Goal: Task Accomplishment & Management: Manage account settings

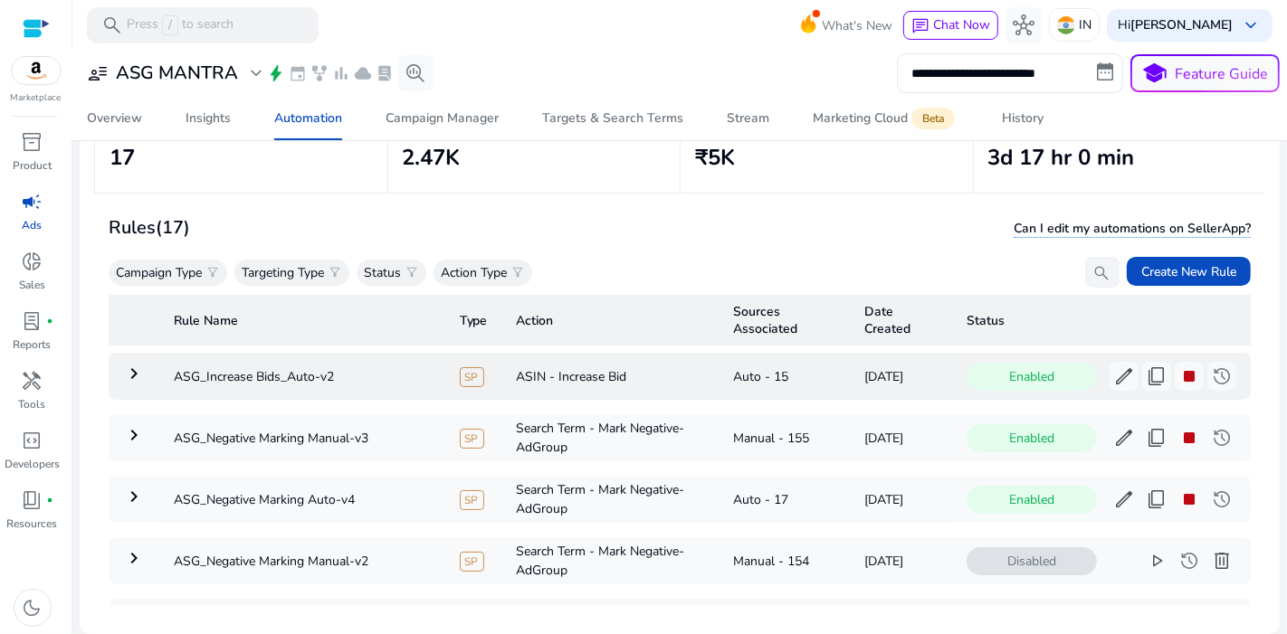
click at [139, 375] on mat-icon "keyboard_arrow_right" at bounding box center [134, 374] width 22 height 22
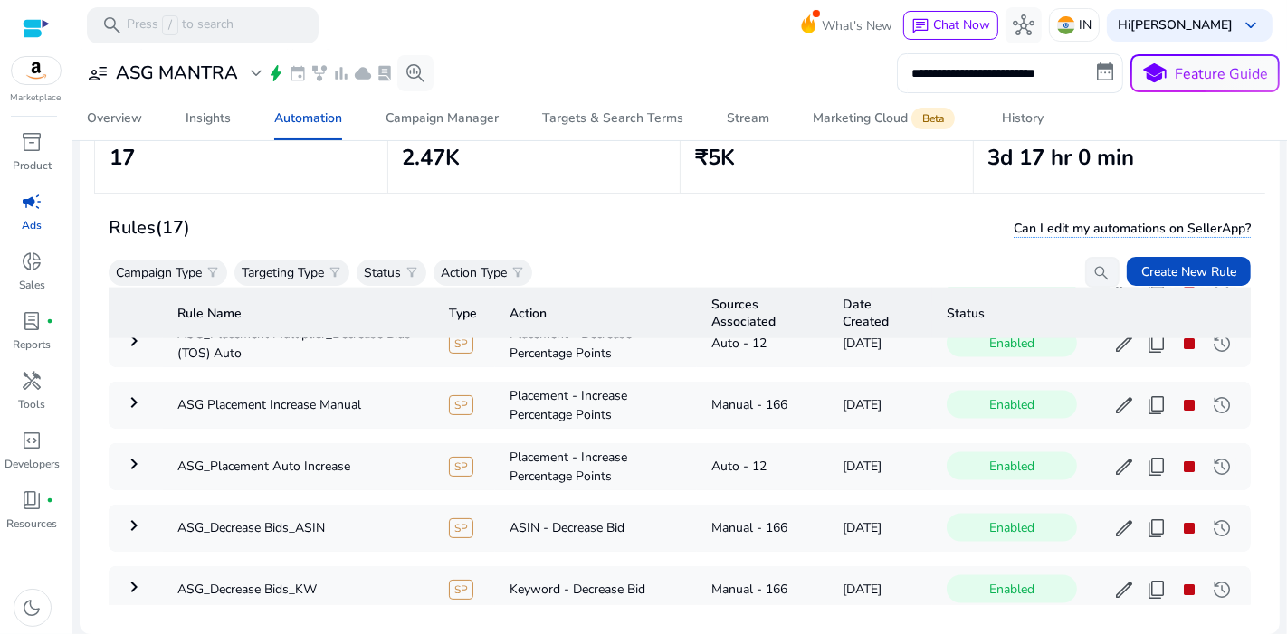
scroll to position [2749, 0]
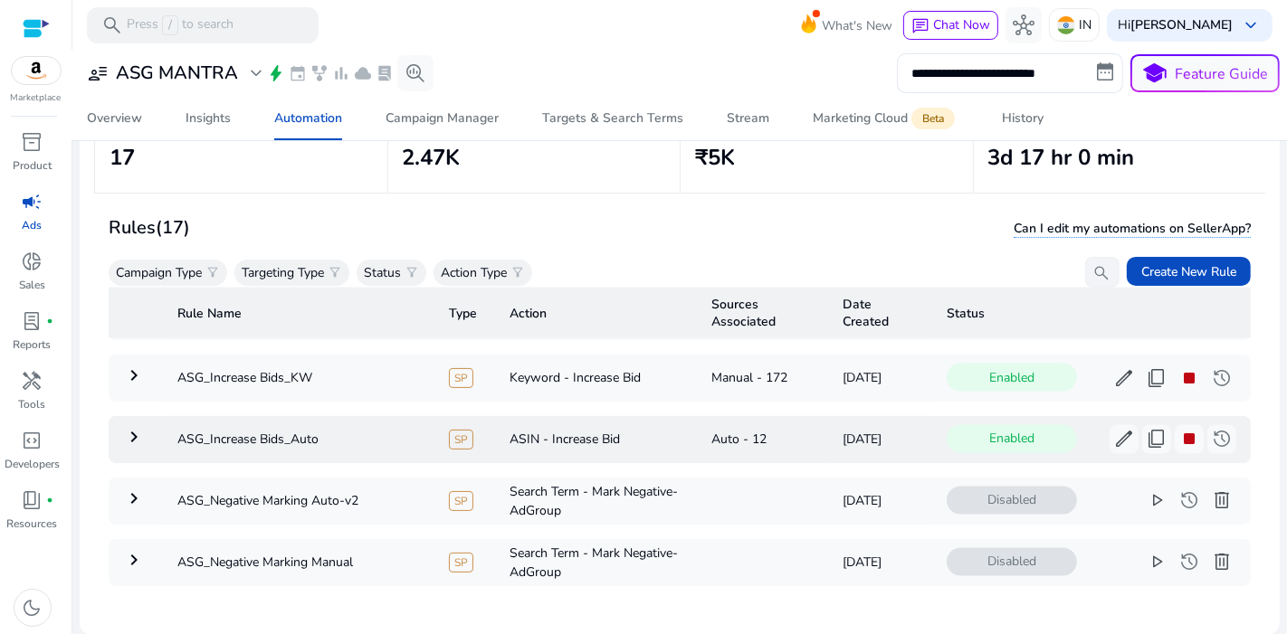
click at [121, 416] on td "keyboard_arrow_right" at bounding box center [136, 439] width 54 height 47
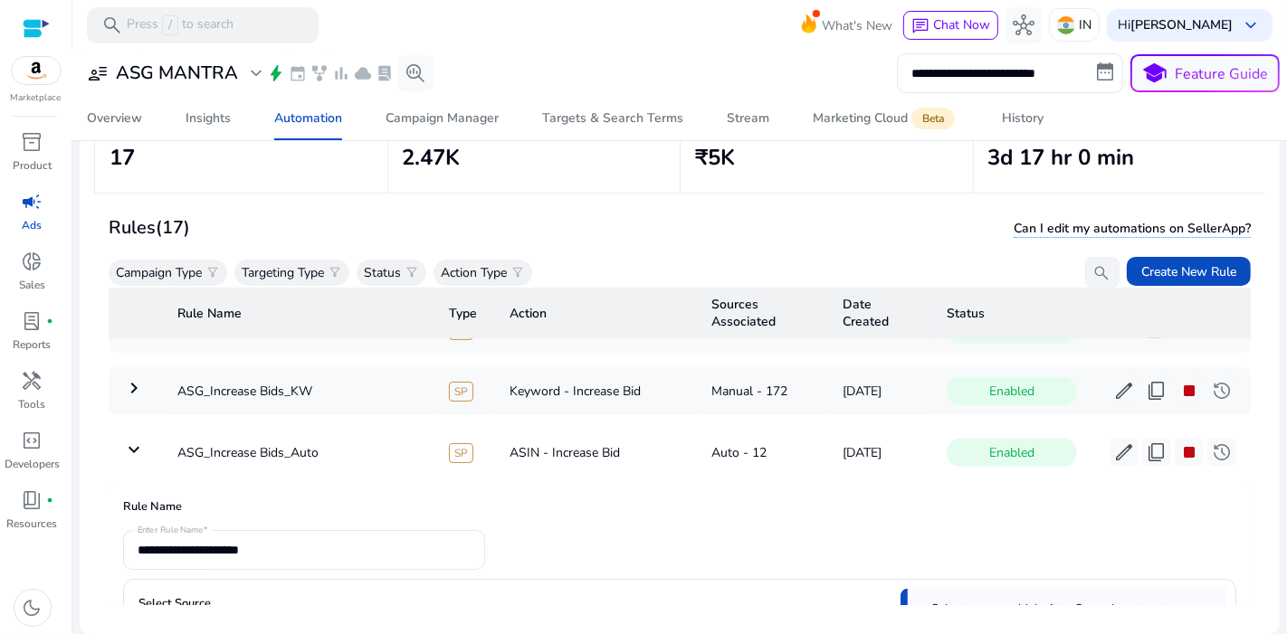
scroll to position [785, 0]
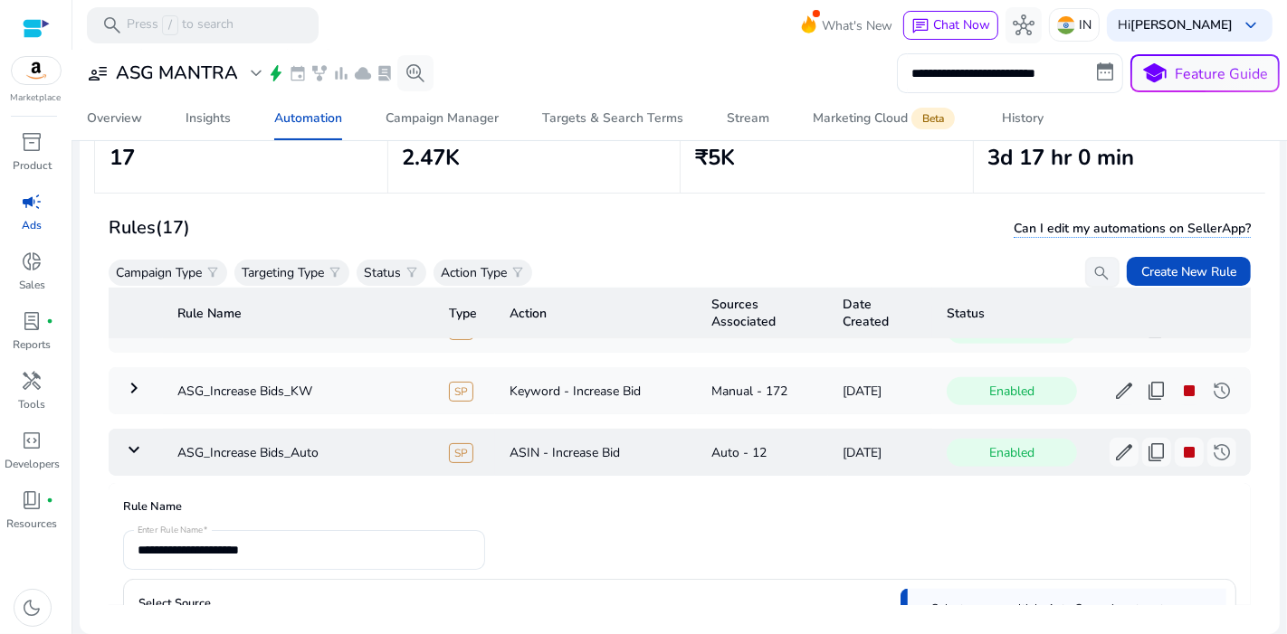
click at [136, 439] on mat-icon "keyboard_arrow_down" at bounding box center [134, 450] width 22 height 22
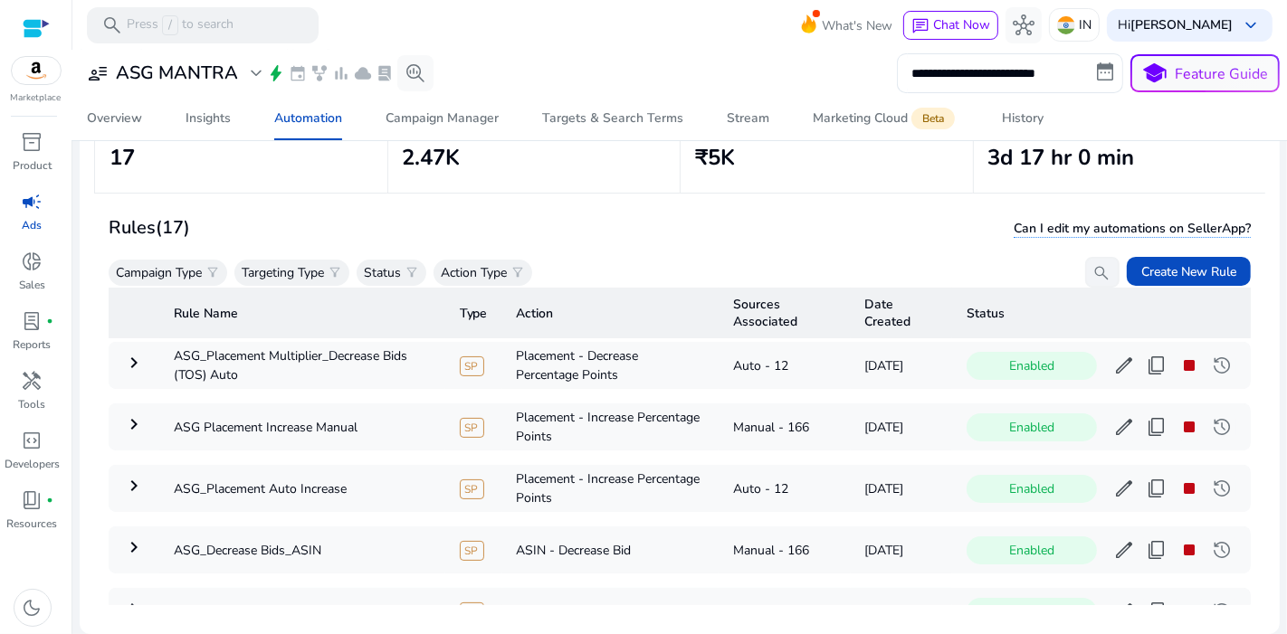
scroll to position [801, 0]
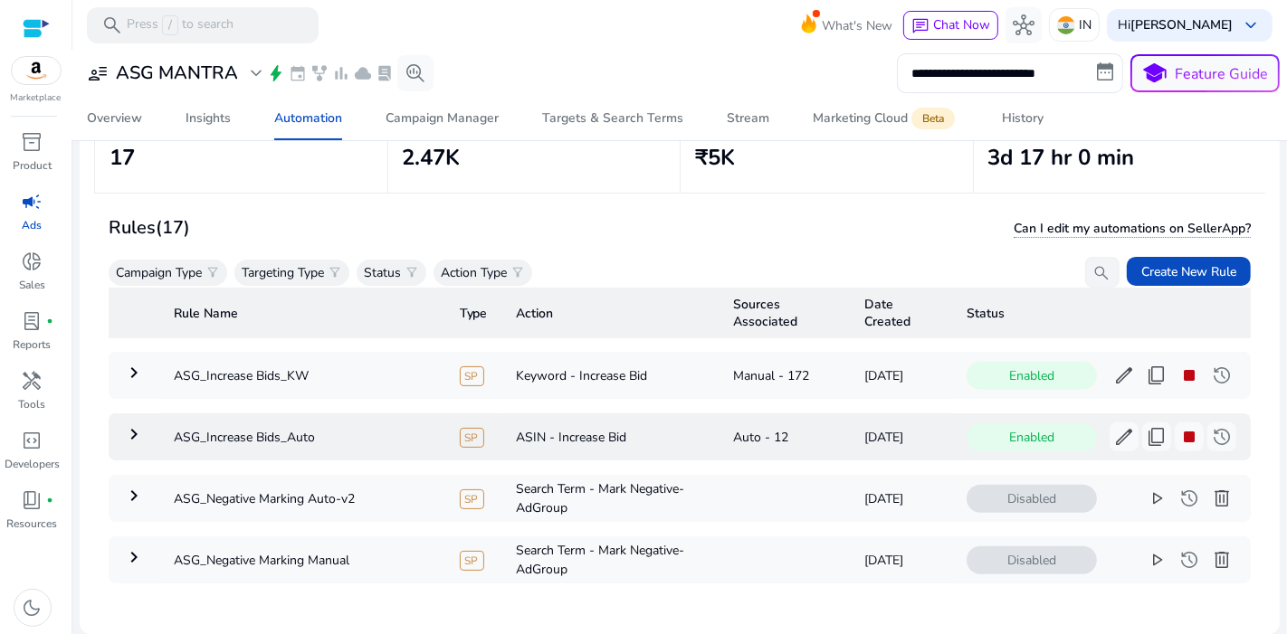
click at [136, 423] on mat-icon "keyboard_arrow_right" at bounding box center [134, 434] width 22 height 22
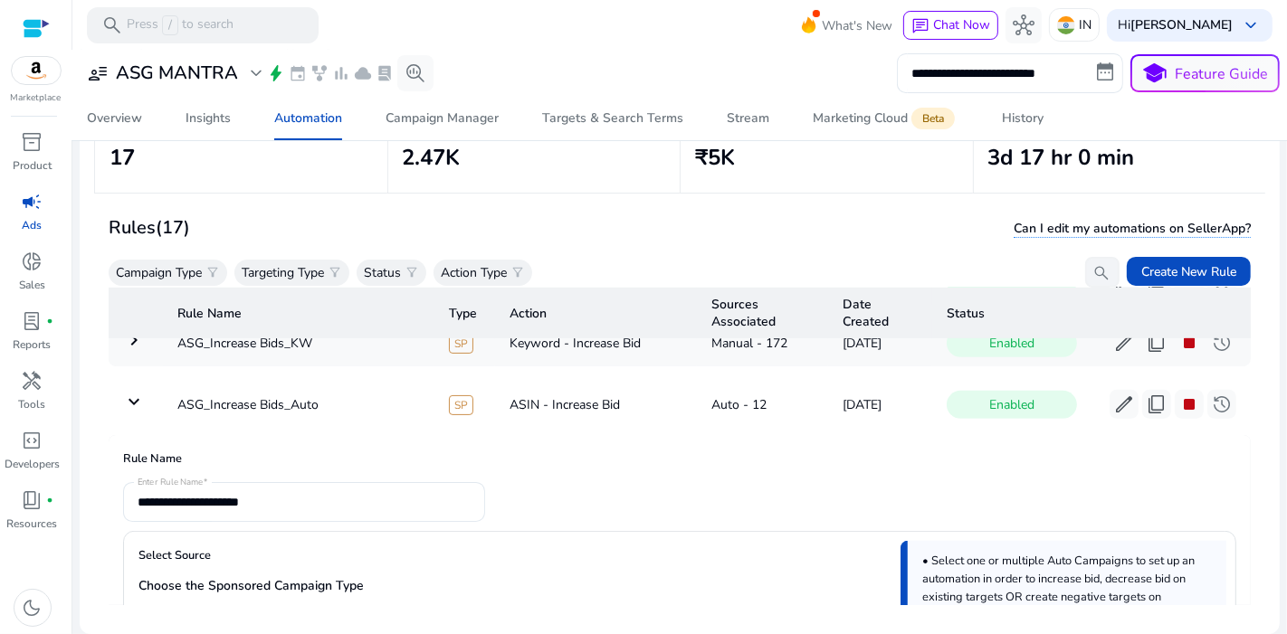
scroll to position [700, 0]
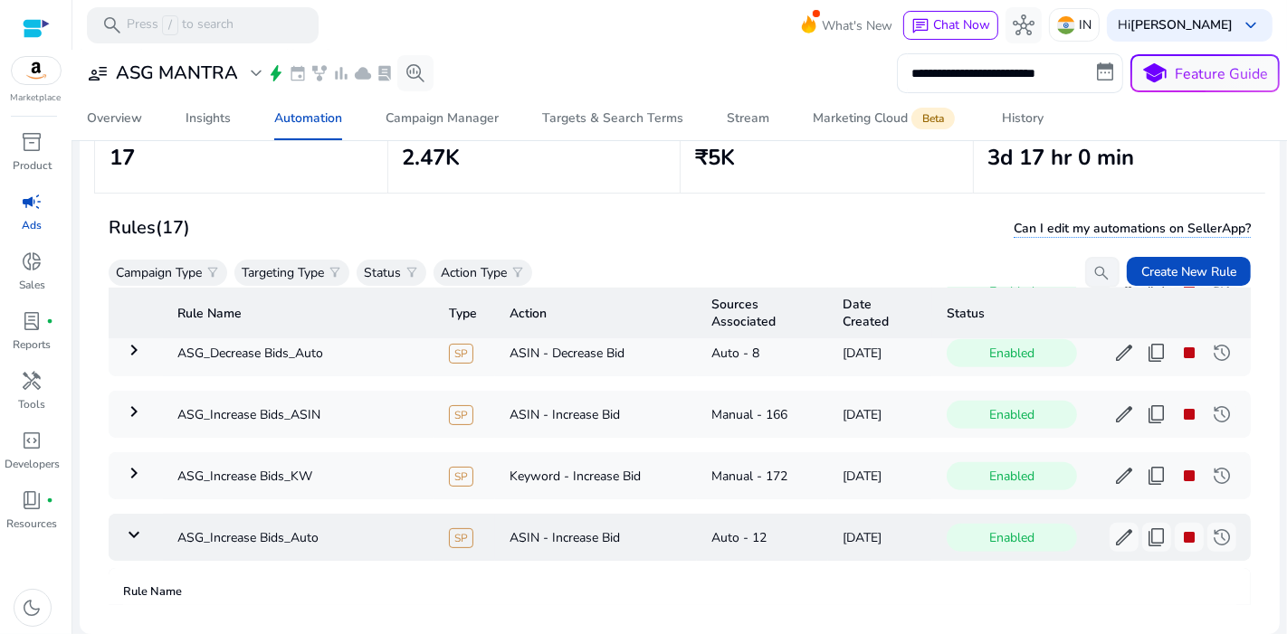
click at [134, 524] on mat-icon "keyboard_arrow_down" at bounding box center [134, 535] width 22 height 22
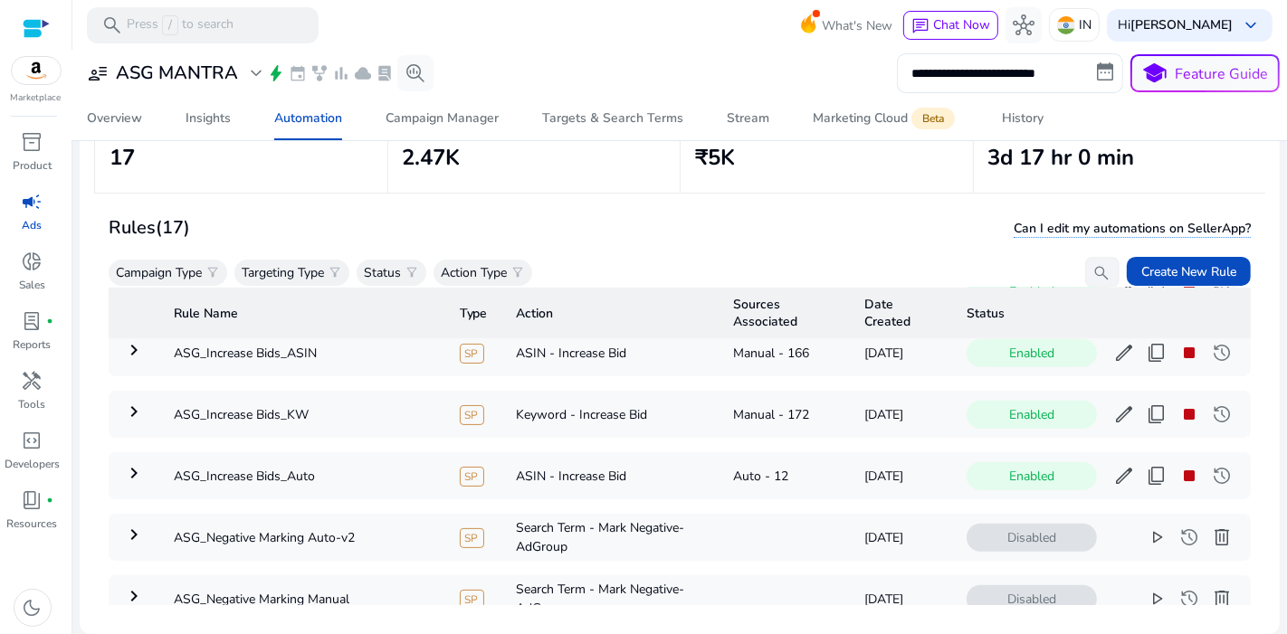
scroll to position [801, 0]
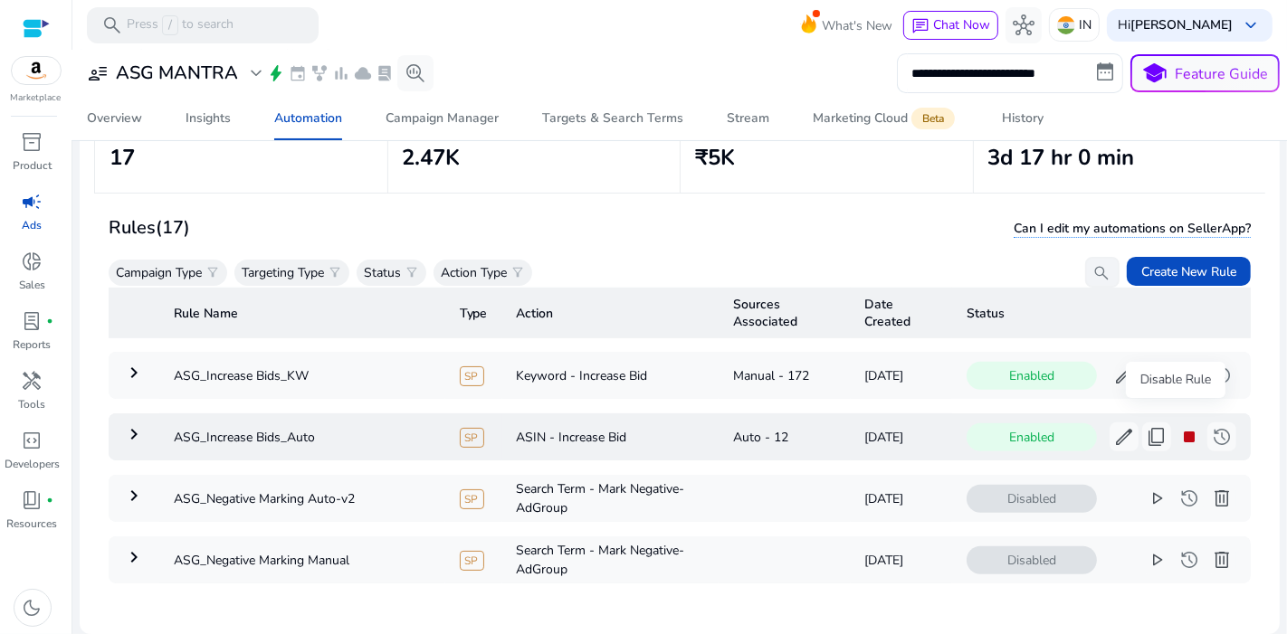
click at [1178, 426] on span "stop" at bounding box center [1189, 437] width 22 height 22
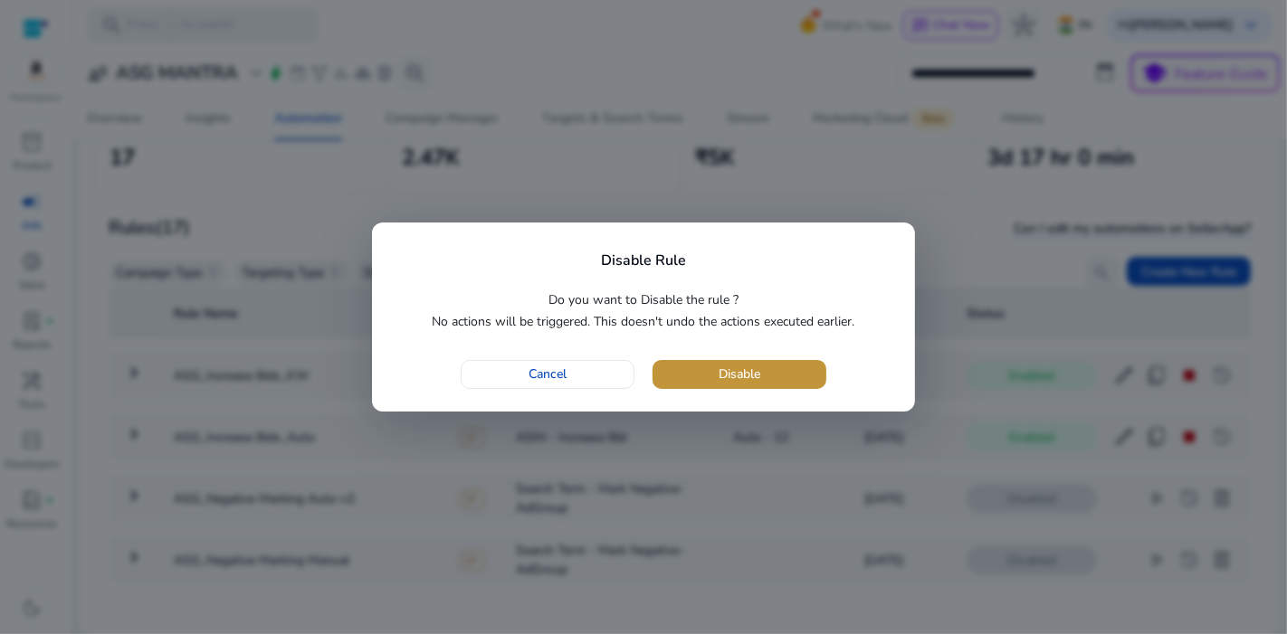
click at [779, 386] on span "button" at bounding box center [739, 374] width 174 height 43
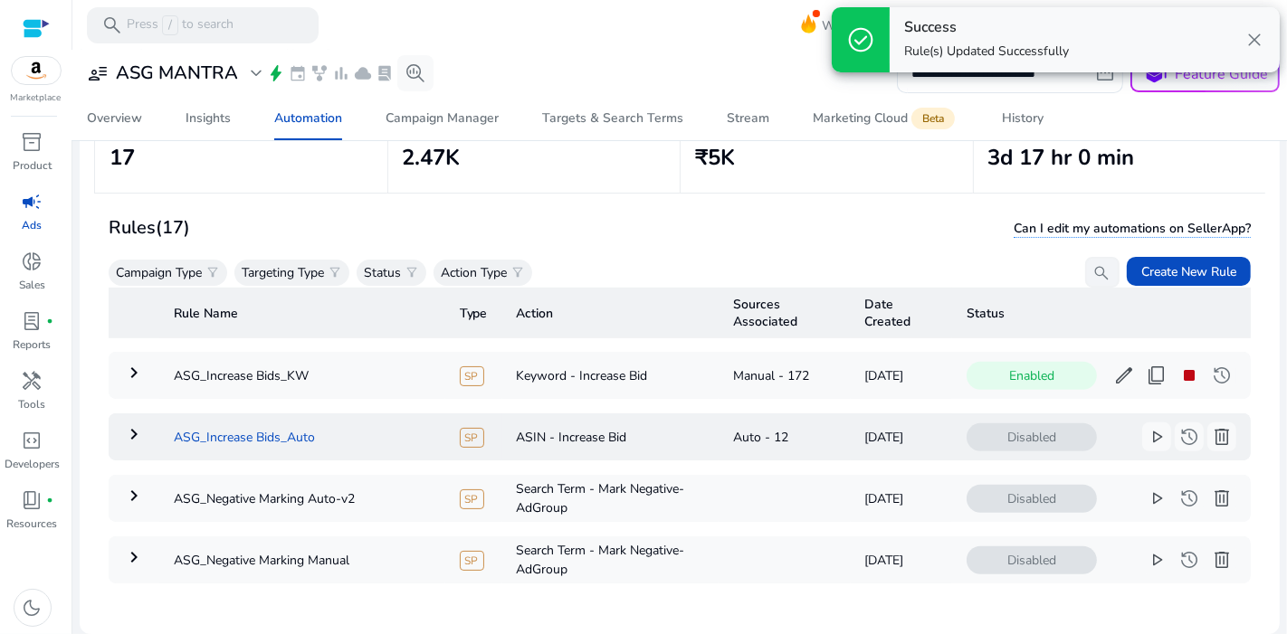
scroll to position [739, 0]
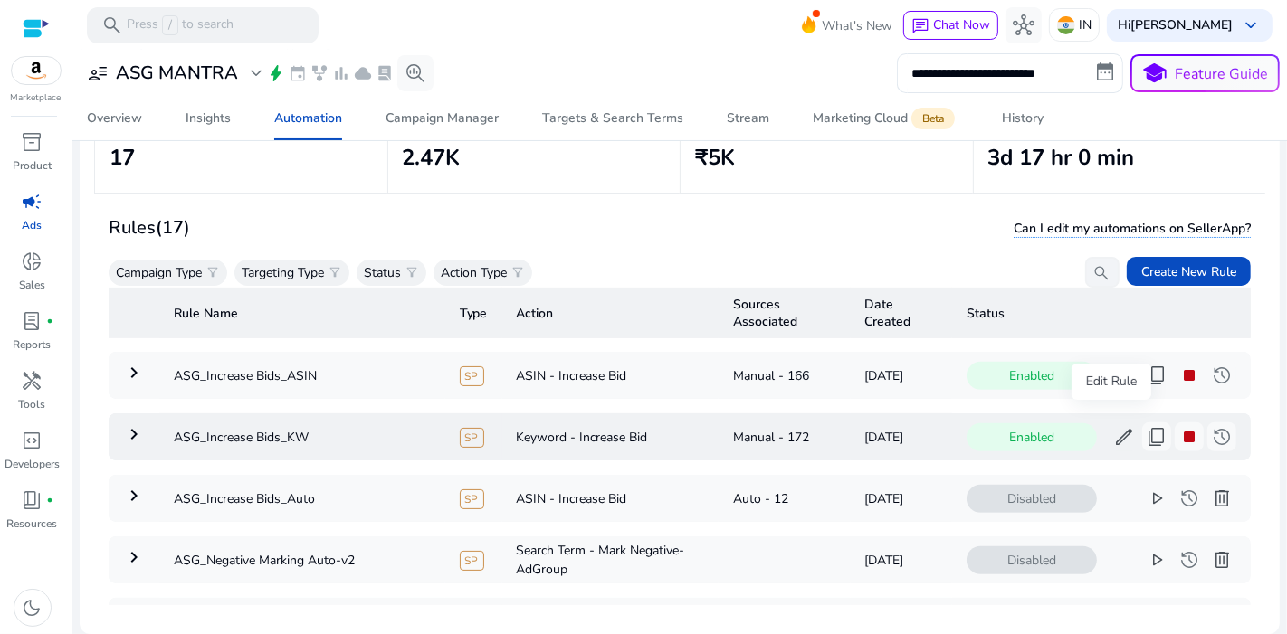
click at [1113, 426] on span "edit" at bounding box center [1124, 437] width 22 height 22
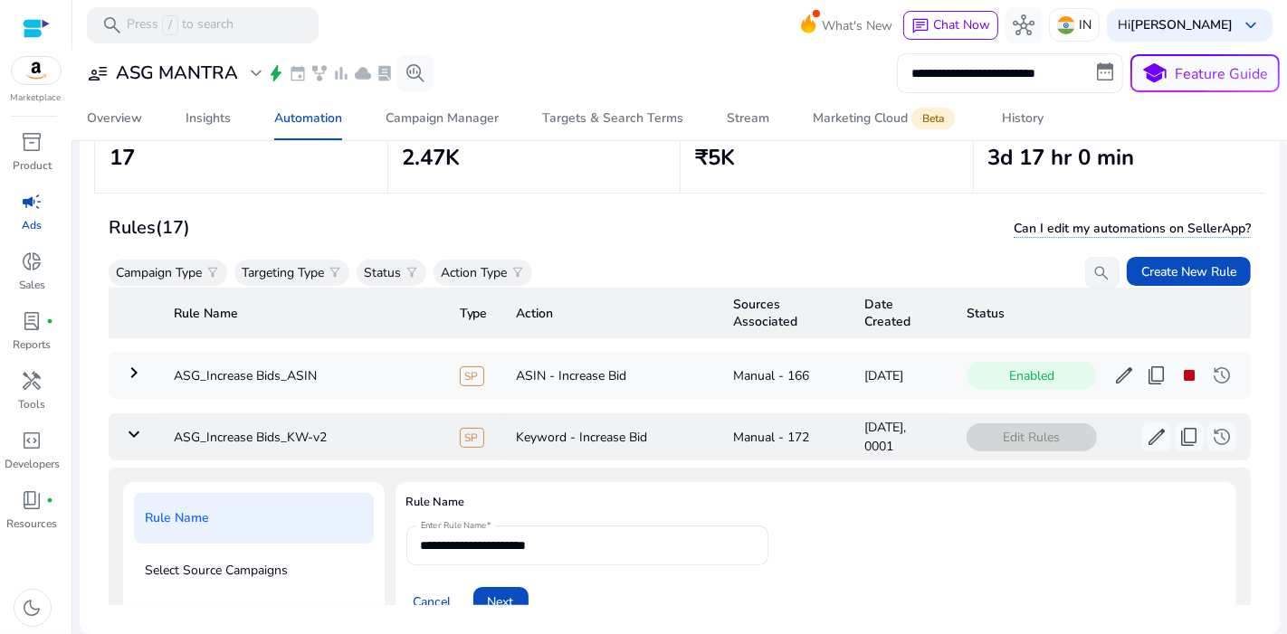
scroll to position [850, 0]
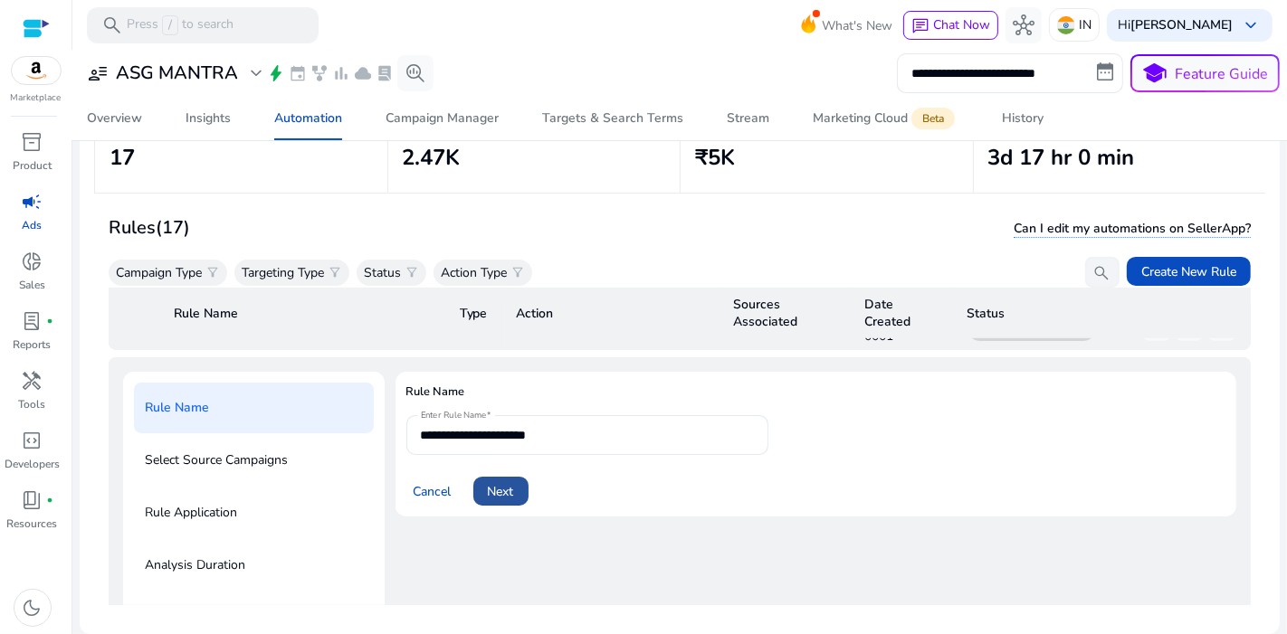
click at [509, 482] on span "Next" at bounding box center [501, 491] width 26 height 19
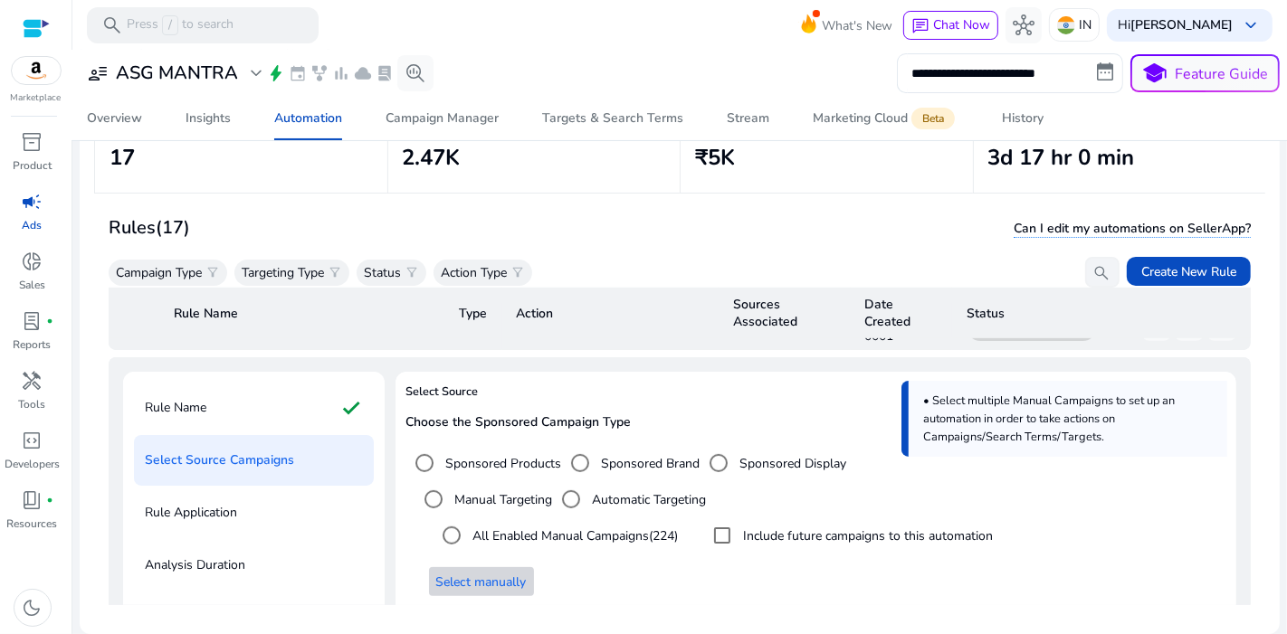
click at [479, 573] on span "Select manually" at bounding box center [481, 582] width 90 height 19
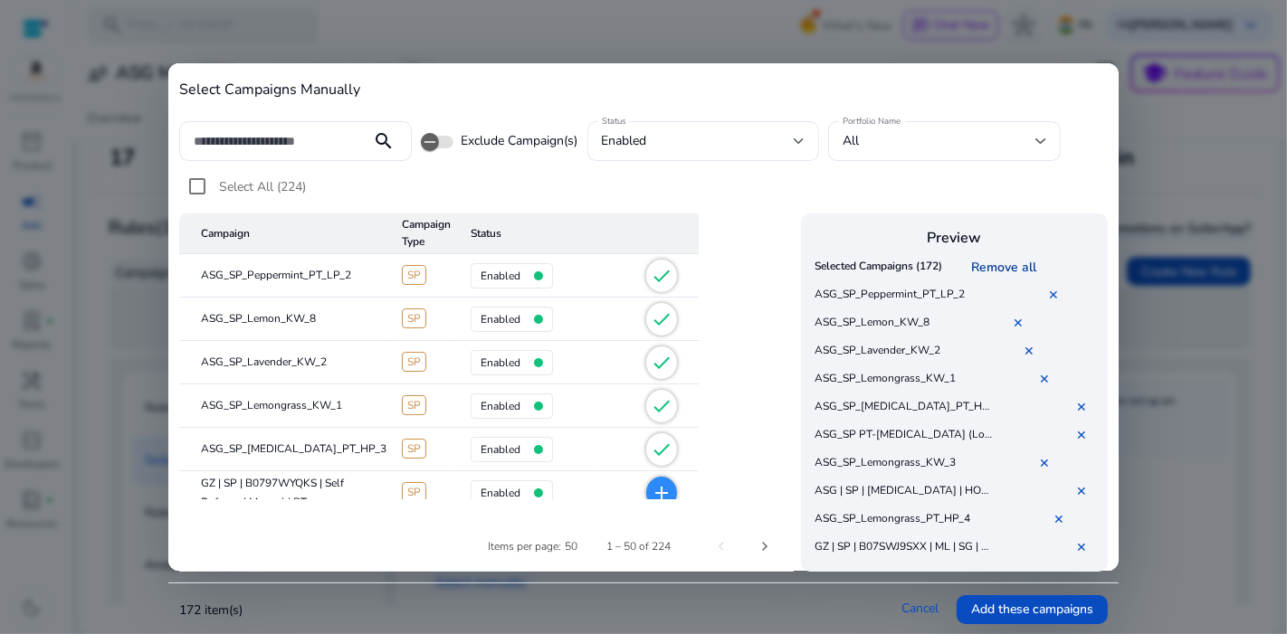
click at [1022, 263] on link "Remove all" at bounding box center [1006, 267] width 72 height 17
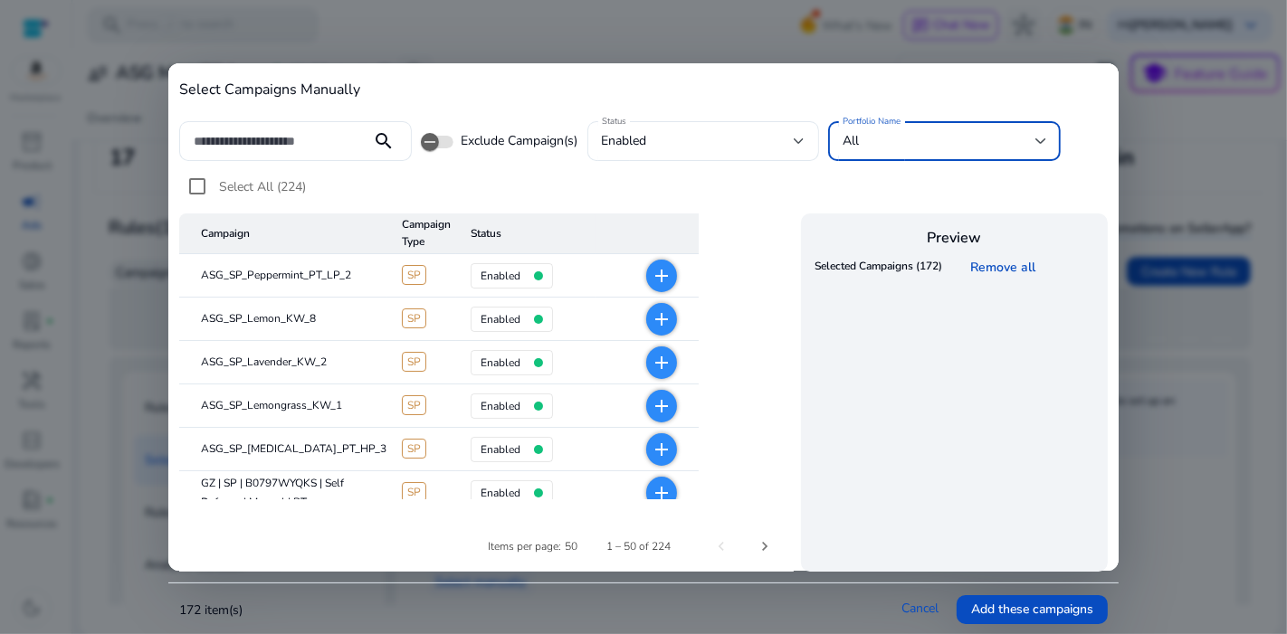
click at [954, 132] on div "All" at bounding box center [938, 141] width 193 height 20
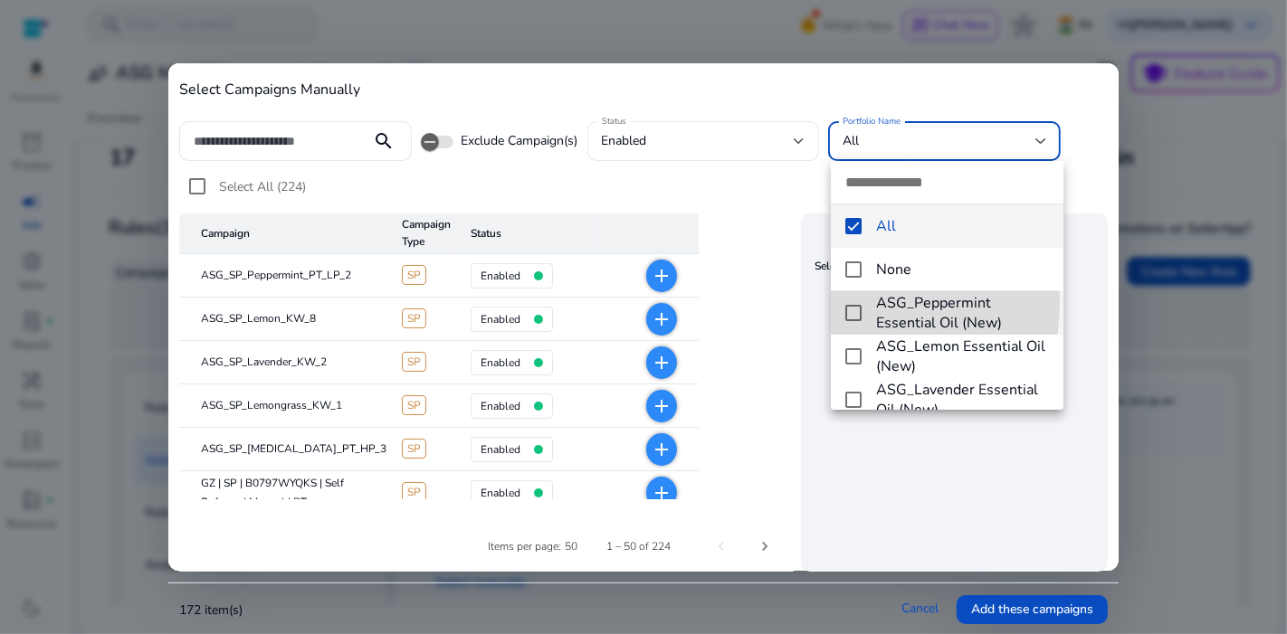
click at [848, 303] on mat-option "ASG_Peppermint Essential Oil (New)" at bounding box center [947, 312] width 232 height 43
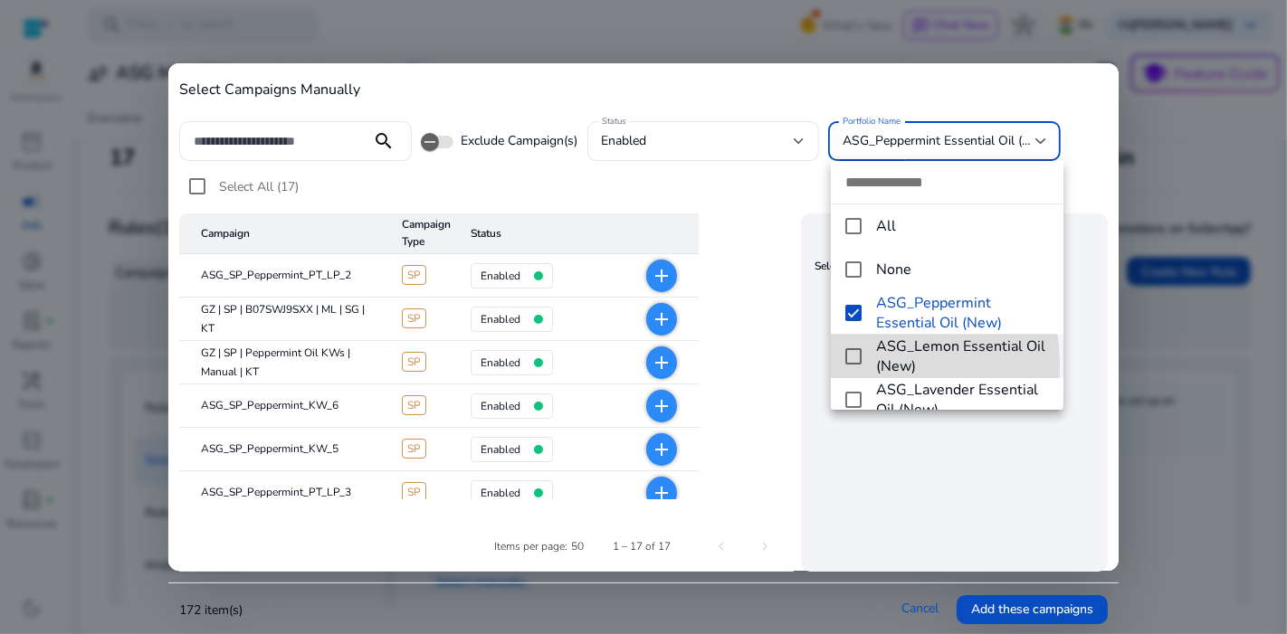
click at [851, 366] on mat-option "ASG_Lemon Essential Oil (New)" at bounding box center [947, 356] width 232 height 43
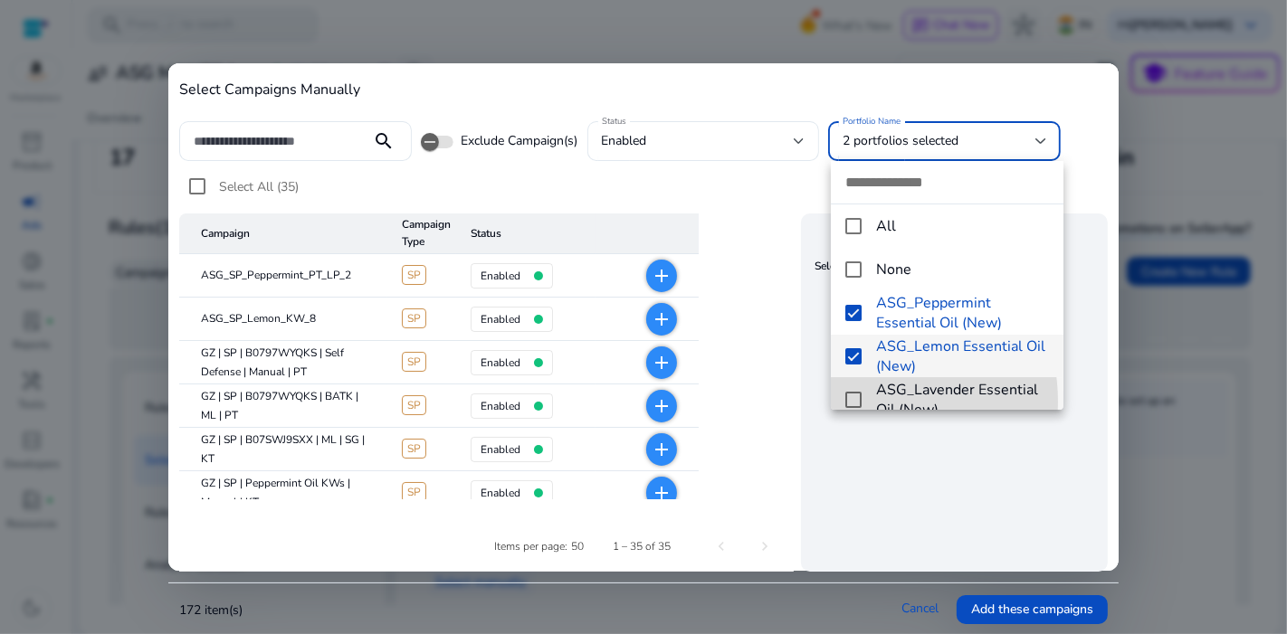
click at [851, 402] on mat-pseudo-checkbox at bounding box center [853, 400] width 16 height 16
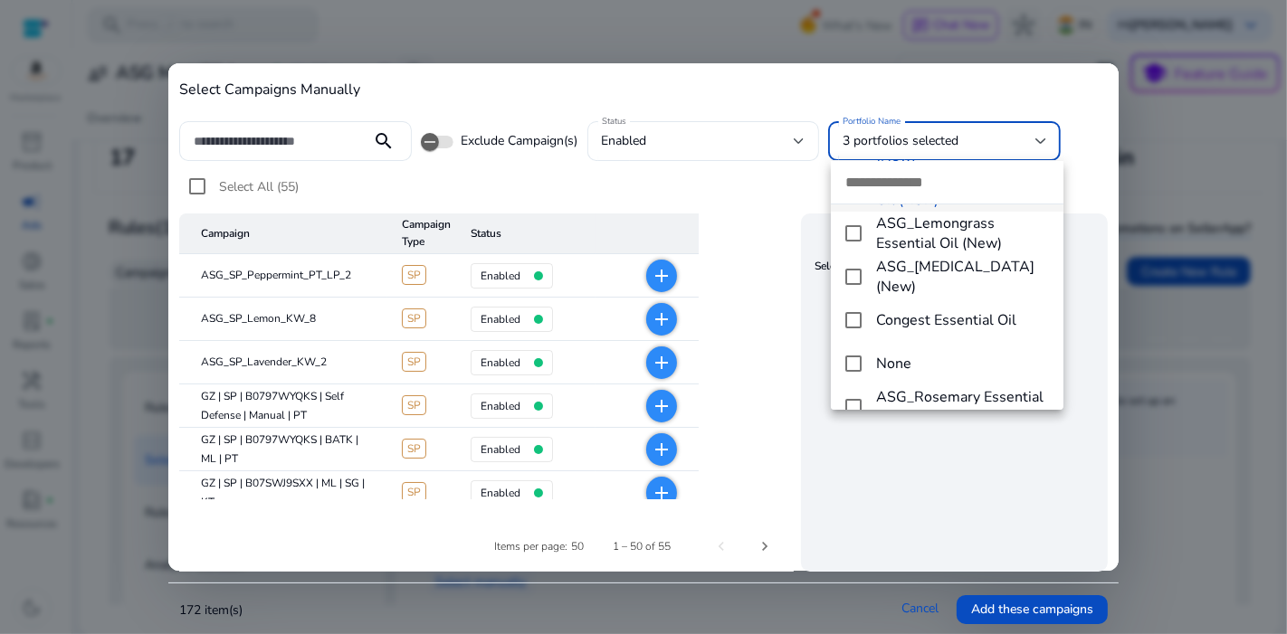
scroll to position [211, 0]
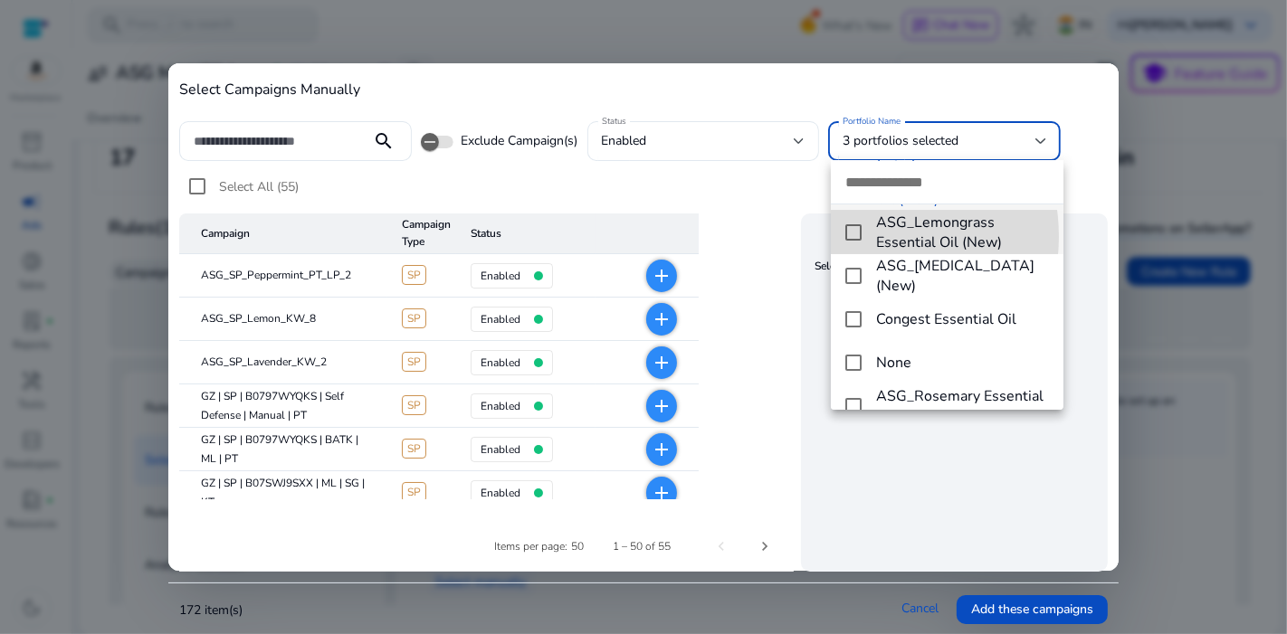
click at [856, 236] on mat-pseudo-checkbox at bounding box center [853, 232] width 16 height 16
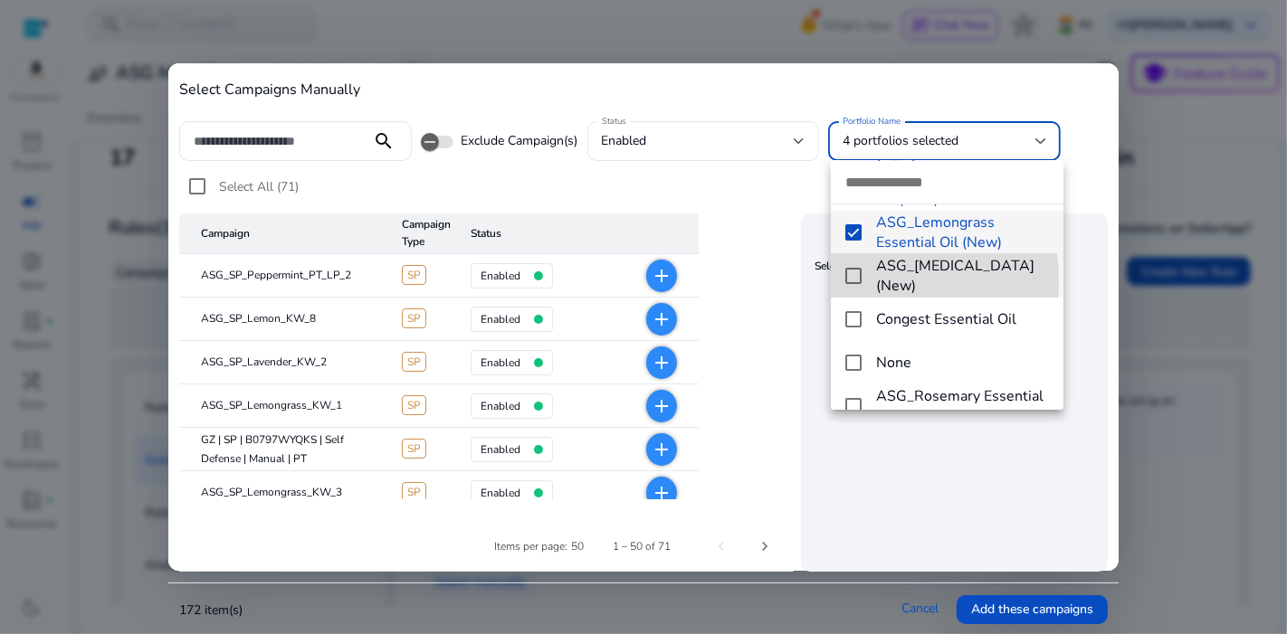
click at [855, 281] on mat-pseudo-checkbox at bounding box center [853, 276] width 16 height 16
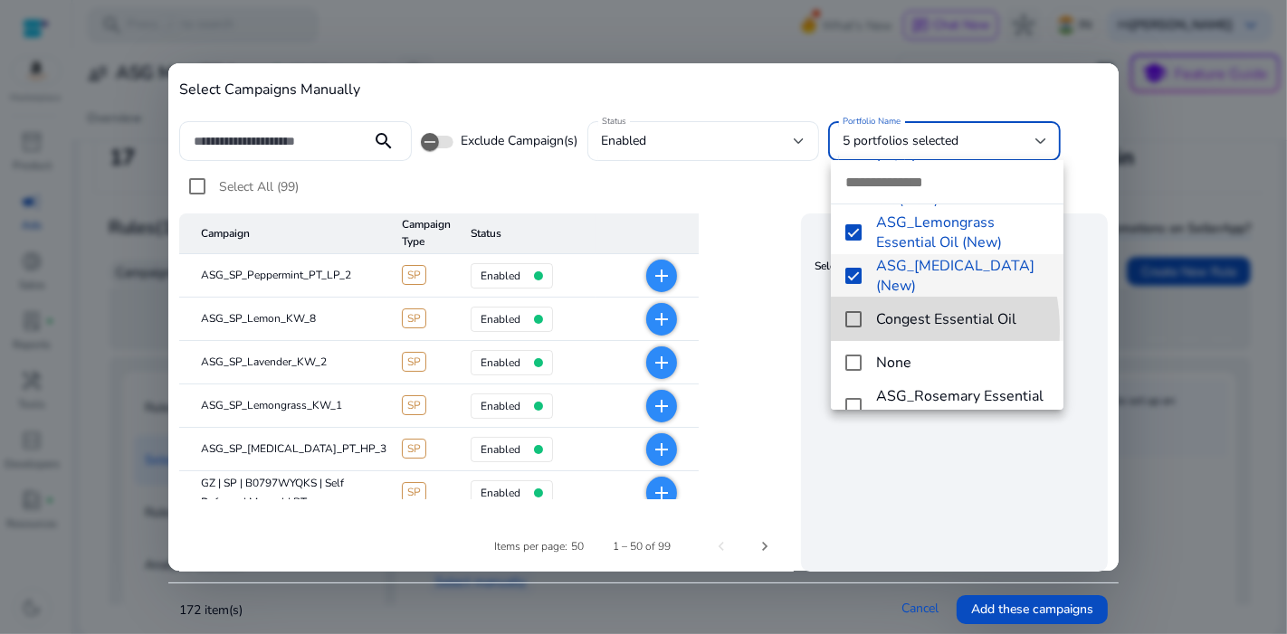
click at [857, 330] on mat-option "Congest Essential Oil" at bounding box center [947, 319] width 232 height 43
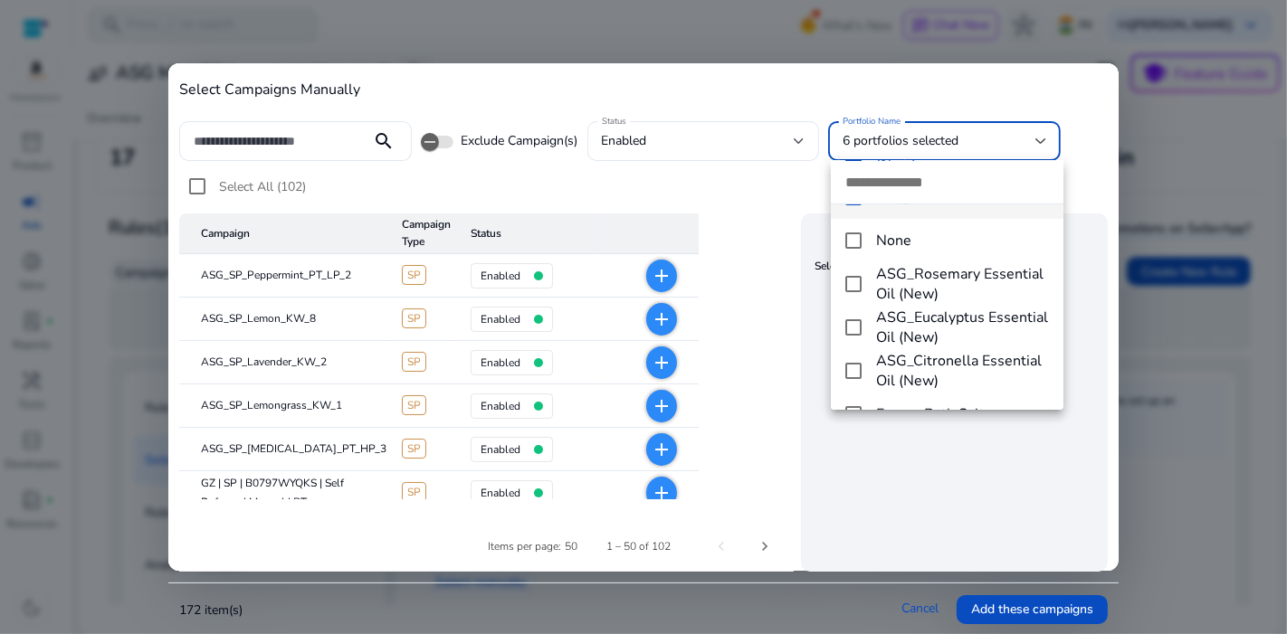
scroll to position [333, 0]
click at [855, 272] on mat-option "ASG_Rosemary Essential Oil (New)" at bounding box center [947, 283] width 232 height 43
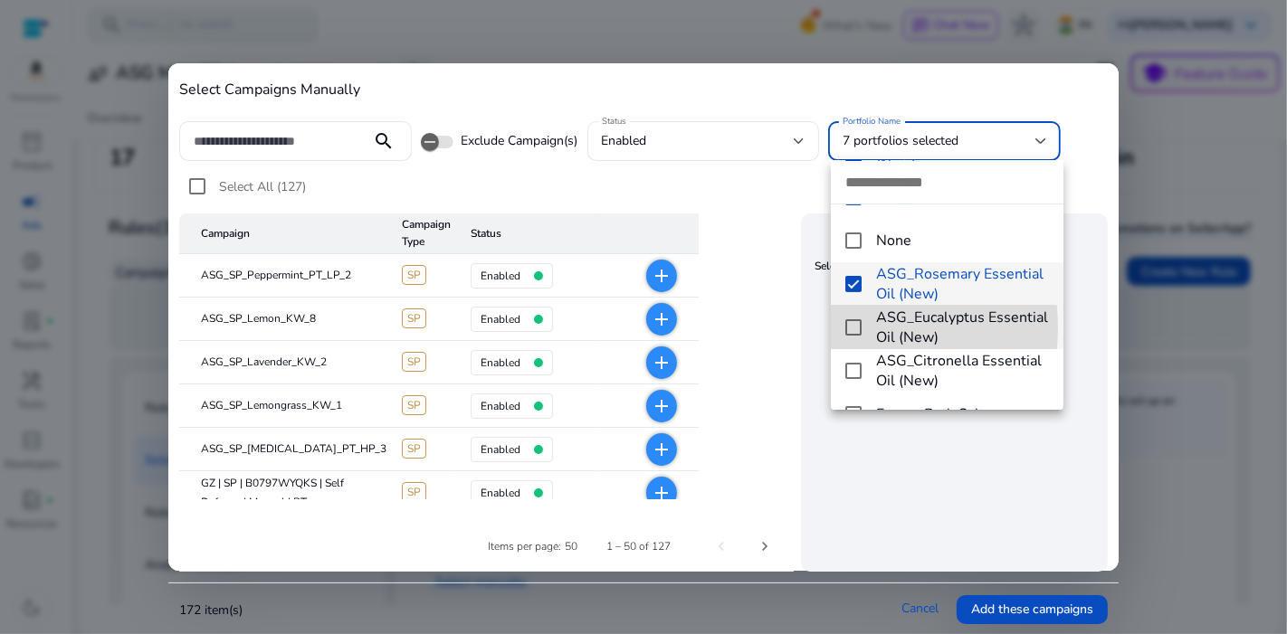
click at [854, 327] on mat-pseudo-checkbox at bounding box center [853, 327] width 16 height 16
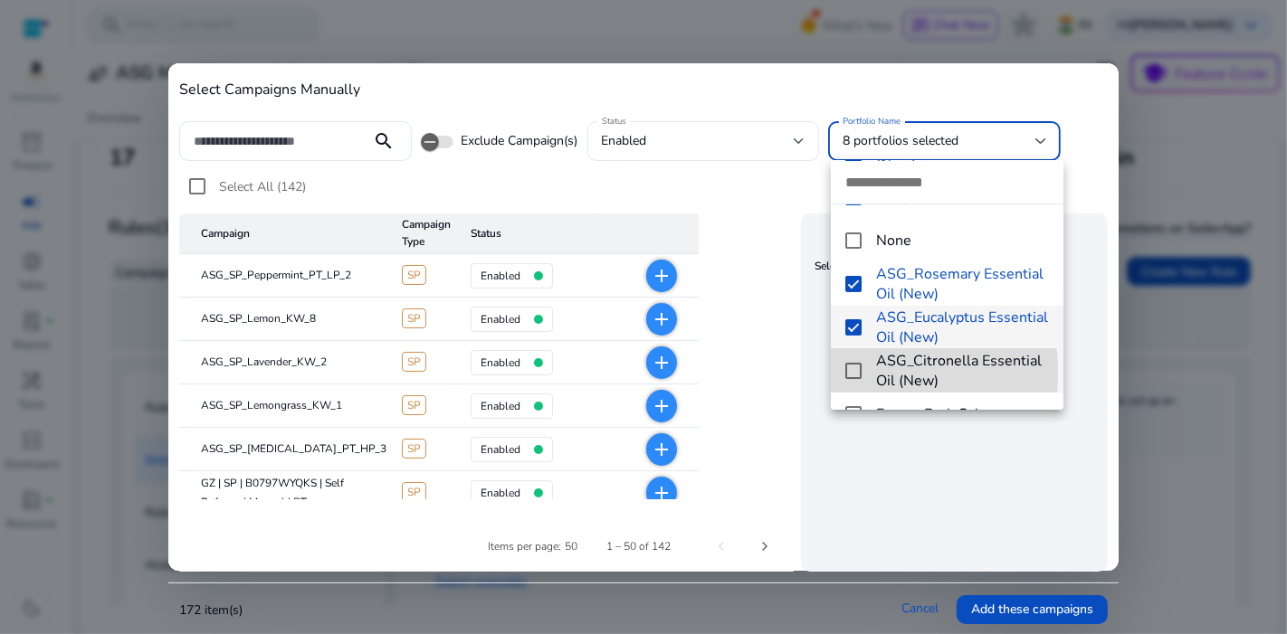
click at [849, 371] on mat-pseudo-checkbox at bounding box center [853, 371] width 16 height 16
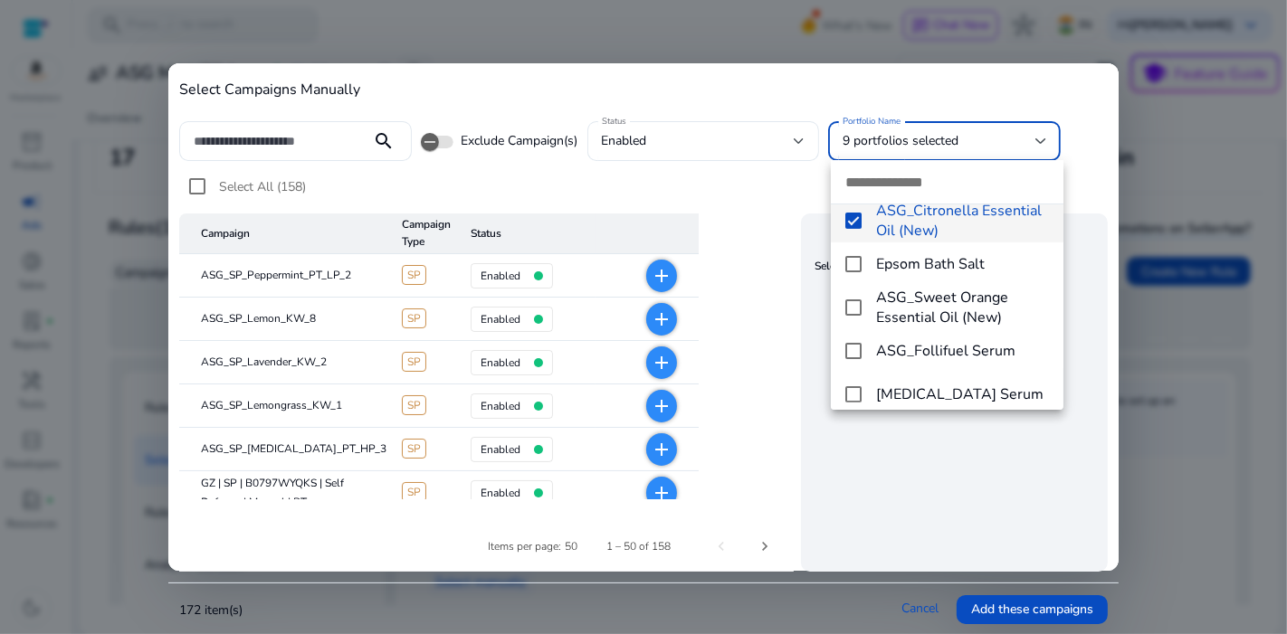
scroll to position [496, 0]
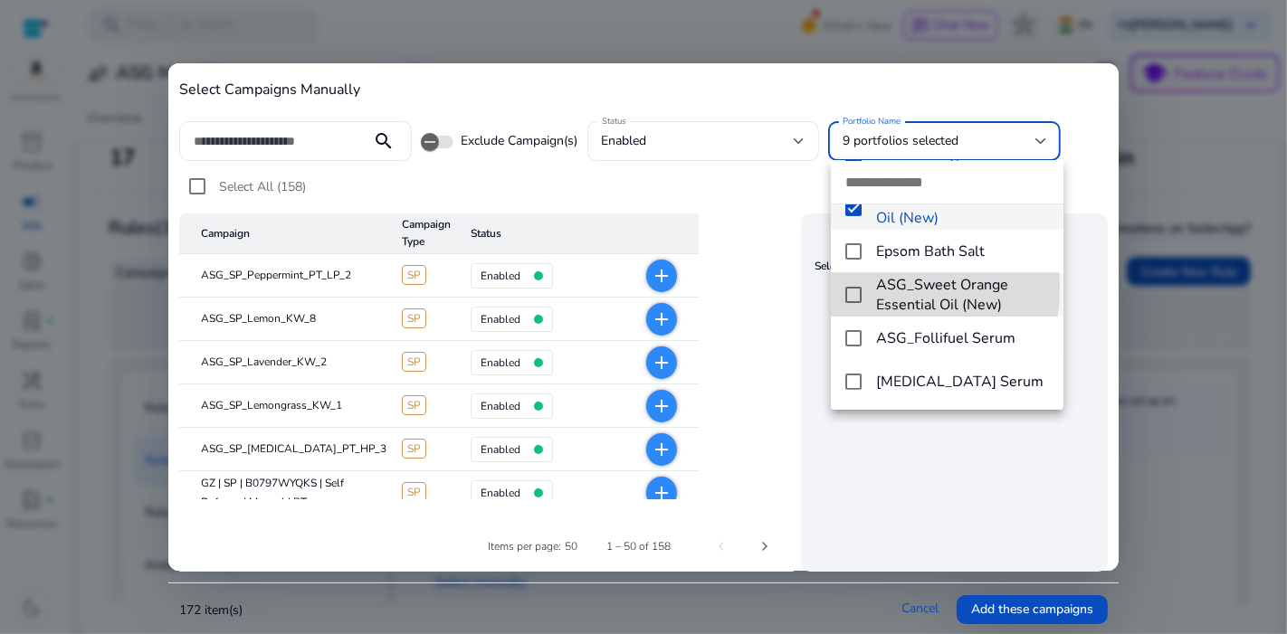
click at [863, 286] on mat-option "ASG_Sweet Orange Essential Oil (New)" at bounding box center [947, 294] width 232 height 43
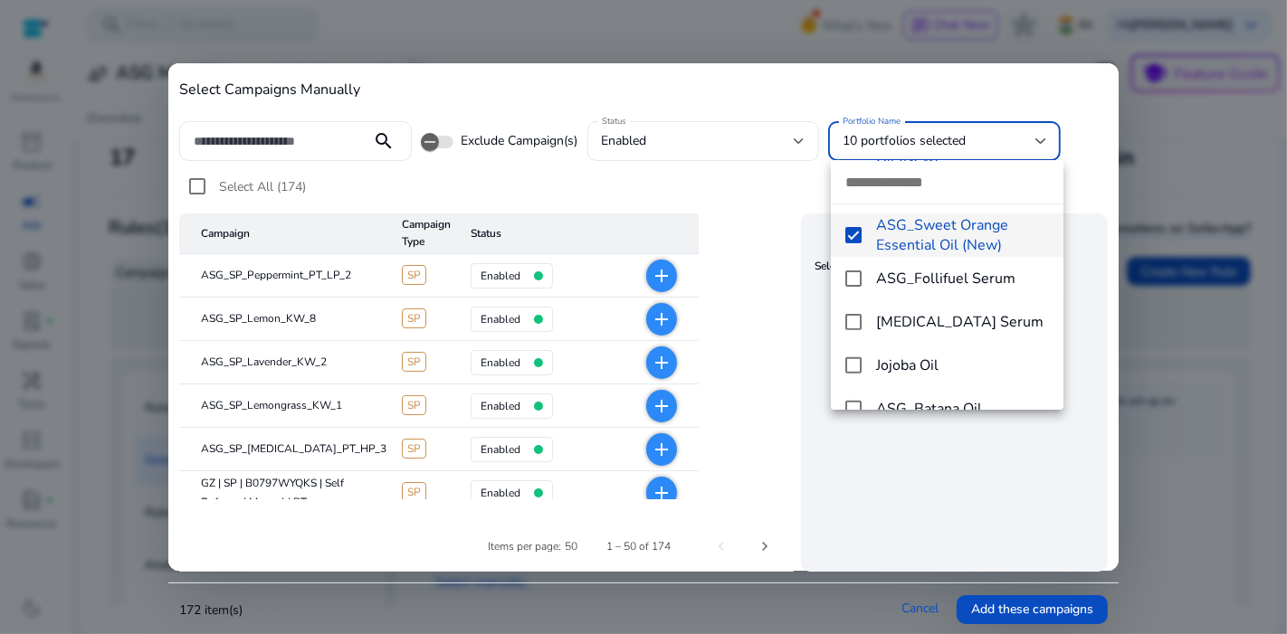
scroll to position [556, 0]
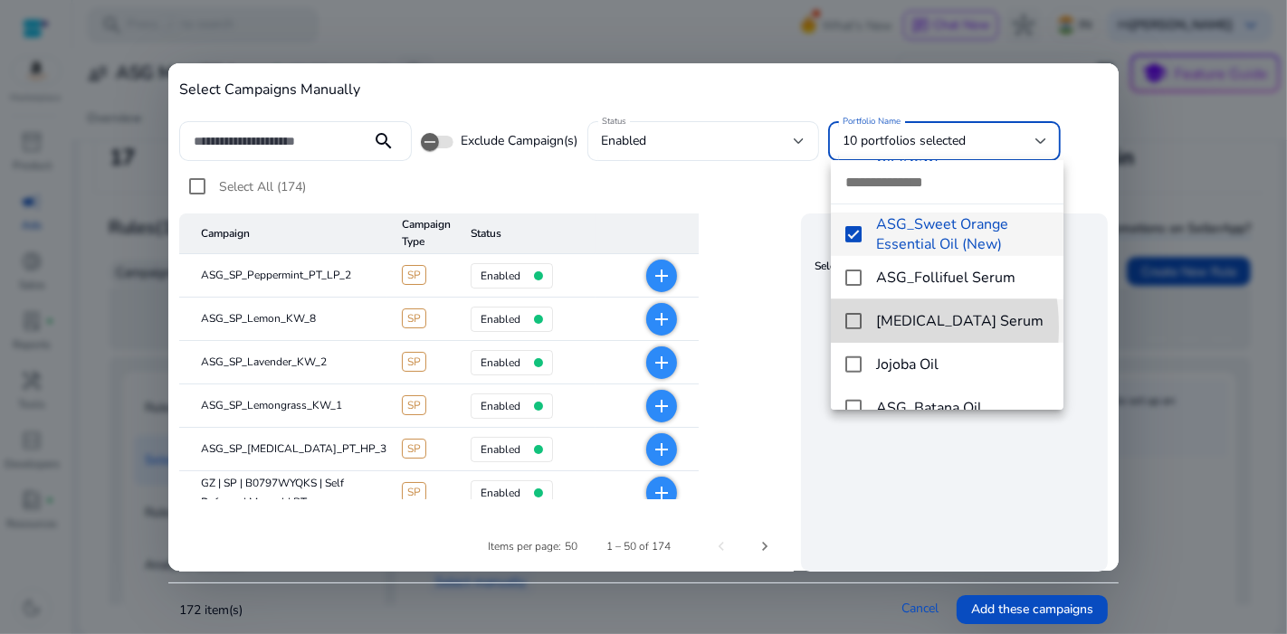
click at [847, 328] on mat-pseudo-checkbox at bounding box center [853, 321] width 16 height 16
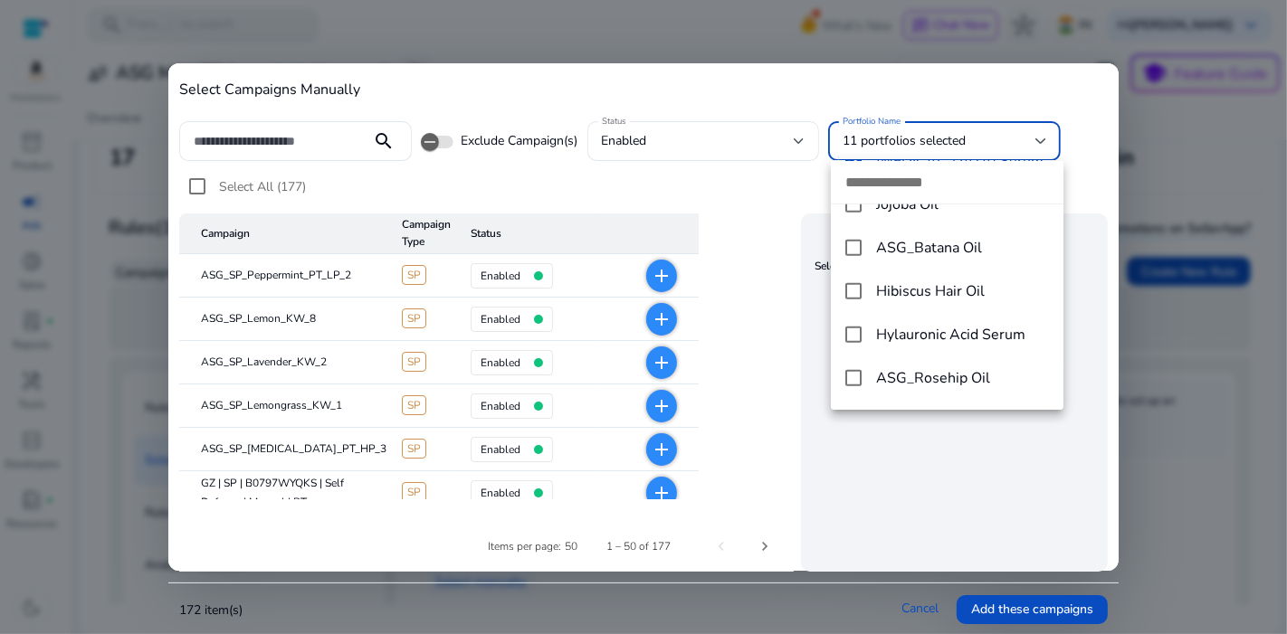
scroll to position [718, 0]
click at [855, 285] on mat-pseudo-checkbox at bounding box center [853, 289] width 16 height 16
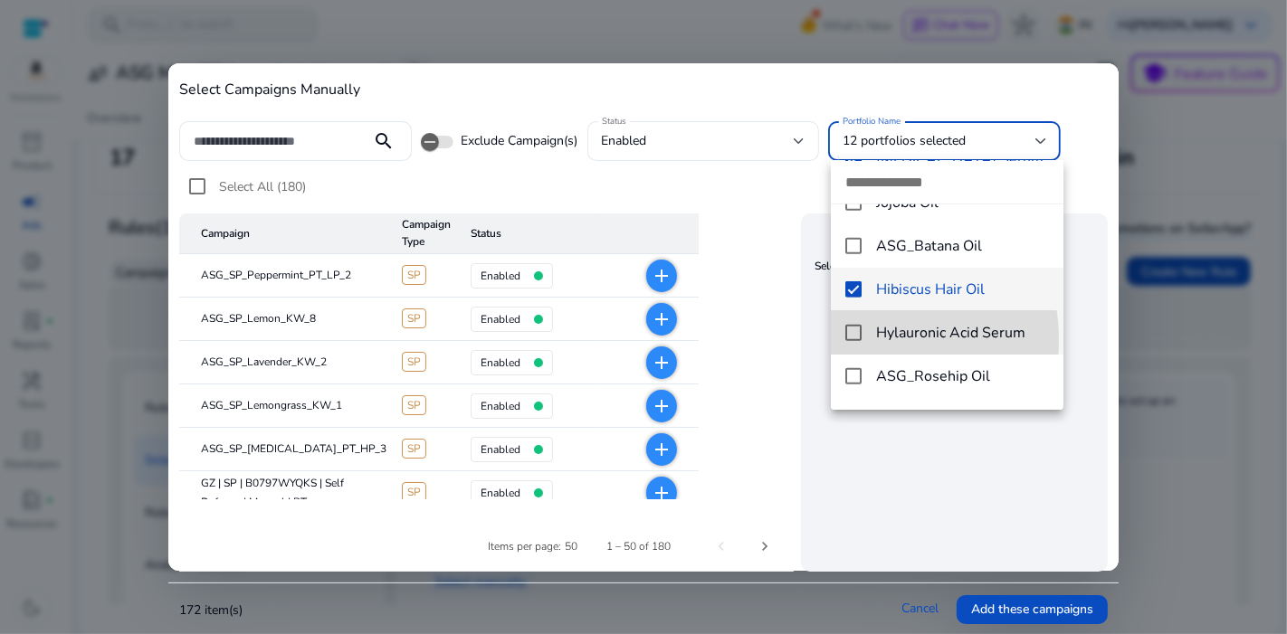
click at [854, 339] on mat-pseudo-checkbox at bounding box center [853, 333] width 16 height 16
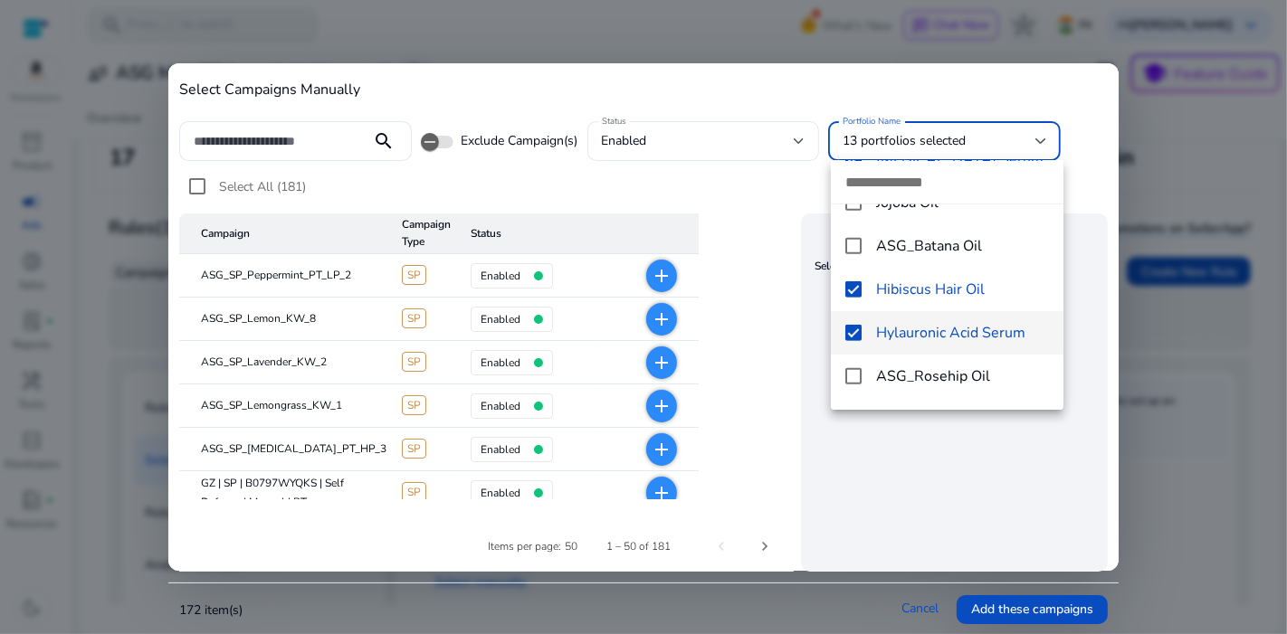
scroll to position [757, 0]
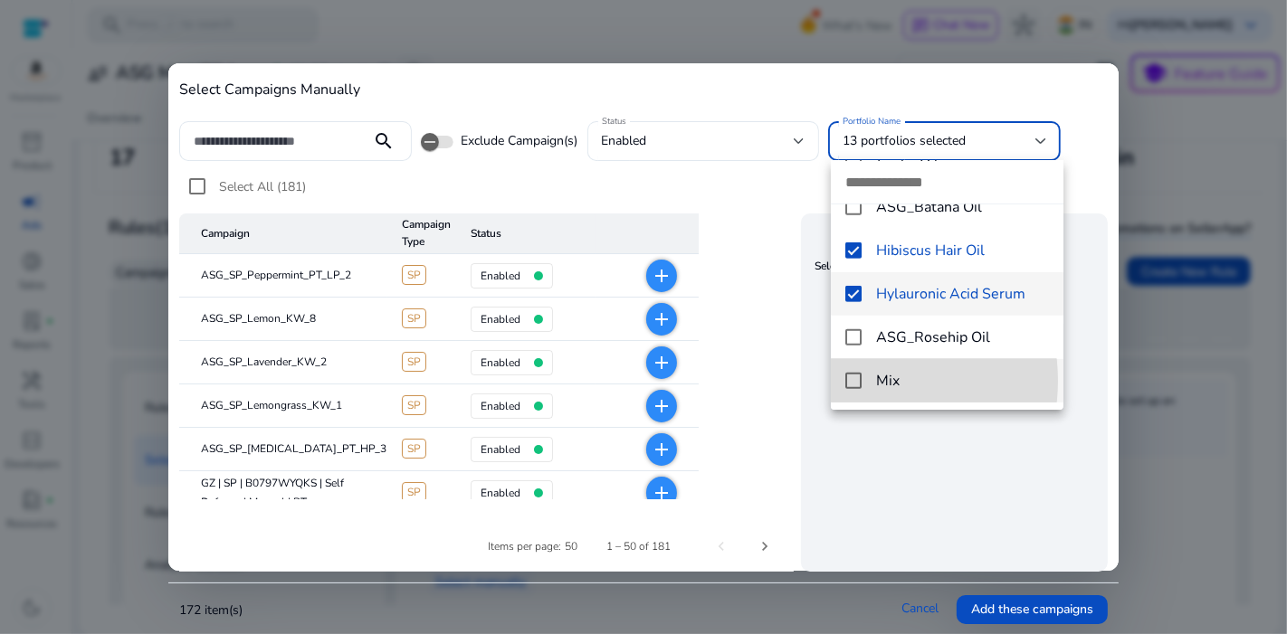
click at [855, 381] on mat-pseudo-checkbox at bounding box center [853, 381] width 16 height 16
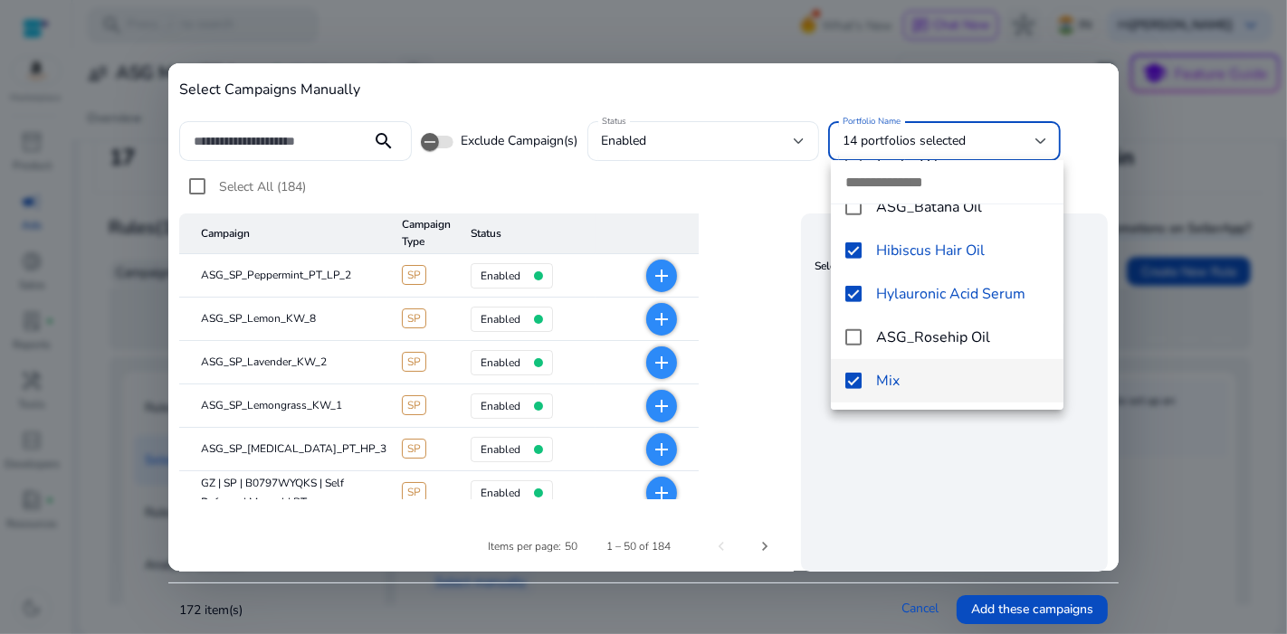
click at [1042, 602] on div at bounding box center [643, 317] width 1287 height 634
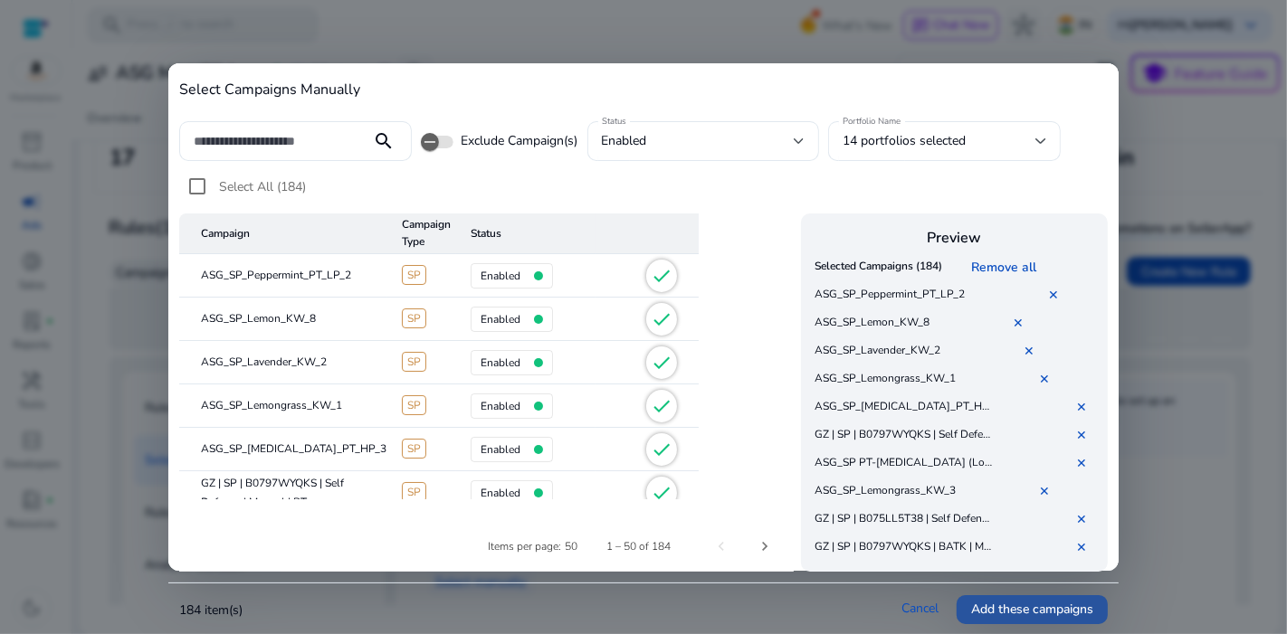
click at [1009, 607] on span "Add these campaigns" at bounding box center [1032, 609] width 122 height 19
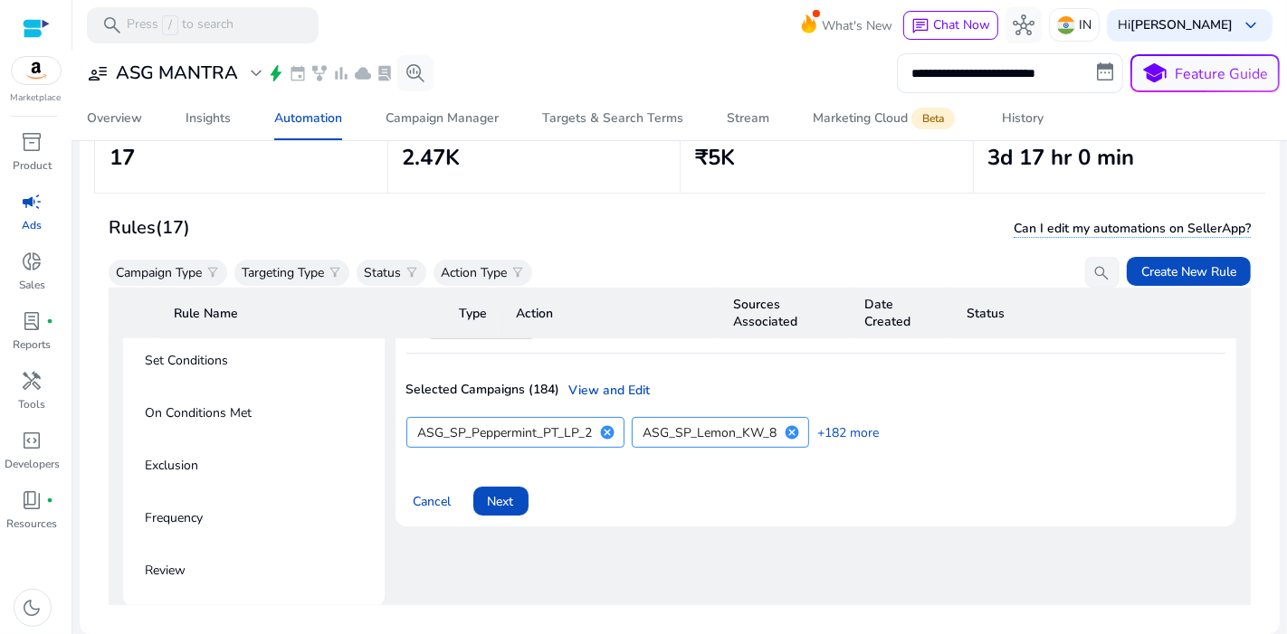
scroll to position [1106, 0]
click at [512, 493] on span "Next" at bounding box center [501, 502] width 26 height 19
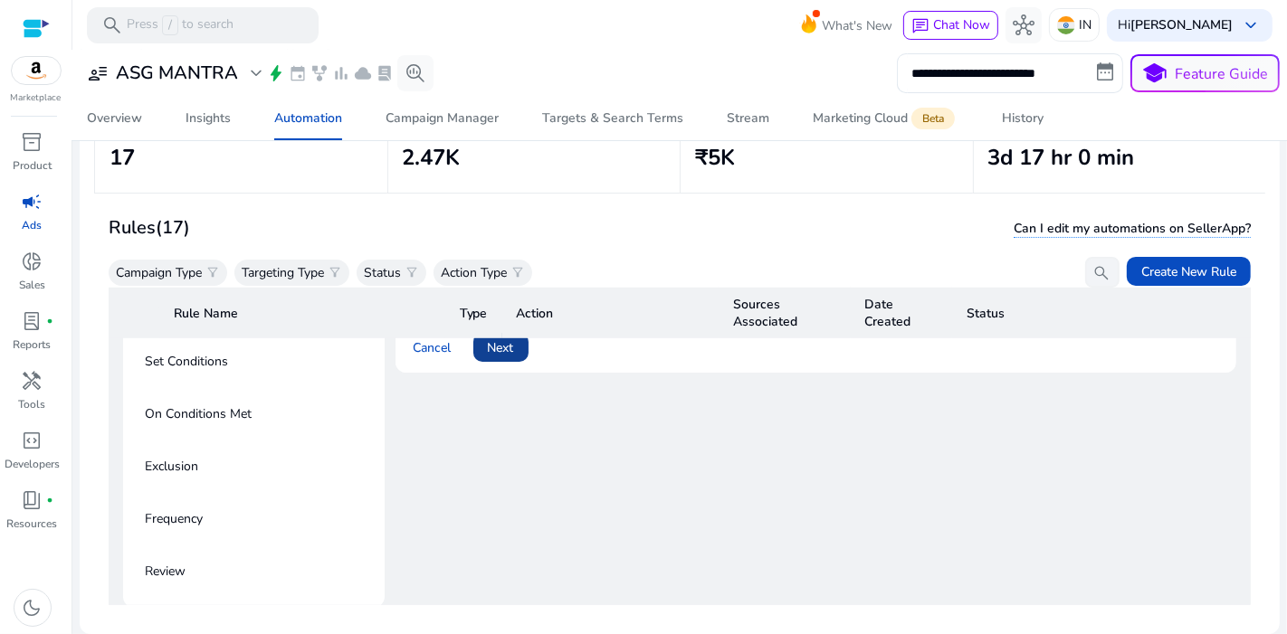
scroll to position [947, 0]
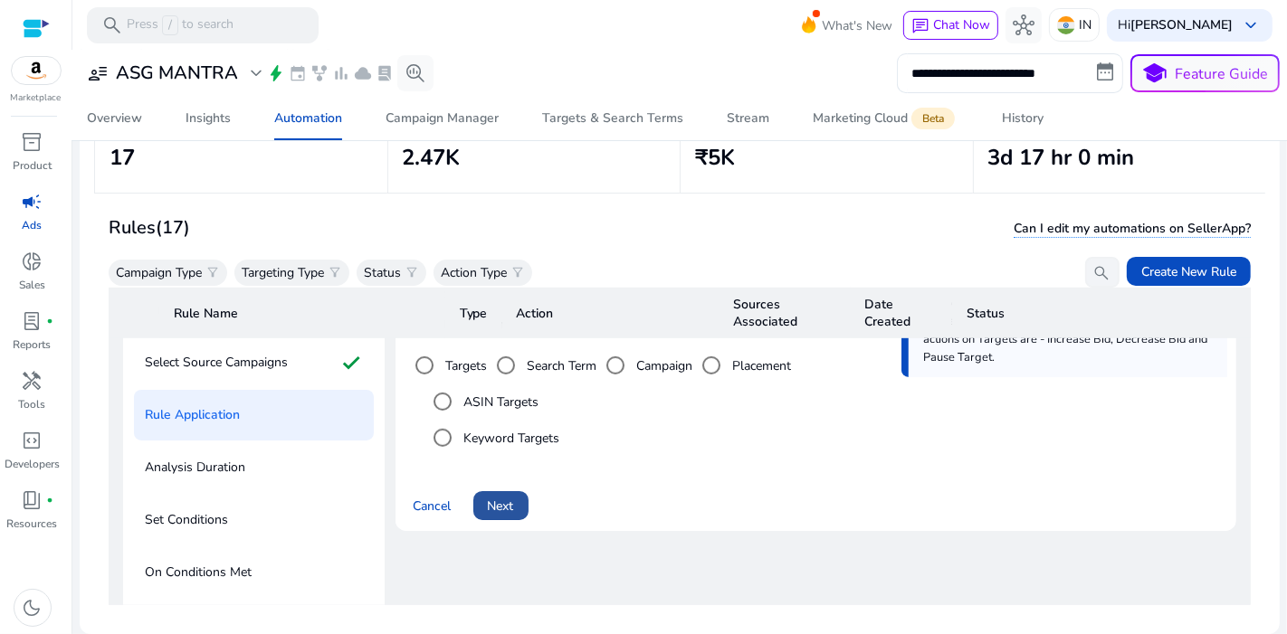
click at [521, 493] on span at bounding box center [500, 505] width 55 height 43
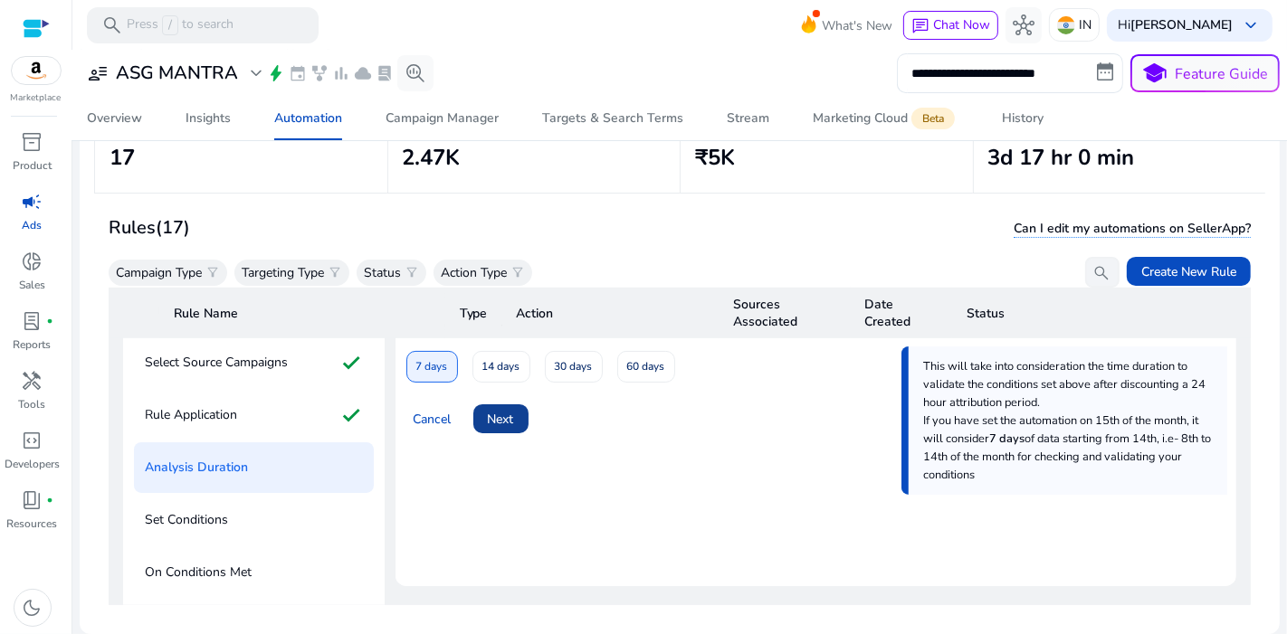
click at [509, 410] on span "Next" at bounding box center [501, 419] width 26 height 19
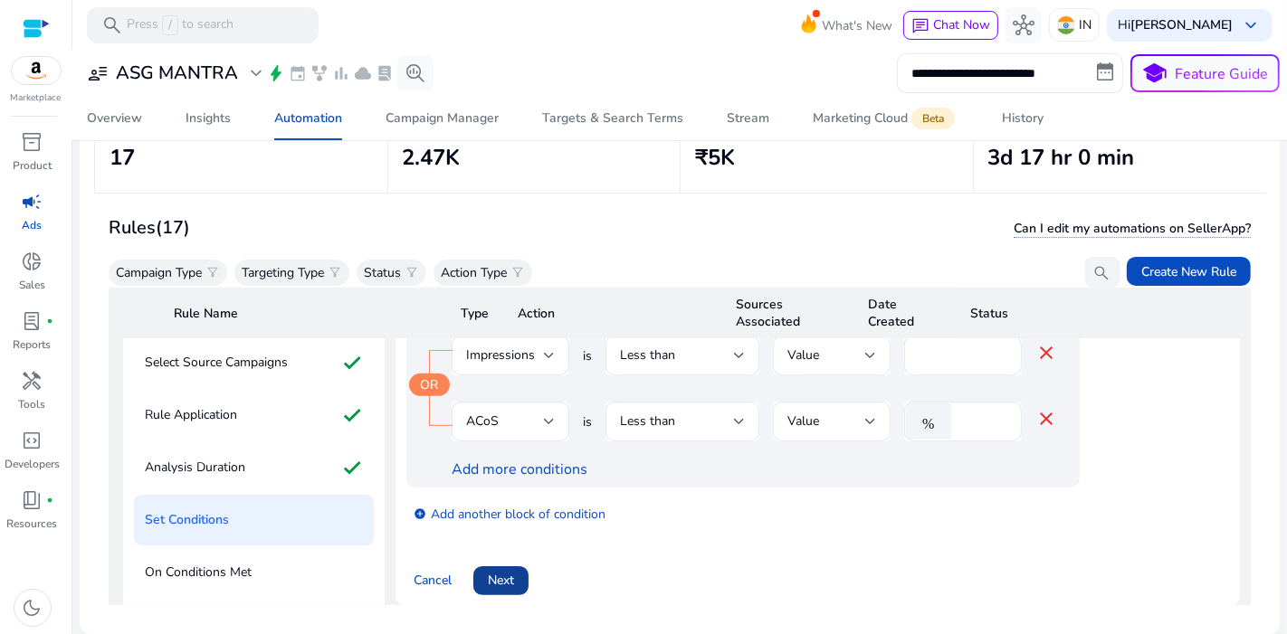
click at [512, 571] on span "Next" at bounding box center [501, 580] width 26 height 19
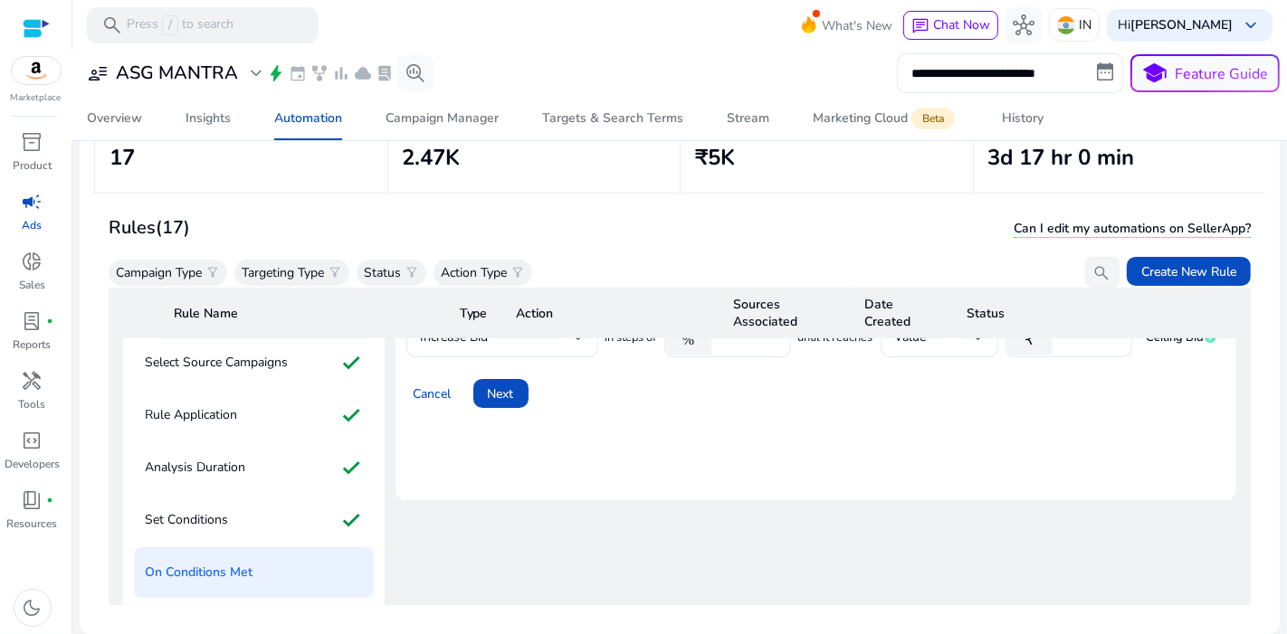
scroll to position [829, 0]
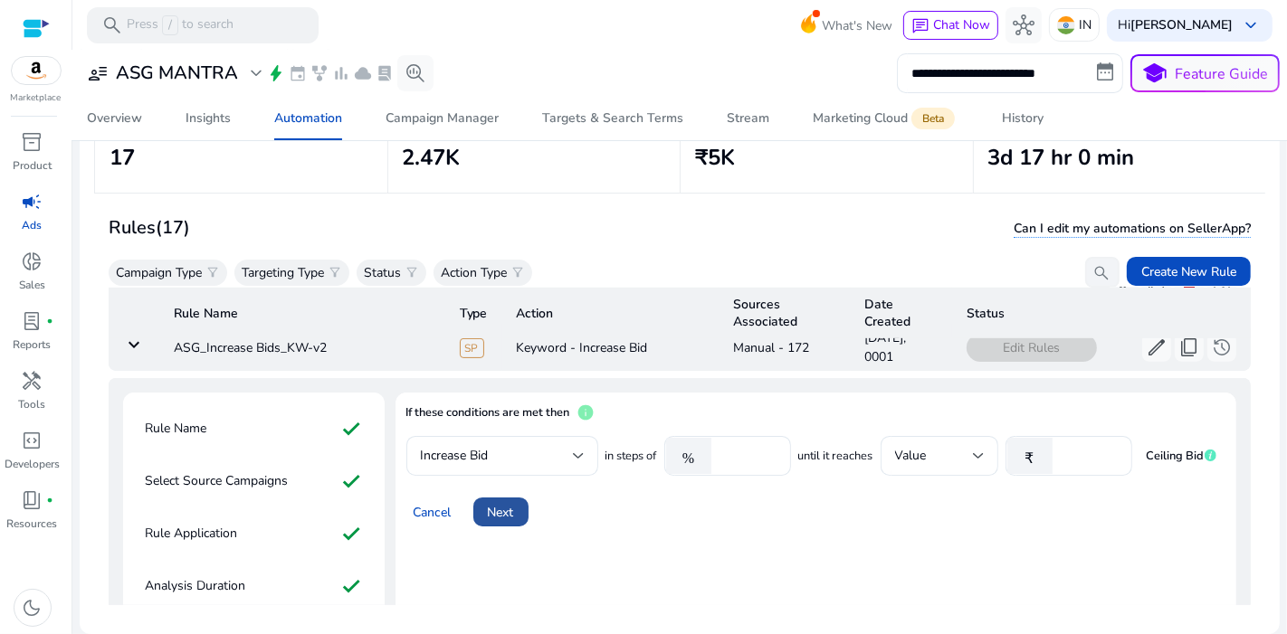
click at [516, 490] on span at bounding box center [500, 511] width 55 height 43
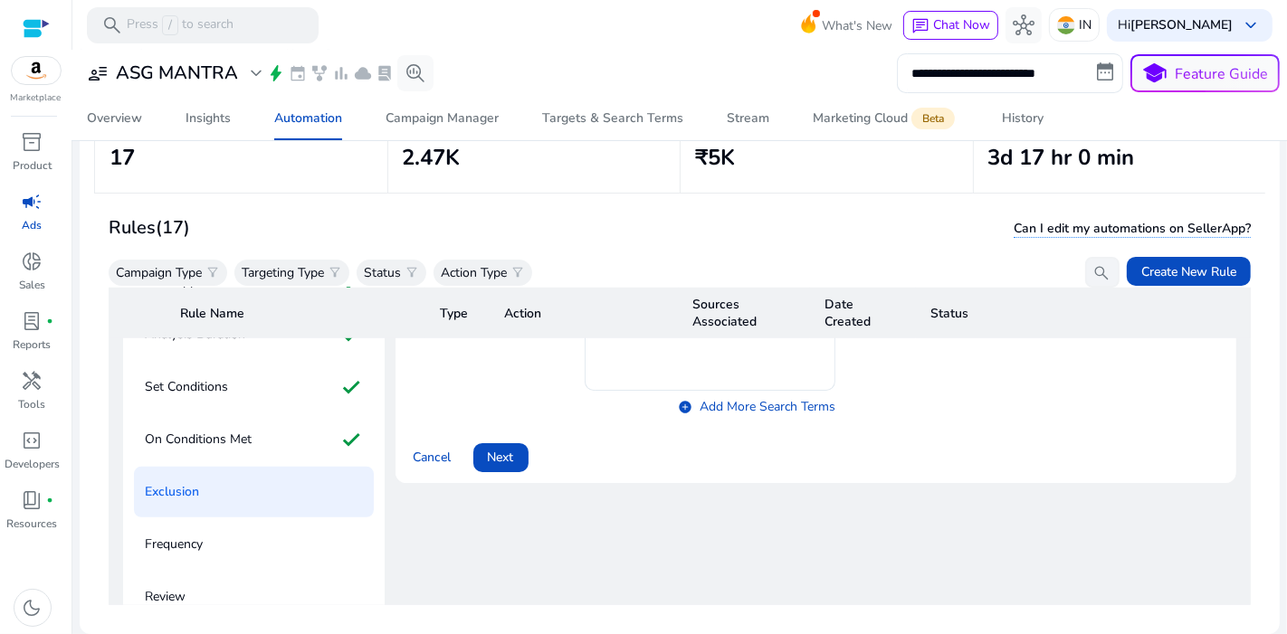
scroll to position [1050, 0]
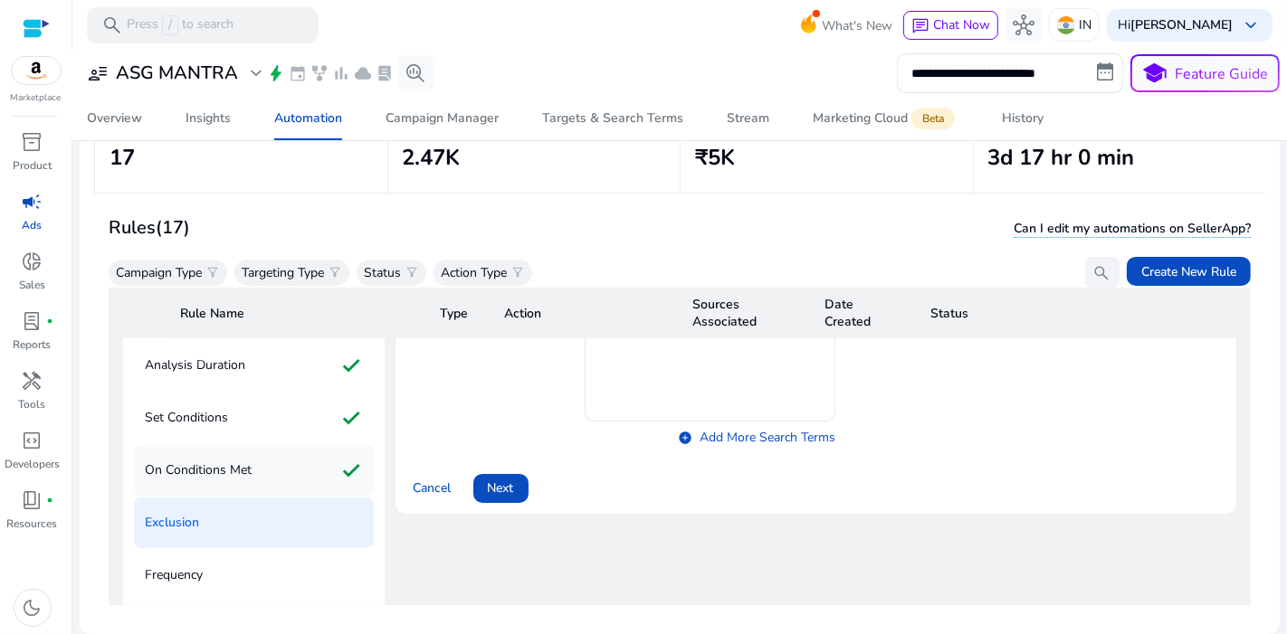
click at [291, 457] on div "On Conditions Met check" at bounding box center [254, 470] width 240 height 51
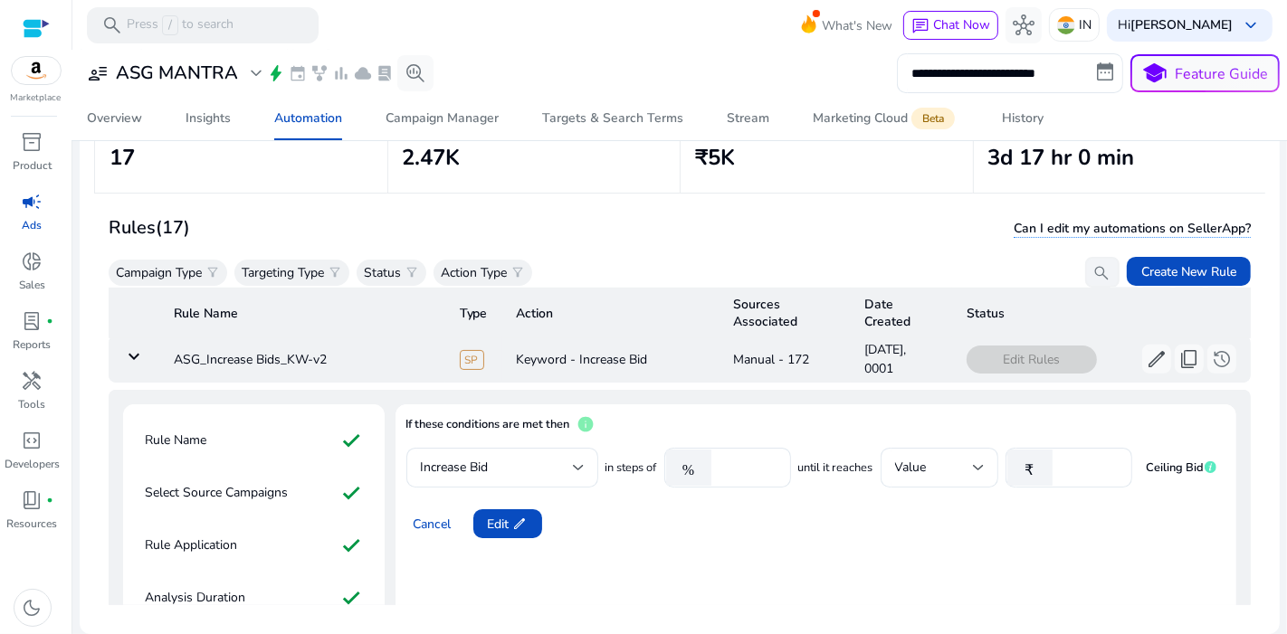
scroll to position [837, 0]
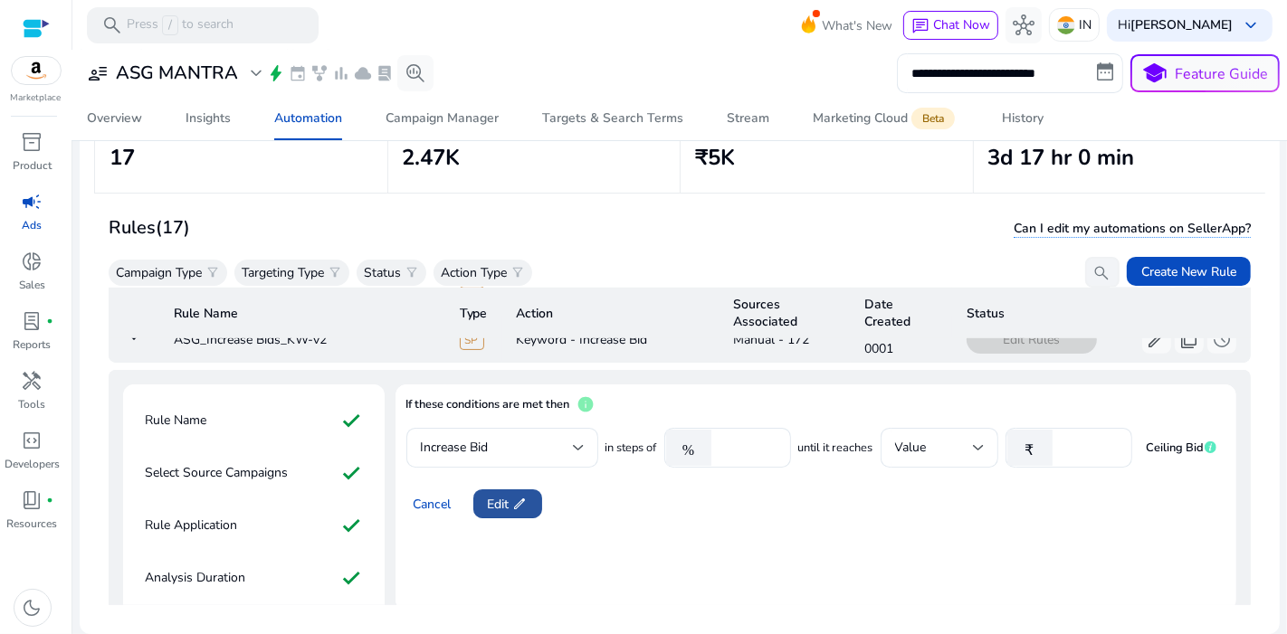
click at [517, 497] on span "edit" at bounding box center [520, 504] width 14 height 14
click at [1085, 438] on input "**" at bounding box center [1089, 448] width 56 height 20
type input "**"
click at [758, 438] on input "*****" at bounding box center [748, 448] width 56 height 20
type input "*"
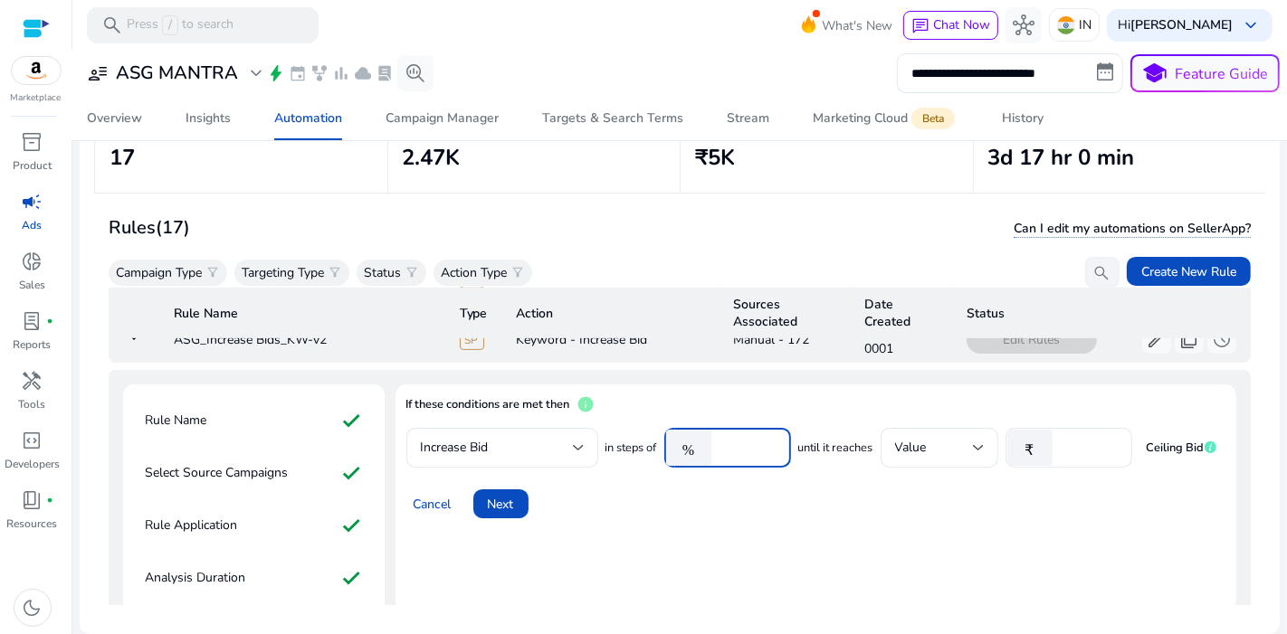
type input "*"
click at [517, 500] on span at bounding box center [500, 503] width 55 height 43
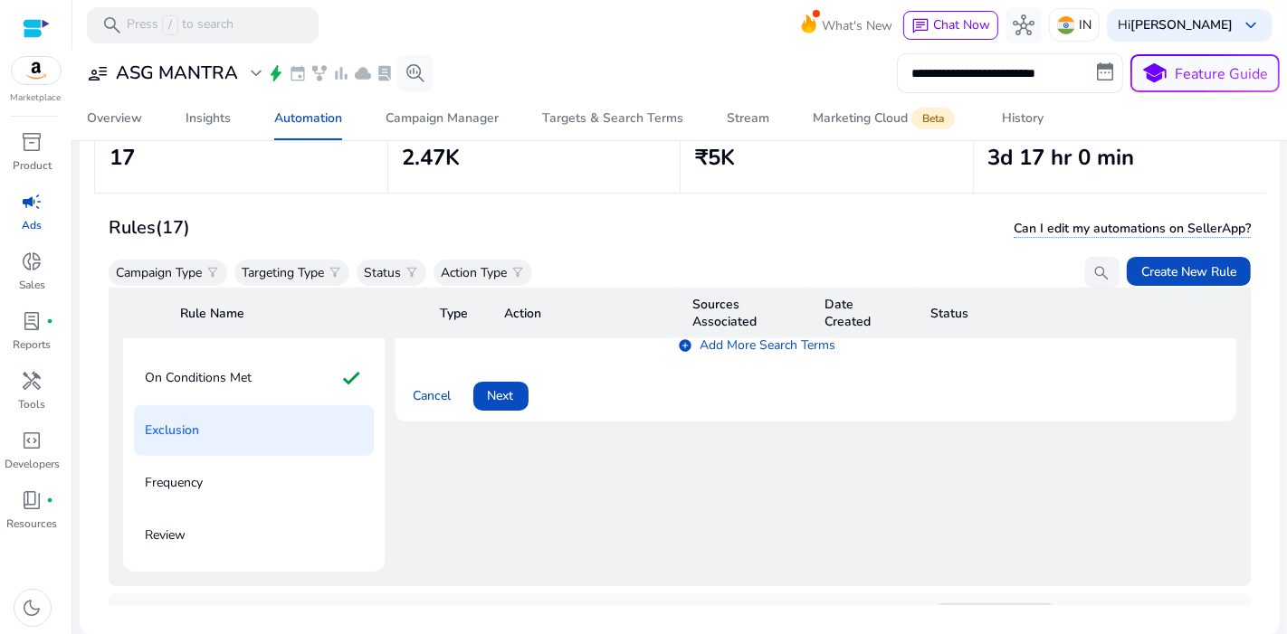
scroll to position [1113, 0]
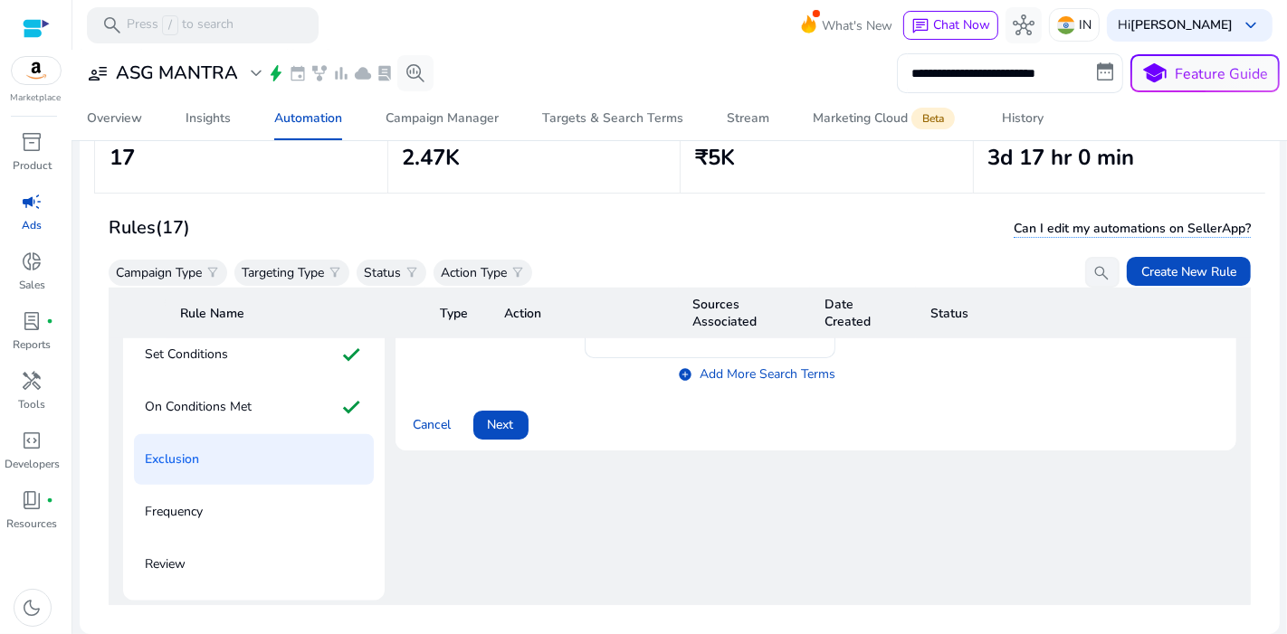
click at [471, 399] on div "Cancel Next" at bounding box center [816, 417] width 820 height 43
click at [495, 415] on span "Next" at bounding box center [501, 424] width 26 height 19
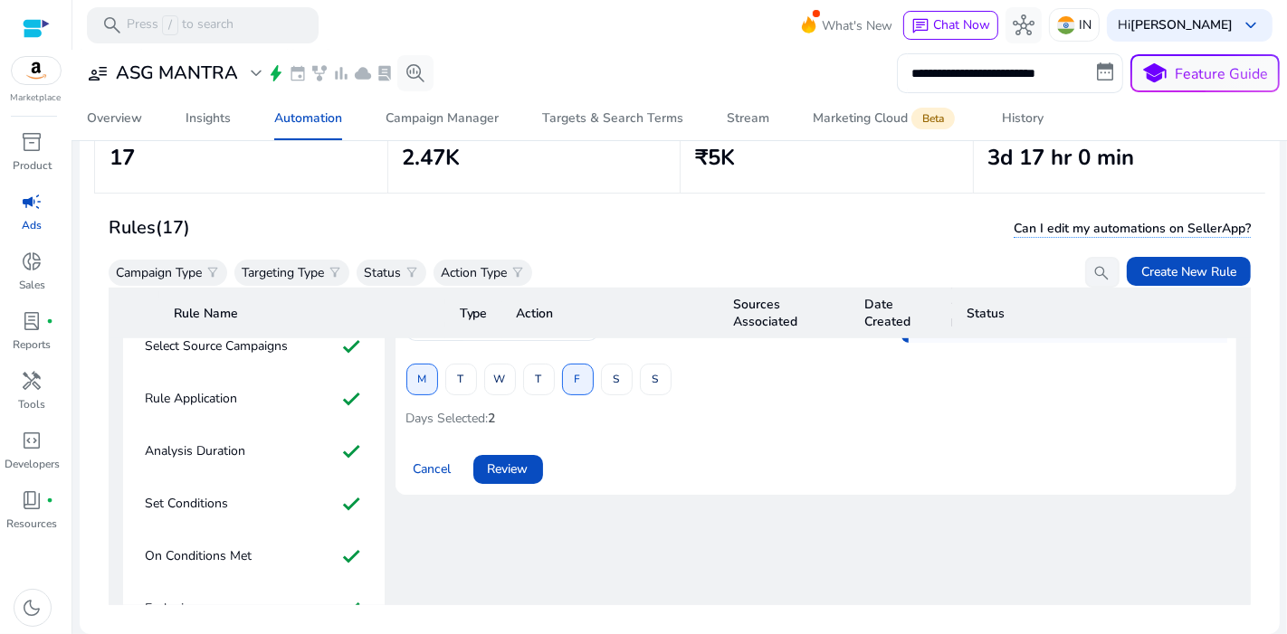
scroll to position [962, 0]
click at [523, 450] on span at bounding box center [508, 471] width 70 height 43
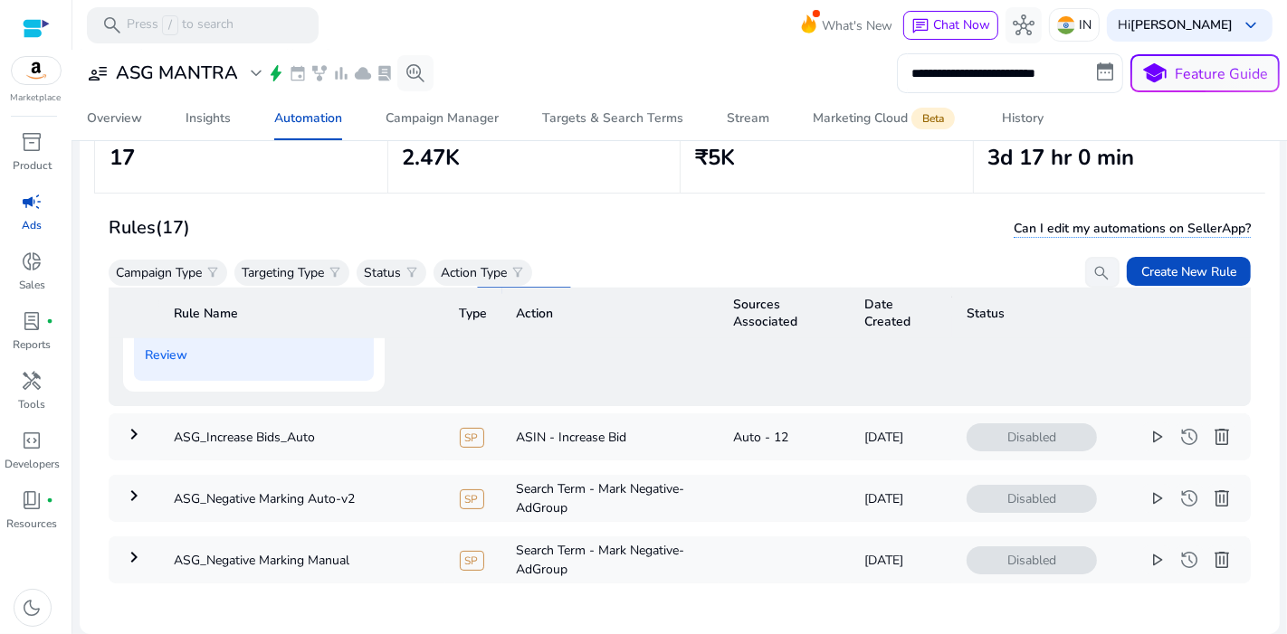
scroll to position [1177, 0]
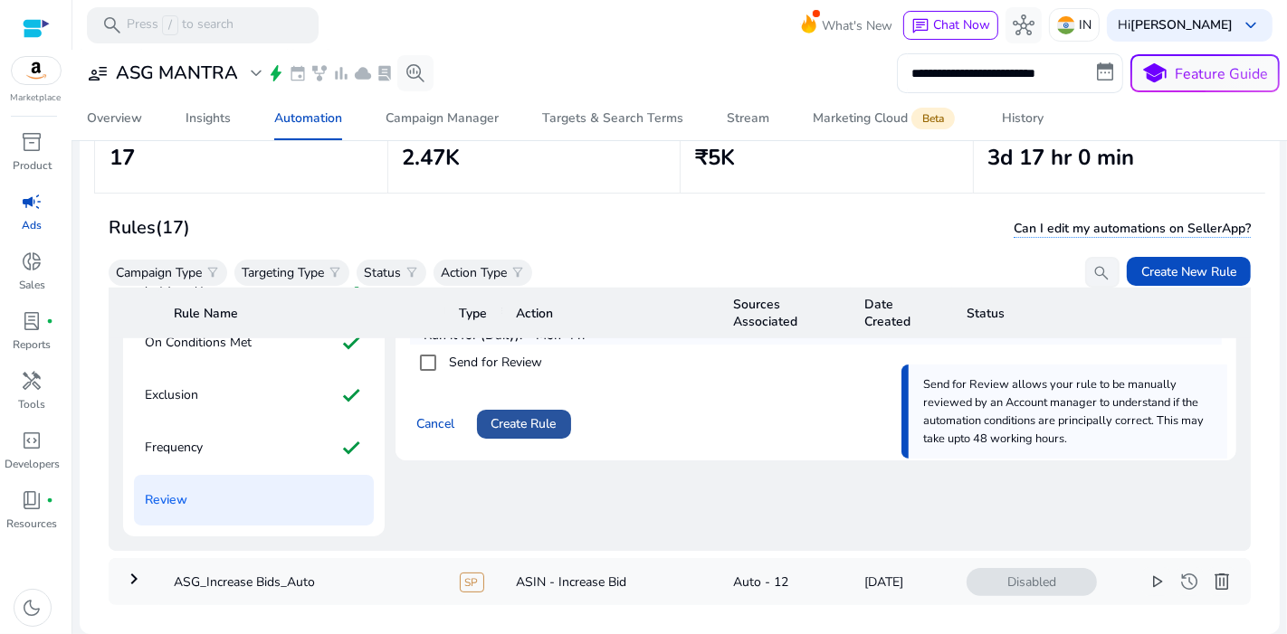
click at [539, 415] on span at bounding box center [524, 424] width 94 height 43
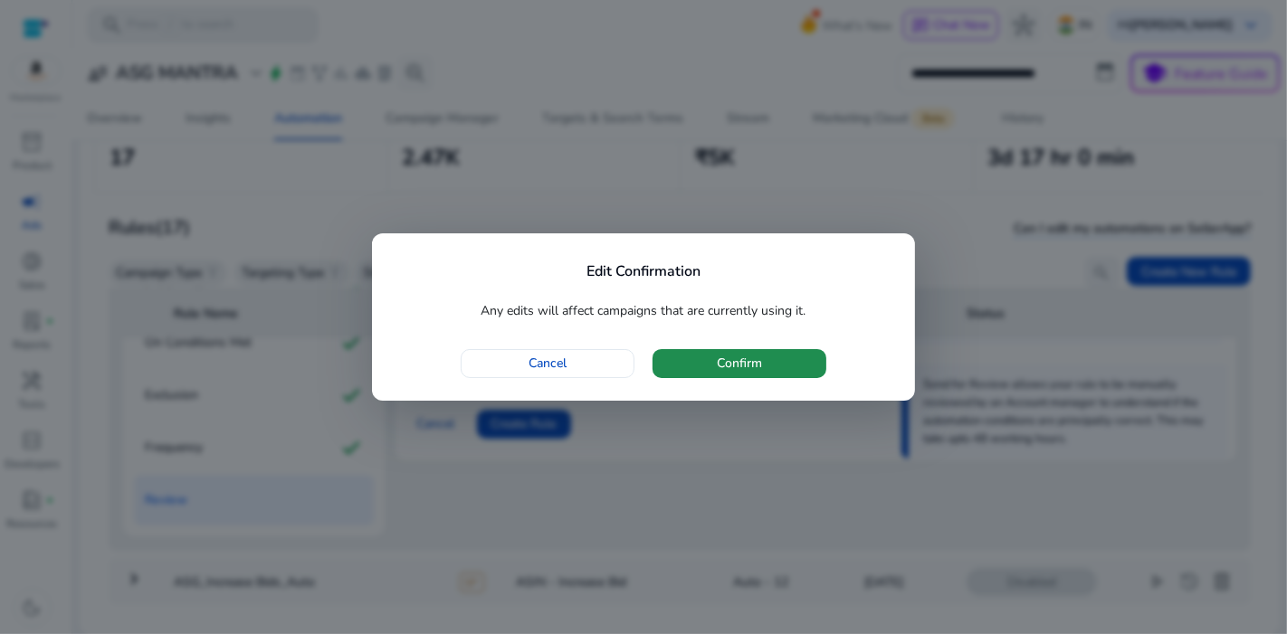
click at [747, 356] on span "Confirm" at bounding box center [739, 363] width 45 height 19
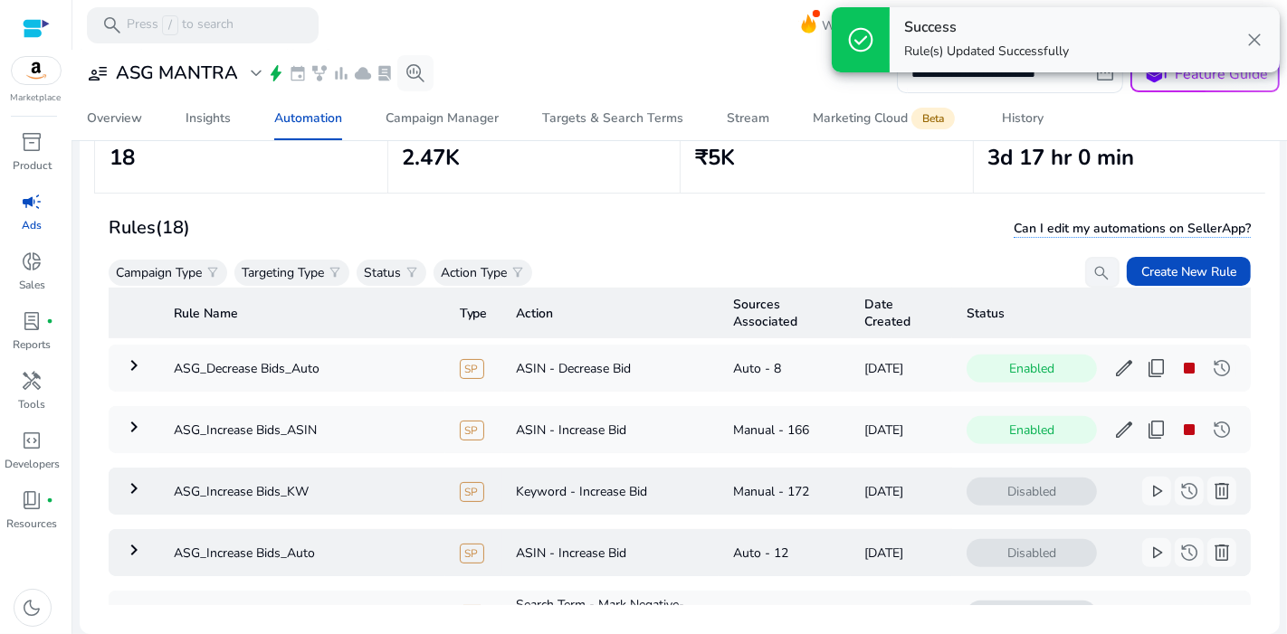
scroll to position [0, 0]
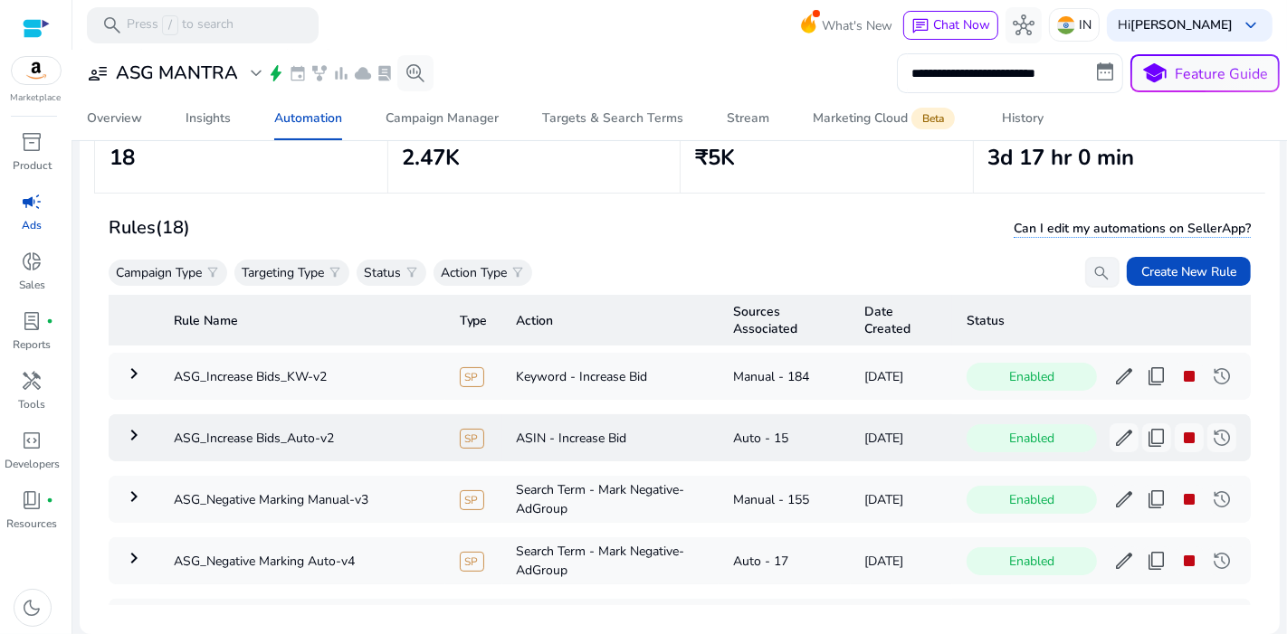
click at [134, 428] on mat-icon "keyboard_arrow_right" at bounding box center [134, 435] width 22 height 22
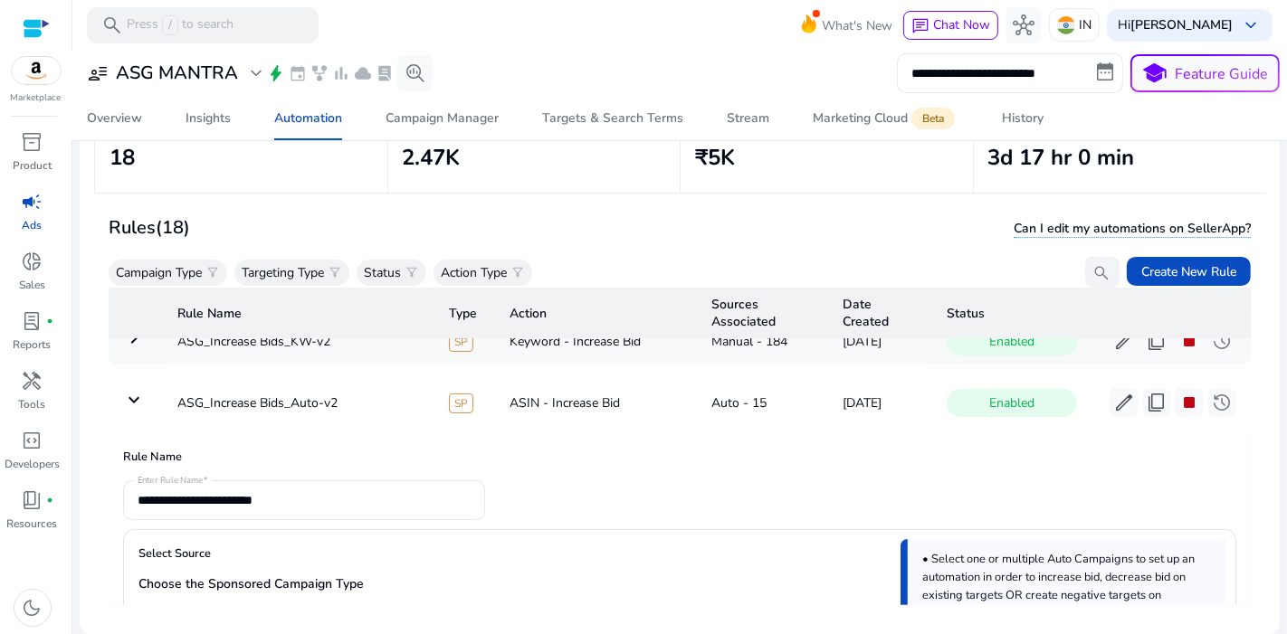
scroll to position [36, 0]
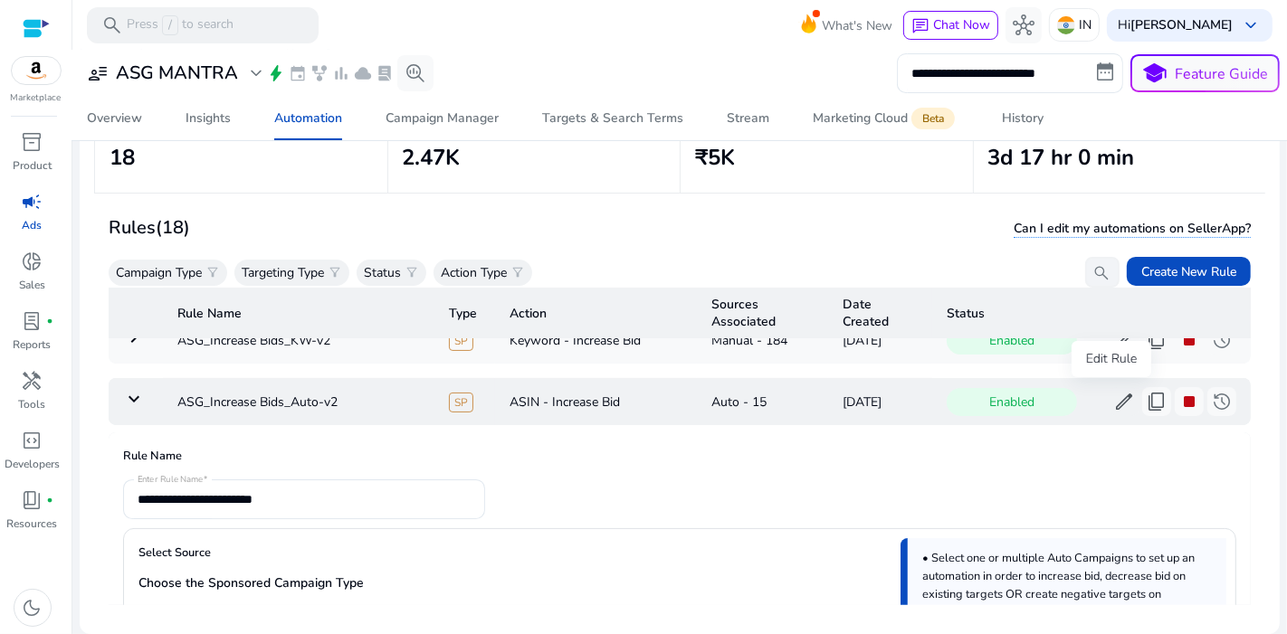
click at [1113, 408] on span "edit" at bounding box center [1124, 402] width 22 height 22
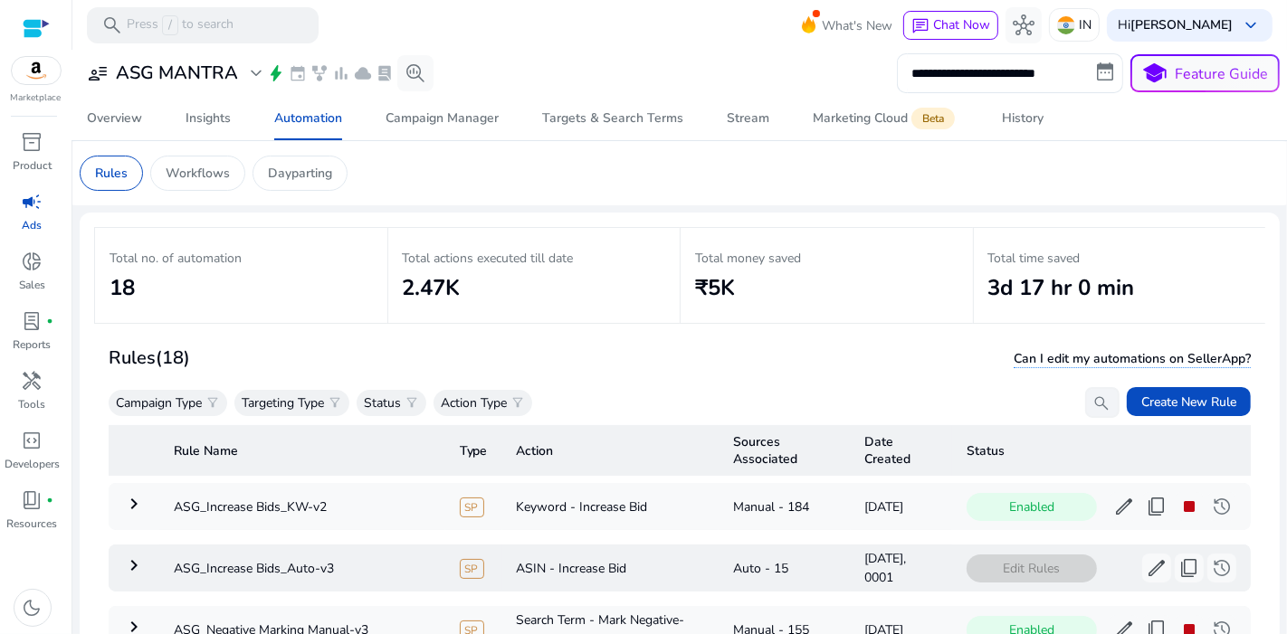
scroll to position [131, 0]
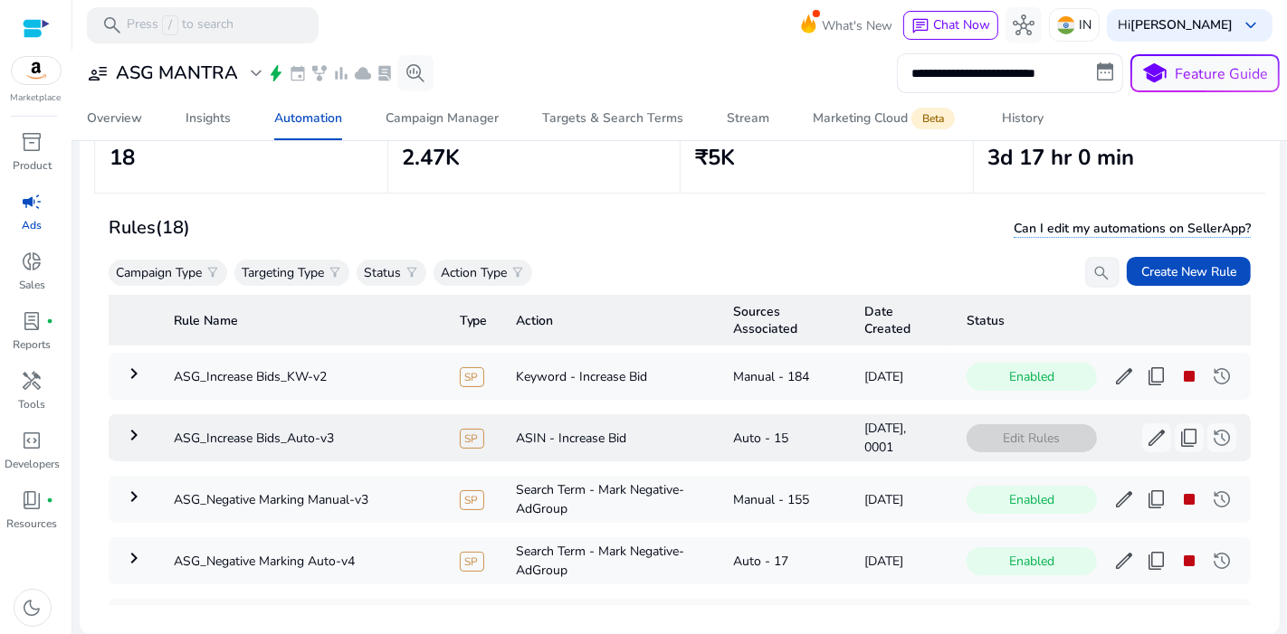
click at [135, 428] on mat-icon "keyboard_arrow_right" at bounding box center [134, 435] width 22 height 22
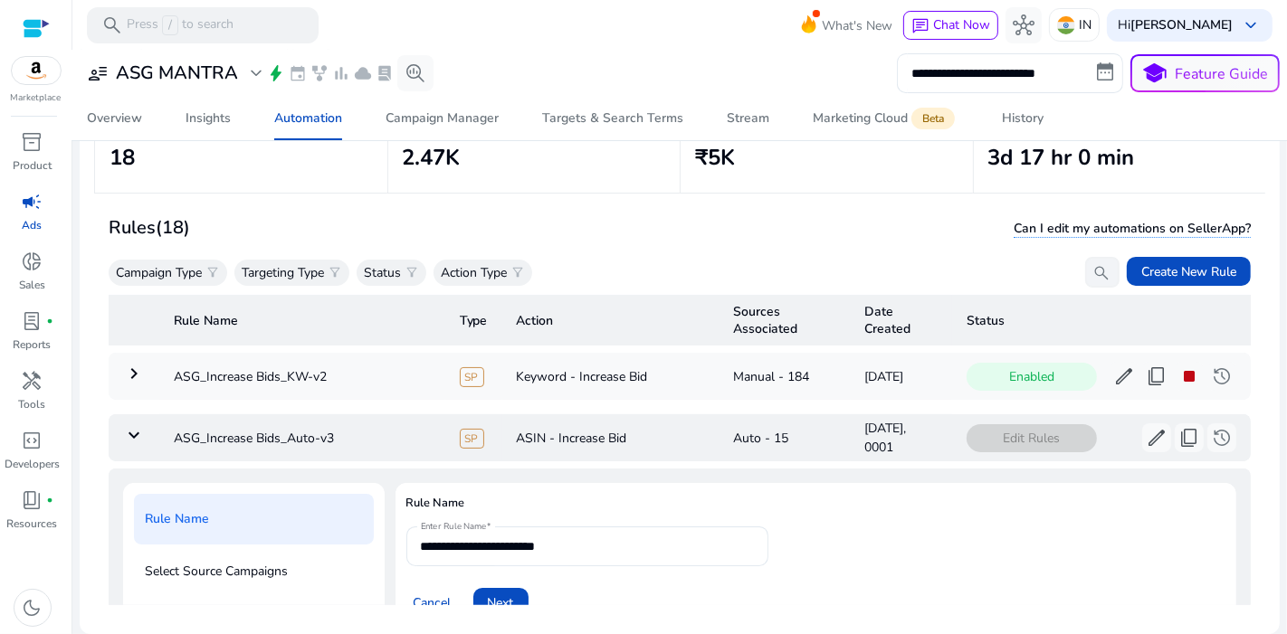
scroll to position [124, 0]
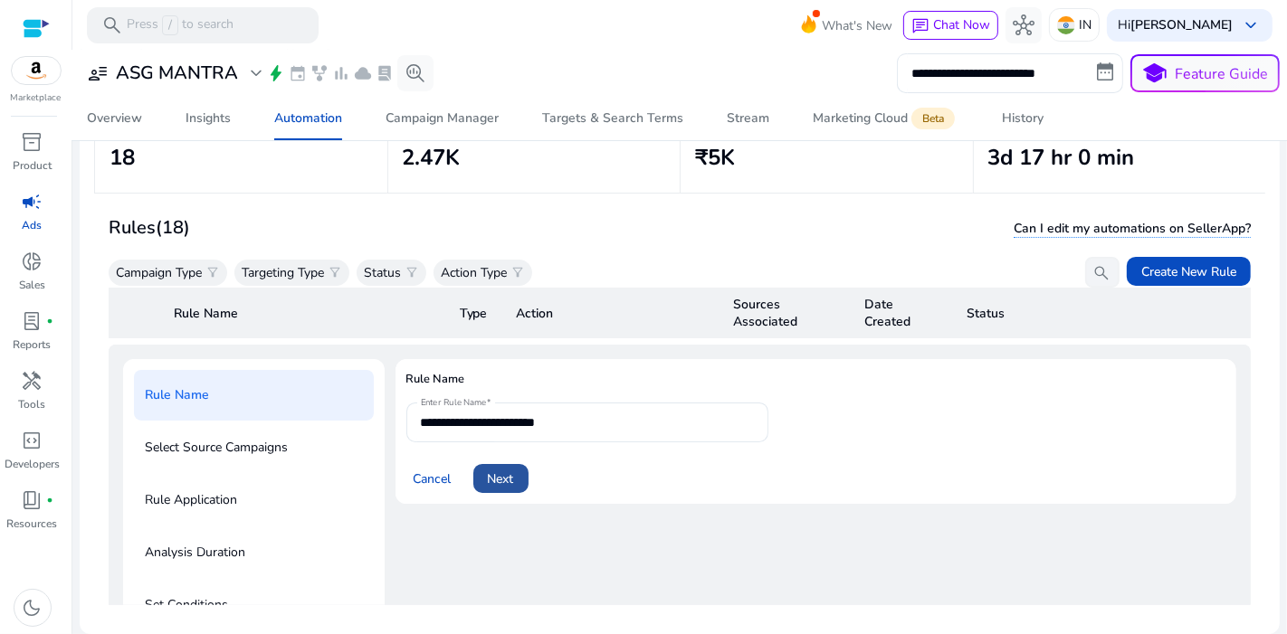
click at [504, 470] on span "Next" at bounding box center [501, 479] width 26 height 19
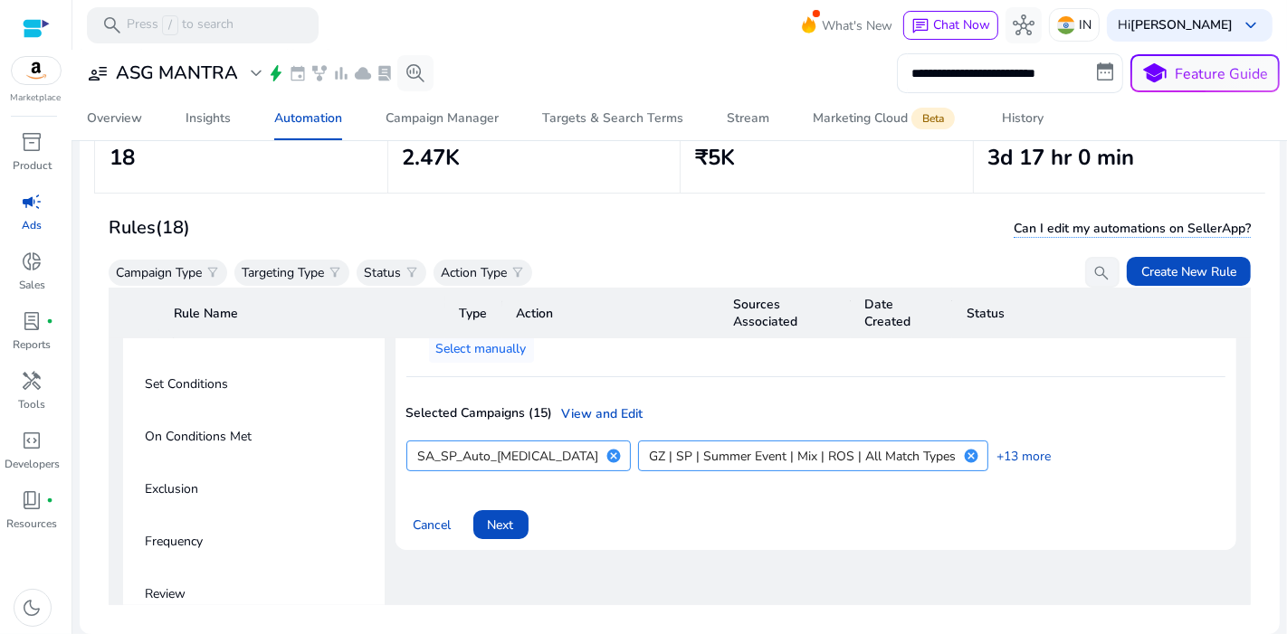
scroll to position [346, 0]
click at [523, 510] on span at bounding box center [500, 523] width 55 height 43
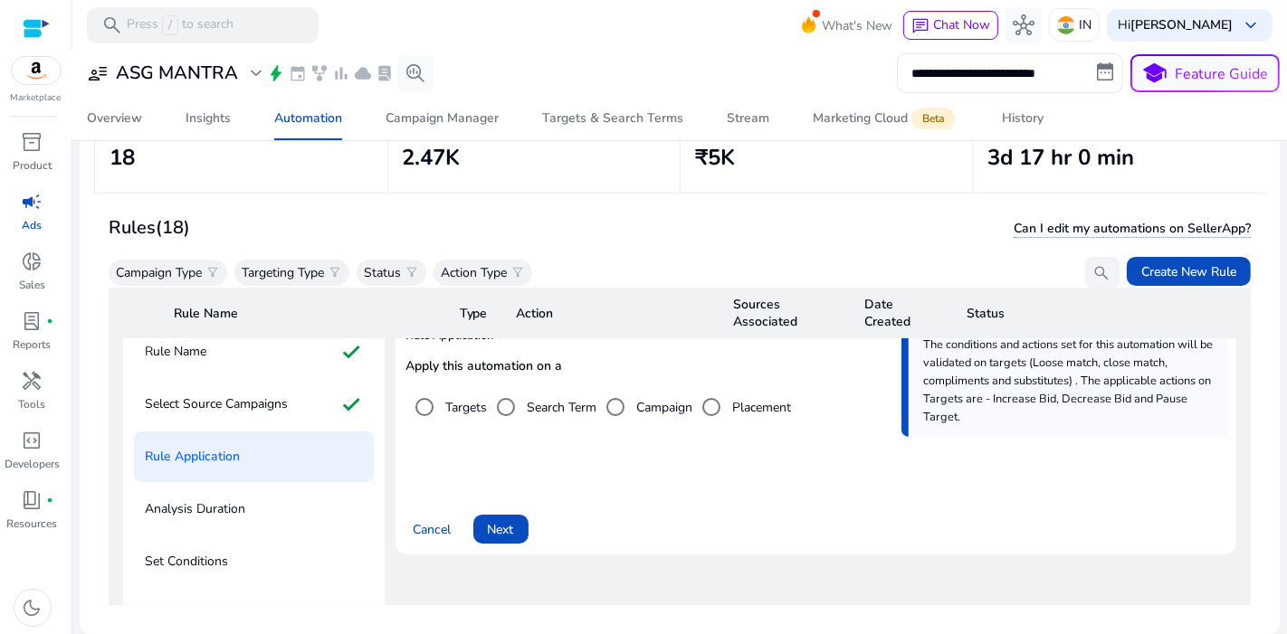
scroll to position [166, 0]
click at [501, 528] on span "Next" at bounding box center [501, 530] width 26 height 19
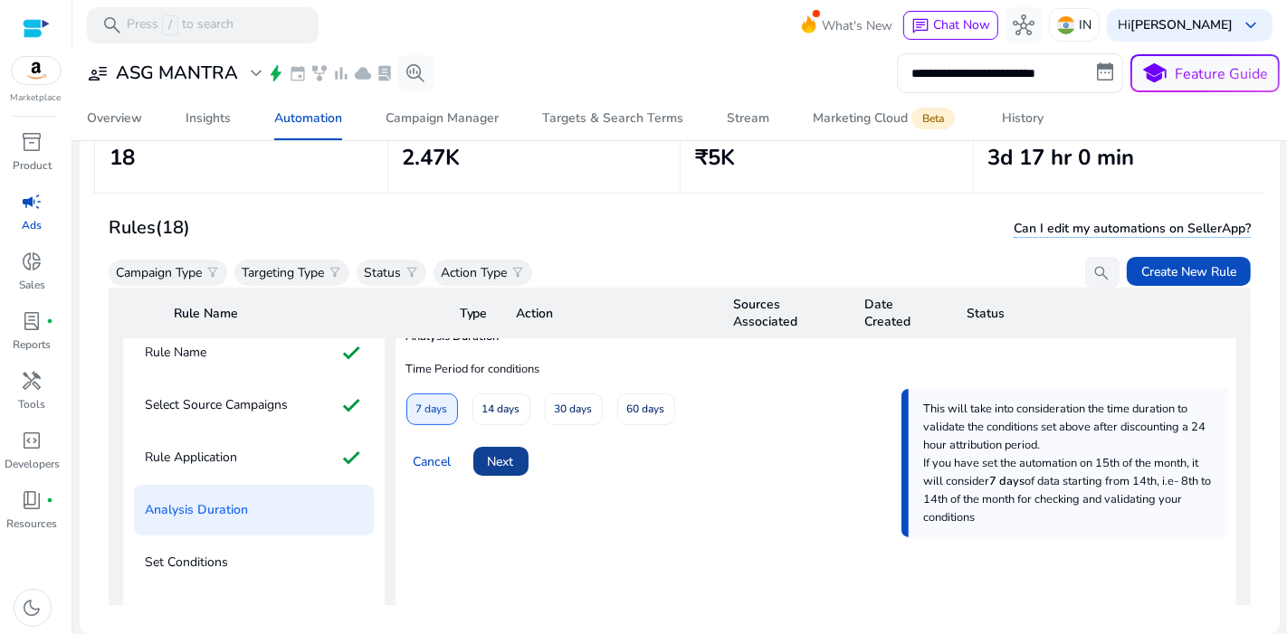
click at [513, 447] on span at bounding box center [500, 461] width 55 height 43
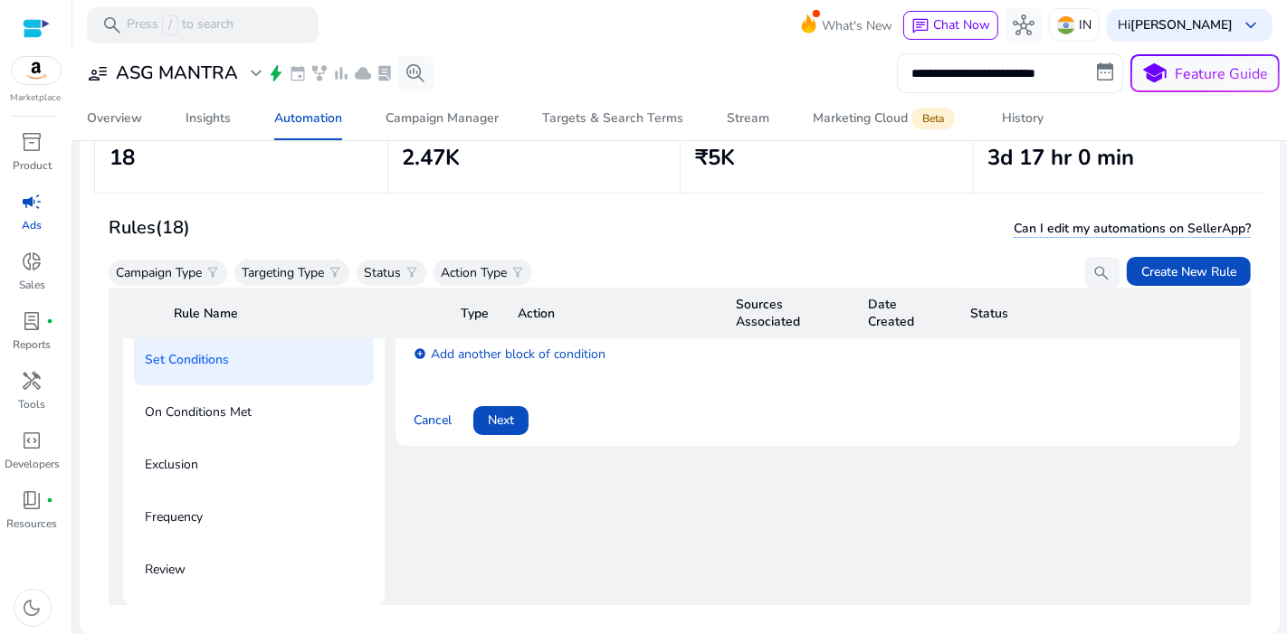
scroll to position [369, 0]
click at [527, 409] on span at bounding box center [500, 420] width 55 height 43
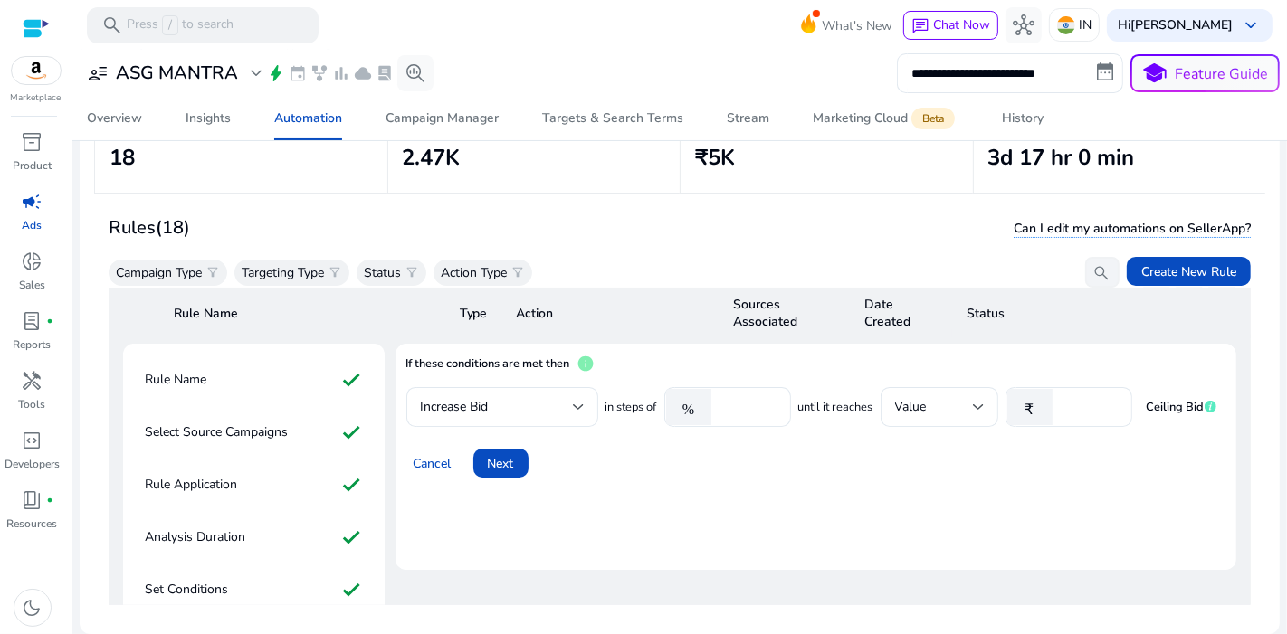
scroll to position [112, 0]
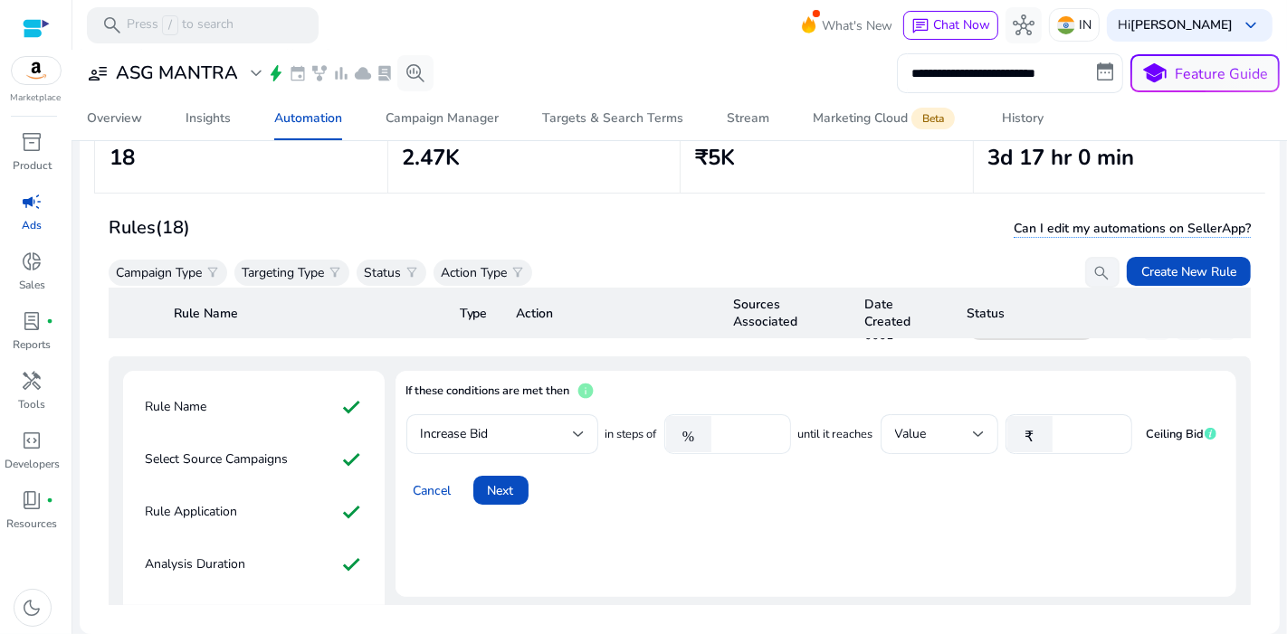
click at [756, 432] on input "******" at bounding box center [748, 434] width 56 height 20
type input "*"
click at [507, 498] on span at bounding box center [500, 490] width 55 height 43
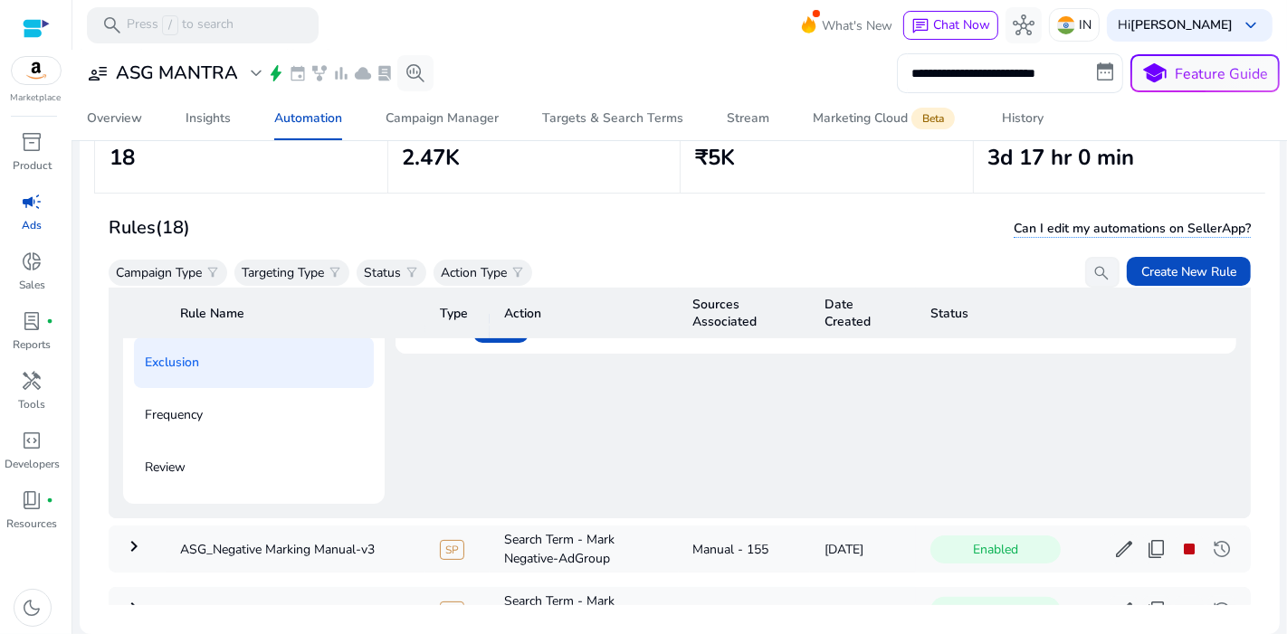
scroll to position [359, 0]
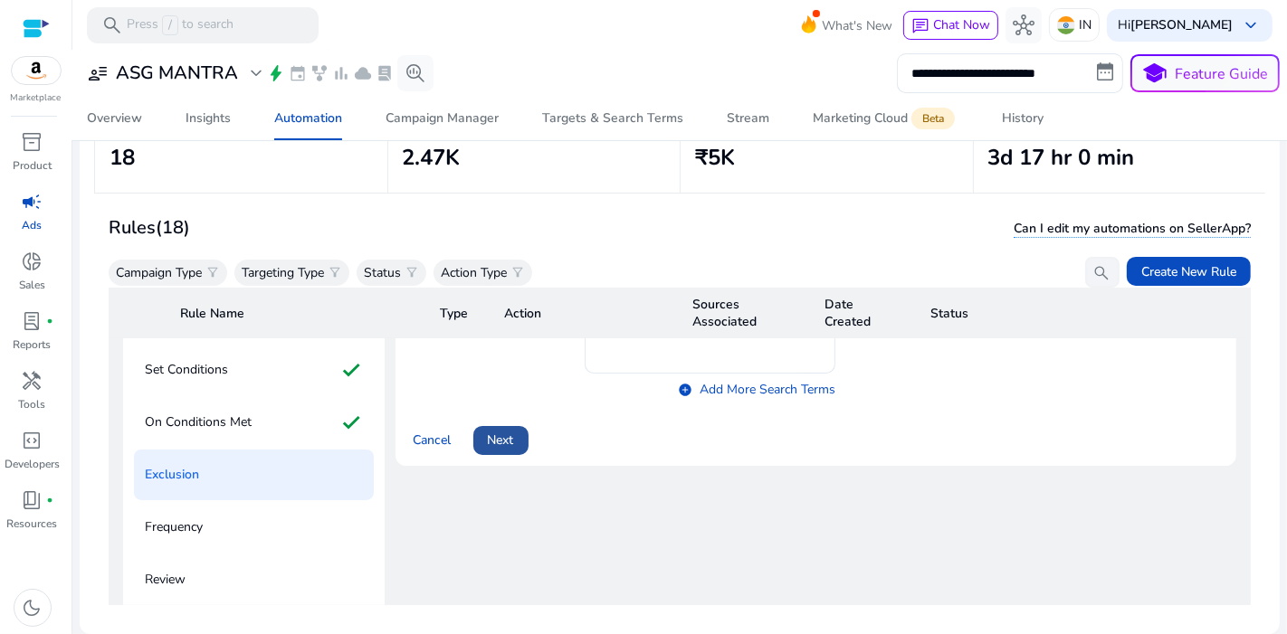
click at [515, 440] on span at bounding box center [500, 440] width 55 height 43
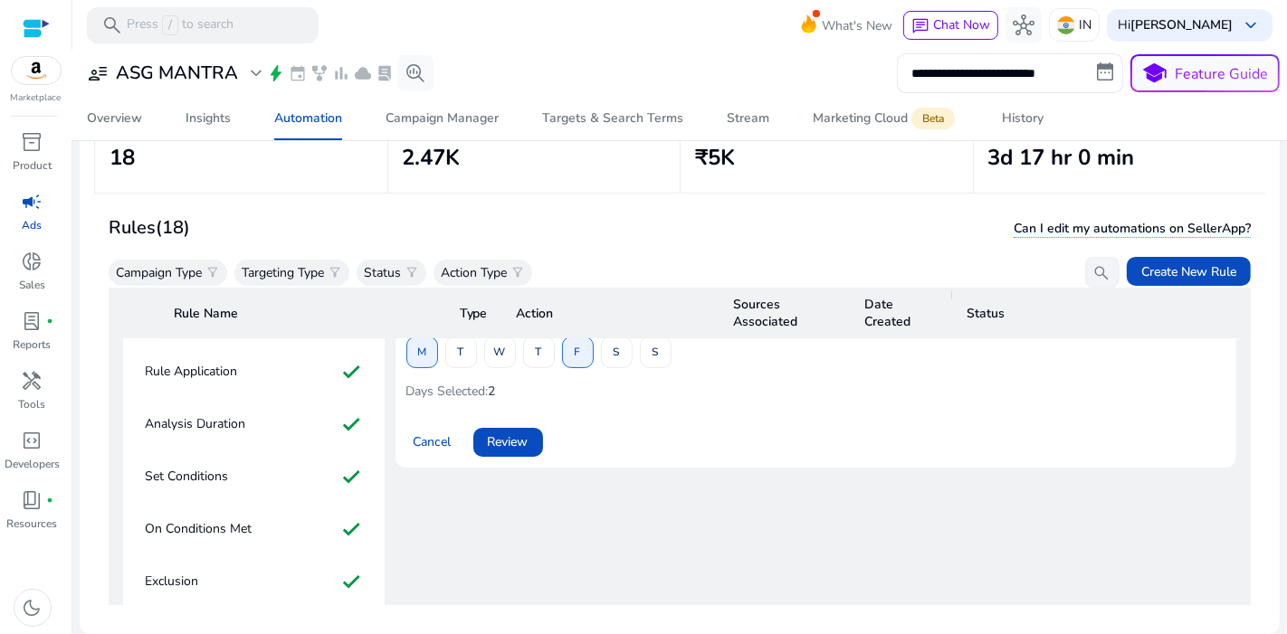
scroll to position [249, 0]
click at [515, 440] on span "Review" at bounding box center [508, 445] width 41 height 19
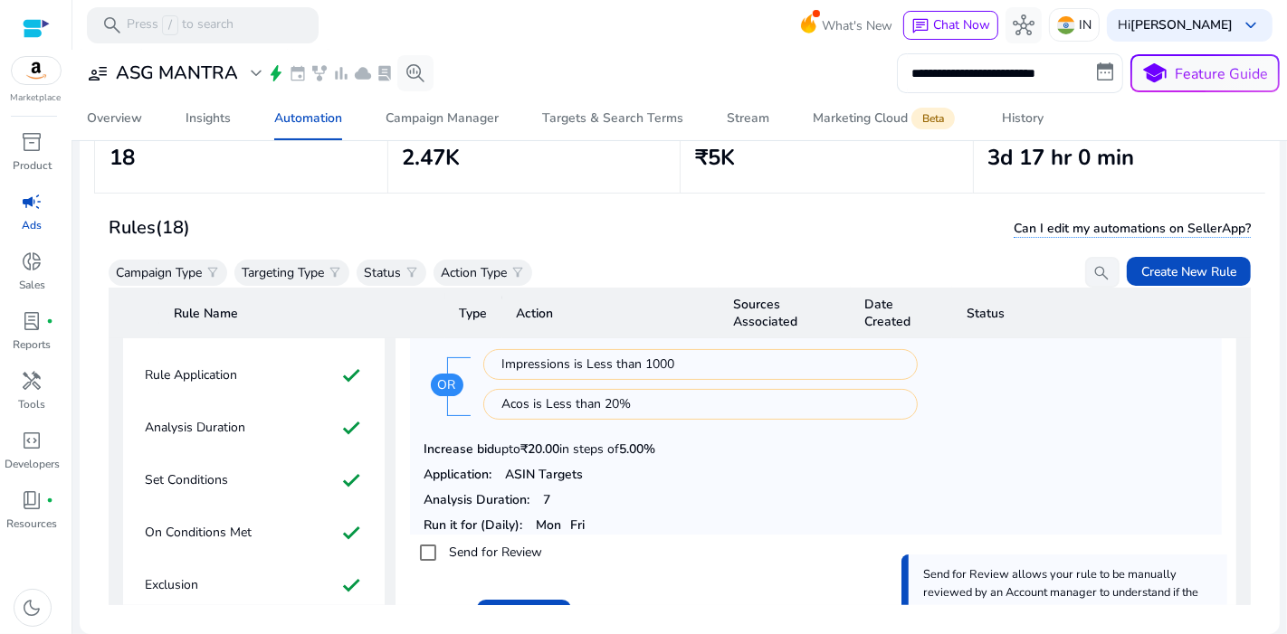
scroll to position [385, 0]
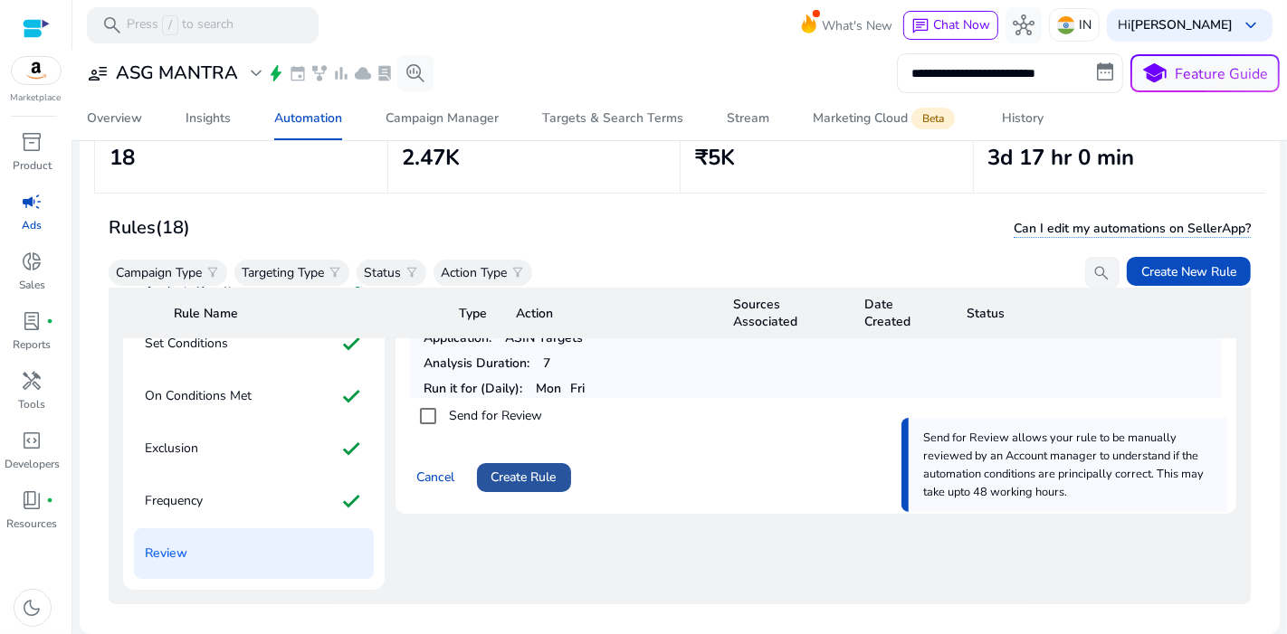
click at [539, 471] on span "Create Rule" at bounding box center [523, 477] width 65 height 19
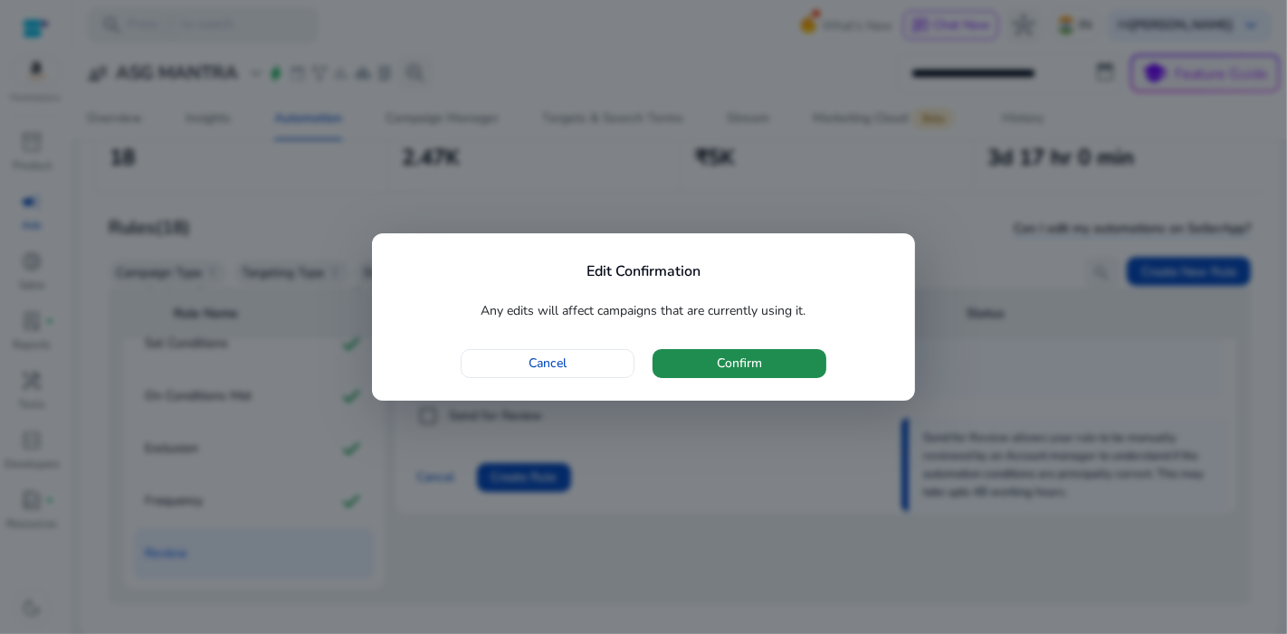
click at [698, 368] on span "button" at bounding box center [739, 363] width 174 height 43
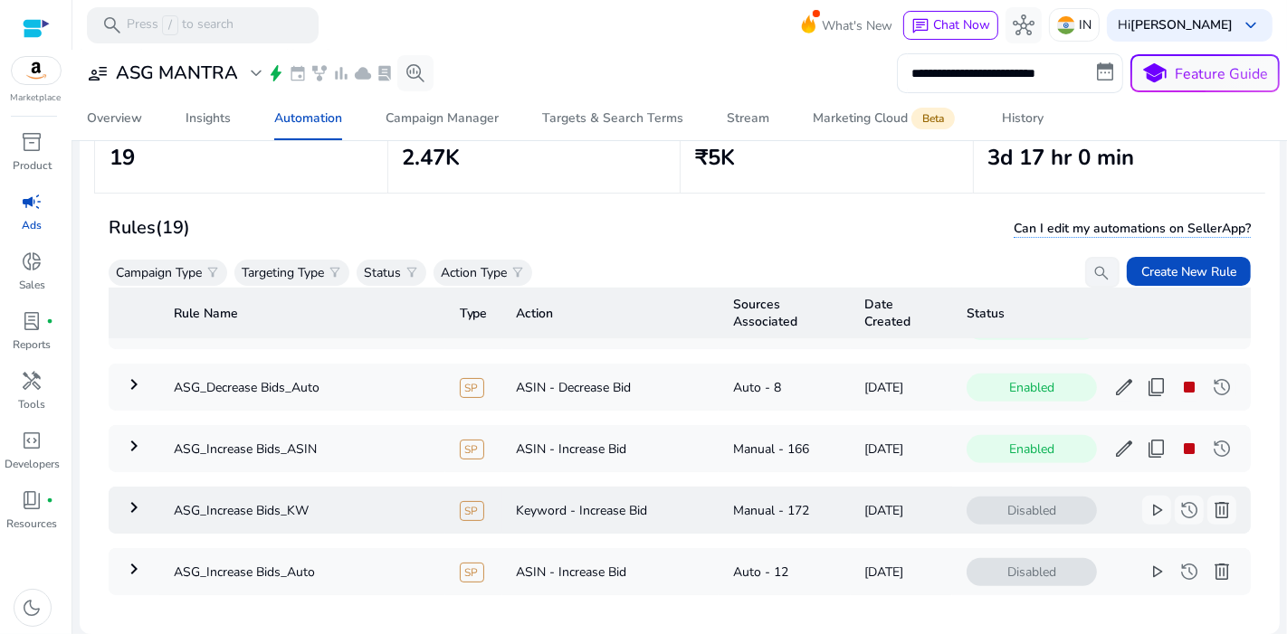
scroll to position [788, 0]
click at [1113, 439] on span "edit" at bounding box center [1124, 450] width 22 height 22
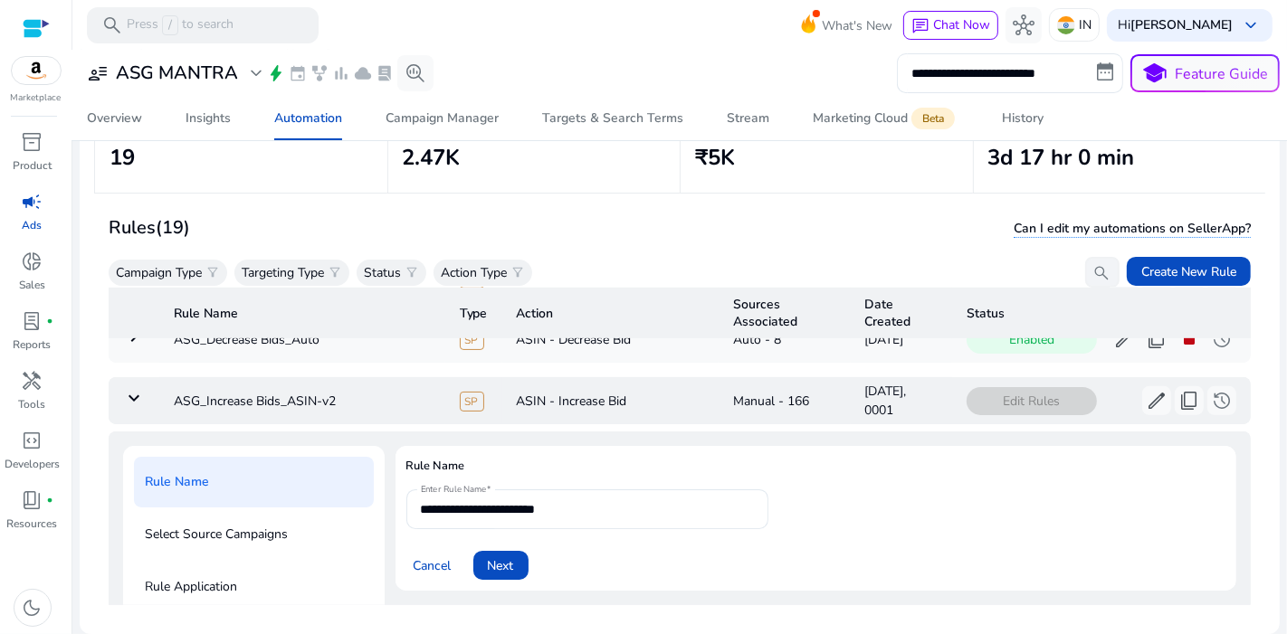
scroll to position [909, 0]
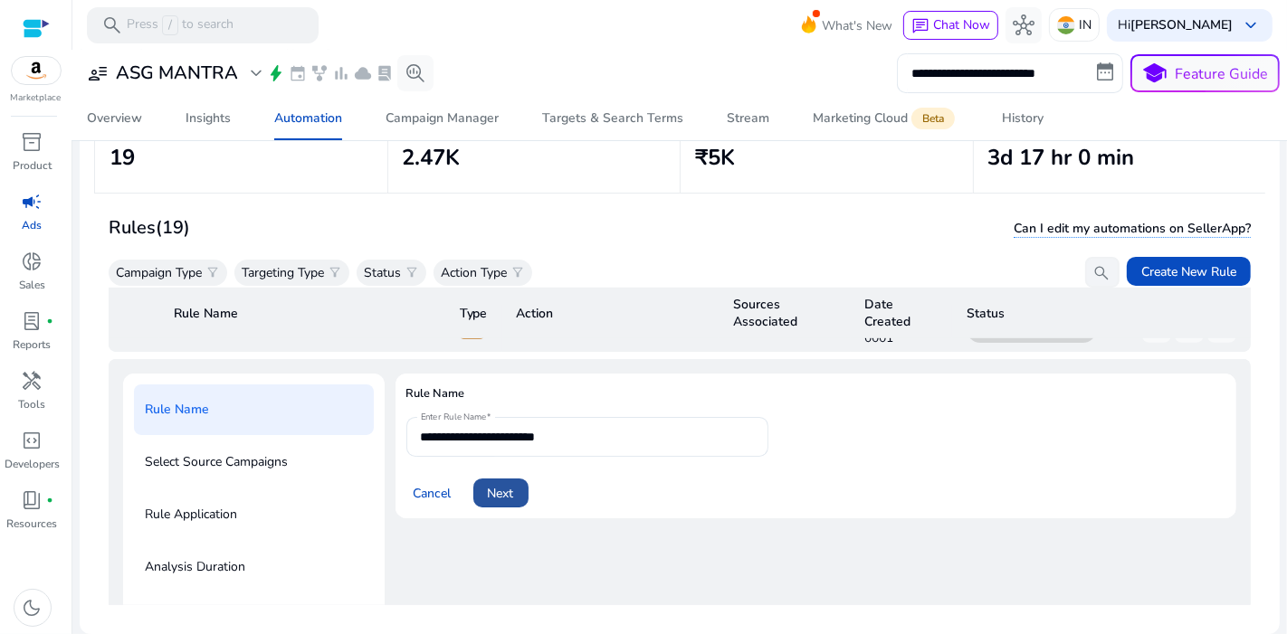
click at [493, 487] on span at bounding box center [500, 492] width 55 height 43
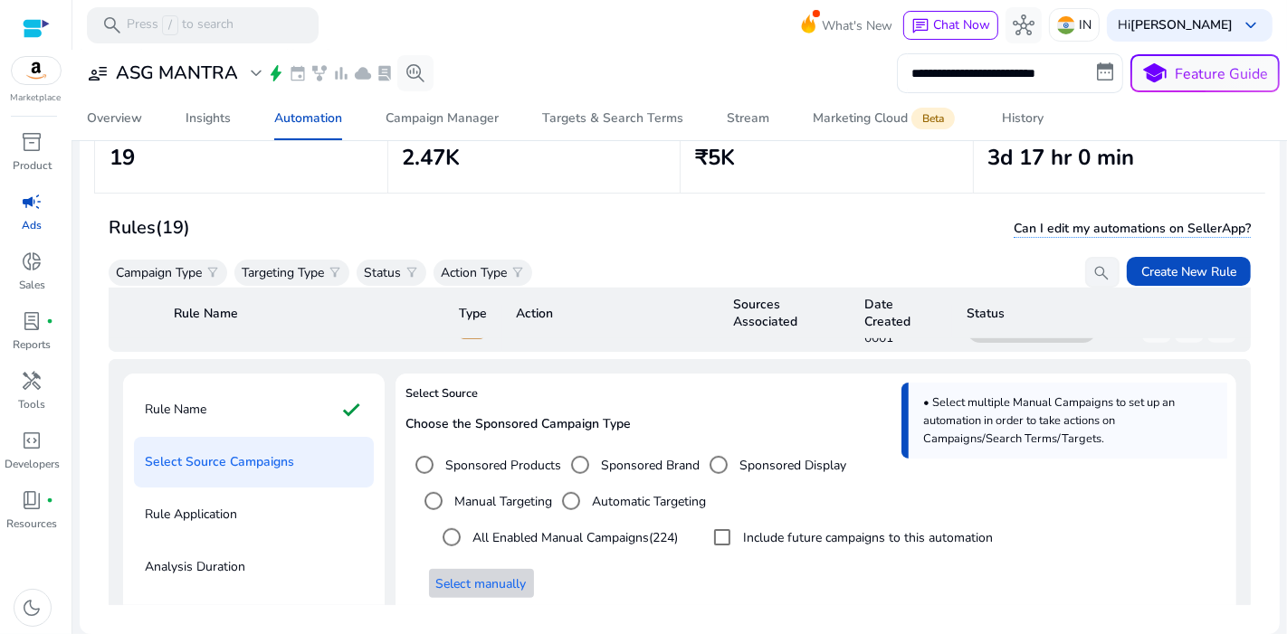
click at [483, 575] on span "Select manually" at bounding box center [481, 584] width 90 height 19
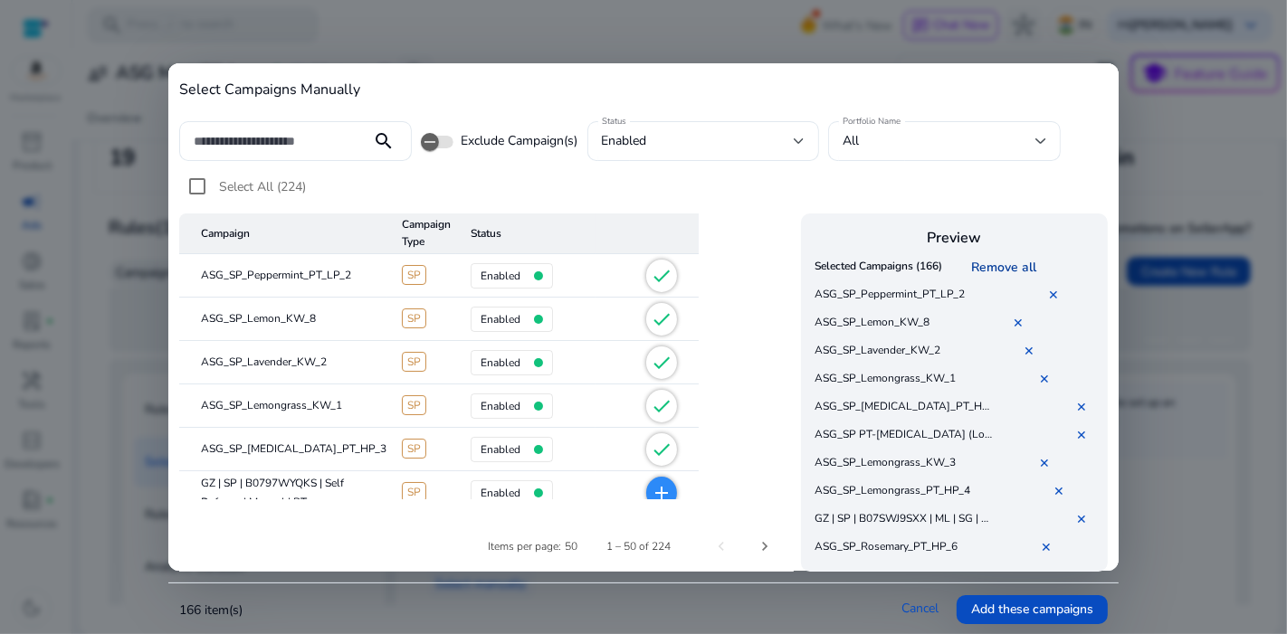
click at [999, 265] on link "Remove all" at bounding box center [1006, 267] width 72 height 17
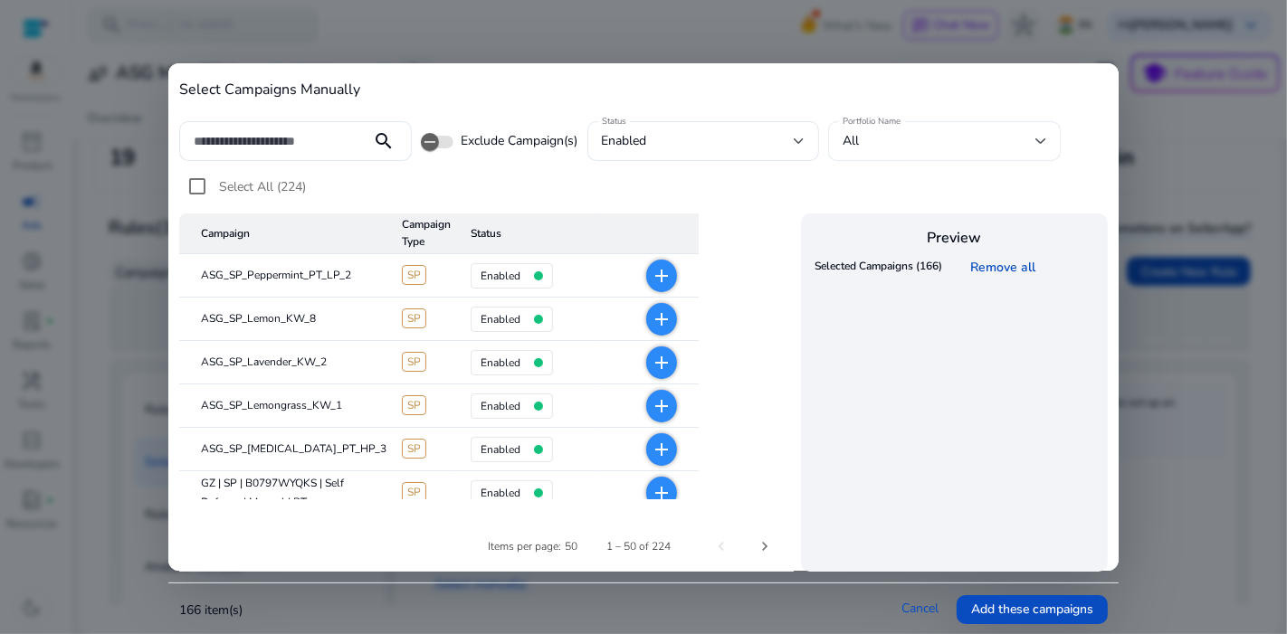
click at [973, 158] on div "All" at bounding box center [944, 141] width 204 height 40
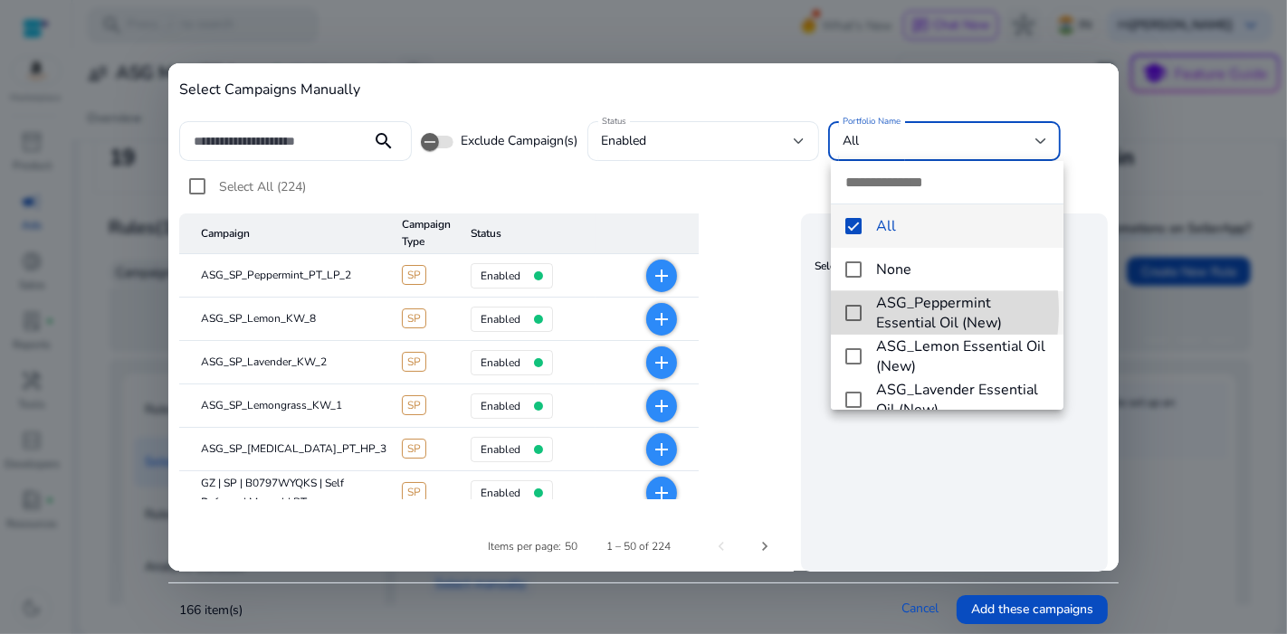
click at [856, 311] on mat-pseudo-checkbox at bounding box center [853, 313] width 16 height 16
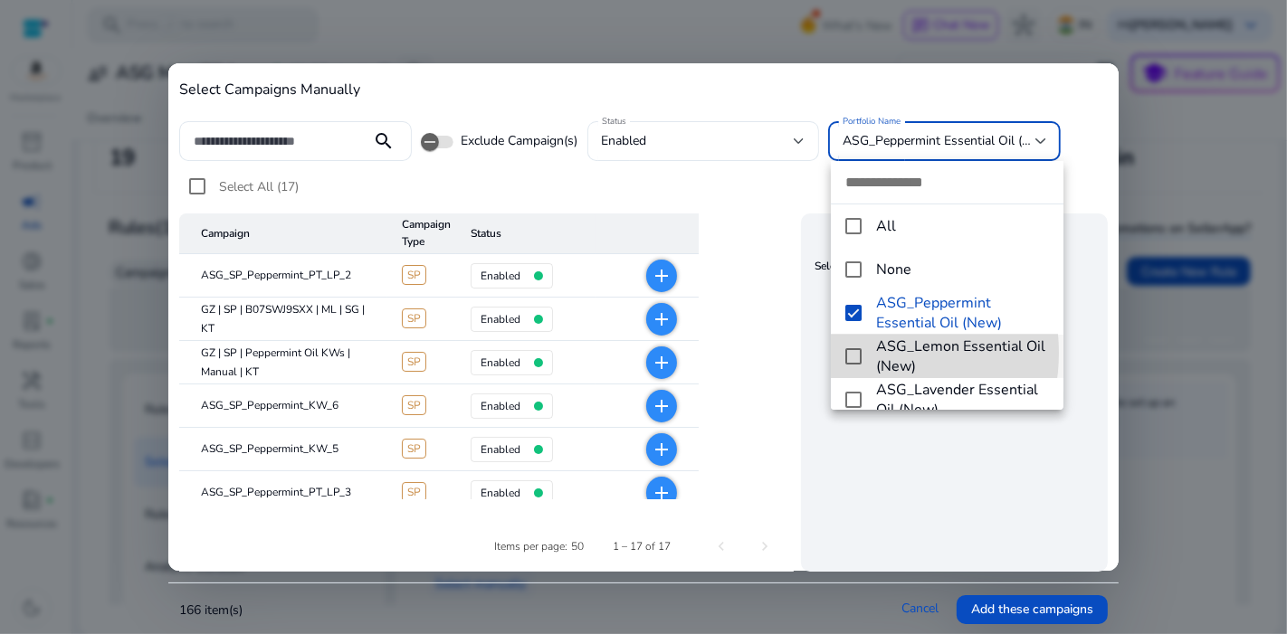
click at [858, 353] on mat-pseudo-checkbox at bounding box center [853, 356] width 16 height 16
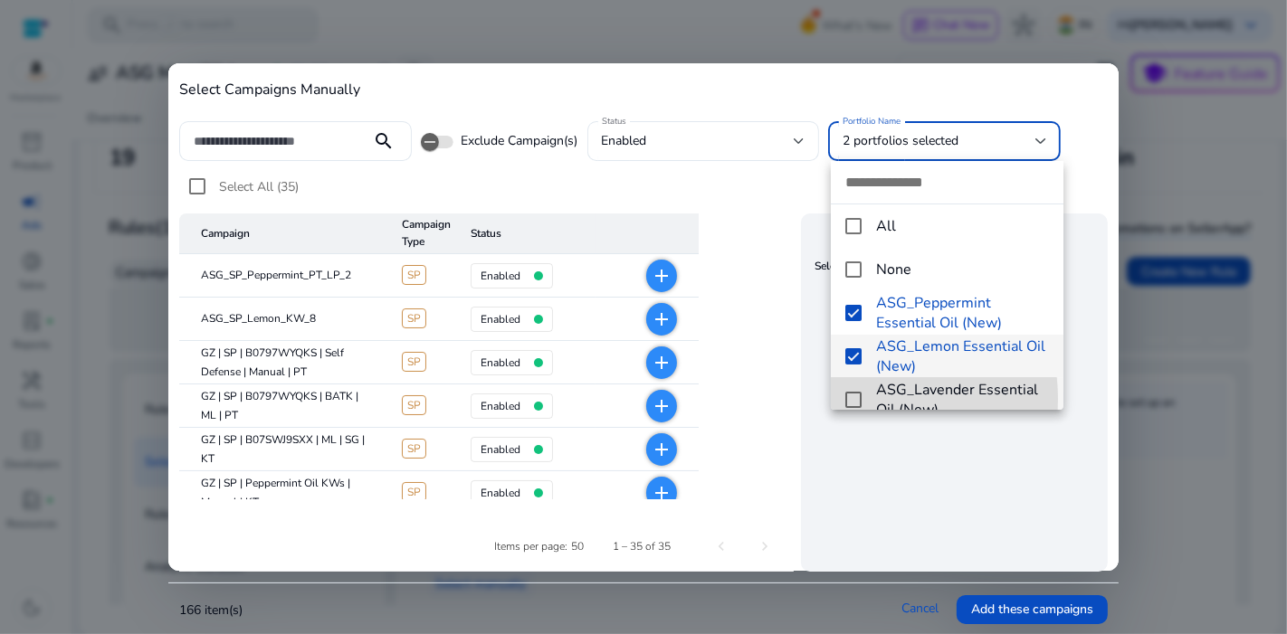
click at [854, 399] on mat-pseudo-checkbox at bounding box center [853, 400] width 16 height 16
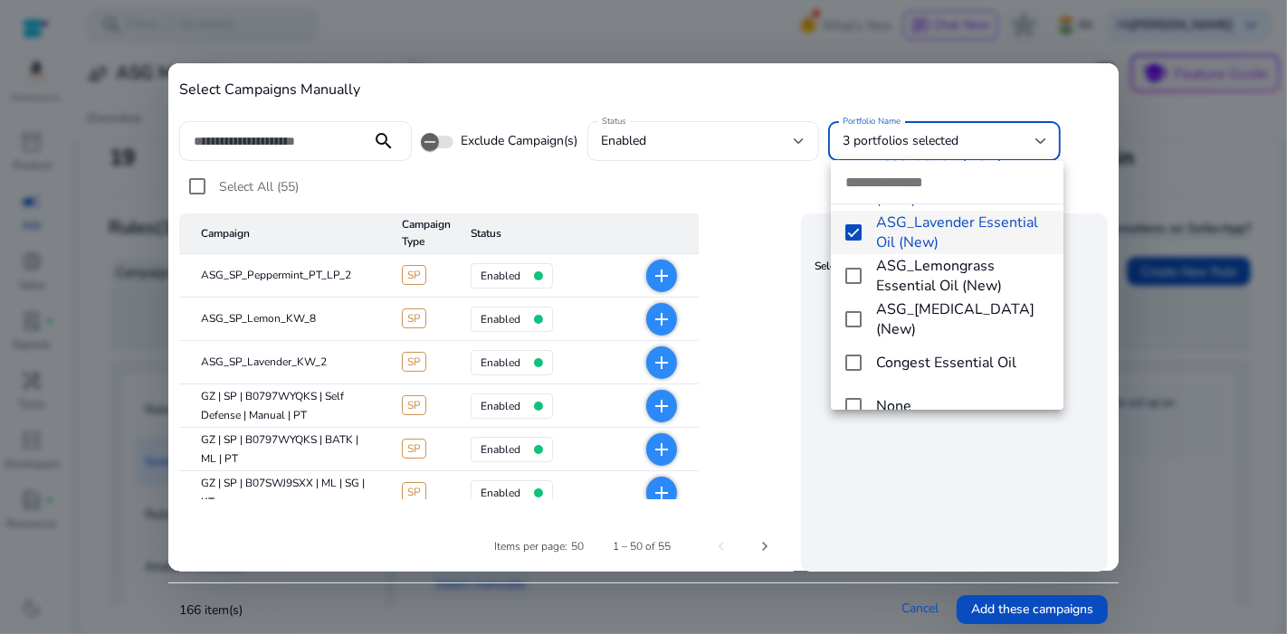
scroll to position [168, 0]
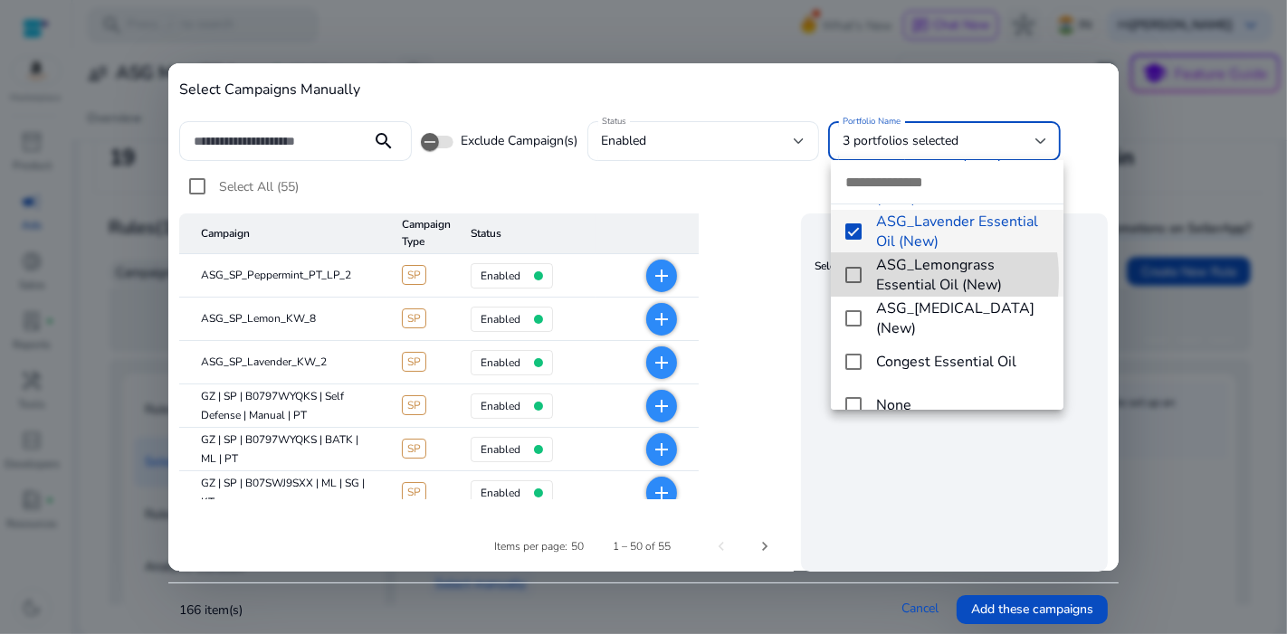
click at [860, 278] on mat-pseudo-checkbox at bounding box center [853, 275] width 16 height 16
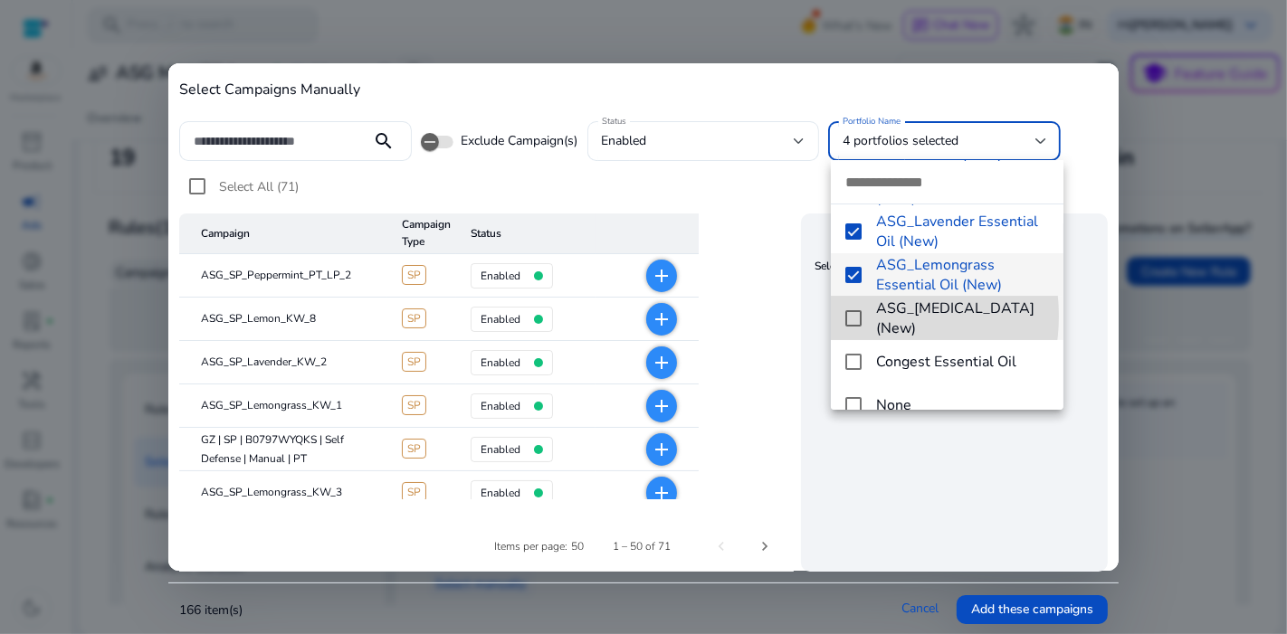
click at [860, 316] on mat-pseudo-checkbox at bounding box center [853, 318] width 16 height 16
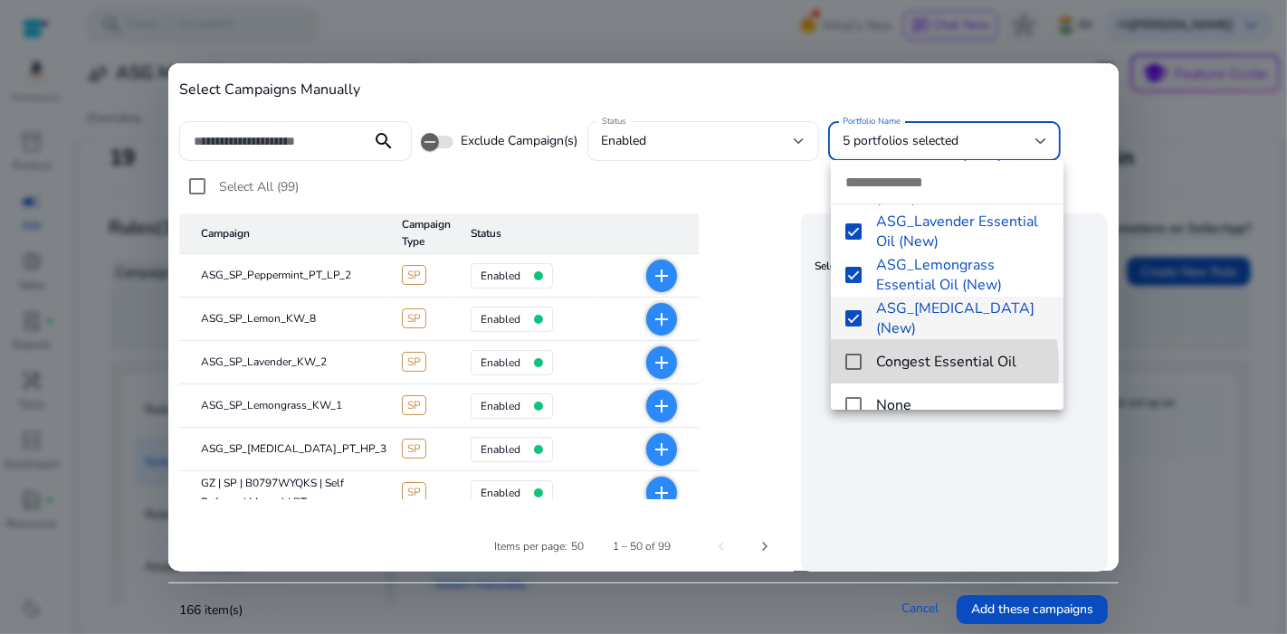
click at [851, 368] on mat-pseudo-checkbox at bounding box center [853, 362] width 16 height 16
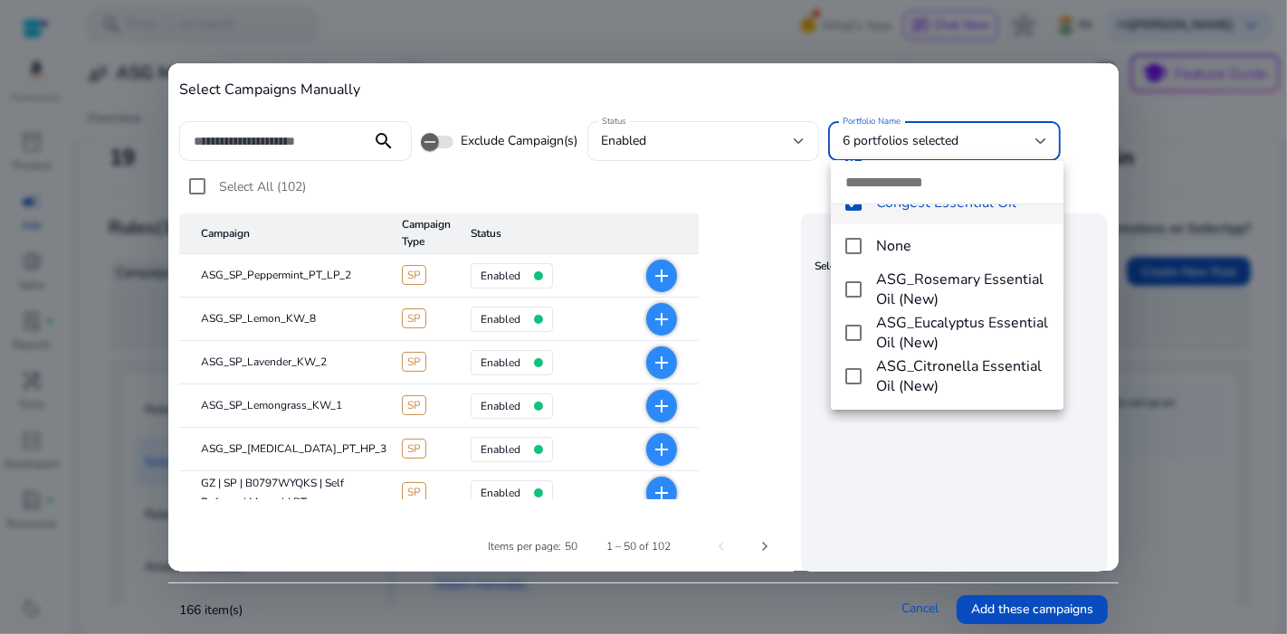
scroll to position [329, 0]
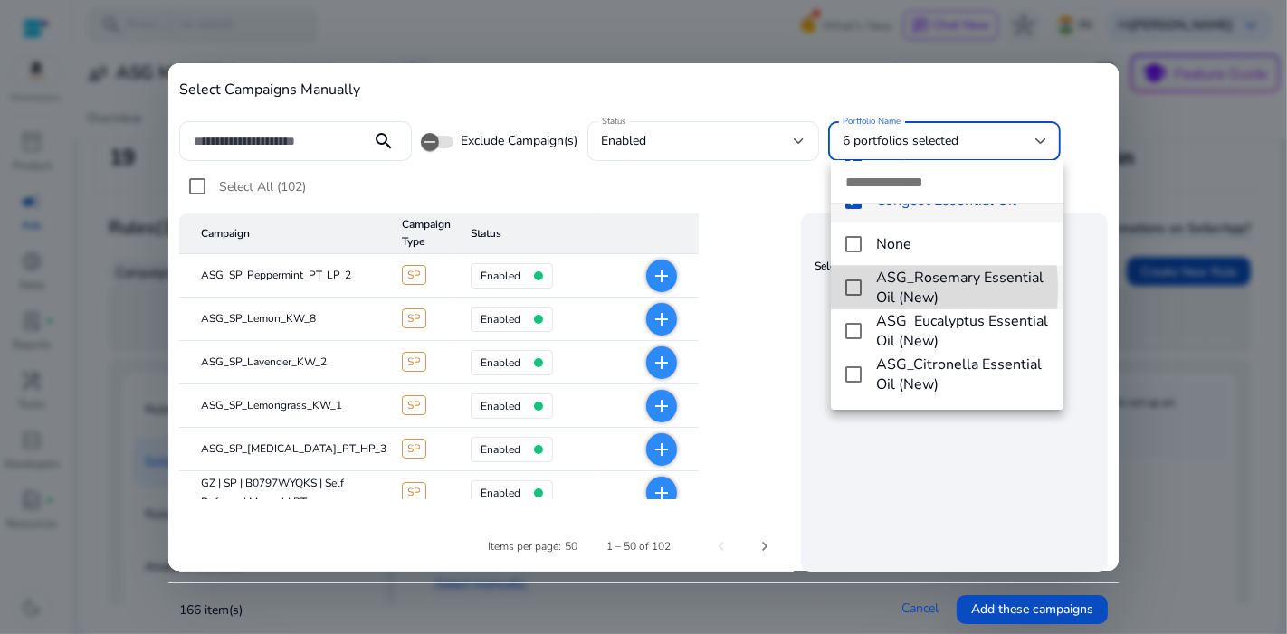
click at [857, 288] on mat-pseudo-checkbox at bounding box center [853, 288] width 16 height 16
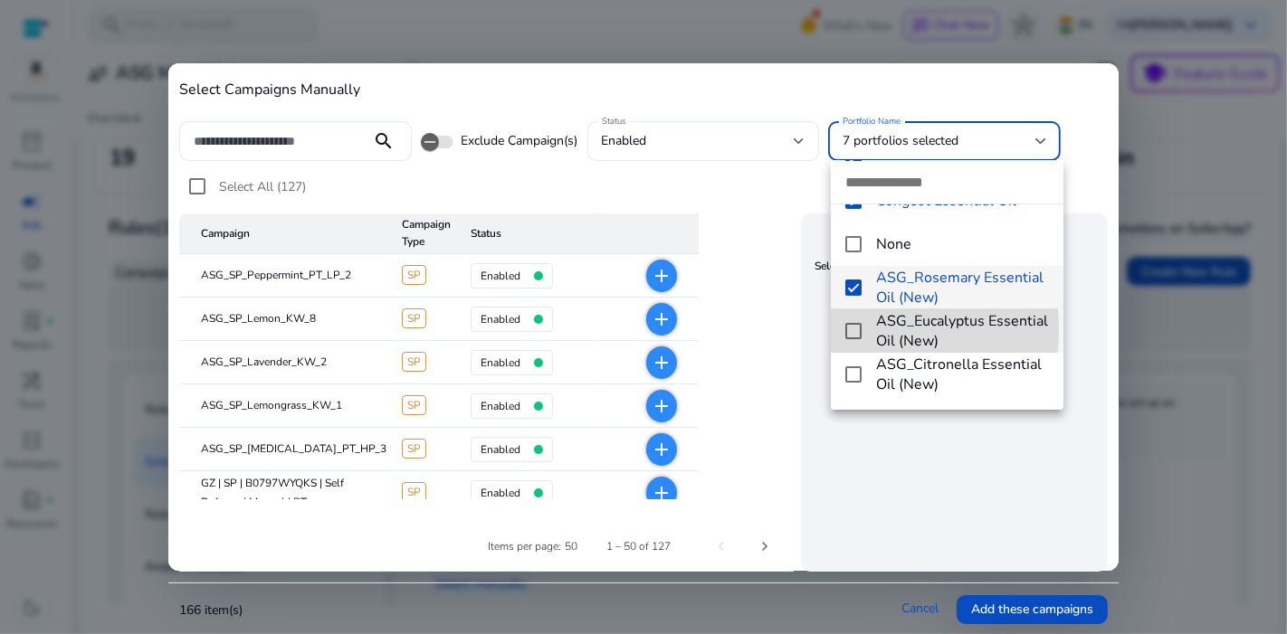
click at [861, 328] on mat-option "ASG_Eucalyptus Essential Oil (New)" at bounding box center [947, 330] width 232 height 43
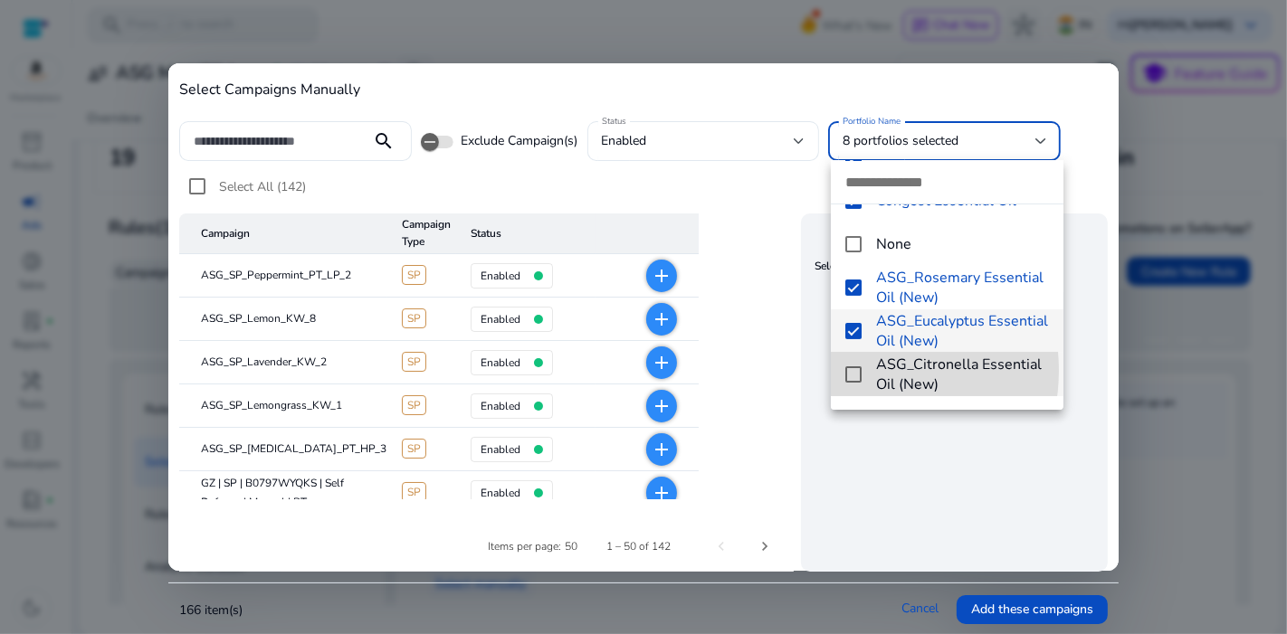
click at [855, 370] on mat-pseudo-checkbox at bounding box center [853, 374] width 16 height 16
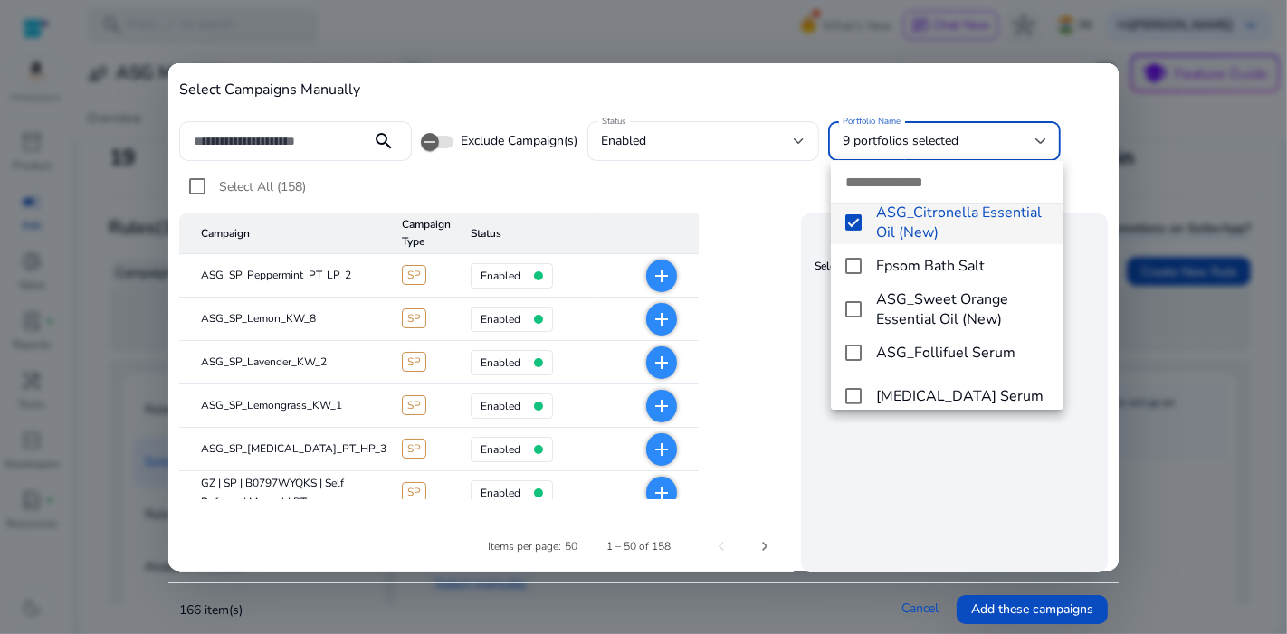
scroll to position [510, 0]
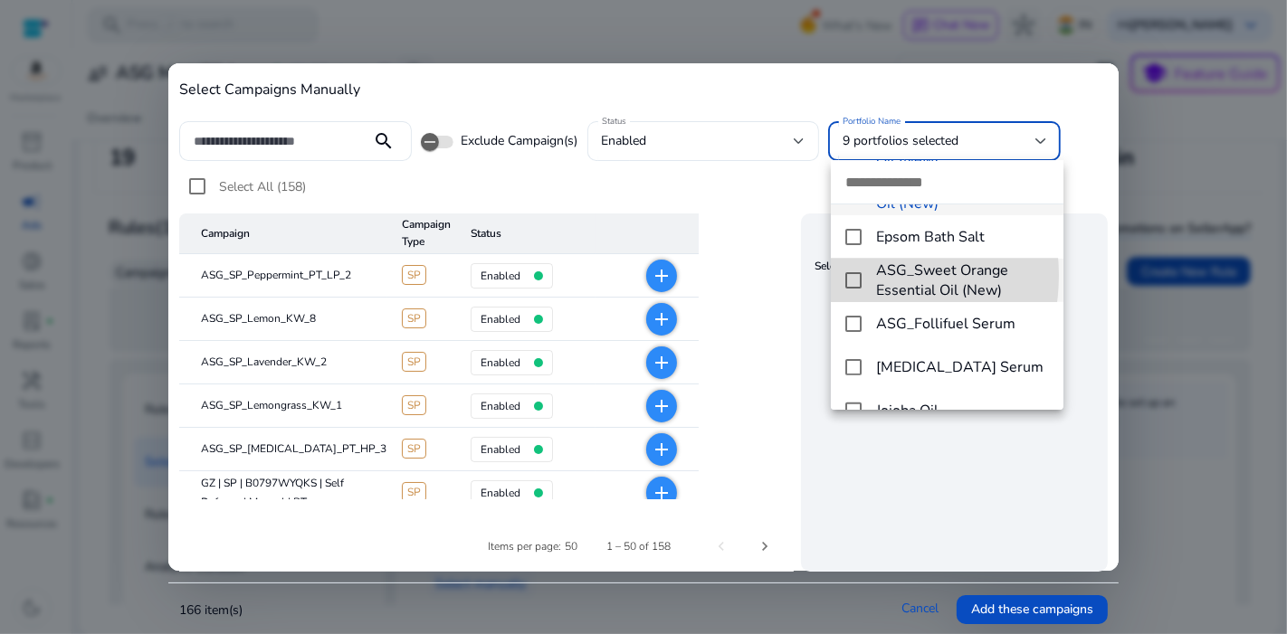
click at [845, 275] on mat-pseudo-checkbox at bounding box center [853, 280] width 16 height 16
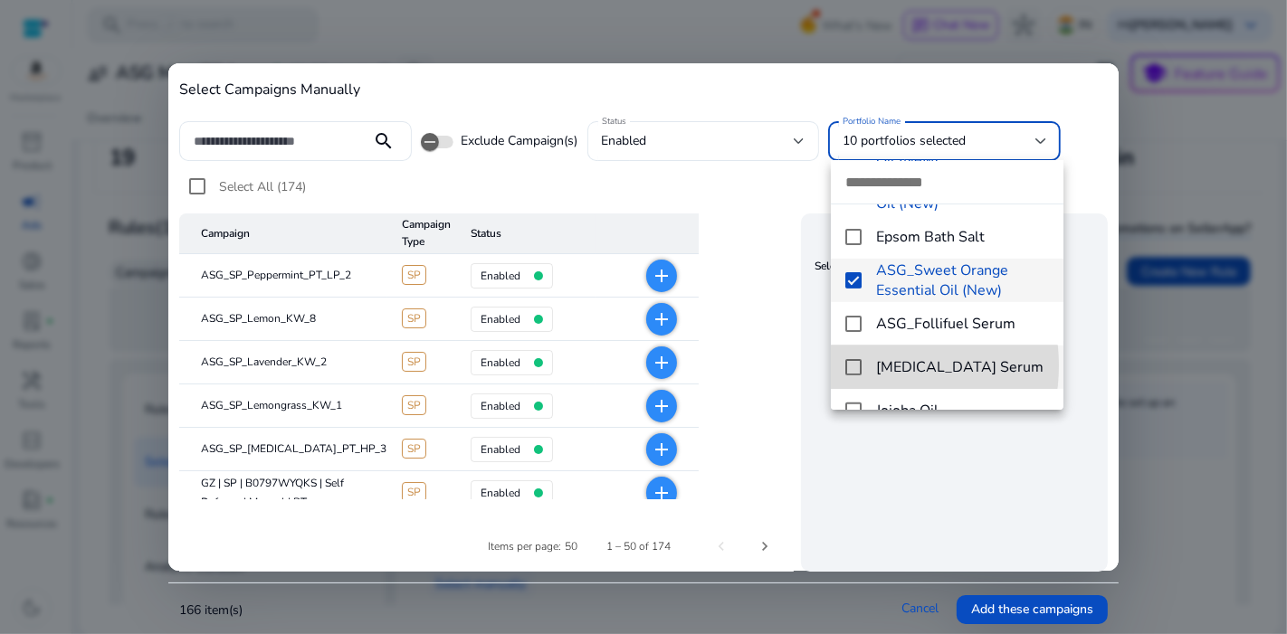
click at [860, 366] on mat-pseudo-checkbox at bounding box center [853, 367] width 16 height 16
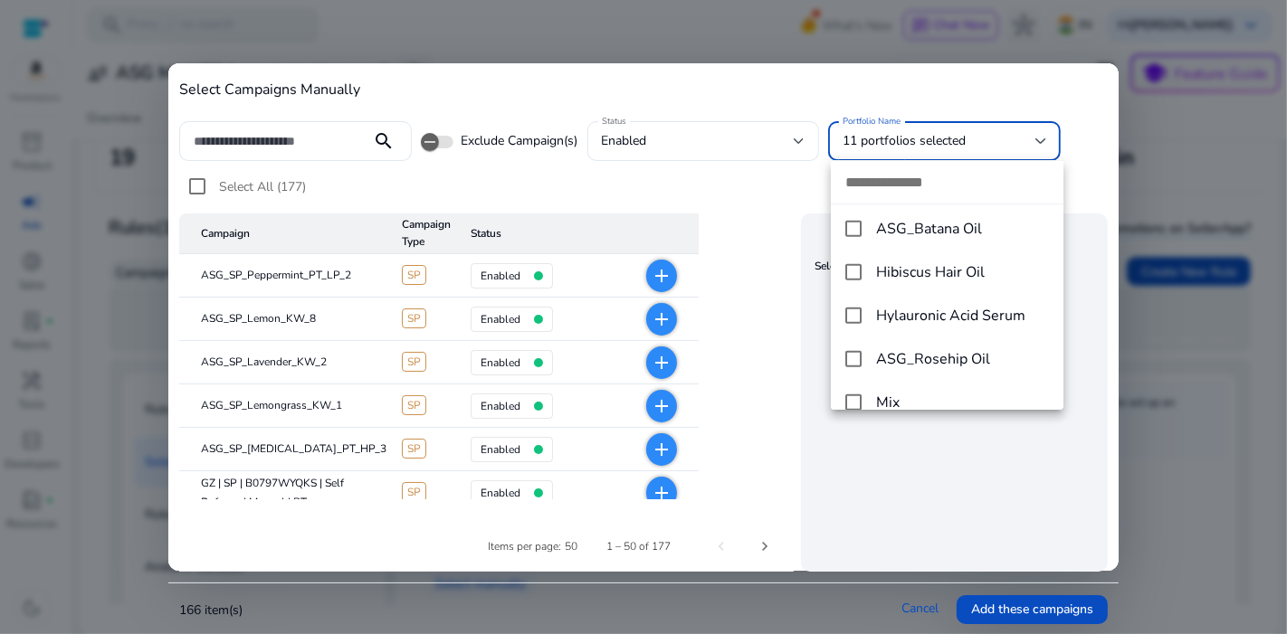
scroll to position [739, 0]
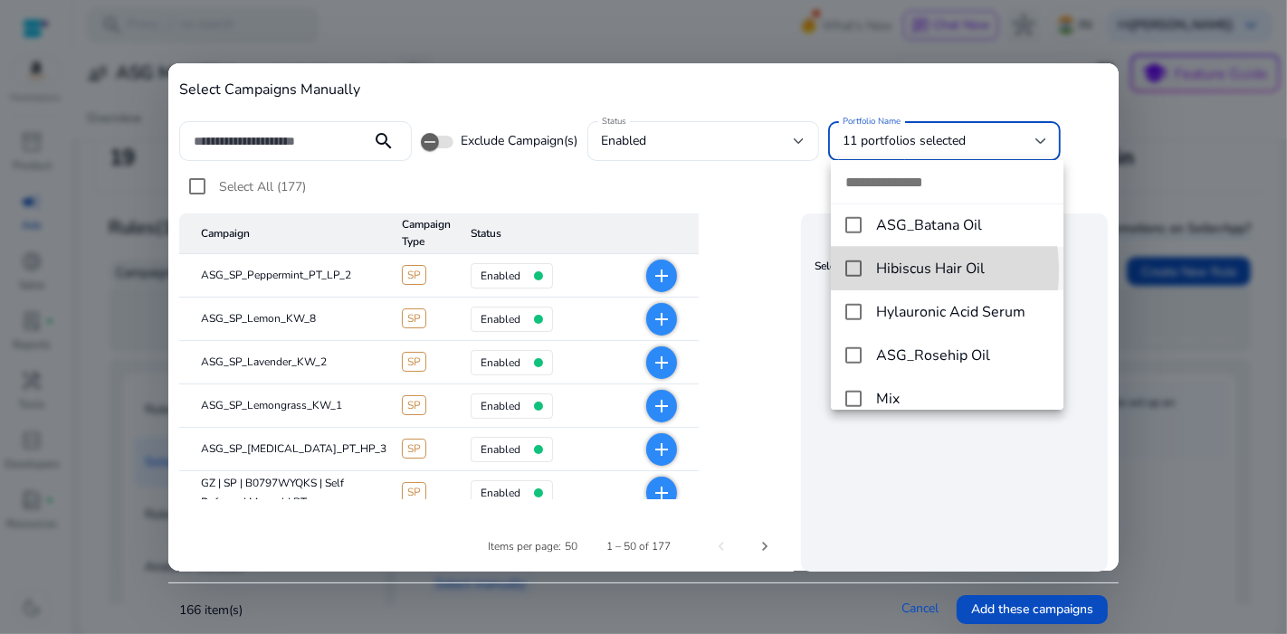
click at [860, 271] on mat-pseudo-checkbox at bounding box center [853, 269] width 16 height 16
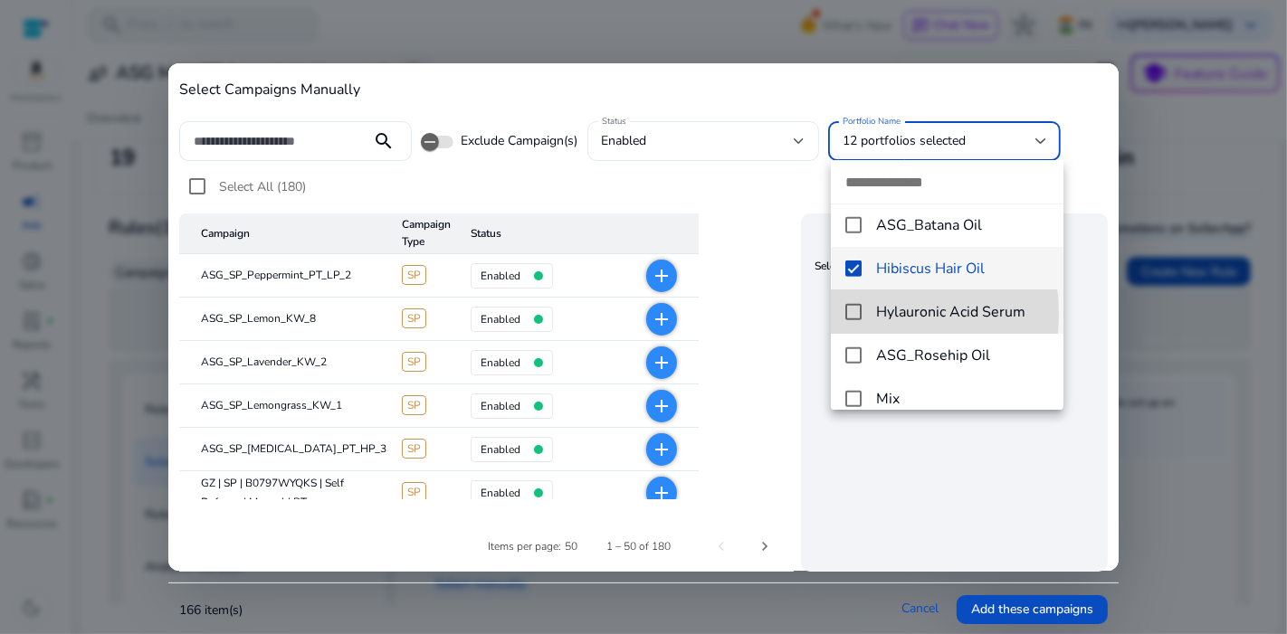
click at [857, 315] on mat-pseudo-checkbox at bounding box center [853, 312] width 16 height 16
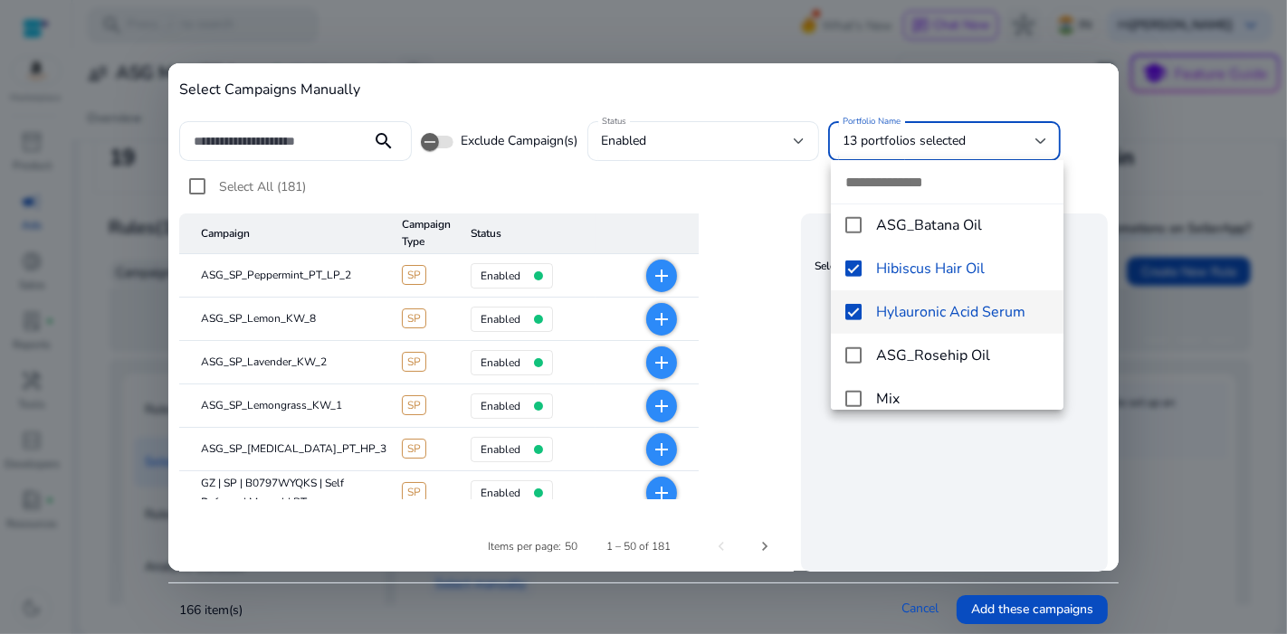
scroll to position [757, 0]
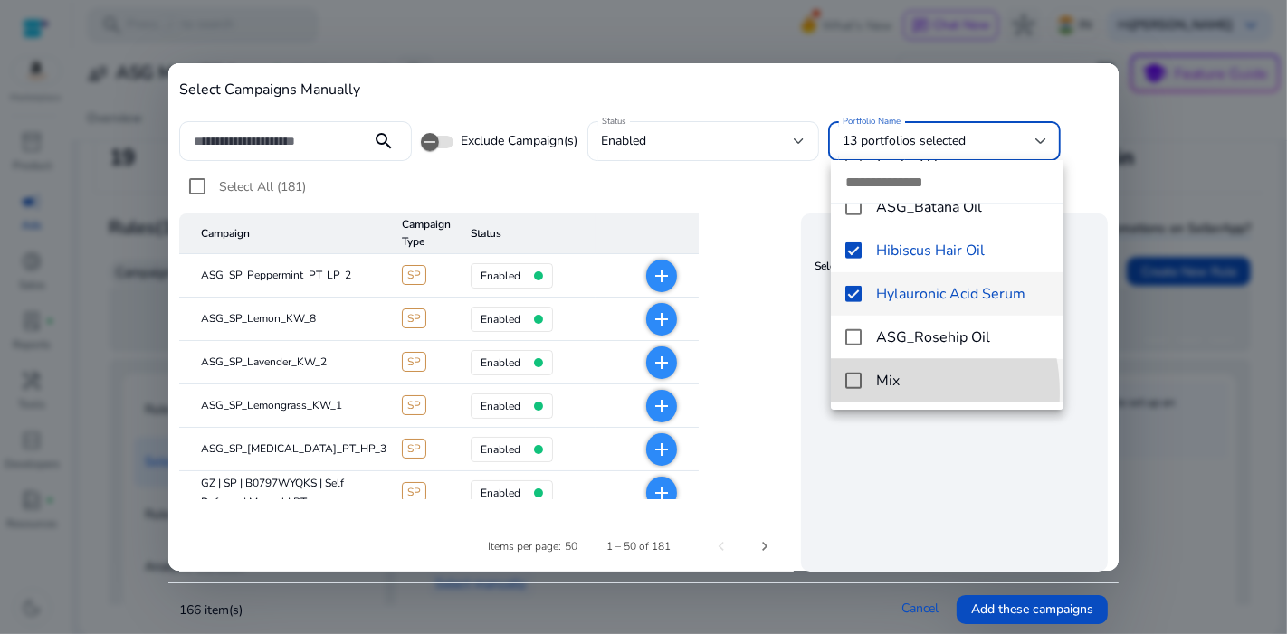
click at [857, 394] on mat-option "Mix" at bounding box center [947, 380] width 232 height 43
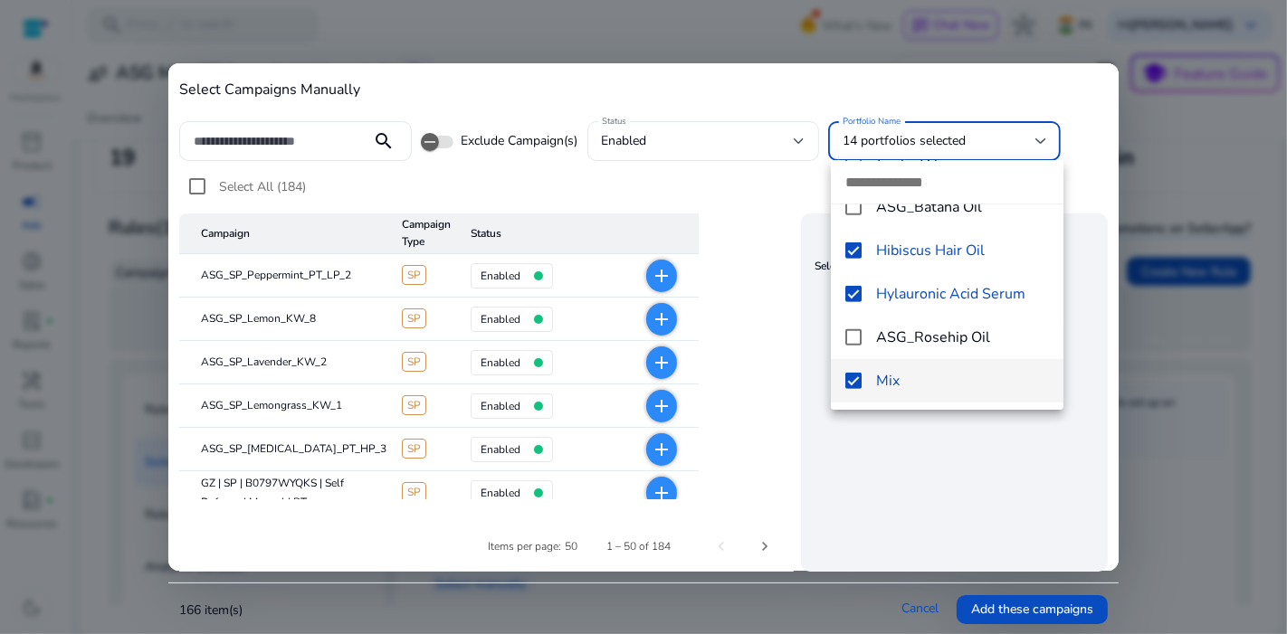
click at [908, 494] on div at bounding box center [643, 317] width 1287 height 634
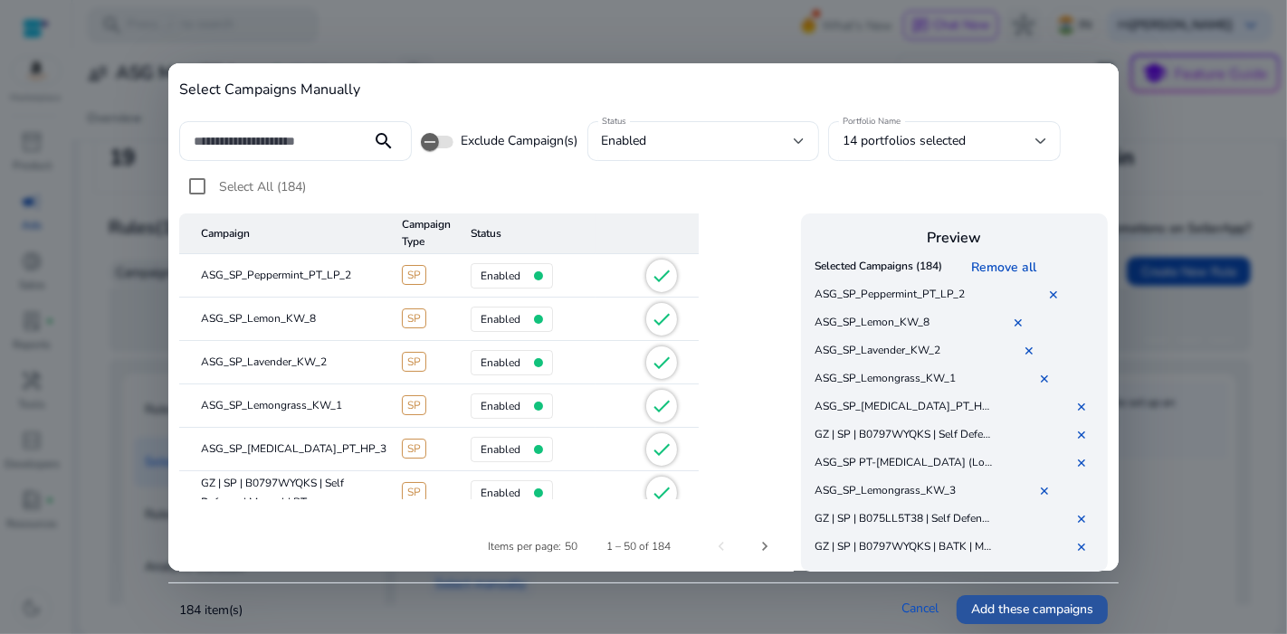
click at [1002, 603] on span "Add these campaigns" at bounding box center [1032, 609] width 122 height 19
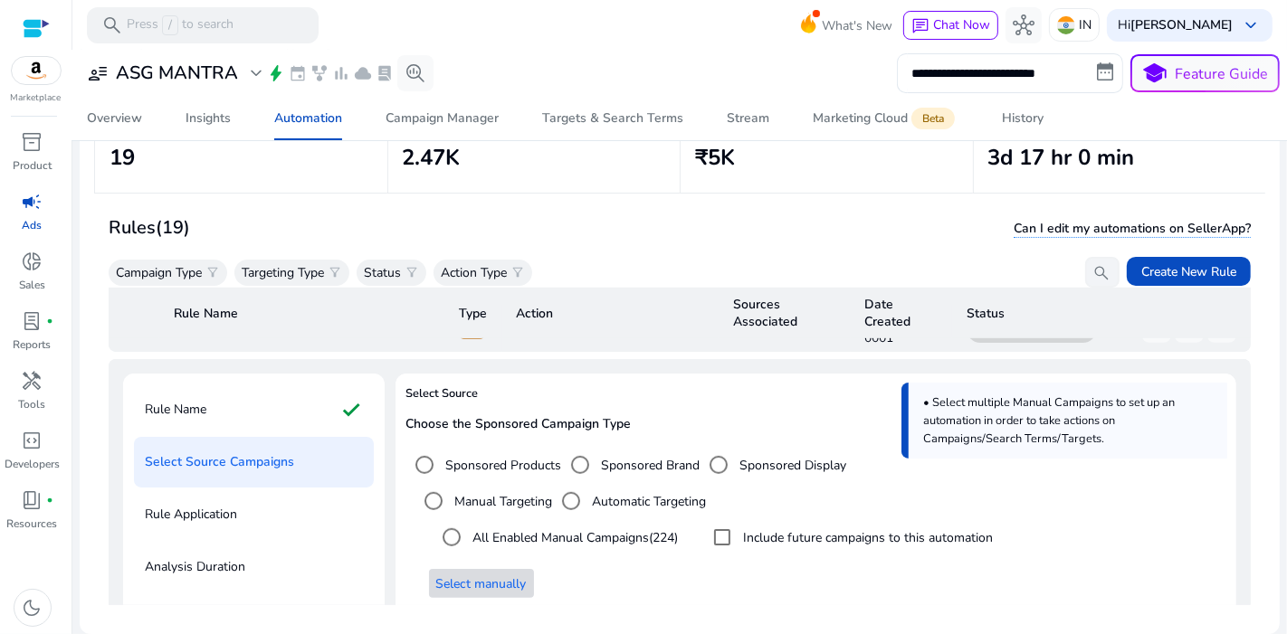
scroll to position [1113, 0]
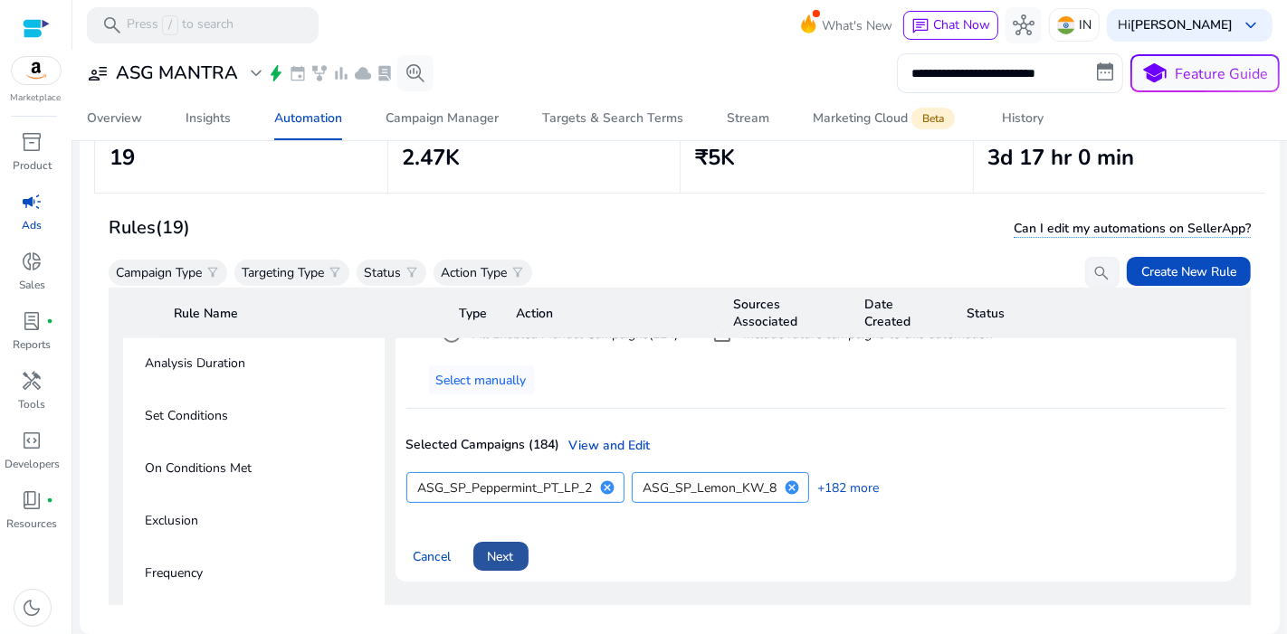
click at [497, 547] on span at bounding box center [500, 556] width 55 height 43
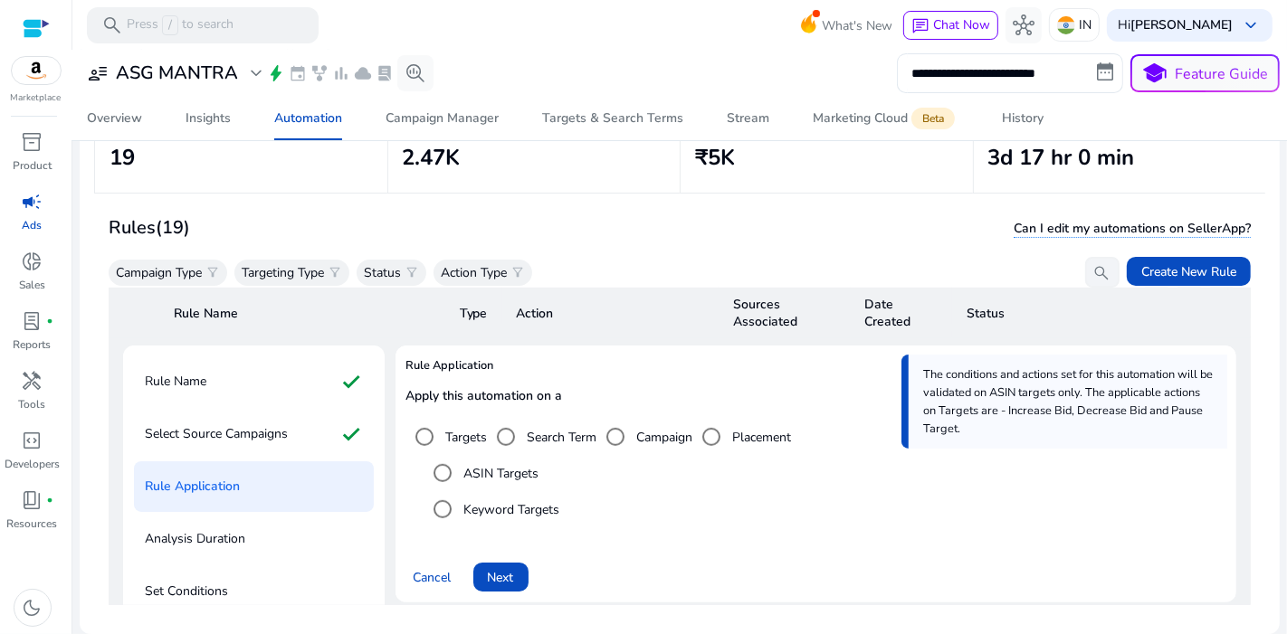
scroll to position [936, 0]
click at [508, 570] on span "Next" at bounding box center [501, 579] width 26 height 19
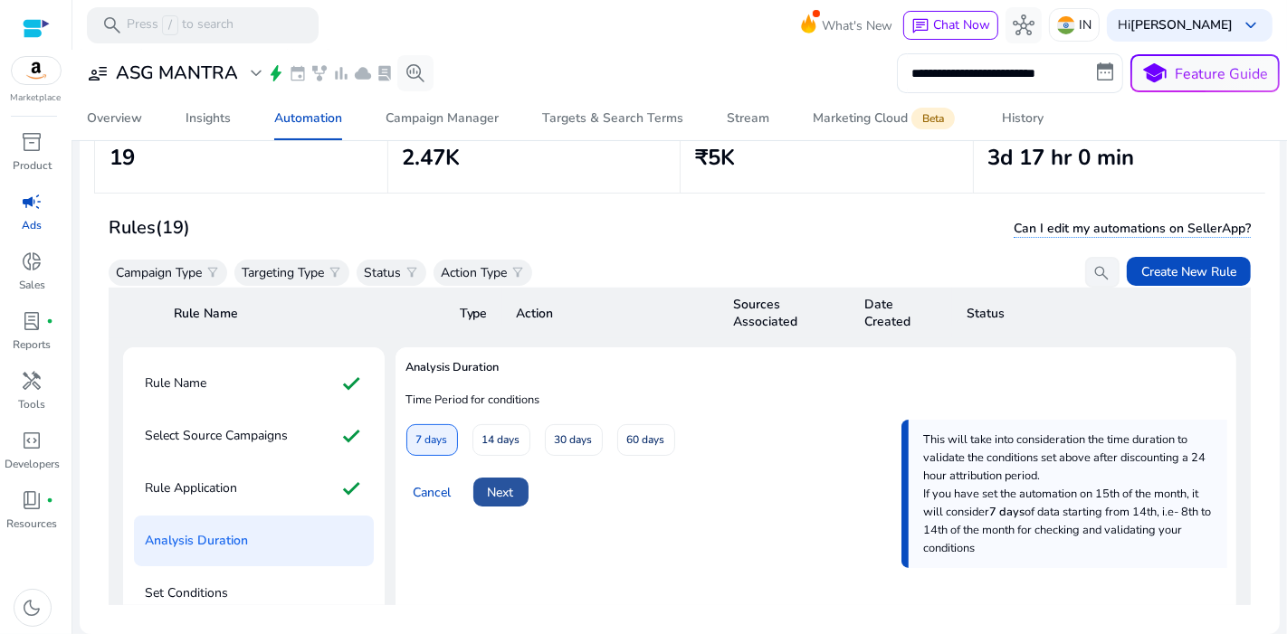
click at [512, 483] on span "Next" at bounding box center [501, 492] width 26 height 19
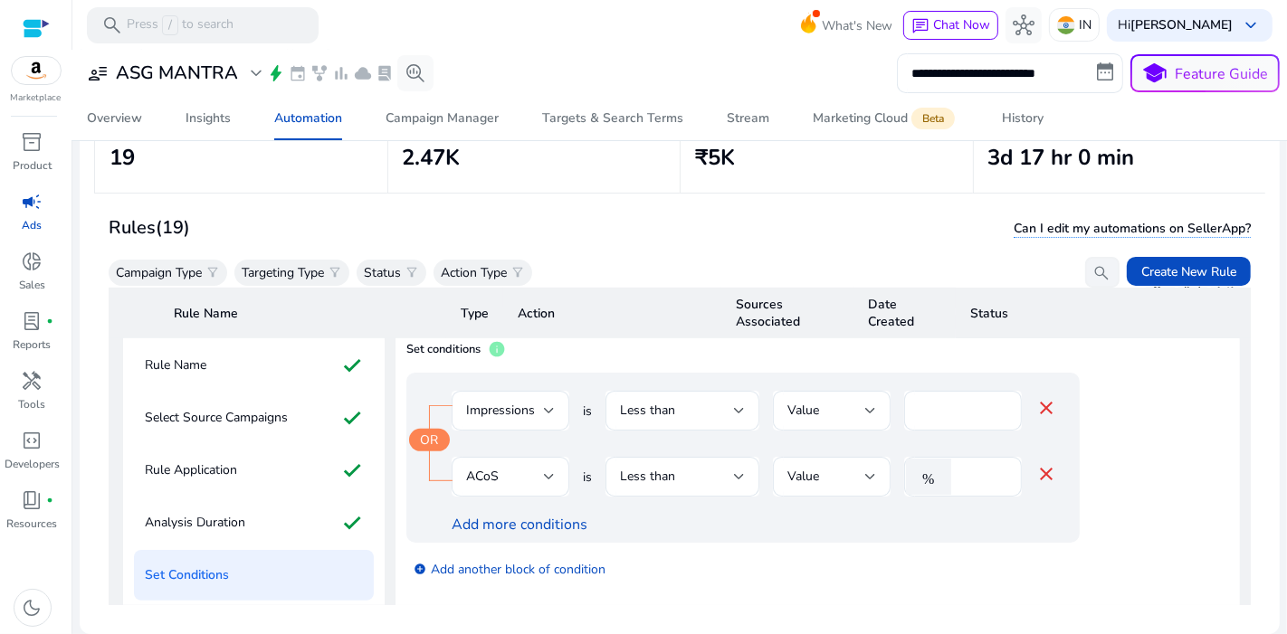
scroll to position [958, 0]
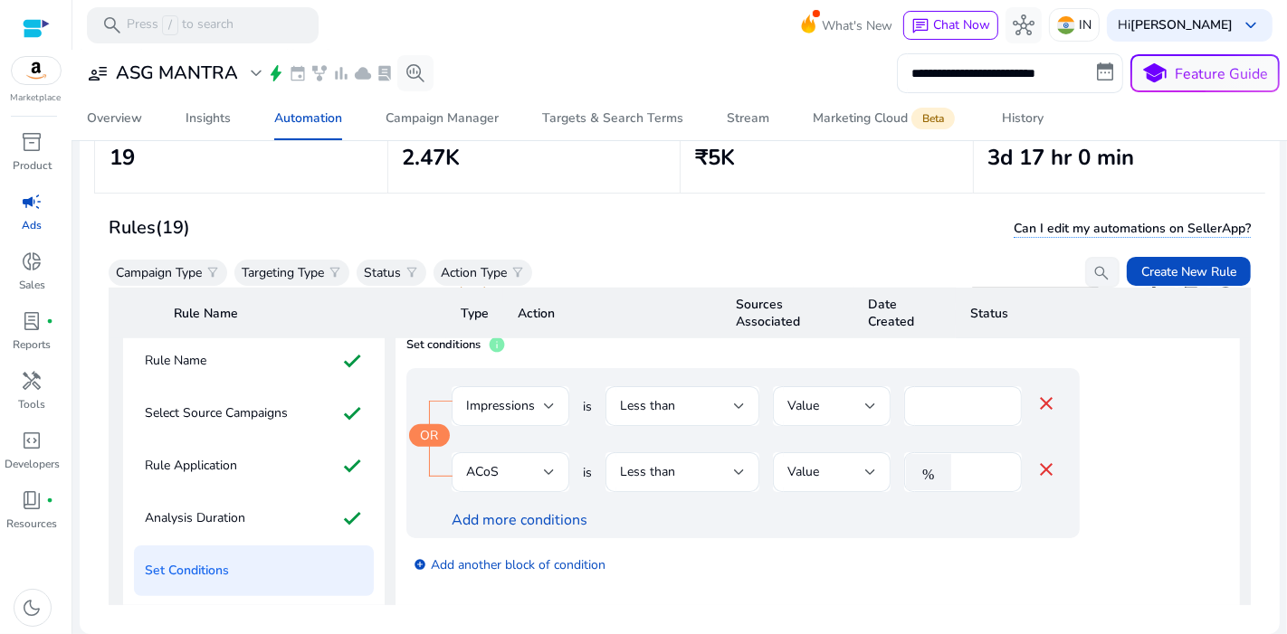
click at [1050, 459] on mat-icon "close" at bounding box center [1046, 470] width 22 height 22
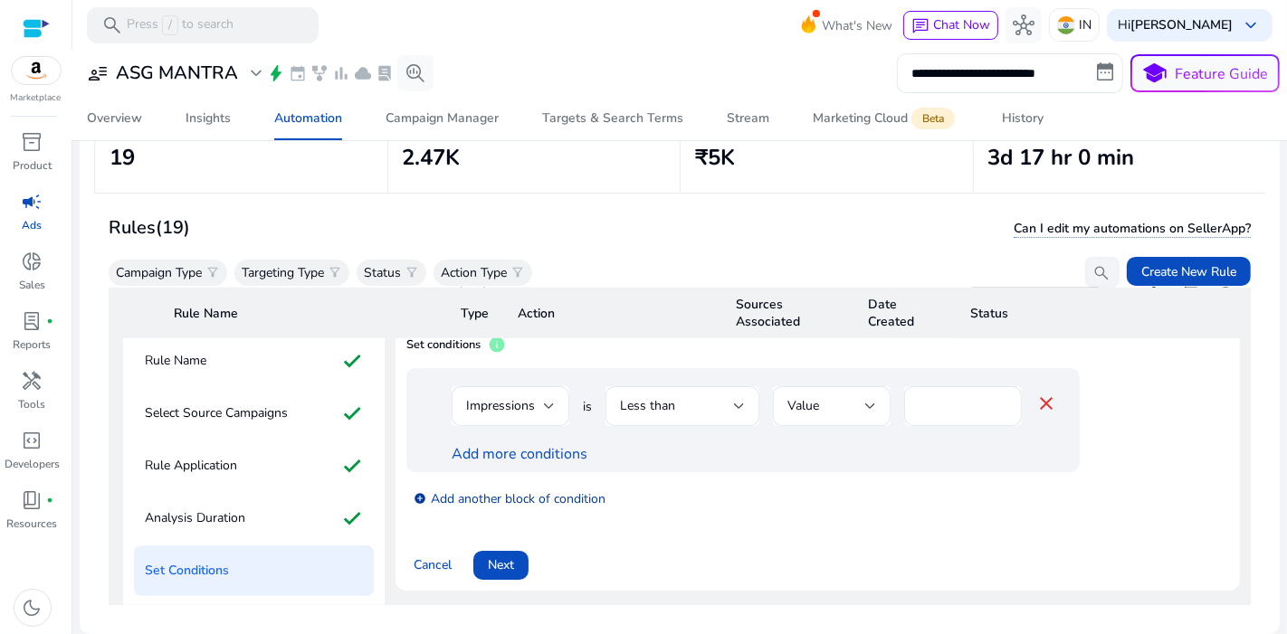
click at [489, 488] on link "add_circle Add another block of condition" at bounding box center [509, 498] width 192 height 21
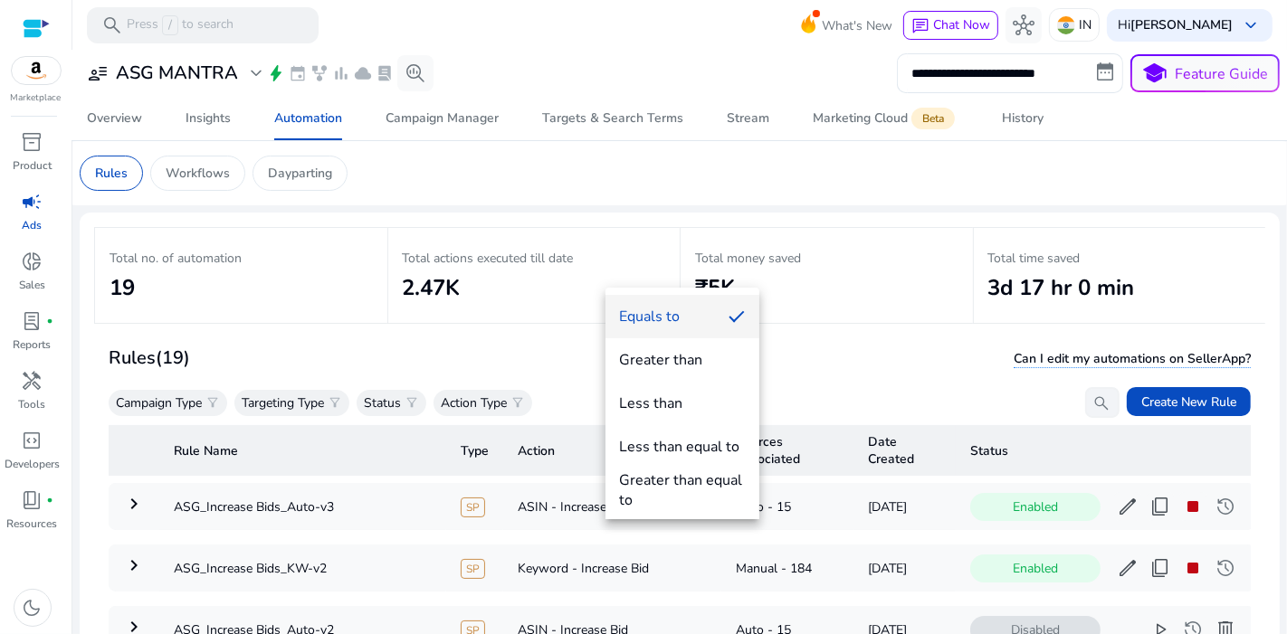
scroll to position [958, 0]
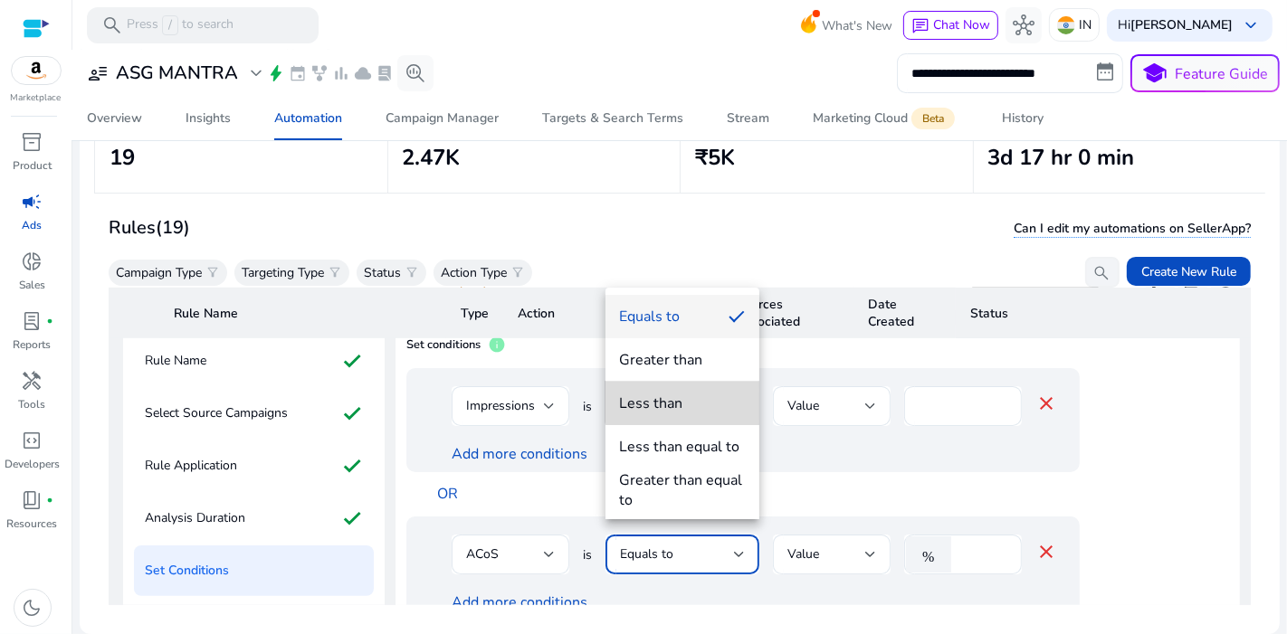
click at [696, 396] on span "Less than" at bounding box center [682, 404] width 125 height 20
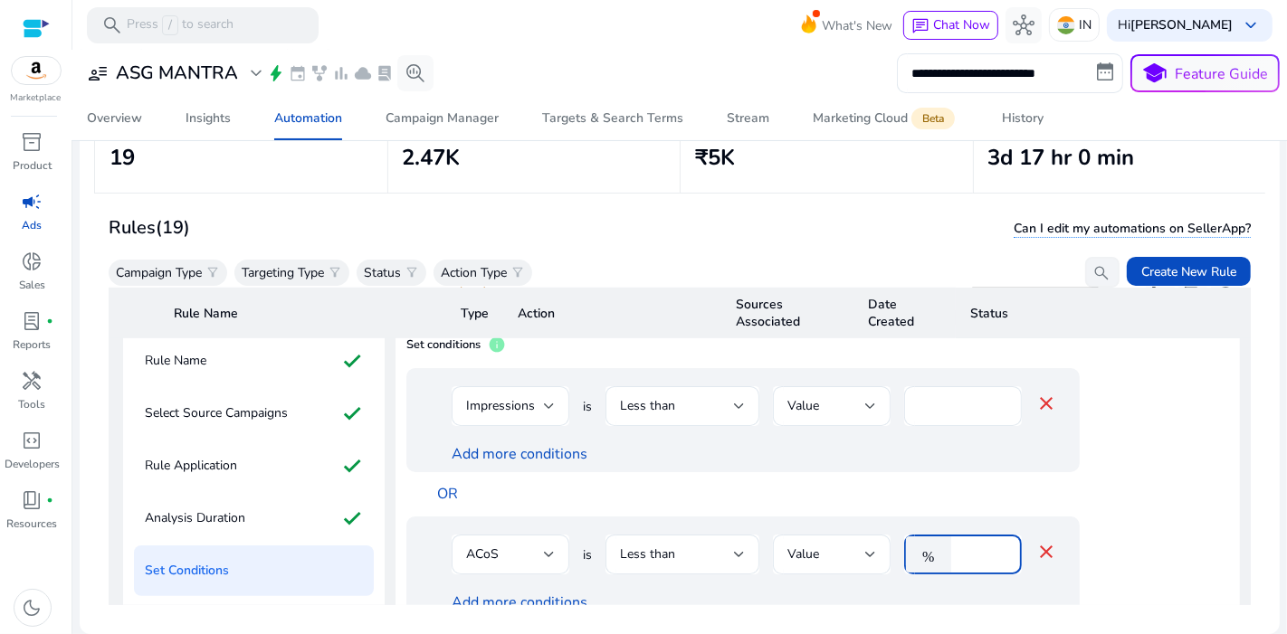
click at [980, 545] on input "****" at bounding box center [983, 555] width 47 height 20
type input "****"
click at [1160, 451] on app-ppc-editable-conditions "Impressions is Less than Value **** close Add more conditions OR ACoS is Less t…" at bounding box center [817, 519] width 822 height 303
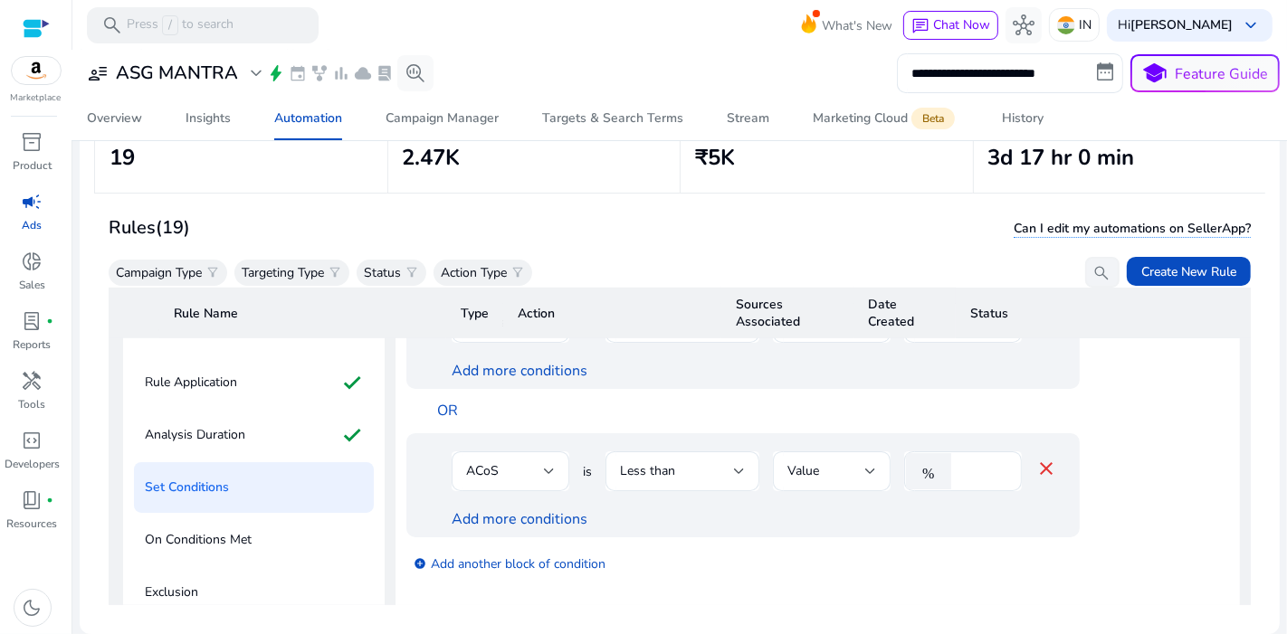
scroll to position [1176, 0]
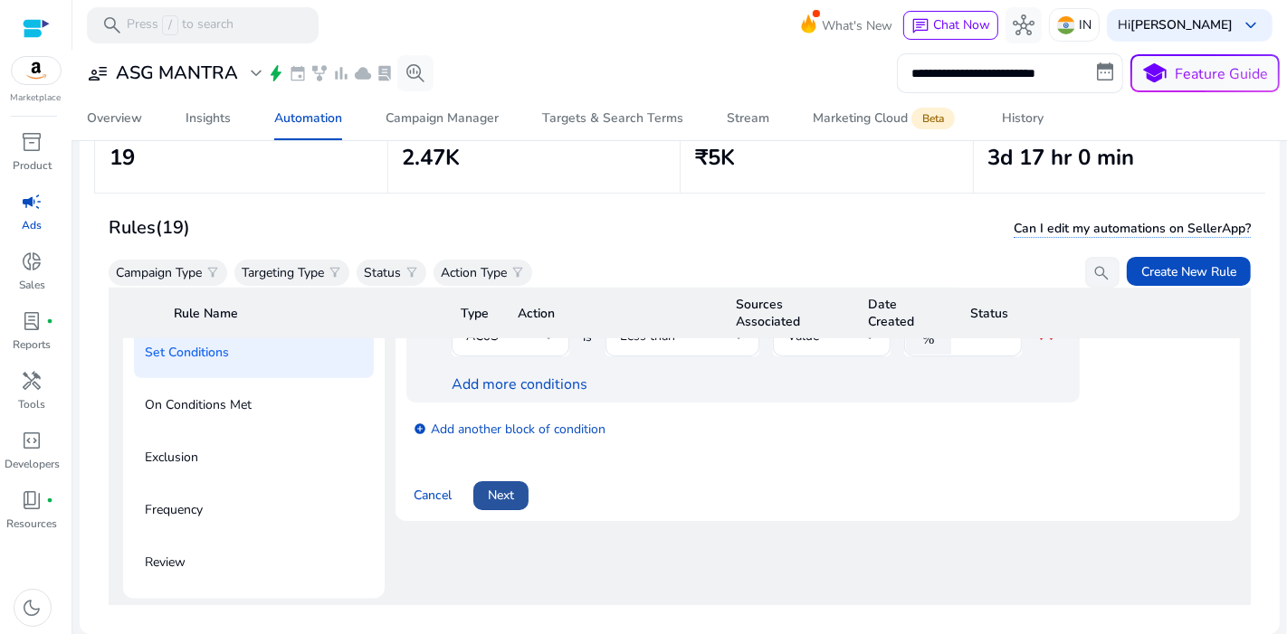
click at [519, 480] on span at bounding box center [500, 495] width 55 height 43
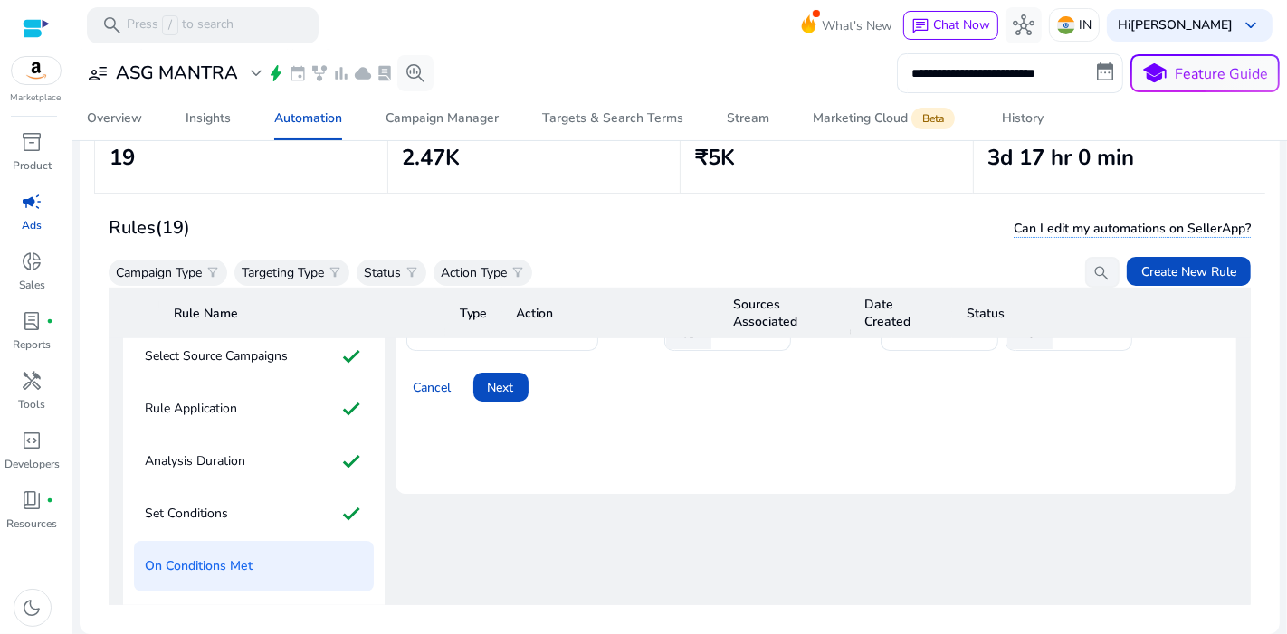
scroll to position [858, 0]
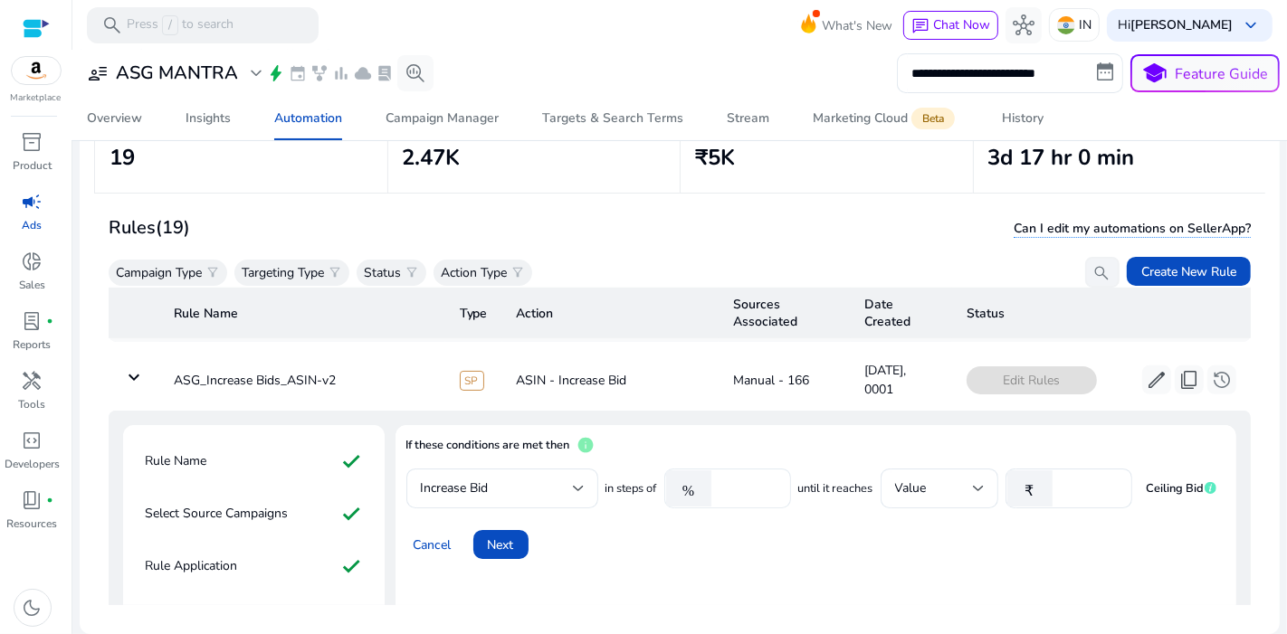
click at [742, 479] on input "*****" at bounding box center [748, 489] width 56 height 20
click at [1075, 479] on input "**" at bounding box center [1089, 489] width 56 height 20
type input "**"
click at [508, 536] on span "Next" at bounding box center [501, 545] width 26 height 19
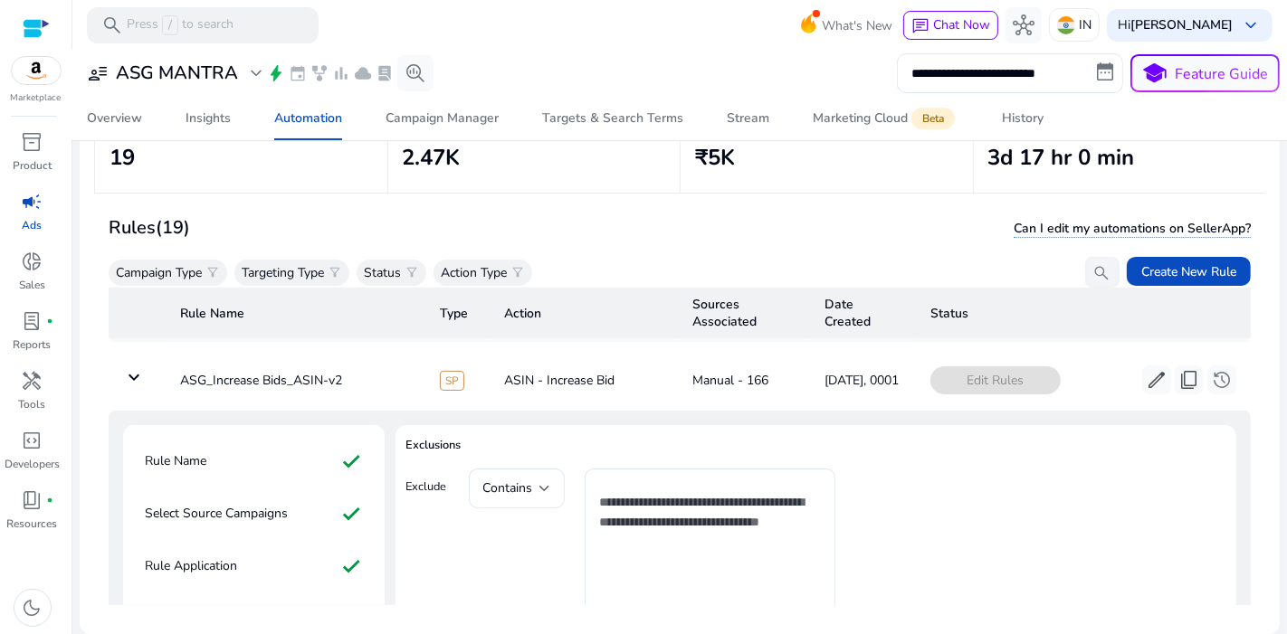
click at [508, 528] on div "Contains add_circle Add More Search Terms" at bounding box center [652, 587] width 367 height 237
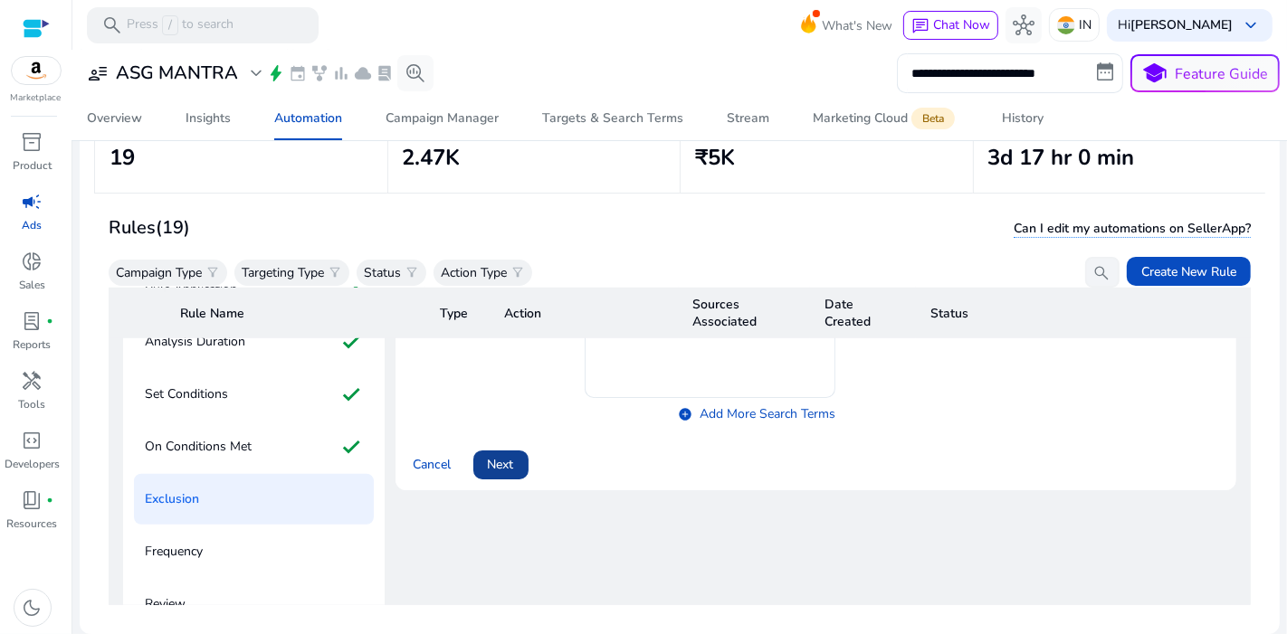
scroll to position [1136, 0]
click at [493, 453] on span "Next" at bounding box center [501, 462] width 26 height 19
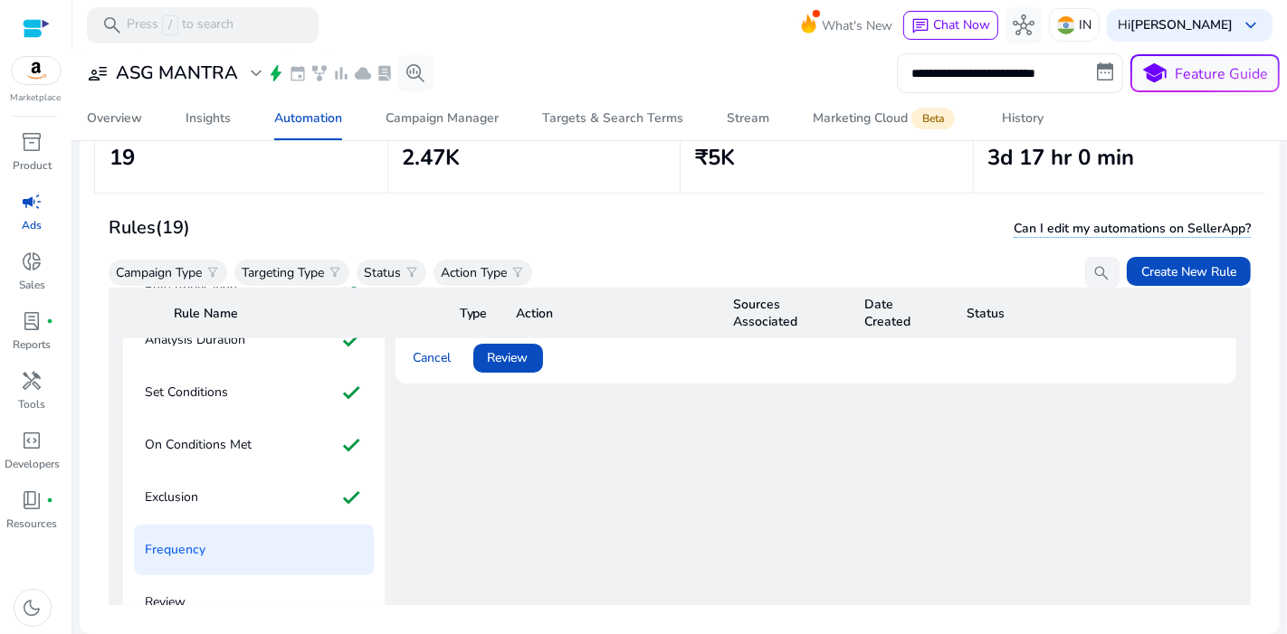
click at [493, 444] on div "Frequency The selected days indicate the days of the week on which your automat…" at bounding box center [815, 393] width 841 height 492
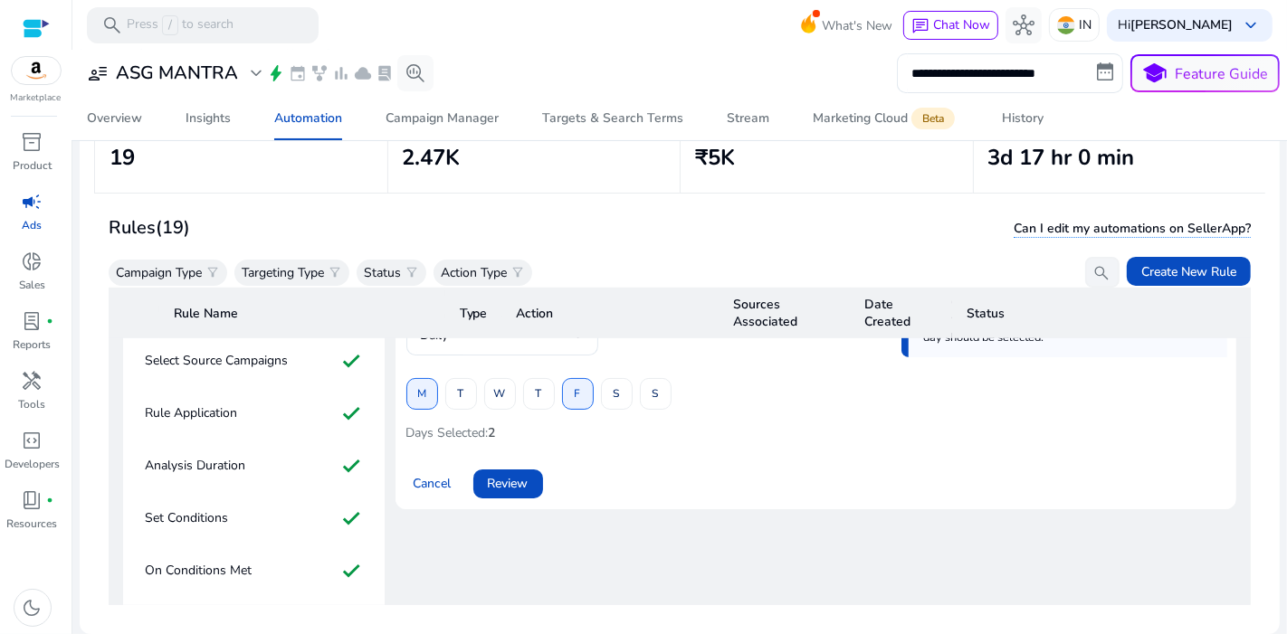
scroll to position [996, 0]
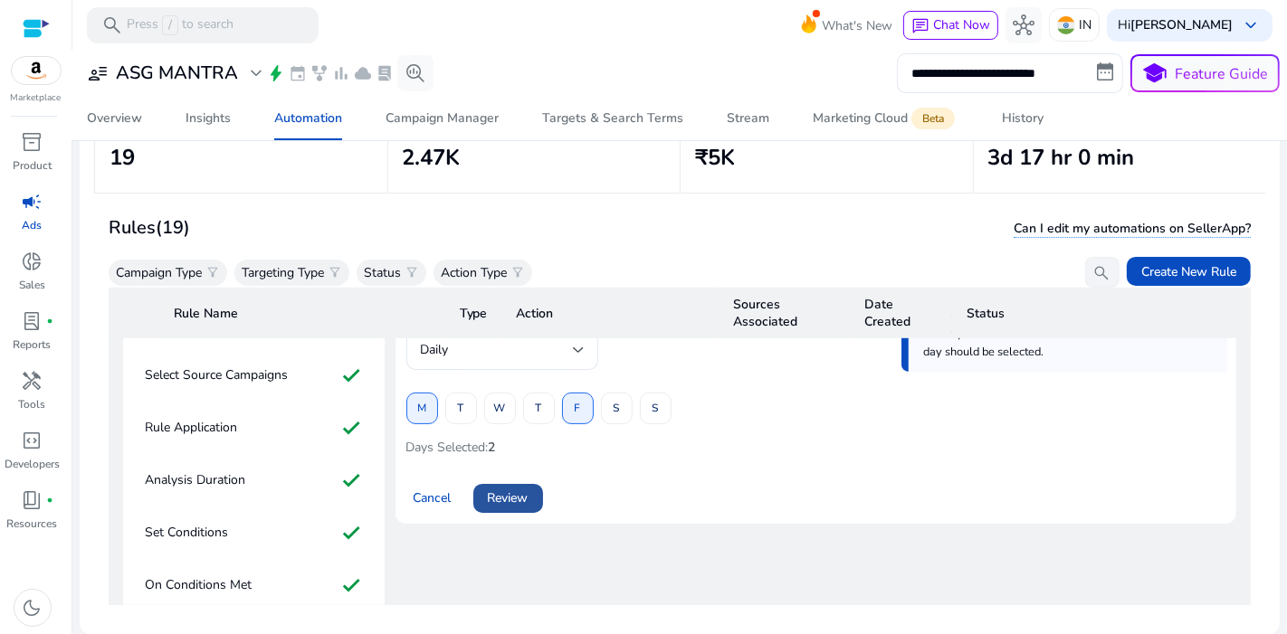
click at [513, 477] on span at bounding box center [508, 498] width 70 height 43
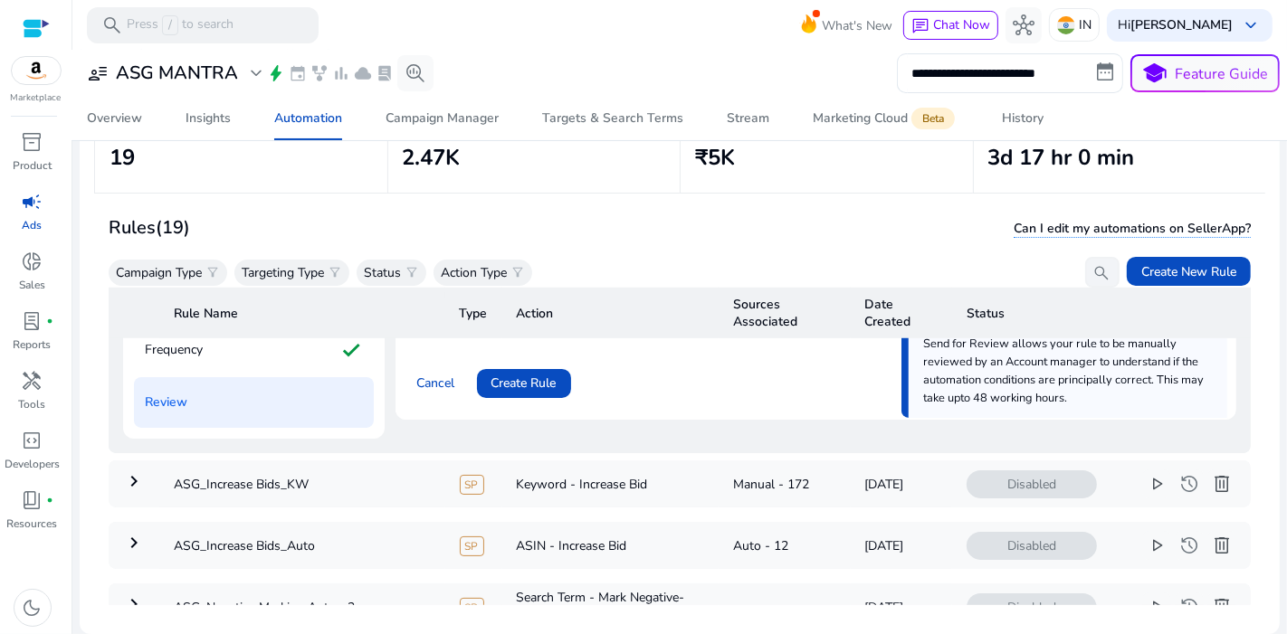
scroll to position [1339, 0]
click at [514, 359] on span at bounding box center [524, 380] width 94 height 43
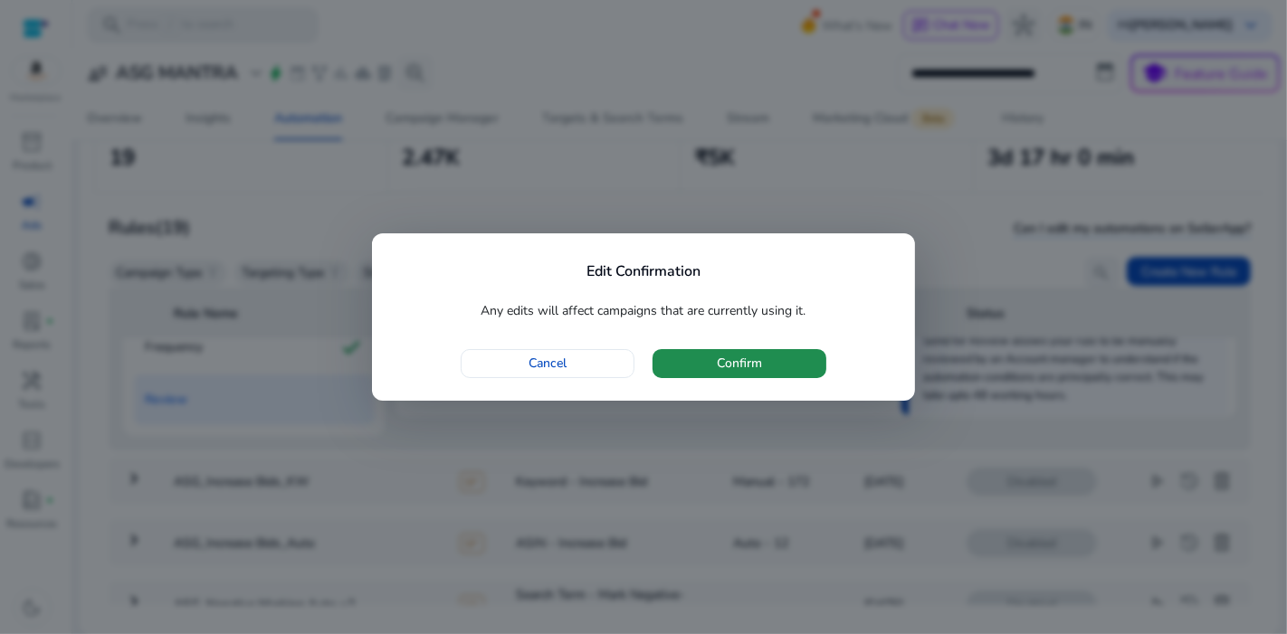
click at [697, 360] on span "button" at bounding box center [739, 363] width 174 height 43
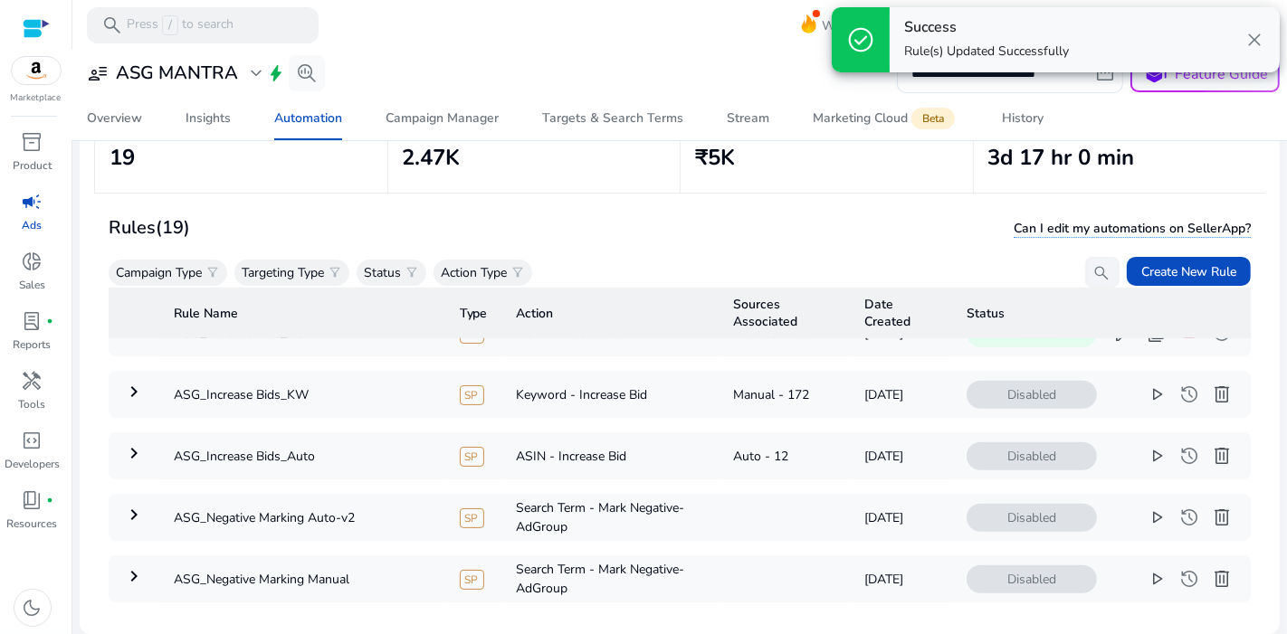
scroll to position [0, 0]
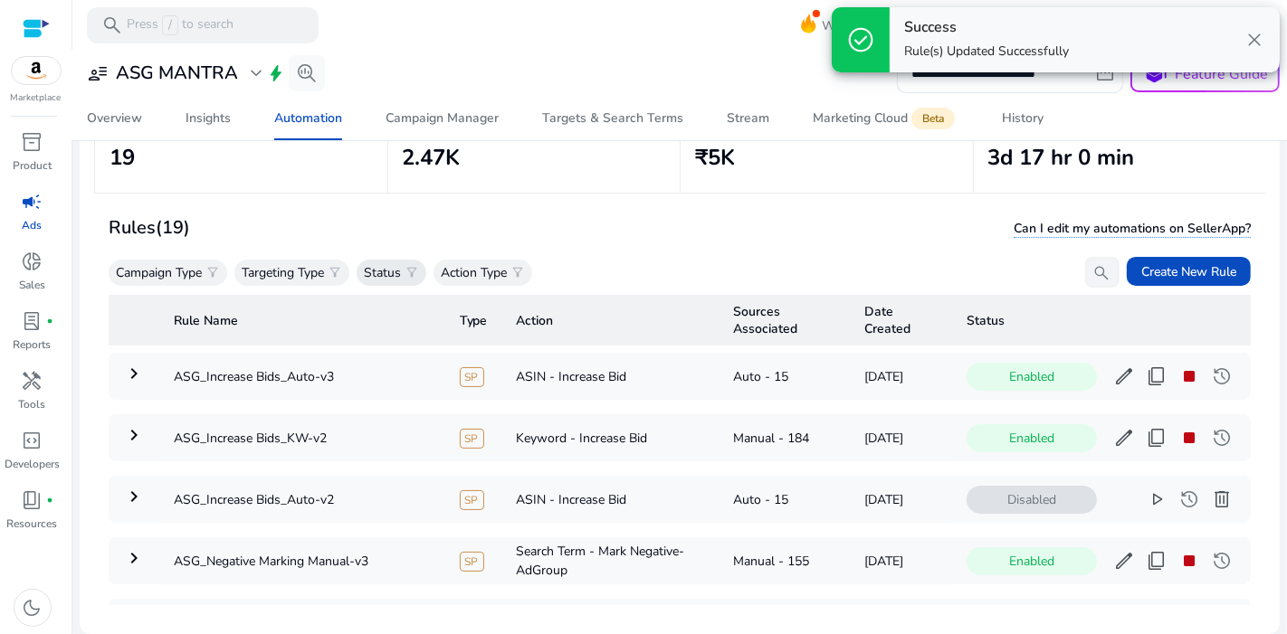
click at [417, 269] on span "filter_alt" at bounding box center [411, 272] width 14 height 14
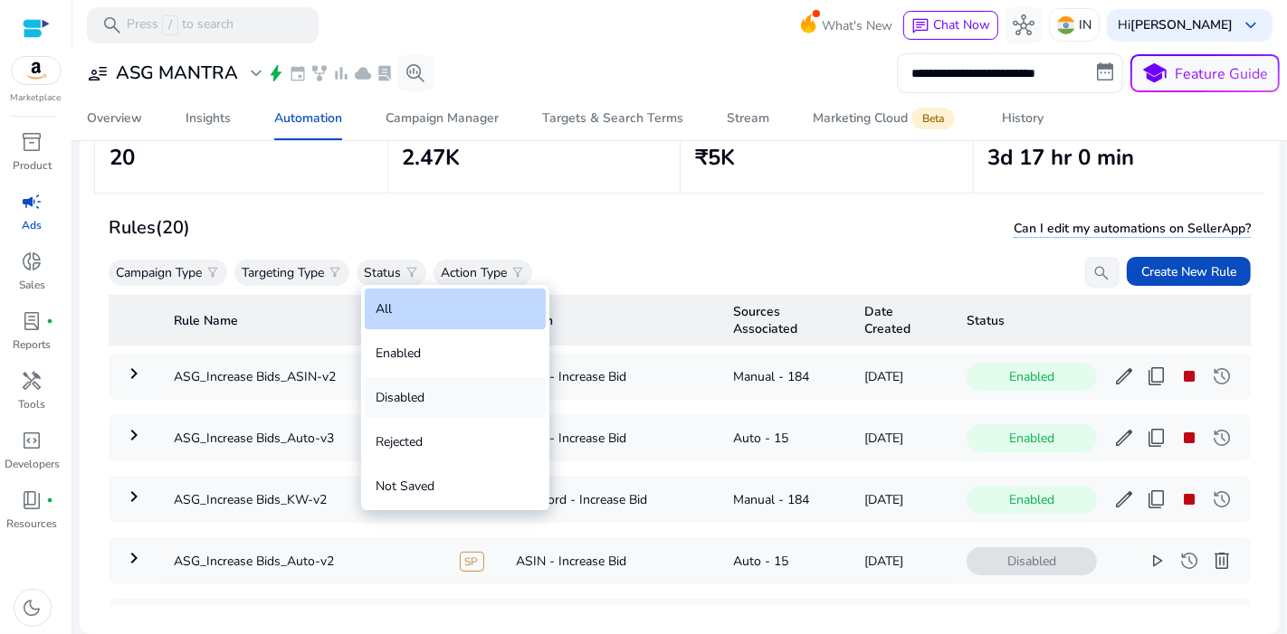
click at [438, 414] on div "Disabled" at bounding box center [455, 397] width 181 height 41
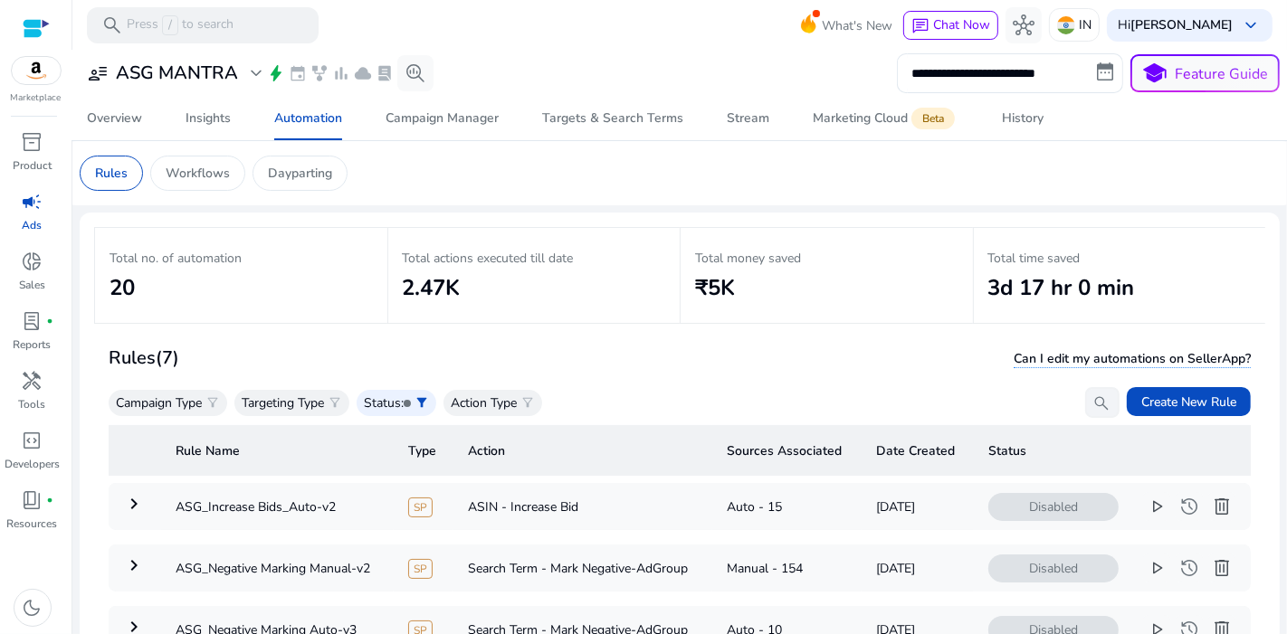
scroll to position [131, 0]
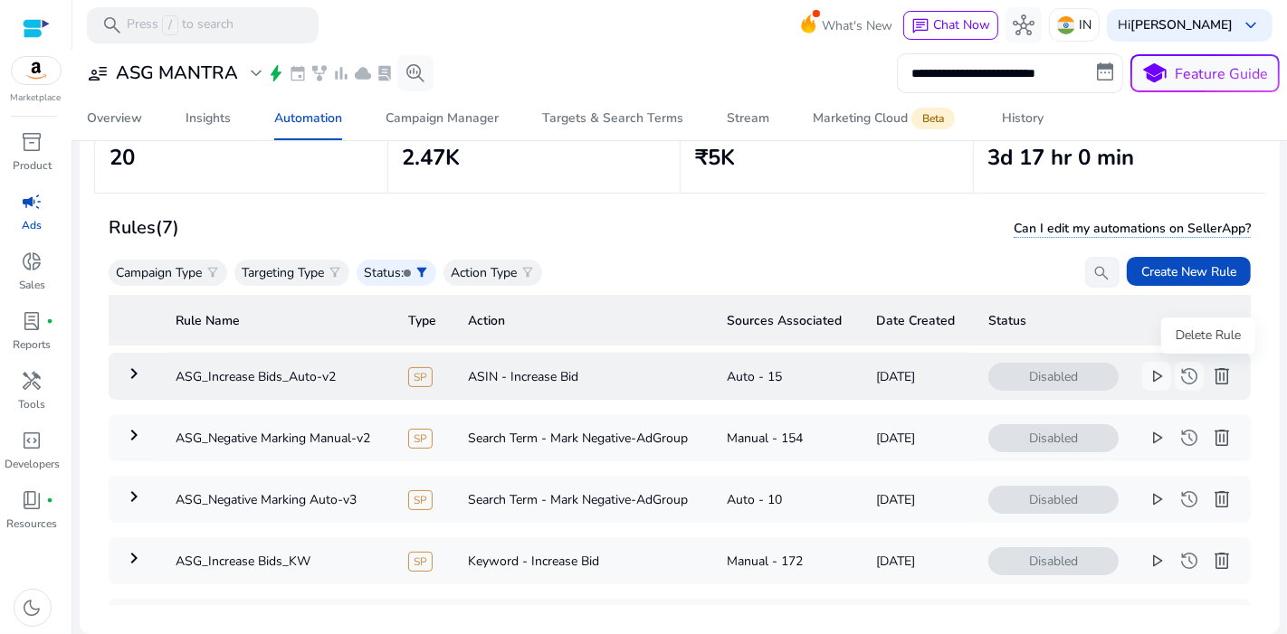
click at [1211, 372] on span "delete" at bounding box center [1222, 377] width 22 height 22
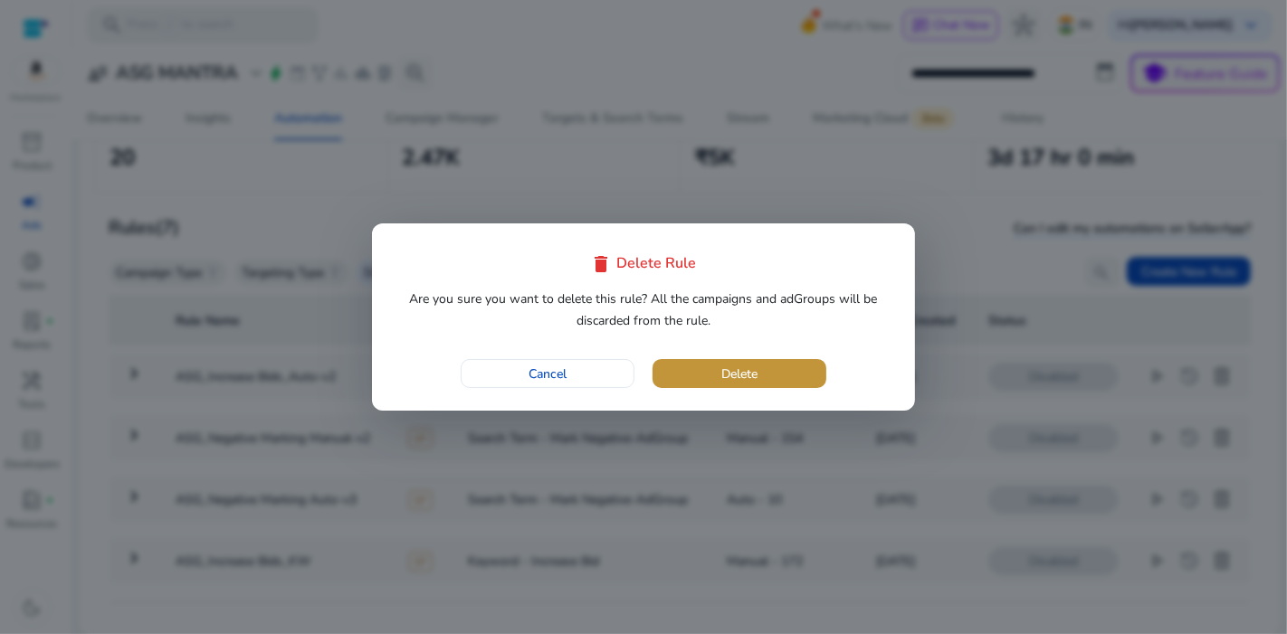
click at [788, 390] on span "button" at bounding box center [739, 373] width 174 height 43
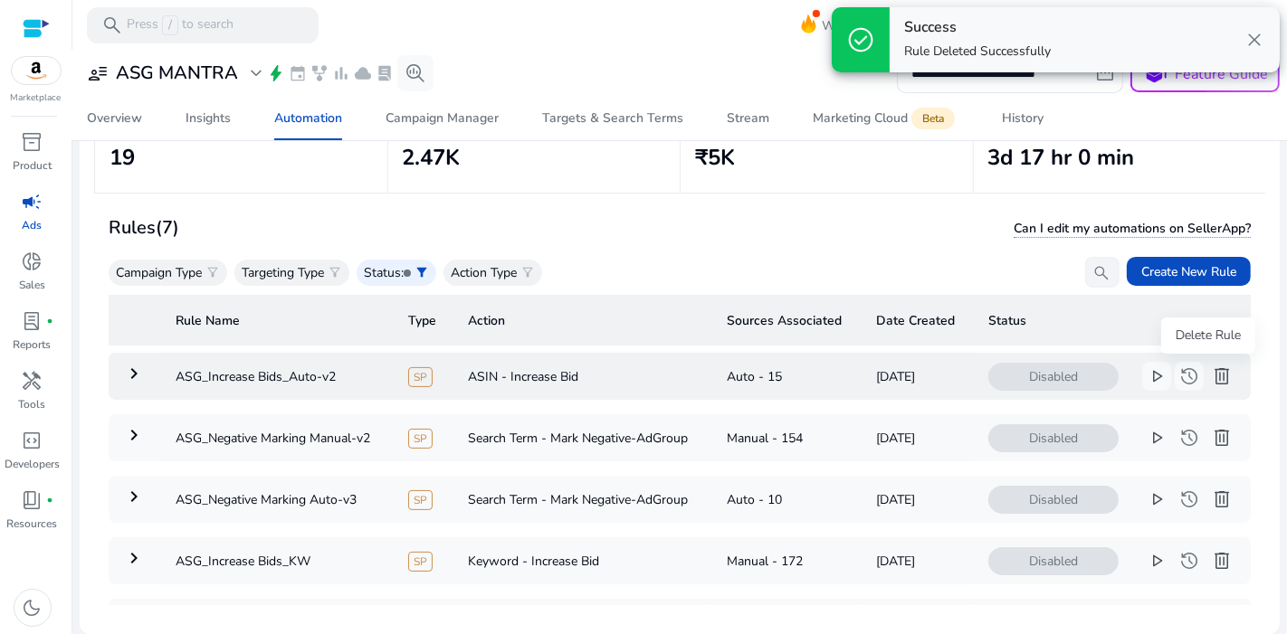
click at [1211, 386] on span "delete" at bounding box center [1222, 377] width 22 height 22
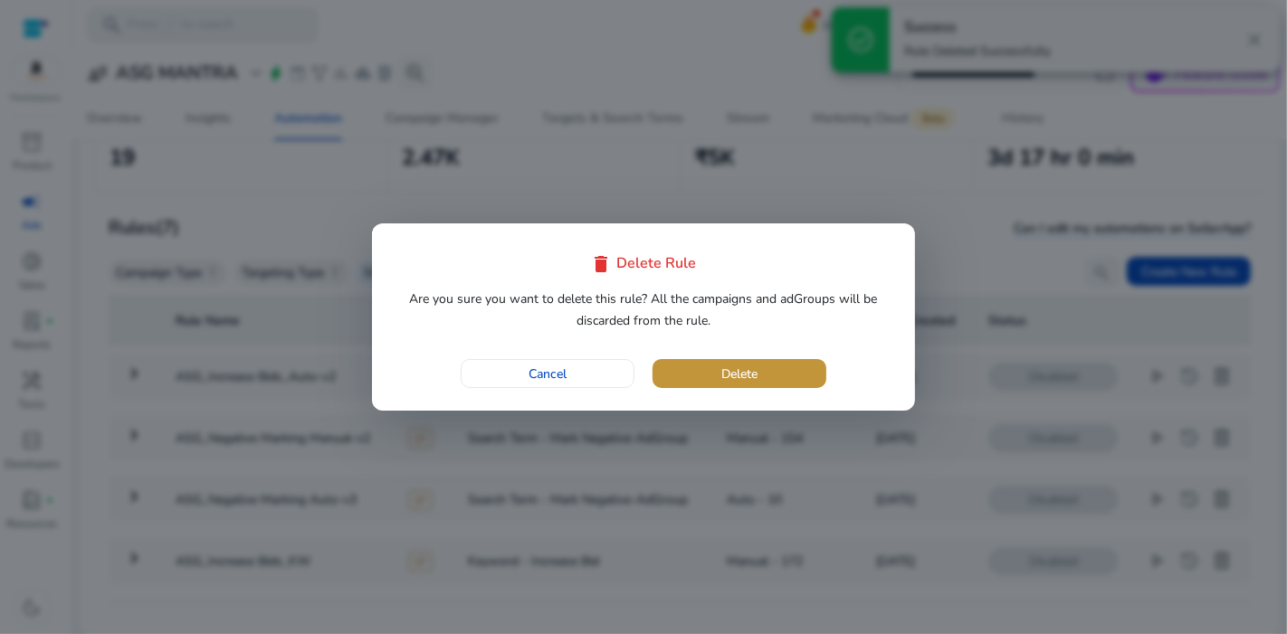
click at [784, 368] on span "button" at bounding box center [739, 373] width 174 height 43
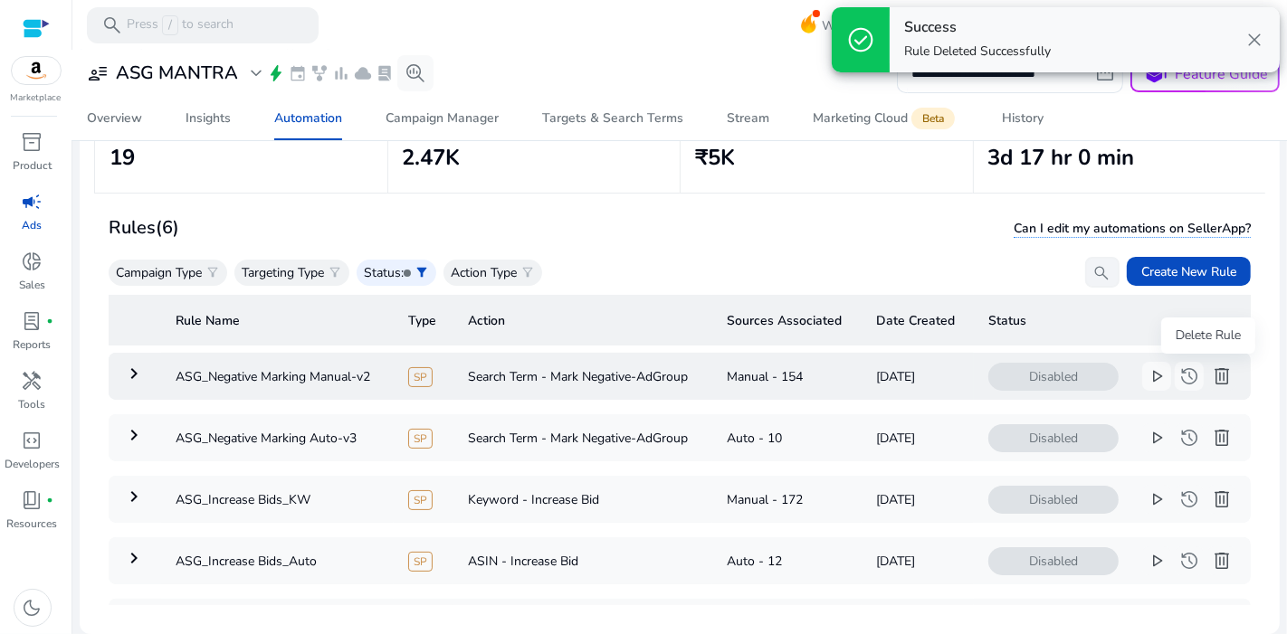
click at [1211, 381] on span "delete" at bounding box center [1222, 377] width 22 height 22
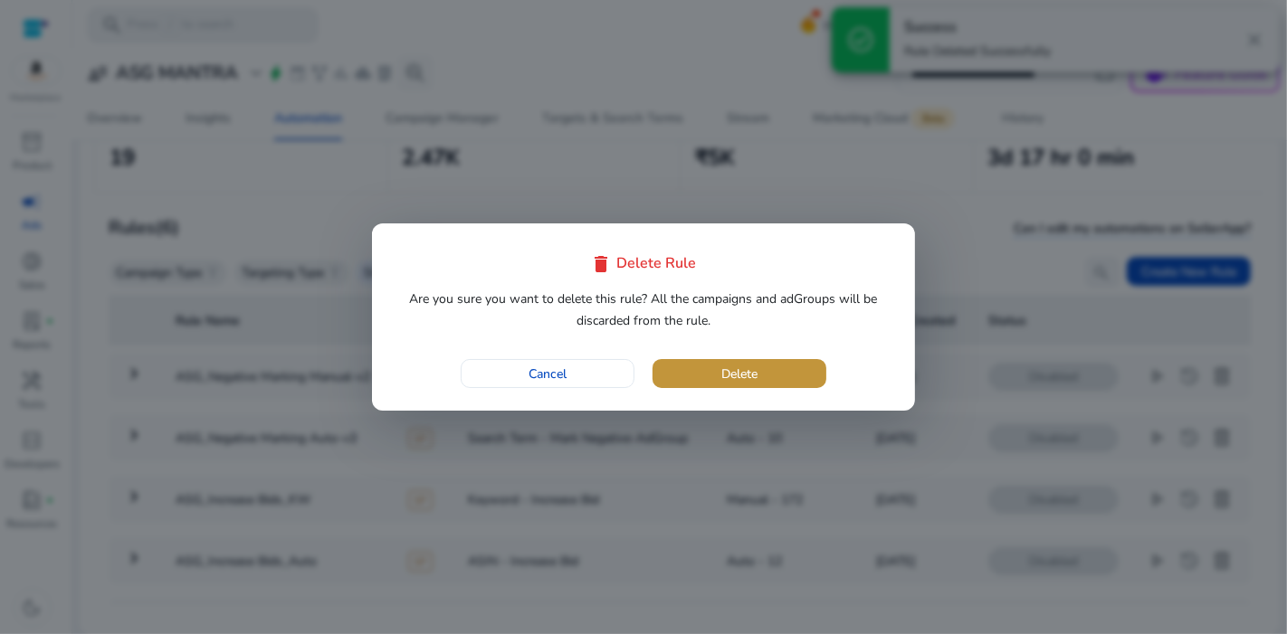
click at [704, 360] on span "button" at bounding box center [739, 373] width 174 height 43
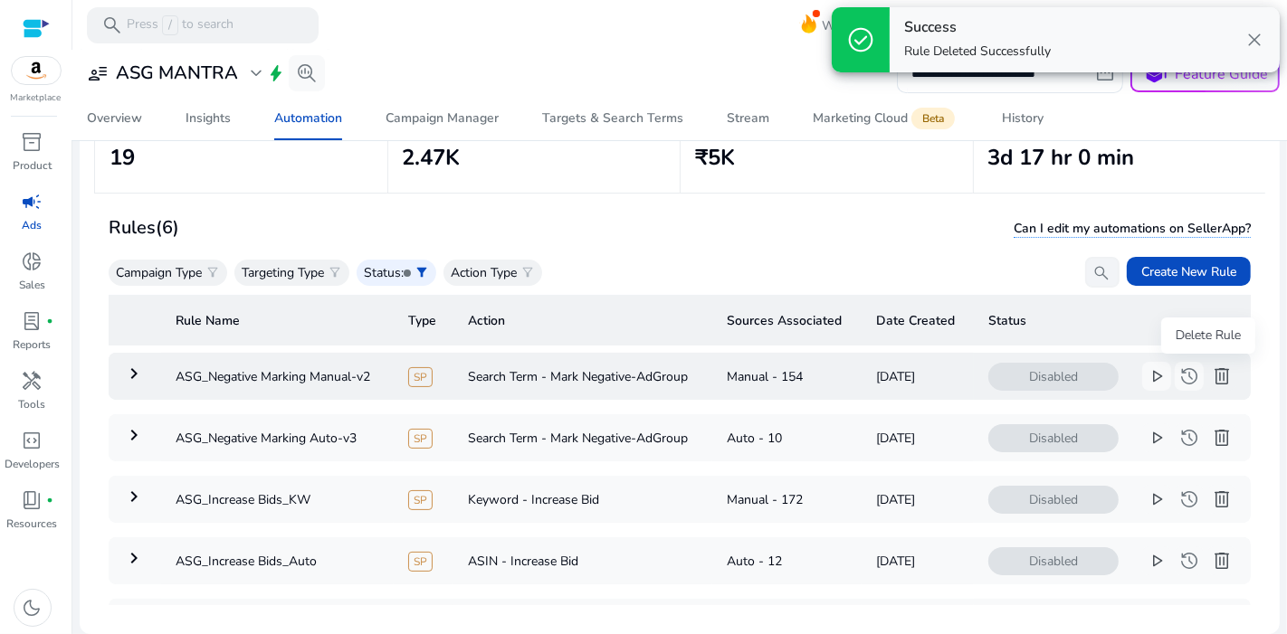
click at [1214, 373] on span "delete" at bounding box center [1222, 377] width 22 height 22
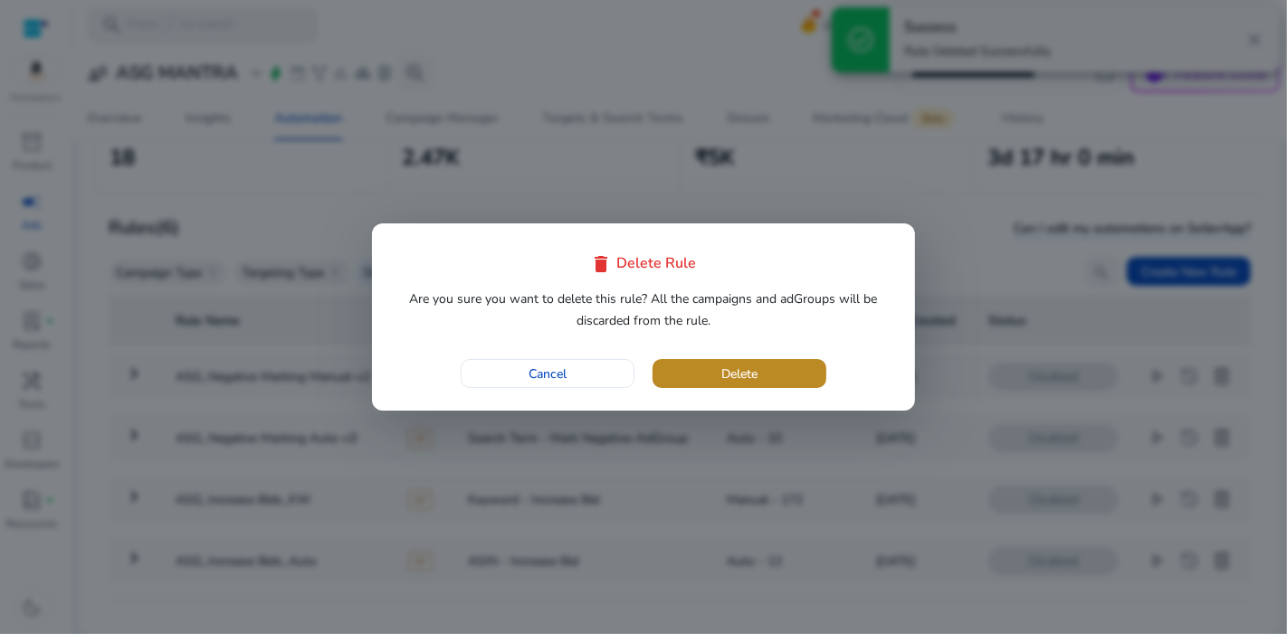
click at [770, 360] on span "button" at bounding box center [739, 373] width 174 height 43
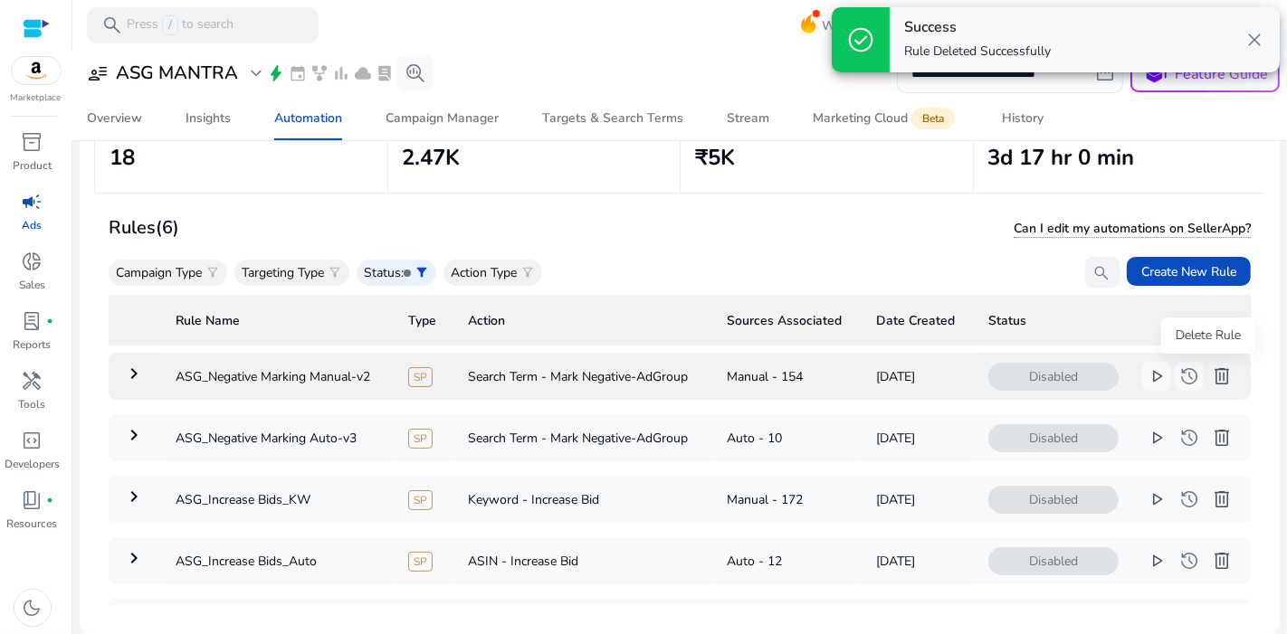
click at [1211, 373] on span "delete" at bounding box center [1222, 377] width 22 height 22
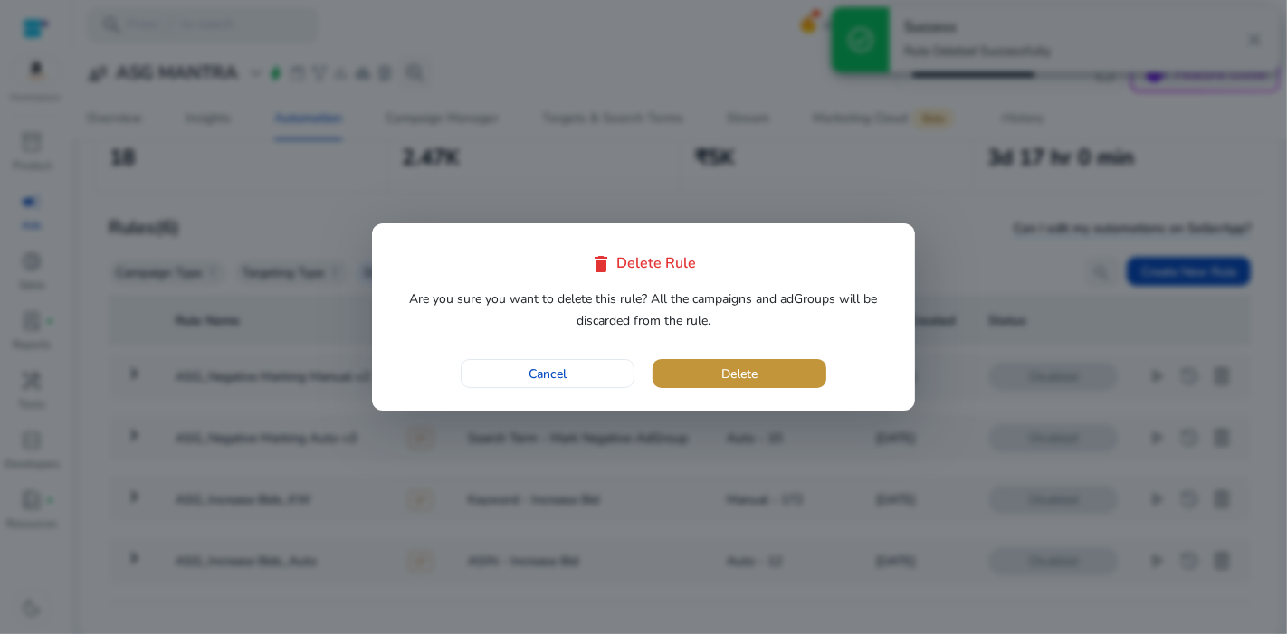
click at [746, 381] on span "Delete" at bounding box center [739, 374] width 36 height 19
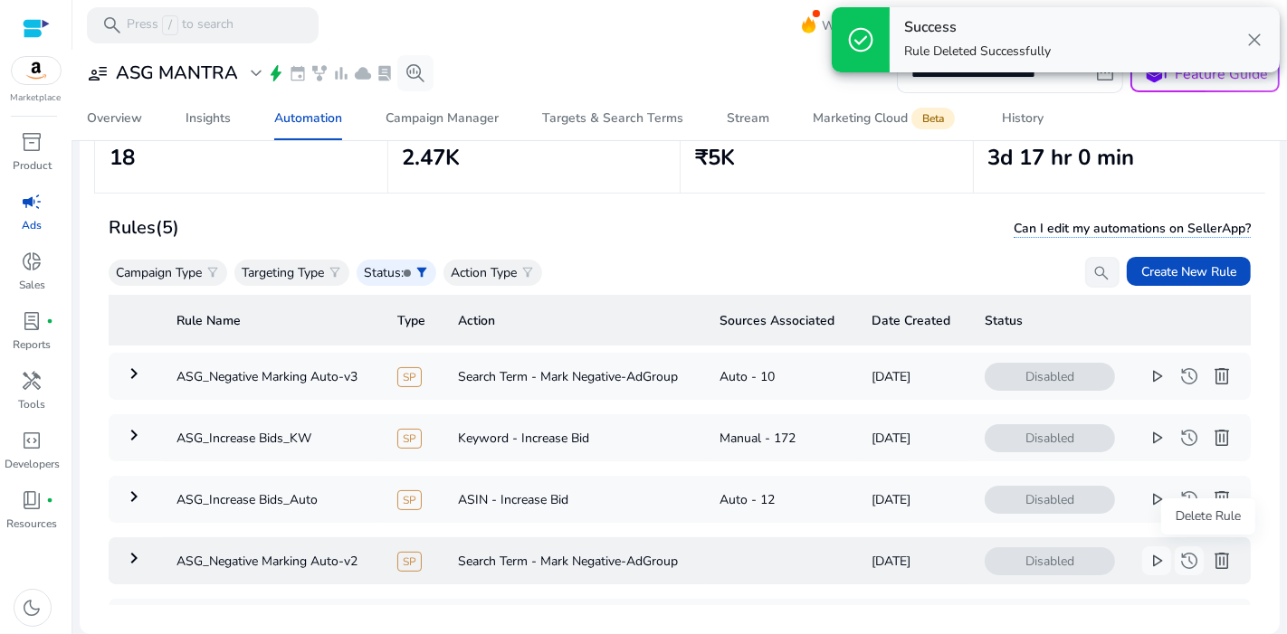
click at [1211, 562] on span "delete" at bounding box center [1222, 561] width 22 height 22
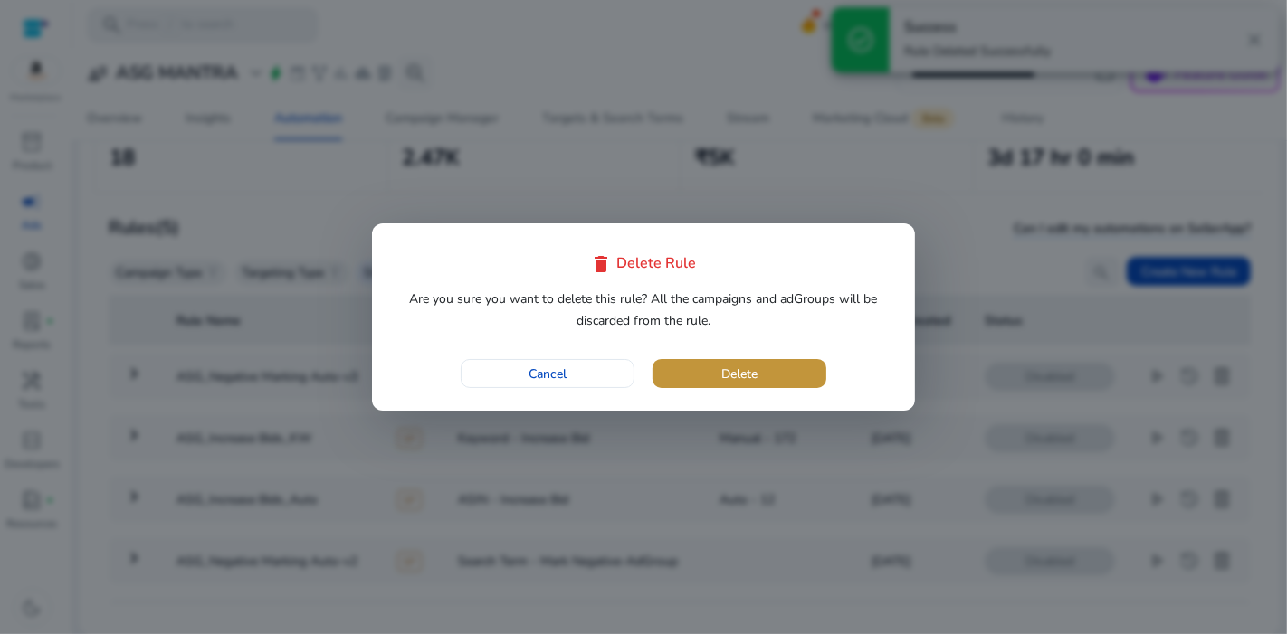
click at [718, 378] on span "button" at bounding box center [739, 373] width 174 height 43
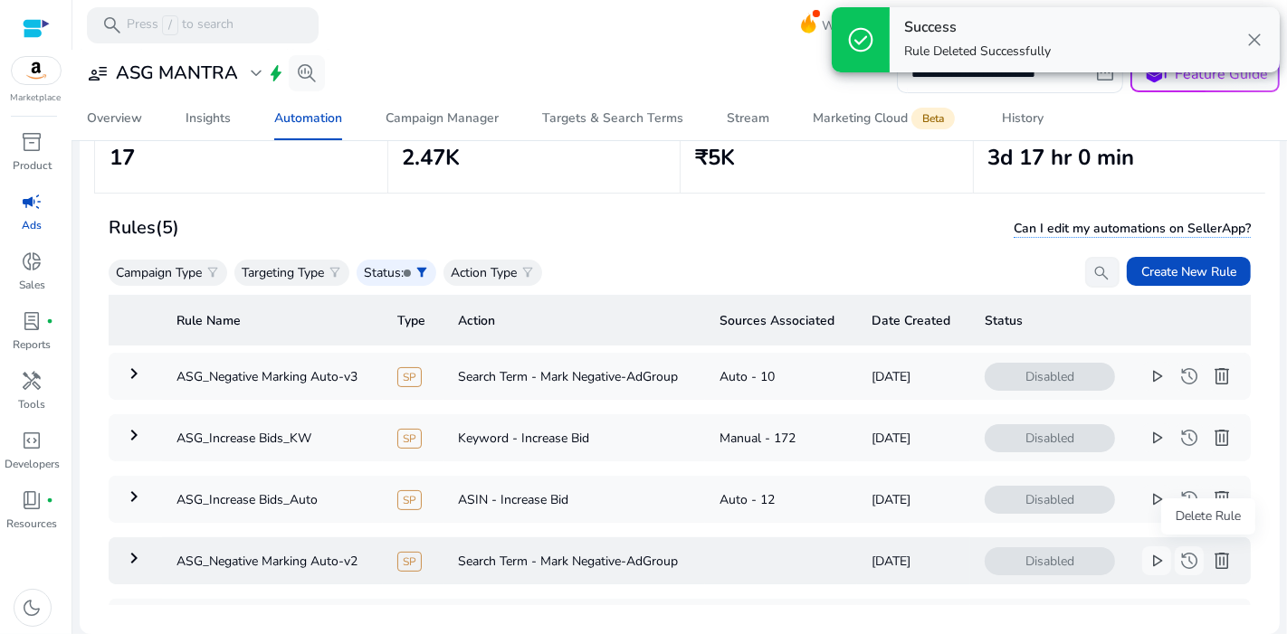
click at [1212, 554] on span "delete" at bounding box center [1222, 561] width 22 height 22
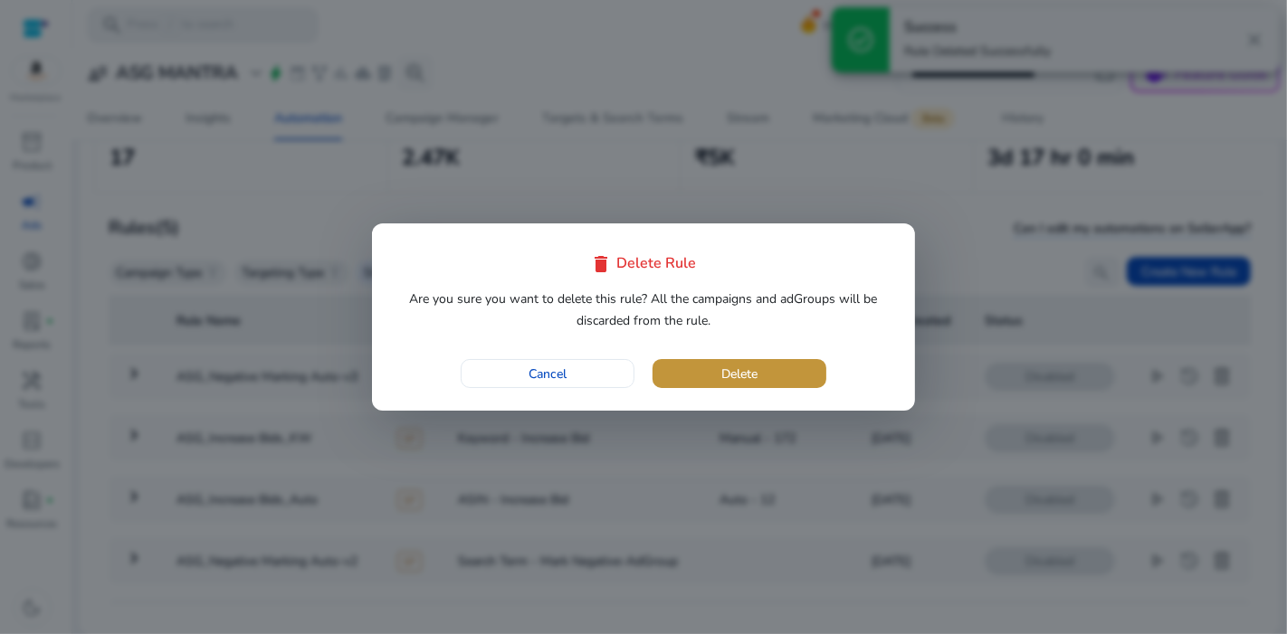
click at [757, 366] on span "Delete" at bounding box center [739, 374] width 36 height 19
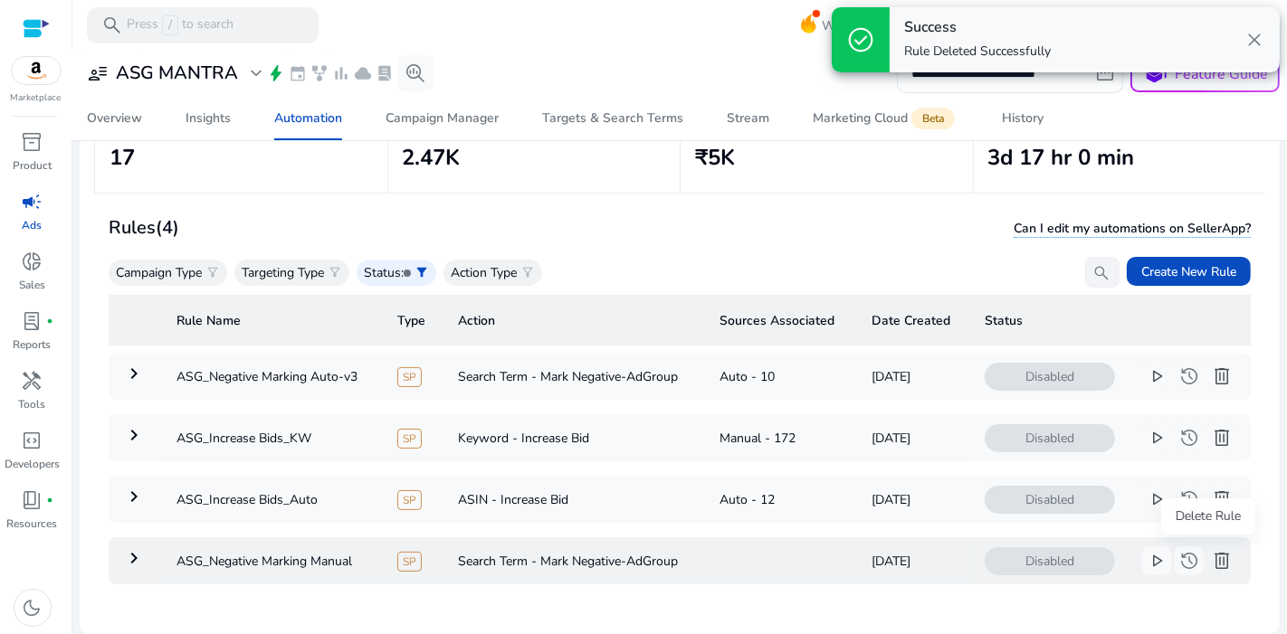
click at [1218, 559] on span "delete" at bounding box center [1222, 561] width 22 height 22
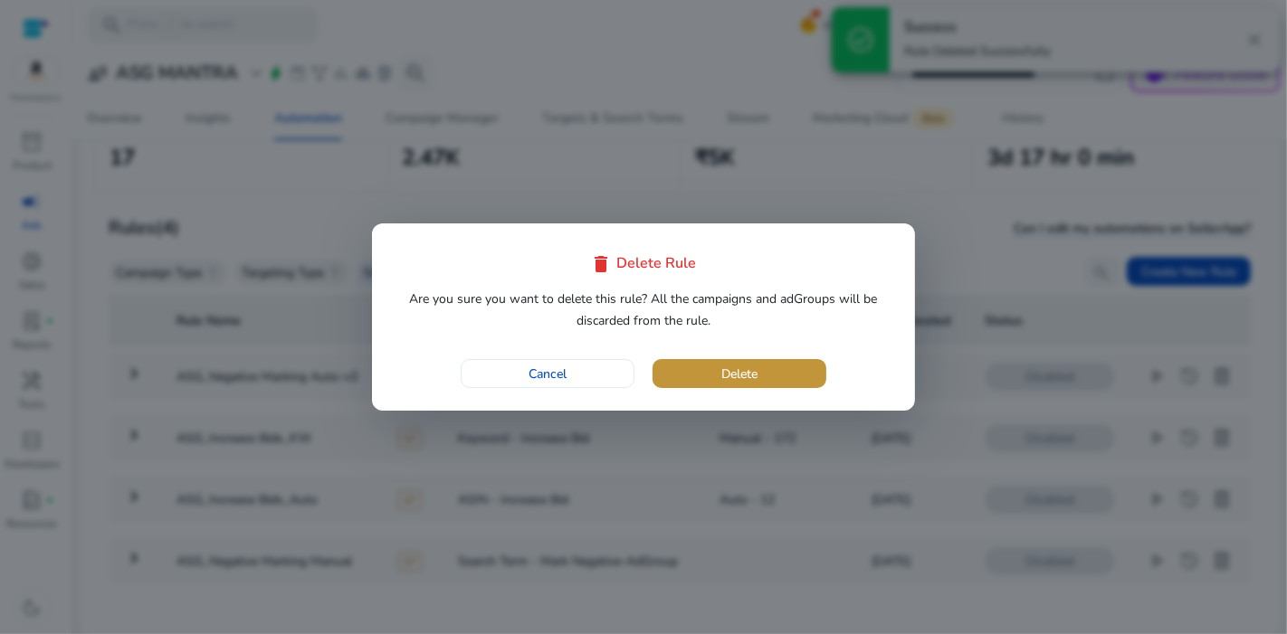
click at [739, 362] on span "button" at bounding box center [739, 373] width 174 height 43
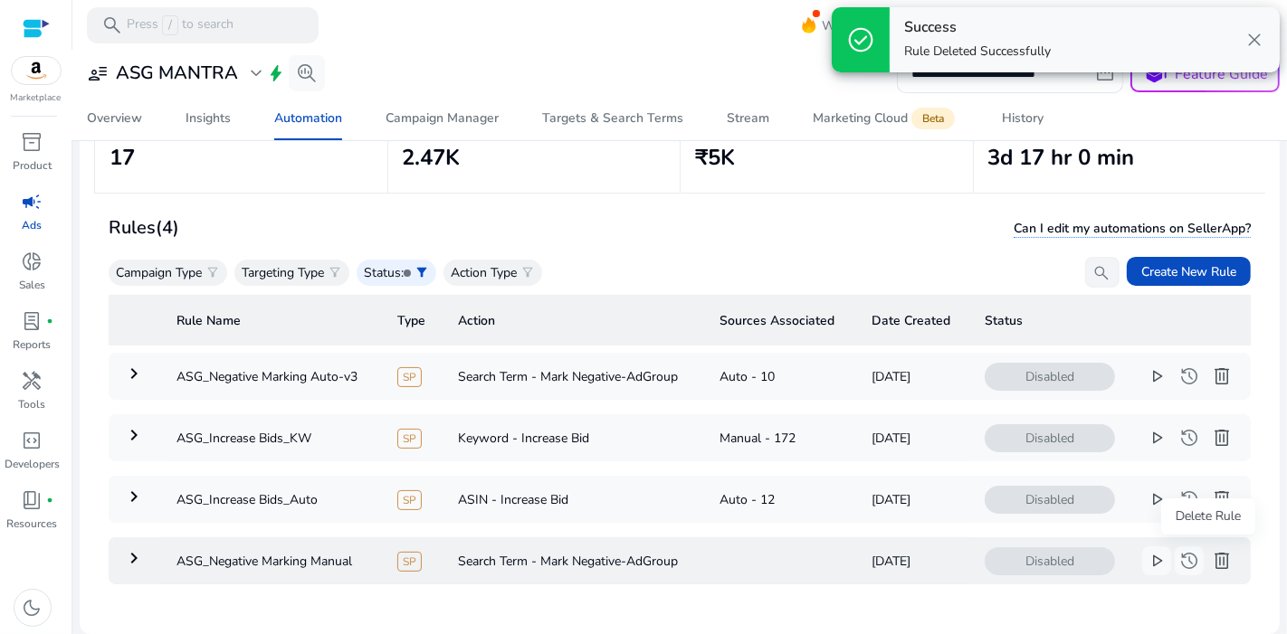
click at [1215, 561] on span "delete" at bounding box center [1222, 561] width 22 height 22
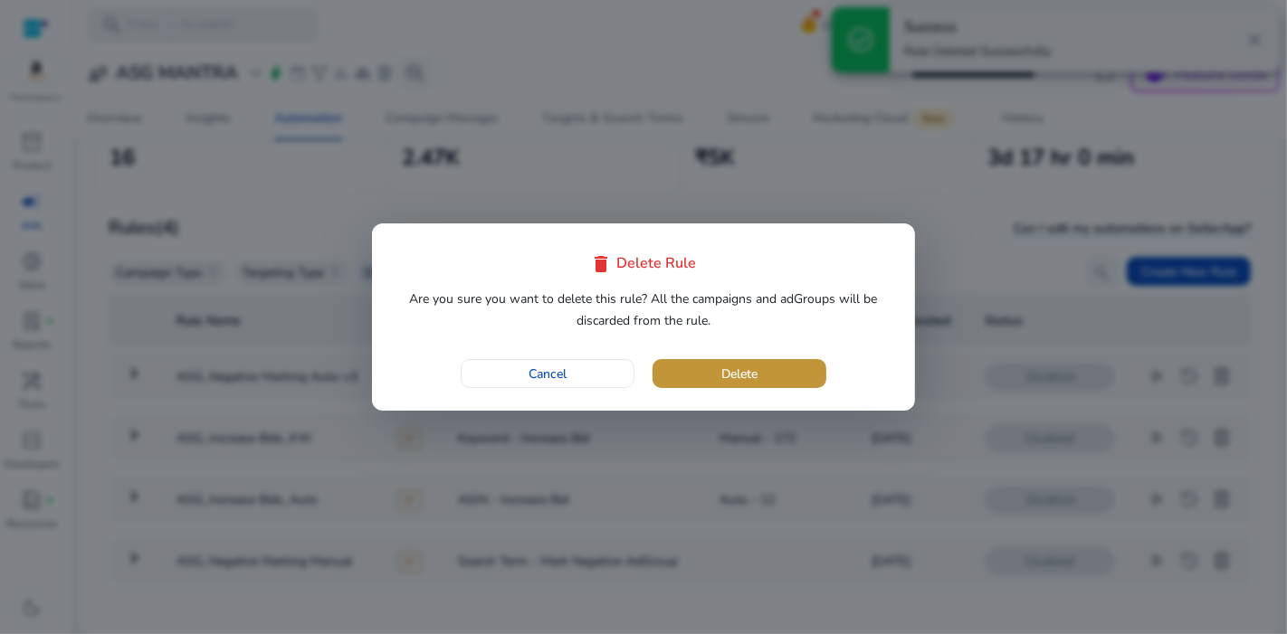
click at [754, 378] on span "Delete" at bounding box center [739, 374] width 36 height 19
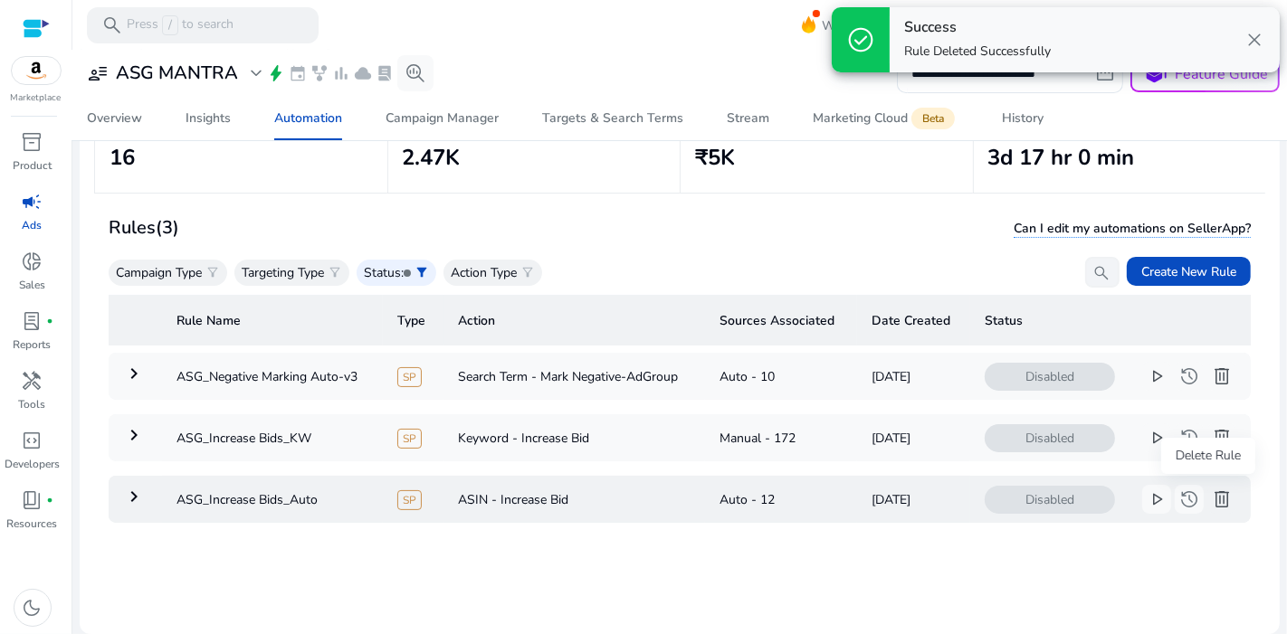
click at [1215, 489] on span "delete" at bounding box center [1222, 500] width 22 height 22
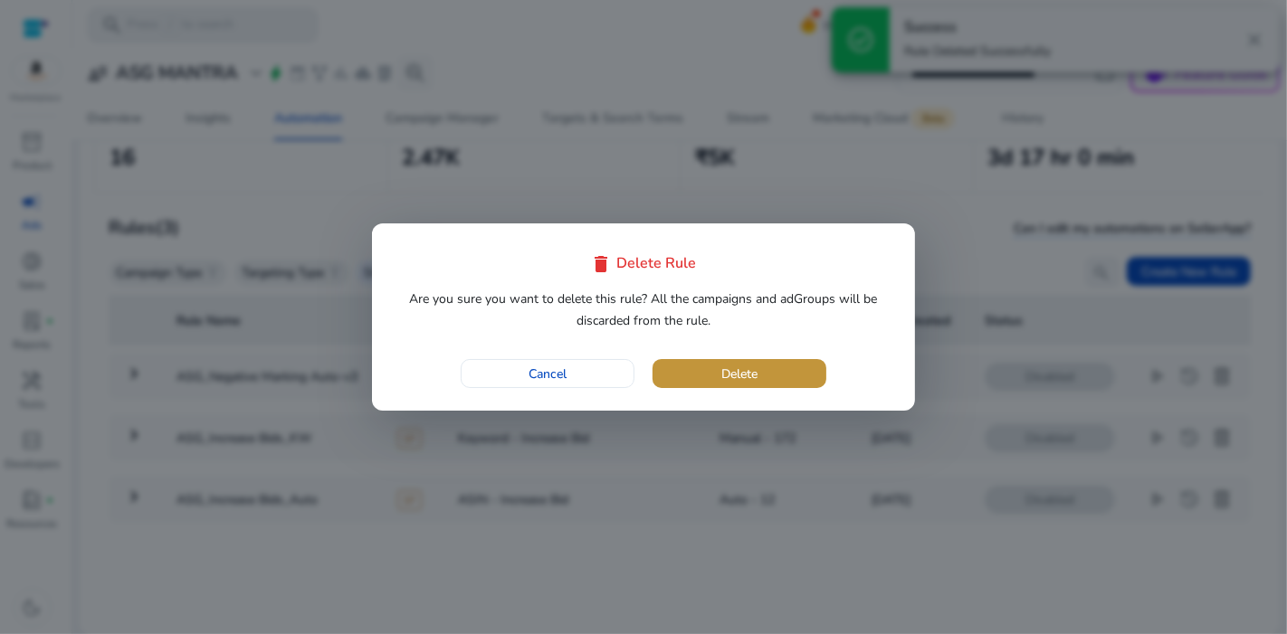
click at [789, 368] on span "button" at bounding box center [739, 373] width 174 height 43
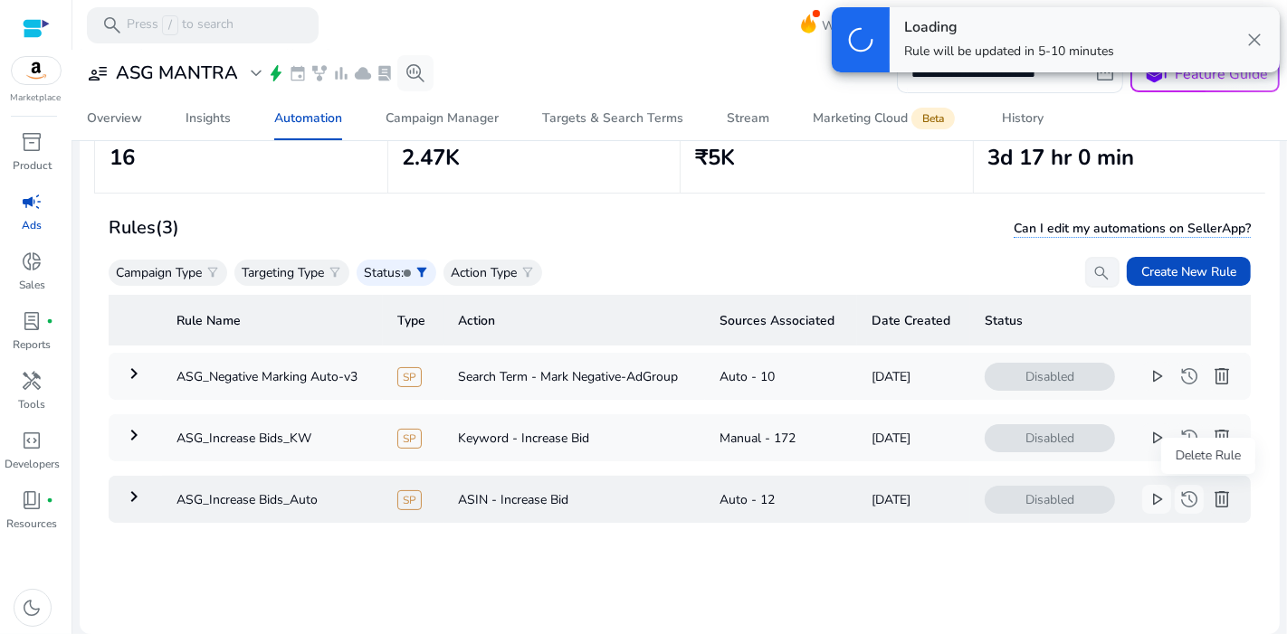
click at [1214, 494] on span "delete" at bounding box center [1222, 500] width 22 height 22
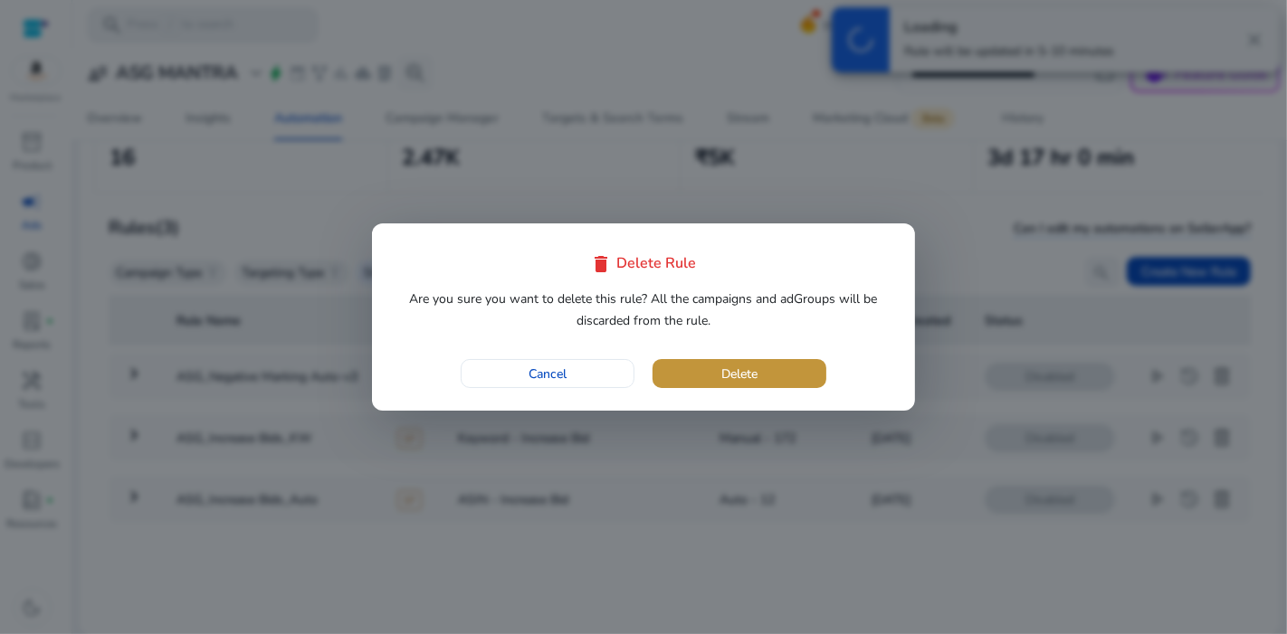
click at [763, 365] on span "button" at bounding box center [739, 373] width 174 height 43
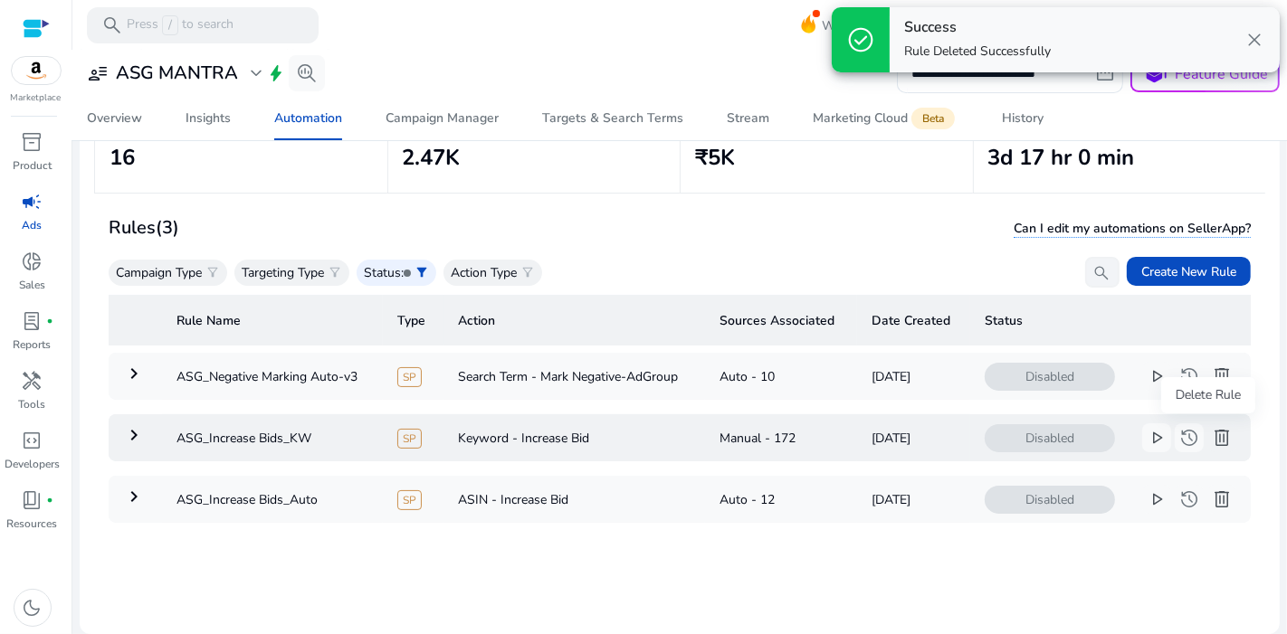
click at [1214, 442] on span "delete" at bounding box center [1222, 438] width 22 height 22
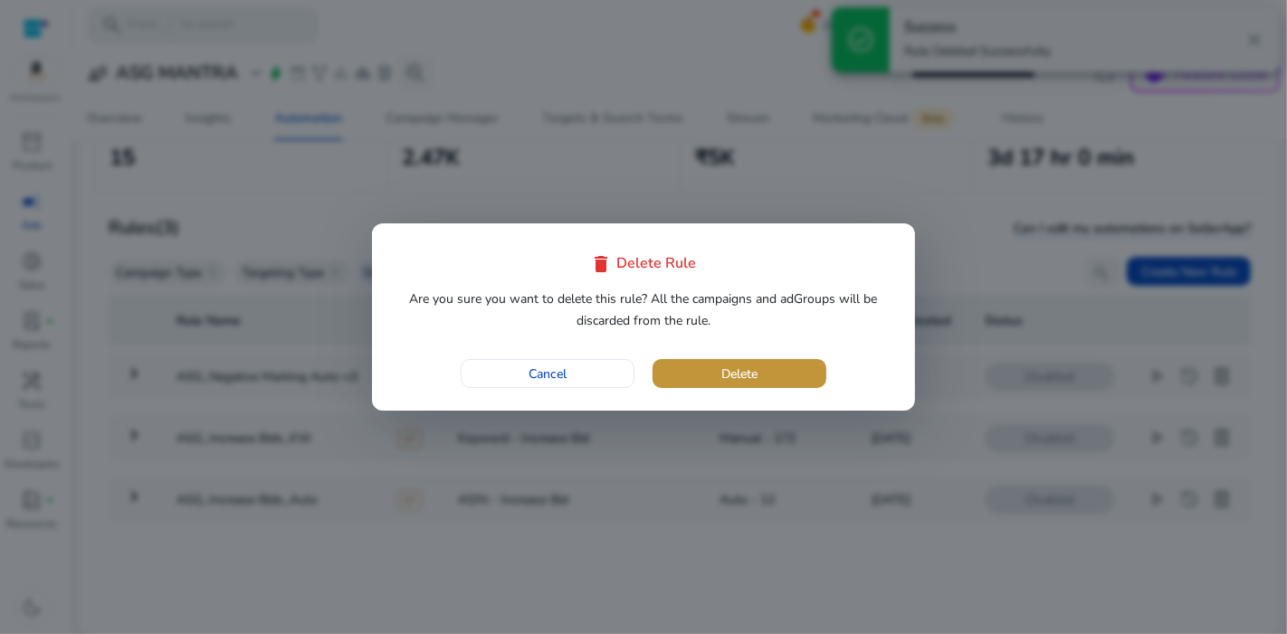
click at [737, 366] on span "Delete" at bounding box center [739, 374] width 36 height 19
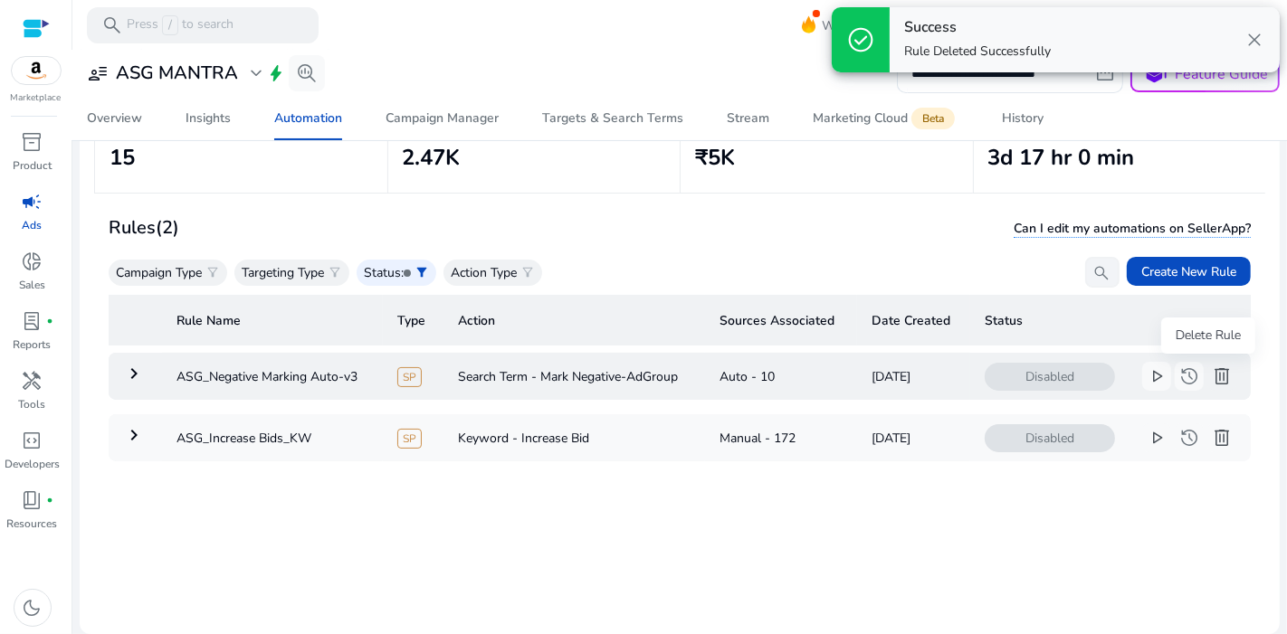
click at [1211, 385] on span "delete" at bounding box center [1222, 377] width 22 height 22
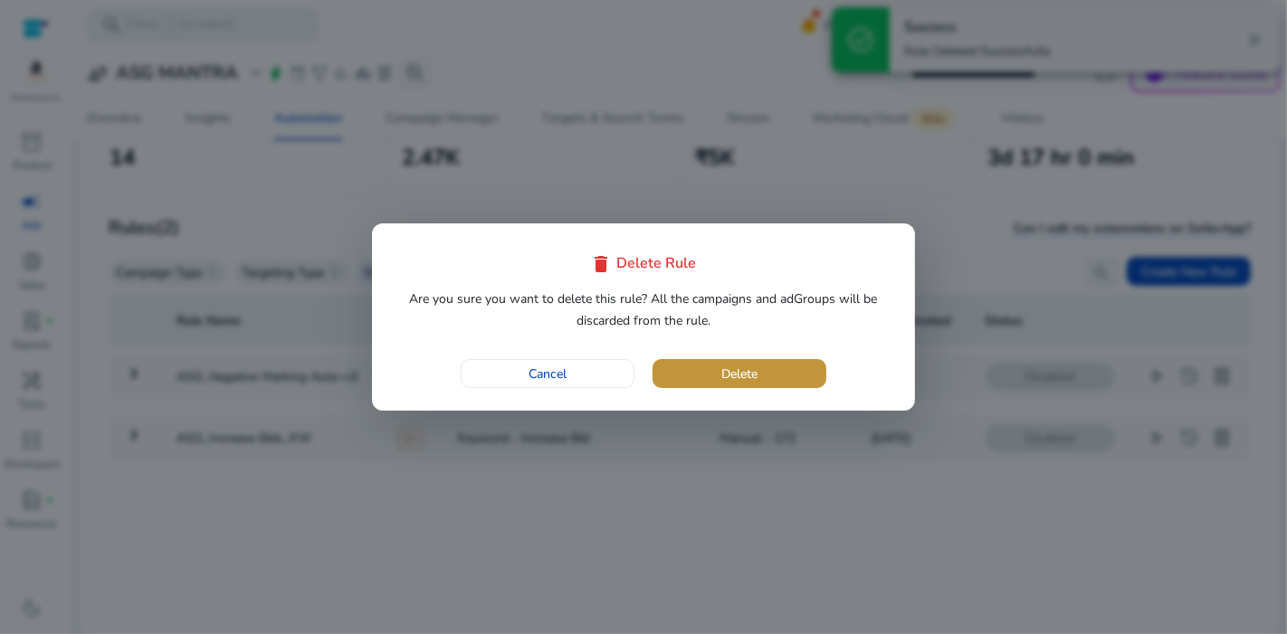
click at [744, 380] on span "Delete" at bounding box center [739, 374] width 36 height 19
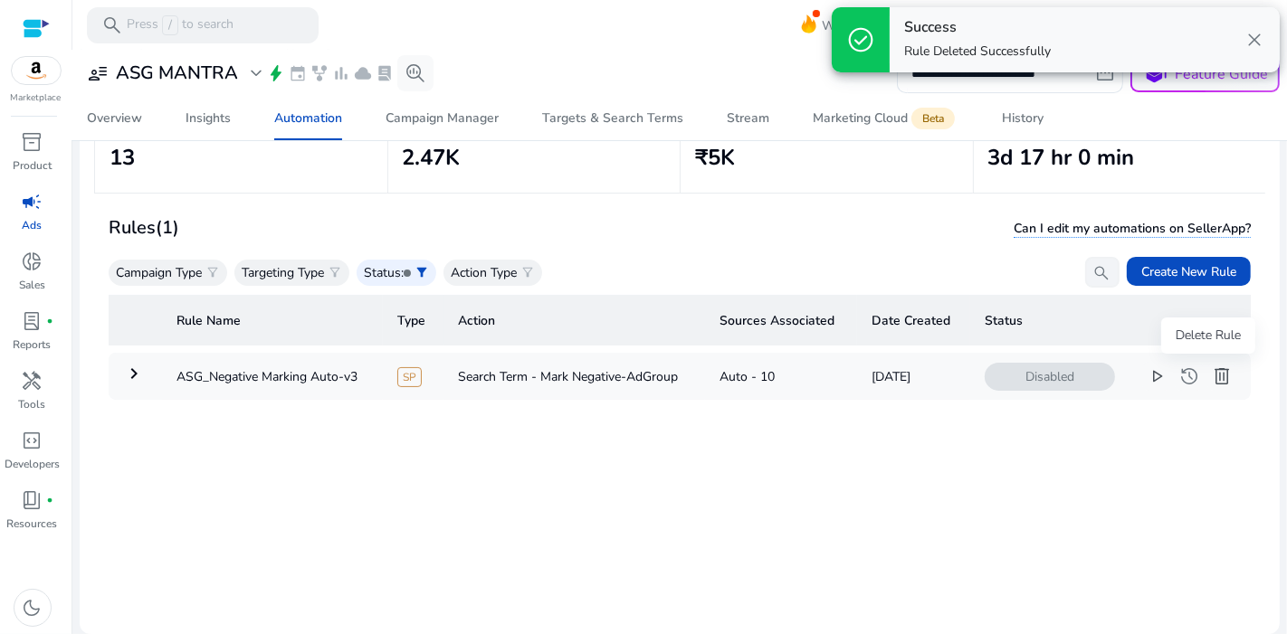
scroll to position [0, 0]
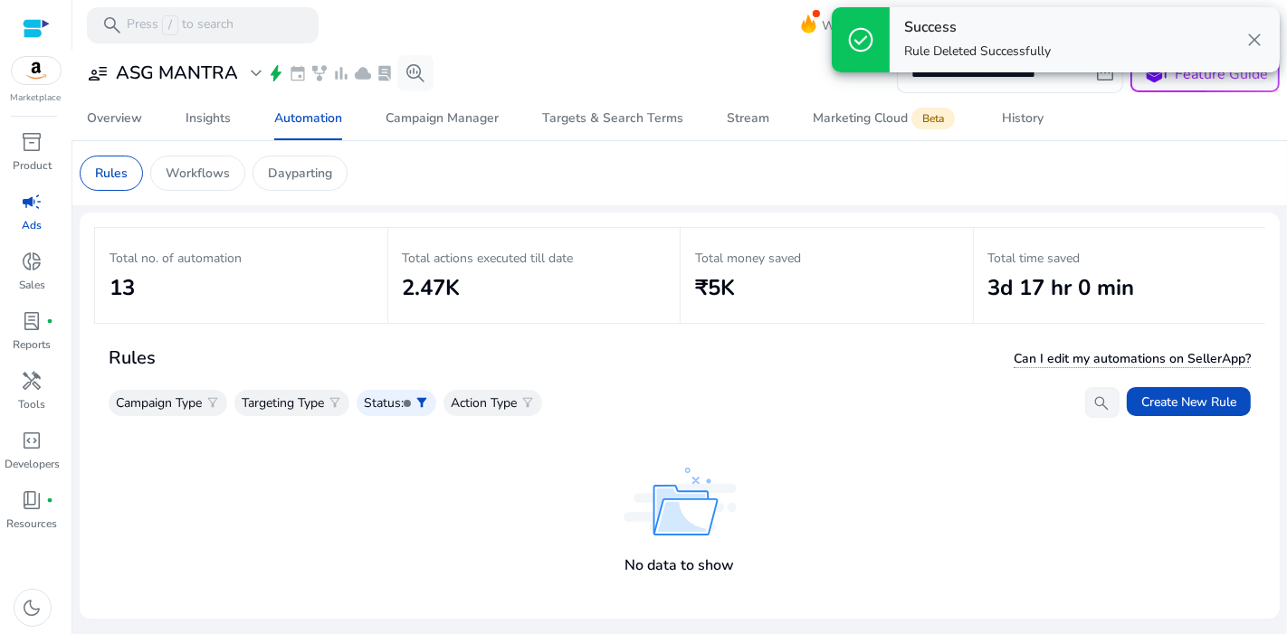
click at [1202, 372] on div "Rules Can I edit my automations on SellerApp?" at bounding box center [680, 358] width 1142 height 31
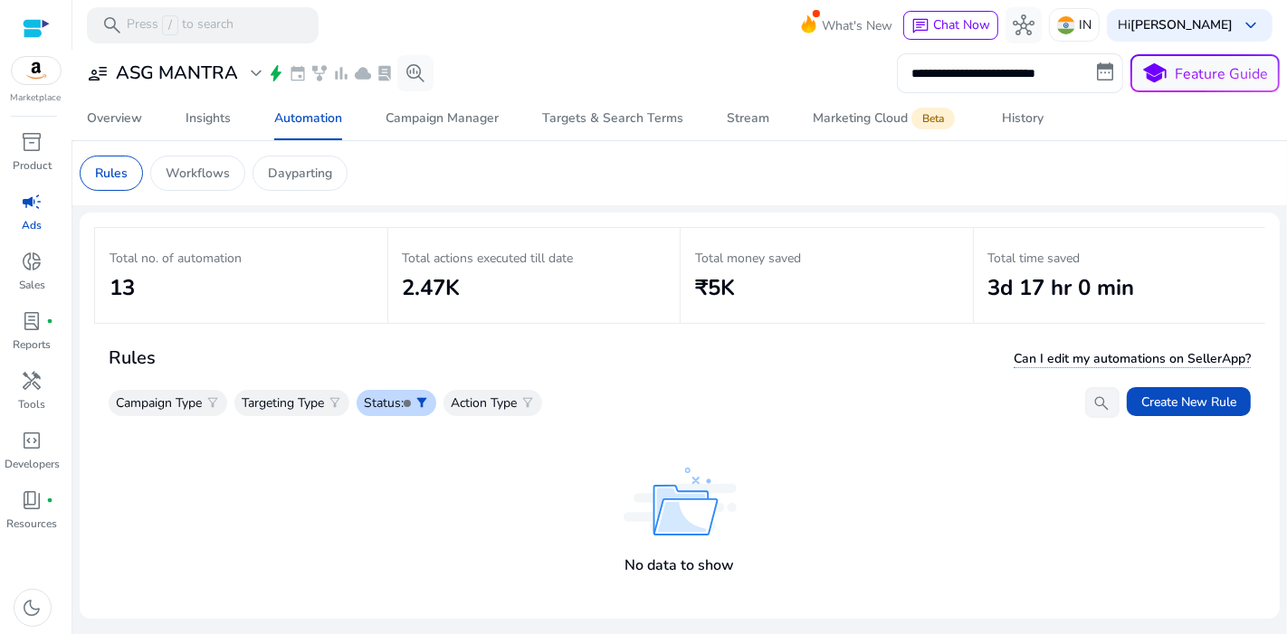
click at [423, 401] on span "filter_alt" at bounding box center [421, 402] width 14 height 14
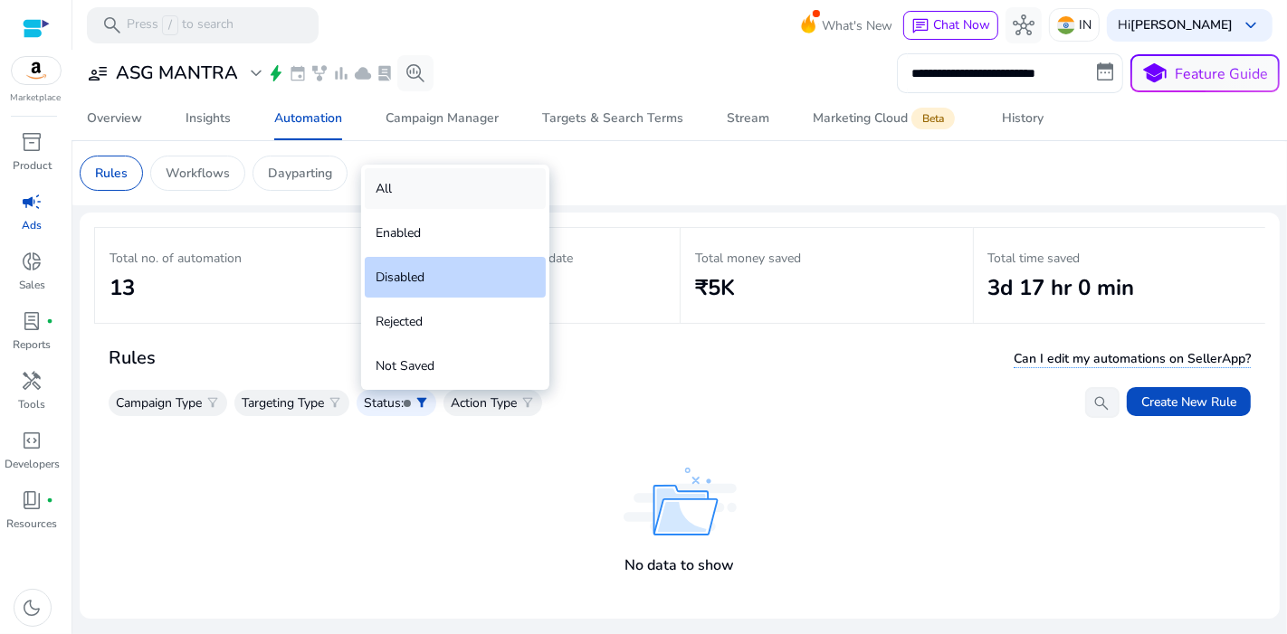
click at [422, 205] on div "All" at bounding box center [455, 188] width 181 height 41
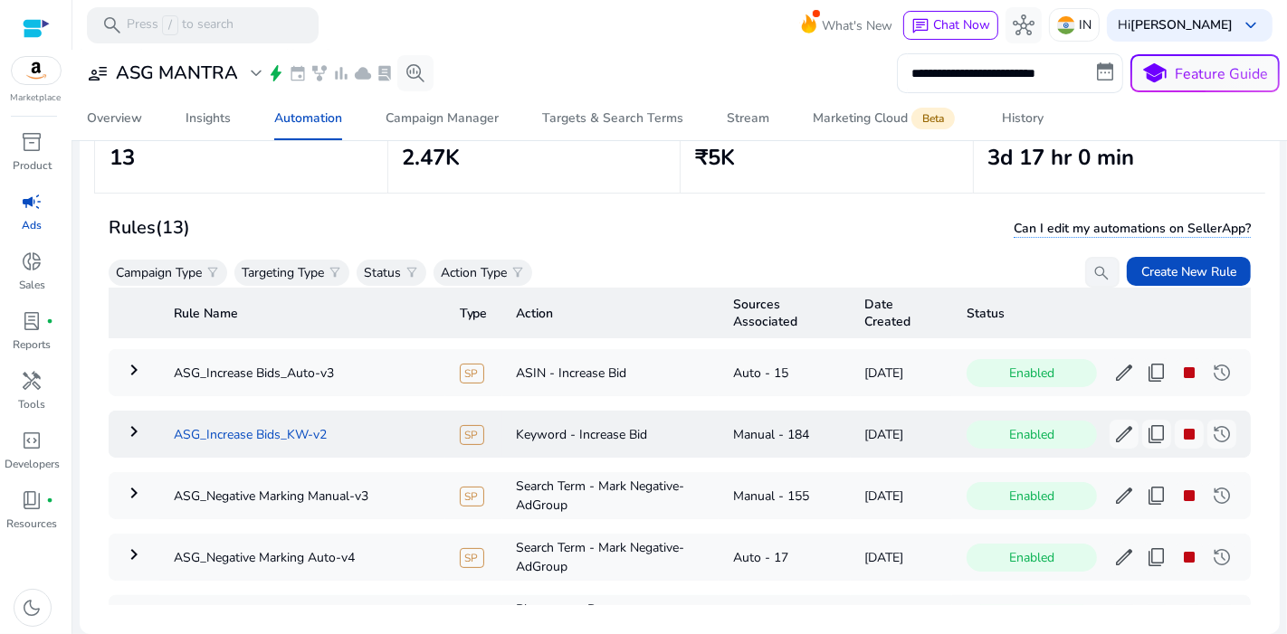
scroll to position [49, 0]
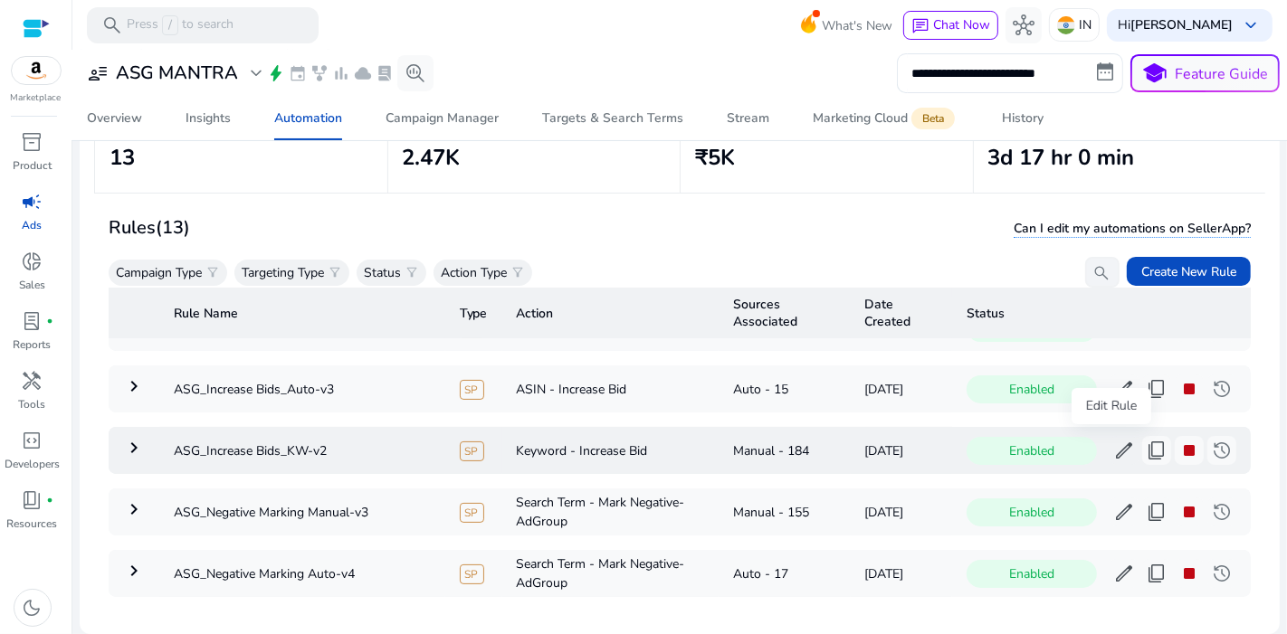
click at [1113, 442] on span "edit" at bounding box center [1124, 451] width 22 height 22
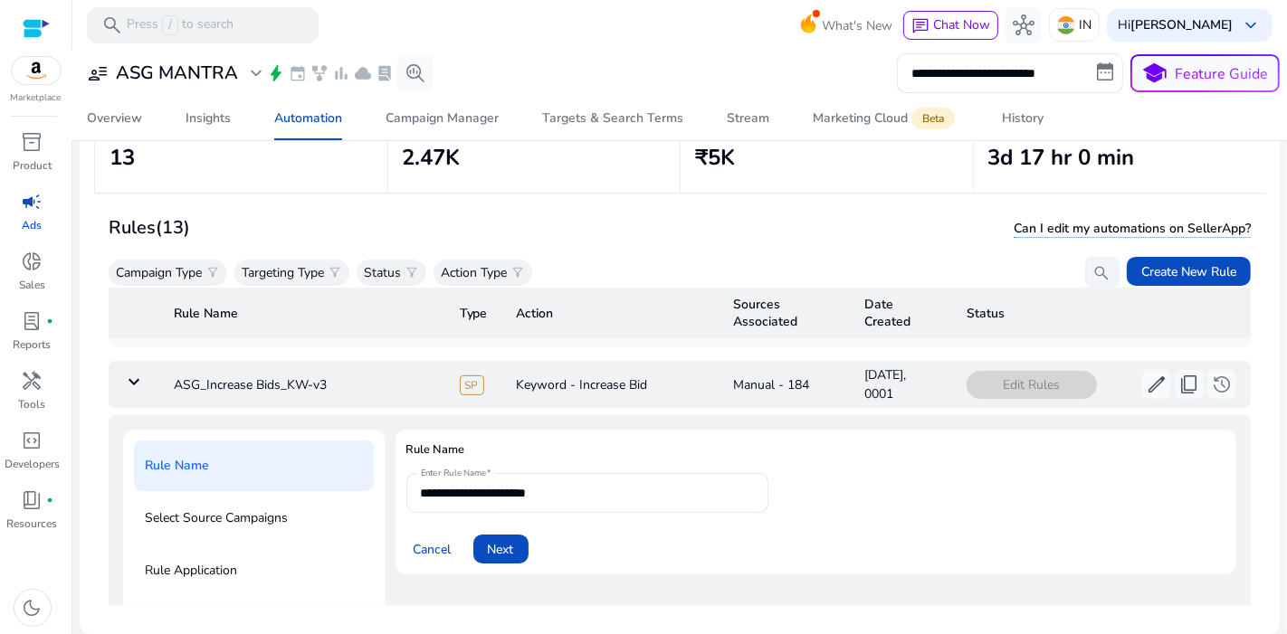
scroll to position [185, 0]
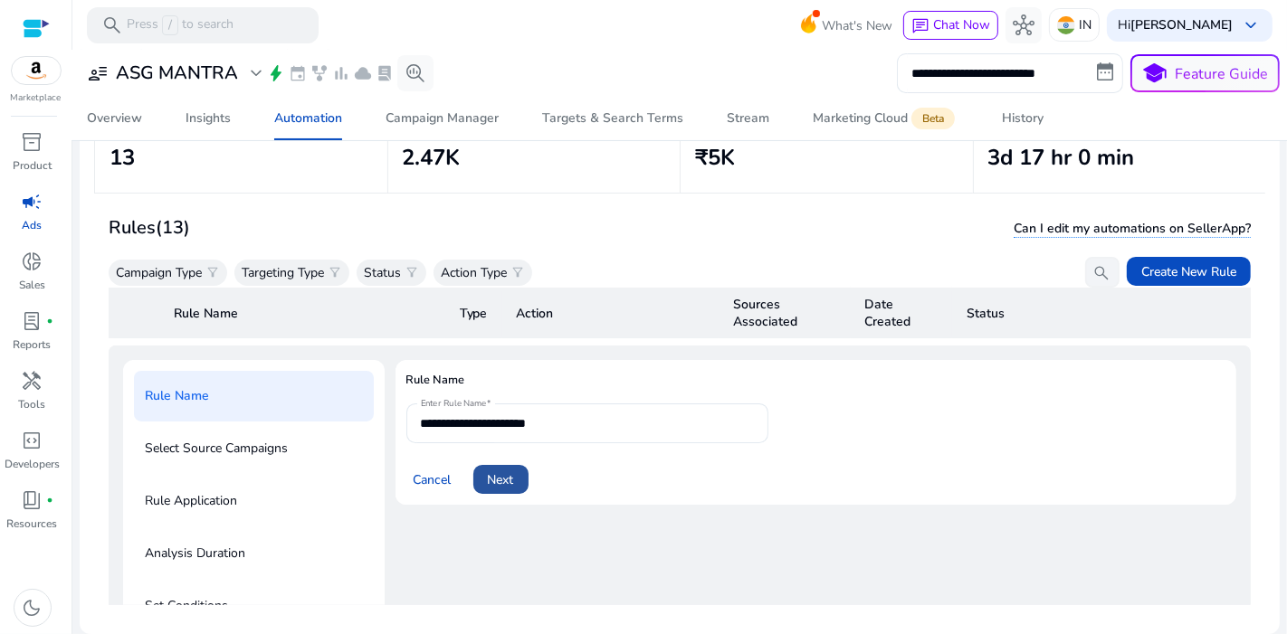
click at [516, 461] on span at bounding box center [500, 479] width 55 height 43
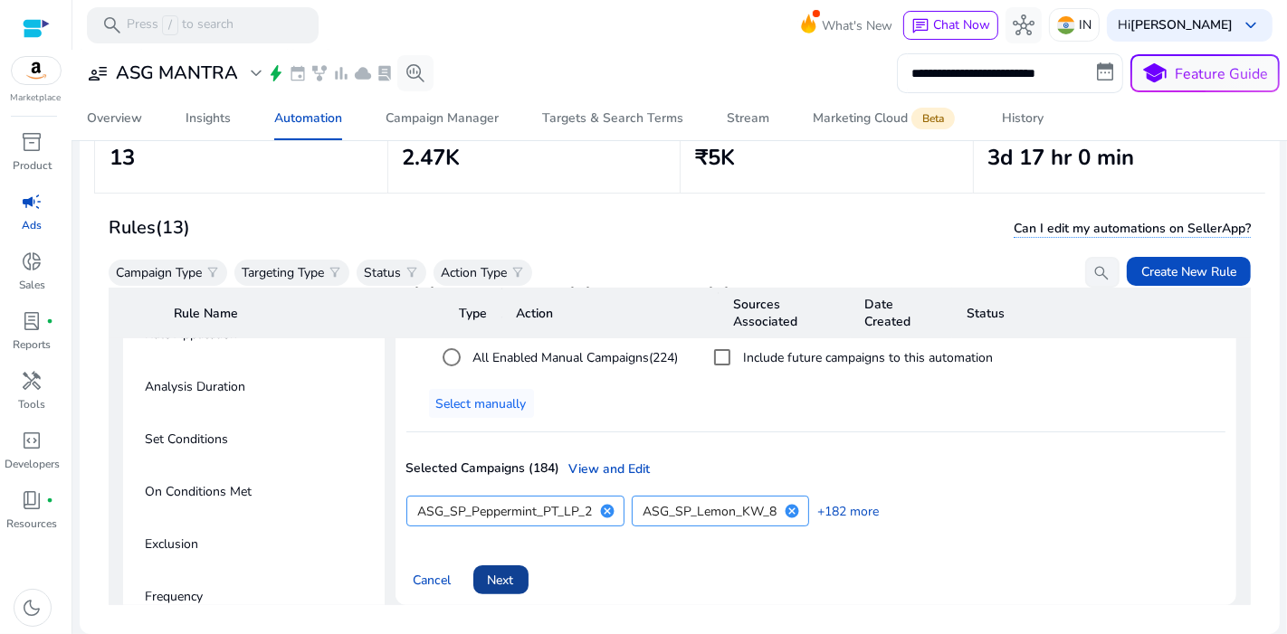
scroll to position [374, 0]
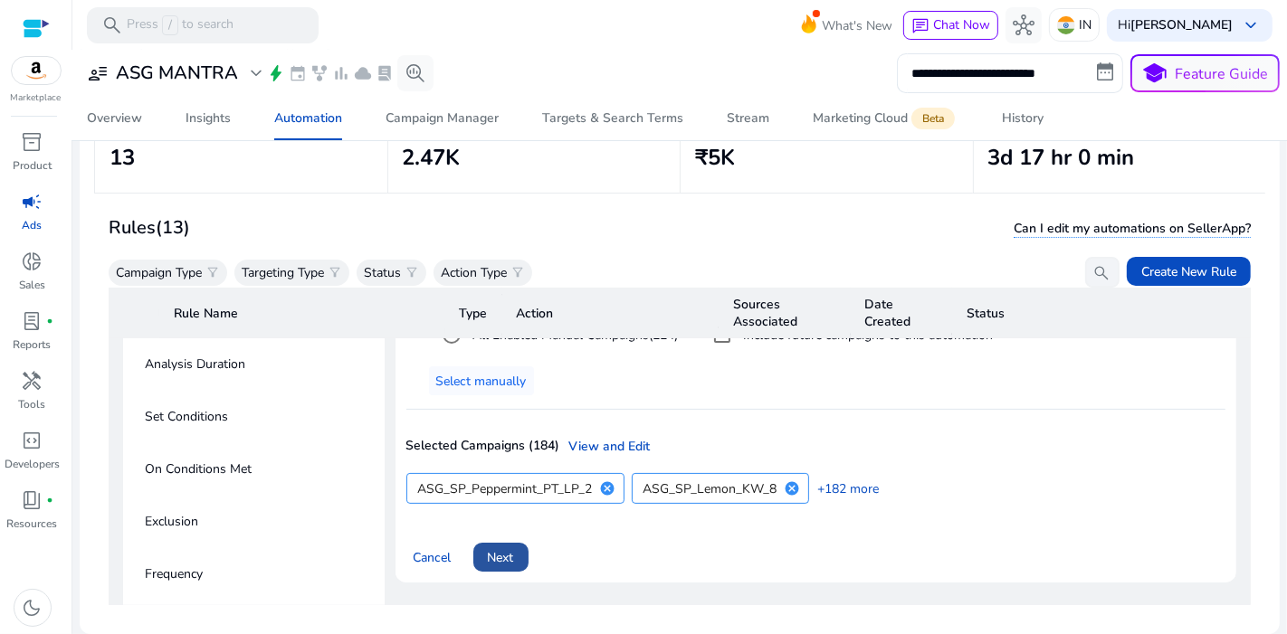
click at [478, 559] on span at bounding box center [500, 557] width 55 height 43
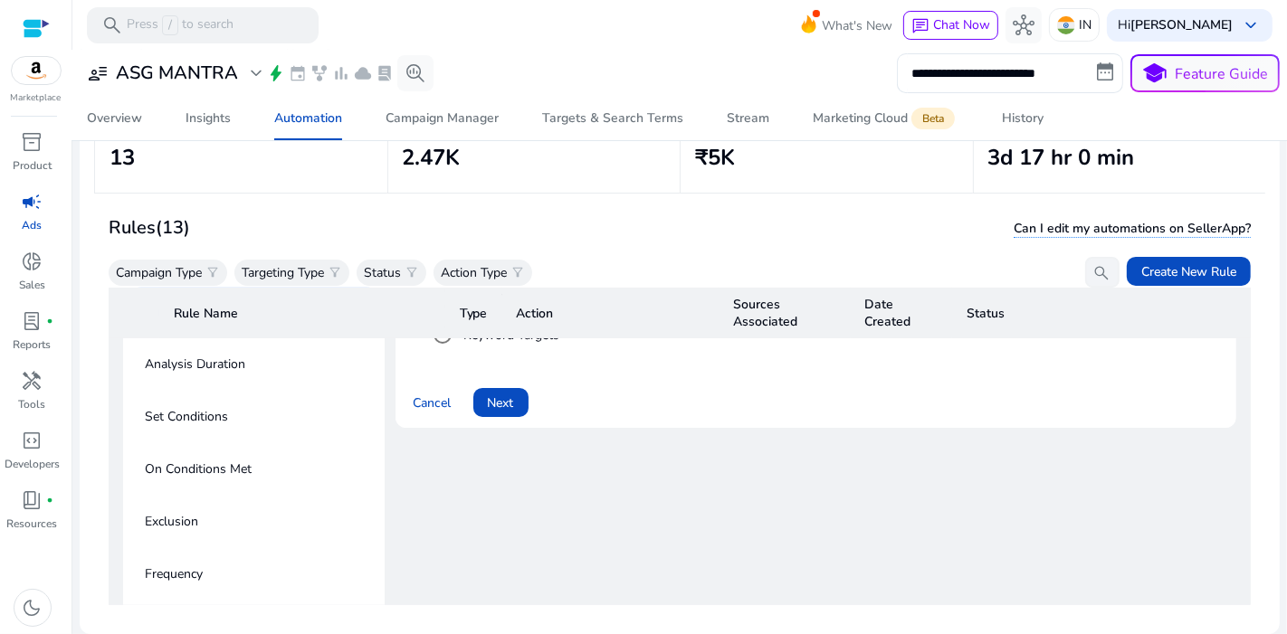
scroll to position [245, 0]
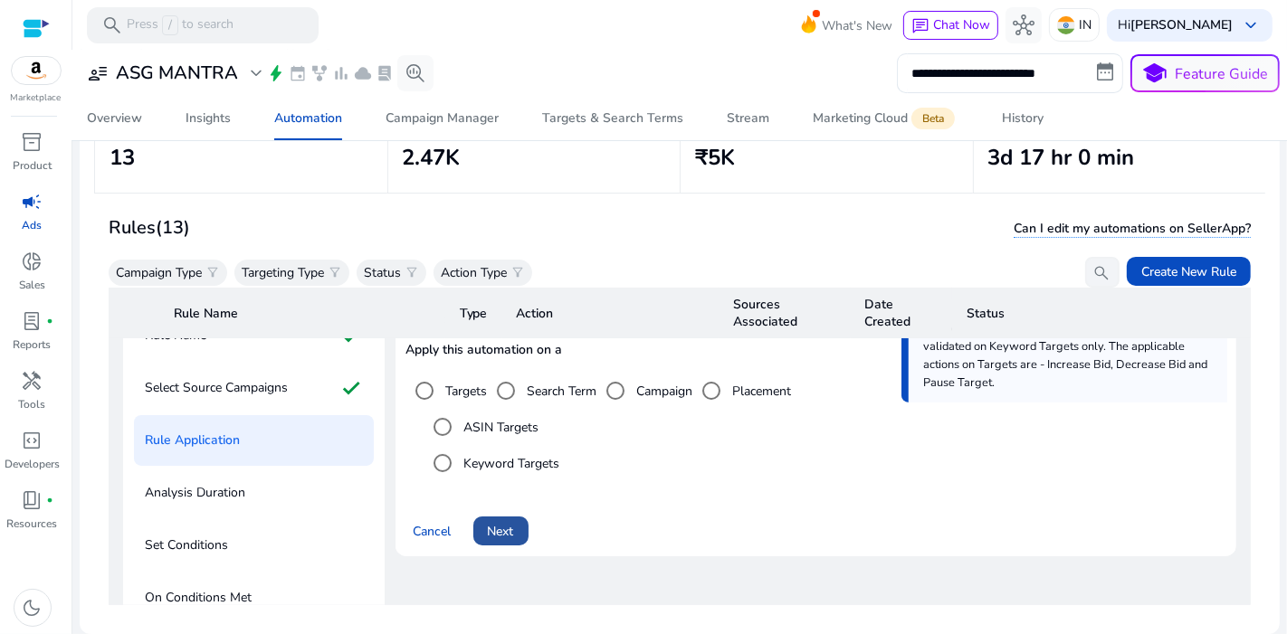
click at [512, 522] on span "Next" at bounding box center [501, 531] width 26 height 19
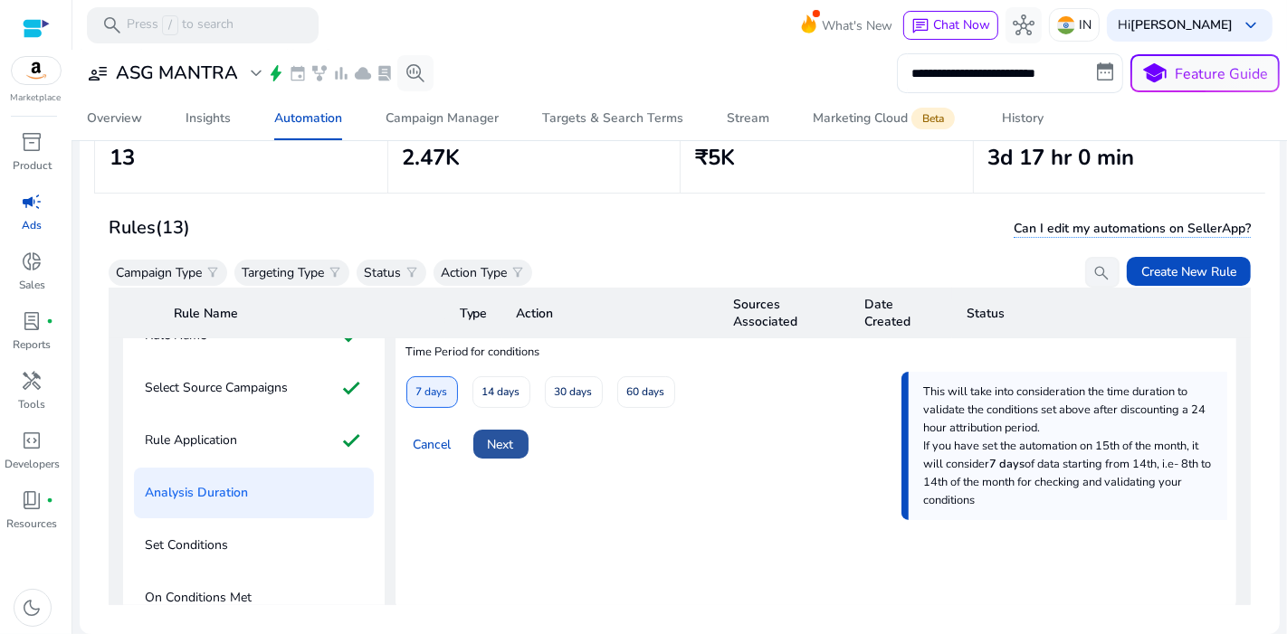
click at [507, 438] on span "Next" at bounding box center [501, 444] width 26 height 19
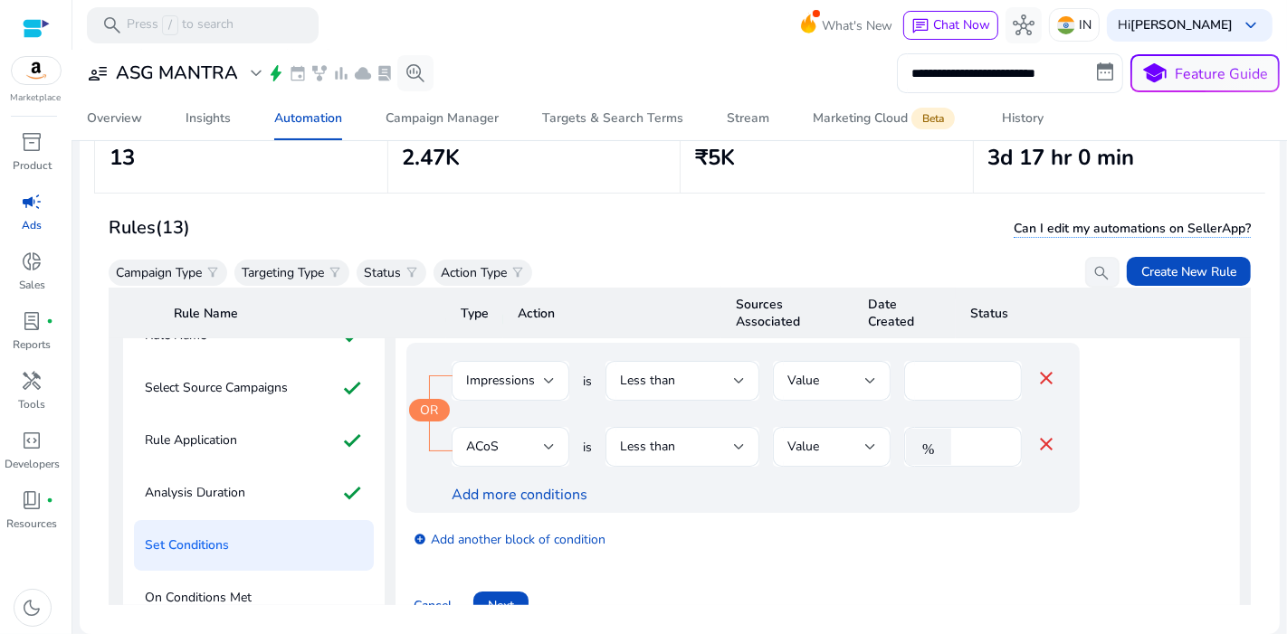
click at [1044, 442] on mat-icon "close" at bounding box center [1046, 444] width 22 height 22
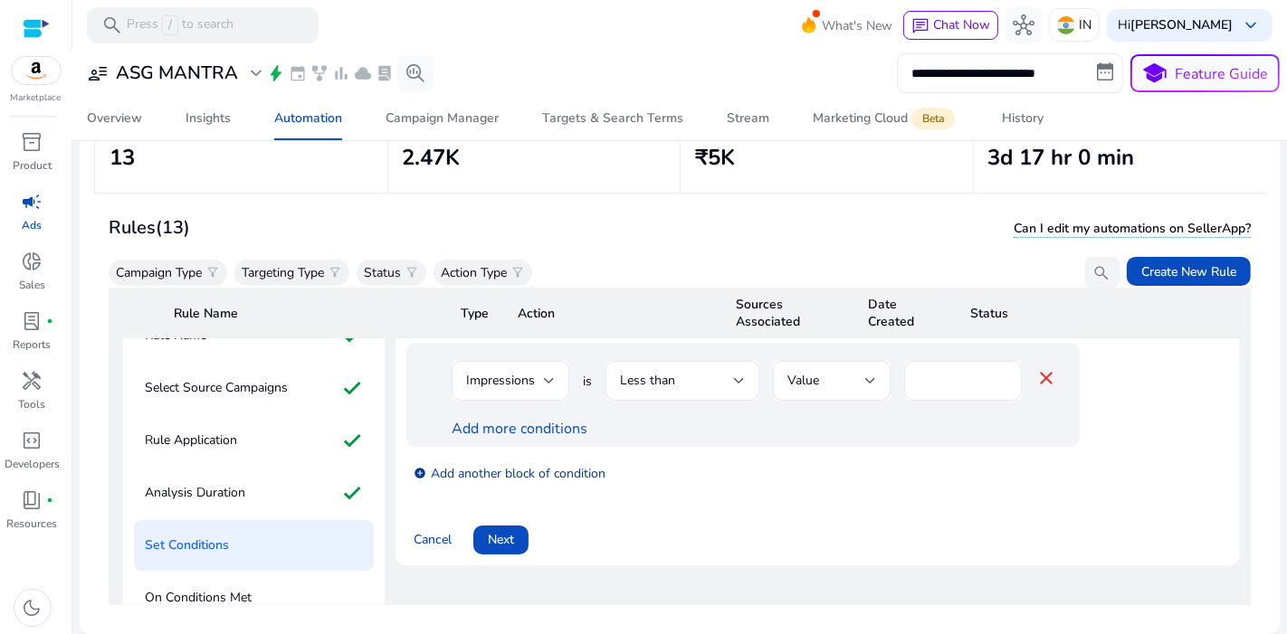
click at [463, 462] on link "add_circle Add another block of condition" at bounding box center [509, 472] width 192 height 21
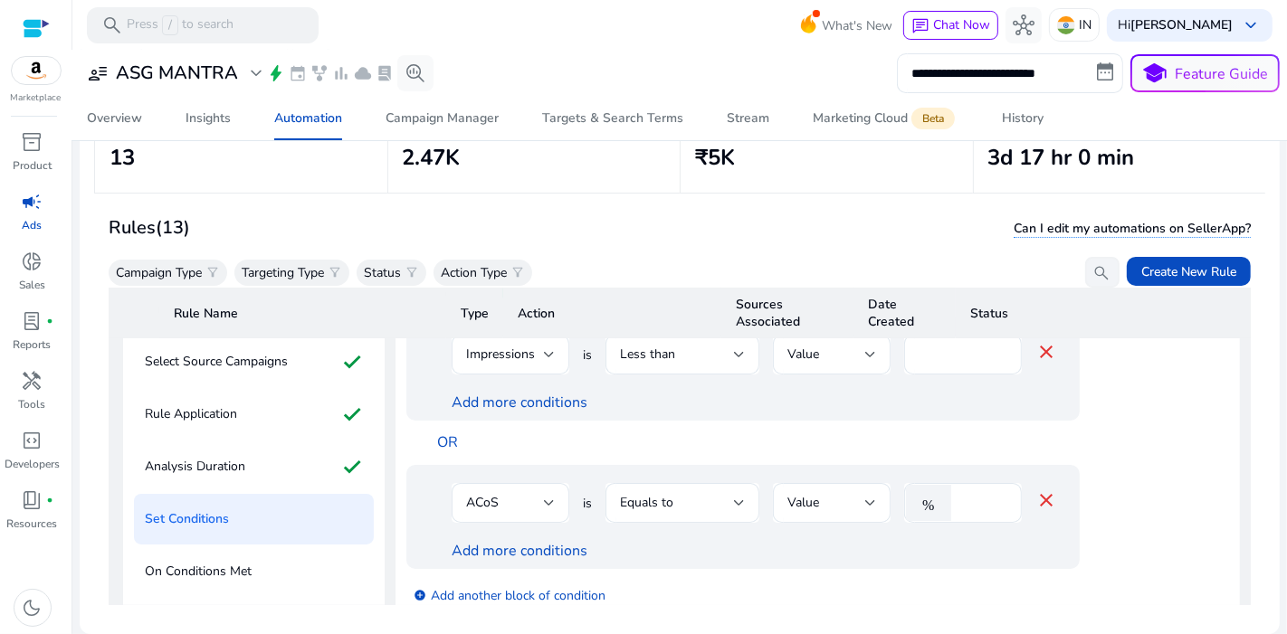
scroll to position [267, 0]
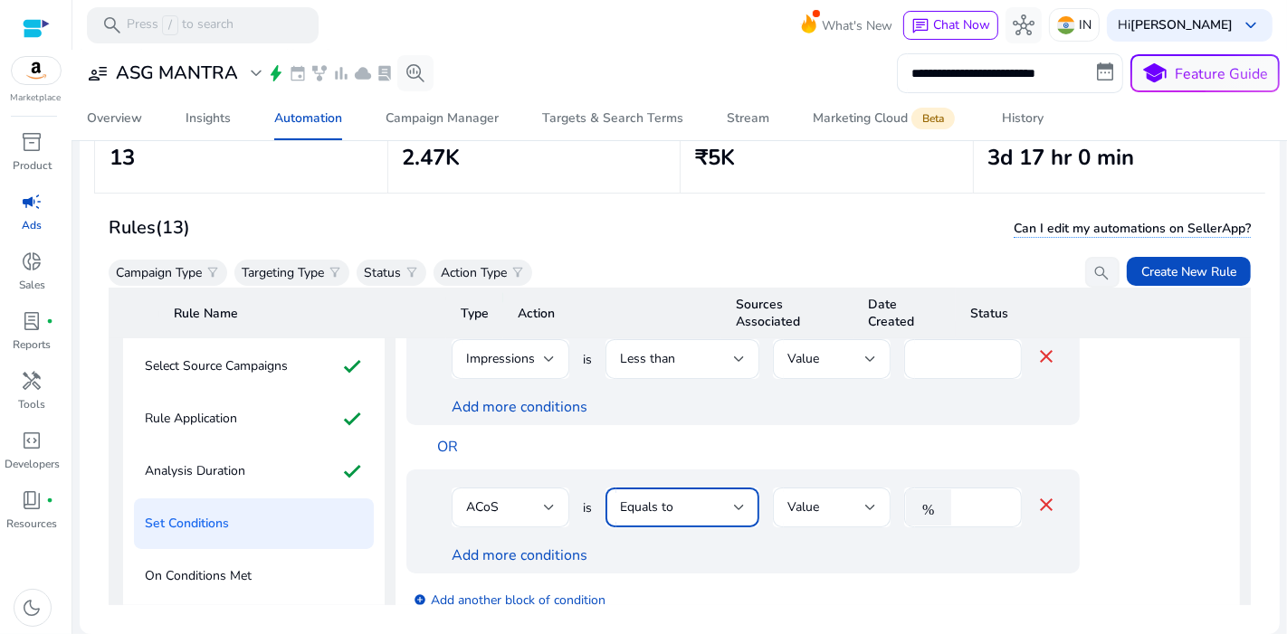
click at [729, 504] on div "Equals to" at bounding box center [677, 508] width 114 height 20
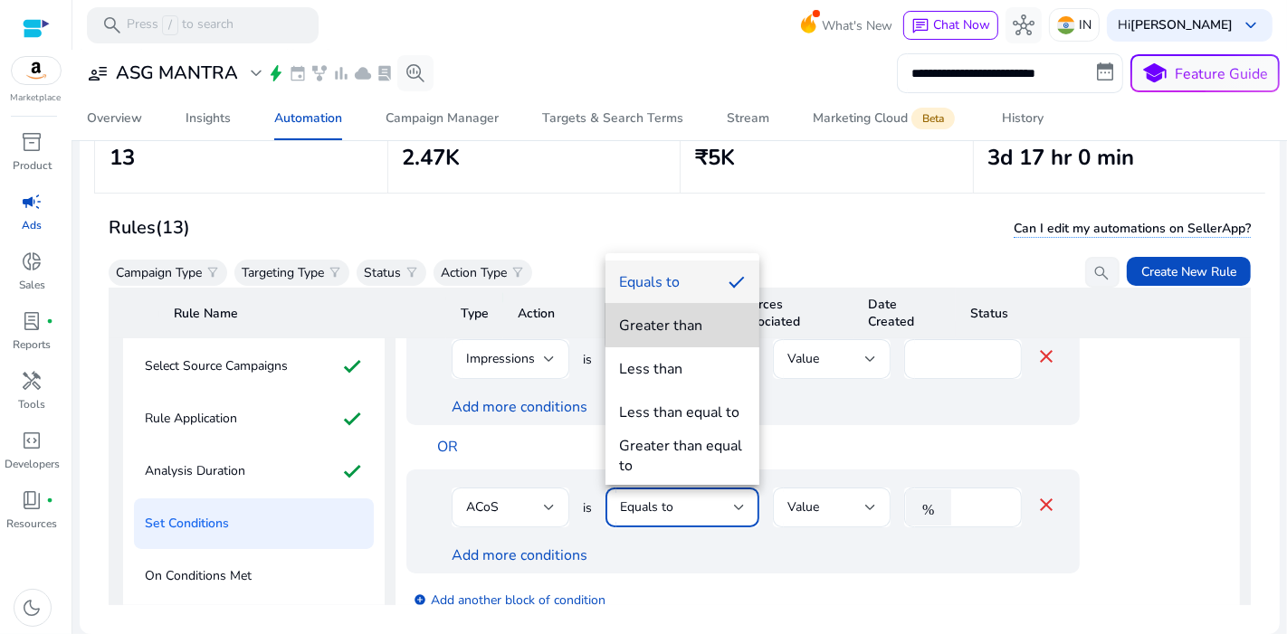
click at [687, 324] on div "Greater than" at bounding box center [661, 326] width 83 height 20
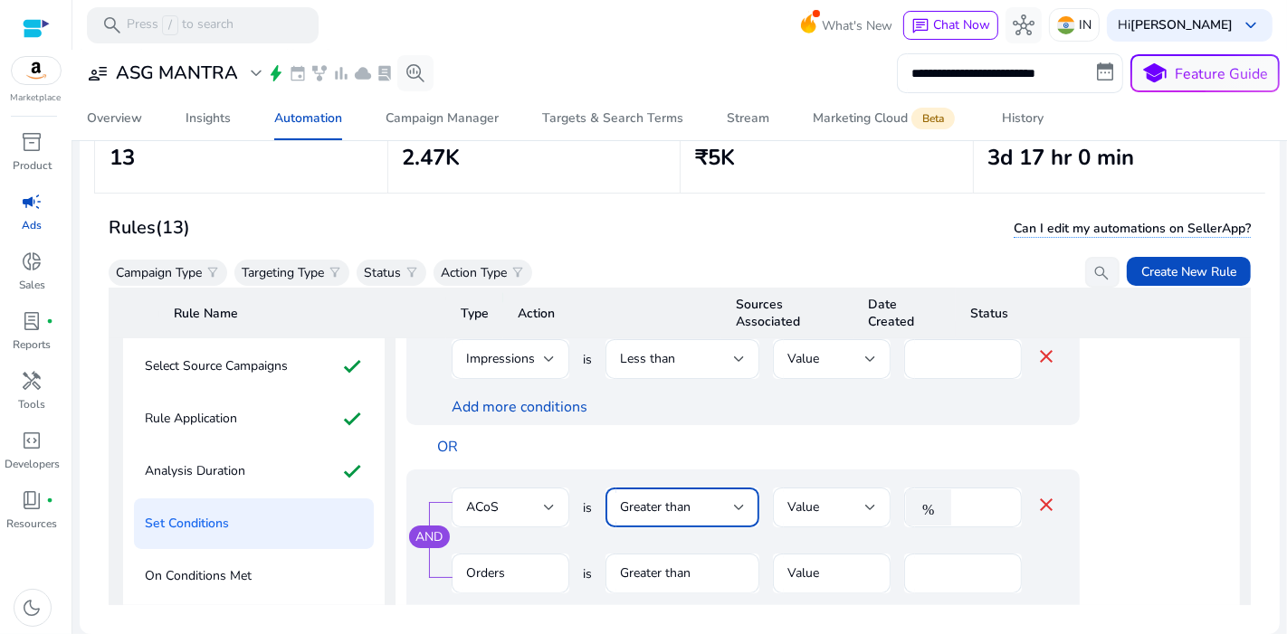
click at [712, 505] on div "Greater than" at bounding box center [677, 508] width 114 height 20
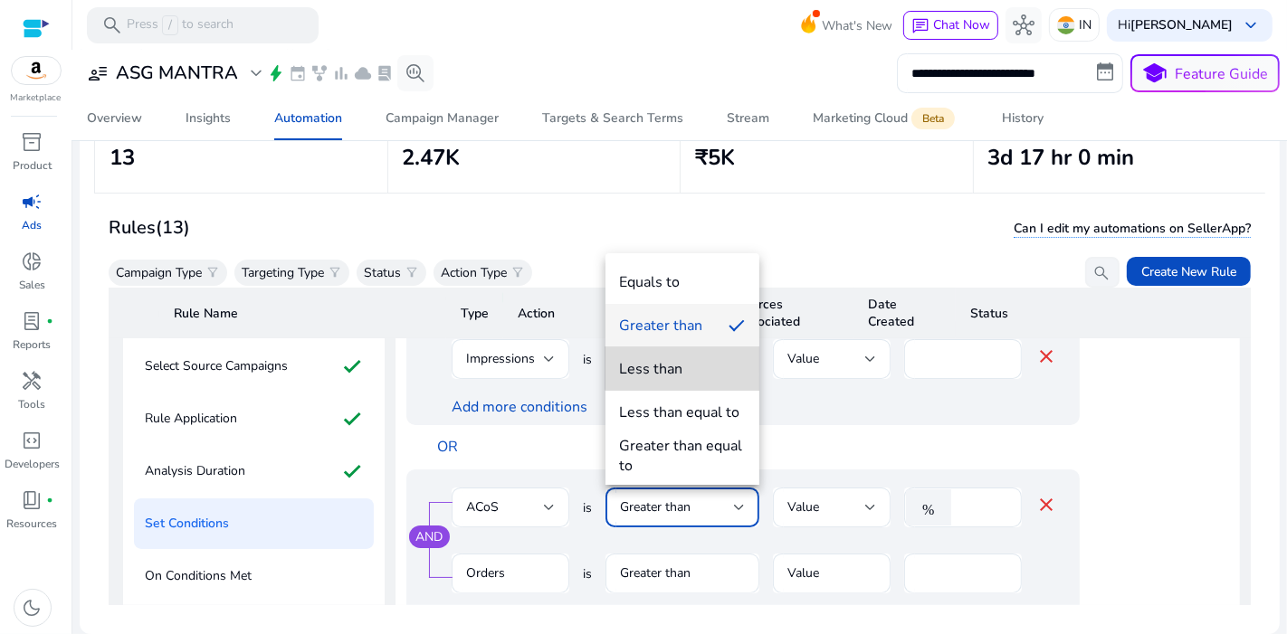
click at [682, 366] on span "Less than" at bounding box center [682, 369] width 125 height 20
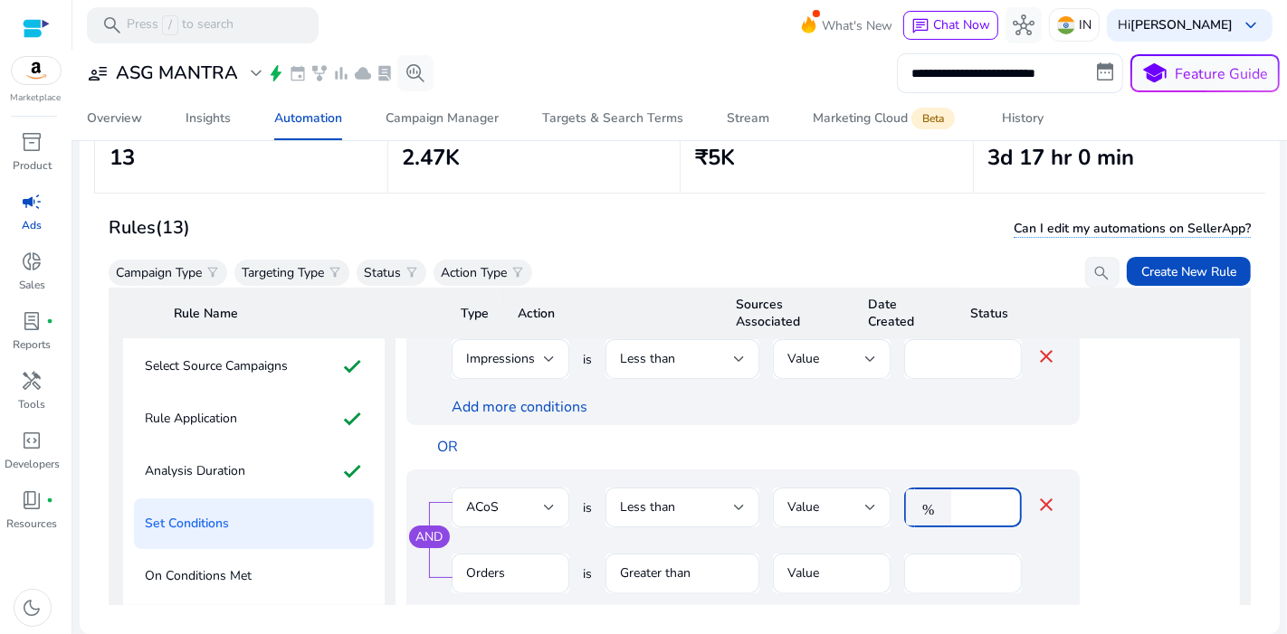
click at [997, 511] on input "**" at bounding box center [983, 508] width 47 height 20
click at [984, 510] on input "**" at bounding box center [983, 508] width 47 height 20
type input "*"
type input "**"
click at [1184, 461] on app-ppc-editable-conditions "Impressions is Less than Value **** close Add more conditions OR AND ACoS is Le…" at bounding box center [817, 505] width 822 height 369
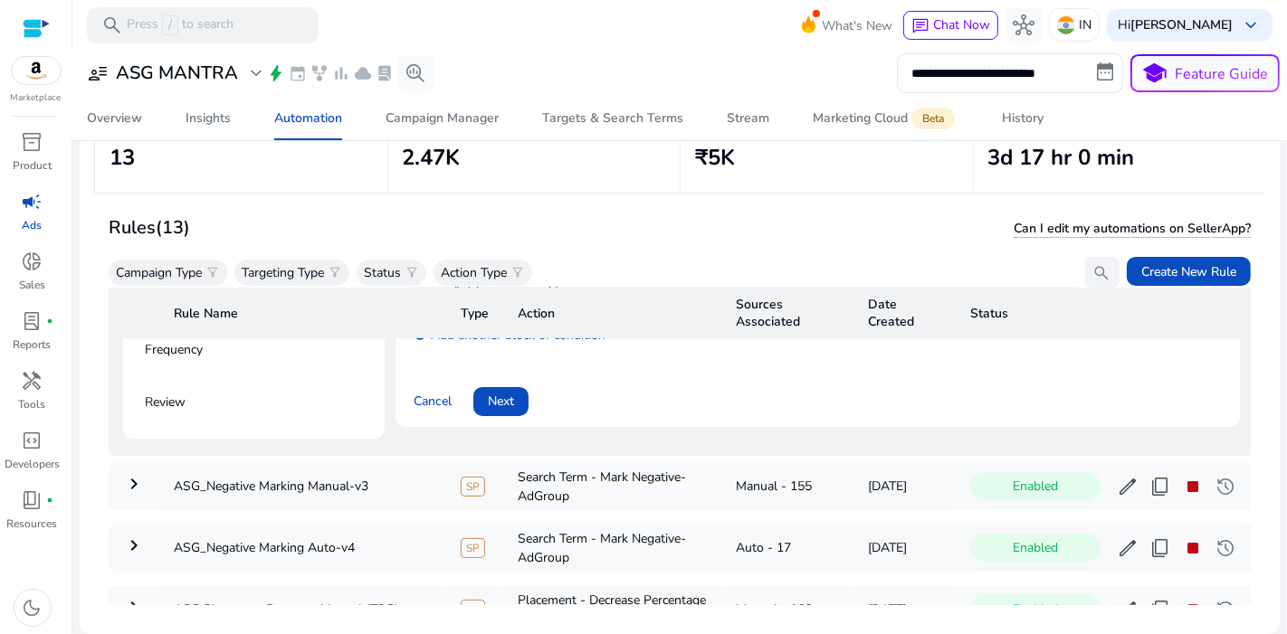
scroll to position [599, 0]
click at [514, 394] on span "Next" at bounding box center [501, 400] width 26 height 19
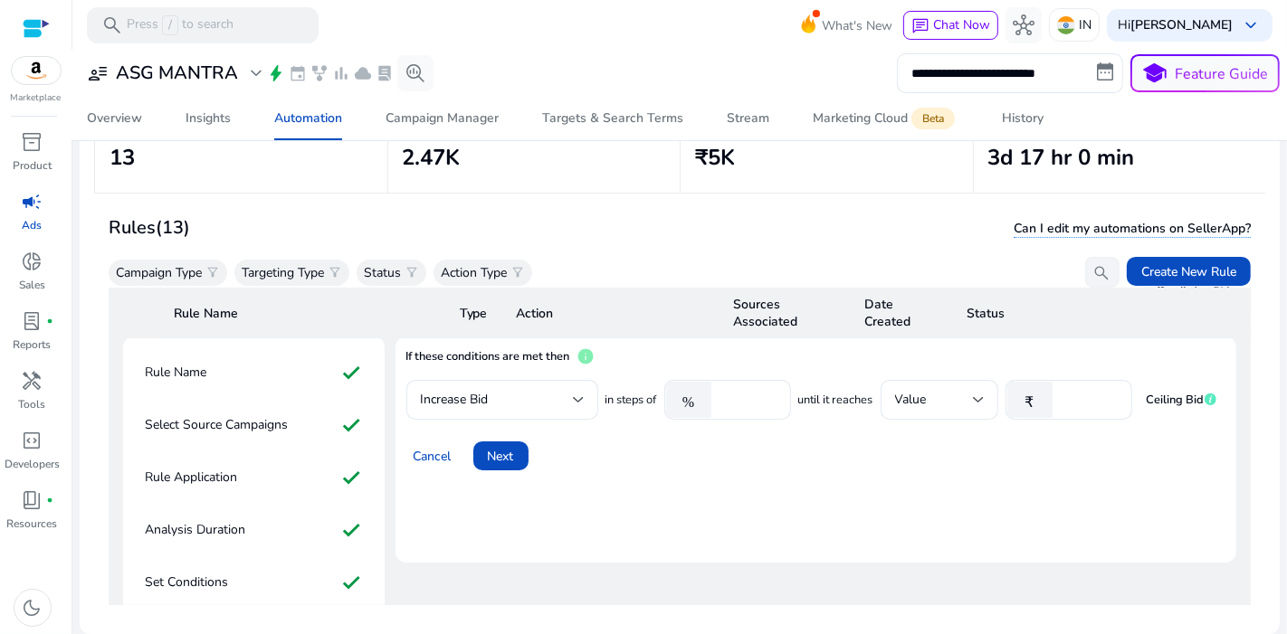
scroll to position [188, 0]
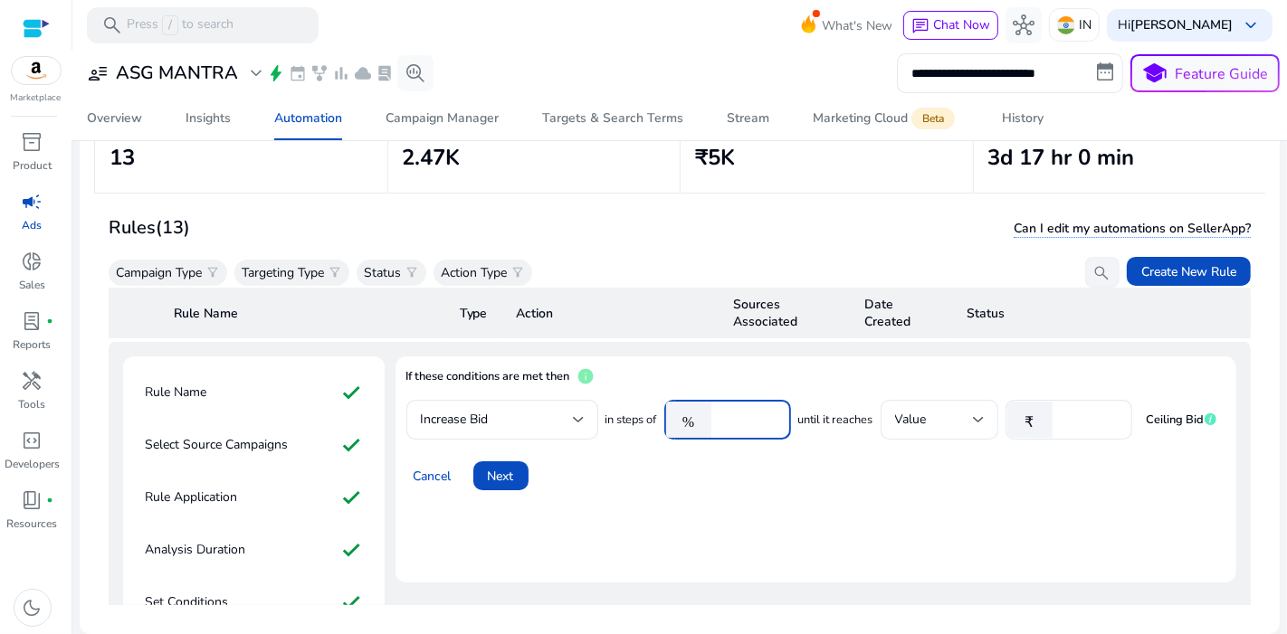
click at [744, 410] on input "****" at bounding box center [748, 420] width 56 height 20
type input "*"
type input "**"
click at [493, 471] on span "Next" at bounding box center [501, 476] width 26 height 19
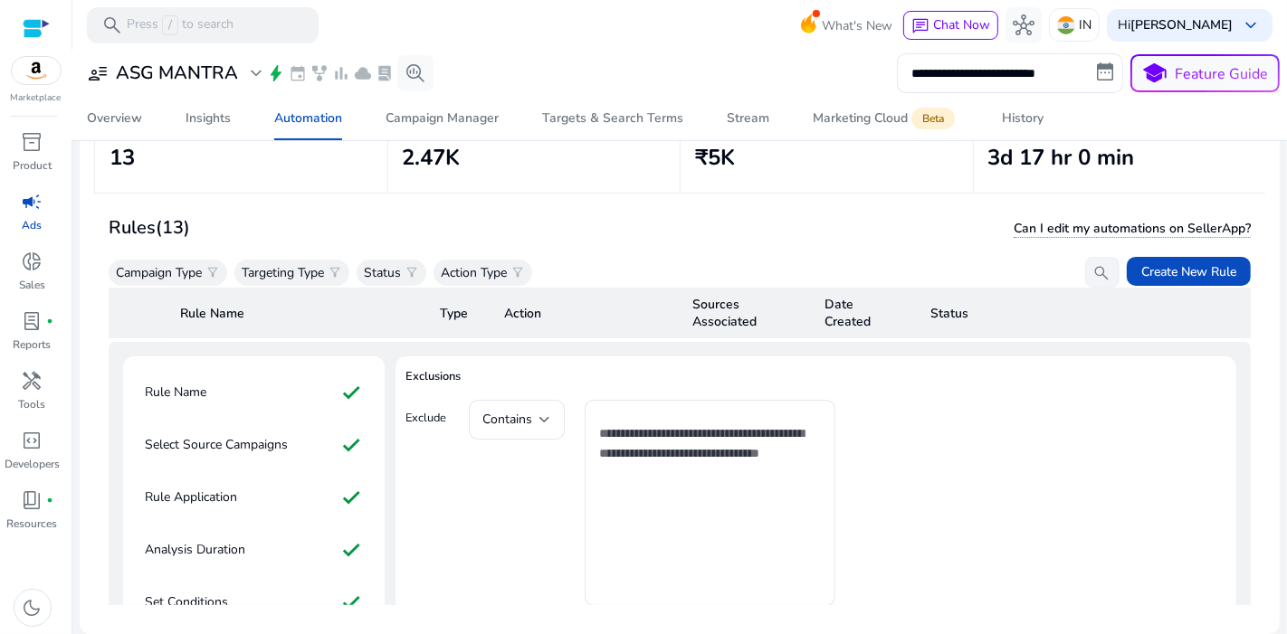
scroll to position [493, 0]
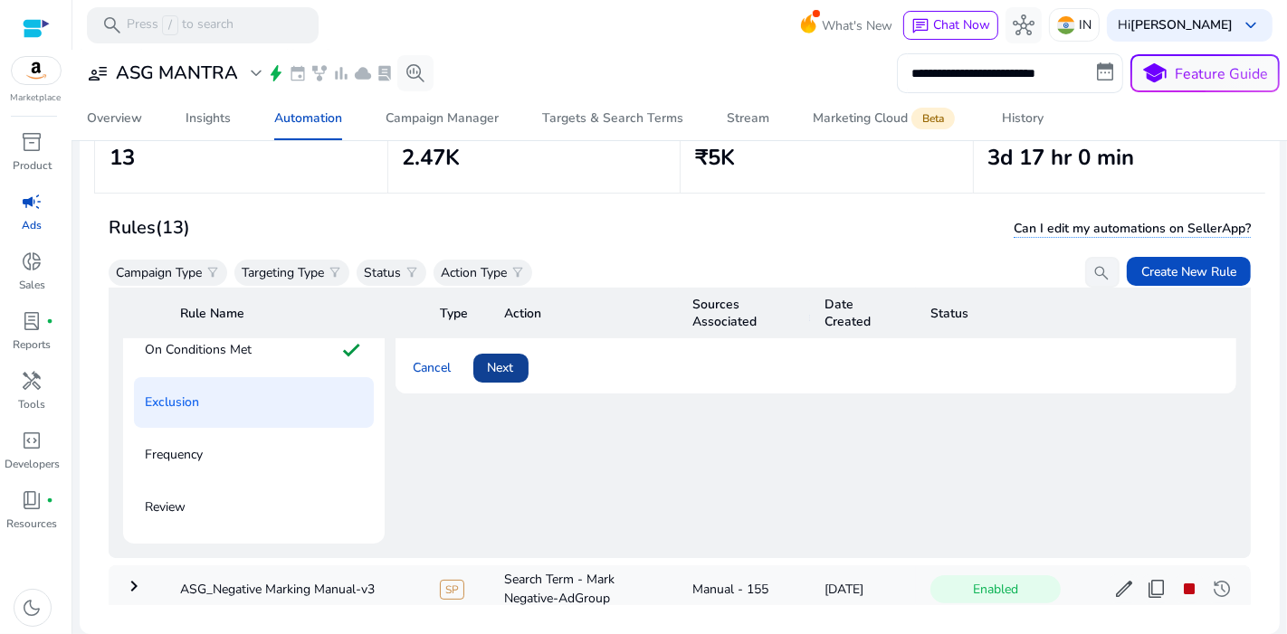
click at [499, 366] on span "Next" at bounding box center [501, 367] width 26 height 19
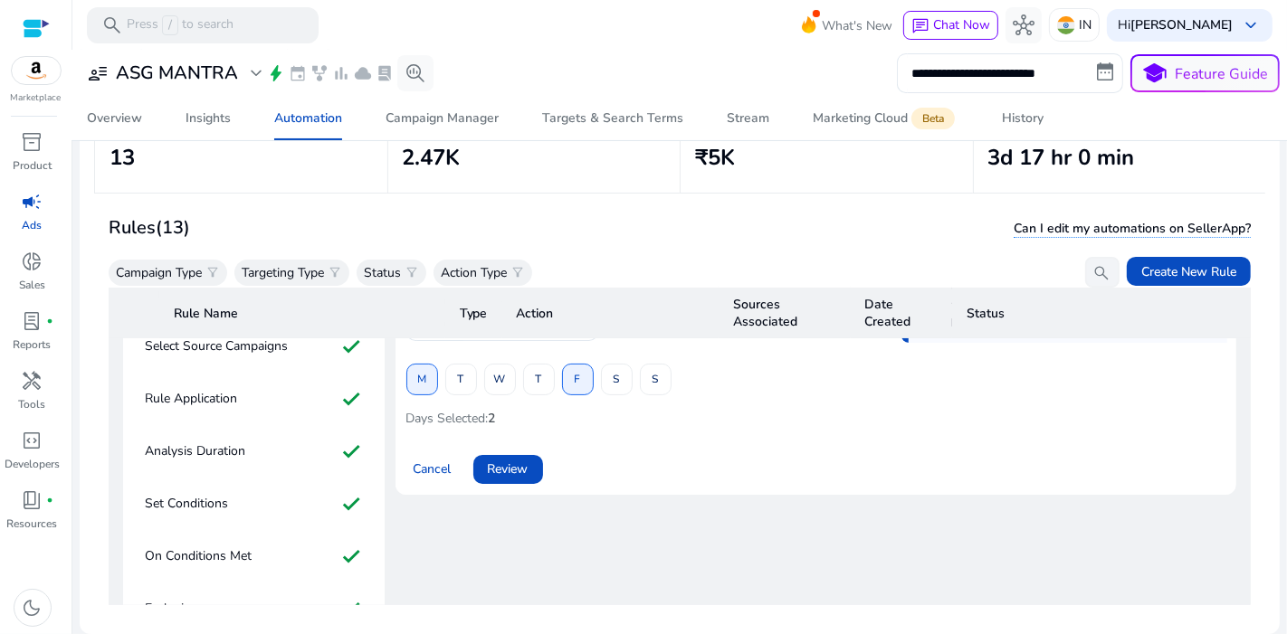
scroll to position [287, 0]
click at [507, 460] on span "Review" at bounding box center [508, 469] width 41 height 19
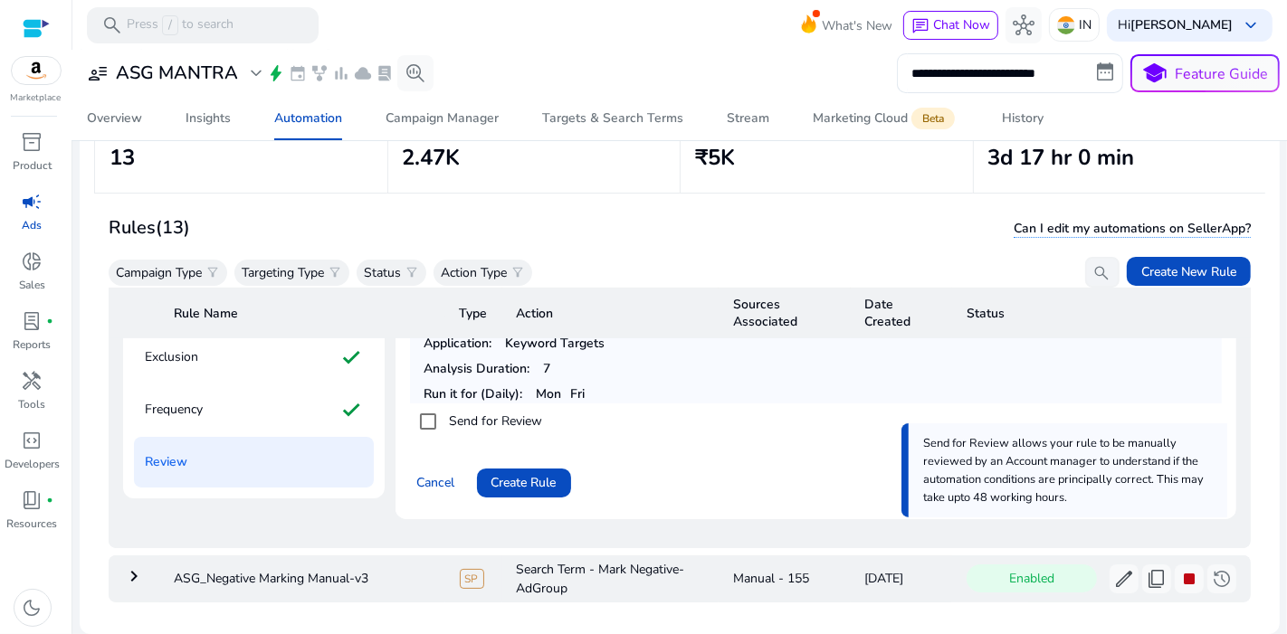
scroll to position [535, 0]
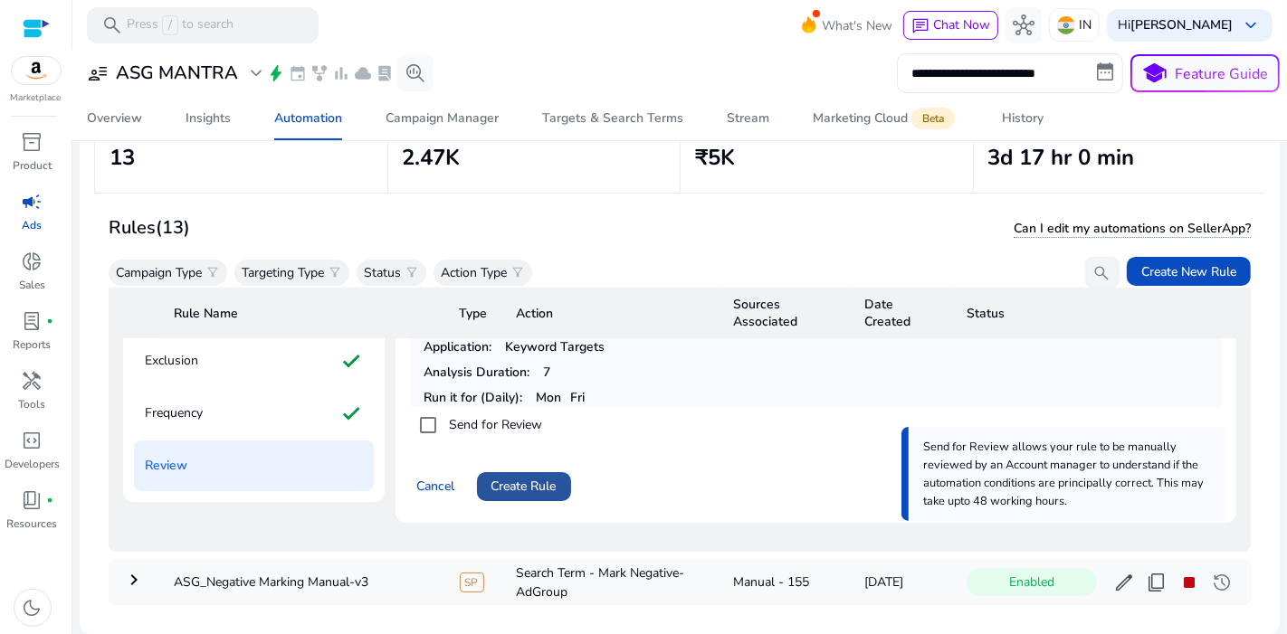
click at [545, 477] on span "Create Rule" at bounding box center [523, 486] width 65 height 19
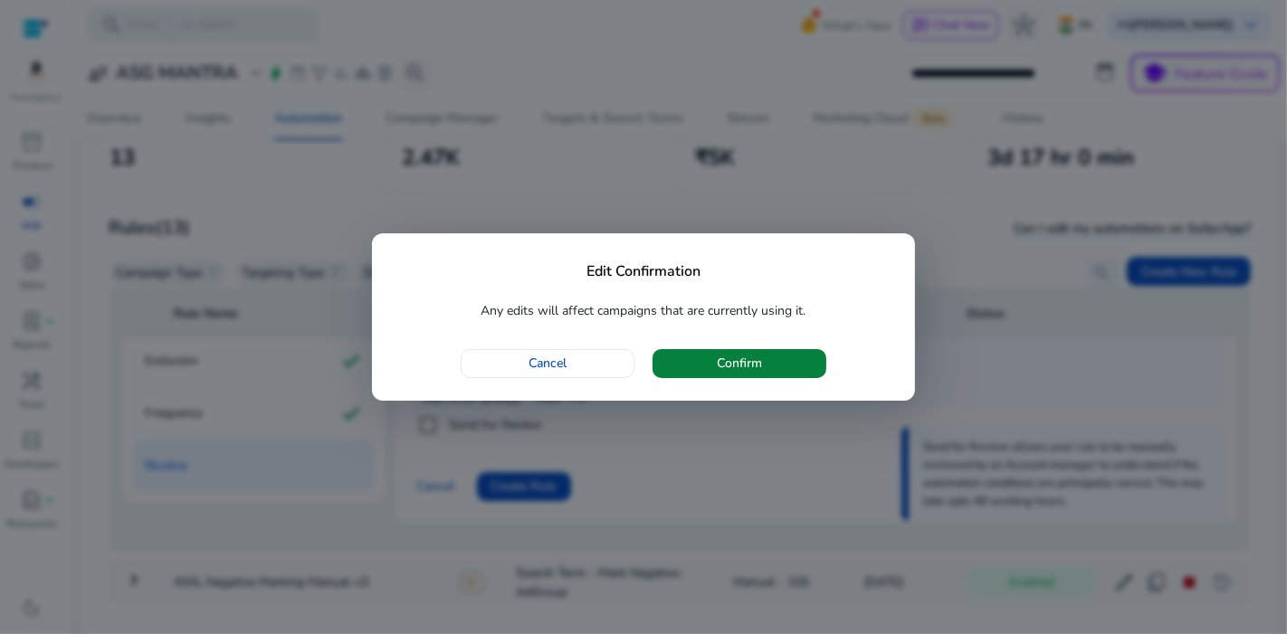
click at [749, 366] on span "Confirm" at bounding box center [739, 363] width 45 height 19
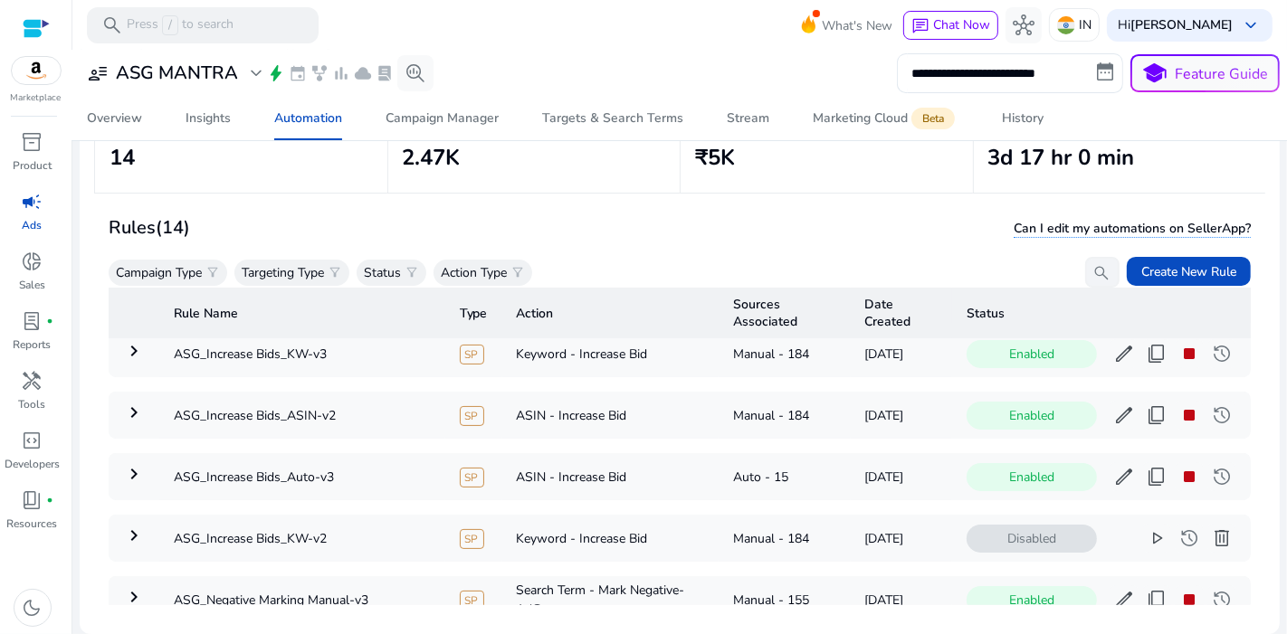
scroll to position [90, 0]
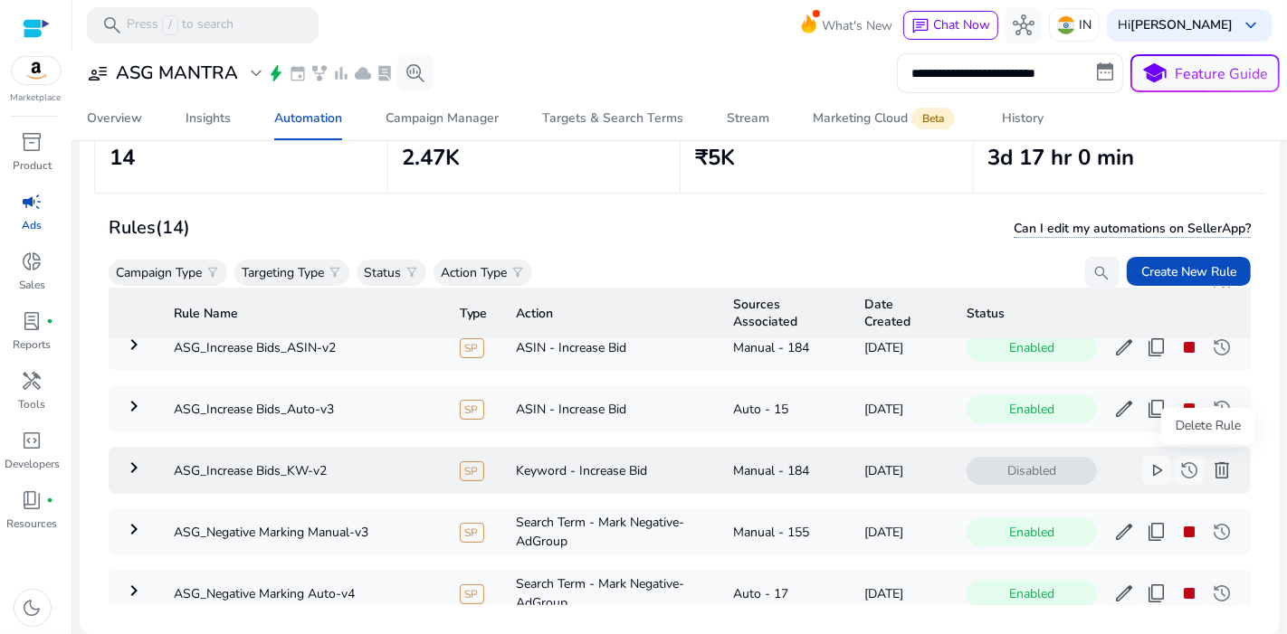
click at [1211, 462] on span "delete" at bounding box center [1222, 471] width 22 height 22
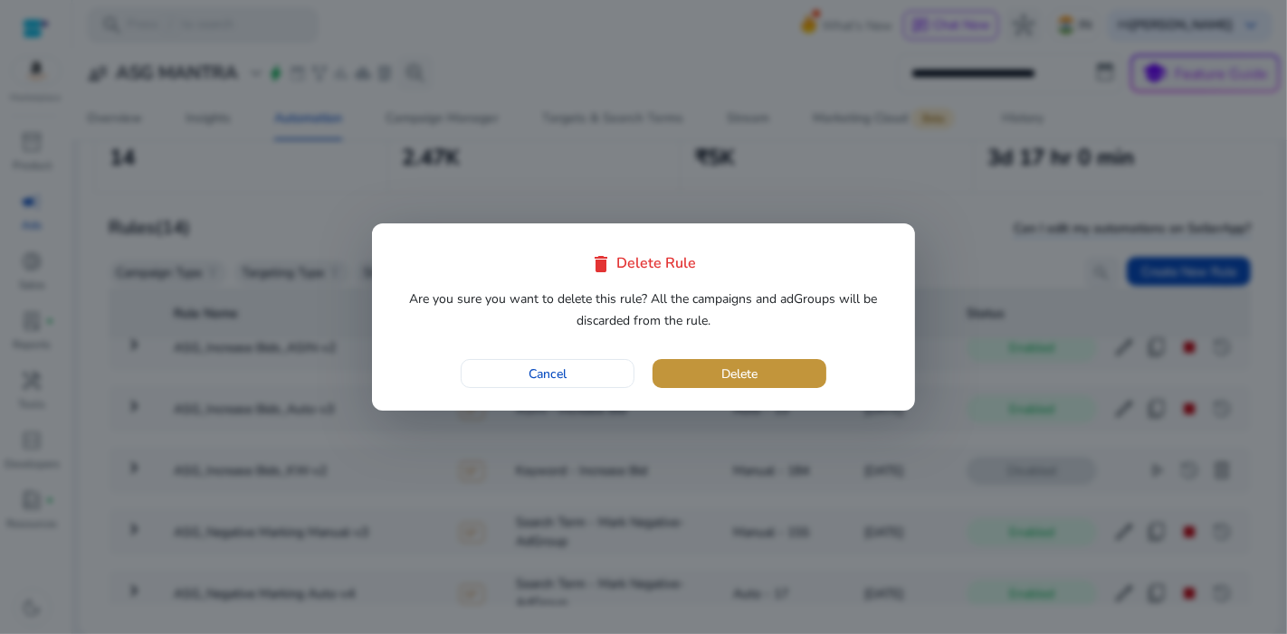
click at [776, 372] on span "button" at bounding box center [739, 373] width 174 height 43
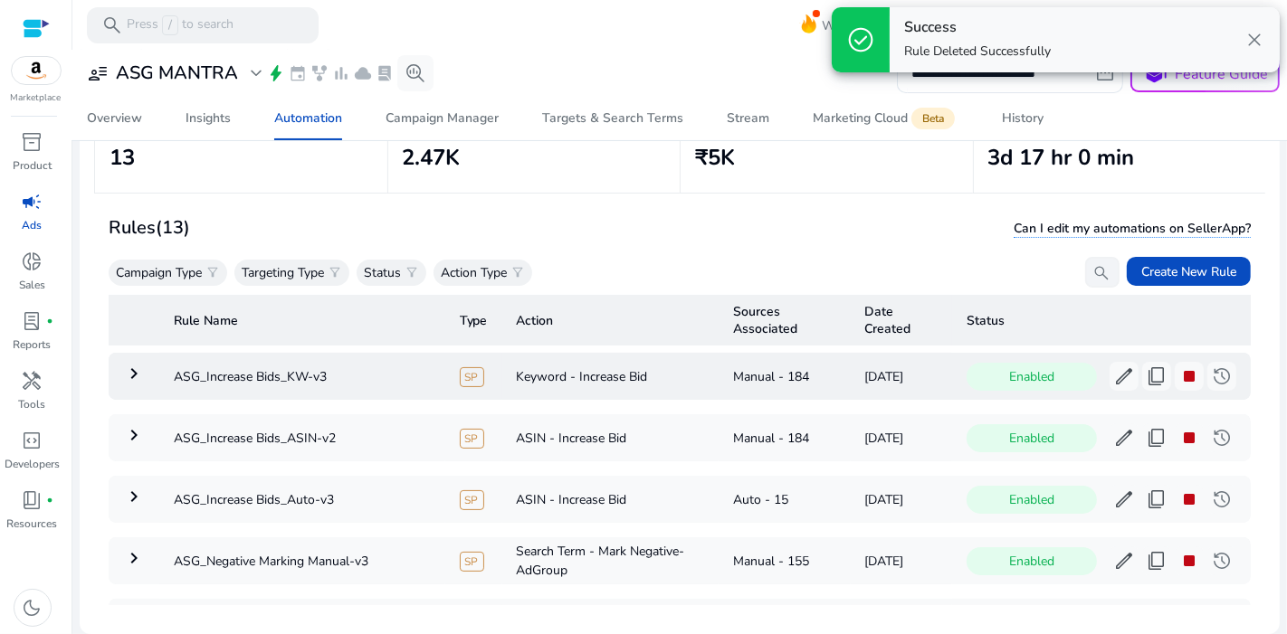
click at [138, 371] on mat-icon "keyboard_arrow_right" at bounding box center [134, 374] width 22 height 22
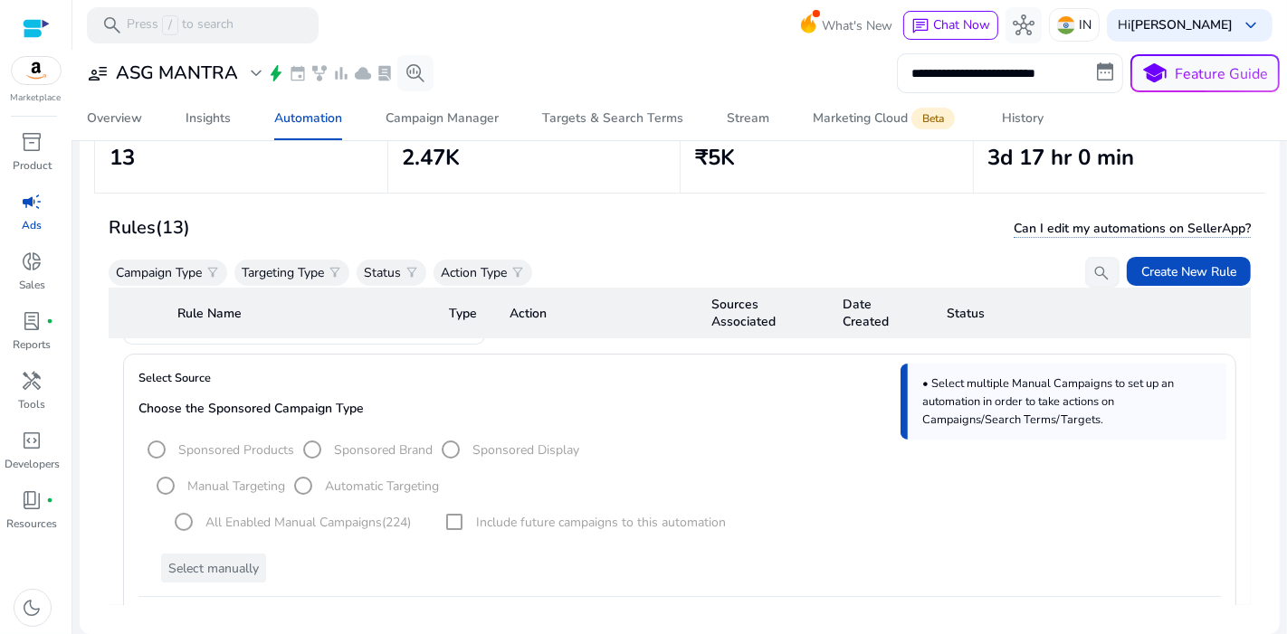
scroll to position [0, 0]
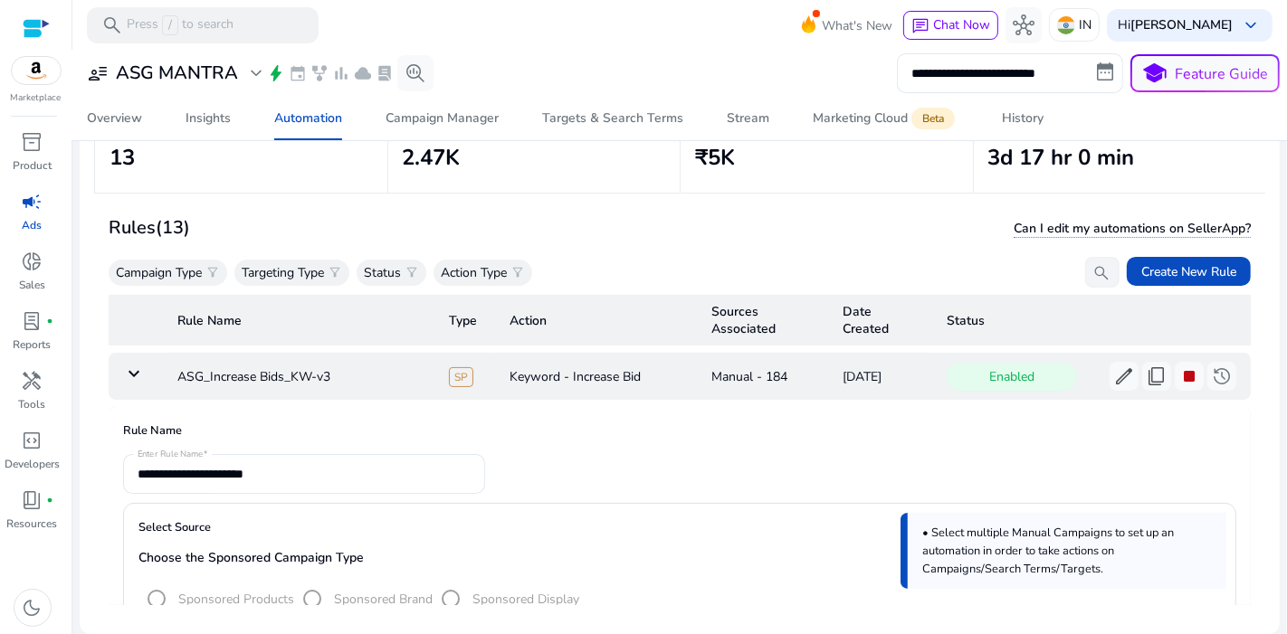
click at [132, 356] on td "keyboard_arrow_down" at bounding box center [136, 376] width 54 height 47
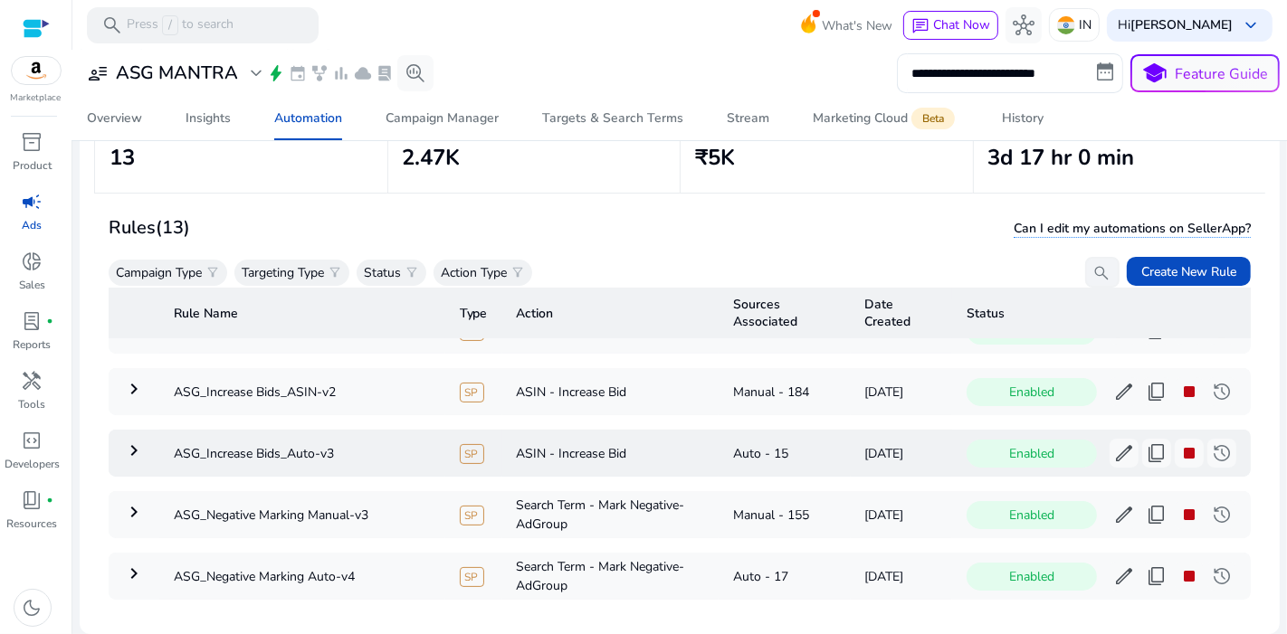
scroll to position [48, 0]
click at [1113, 447] on span "edit" at bounding box center [1124, 452] width 22 height 22
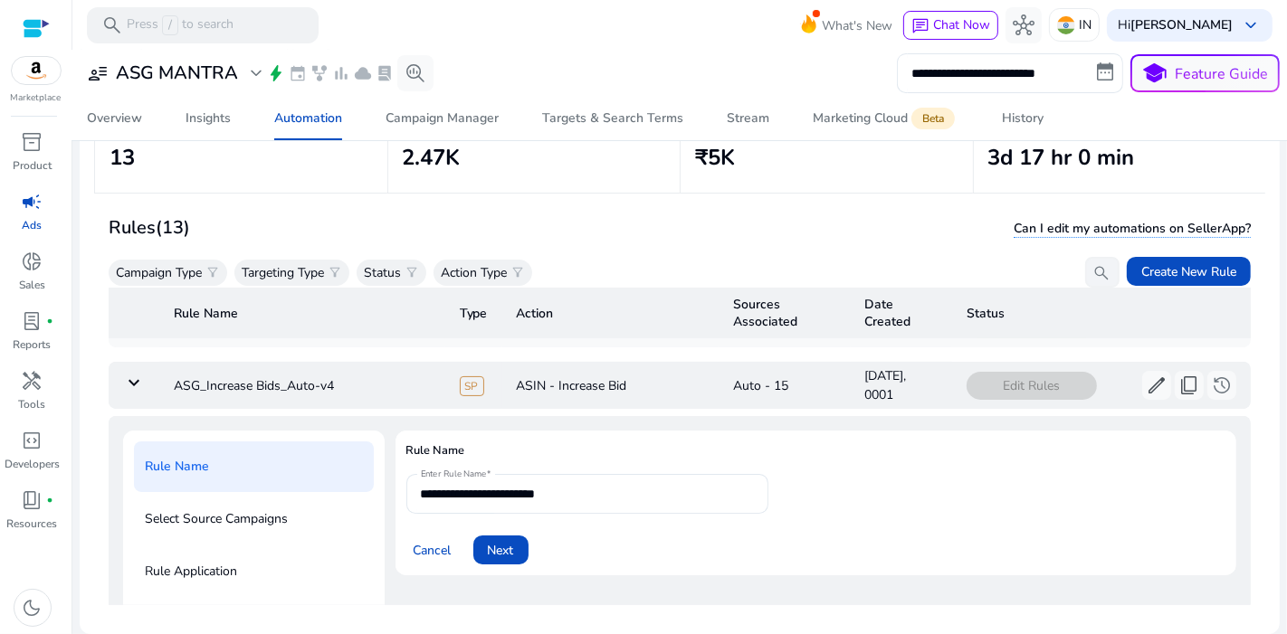
scroll to position [185, 0]
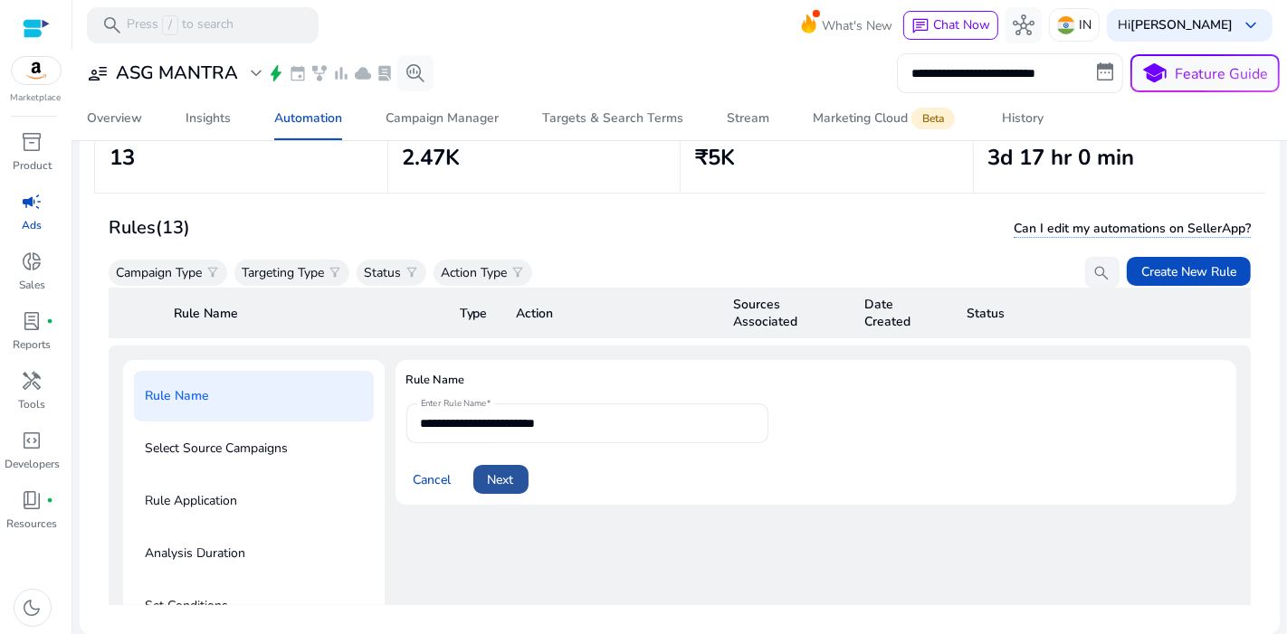
click at [505, 482] on span "Next" at bounding box center [501, 479] width 26 height 19
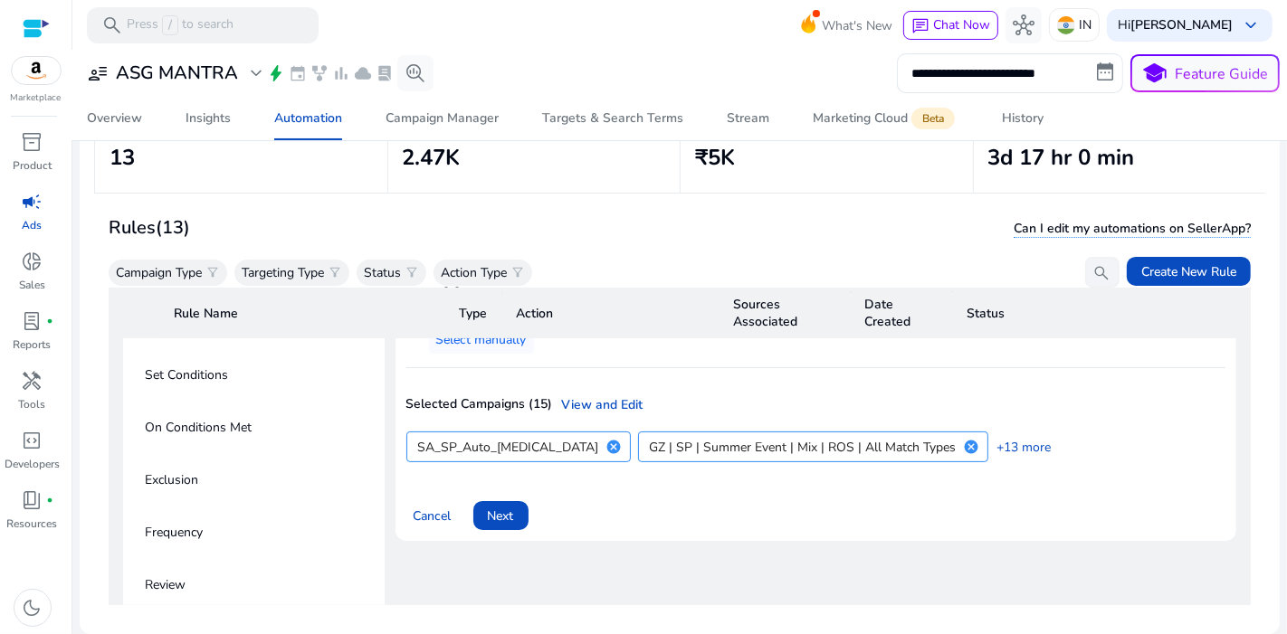
scroll to position [433, 0]
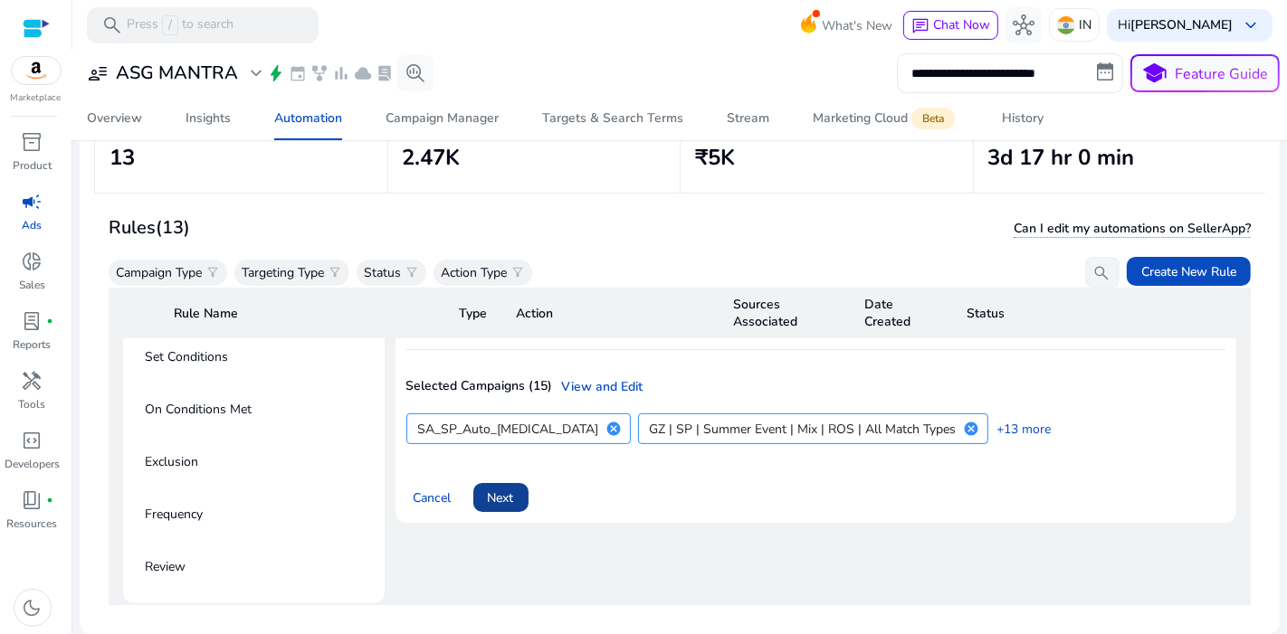
click at [521, 478] on span at bounding box center [500, 497] width 55 height 43
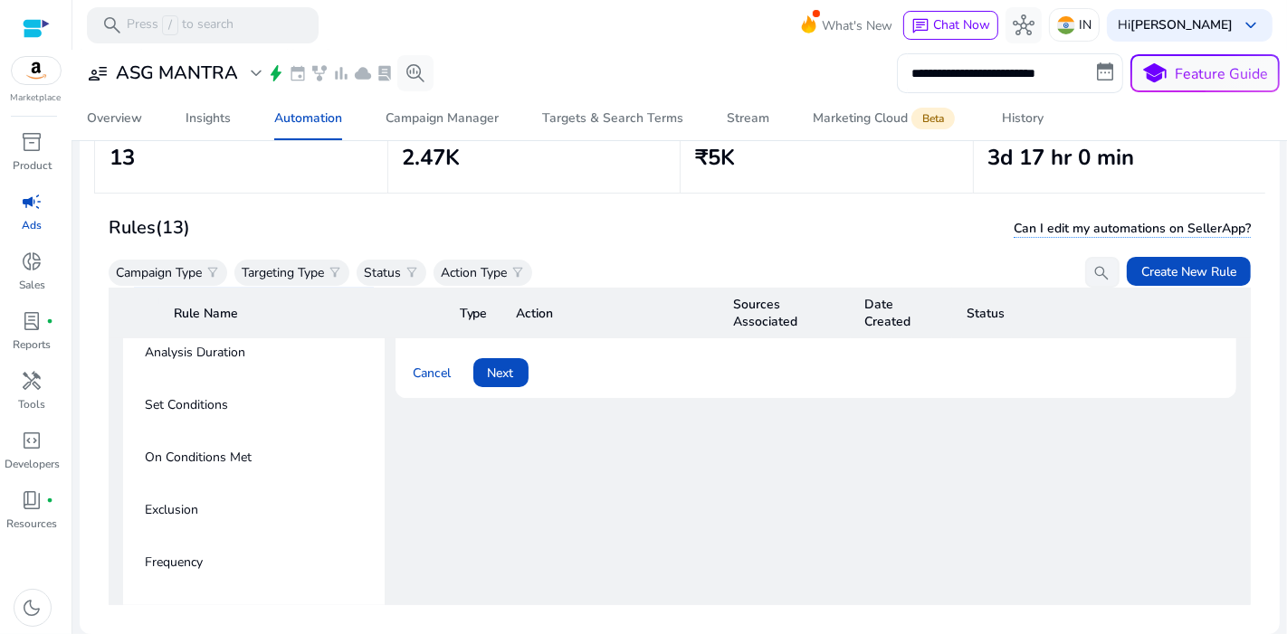
scroll to position [238, 0]
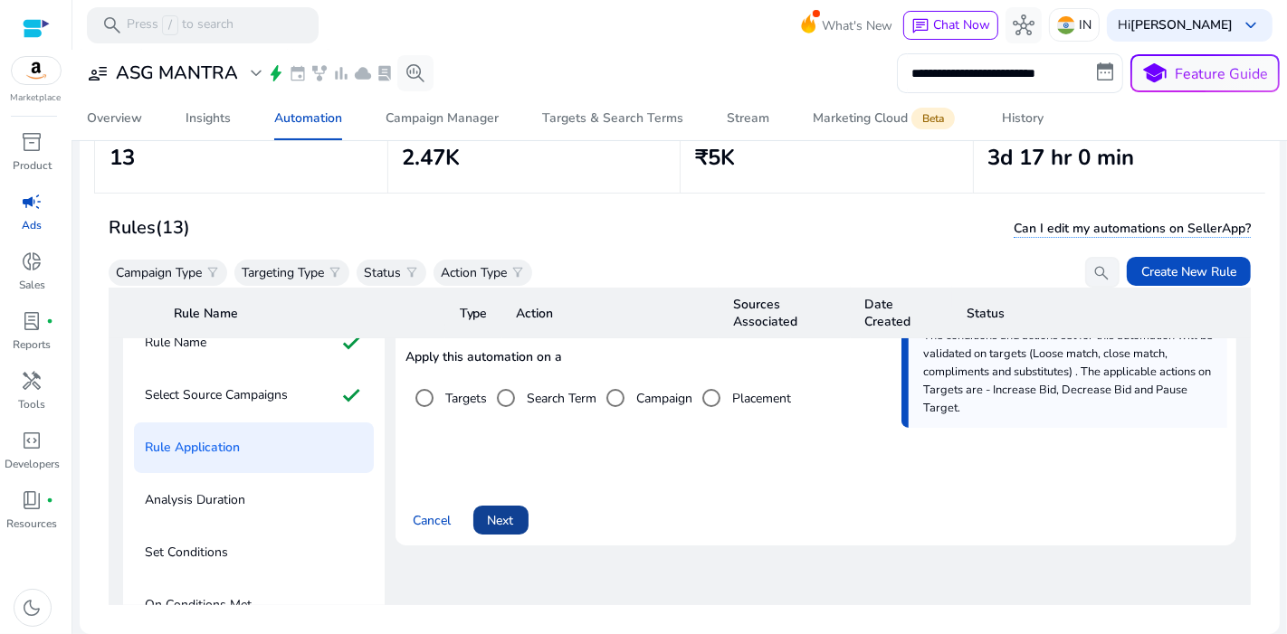
click at [512, 514] on span "Next" at bounding box center [501, 520] width 26 height 19
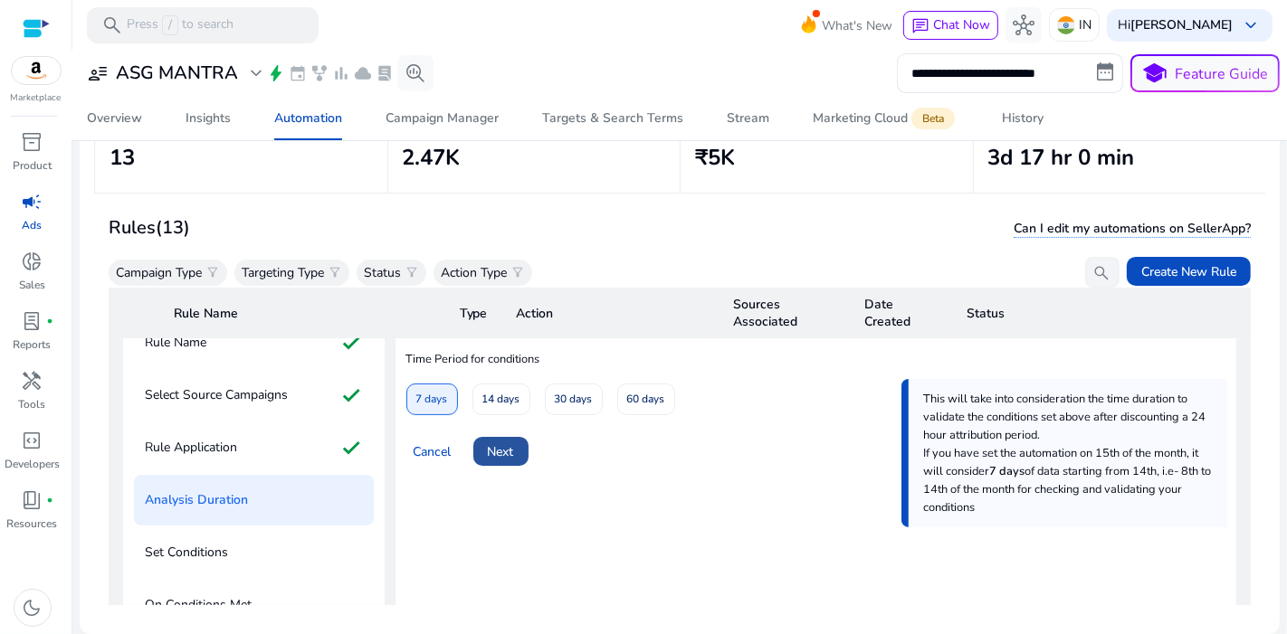
click at [504, 445] on span "Next" at bounding box center [501, 451] width 26 height 19
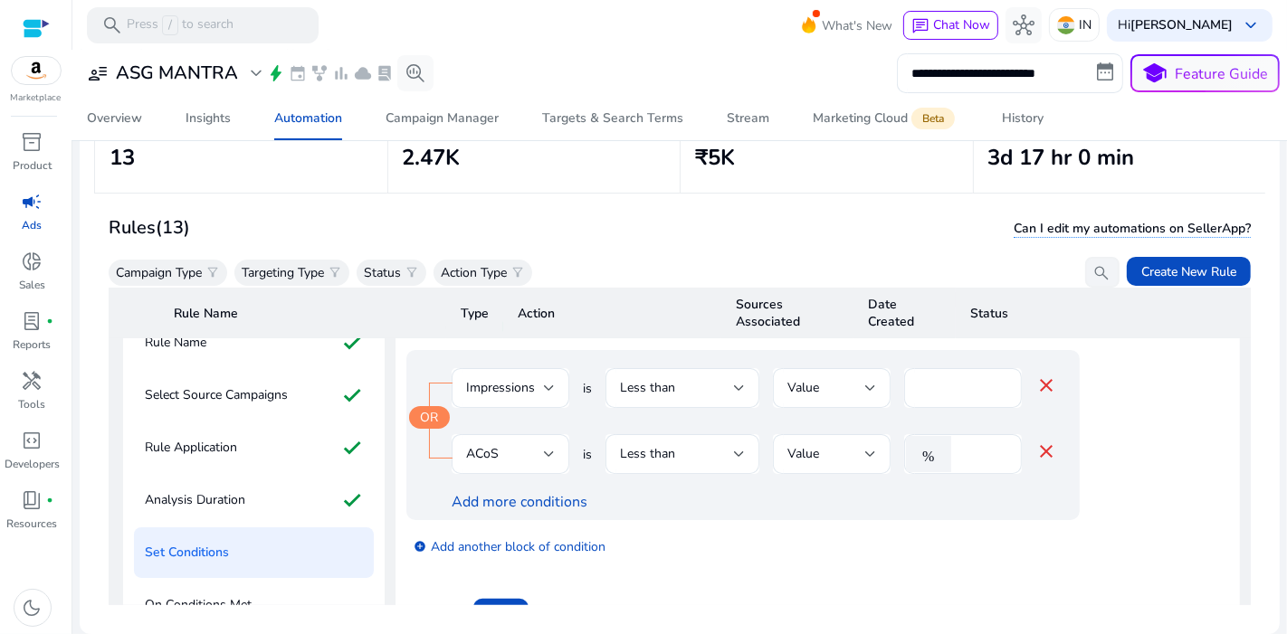
click at [1050, 447] on mat-icon "close" at bounding box center [1046, 452] width 22 height 22
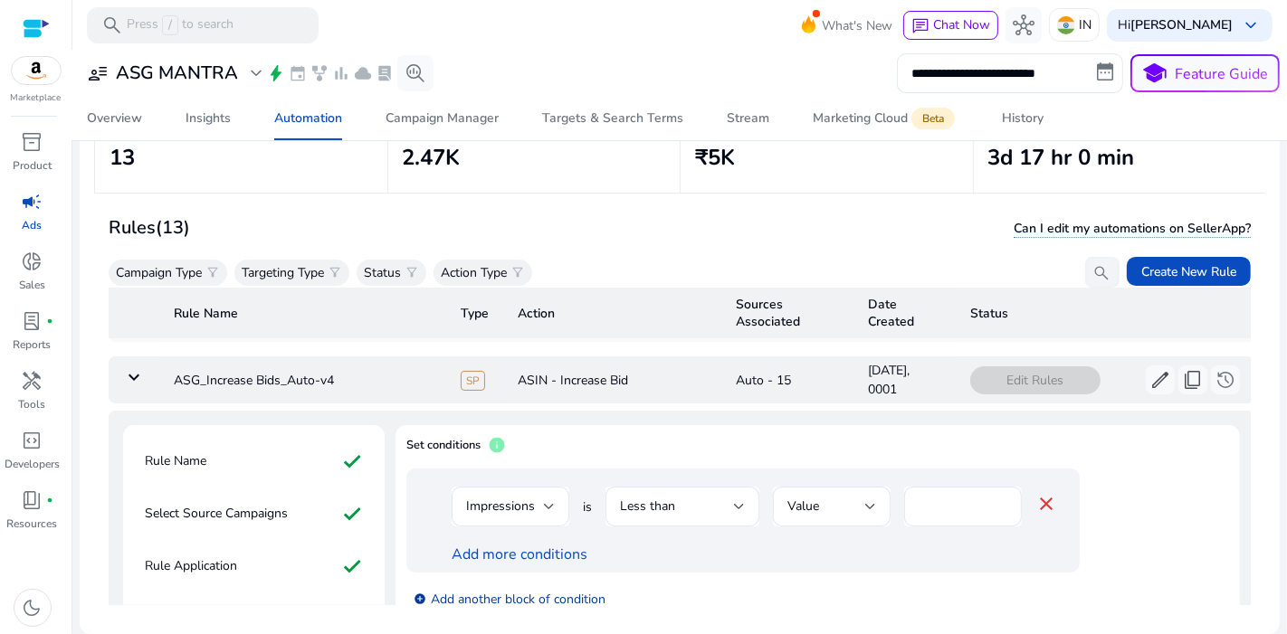
scroll to position [251, 0]
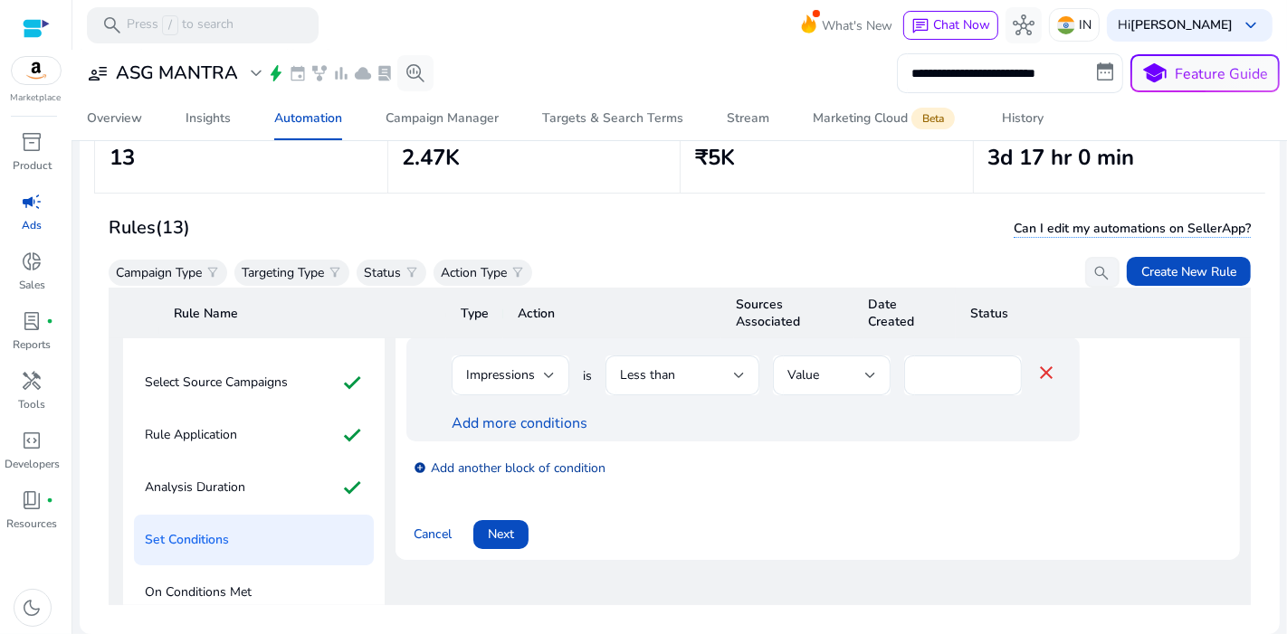
click at [539, 460] on link "add_circle Add another block of condition" at bounding box center [509, 467] width 192 height 21
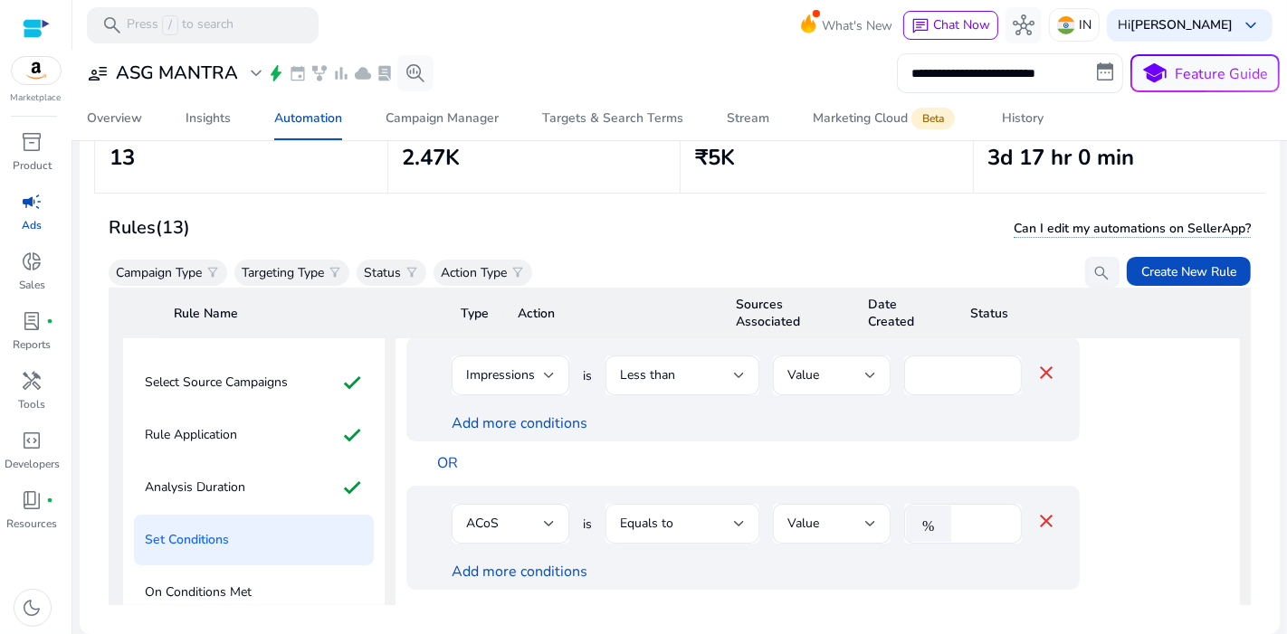
click at [700, 508] on div "Equals to" at bounding box center [682, 524] width 125 height 40
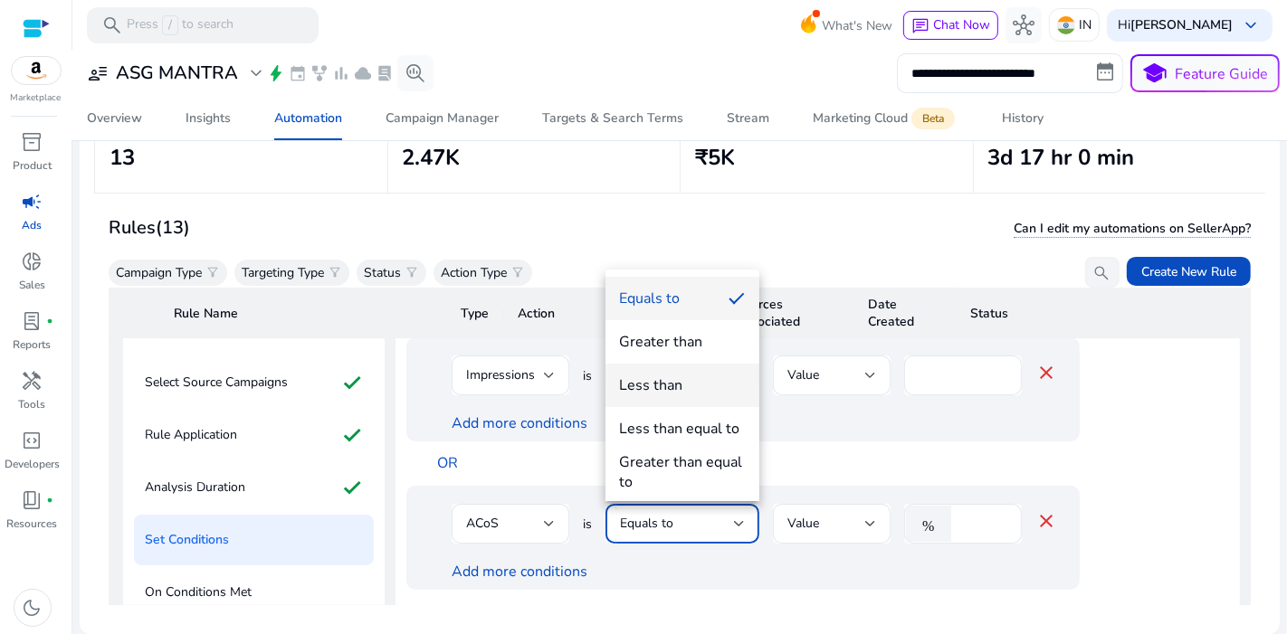
click at [714, 396] on mat-option "Less than" at bounding box center [682, 385] width 154 height 43
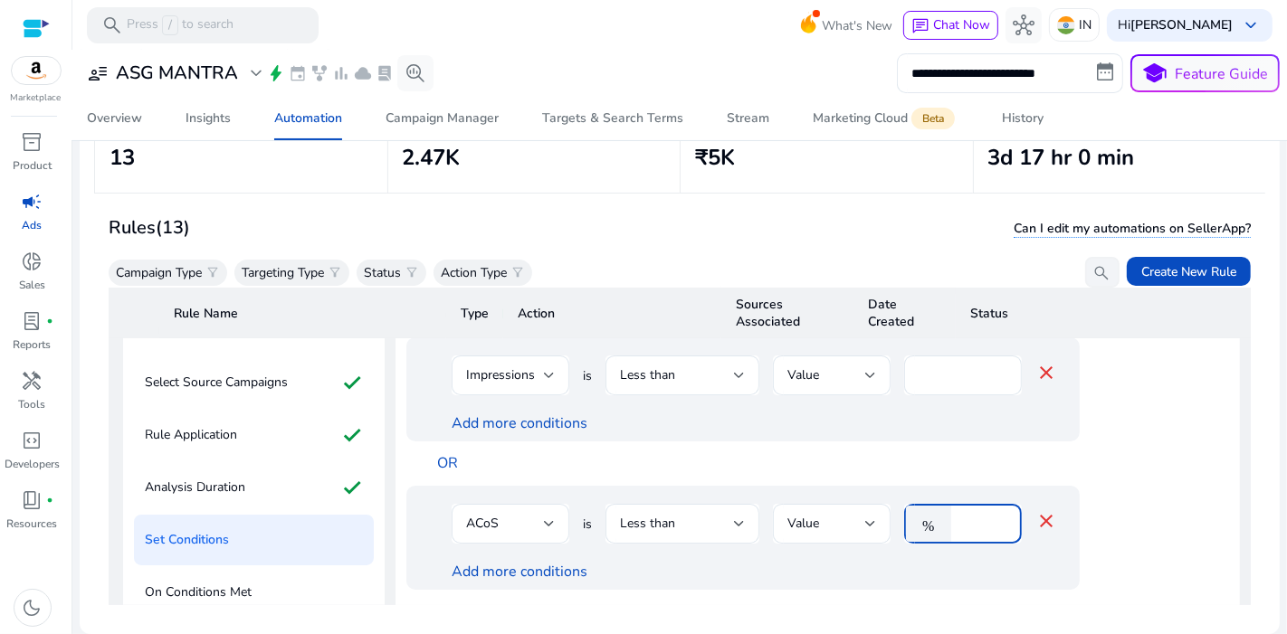
click at [982, 516] on input "****" at bounding box center [983, 524] width 47 height 20
type input "*"
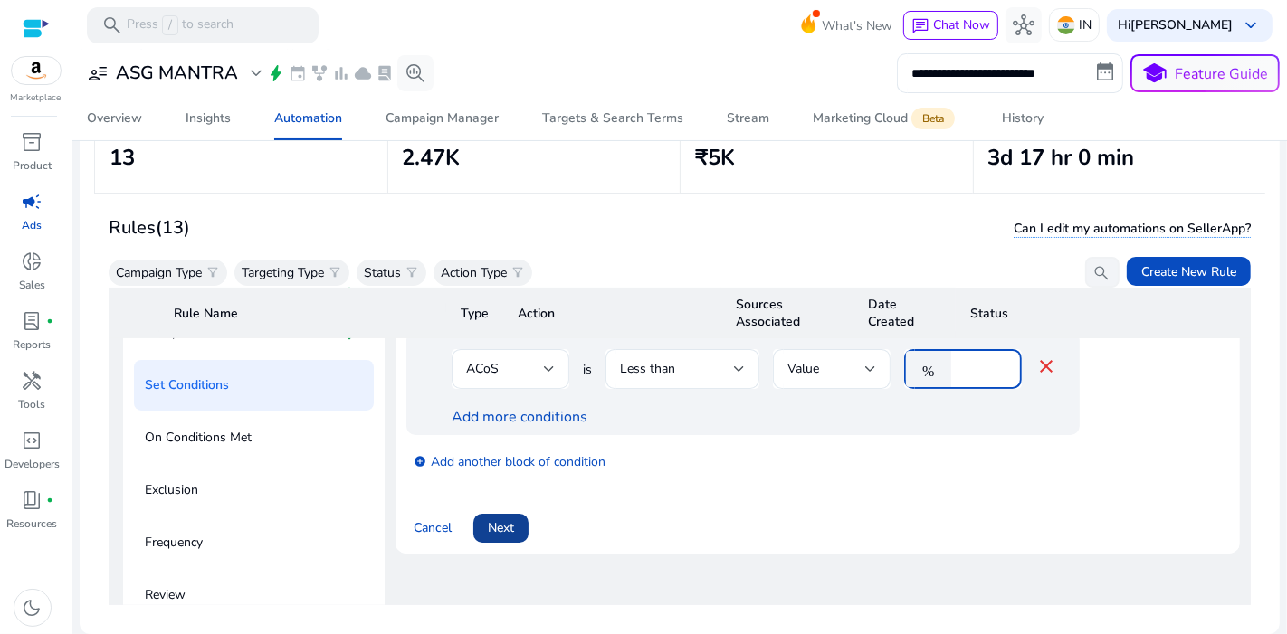
type input "**"
click at [510, 530] on span "Next" at bounding box center [501, 527] width 26 height 19
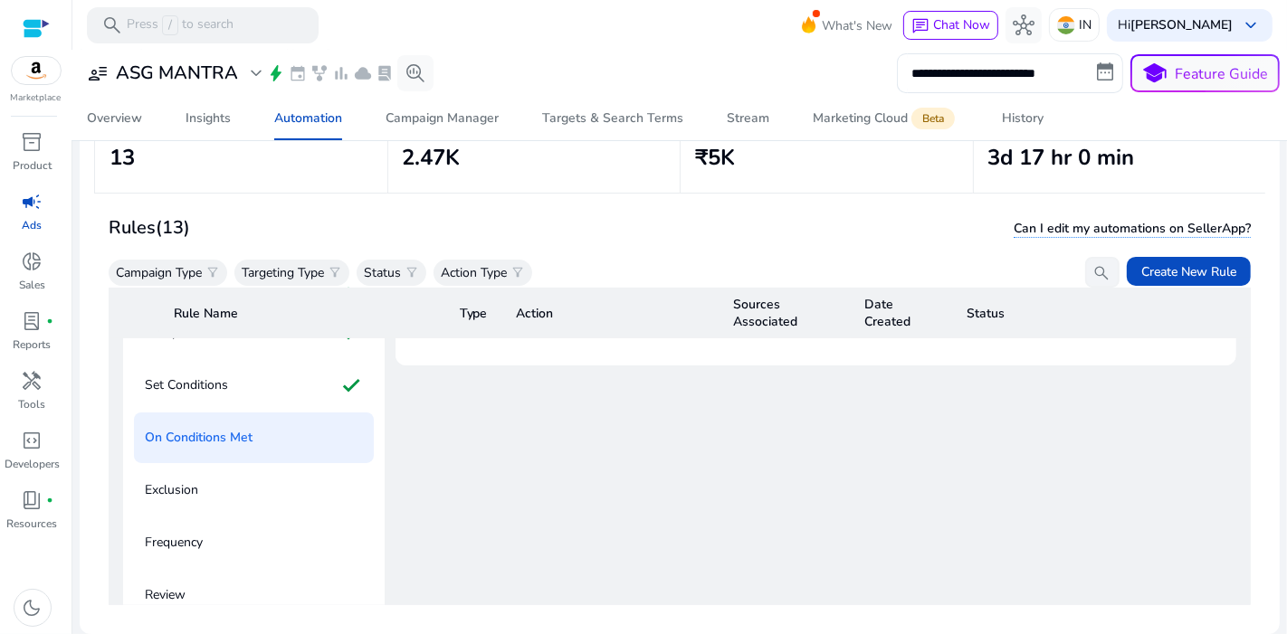
scroll to position [121, 0]
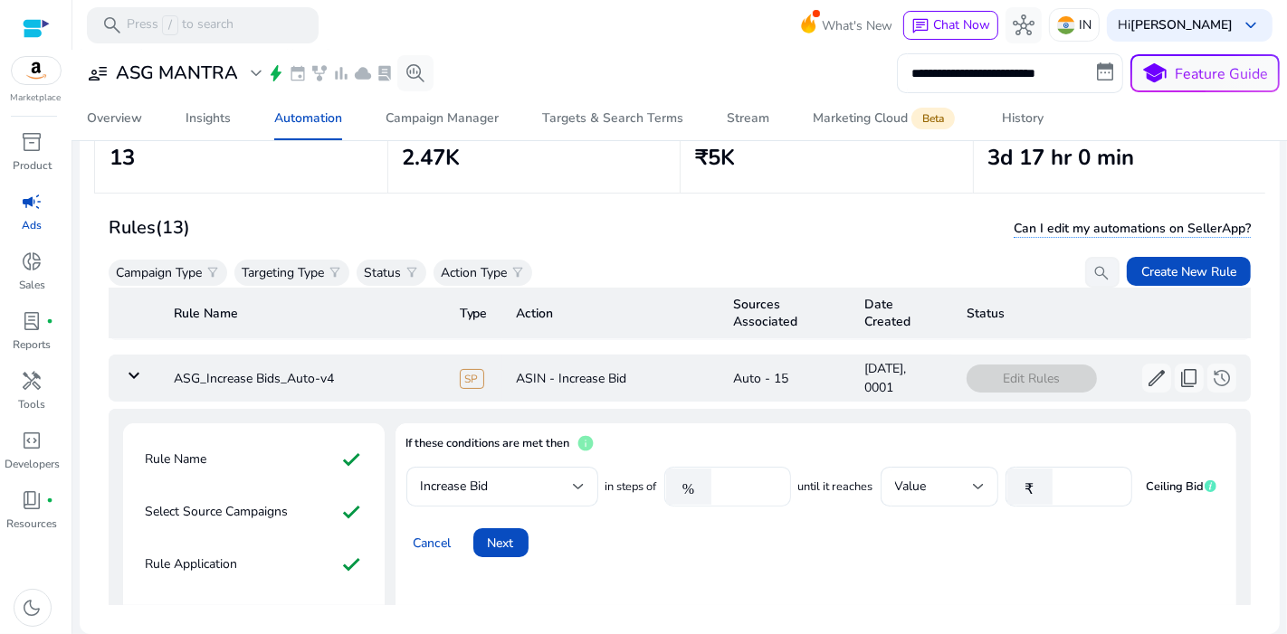
click at [755, 485] on input "****" at bounding box center [748, 487] width 56 height 20
type input "*"
type input "**"
click at [518, 534] on span at bounding box center [500, 542] width 55 height 43
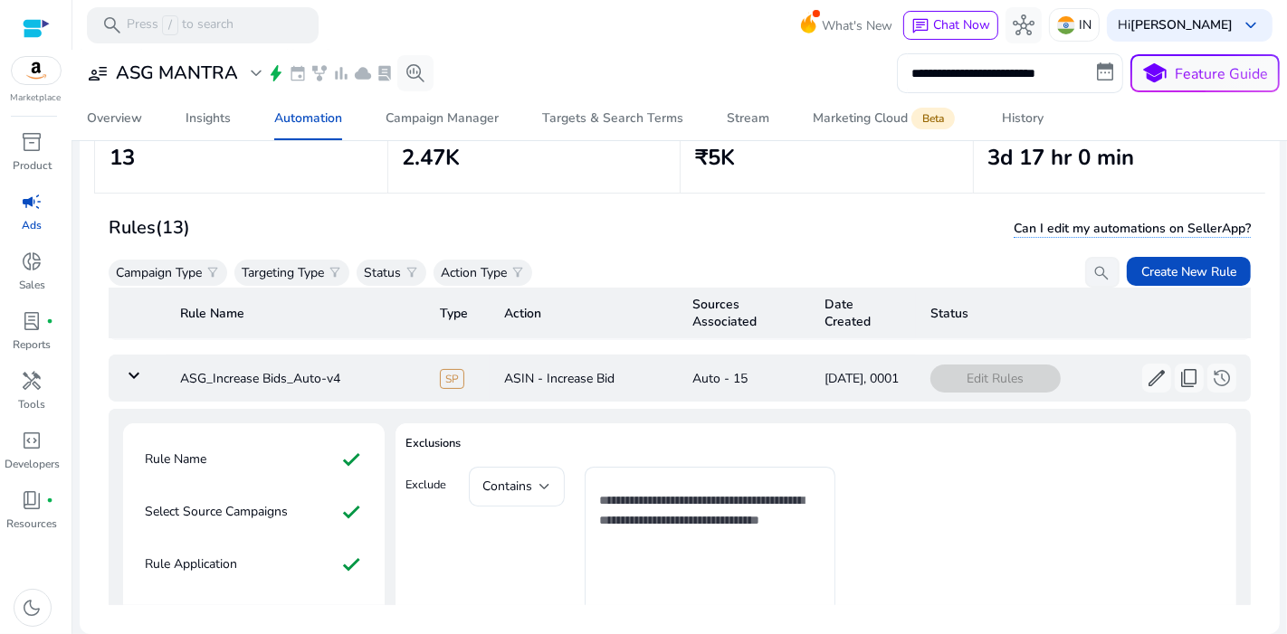
scroll to position [446, 0]
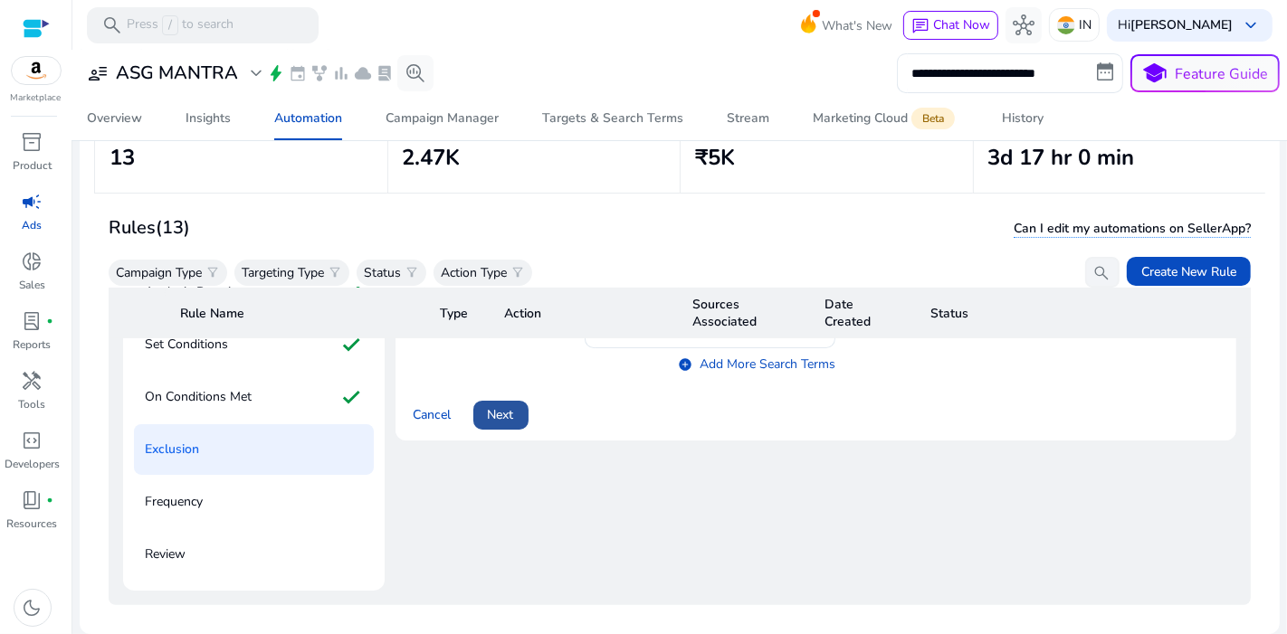
click at [514, 428] on span at bounding box center [500, 415] width 55 height 43
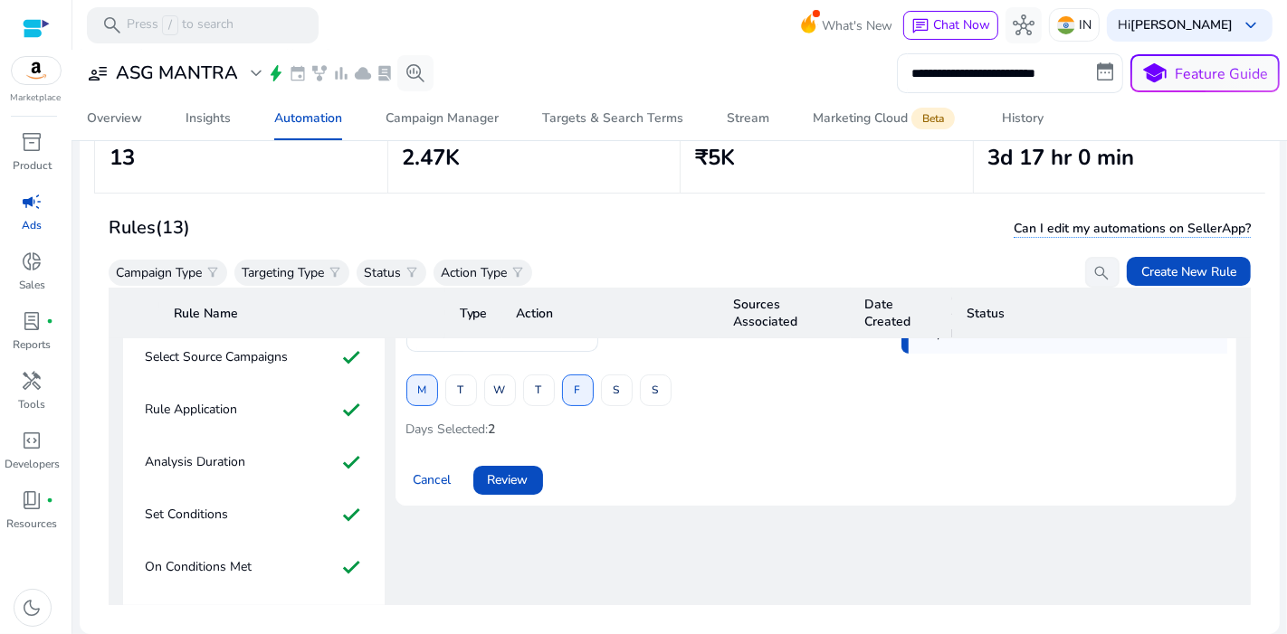
scroll to position [289, 0]
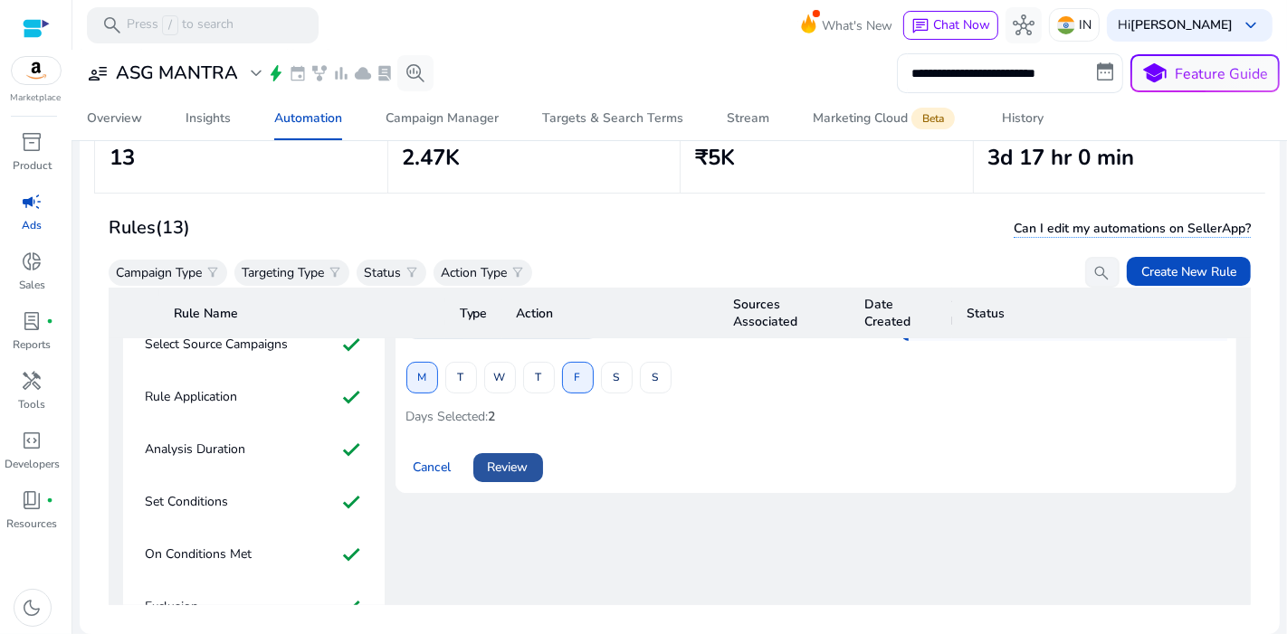
click at [515, 451] on span at bounding box center [508, 467] width 70 height 43
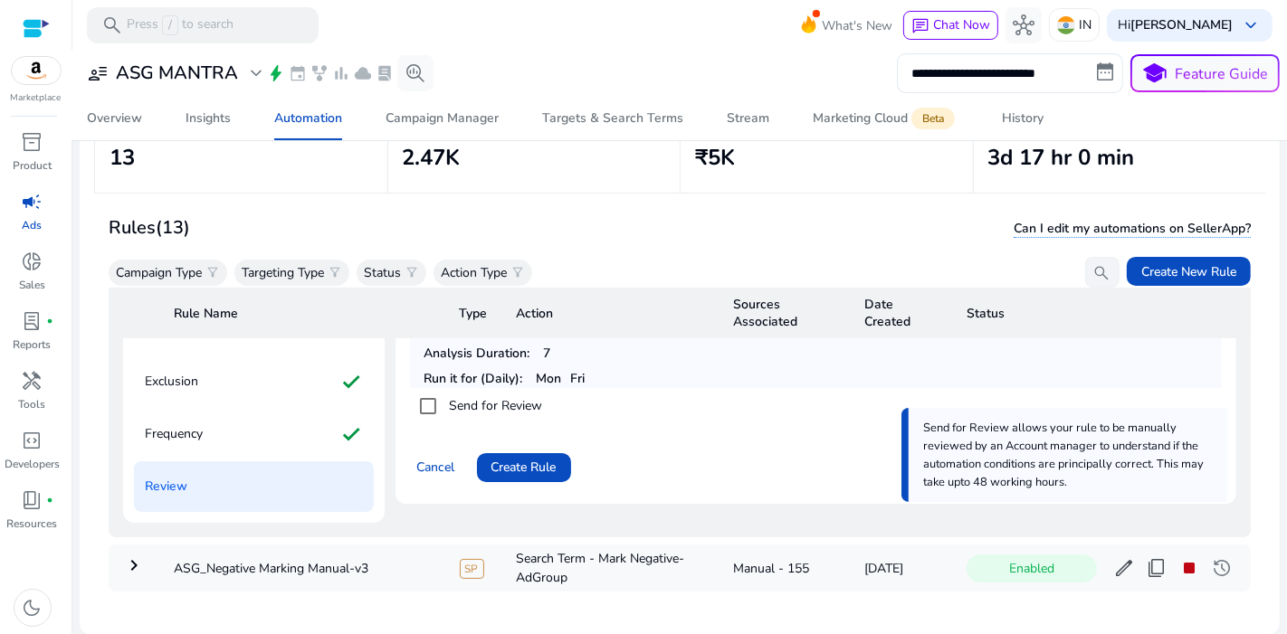
scroll to position [507, 0]
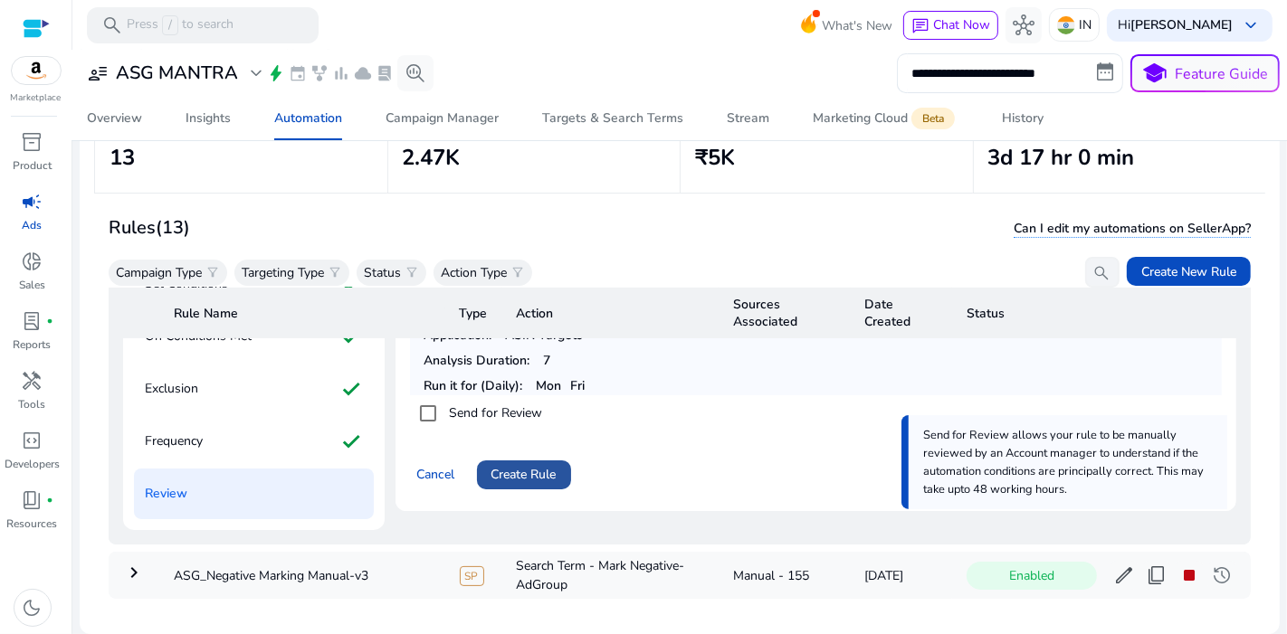
click at [530, 466] on span "Create Rule" at bounding box center [523, 474] width 65 height 19
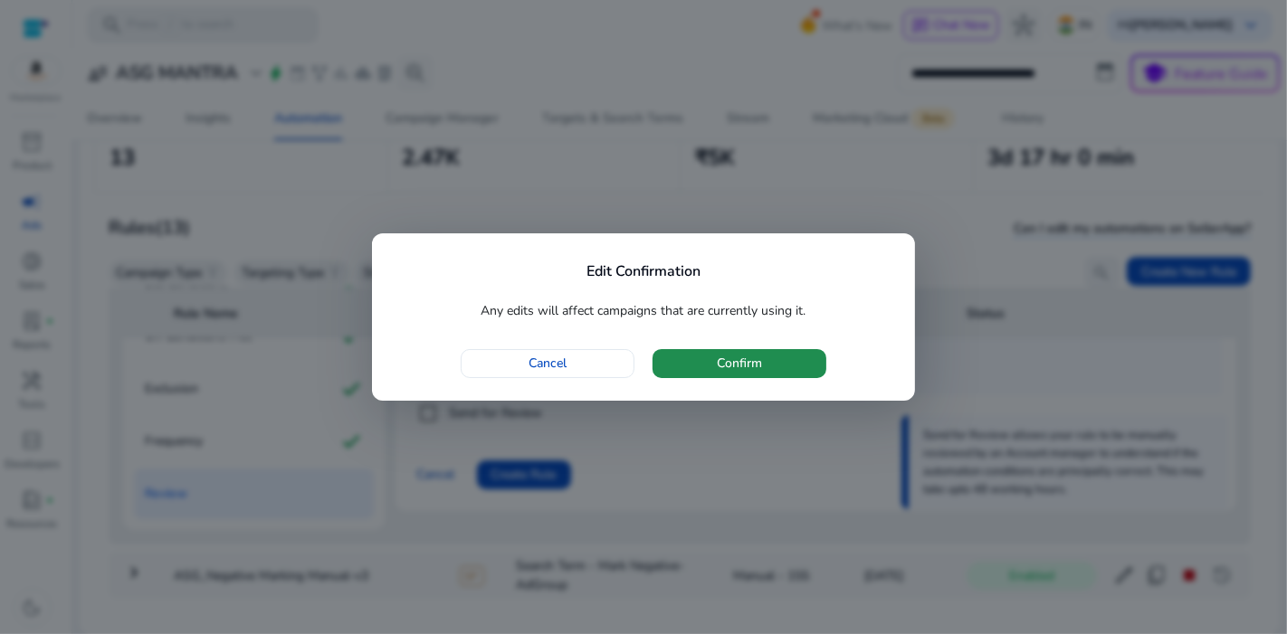
click at [706, 365] on span "button" at bounding box center [739, 363] width 174 height 43
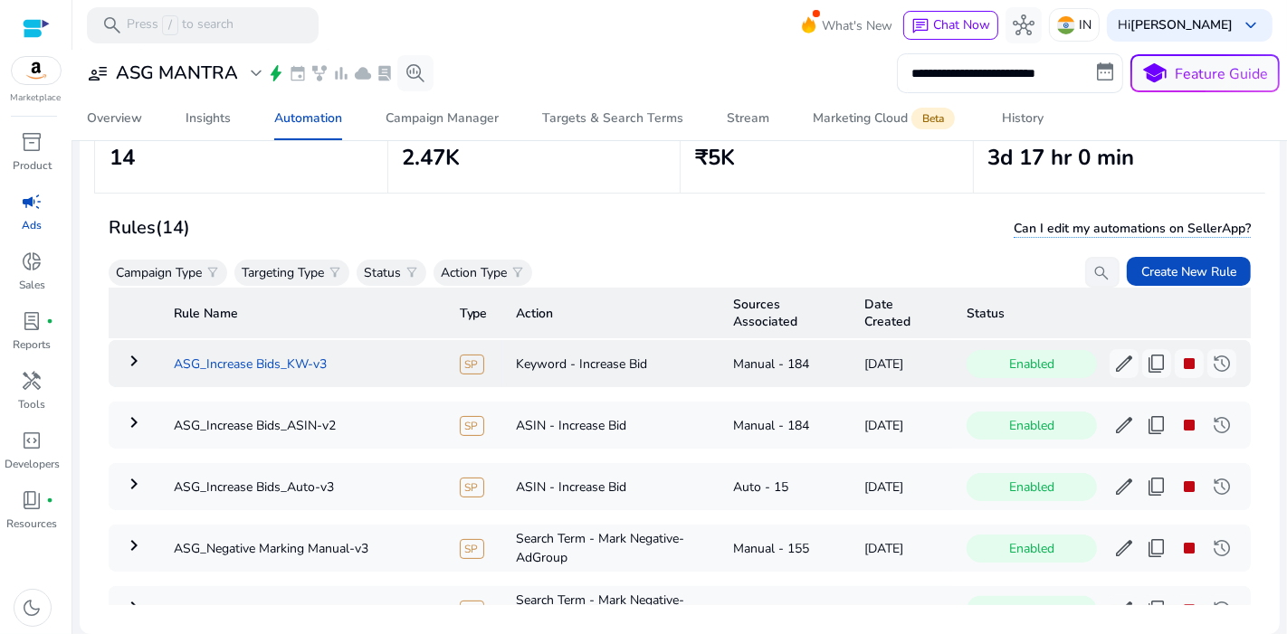
scroll to position [82, 0]
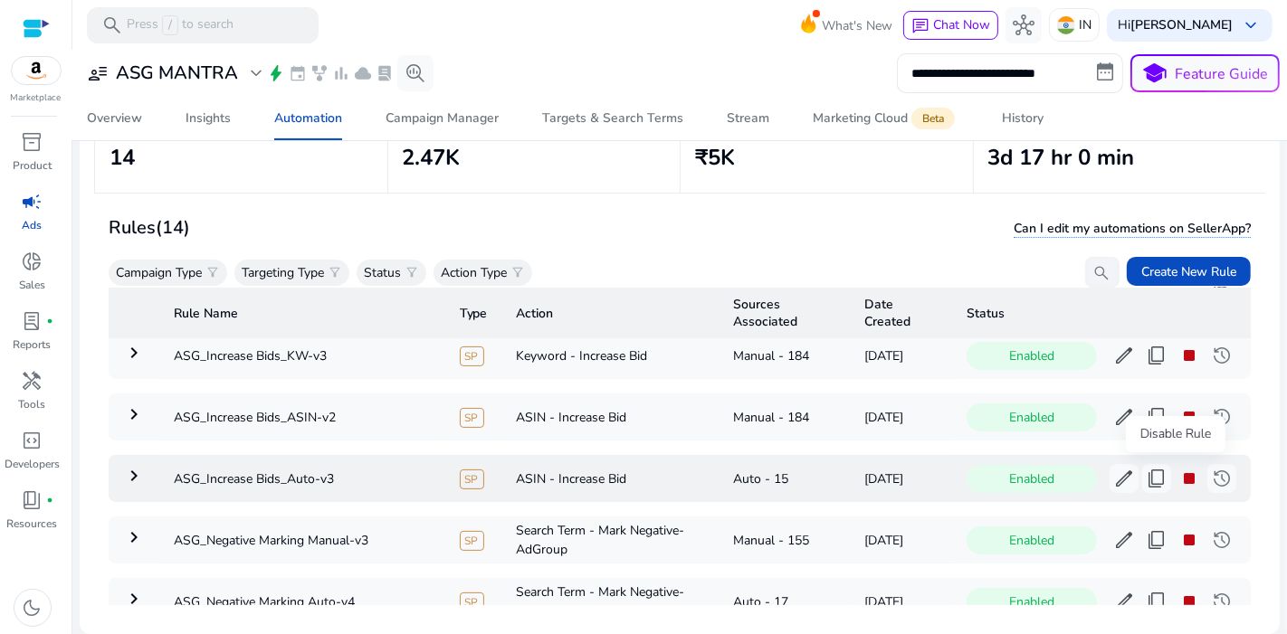
click at [1178, 468] on span "stop" at bounding box center [1189, 479] width 22 height 22
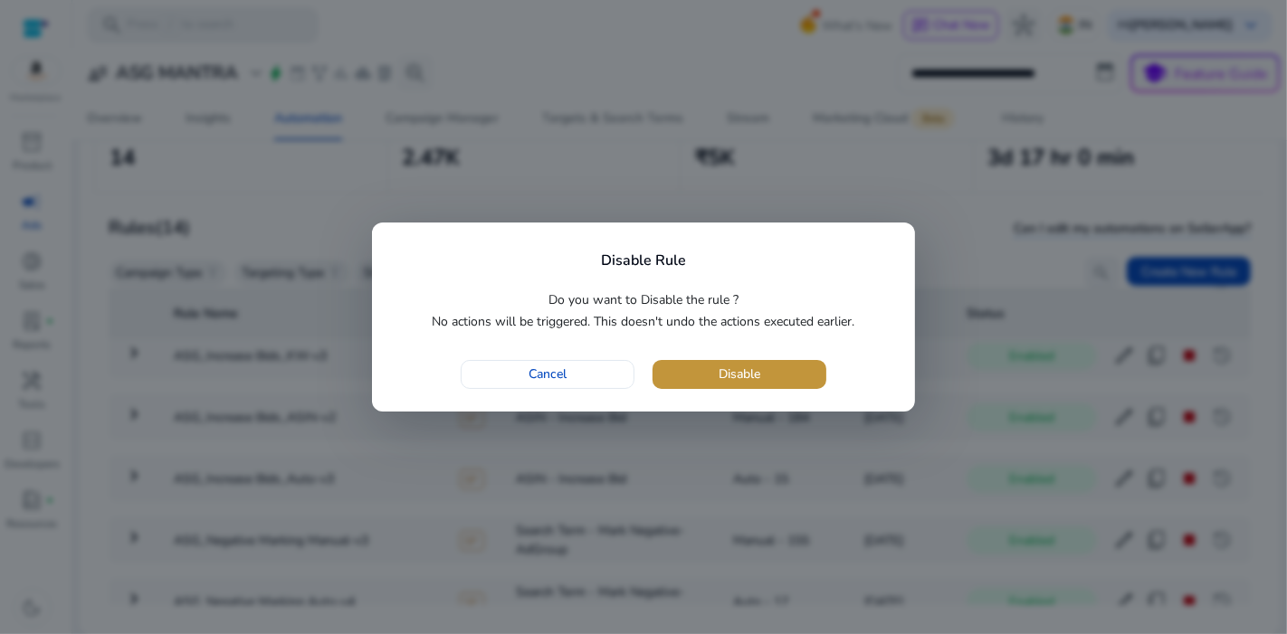
click at [787, 374] on span "button" at bounding box center [739, 374] width 174 height 43
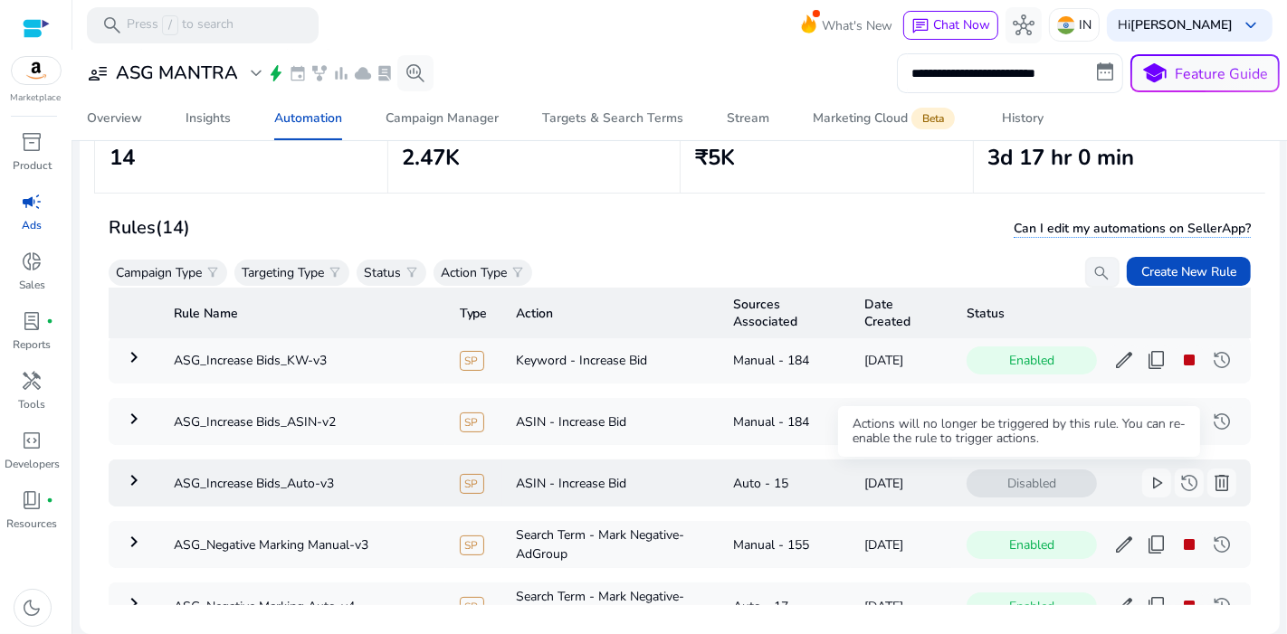
scroll to position [92, 0]
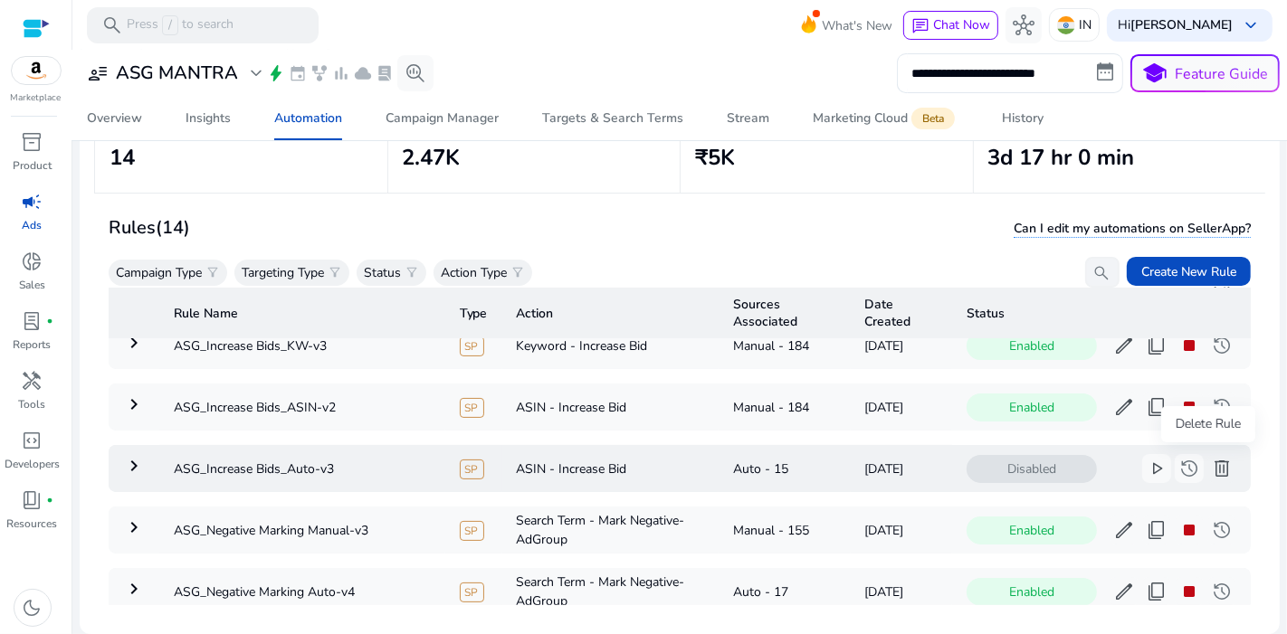
click at [1211, 461] on span "delete" at bounding box center [1222, 469] width 22 height 22
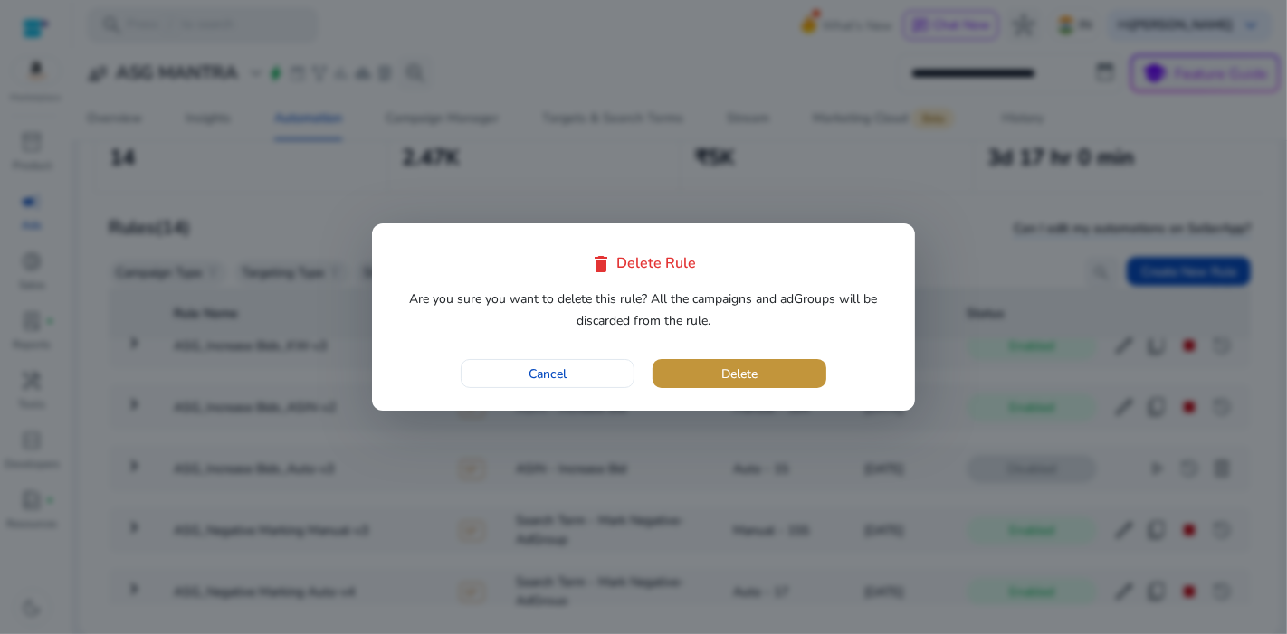
click at [794, 365] on span "button" at bounding box center [739, 373] width 174 height 43
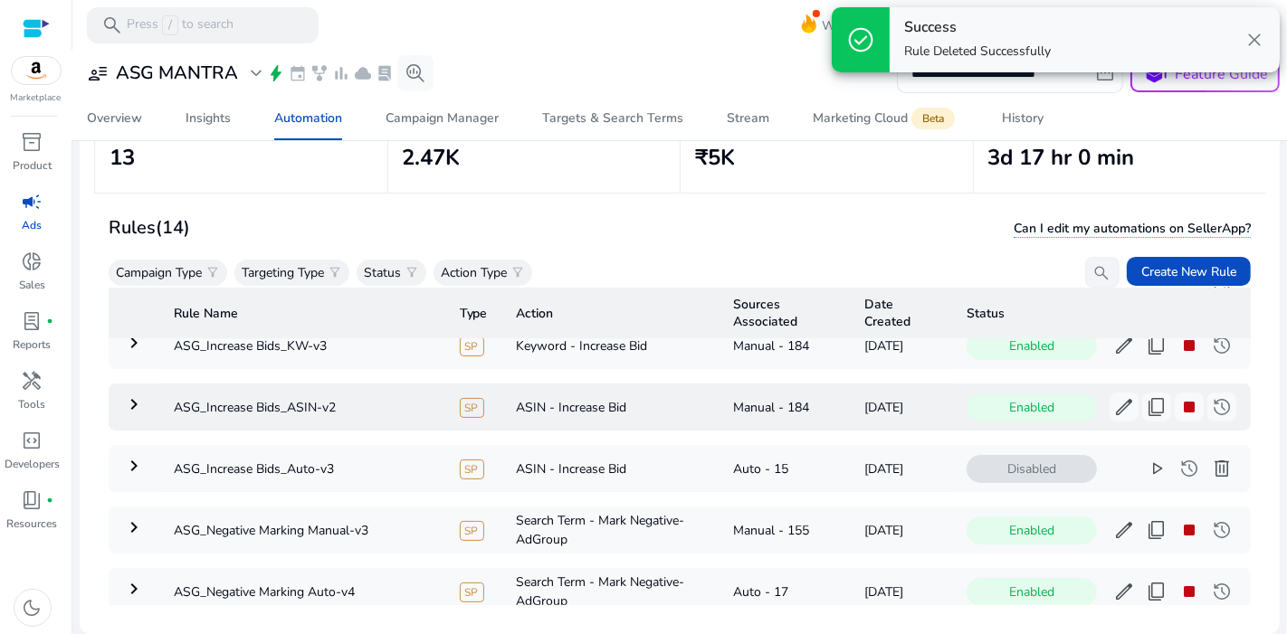
scroll to position [0, 0]
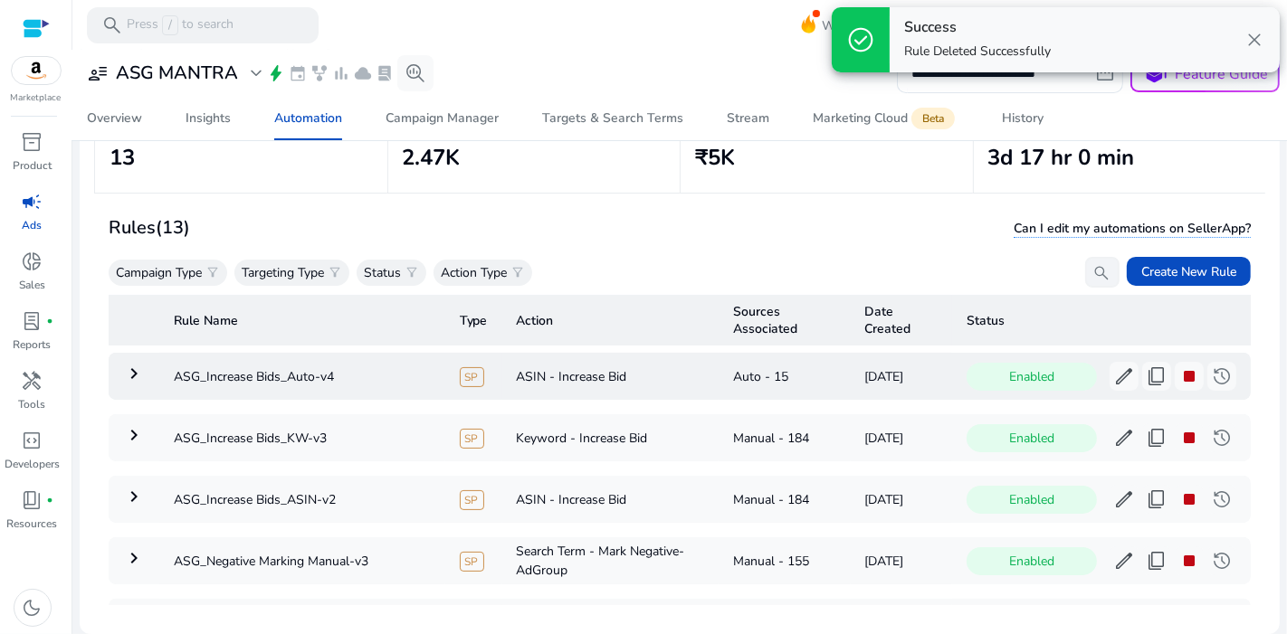
click at [131, 375] on mat-icon "keyboard_arrow_right" at bounding box center [134, 374] width 22 height 22
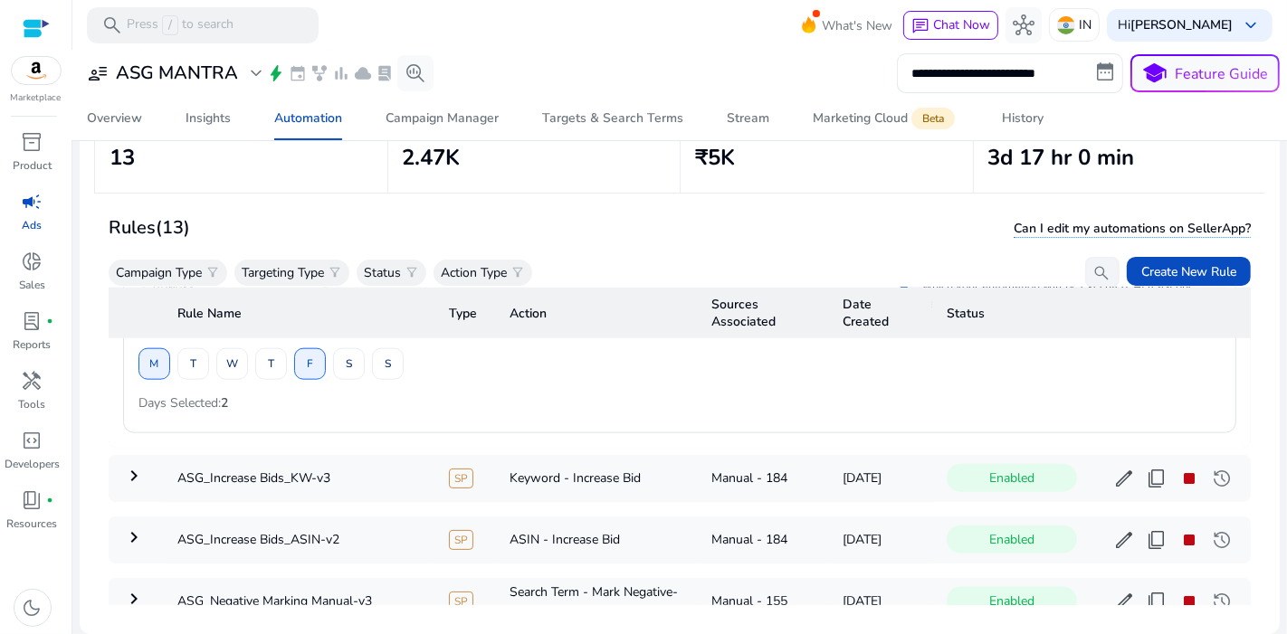
scroll to position [1911, 0]
click at [128, 471] on mat-icon "keyboard_arrow_right" at bounding box center [134, 475] width 22 height 22
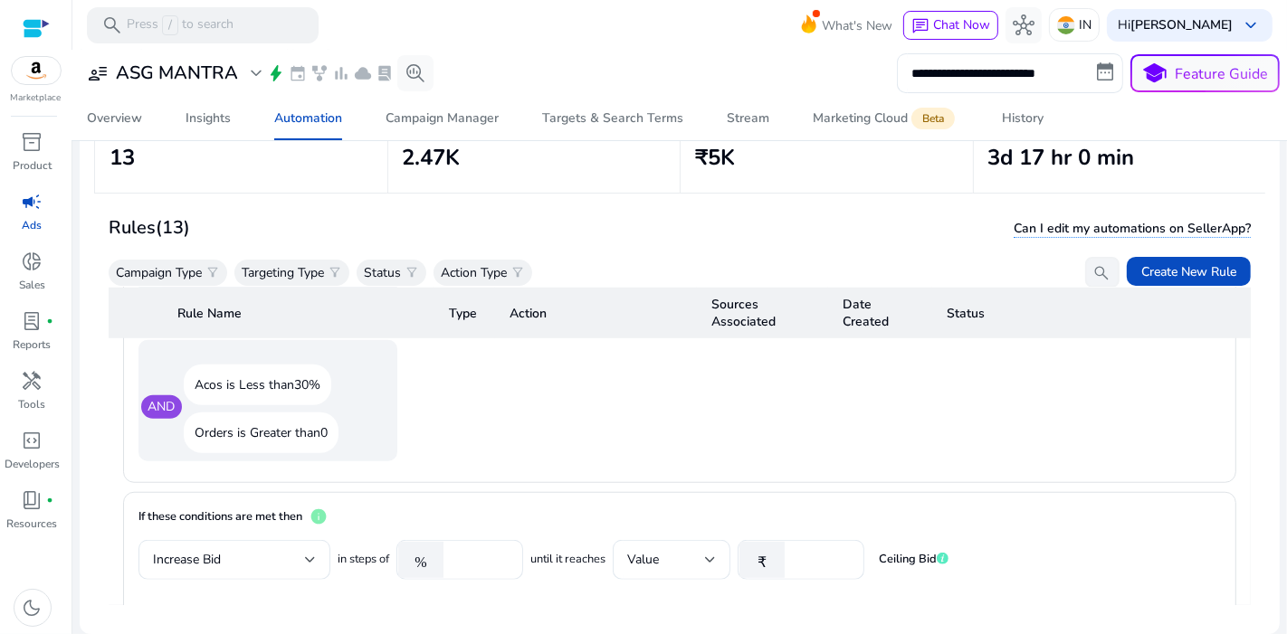
scroll to position [511, 0]
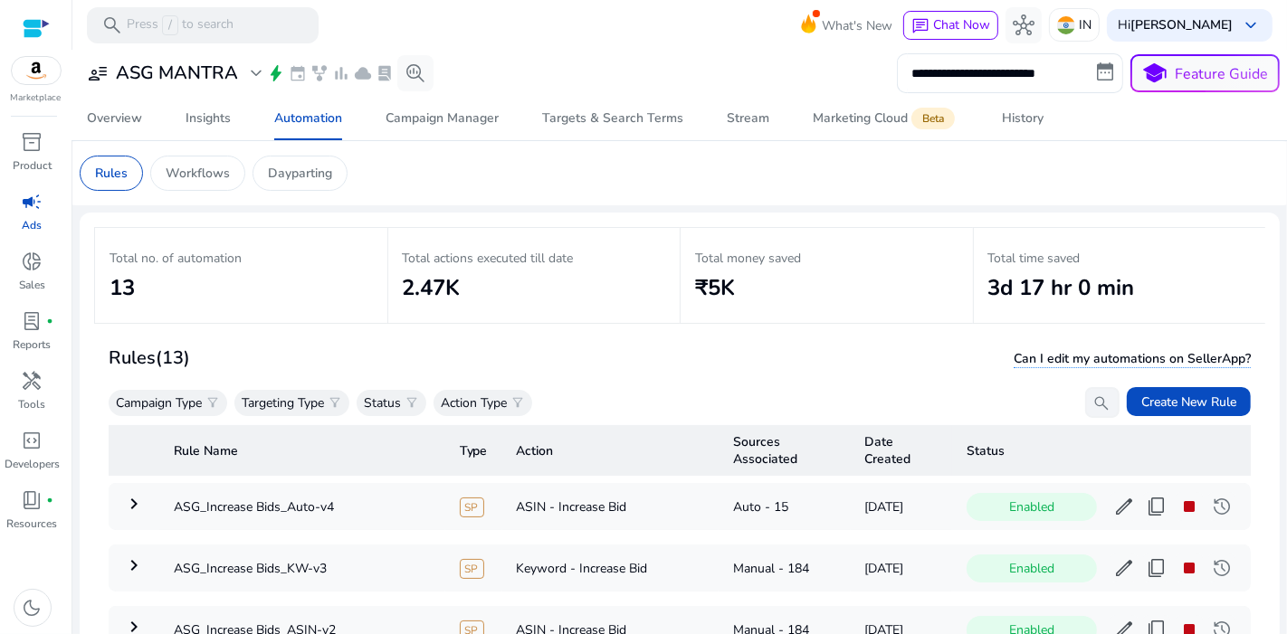
scroll to position [131, 0]
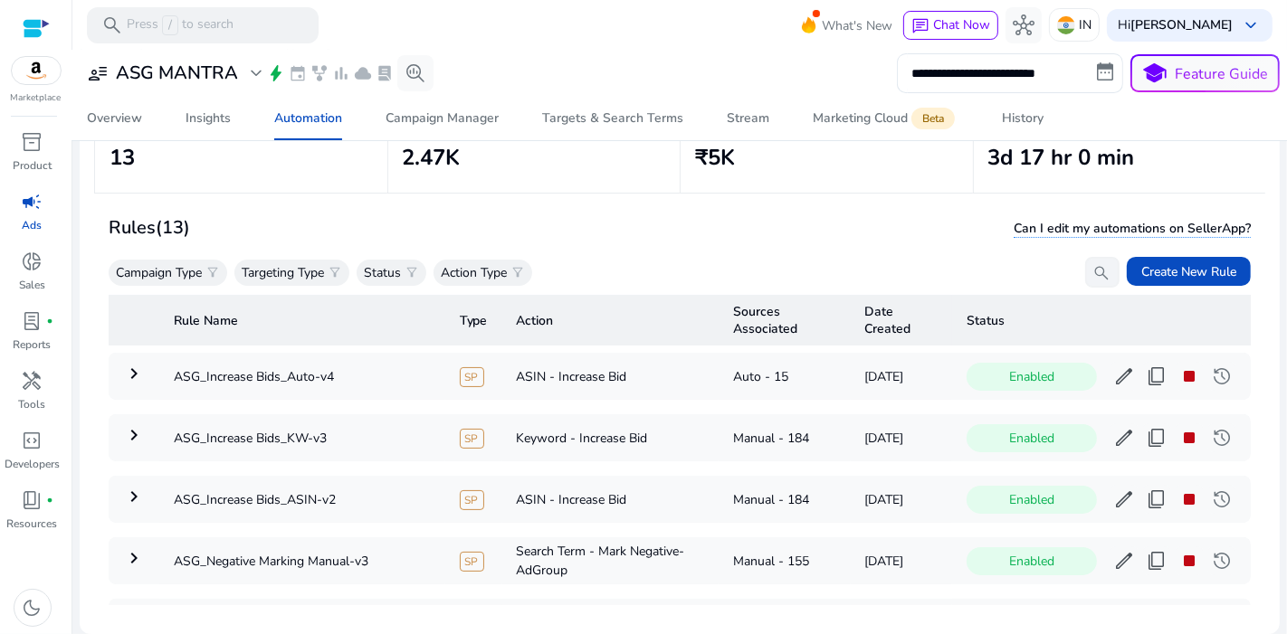
click at [139, 489] on mat-icon "keyboard_arrow_right" at bounding box center [134, 497] width 22 height 22
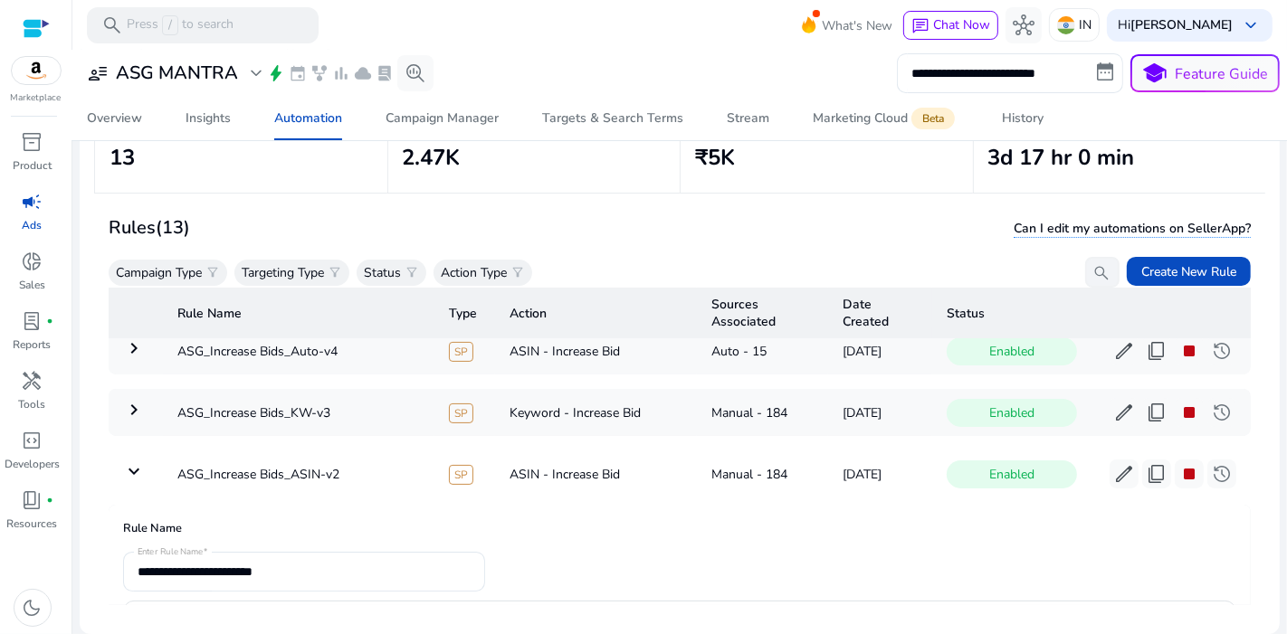
scroll to position [0, 0]
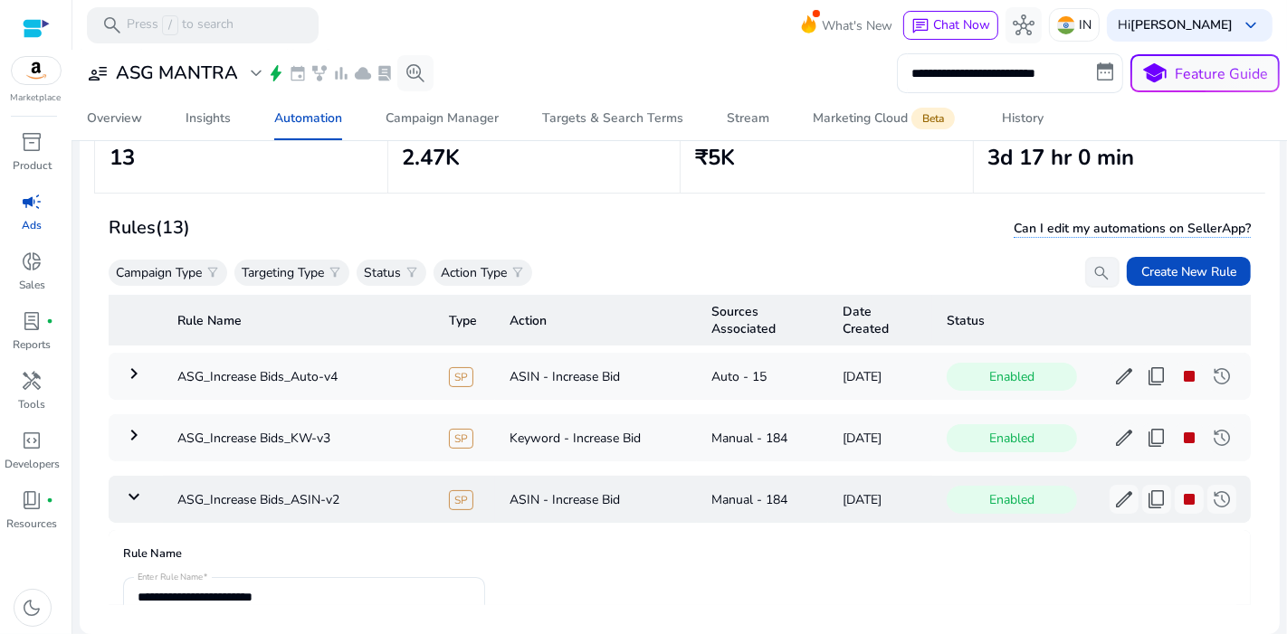
click at [136, 492] on mat-icon "keyboard_arrow_down" at bounding box center [134, 497] width 22 height 22
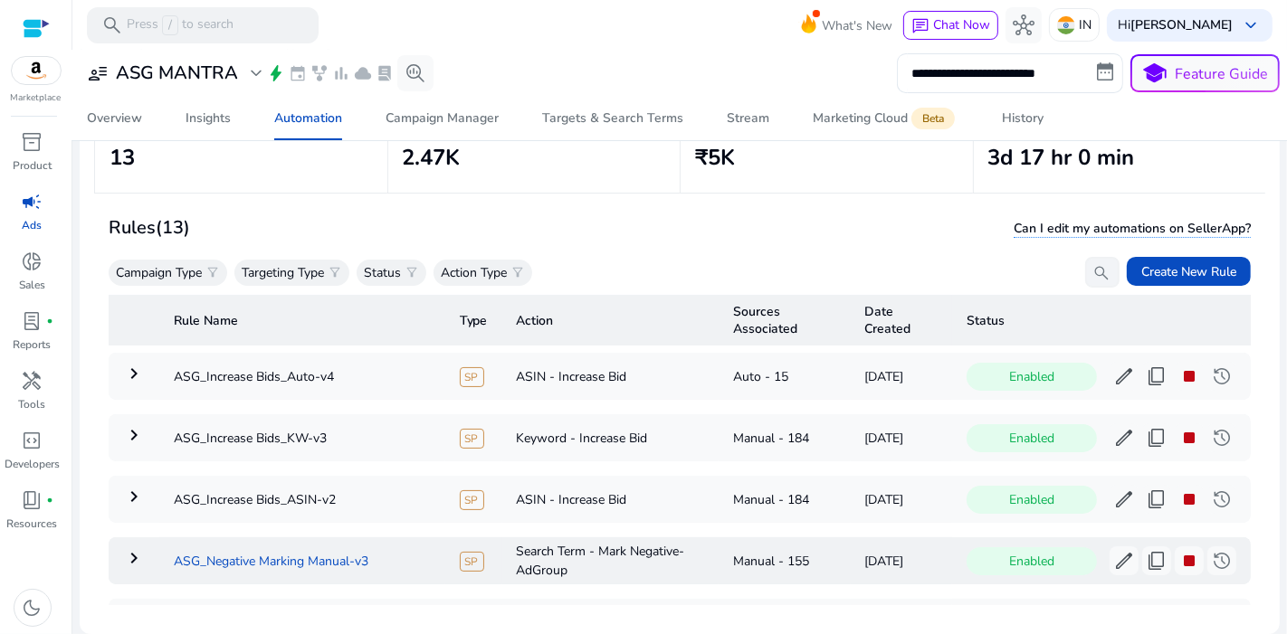
scroll to position [559, 0]
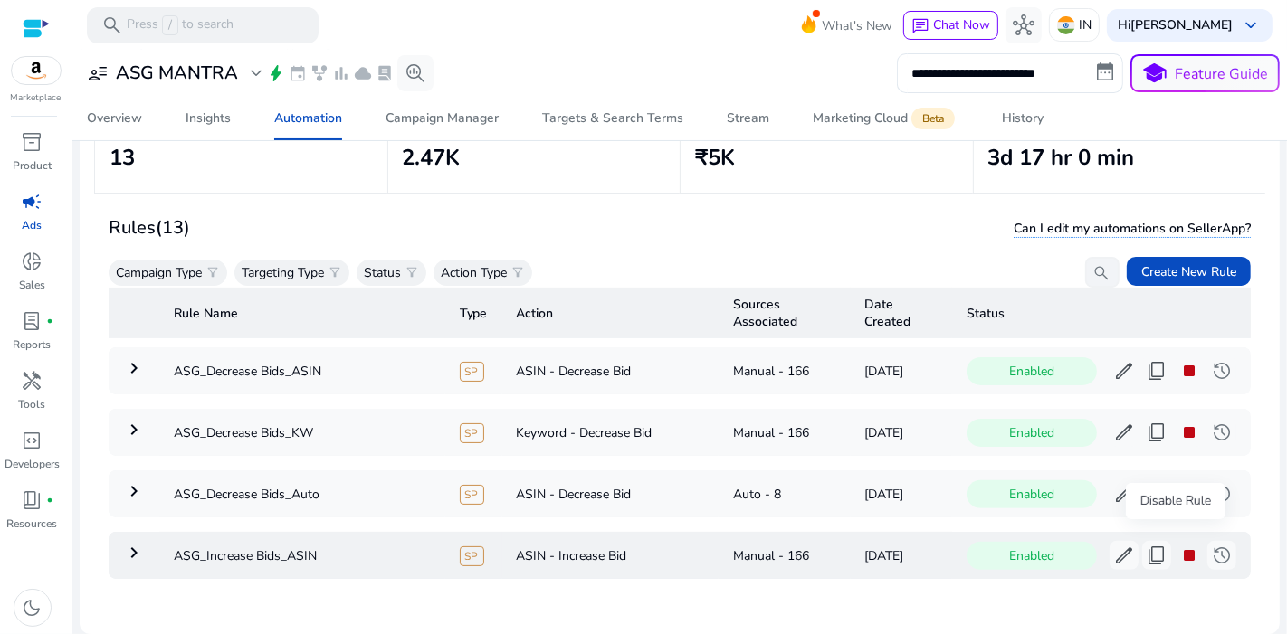
click at [1178, 545] on span "stop" at bounding box center [1189, 556] width 22 height 22
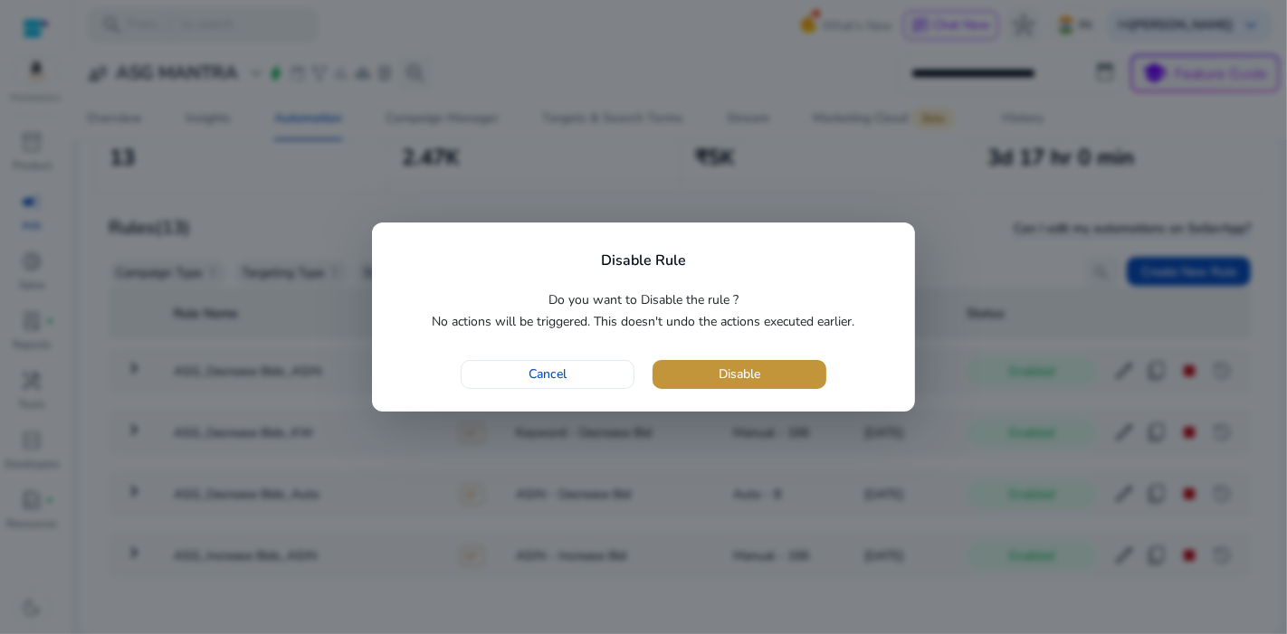
click at [771, 370] on span "button" at bounding box center [739, 374] width 174 height 43
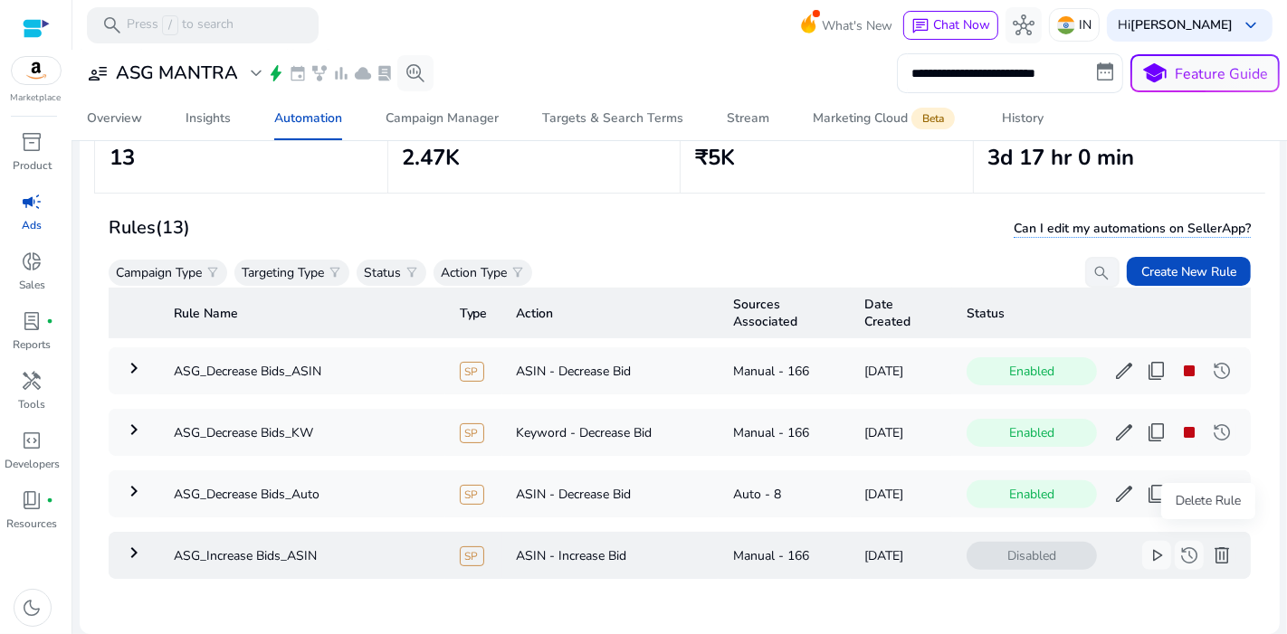
click at [1211, 545] on span "delete" at bounding box center [1222, 556] width 22 height 22
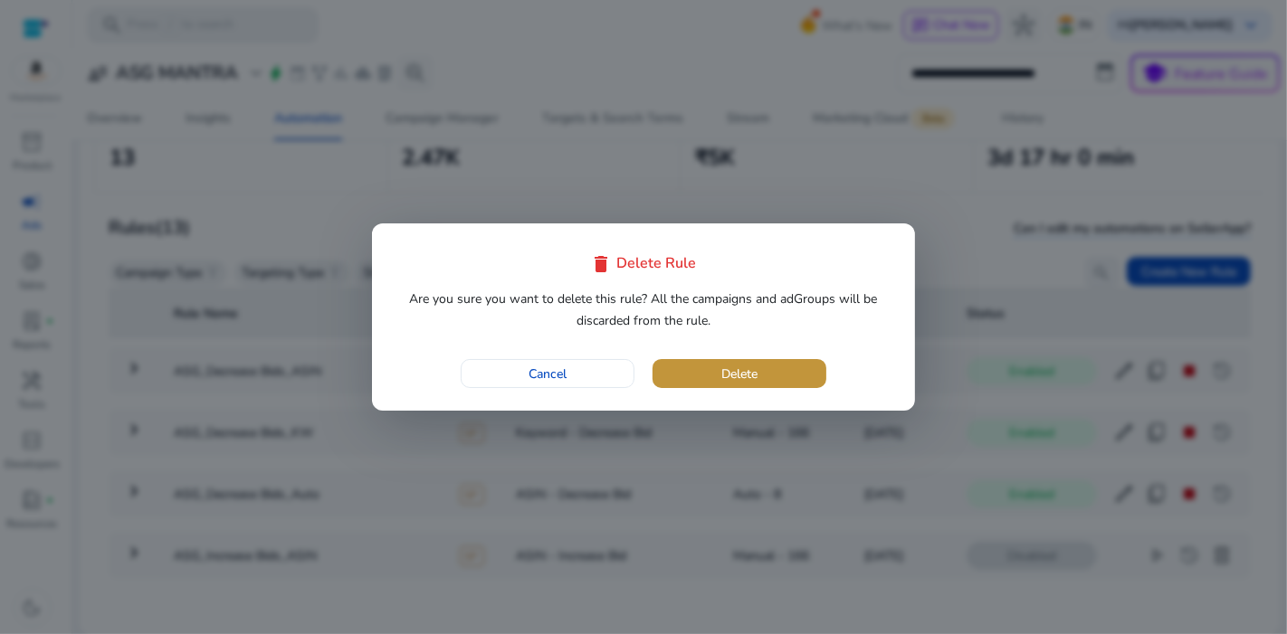
click at [784, 364] on span "button" at bounding box center [739, 373] width 174 height 43
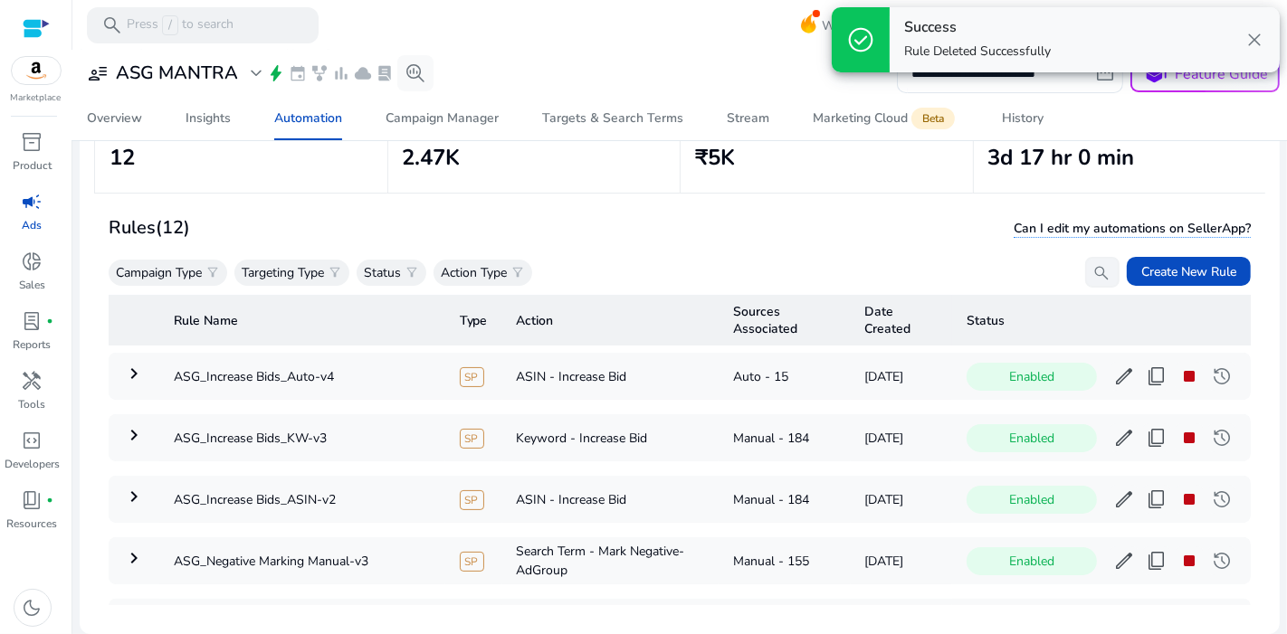
scroll to position [499, 0]
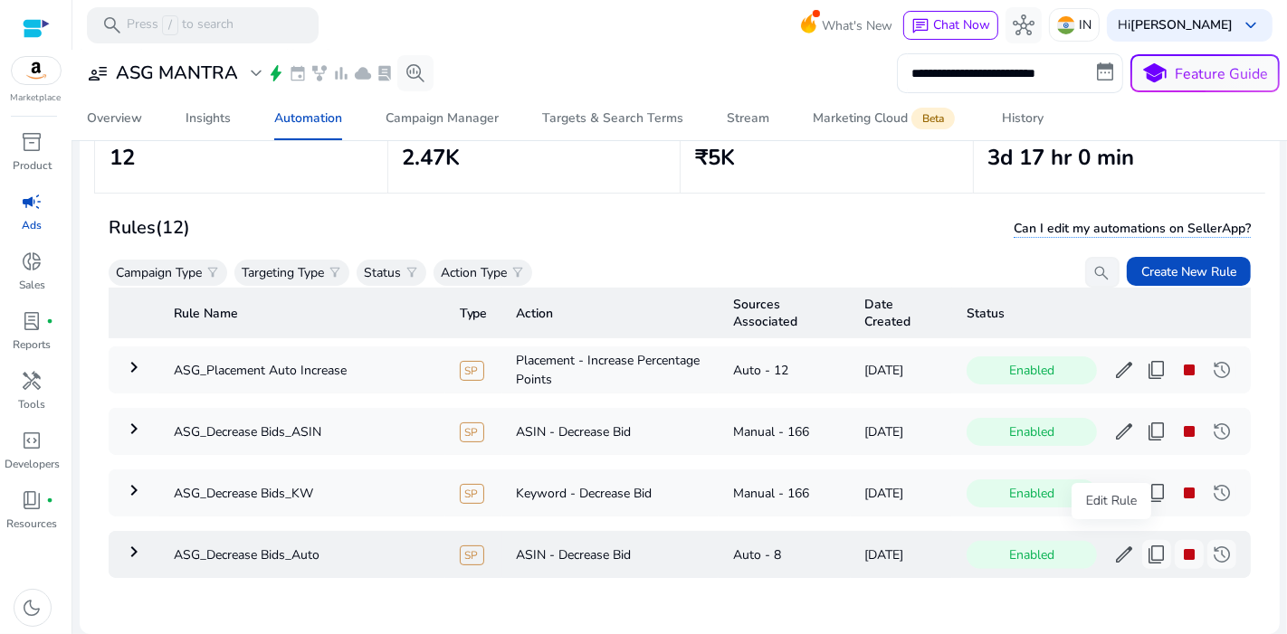
click at [1113, 544] on span "edit" at bounding box center [1124, 555] width 22 height 22
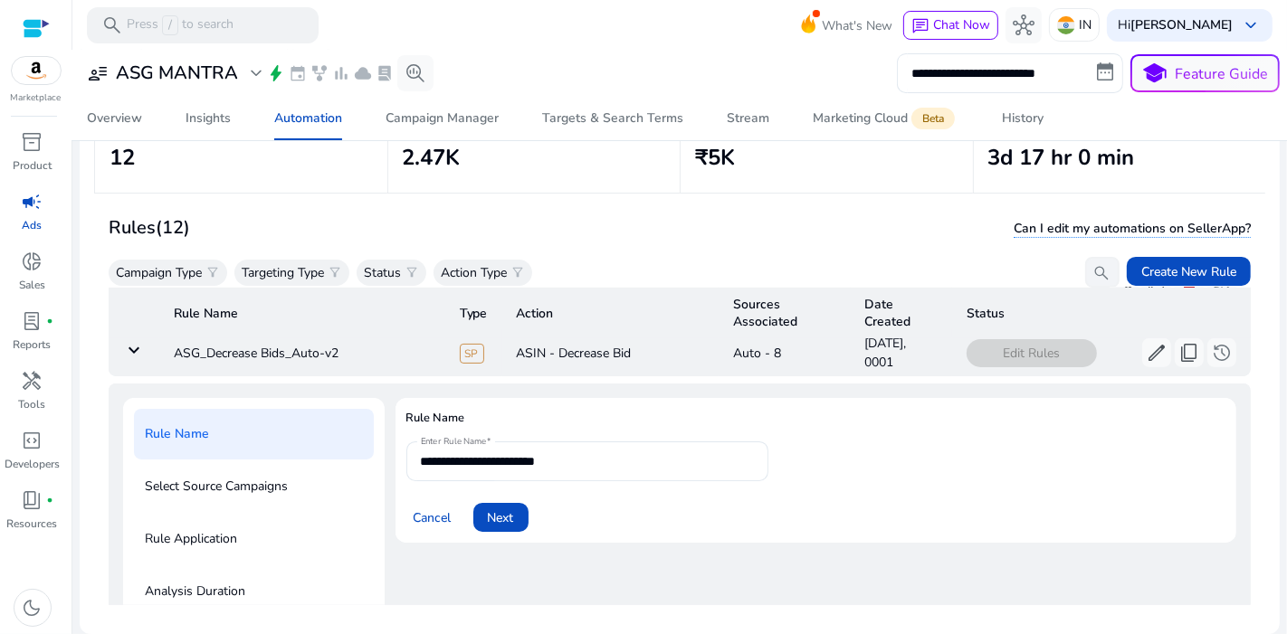
scroll to position [728, 0]
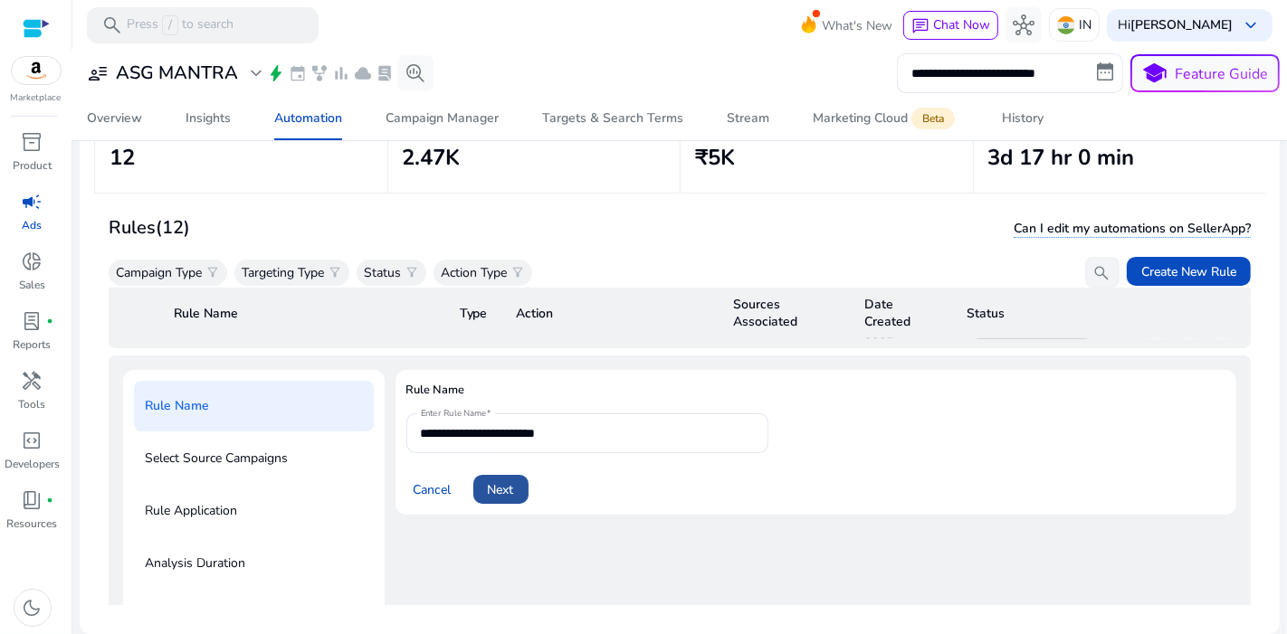
click at [489, 480] on span "Next" at bounding box center [501, 489] width 26 height 19
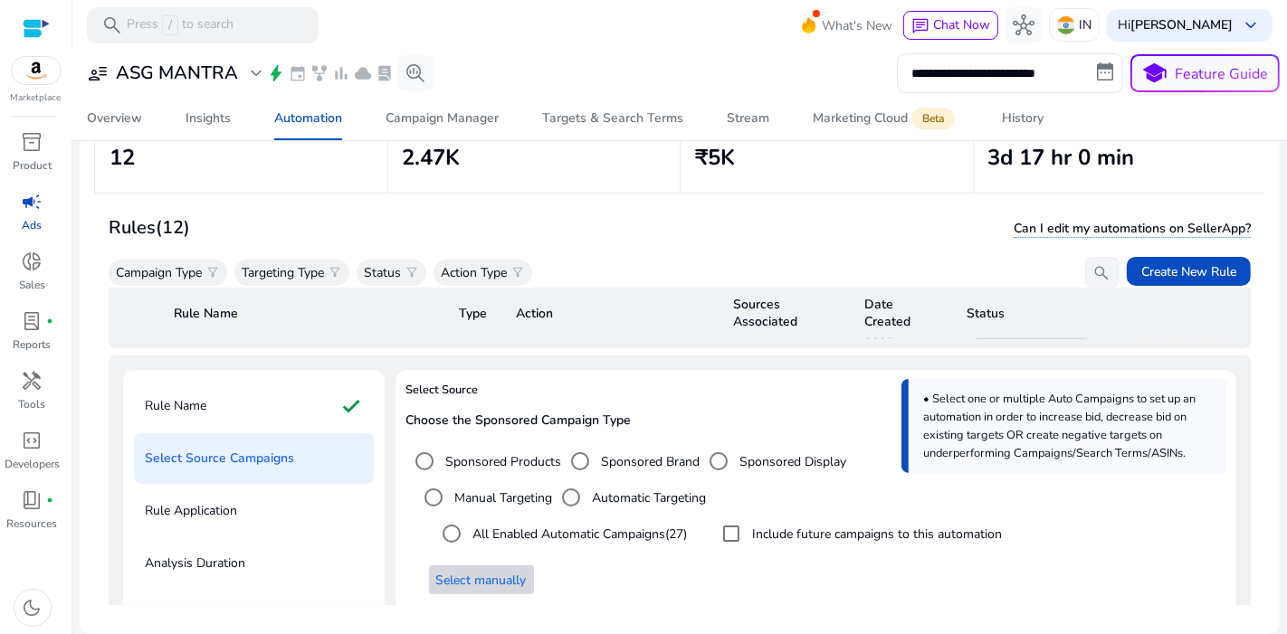
click at [513, 571] on span "Select manually" at bounding box center [481, 580] width 90 height 19
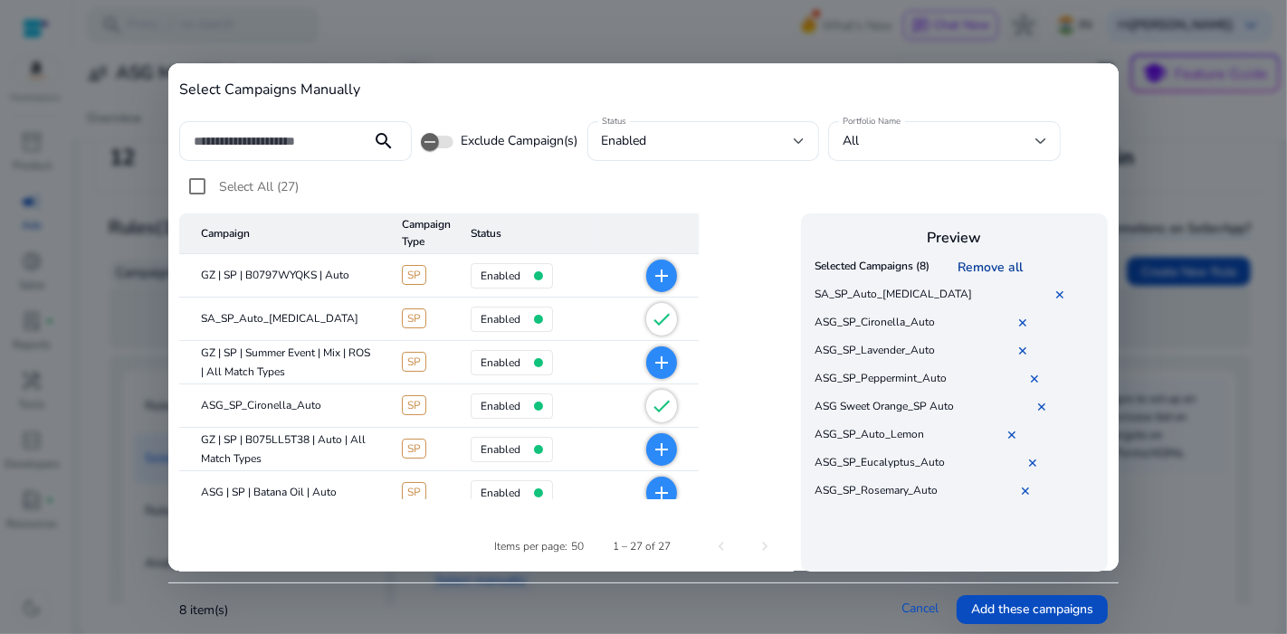
click at [1001, 261] on link "Remove all" at bounding box center [993, 267] width 72 height 17
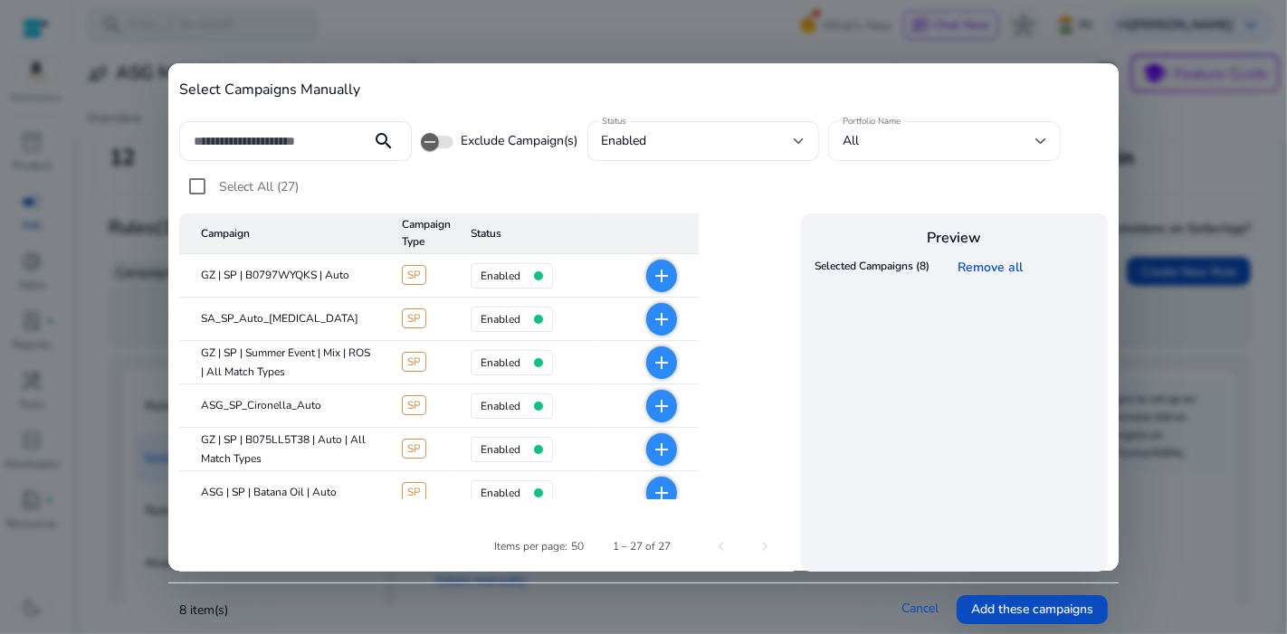
click at [982, 128] on div "All" at bounding box center [944, 141] width 204 height 40
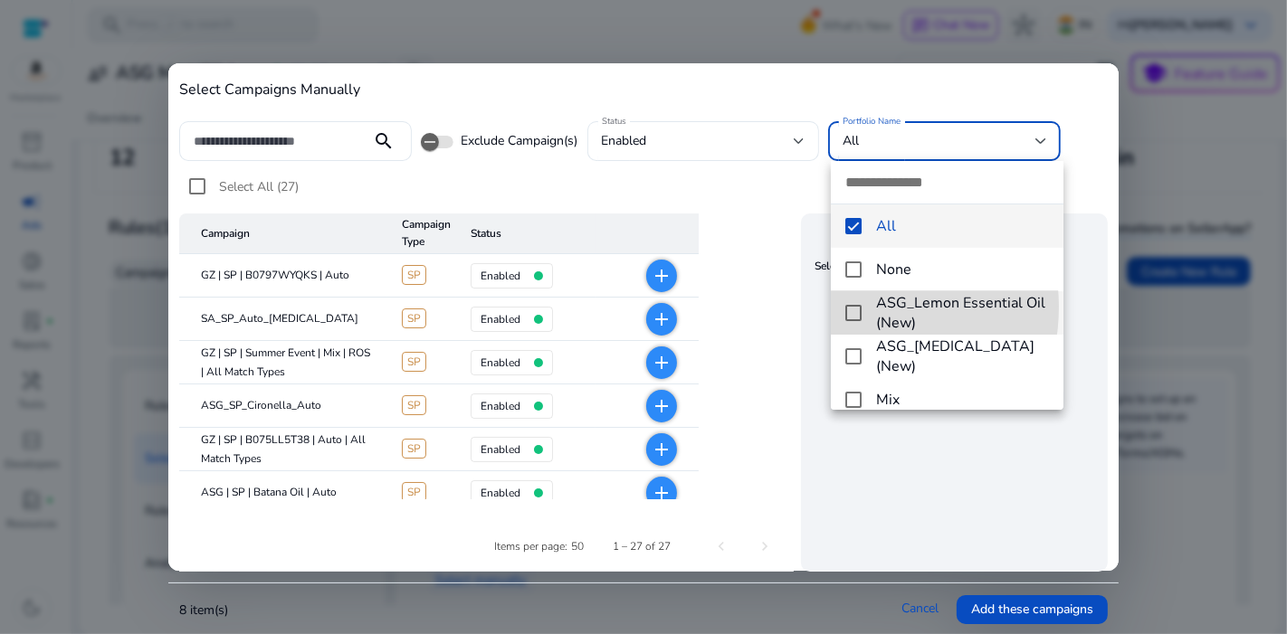
click at [840, 307] on mat-option "ASG_Lemon Essential Oil (New)" at bounding box center [947, 312] width 232 height 43
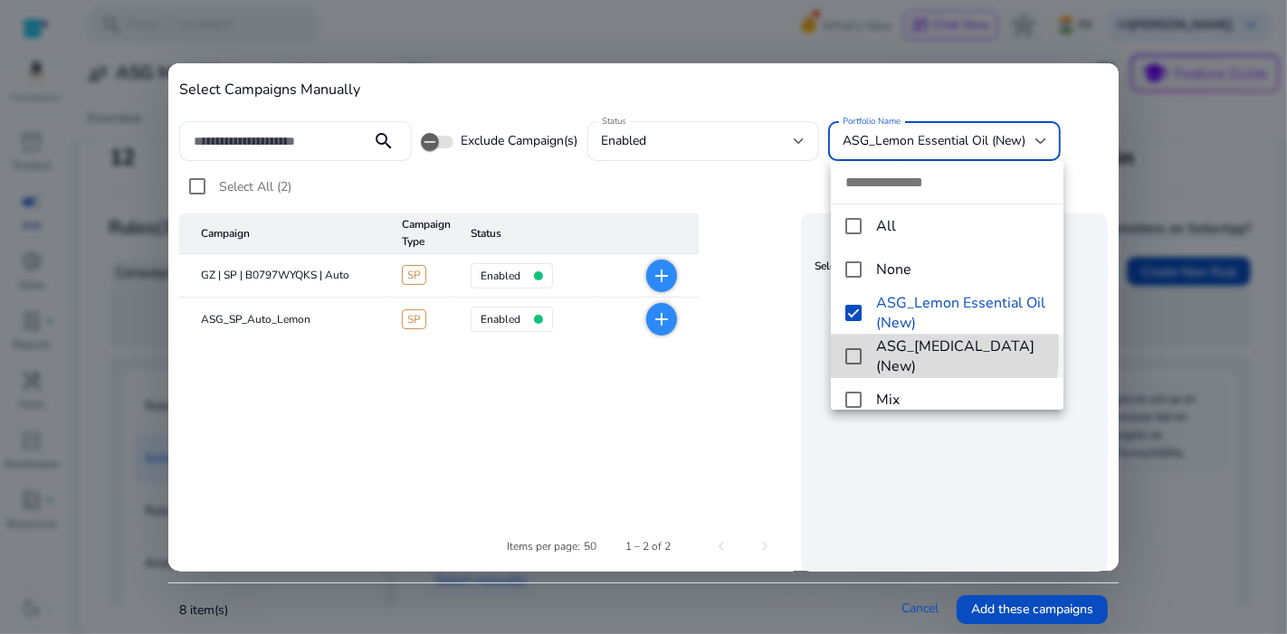
click at [845, 349] on mat-pseudo-checkbox at bounding box center [853, 356] width 16 height 16
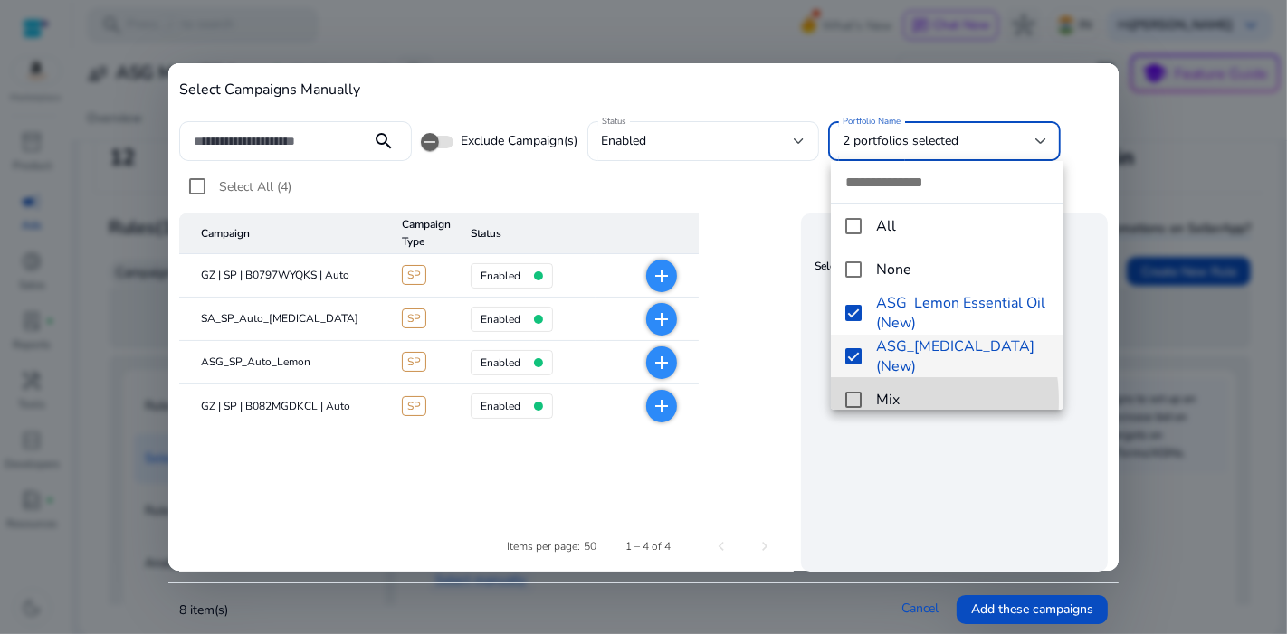
click at [858, 402] on mat-pseudo-checkbox at bounding box center [853, 400] width 16 height 16
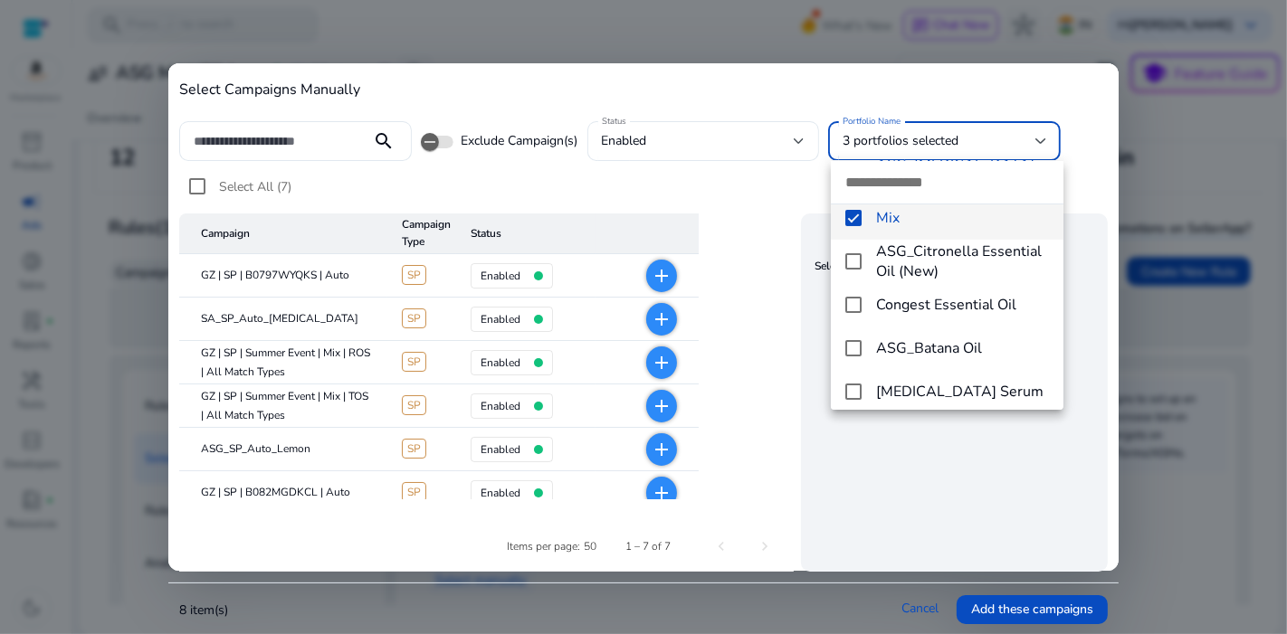
scroll to position [198, 0]
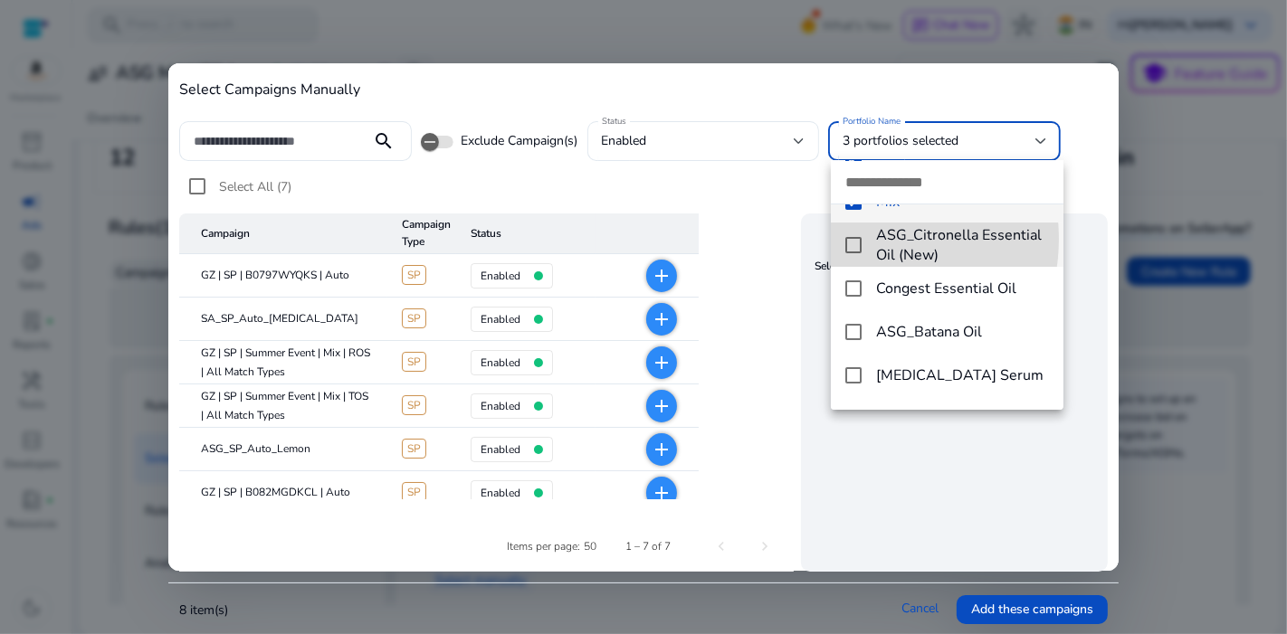
click at [852, 239] on mat-pseudo-checkbox at bounding box center [853, 245] width 16 height 16
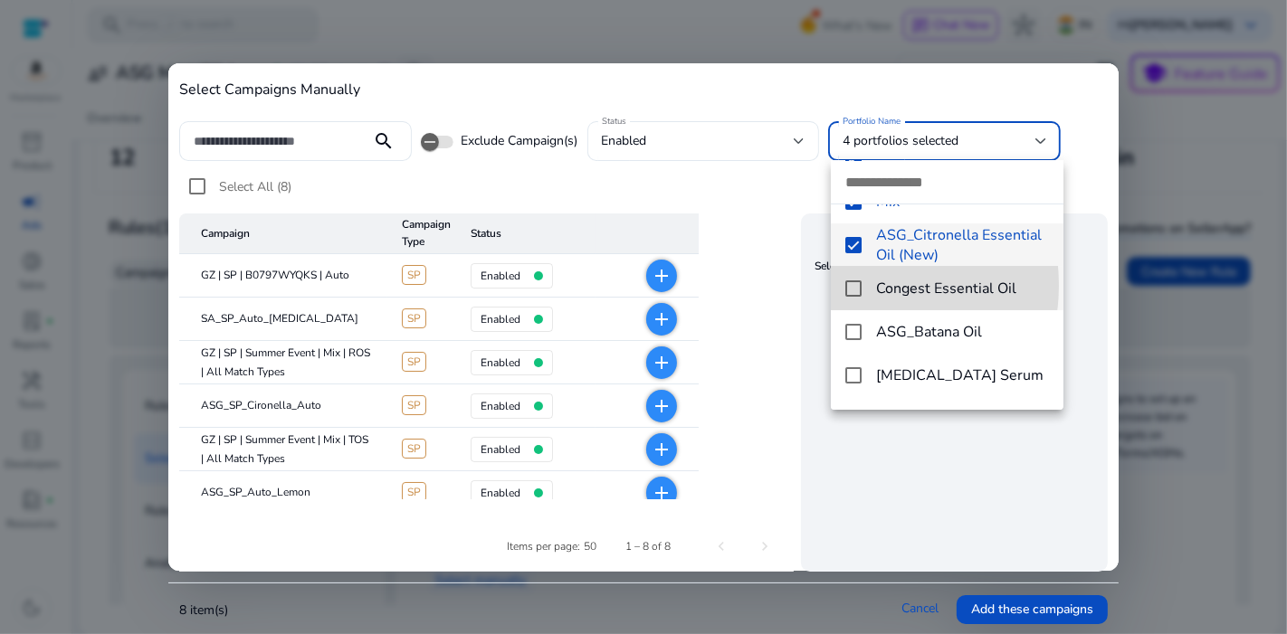
click at [848, 285] on mat-pseudo-checkbox at bounding box center [853, 288] width 16 height 16
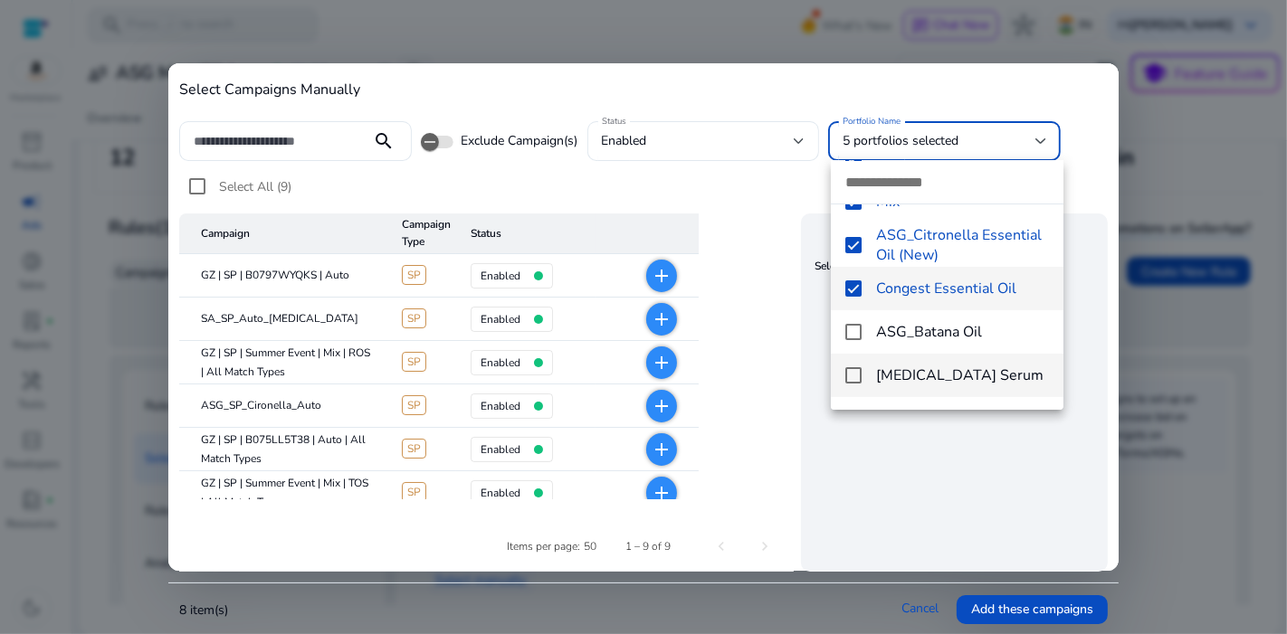
scroll to position [318, 0]
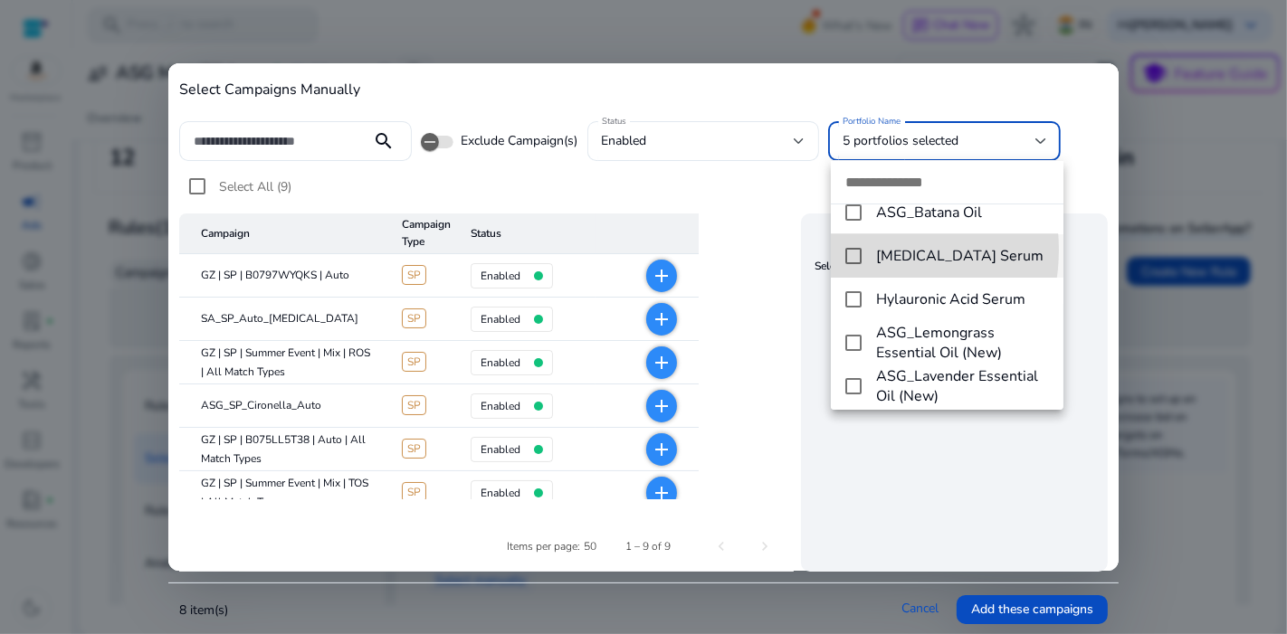
click at [856, 250] on mat-pseudo-checkbox at bounding box center [853, 256] width 16 height 16
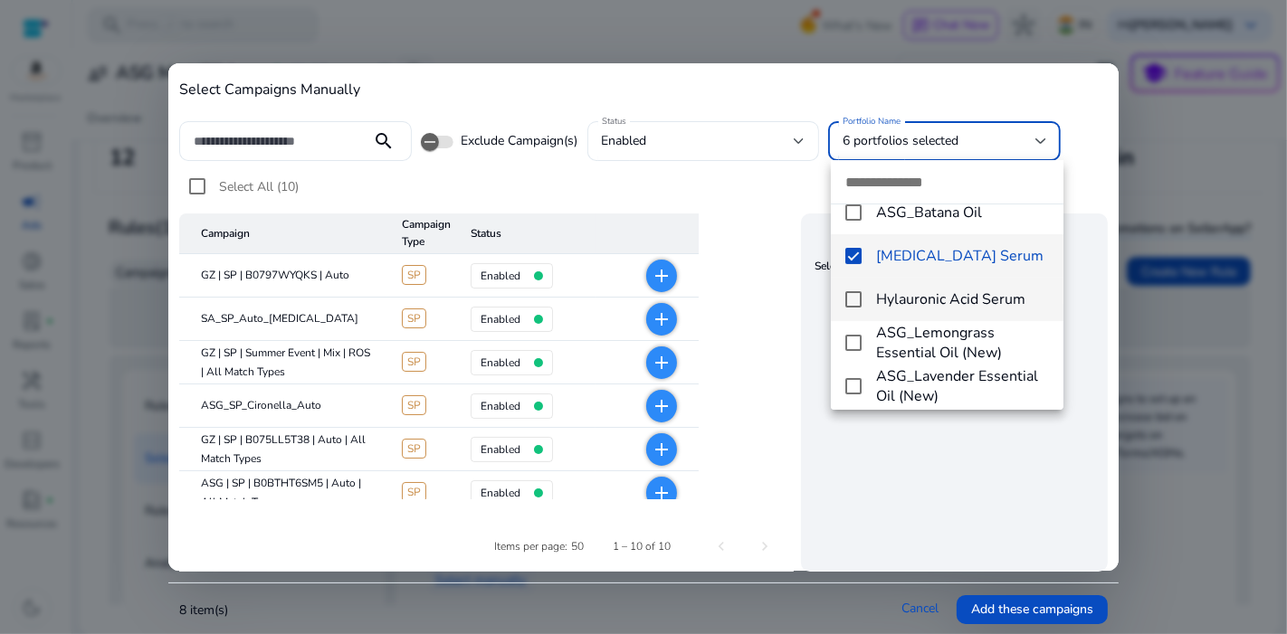
click at [855, 296] on mat-pseudo-checkbox at bounding box center [853, 299] width 16 height 16
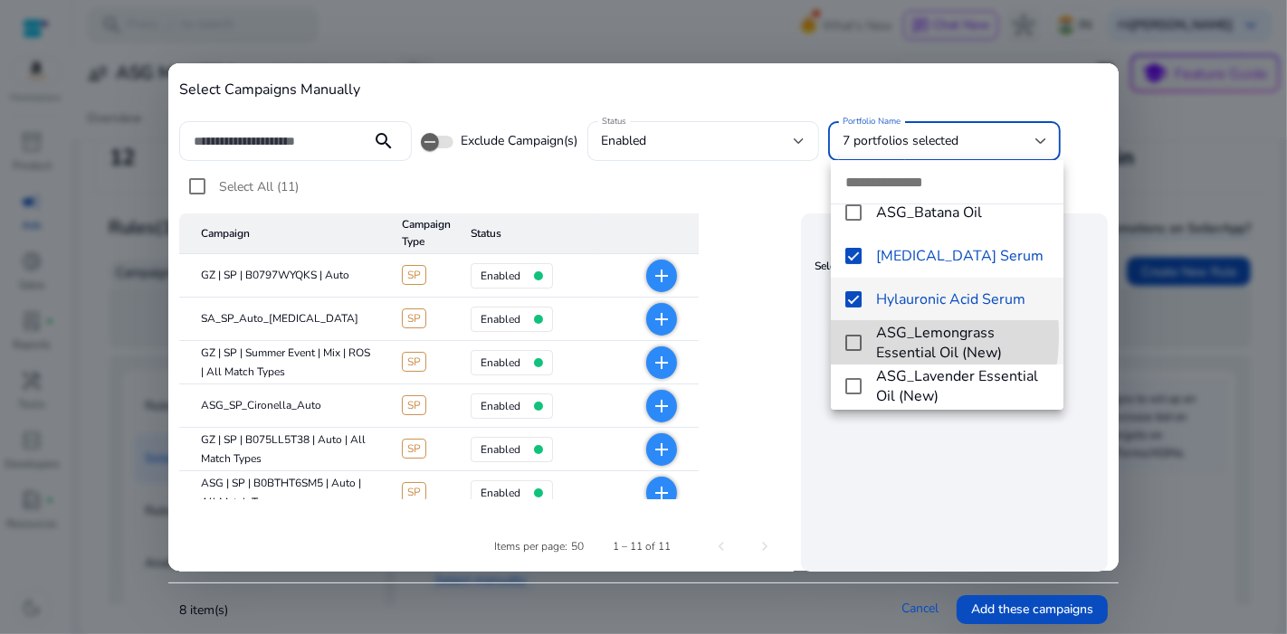
click at [850, 335] on mat-pseudo-checkbox at bounding box center [853, 343] width 16 height 16
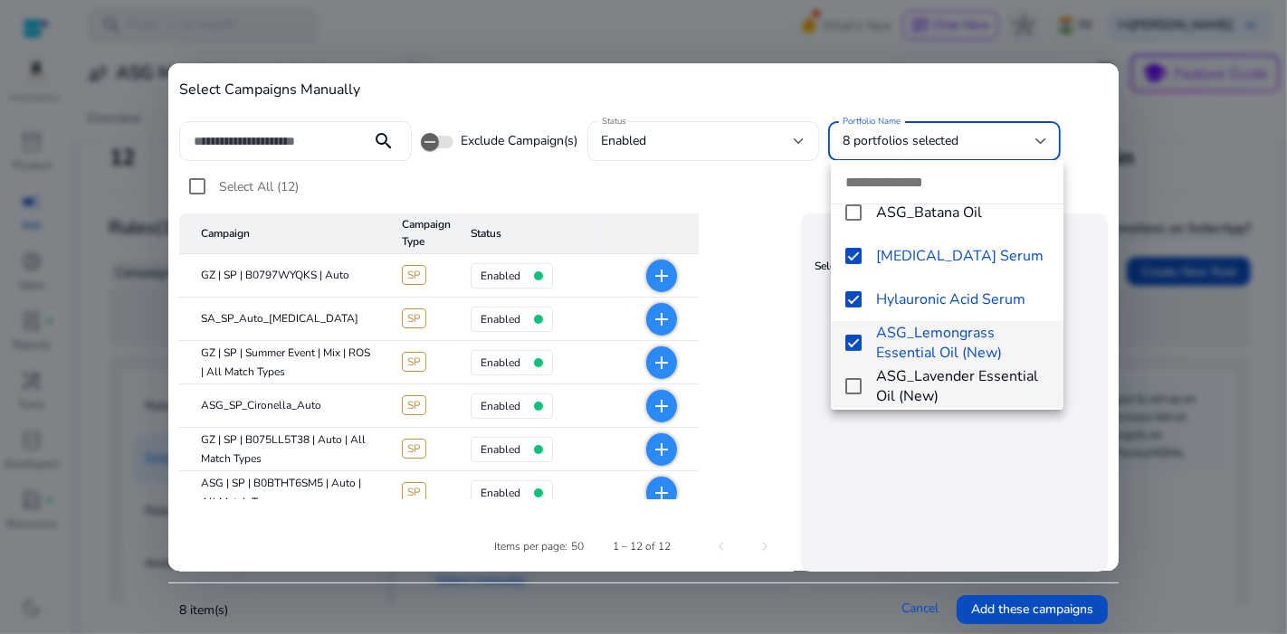
click at [852, 389] on mat-pseudo-checkbox at bounding box center [853, 386] width 16 height 16
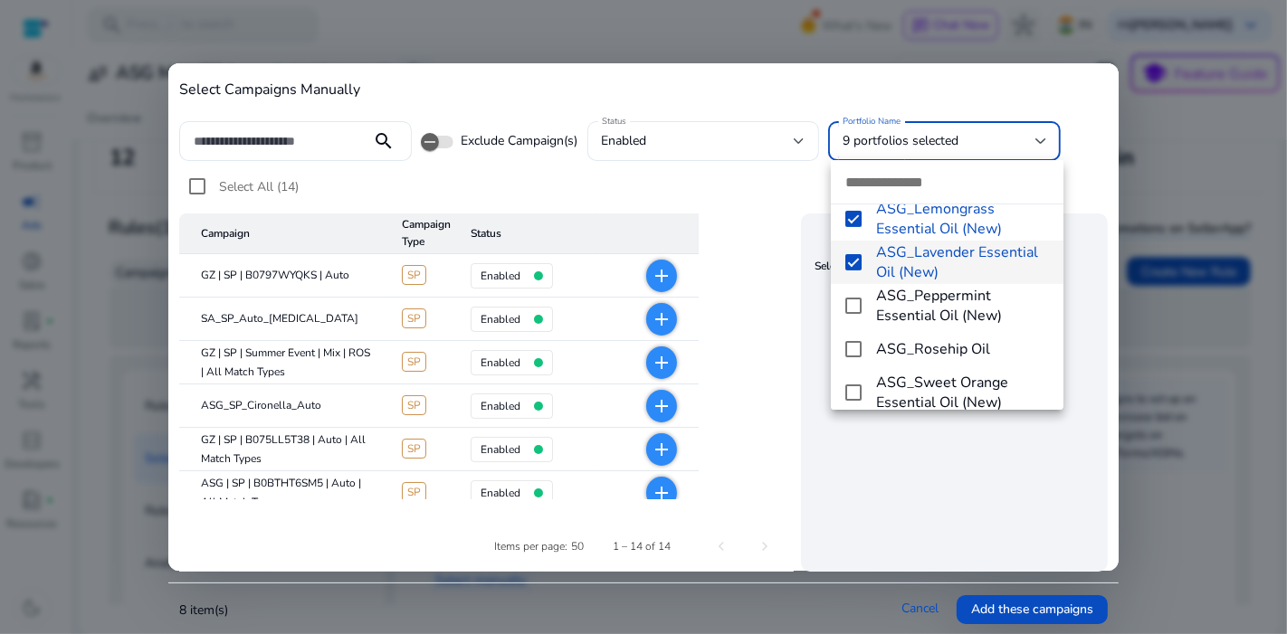
scroll to position [472, 0]
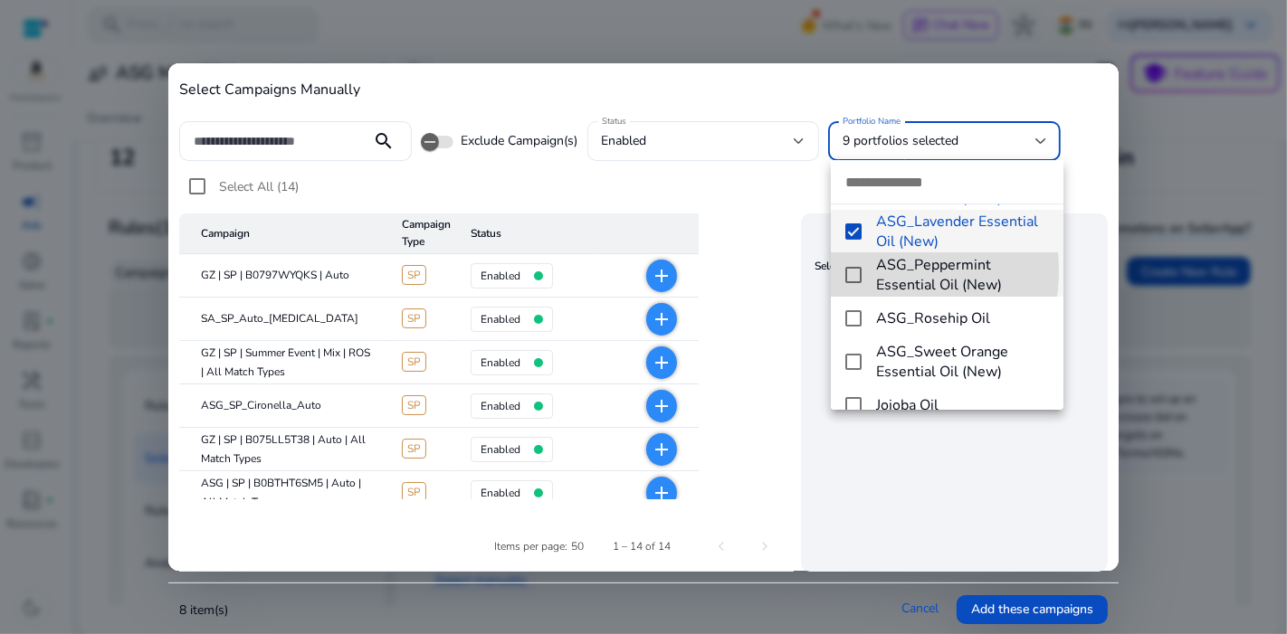
click at [858, 271] on mat-pseudo-checkbox at bounding box center [853, 275] width 16 height 16
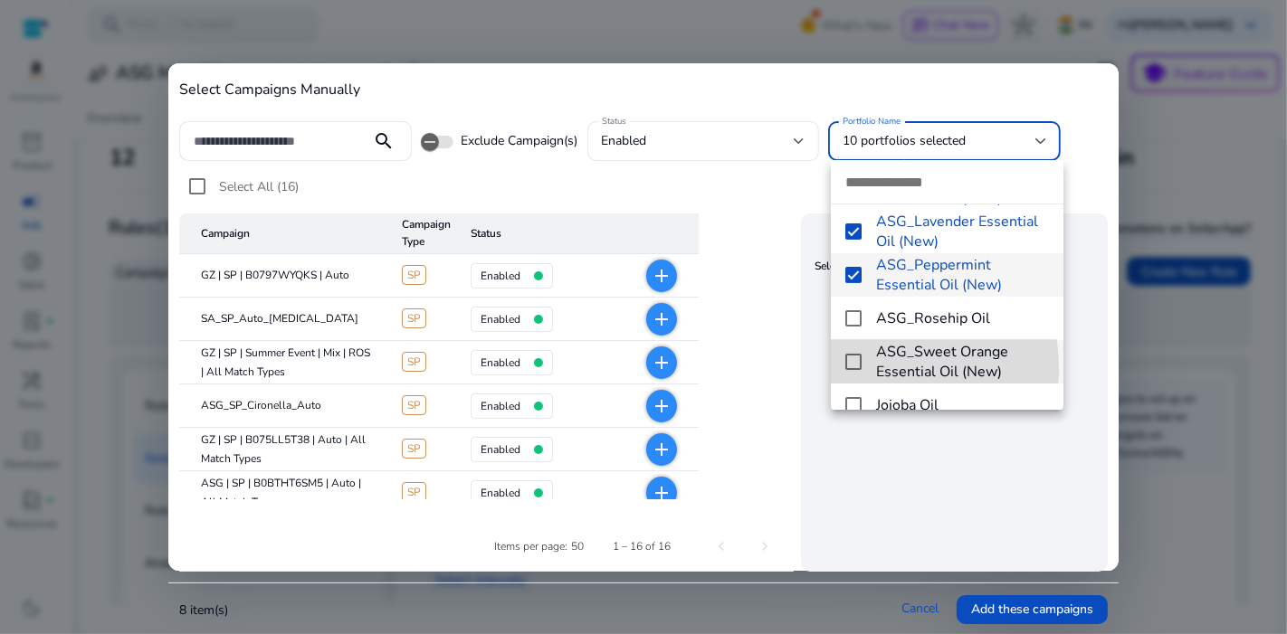
click at [855, 369] on mat-pseudo-checkbox at bounding box center [853, 362] width 16 height 16
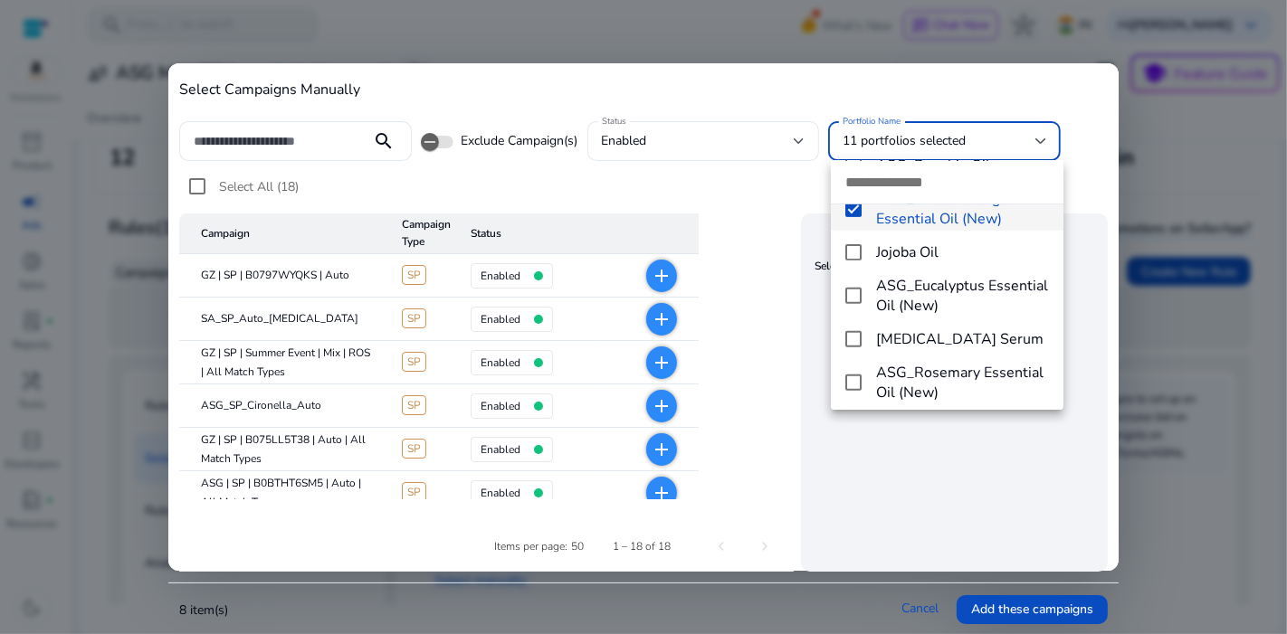
scroll to position [633, 0]
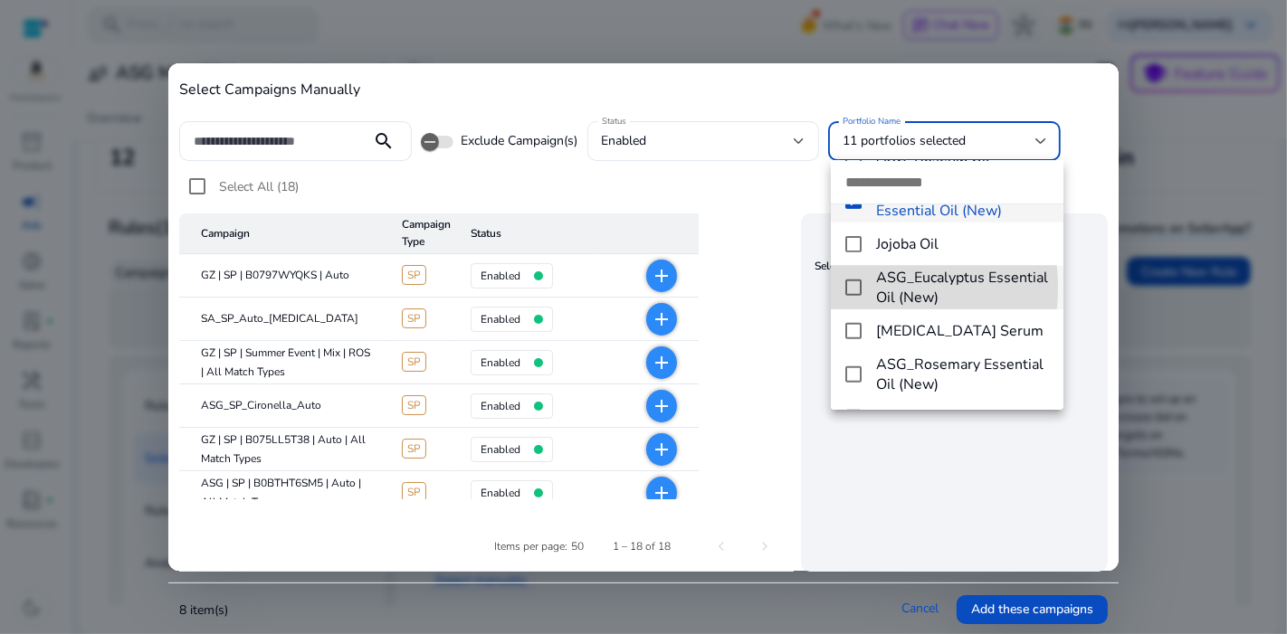
click at [859, 287] on mat-pseudo-checkbox at bounding box center [853, 288] width 16 height 16
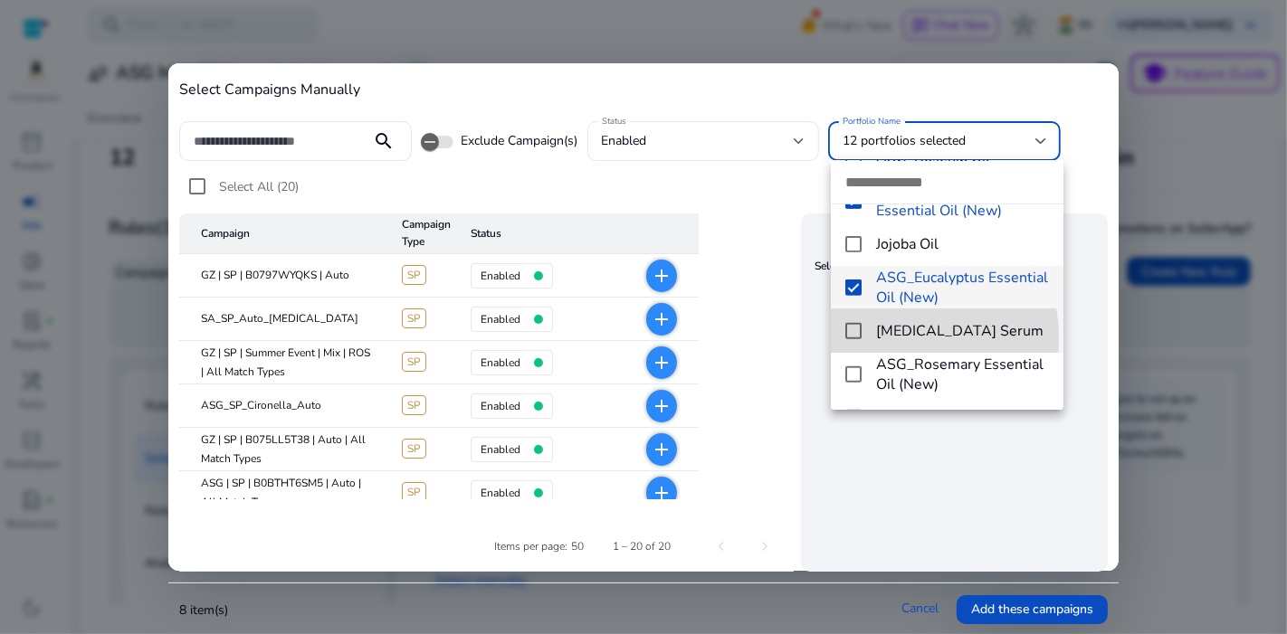
click at [860, 339] on mat-option "[MEDICAL_DATA] Serum" at bounding box center [947, 330] width 232 height 43
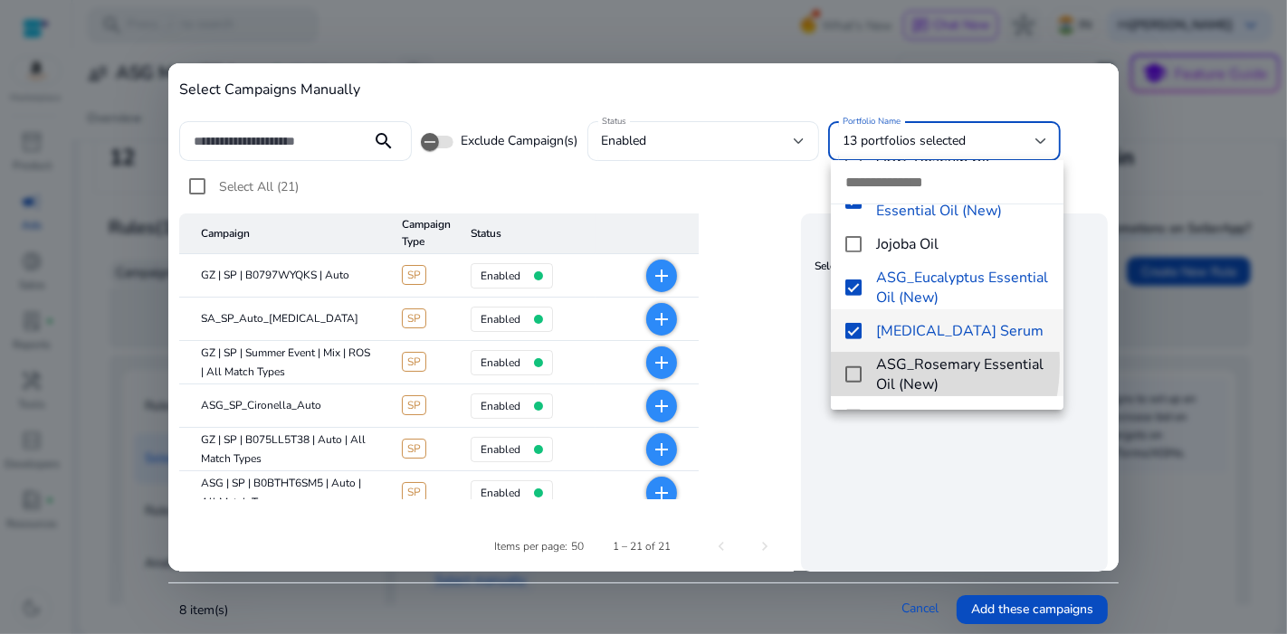
click at [858, 363] on mat-option "ASG_Rosemary Essential Oil (New)" at bounding box center [947, 374] width 232 height 43
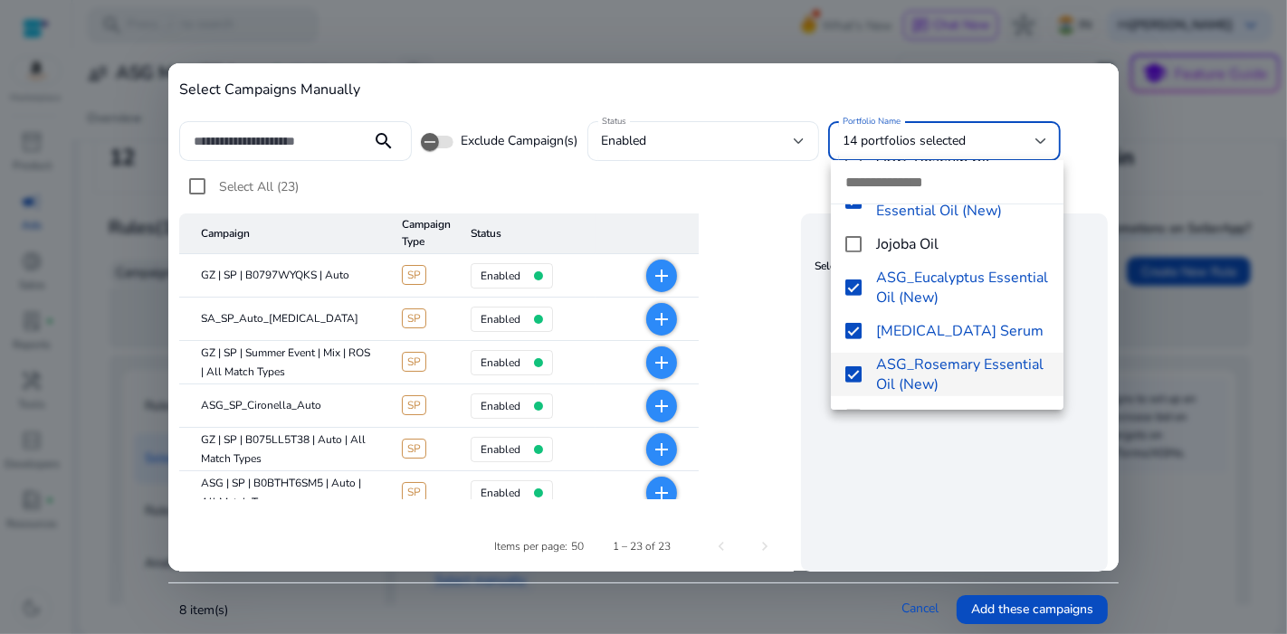
scroll to position [670, 0]
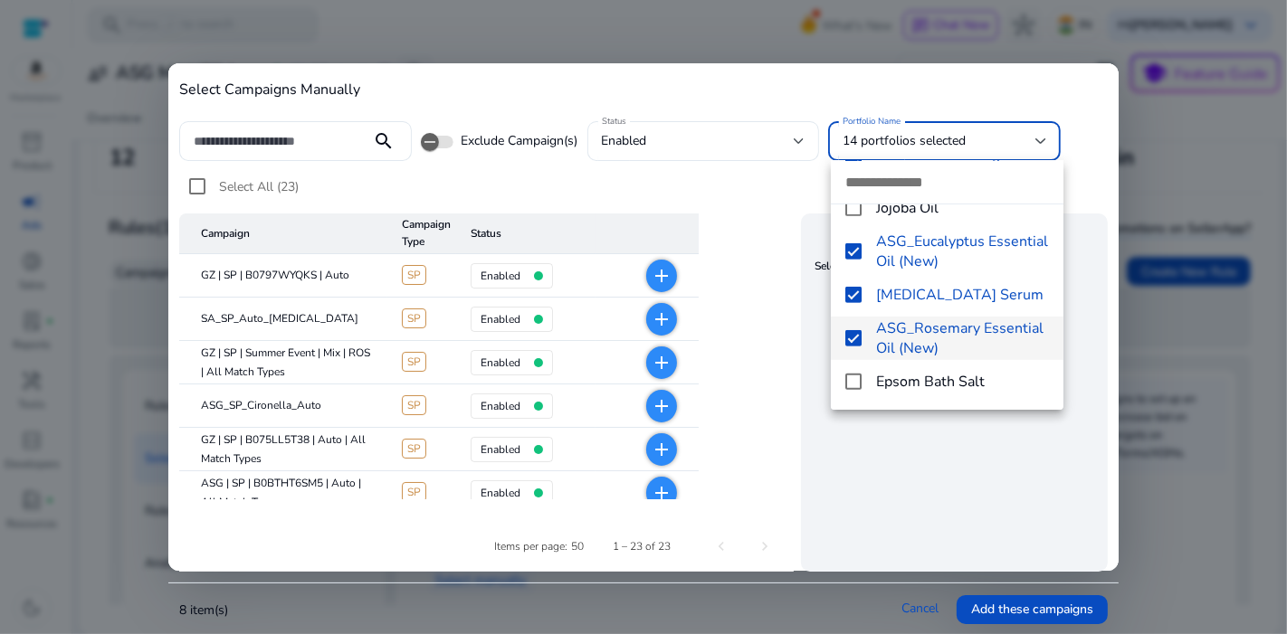
drag, startPoint x: 858, startPoint y: 363, endPoint x: 991, endPoint y: 467, distance: 168.9
click at [991, 467] on div "Select Campaigns Manually search Exclude Campaign(s) Status enabled Portfolio N…" at bounding box center [643, 317] width 1287 height 634
click at [991, 467] on div at bounding box center [643, 317] width 1287 height 634
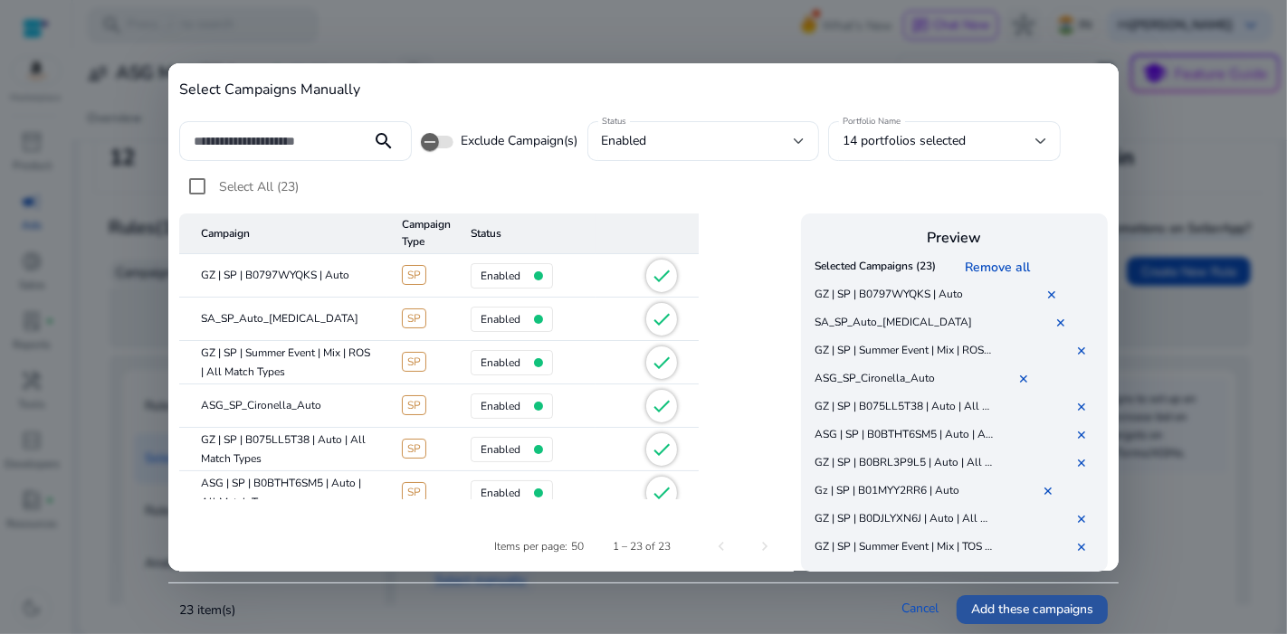
click at [1054, 607] on span "Add these campaigns" at bounding box center [1032, 609] width 122 height 19
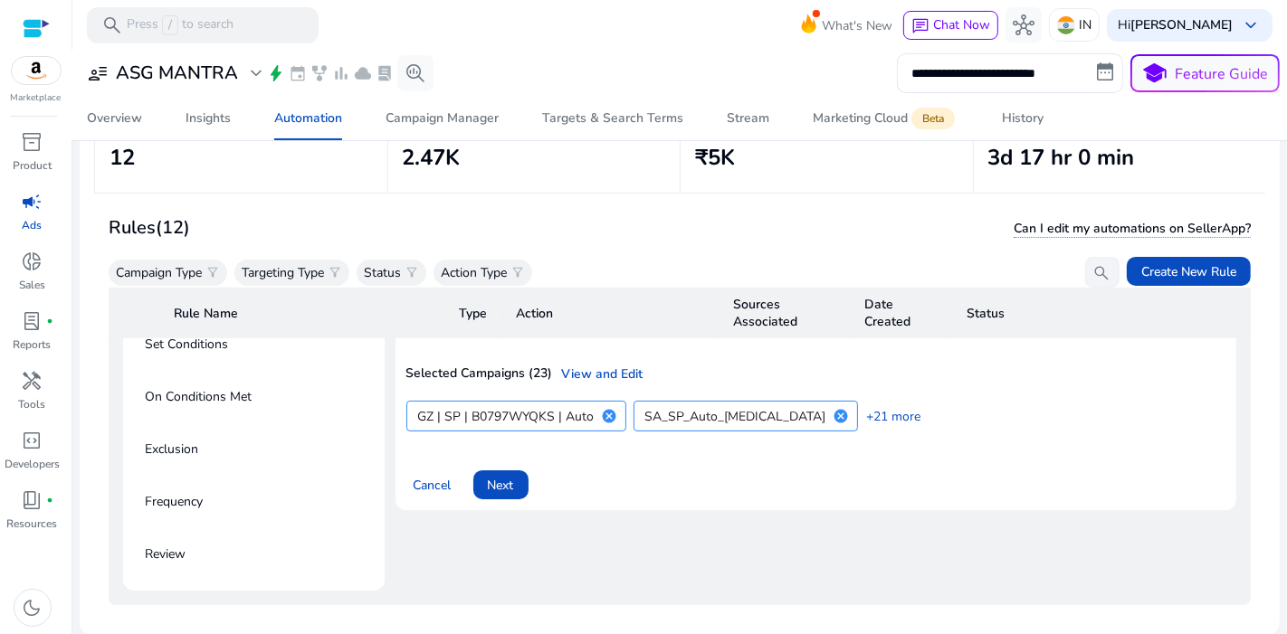
scroll to position [1004, 0]
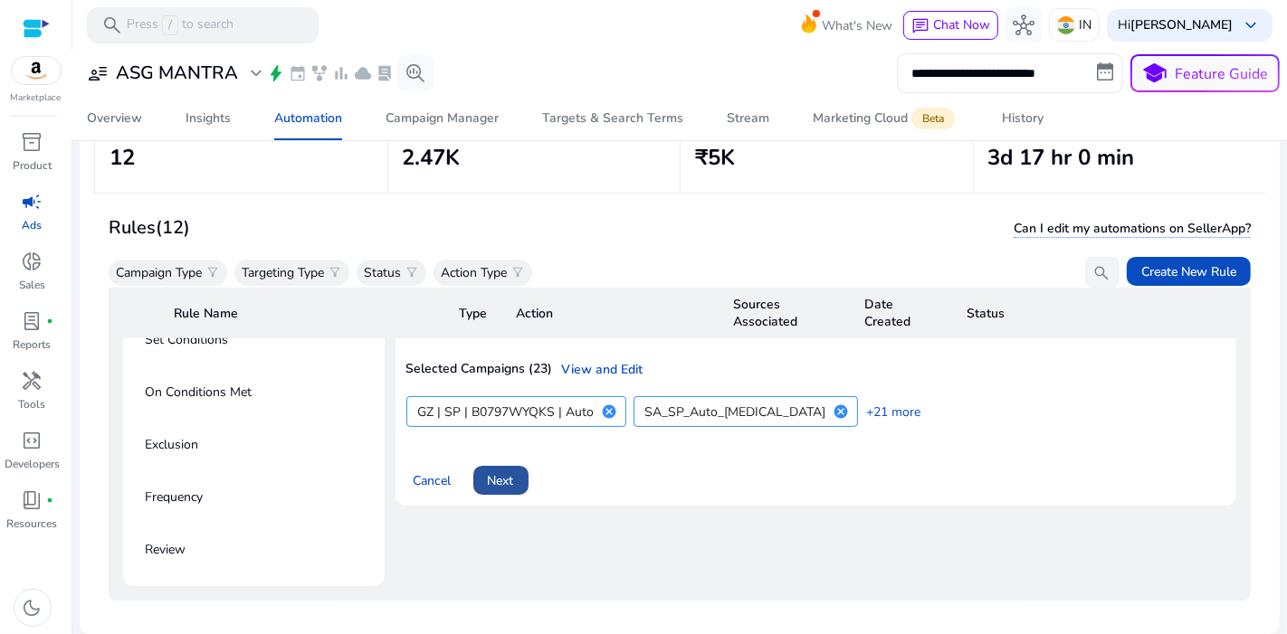
click at [509, 471] on span "Next" at bounding box center [501, 480] width 26 height 19
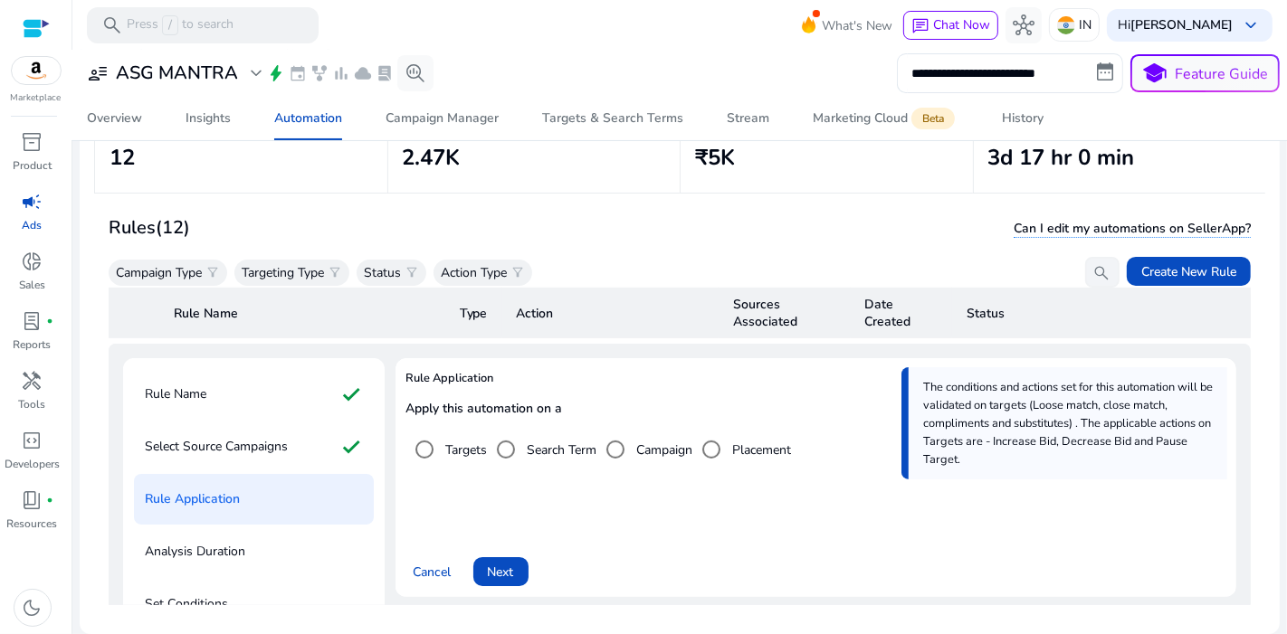
scroll to position [745, 0]
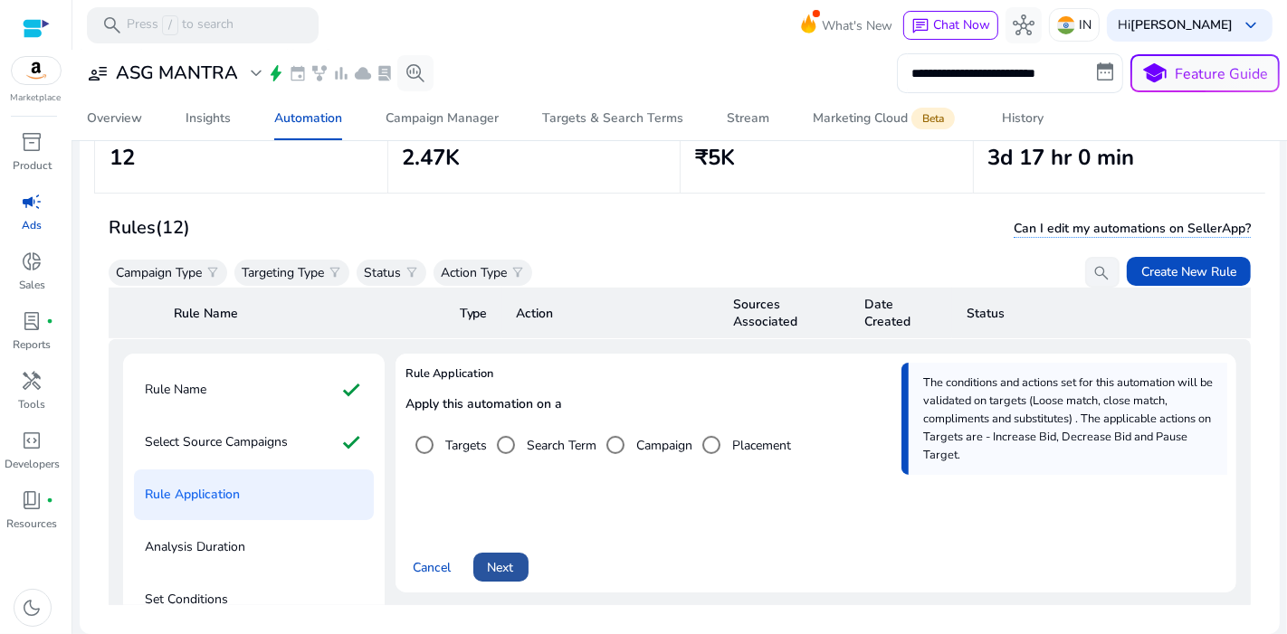
click at [502, 558] on span "Next" at bounding box center [501, 567] width 26 height 19
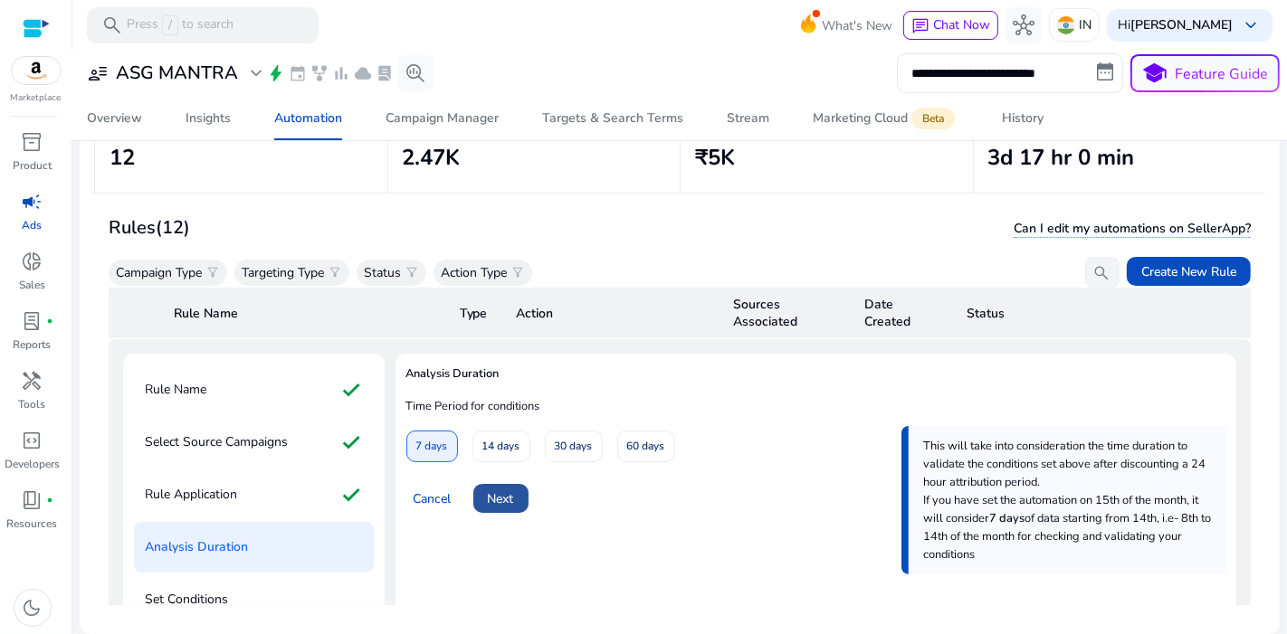
click at [507, 495] on span at bounding box center [500, 498] width 55 height 43
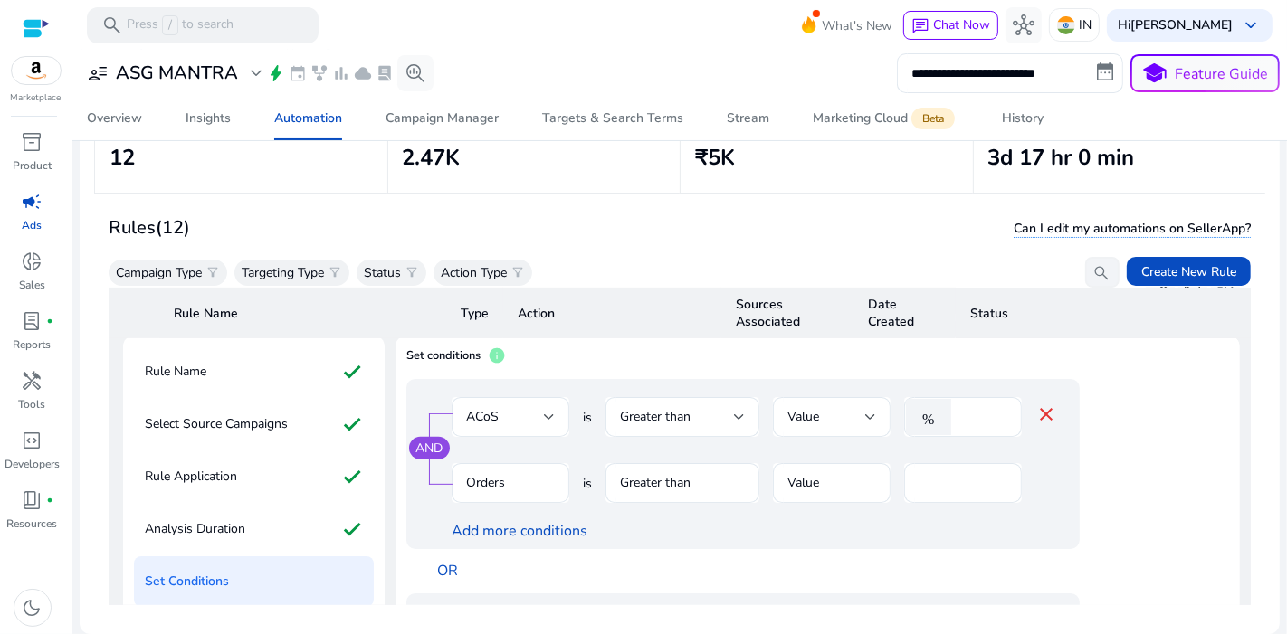
scroll to position [0, 0]
click at [982, 408] on input "**" at bounding box center [983, 417] width 47 height 20
type input "*"
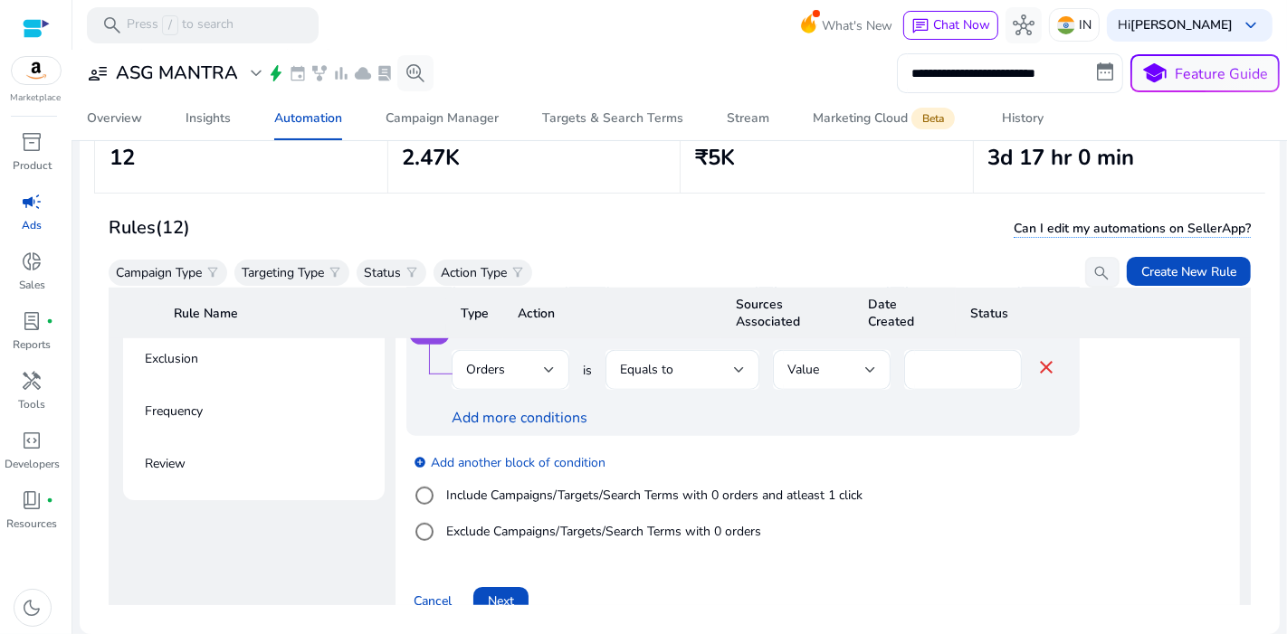
scroll to position [1163, 0]
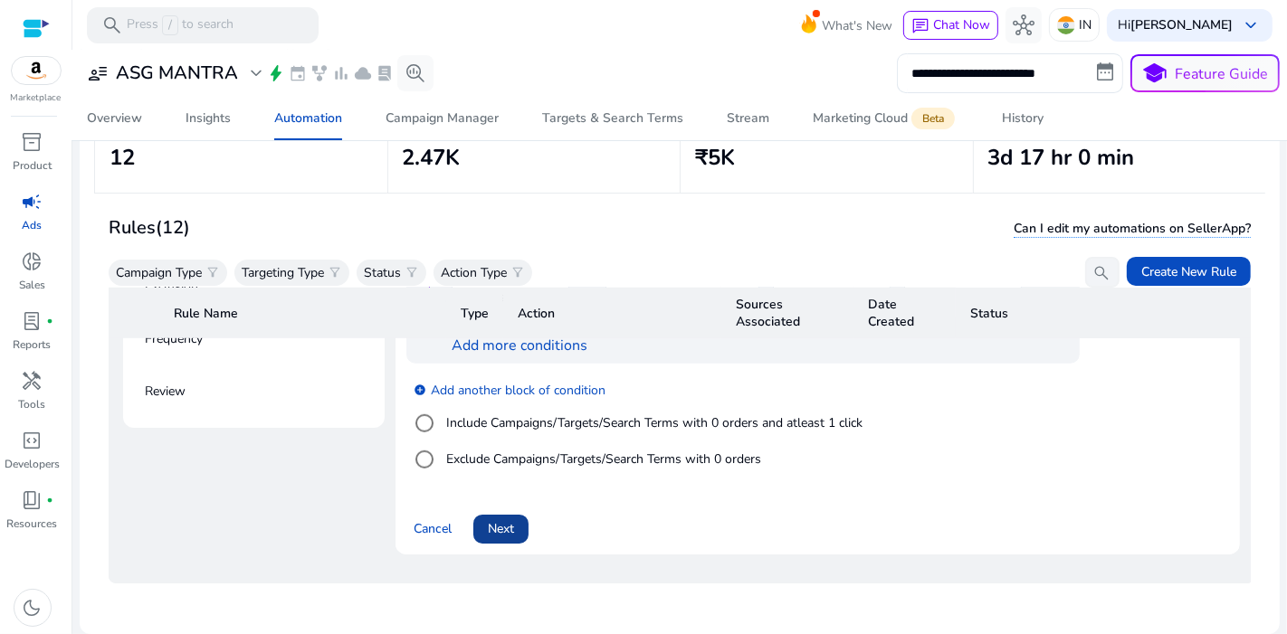
type input "**"
click at [514, 519] on span "Next" at bounding box center [501, 528] width 26 height 19
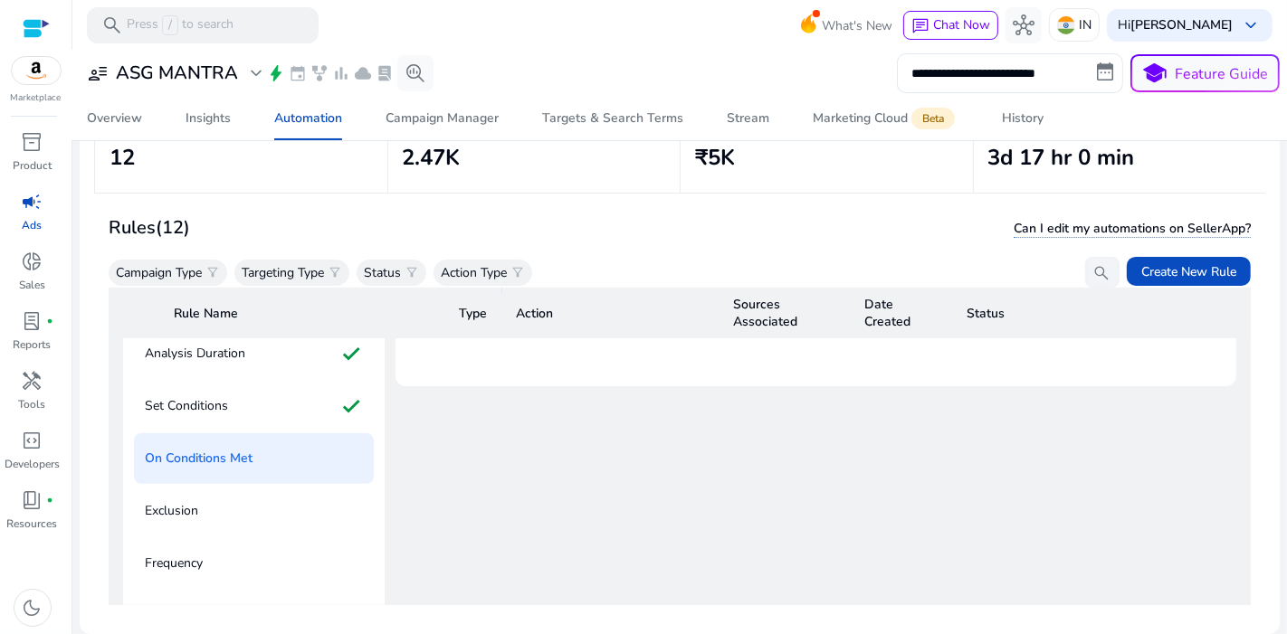
scroll to position [940, 0]
click at [290, 409] on div "Set Conditions check" at bounding box center [254, 404] width 240 height 51
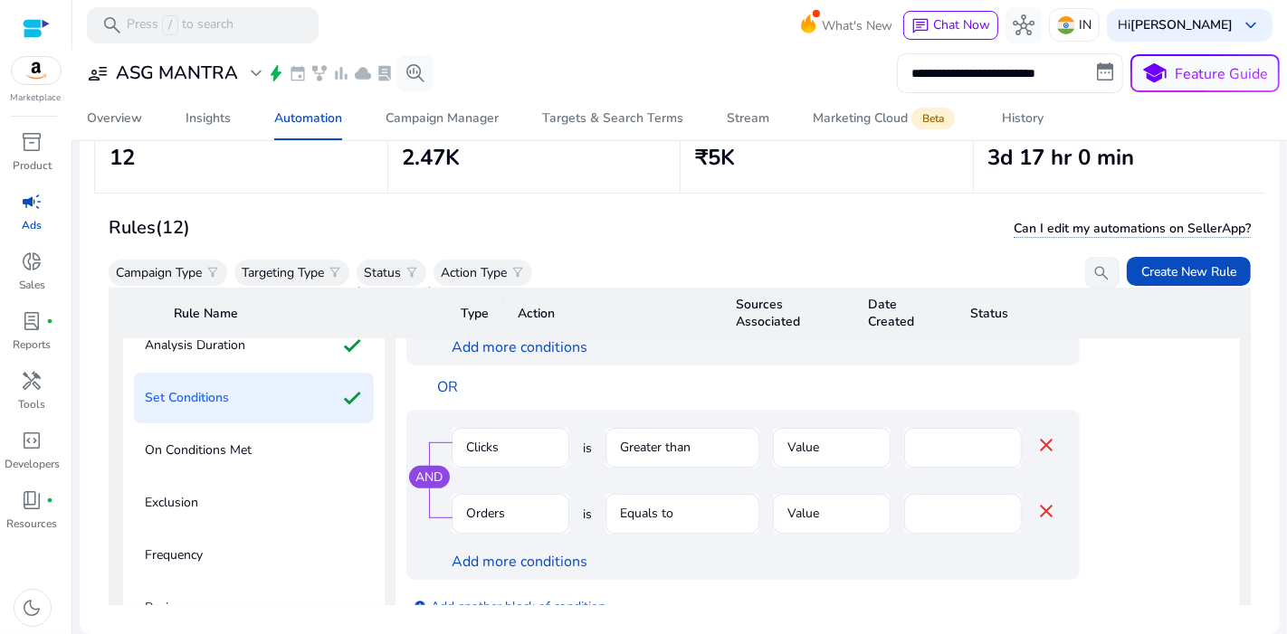
scroll to position [946, 0]
click at [277, 448] on div "On Conditions Met" at bounding box center [254, 451] width 240 height 51
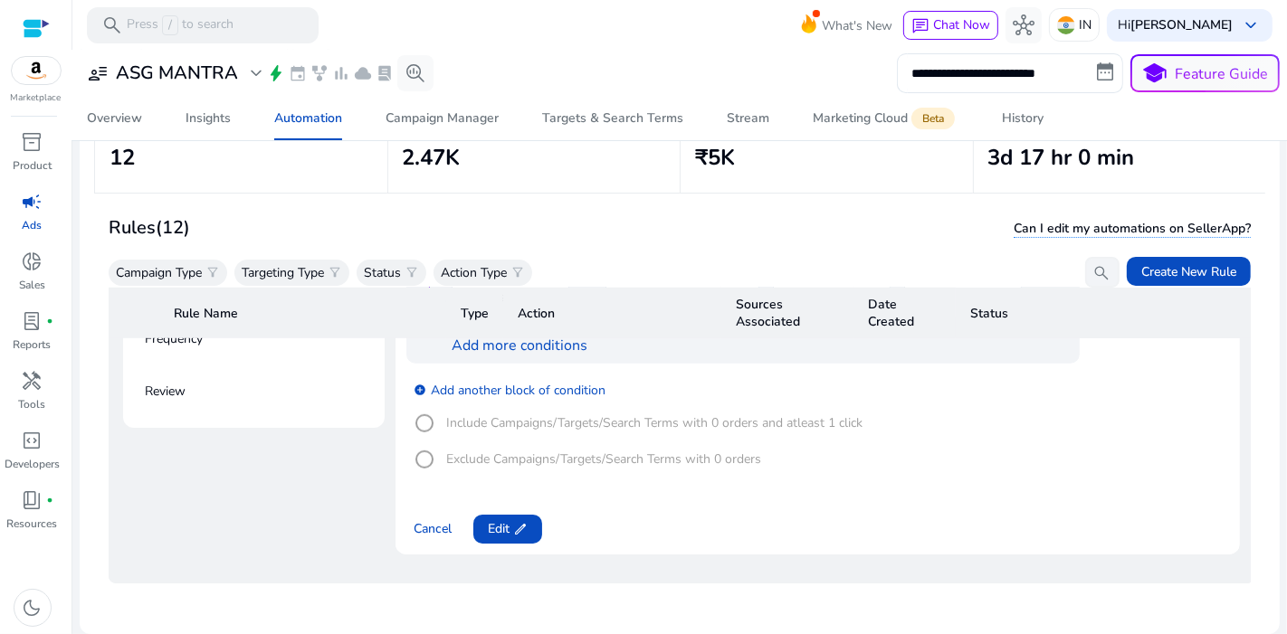
scroll to position [1162, 0]
click at [532, 518] on span at bounding box center [507, 529] width 69 height 43
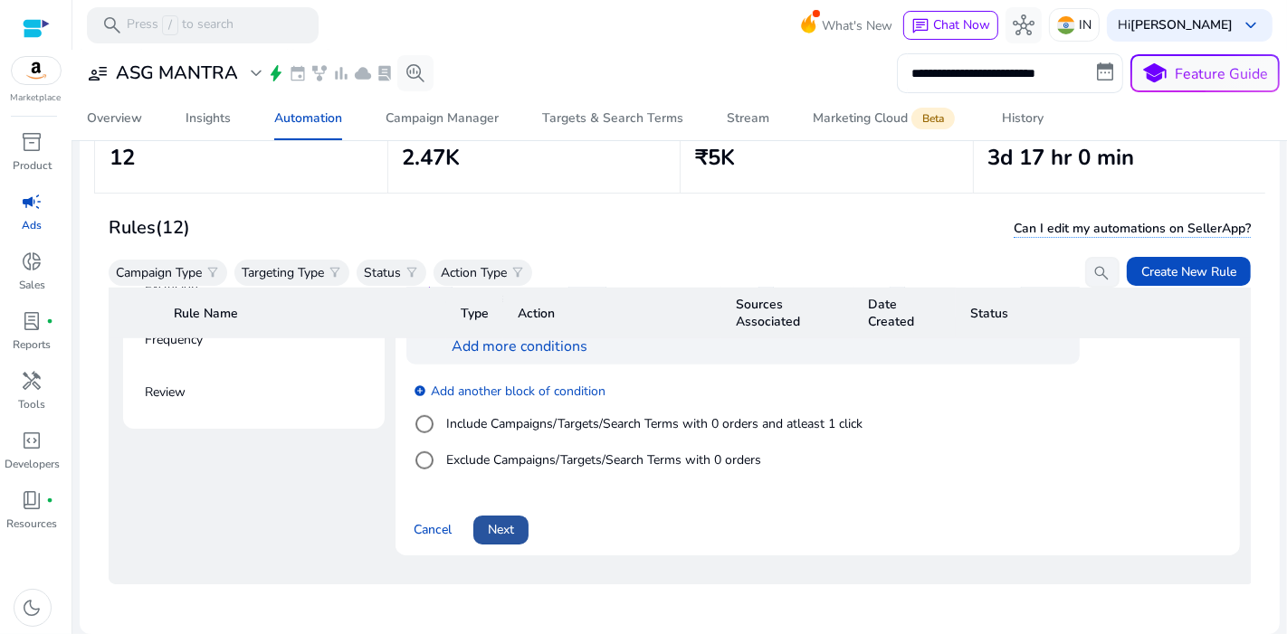
click at [518, 518] on span at bounding box center [500, 529] width 55 height 43
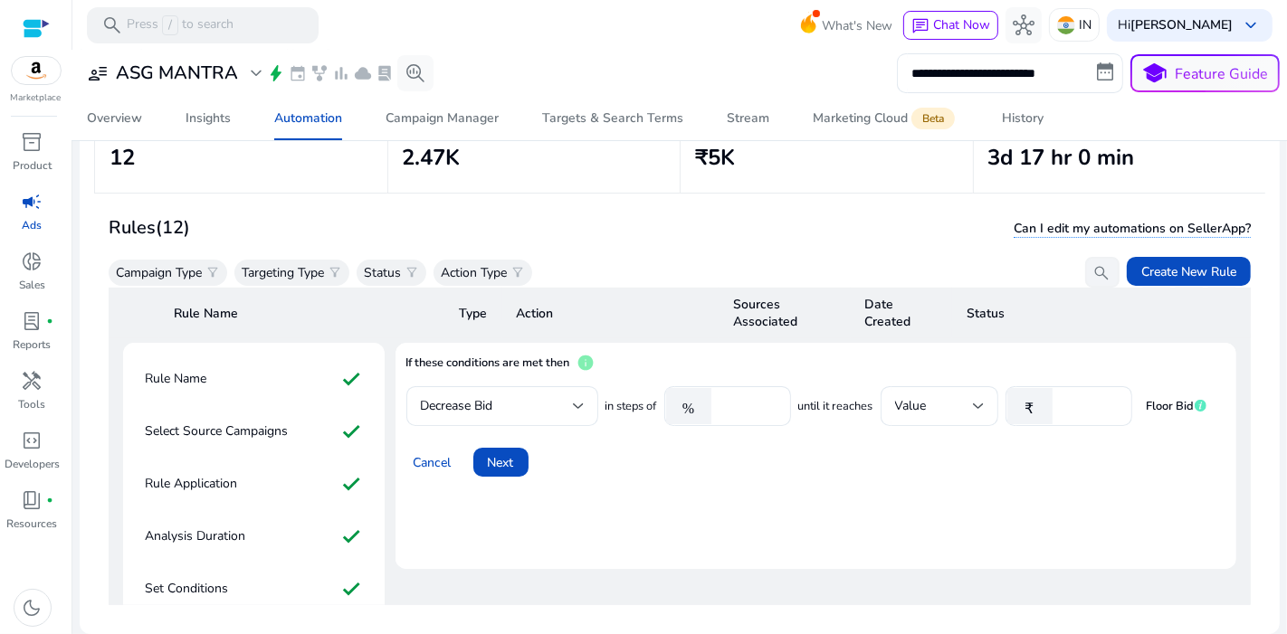
scroll to position [757, 0]
drag, startPoint x: 518, startPoint y: 518, endPoint x: 507, endPoint y: 446, distance: 72.3
click at [507, 446] on mat-card "If these conditions are met then info Decrease Bid in steps of % **** until it …" at bounding box center [815, 454] width 841 height 226
click at [507, 451] on span "Next" at bounding box center [501, 460] width 26 height 19
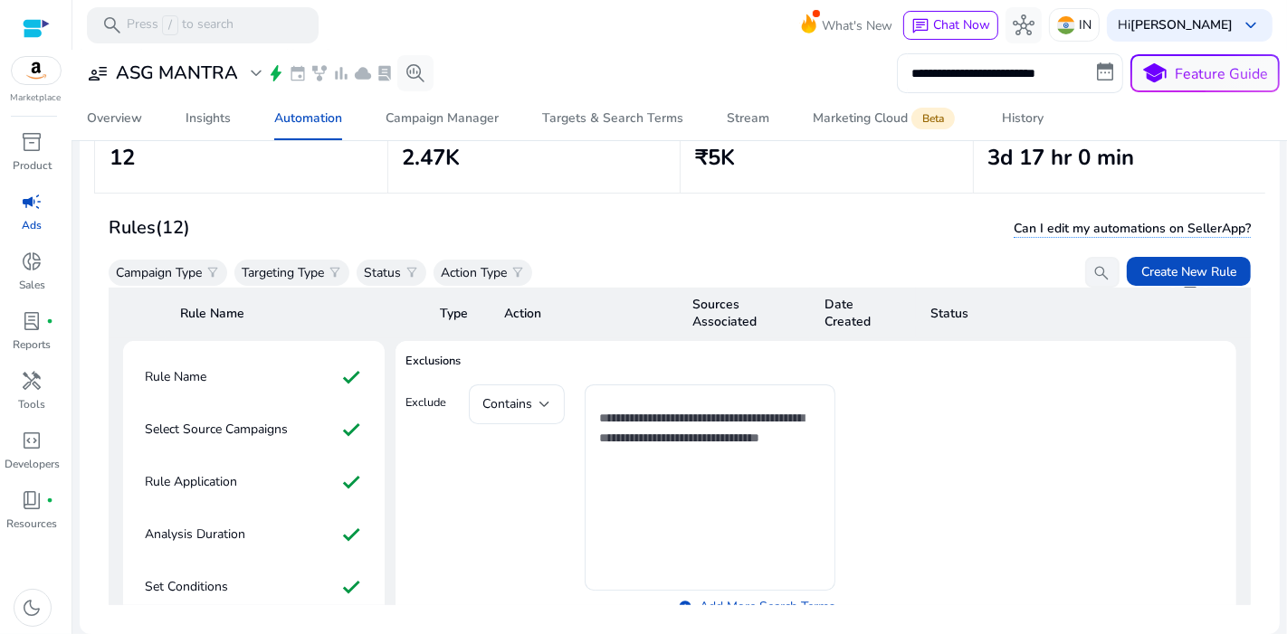
scroll to position [1000, 0]
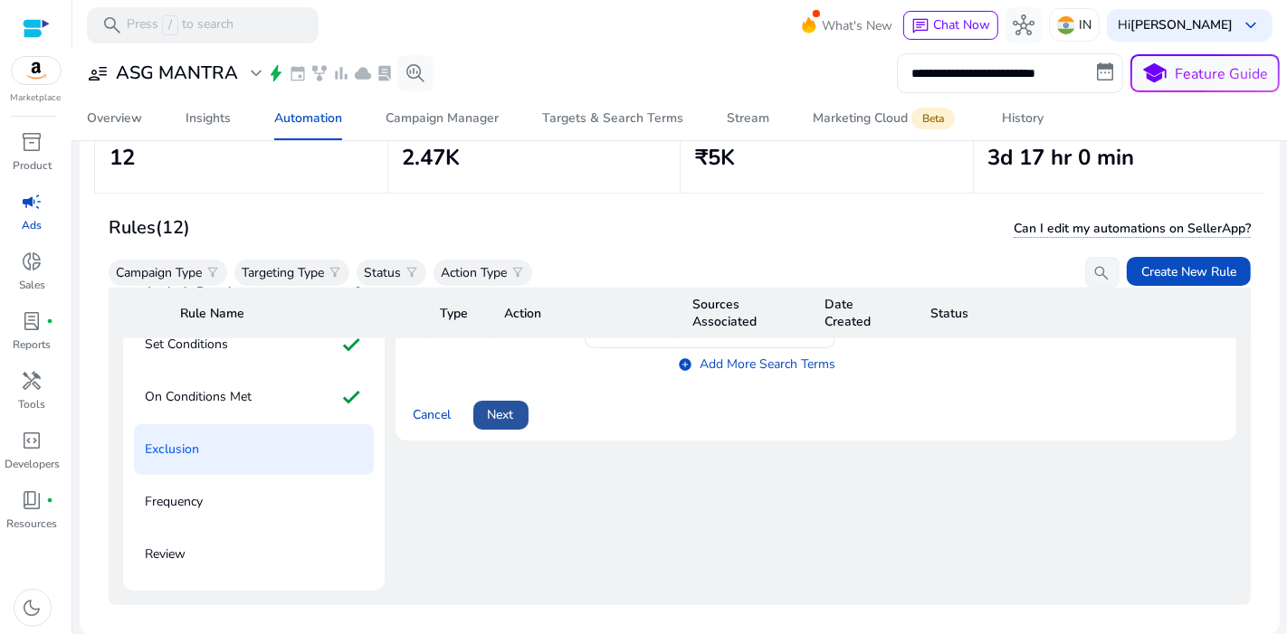
click at [513, 405] on span "Next" at bounding box center [501, 414] width 26 height 19
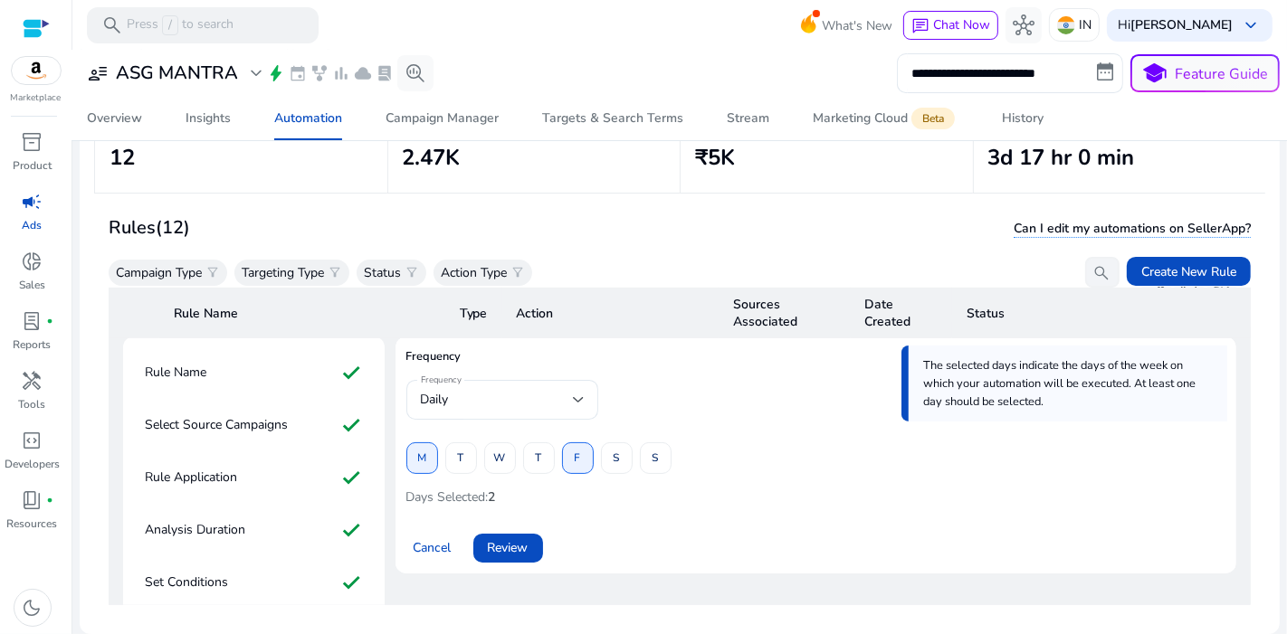
scroll to position [795, 0]
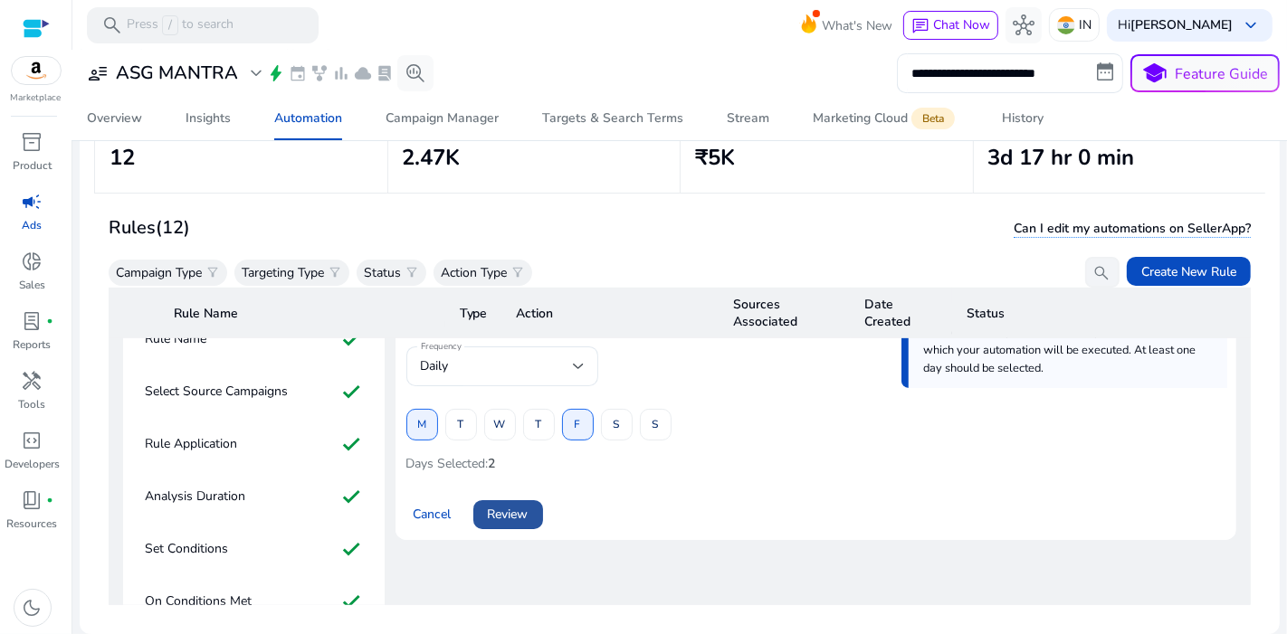
click at [532, 493] on span at bounding box center [508, 514] width 70 height 43
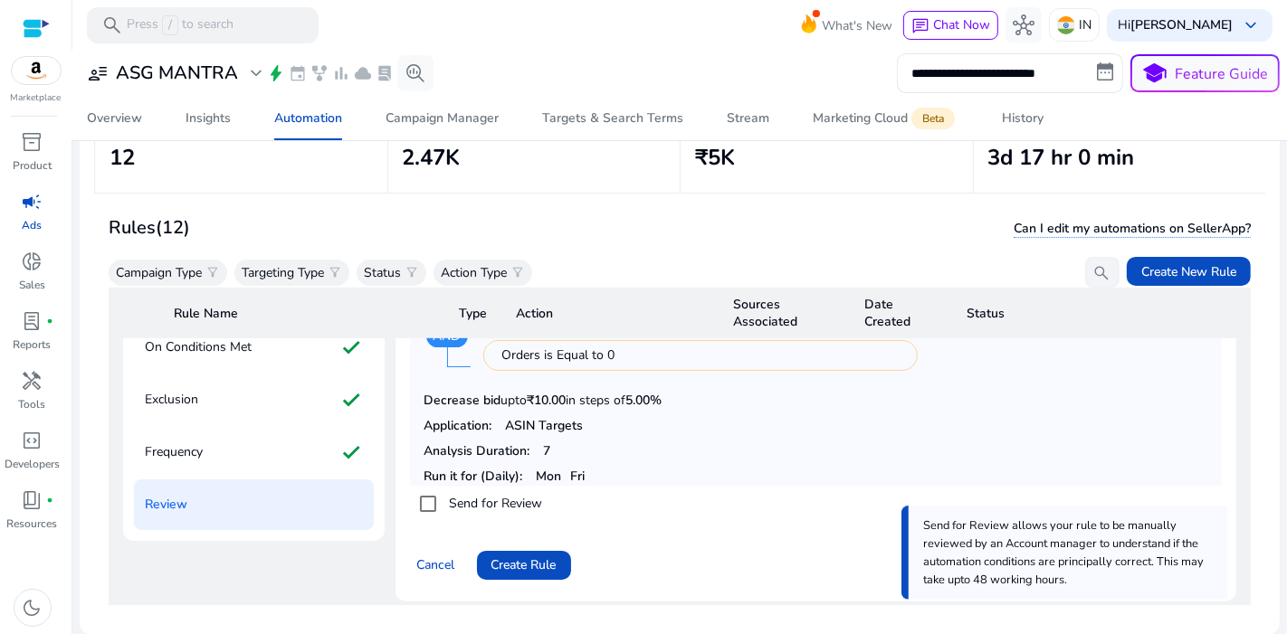
scroll to position [1048, 0]
click at [517, 557] on span "Create Rule" at bounding box center [523, 566] width 65 height 19
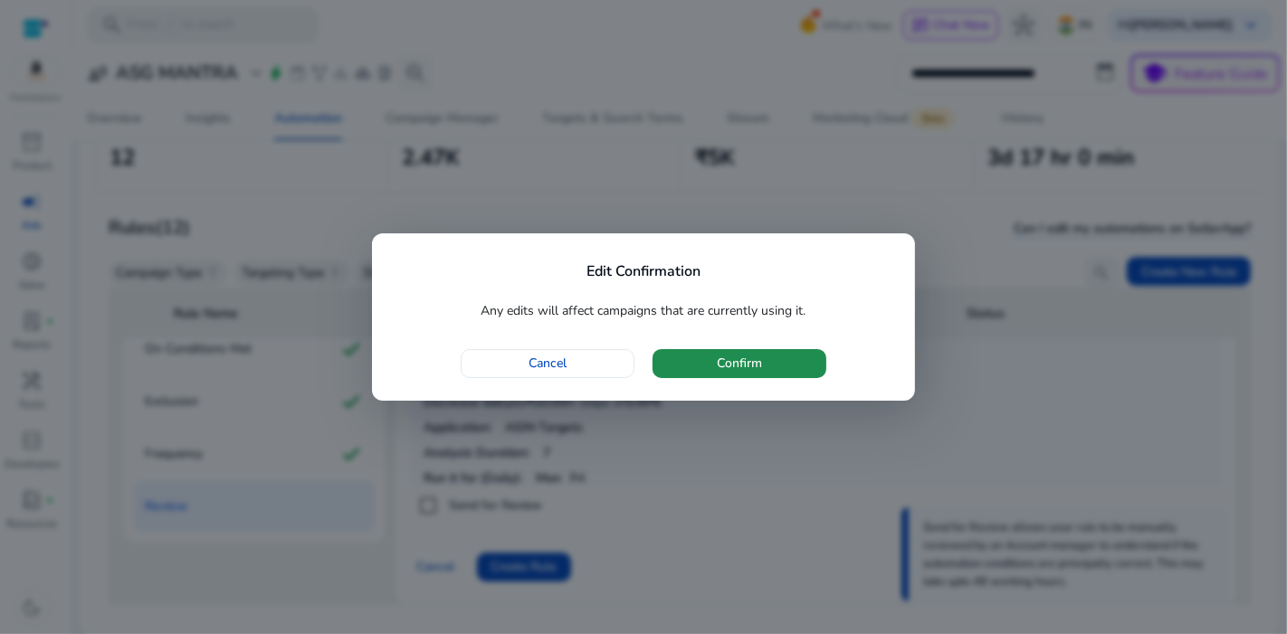
click at [737, 376] on span "button" at bounding box center [739, 363] width 174 height 43
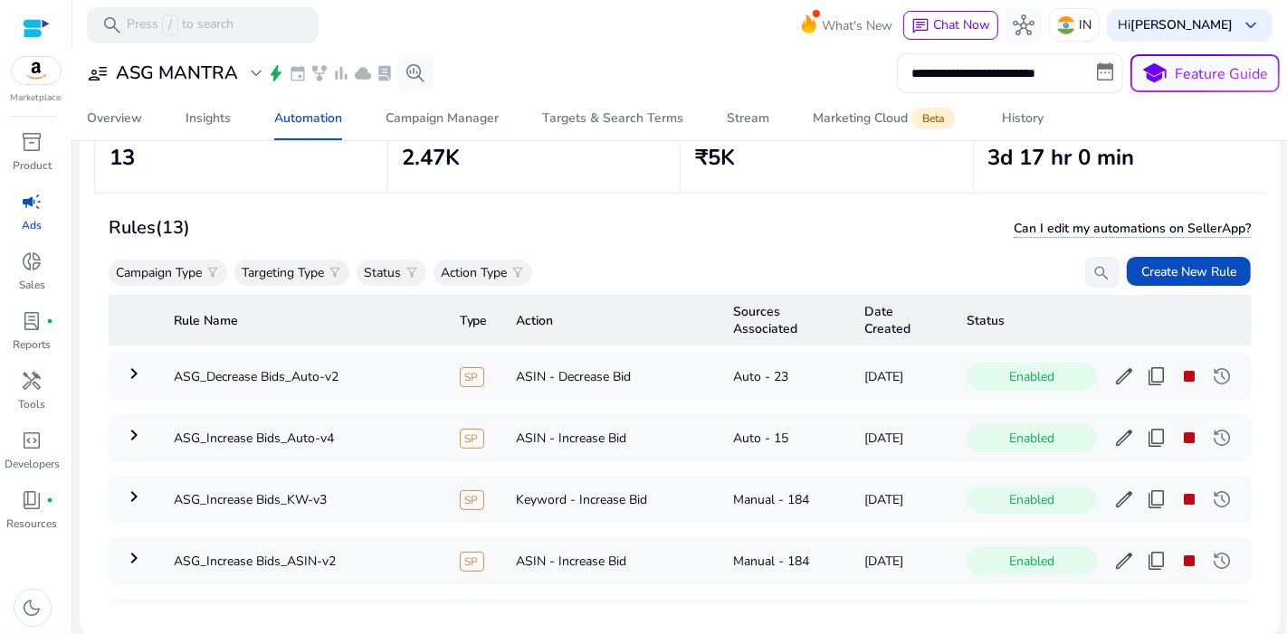
scroll to position [559, 0]
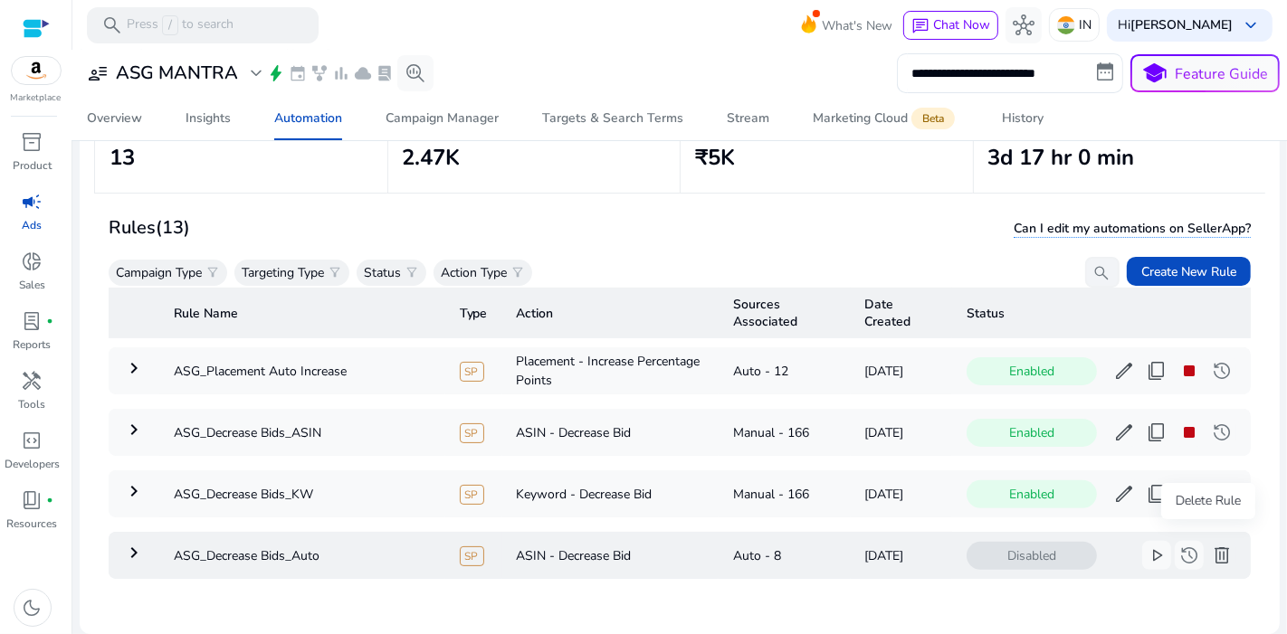
click at [1211, 545] on span "delete" at bounding box center [1222, 556] width 22 height 22
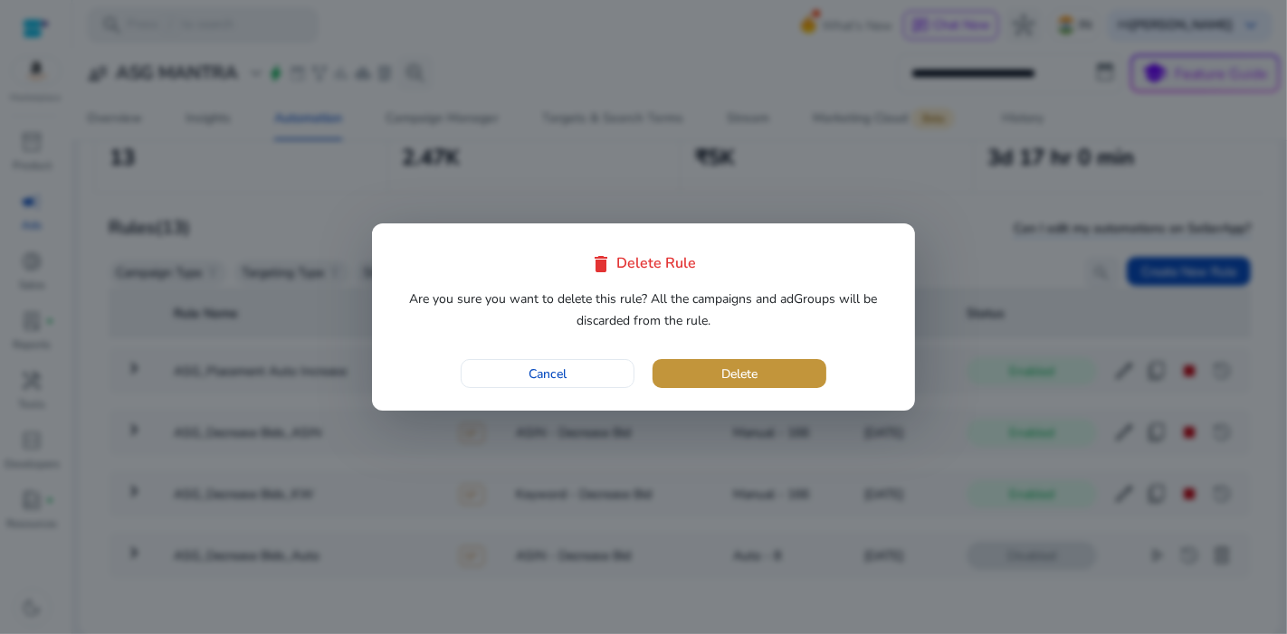
click at [741, 385] on span "button" at bounding box center [739, 373] width 174 height 43
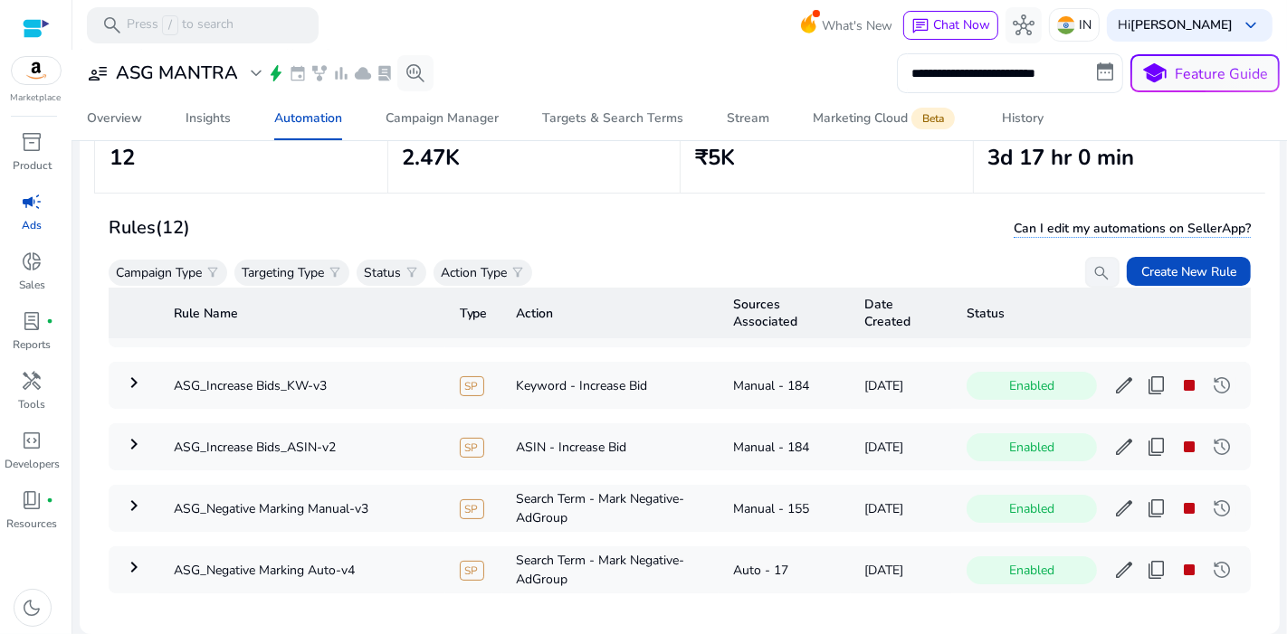
scroll to position [499, 0]
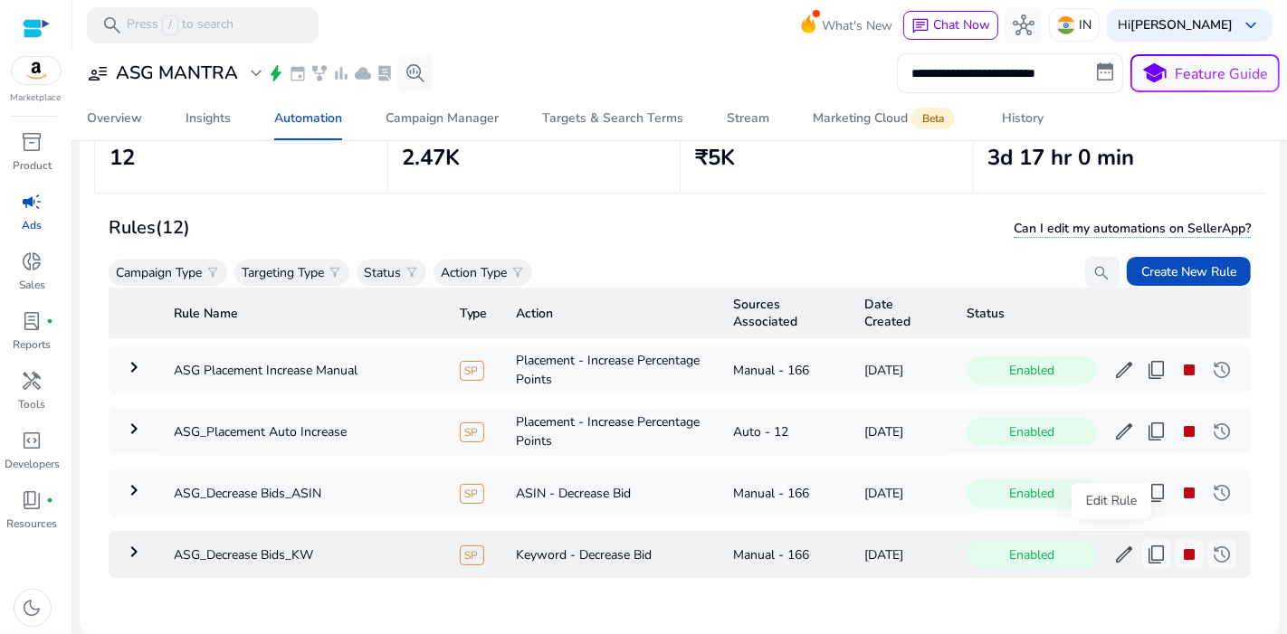
click at [1113, 544] on span "edit" at bounding box center [1124, 555] width 22 height 22
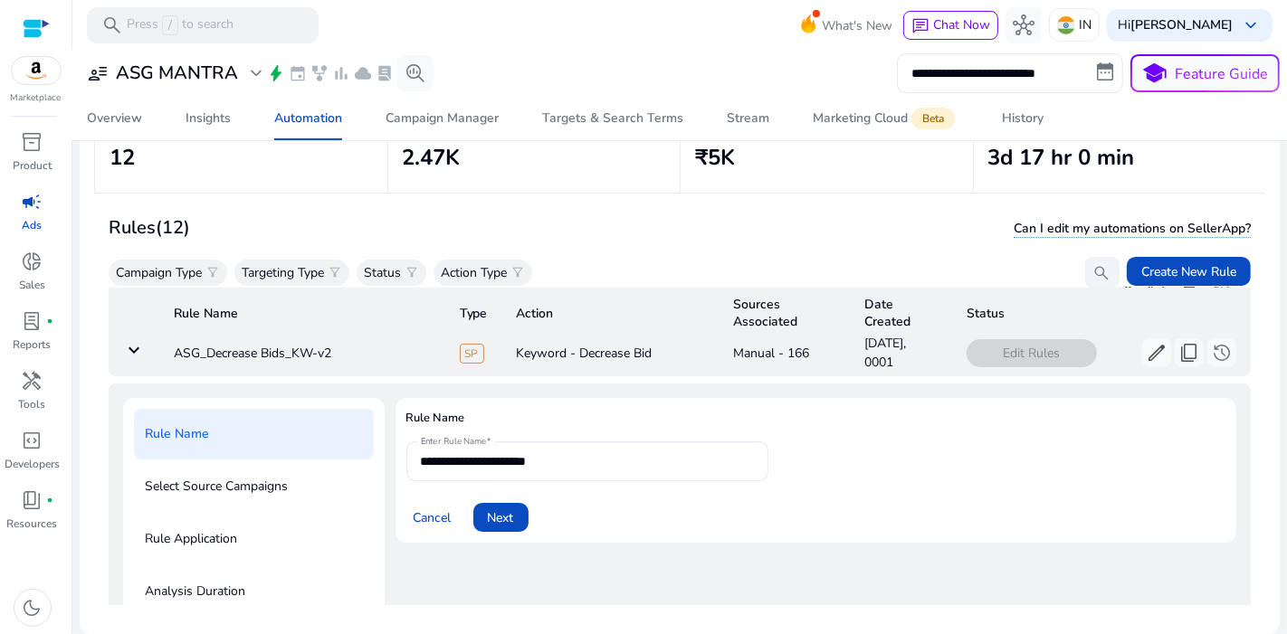
scroll to position [728, 0]
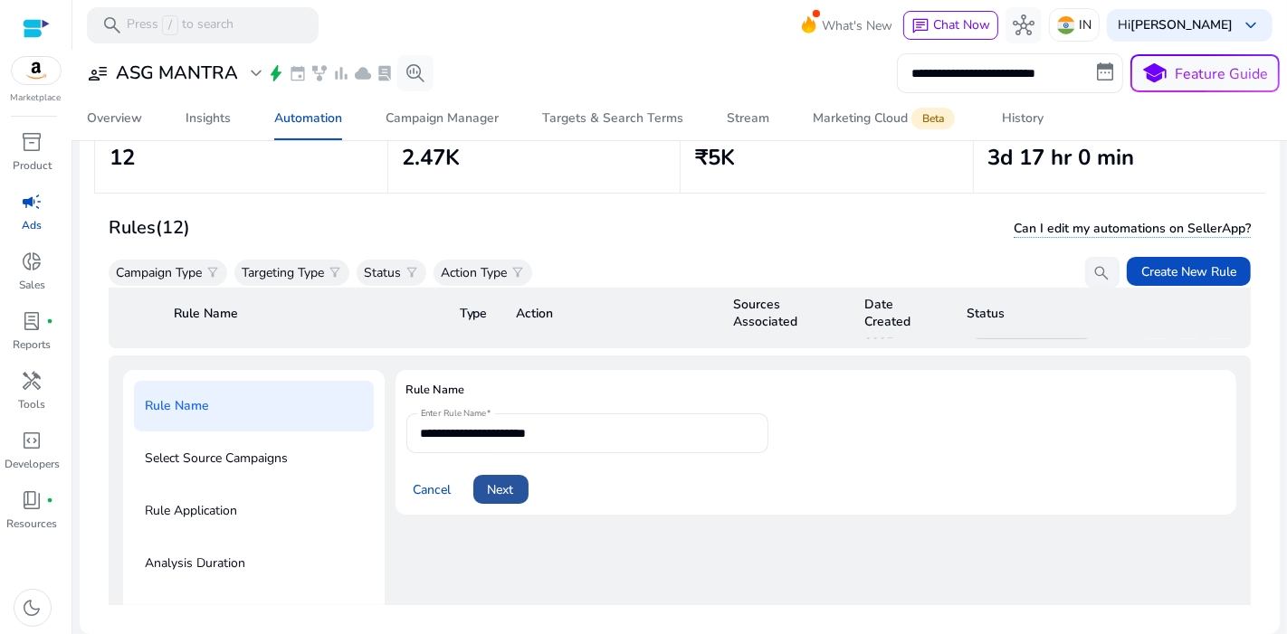
click at [504, 480] on span "Next" at bounding box center [501, 489] width 26 height 19
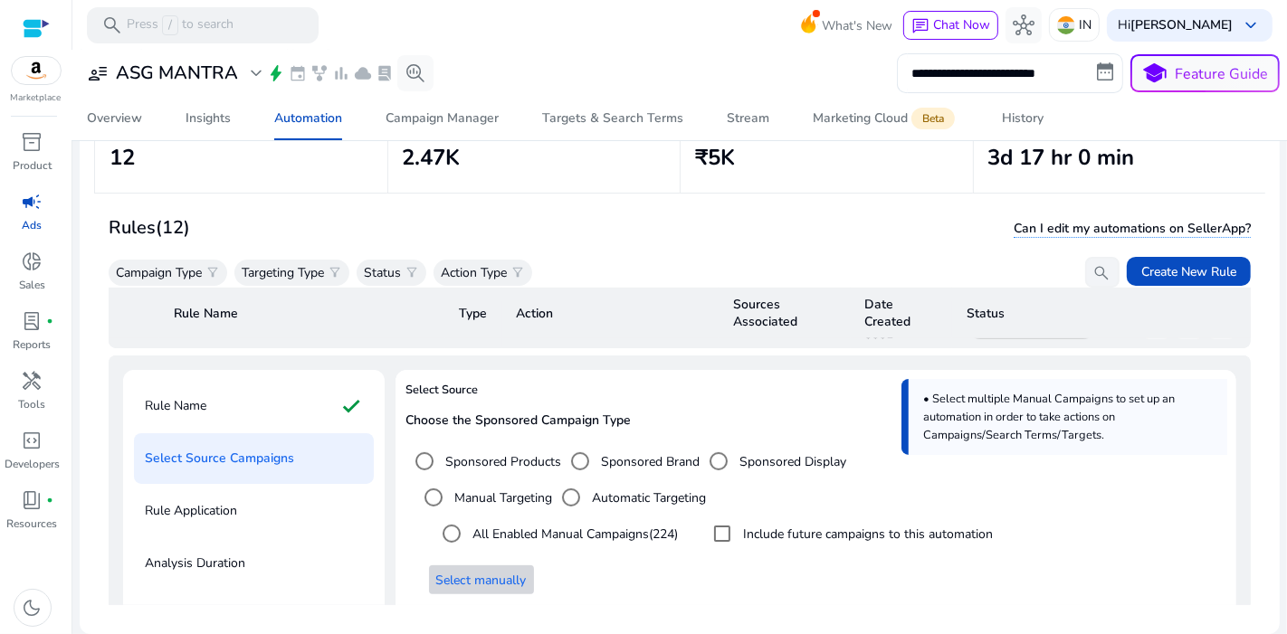
click at [511, 571] on span "Select manually" at bounding box center [481, 580] width 90 height 19
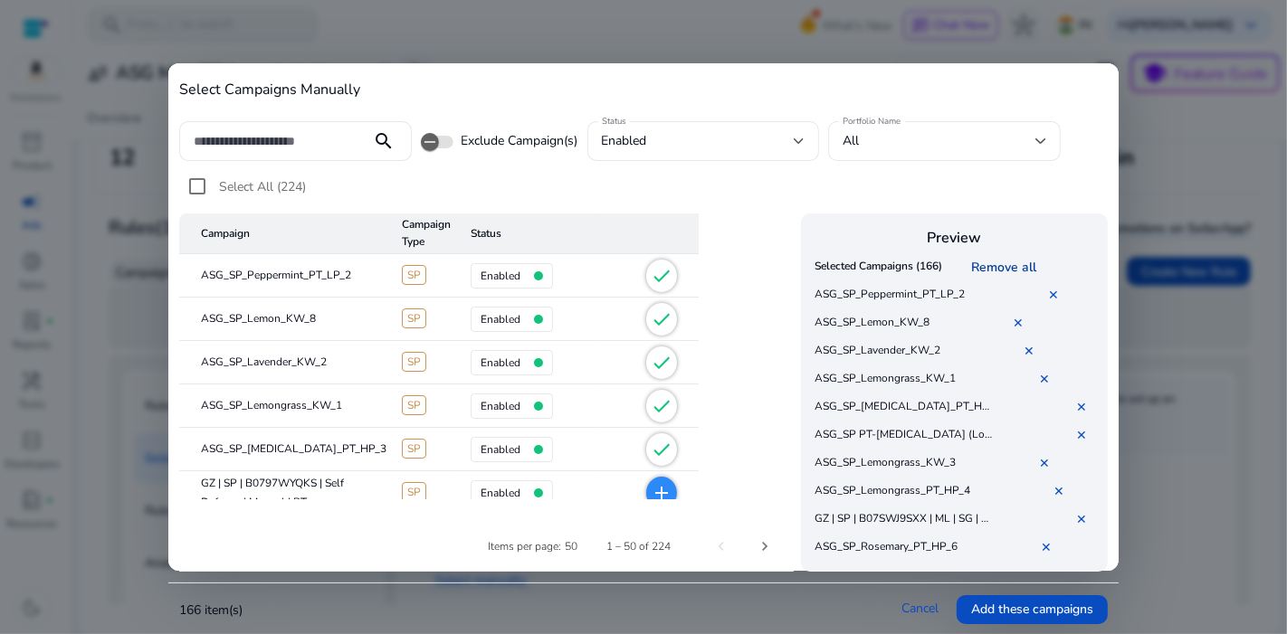
click at [1021, 267] on link "Remove all" at bounding box center [1006, 267] width 72 height 17
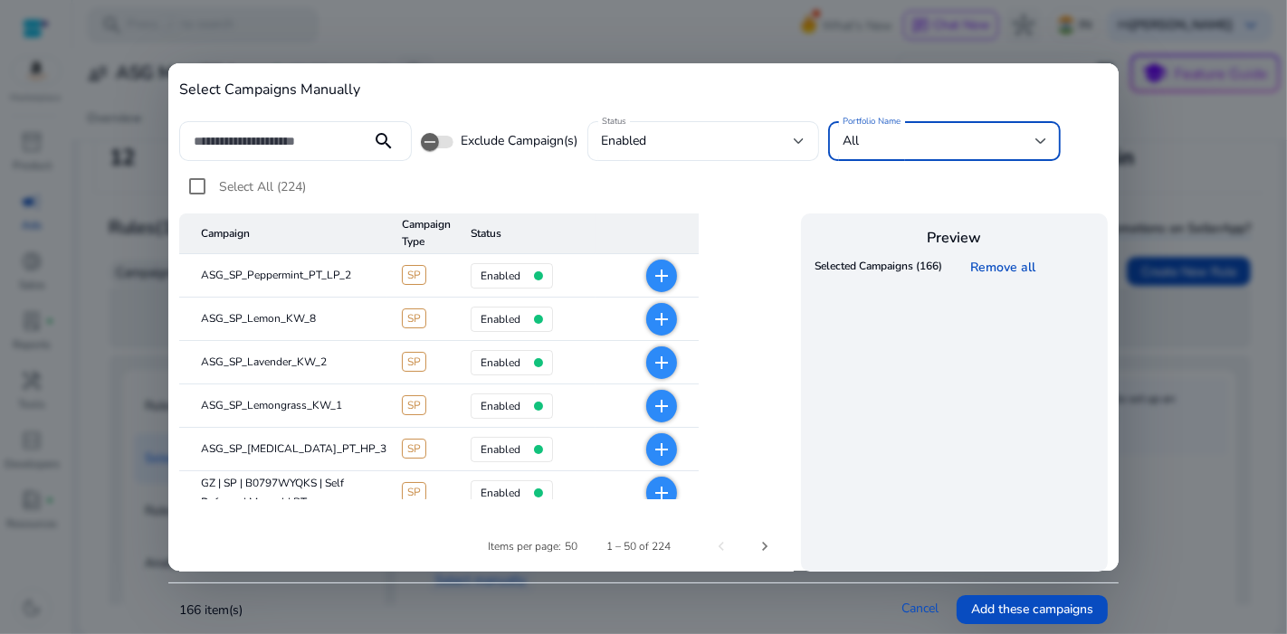
click at [985, 138] on div "All" at bounding box center [938, 141] width 193 height 20
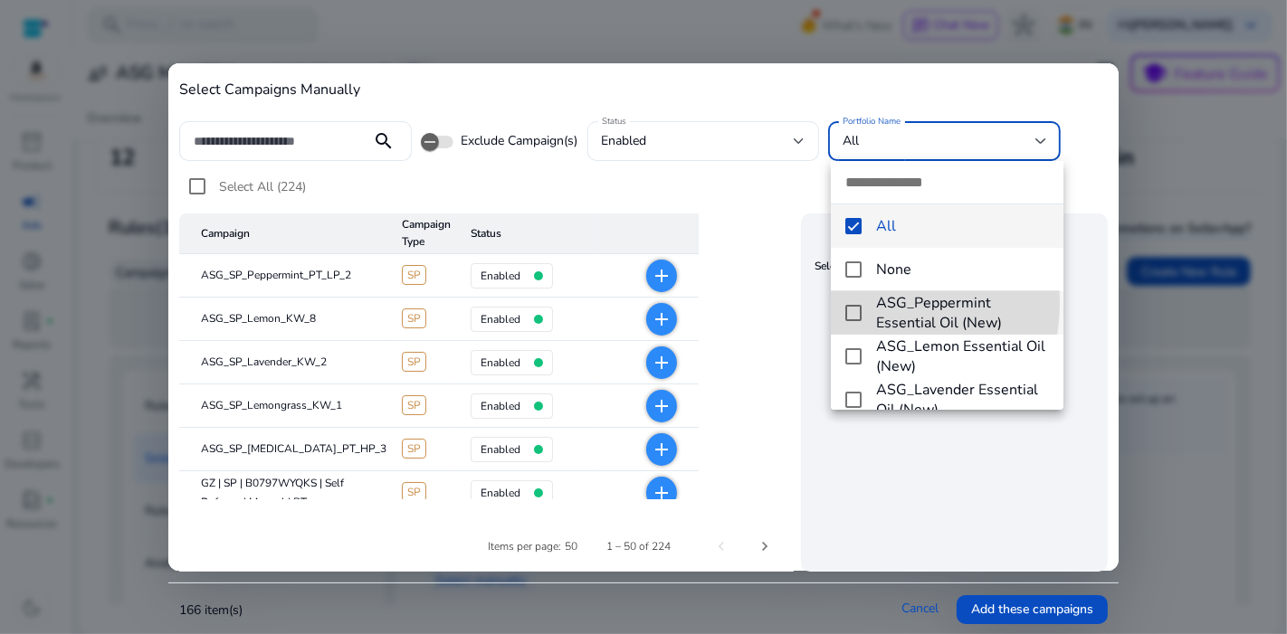
click at [855, 302] on mat-option "ASG_Peppermint Essential Oil (New)" at bounding box center [947, 312] width 232 height 43
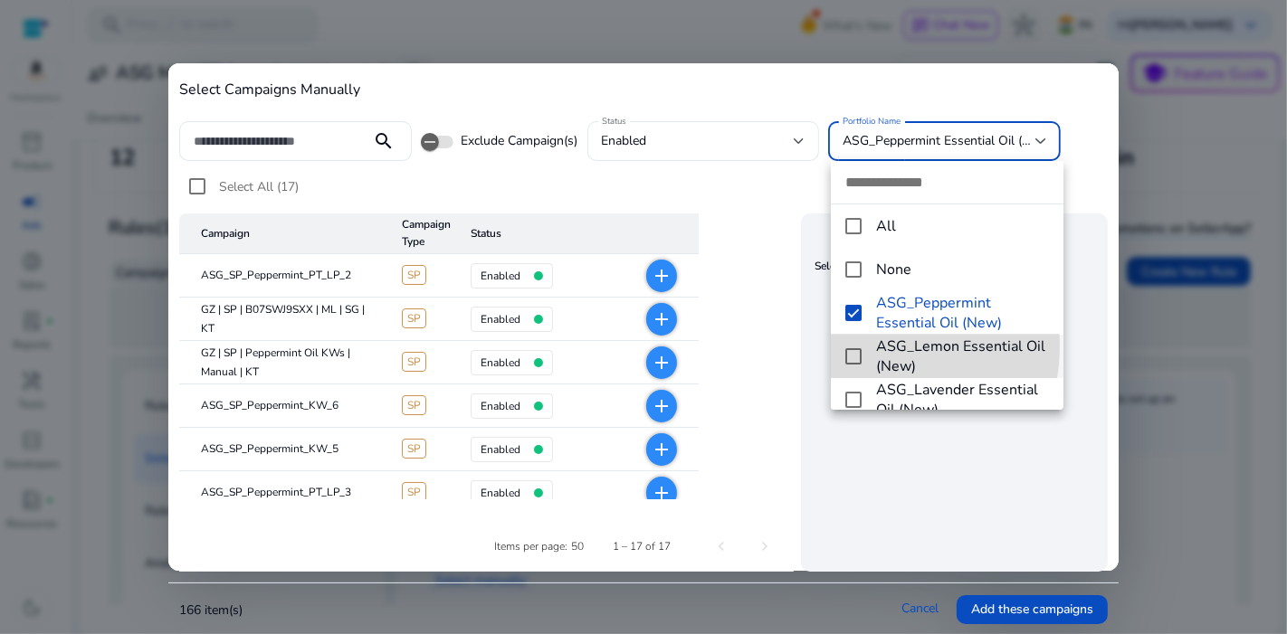
click at [856, 346] on mat-option "ASG_Lemon Essential Oil (New)" at bounding box center [947, 356] width 232 height 43
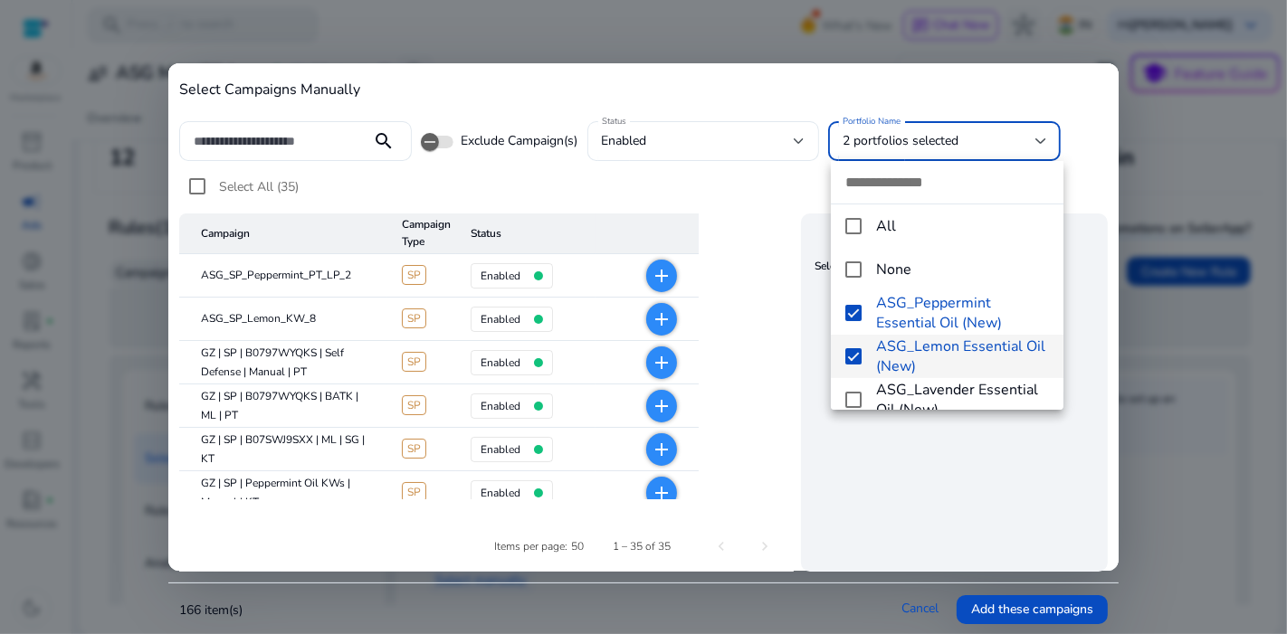
scroll to position [109, 0]
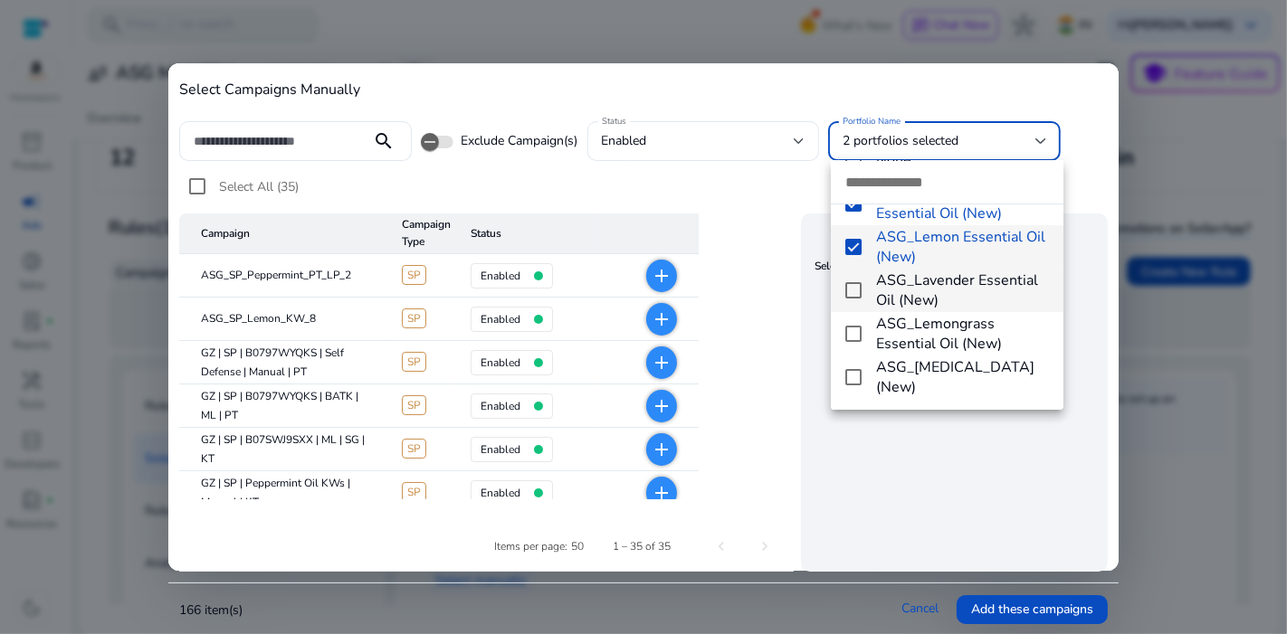
click at [849, 293] on mat-pseudo-checkbox at bounding box center [853, 290] width 16 height 16
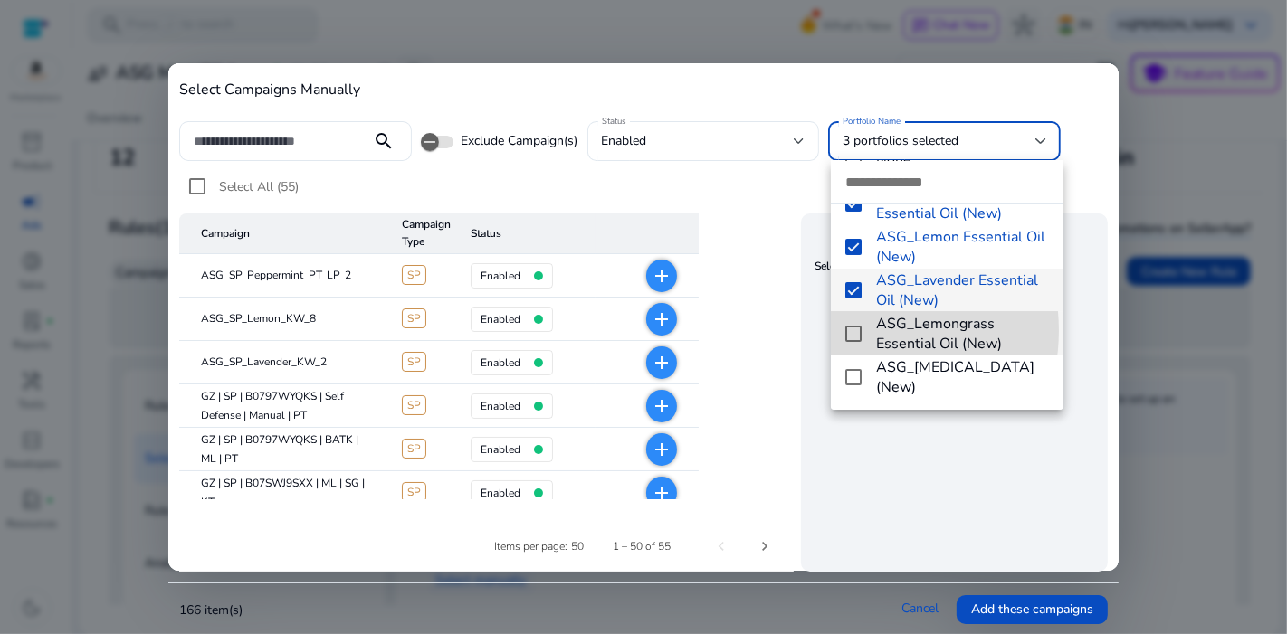
click at [852, 330] on mat-pseudo-checkbox at bounding box center [853, 334] width 16 height 16
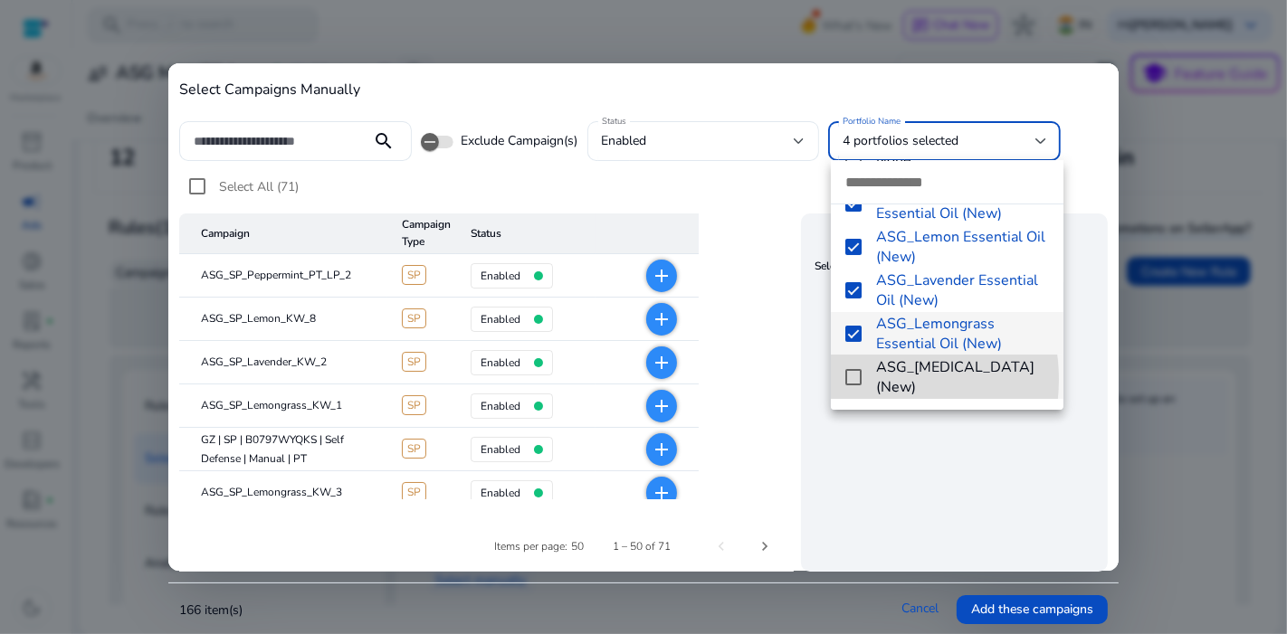
click at [858, 379] on mat-pseudo-checkbox at bounding box center [853, 377] width 16 height 16
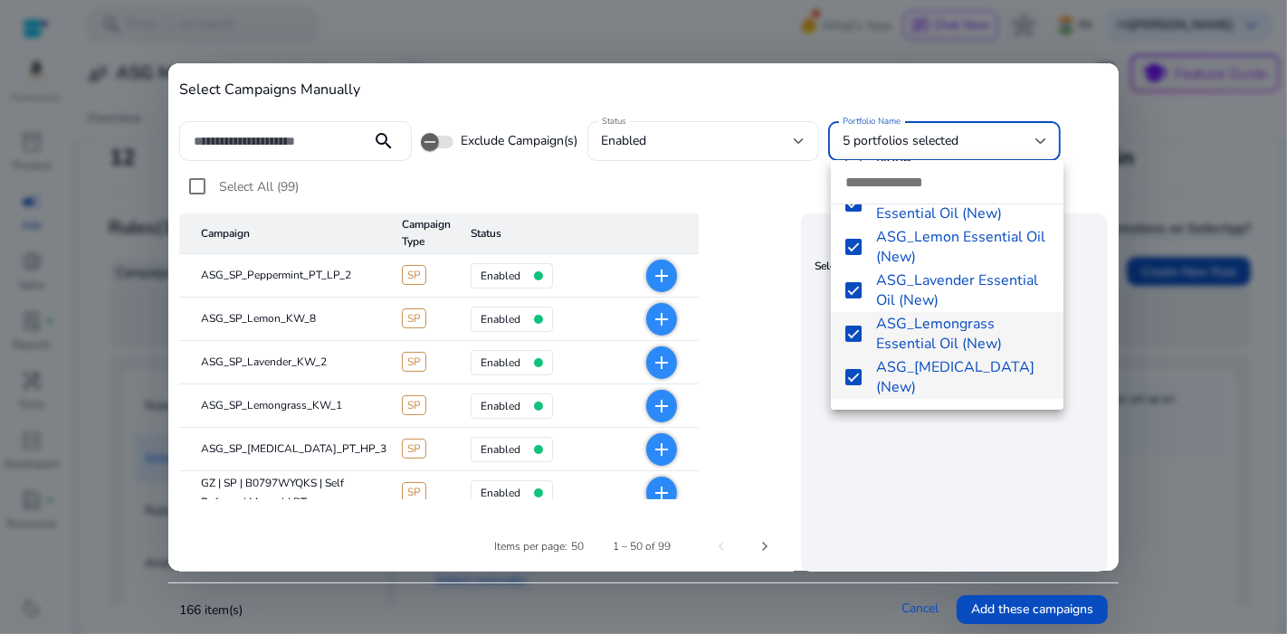
scroll to position [249, 0]
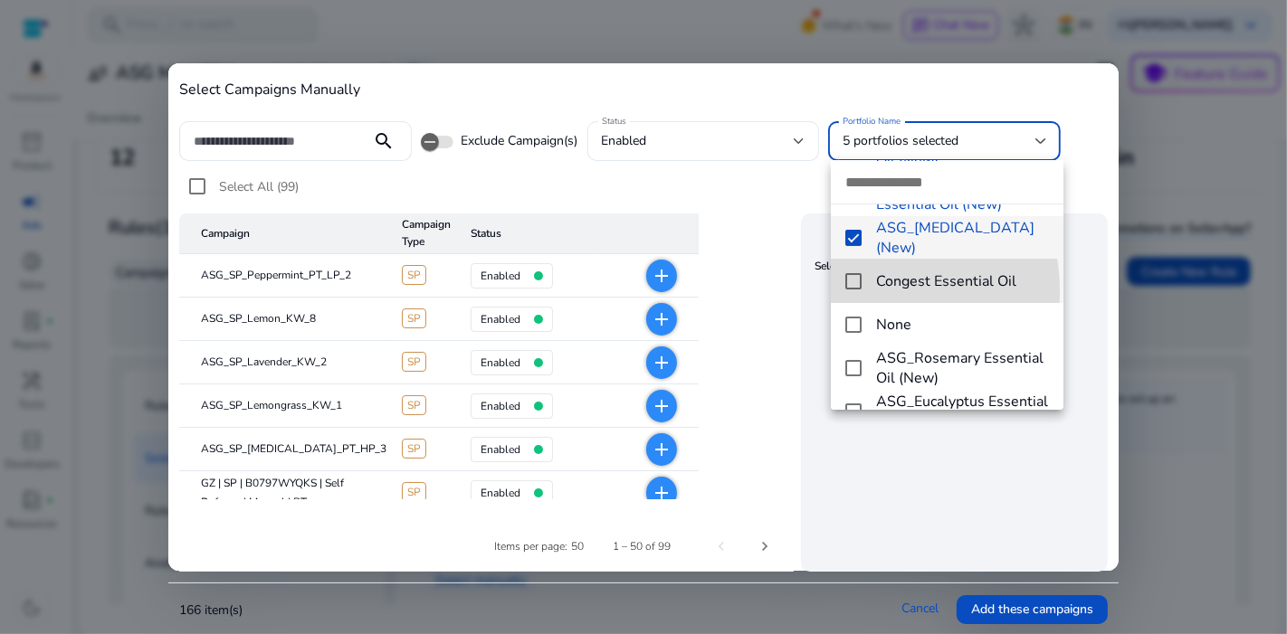
click at [861, 290] on mat-option "Congest Essential Oil" at bounding box center [947, 281] width 232 height 43
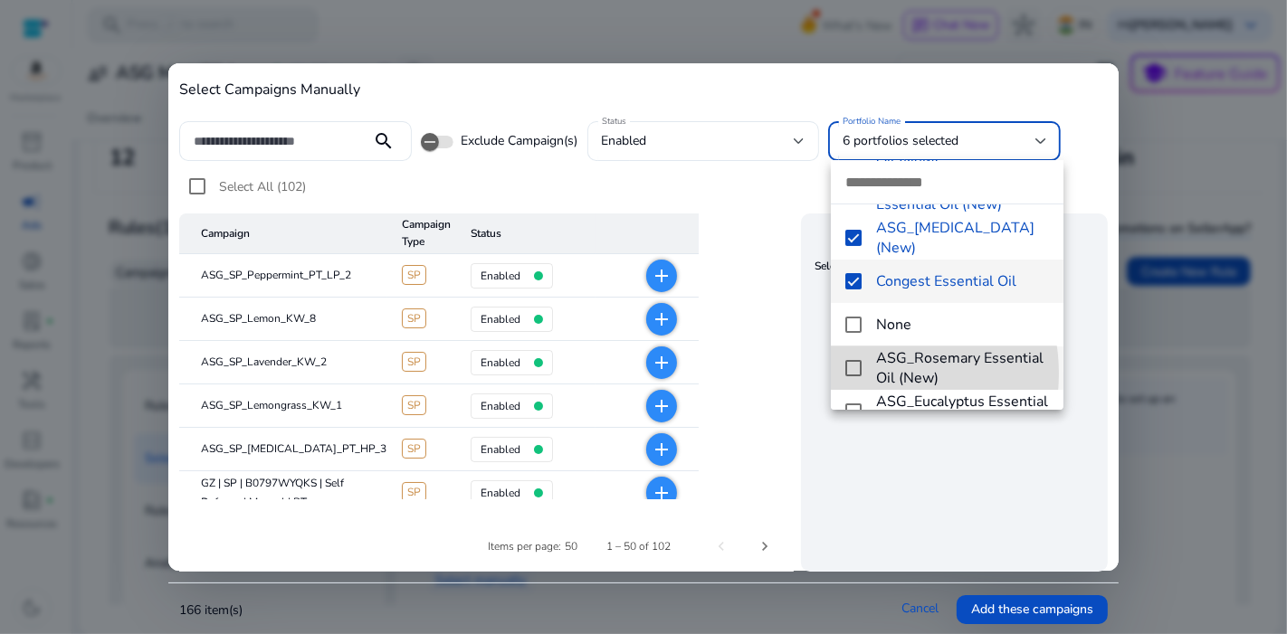
click at [861, 373] on mat-option "ASG_Rosemary Essential Oil (New)" at bounding box center [947, 368] width 232 height 43
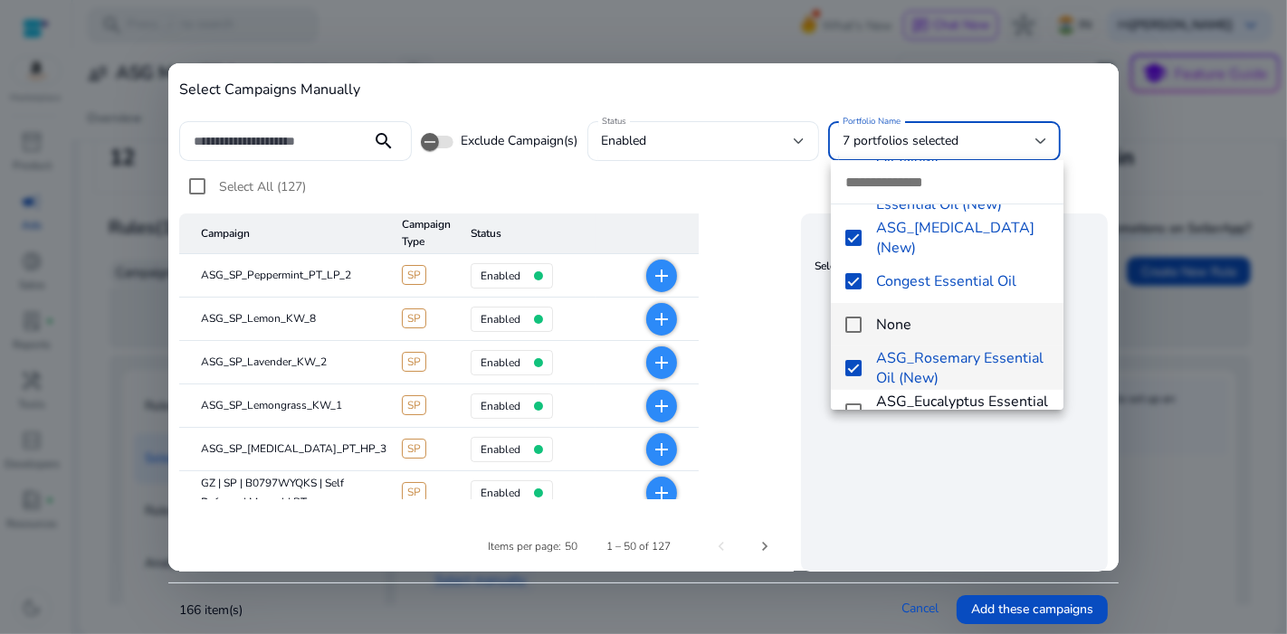
scroll to position [377, 0]
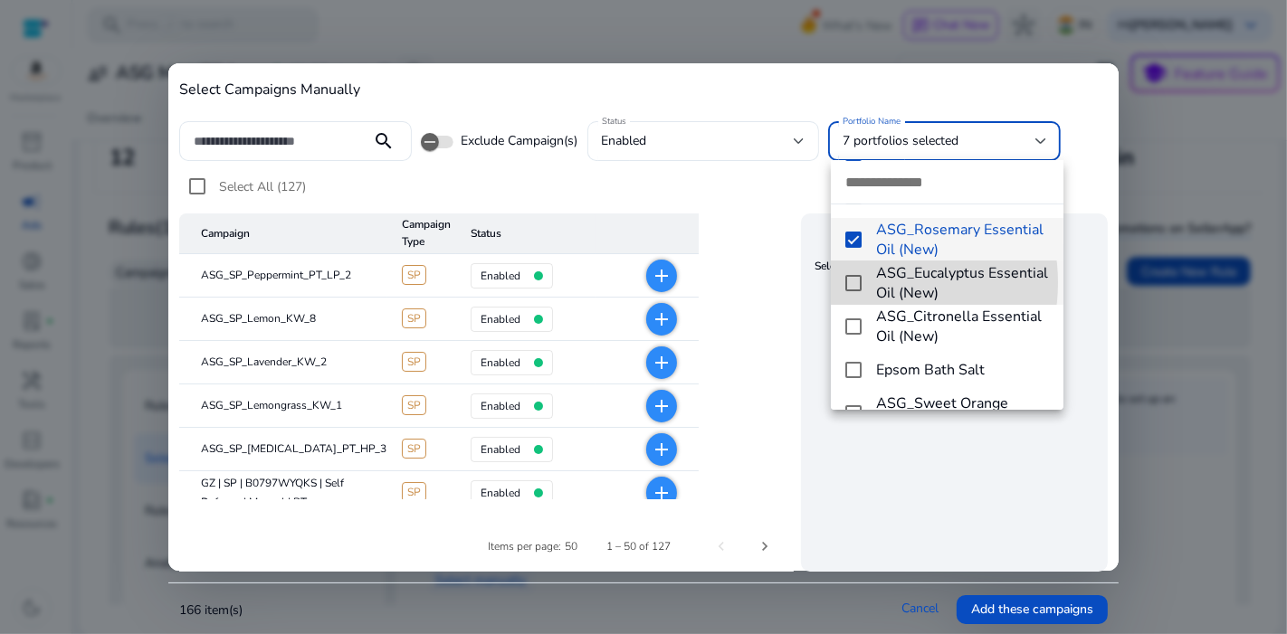
click at [865, 282] on mat-option "ASG_Eucalyptus Essential Oil (New)" at bounding box center [947, 282] width 232 height 43
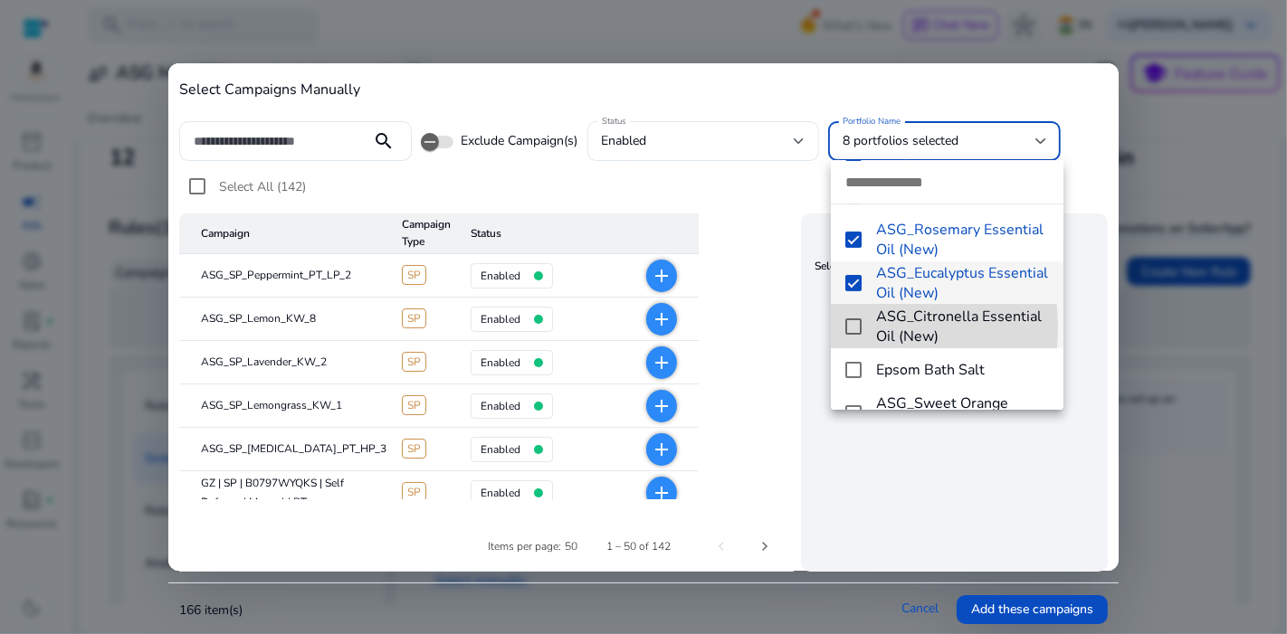
click at [851, 327] on mat-pseudo-checkbox at bounding box center [853, 326] width 16 height 16
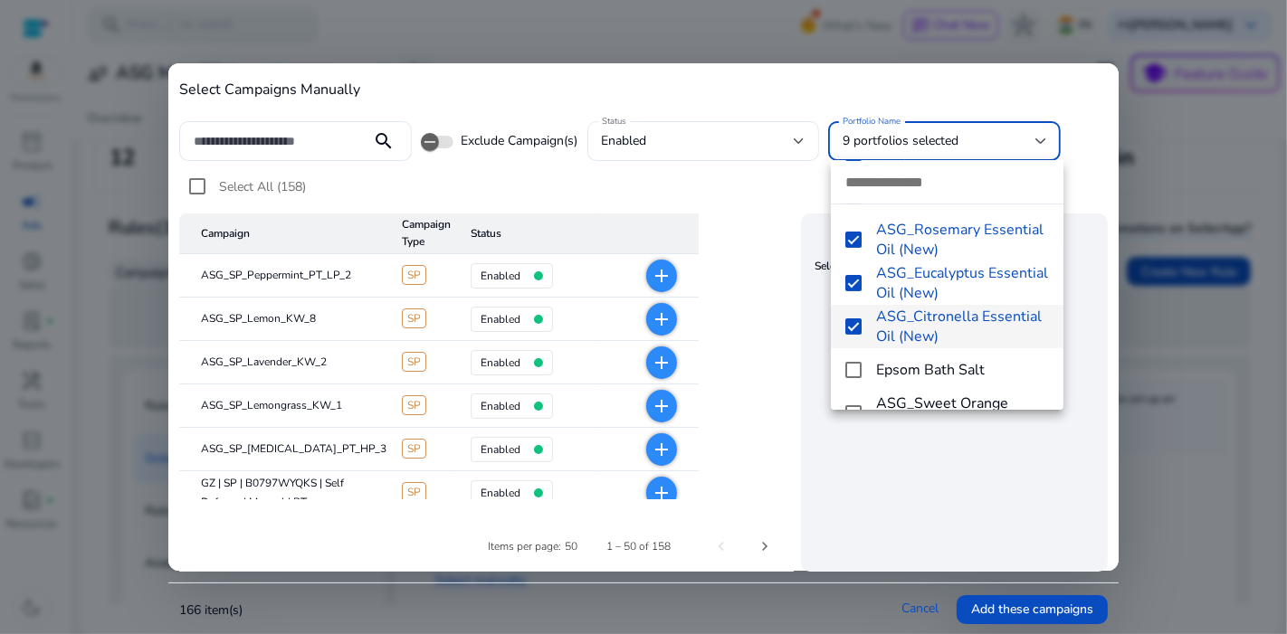
scroll to position [452, 0]
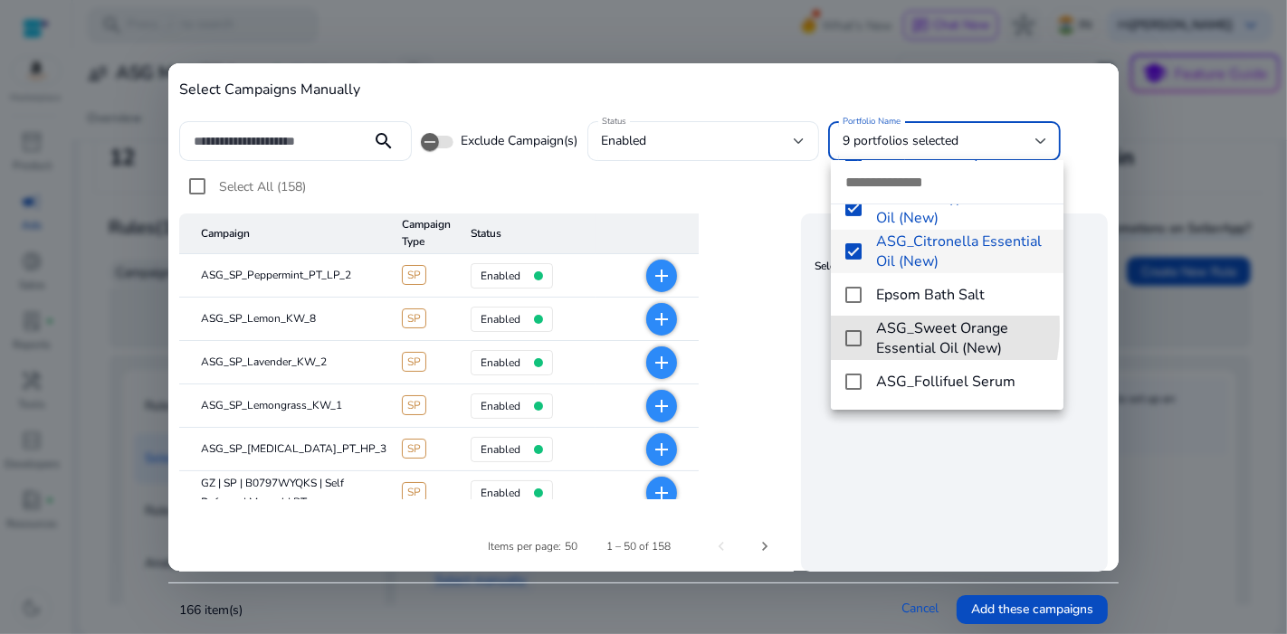
click at [851, 327] on mat-option "ASG_Sweet Orange Essential Oil (New)" at bounding box center [947, 338] width 232 height 43
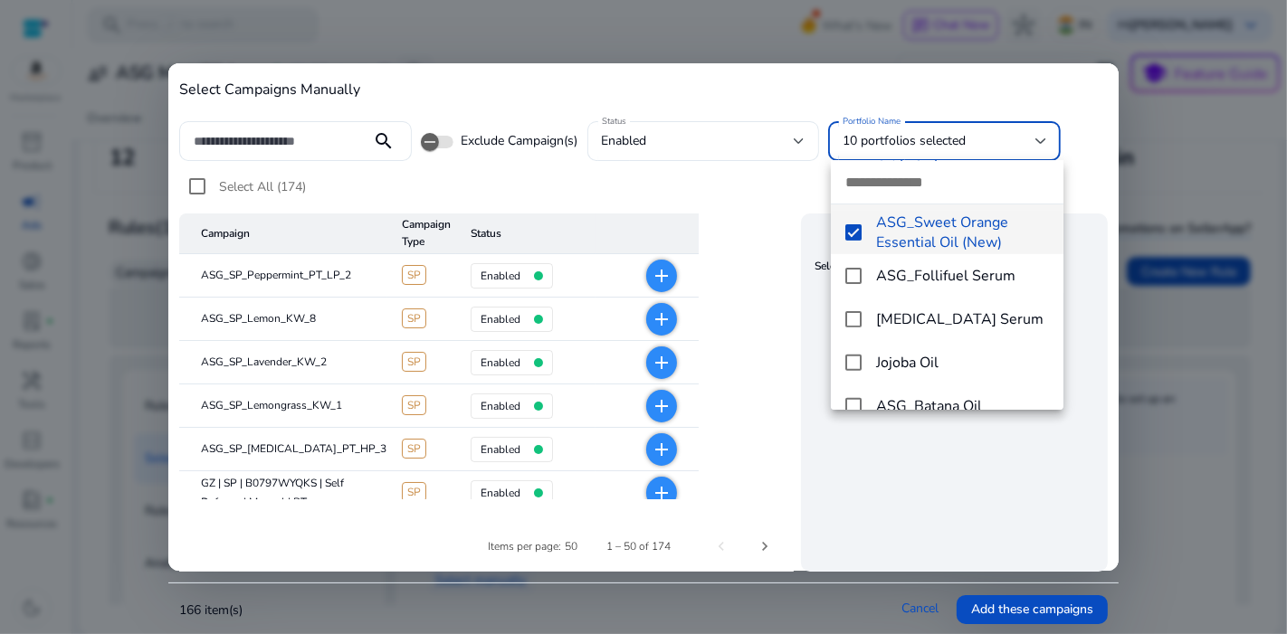
scroll to position [560, 0]
click at [864, 301] on mat-option "Retinol Serum" at bounding box center [947, 317] width 232 height 43
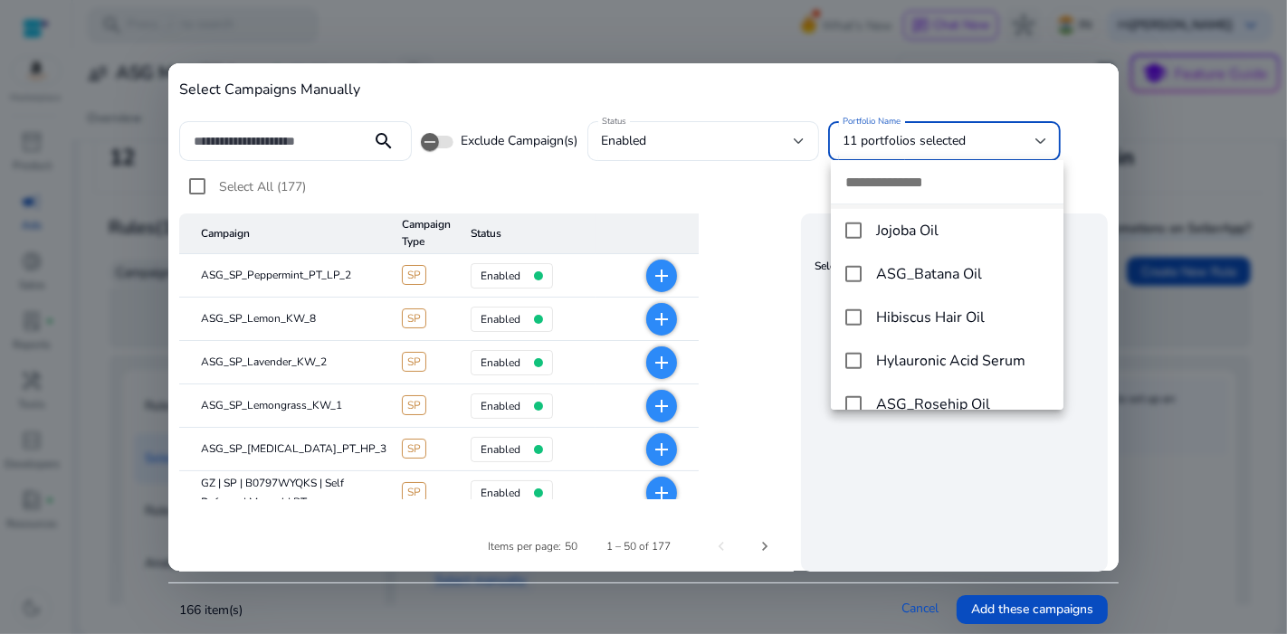
scroll to position [698, 0]
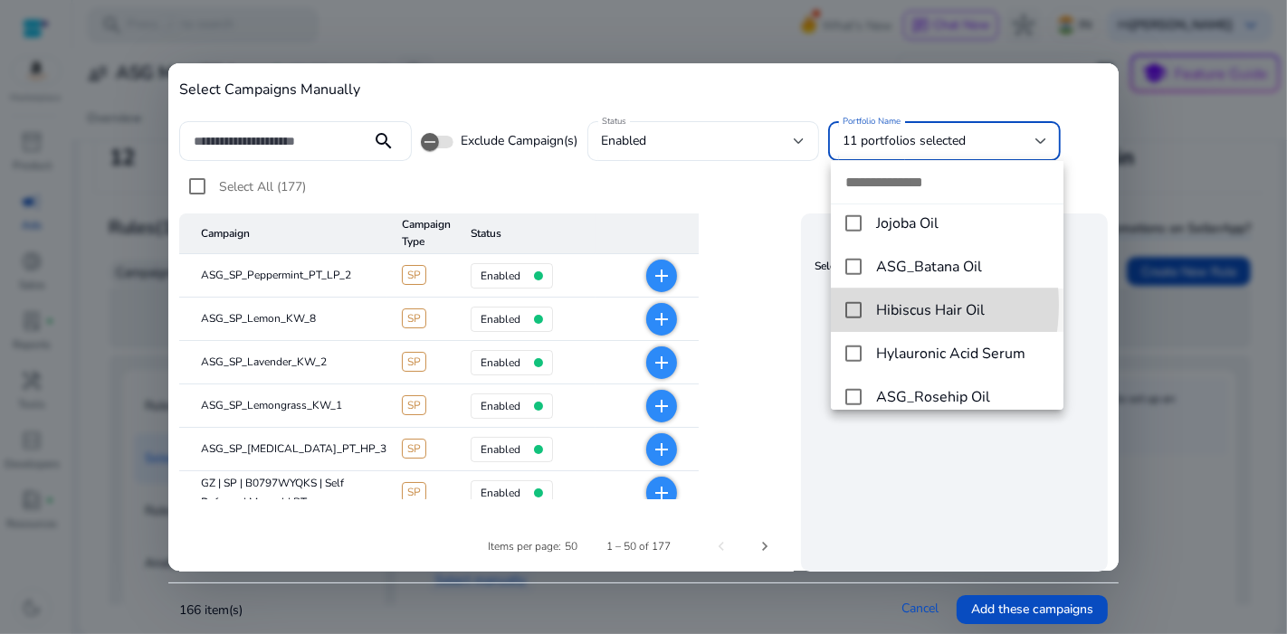
click at [857, 305] on mat-pseudo-checkbox at bounding box center [853, 310] width 16 height 16
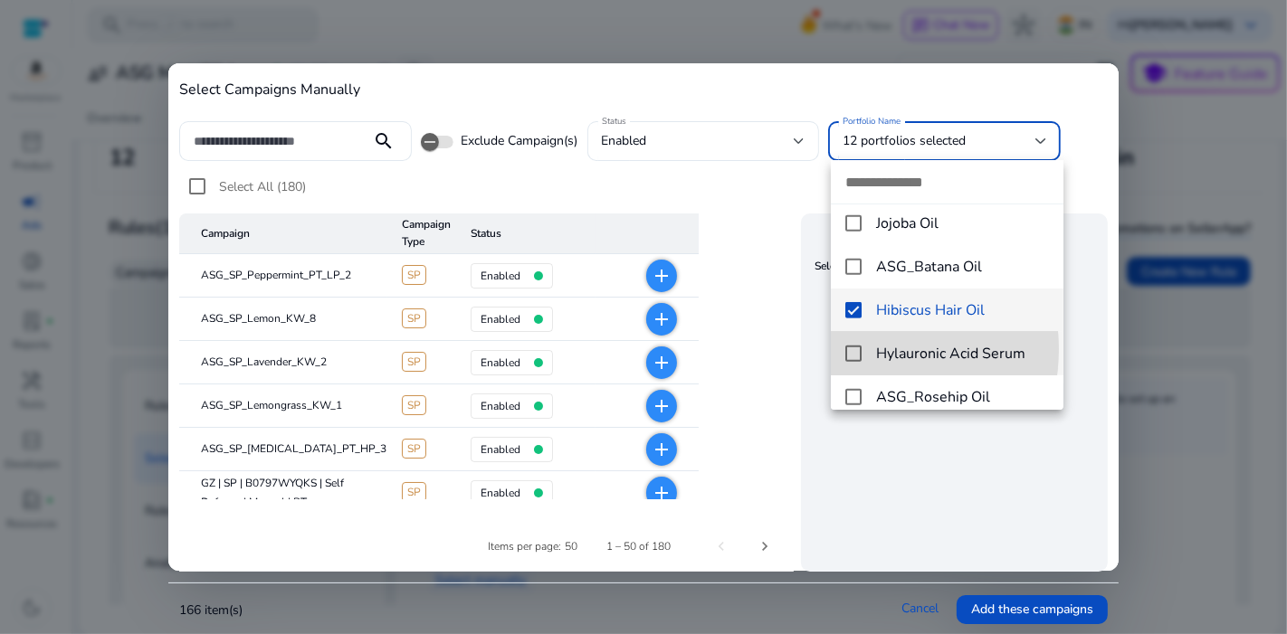
click at [851, 349] on mat-pseudo-checkbox at bounding box center [853, 354] width 16 height 16
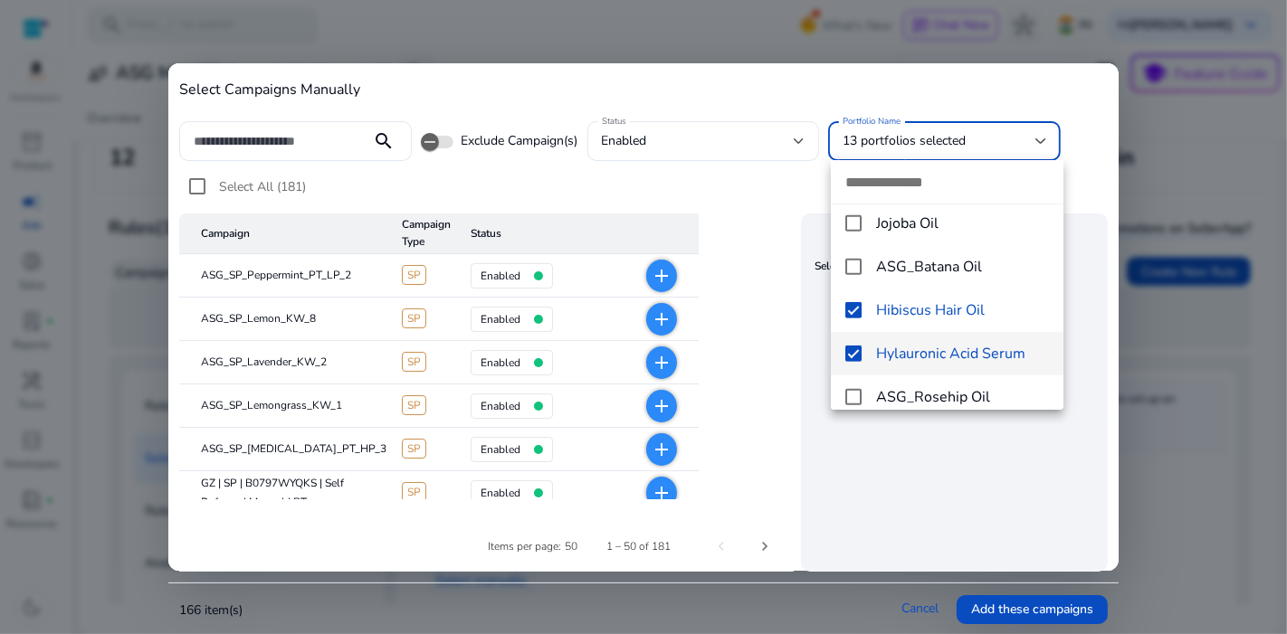
scroll to position [757, 0]
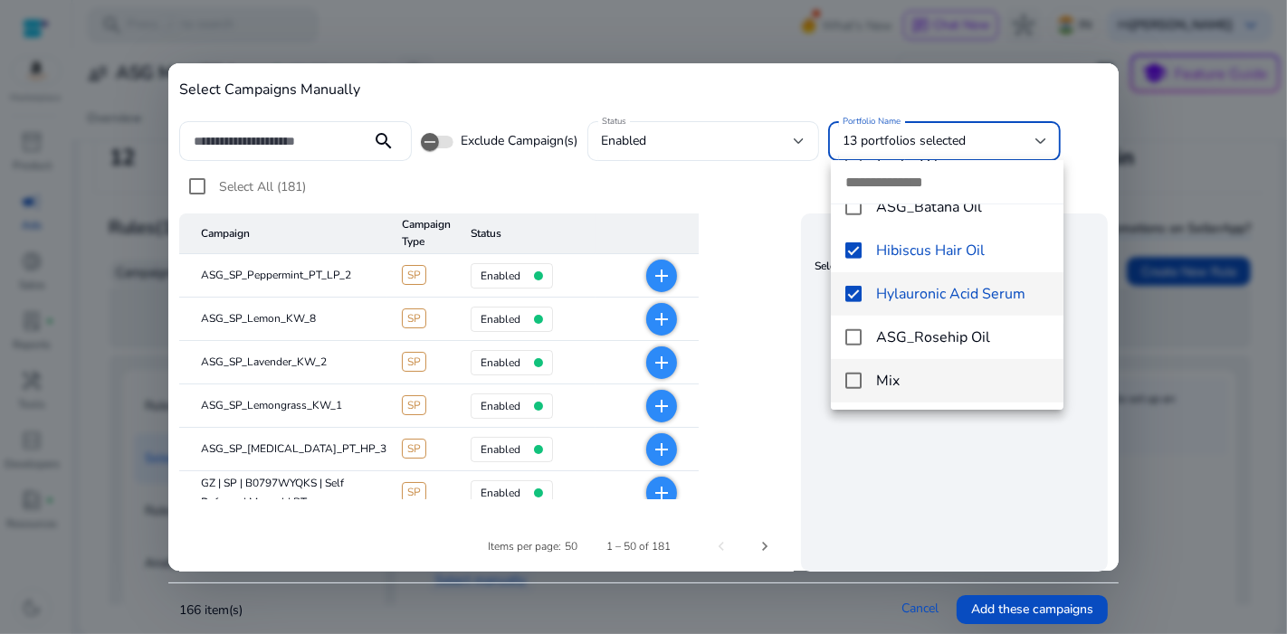
click at [856, 378] on mat-pseudo-checkbox at bounding box center [853, 381] width 16 height 16
click at [870, 474] on div at bounding box center [643, 317] width 1287 height 634
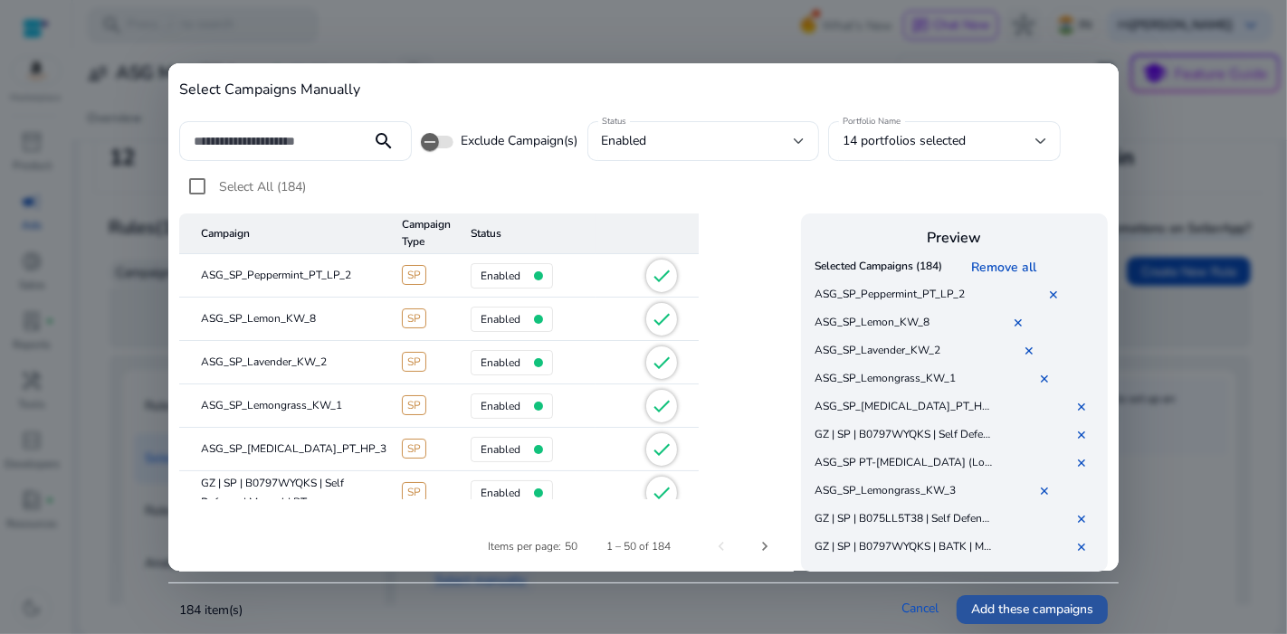
click at [1012, 620] on span at bounding box center [1031, 609] width 151 height 43
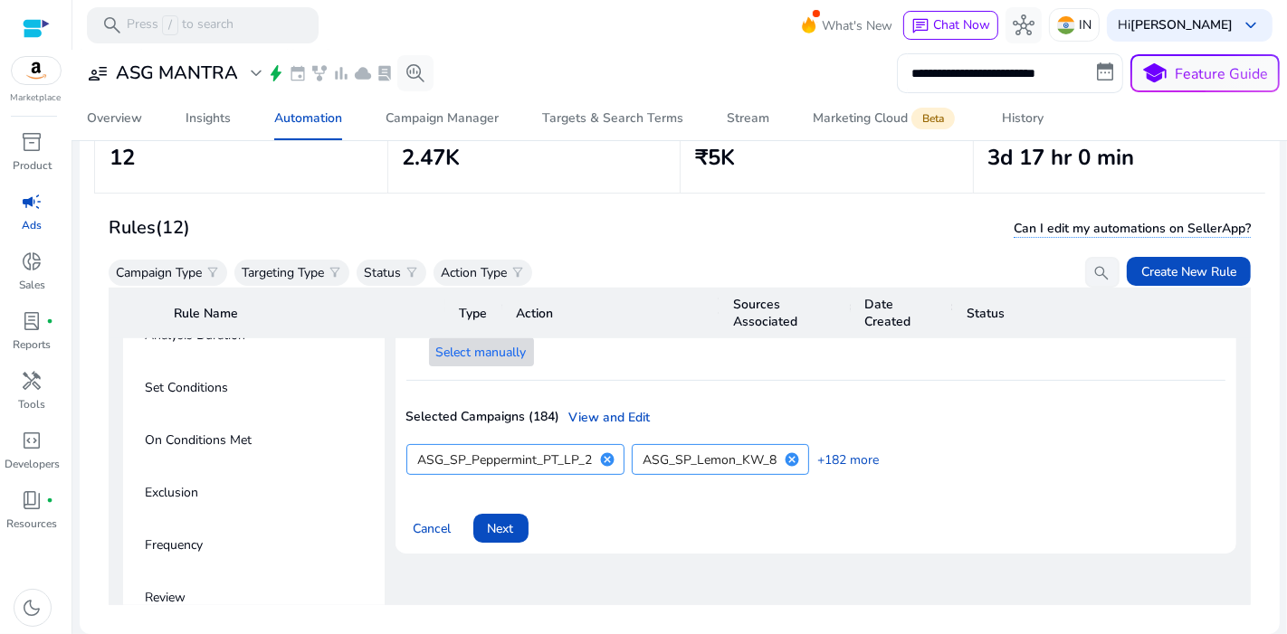
scroll to position [978, 0]
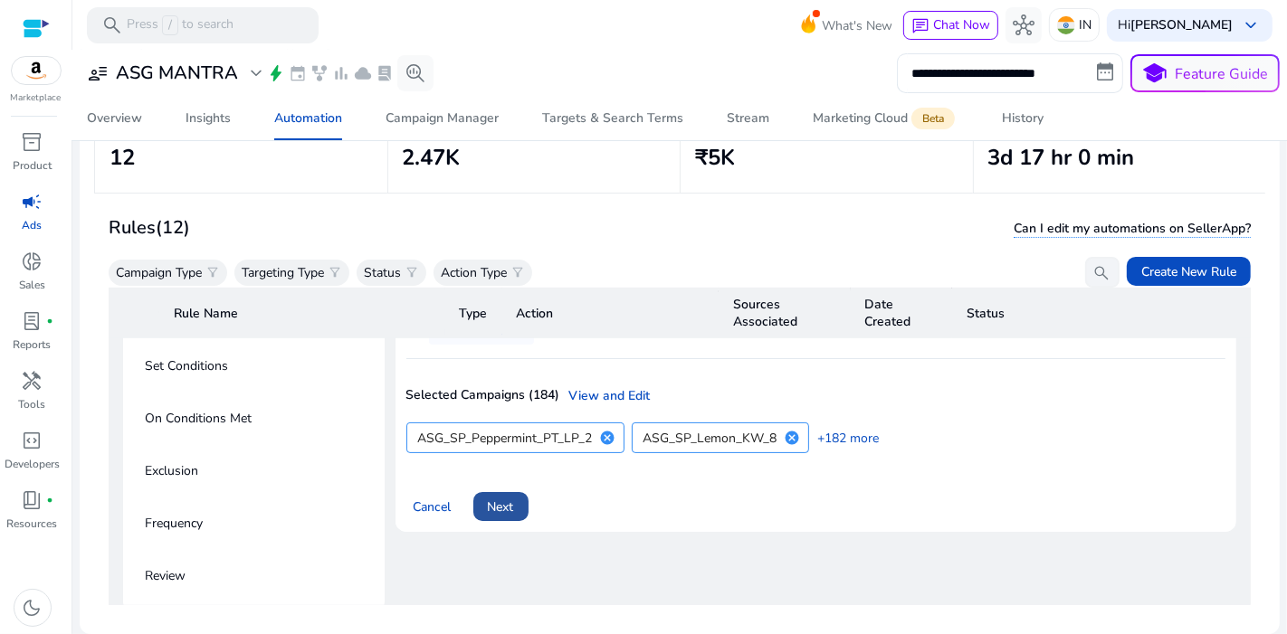
click at [491, 498] on span "Next" at bounding box center [501, 507] width 26 height 19
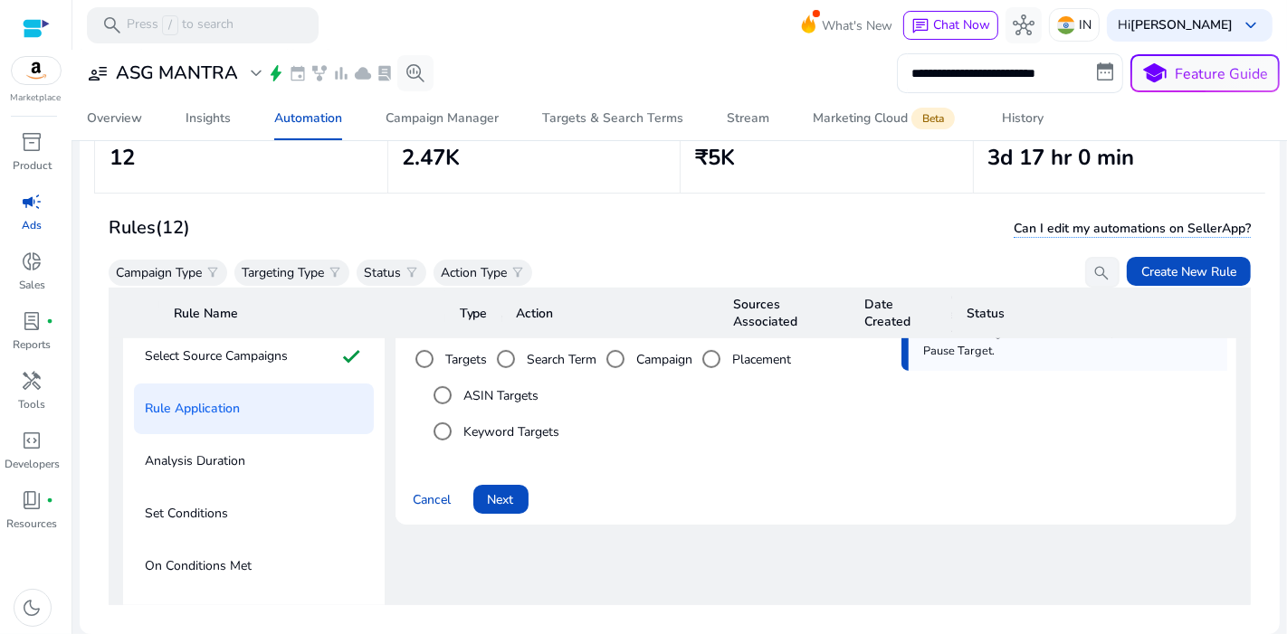
scroll to position [830, 0]
click at [514, 480] on span at bounding box center [500, 500] width 55 height 43
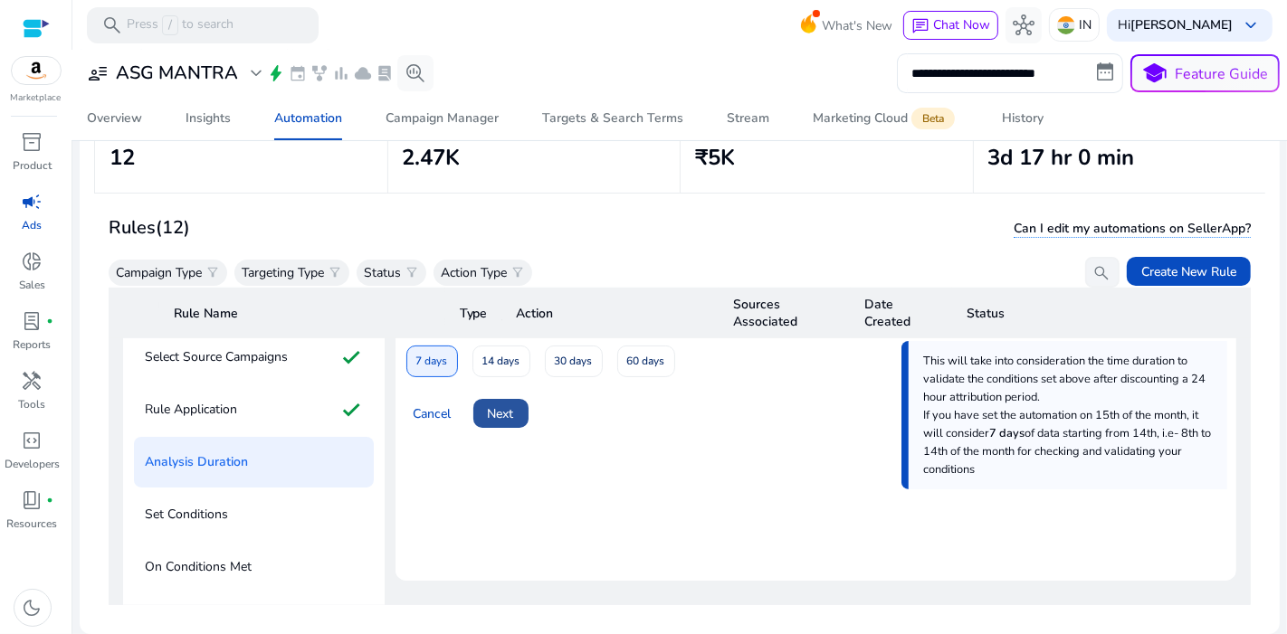
click at [492, 404] on span "Next" at bounding box center [501, 413] width 26 height 19
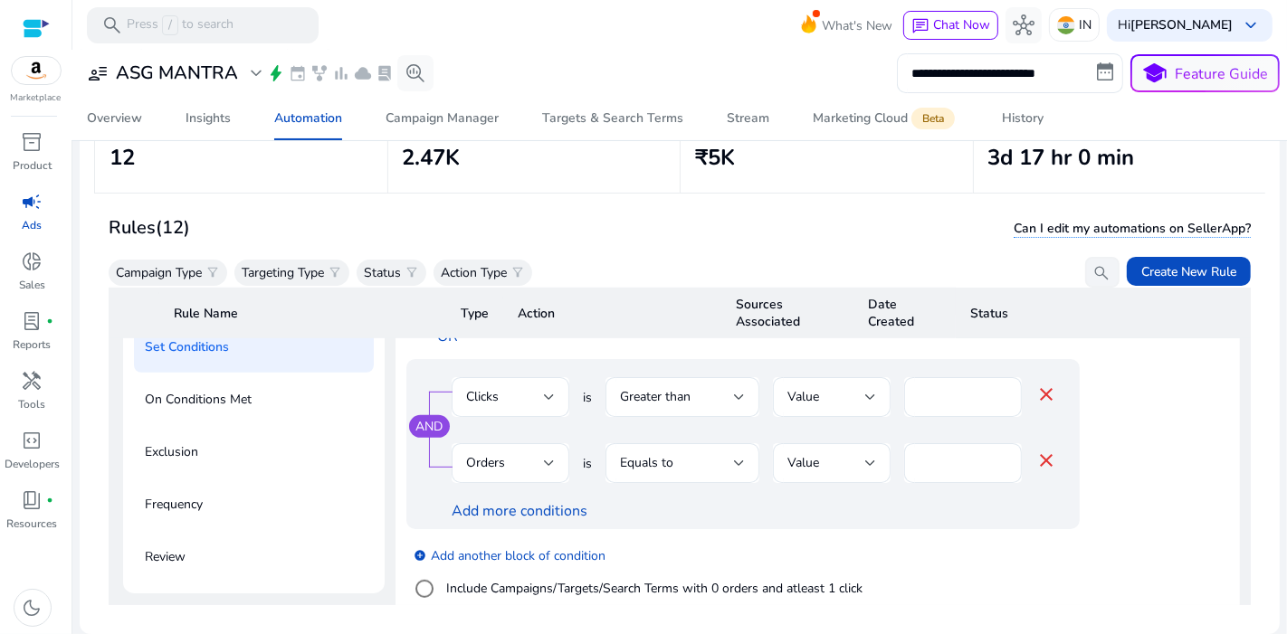
scroll to position [998, 0]
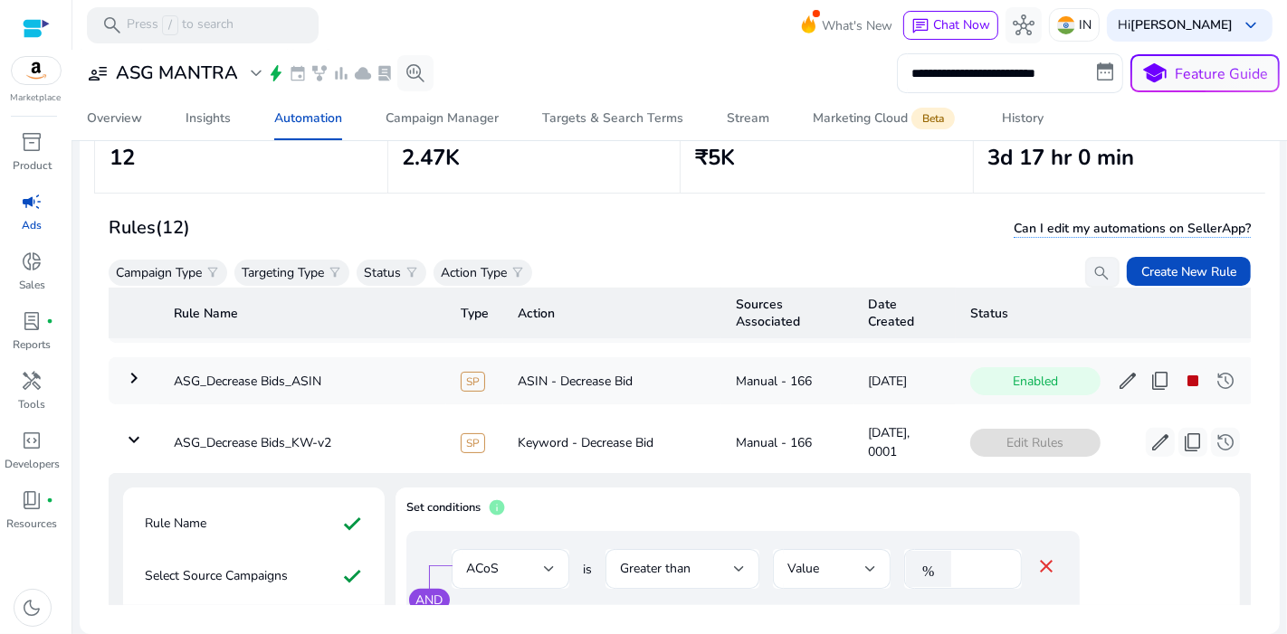
scroll to position [609, 0]
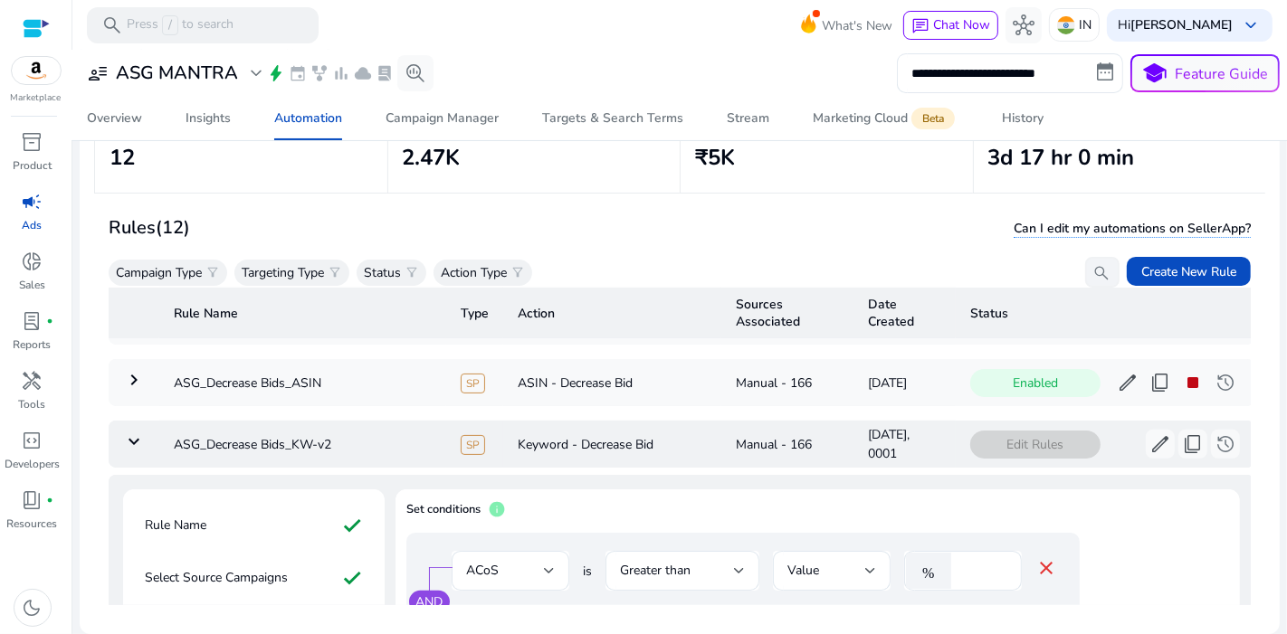
click at [135, 431] on mat-icon "keyboard_arrow_down" at bounding box center [134, 442] width 22 height 22
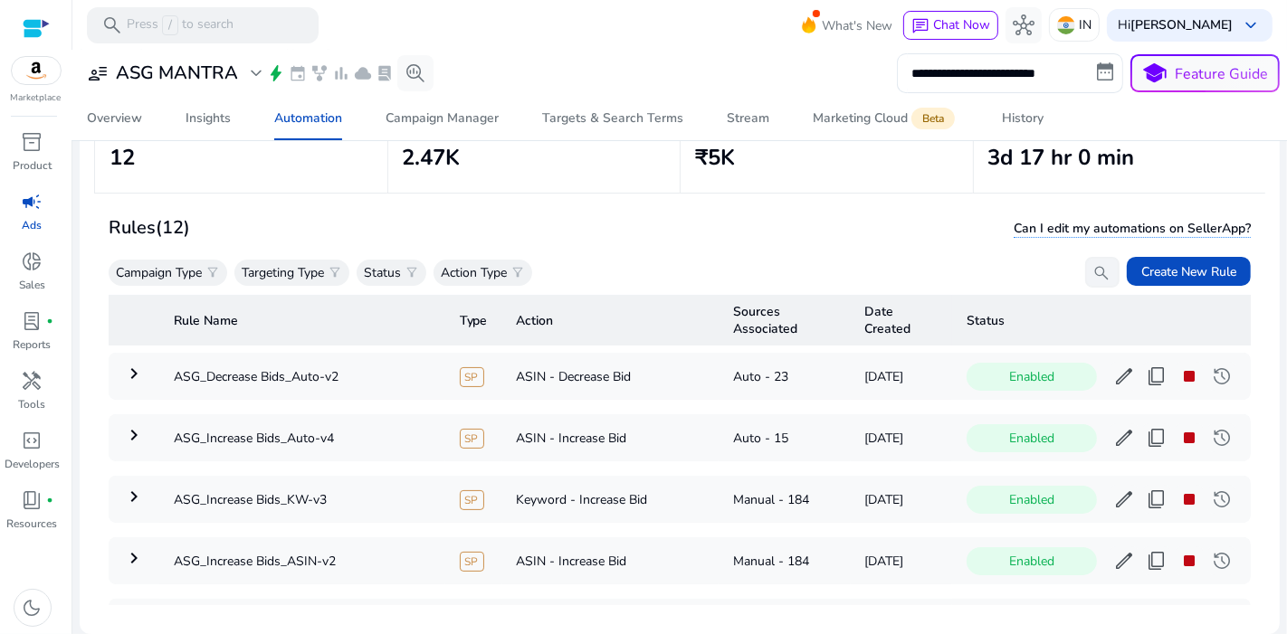
scroll to position [499, 0]
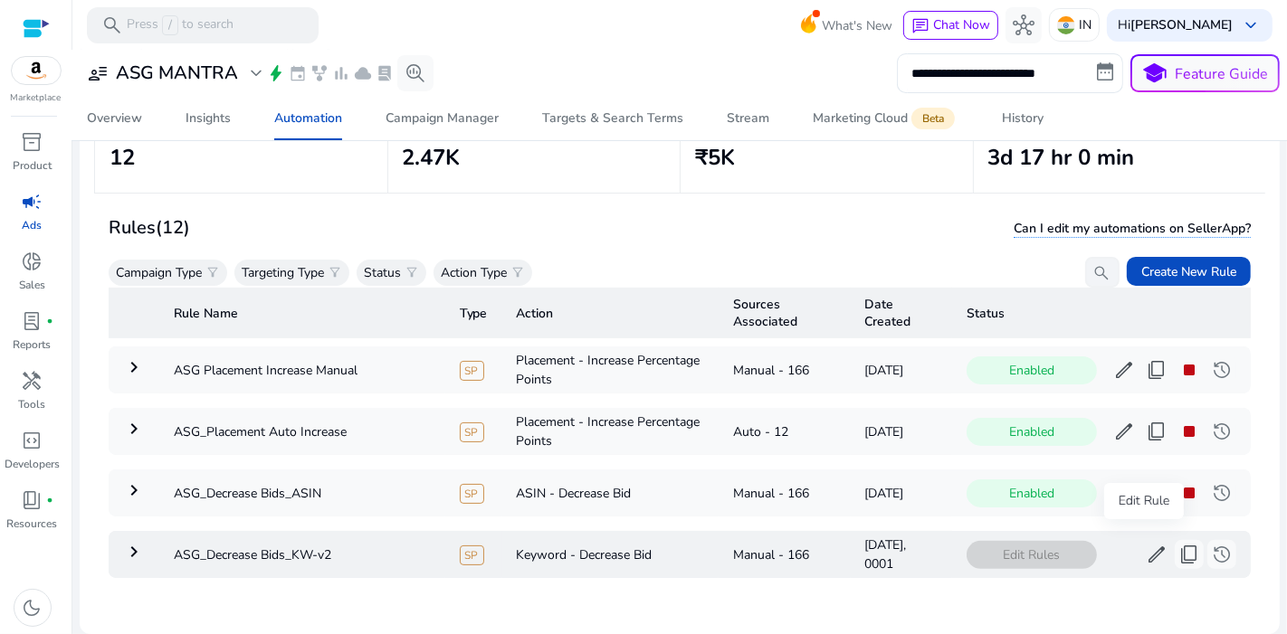
click at [1145, 544] on span "edit" at bounding box center [1156, 555] width 22 height 22
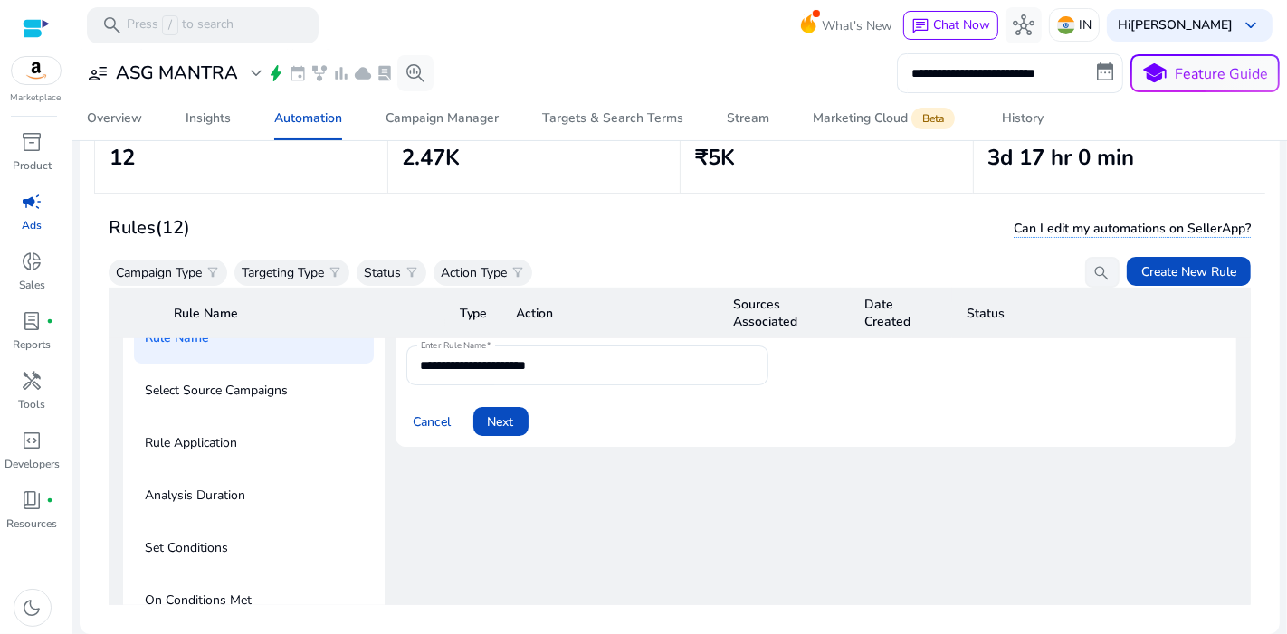
scroll to position [797, 0]
click at [507, 392] on div "Cancel Next" at bounding box center [816, 413] width 820 height 43
click at [508, 412] on span "Next" at bounding box center [501, 421] width 26 height 19
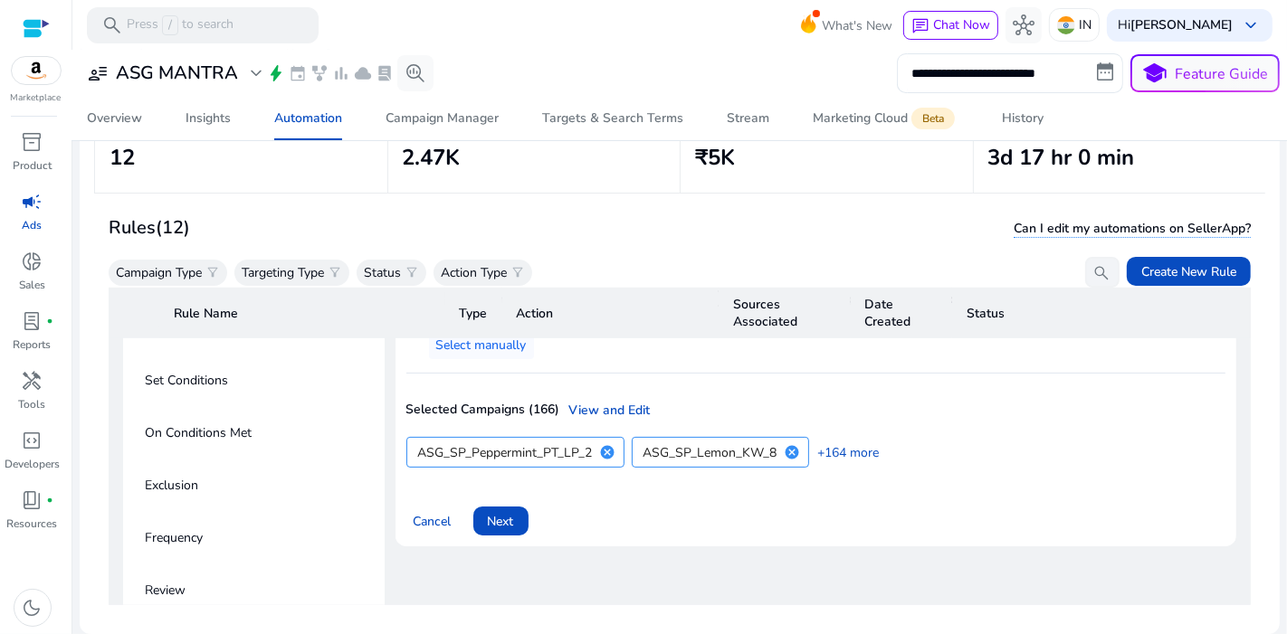
scroll to position [982, 0]
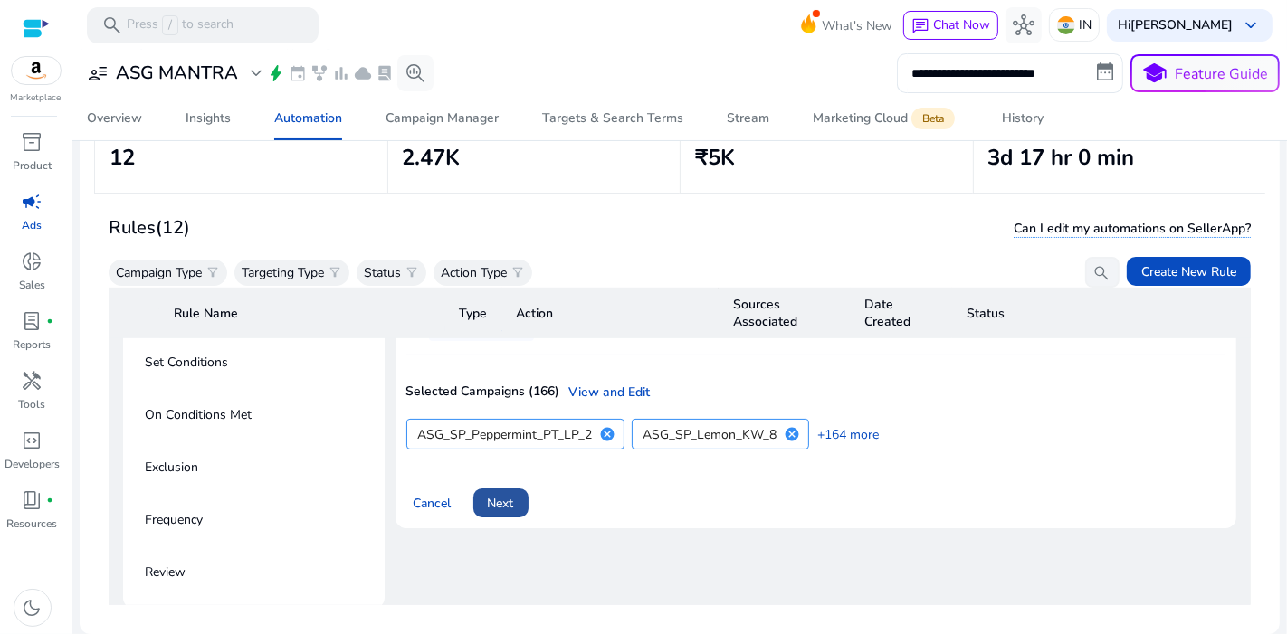
click at [514, 481] on span at bounding box center [500, 502] width 55 height 43
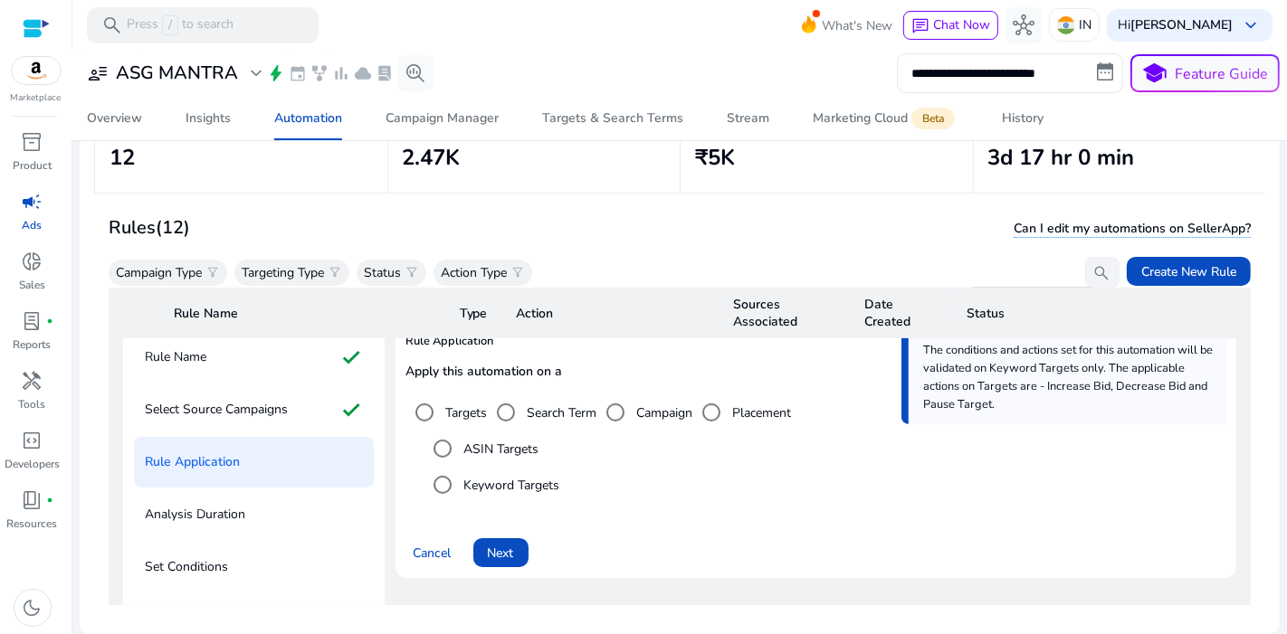
scroll to position [780, 0]
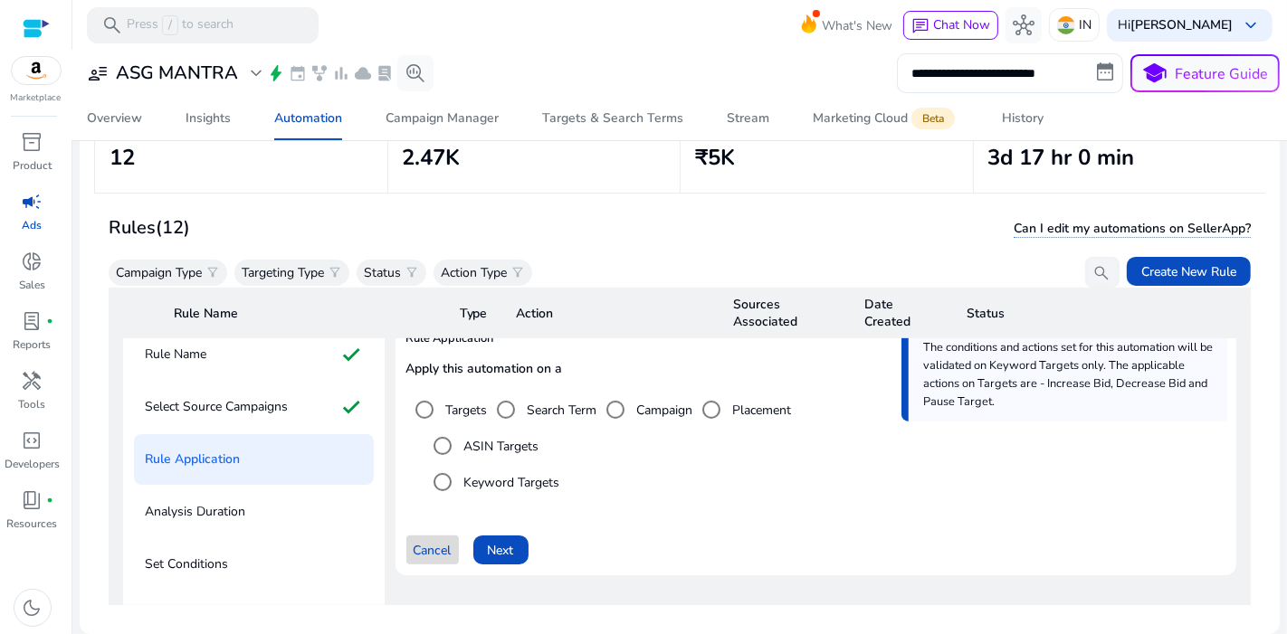
click at [439, 541] on span "Cancel" at bounding box center [432, 550] width 38 height 19
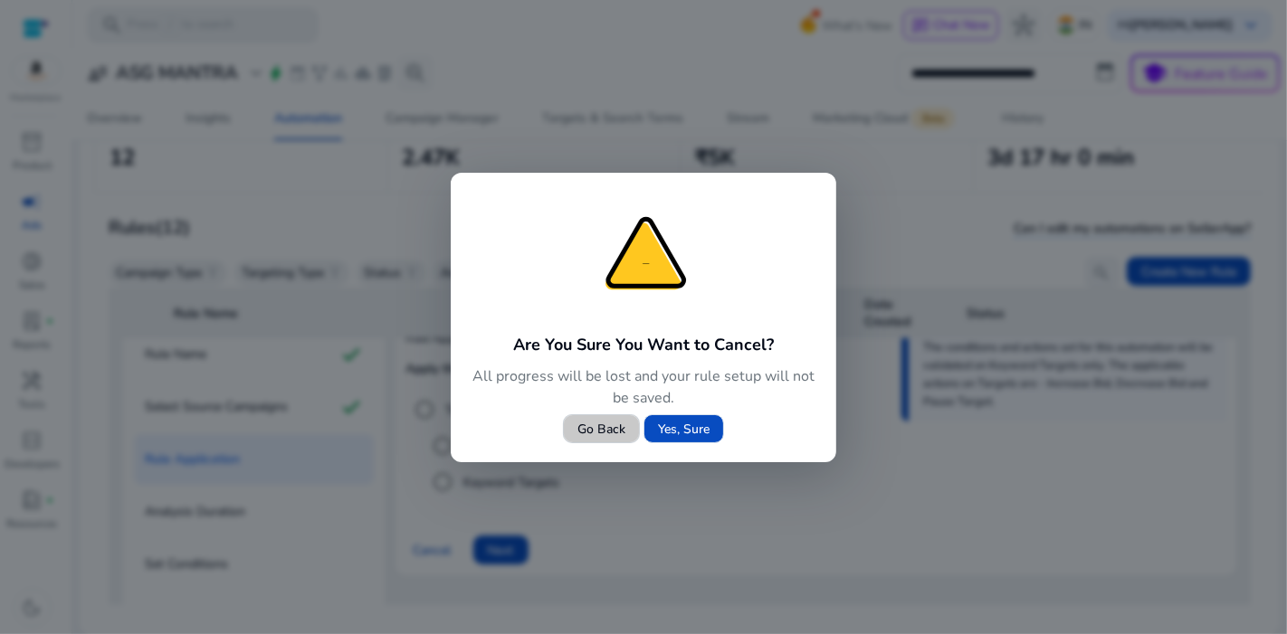
click at [617, 434] on span "Go Back" at bounding box center [601, 429] width 48 height 19
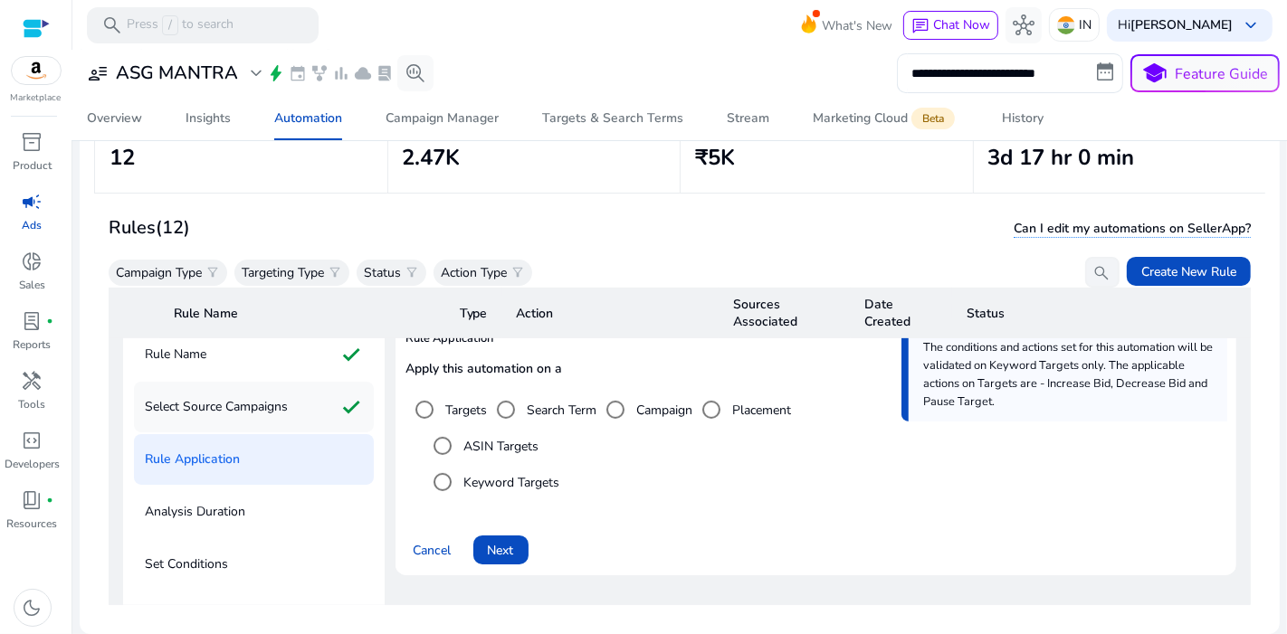
click at [266, 404] on p "Select Source Campaigns" at bounding box center [216, 407] width 143 height 29
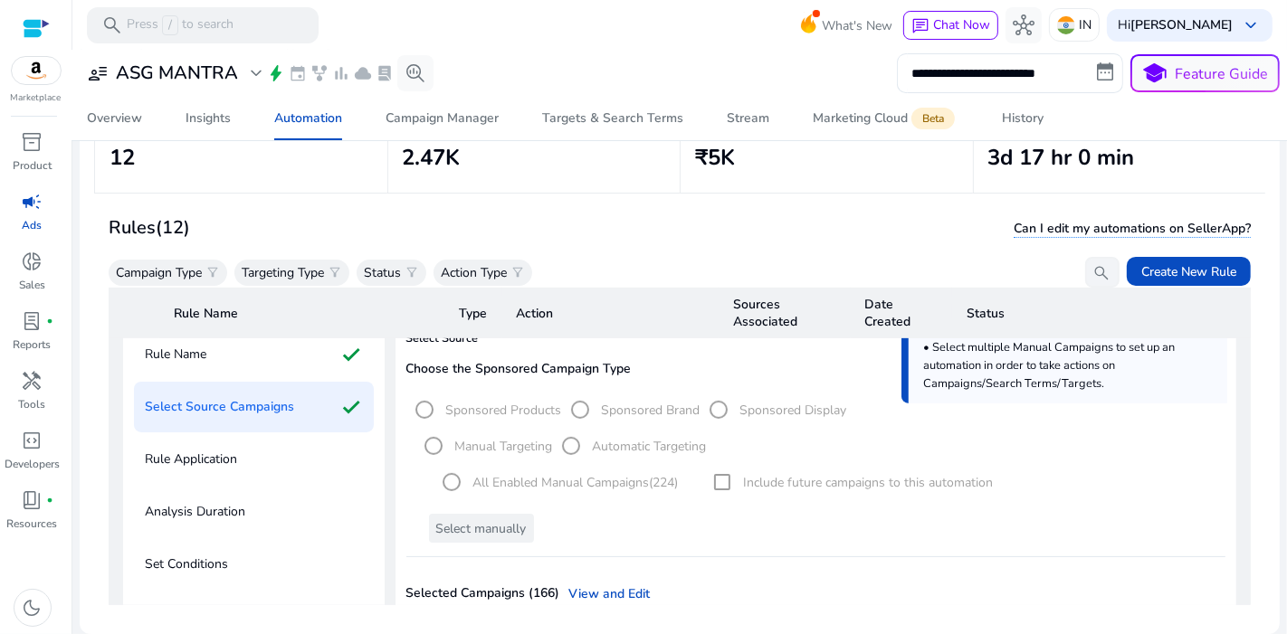
scroll to position [948, 0]
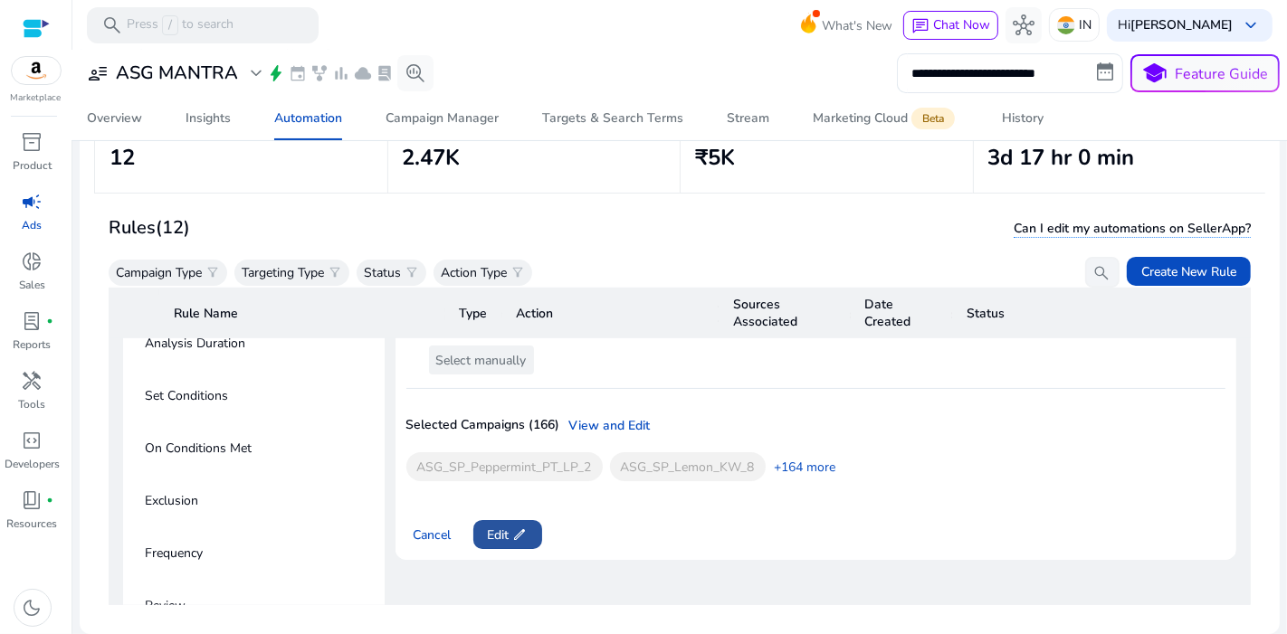
click at [506, 526] on span "Edit edit" at bounding box center [508, 535] width 40 height 19
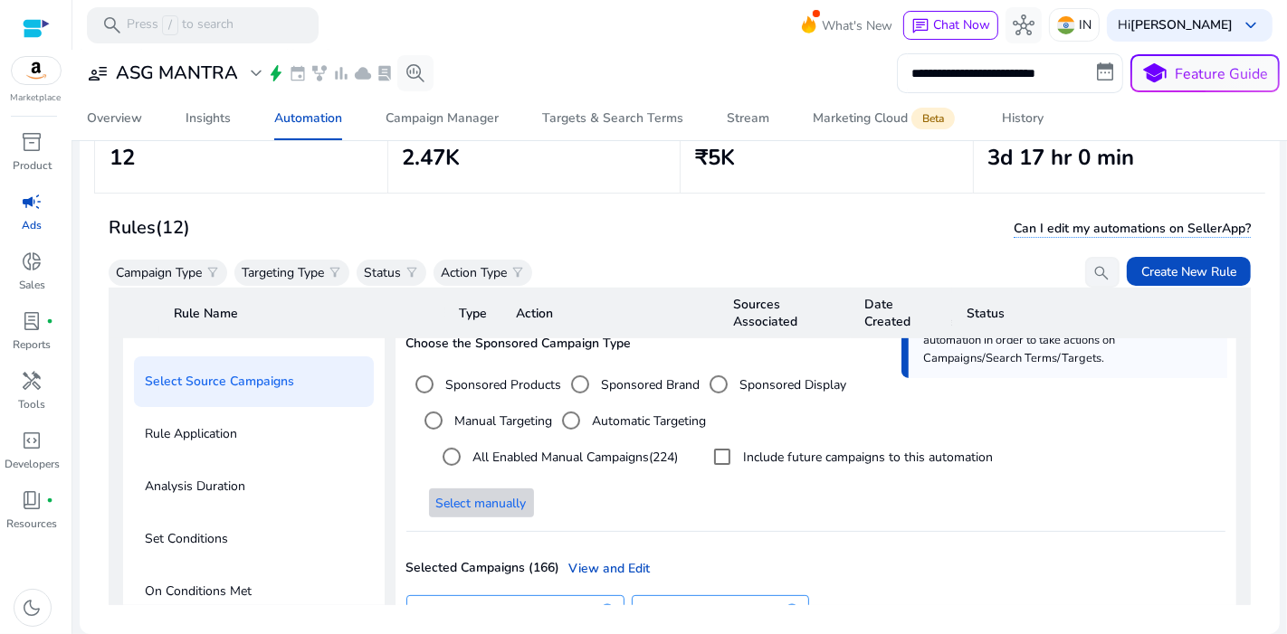
click at [514, 481] on span at bounding box center [481, 502] width 105 height 43
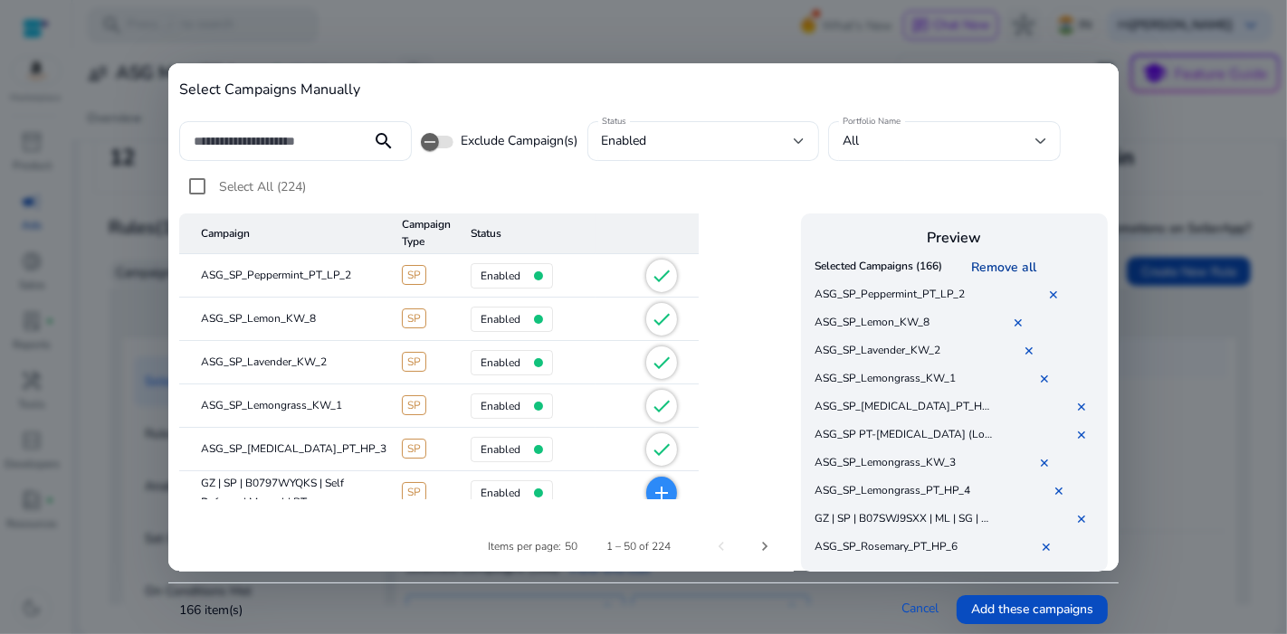
click at [1013, 272] on link "Remove all" at bounding box center [1006, 267] width 72 height 17
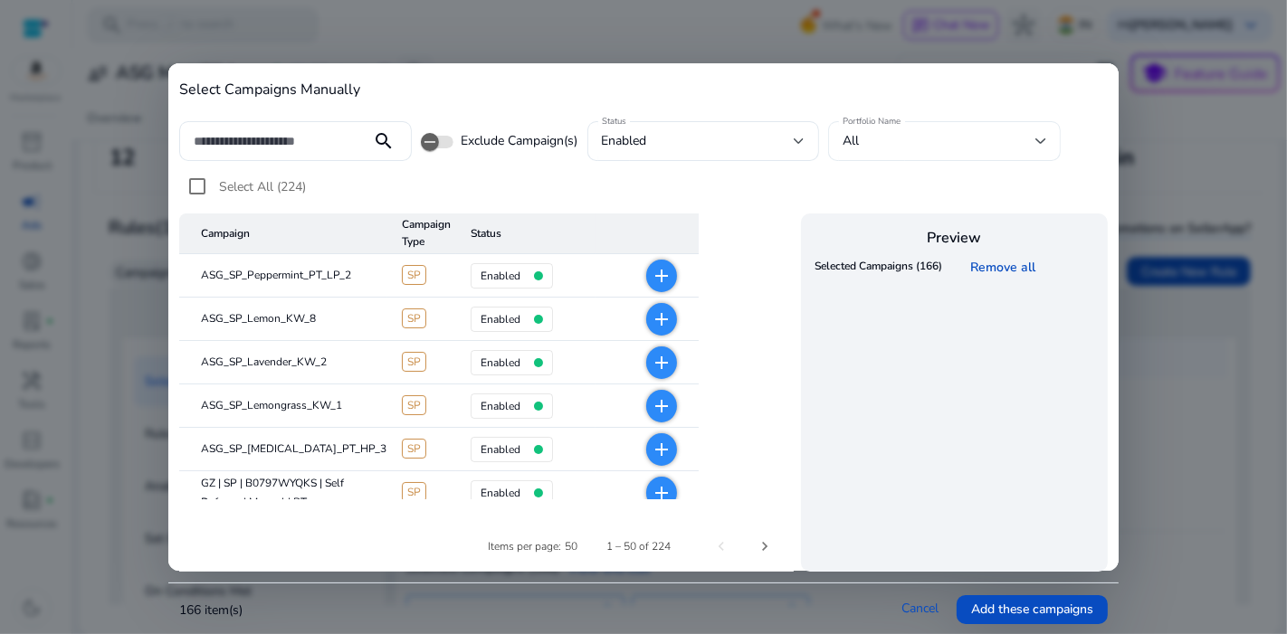
click at [924, 127] on div "All" at bounding box center [944, 141] width 204 height 40
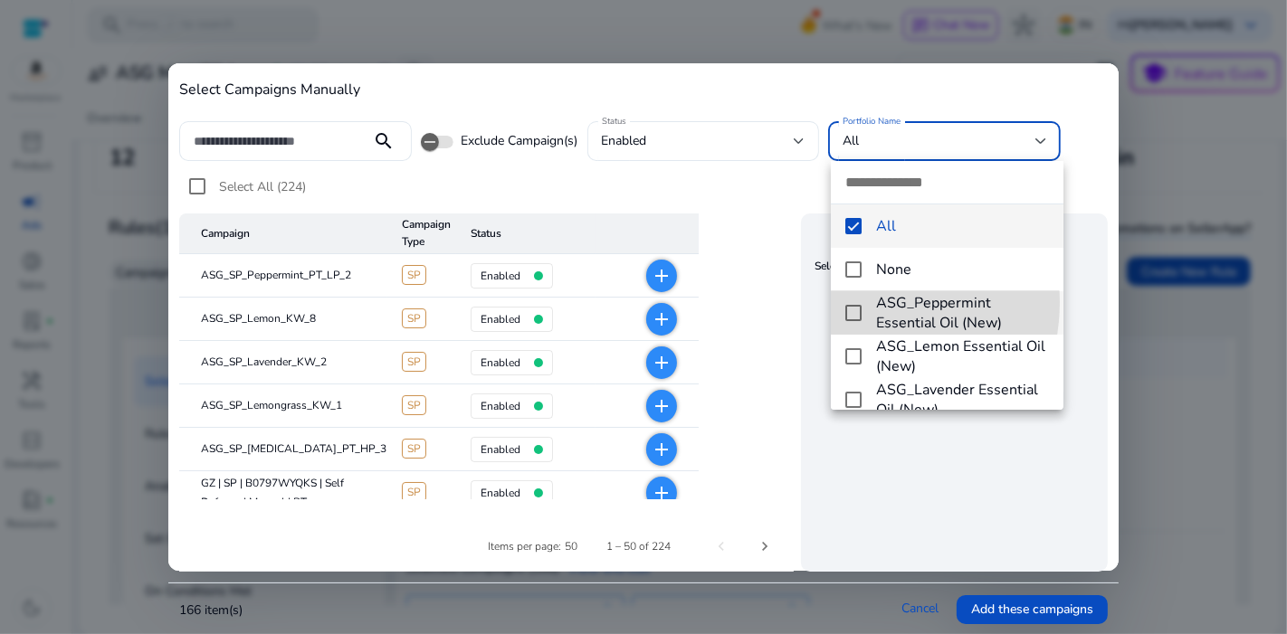
click at [852, 302] on mat-option "ASG_Peppermint Essential Oil (New)" at bounding box center [947, 312] width 232 height 43
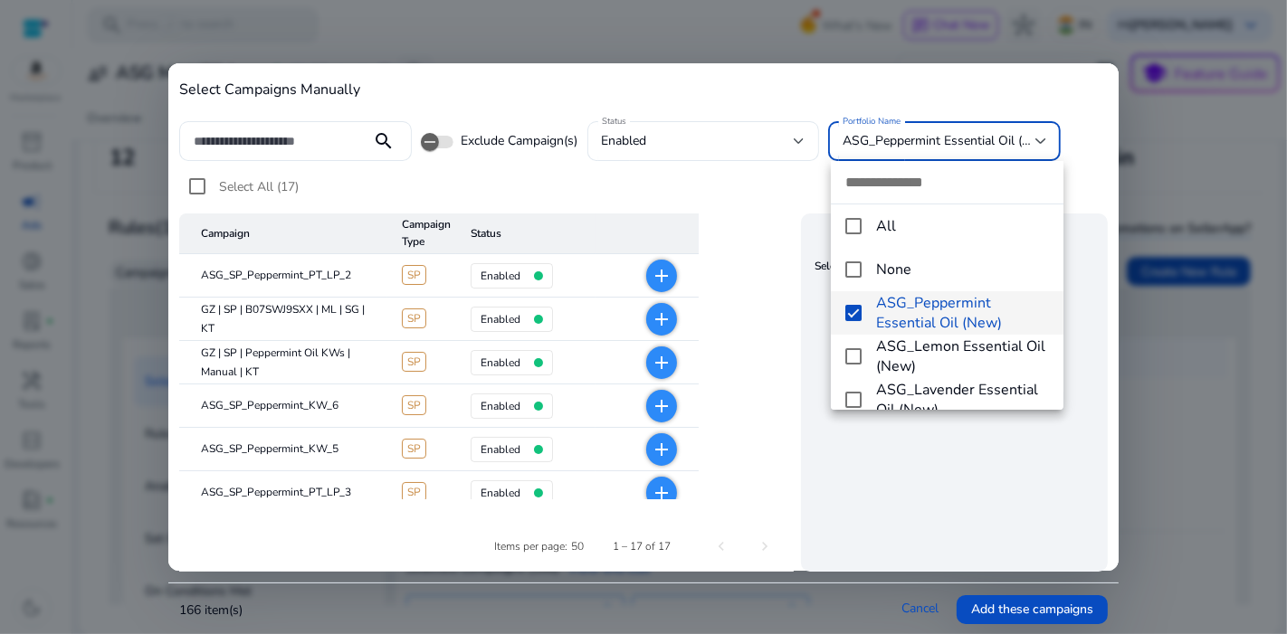
scroll to position [35, 0]
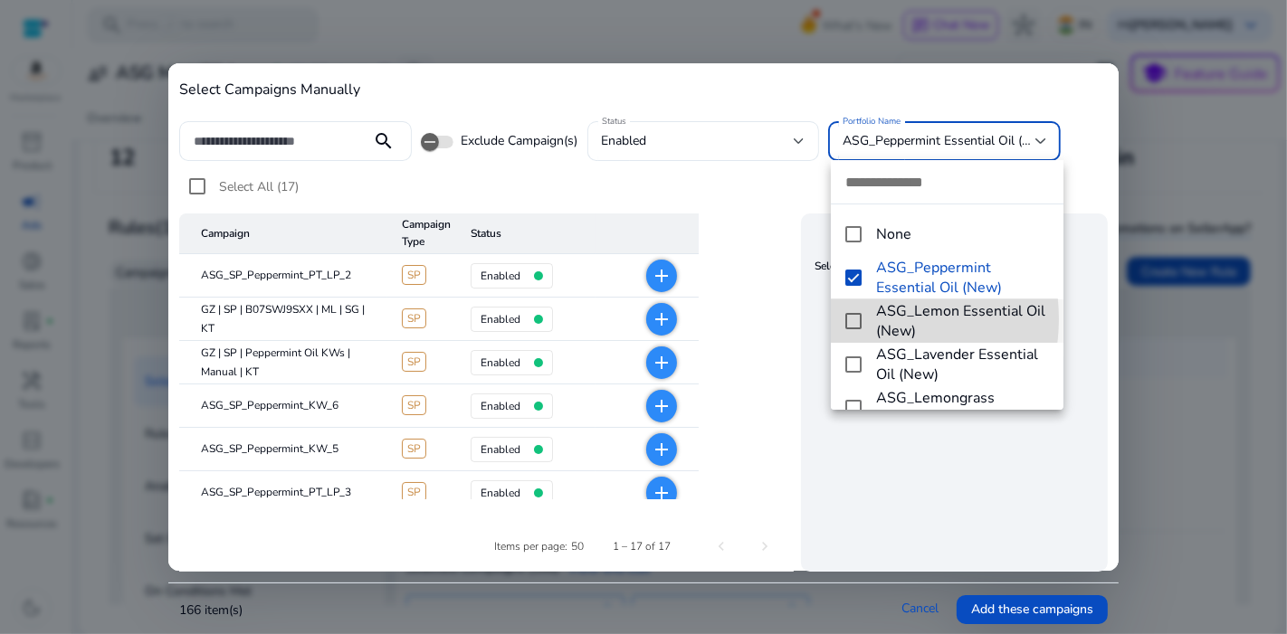
click at [856, 318] on mat-pseudo-checkbox at bounding box center [853, 321] width 16 height 16
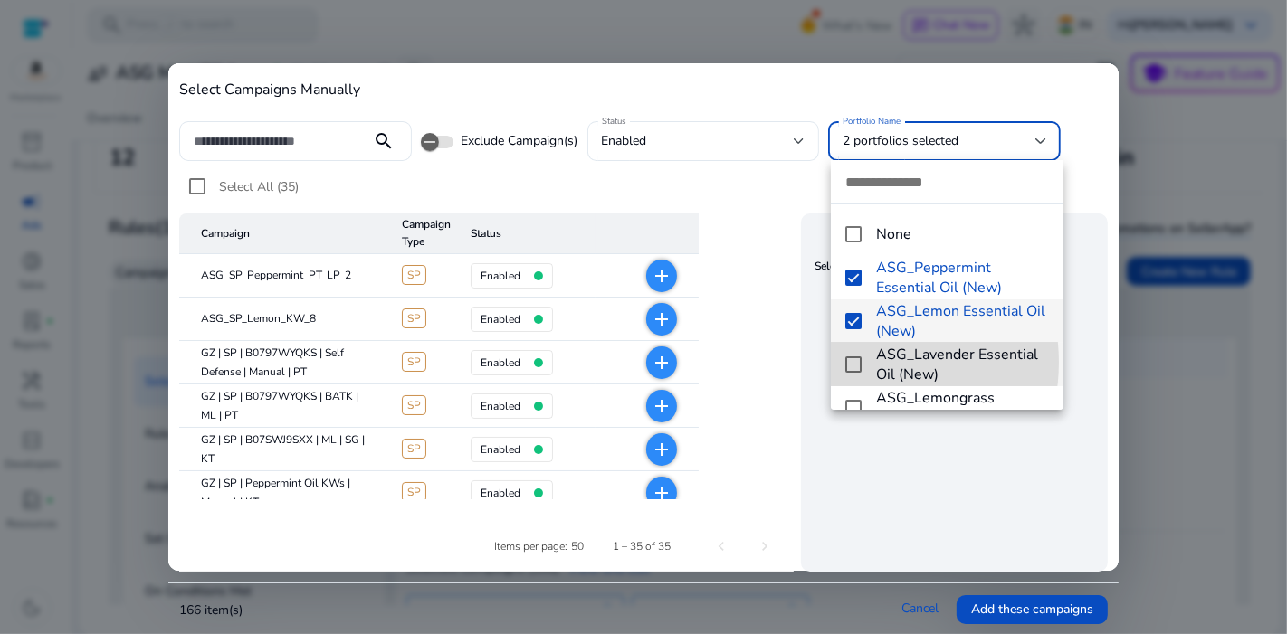
click at [855, 362] on mat-pseudo-checkbox at bounding box center [853, 364] width 16 height 16
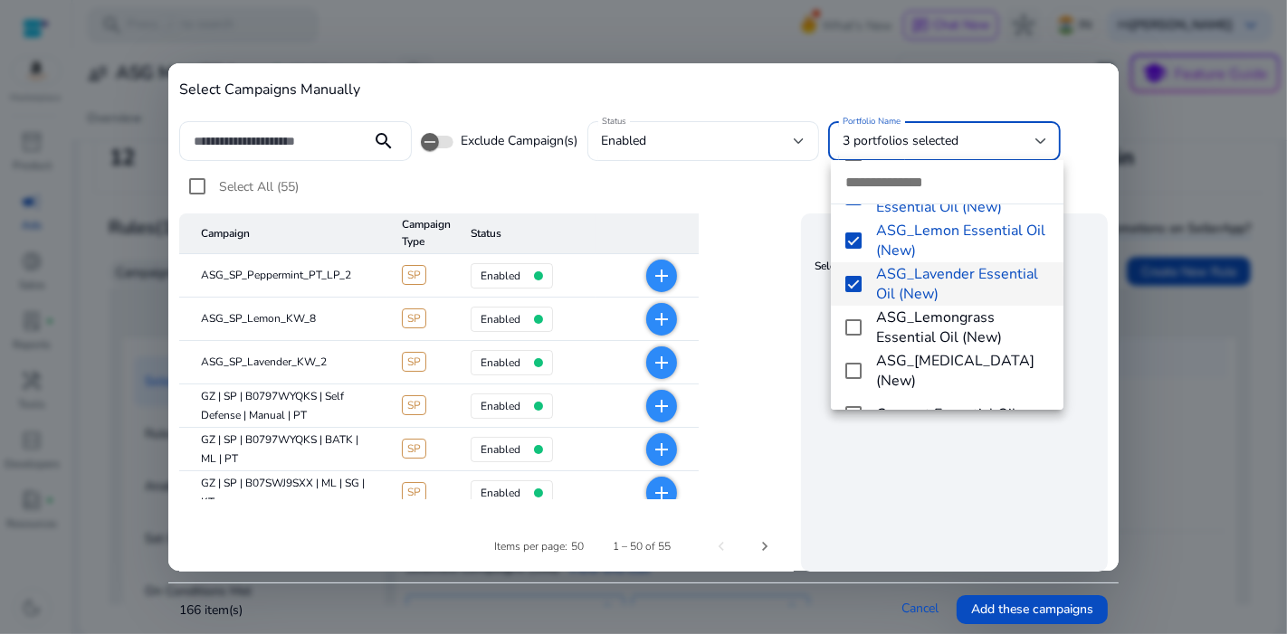
scroll to position [121, 0]
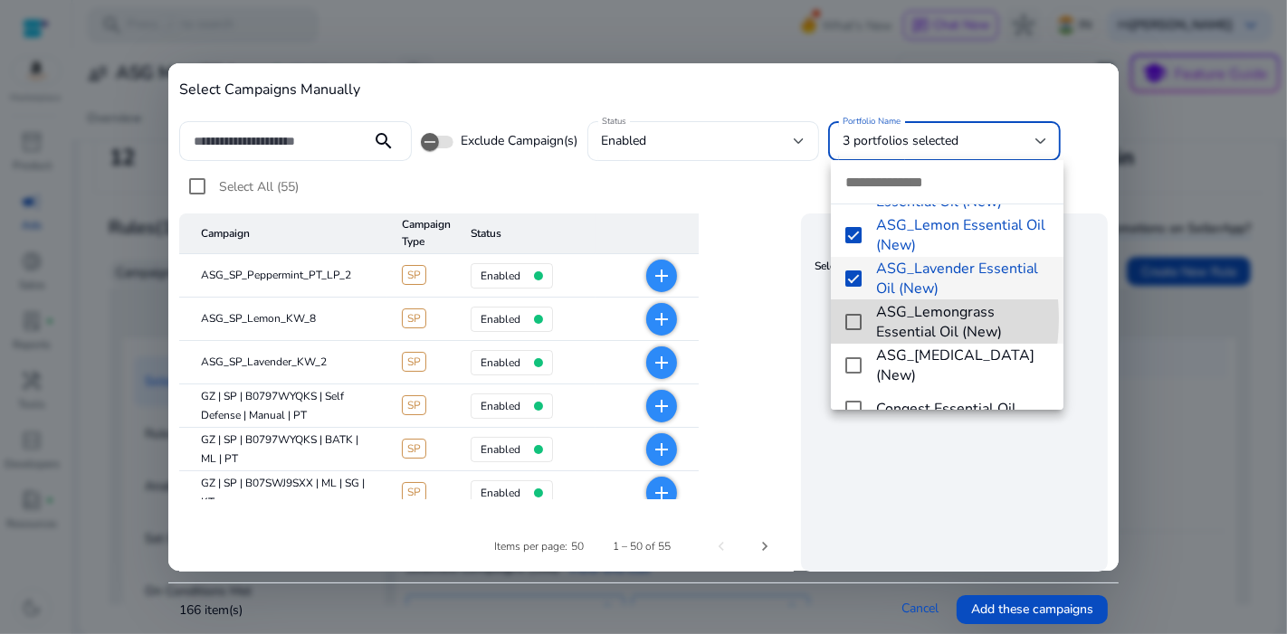
click at [855, 318] on mat-pseudo-checkbox at bounding box center [853, 322] width 16 height 16
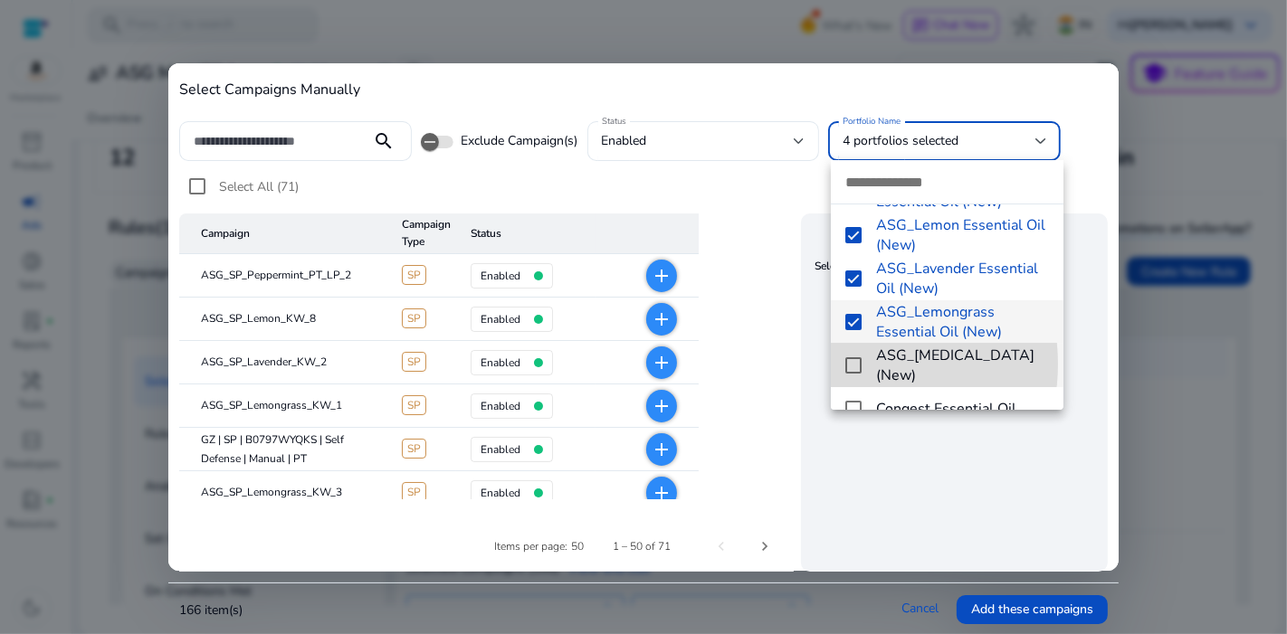
click at [852, 364] on mat-pseudo-checkbox at bounding box center [853, 365] width 16 height 16
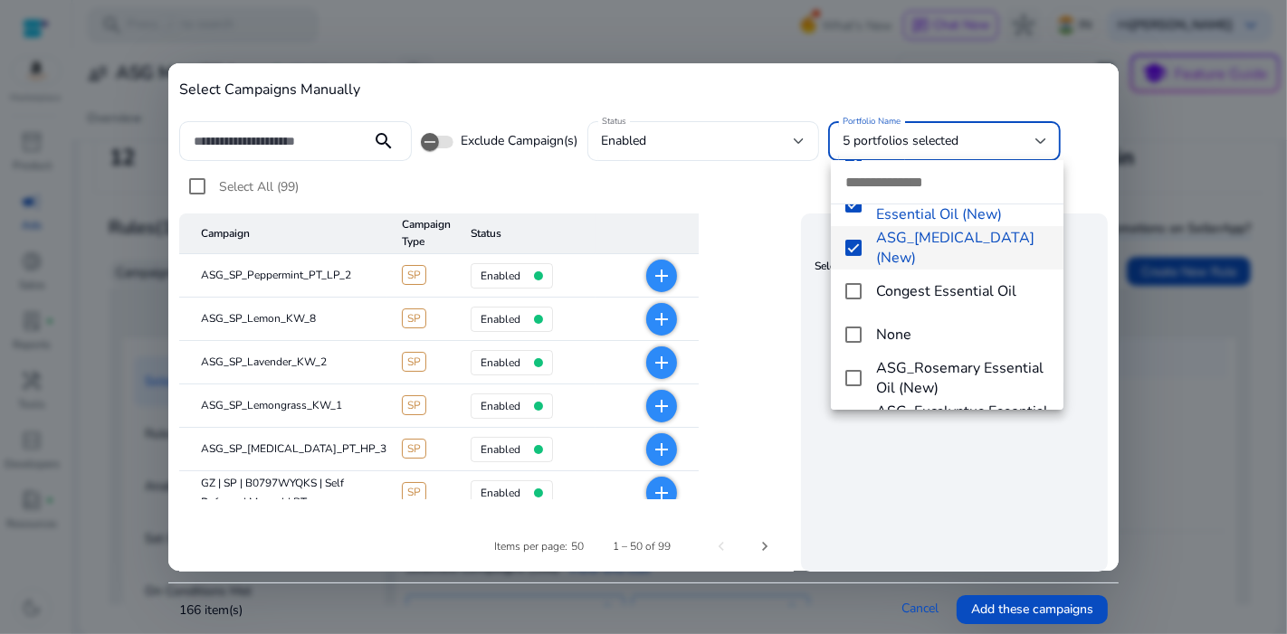
scroll to position [240, 0]
click at [856, 299] on mat-option "Congest Essential Oil" at bounding box center [947, 290] width 232 height 43
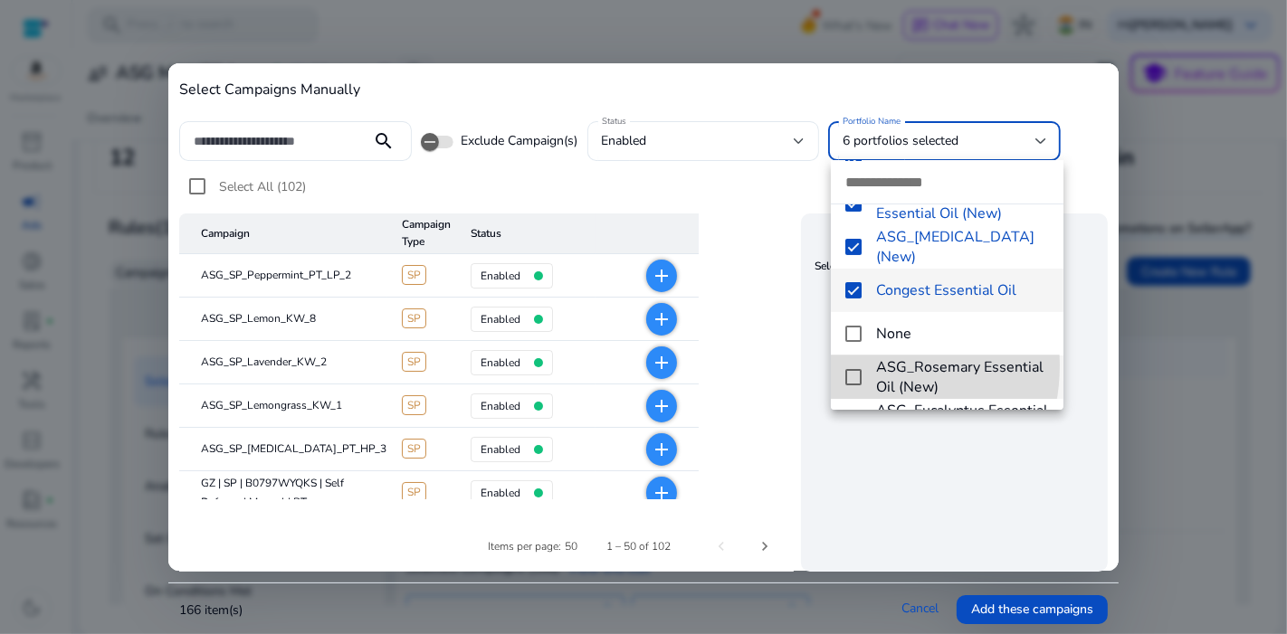
click at [856, 365] on mat-option "ASG_Rosemary Essential Oil (New)" at bounding box center [947, 377] width 232 height 43
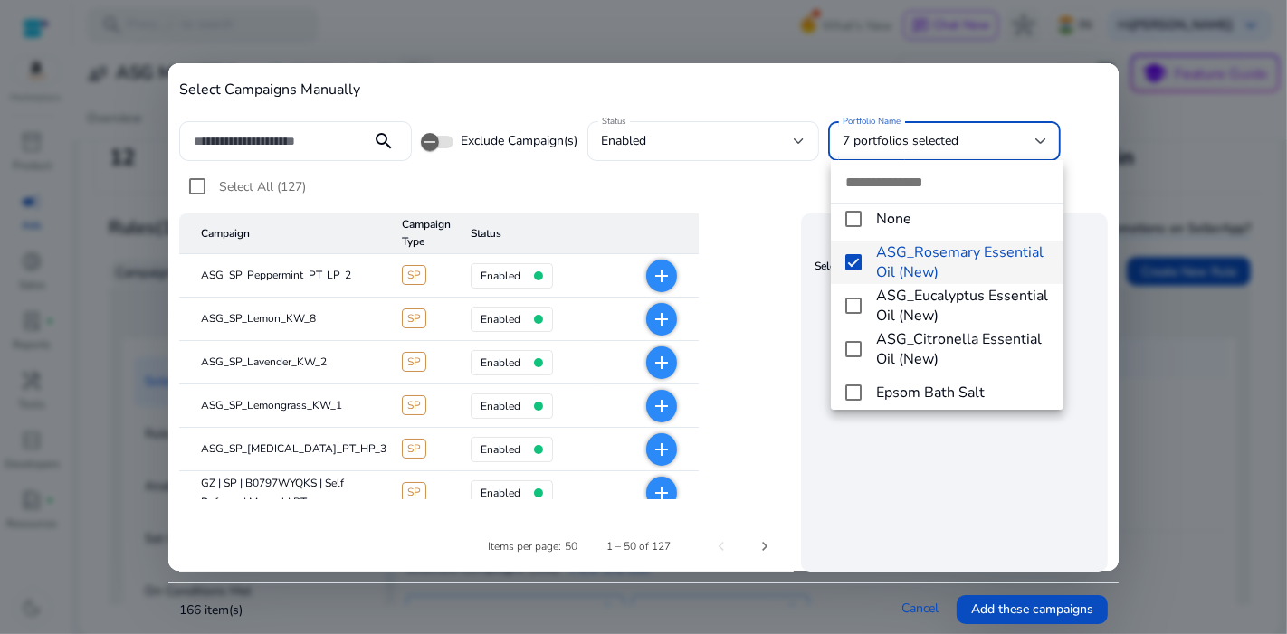
scroll to position [359, 0]
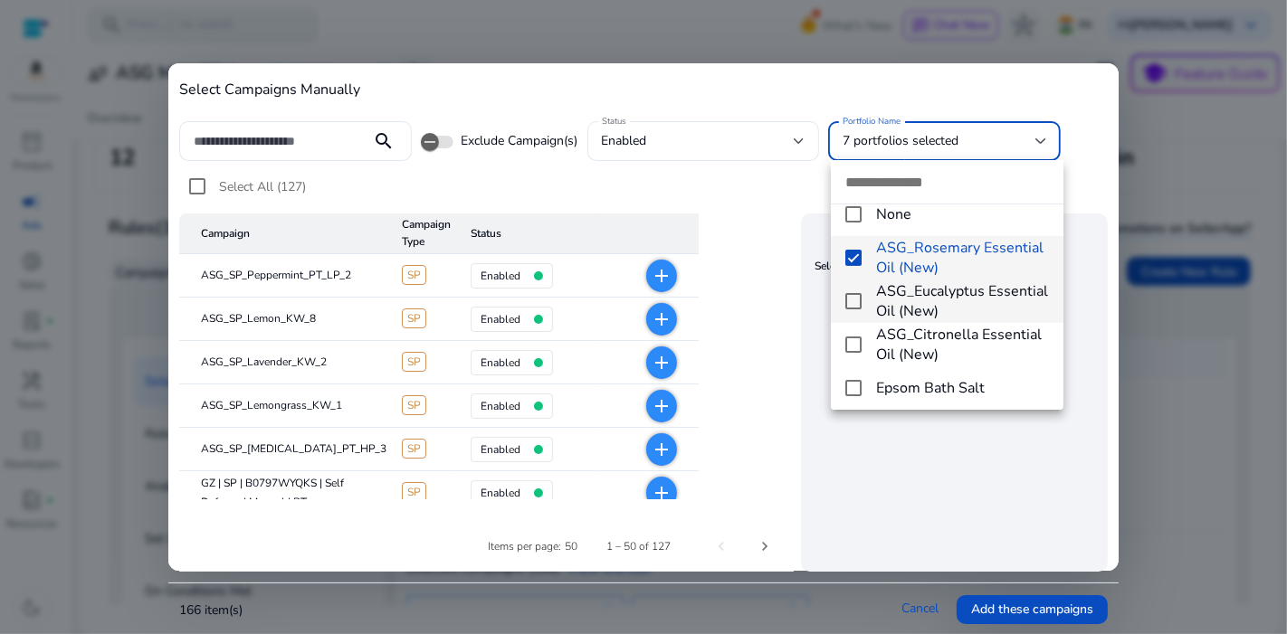
click at [851, 306] on mat-pseudo-checkbox at bounding box center [853, 301] width 16 height 16
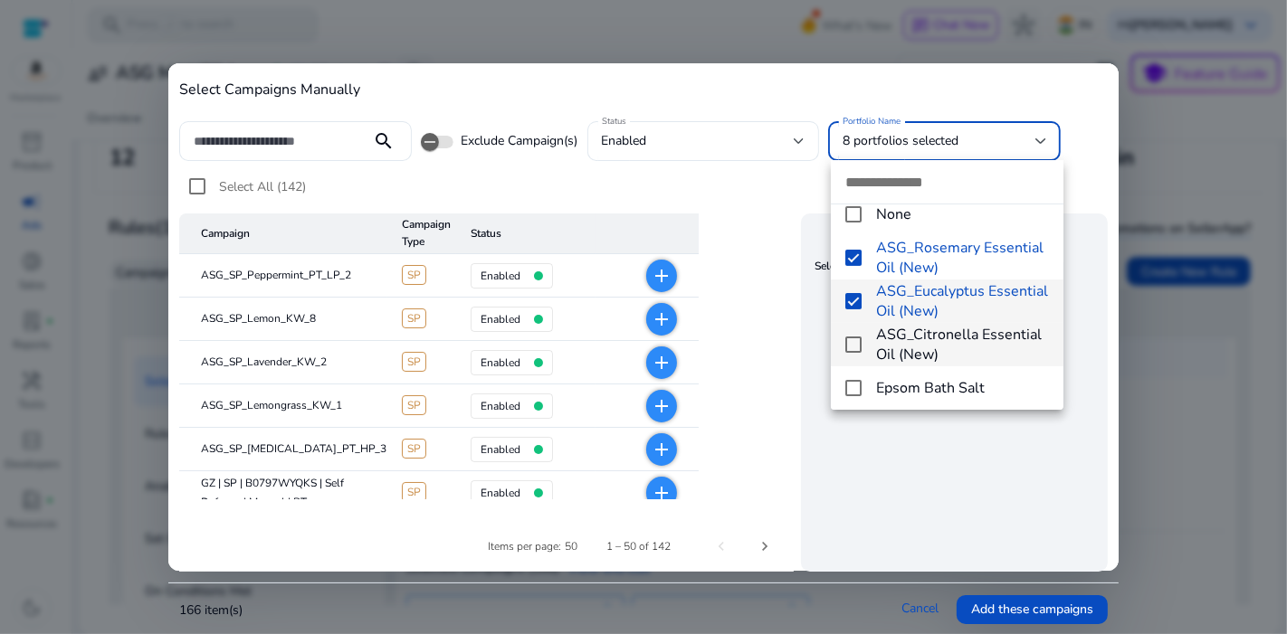
click at [853, 353] on mat-option "ASG_Citronella Essential Oil (New)" at bounding box center [947, 344] width 232 height 43
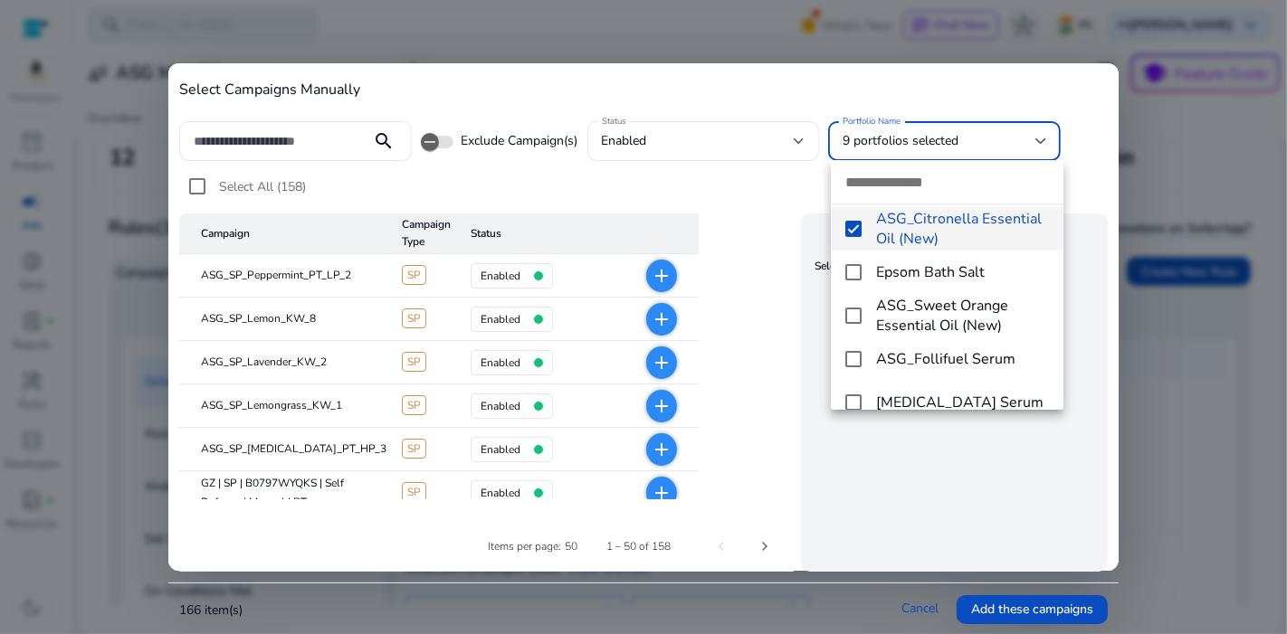
scroll to position [480, 0]
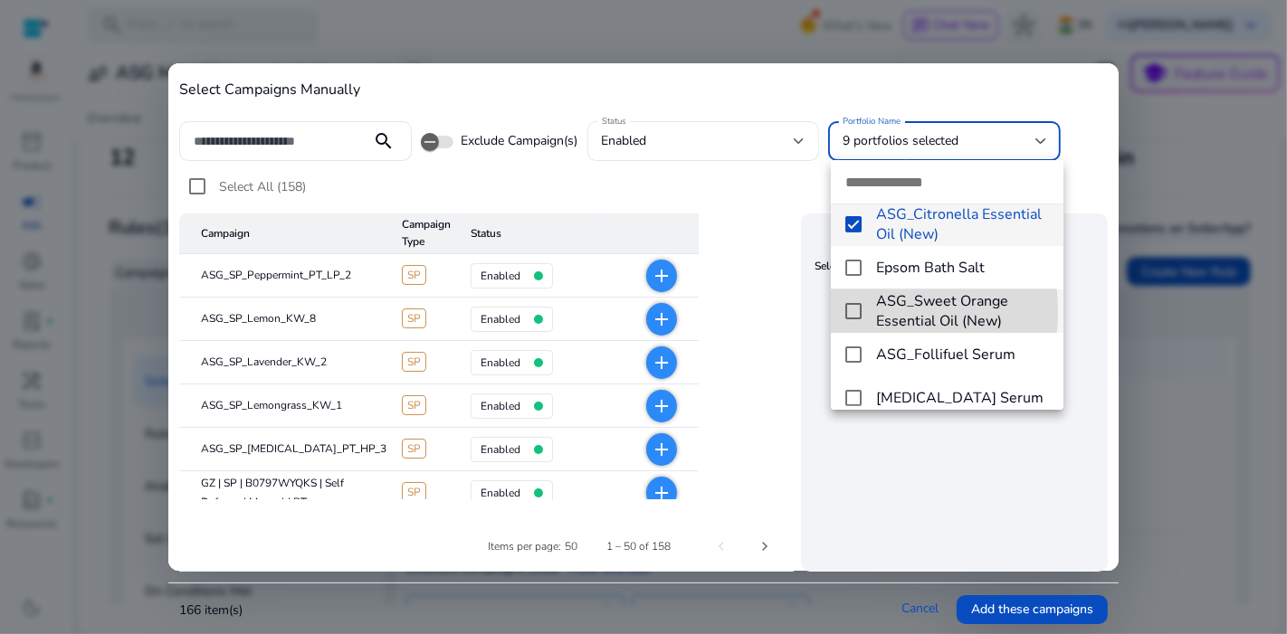
click at [860, 311] on mat-pseudo-checkbox at bounding box center [853, 311] width 16 height 16
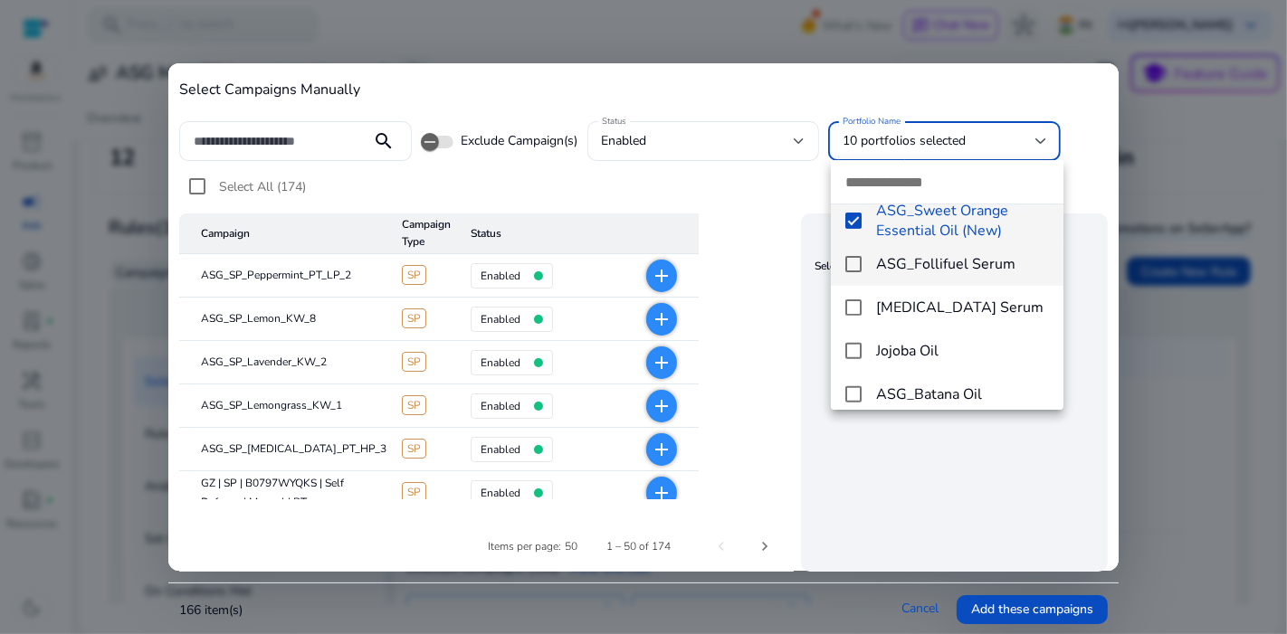
scroll to position [582, 0]
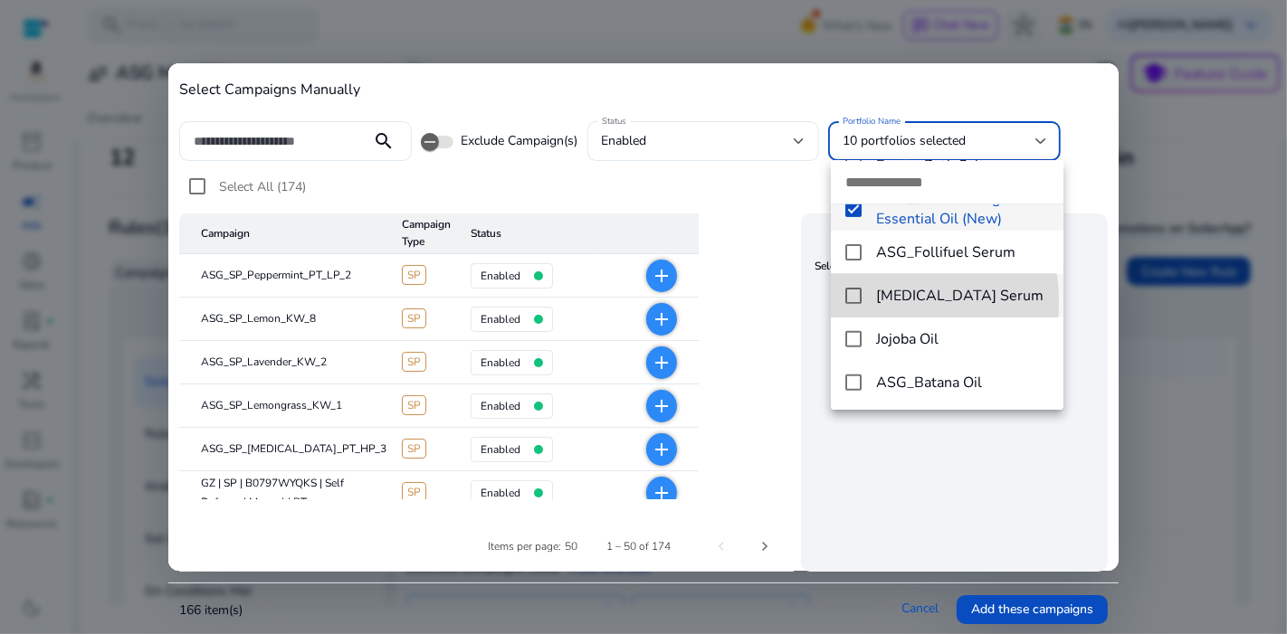
click at [860, 302] on mat-pseudo-checkbox at bounding box center [853, 296] width 16 height 16
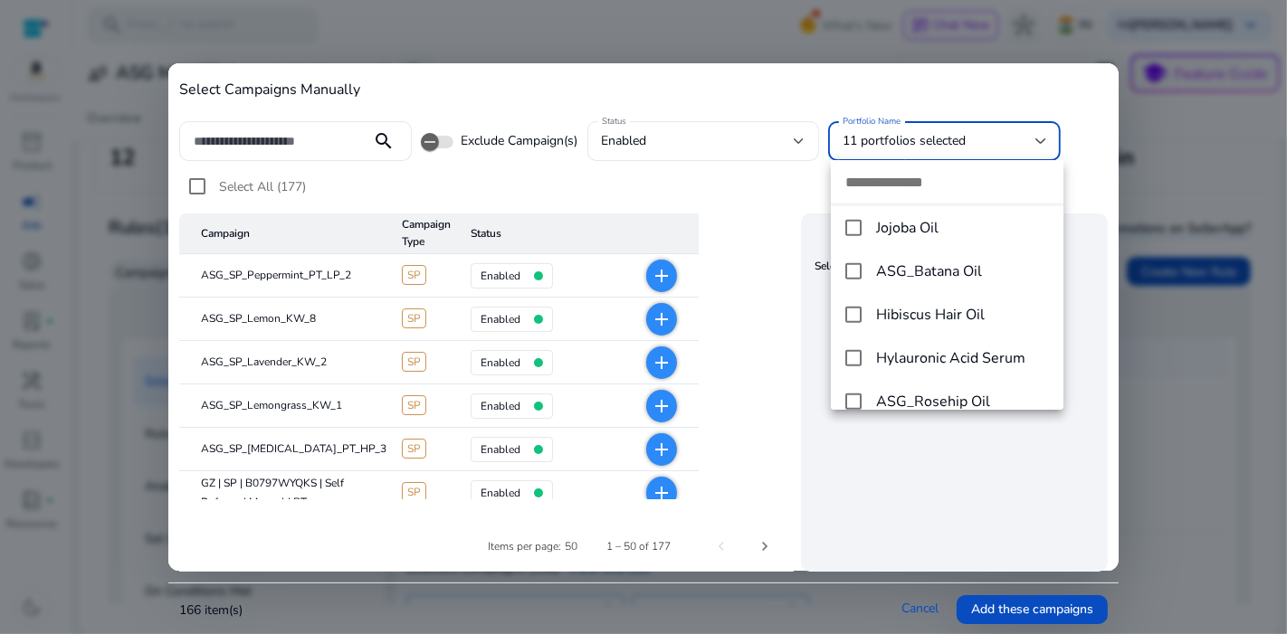
scroll to position [709, 0]
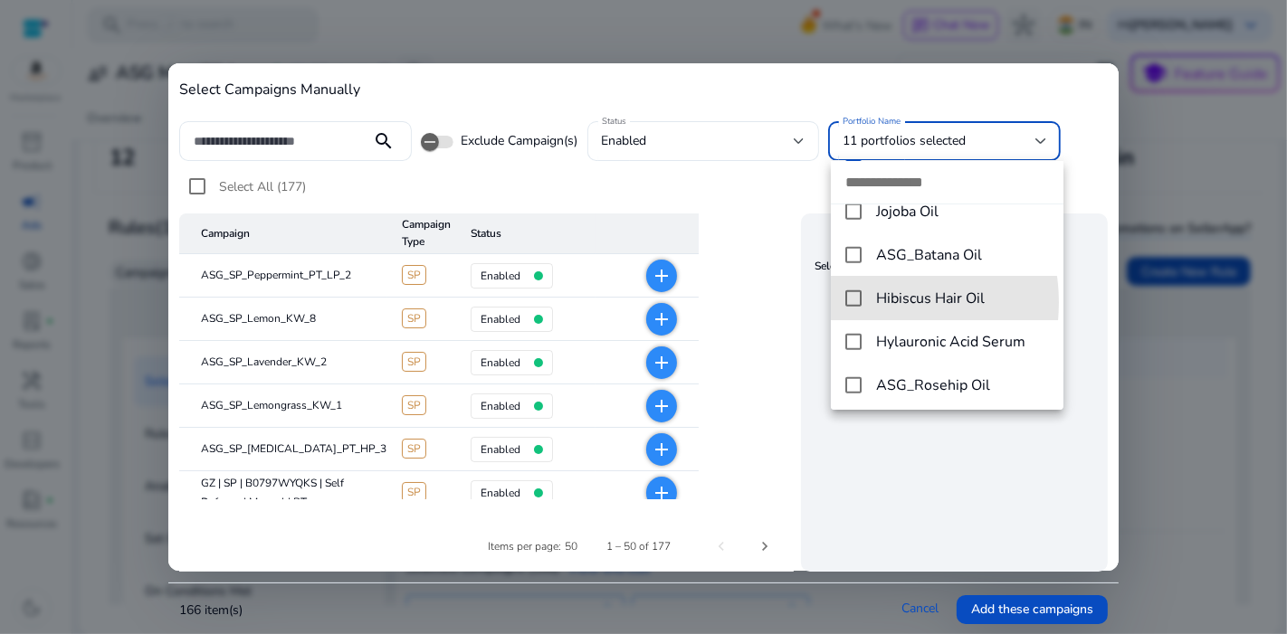
click at [860, 302] on mat-pseudo-checkbox at bounding box center [853, 298] width 16 height 16
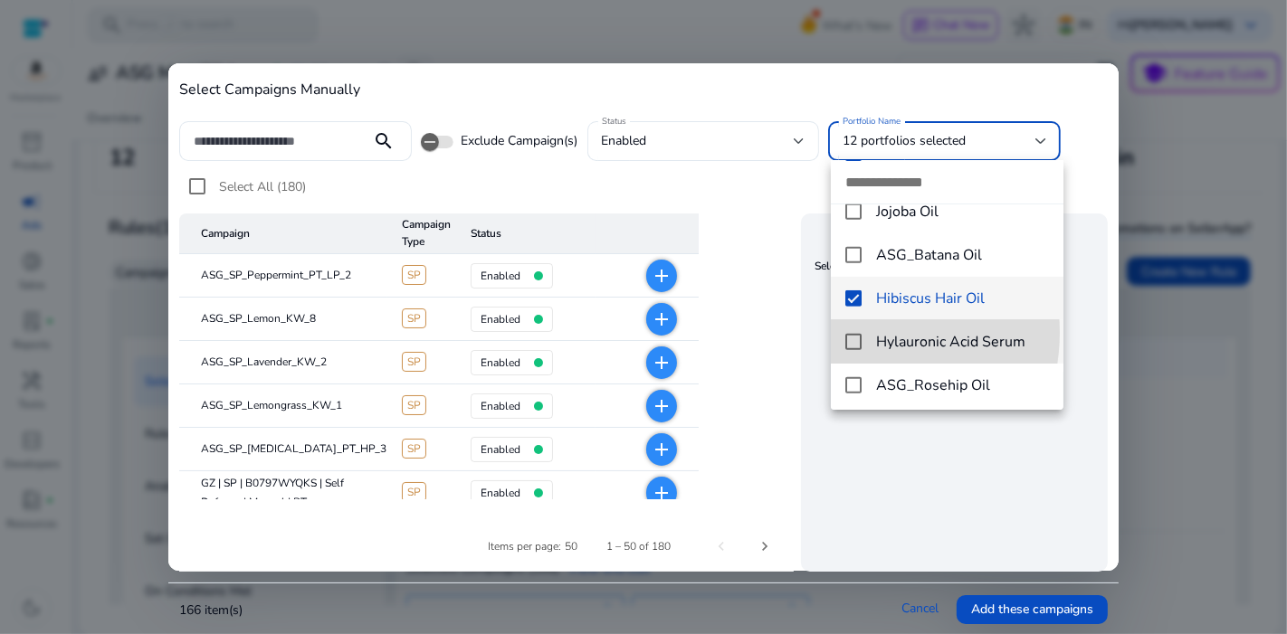
click at [851, 332] on mat-option "Hylauronic Acid Serum" at bounding box center [947, 341] width 232 height 43
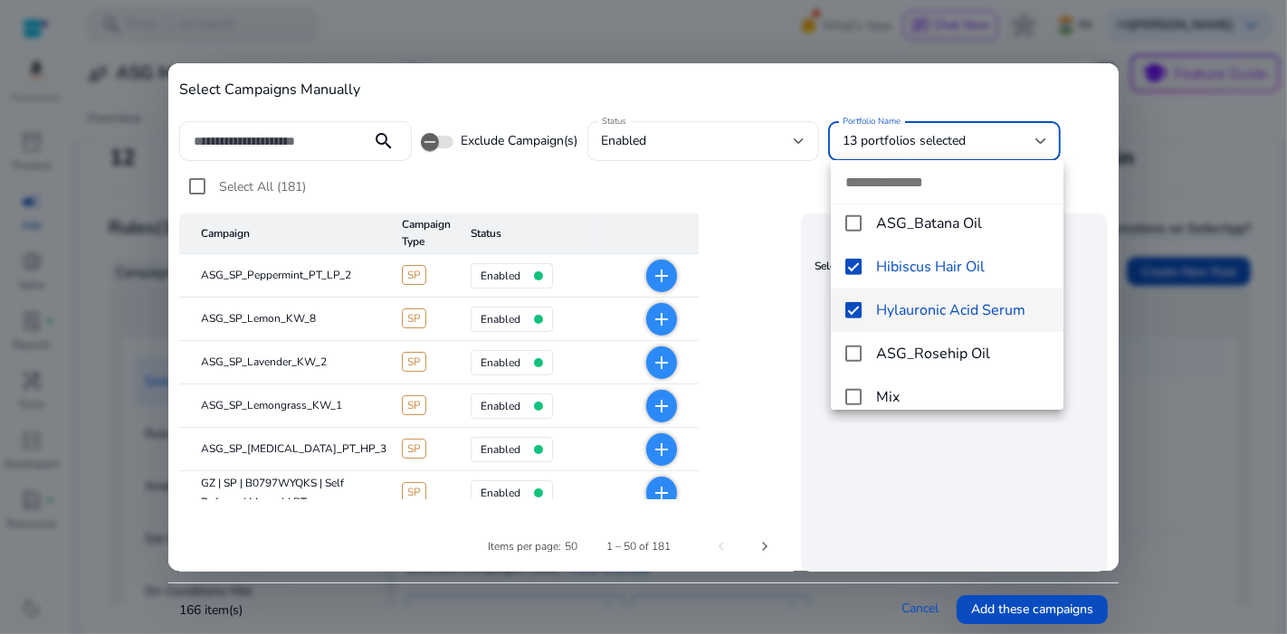
scroll to position [757, 0]
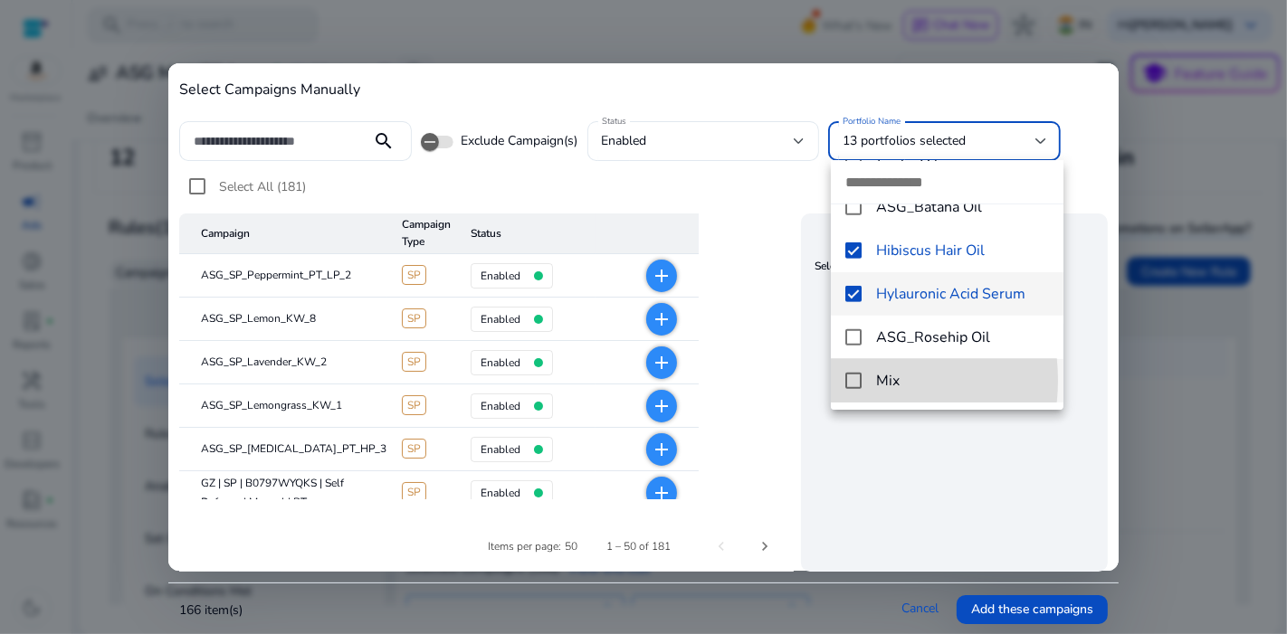
click at [853, 380] on mat-pseudo-checkbox at bounding box center [853, 381] width 16 height 16
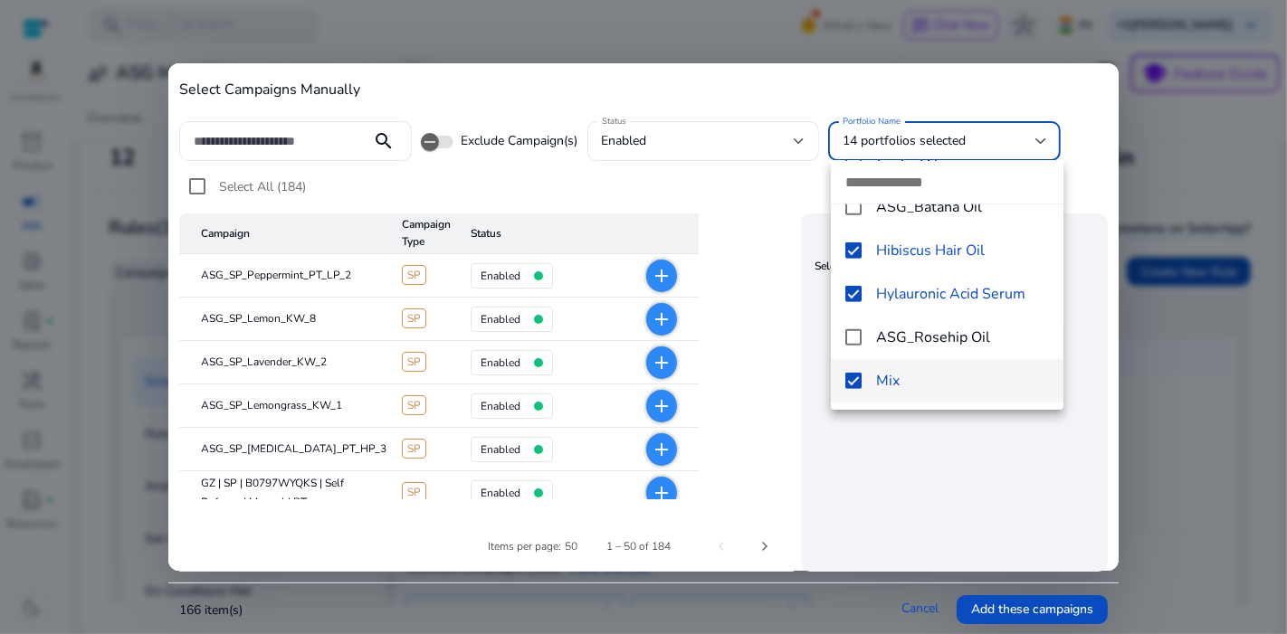
click at [851, 474] on div at bounding box center [643, 317] width 1287 height 634
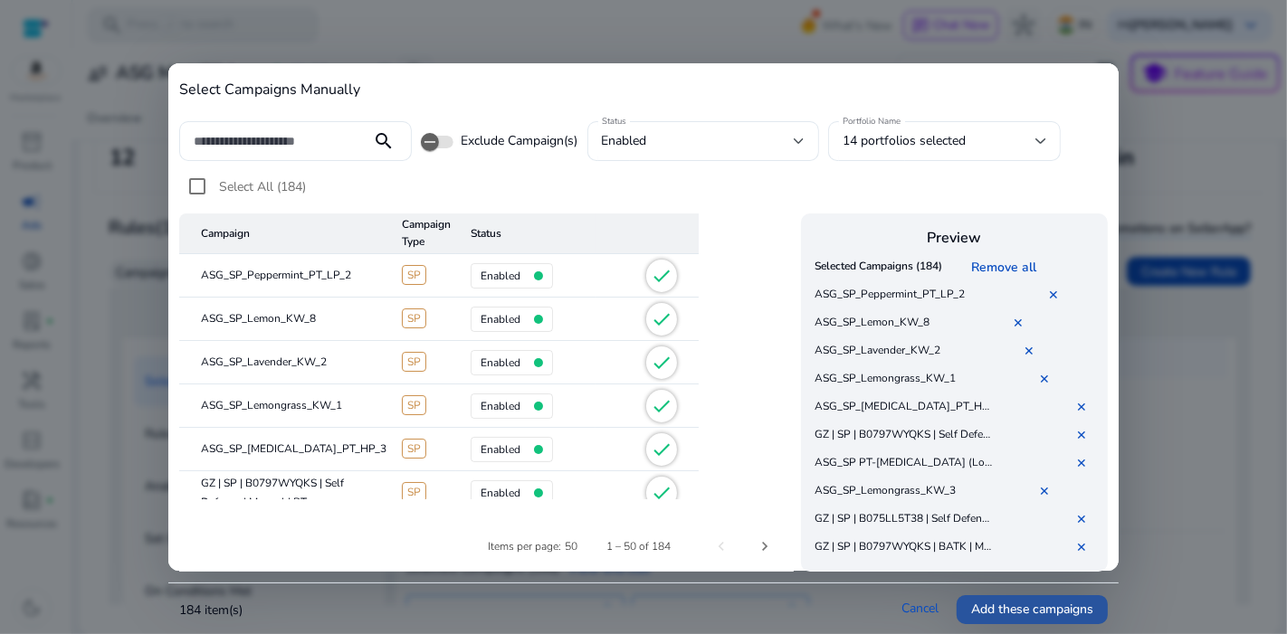
click at [1024, 611] on span "Add these campaigns" at bounding box center [1032, 609] width 122 height 19
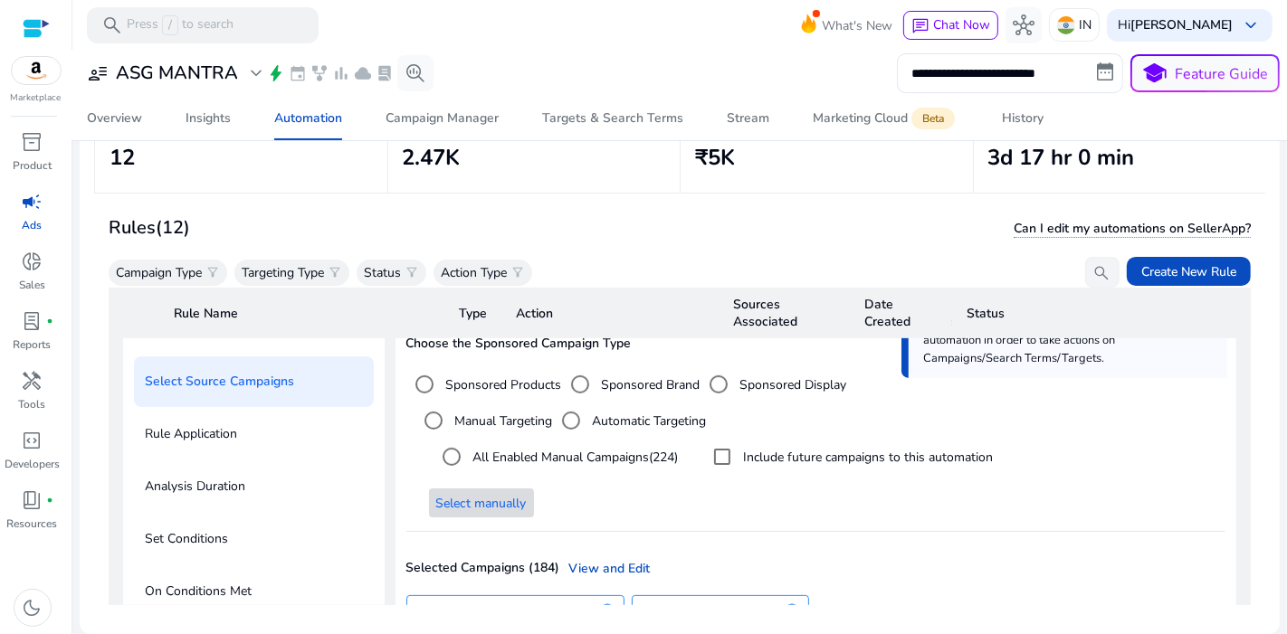
scroll to position [1021, 0]
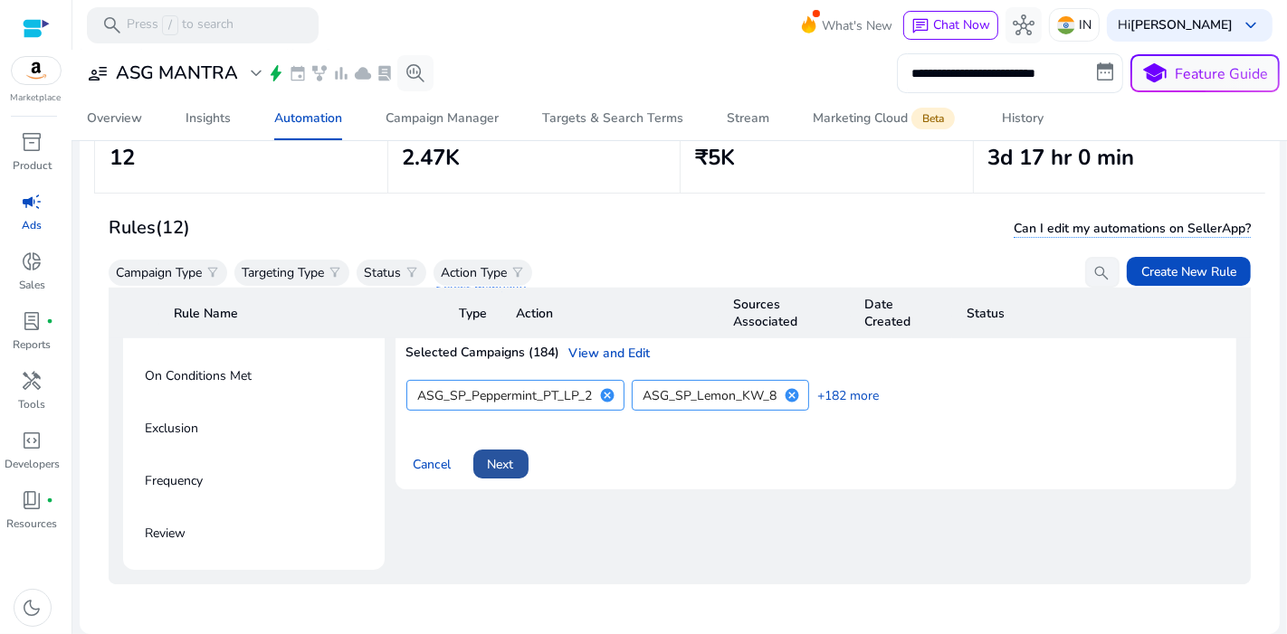
click at [526, 456] on span at bounding box center [500, 463] width 55 height 43
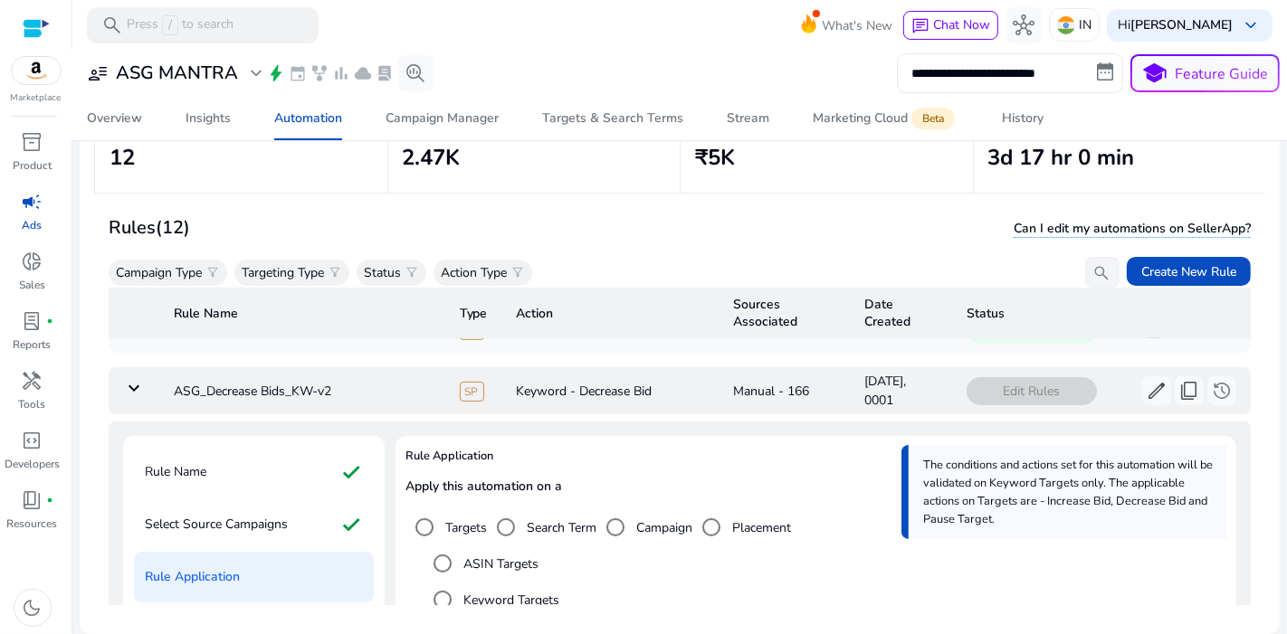
scroll to position [815, 0]
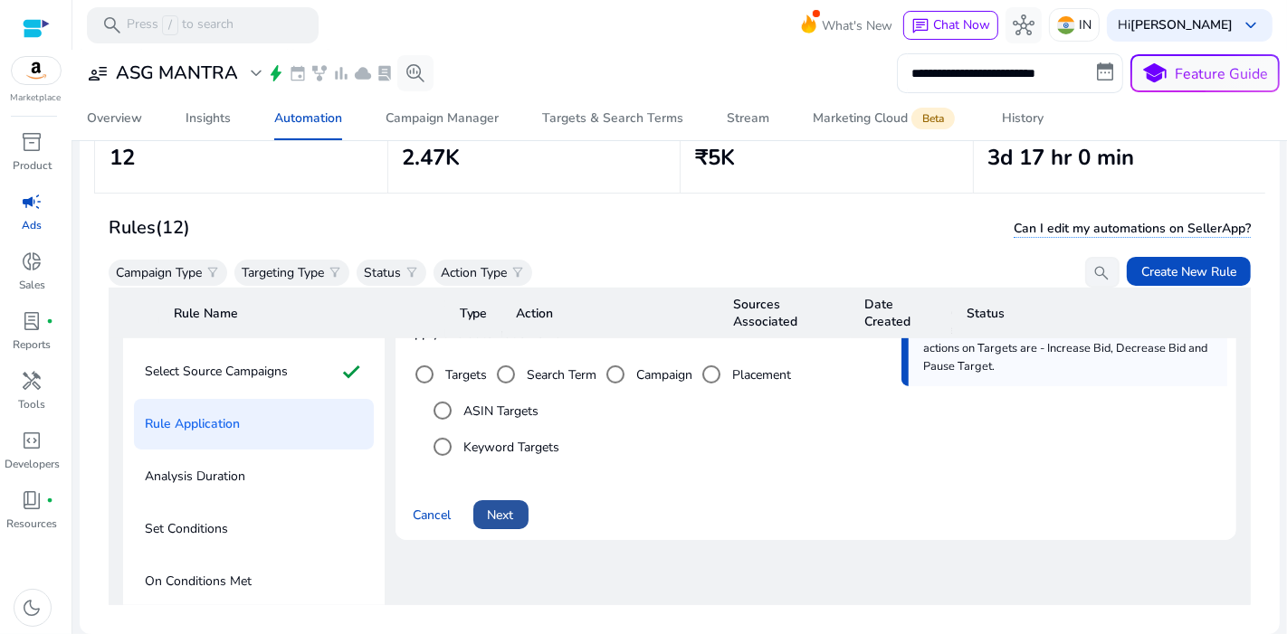
click at [516, 498] on span at bounding box center [500, 514] width 55 height 43
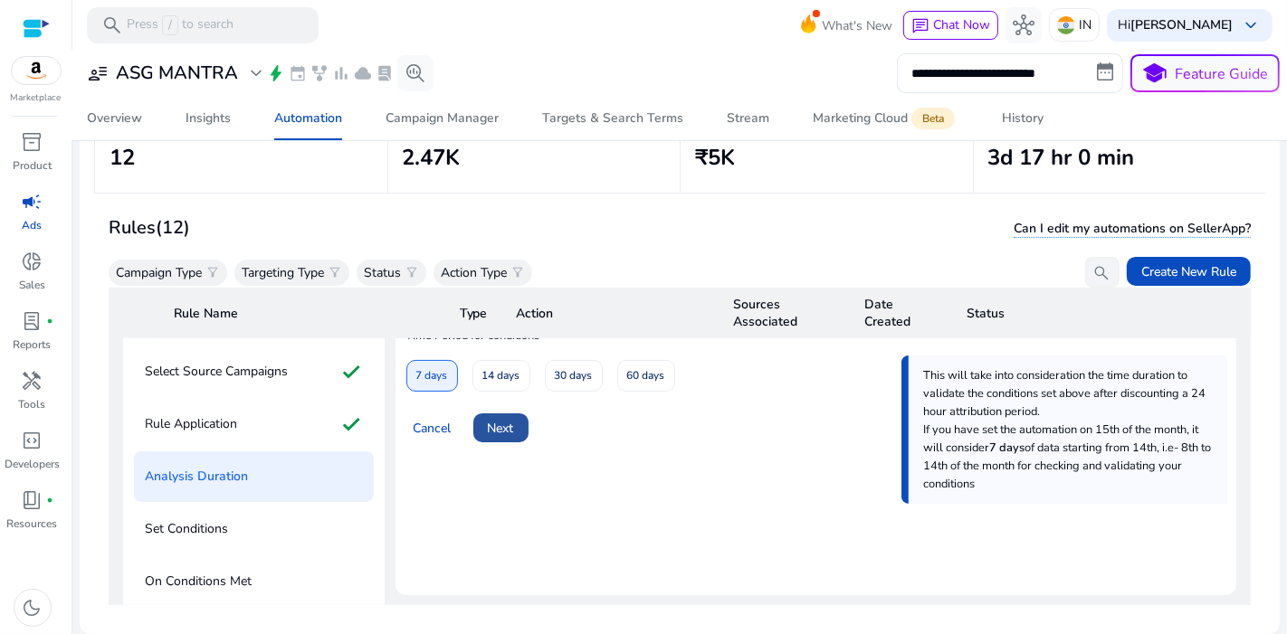
click at [514, 409] on span at bounding box center [500, 427] width 55 height 43
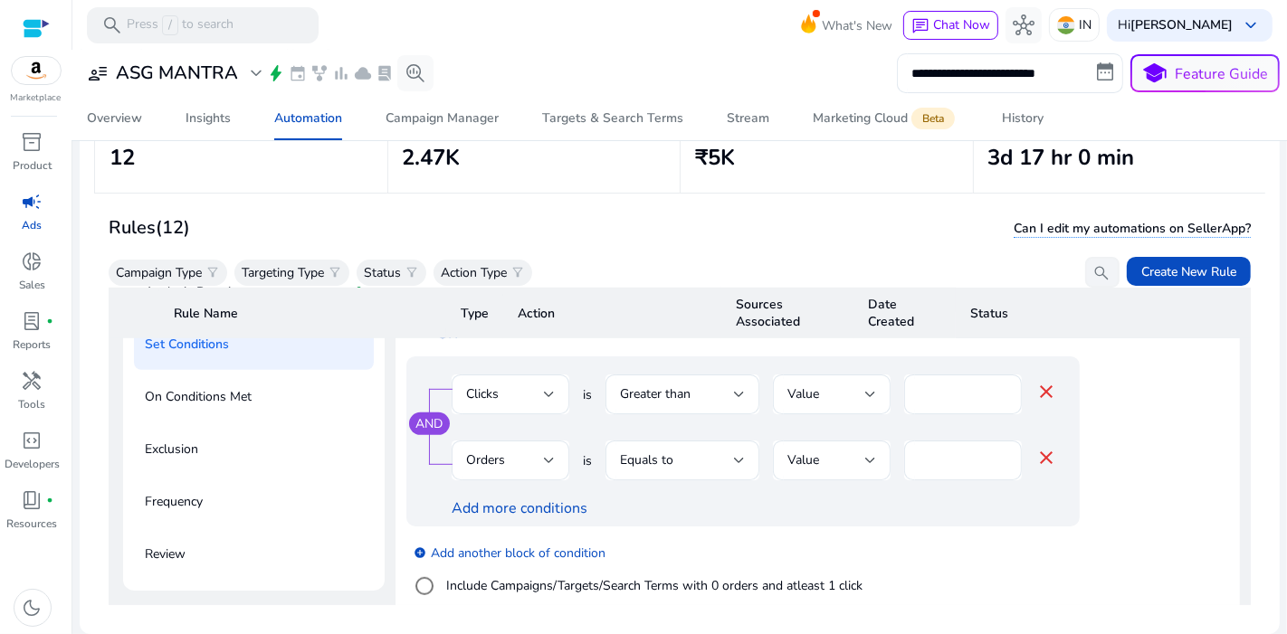
scroll to position [1163, 0]
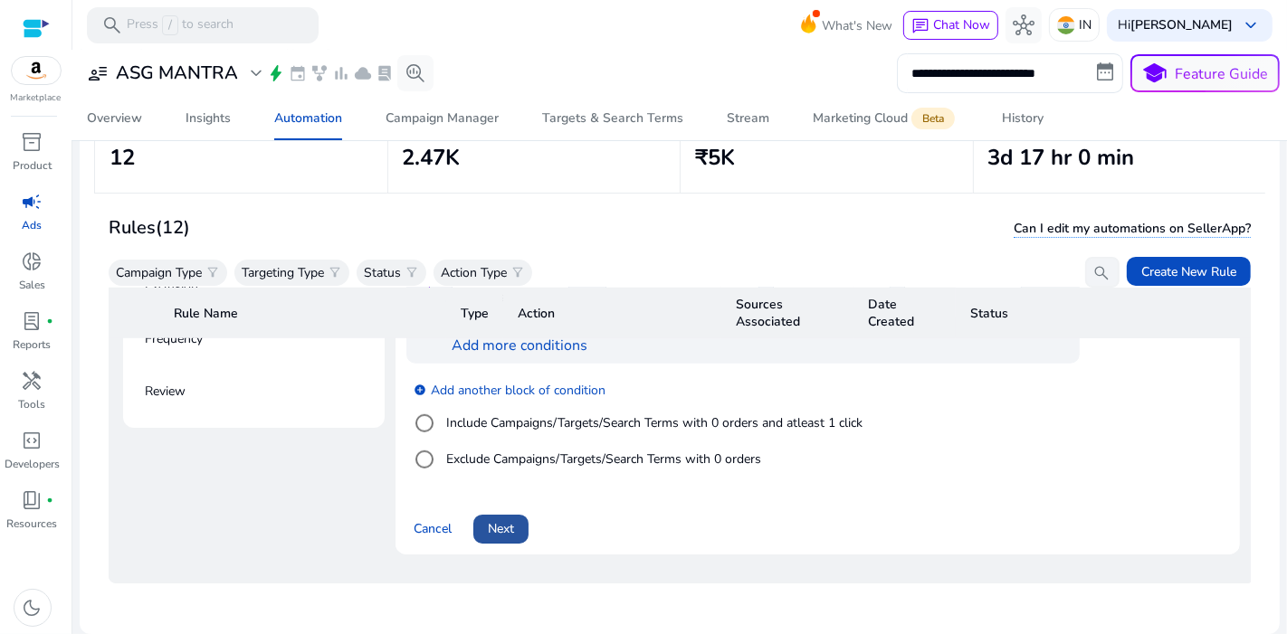
click at [508, 519] on span "Next" at bounding box center [501, 528] width 26 height 19
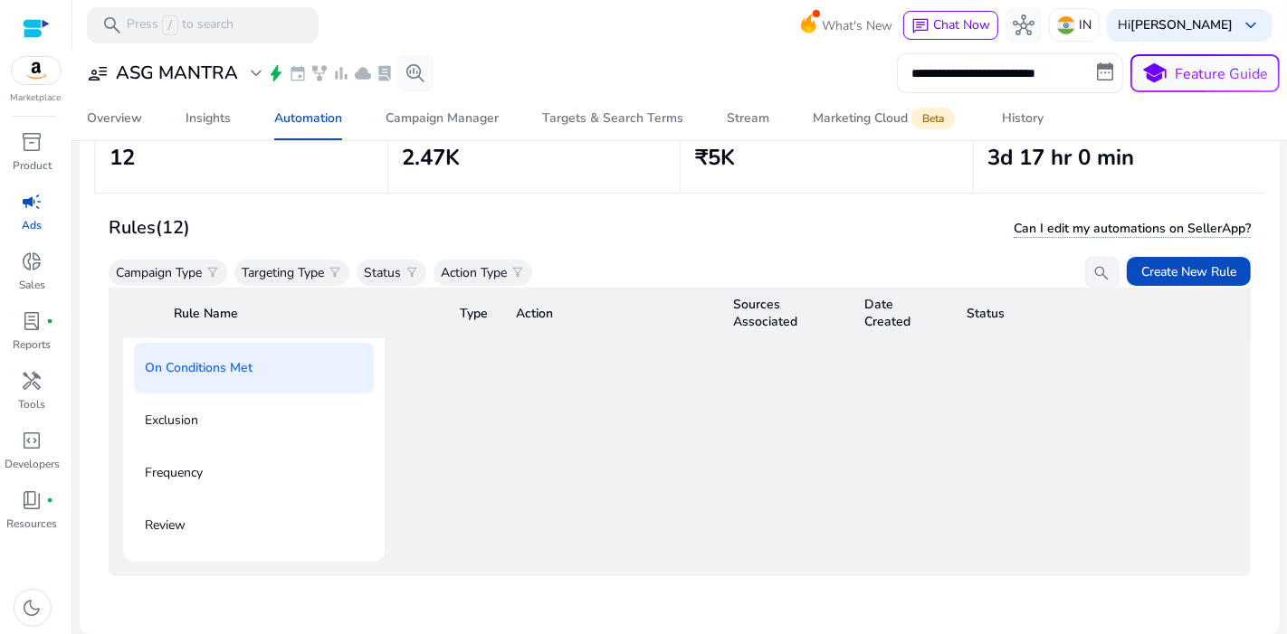
scroll to position [1021, 0]
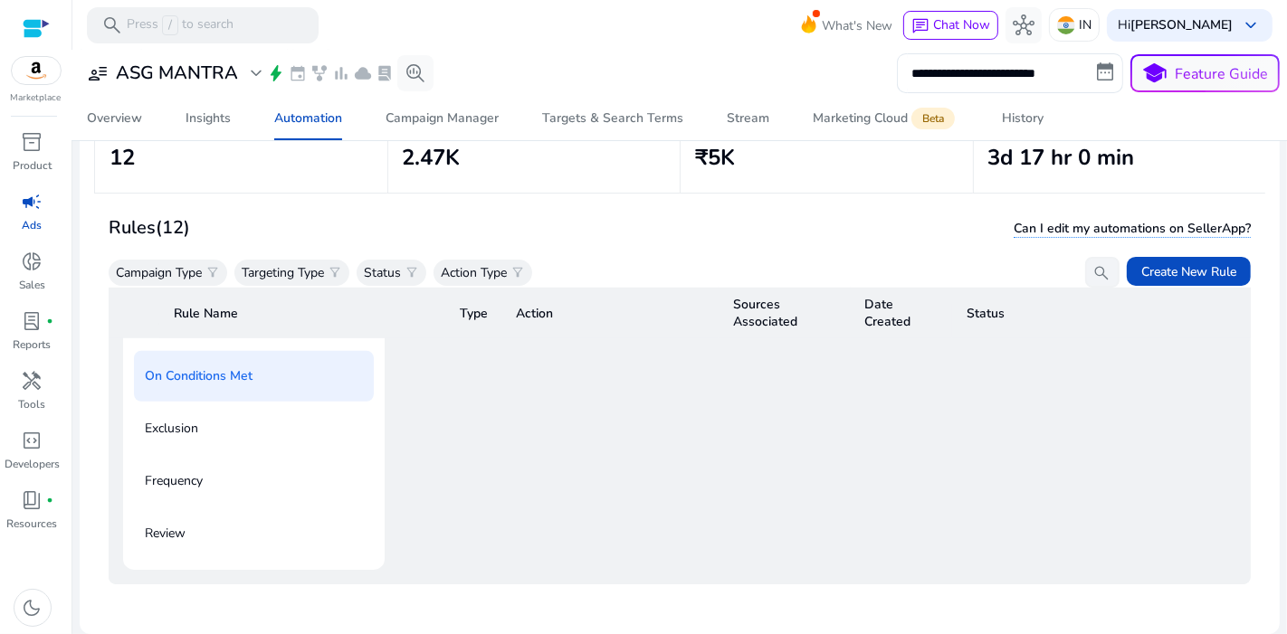
click at [508, 515] on div "If these conditions are met then info Decrease Bid in steps of % **** until it …" at bounding box center [815, 324] width 841 height 492
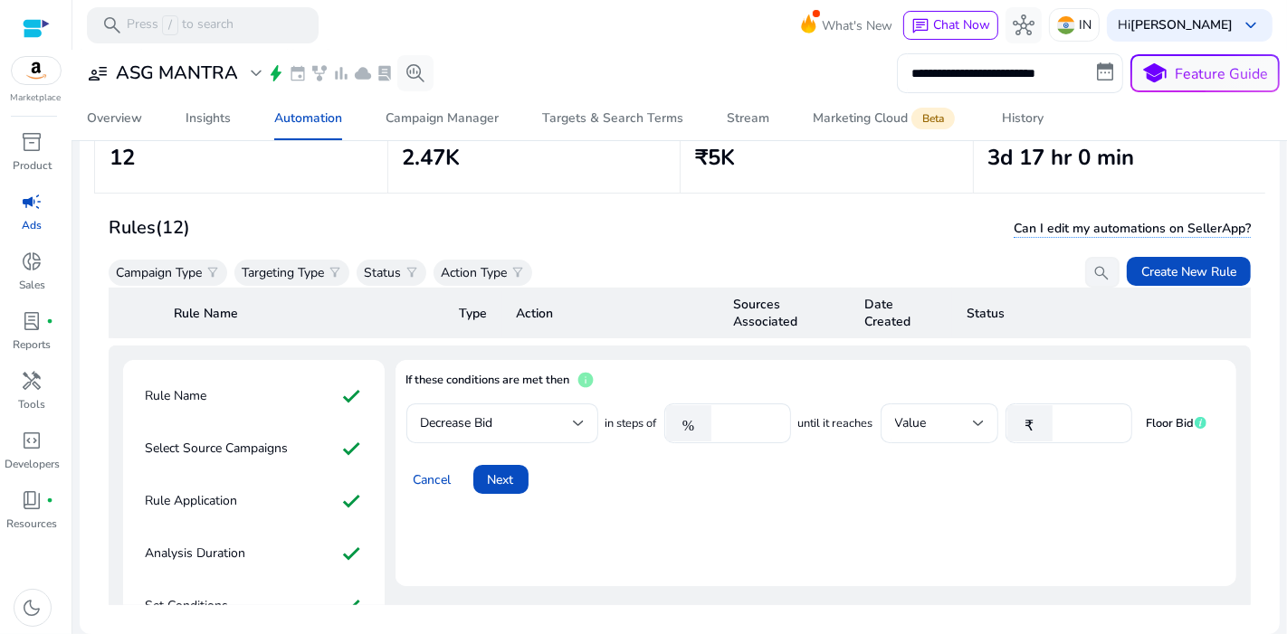
scroll to position [739, 0]
drag, startPoint x: 533, startPoint y: 452, endPoint x: 510, endPoint y: 464, distance: 25.5
click at [510, 464] on div "Cancel Next" at bounding box center [816, 471] width 820 height 43
click at [510, 470] on span "Next" at bounding box center [501, 479] width 26 height 19
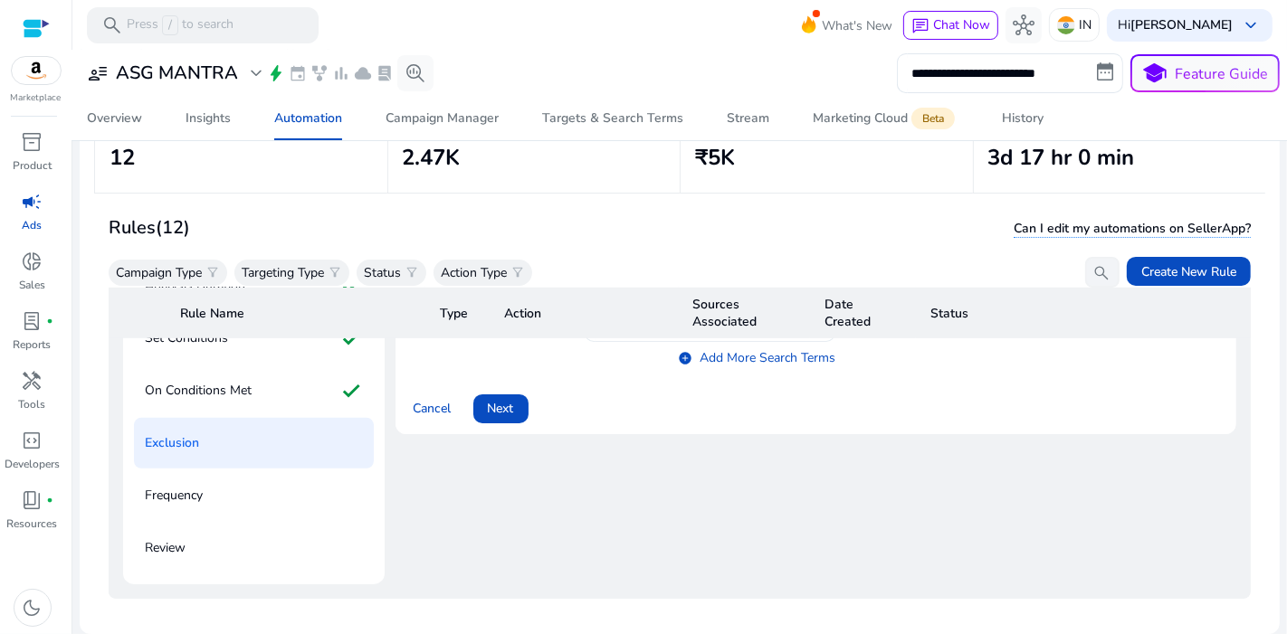
scroll to position [1021, 0]
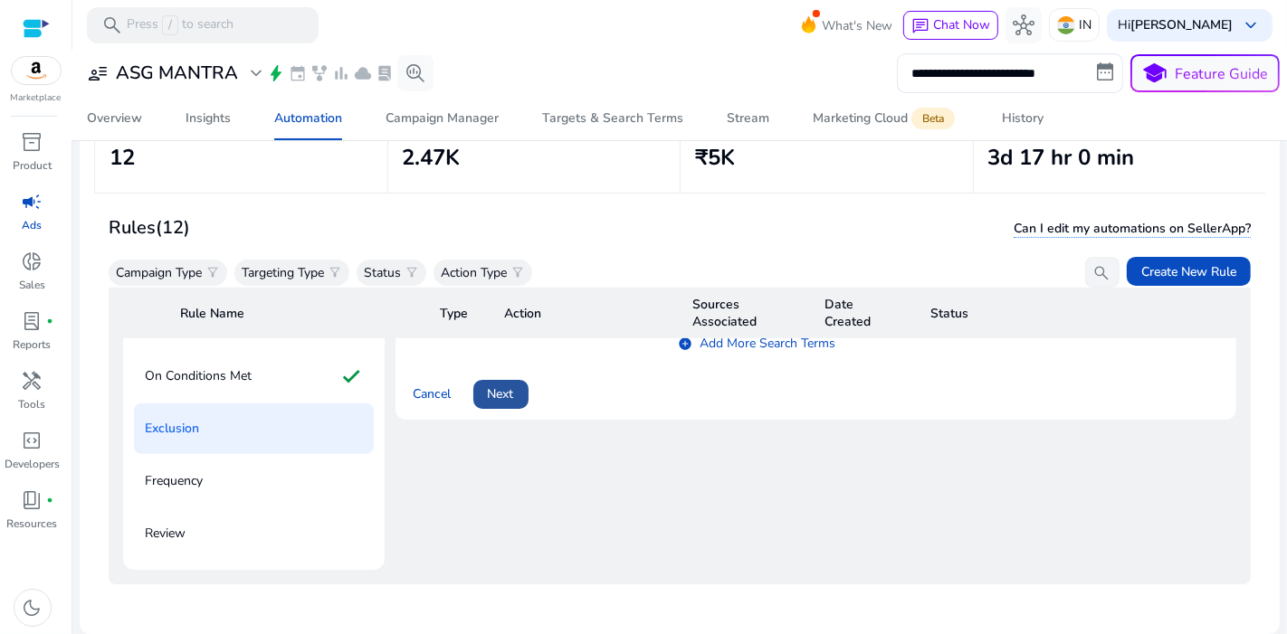
click at [525, 373] on span at bounding box center [500, 394] width 55 height 43
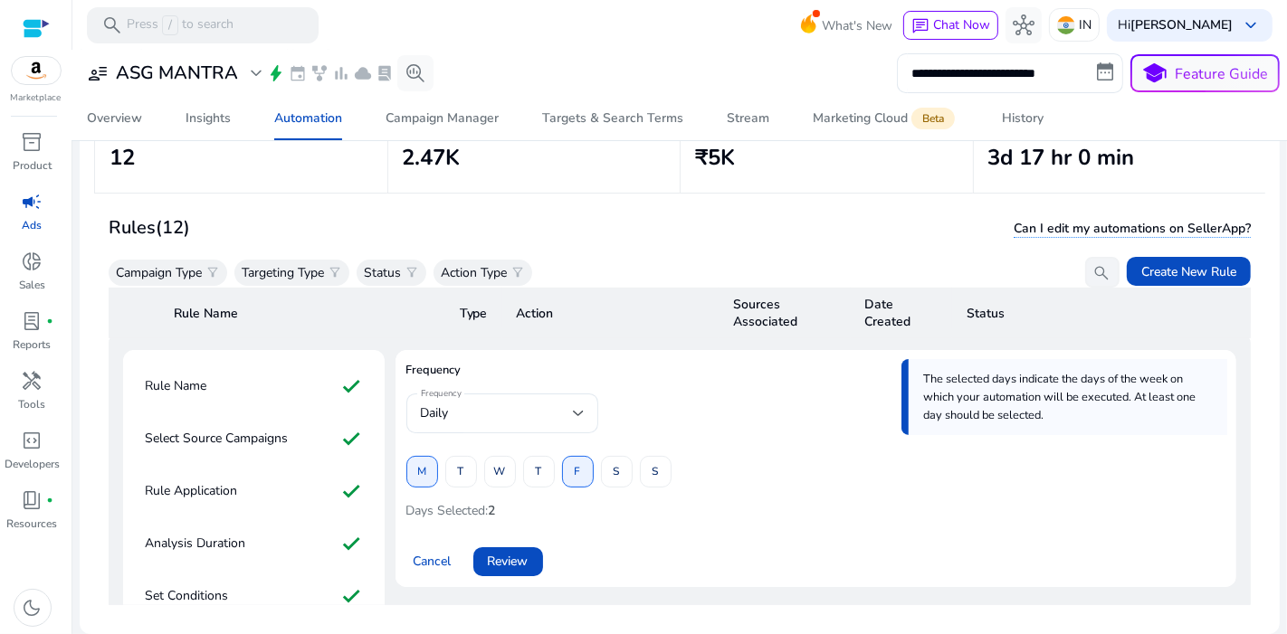
scroll to position [775, 0]
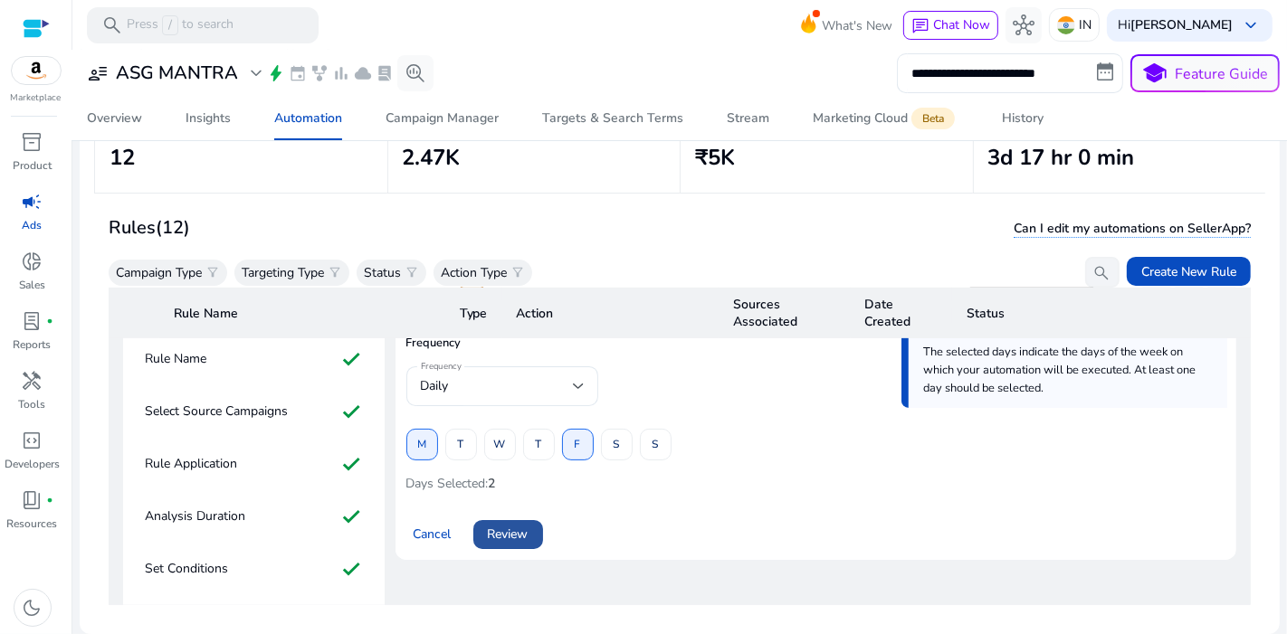
click at [531, 521] on span at bounding box center [508, 534] width 70 height 43
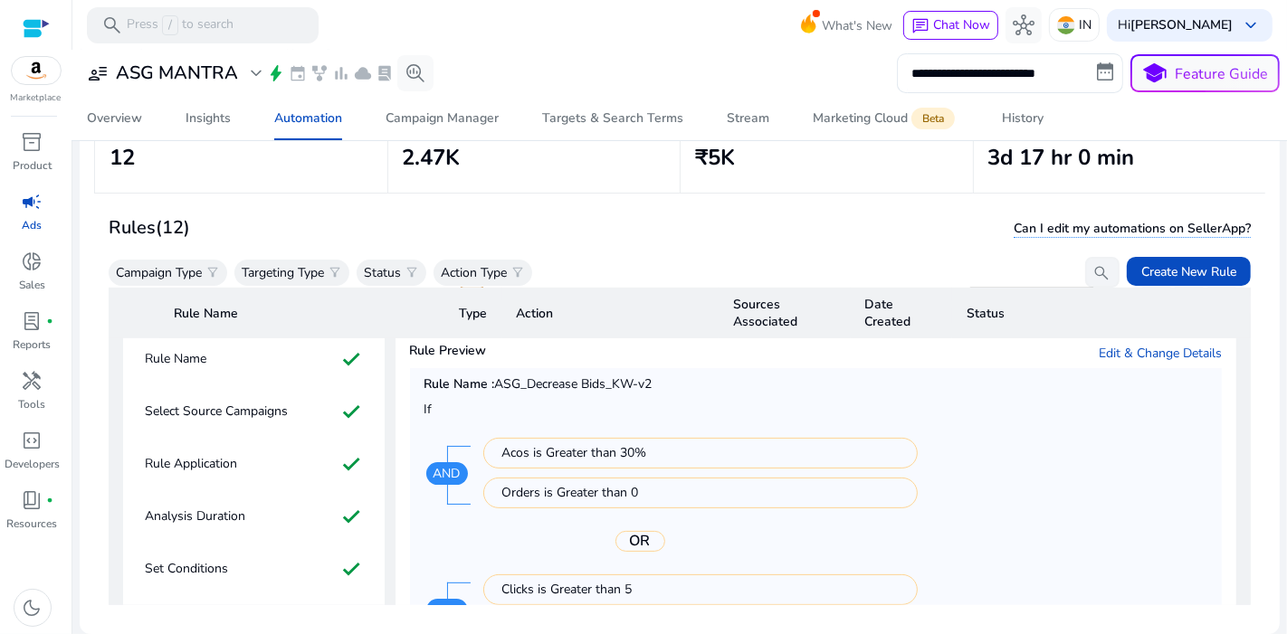
scroll to position [1092, 0]
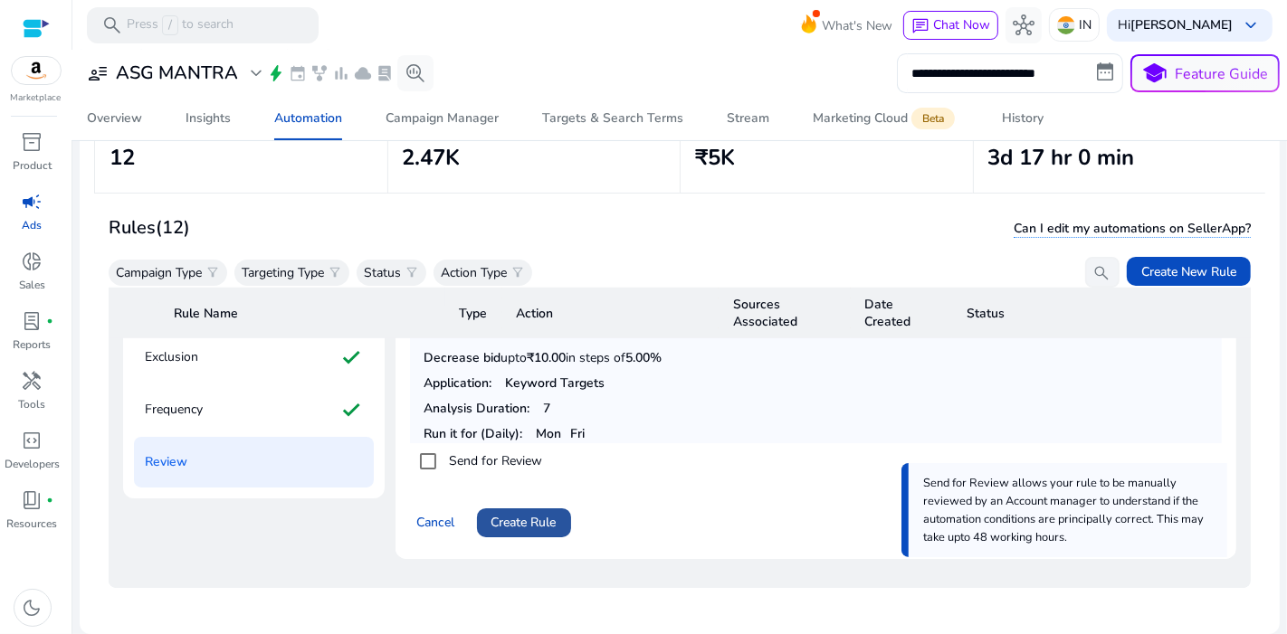
click at [518, 513] on span "Create Rule" at bounding box center [523, 522] width 65 height 19
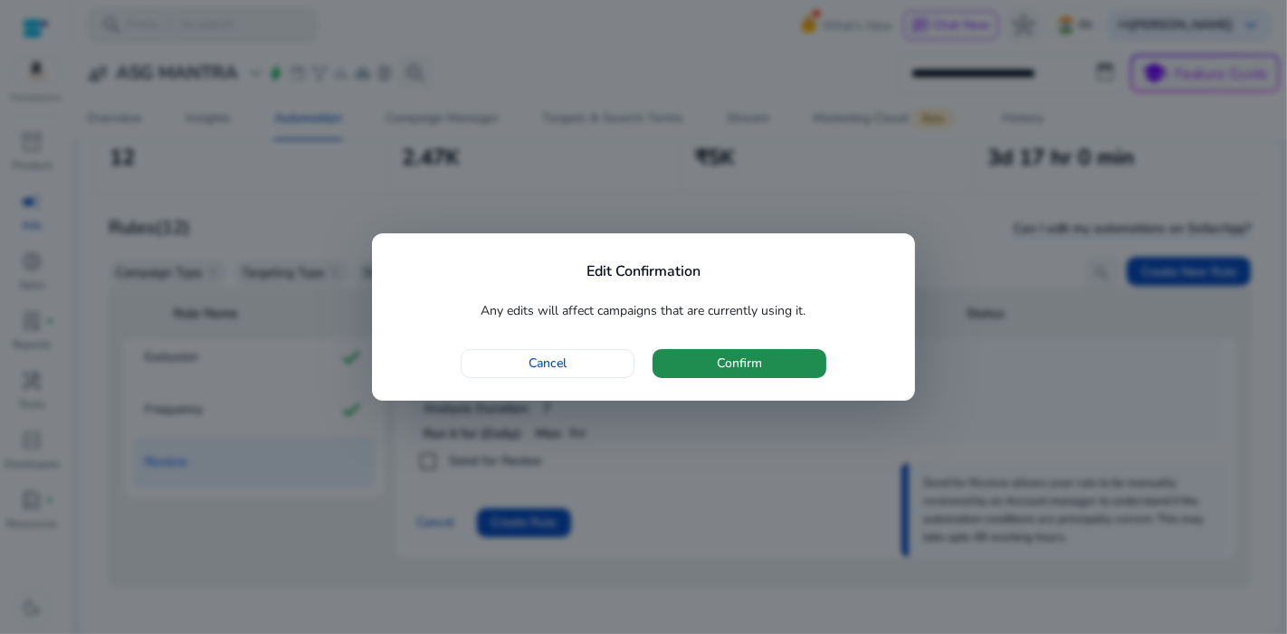
click at [776, 357] on span "button" at bounding box center [739, 363] width 174 height 43
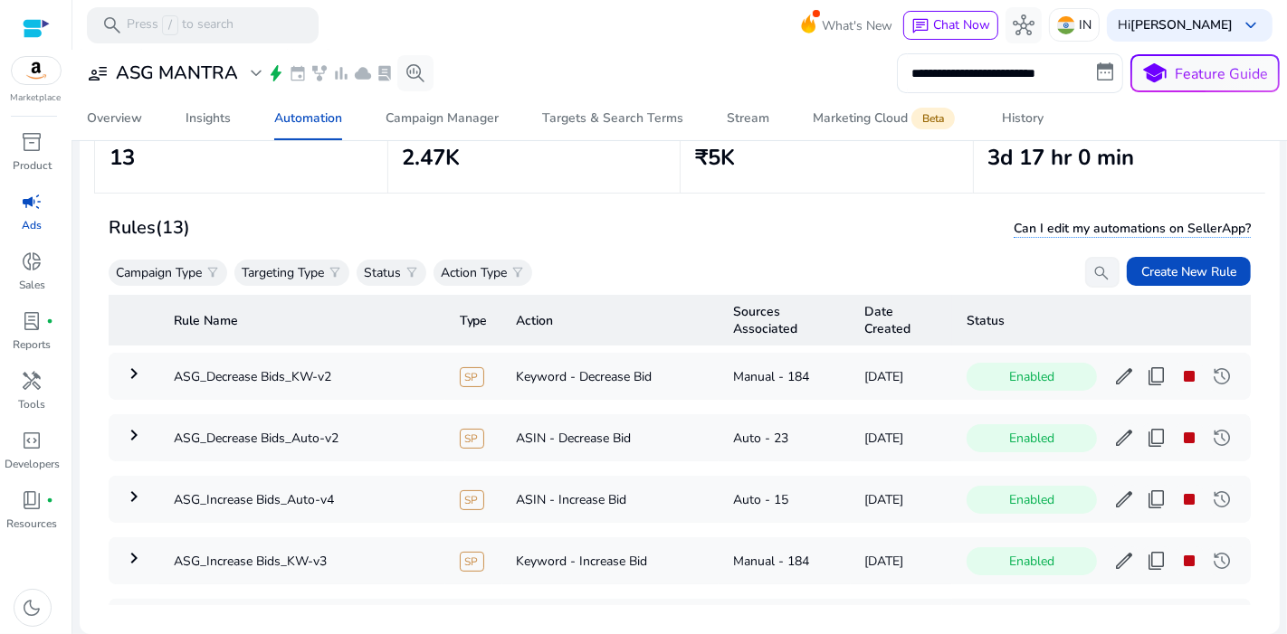
scroll to position [559, 0]
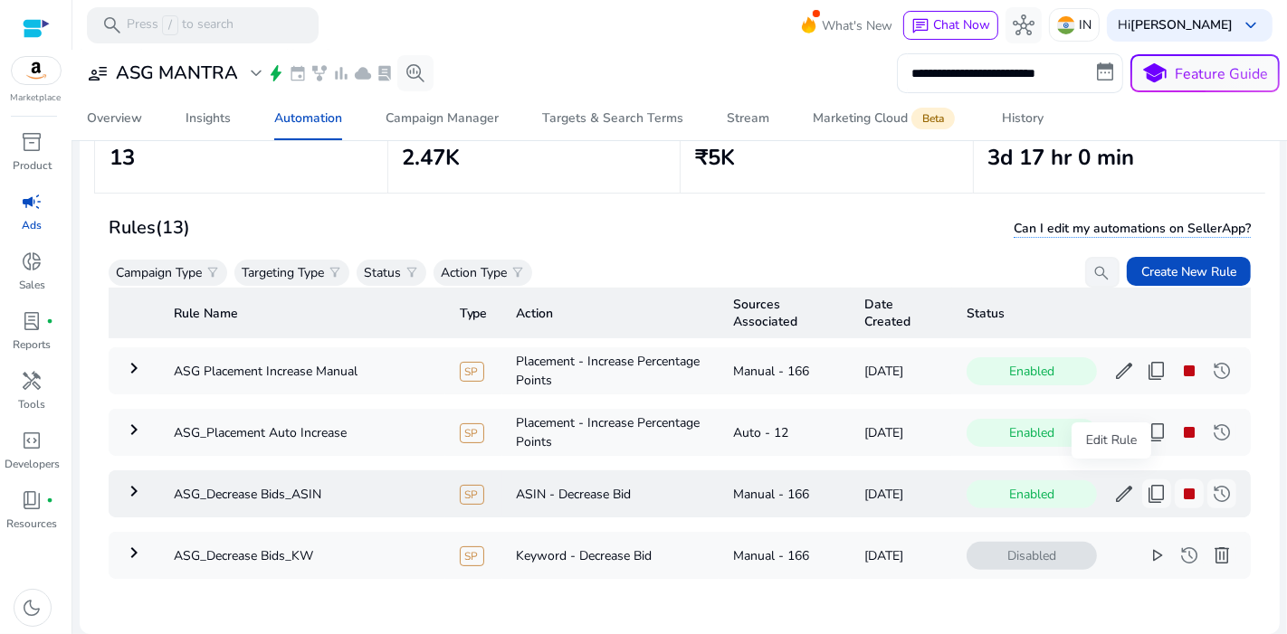
click at [1113, 483] on span "edit" at bounding box center [1124, 494] width 22 height 22
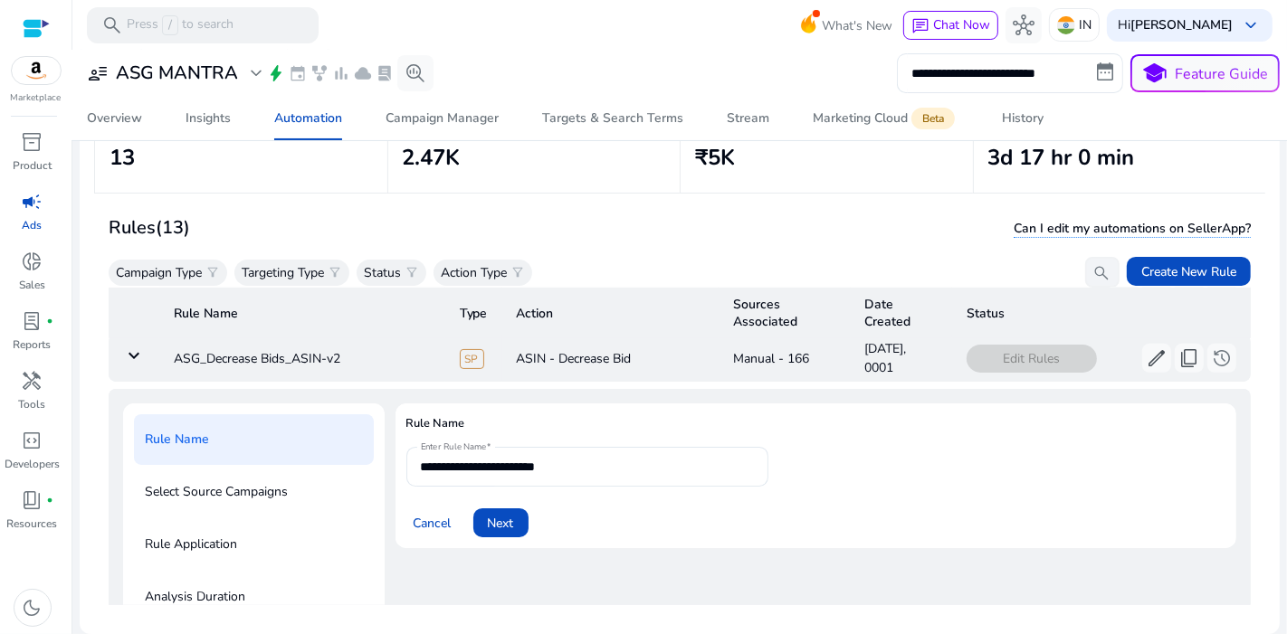
scroll to position [728, 0]
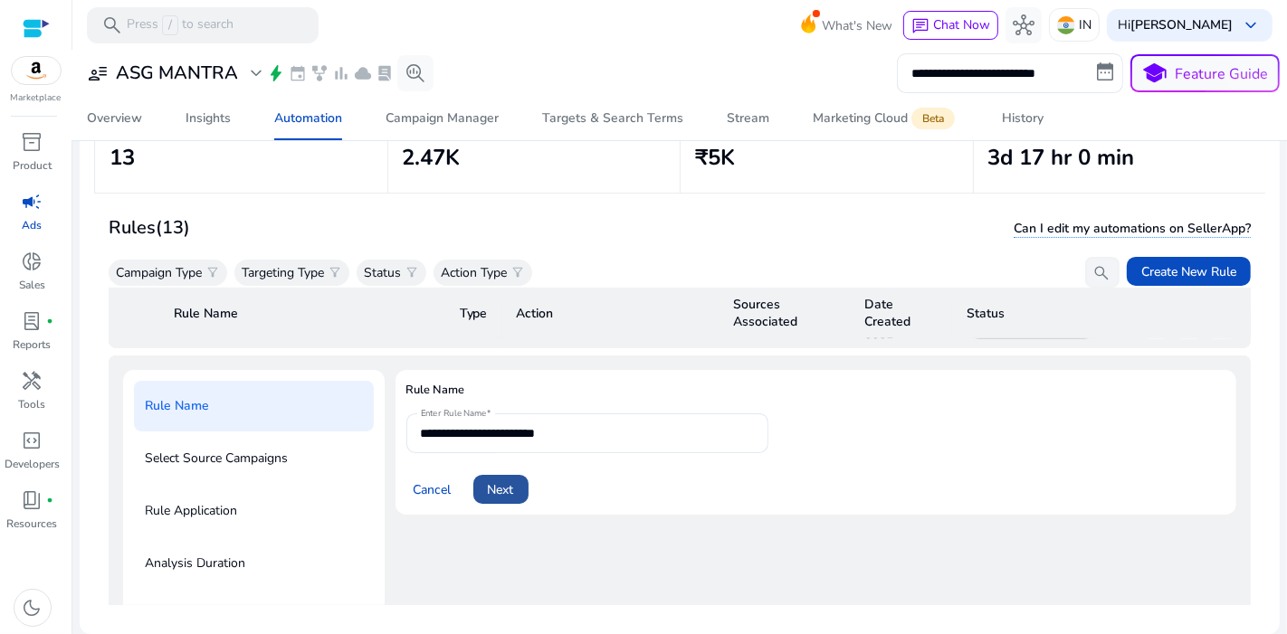
click at [508, 468] on span at bounding box center [500, 489] width 55 height 43
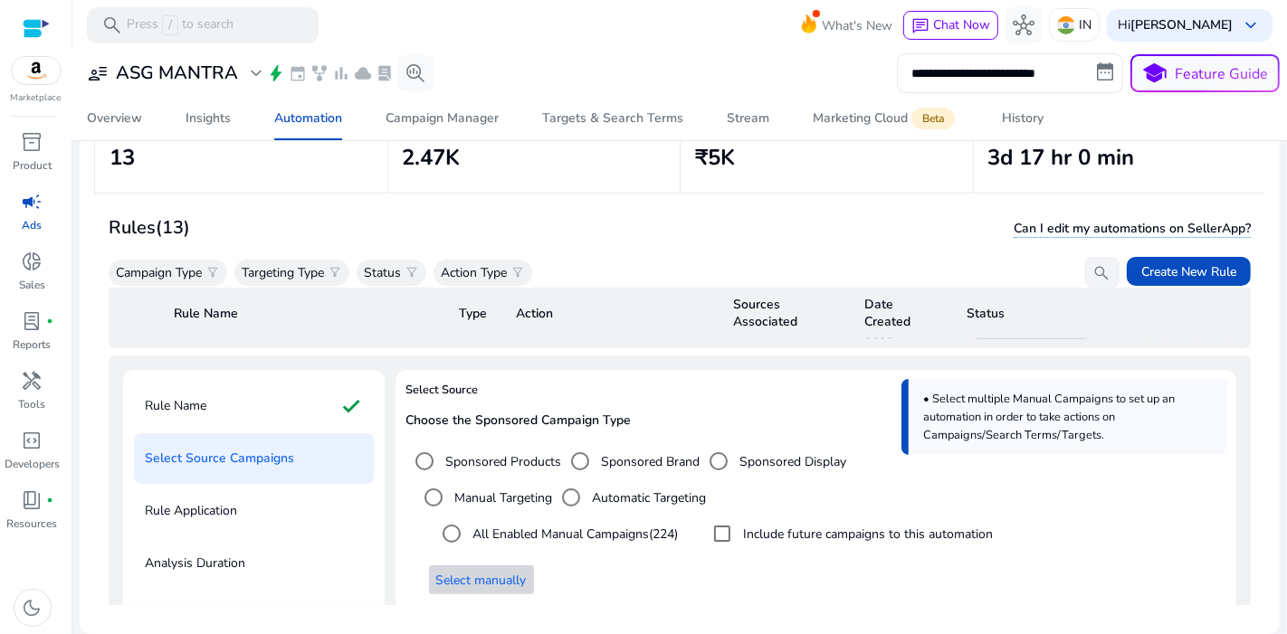
click at [509, 571] on span "Select manually" at bounding box center [481, 580] width 90 height 19
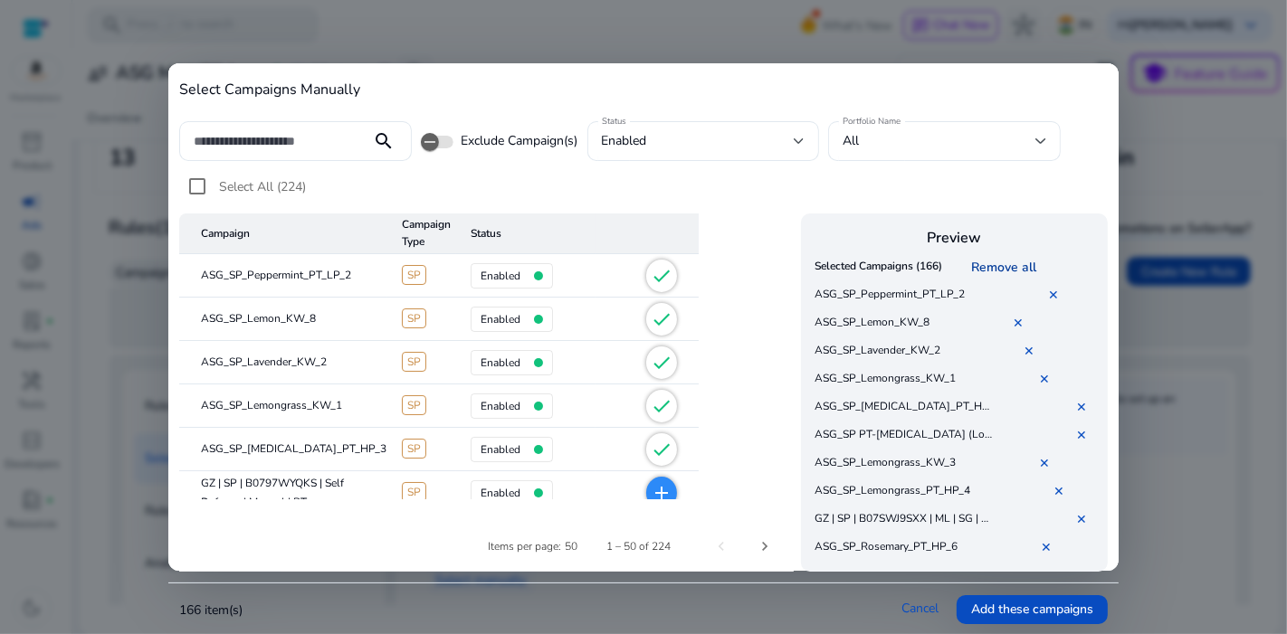
click at [995, 264] on link "Remove all" at bounding box center [1006, 267] width 72 height 17
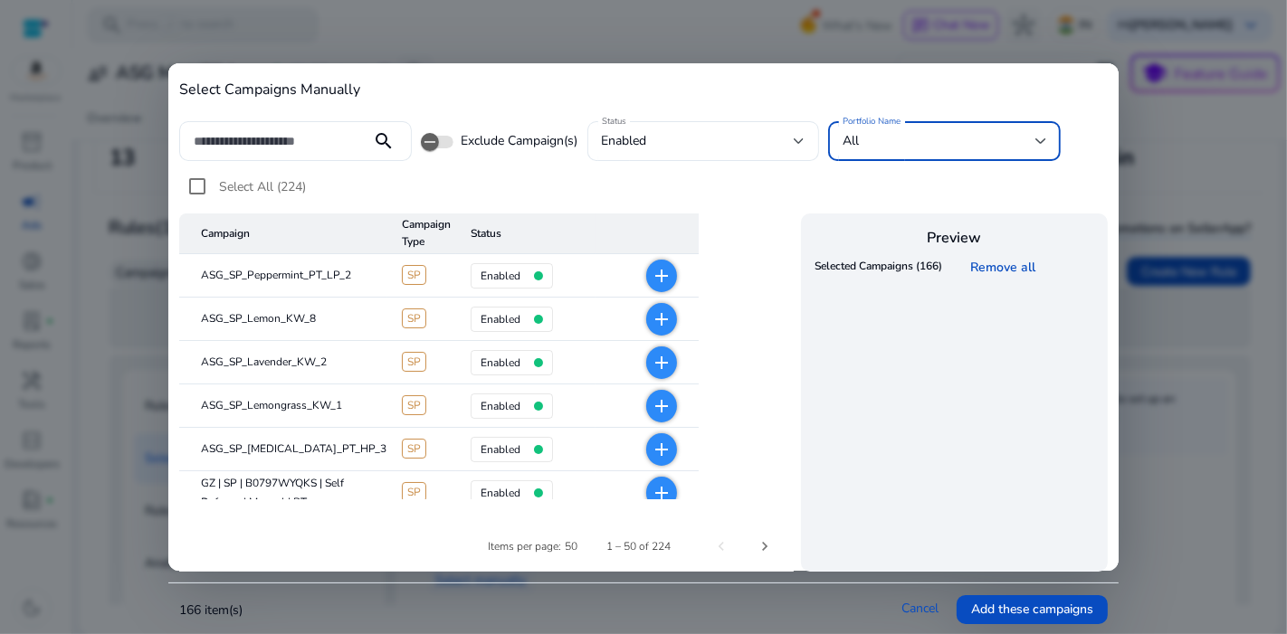
click at [925, 141] on div "All" at bounding box center [938, 141] width 193 height 20
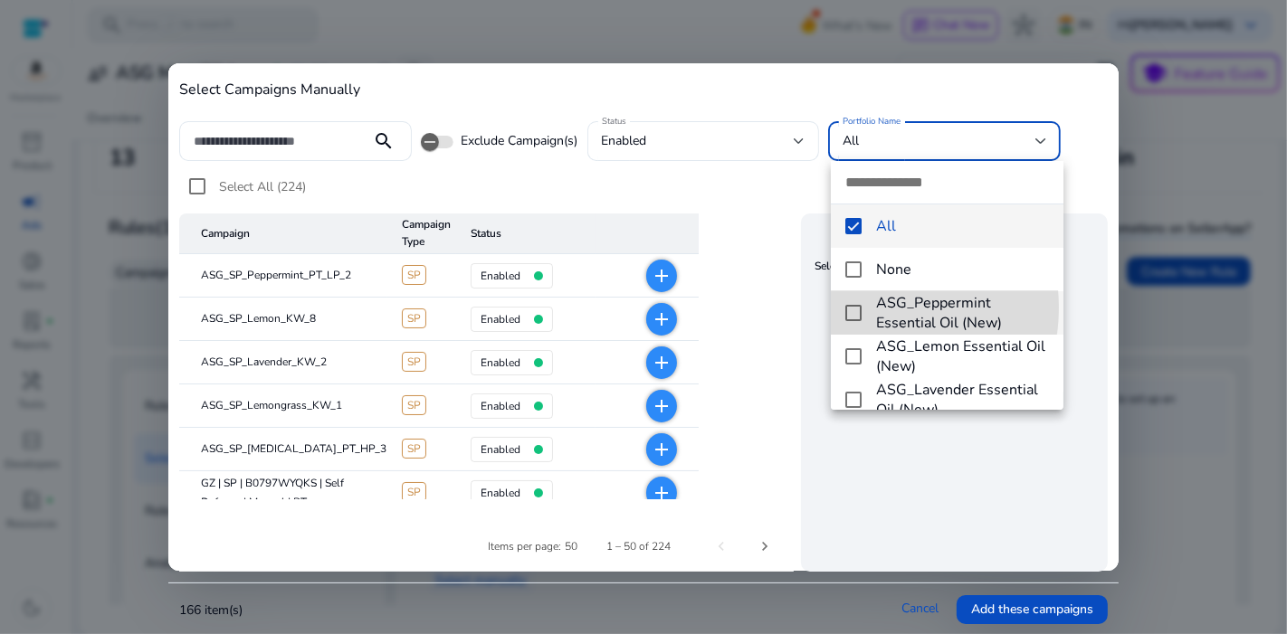
click at [860, 308] on mat-pseudo-checkbox at bounding box center [853, 313] width 16 height 16
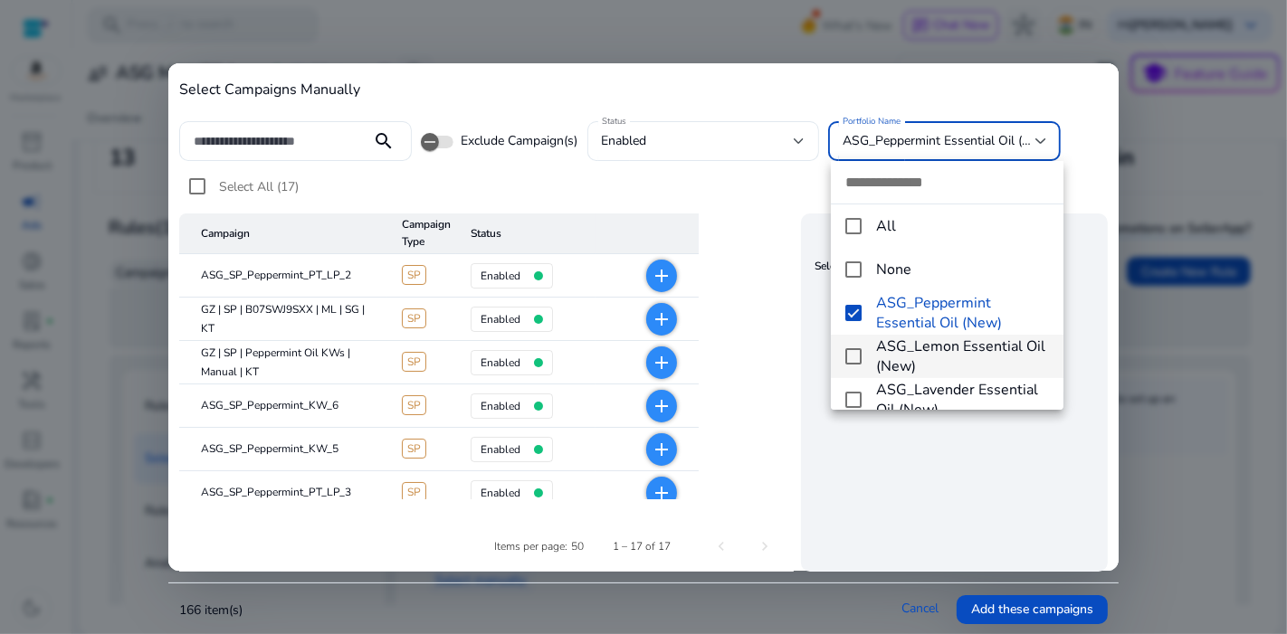
click at [860, 347] on mat-option "ASG_Lemon Essential Oil (New)" at bounding box center [947, 356] width 232 height 43
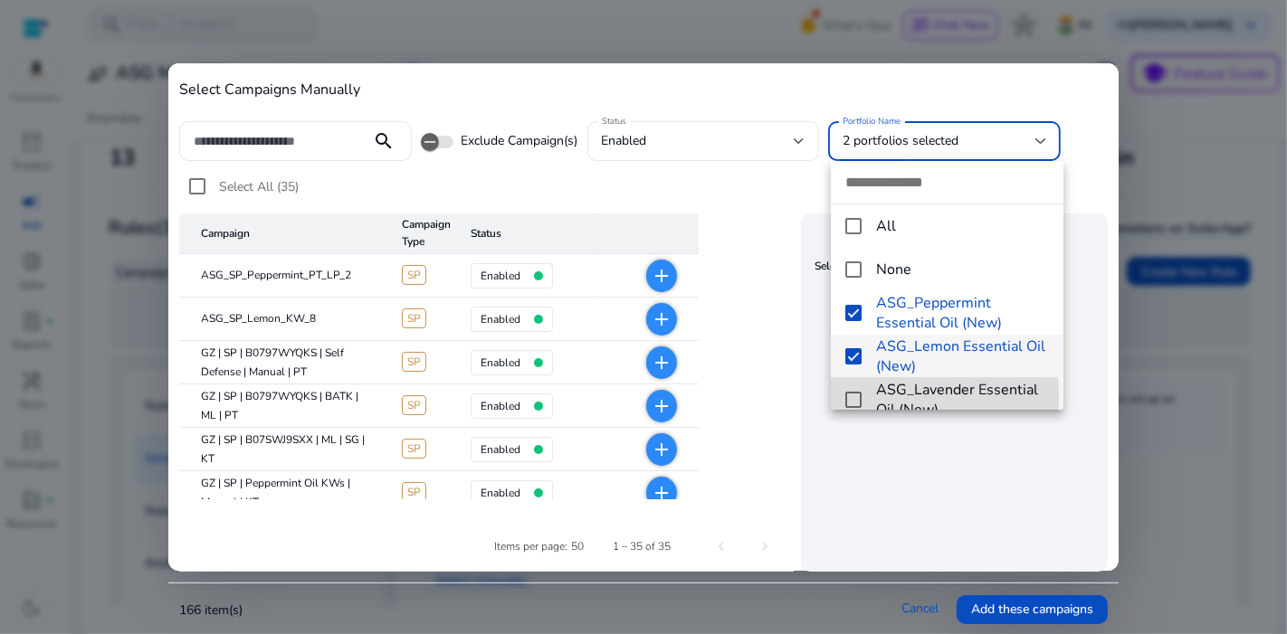
click at [855, 397] on mat-pseudo-checkbox at bounding box center [853, 400] width 16 height 16
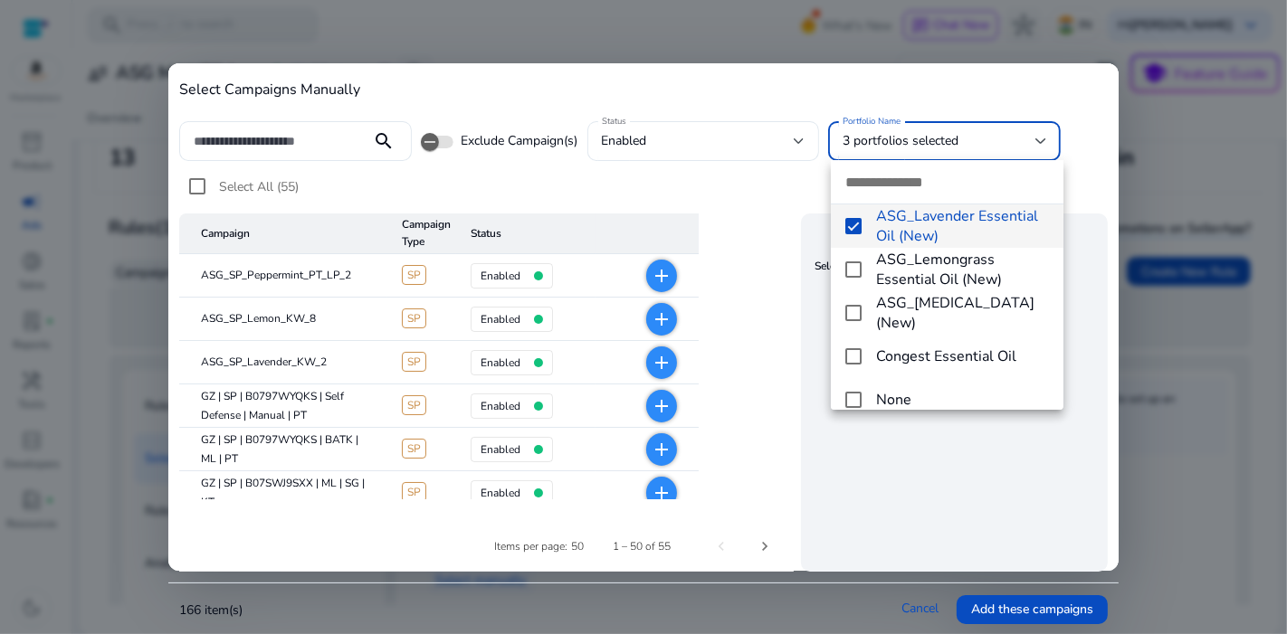
scroll to position [175, 0]
click at [852, 268] on mat-pseudo-checkbox at bounding box center [853, 269] width 16 height 16
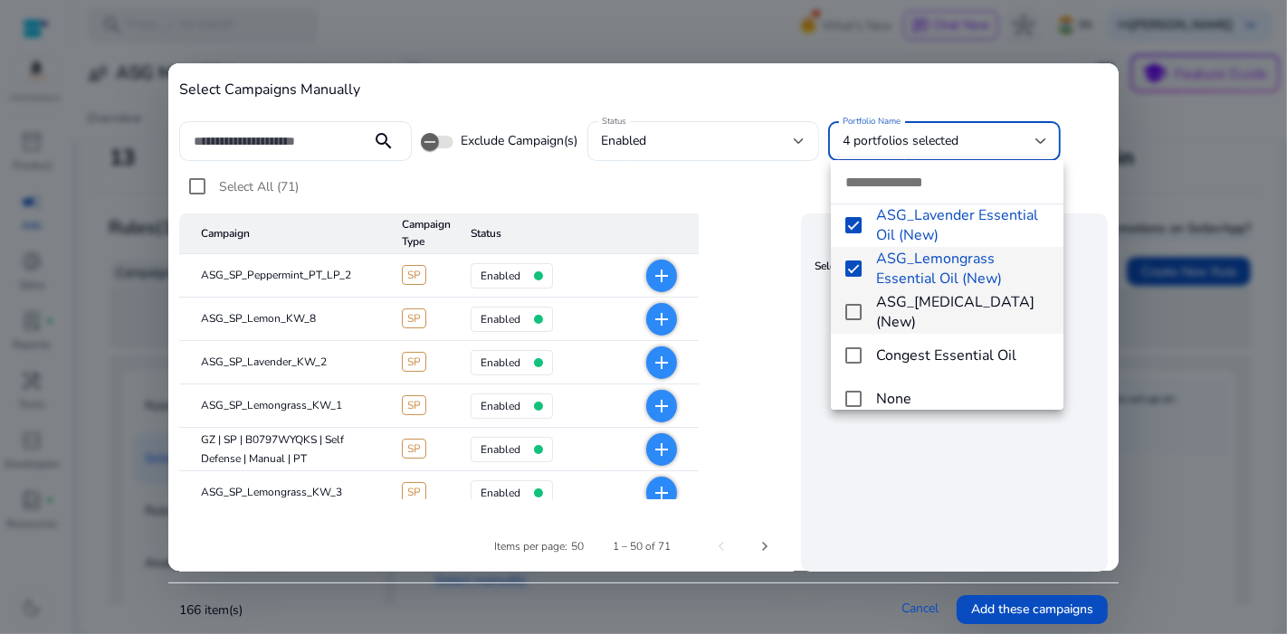
click at [859, 315] on mat-pseudo-checkbox at bounding box center [853, 312] width 16 height 16
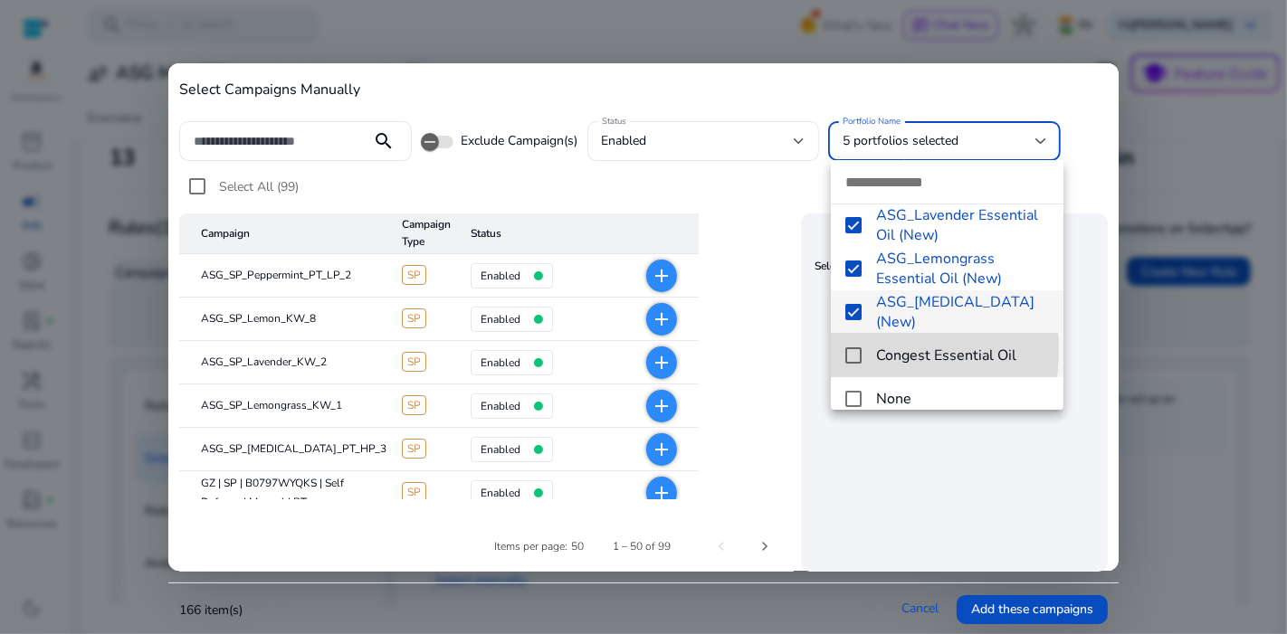
click at [851, 350] on mat-pseudo-checkbox at bounding box center [853, 355] width 16 height 16
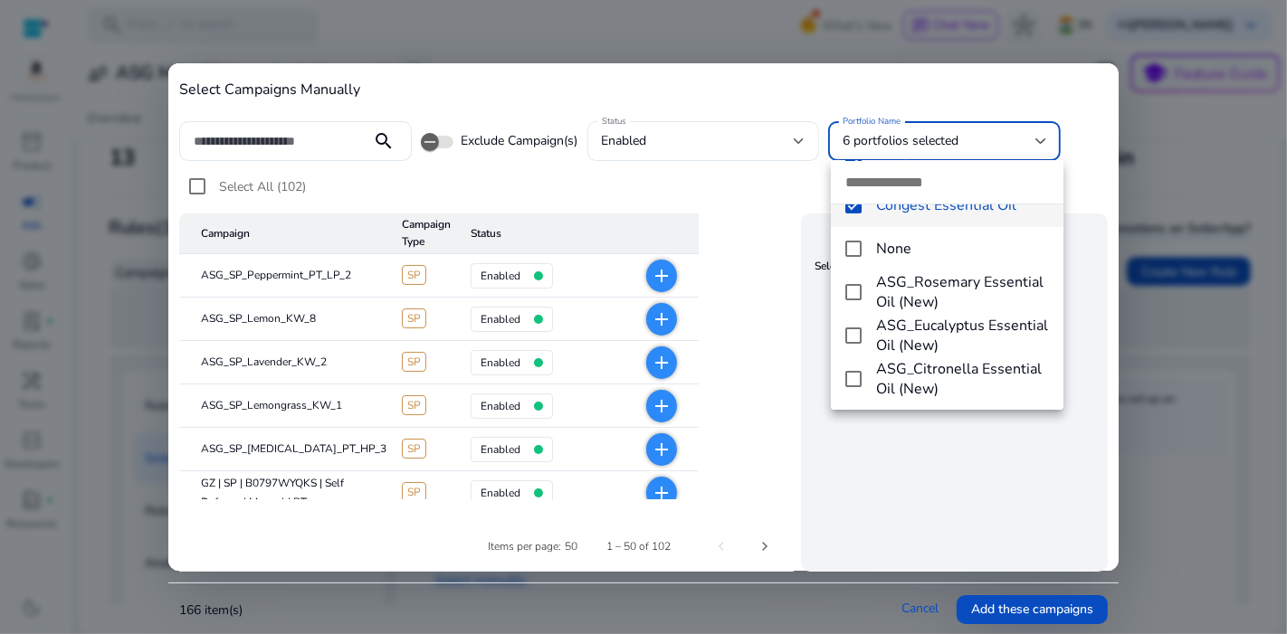
scroll to position [353, 0]
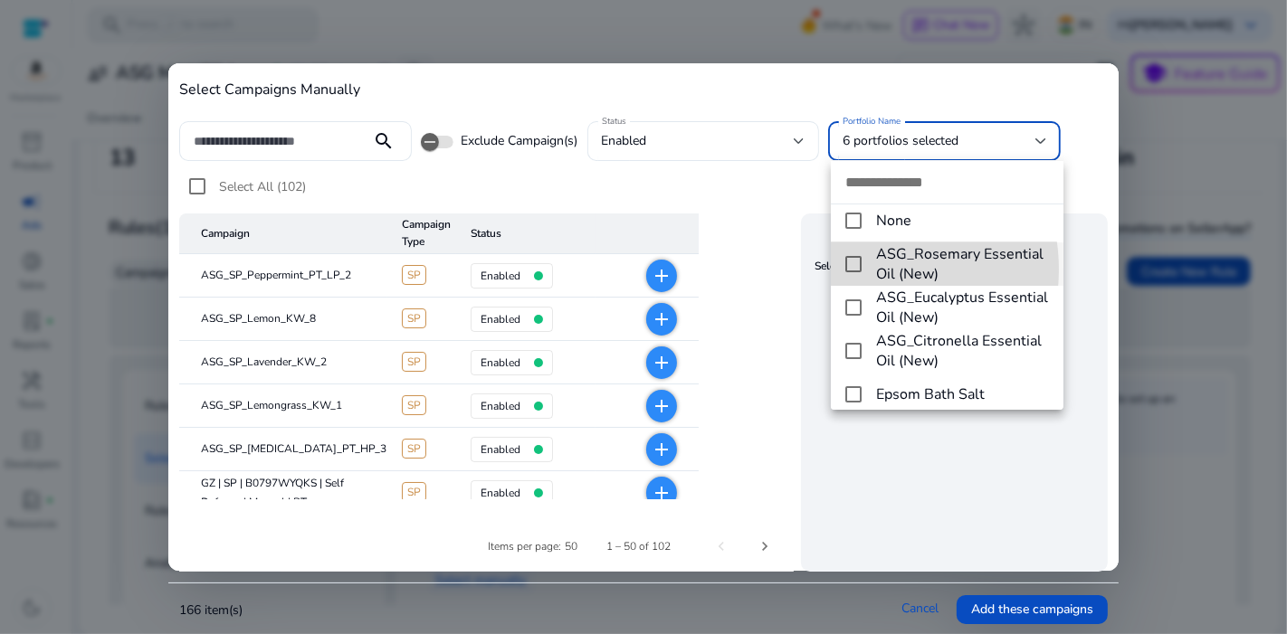
click at [851, 270] on mat-pseudo-checkbox at bounding box center [853, 264] width 16 height 16
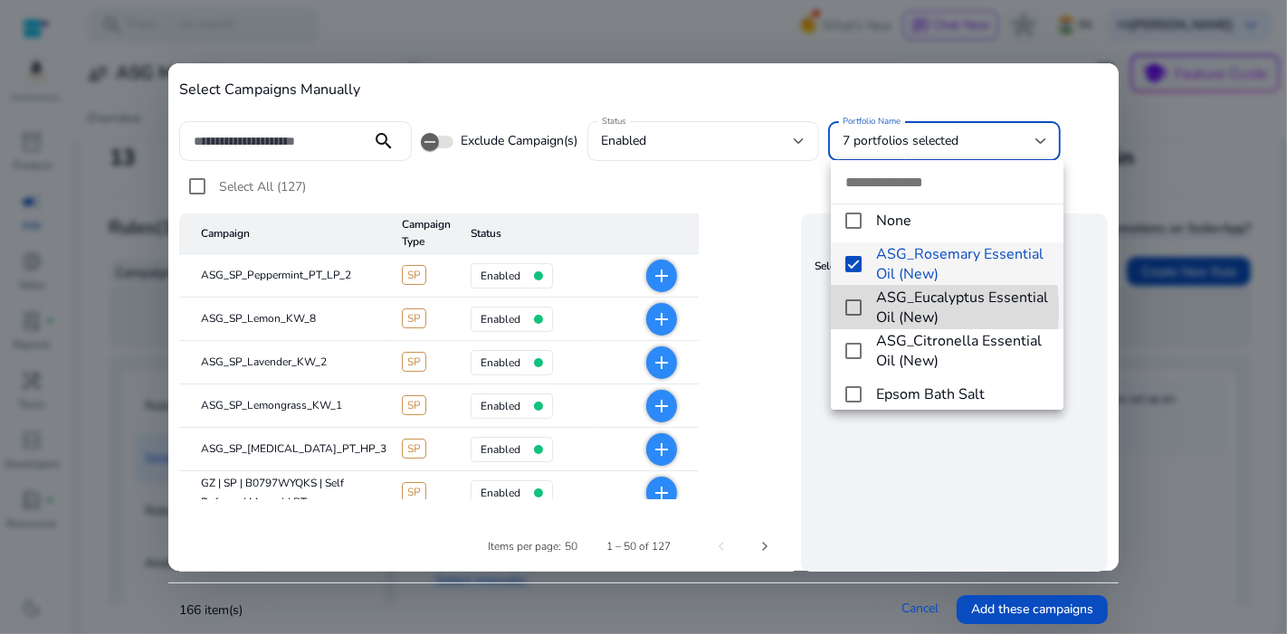
click at [850, 309] on mat-pseudo-checkbox at bounding box center [853, 307] width 16 height 16
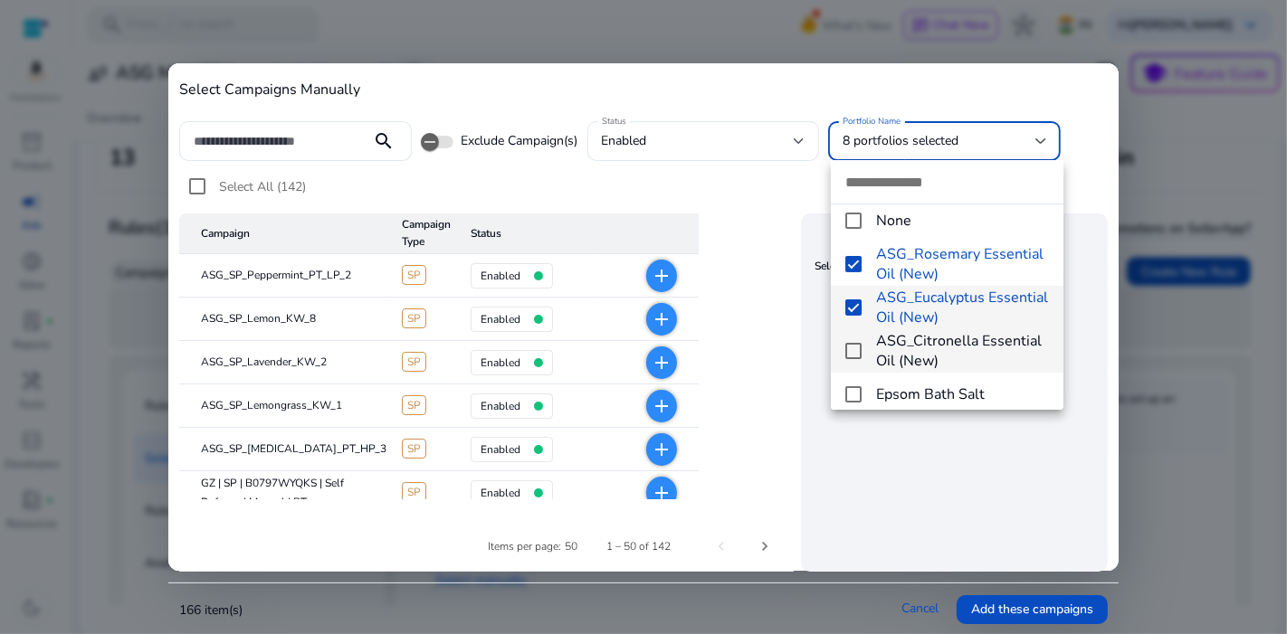
click at [849, 352] on mat-pseudo-checkbox at bounding box center [853, 351] width 16 height 16
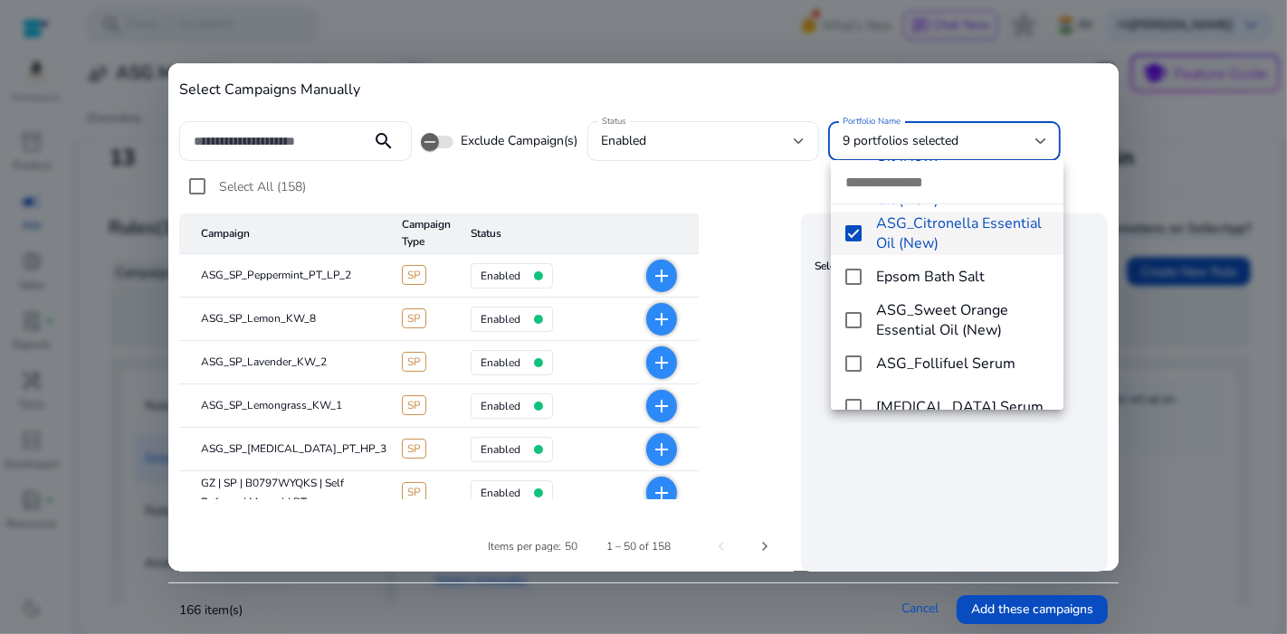
scroll to position [473, 0]
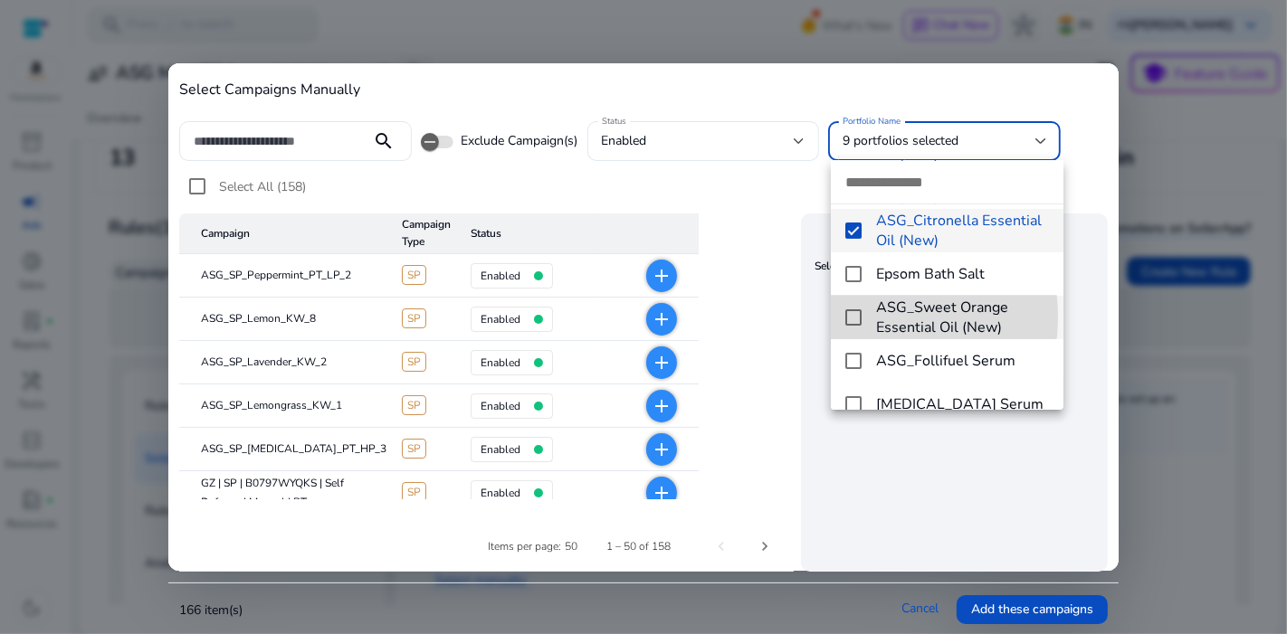
click at [864, 317] on mat-option "ASG_Sweet Orange Essential Oil (New)" at bounding box center [947, 317] width 232 height 43
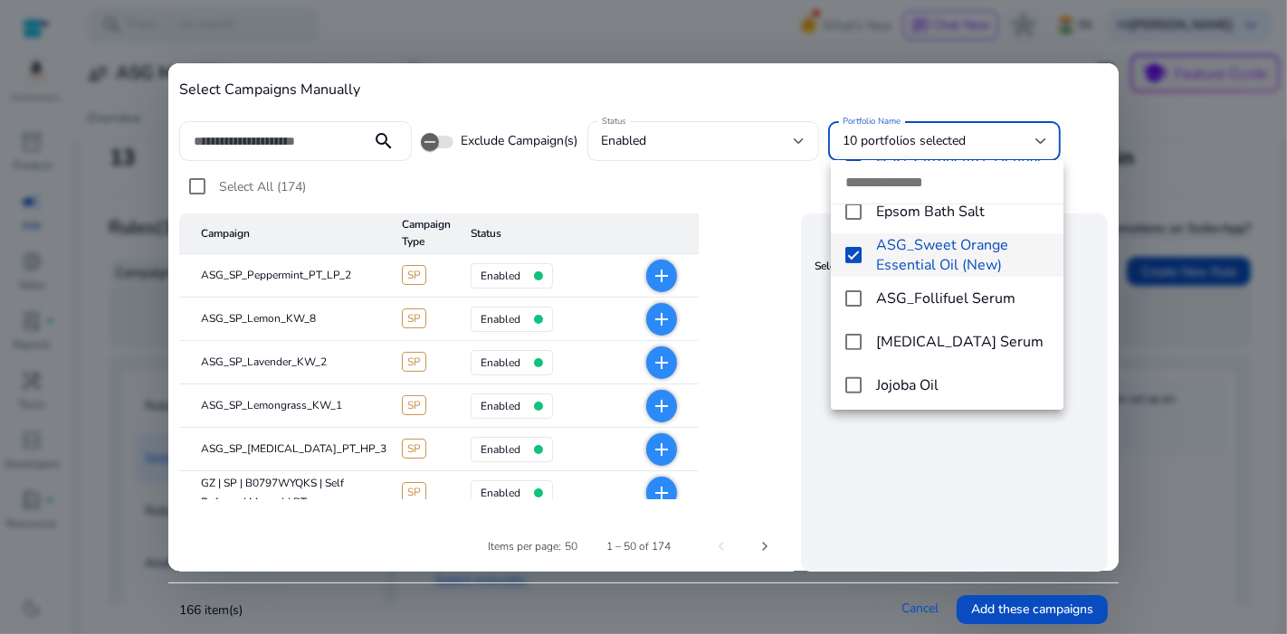
scroll to position [562, 0]
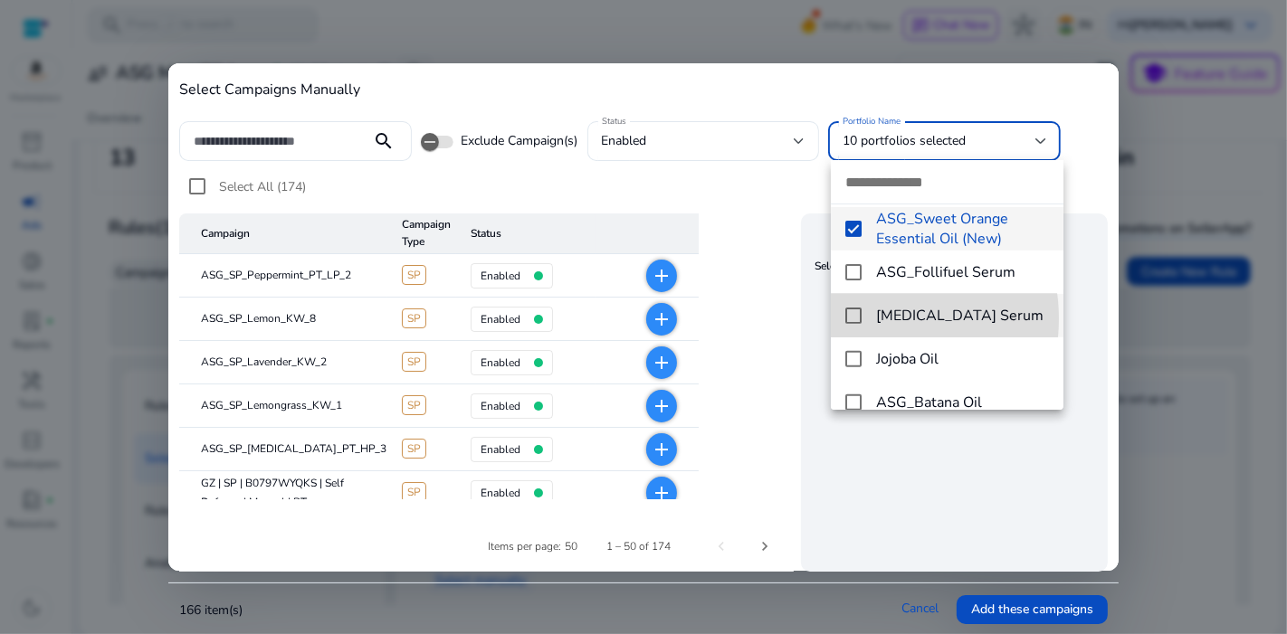
click at [860, 318] on mat-pseudo-checkbox at bounding box center [853, 316] width 16 height 16
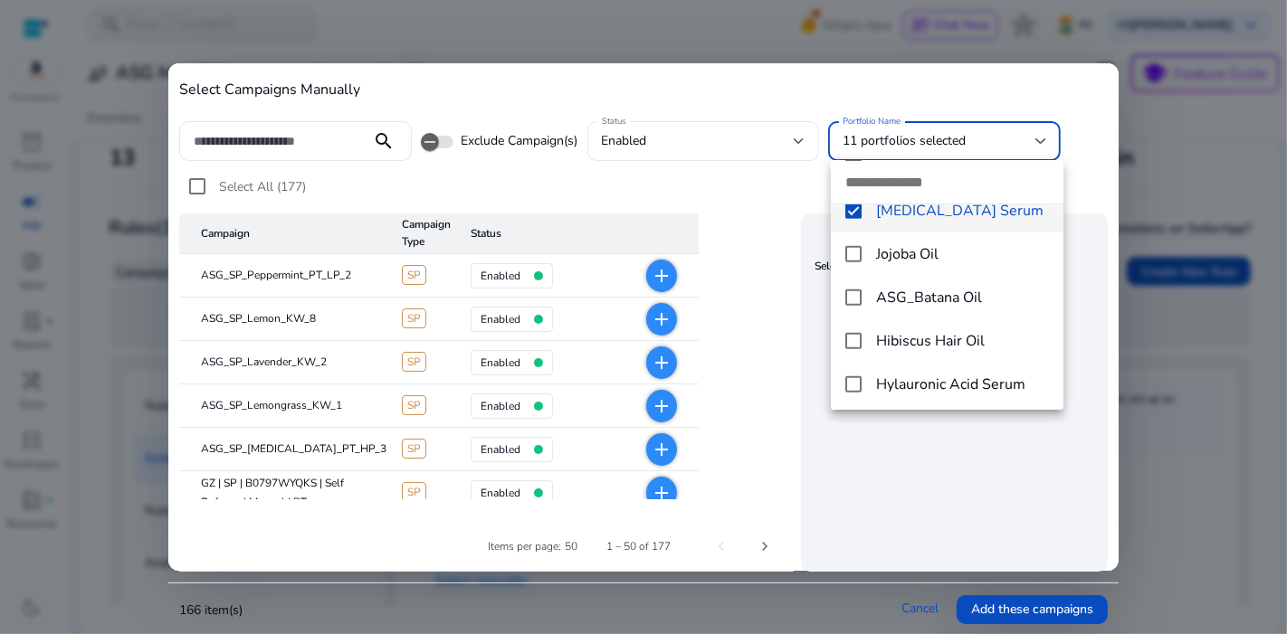
scroll to position [669, 0]
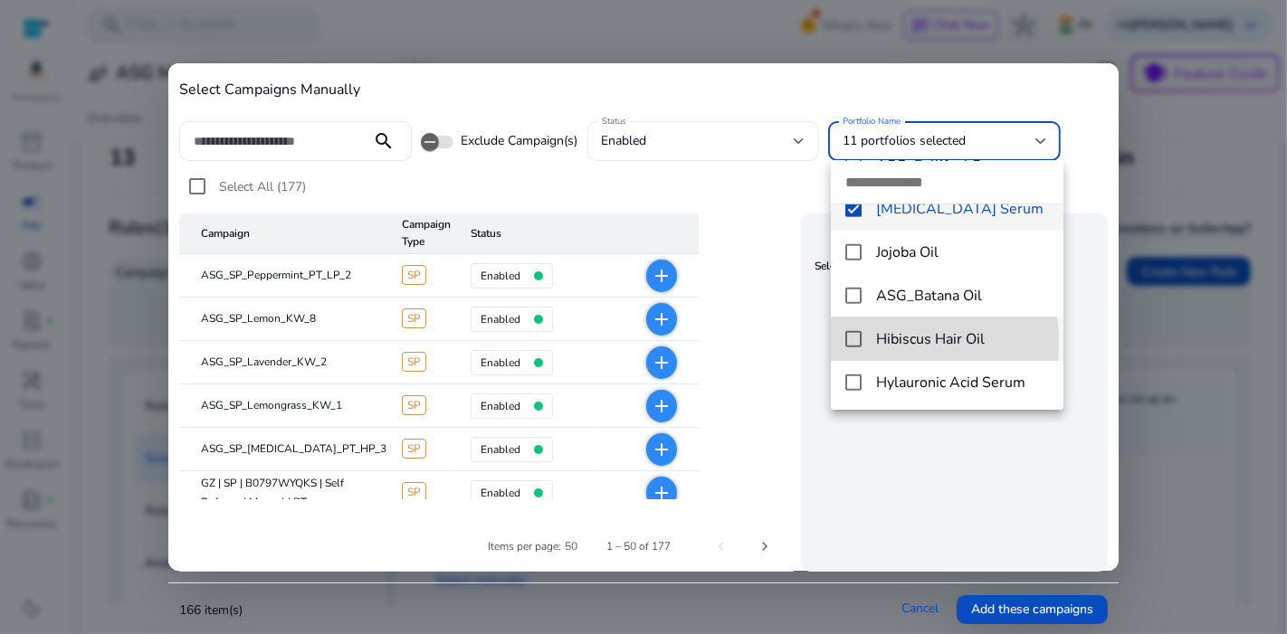
click at [852, 342] on mat-pseudo-checkbox at bounding box center [853, 339] width 16 height 16
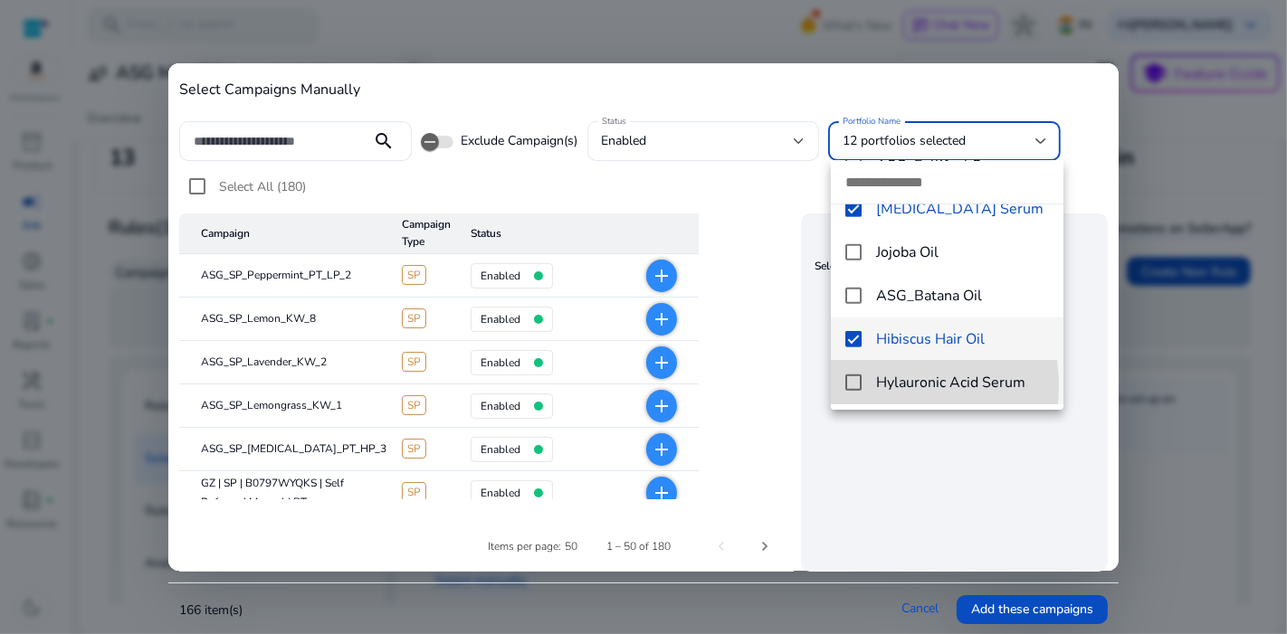
click at [852, 386] on mat-pseudo-checkbox at bounding box center [853, 383] width 16 height 16
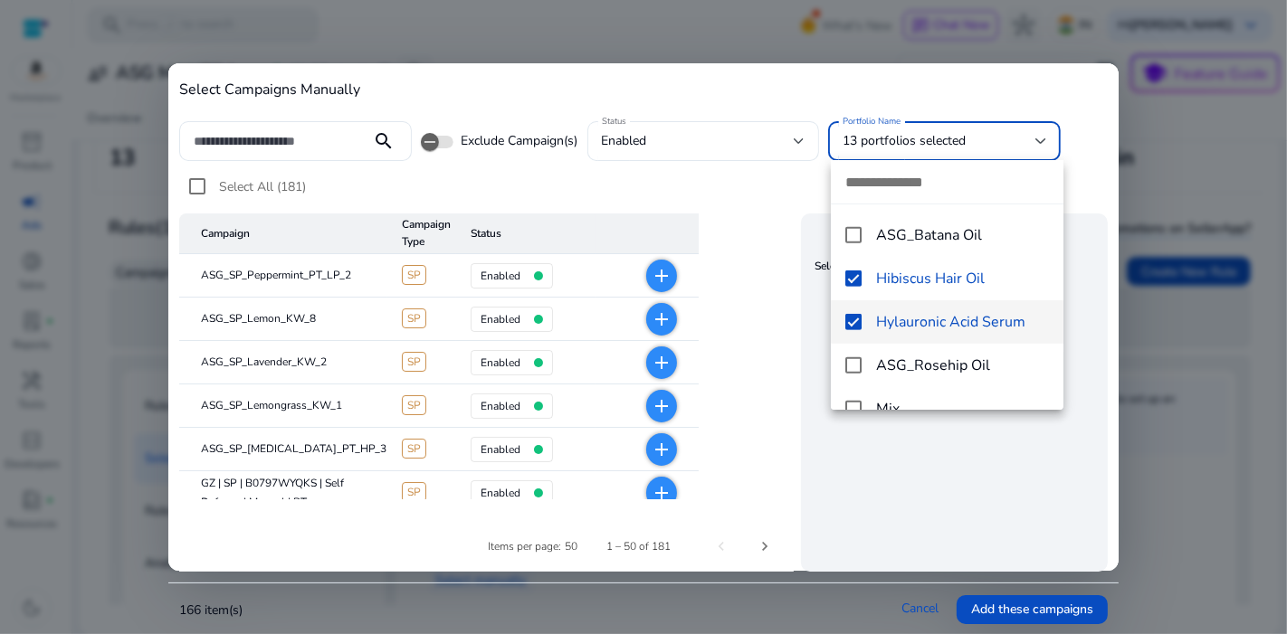
scroll to position [757, 0]
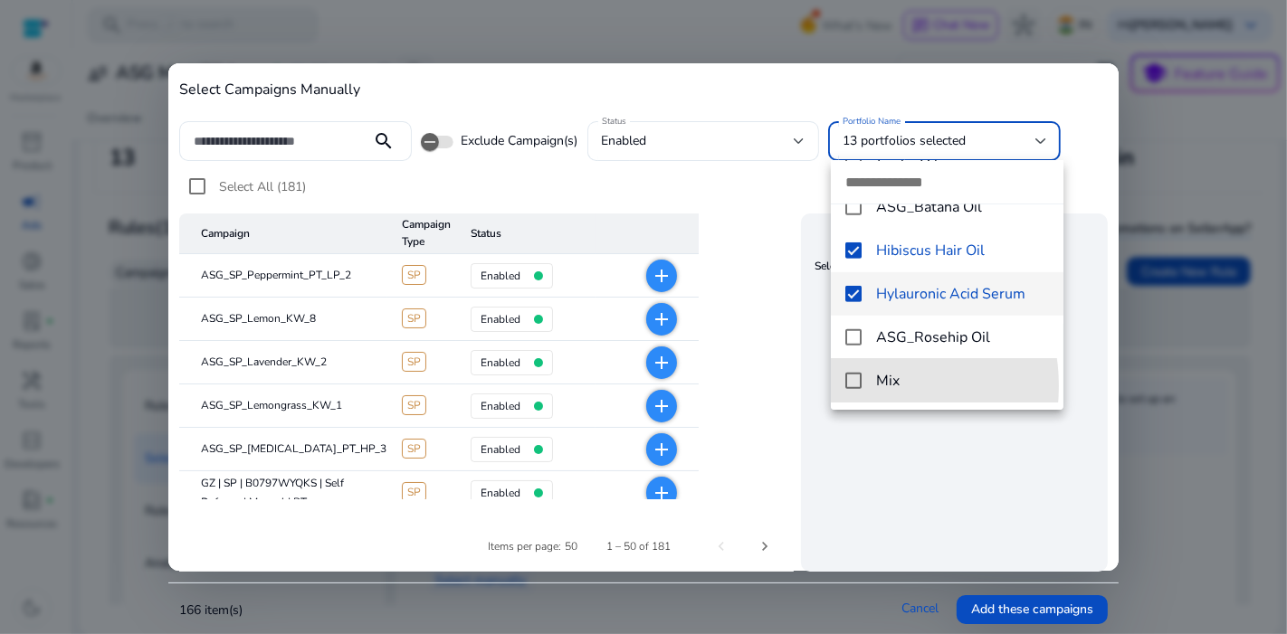
click at [852, 386] on mat-pseudo-checkbox at bounding box center [853, 381] width 16 height 16
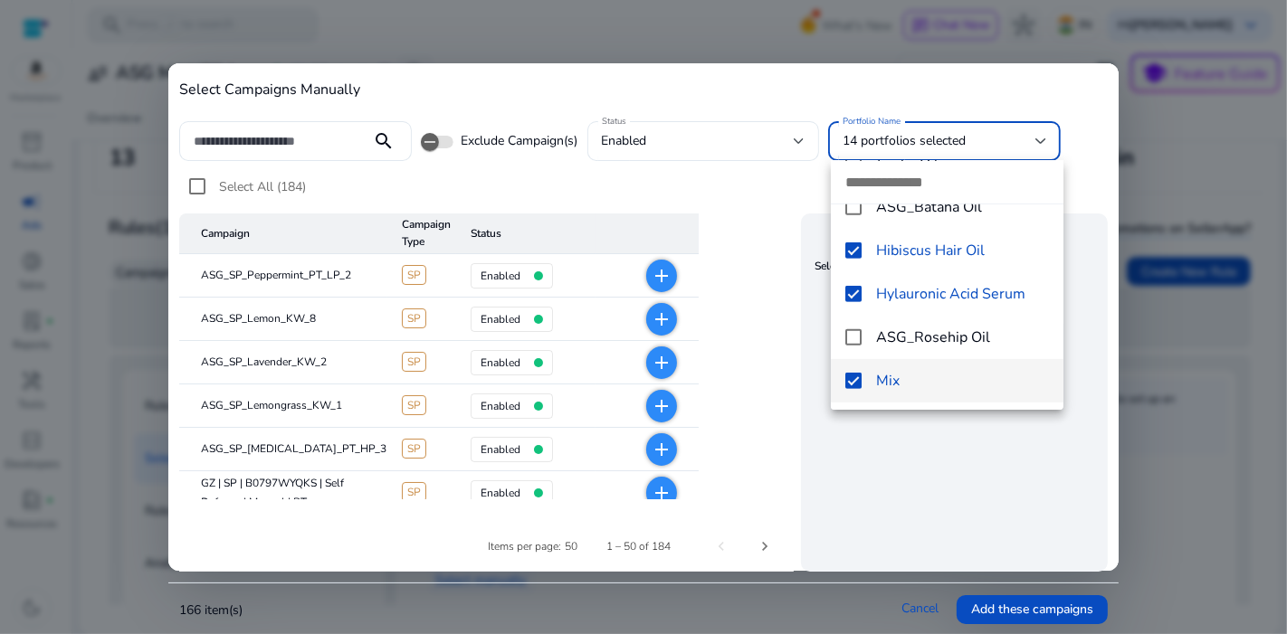
click at [925, 458] on div at bounding box center [643, 317] width 1287 height 634
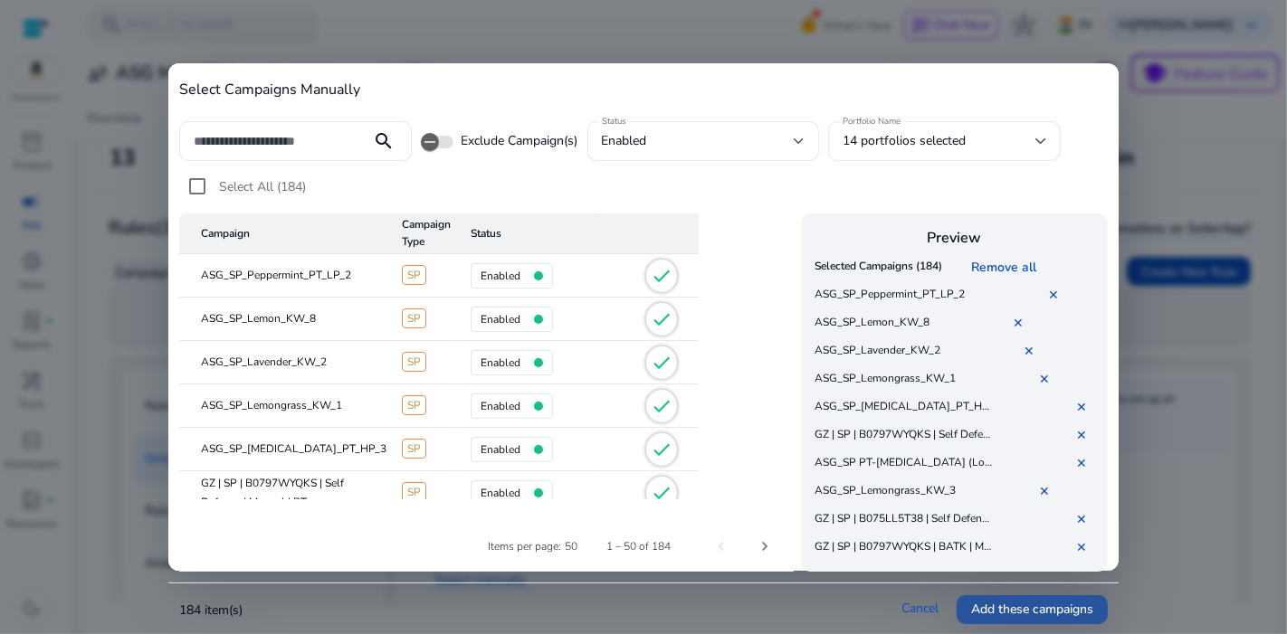
click at [984, 602] on span "Add these campaigns" at bounding box center [1032, 609] width 122 height 19
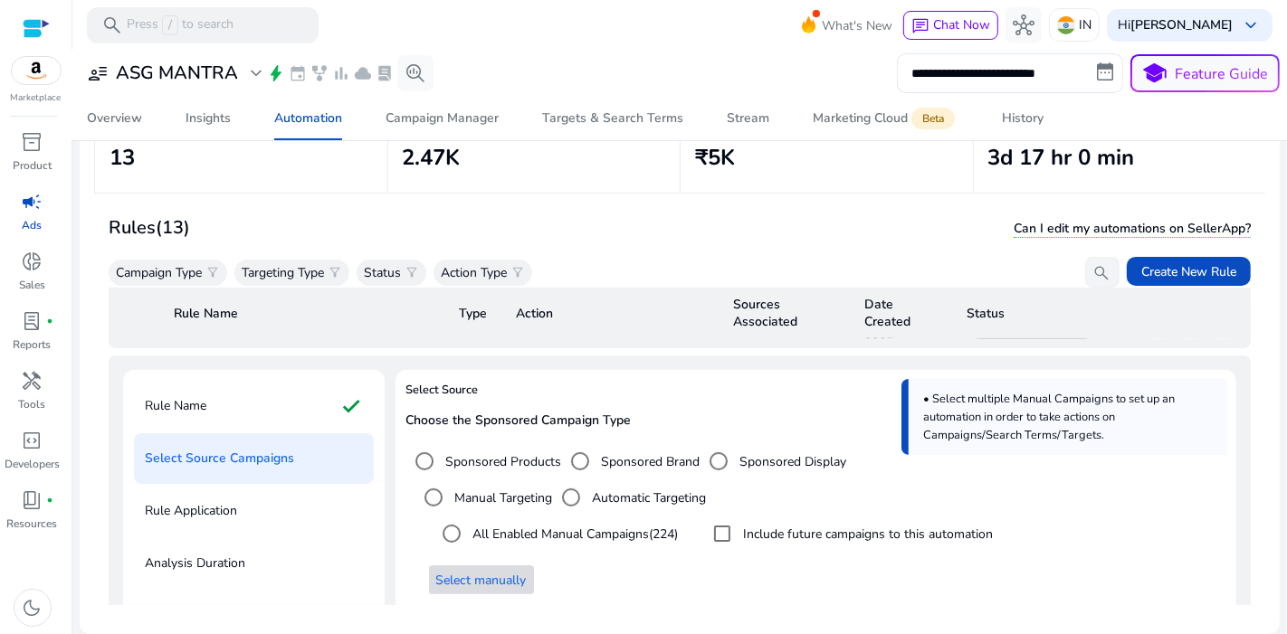
scroll to position [934, 0]
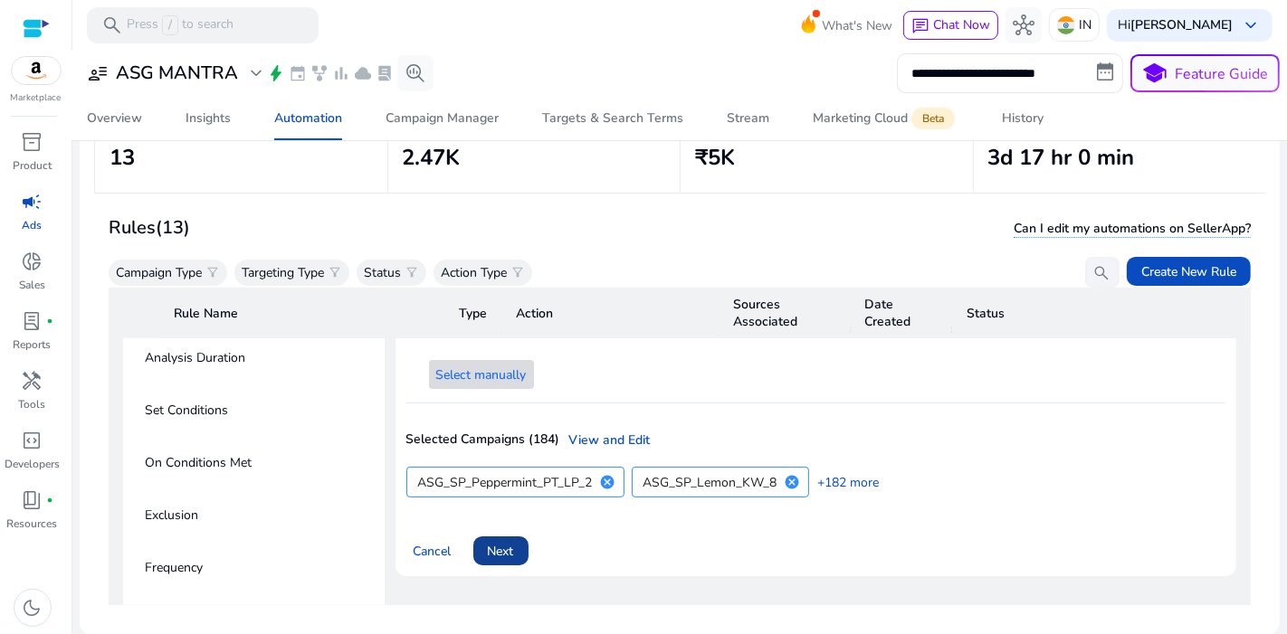
click at [518, 529] on span at bounding box center [500, 550] width 55 height 43
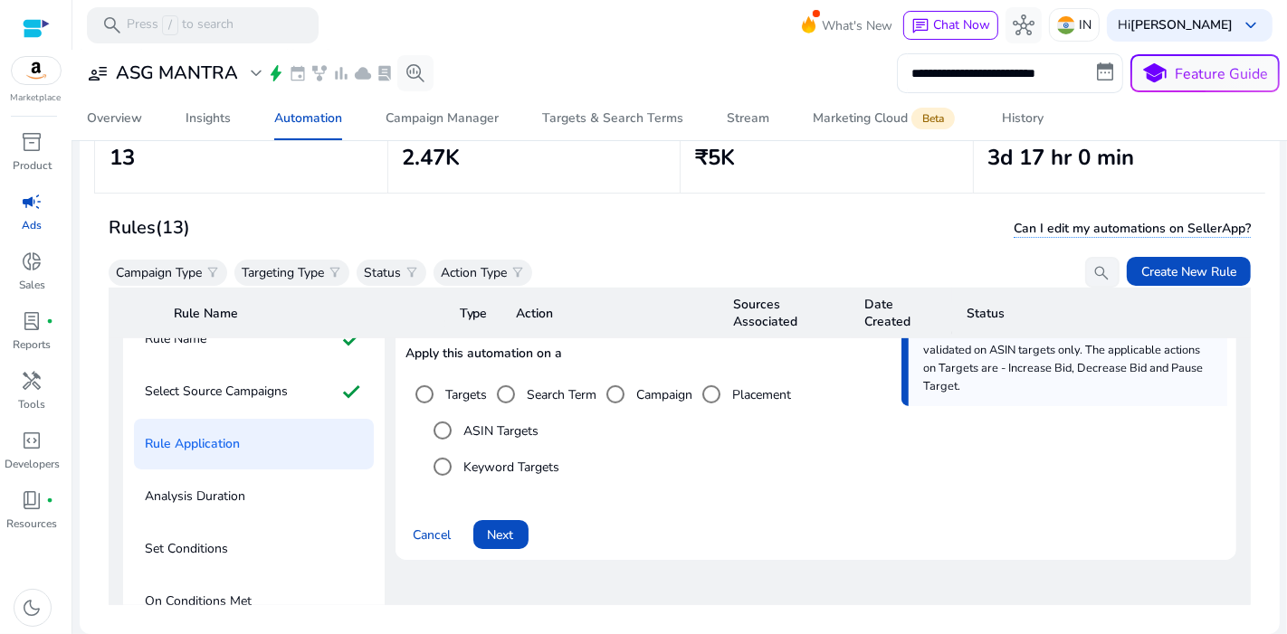
scroll to position [781, 0]
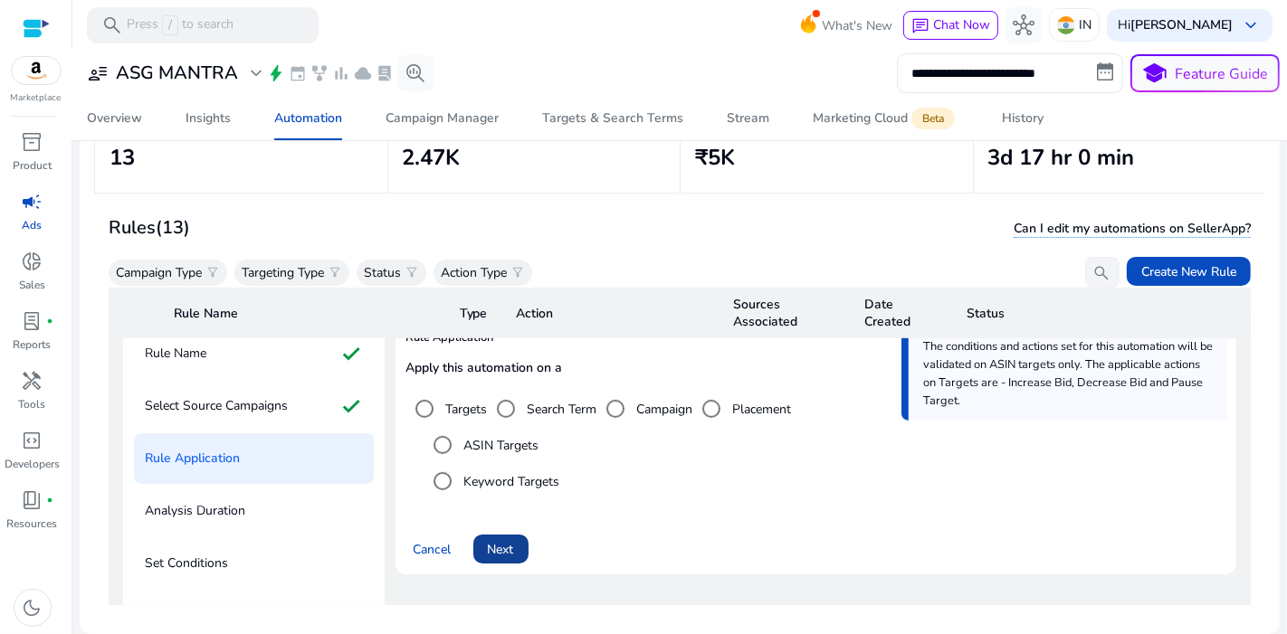
click at [521, 527] on span at bounding box center [500, 548] width 55 height 43
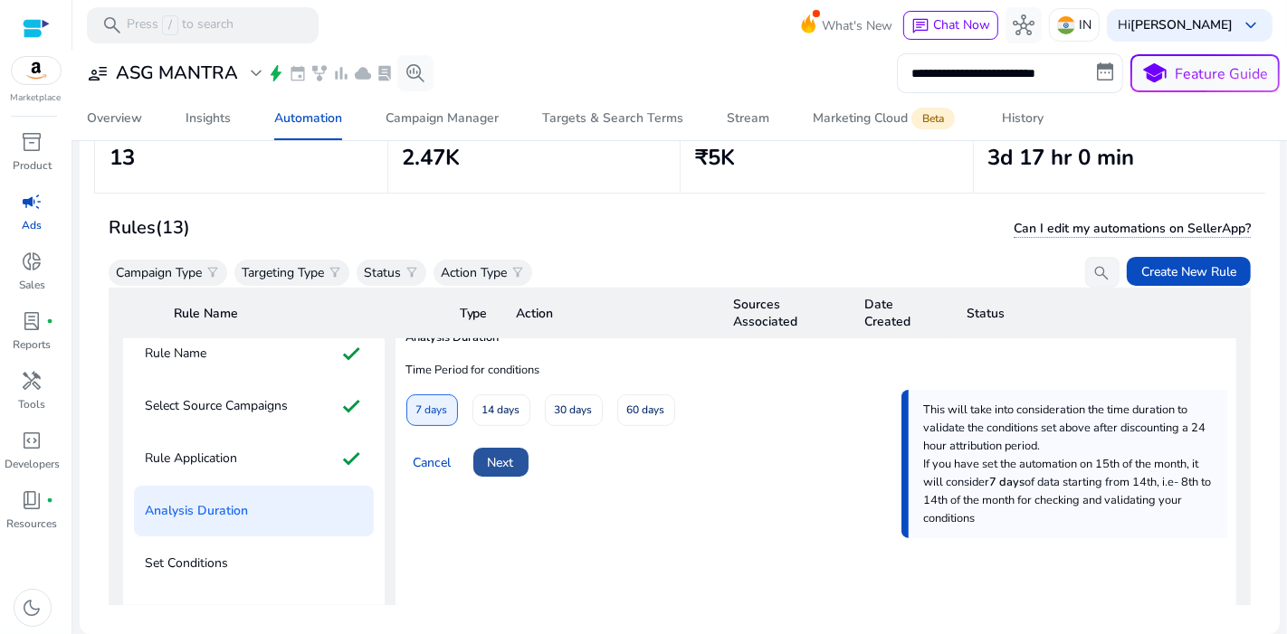
click at [527, 442] on span at bounding box center [500, 462] width 55 height 43
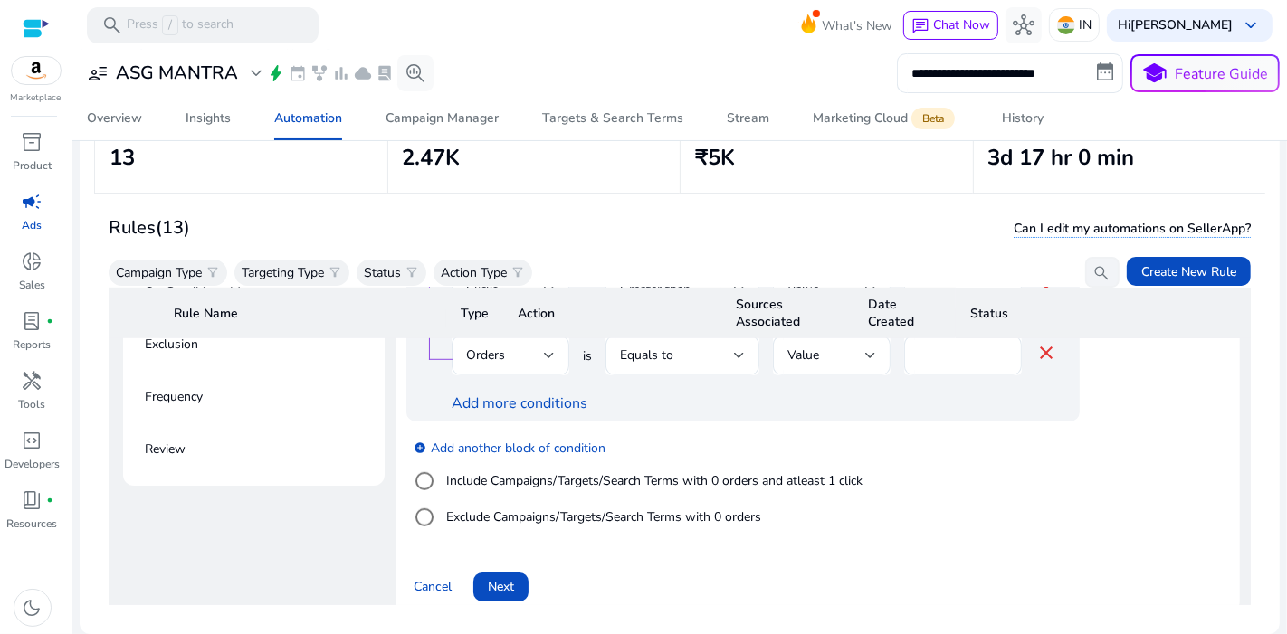
scroll to position [1108, 0]
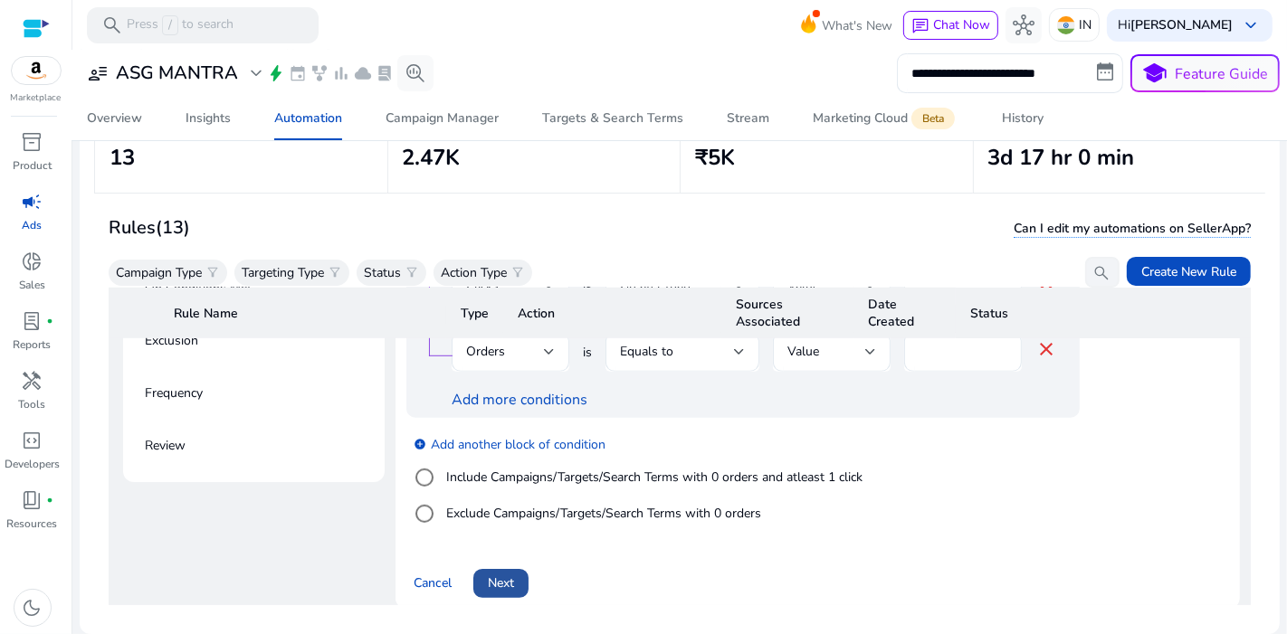
click at [522, 562] on span at bounding box center [500, 583] width 55 height 43
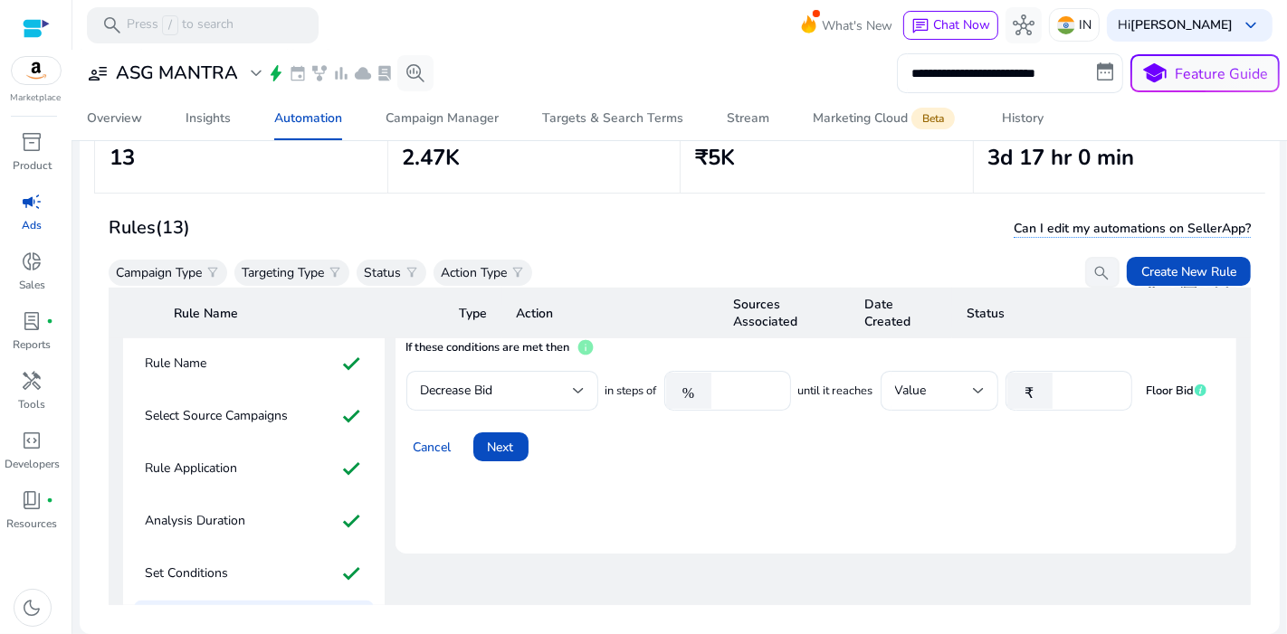
scroll to position [765, 0]
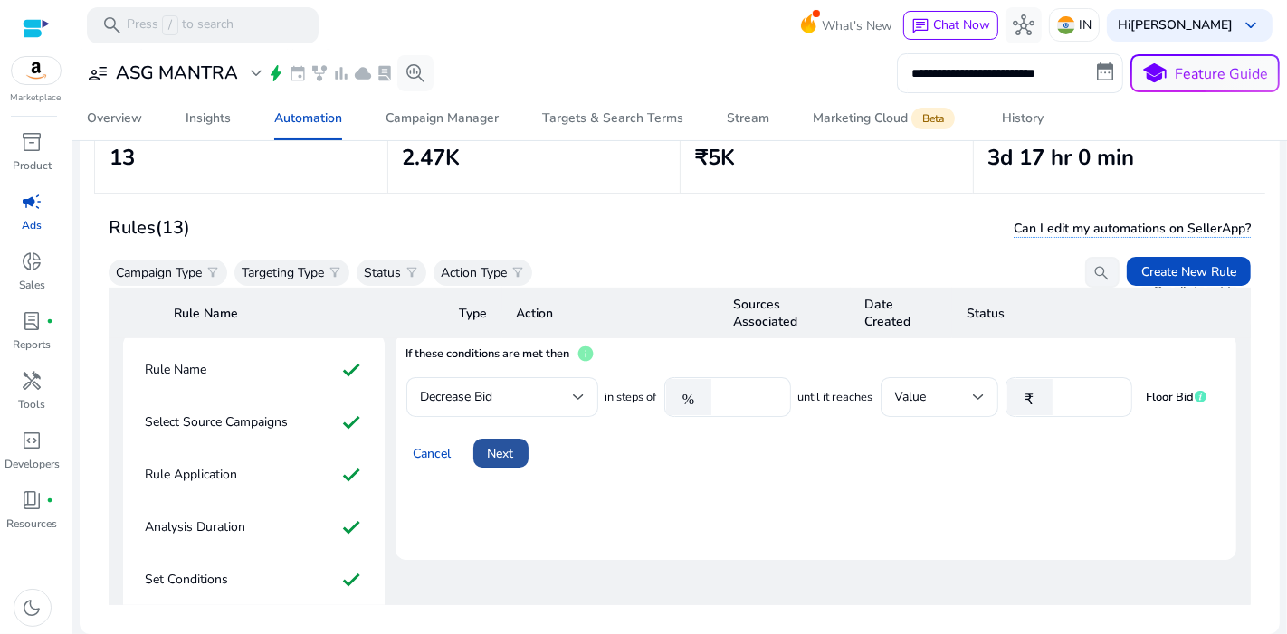
click at [500, 444] on span "Next" at bounding box center [501, 453] width 26 height 19
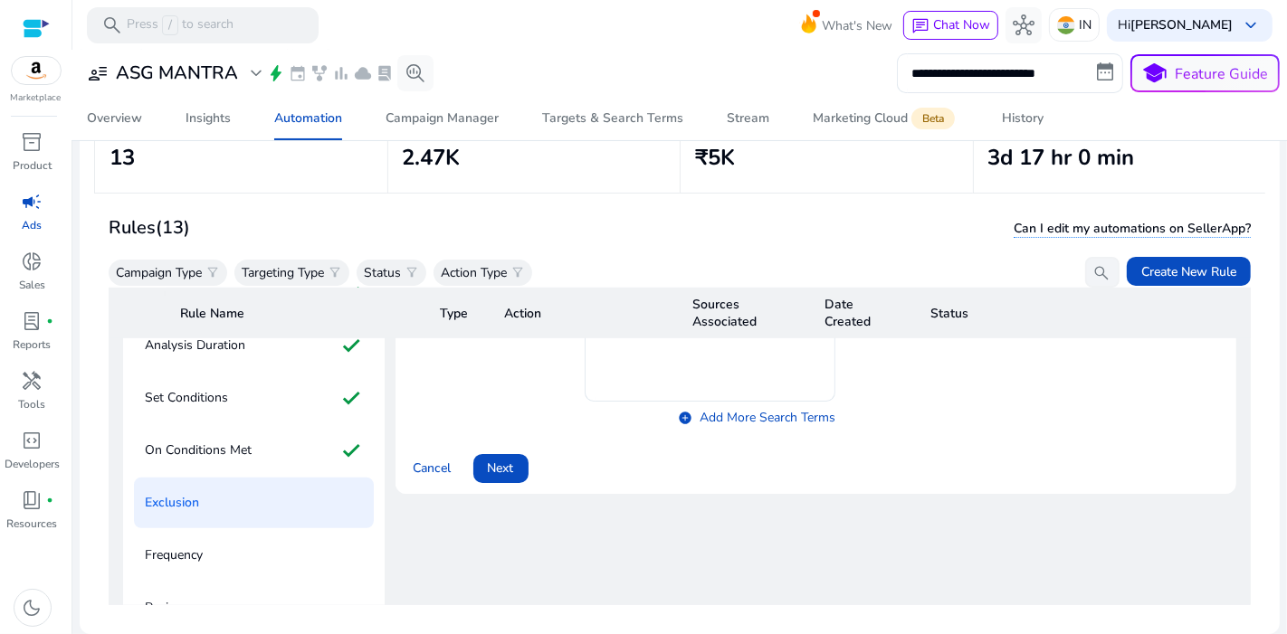
scroll to position [948, 0]
click at [514, 457] on span "Next" at bounding box center [501, 466] width 26 height 19
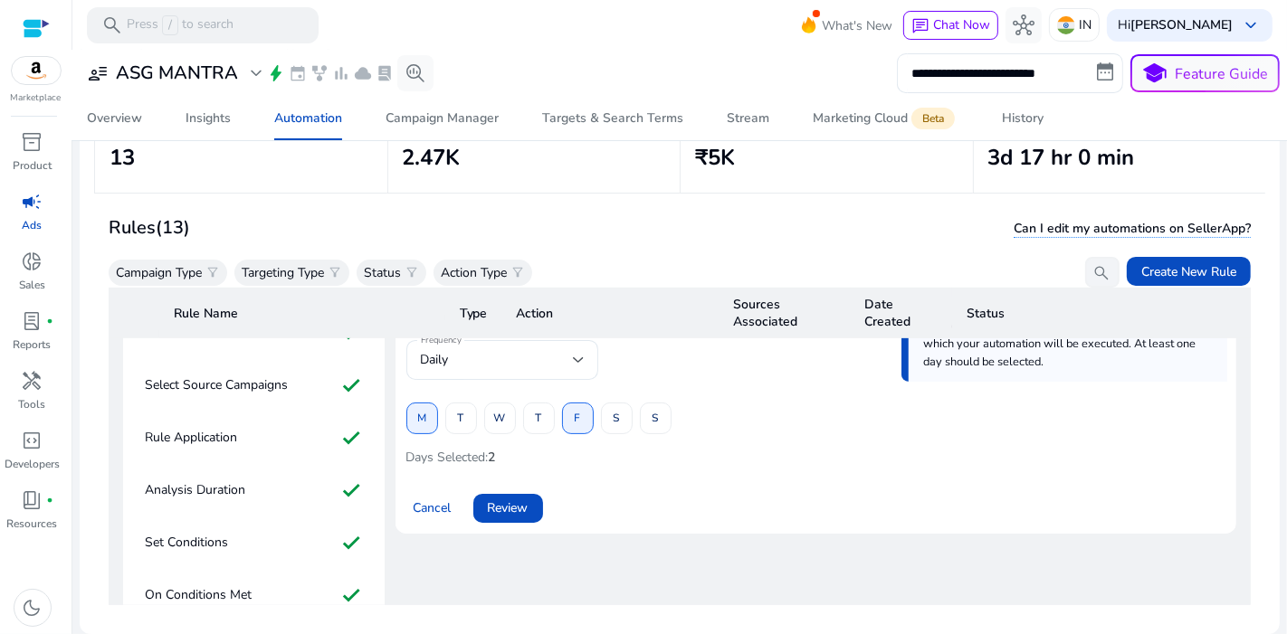
scroll to position [801, 0]
click at [529, 489] on span at bounding box center [508, 509] width 70 height 43
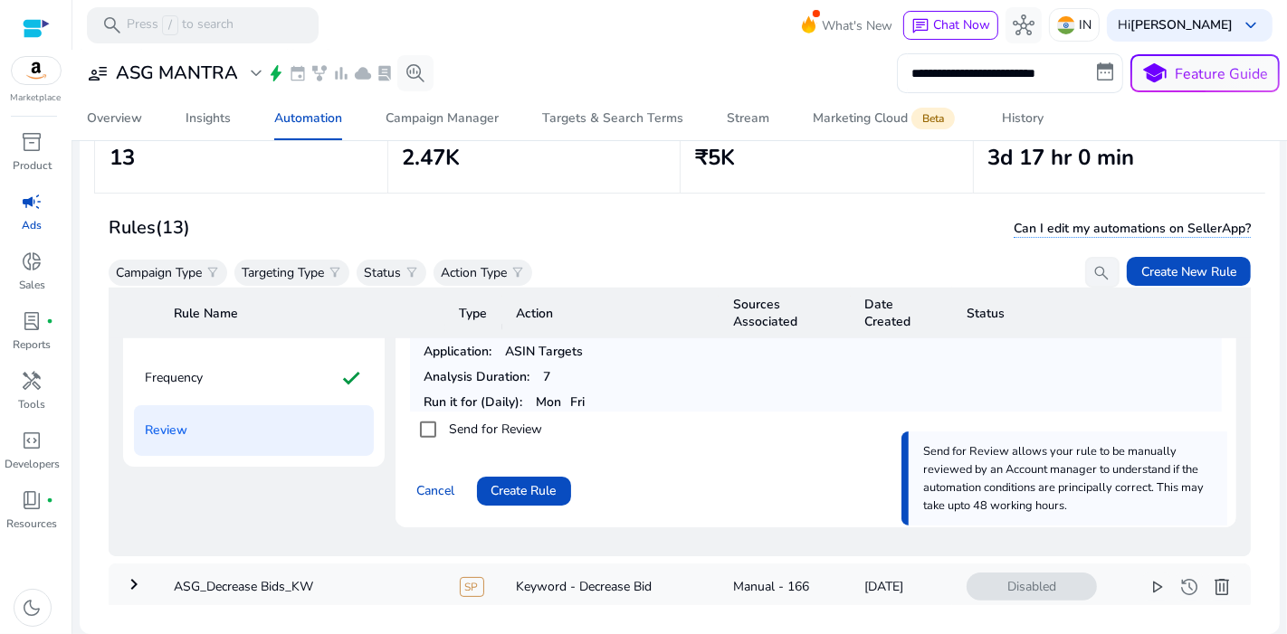
scroll to position [1125, 0]
click at [552, 480] on span "Create Rule" at bounding box center [523, 489] width 65 height 19
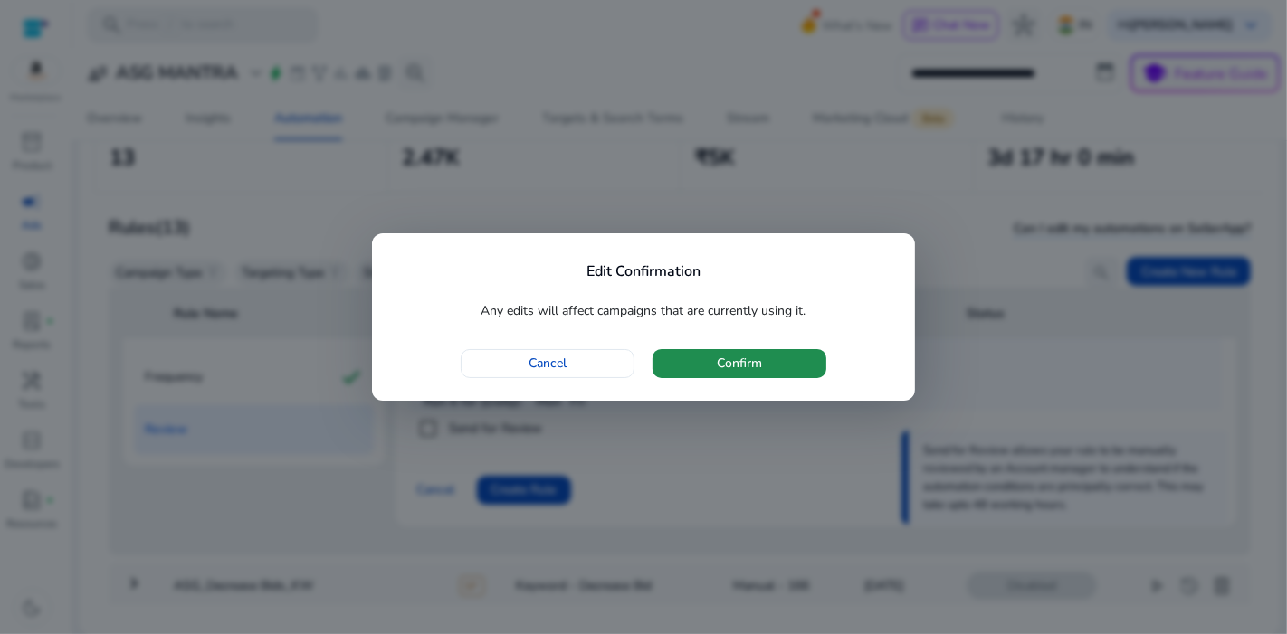
click at [744, 368] on span "Confirm" at bounding box center [739, 363] width 45 height 19
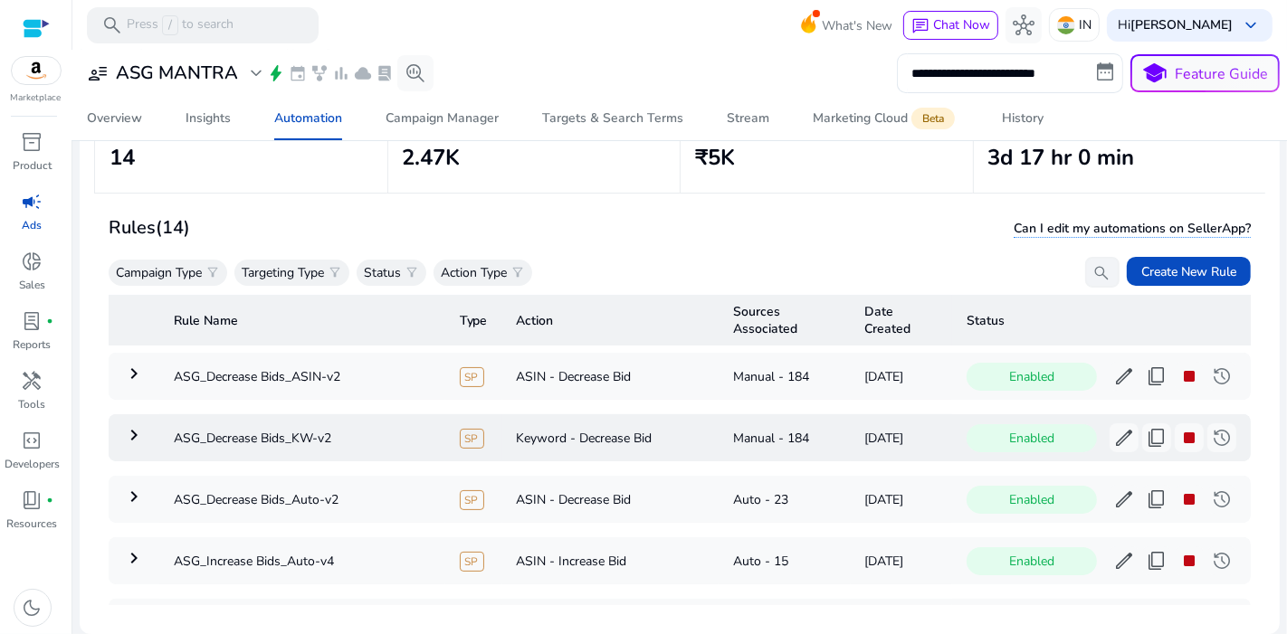
scroll to position [620, 0]
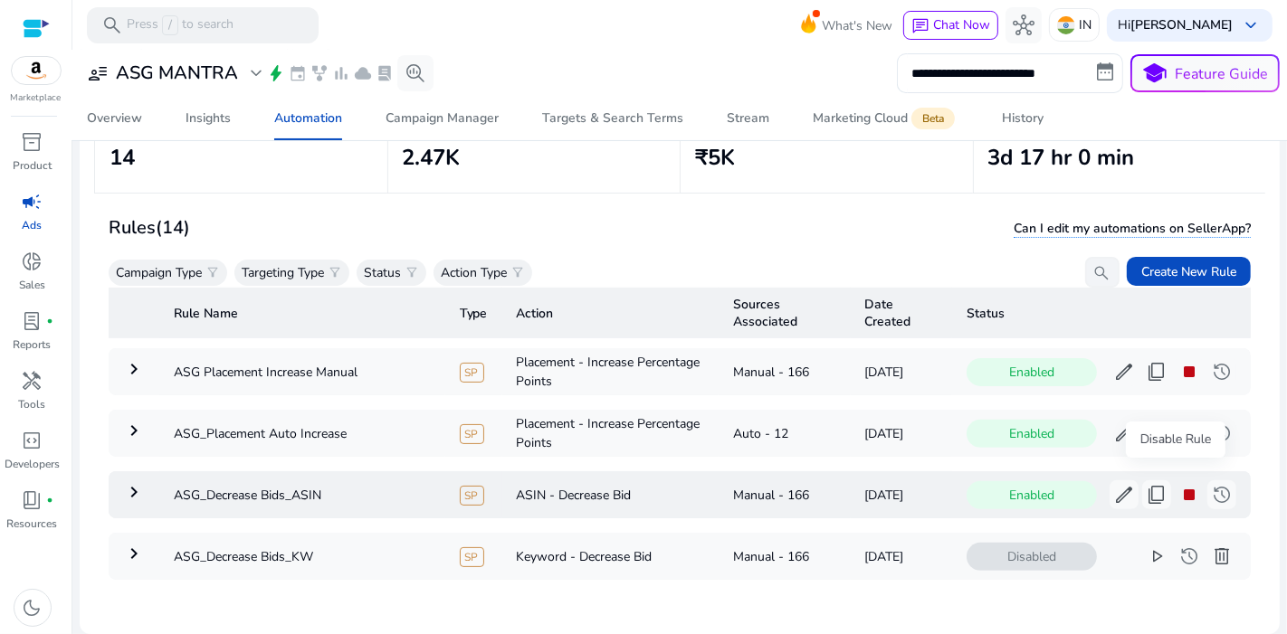
click at [1178, 484] on span "stop" at bounding box center [1189, 495] width 22 height 22
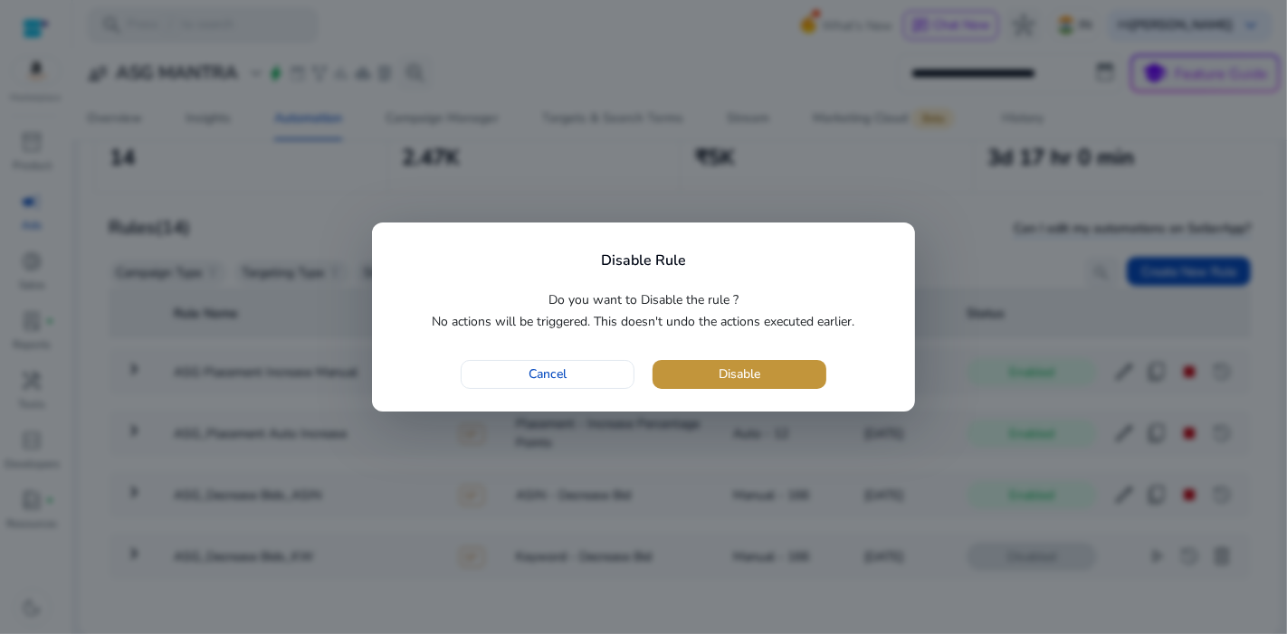
click at [744, 385] on span "button" at bounding box center [739, 374] width 174 height 43
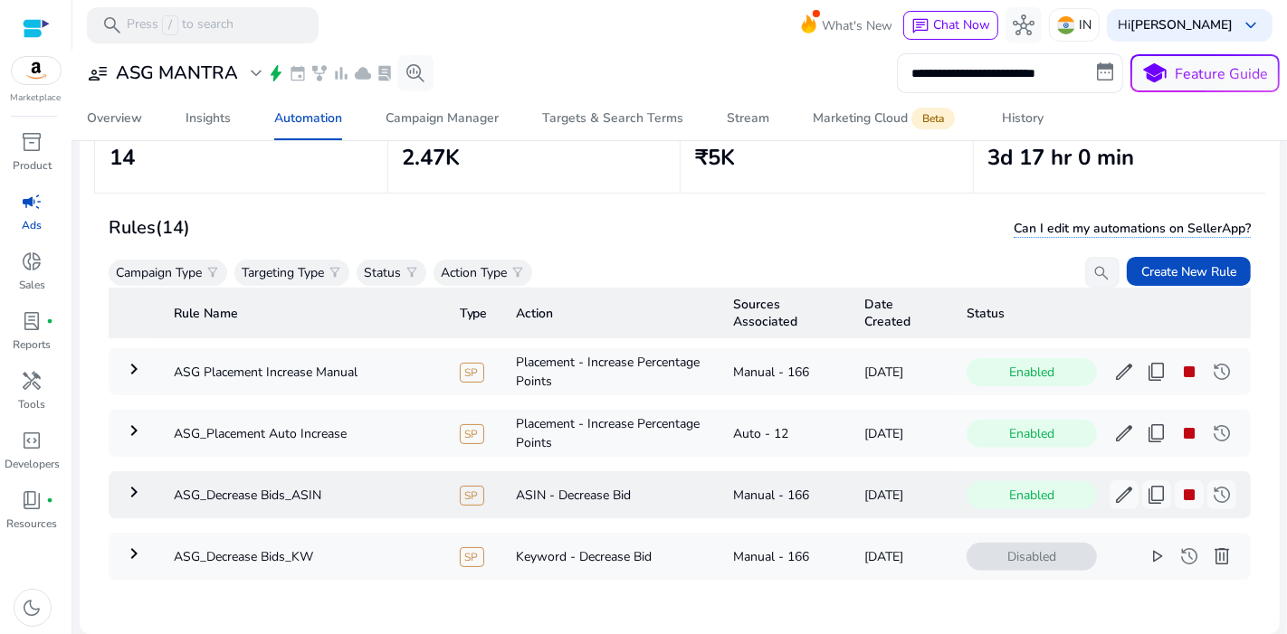
scroll to position [0, 0]
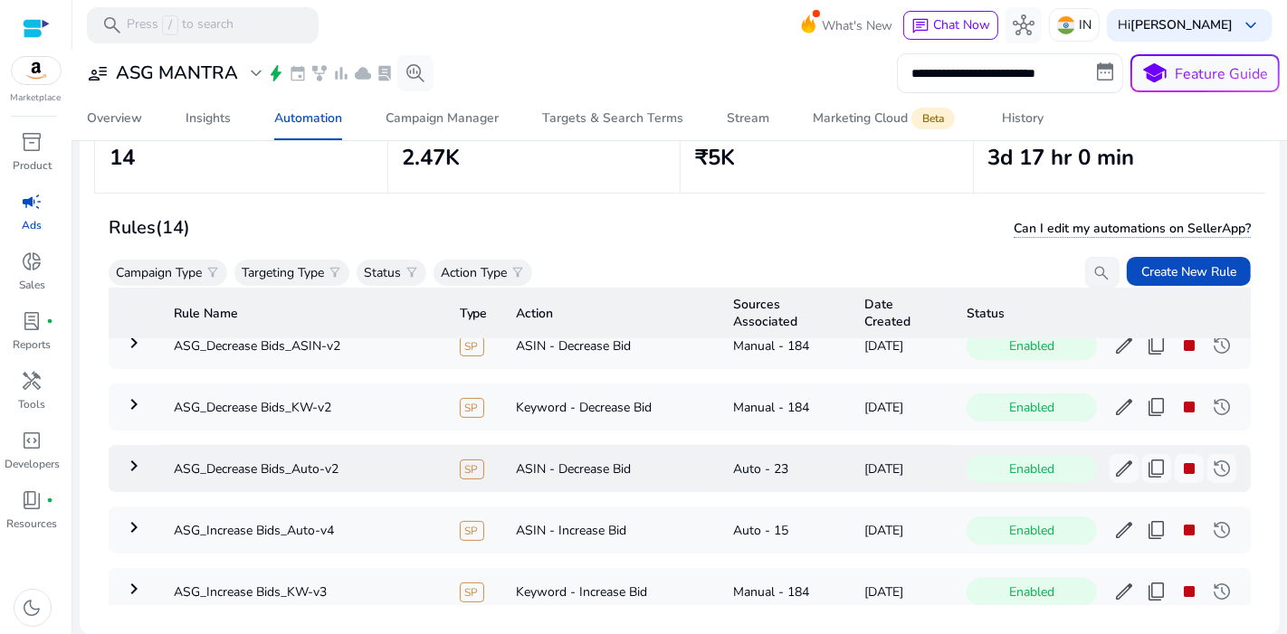
scroll to position [620, 0]
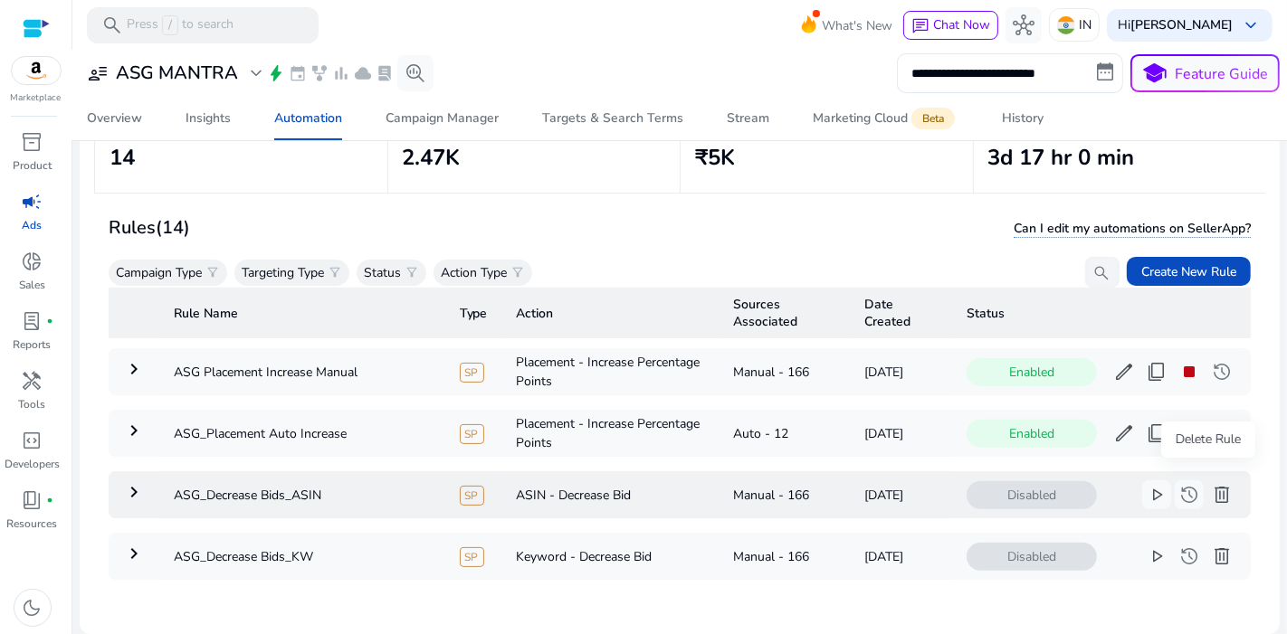
click at [1211, 484] on span "delete" at bounding box center [1222, 495] width 22 height 22
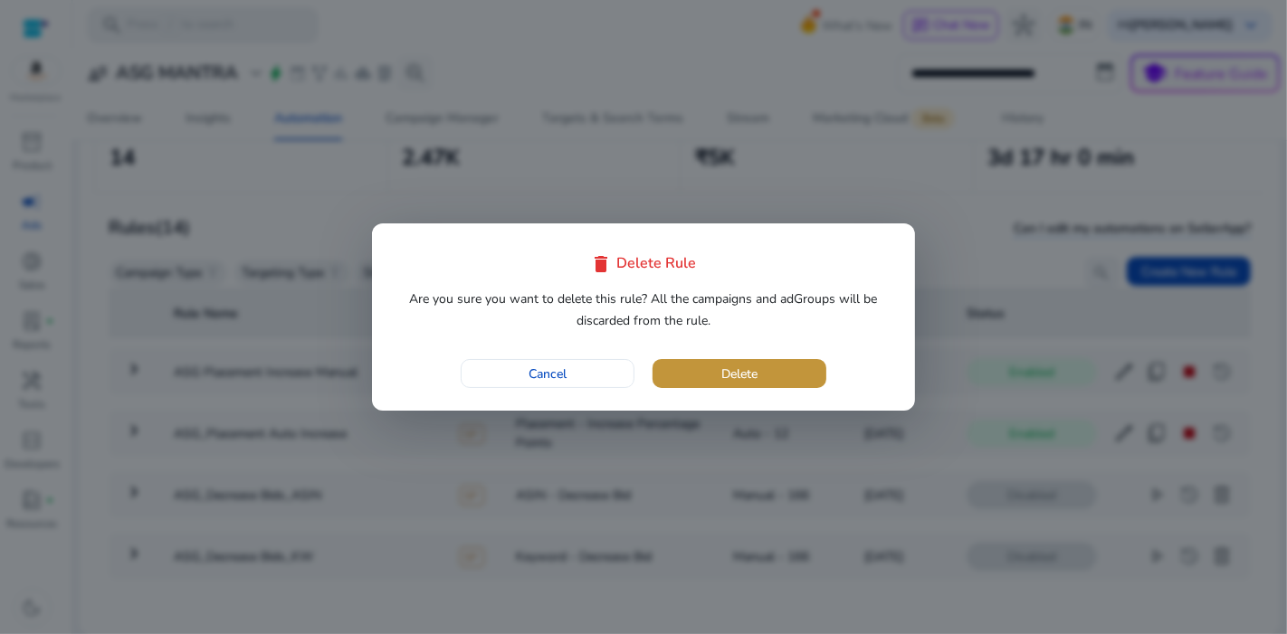
click at [761, 372] on span "button" at bounding box center [739, 373] width 174 height 43
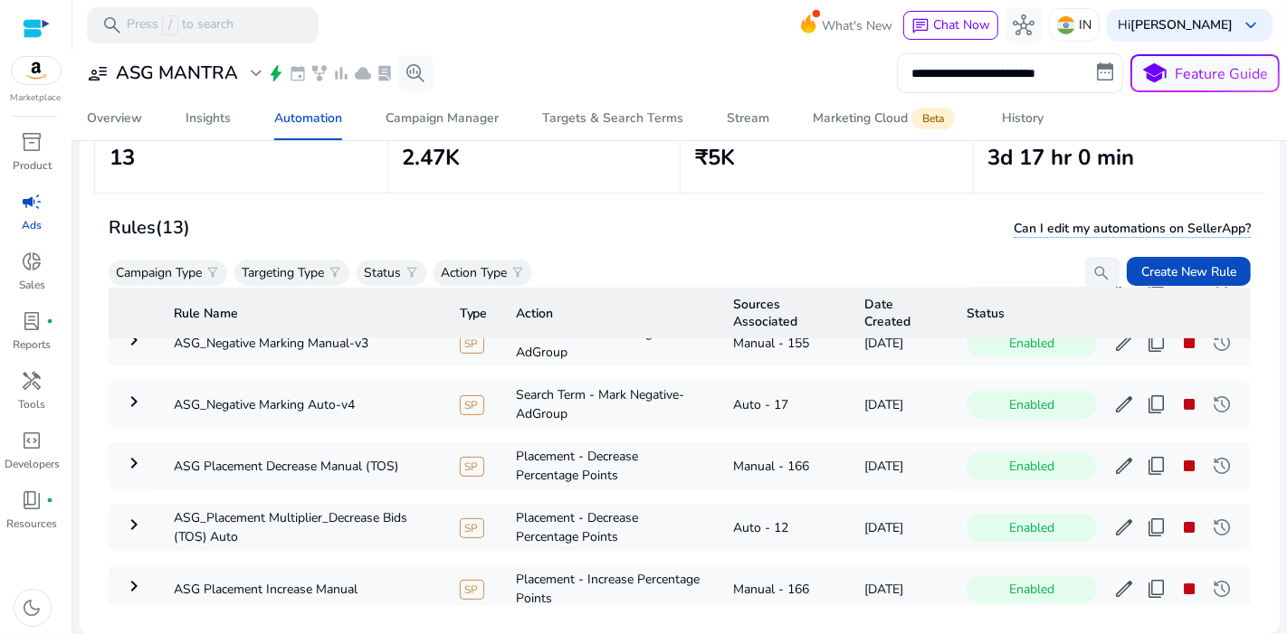
scroll to position [559, 0]
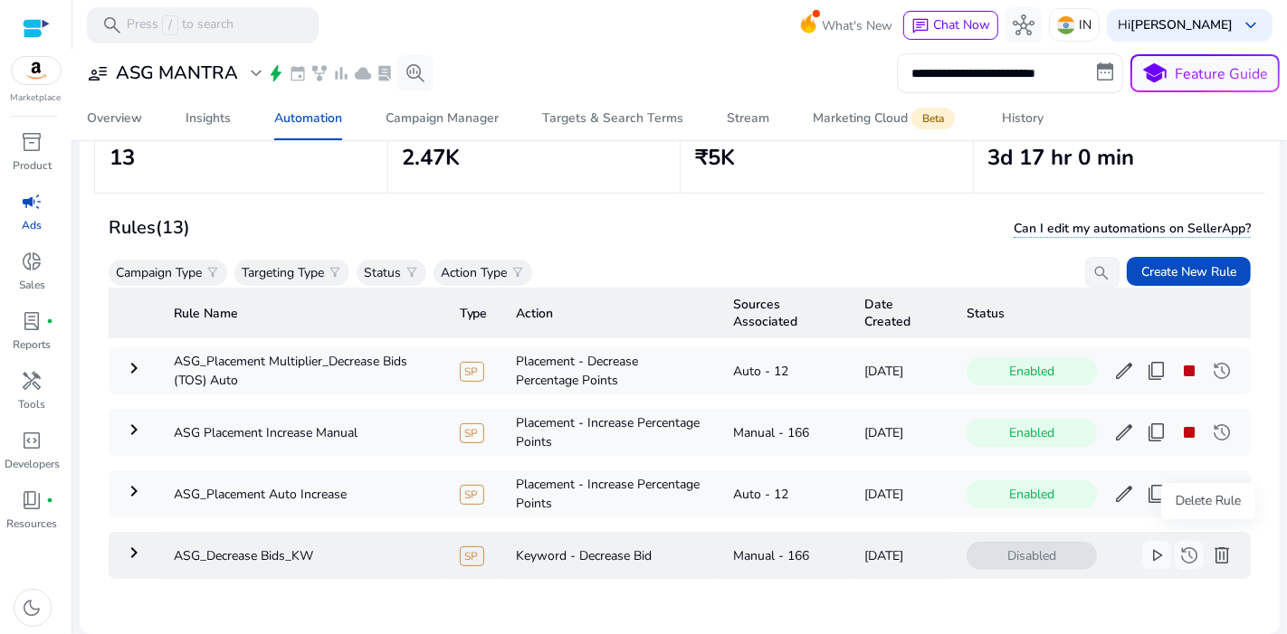
click at [1211, 549] on span "delete" at bounding box center [1222, 556] width 22 height 22
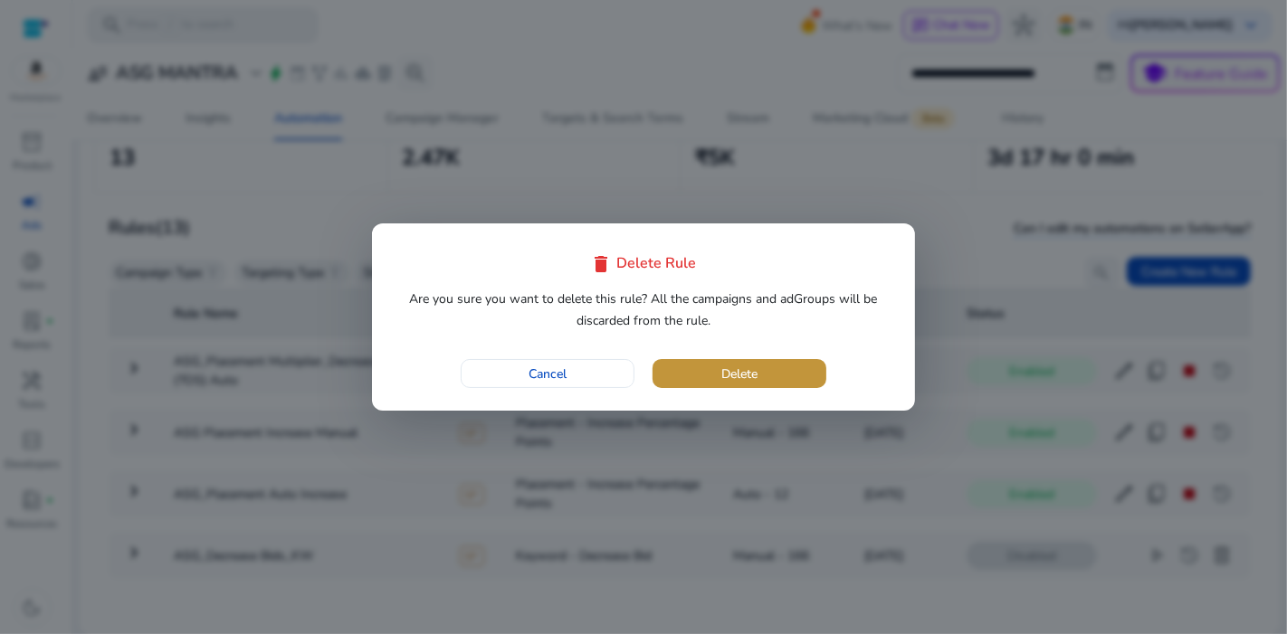
click at [809, 378] on span "button" at bounding box center [739, 373] width 174 height 43
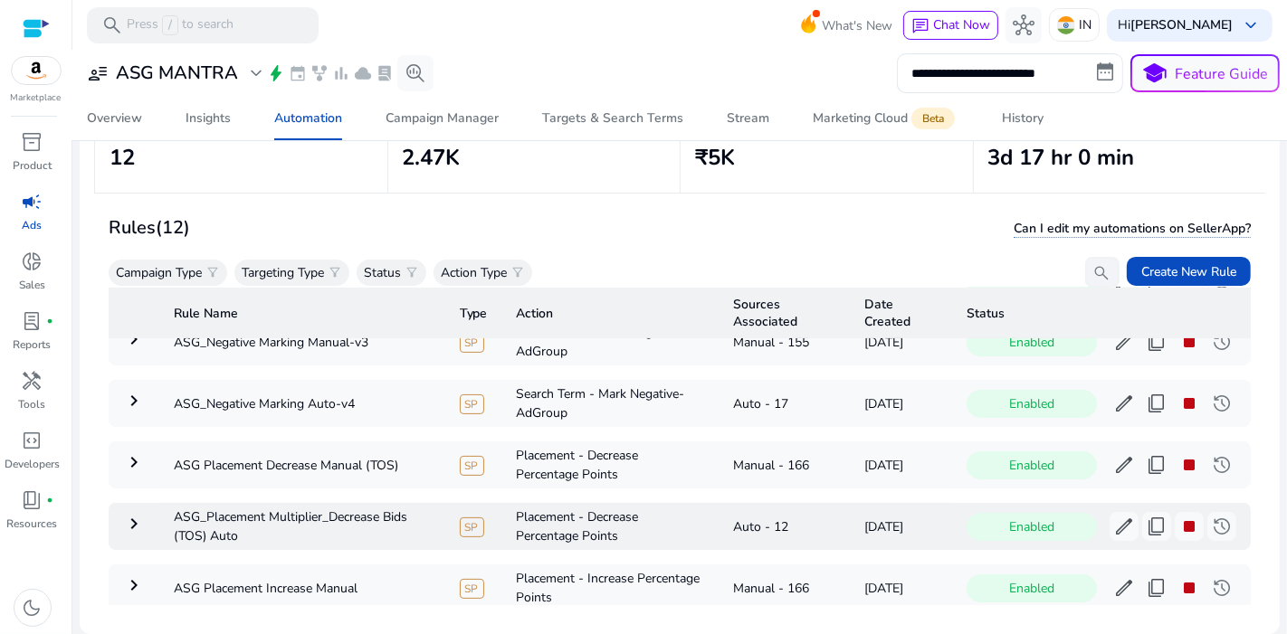
scroll to position [499, 0]
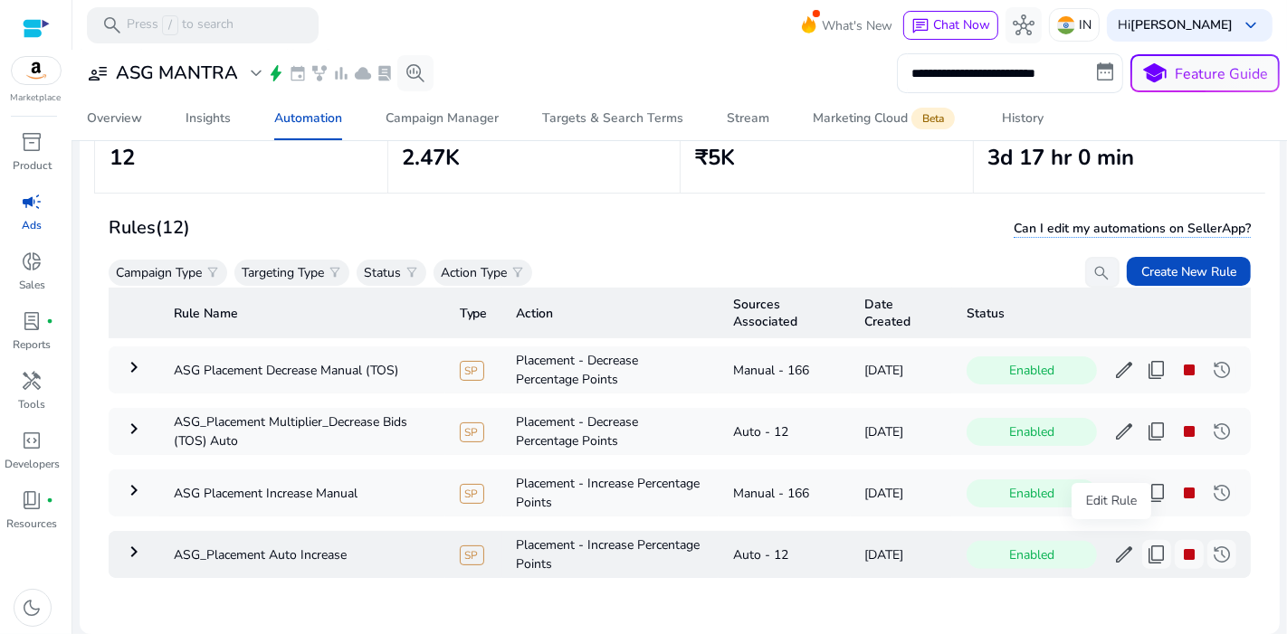
click at [1109, 554] on button "edit" at bounding box center [1123, 554] width 29 height 29
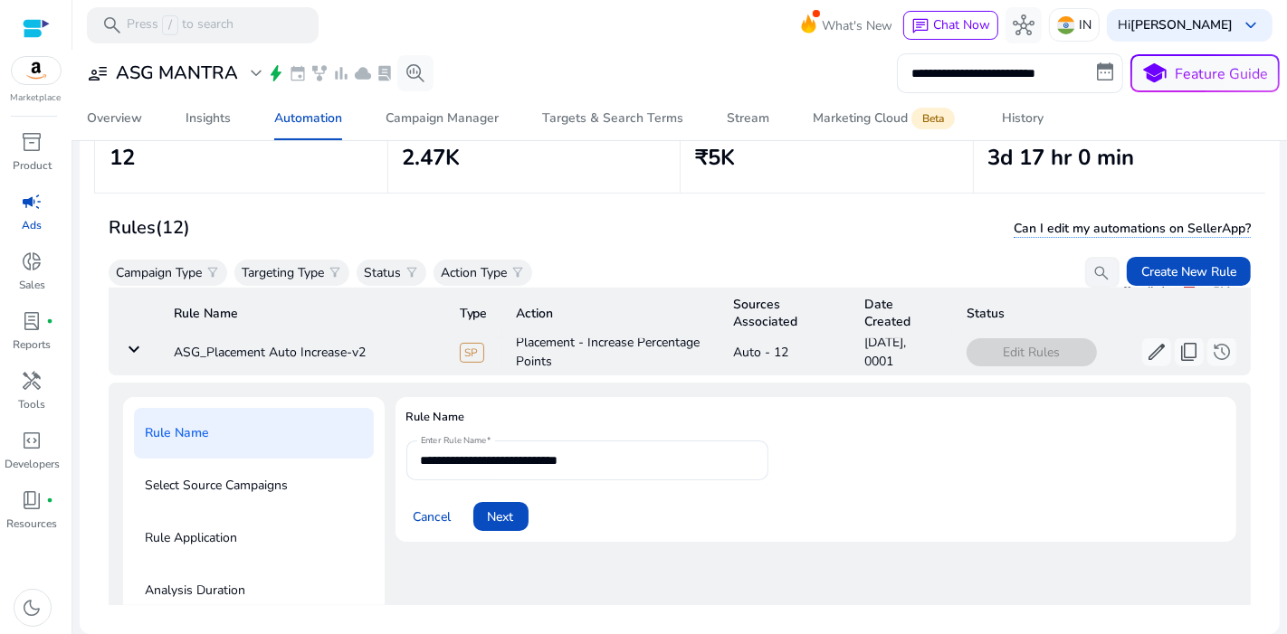
scroll to position [728, 0]
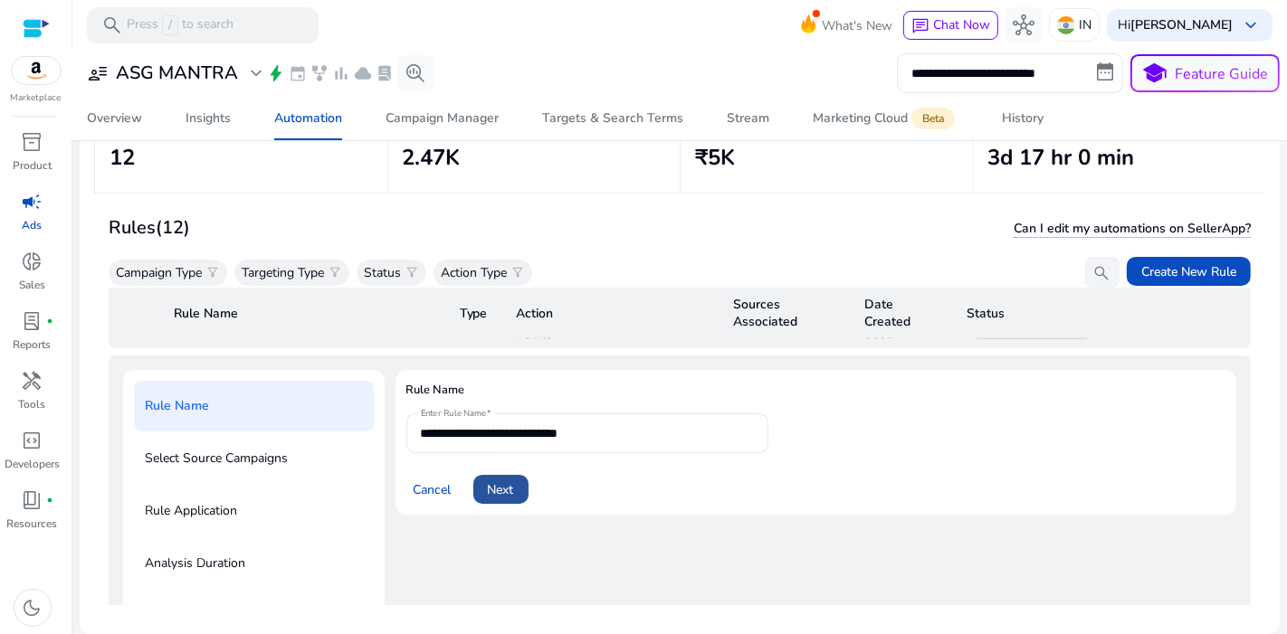
click at [505, 480] on span "Next" at bounding box center [501, 489] width 26 height 19
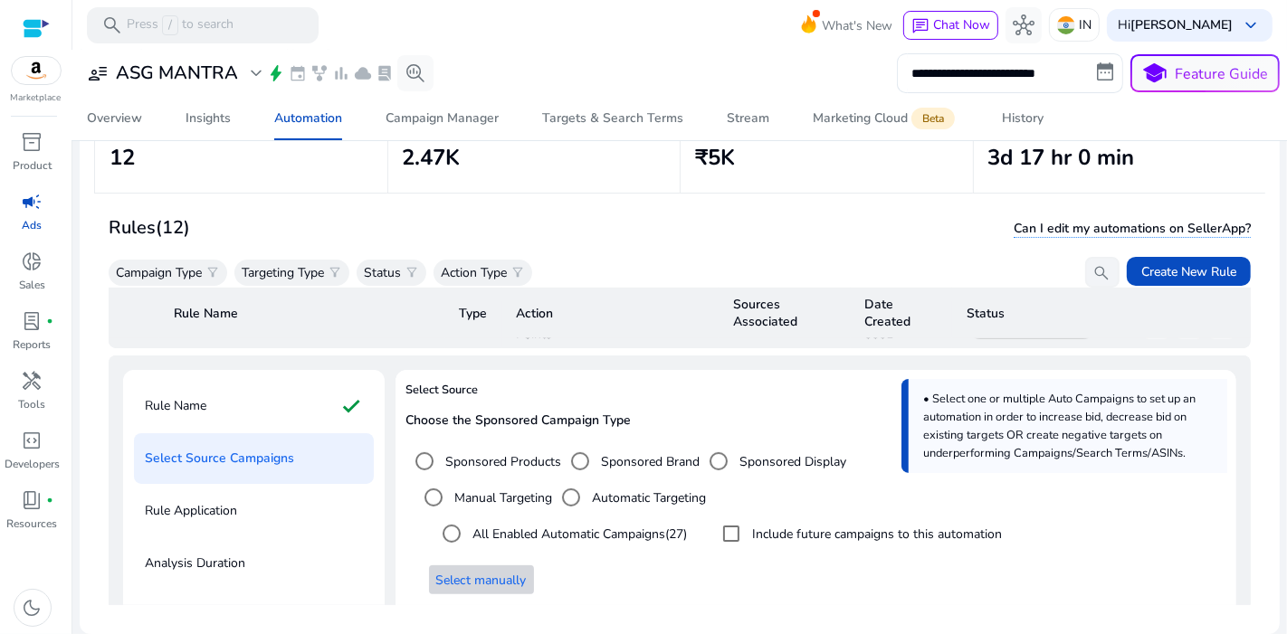
click at [493, 571] on span "Select manually" at bounding box center [481, 580] width 90 height 19
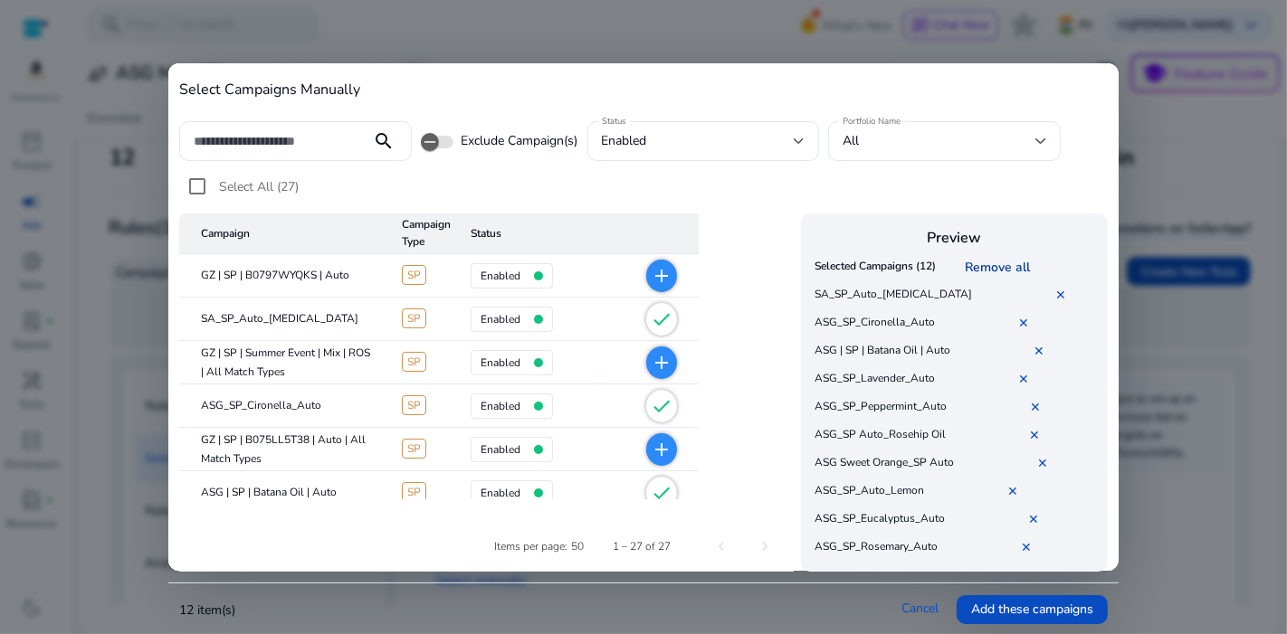
click at [1000, 262] on link "Remove all" at bounding box center [1000, 267] width 72 height 17
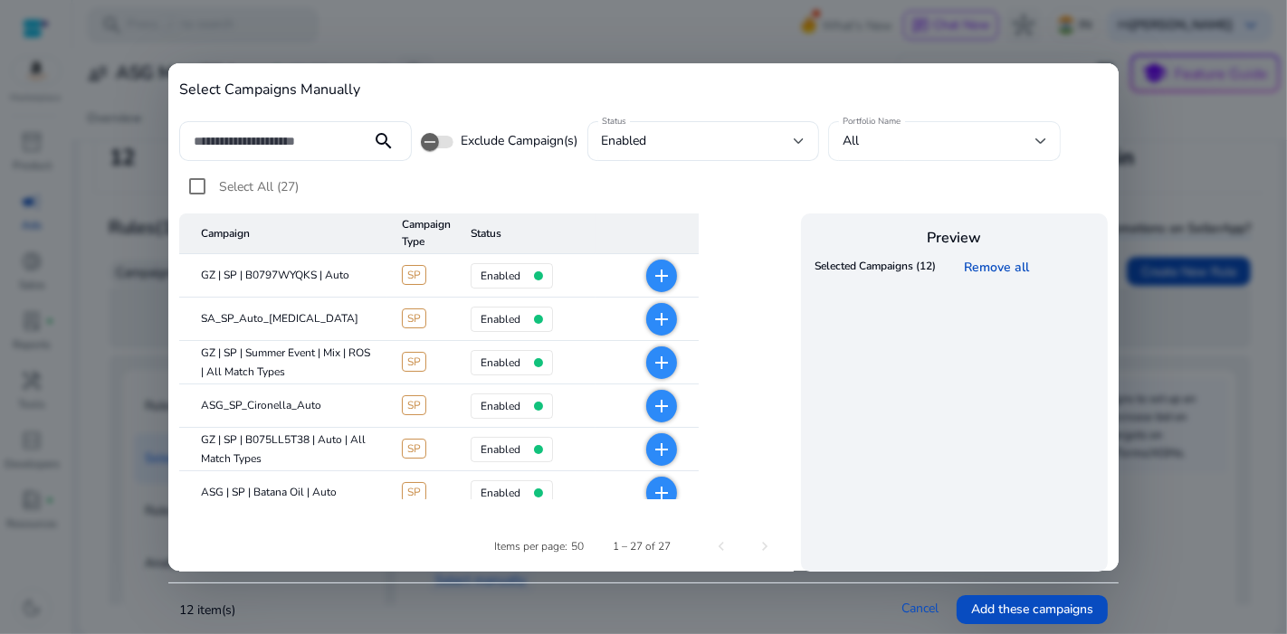
click at [938, 128] on div "All" at bounding box center [944, 141] width 204 height 40
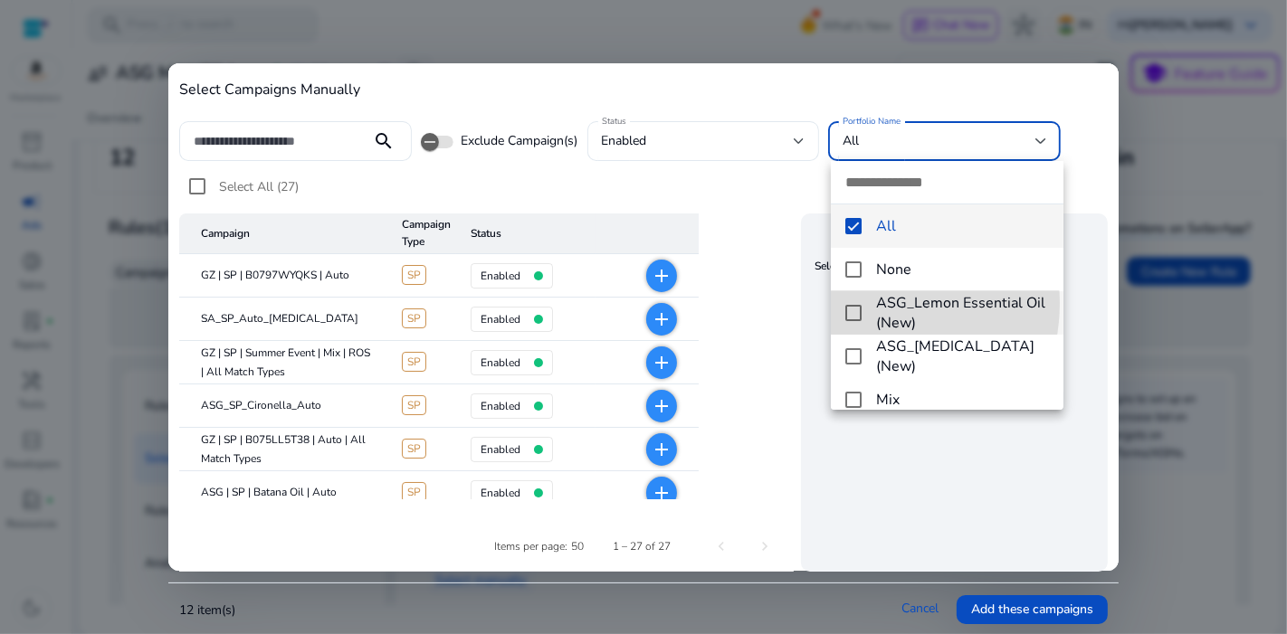
click at [860, 303] on mat-option "ASG_Lemon Essential Oil (New)" at bounding box center [947, 312] width 232 height 43
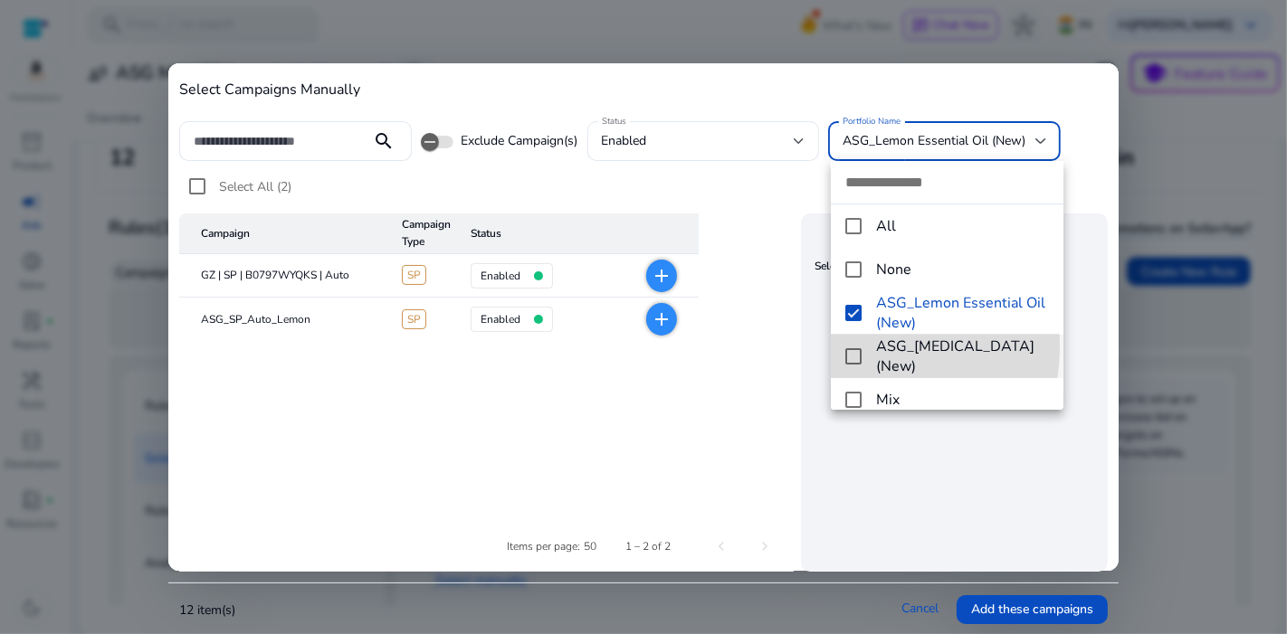
click at [855, 347] on mat-option "ASG_Tea Tree Essential Oil (New)" at bounding box center [947, 356] width 232 height 43
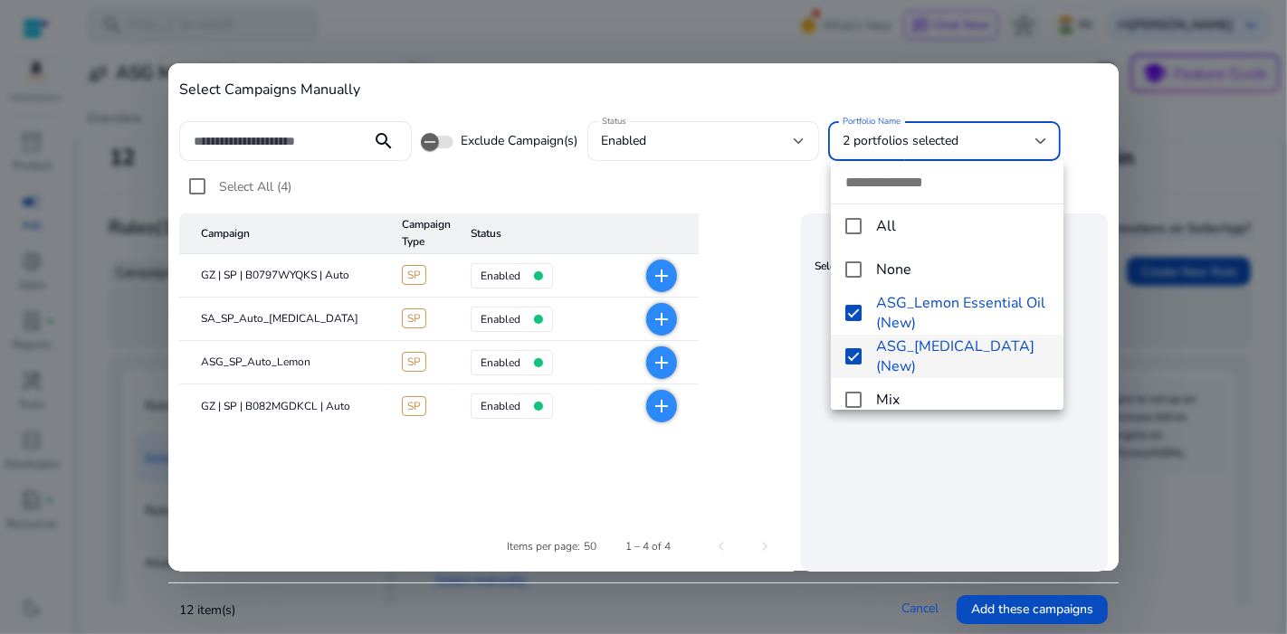
scroll to position [74, 0]
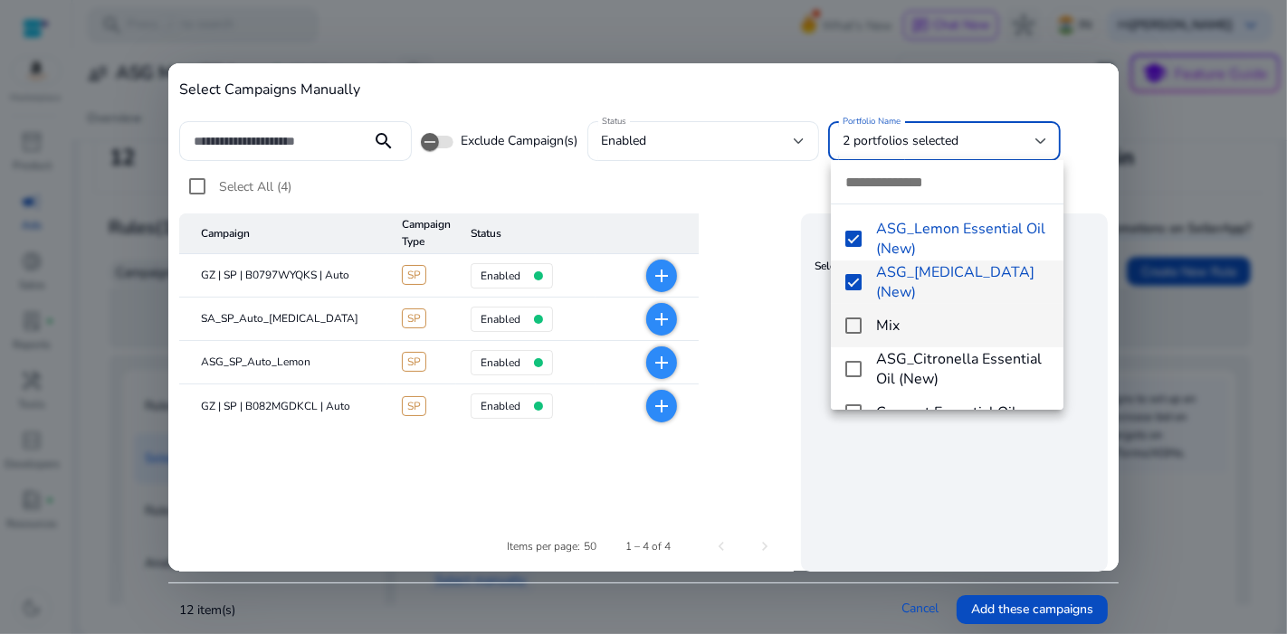
click at [848, 315] on mat-option "Mix" at bounding box center [947, 325] width 232 height 43
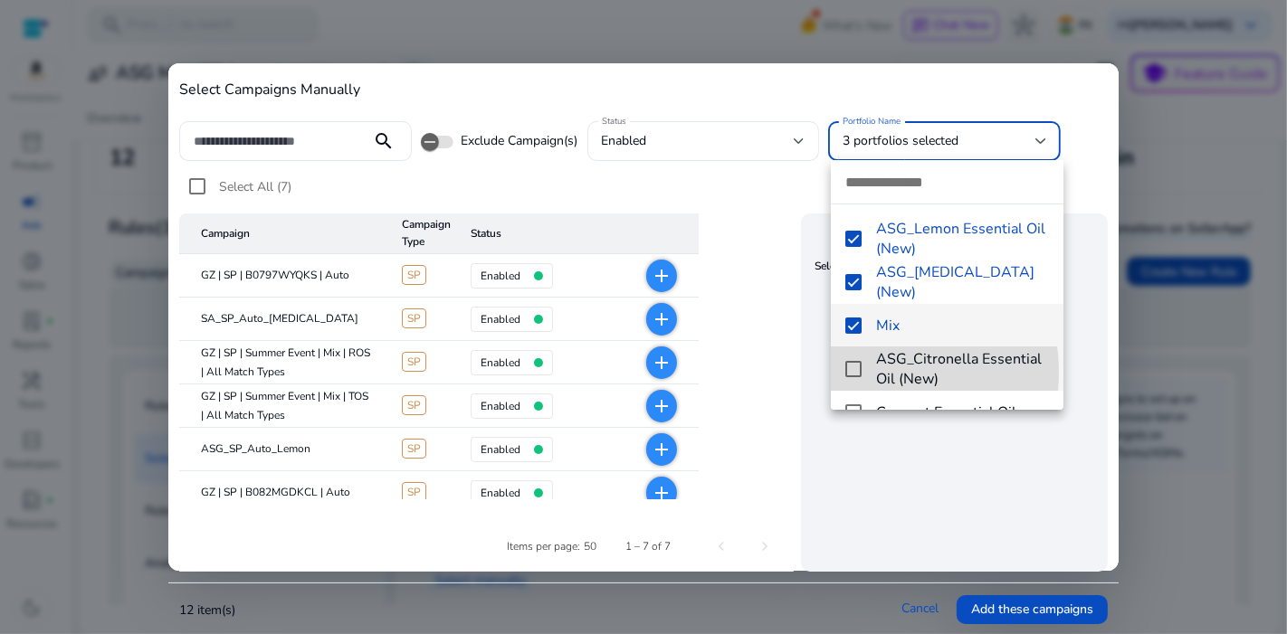
click at [859, 373] on mat-pseudo-checkbox at bounding box center [853, 369] width 16 height 16
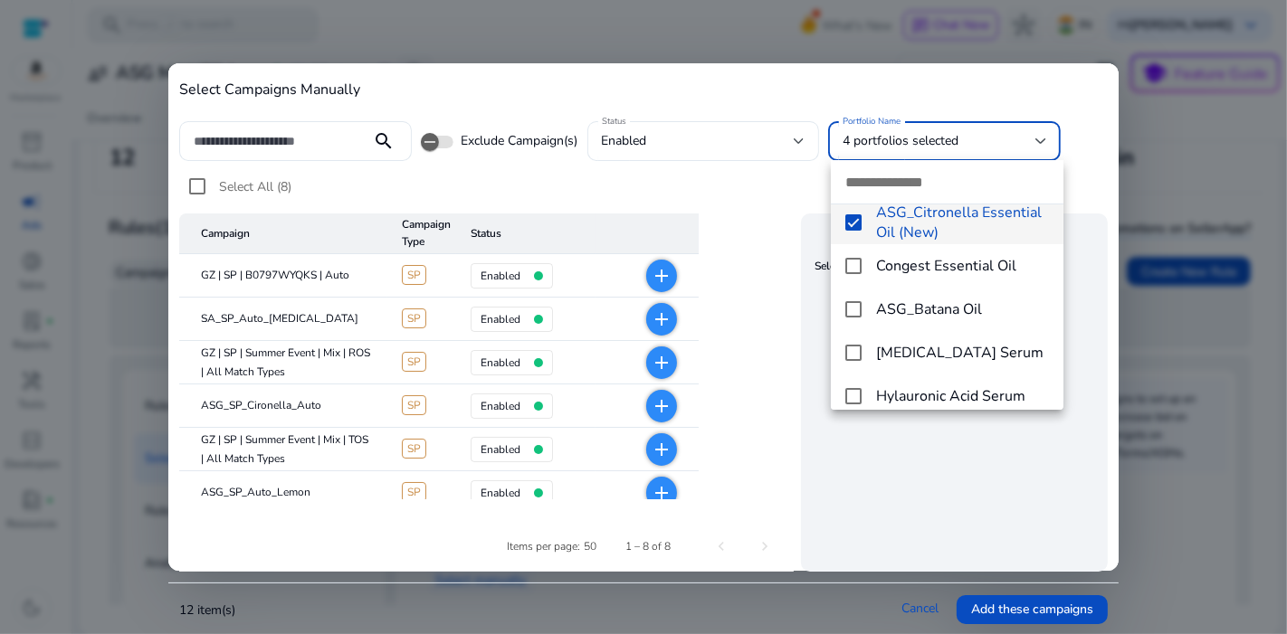
scroll to position [230, 0]
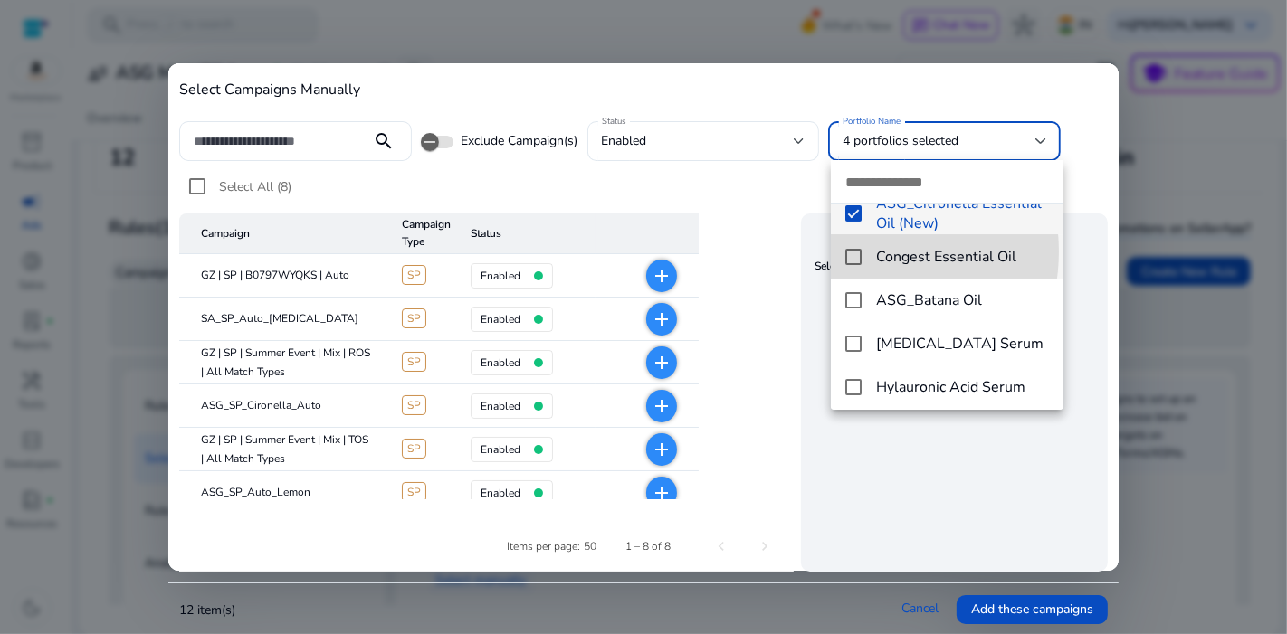
click at [856, 251] on mat-pseudo-checkbox at bounding box center [853, 257] width 16 height 16
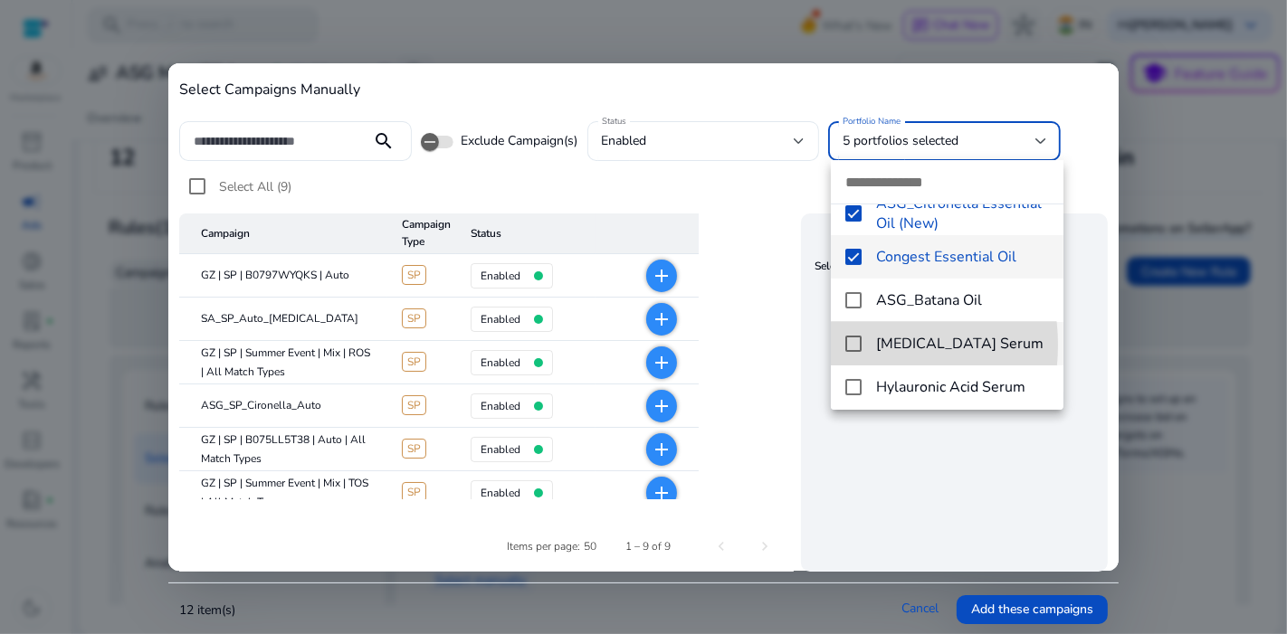
click at [847, 345] on mat-pseudo-checkbox at bounding box center [853, 344] width 16 height 16
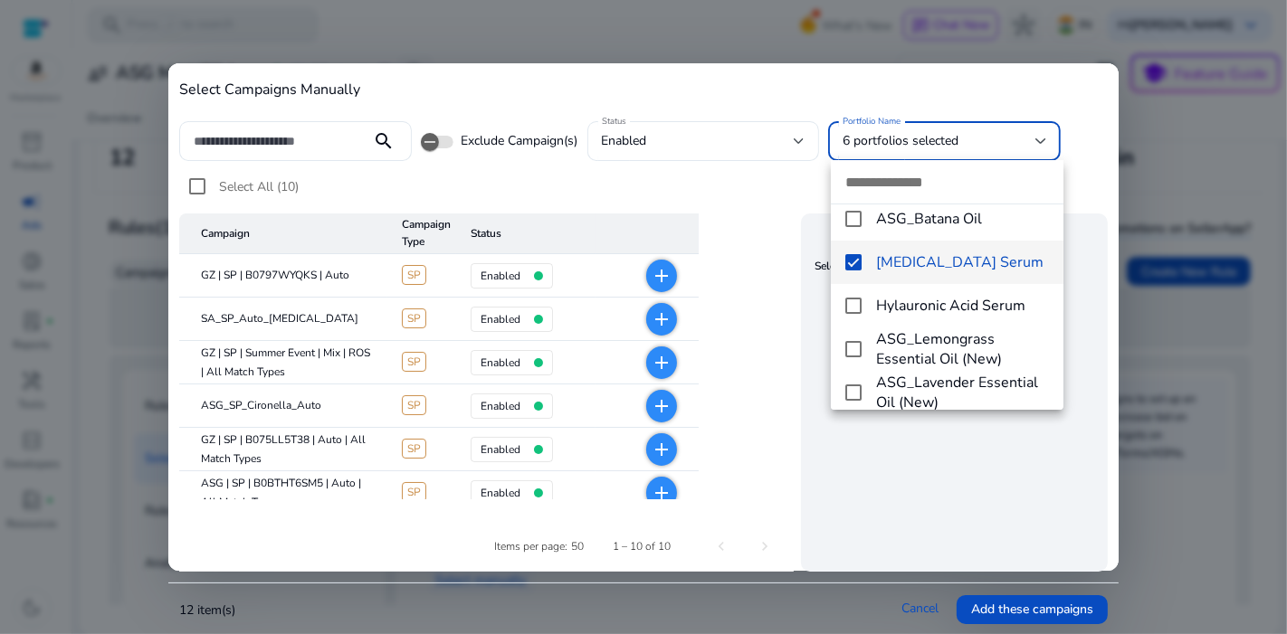
scroll to position [320, 0]
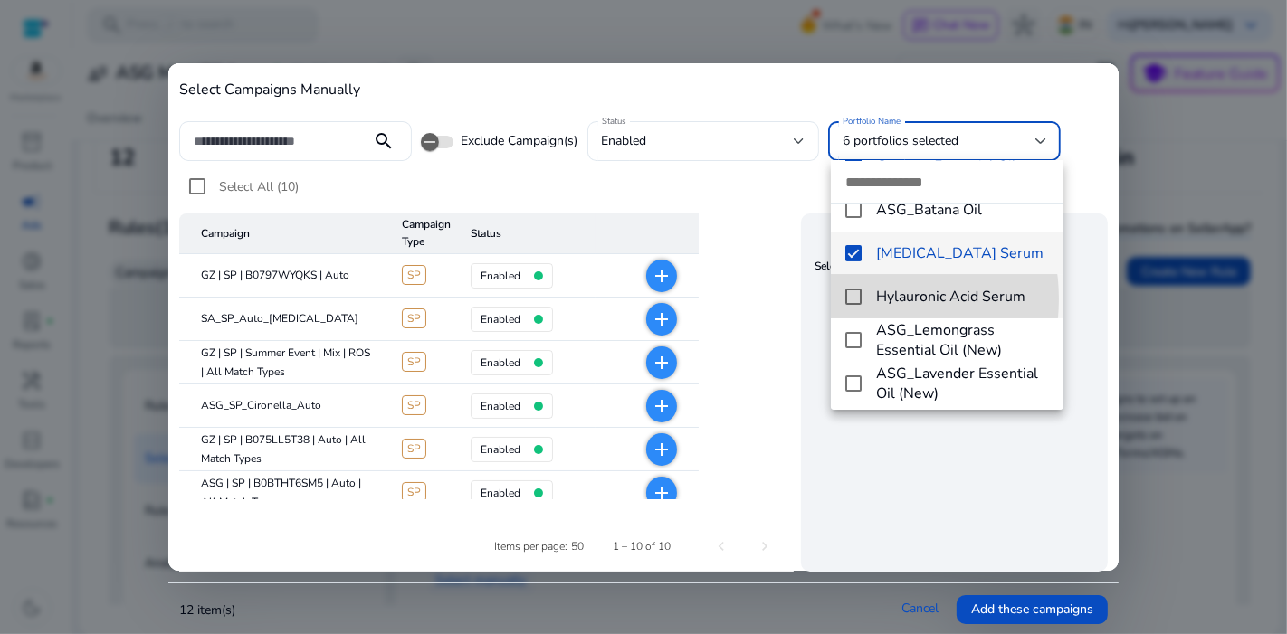
click at [851, 299] on mat-pseudo-checkbox at bounding box center [853, 297] width 16 height 16
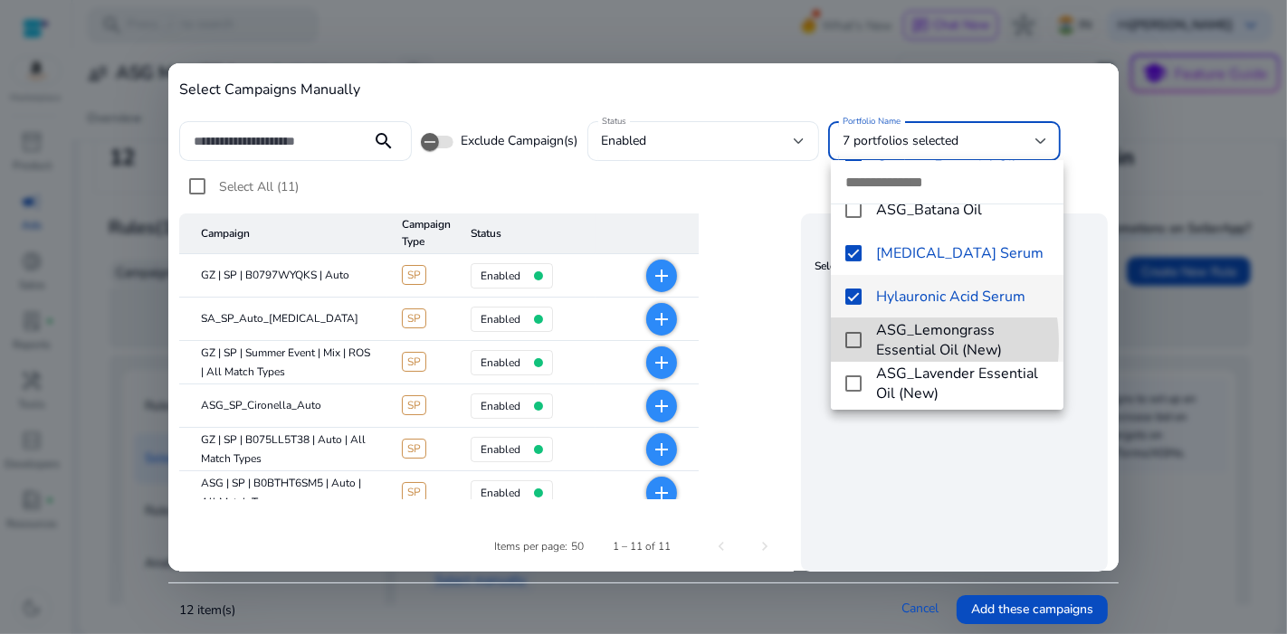
click at [854, 343] on mat-pseudo-checkbox at bounding box center [853, 340] width 16 height 16
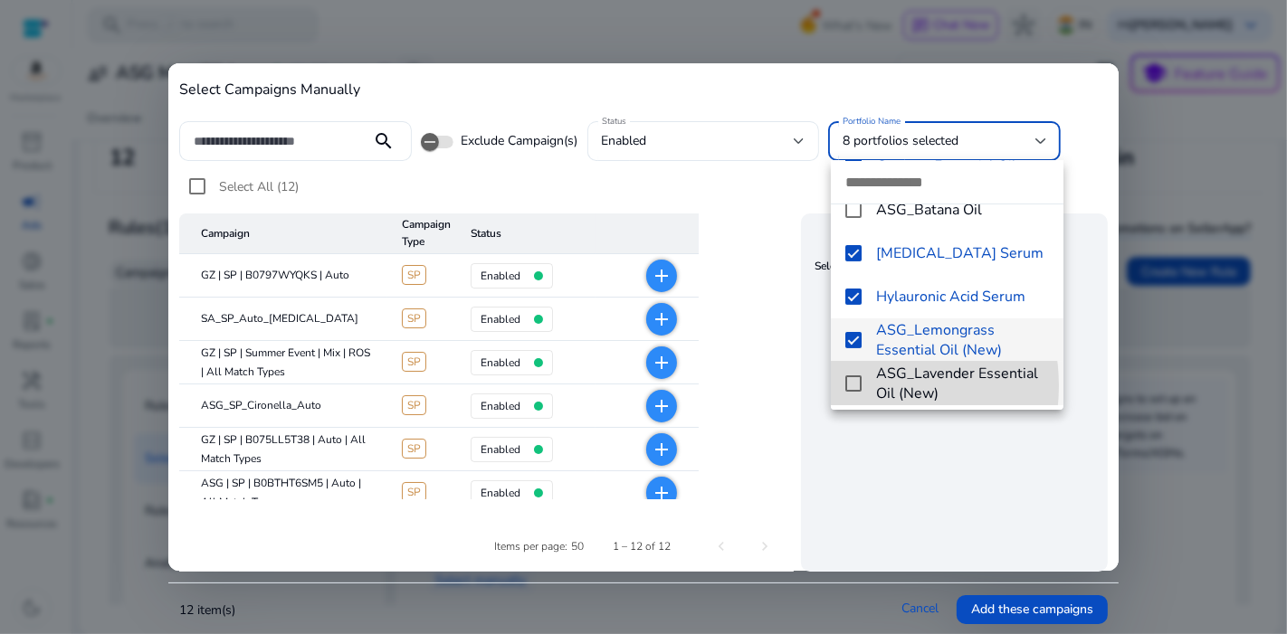
click at [854, 385] on mat-pseudo-checkbox at bounding box center [853, 383] width 16 height 16
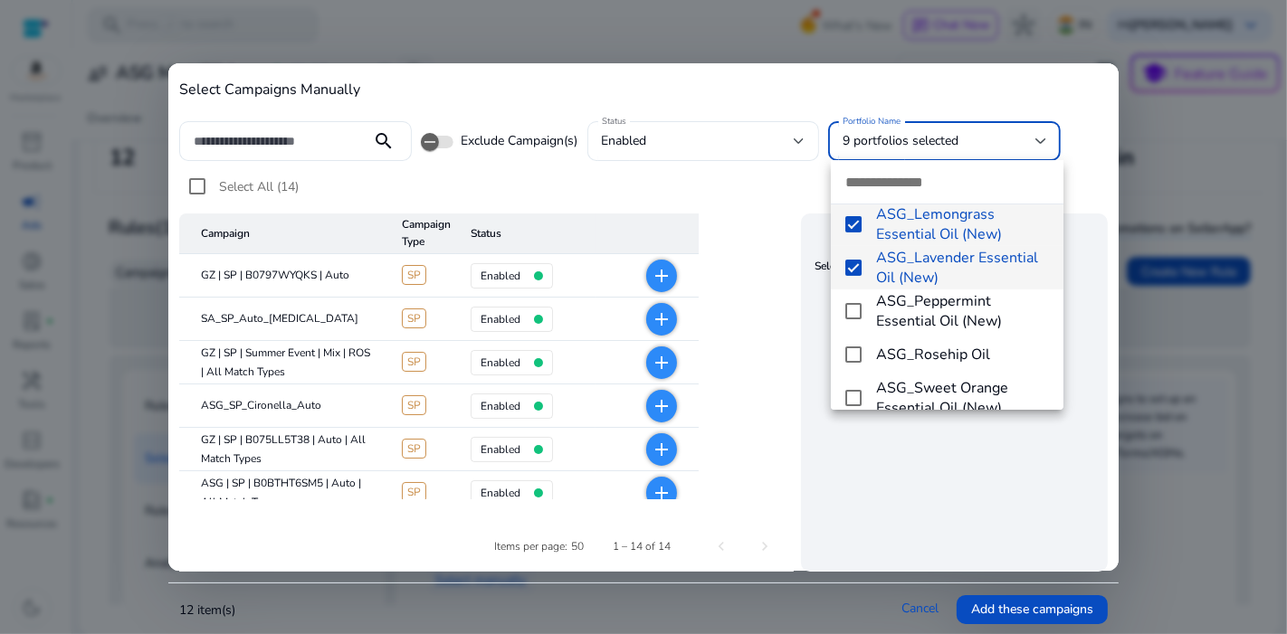
scroll to position [458, 0]
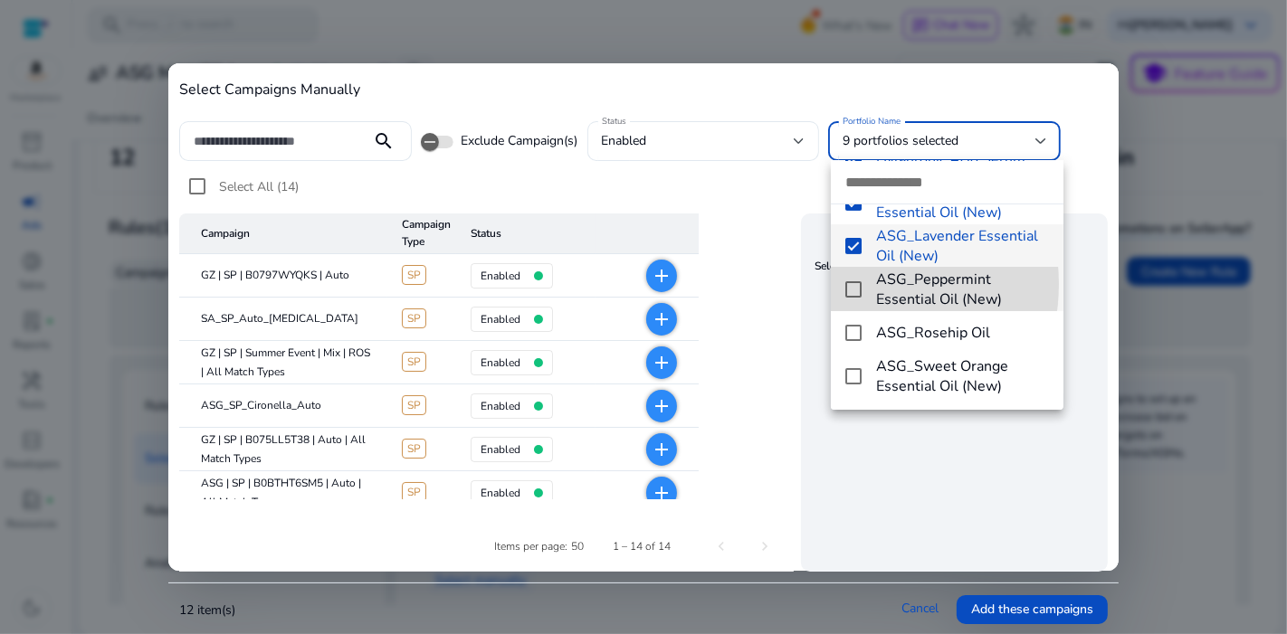
click at [843, 283] on mat-option "ASG_Peppermint Essential Oil (New)" at bounding box center [947, 289] width 232 height 43
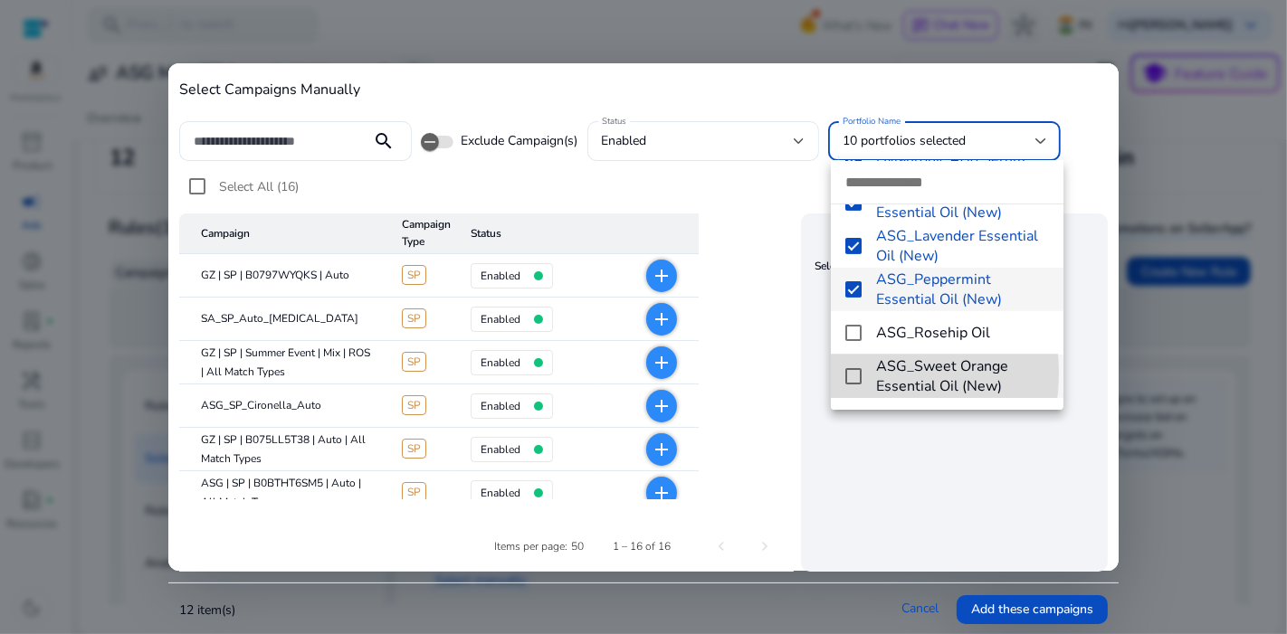
click at [855, 373] on mat-pseudo-checkbox at bounding box center [853, 376] width 16 height 16
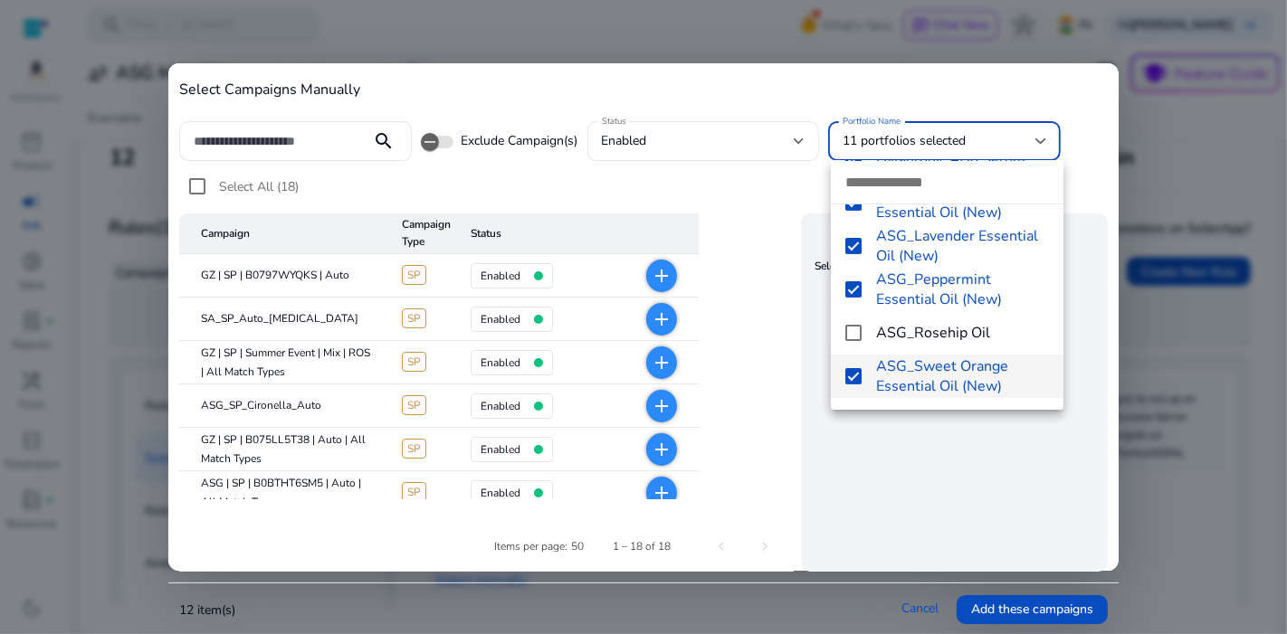
scroll to position [610, 0]
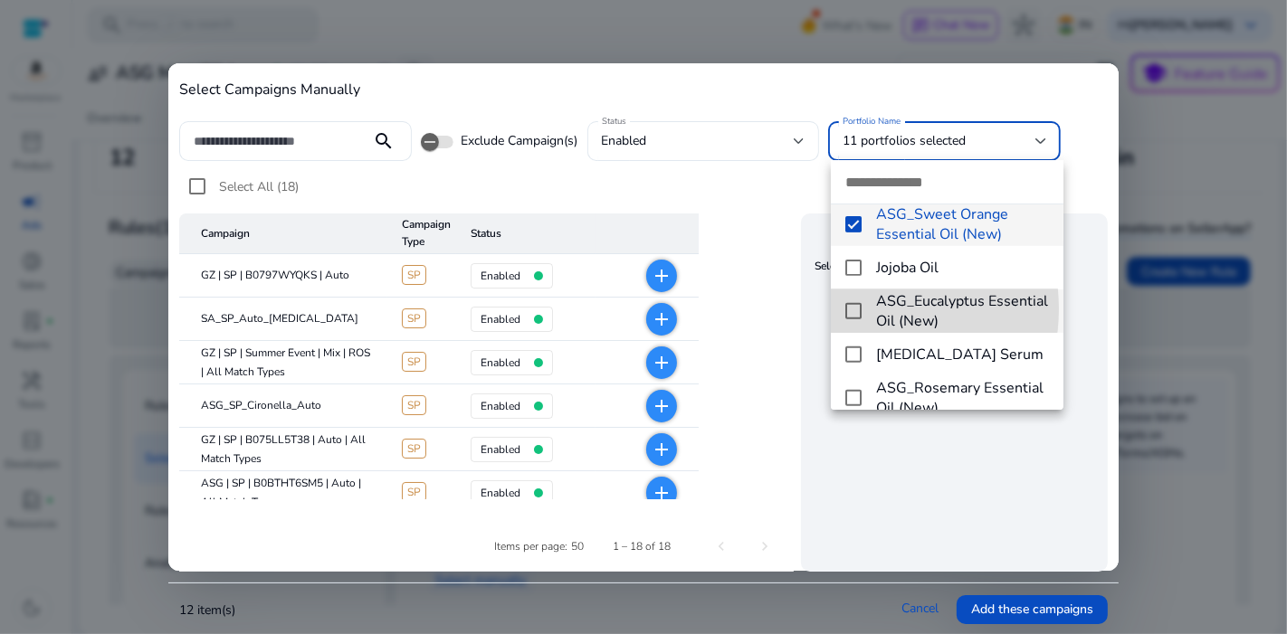
click at [852, 309] on mat-pseudo-checkbox at bounding box center [853, 311] width 16 height 16
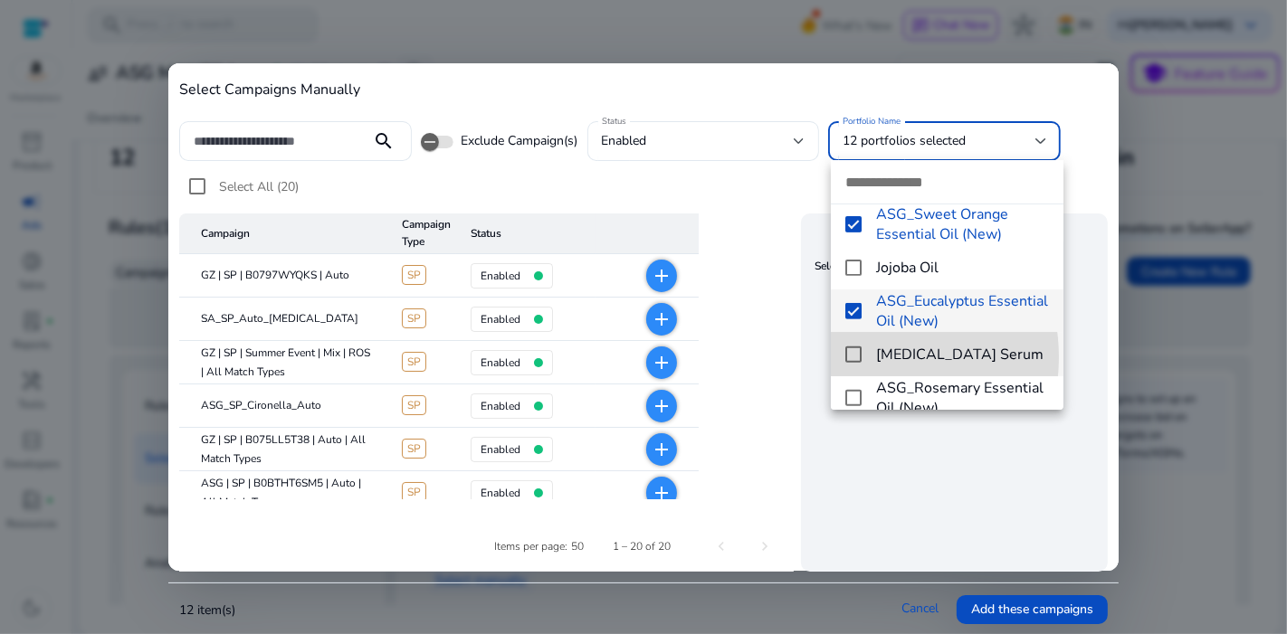
click at [862, 356] on mat-option "Retinol Serum" at bounding box center [947, 354] width 232 height 43
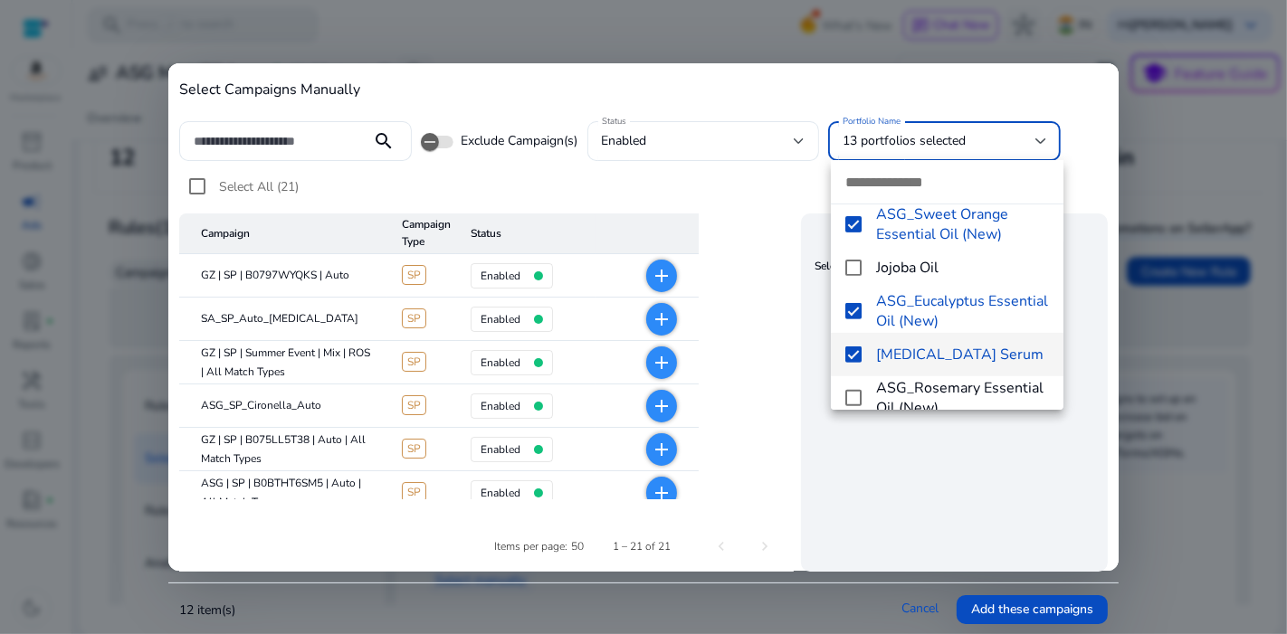
scroll to position [670, 0]
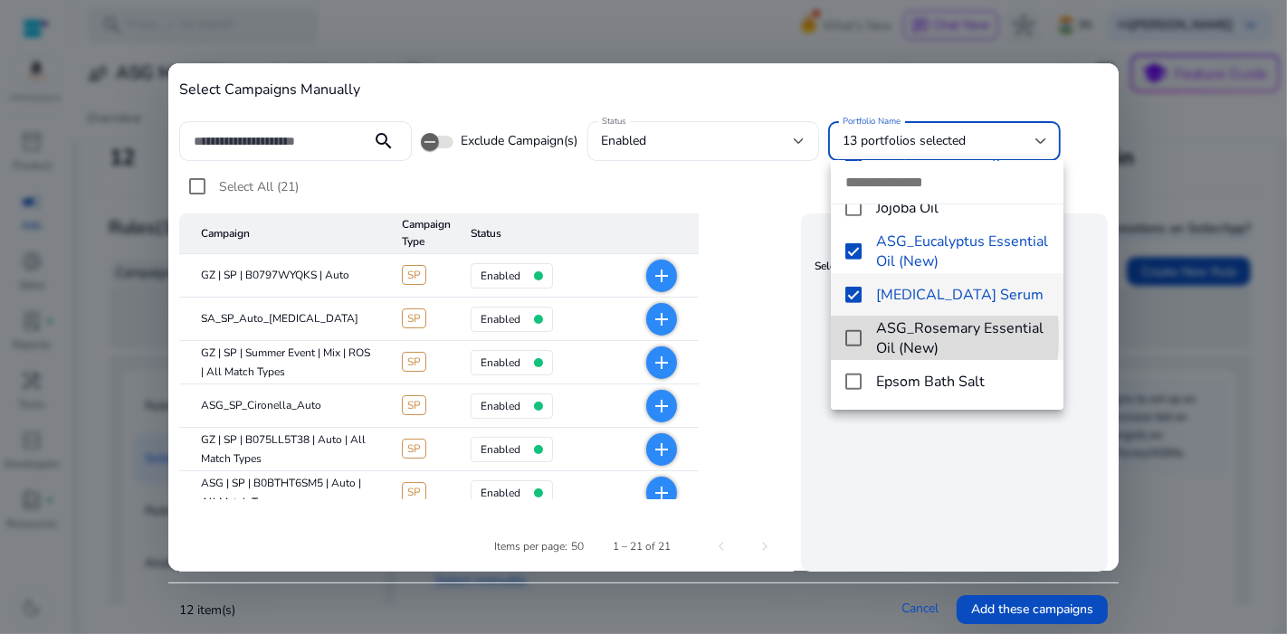
click at [854, 336] on mat-pseudo-checkbox at bounding box center [853, 338] width 16 height 16
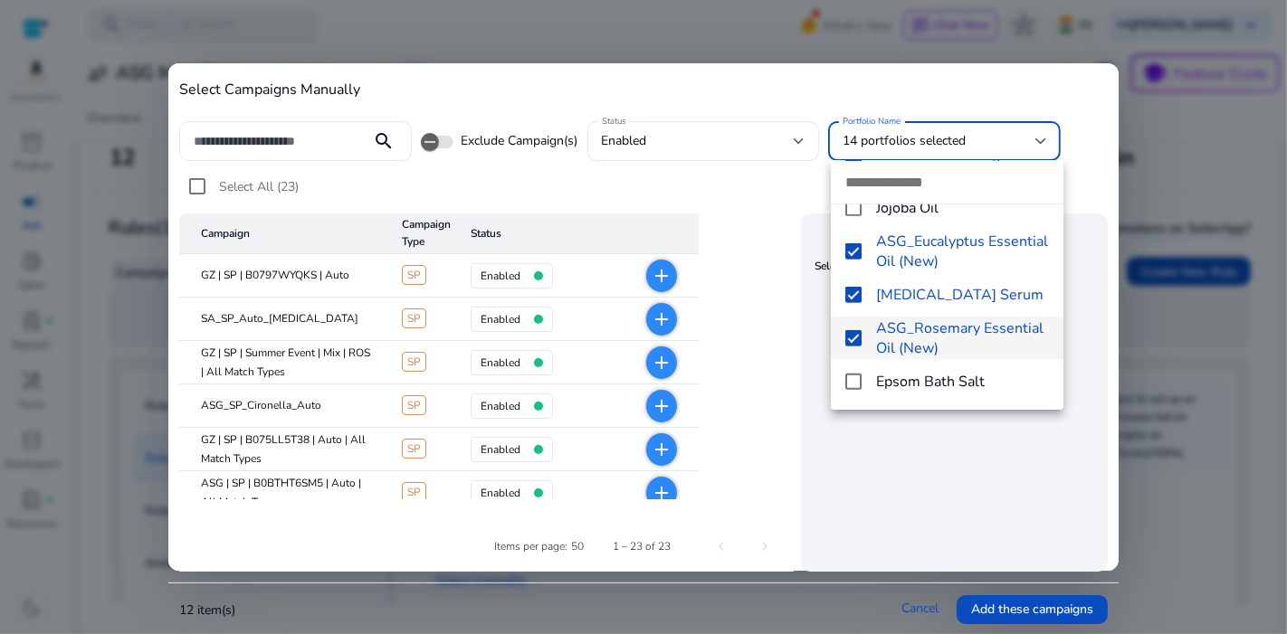
click at [879, 479] on div at bounding box center [643, 317] width 1287 height 634
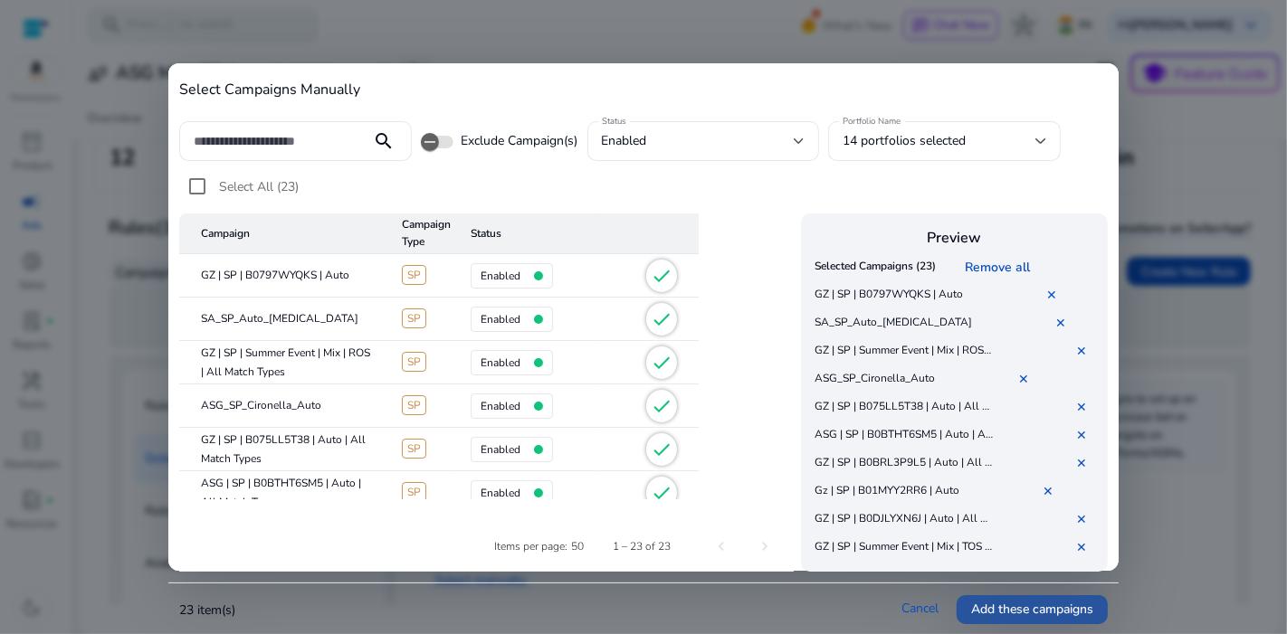
click at [1012, 609] on span "Add these campaigns" at bounding box center [1032, 609] width 122 height 19
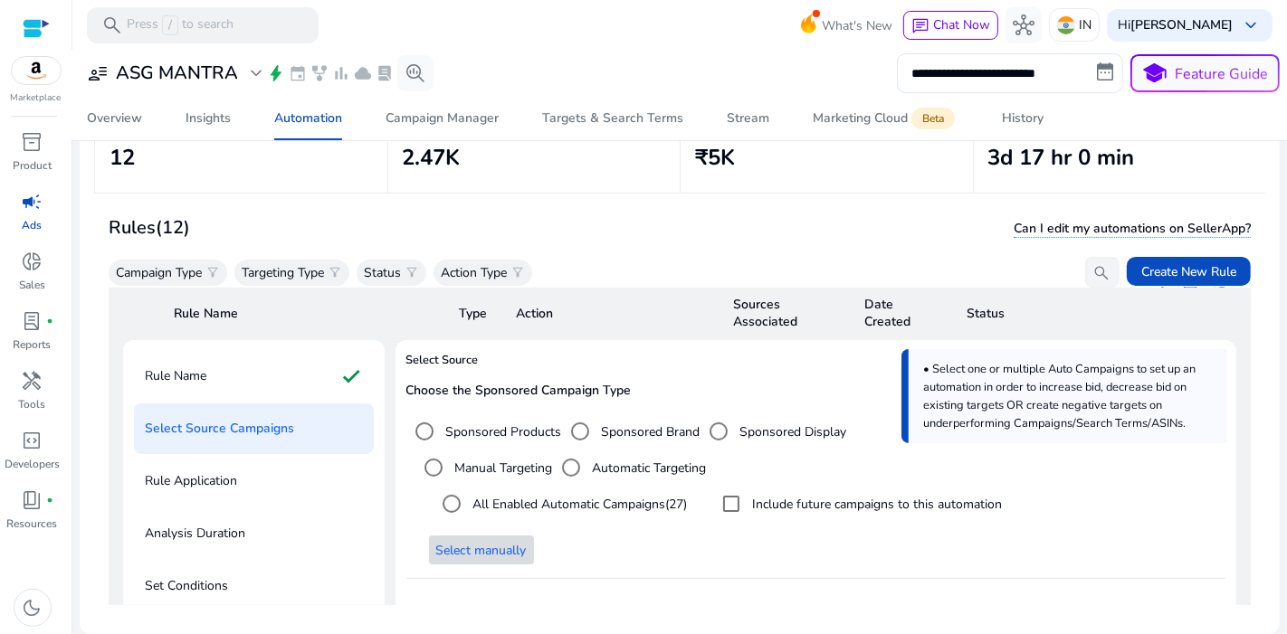
scroll to position [898, 0]
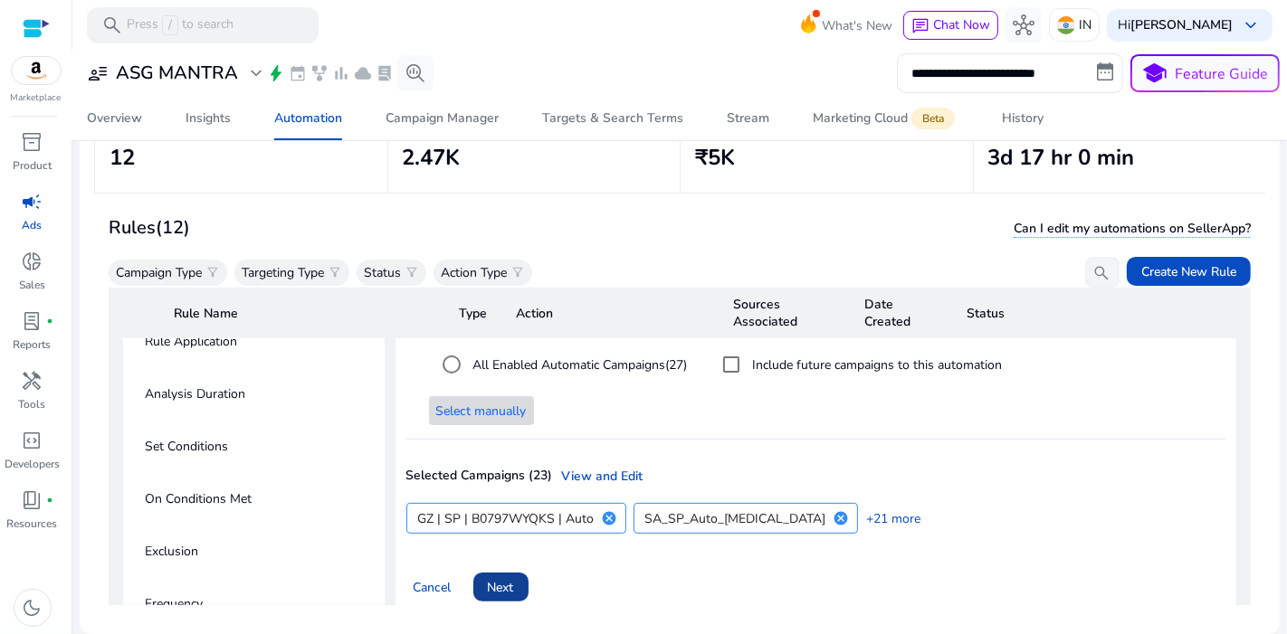
click at [517, 567] on span at bounding box center [500, 586] width 55 height 43
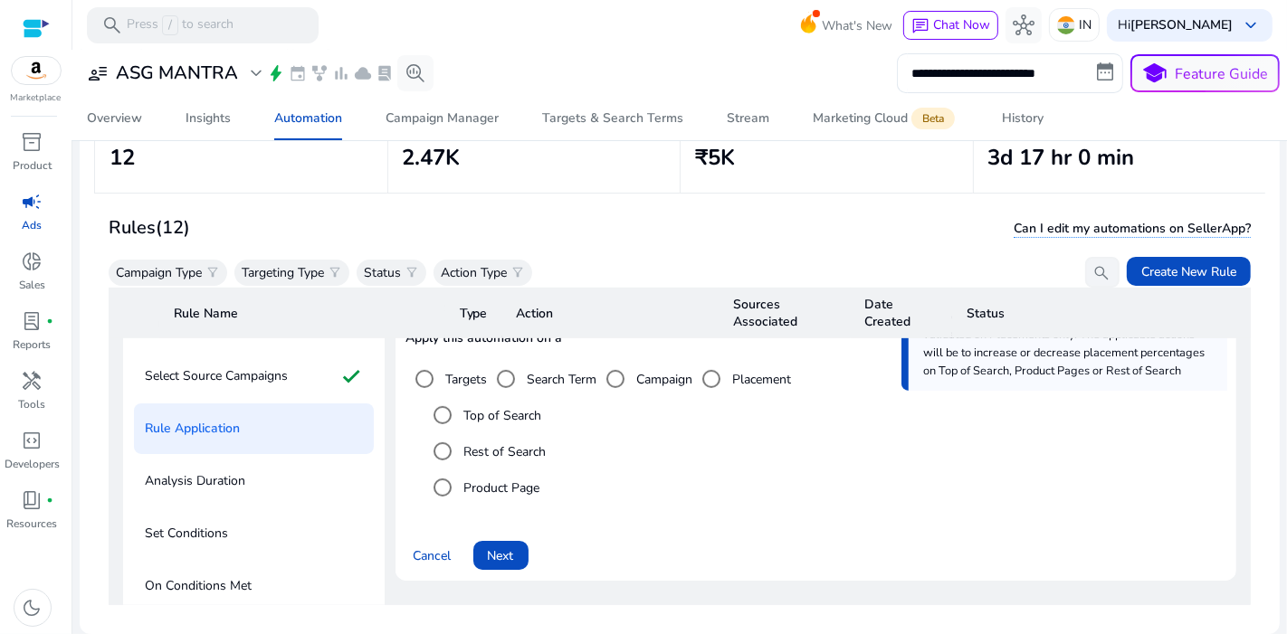
scroll to position [812, 0]
click at [512, 546] on span "Next" at bounding box center [501, 555] width 26 height 19
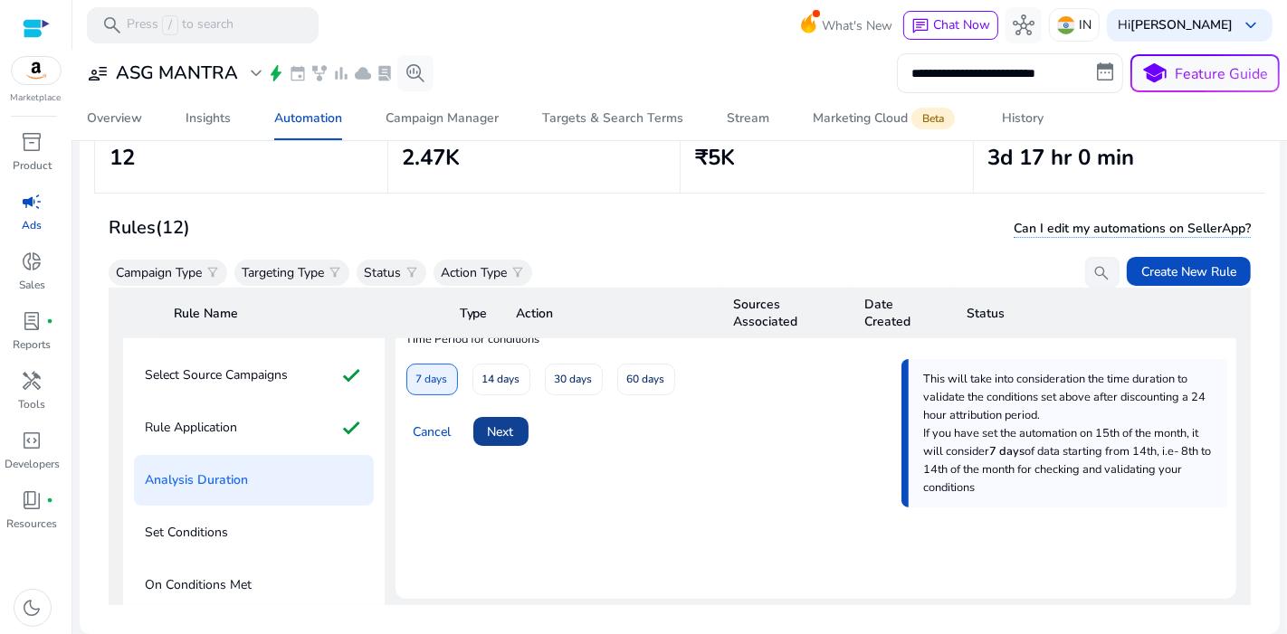
scroll to position [705, 0]
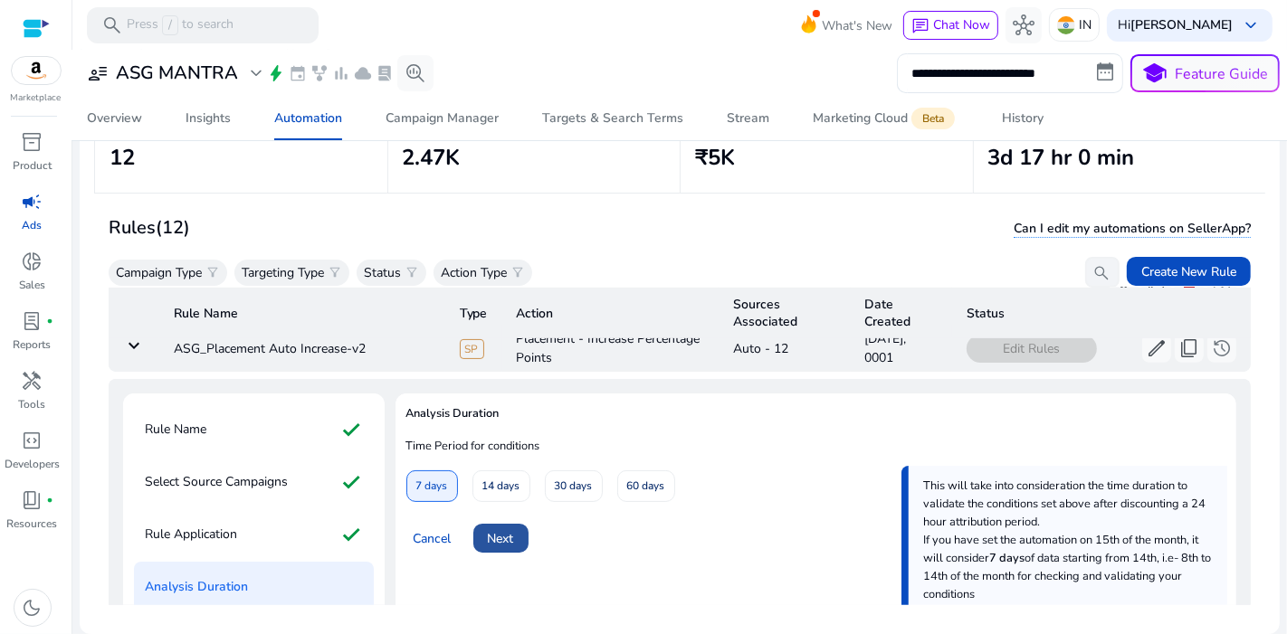
click at [507, 517] on span at bounding box center [500, 538] width 55 height 43
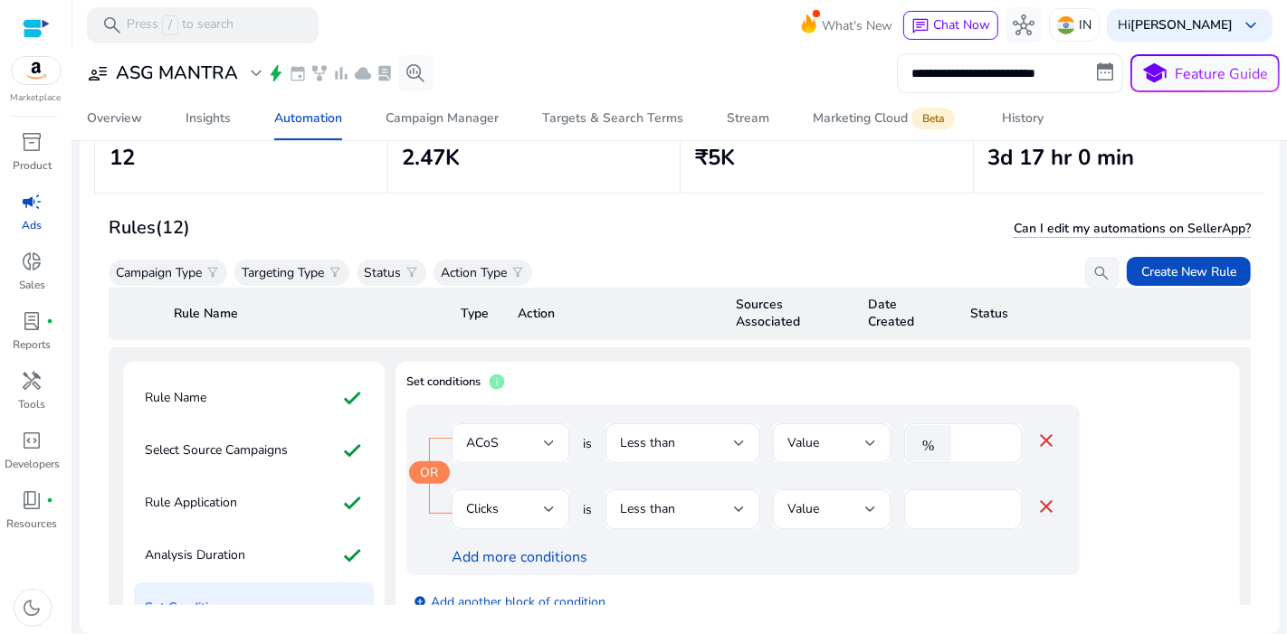
scroll to position [737, 0]
click at [984, 433] on input "**" at bounding box center [983, 443] width 47 height 20
type input "*"
type input "**"
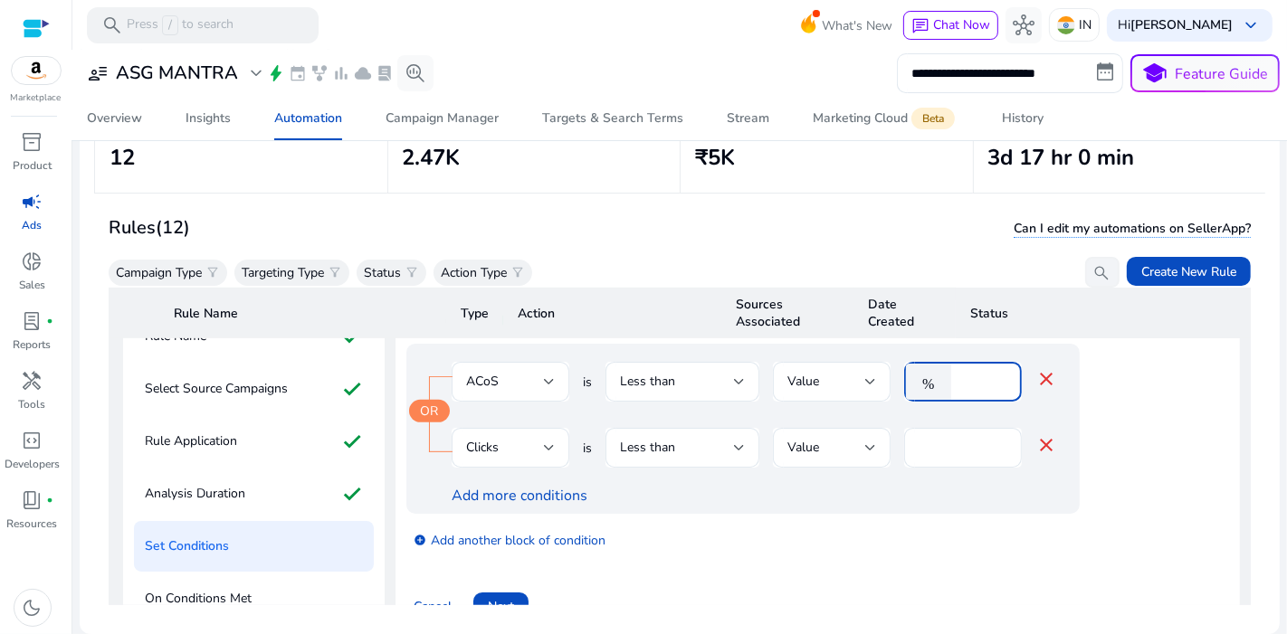
scroll to position [801, 0]
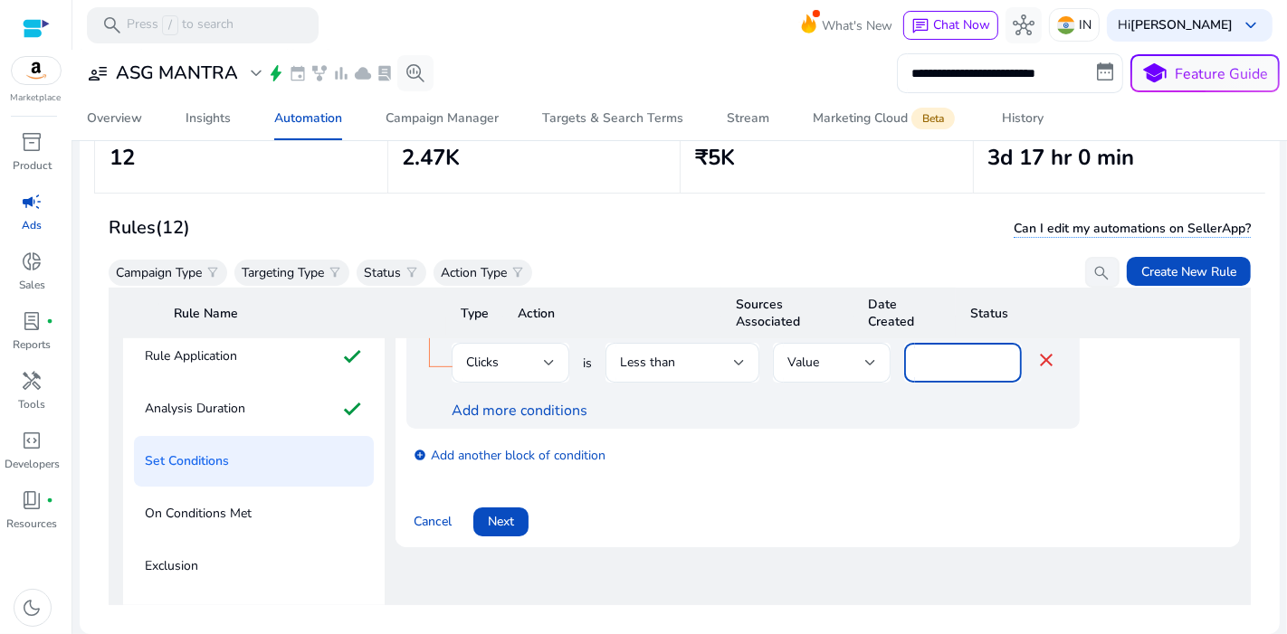
scroll to position [885, 0]
type input "**"
click at [521, 501] on span at bounding box center [500, 520] width 55 height 43
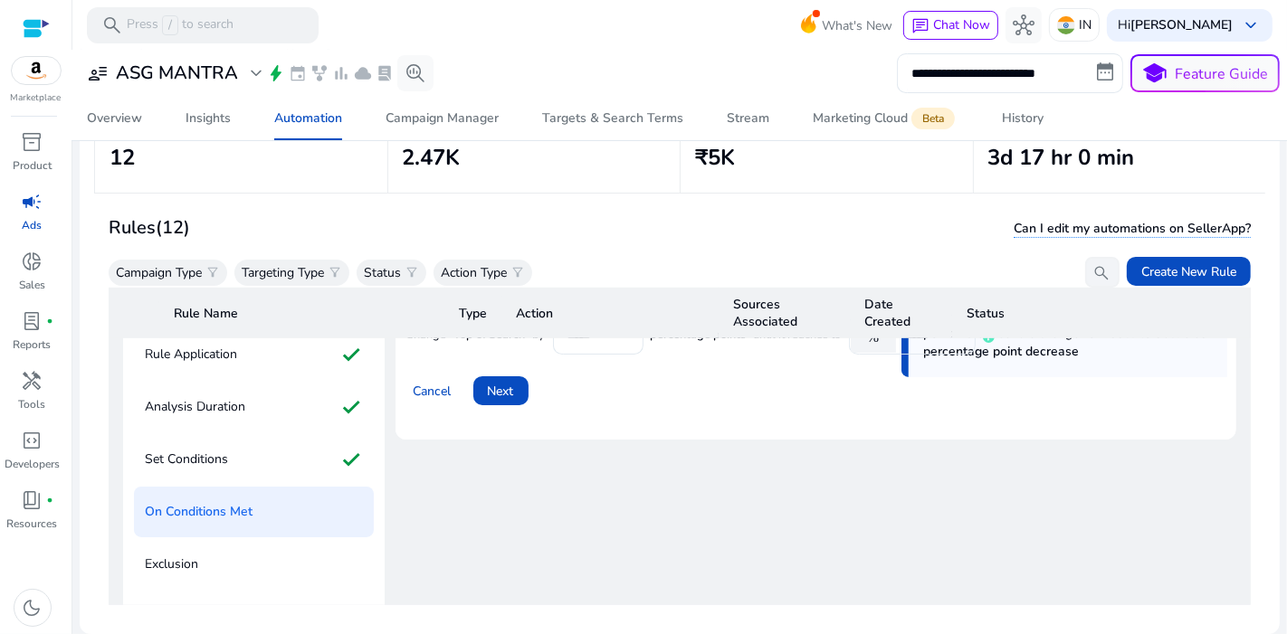
scroll to position [765, 0]
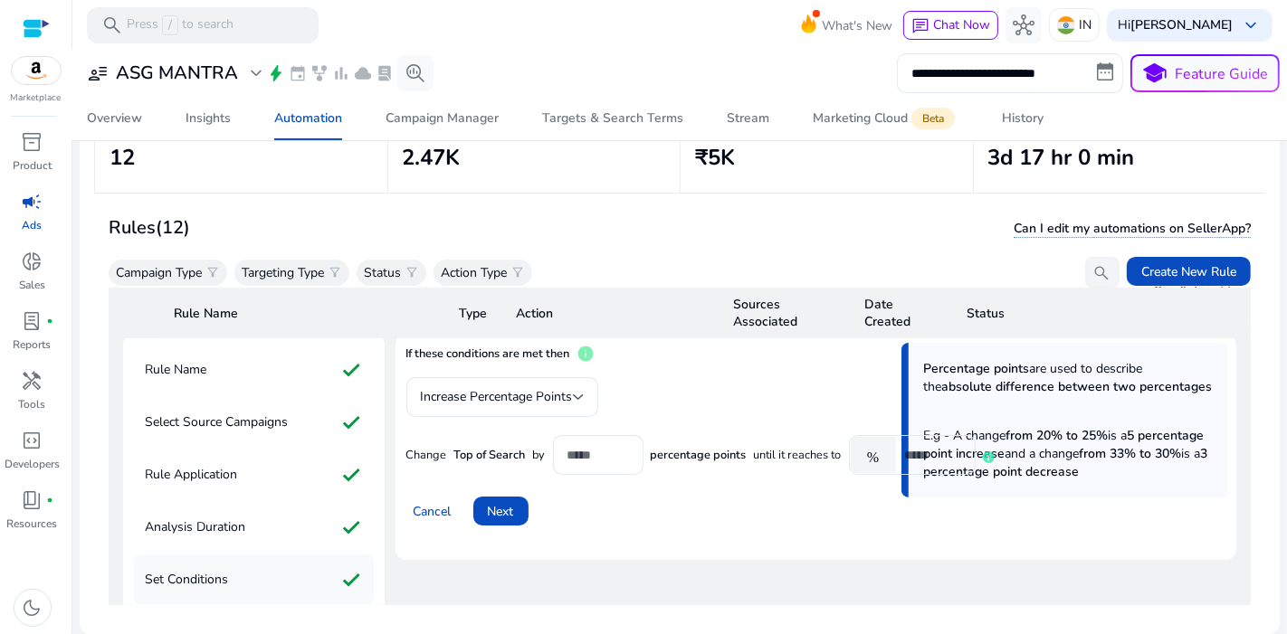
click at [276, 572] on div "Set Conditions check" at bounding box center [254, 580] width 240 height 51
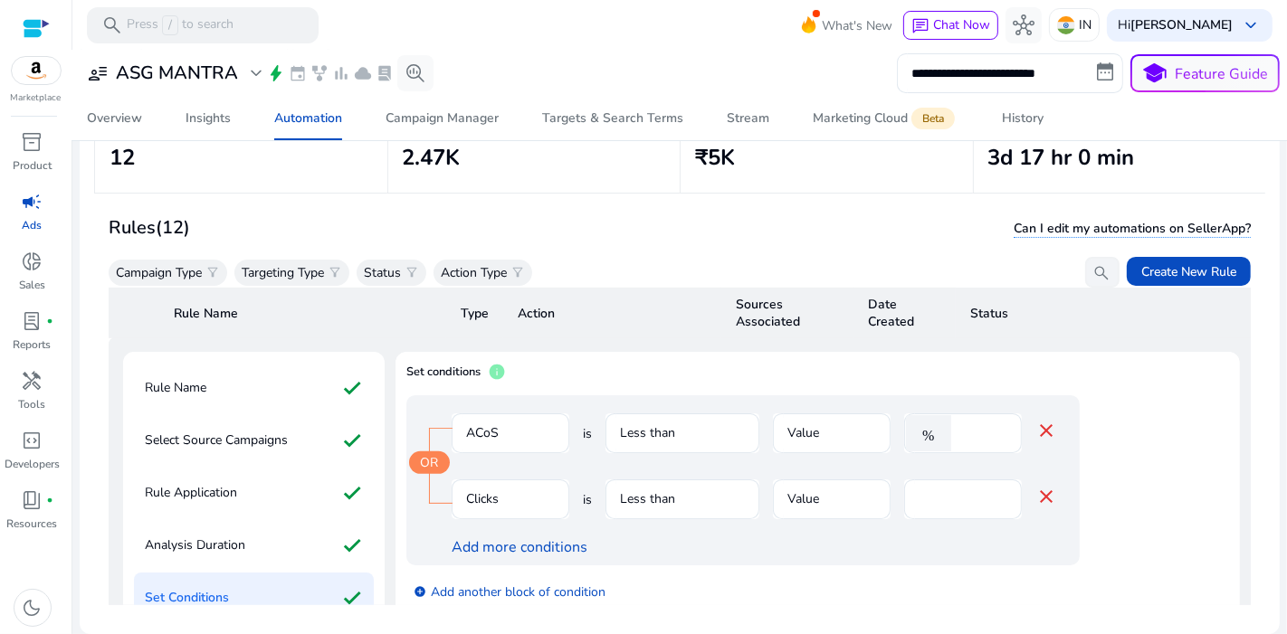
scroll to position [759, 0]
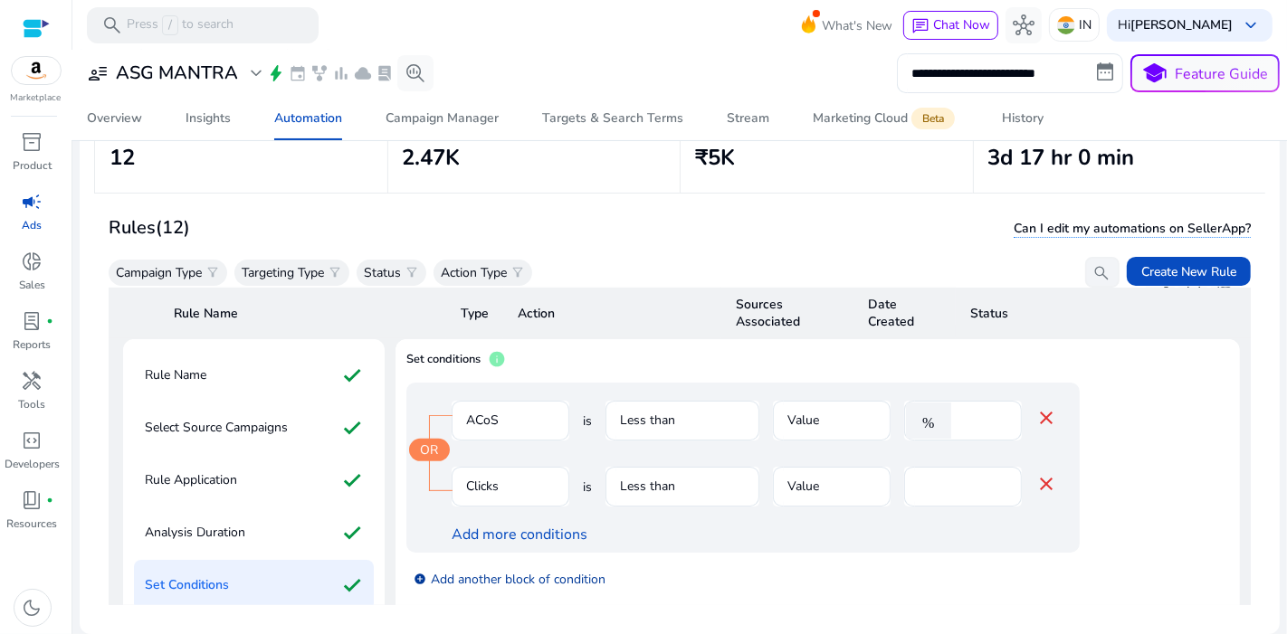
click at [534, 572] on link "add_circle Add another block of condition" at bounding box center [509, 578] width 192 height 21
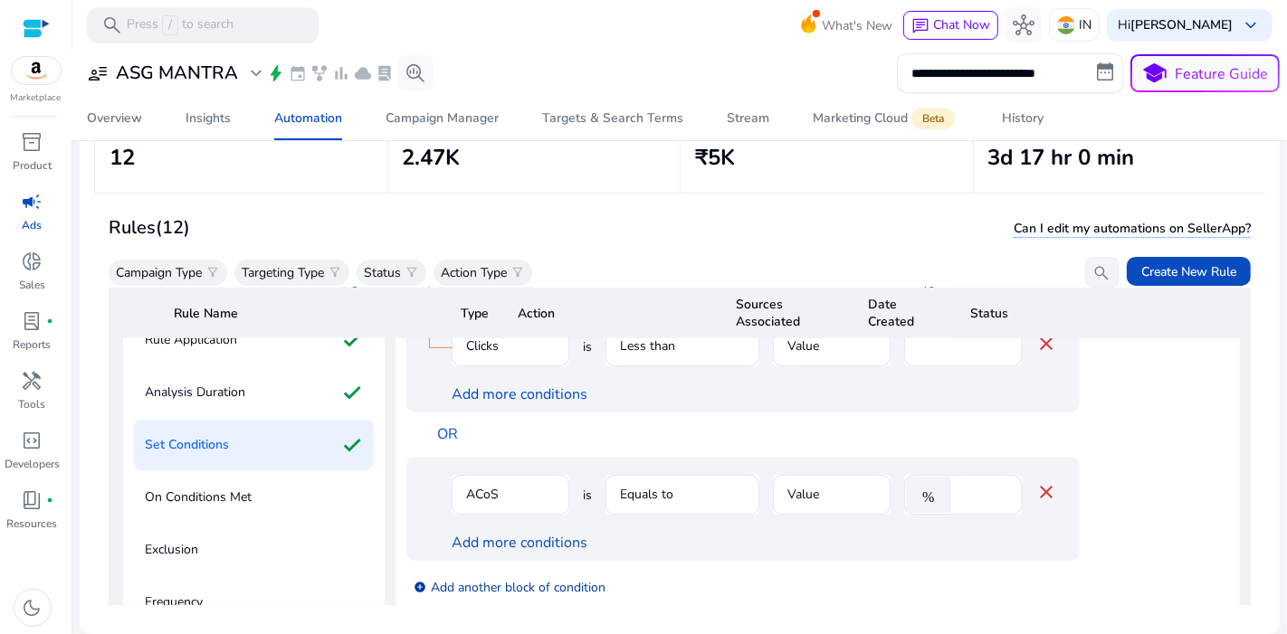
scroll to position [902, 0]
click at [518, 480] on mat-form-field "ACoS" at bounding box center [510, 501] width 118 height 59
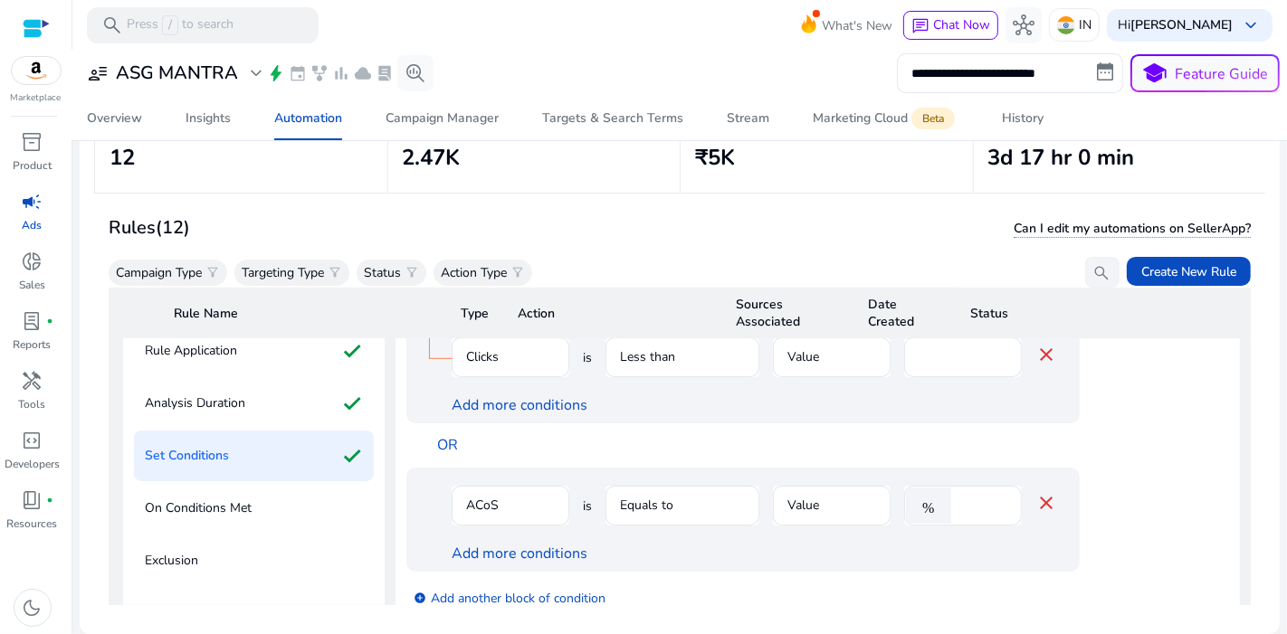
scroll to position [891, 0]
click at [1048, 489] on mat-icon "close" at bounding box center [1046, 500] width 22 height 22
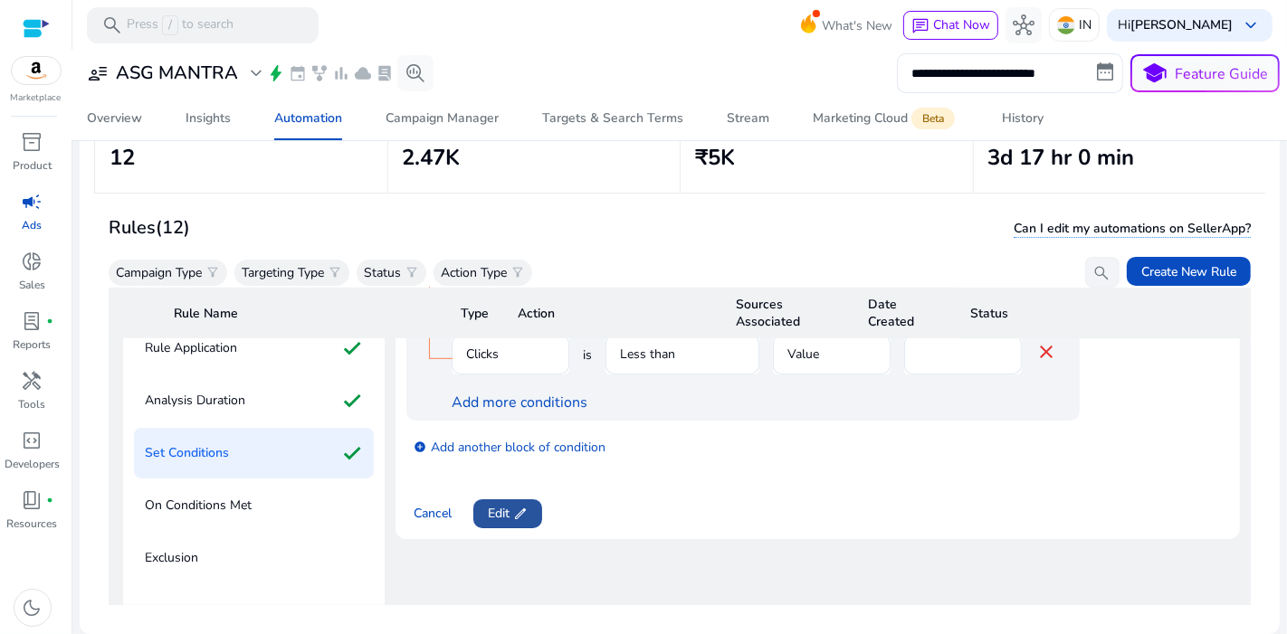
click at [514, 516] on span at bounding box center [507, 513] width 69 height 43
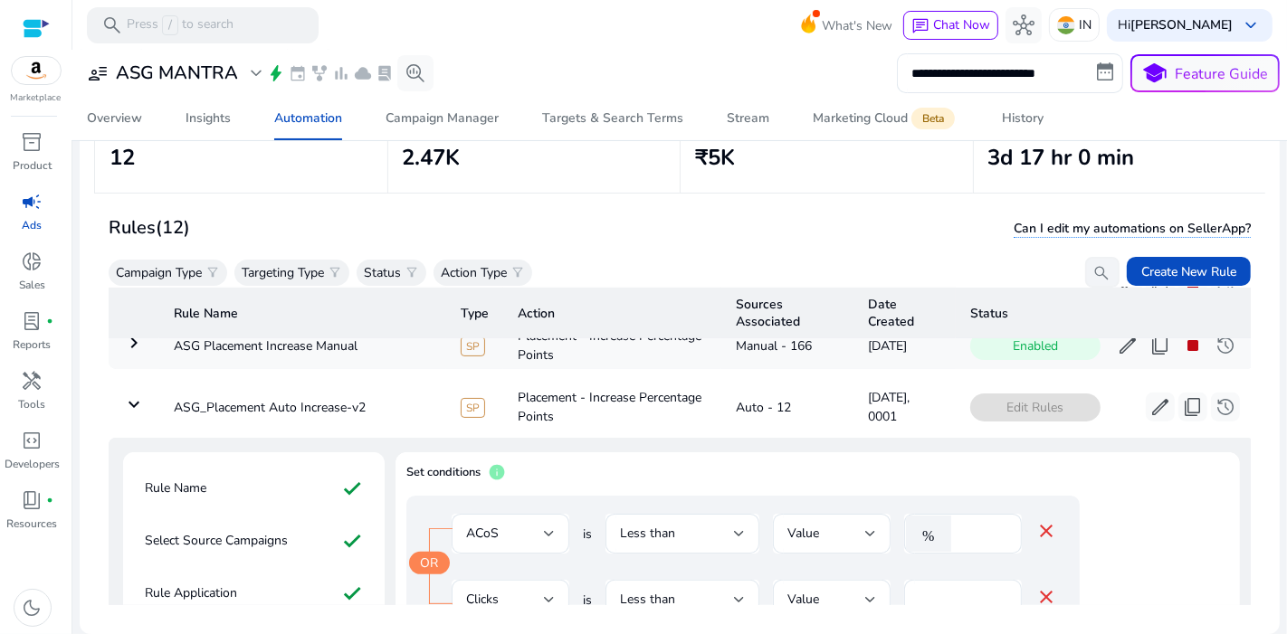
scroll to position [791, 0]
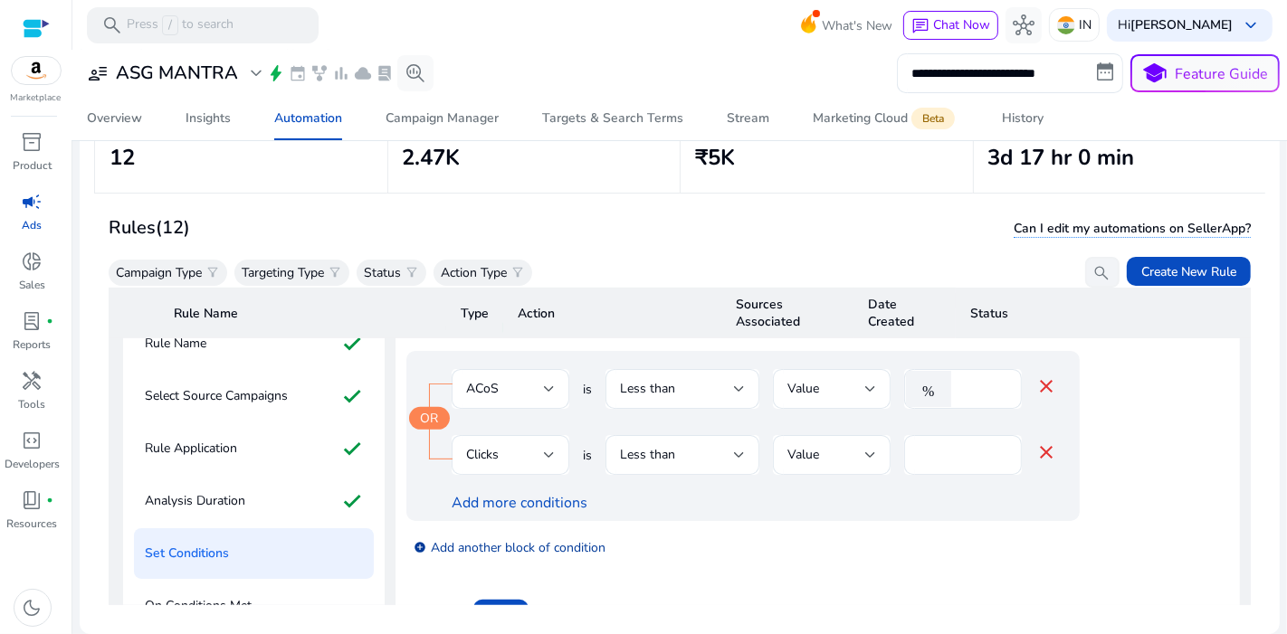
click at [551, 537] on link "add_circle Add another block of condition" at bounding box center [509, 547] width 192 height 21
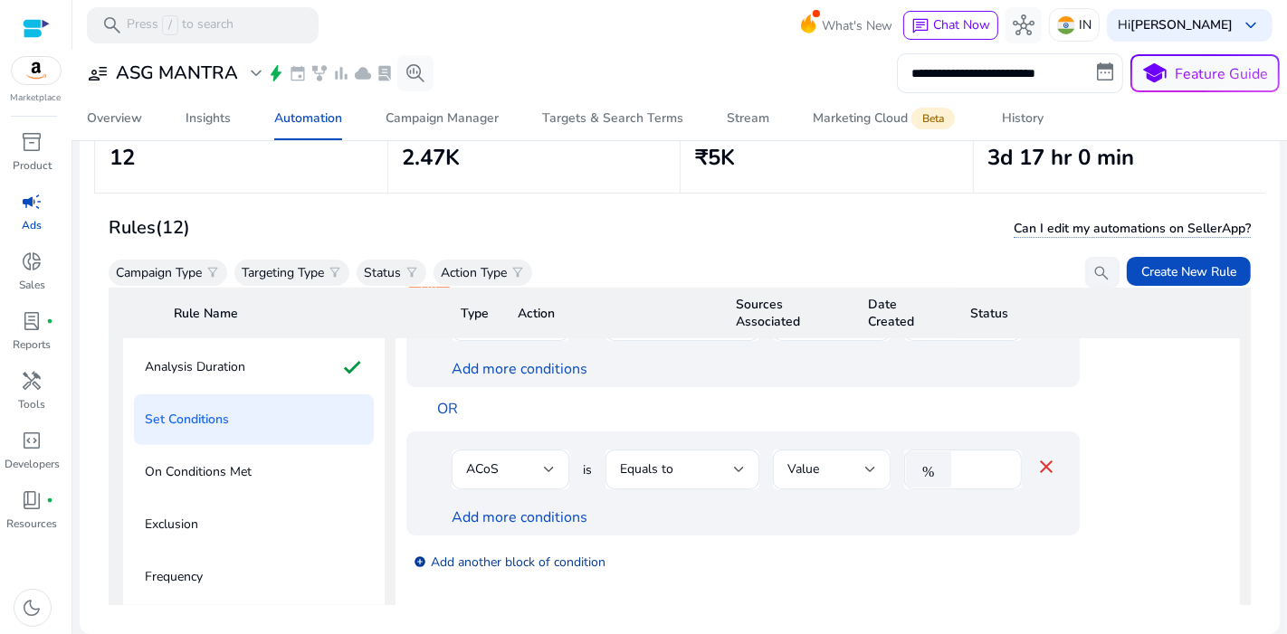
scroll to position [931, 0]
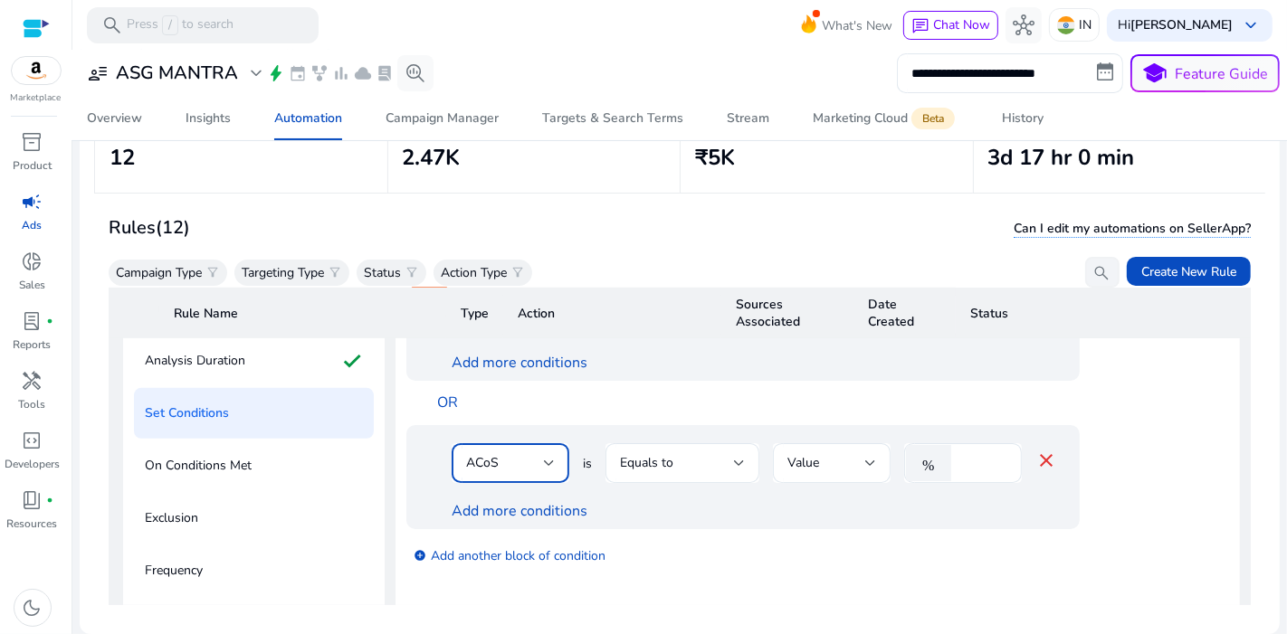
click at [519, 453] on div "ACoS" at bounding box center [505, 463] width 78 height 20
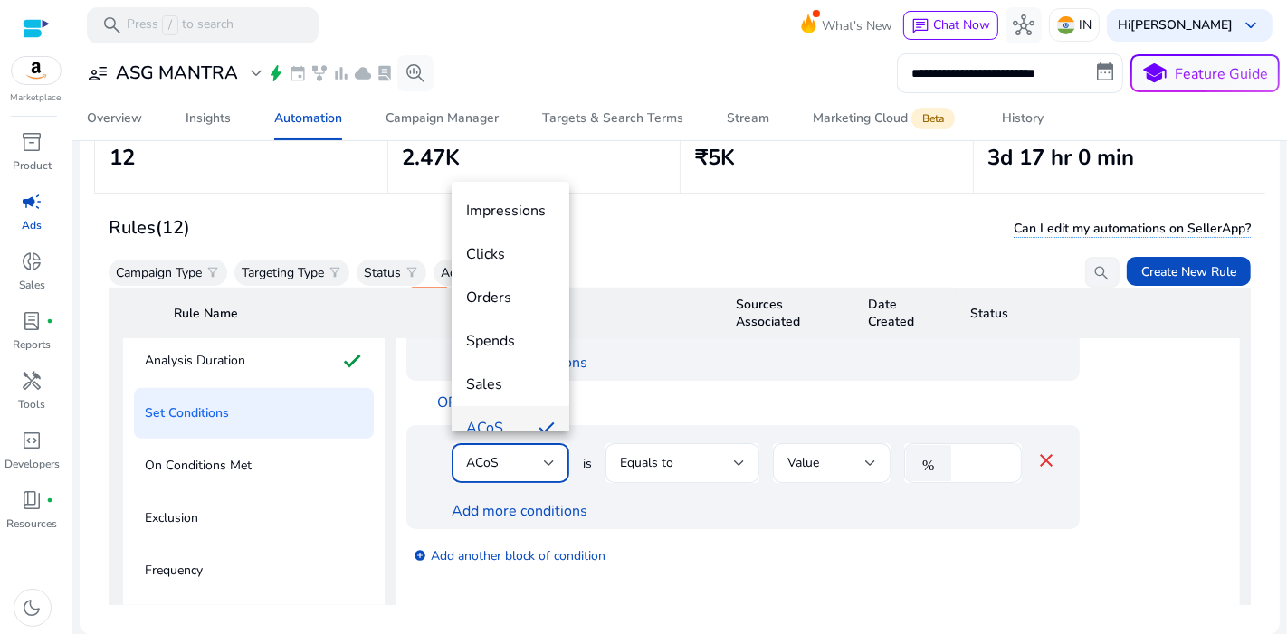
scroll to position [18, 0]
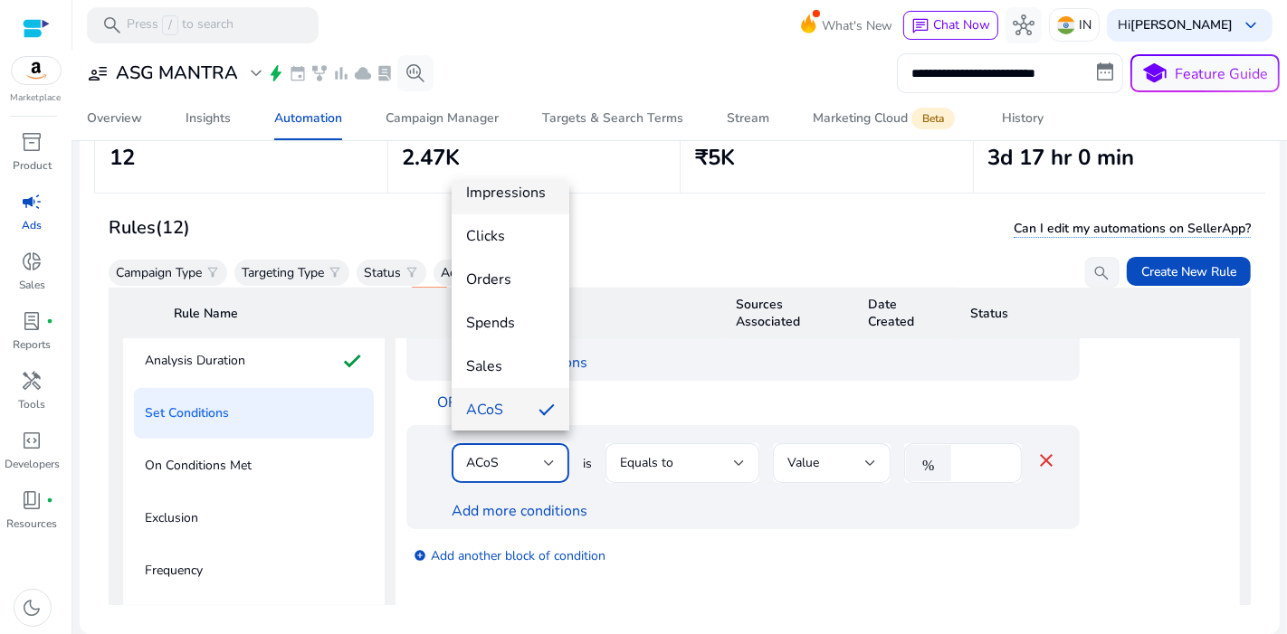
click at [496, 201] on span "Impressions" at bounding box center [510, 193] width 89 height 20
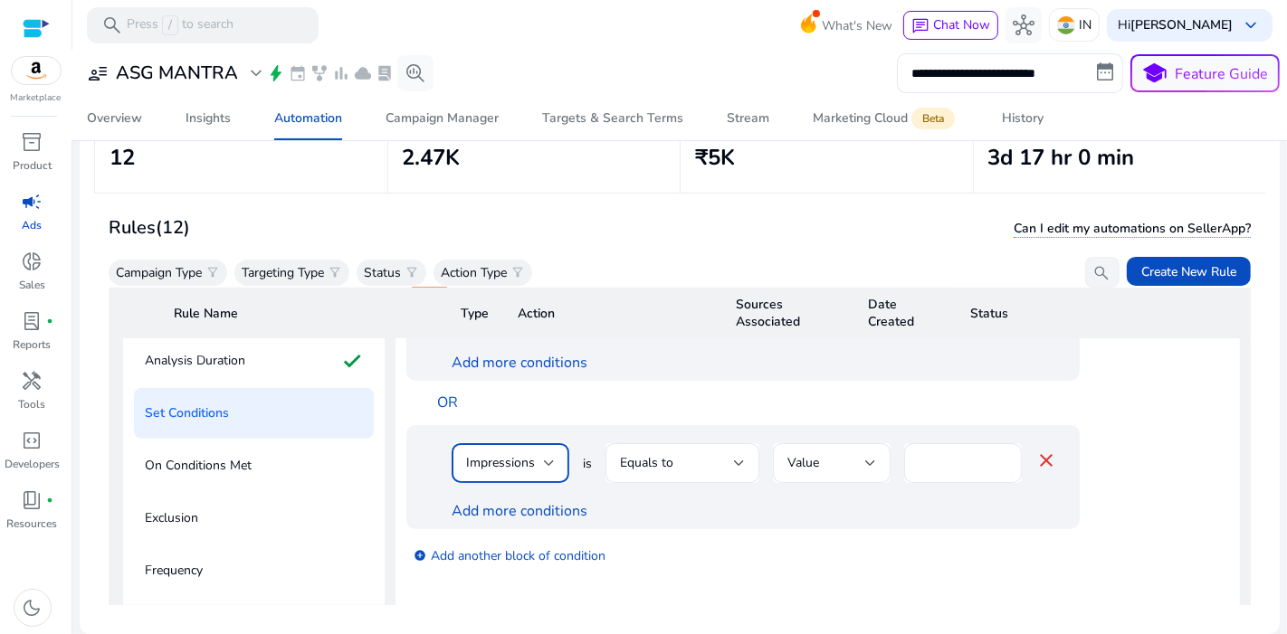
scroll to position [7, 0]
click at [698, 467] on div "Equals to" at bounding box center [682, 463] width 125 height 40
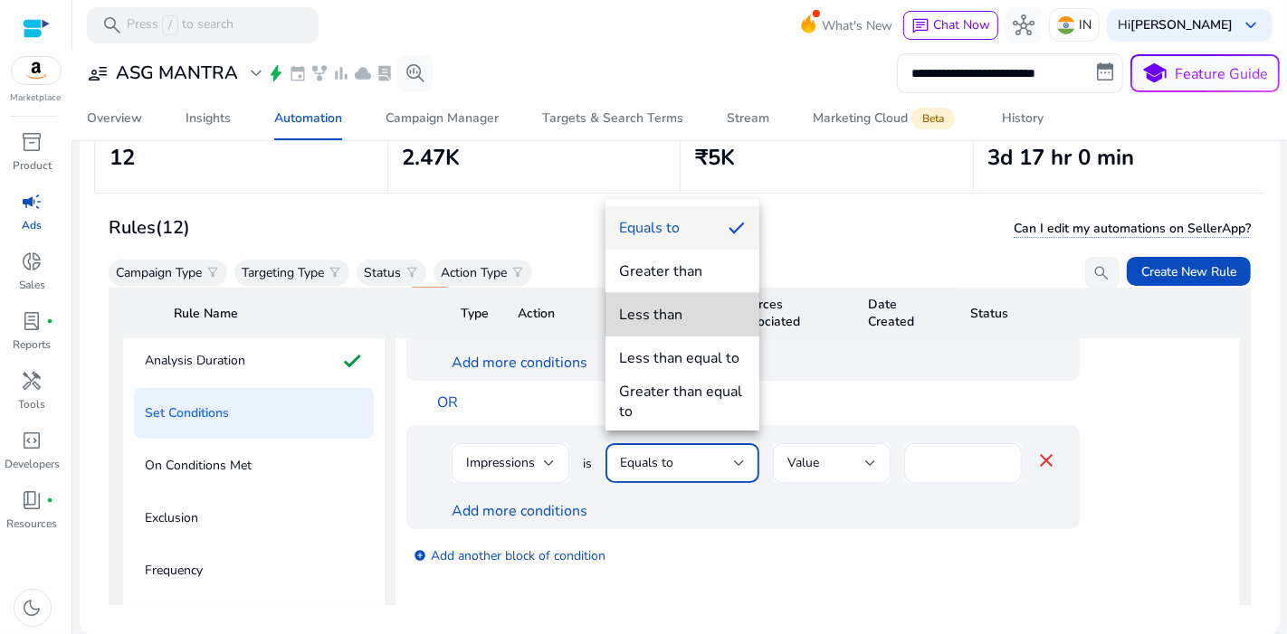
click at [704, 307] on span "Less than" at bounding box center [682, 315] width 125 height 20
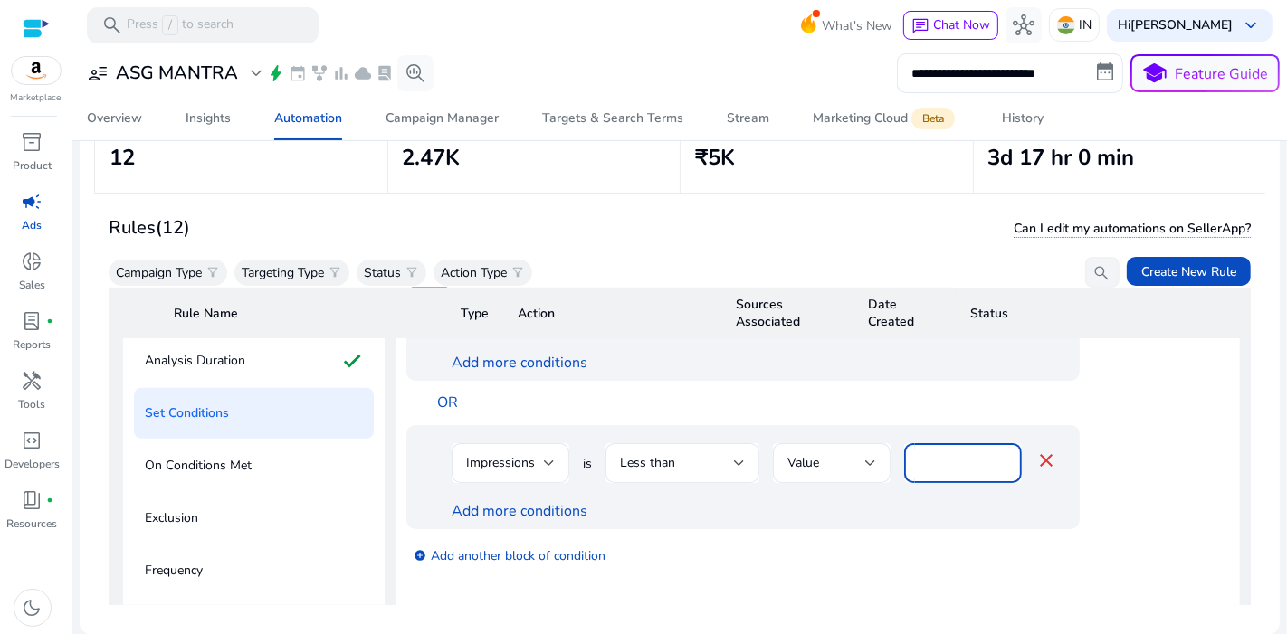
click at [955, 453] on input "****" at bounding box center [962, 463] width 89 height 20
type input "*"
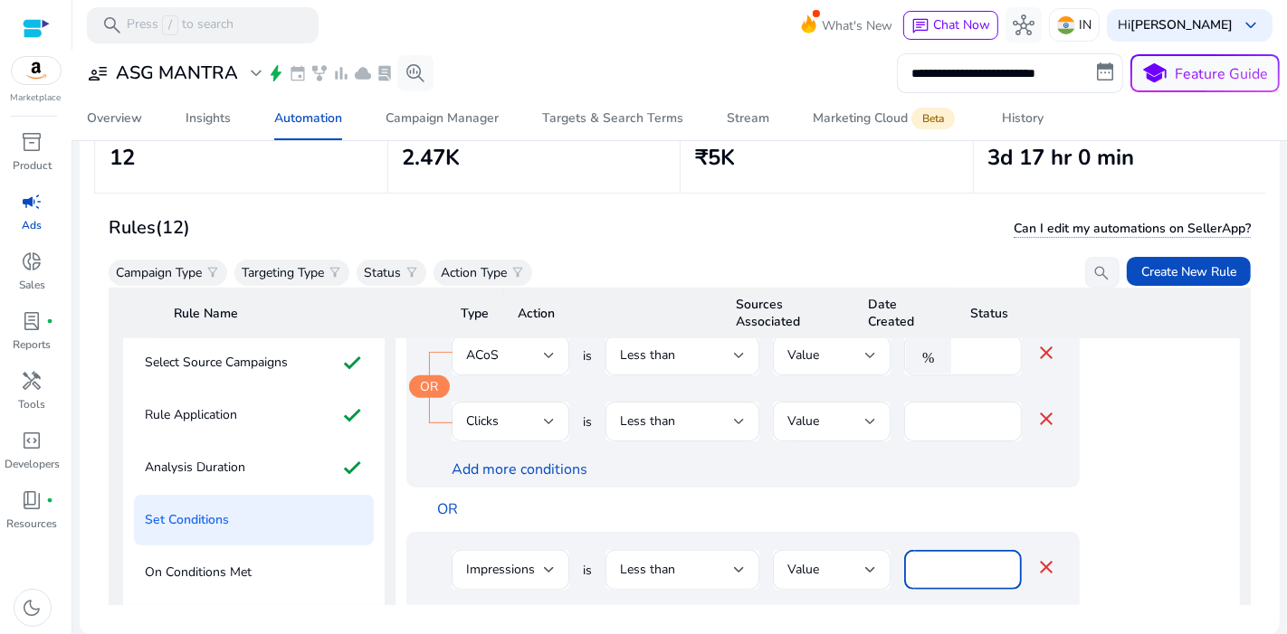
scroll to position [891, 0]
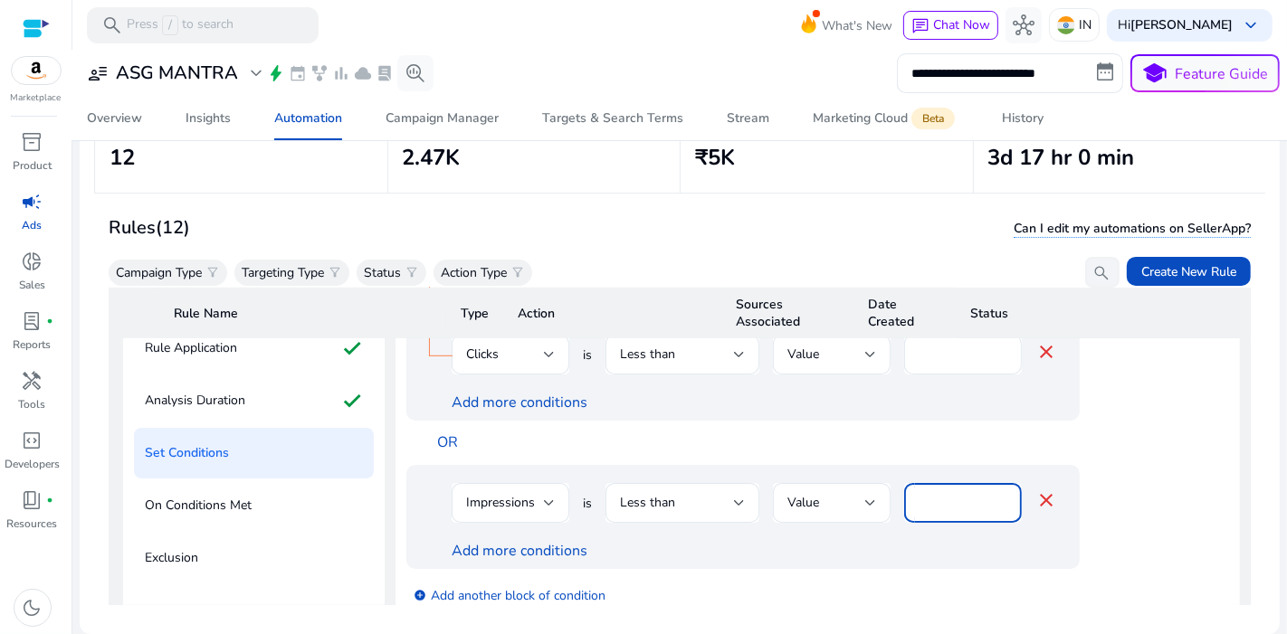
type input "****"
click at [1045, 489] on mat-icon "close" at bounding box center [1046, 500] width 22 height 22
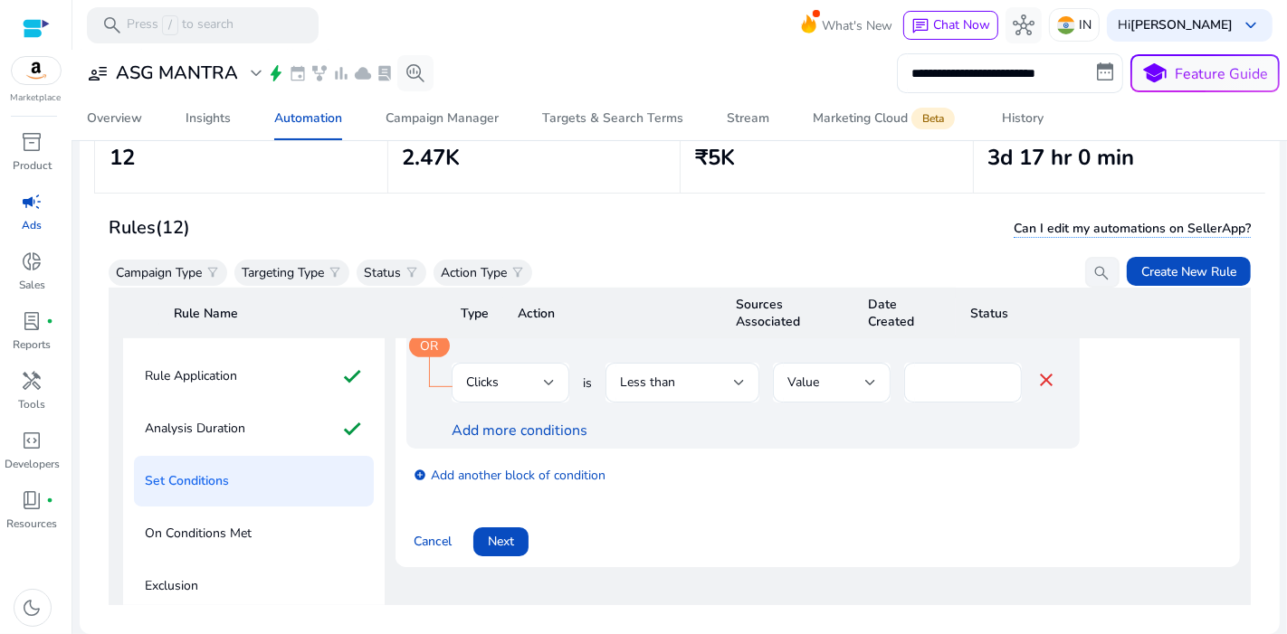
scroll to position [865, 0]
click at [522, 524] on span at bounding box center [500, 539] width 55 height 43
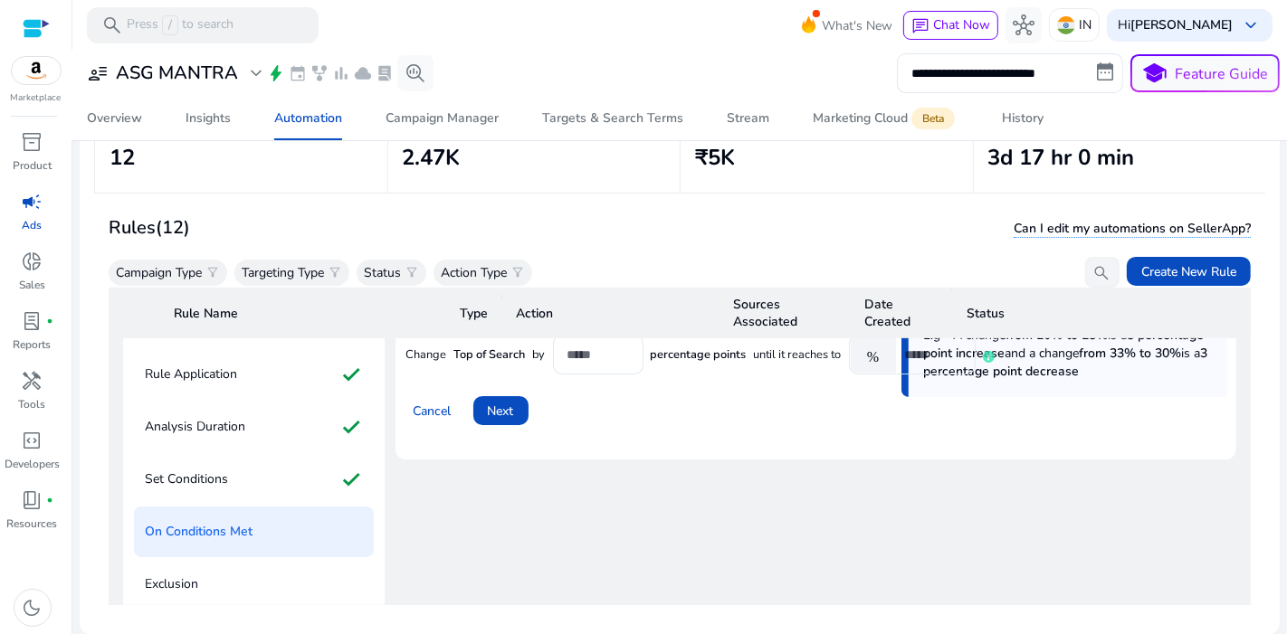
click at [522, 524] on div "If these conditions are met then info Percentage points are used to describe th…" at bounding box center [815, 479] width 841 height 492
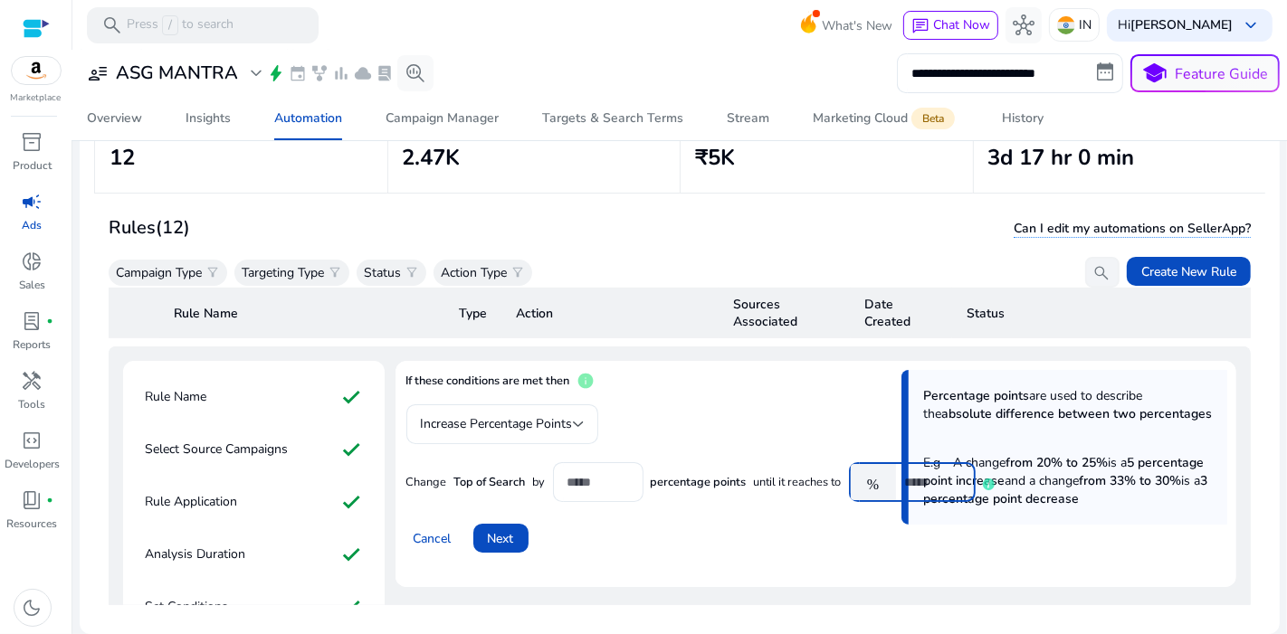
click at [920, 472] on input "**" at bounding box center [933, 482] width 56 height 20
type input "*"
type input "***"
click at [597, 472] on input "*" at bounding box center [598, 482] width 62 height 20
type input "**"
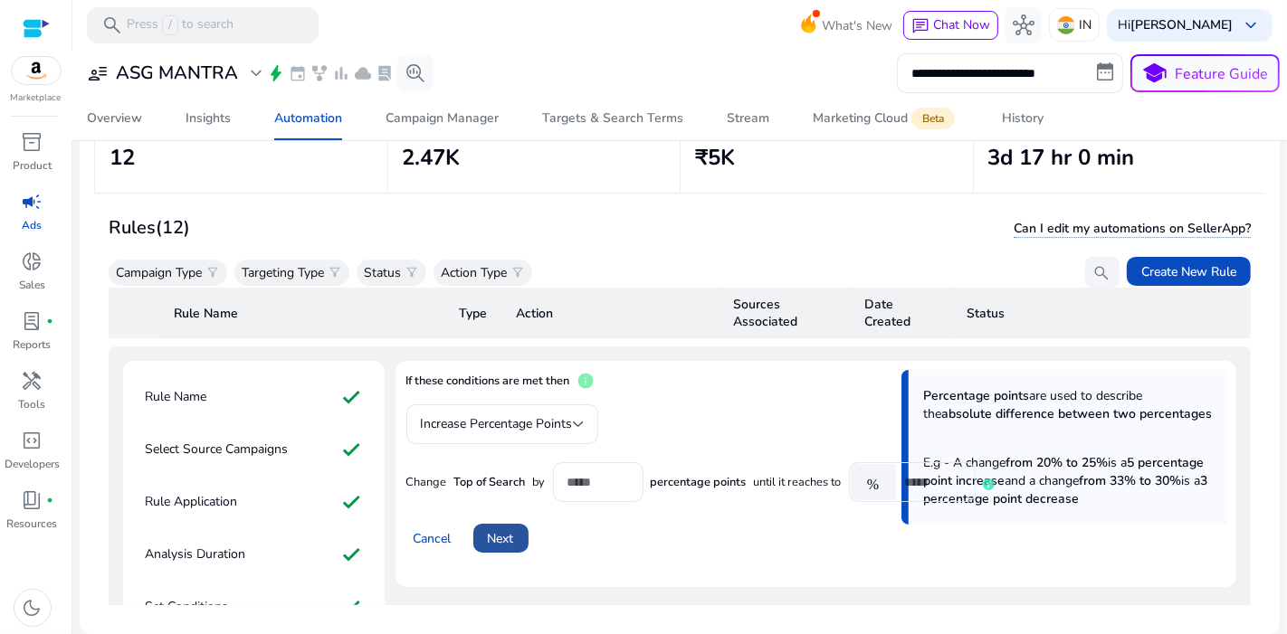
click at [515, 517] on span at bounding box center [500, 538] width 55 height 43
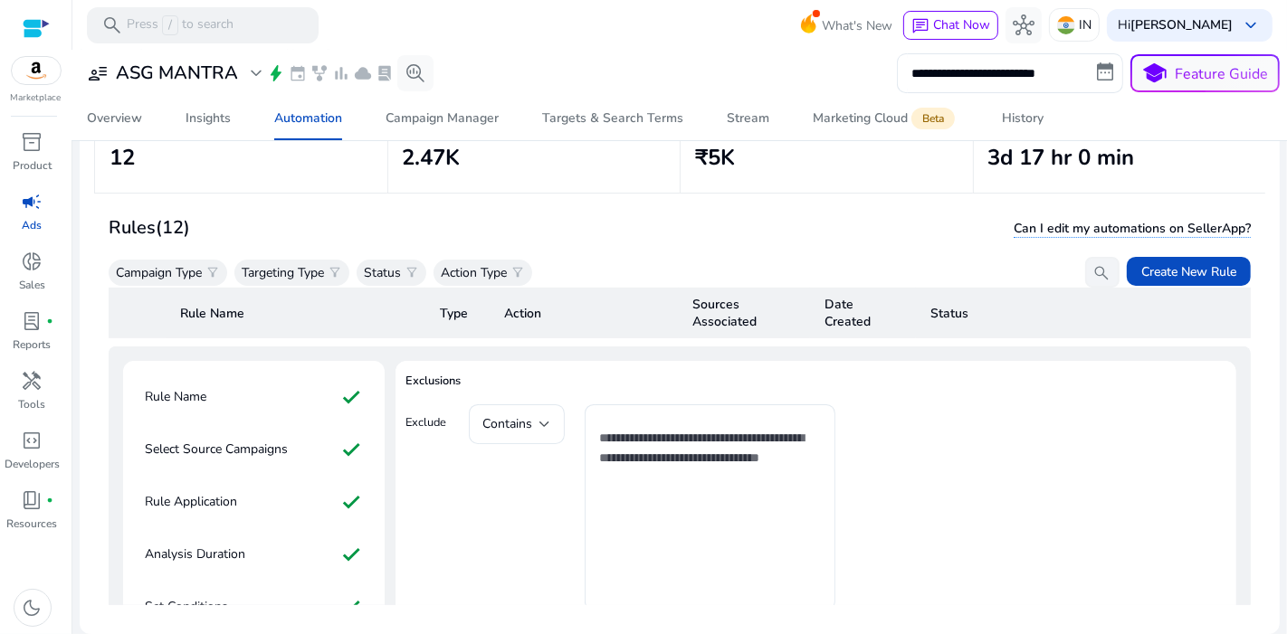
scroll to position [928, 0]
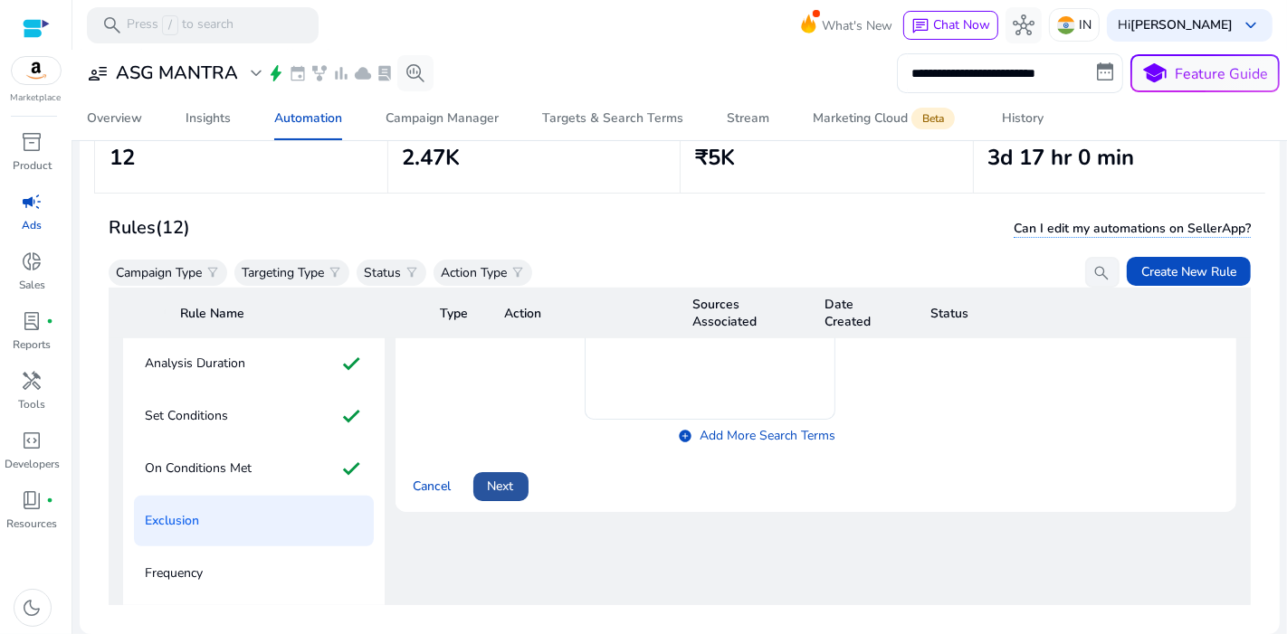
click at [493, 480] on span "Next" at bounding box center [501, 486] width 26 height 19
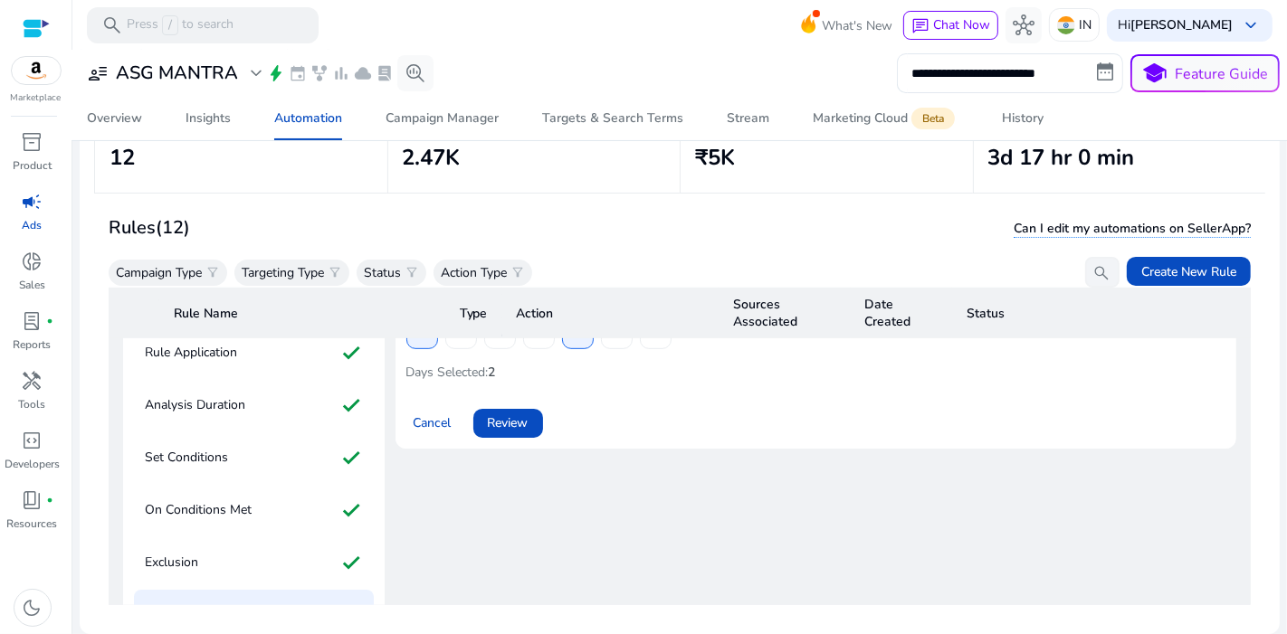
scroll to position [889, 0]
click at [507, 412] on span "Review" at bounding box center [508, 421] width 41 height 19
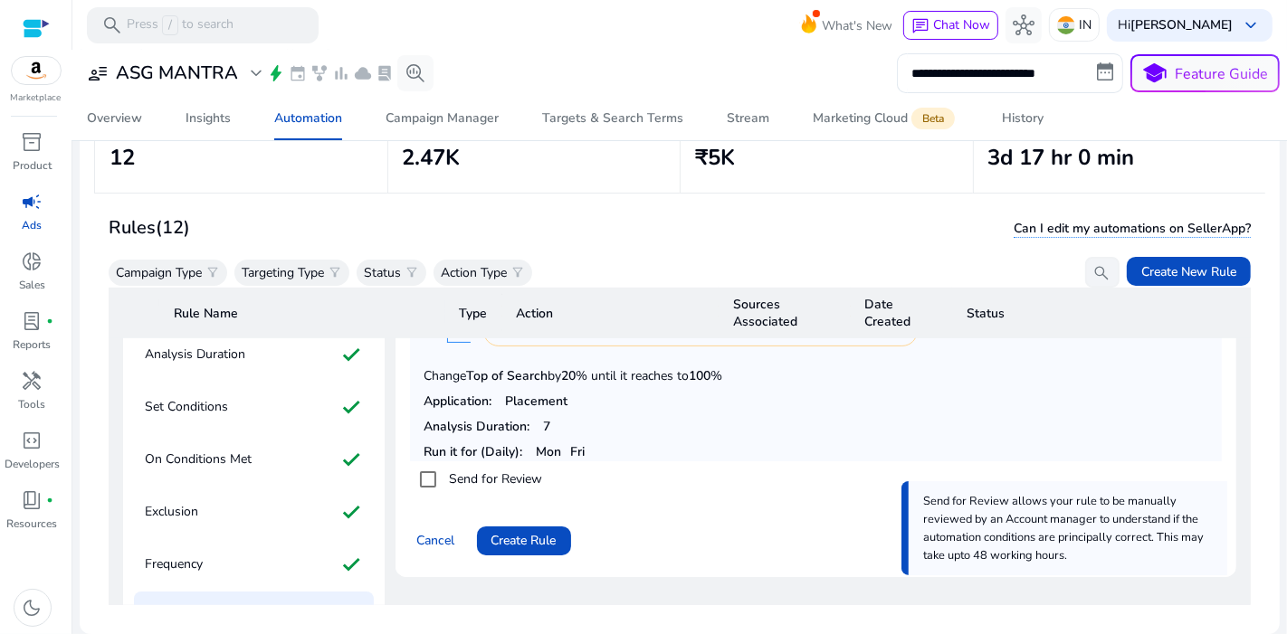
scroll to position [938, 0]
click at [548, 530] on span "Create Rule" at bounding box center [523, 539] width 65 height 19
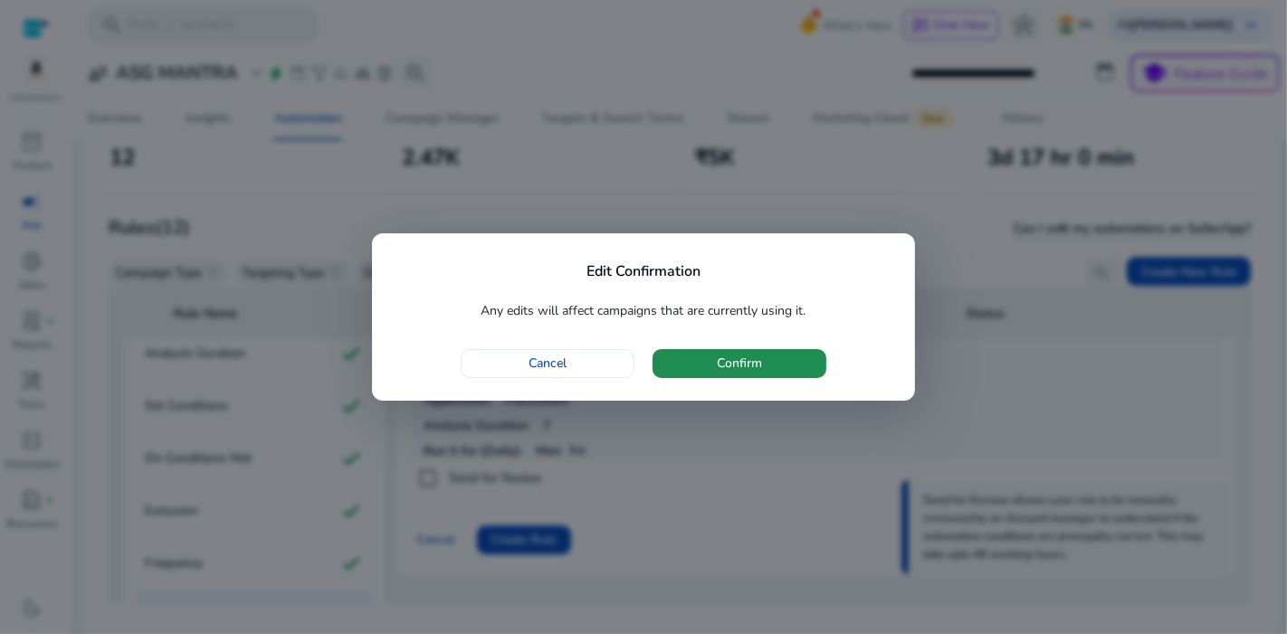
click at [798, 355] on span "button" at bounding box center [739, 363] width 174 height 43
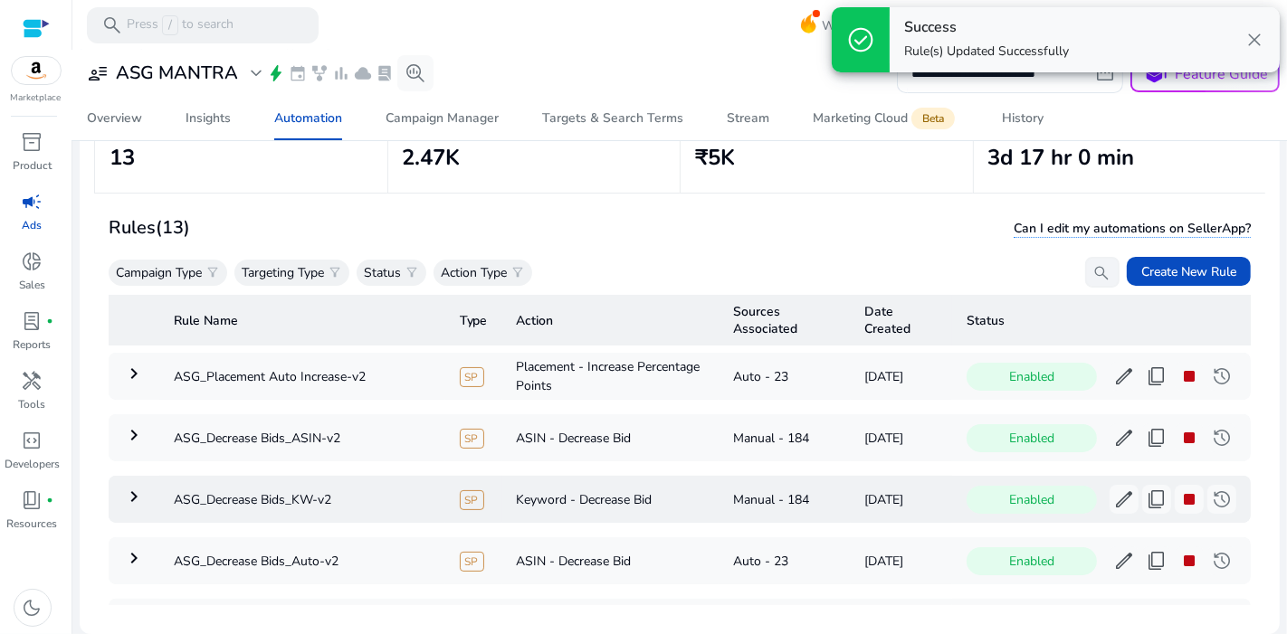
scroll to position [559, 0]
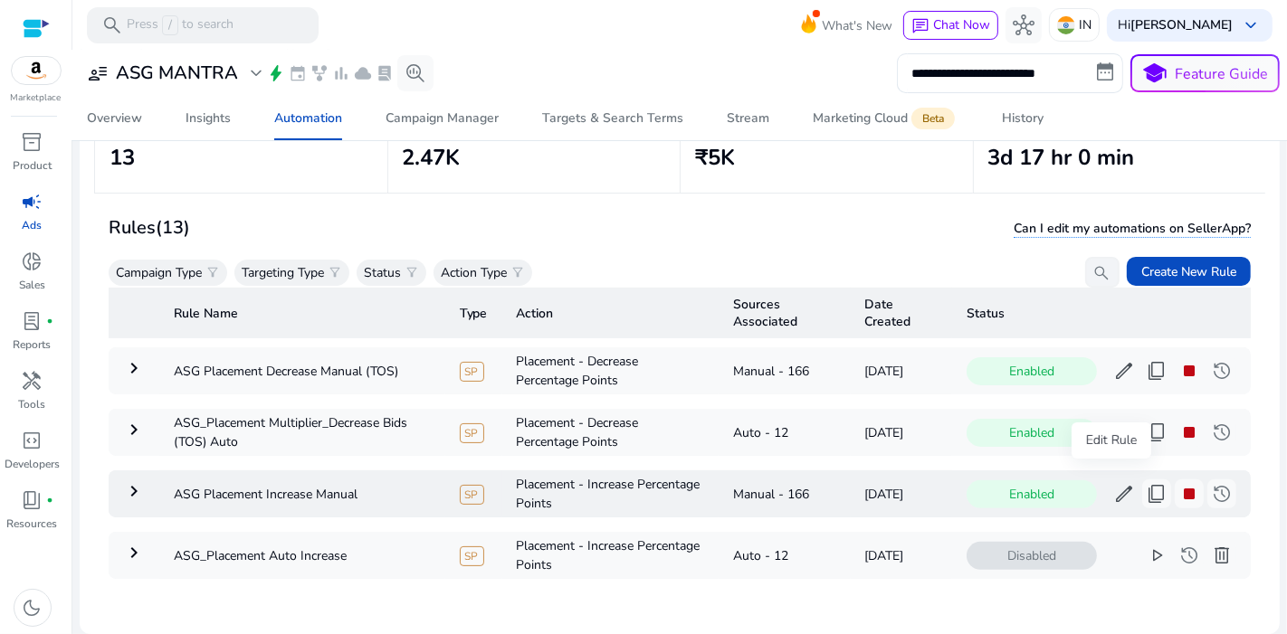
click at [1113, 483] on span "edit" at bounding box center [1124, 494] width 22 height 22
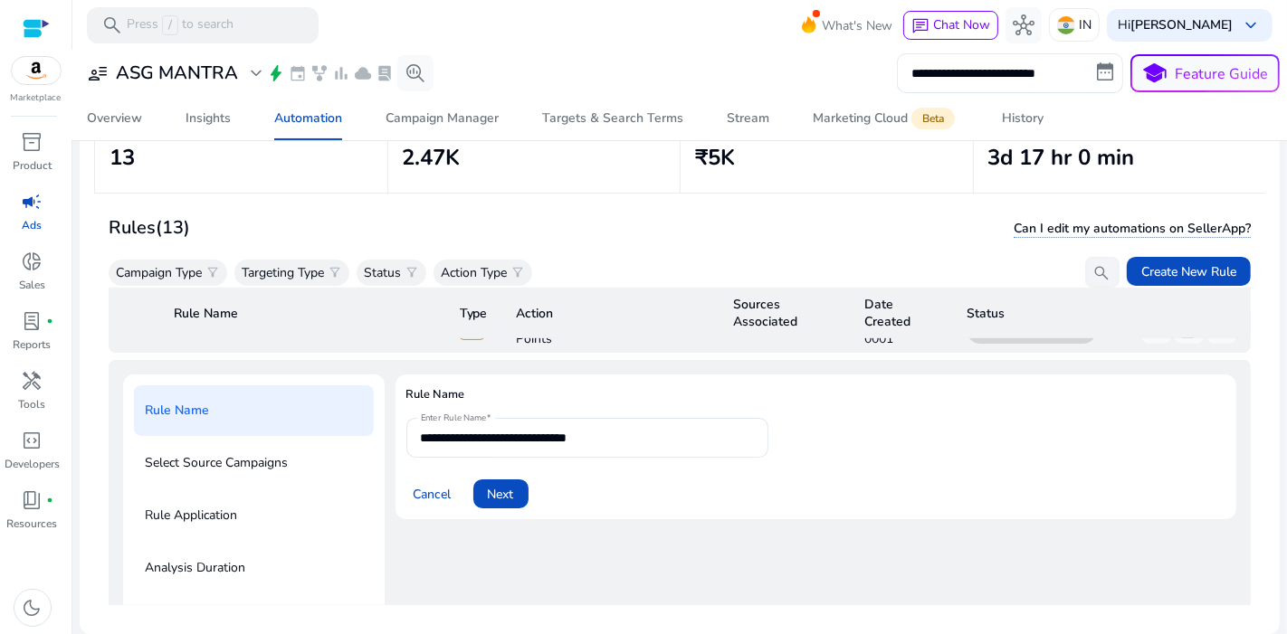
scroll to position [728, 0]
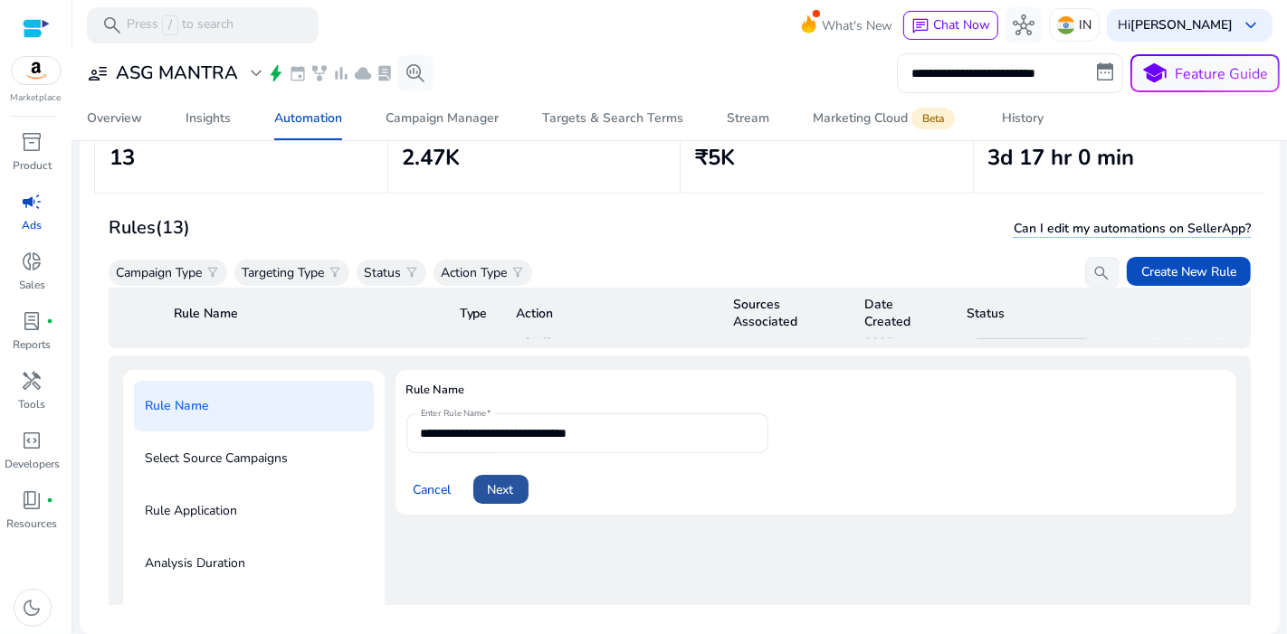
click at [506, 468] on span at bounding box center [500, 489] width 55 height 43
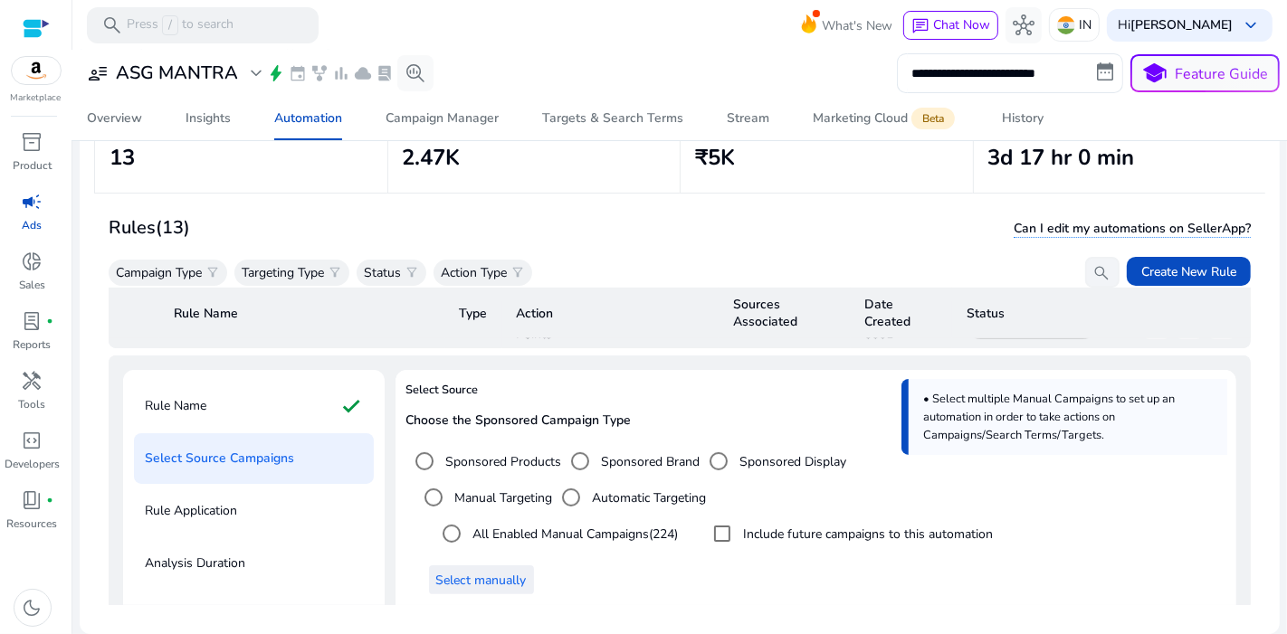
click at [477, 571] on span "Select manually" at bounding box center [481, 580] width 90 height 19
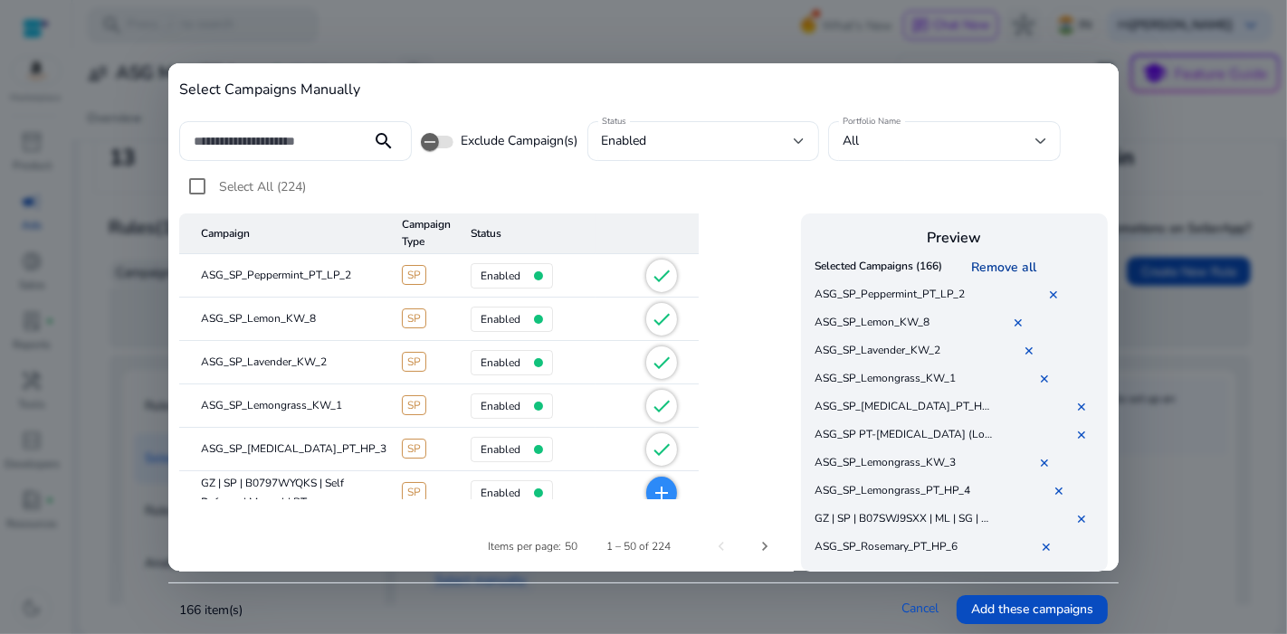
click at [1015, 260] on link "Remove all" at bounding box center [1006, 267] width 72 height 17
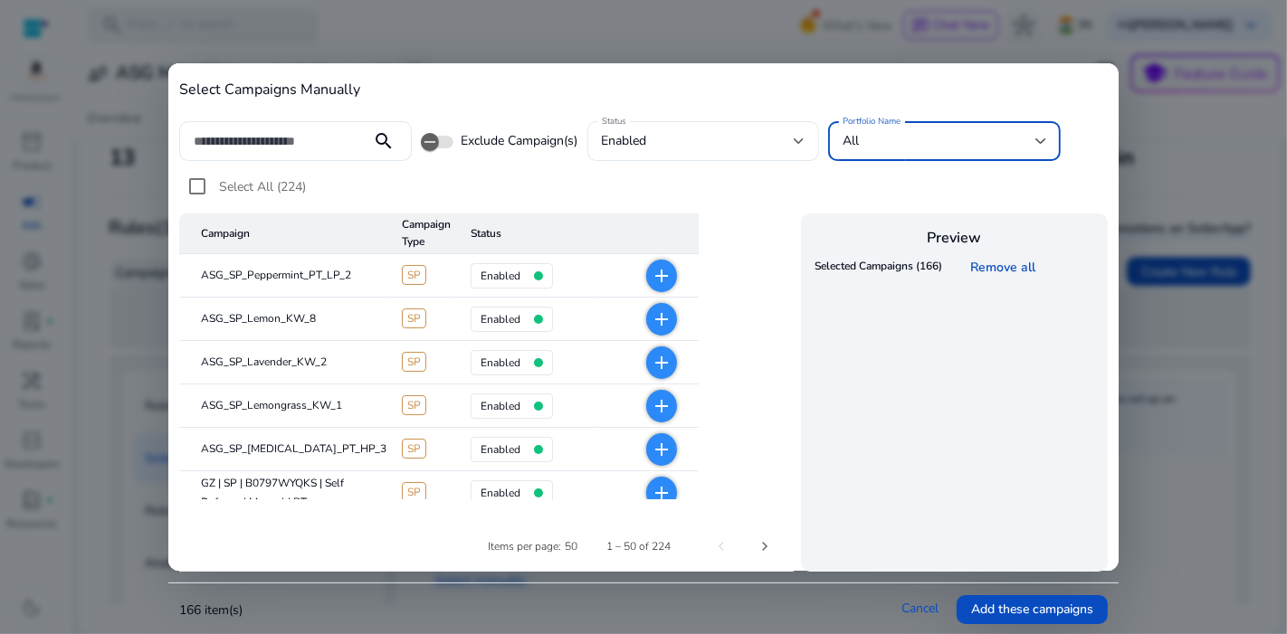
click at [987, 148] on div "All" at bounding box center [938, 141] width 193 height 20
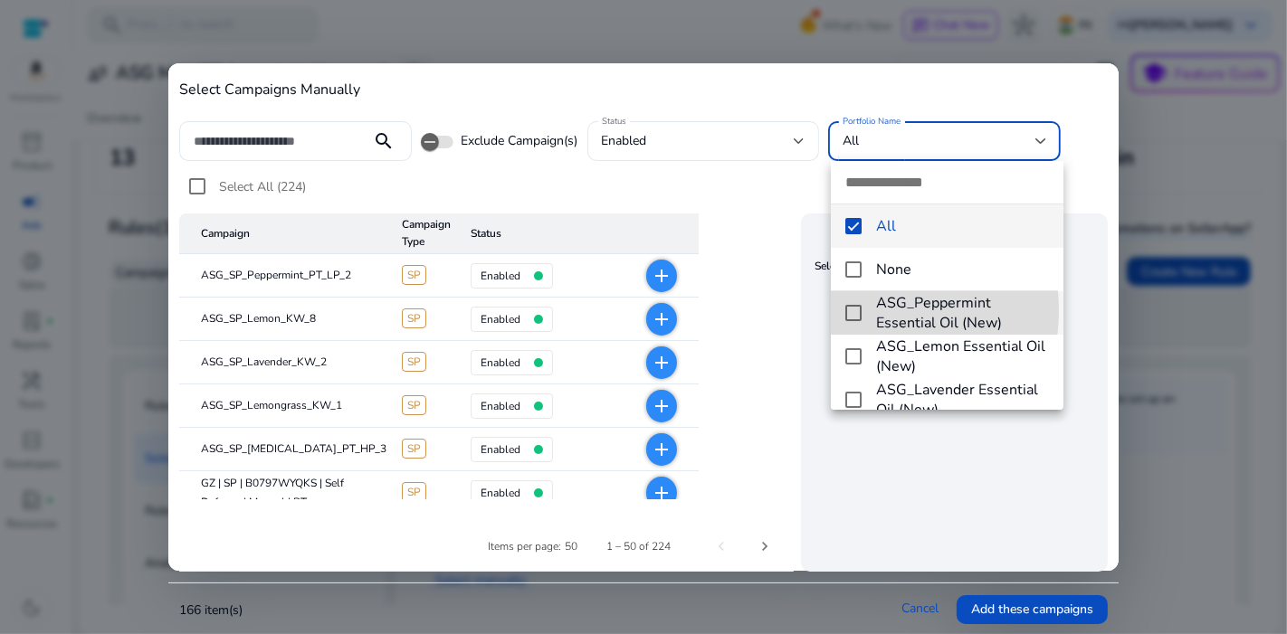
click at [852, 310] on mat-pseudo-checkbox at bounding box center [853, 313] width 16 height 16
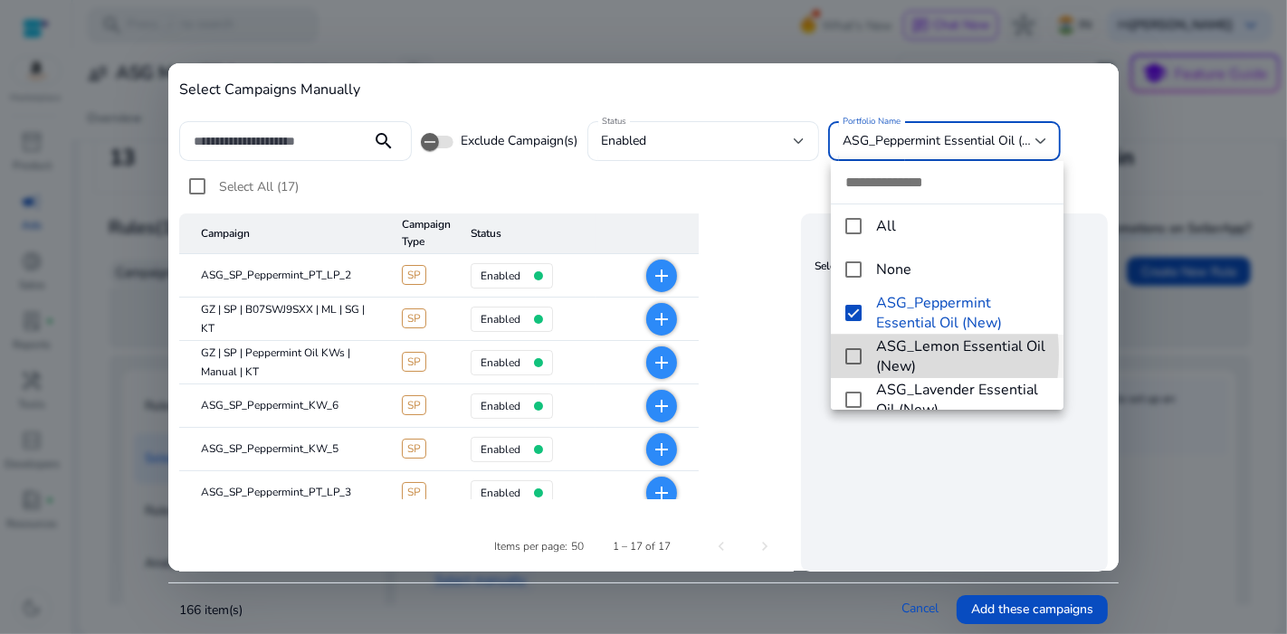
click at [860, 355] on mat-pseudo-checkbox at bounding box center [853, 356] width 16 height 16
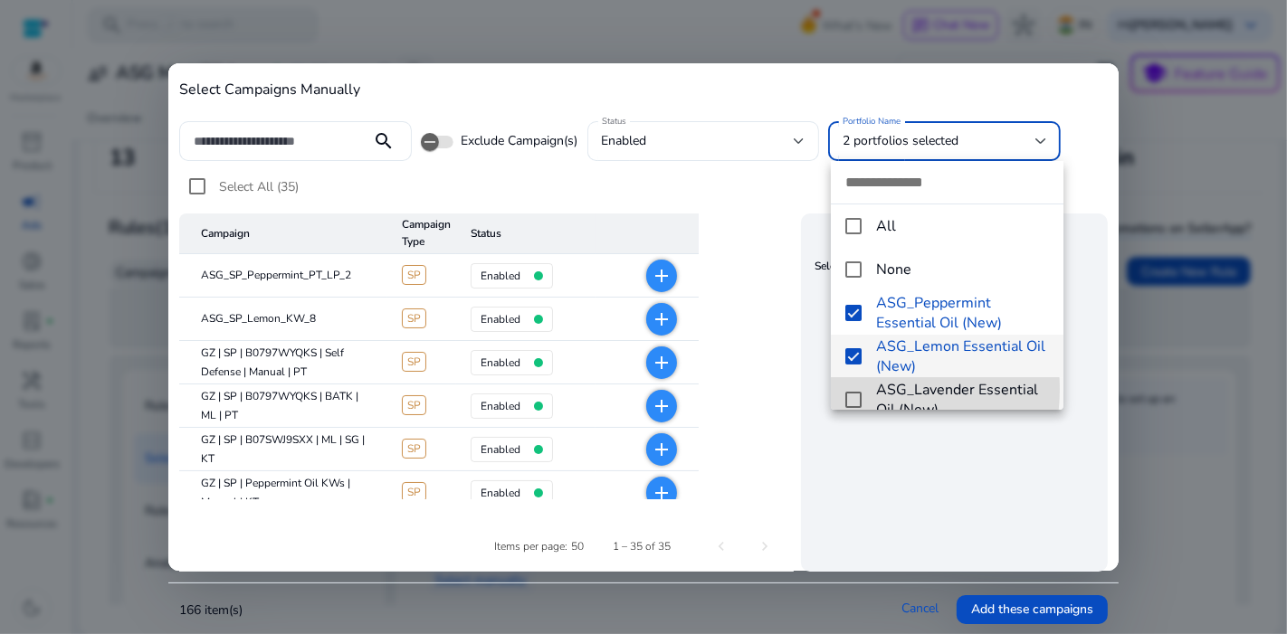
click at [856, 389] on mat-option "ASG_Lavender Essential Oil (New)" at bounding box center [947, 399] width 232 height 43
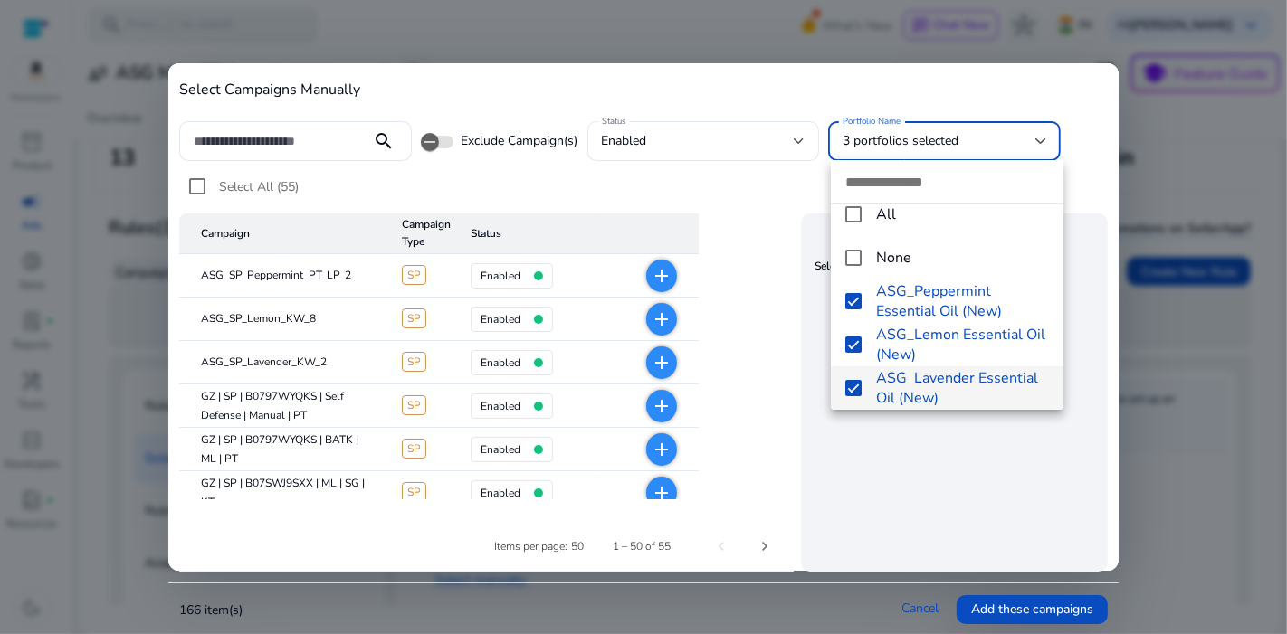
scroll to position [168, 0]
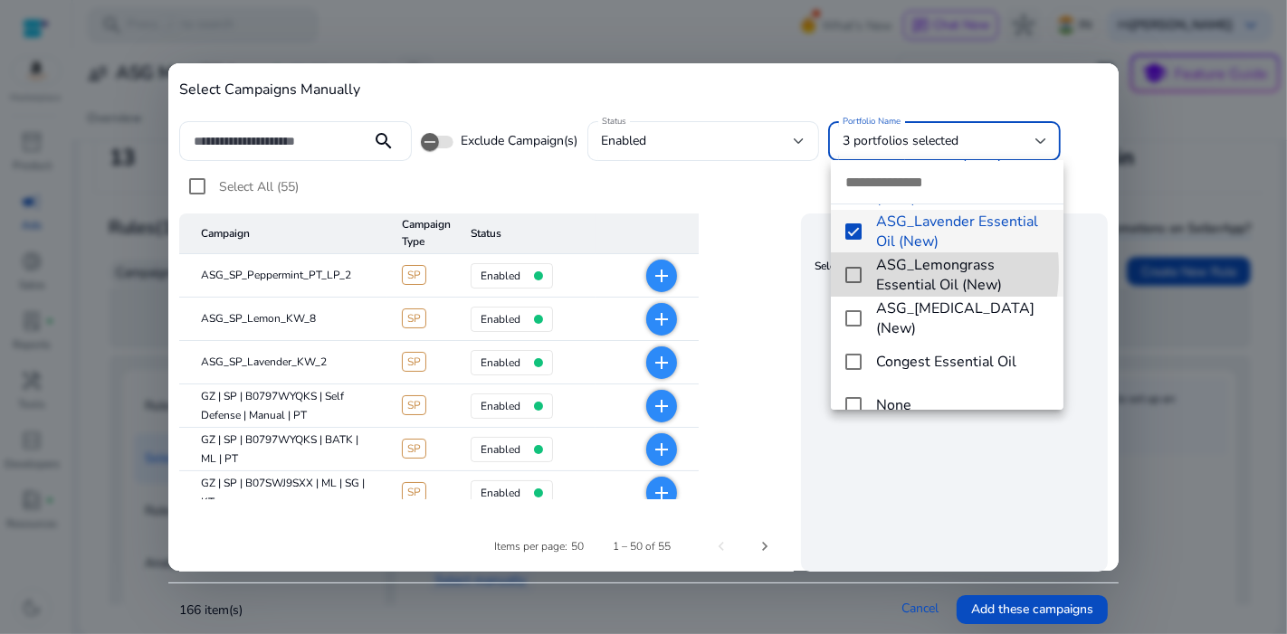
click at [854, 269] on mat-pseudo-checkbox at bounding box center [853, 275] width 16 height 16
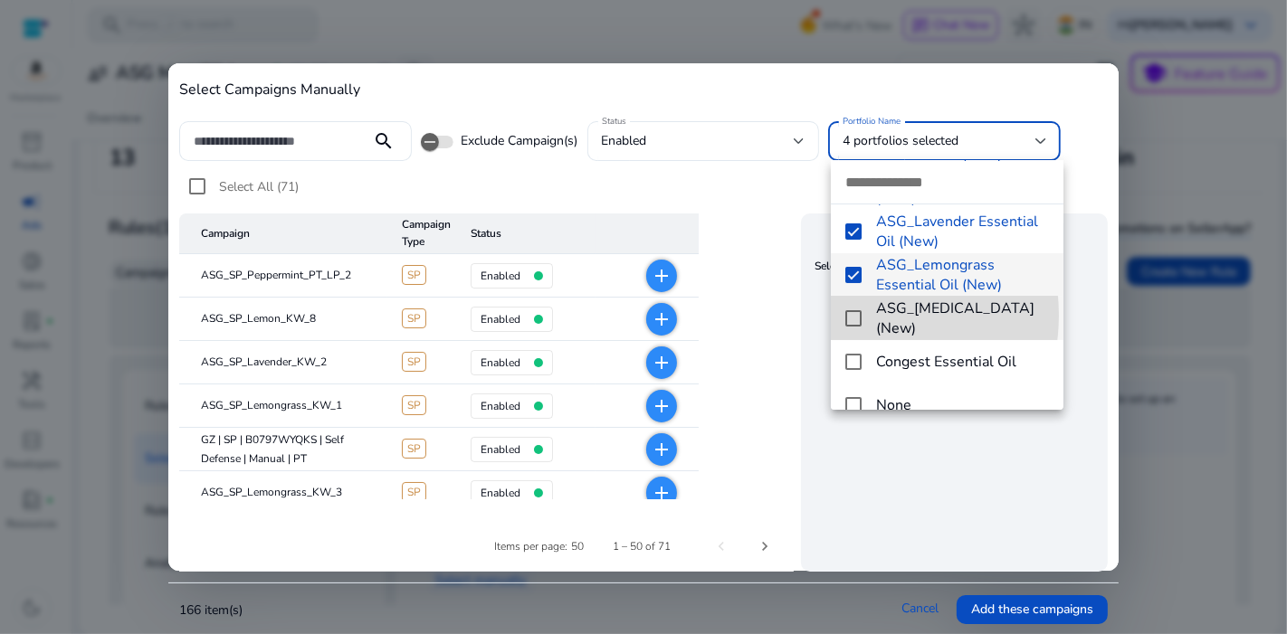
click at [853, 315] on mat-pseudo-checkbox at bounding box center [853, 318] width 16 height 16
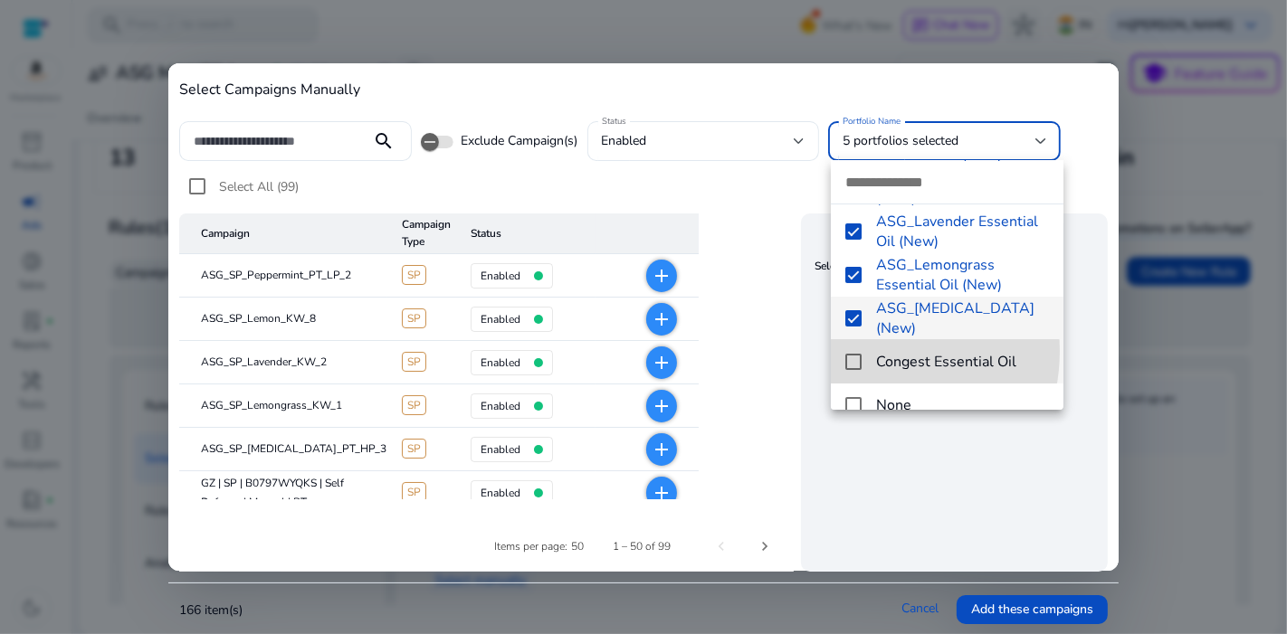
click at [863, 350] on mat-option "Congest Essential Oil" at bounding box center [947, 361] width 232 height 43
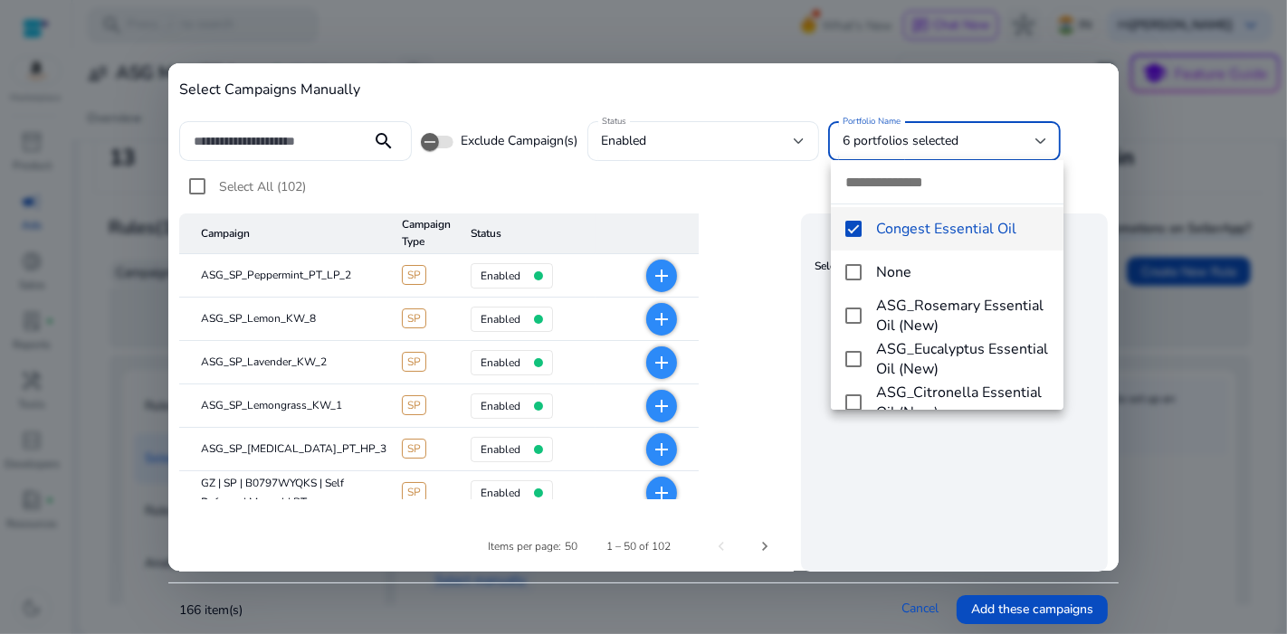
scroll to position [311, 0]
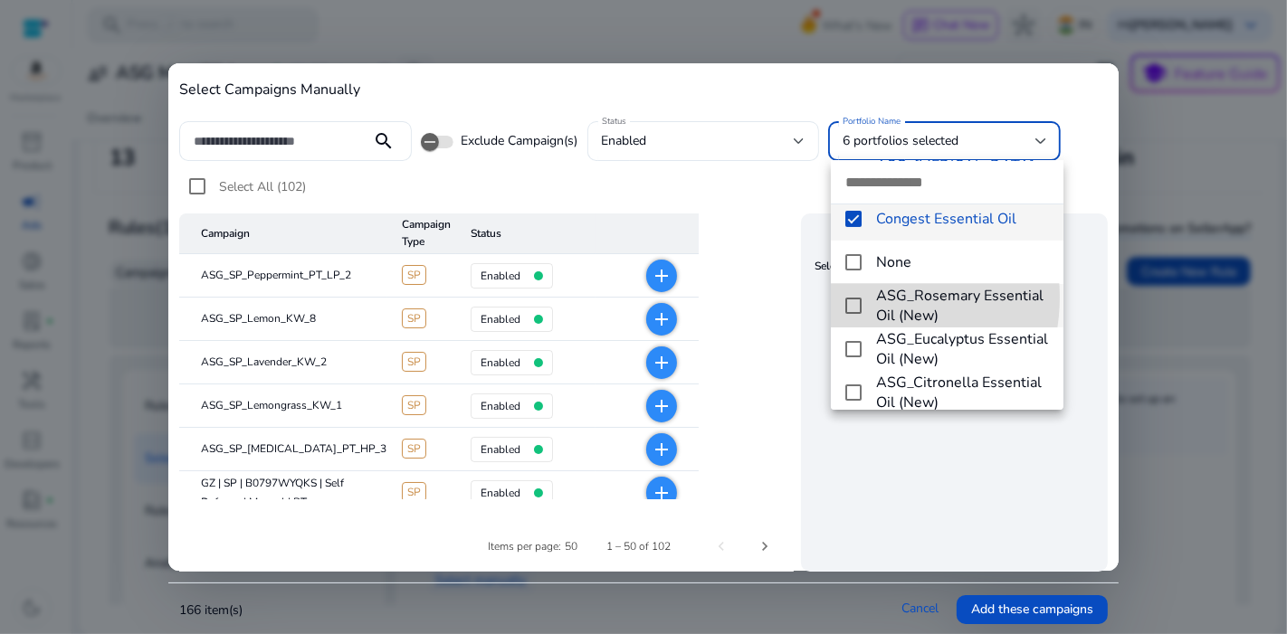
click at [860, 297] on mat-option "ASG_Rosemary Essential Oil (New)" at bounding box center [947, 305] width 232 height 43
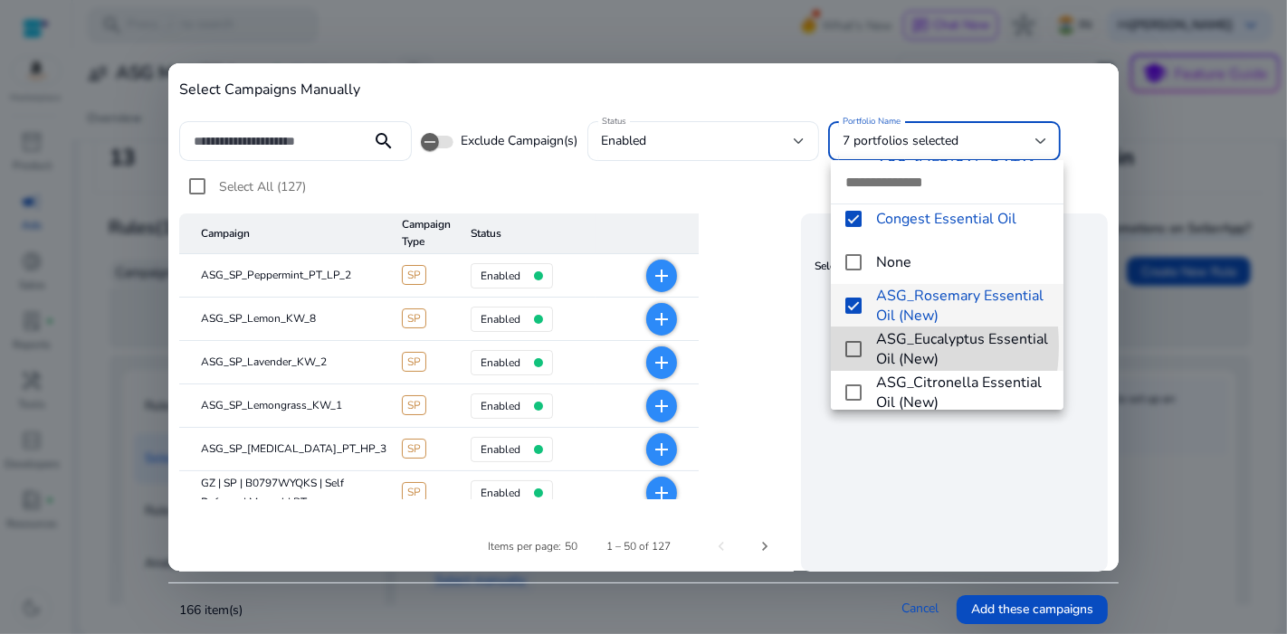
click at [857, 346] on mat-pseudo-checkbox at bounding box center [853, 349] width 16 height 16
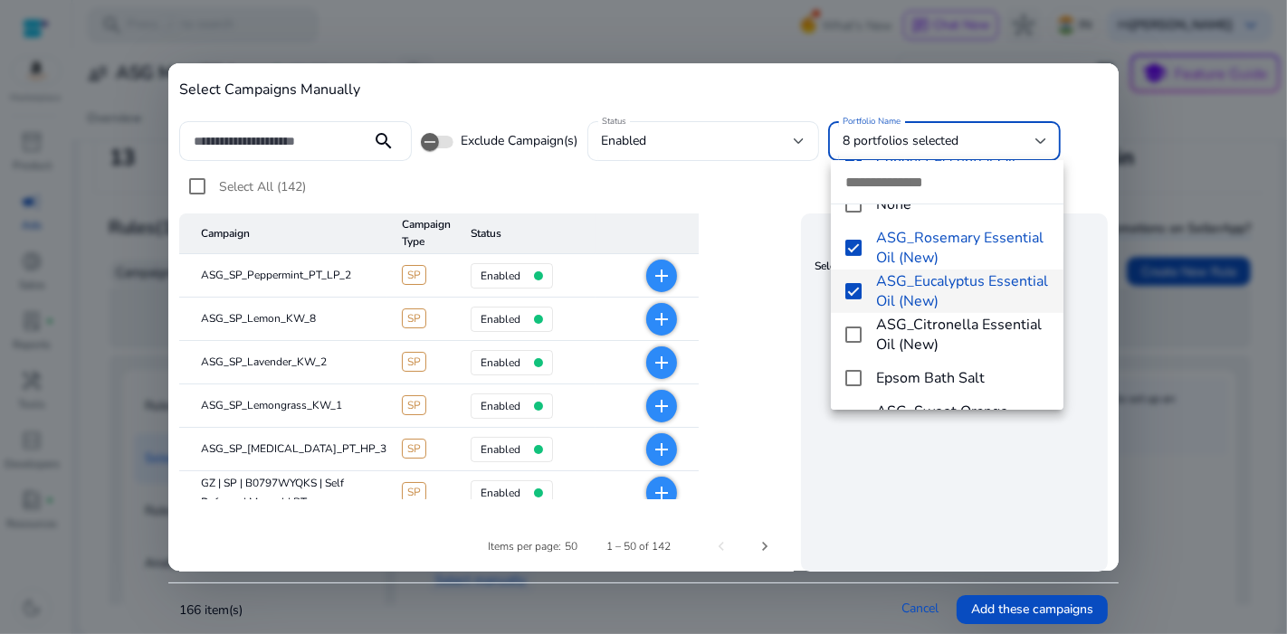
scroll to position [369, 0]
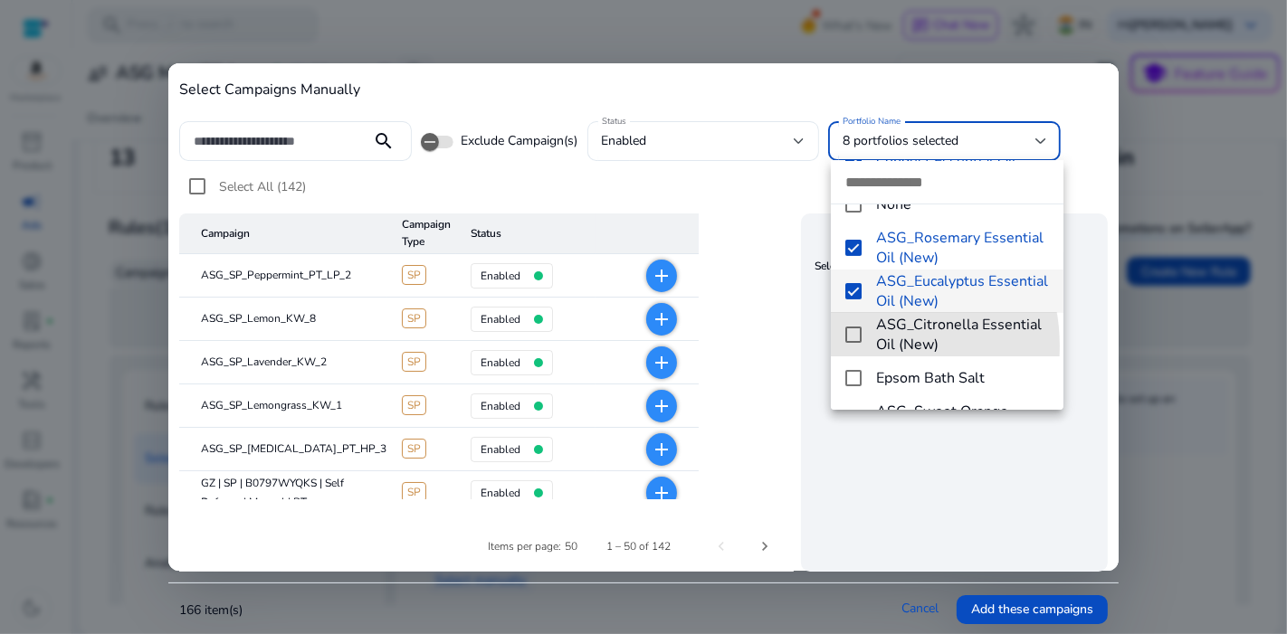
click at [857, 346] on mat-option "ASG_Citronella Essential Oil (New)" at bounding box center [947, 334] width 232 height 43
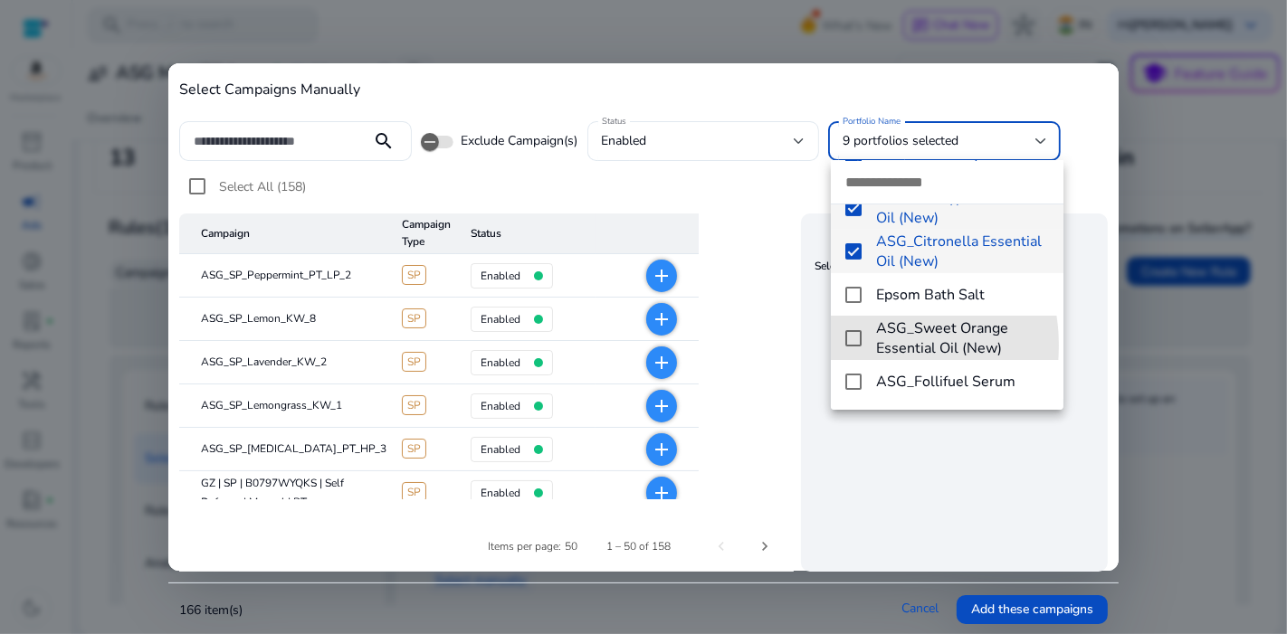
click at [857, 346] on mat-pseudo-checkbox at bounding box center [853, 338] width 16 height 16
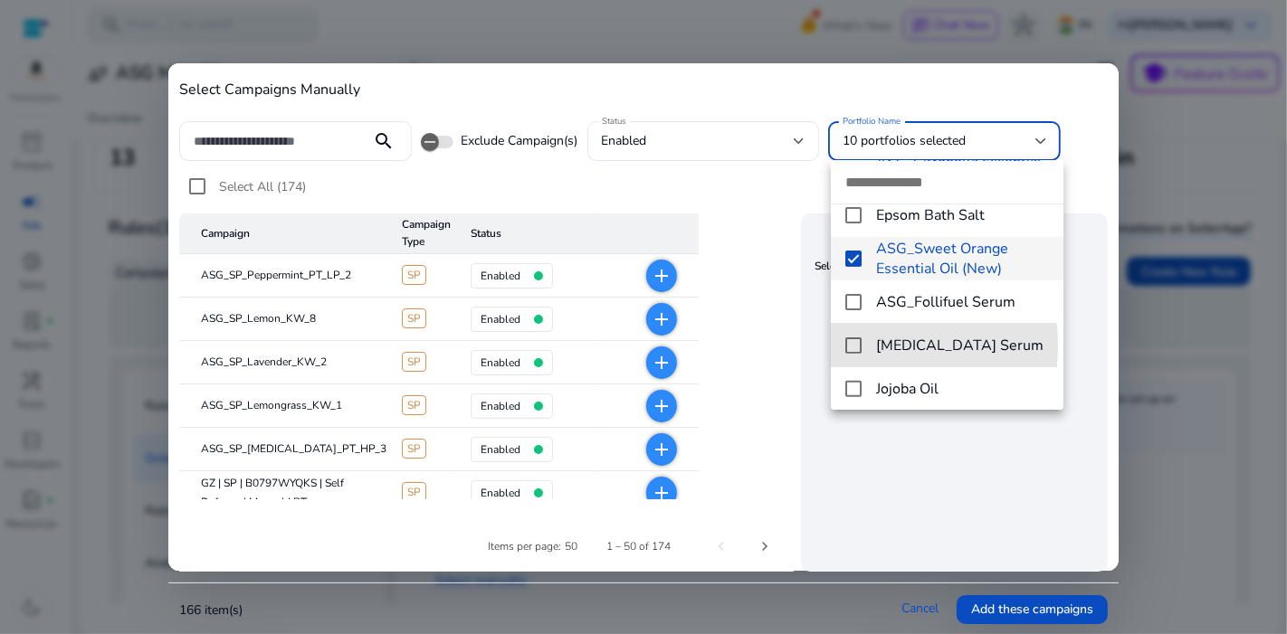
click at [857, 346] on mat-pseudo-checkbox at bounding box center [853, 345] width 16 height 16
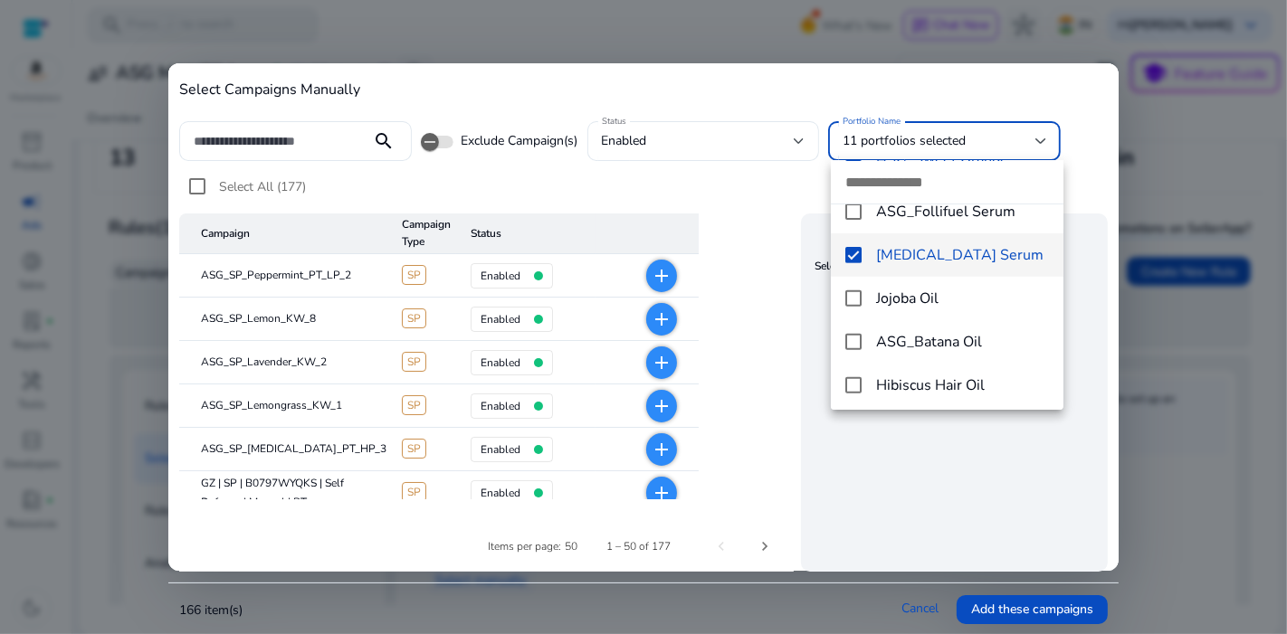
scroll to position [629, 0]
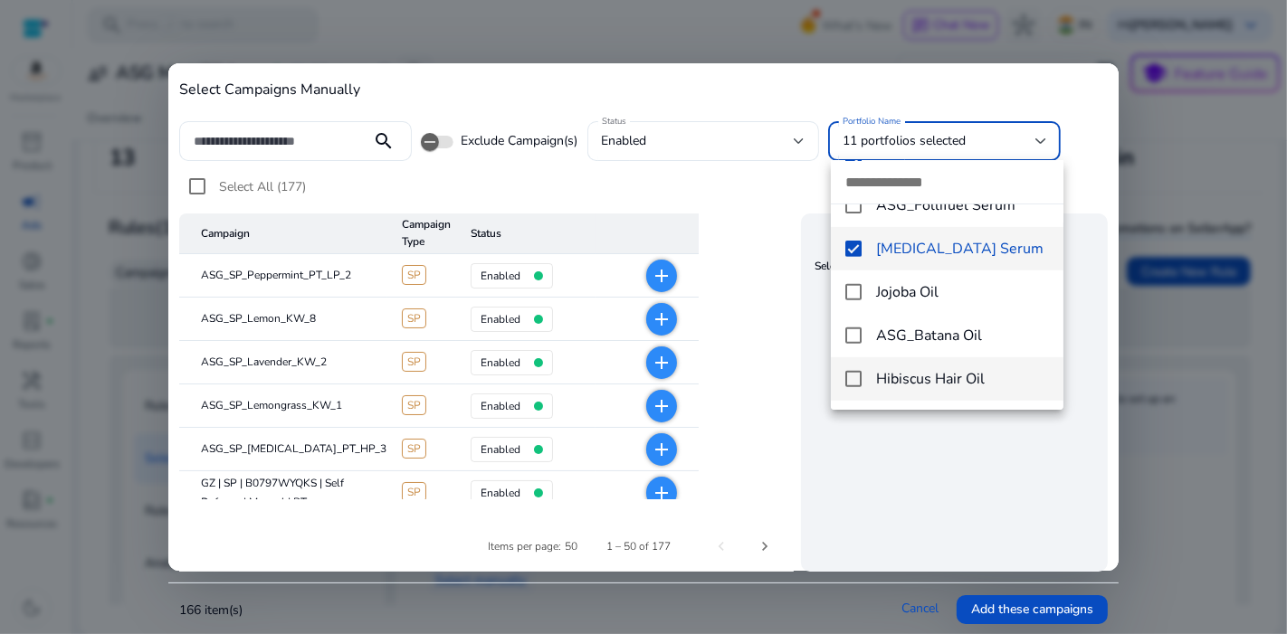
click at [856, 384] on mat-pseudo-checkbox at bounding box center [853, 379] width 16 height 16
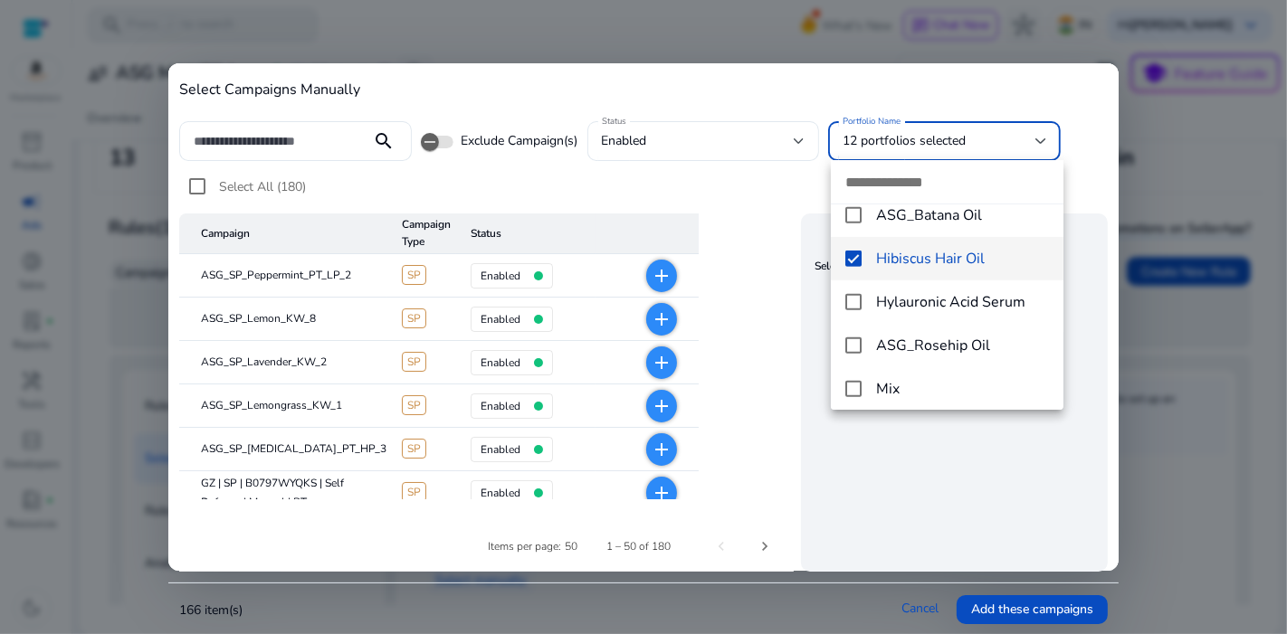
scroll to position [757, 0]
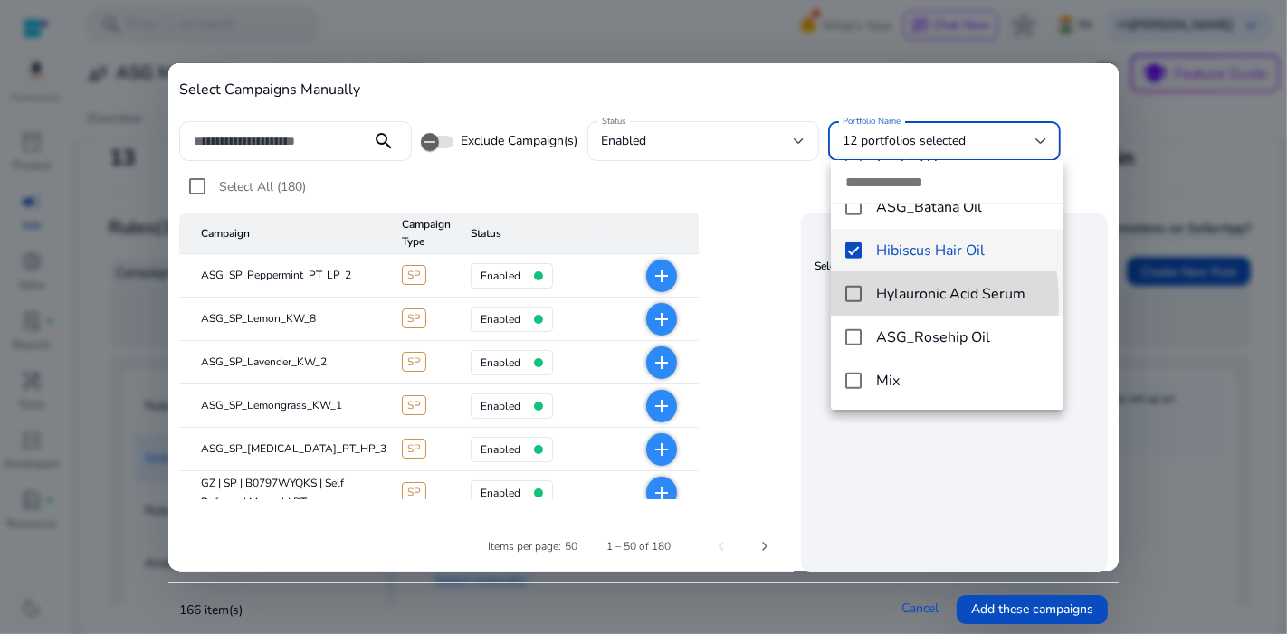
click at [854, 302] on mat-option "Hylauronic Acid Serum" at bounding box center [947, 293] width 232 height 43
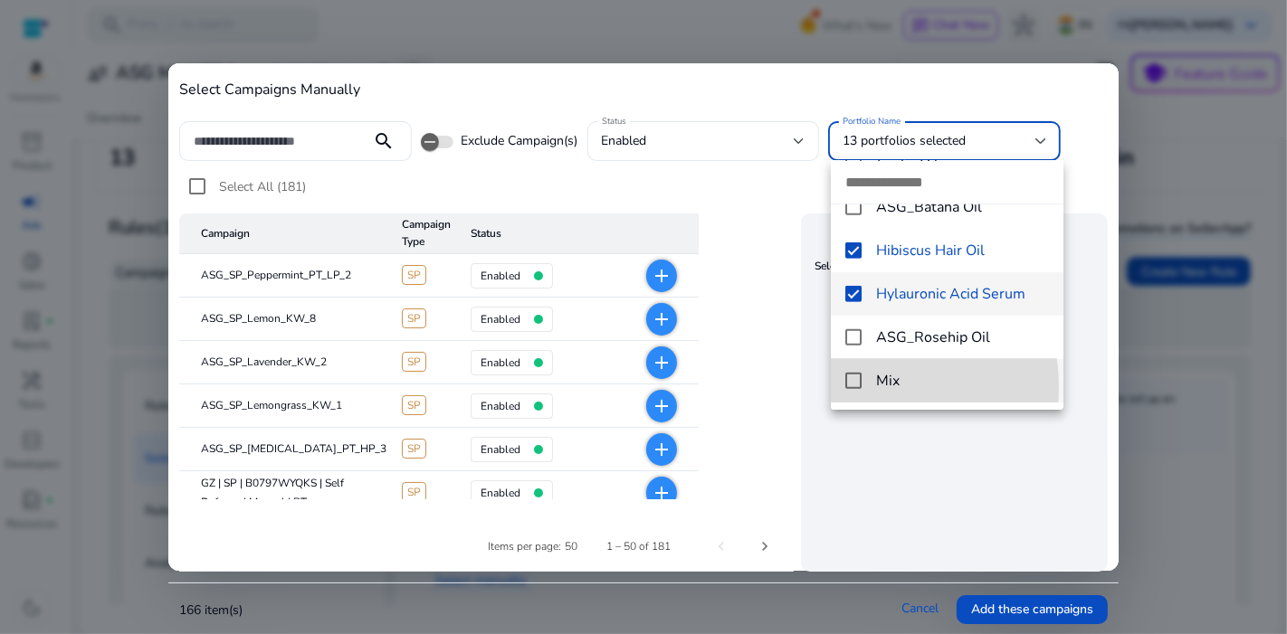
click at [855, 387] on mat-pseudo-checkbox at bounding box center [853, 381] width 16 height 16
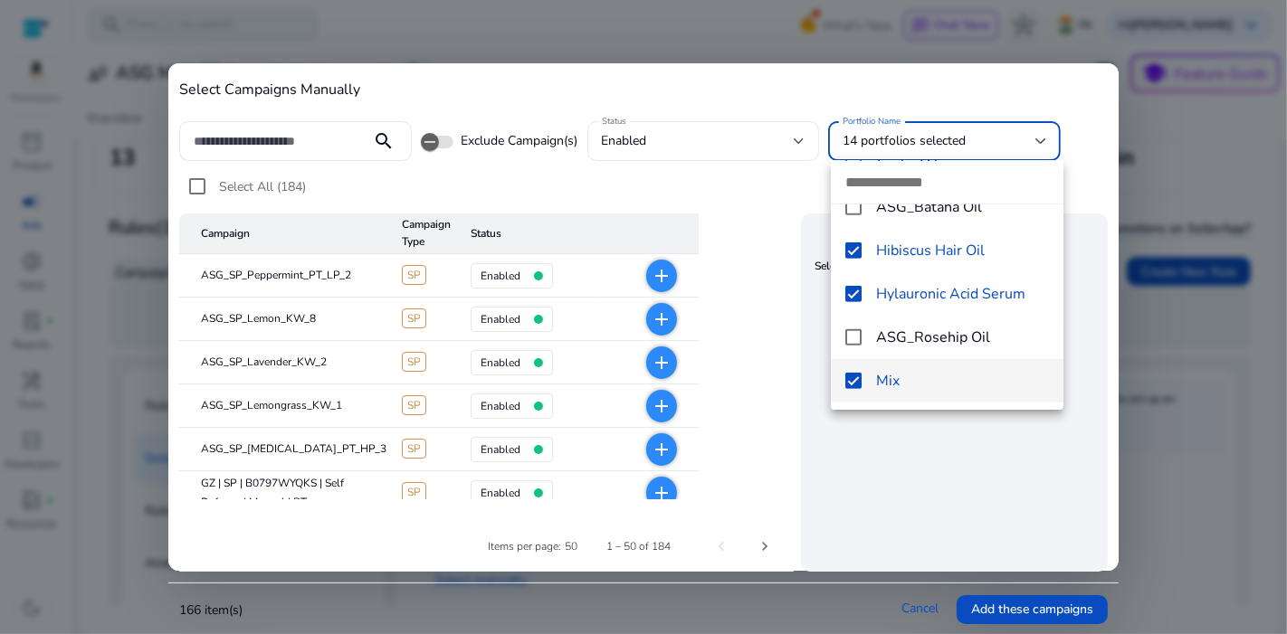
click at [909, 447] on div at bounding box center [643, 317] width 1287 height 634
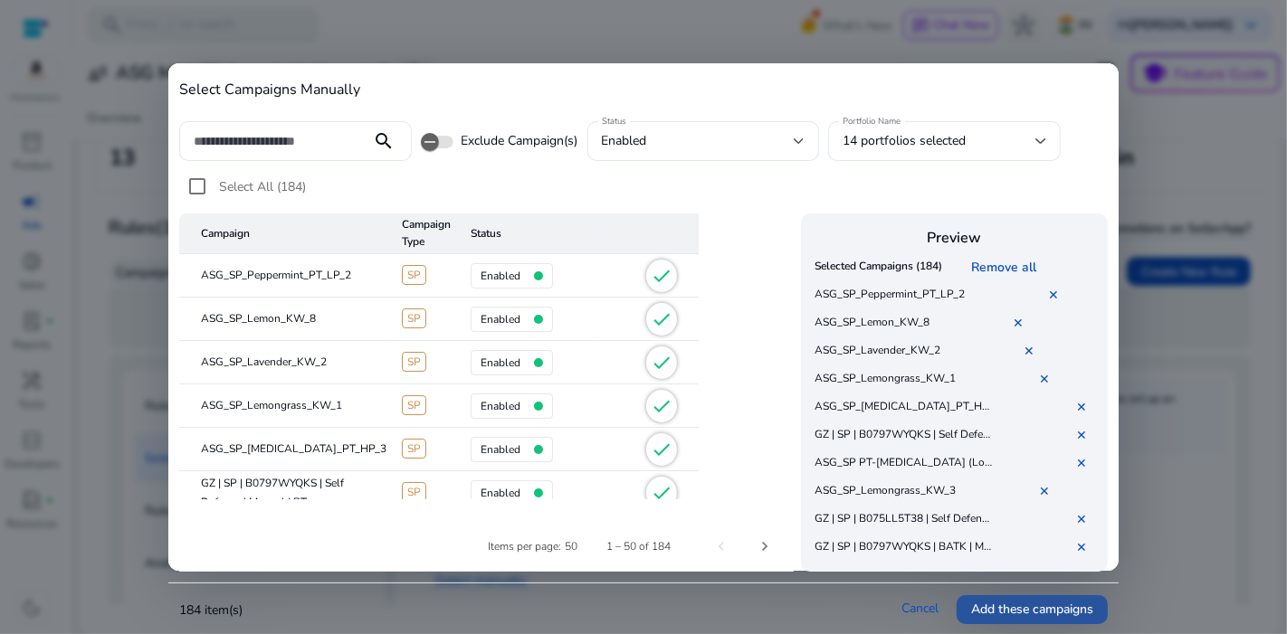
click at [1003, 606] on span "Add these campaigns" at bounding box center [1032, 609] width 122 height 19
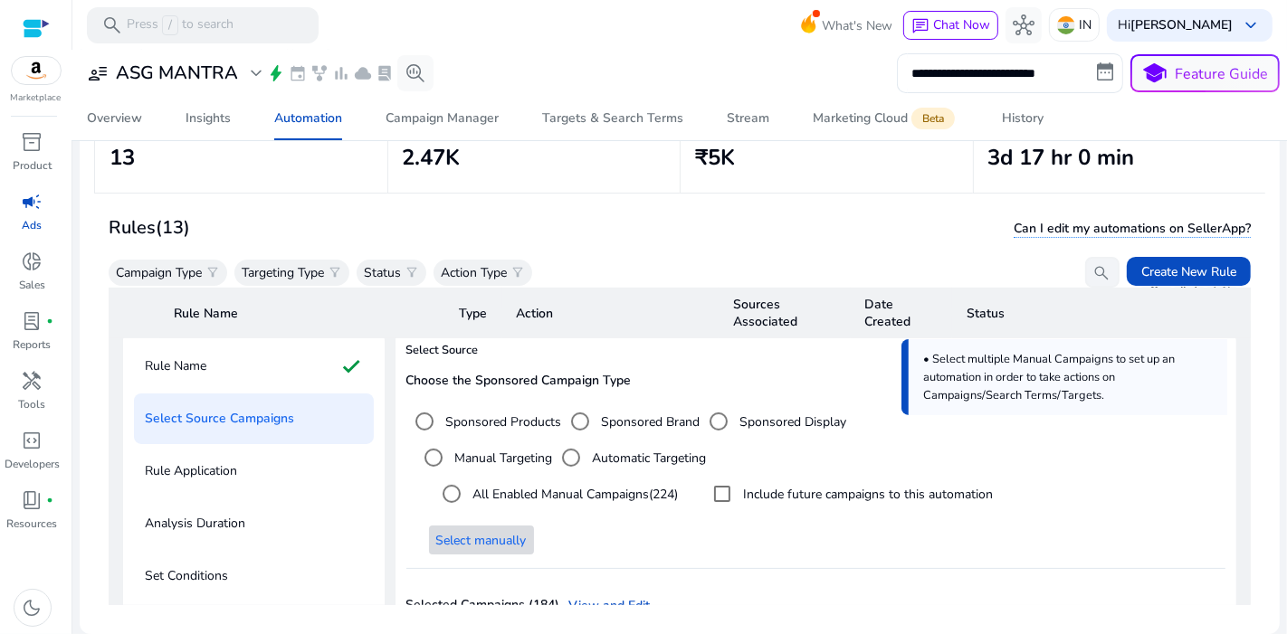
scroll to position [888, 0]
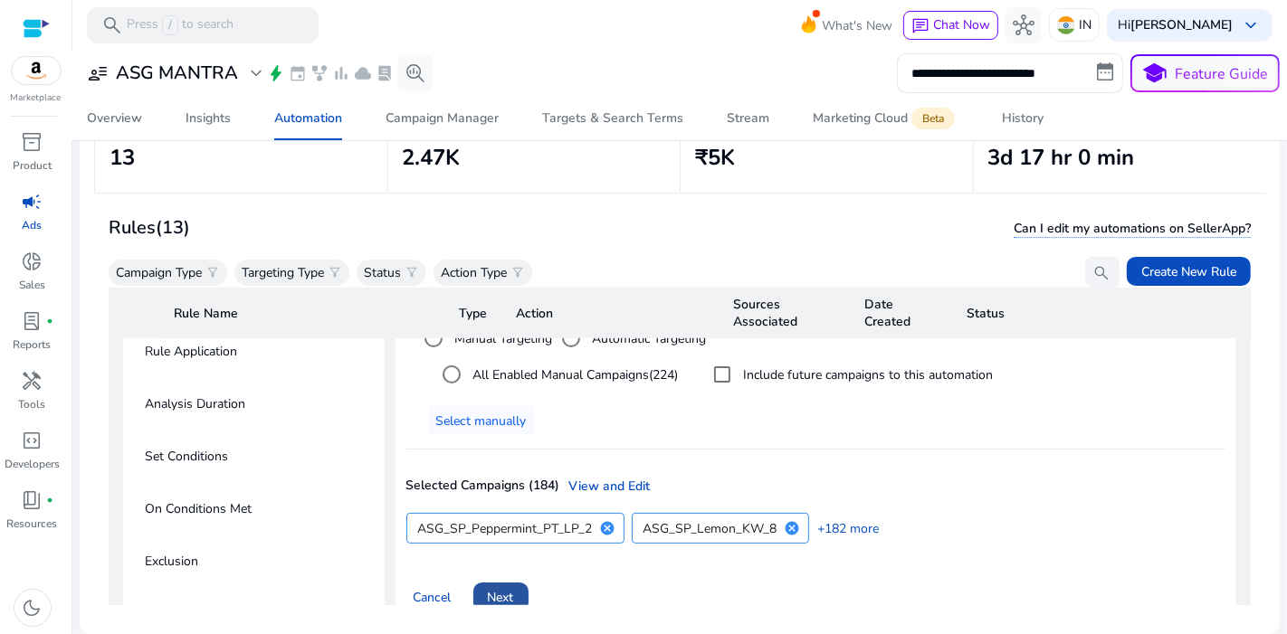
click at [503, 588] on span "Next" at bounding box center [501, 597] width 26 height 19
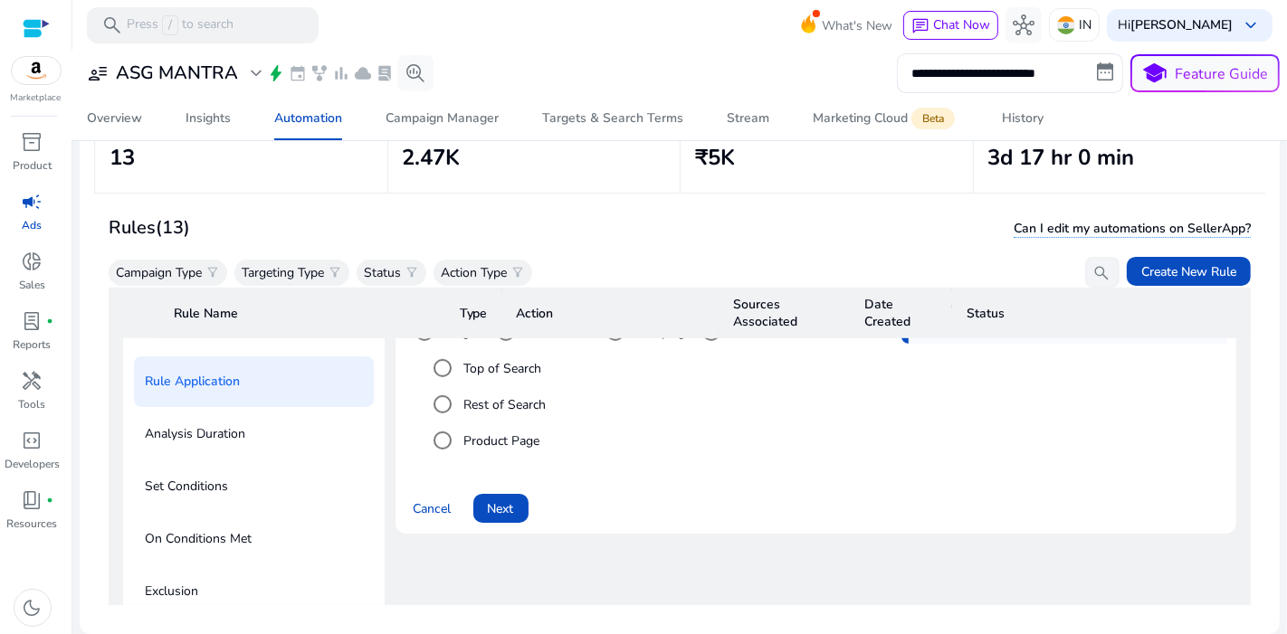
scroll to position [859, 0]
click at [509, 499] on span "Next" at bounding box center [501, 508] width 26 height 19
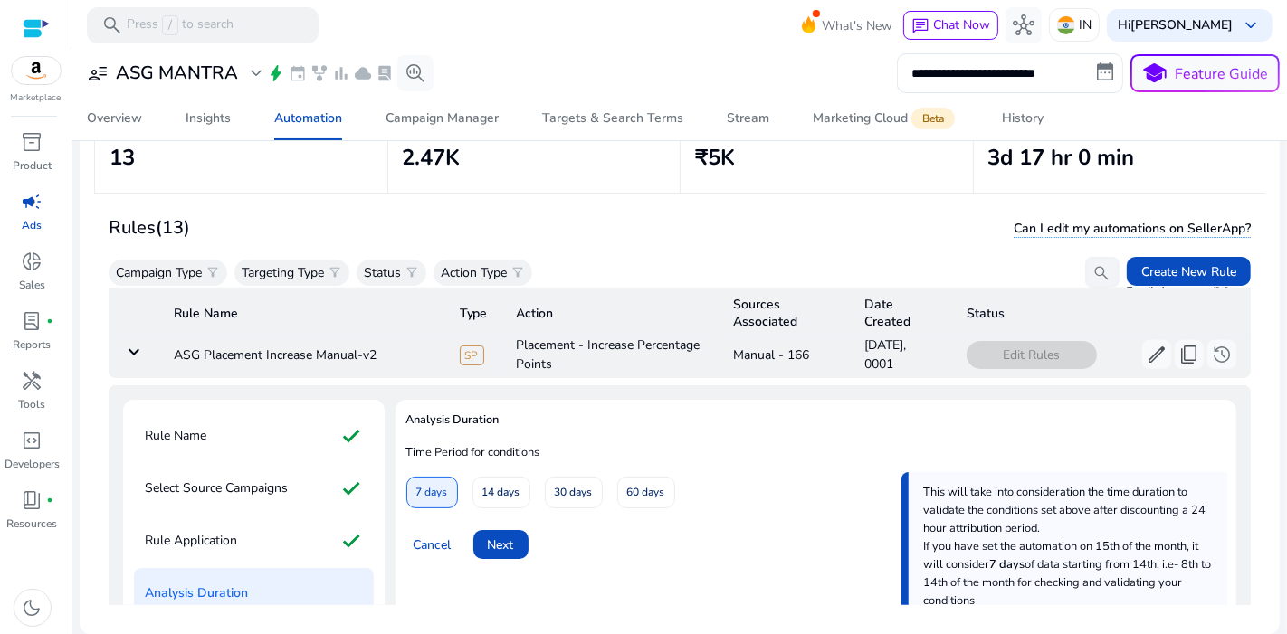
scroll to position [700, 0]
click at [511, 534] on span "Next" at bounding box center [501, 543] width 26 height 19
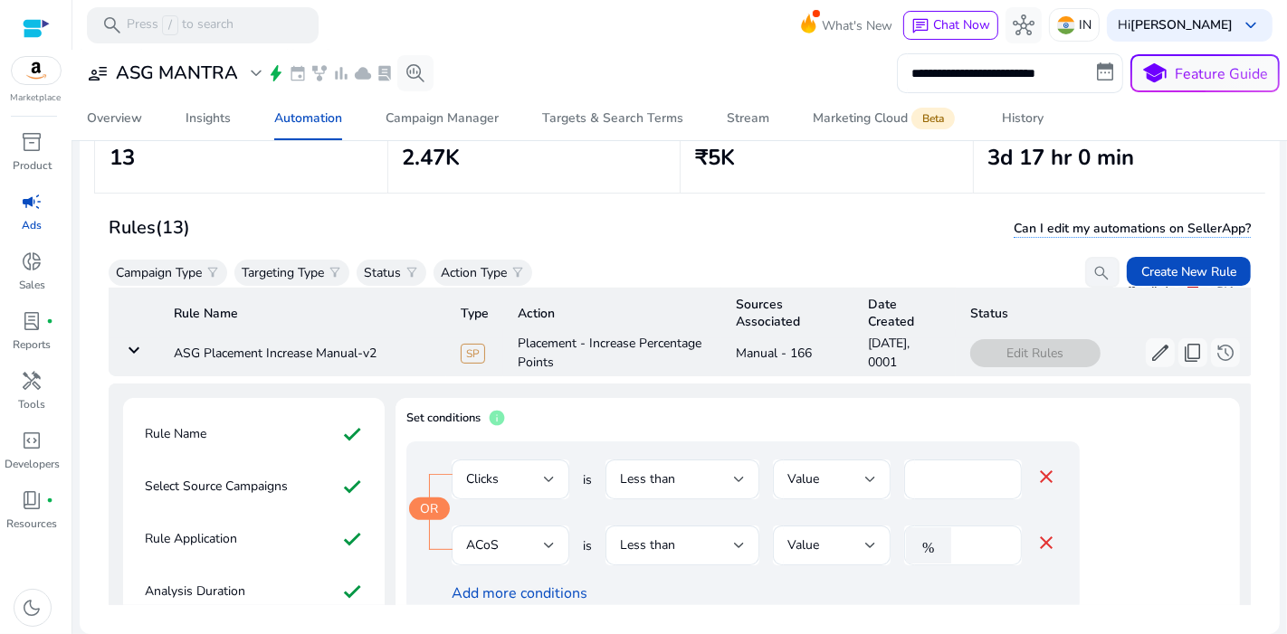
scroll to position [786, 0]
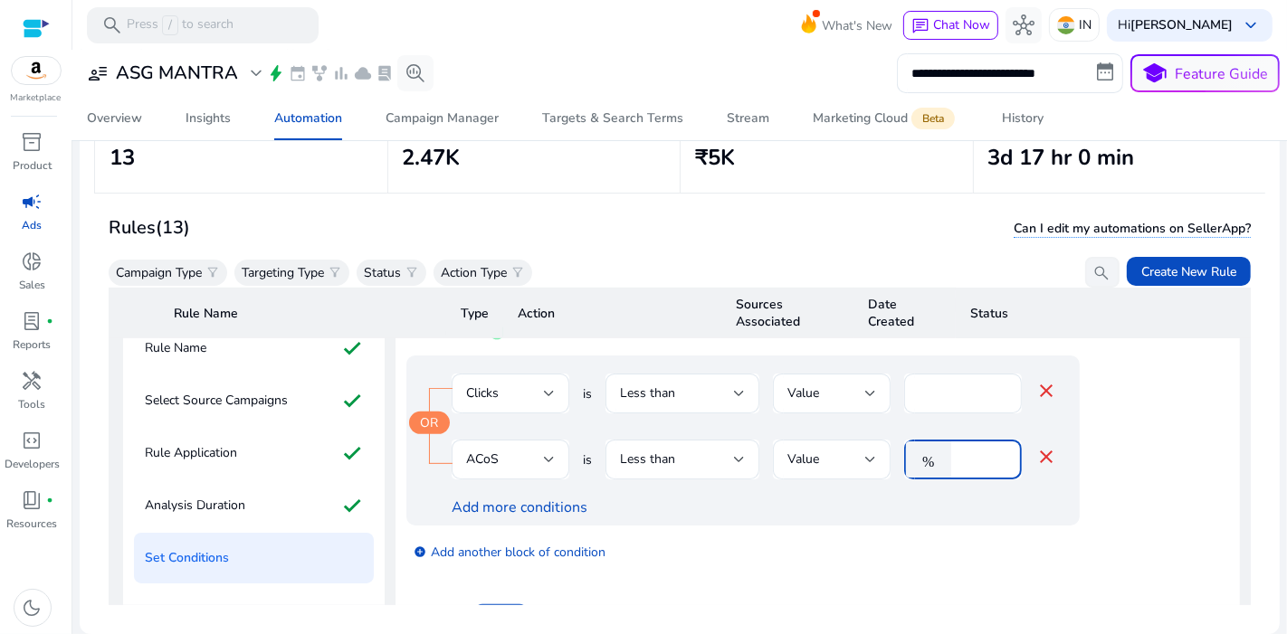
click at [972, 450] on input "**" at bounding box center [983, 460] width 47 height 20
type input "*"
type input "**"
click at [956, 384] on input "*" at bounding box center [962, 394] width 89 height 20
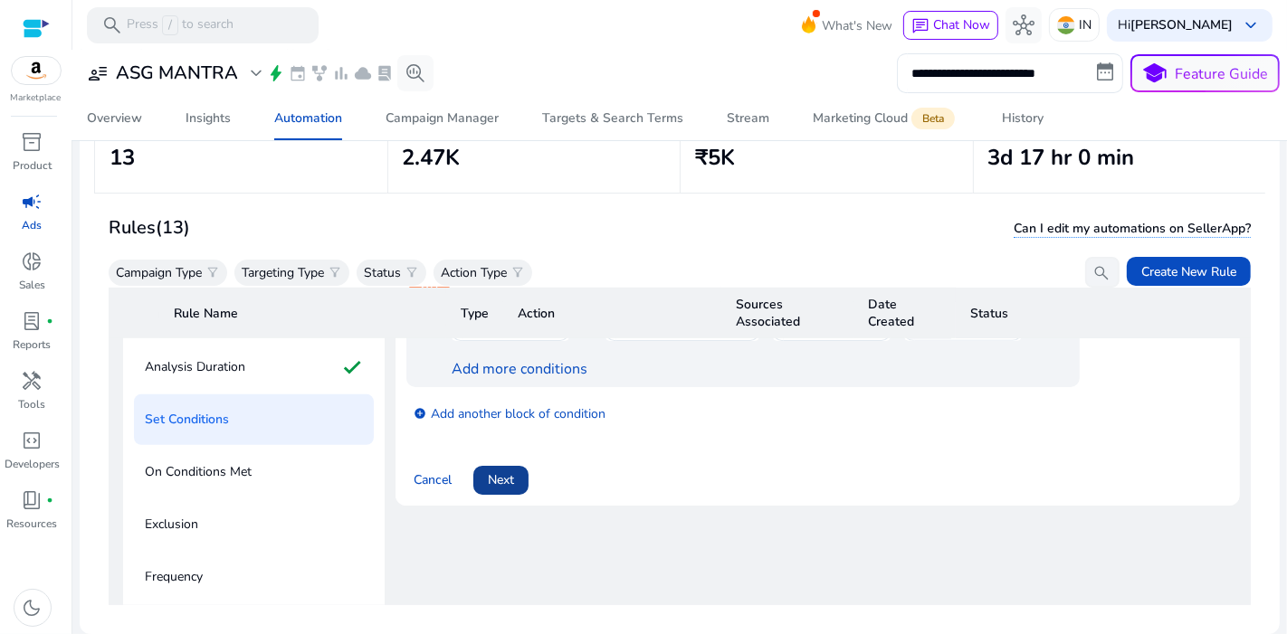
type input "**"
click at [507, 470] on span "Next" at bounding box center [501, 479] width 26 height 19
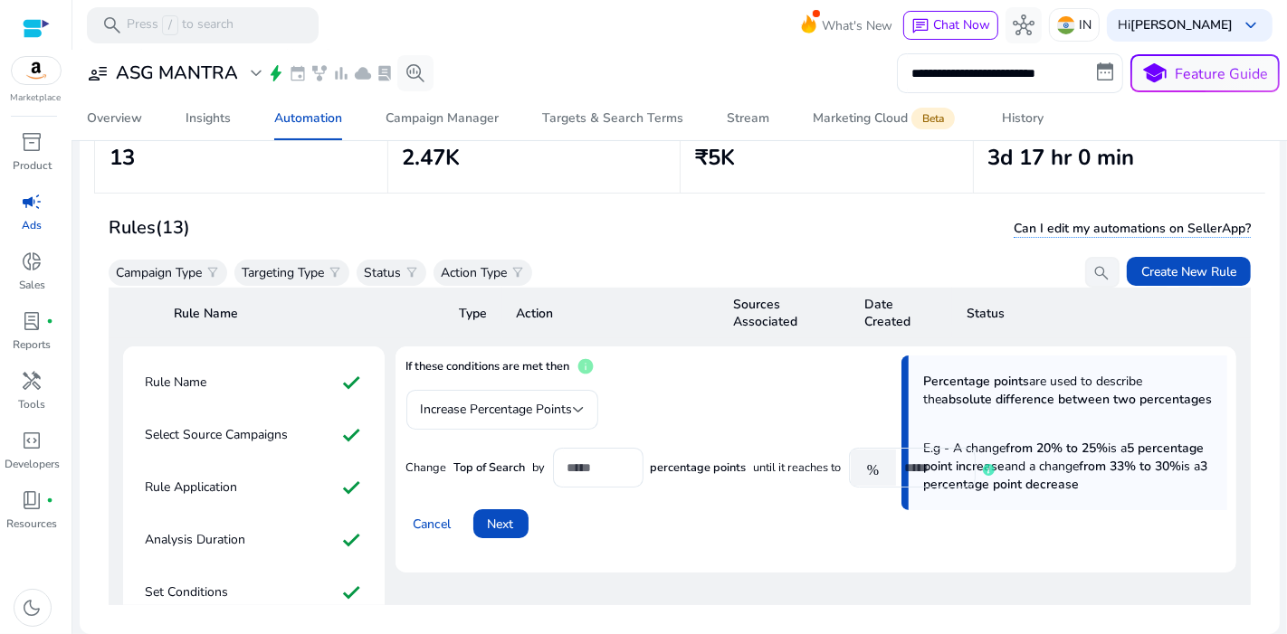
scroll to position [741, 0]
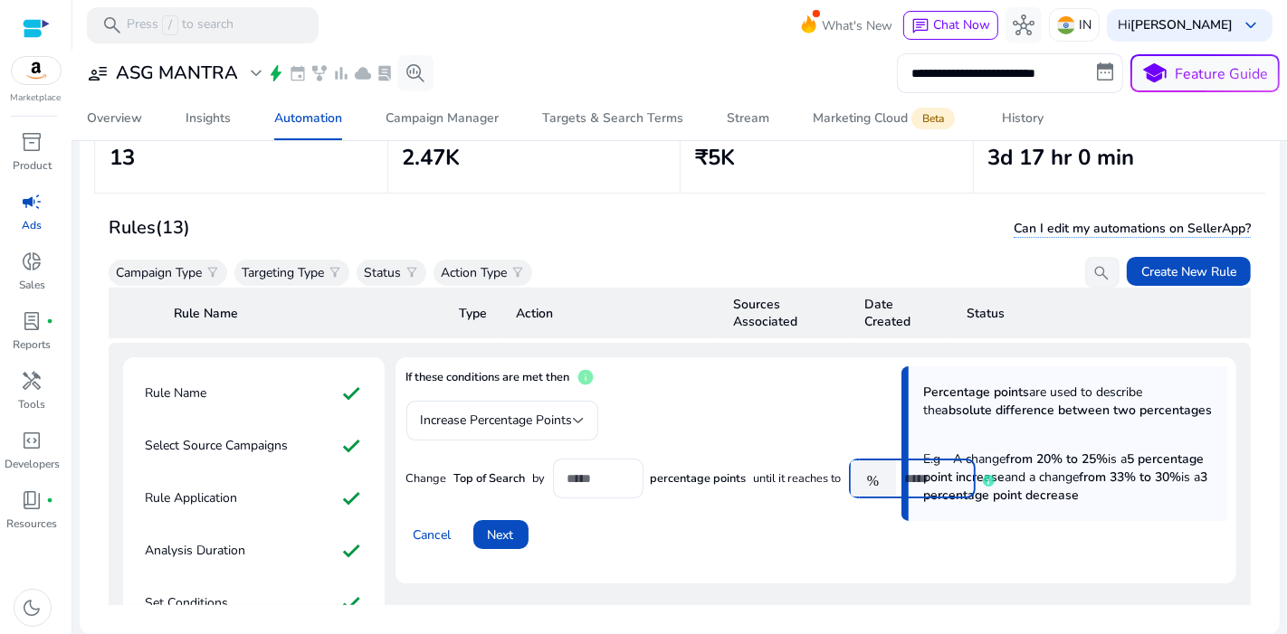
click at [933, 469] on input "**" at bounding box center [933, 479] width 56 height 20
type input "*"
type input "***"
click at [583, 469] on input "*" at bounding box center [598, 479] width 62 height 20
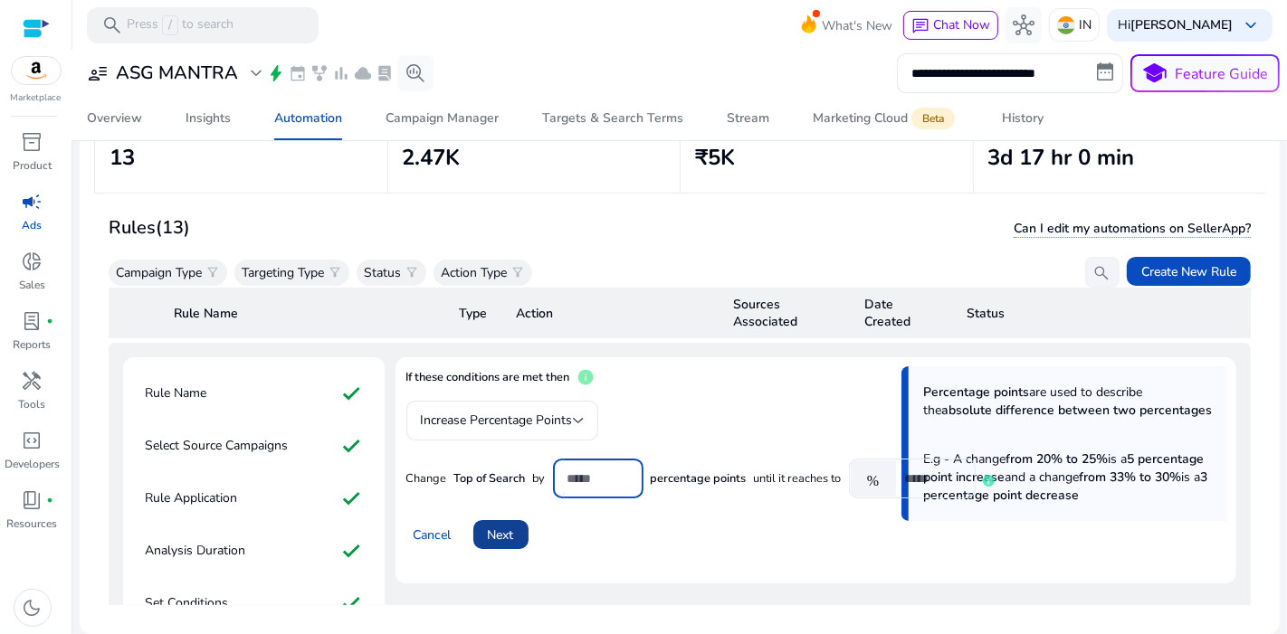
type input "**"
click at [495, 513] on span at bounding box center [500, 534] width 55 height 43
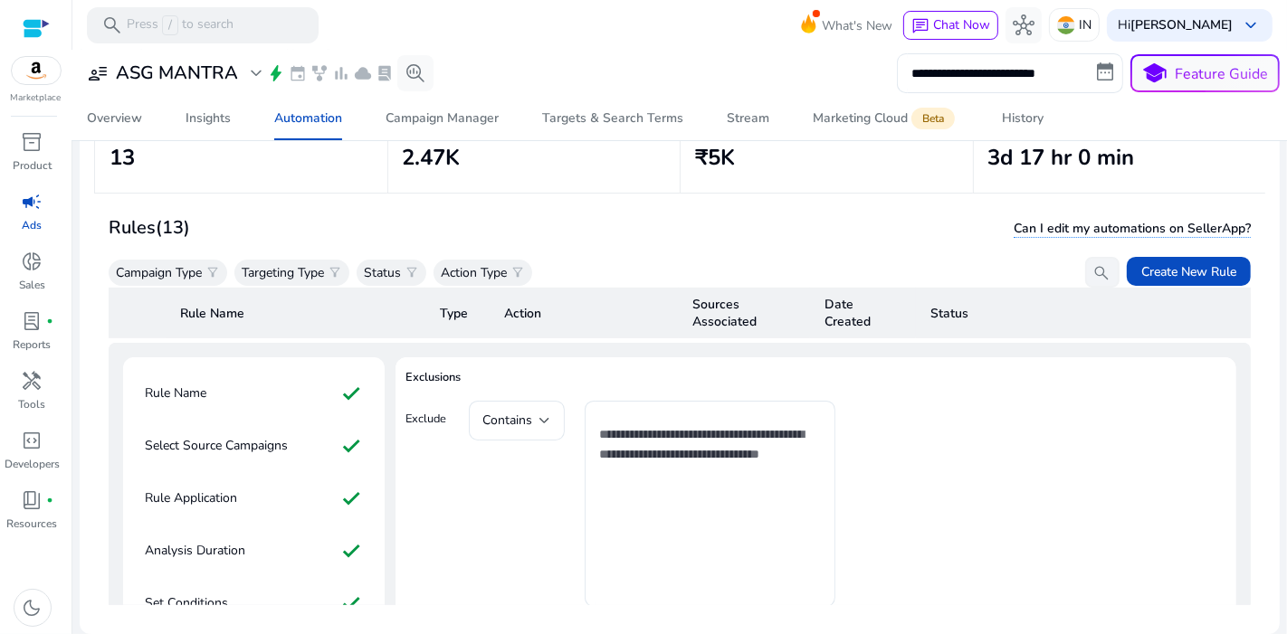
scroll to position [978, 0]
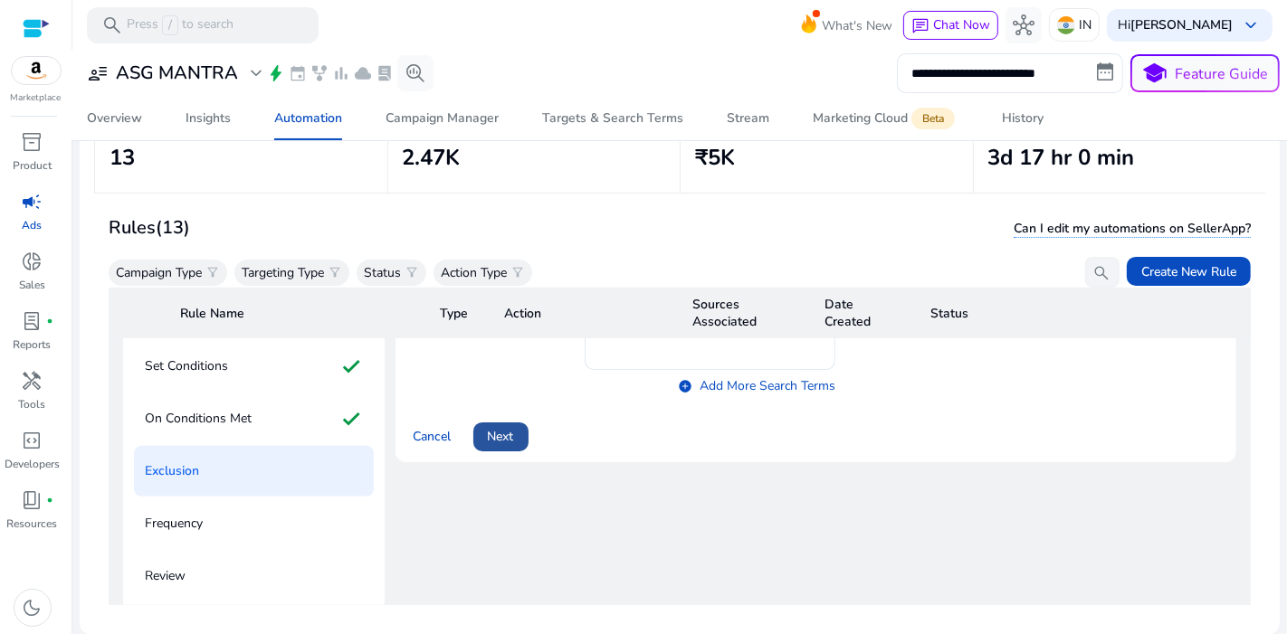
click at [493, 427] on span "Next" at bounding box center [501, 436] width 26 height 19
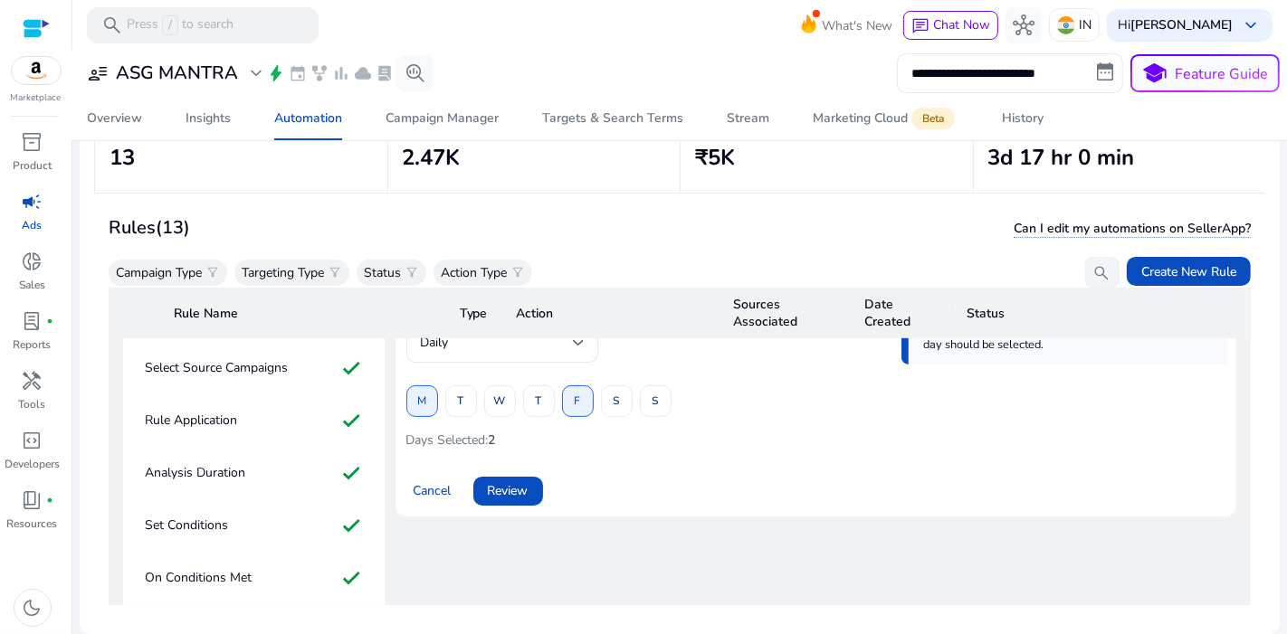
scroll to position [817, 0]
click at [502, 483] on span "Review" at bounding box center [508, 492] width 41 height 19
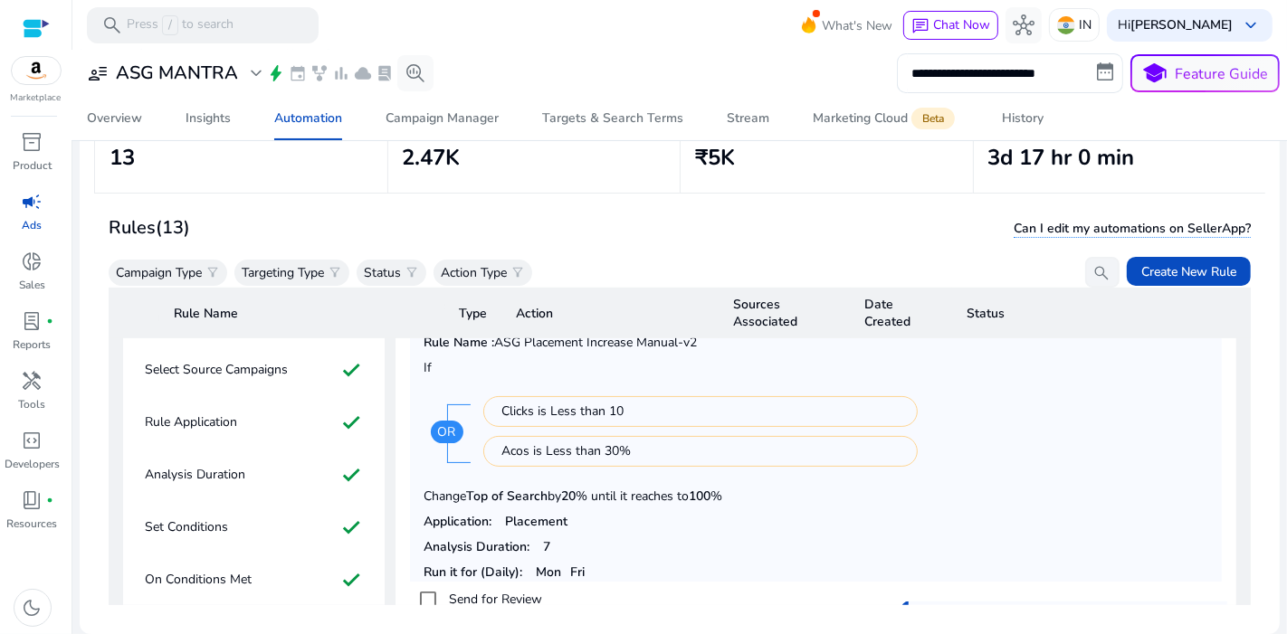
scroll to position [1080, 0]
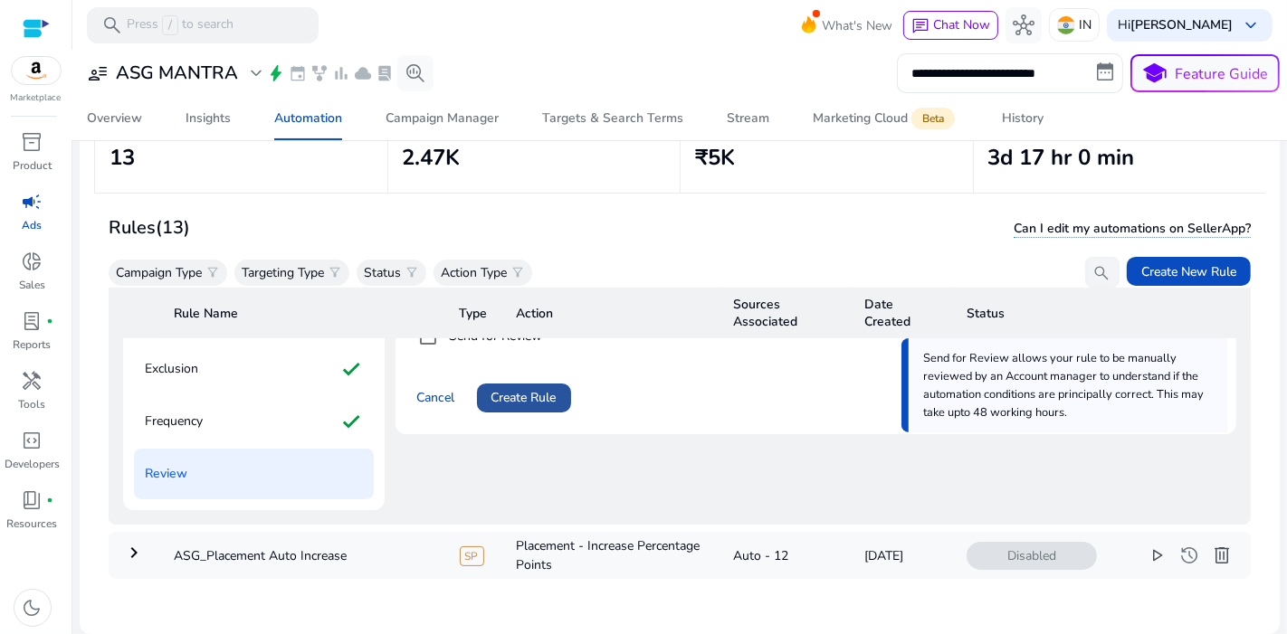
click at [540, 391] on span "Create Rule" at bounding box center [523, 397] width 65 height 19
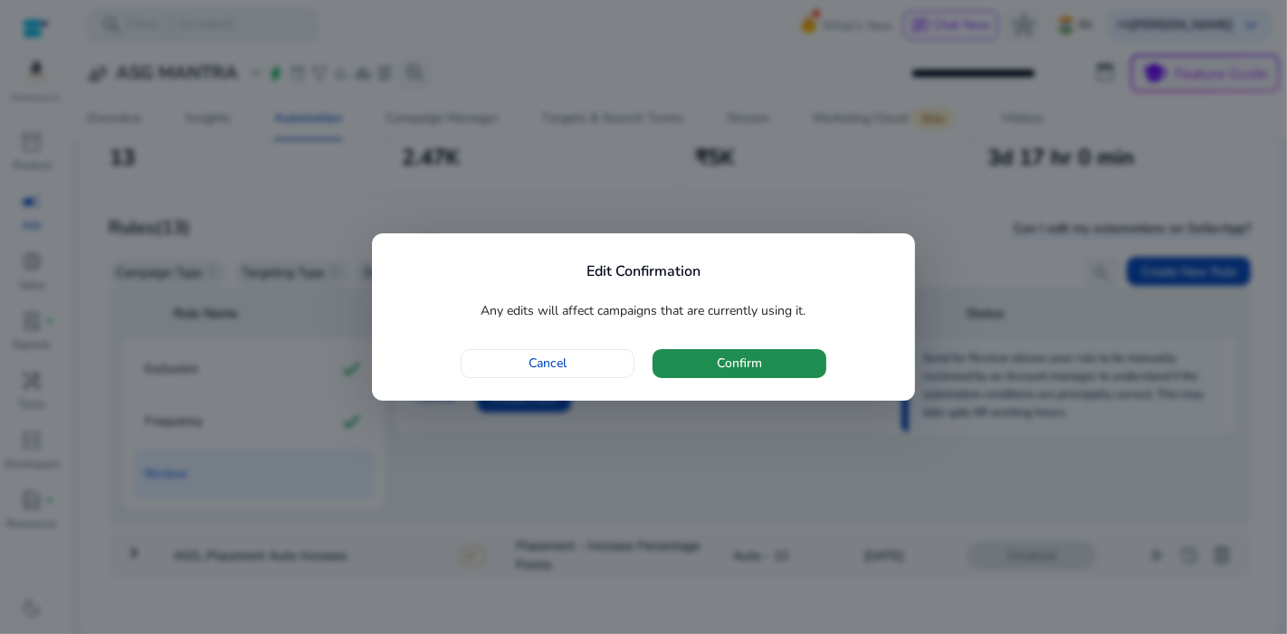
click at [736, 360] on span "Confirm" at bounding box center [739, 363] width 45 height 19
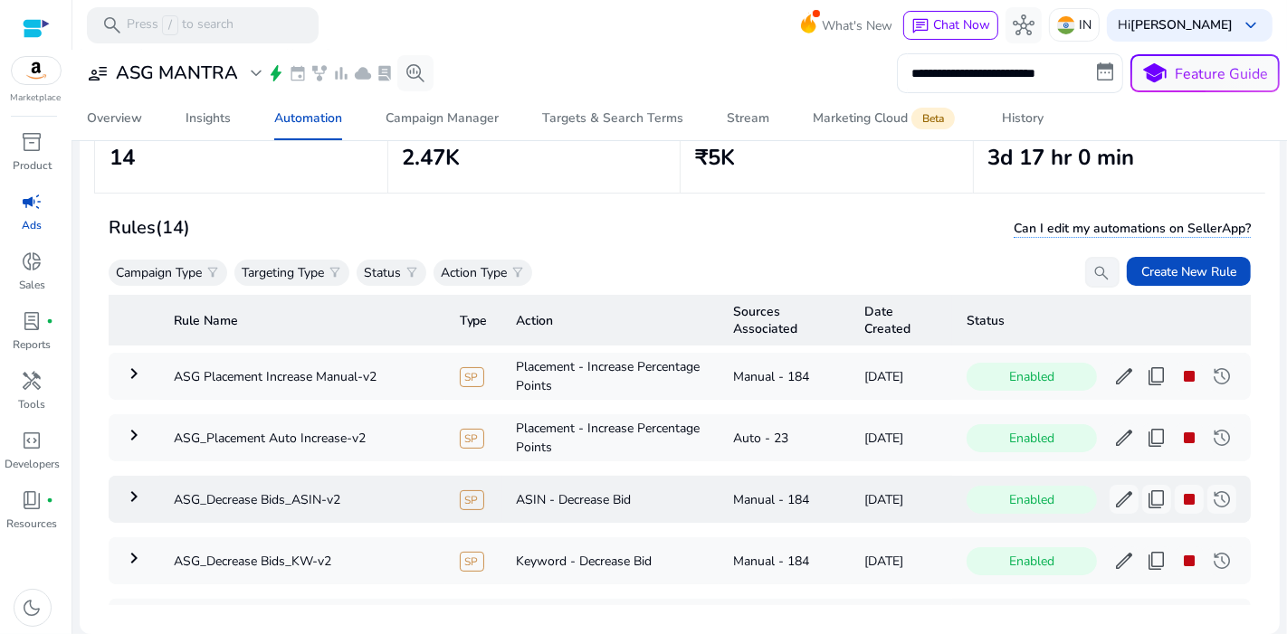
scroll to position [620, 0]
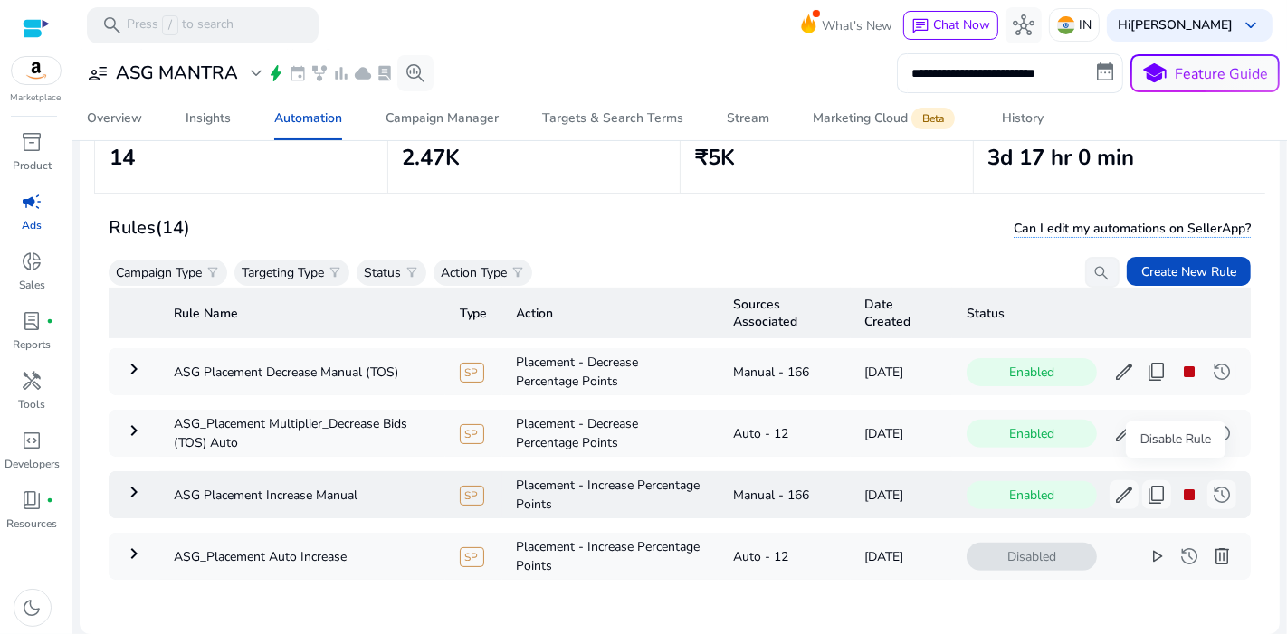
click at [1178, 484] on span "stop" at bounding box center [1189, 495] width 22 height 22
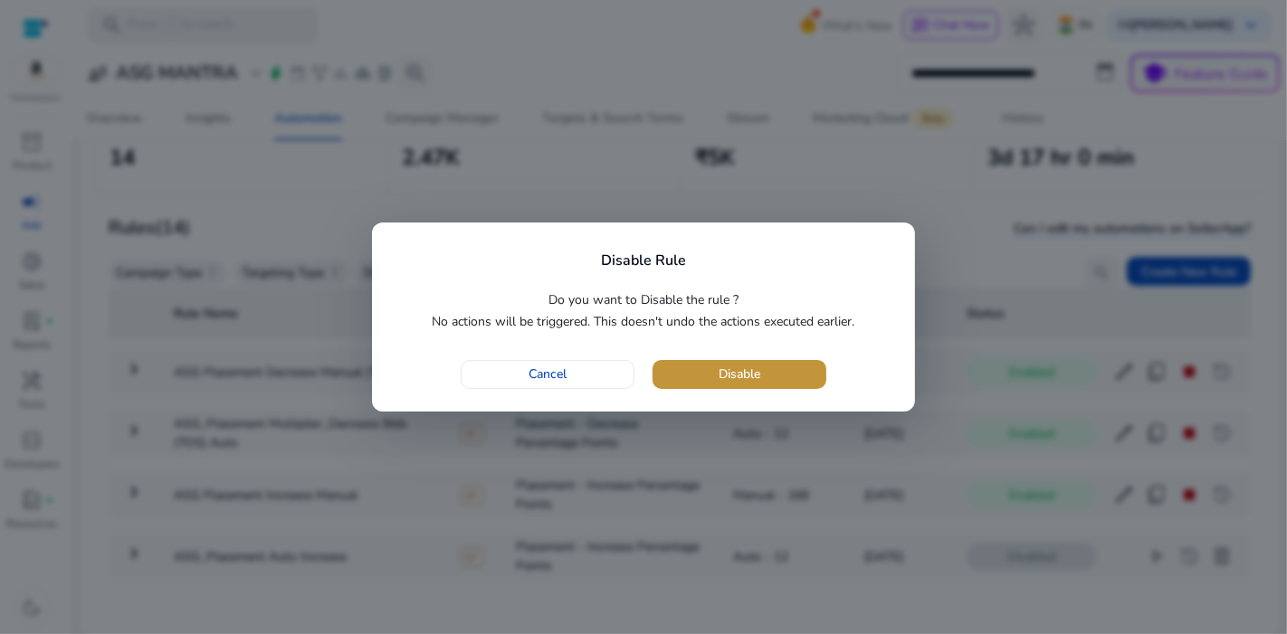
click at [812, 368] on span "button" at bounding box center [739, 374] width 174 height 43
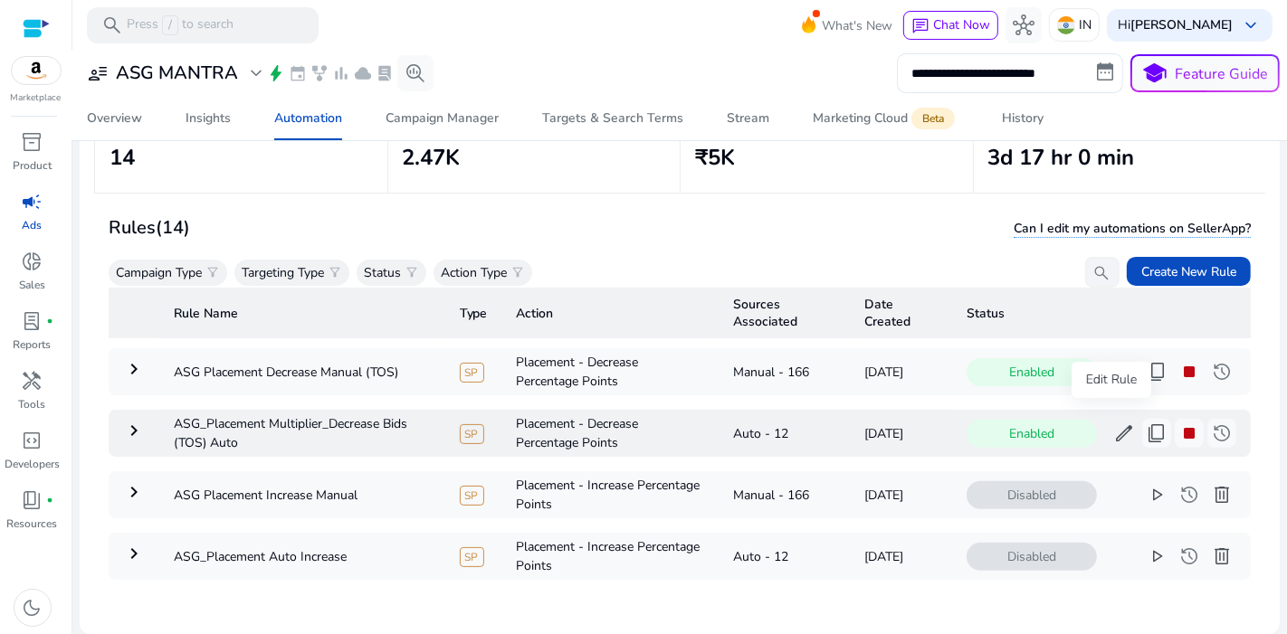
click at [1122, 419] on button "edit" at bounding box center [1123, 433] width 29 height 29
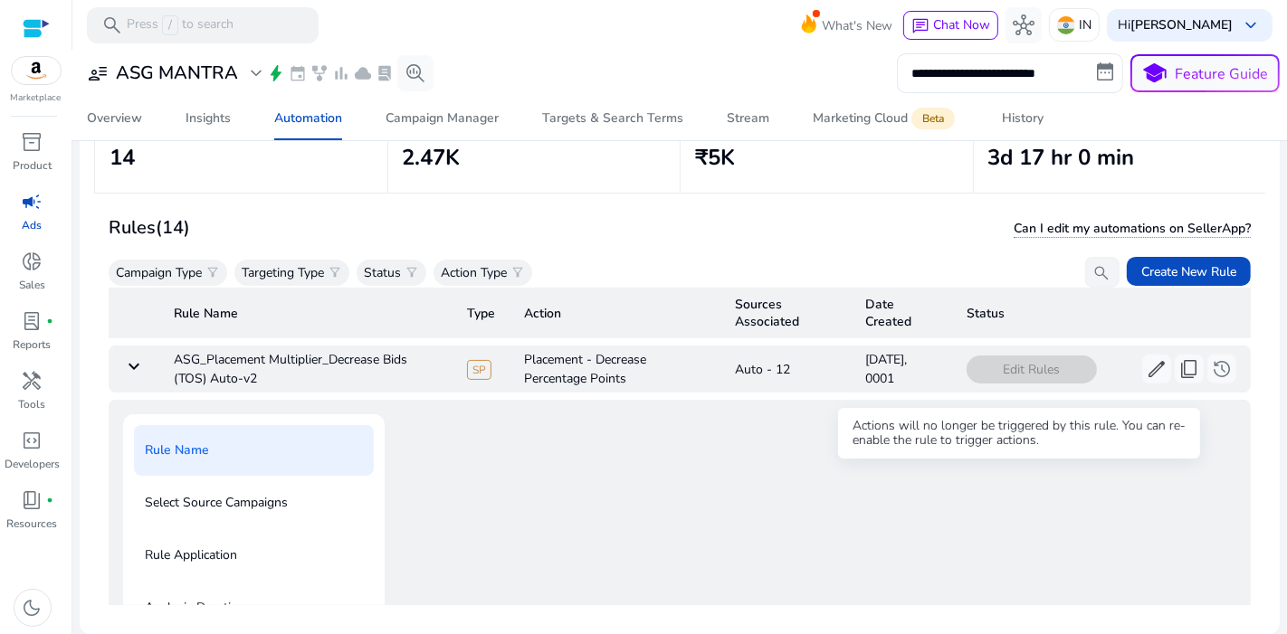
scroll to position [728, 0]
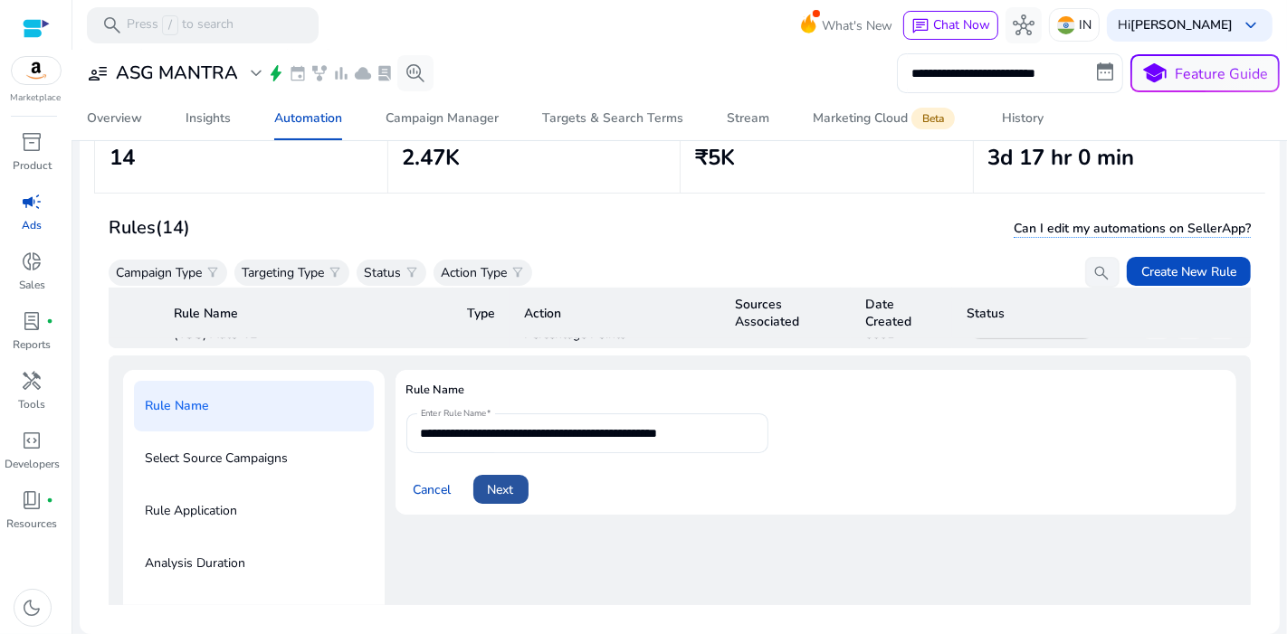
click at [512, 480] on span "Next" at bounding box center [501, 489] width 26 height 19
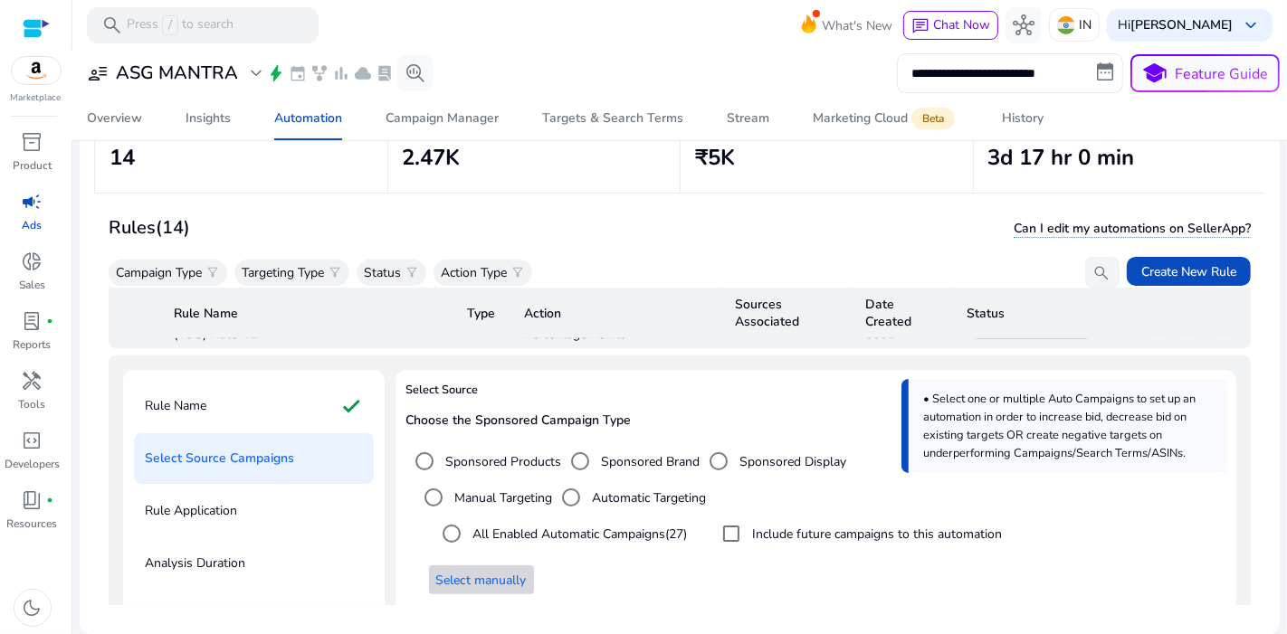
click at [483, 580] on span at bounding box center [481, 579] width 105 height 43
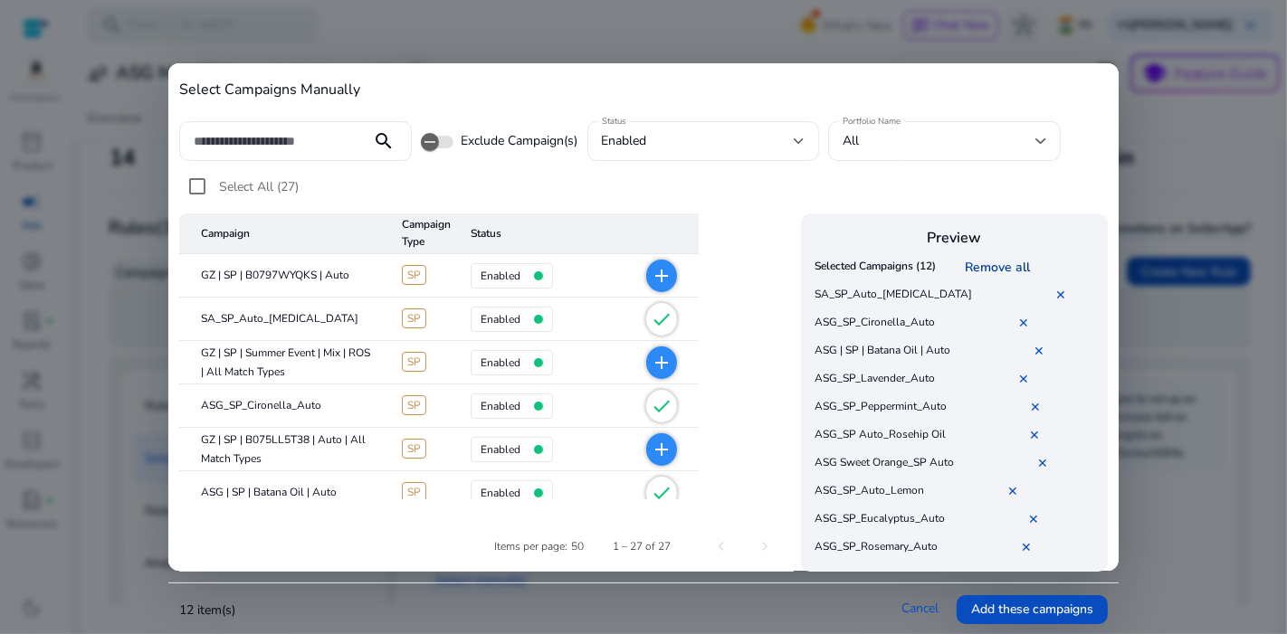
click at [1005, 261] on link "Remove all" at bounding box center [1000, 267] width 72 height 17
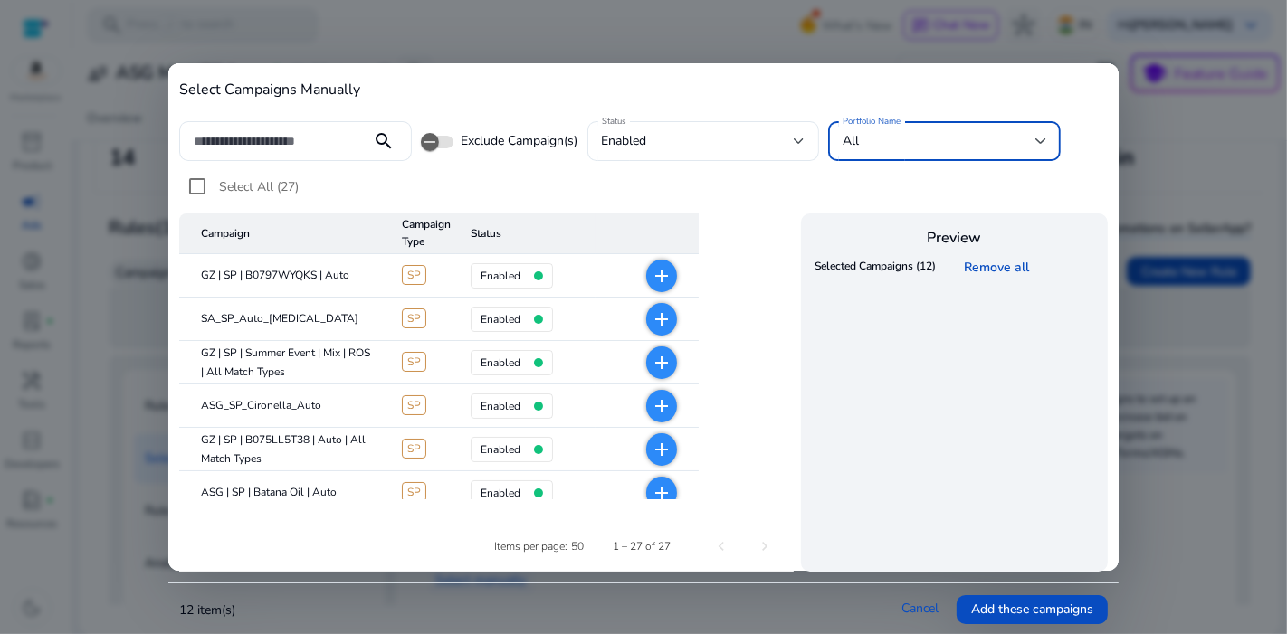
click at [954, 145] on div "All" at bounding box center [938, 141] width 193 height 20
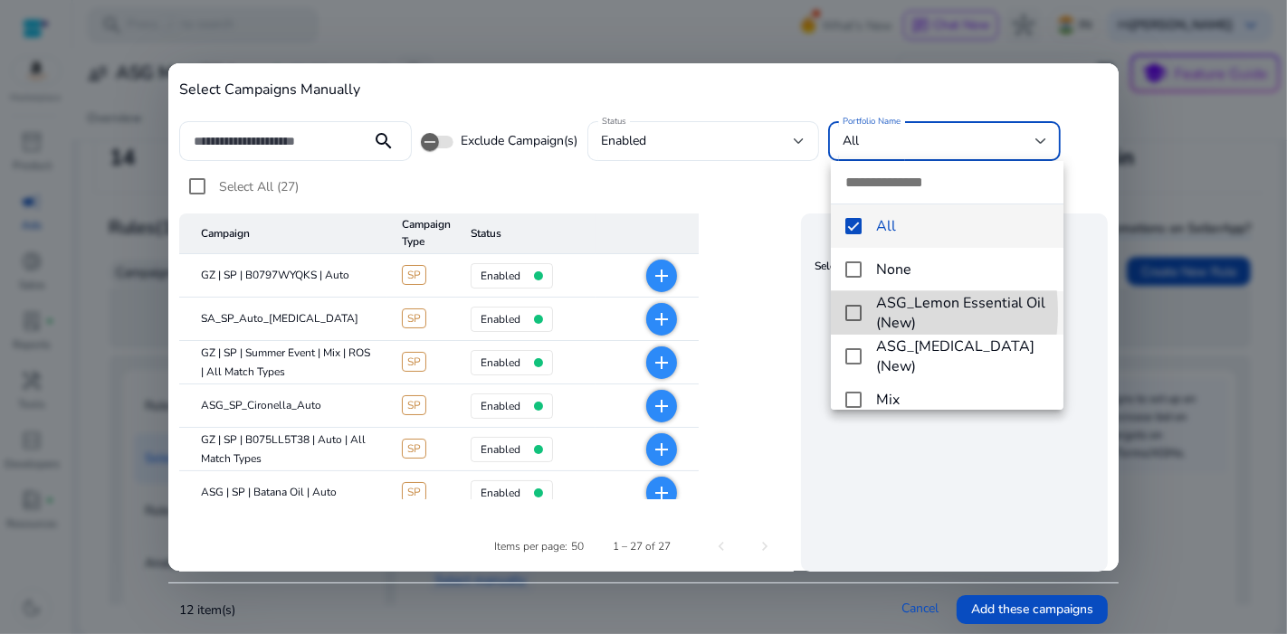
click at [854, 312] on mat-pseudo-checkbox at bounding box center [853, 313] width 16 height 16
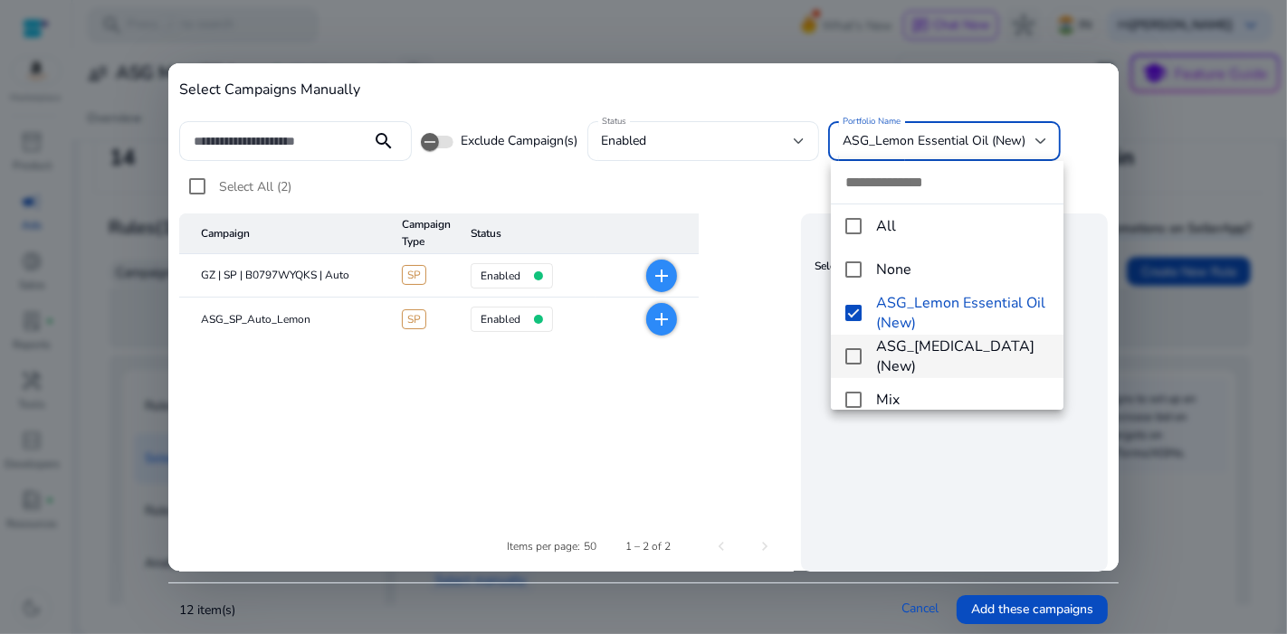
click at [857, 350] on mat-pseudo-checkbox at bounding box center [853, 356] width 16 height 16
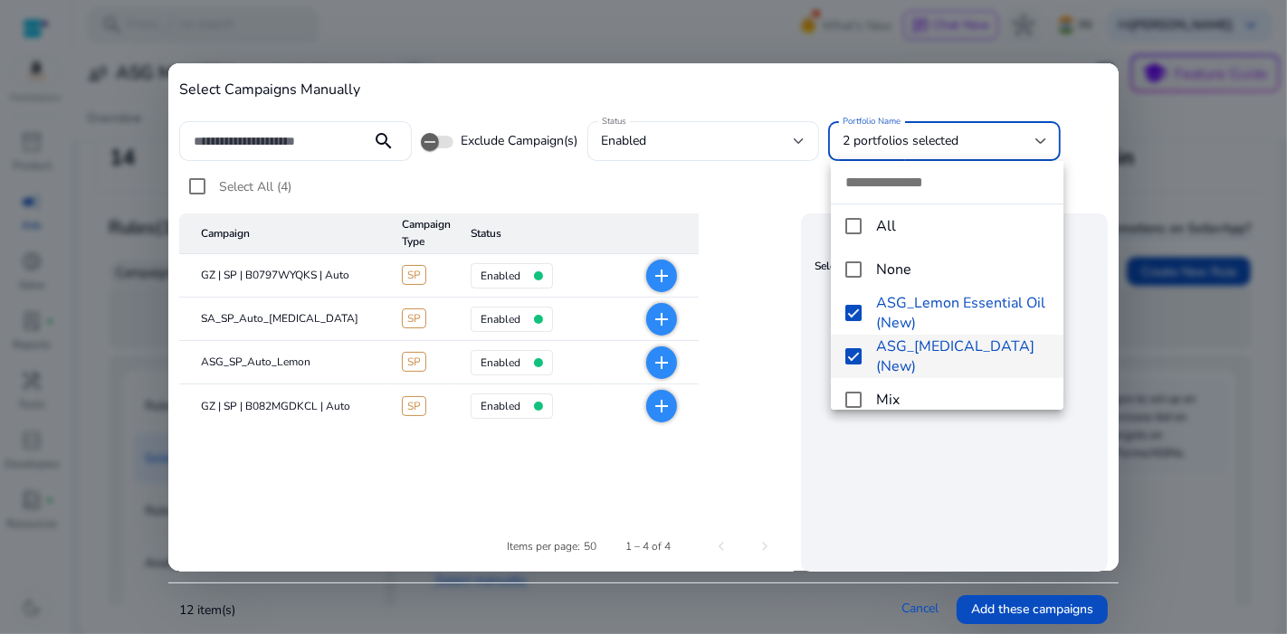
scroll to position [127, 0]
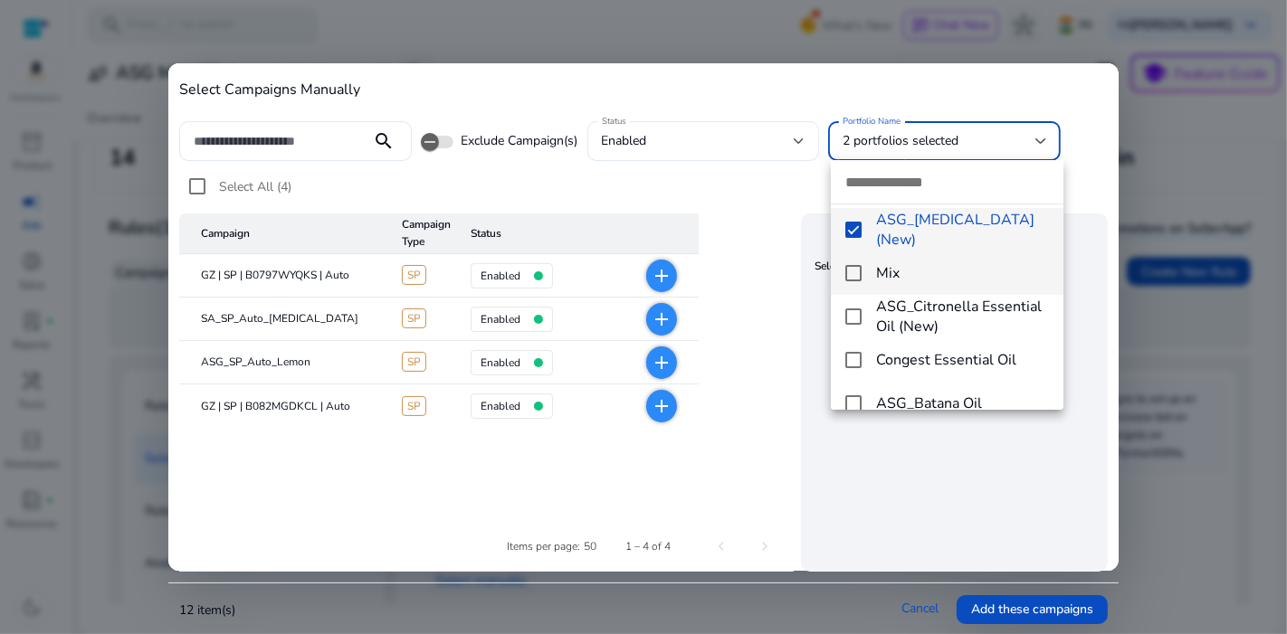
click at [841, 266] on mat-option "Mix" at bounding box center [947, 273] width 232 height 43
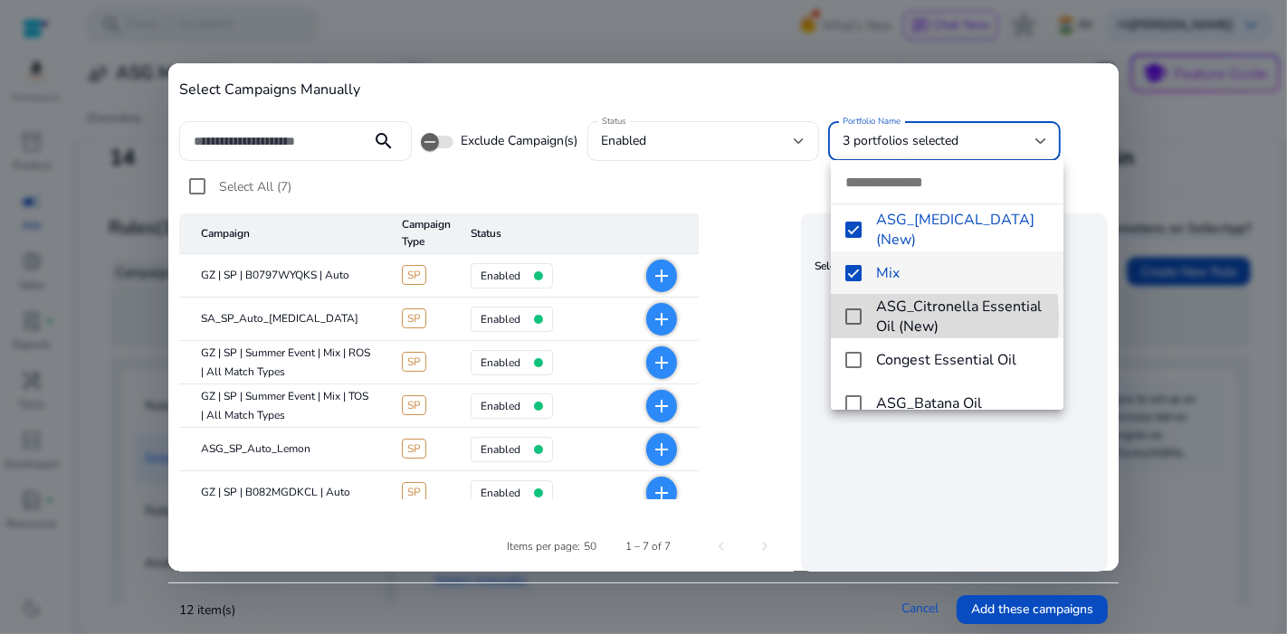
click at [860, 318] on mat-pseudo-checkbox at bounding box center [853, 317] width 16 height 16
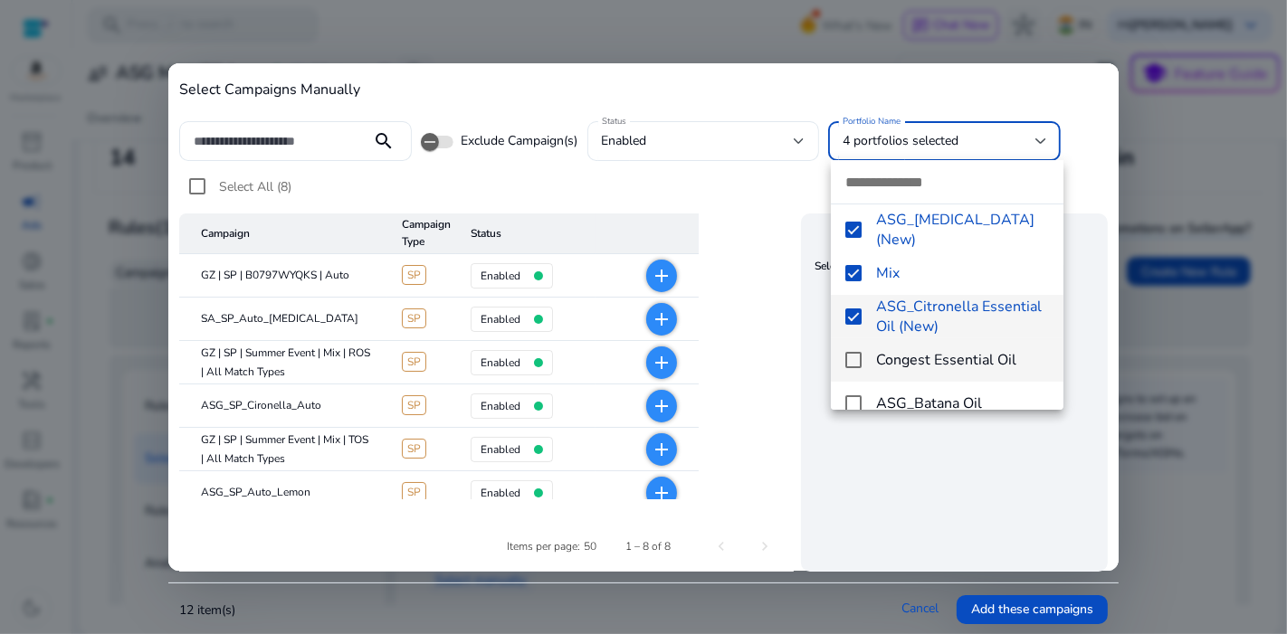
click at [858, 357] on mat-pseudo-checkbox at bounding box center [853, 360] width 16 height 16
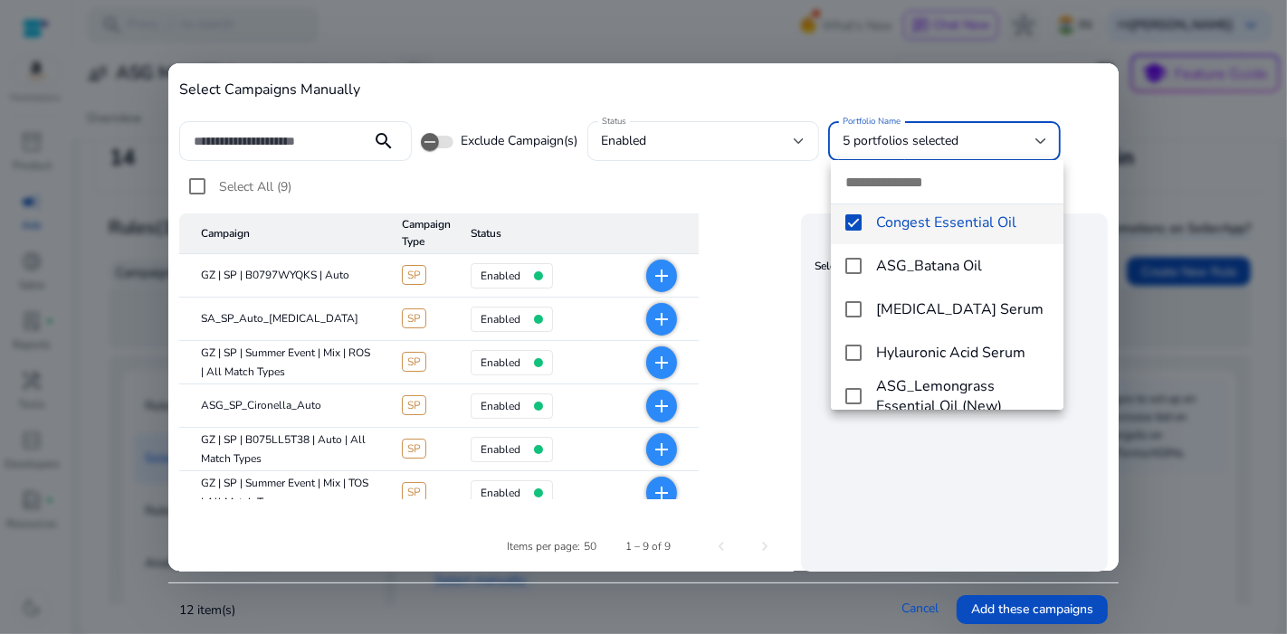
scroll to position [274, 0]
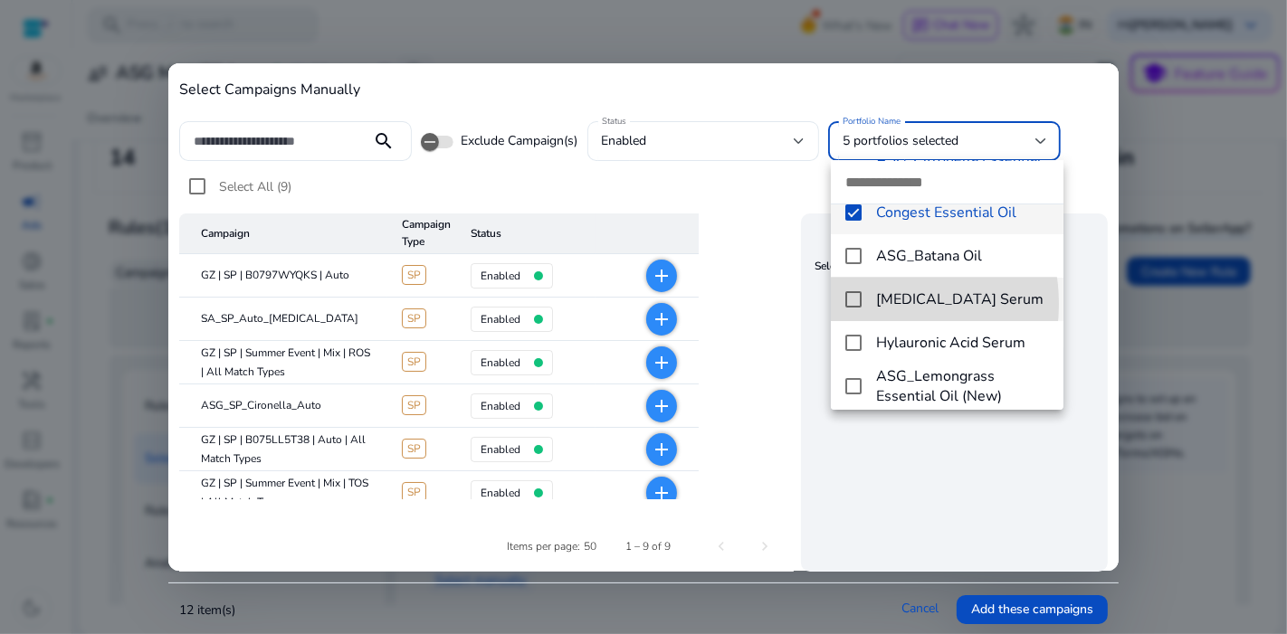
click at [859, 303] on mat-pseudo-checkbox at bounding box center [853, 299] width 16 height 16
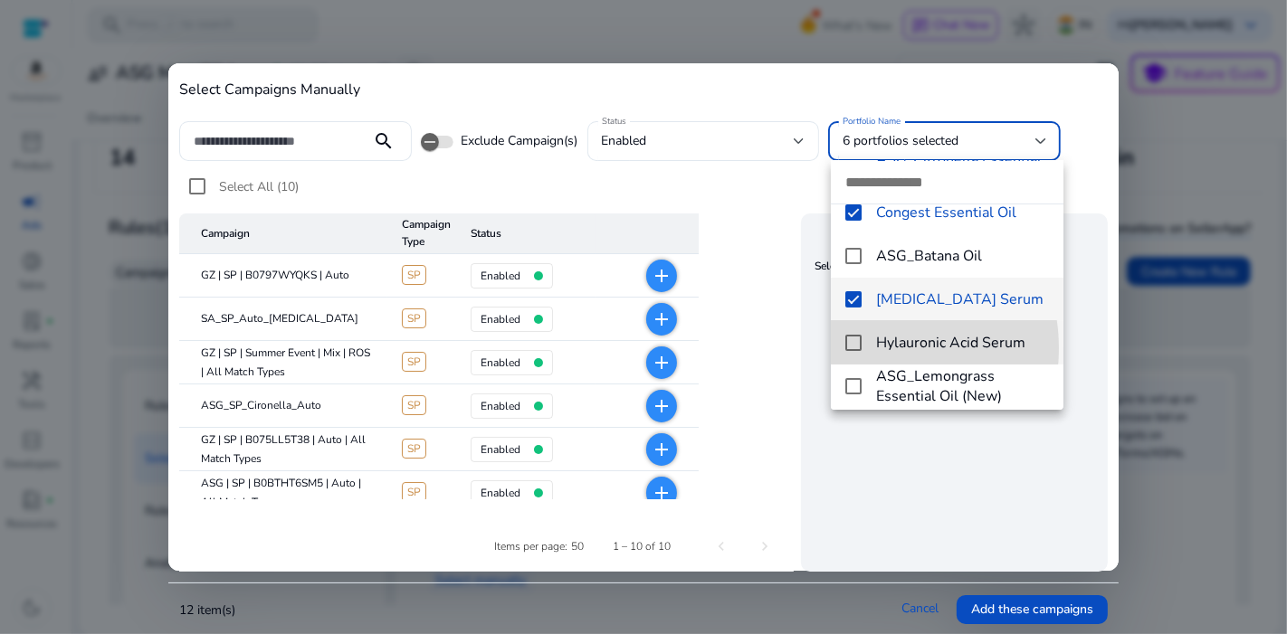
click at [859, 347] on mat-pseudo-checkbox at bounding box center [853, 343] width 16 height 16
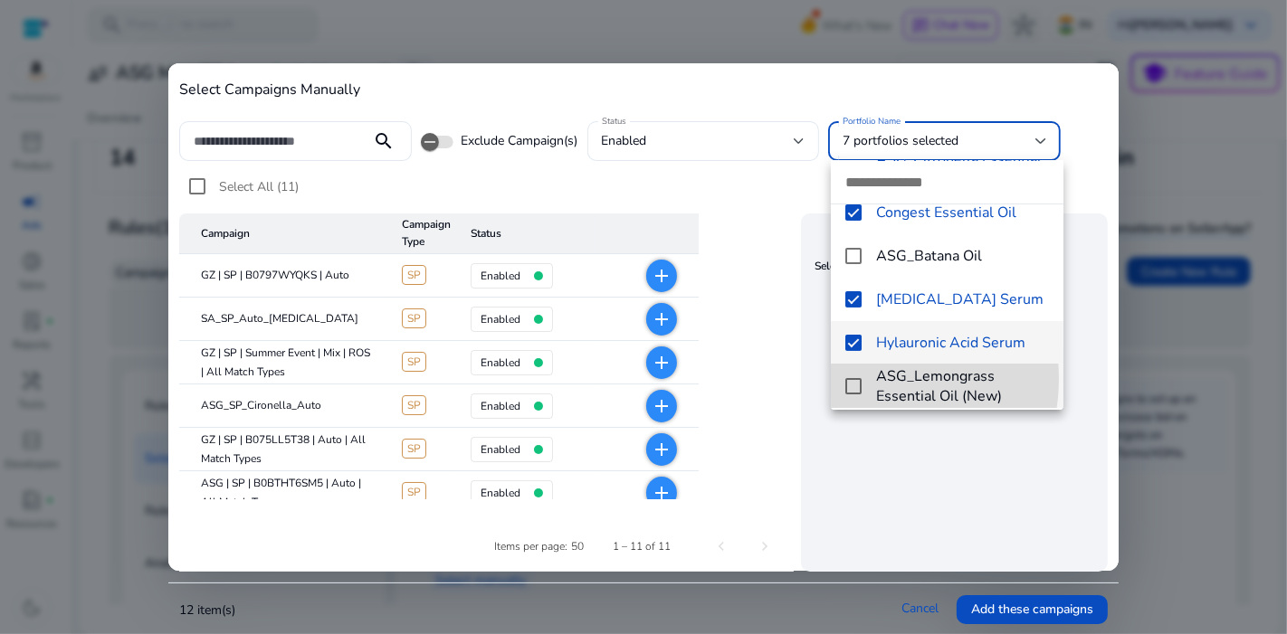
click at [860, 378] on mat-pseudo-checkbox at bounding box center [853, 386] width 16 height 16
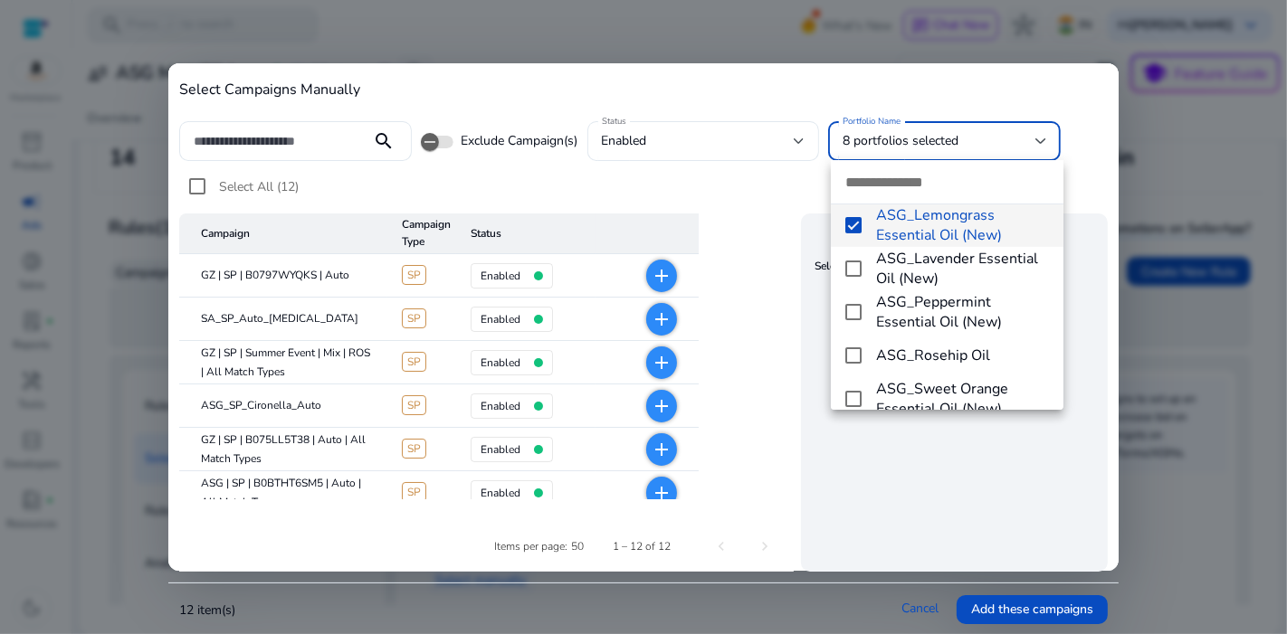
scroll to position [437, 0]
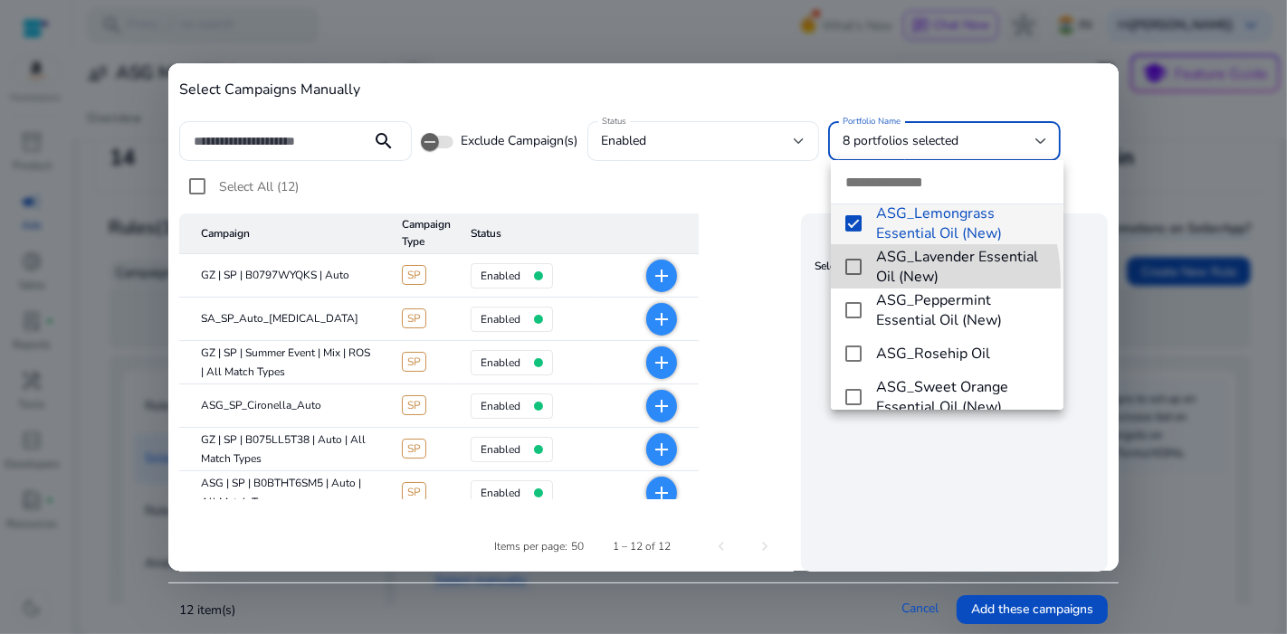
click at [852, 282] on mat-option "ASG_Lavender Essential Oil (New)" at bounding box center [947, 266] width 232 height 43
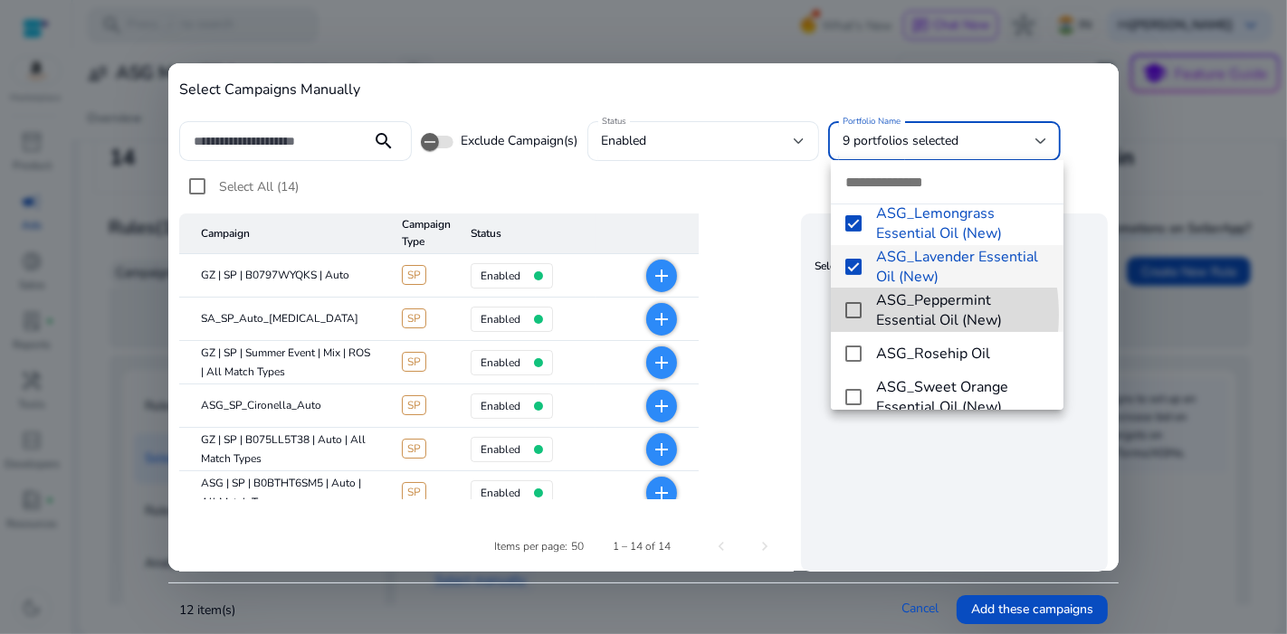
click at [856, 314] on mat-pseudo-checkbox at bounding box center [853, 310] width 16 height 16
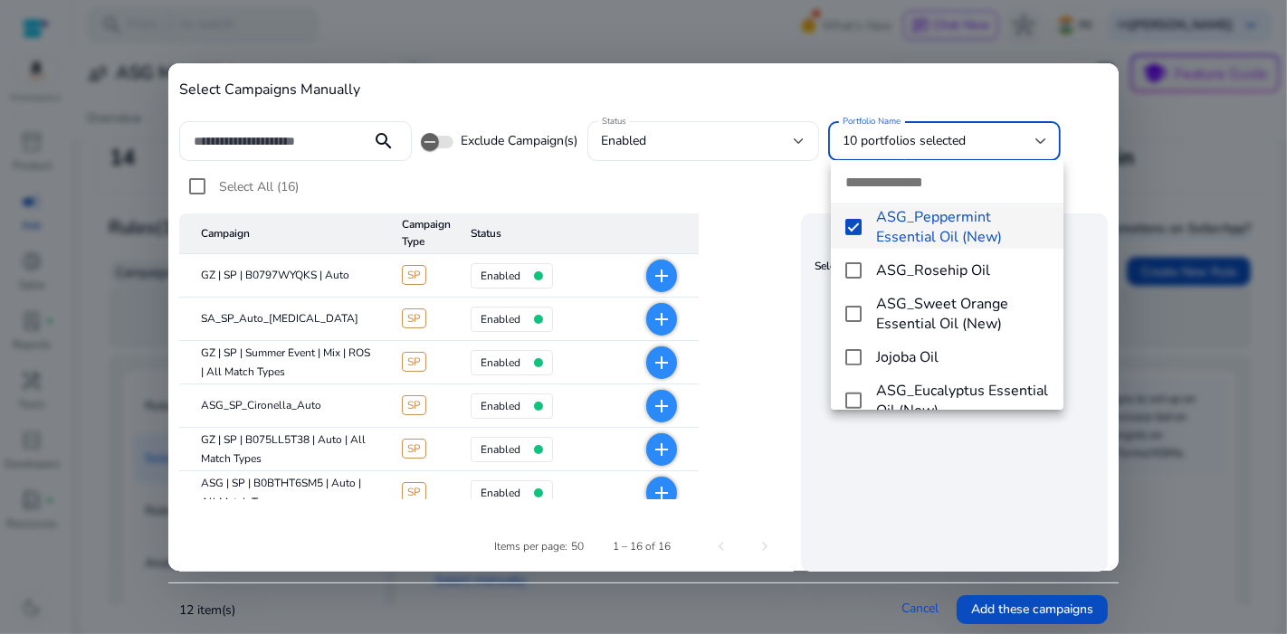
scroll to position [522, 0]
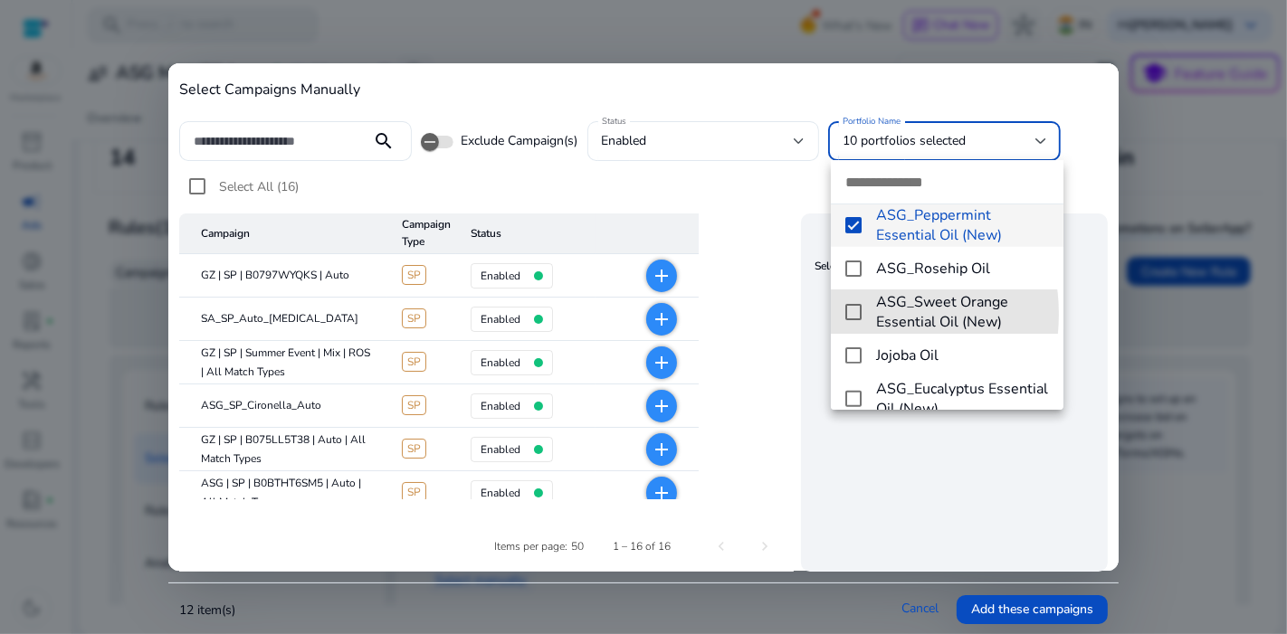
click at [856, 314] on mat-pseudo-checkbox at bounding box center [853, 312] width 16 height 16
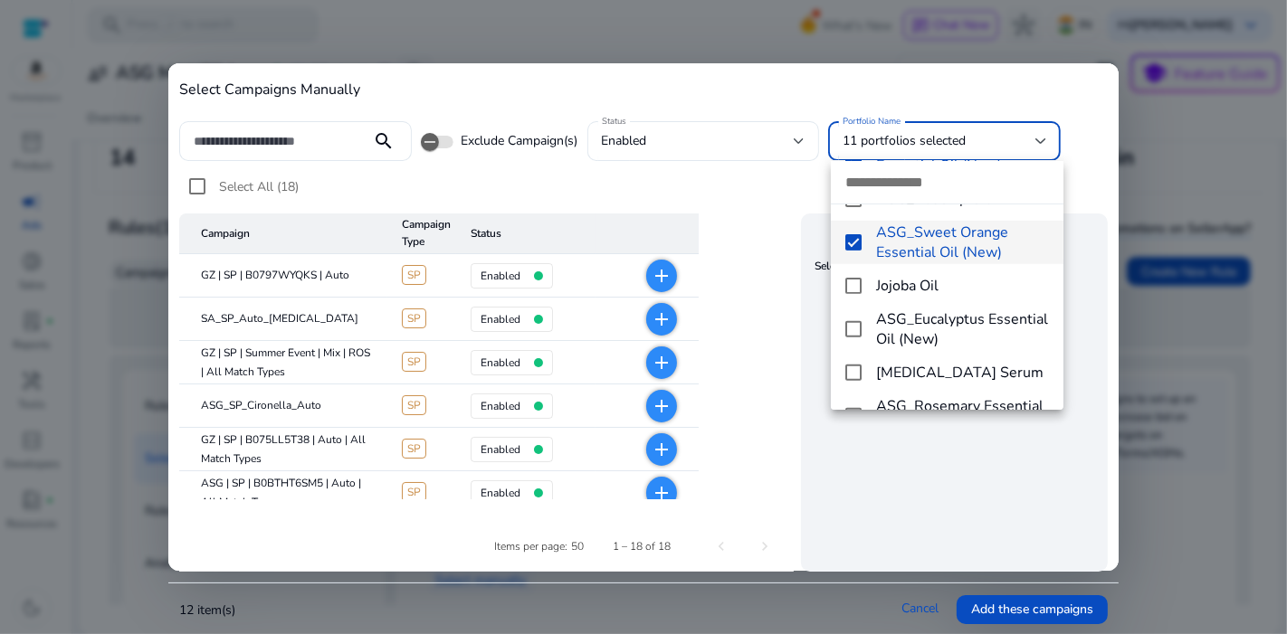
scroll to position [593, 0]
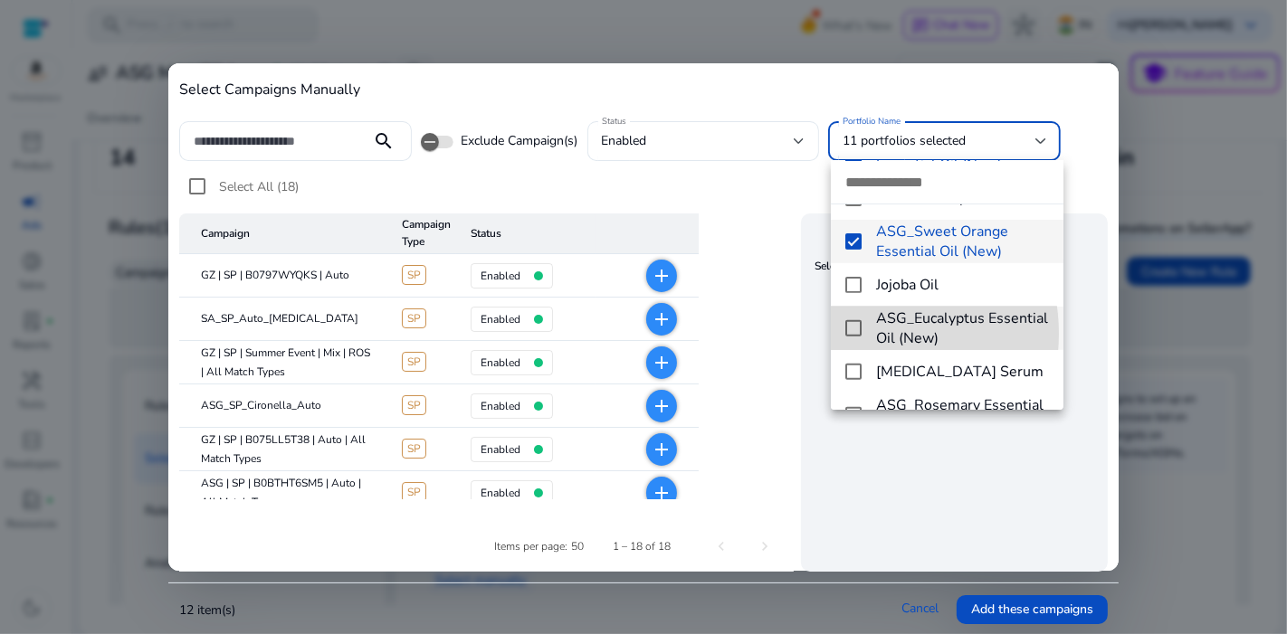
drag, startPoint x: 856, startPoint y: 314, endPoint x: 851, endPoint y: 334, distance: 20.6
click at [851, 334] on mat-pseudo-checkbox at bounding box center [853, 328] width 16 height 16
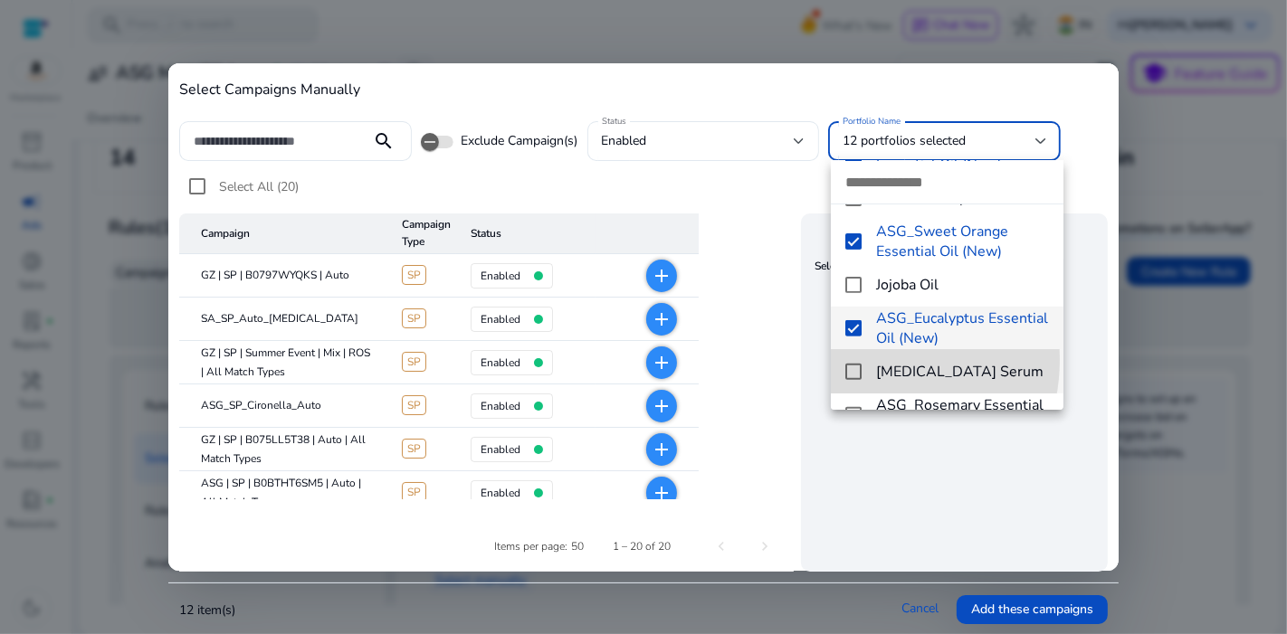
click at [860, 359] on mat-option "Retinol Serum" at bounding box center [947, 371] width 232 height 43
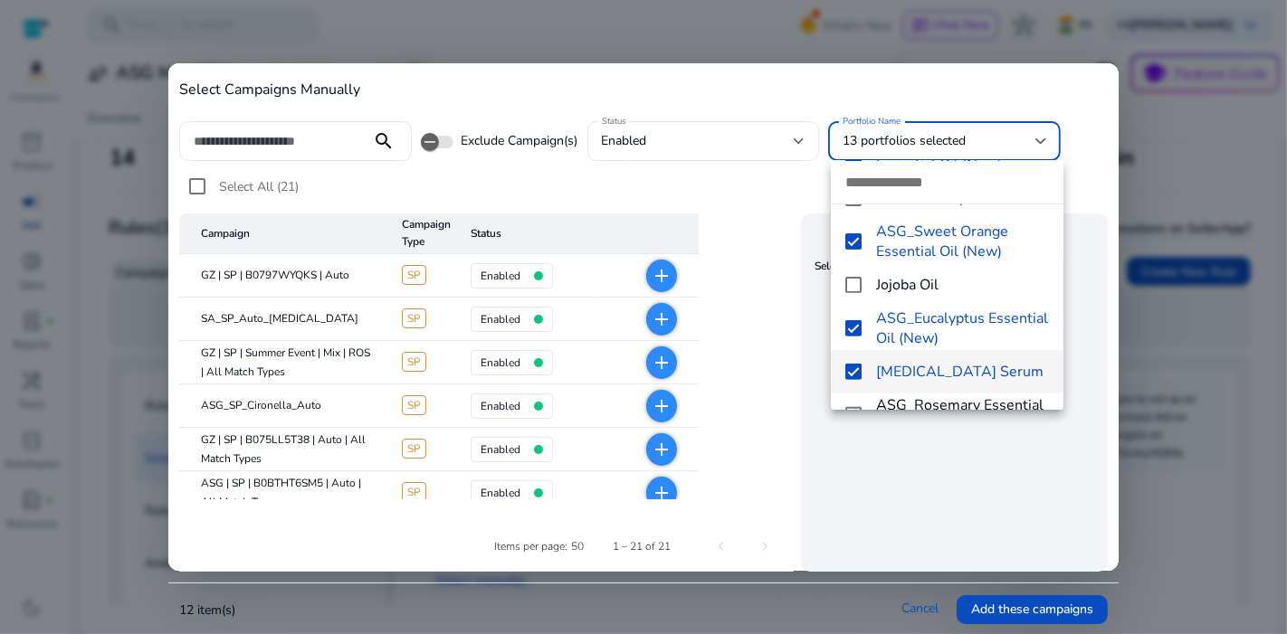
scroll to position [670, 0]
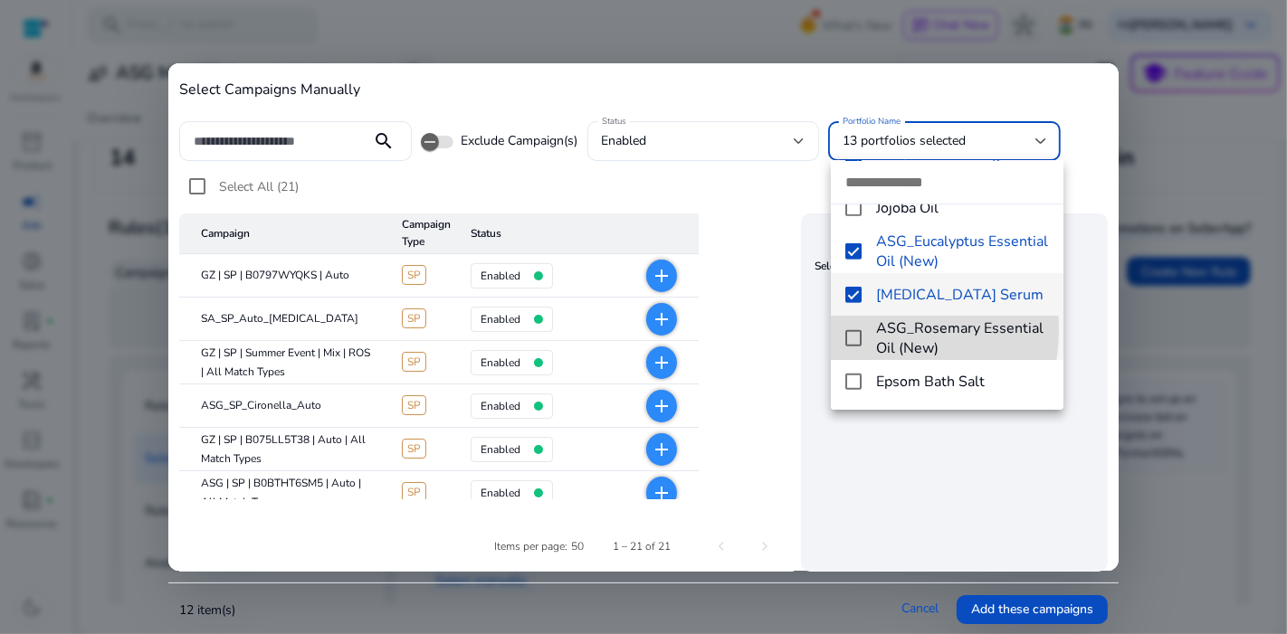
click at [851, 330] on mat-pseudo-checkbox at bounding box center [853, 338] width 16 height 16
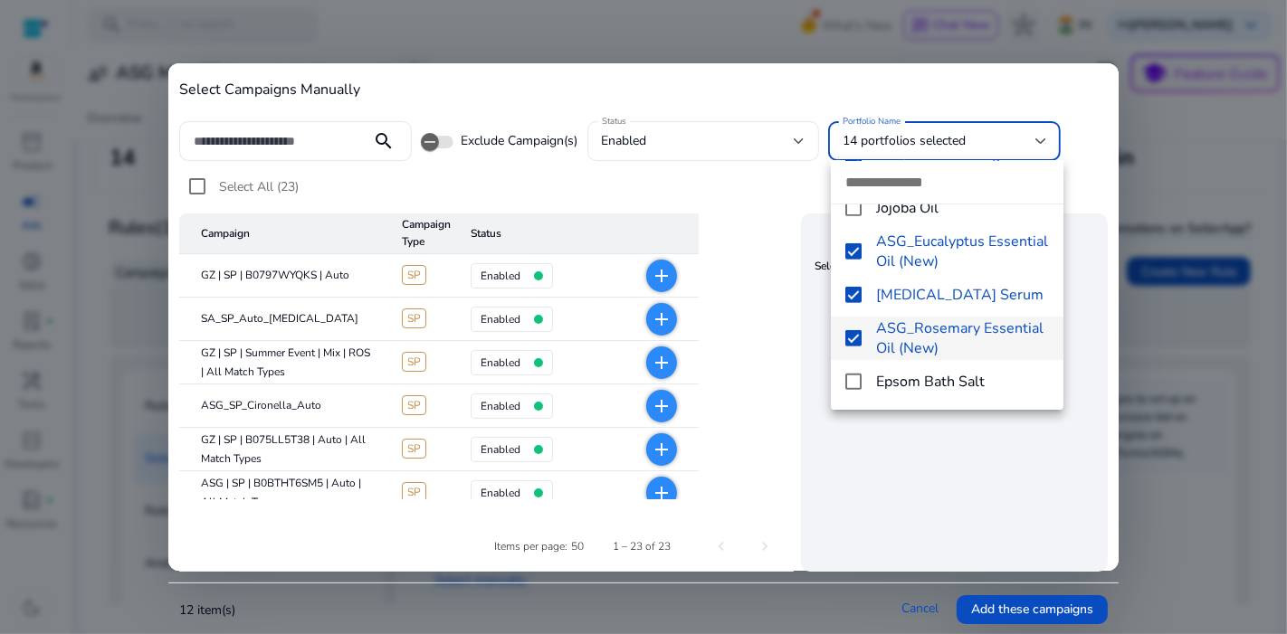
click at [933, 425] on div at bounding box center [643, 317] width 1287 height 634
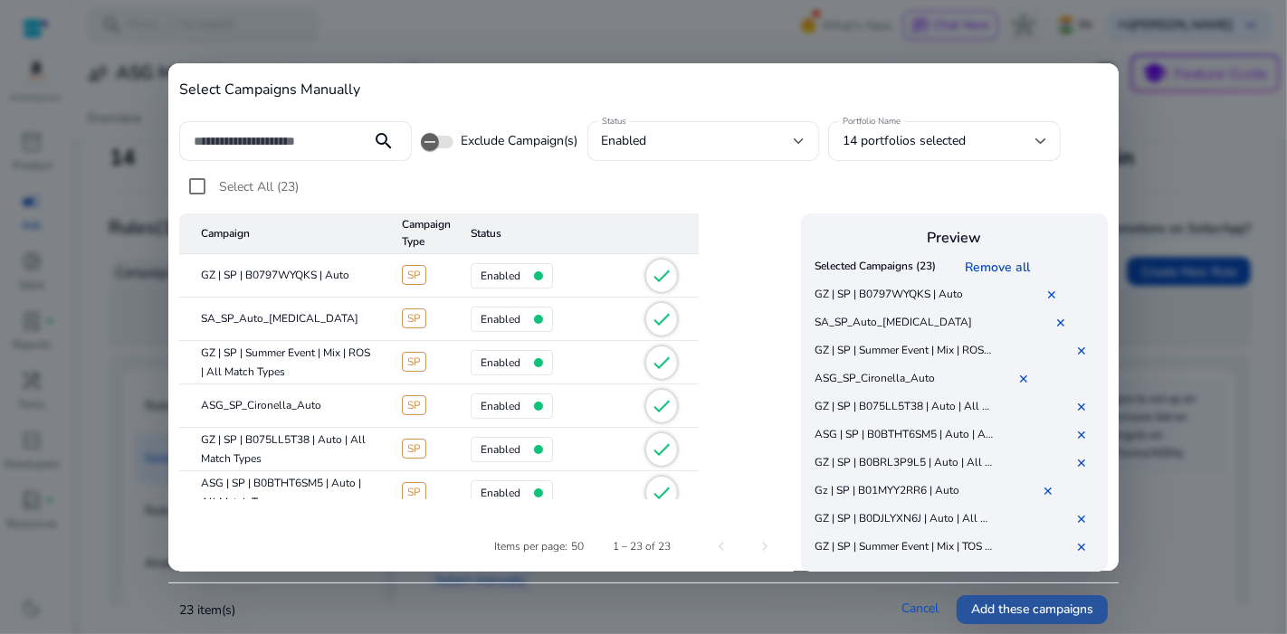
click at [1008, 598] on span at bounding box center [1031, 609] width 151 height 43
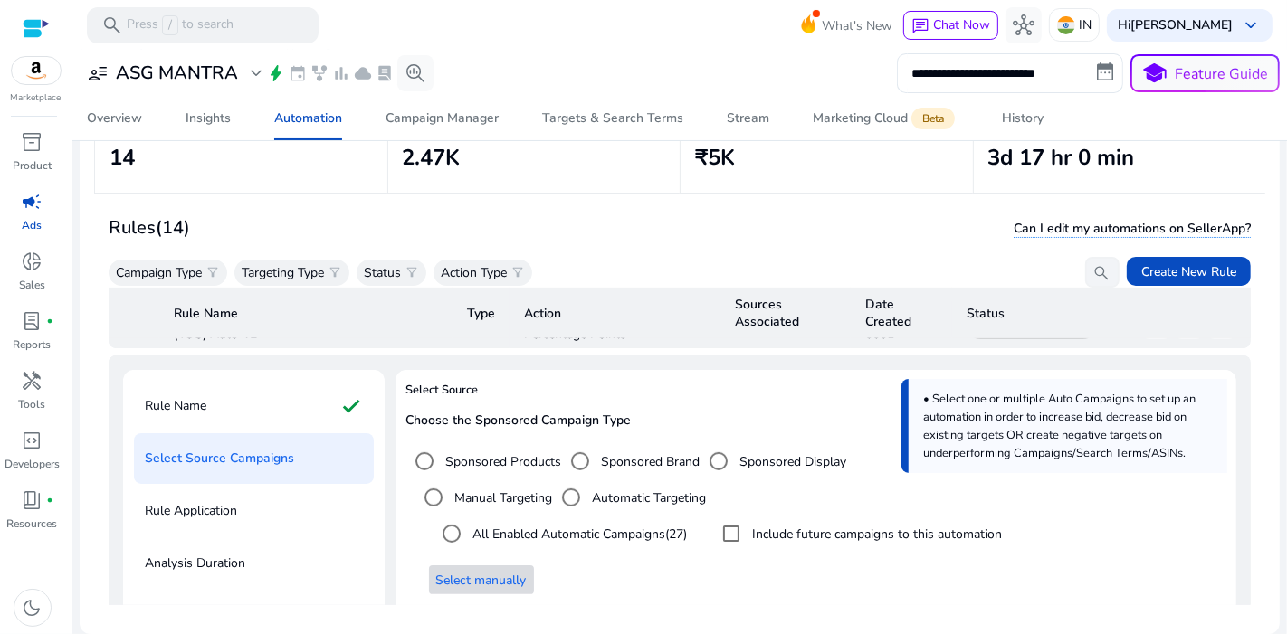
scroll to position [881, 0]
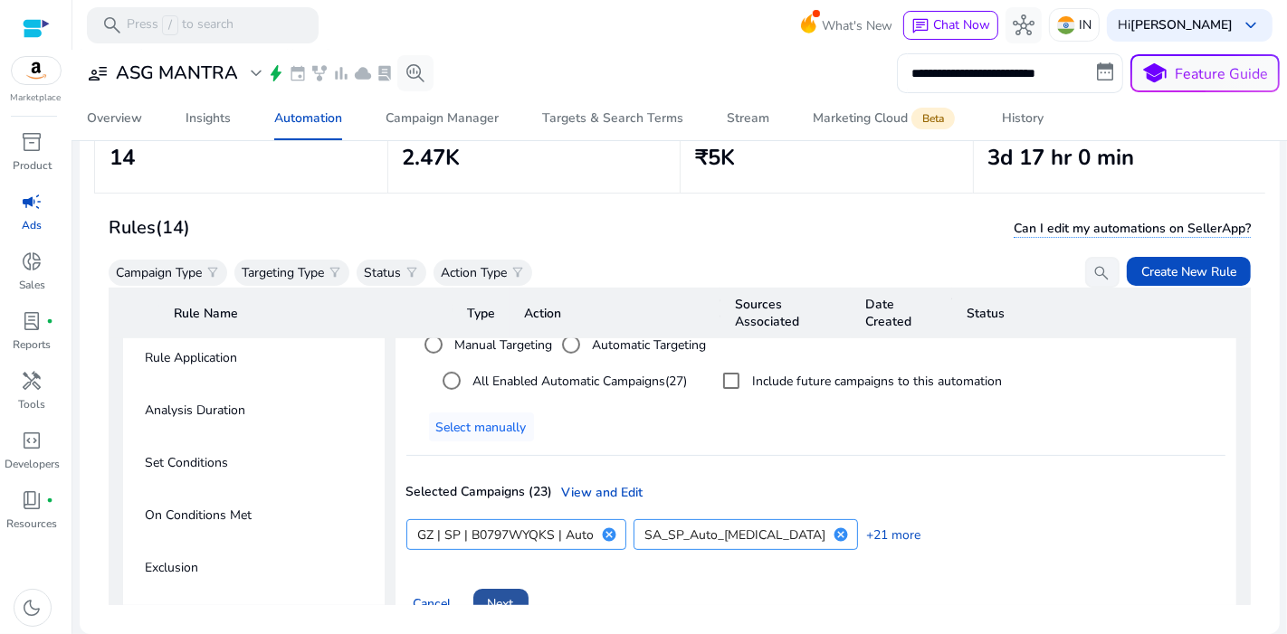
click at [518, 582] on span at bounding box center [500, 603] width 55 height 43
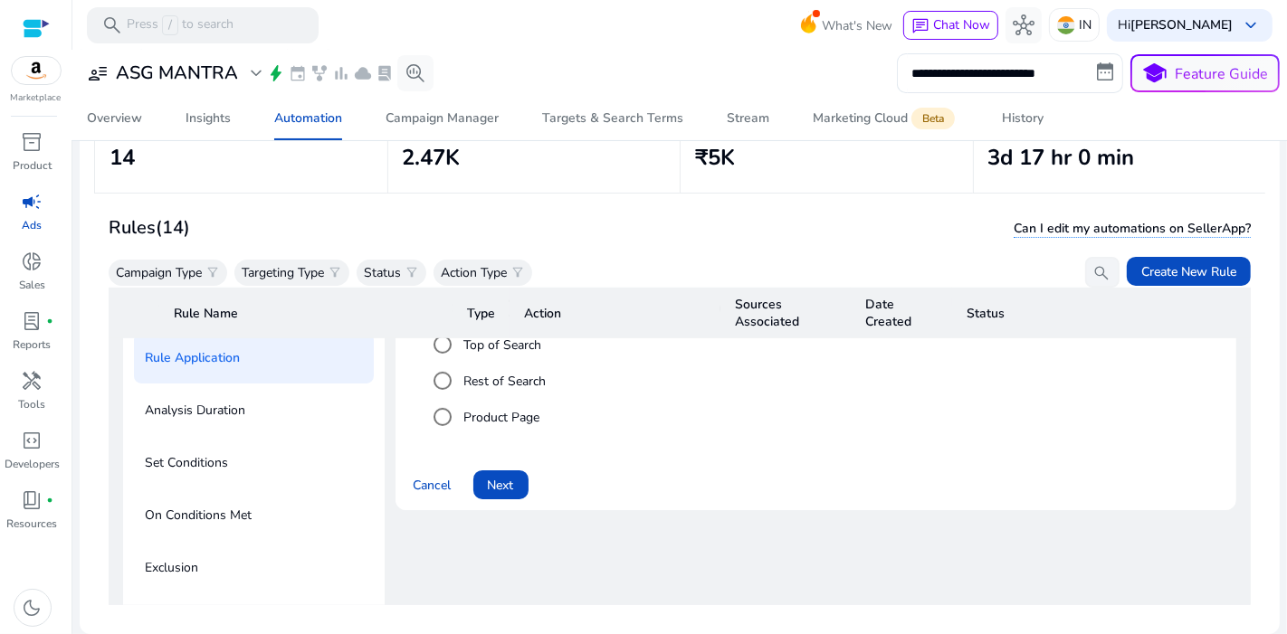
scroll to position [806, 0]
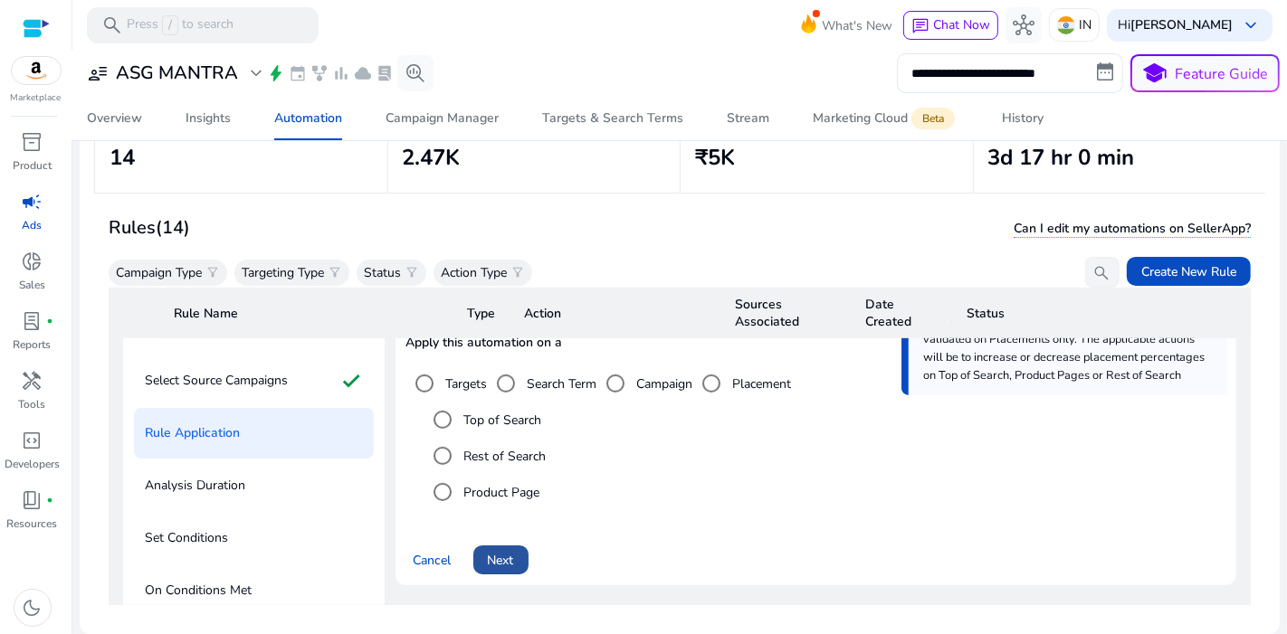
click at [522, 548] on span at bounding box center [500, 559] width 55 height 43
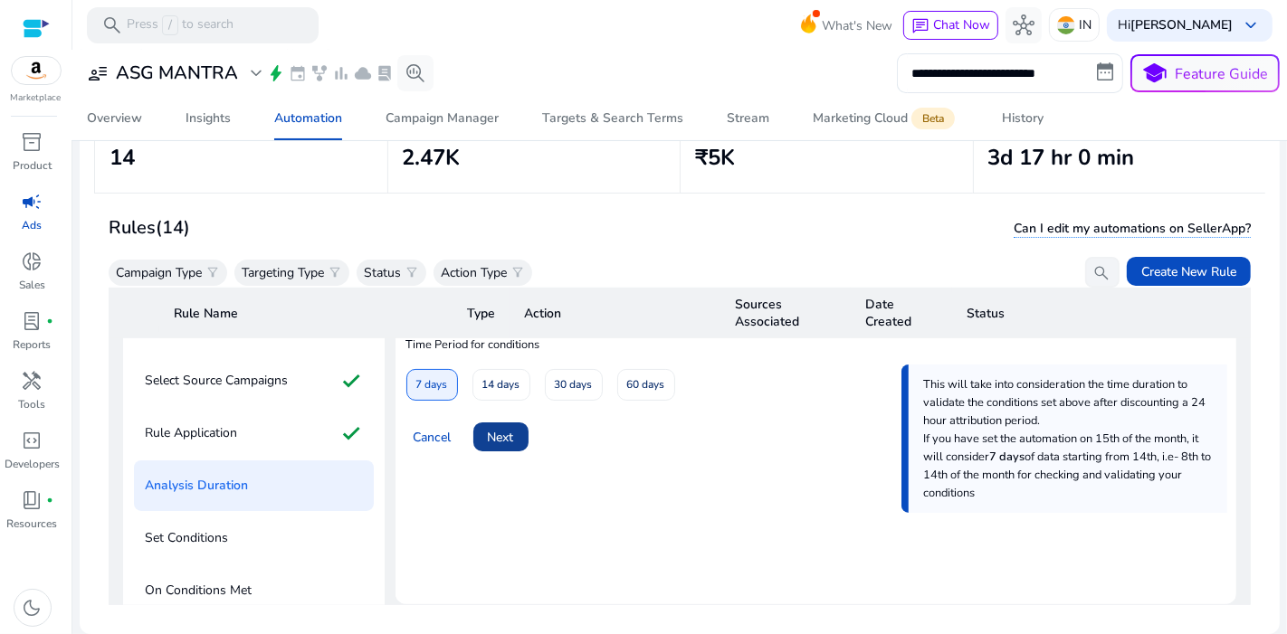
scroll to position [744, 0]
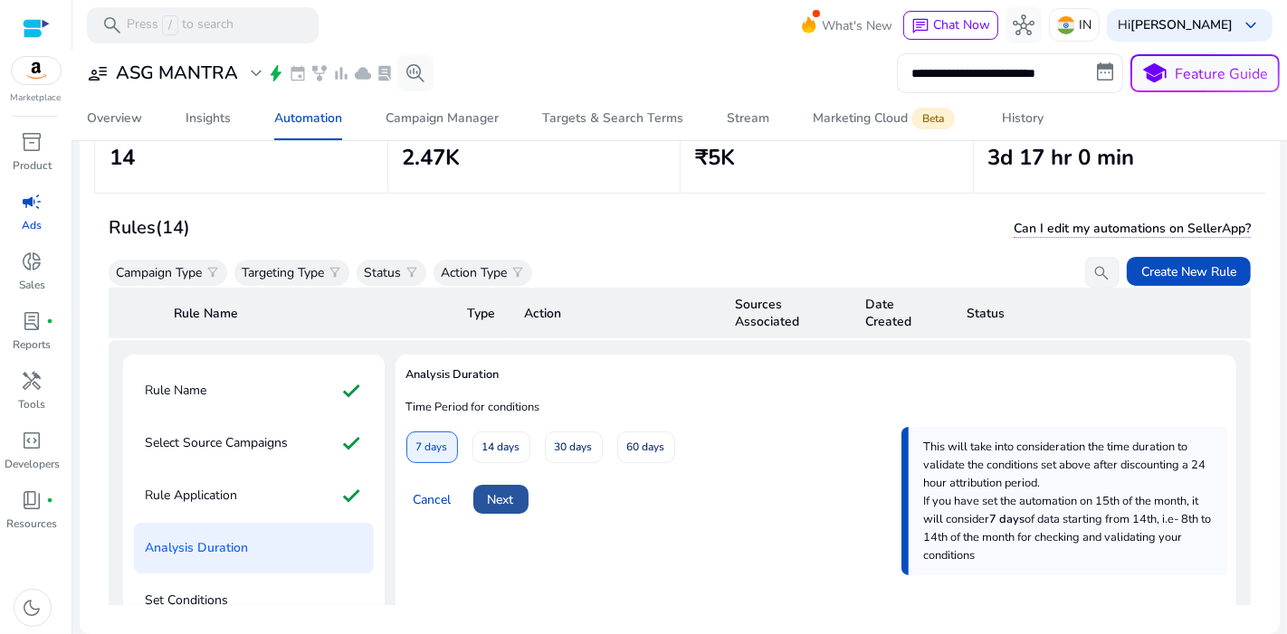
click at [507, 490] on span "Next" at bounding box center [501, 499] width 26 height 19
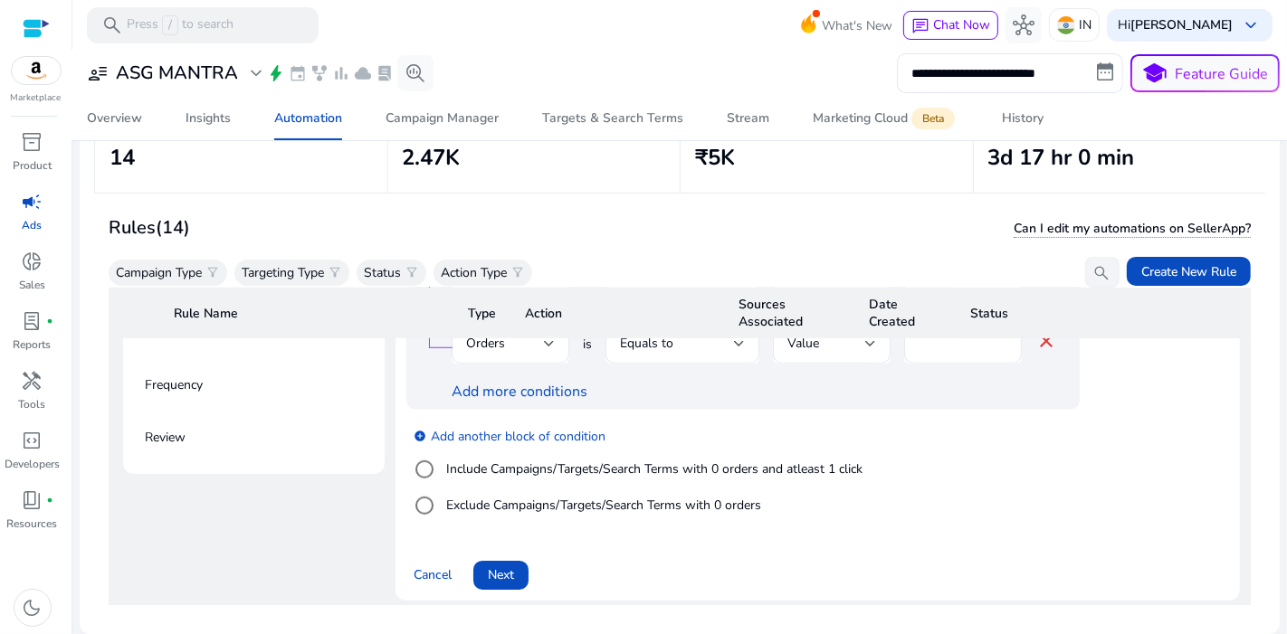
scroll to position [1117, 0]
click at [504, 565] on span "Next" at bounding box center [501, 574] width 26 height 19
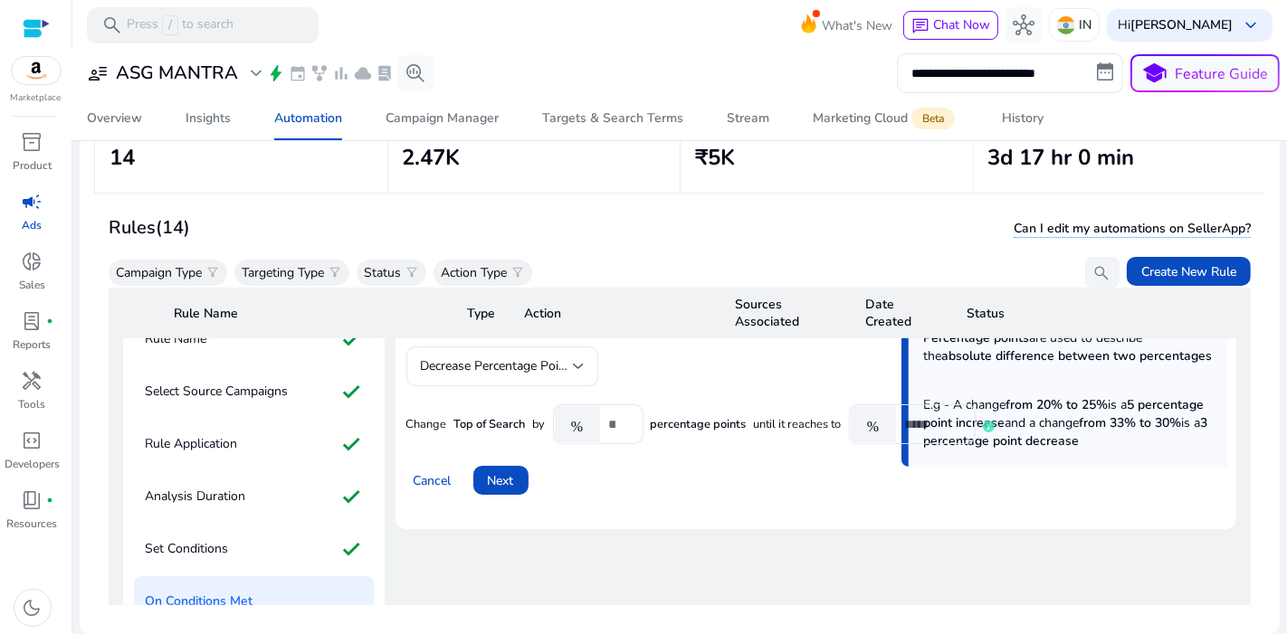
scroll to position [775, 0]
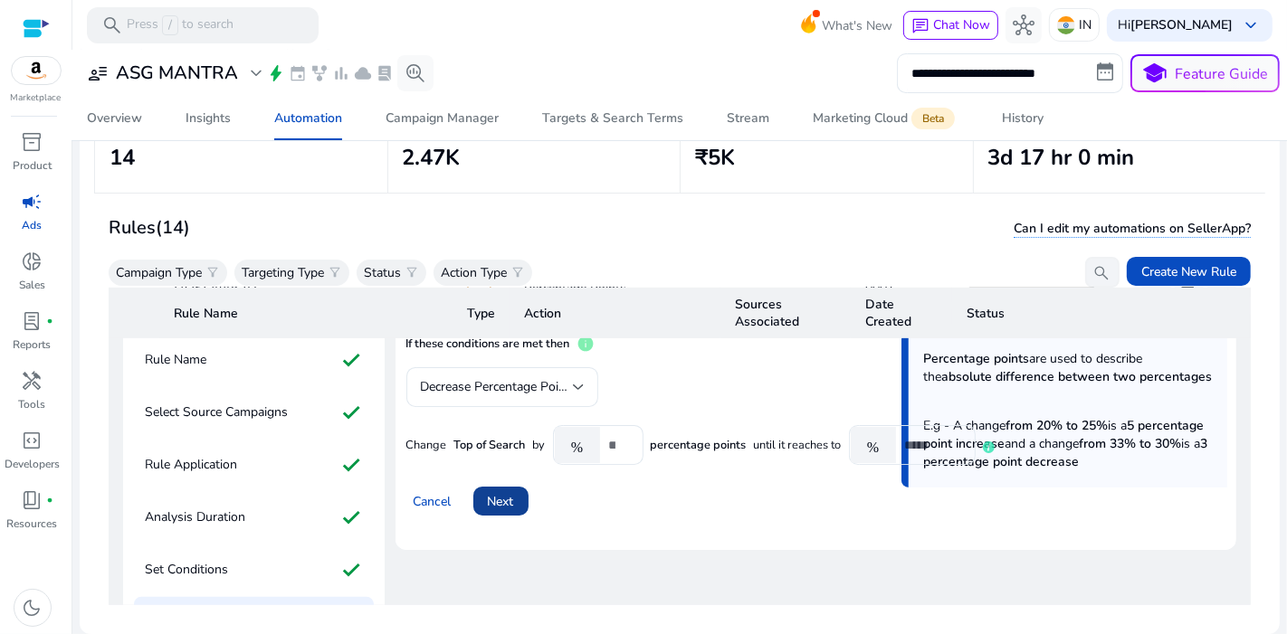
click at [509, 496] on span "Next" at bounding box center [501, 501] width 26 height 19
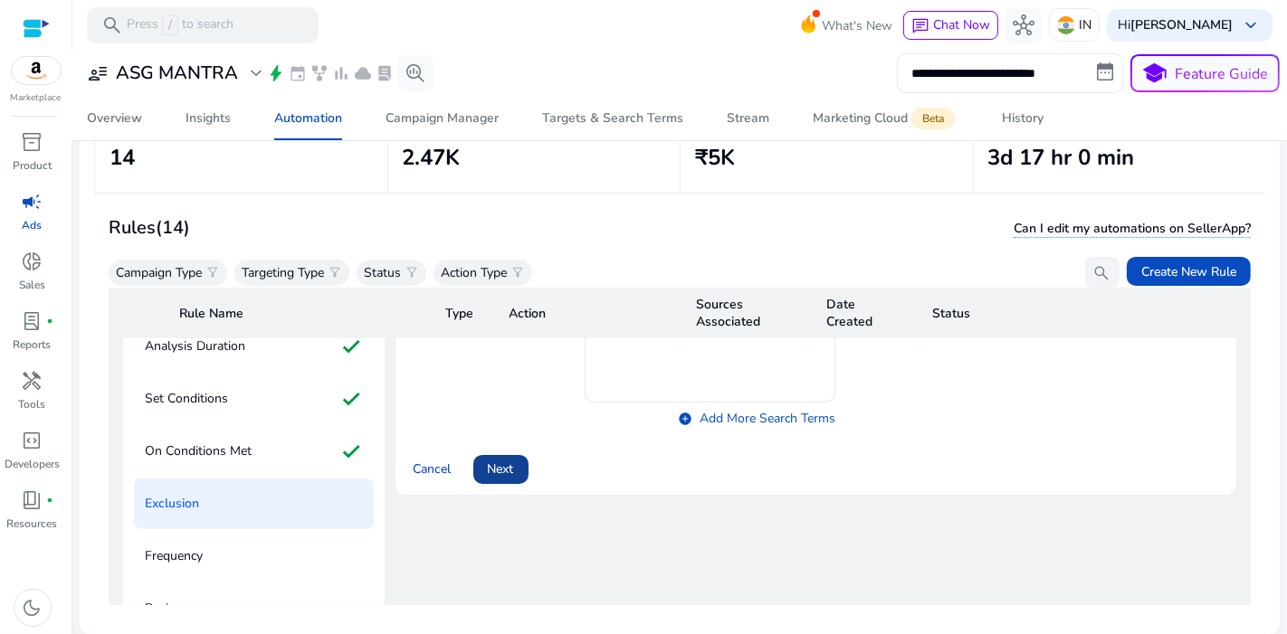
scroll to position [944, 0]
click at [496, 461] on span "Next" at bounding box center [501, 470] width 26 height 19
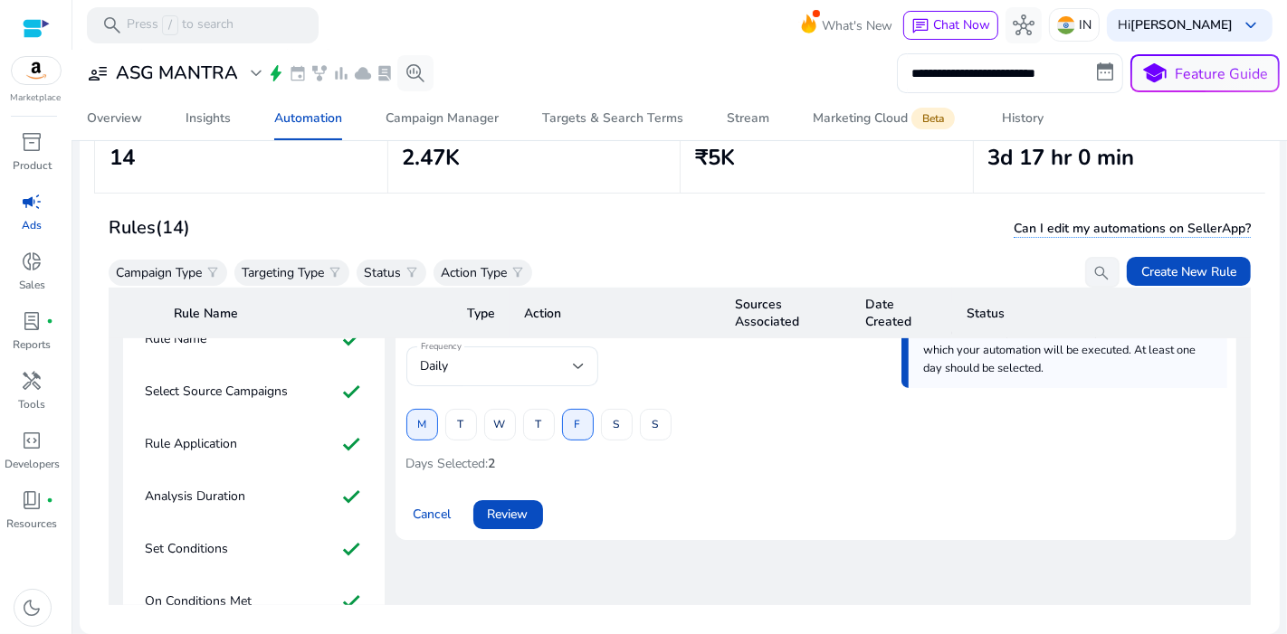
scroll to position [777, 0]
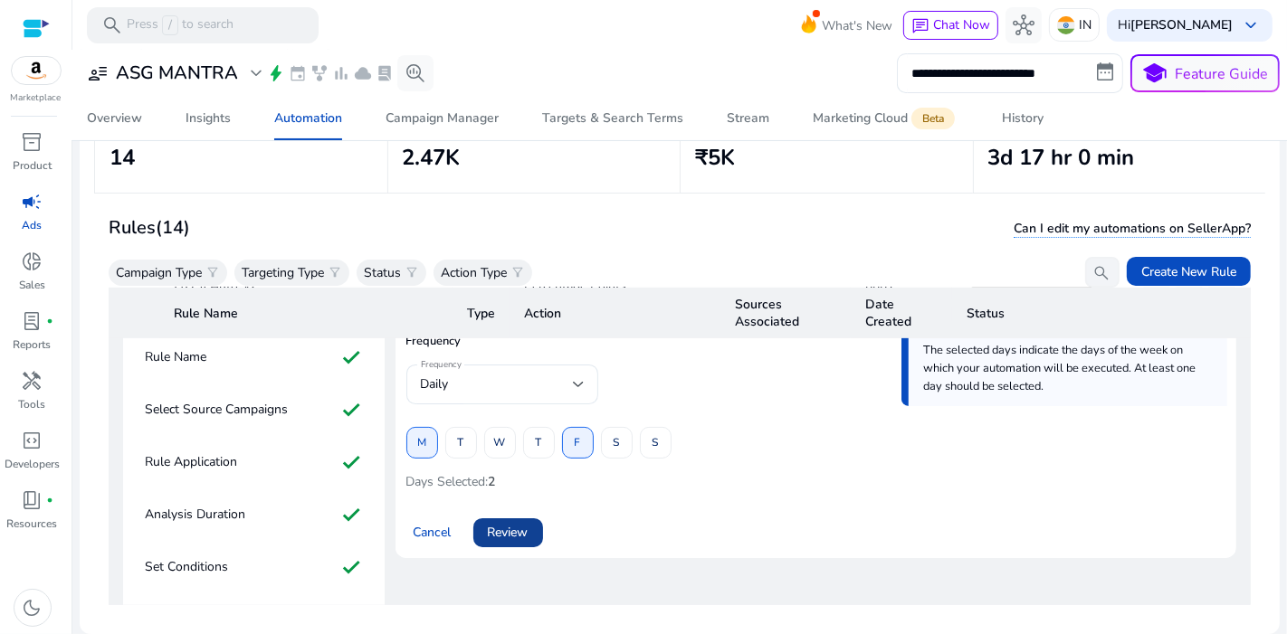
drag, startPoint x: 496, startPoint y: 453, endPoint x: 519, endPoint y: 509, distance: 60.8
click at [519, 509] on mat-card "Frequency The selected days indicate the days of the week on which your automat…" at bounding box center [815, 439] width 841 height 237
click at [519, 523] on span "Review" at bounding box center [508, 532] width 41 height 19
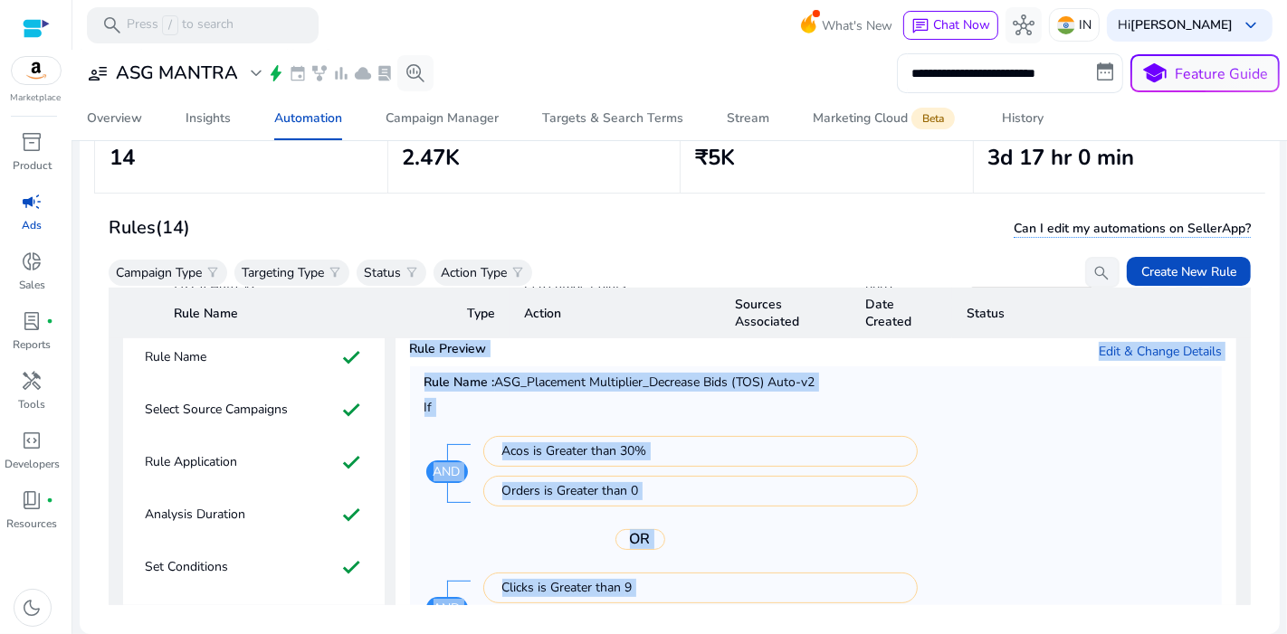
click at [706, 534] on div "Acos is Greater than 30% Orders is Greater than 0 AND OR Clicks is Greater than…" at bounding box center [677, 540] width 507 height 234
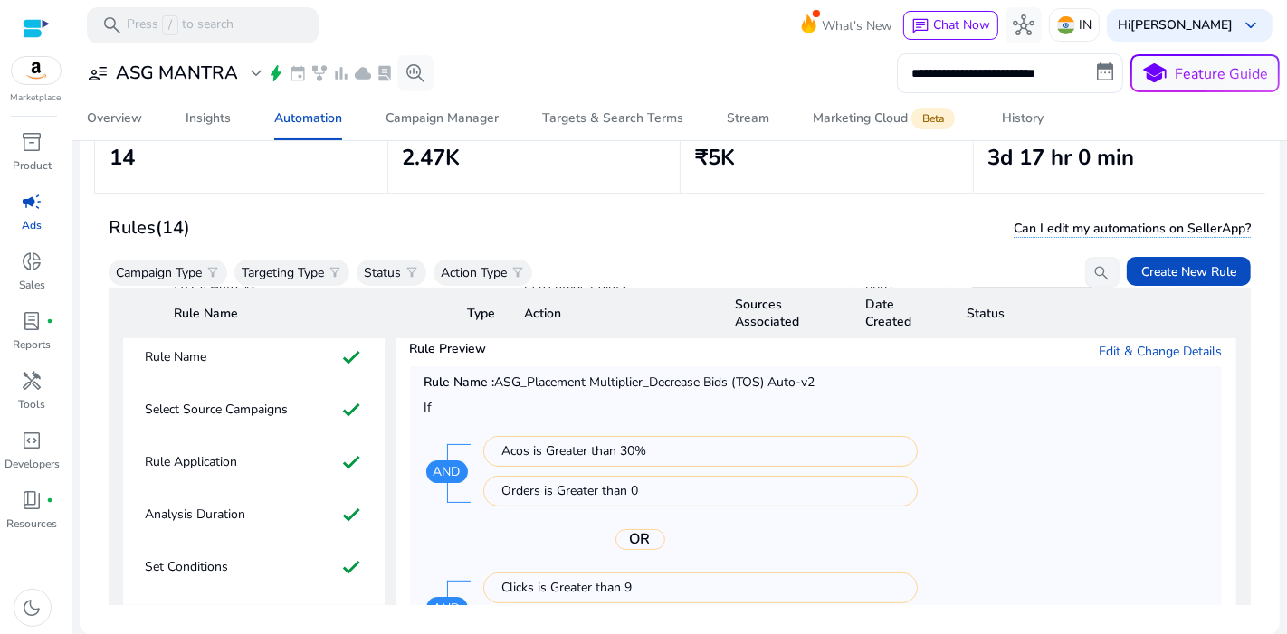
scroll to position [1199, 0]
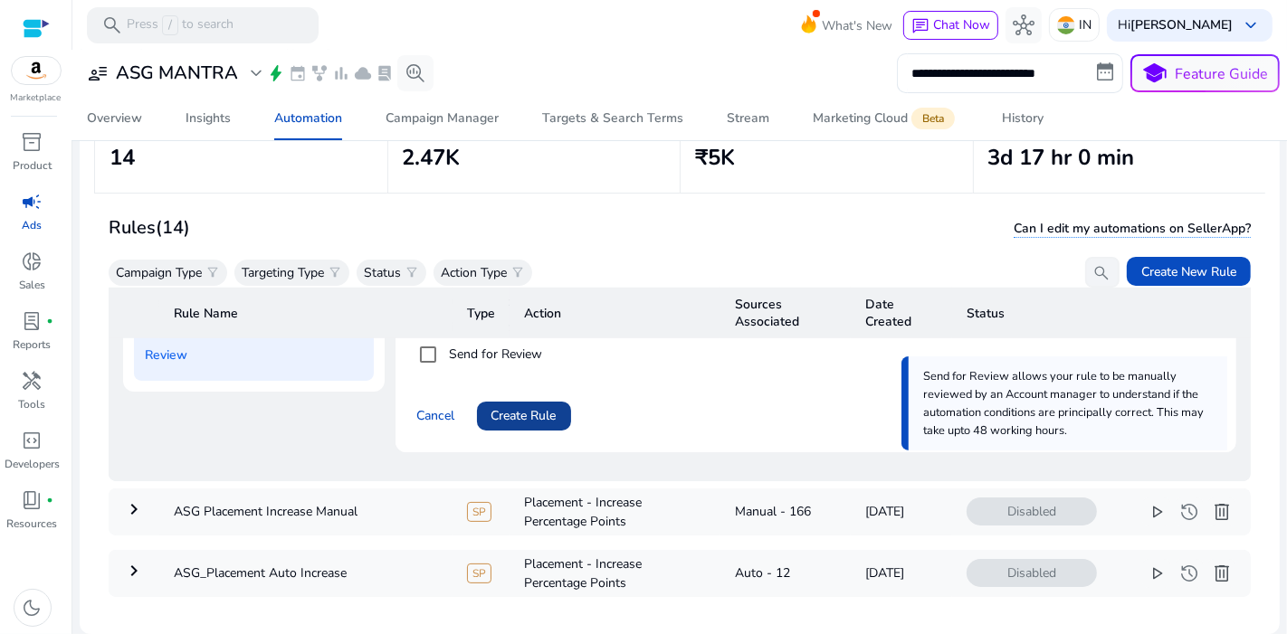
click at [540, 406] on span "Create Rule" at bounding box center [523, 415] width 65 height 19
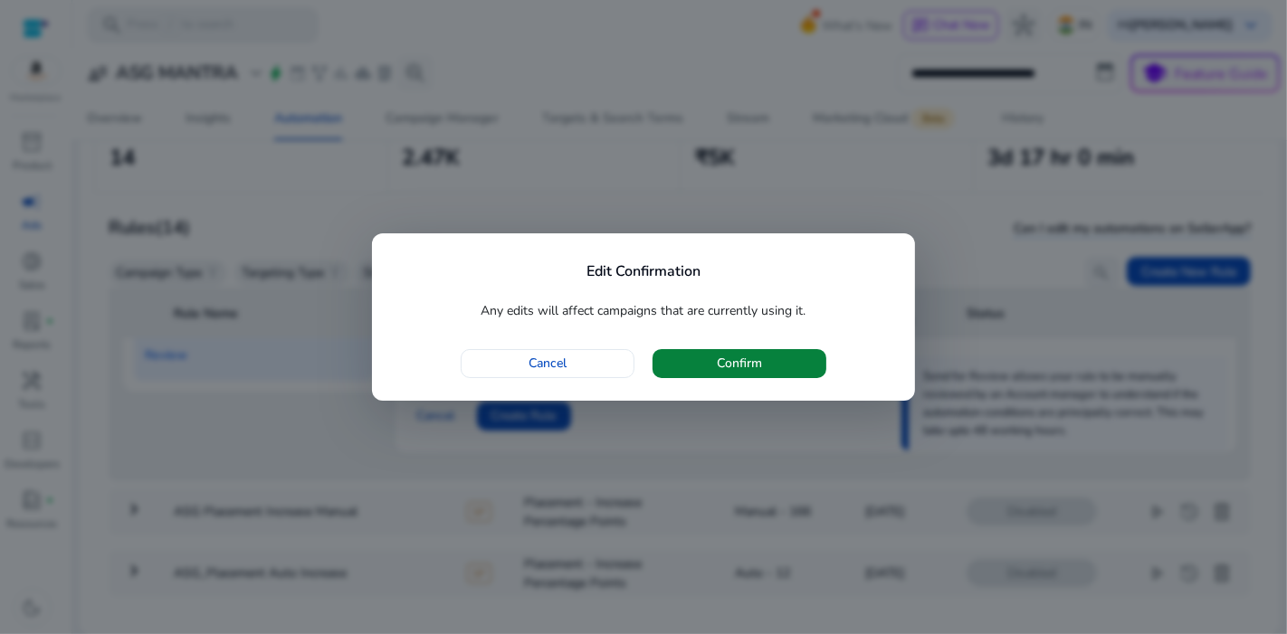
click at [781, 355] on span "button" at bounding box center [739, 363] width 174 height 43
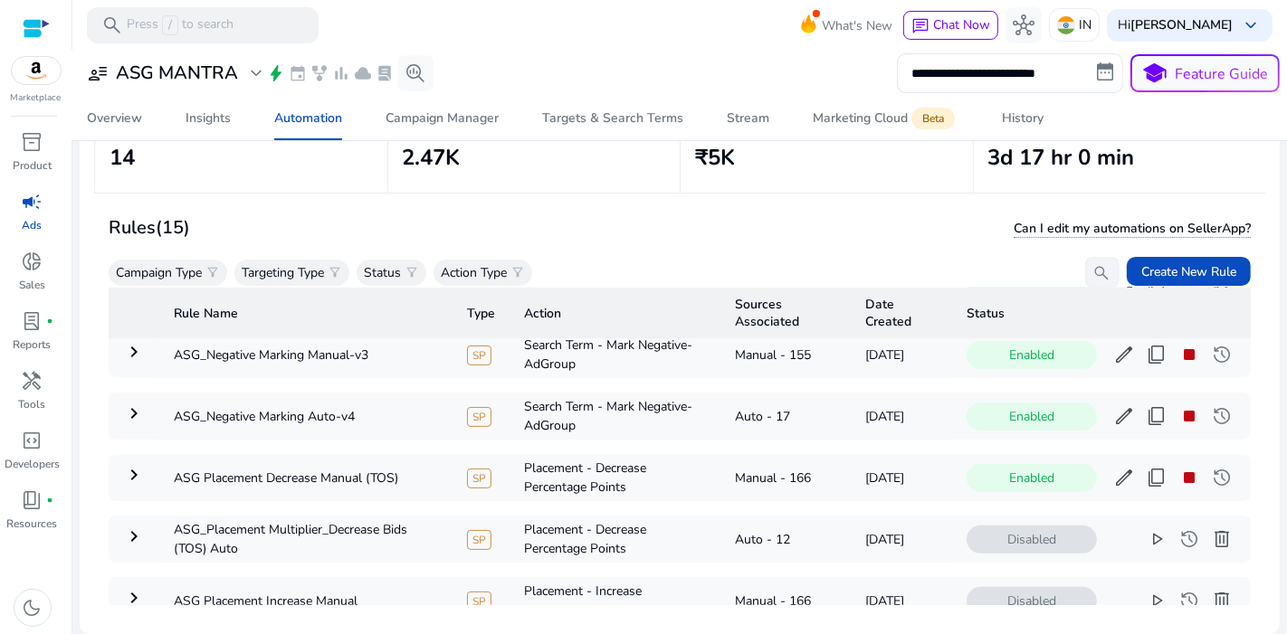
scroll to position [592, 0]
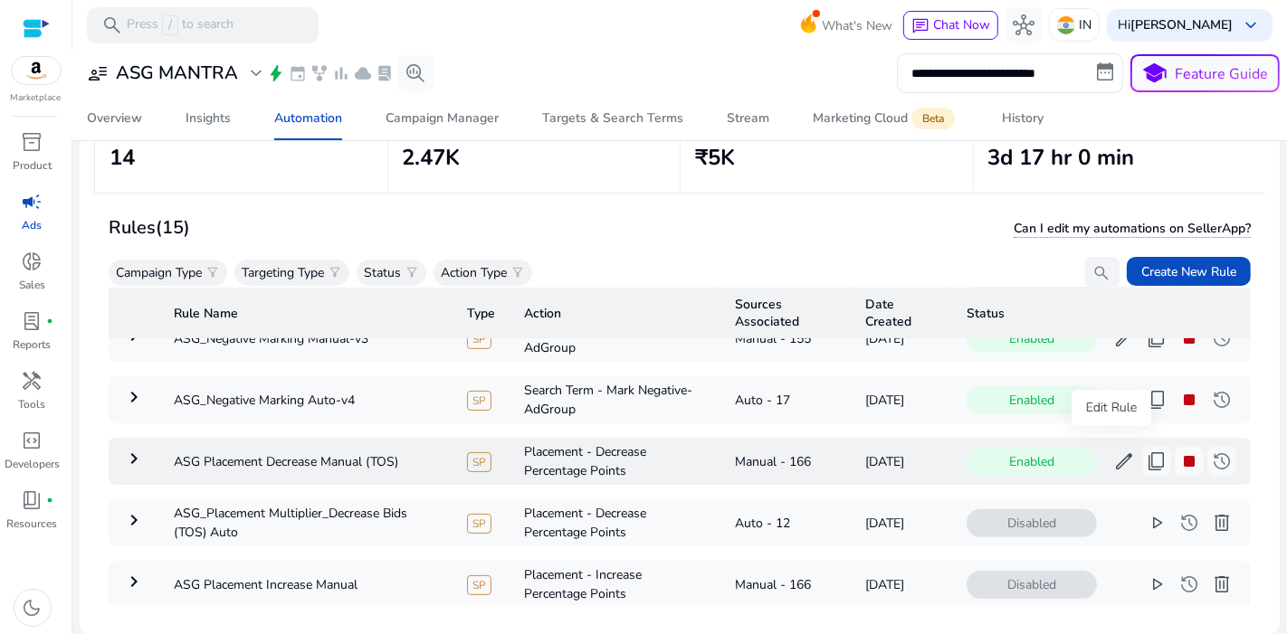
click at [1113, 451] on span "edit" at bounding box center [1124, 462] width 22 height 22
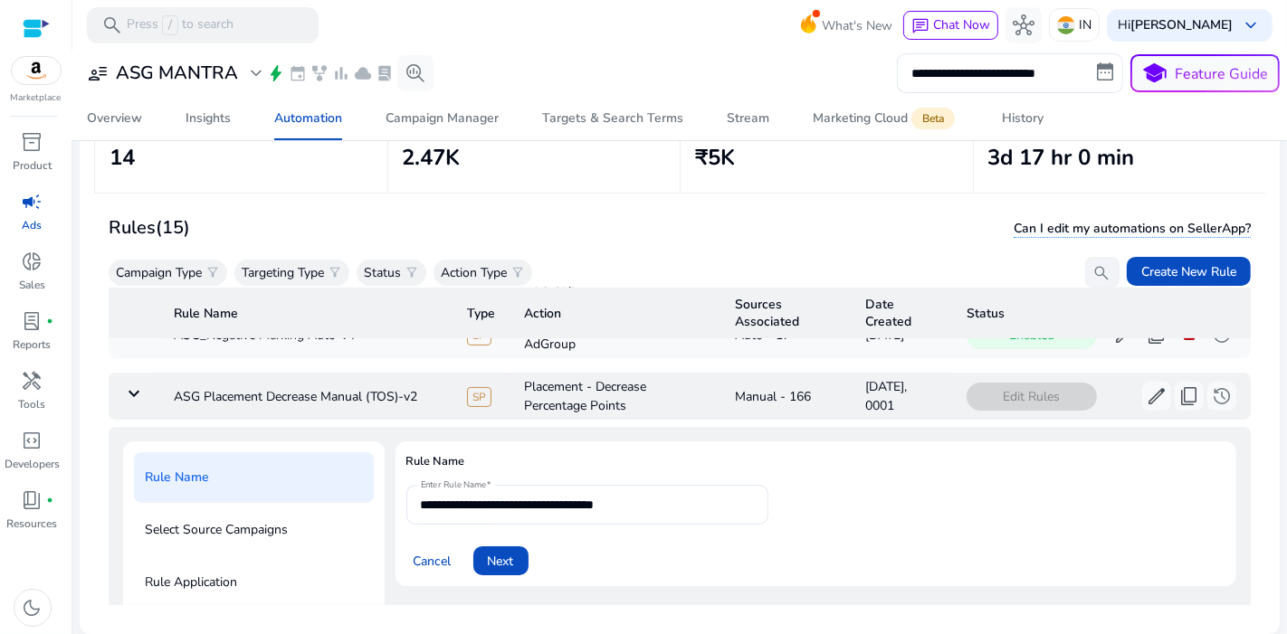
scroll to position [728, 0]
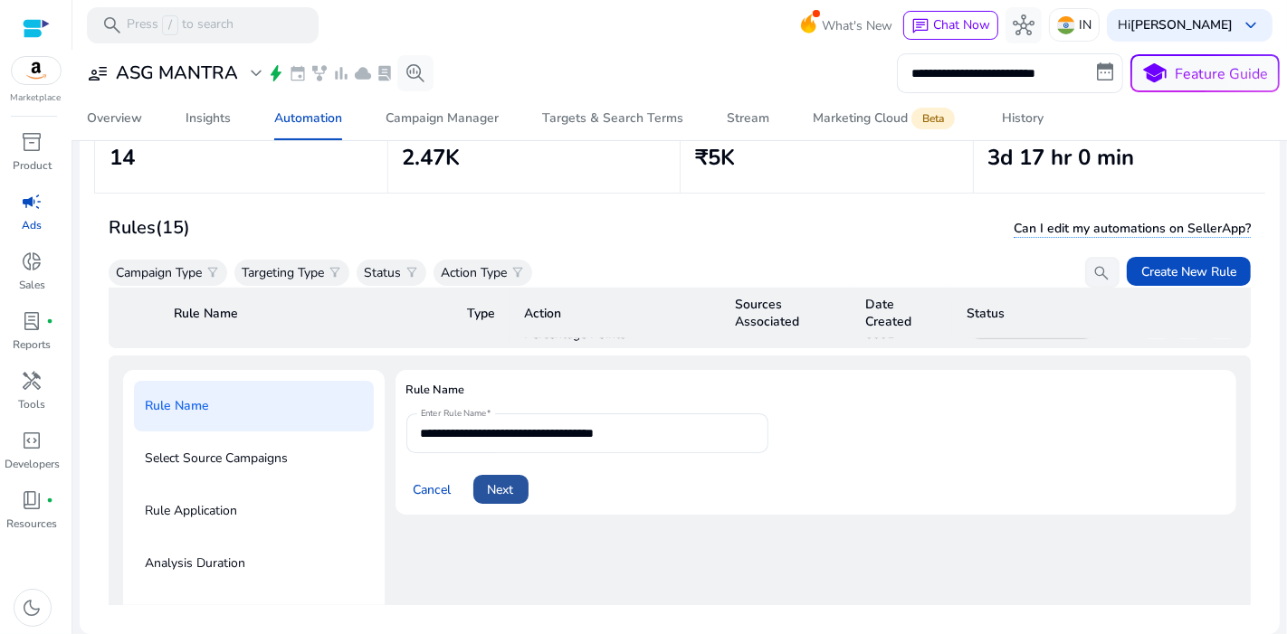
click at [513, 480] on span "Next" at bounding box center [501, 489] width 26 height 19
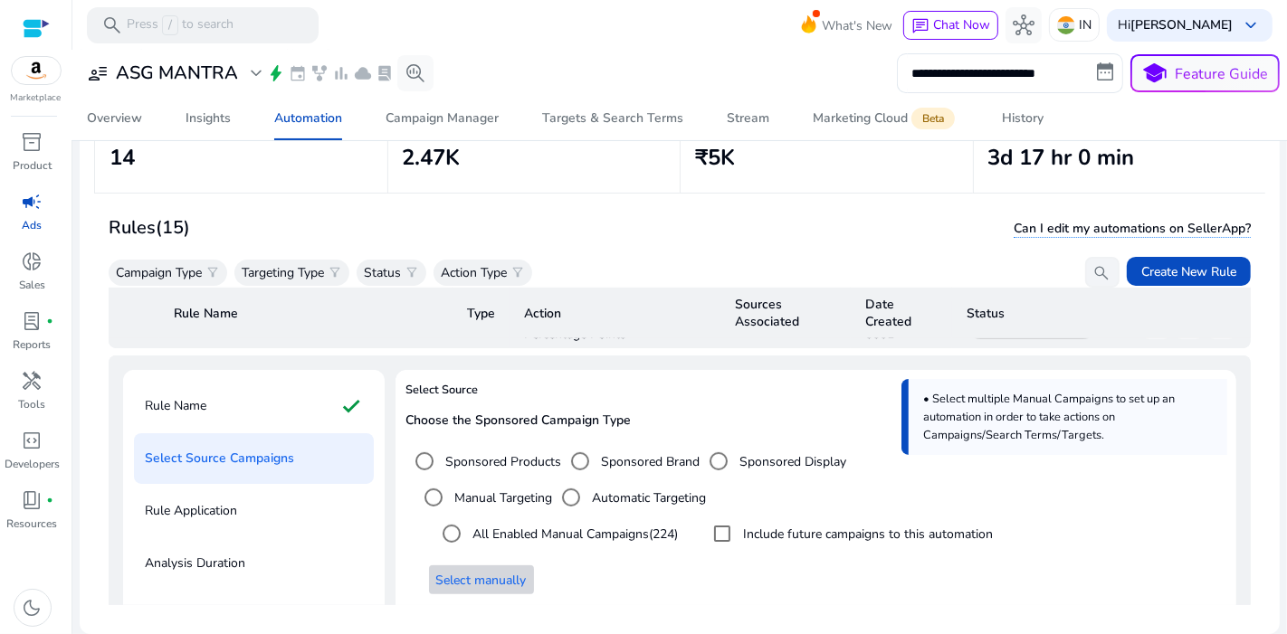
click at [507, 574] on span "Select manually" at bounding box center [481, 580] width 90 height 19
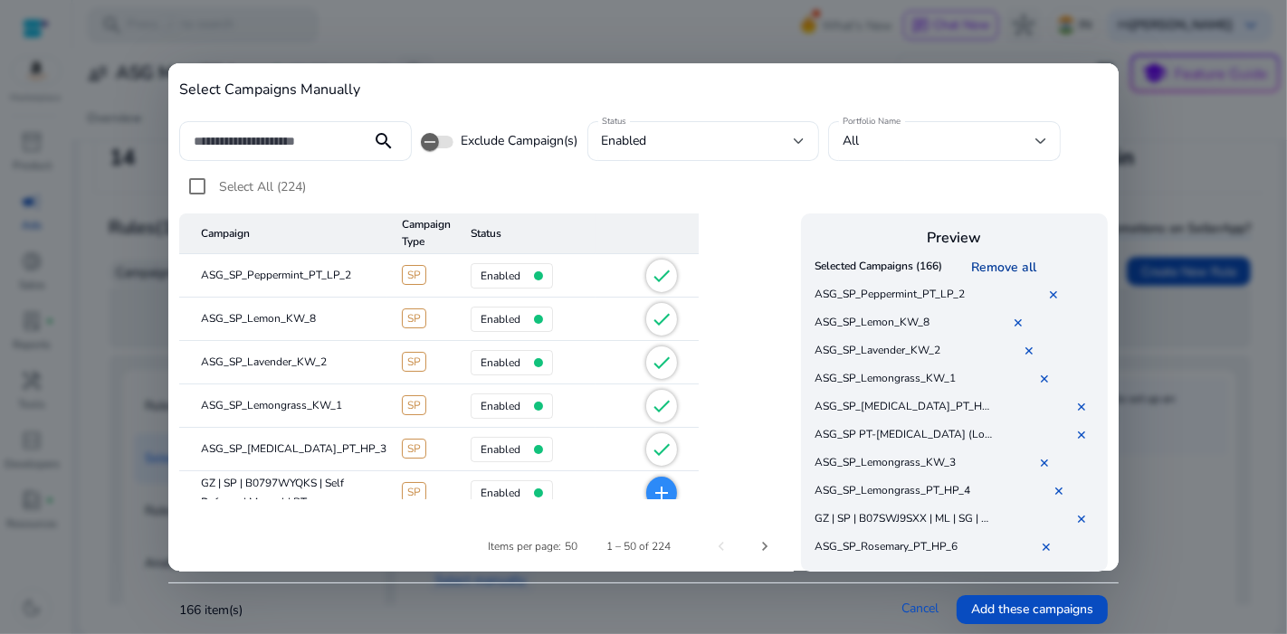
click at [993, 265] on link "Remove all" at bounding box center [1006, 267] width 72 height 17
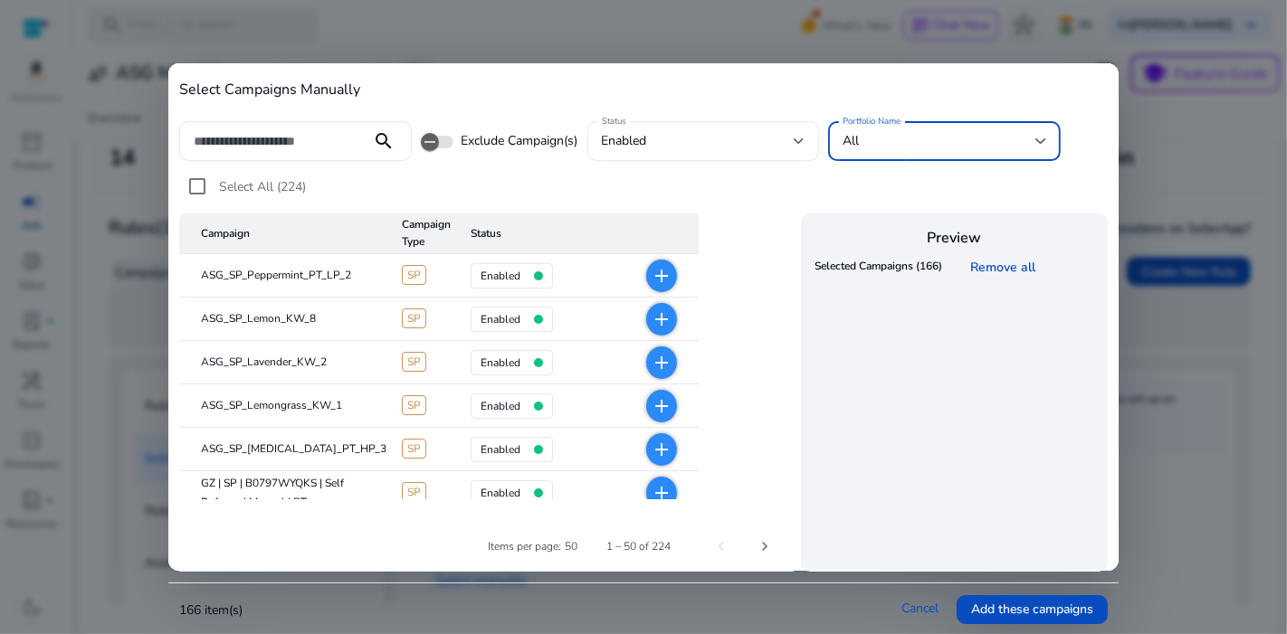
click at [960, 138] on div "All" at bounding box center [938, 141] width 193 height 20
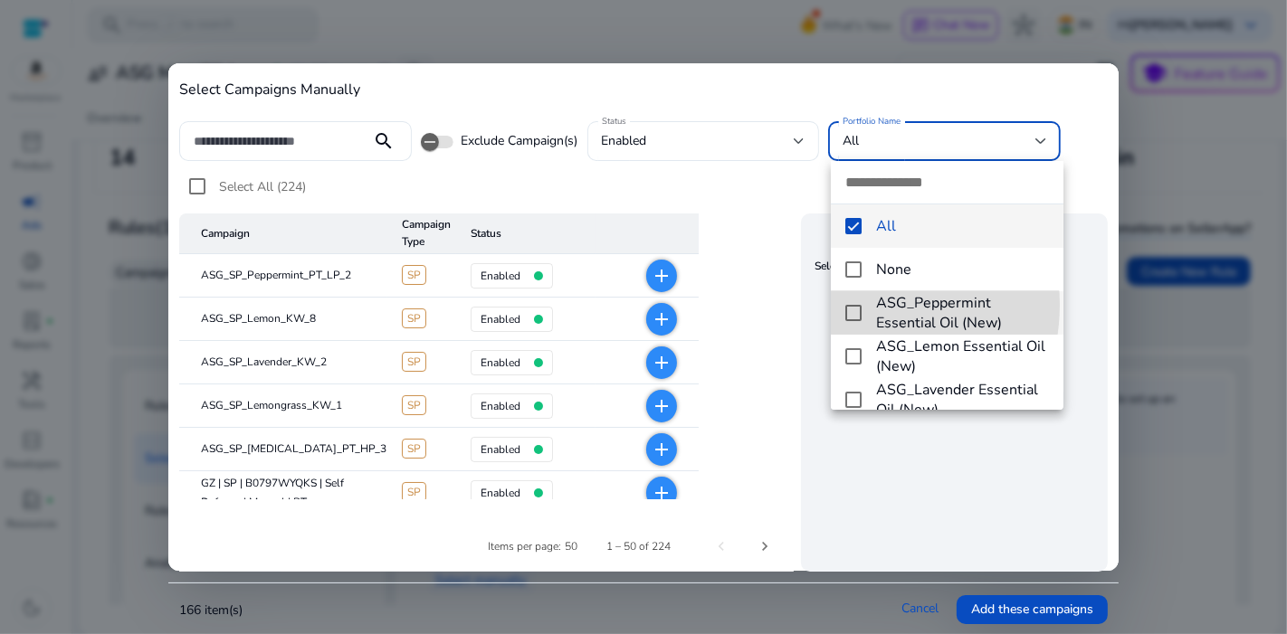
click at [858, 305] on mat-pseudo-checkbox at bounding box center [853, 313] width 16 height 16
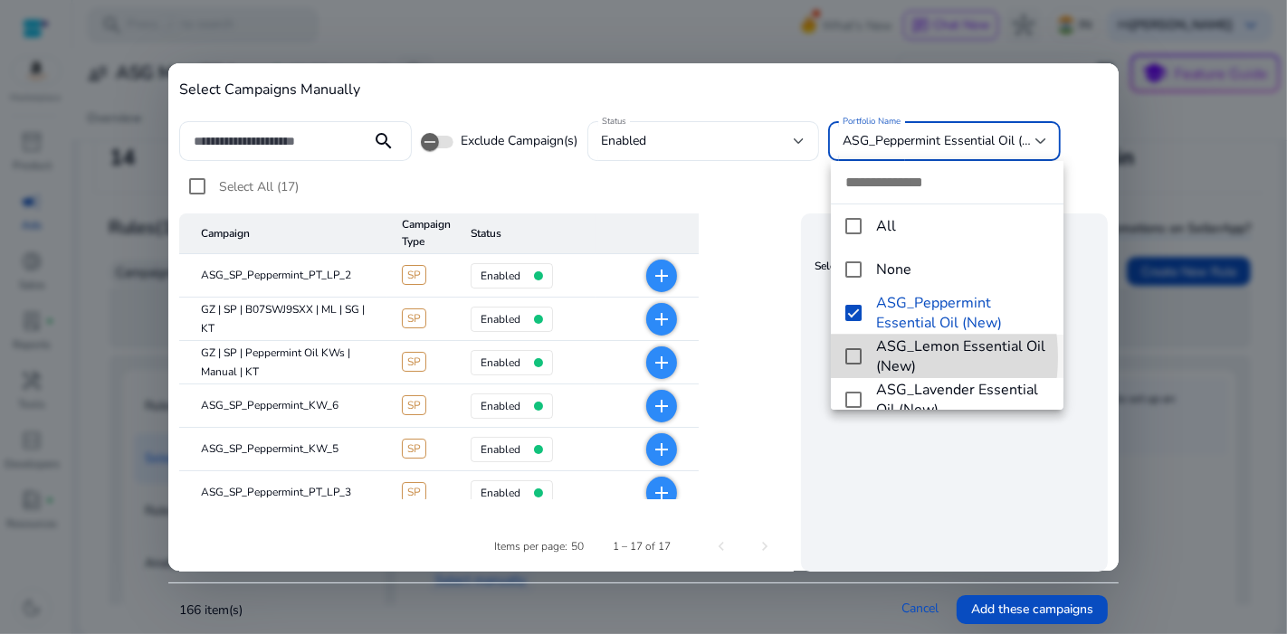
click at [863, 357] on mat-option "ASG_Lemon Essential Oil (New)" at bounding box center [947, 356] width 232 height 43
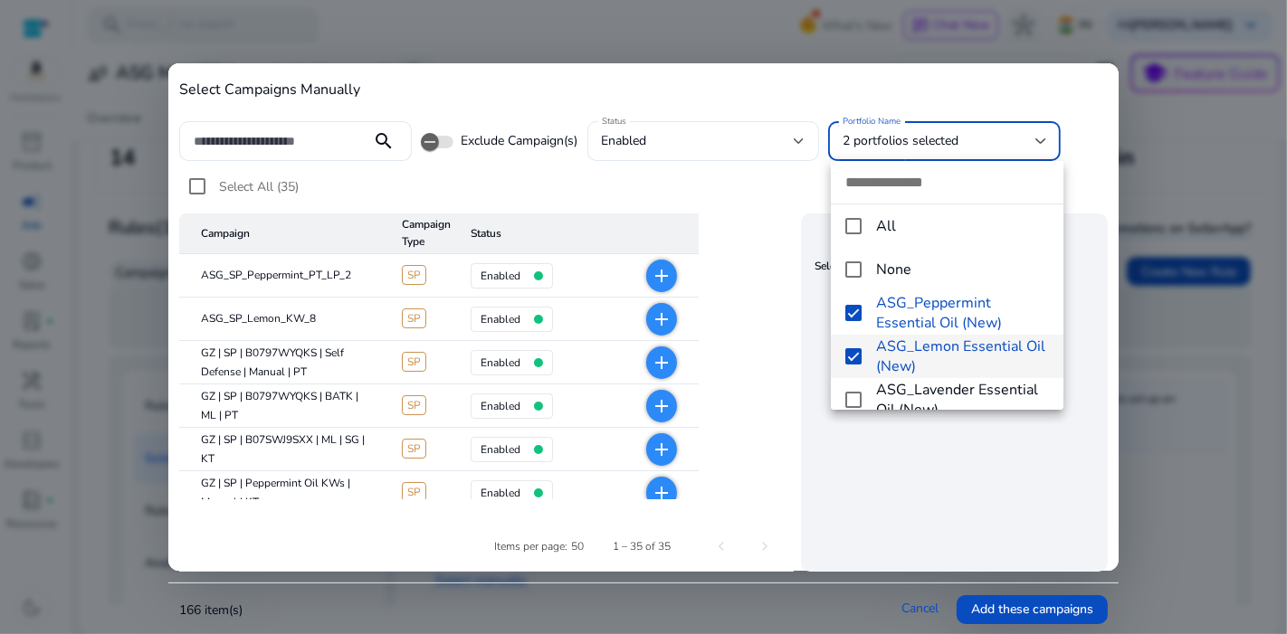
scroll to position [106, 0]
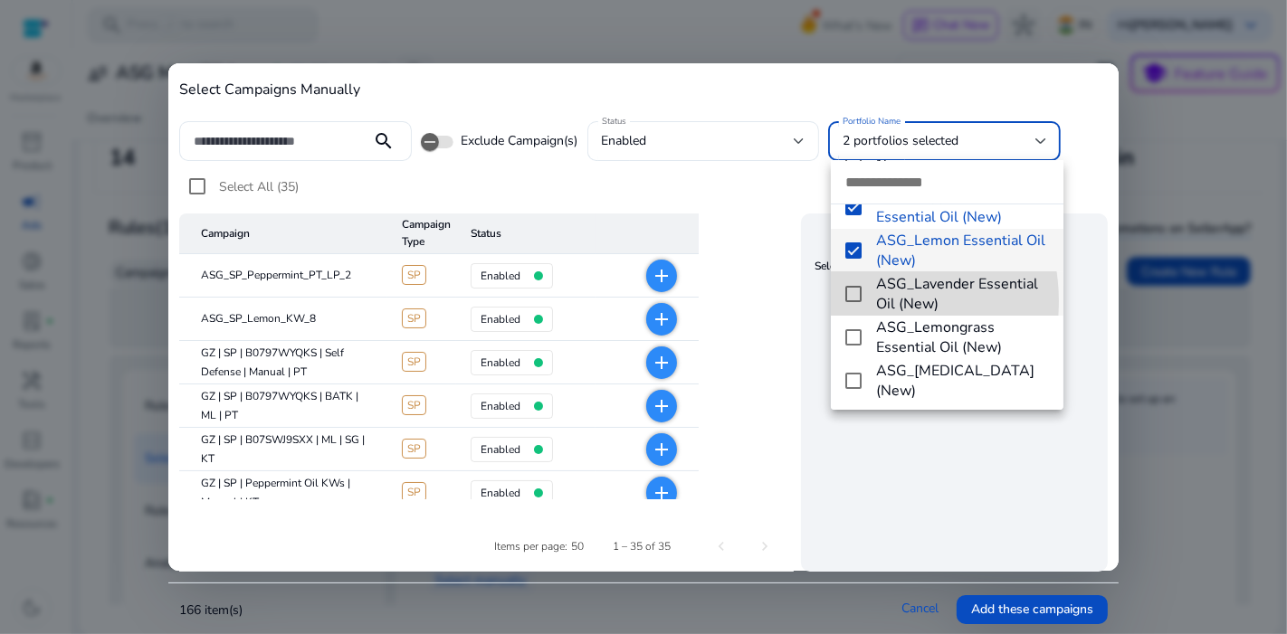
click at [860, 301] on mat-pseudo-checkbox at bounding box center [853, 294] width 16 height 16
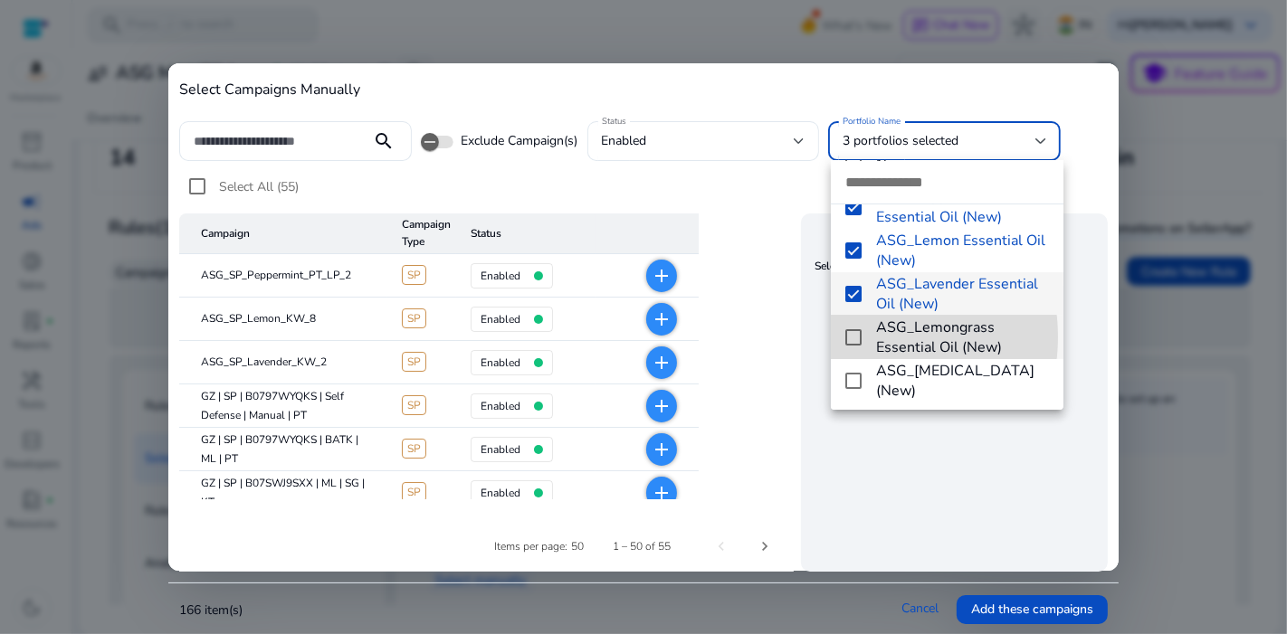
click at [860, 337] on mat-pseudo-checkbox at bounding box center [853, 337] width 16 height 16
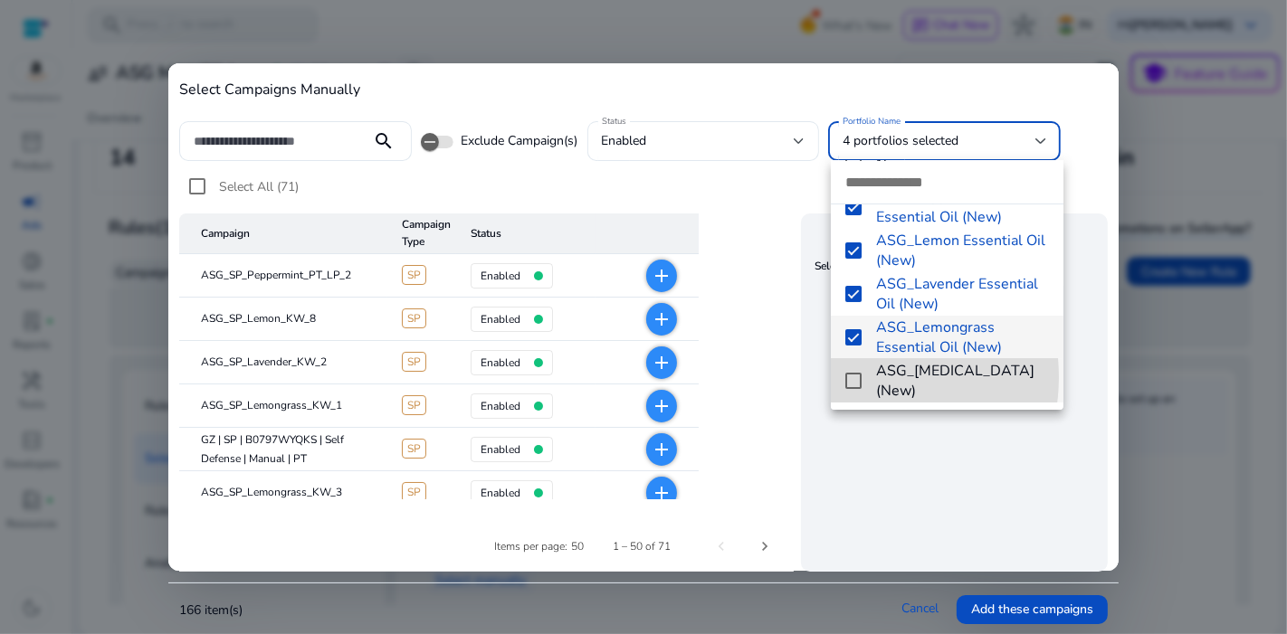
click at [854, 377] on mat-pseudo-checkbox at bounding box center [853, 381] width 16 height 16
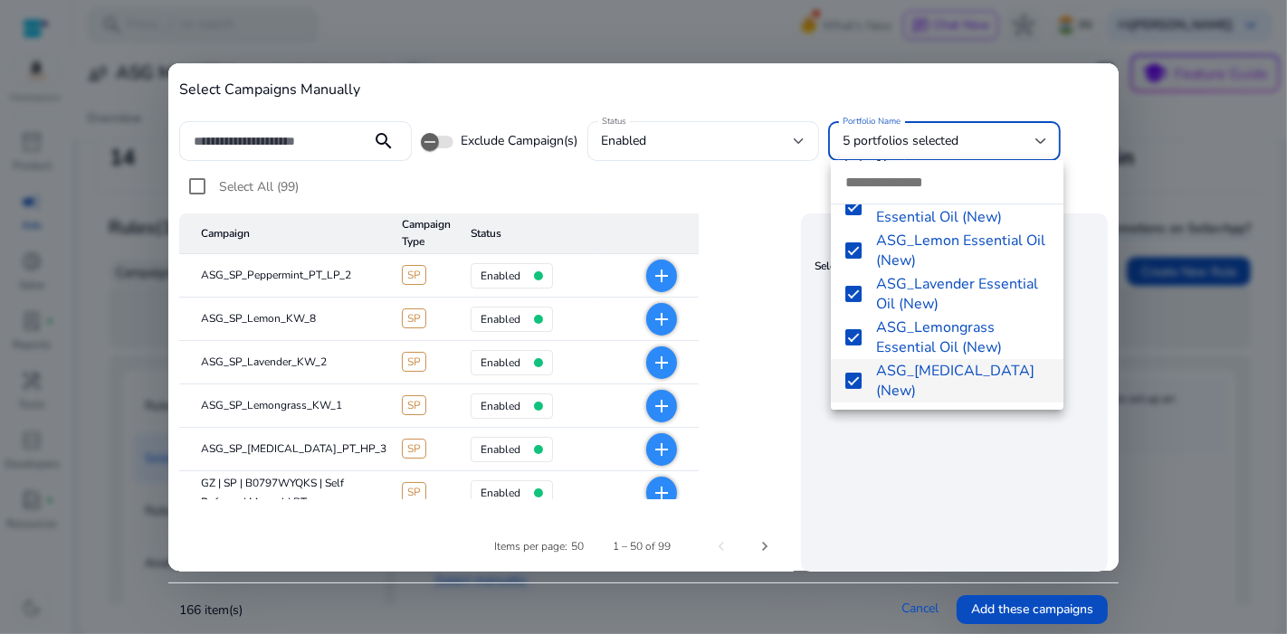
scroll to position [262, 0]
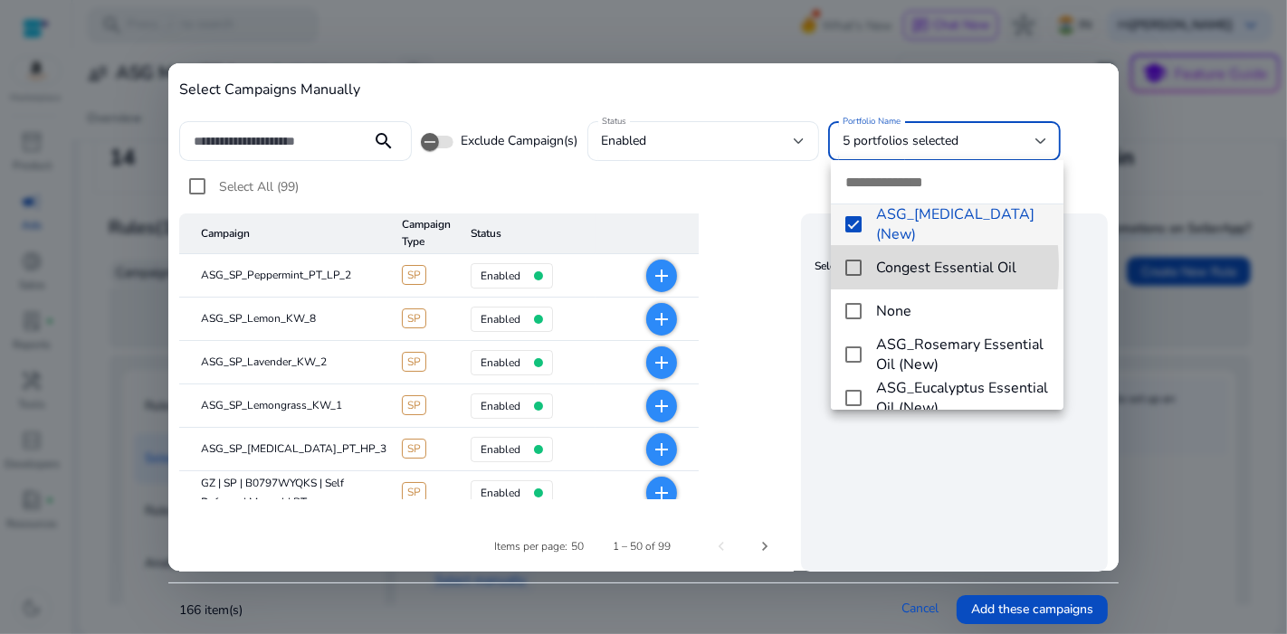
click at [855, 265] on mat-pseudo-checkbox at bounding box center [853, 268] width 16 height 16
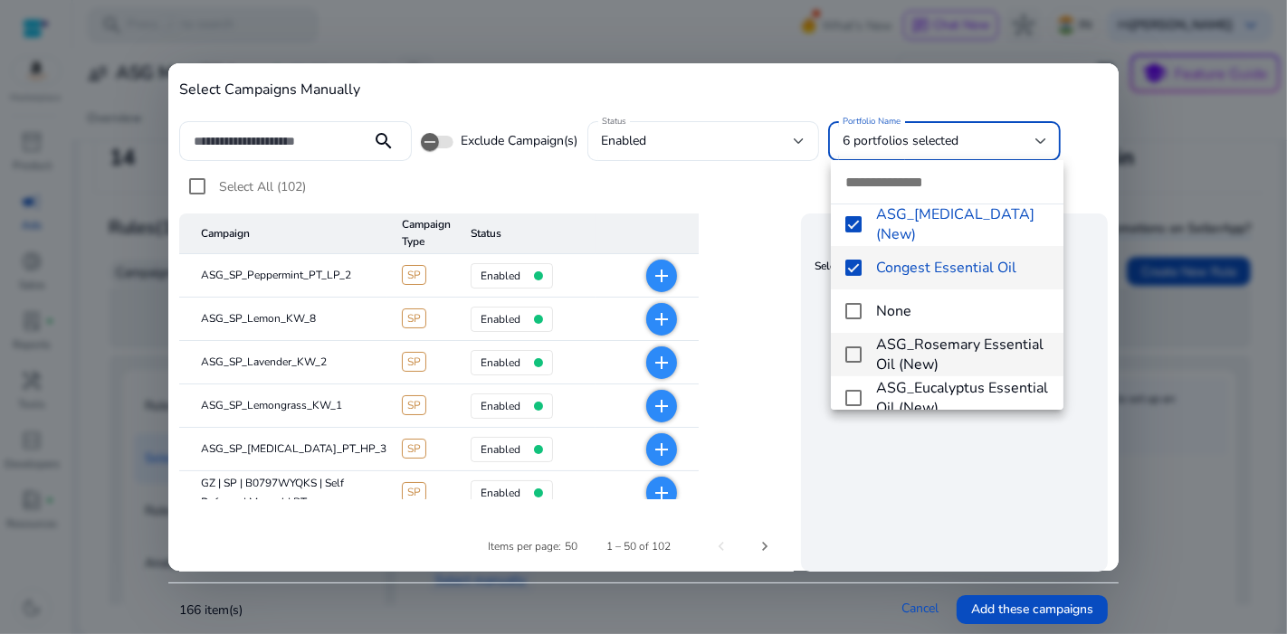
click at [863, 350] on mat-option "ASG_Rosemary Essential Oil (New)" at bounding box center [947, 354] width 232 height 43
click at [857, 411] on div at bounding box center [643, 317] width 1287 height 634
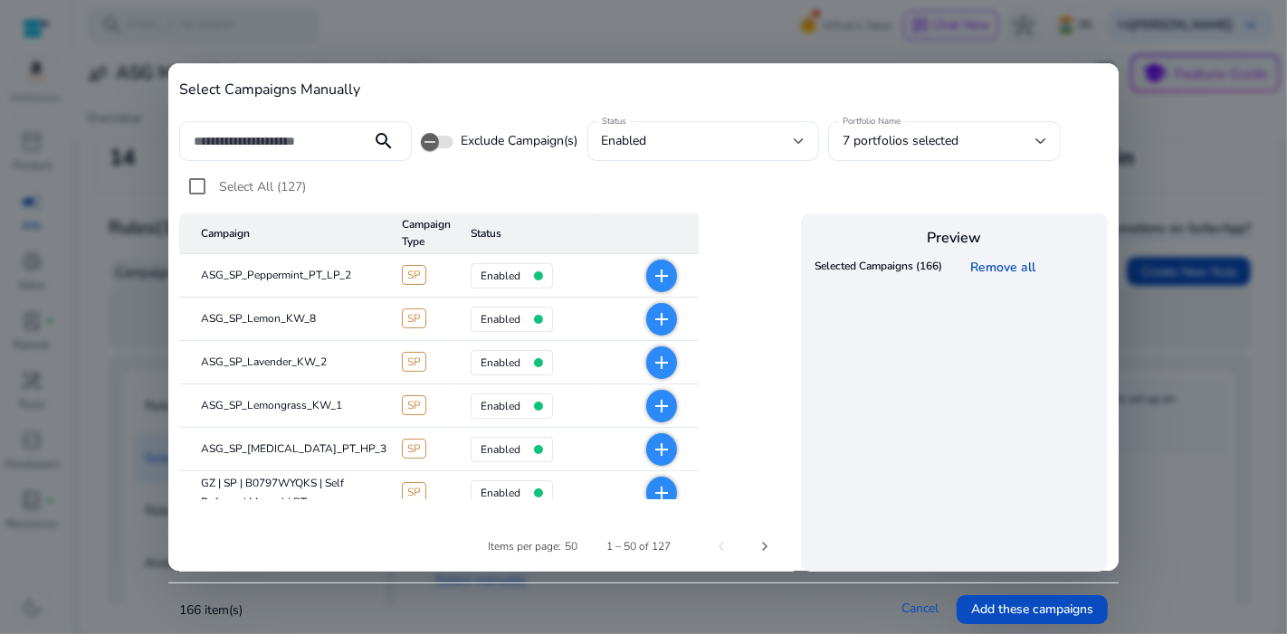
click at [857, 405] on cdk-virtual-scroll-viewport "Selected Campaigns (166) Remove all" at bounding box center [954, 409] width 289 height 312
click at [1003, 138] on div "7 portfolios selected" at bounding box center [938, 141] width 193 height 20
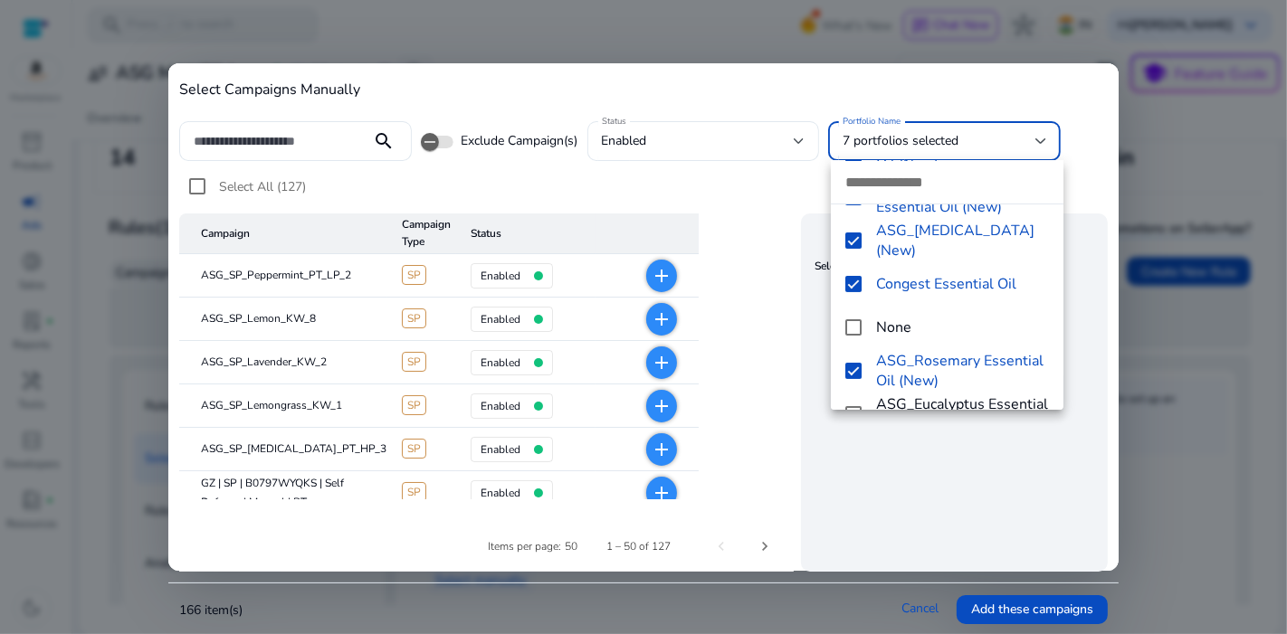
scroll to position [283, 0]
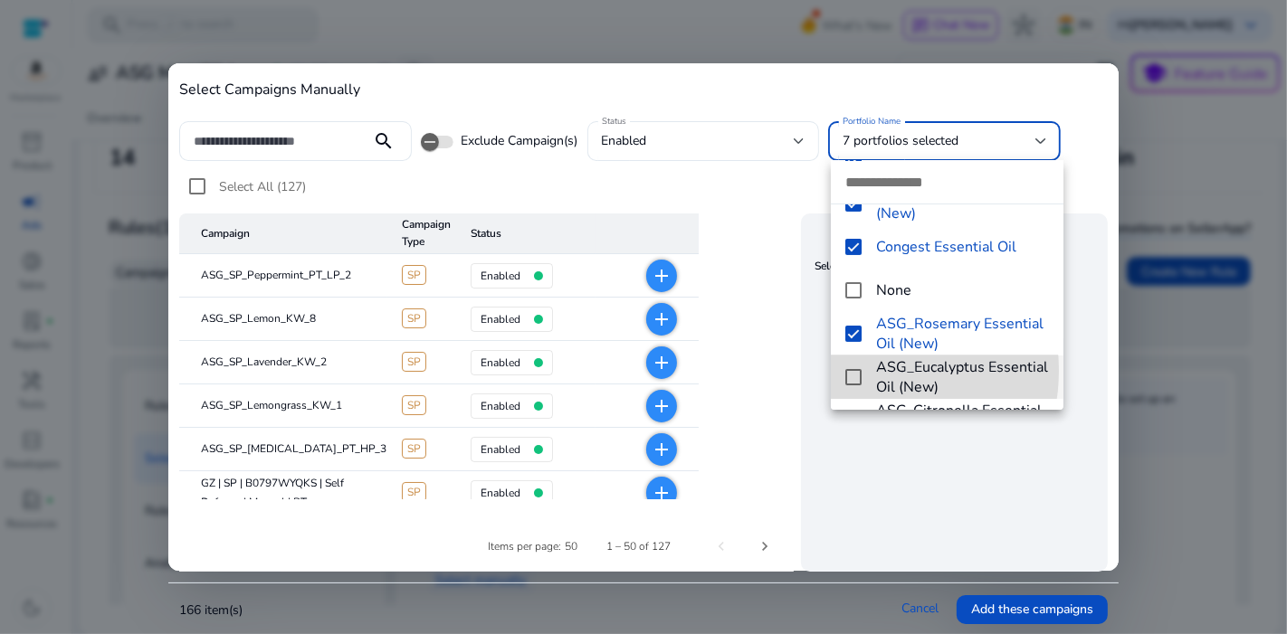
click at [858, 370] on mat-pseudo-checkbox at bounding box center [853, 377] width 16 height 16
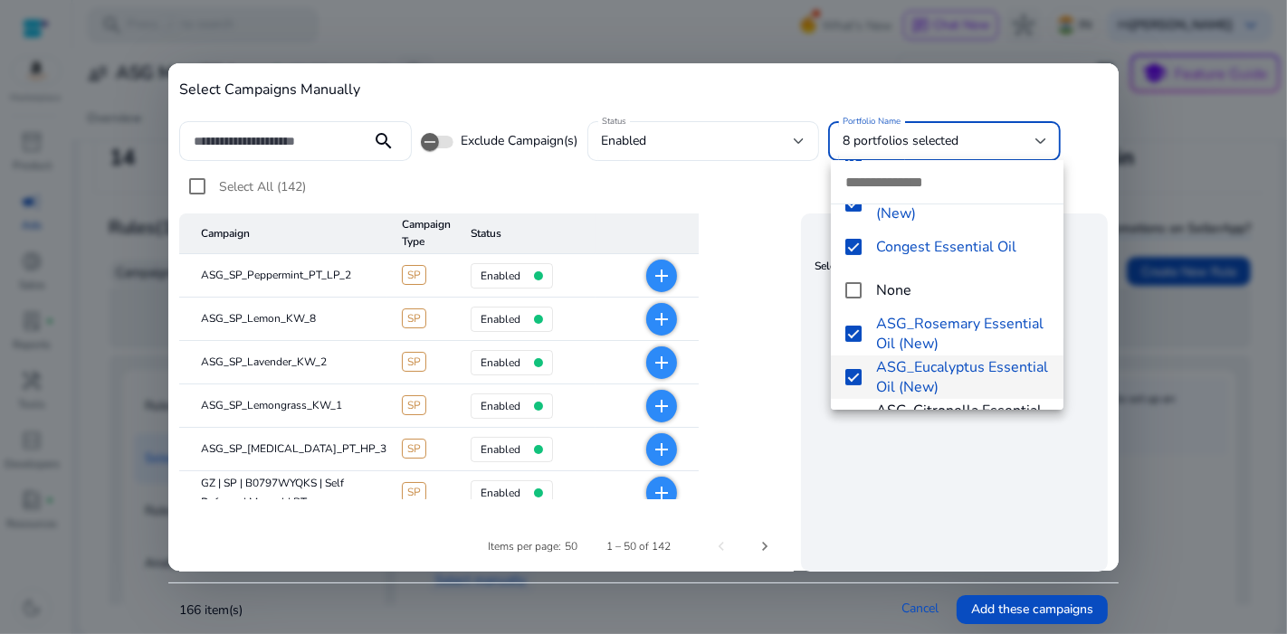
scroll to position [475, 0]
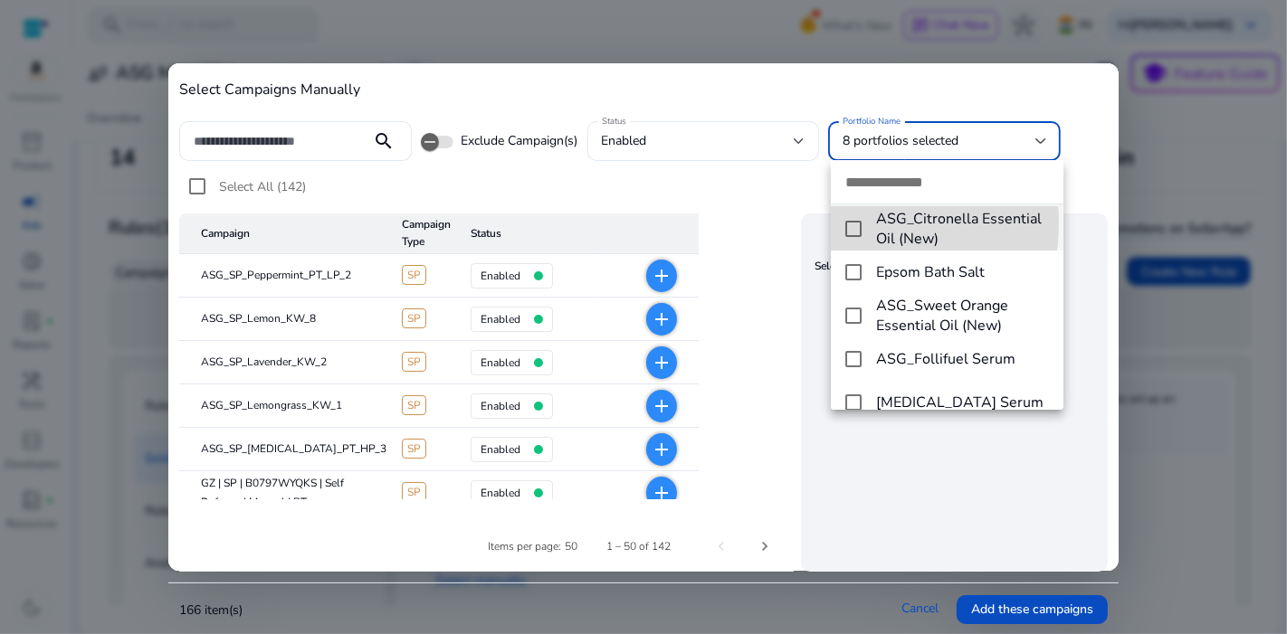
click at [850, 222] on mat-pseudo-checkbox at bounding box center [853, 229] width 16 height 16
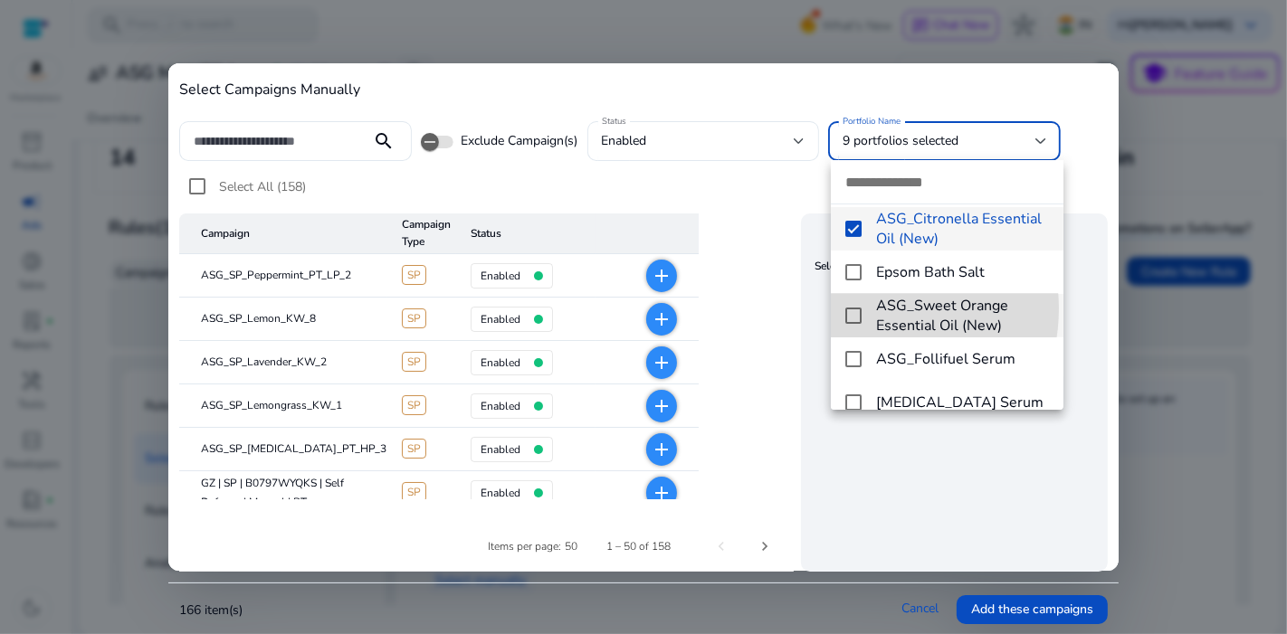
click at [858, 308] on mat-pseudo-checkbox at bounding box center [853, 316] width 16 height 16
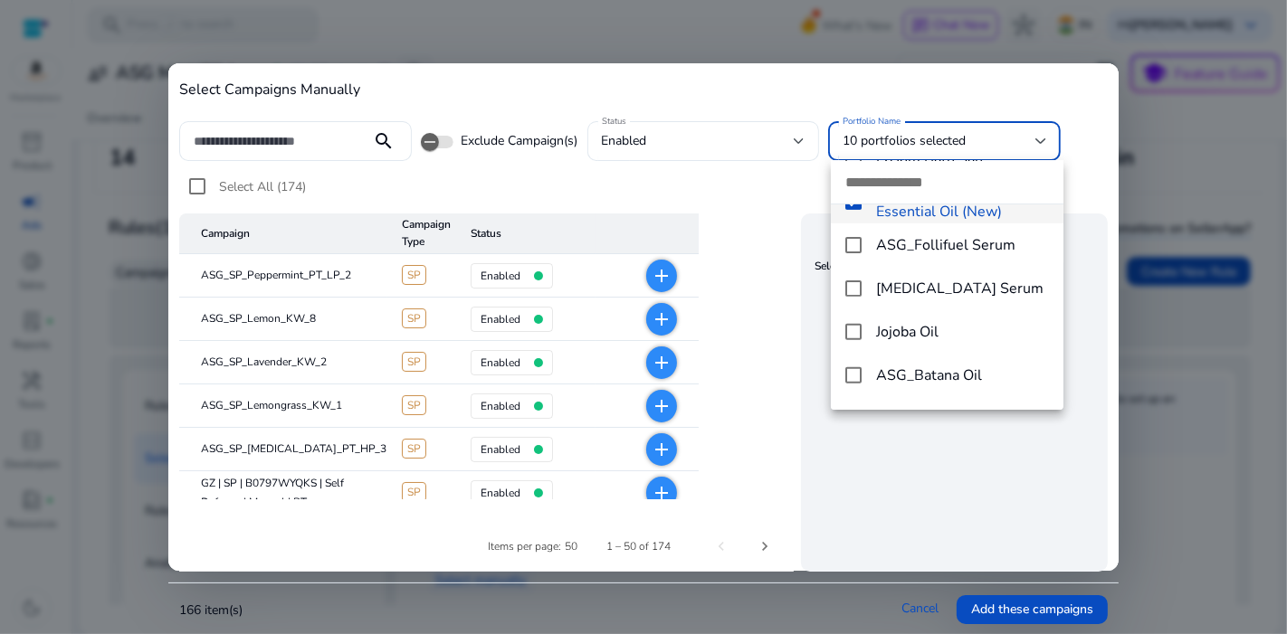
scroll to position [596, 0]
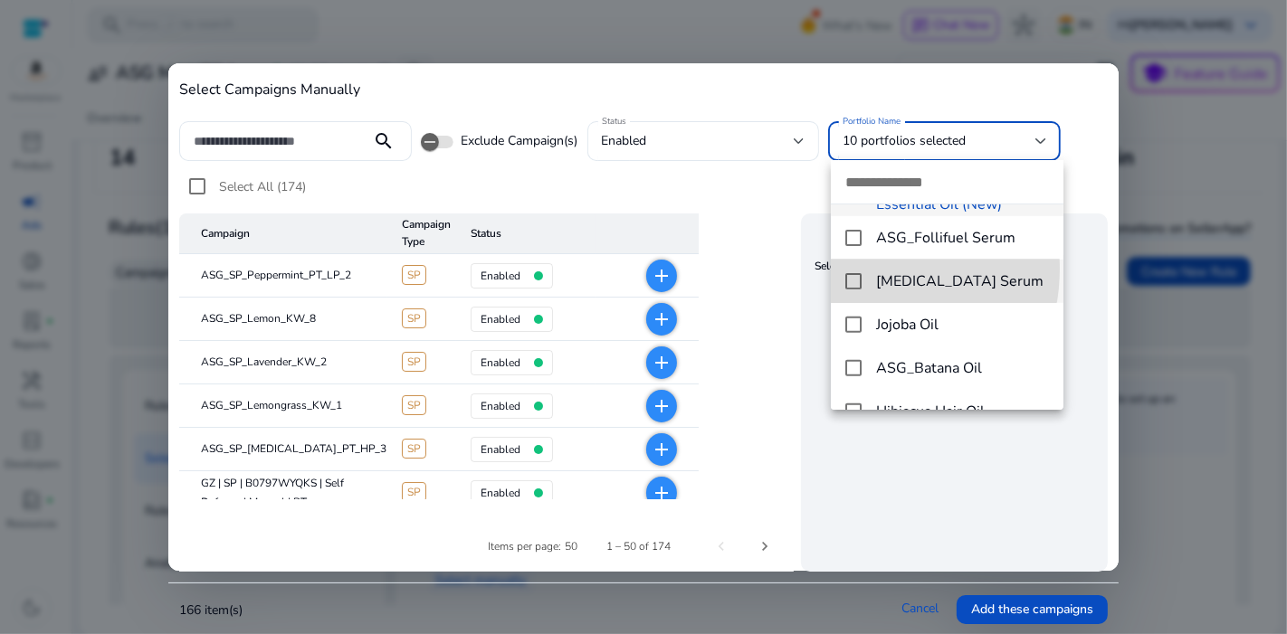
click at [854, 268] on mat-option "[MEDICAL_DATA] Serum" at bounding box center [947, 281] width 232 height 43
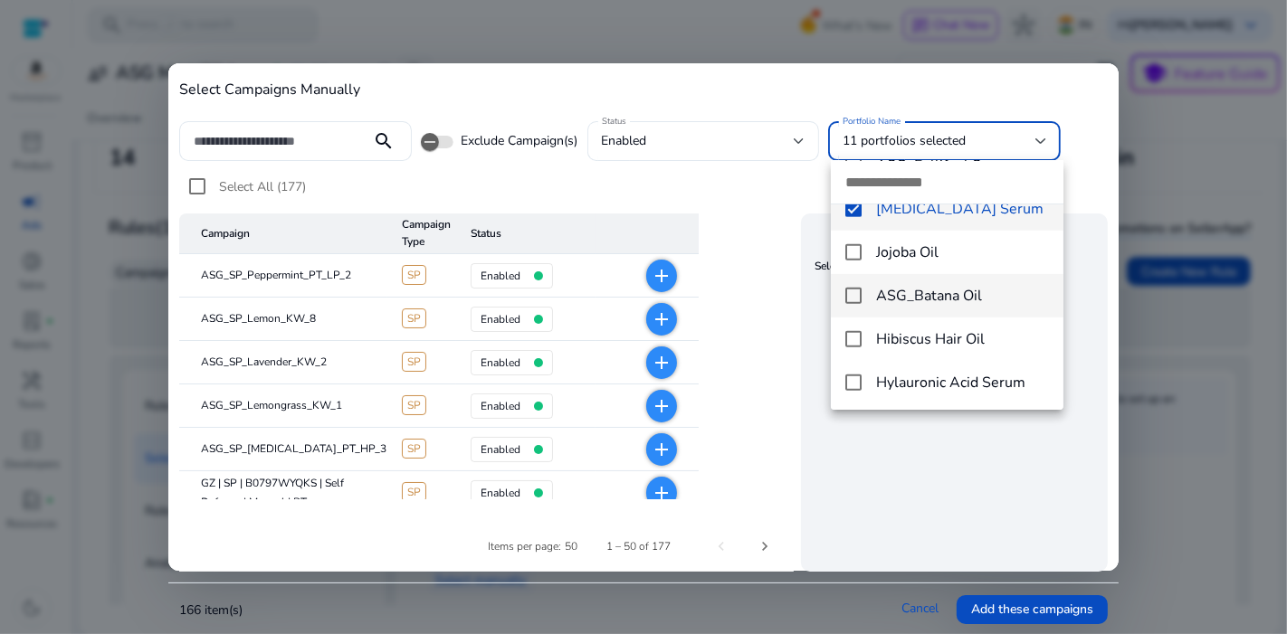
scroll to position [673, 0]
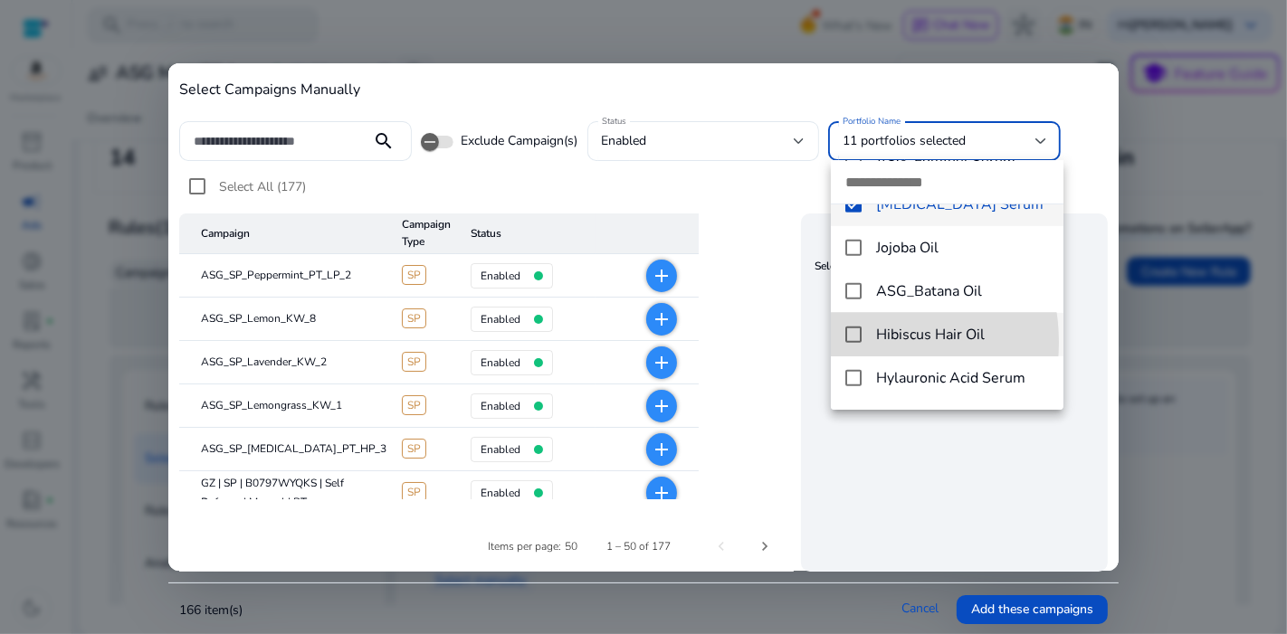
click at [853, 342] on mat-option "Hibiscus Hair Oil" at bounding box center [947, 334] width 232 height 43
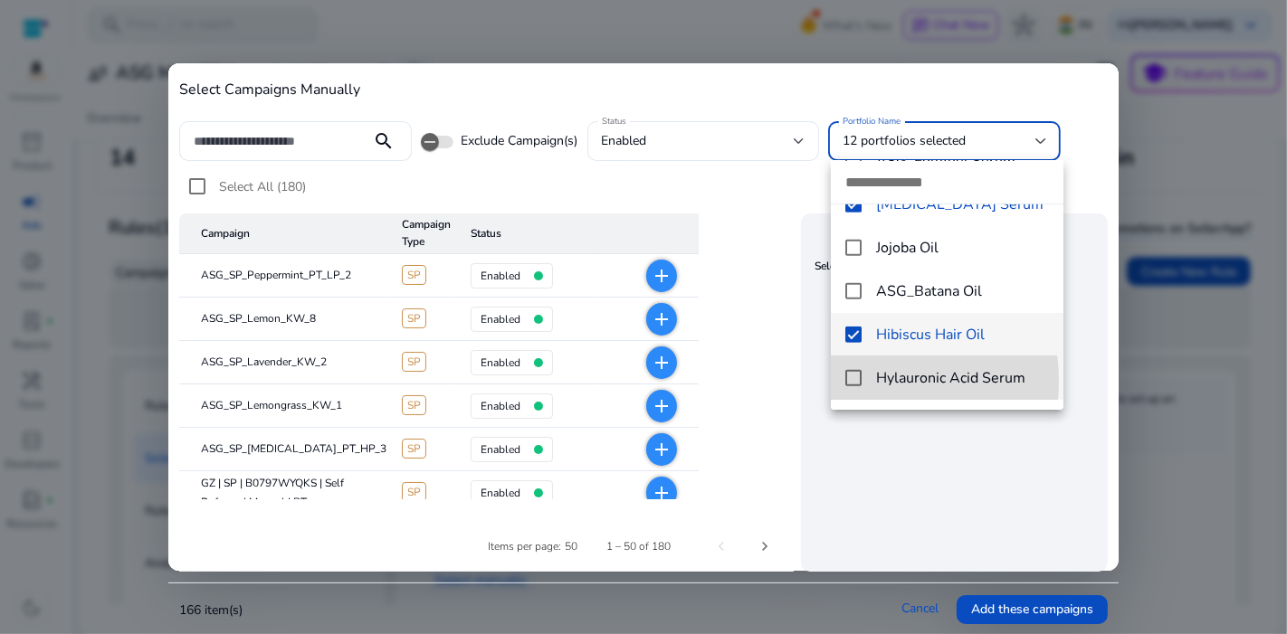
click at [857, 381] on mat-pseudo-checkbox at bounding box center [853, 378] width 16 height 16
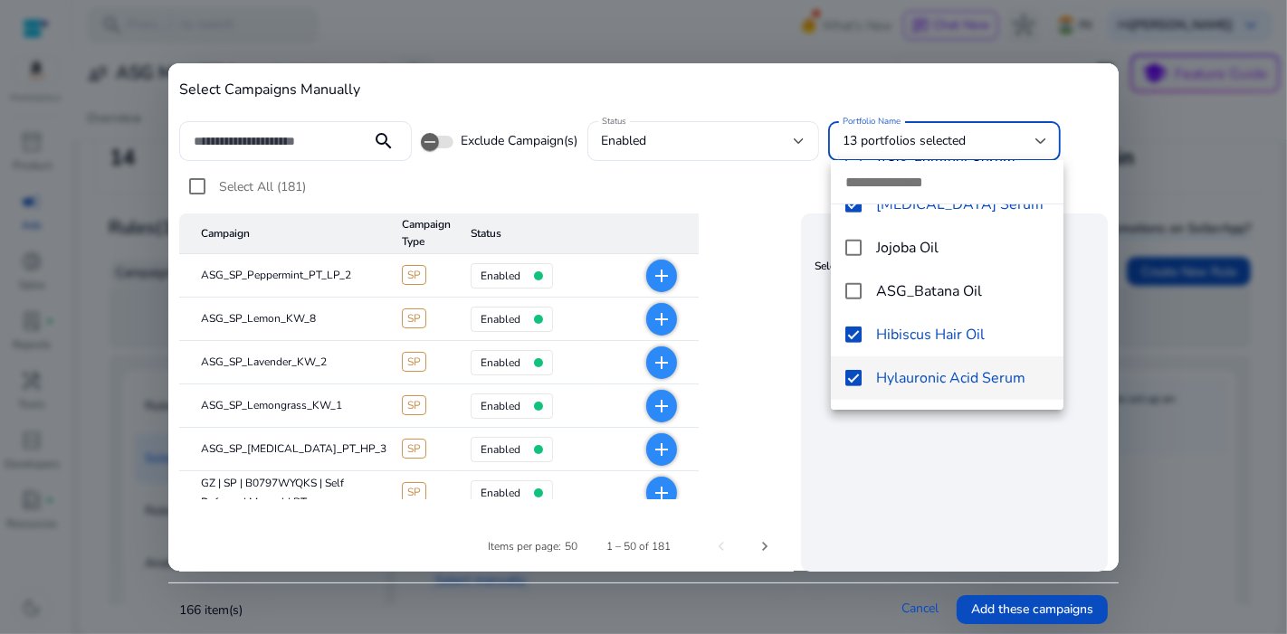
scroll to position [757, 0]
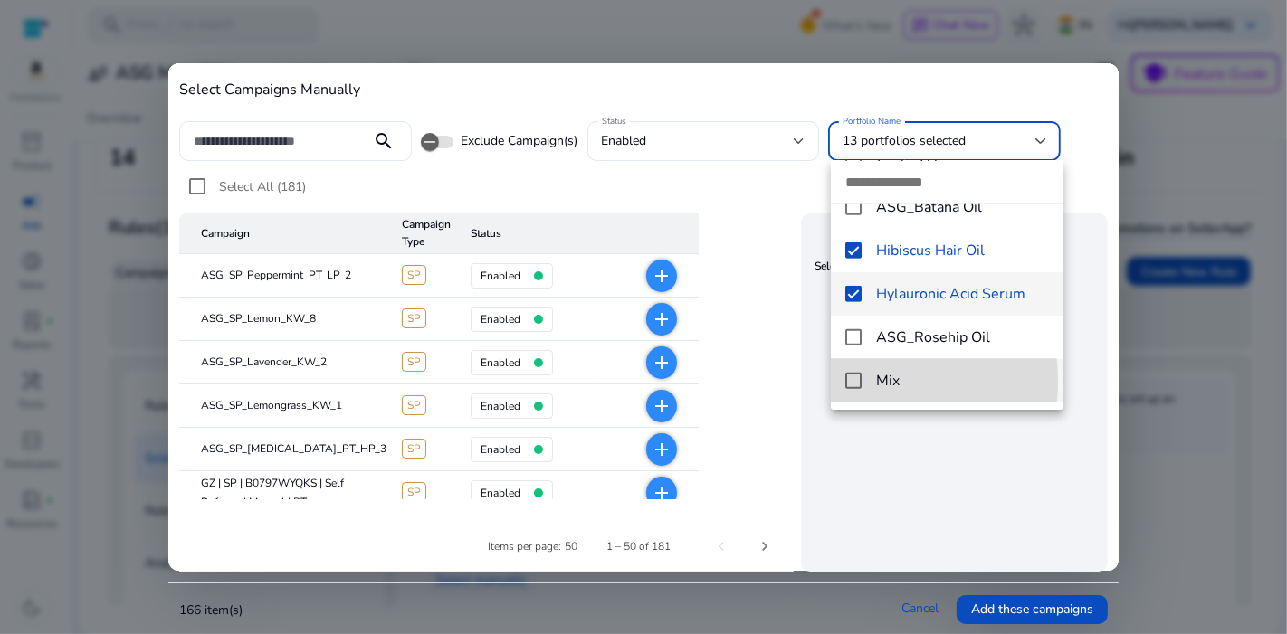
click at [855, 381] on mat-pseudo-checkbox at bounding box center [853, 381] width 16 height 16
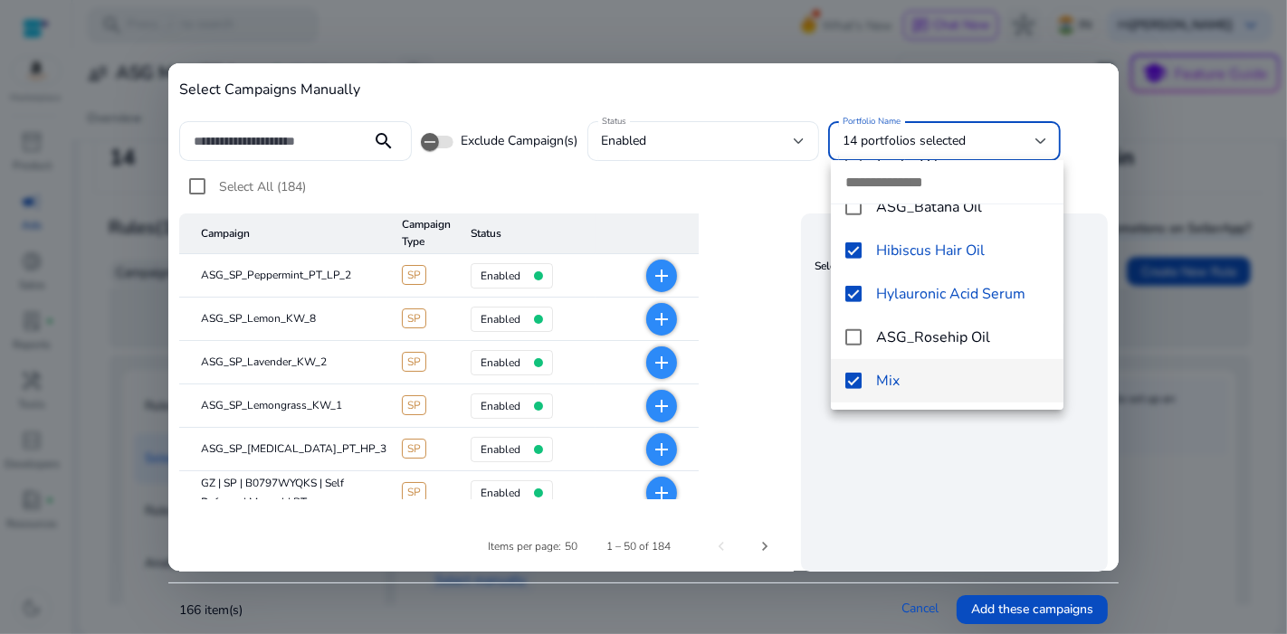
click at [928, 486] on div at bounding box center [643, 317] width 1287 height 634
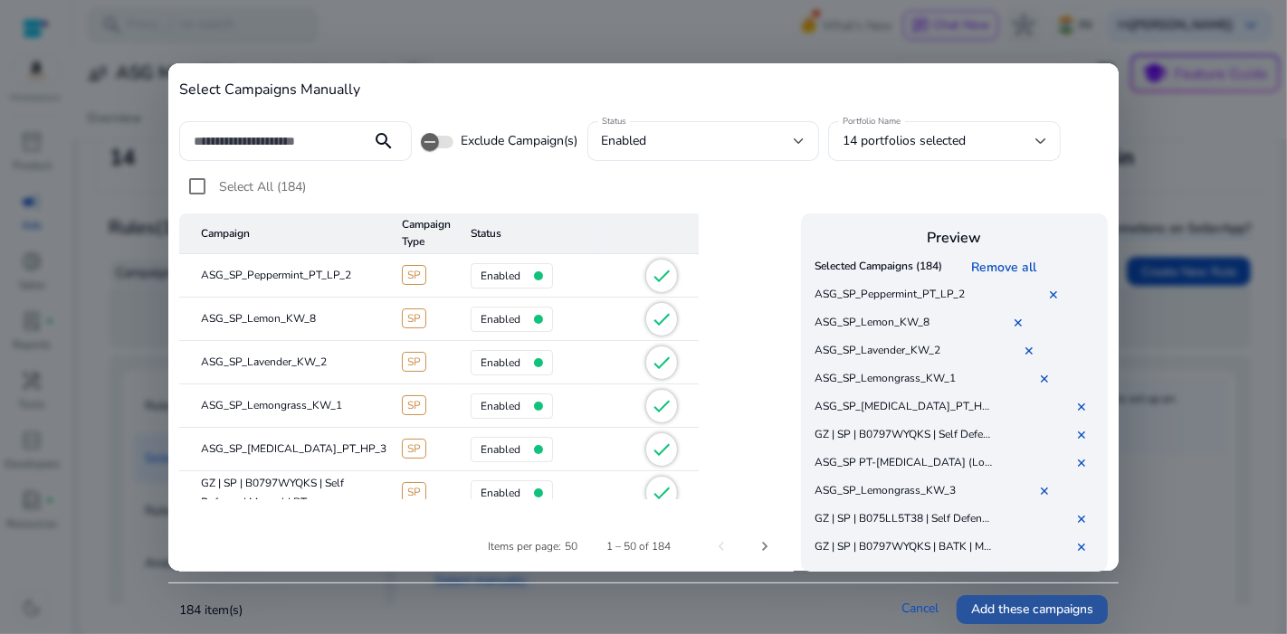
click at [1036, 603] on span "Add these campaigns" at bounding box center [1032, 609] width 122 height 19
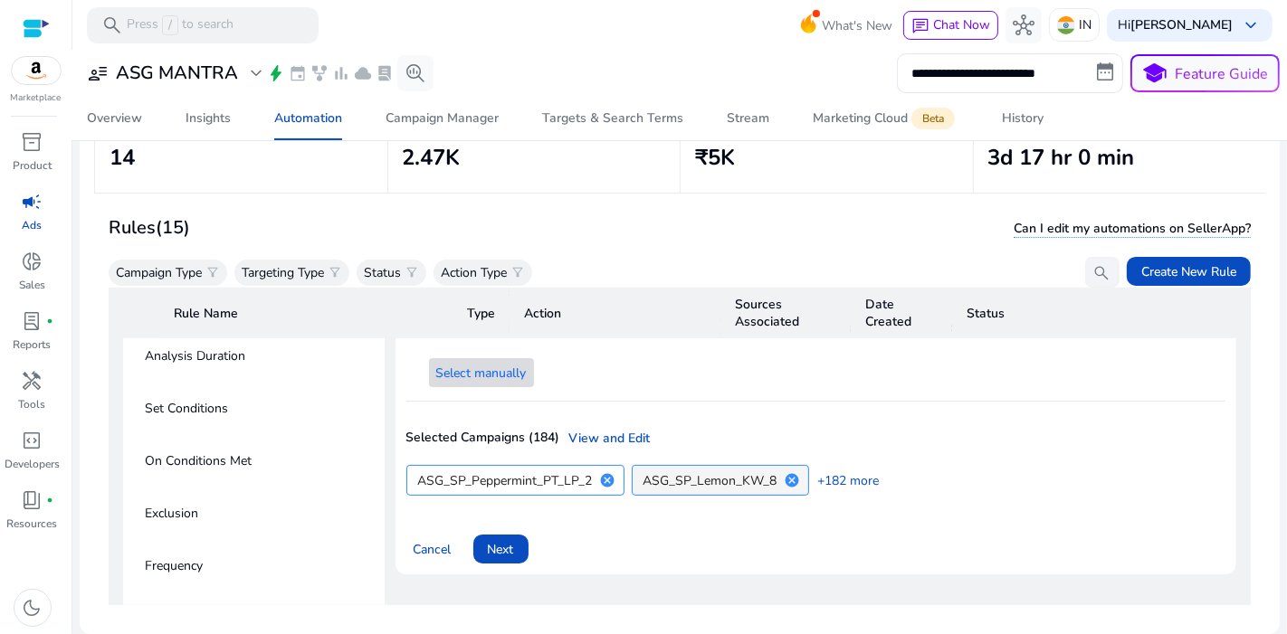
scroll to position [937, 0]
click at [521, 534] on span at bounding box center [500, 547] width 55 height 43
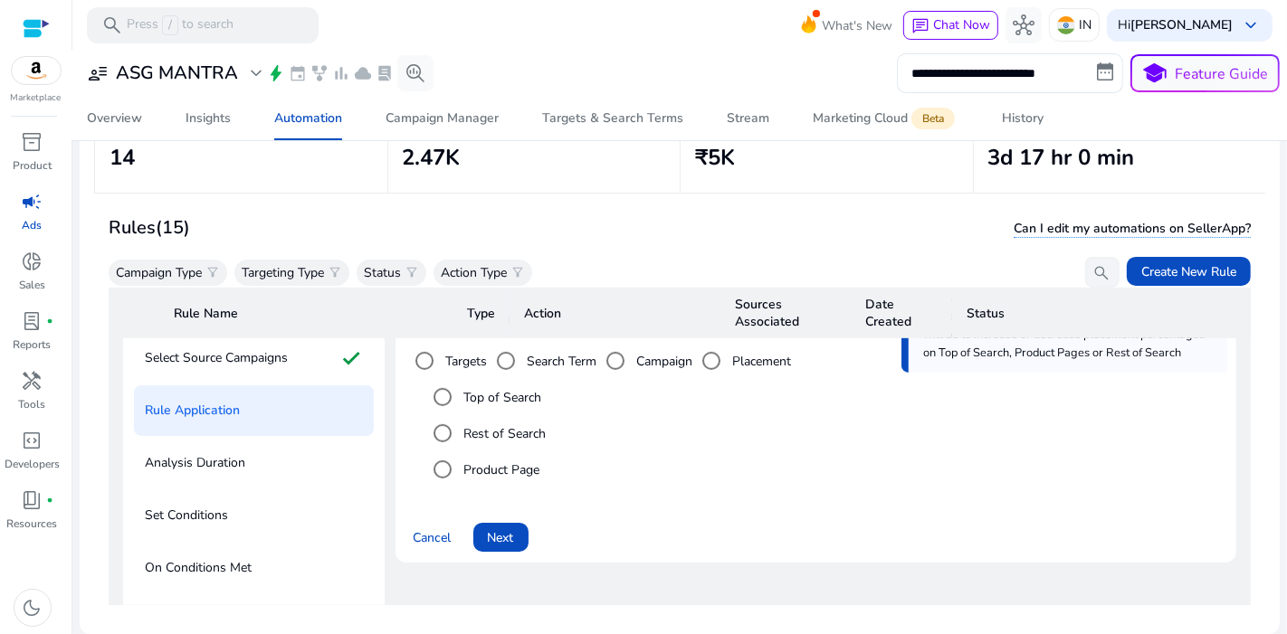
scroll to position [801, 0]
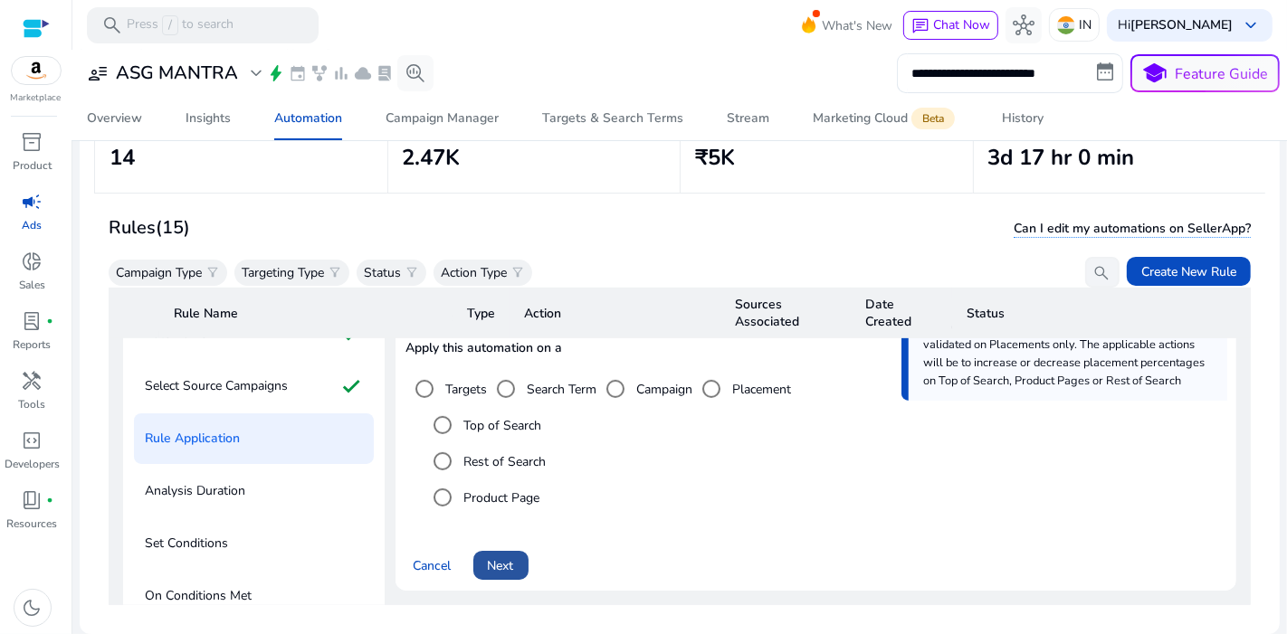
click at [513, 556] on span "Next" at bounding box center [501, 565] width 26 height 19
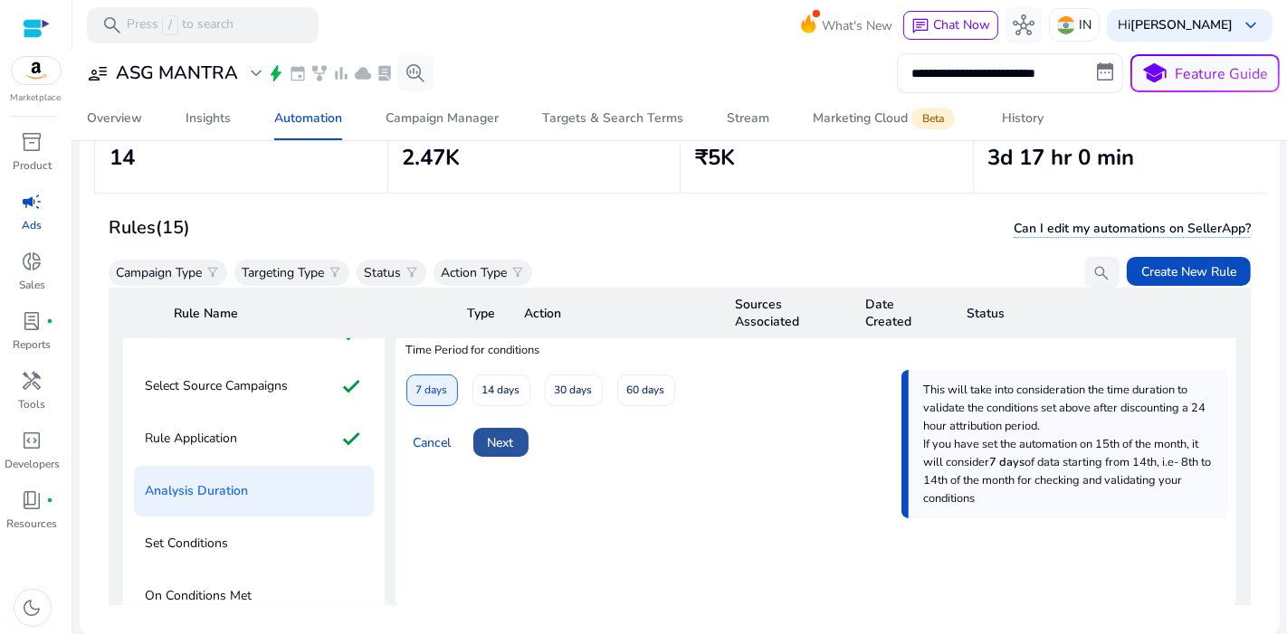
click at [508, 437] on span "Next" at bounding box center [501, 442] width 26 height 19
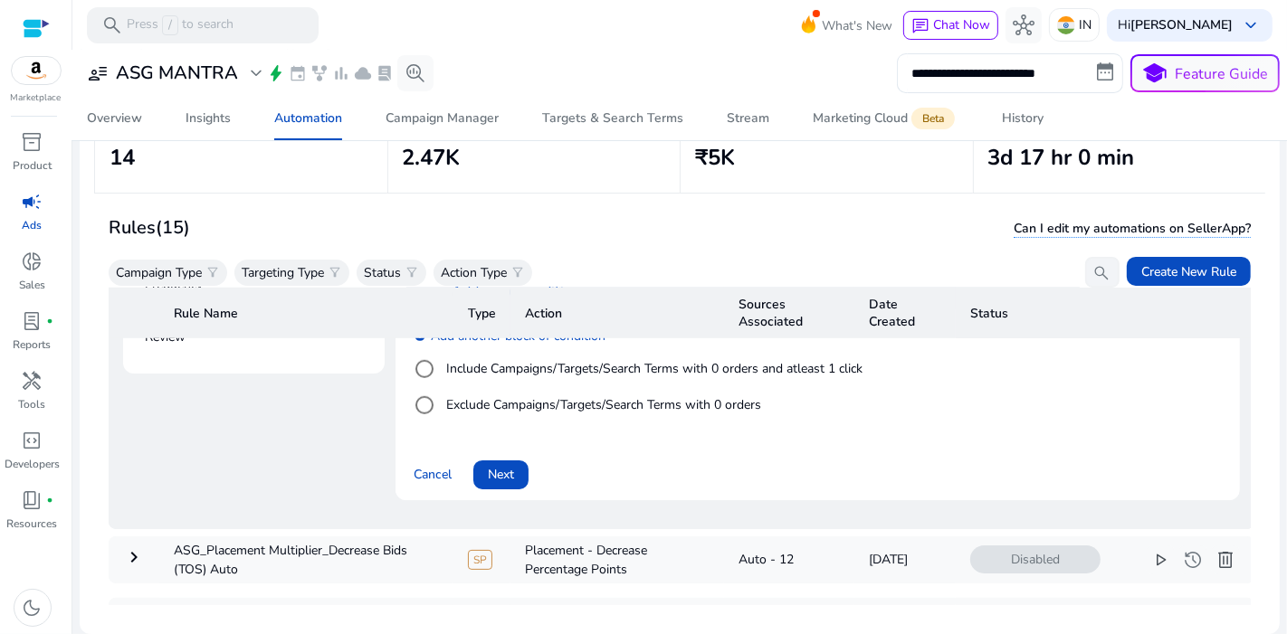
scroll to position [1314, 0]
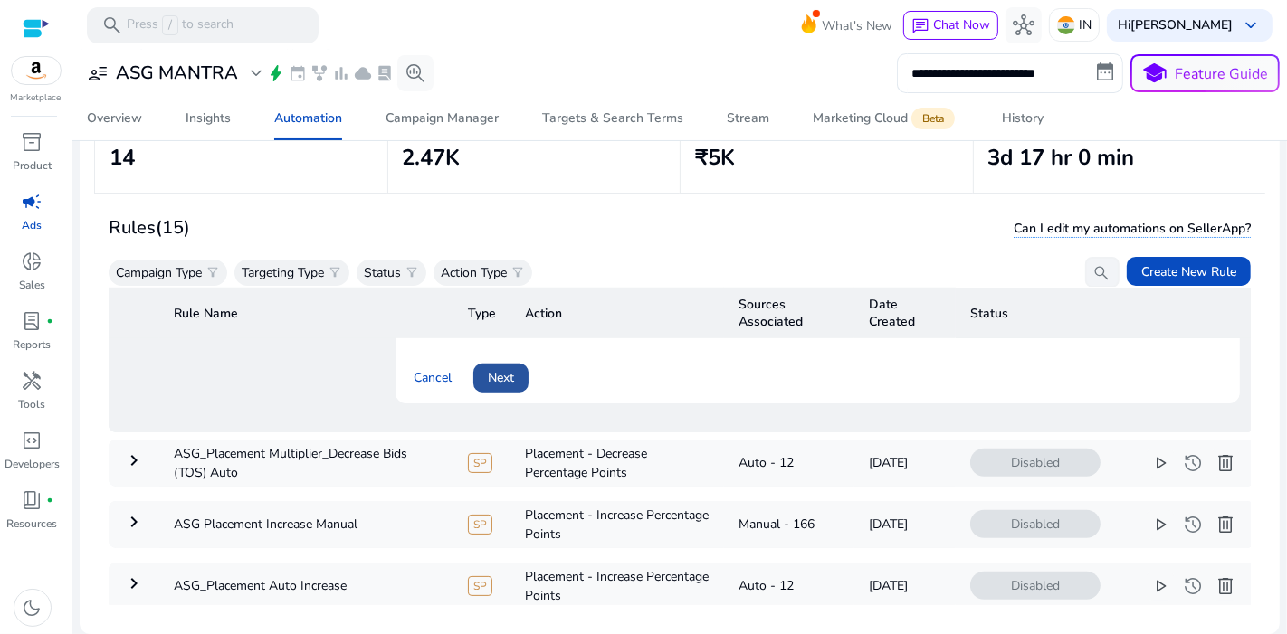
click at [522, 361] on span at bounding box center [500, 377] width 55 height 43
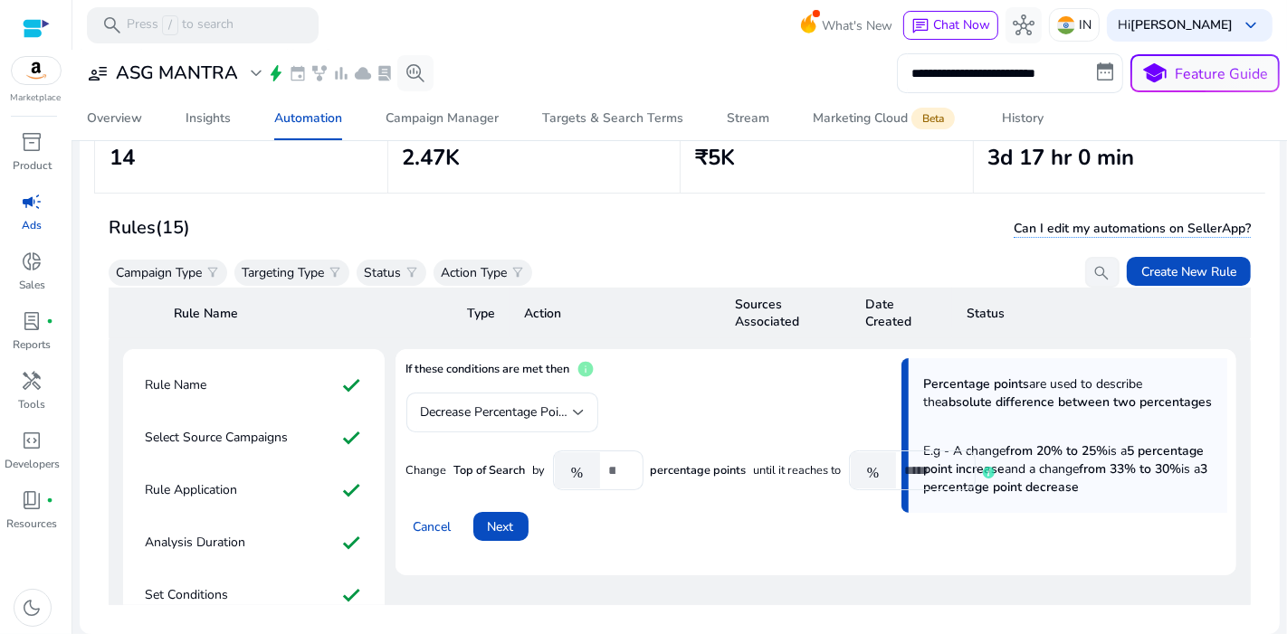
scroll to position [751, 0]
click at [504, 518] on span "Next" at bounding box center [501, 525] width 26 height 19
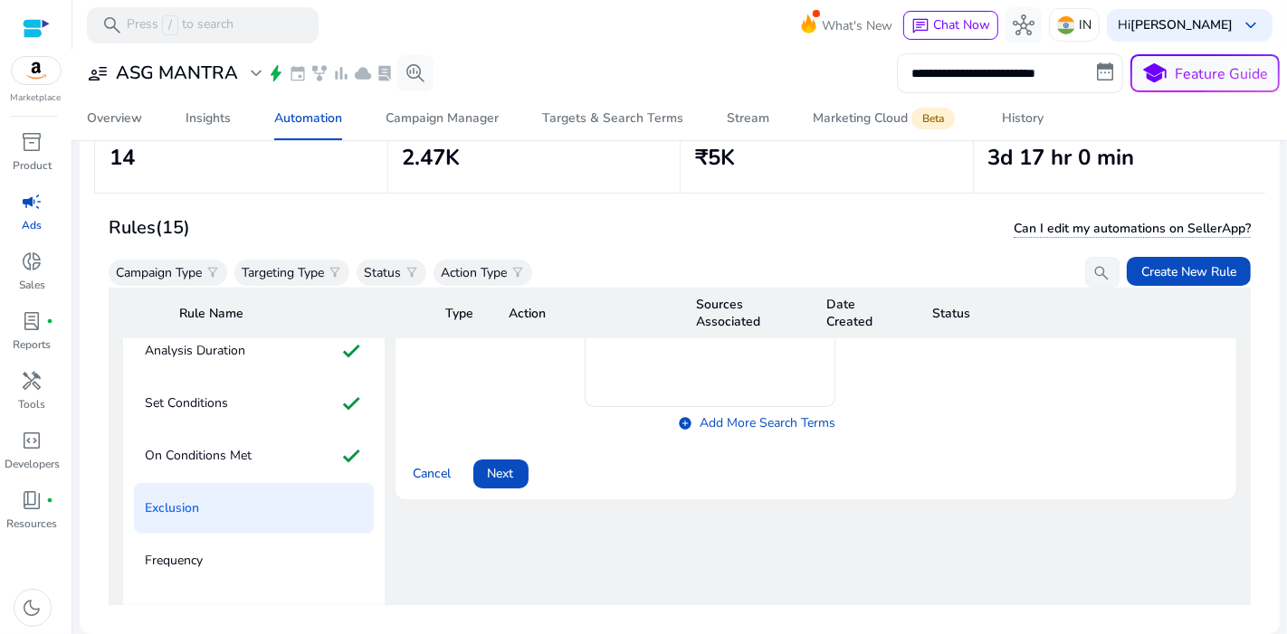
scroll to position [944, 0]
click at [513, 461] on span "Next" at bounding box center [501, 470] width 26 height 19
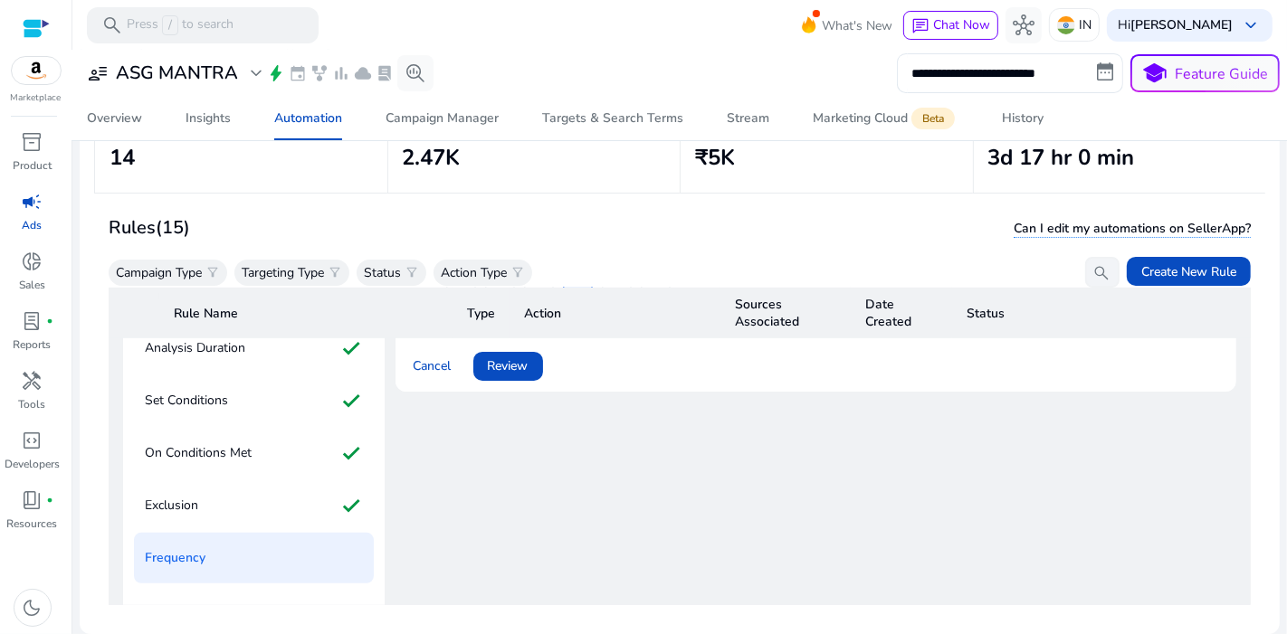
scroll to position [741, 0]
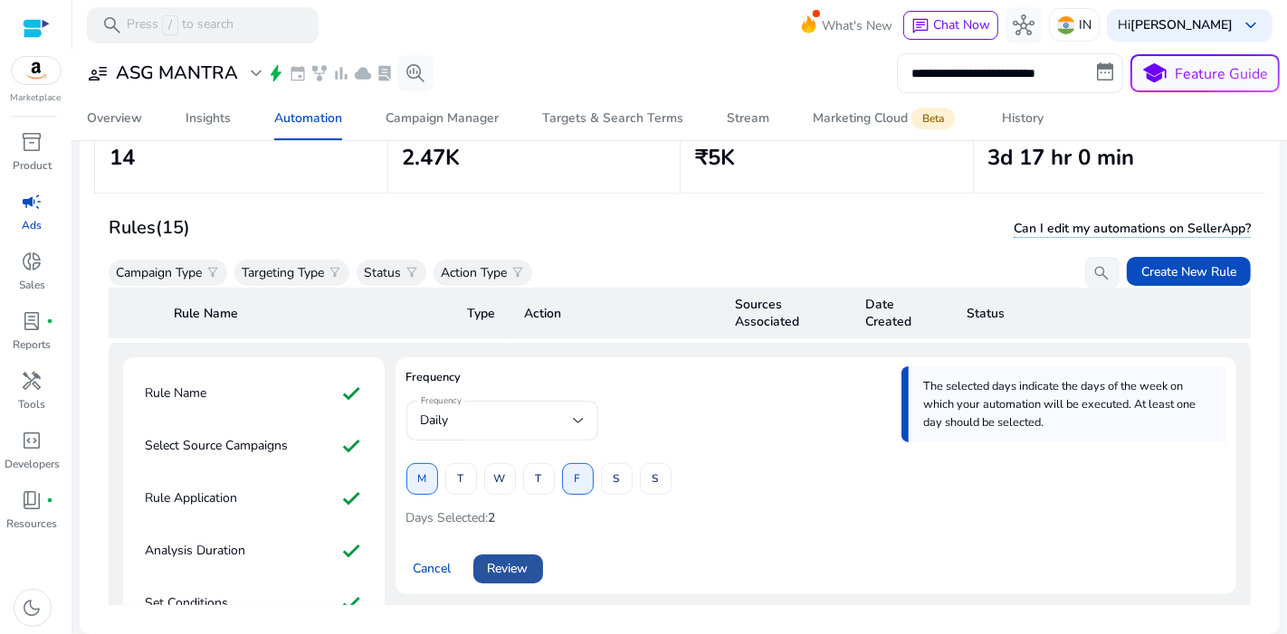
click at [529, 548] on span at bounding box center [508, 568] width 70 height 43
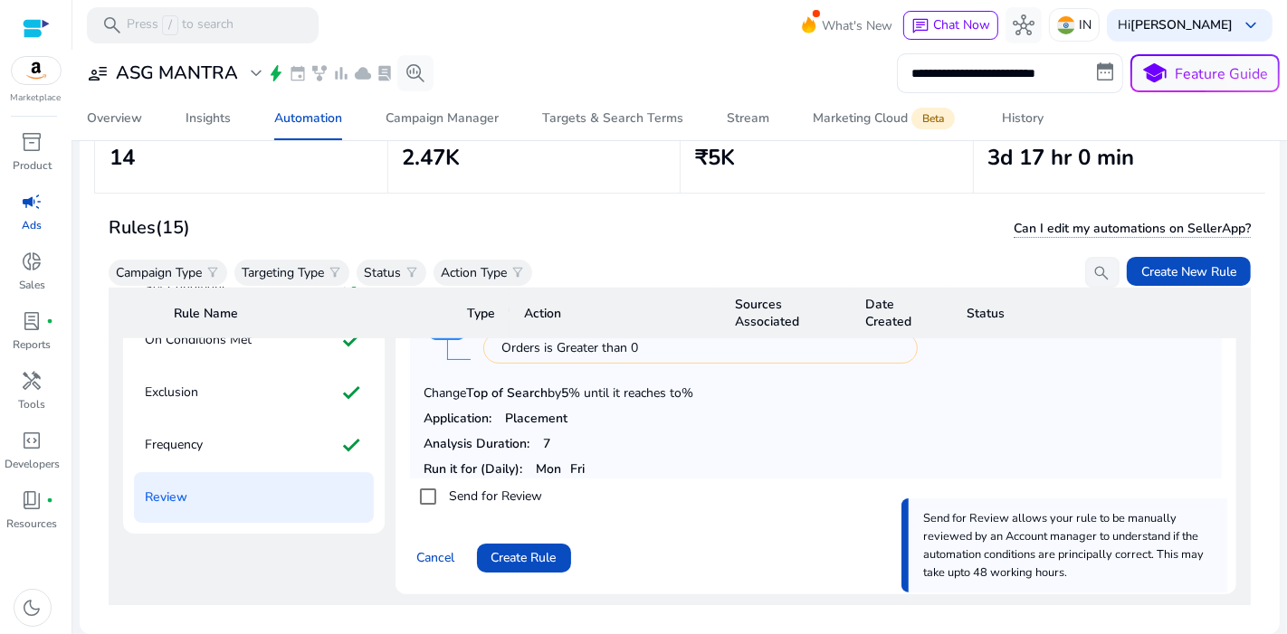
scroll to position [1065, 0]
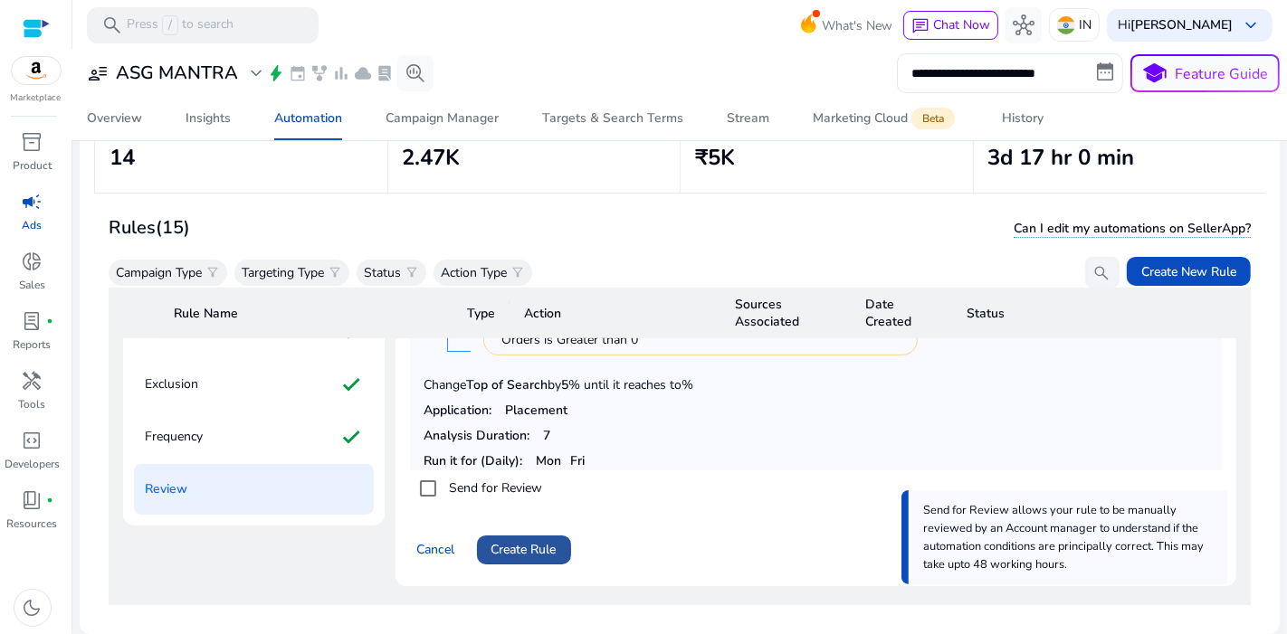
click at [514, 549] on span at bounding box center [524, 549] width 94 height 43
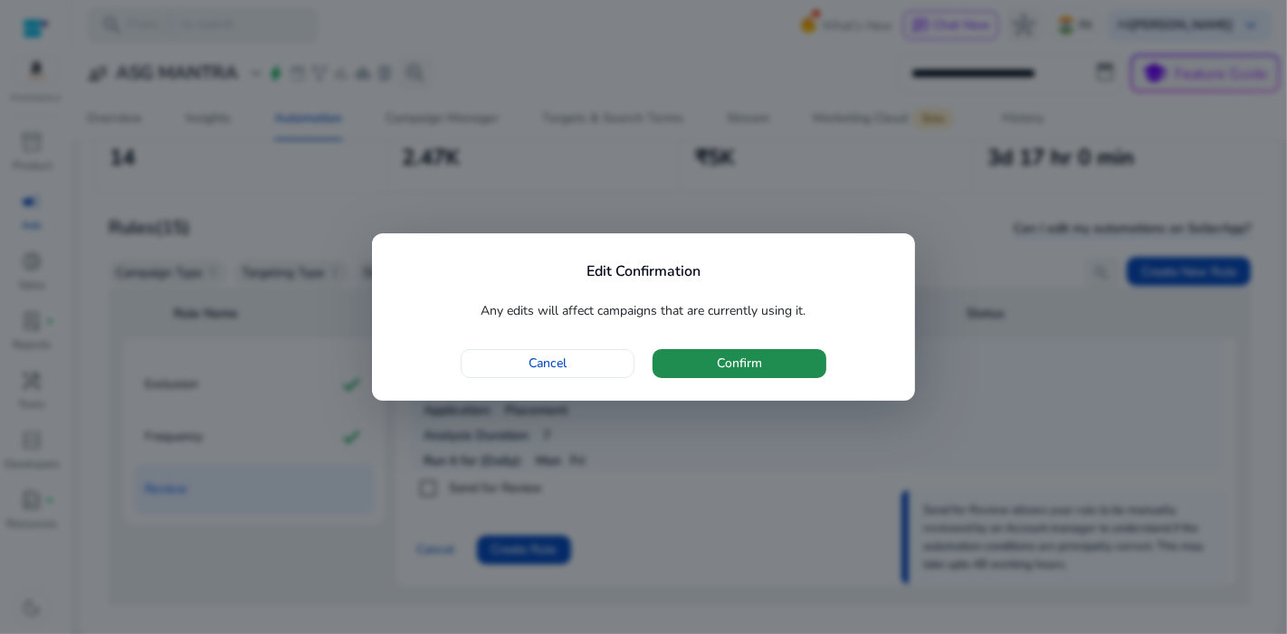
click at [748, 360] on span "Confirm" at bounding box center [739, 363] width 45 height 19
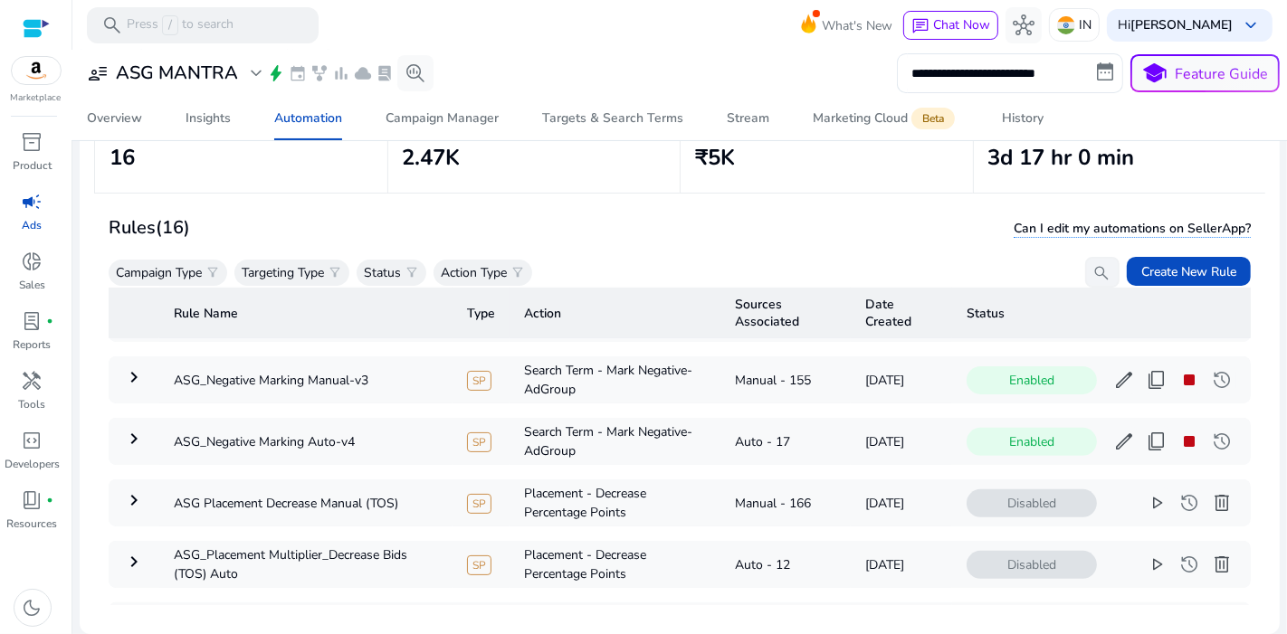
scroll to position [0, 0]
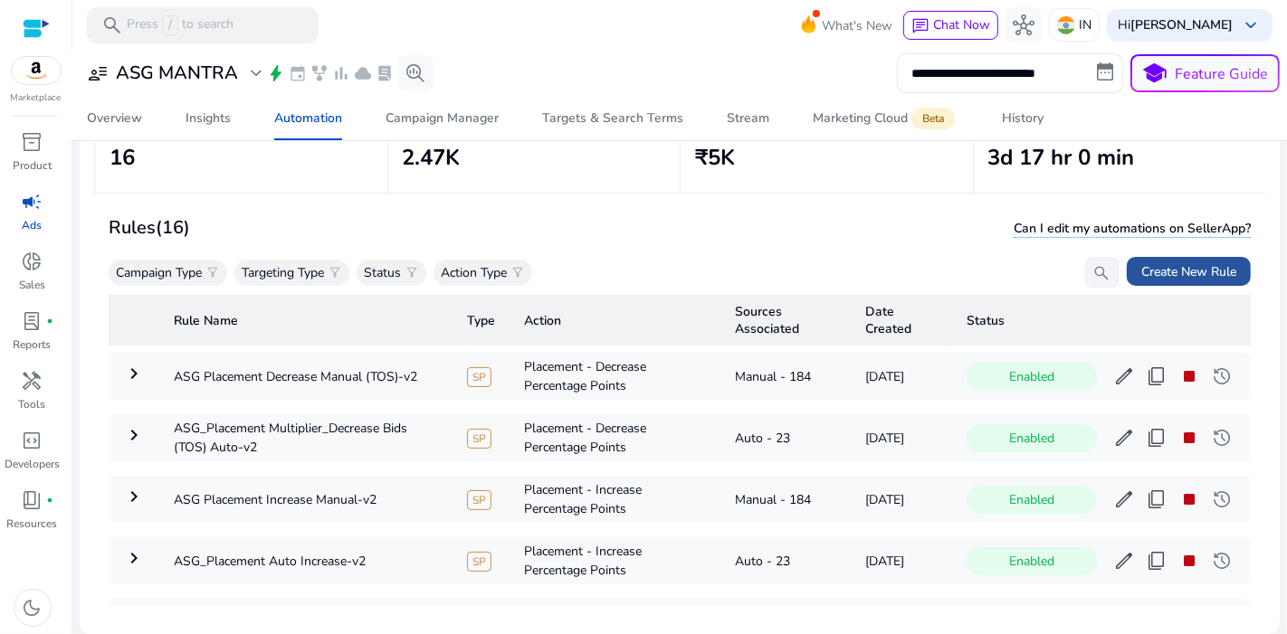
click at [1153, 272] on span "Create New Rule" at bounding box center [1188, 271] width 95 height 19
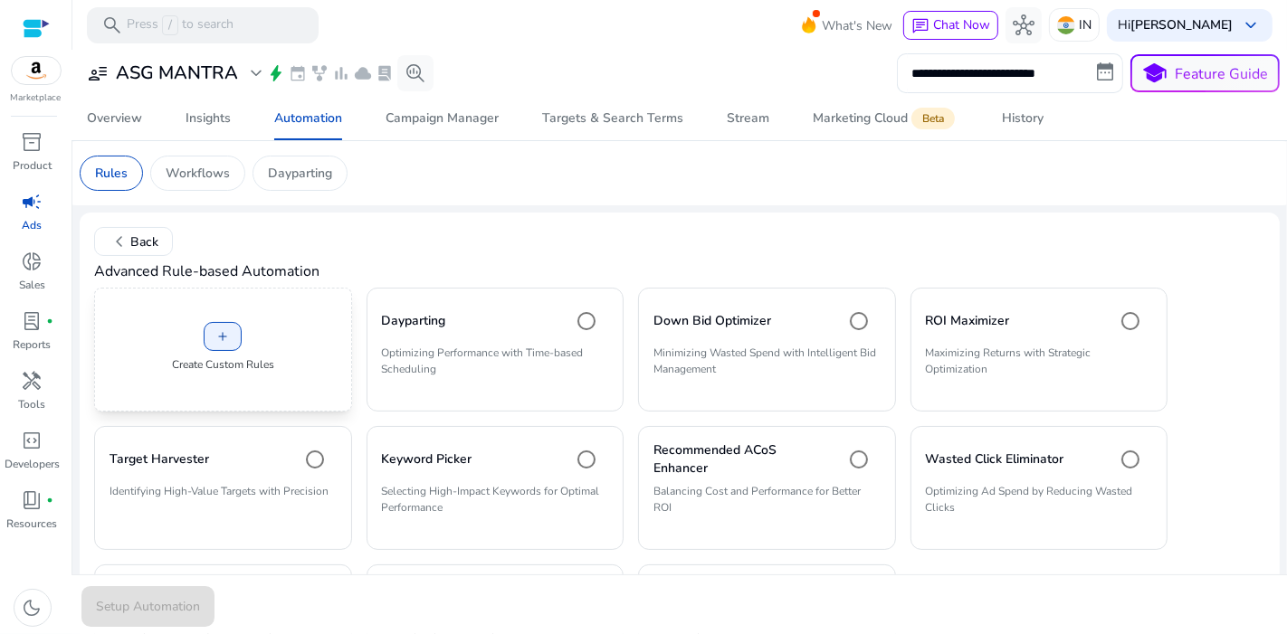
click at [239, 366] on p "Create Custom Rules" at bounding box center [223, 364] width 102 height 16
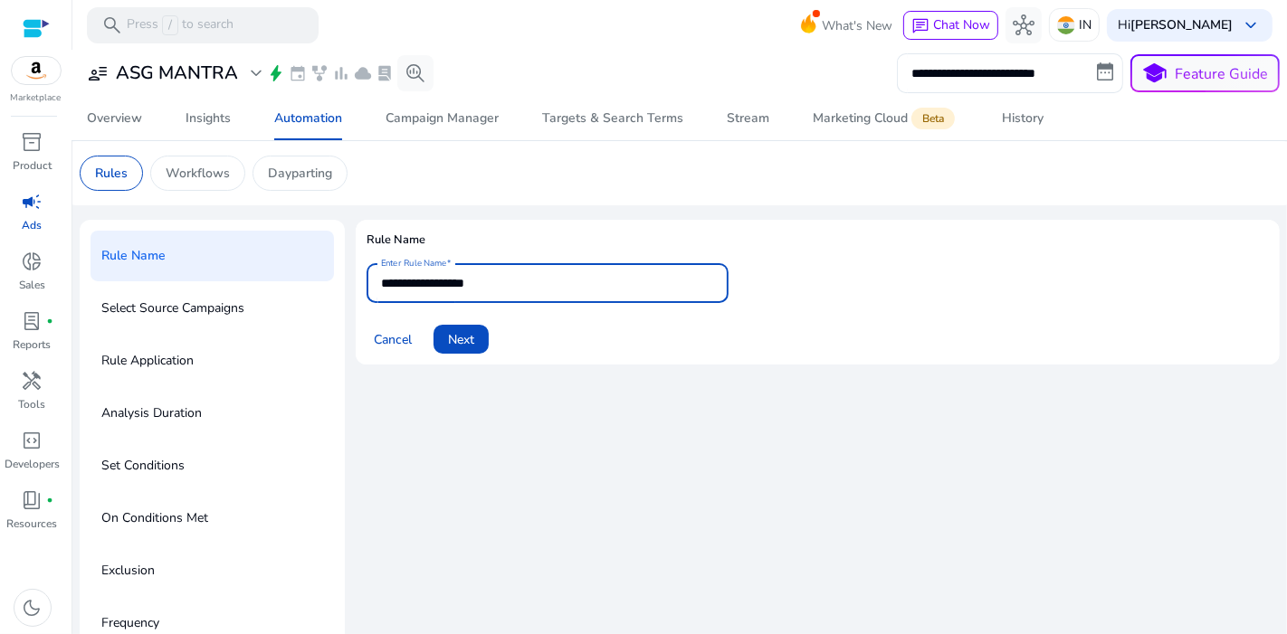
click at [548, 285] on input "**********" at bounding box center [547, 283] width 333 height 20
drag, startPoint x: 548, startPoint y: 285, endPoint x: 341, endPoint y: 317, distance: 209.6
click at [341, 317] on div "**********" at bounding box center [680, 466] width 1200 height 492
type input "**********"
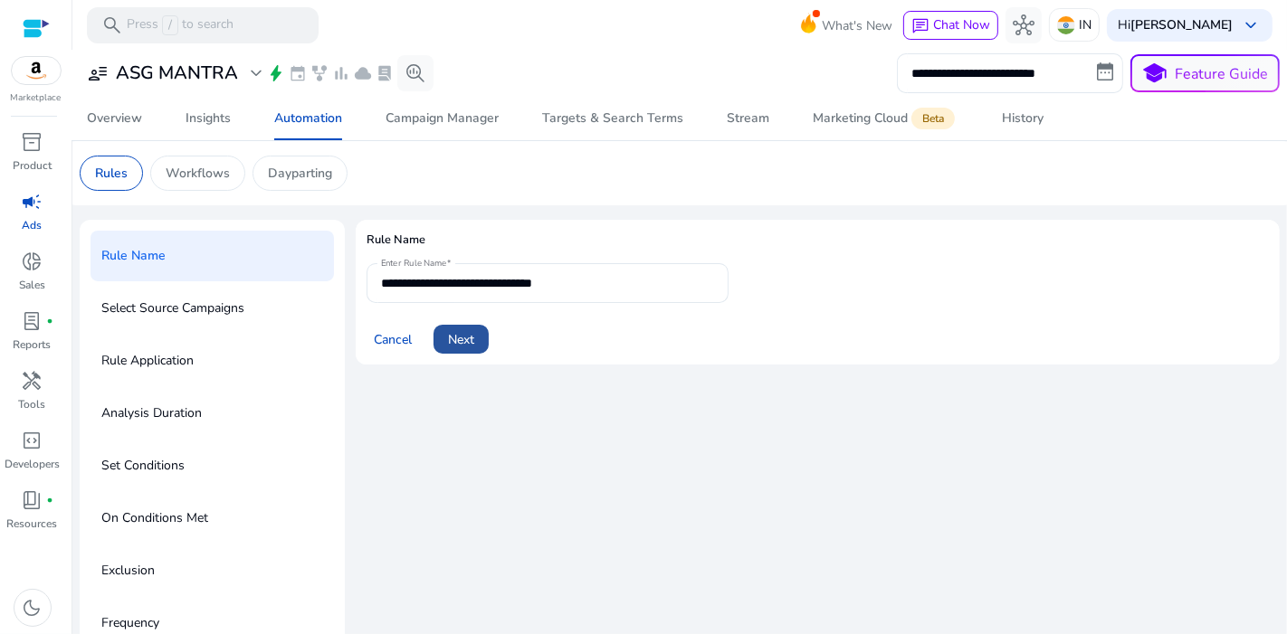
click at [475, 321] on span at bounding box center [460, 339] width 55 height 43
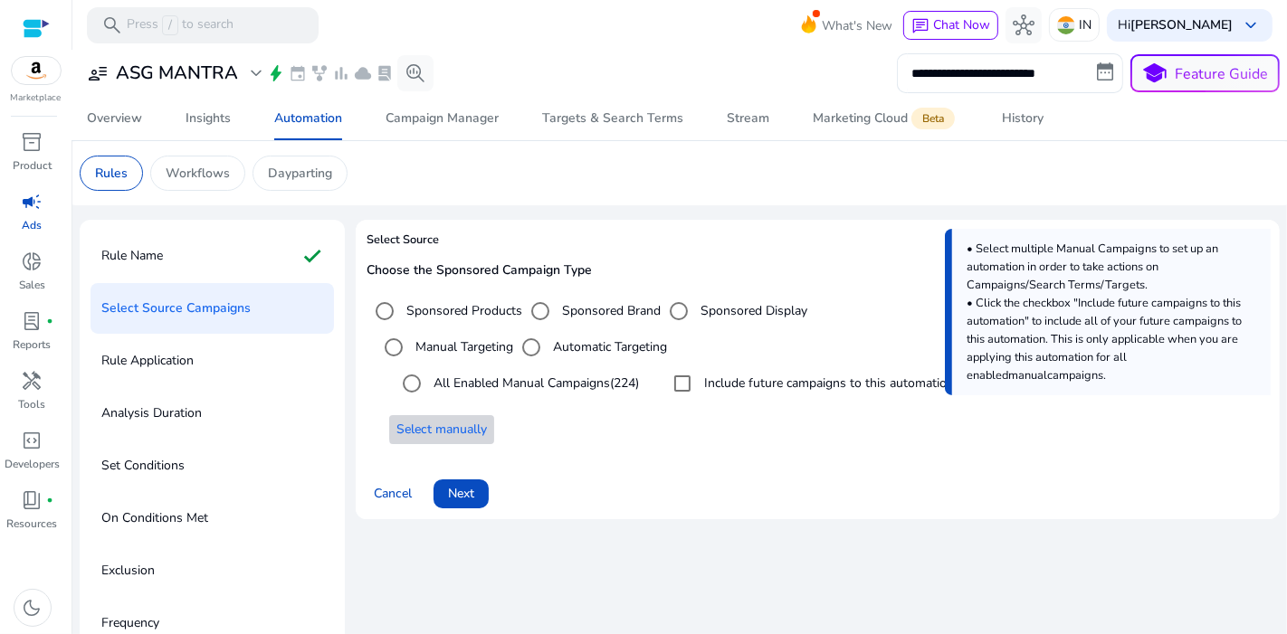
click at [484, 427] on span "Select manually" at bounding box center [441, 429] width 90 height 19
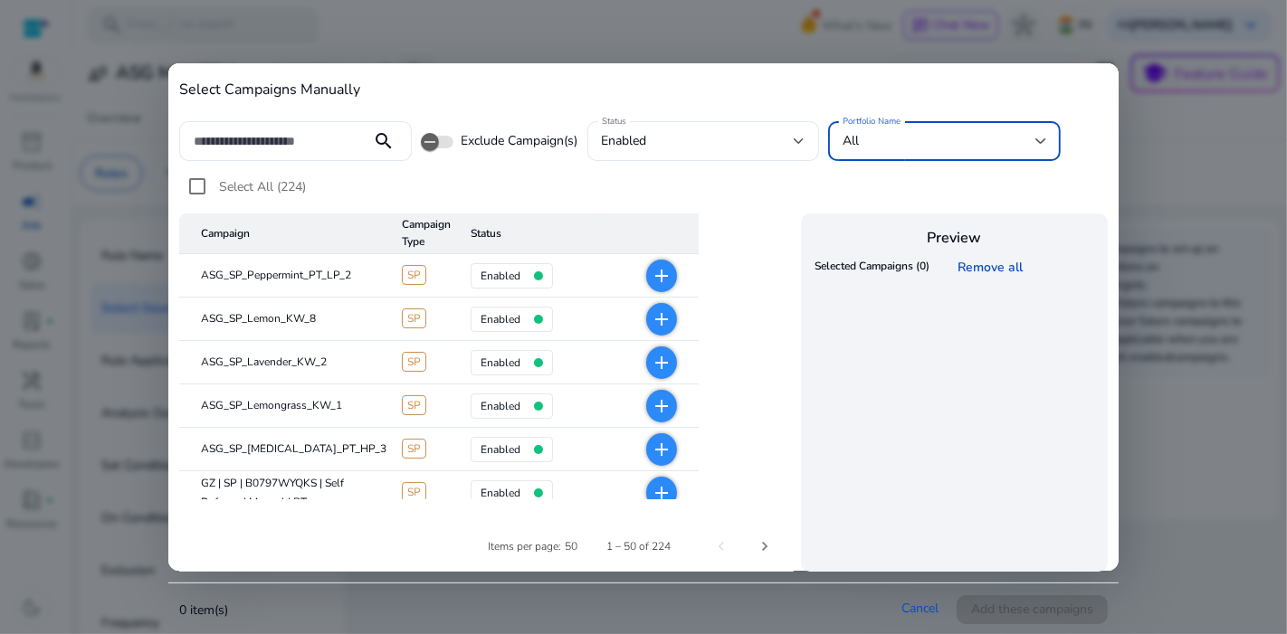
click at [930, 151] on div "All" at bounding box center [944, 141] width 204 height 22
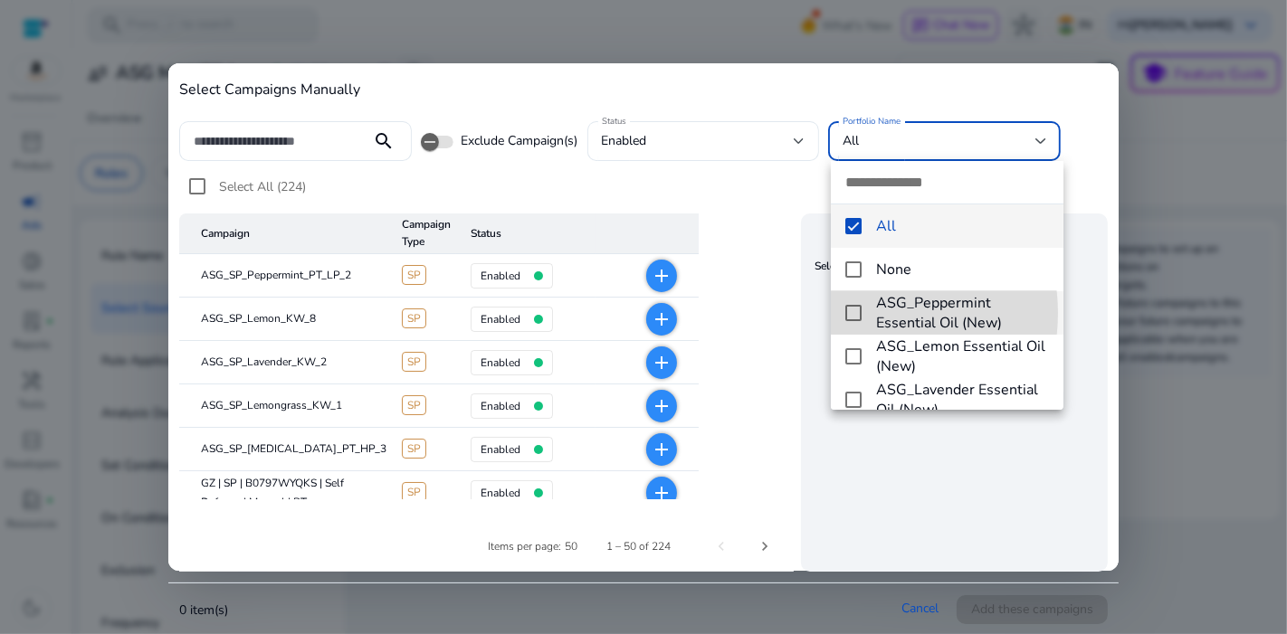
click at [856, 313] on mat-pseudo-checkbox at bounding box center [853, 313] width 16 height 16
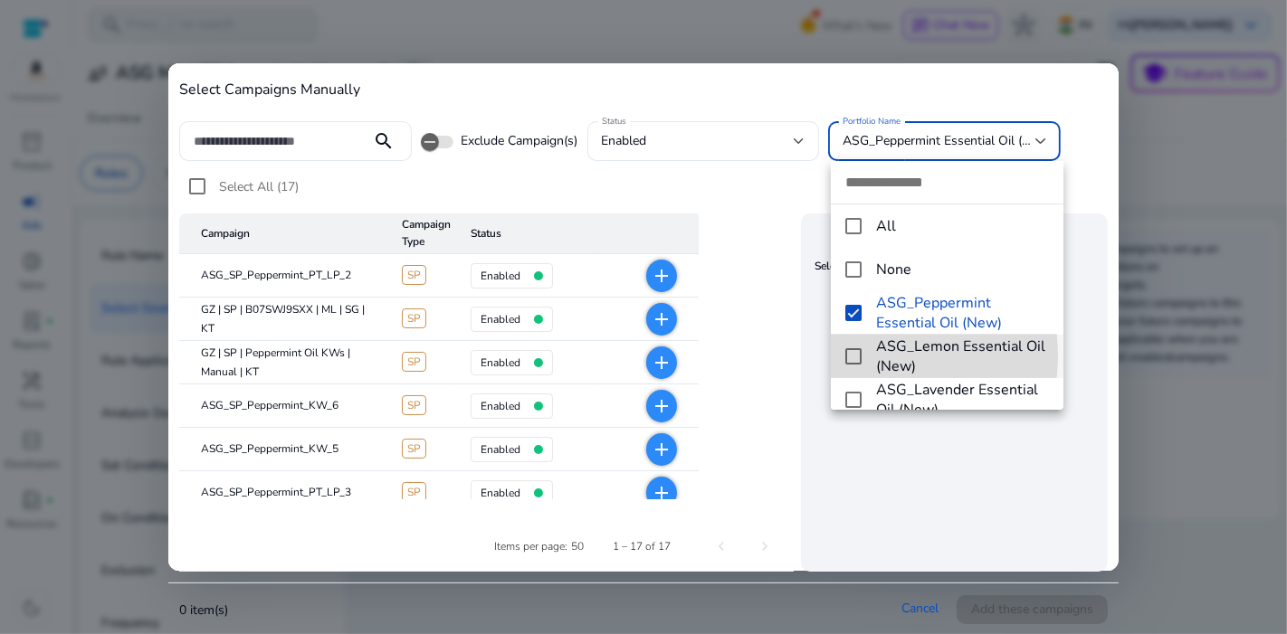
click at [851, 356] on mat-pseudo-checkbox at bounding box center [853, 356] width 16 height 16
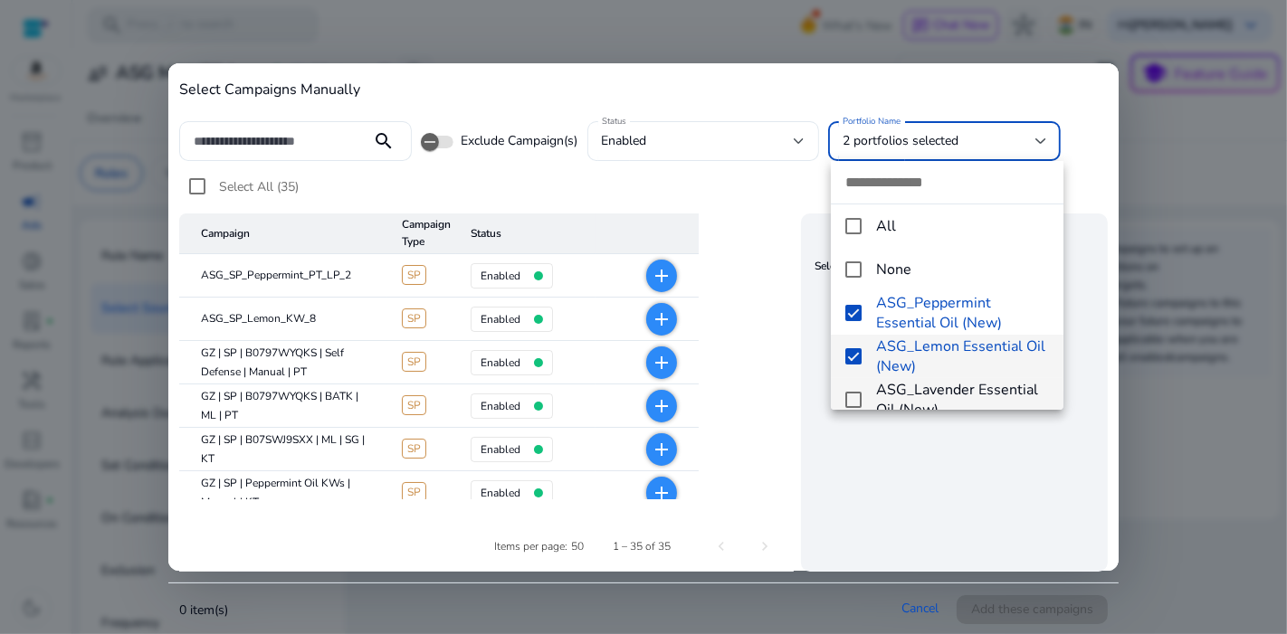
scroll to position [80, 0]
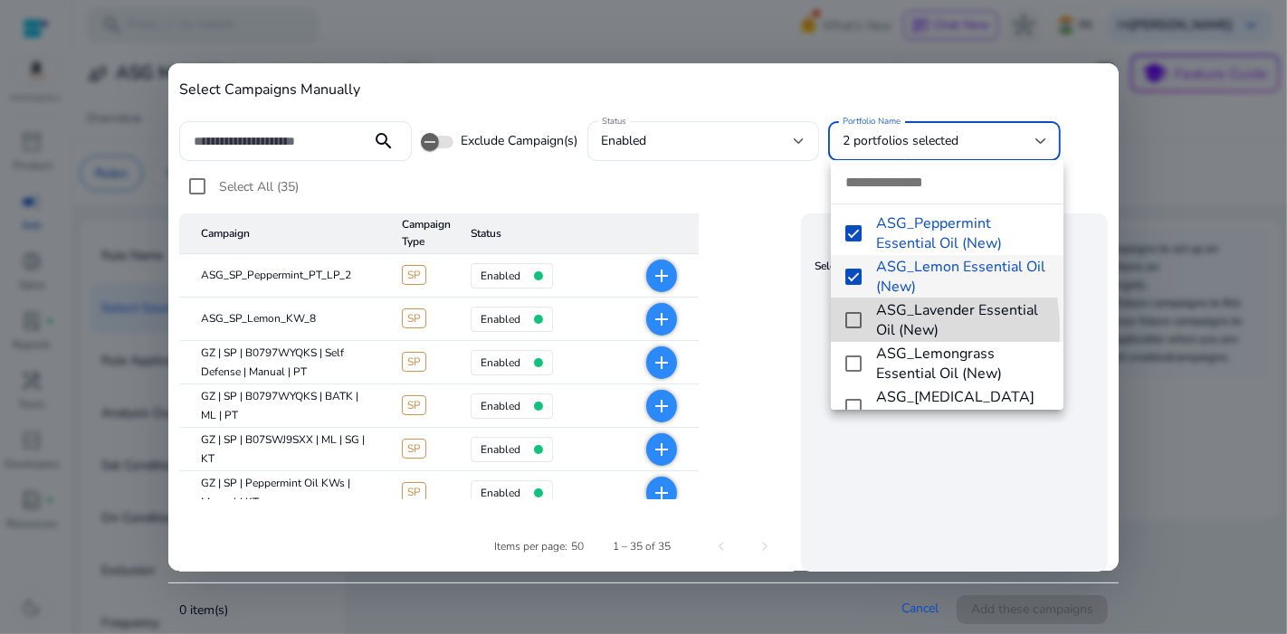
click at [851, 329] on mat-option "ASG_Lavender Essential Oil (New)" at bounding box center [947, 320] width 232 height 43
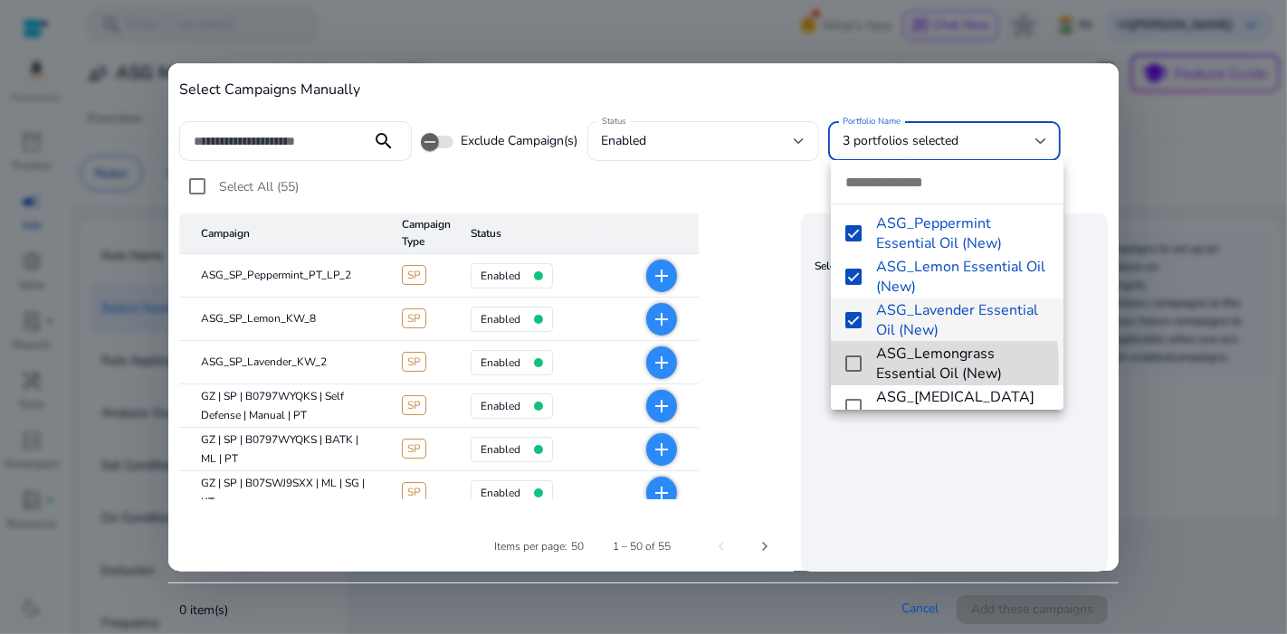
click at [860, 367] on mat-pseudo-checkbox at bounding box center [853, 364] width 16 height 16
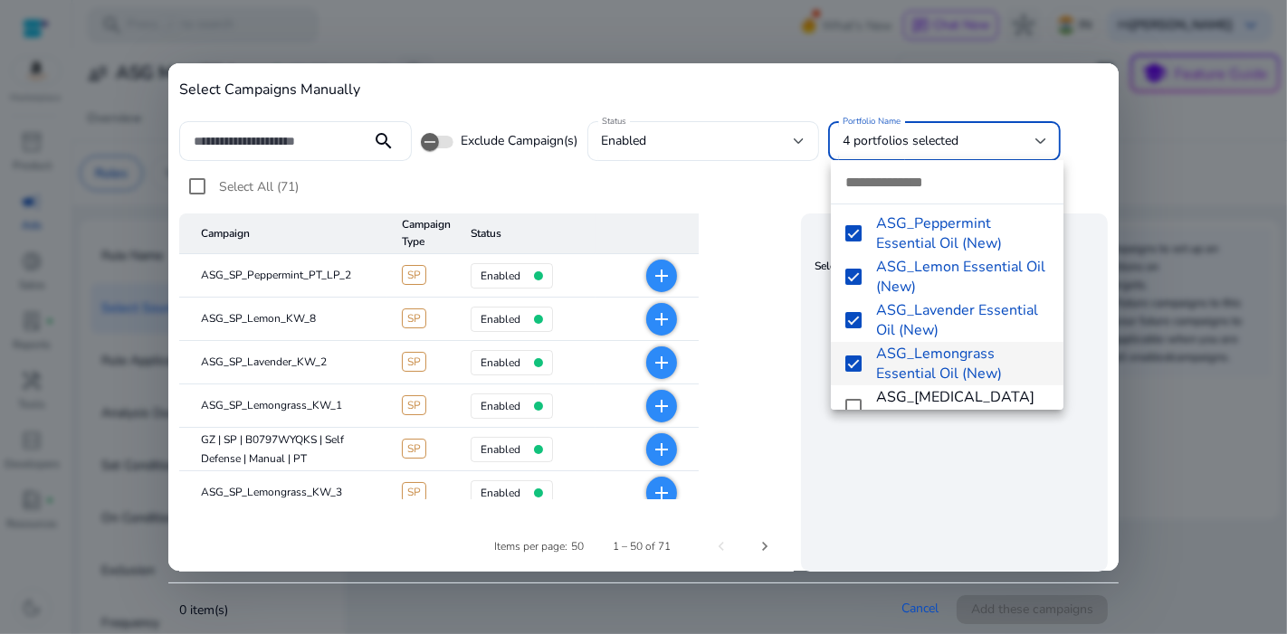
scroll to position [160, 0]
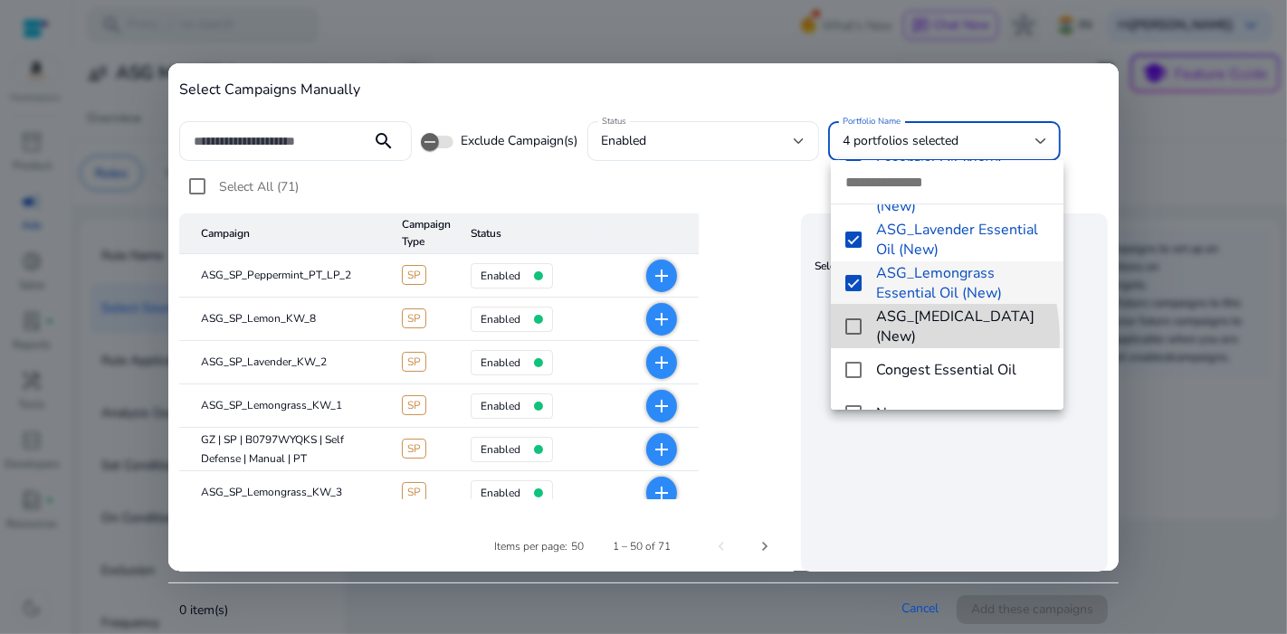
click at [852, 339] on mat-option "ASG_[MEDICAL_DATA] (New)" at bounding box center [947, 326] width 232 height 43
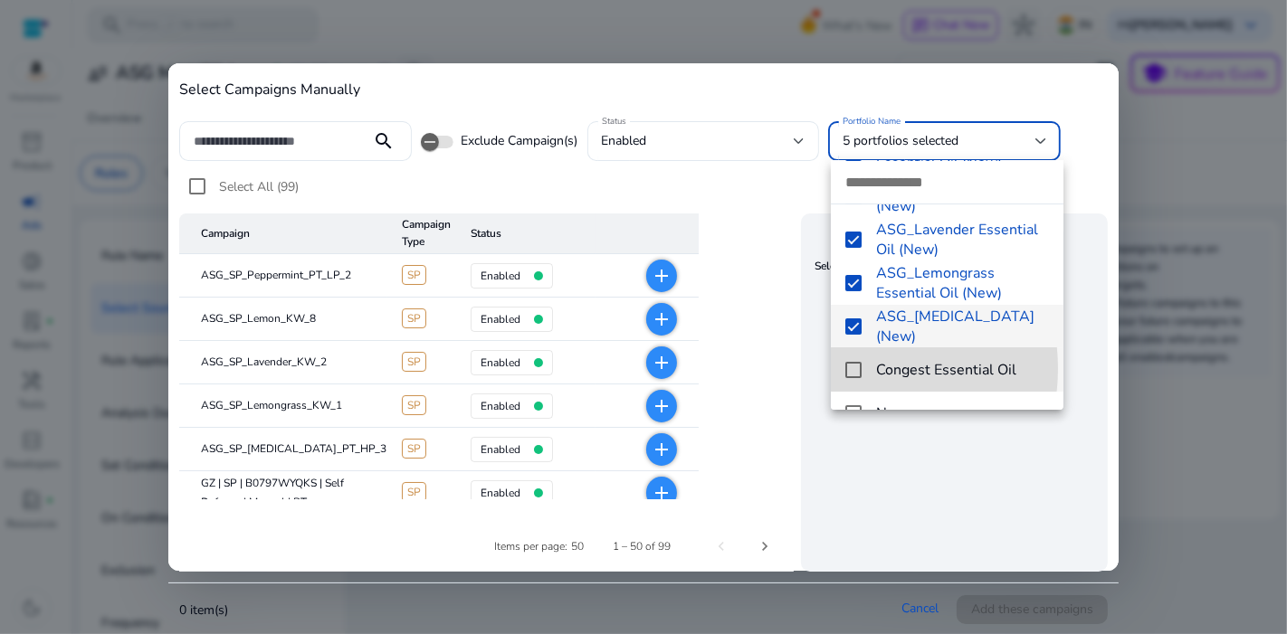
click at [854, 368] on mat-pseudo-checkbox at bounding box center [853, 370] width 16 height 16
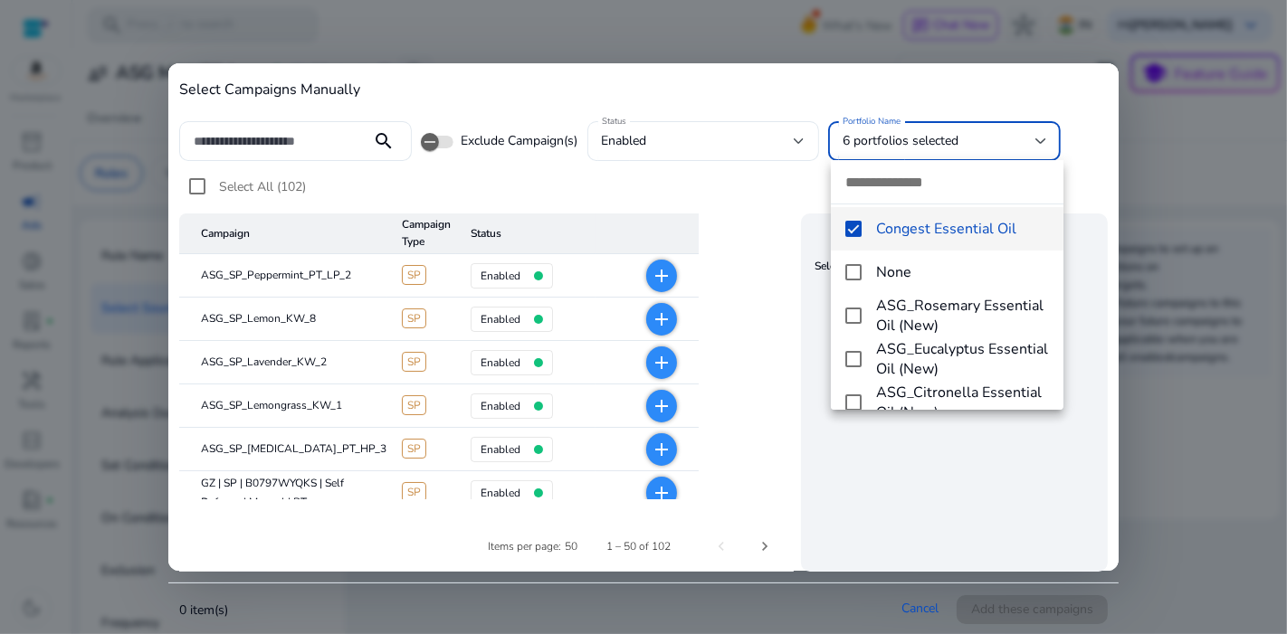
scroll to position [310, 0]
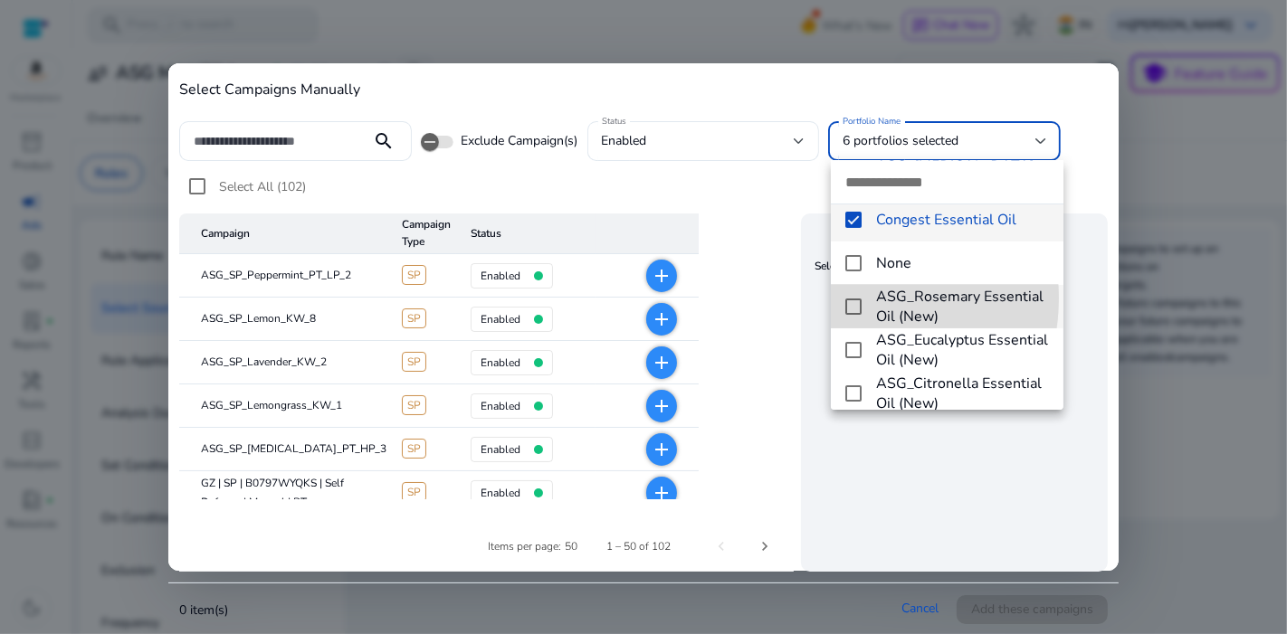
click at [848, 299] on mat-pseudo-checkbox at bounding box center [853, 307] width 16 height 16
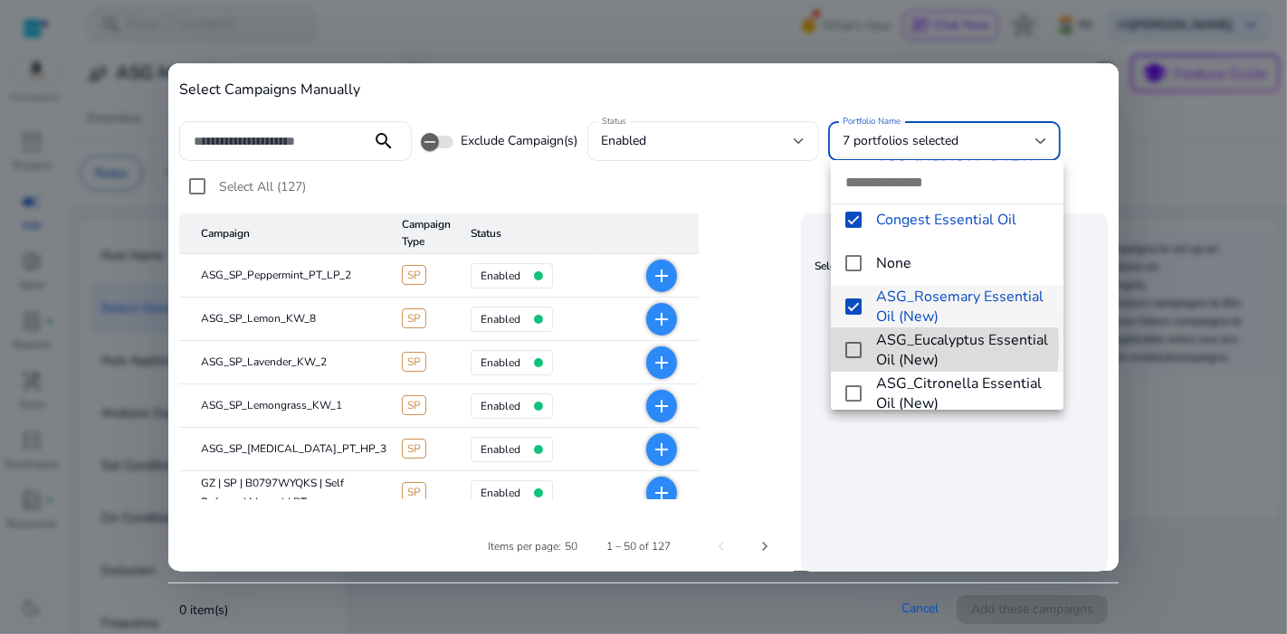
click at [856, 347] on mat-pseudo-checkbox at bounding box center [853, 350] width 16 height 16
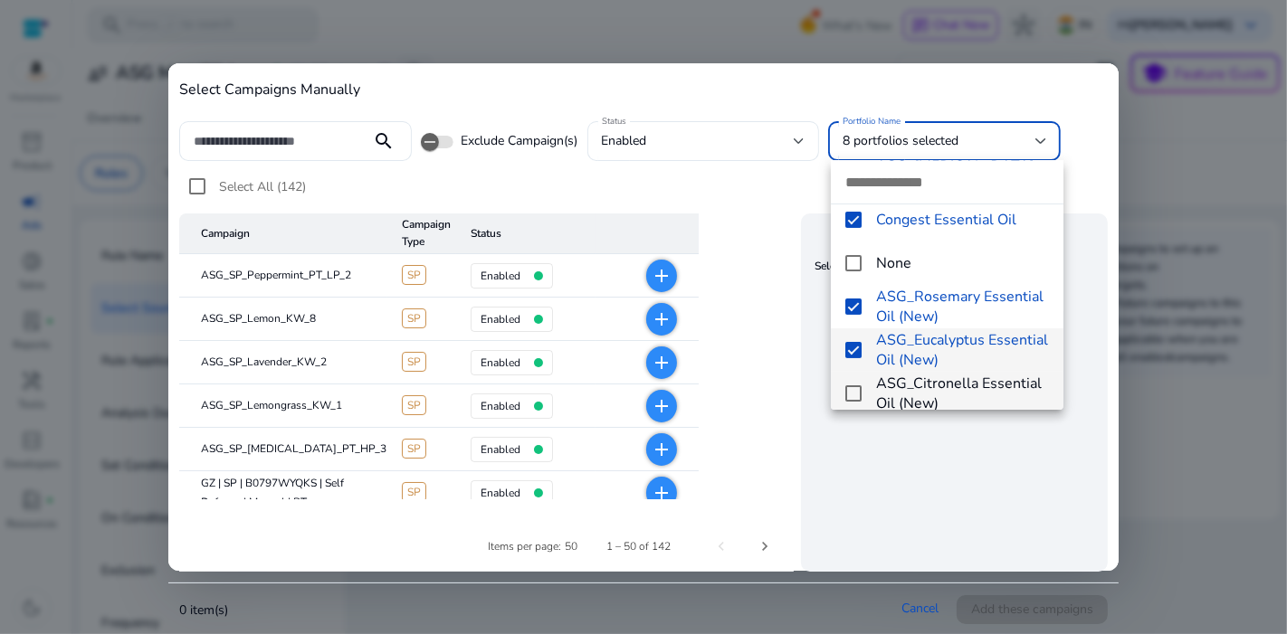
scroll to position [411, 0]
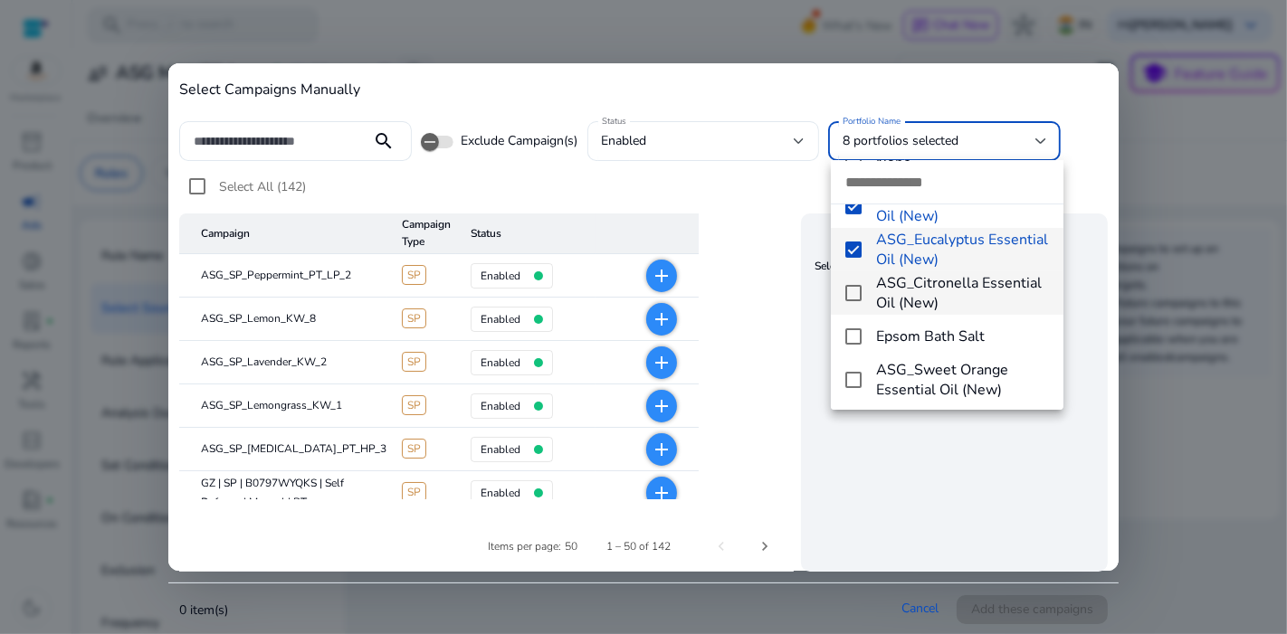
click at [855, 292] on mat-pseudo-checkbox at bounding box center [853, 293] width 16 height 16
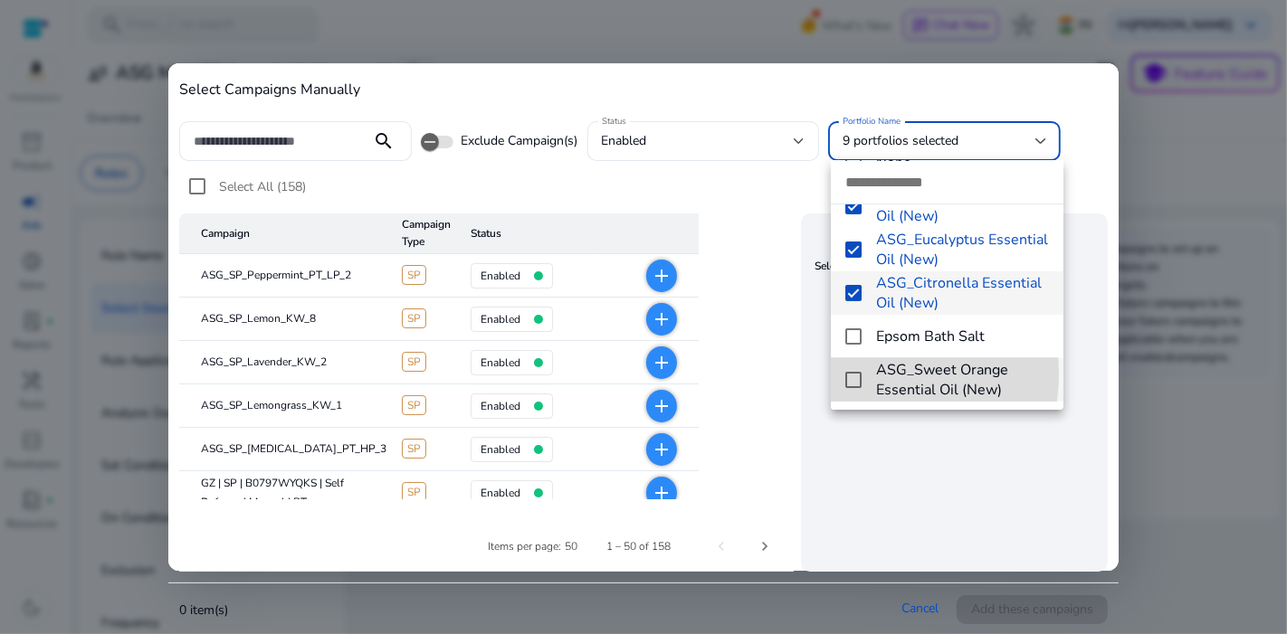
click at [853, 373] on mat-pseudo-checkbox at bounding box center [853, 380] width 16 height 16
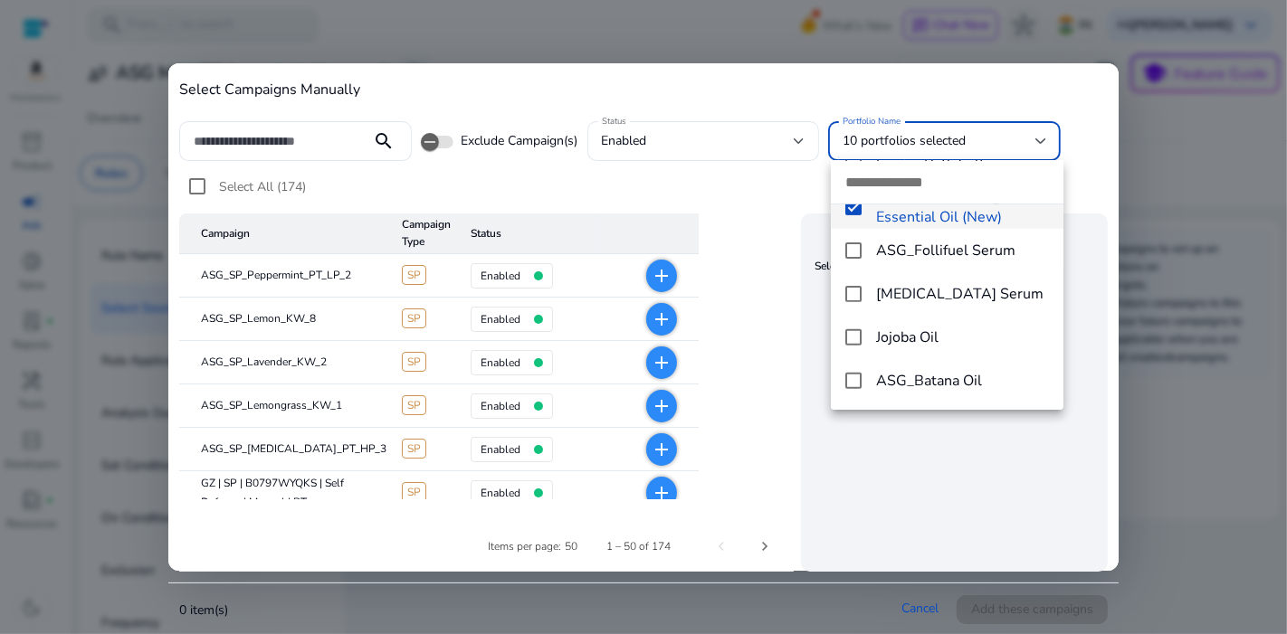
scroll to position [584, 0]
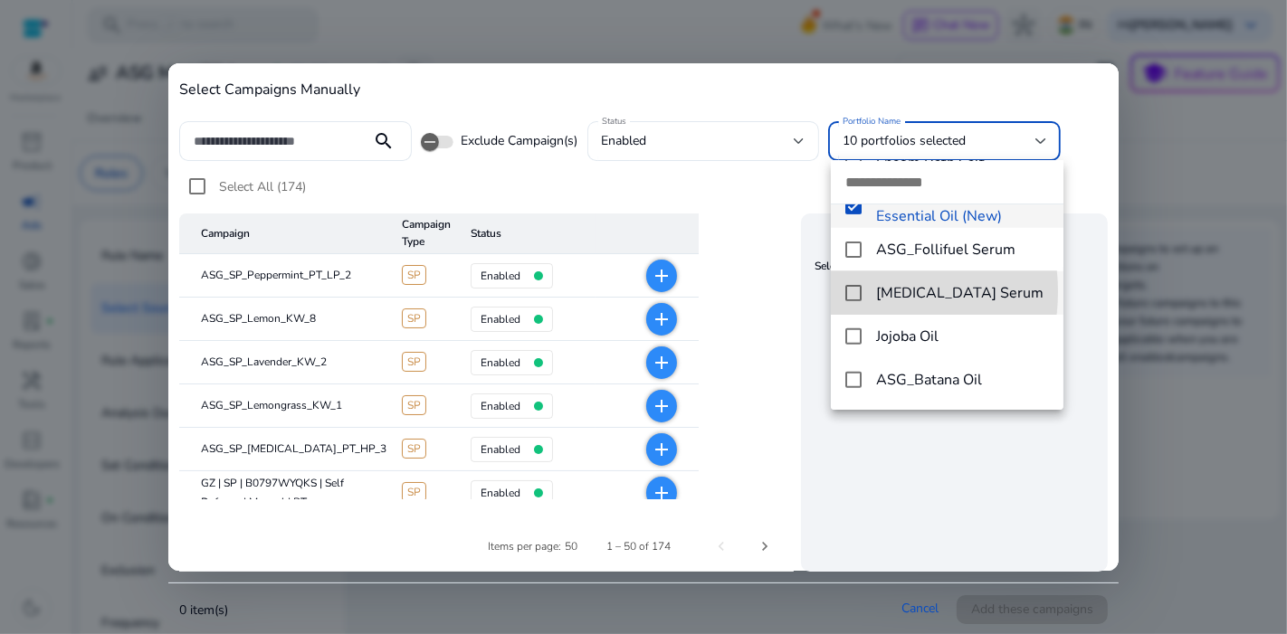
click at [851, 291] on mat-pseudo-checkbox at bounding box center [853, 293] width 16 height 16
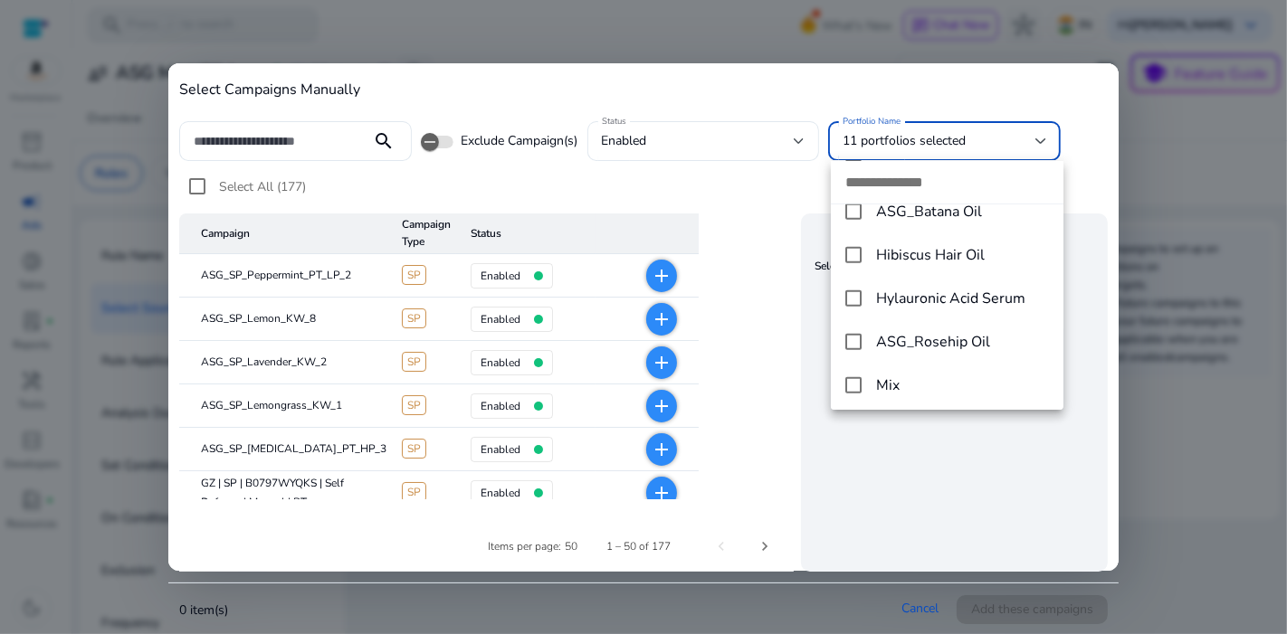
scroll to position [754, 0]
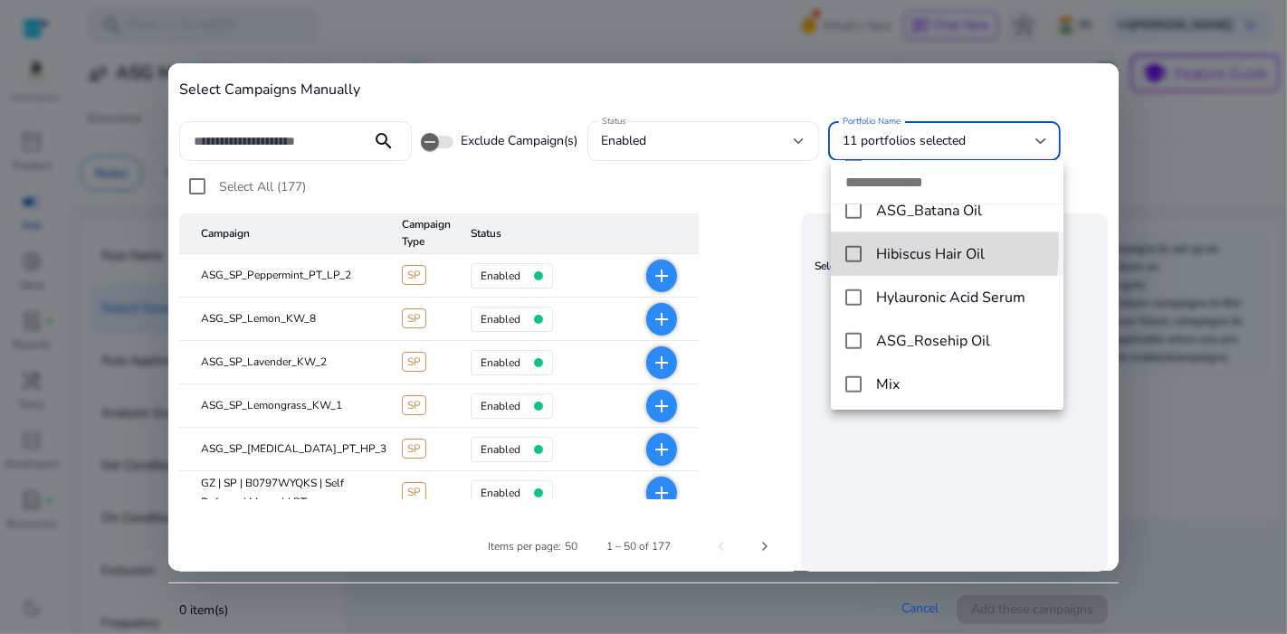
click at [860, 249] on mat-pseudo-checkbox at bounding box center [853, 254] width 16 height 16
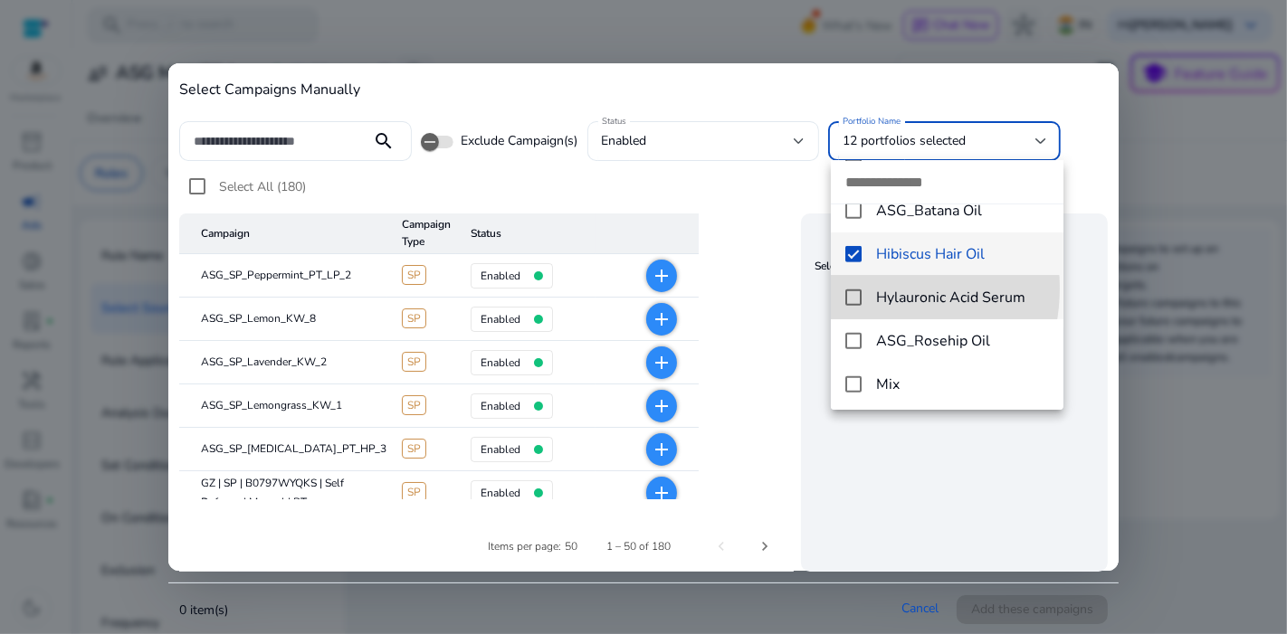
click at [860, 288] on mat-option "Hylauronic Acid Serum" at bounding box center [947, 297] width 232 height 43
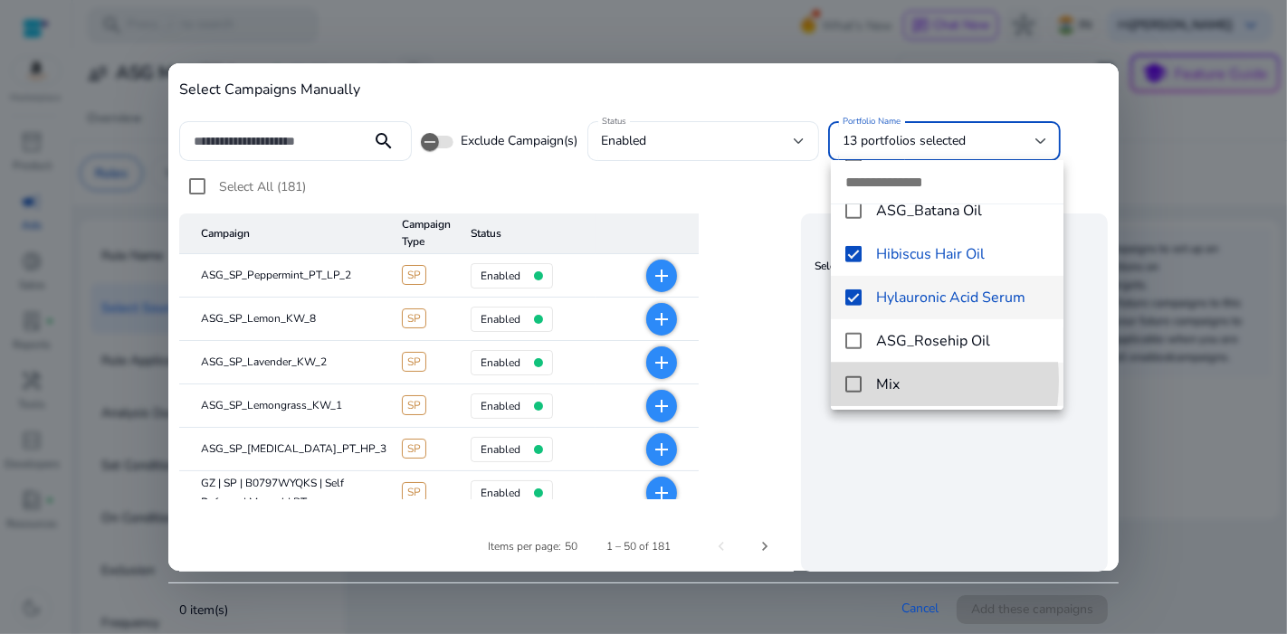
click at [854, 380] on mat-pseudo-checkbox at bounding box center [853, 384] width 16 height 16
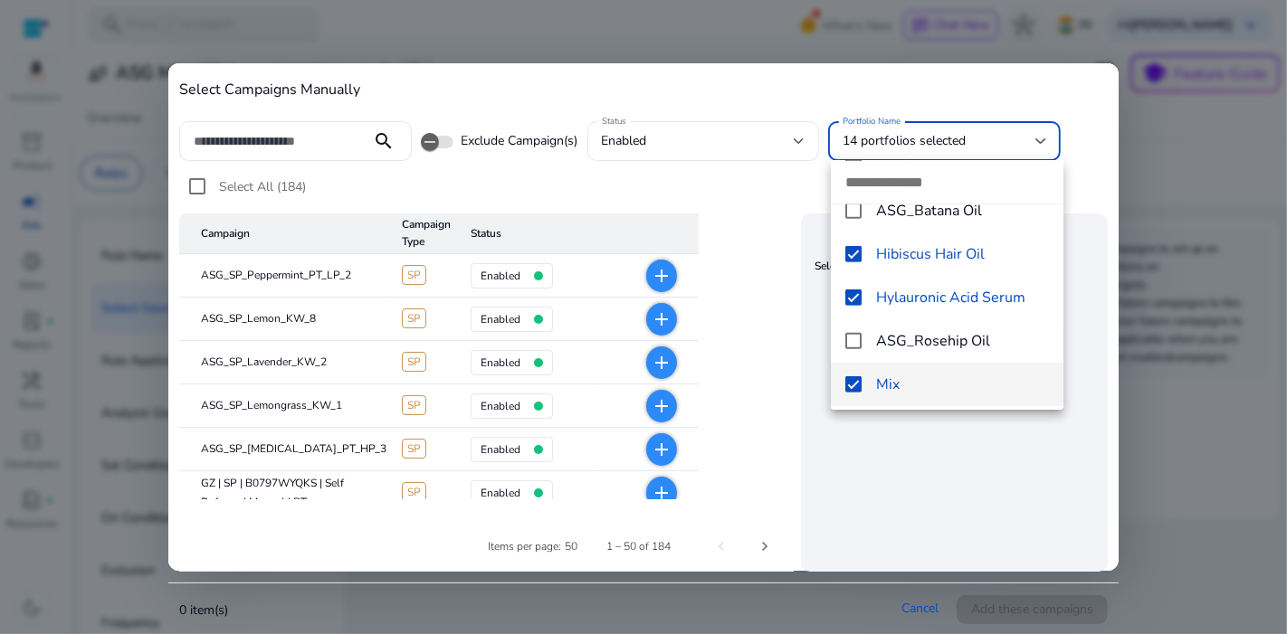
scroll to position [757, 0]
click at [884, 480] on div at bounding box center [643, 317] width 1287 height 634
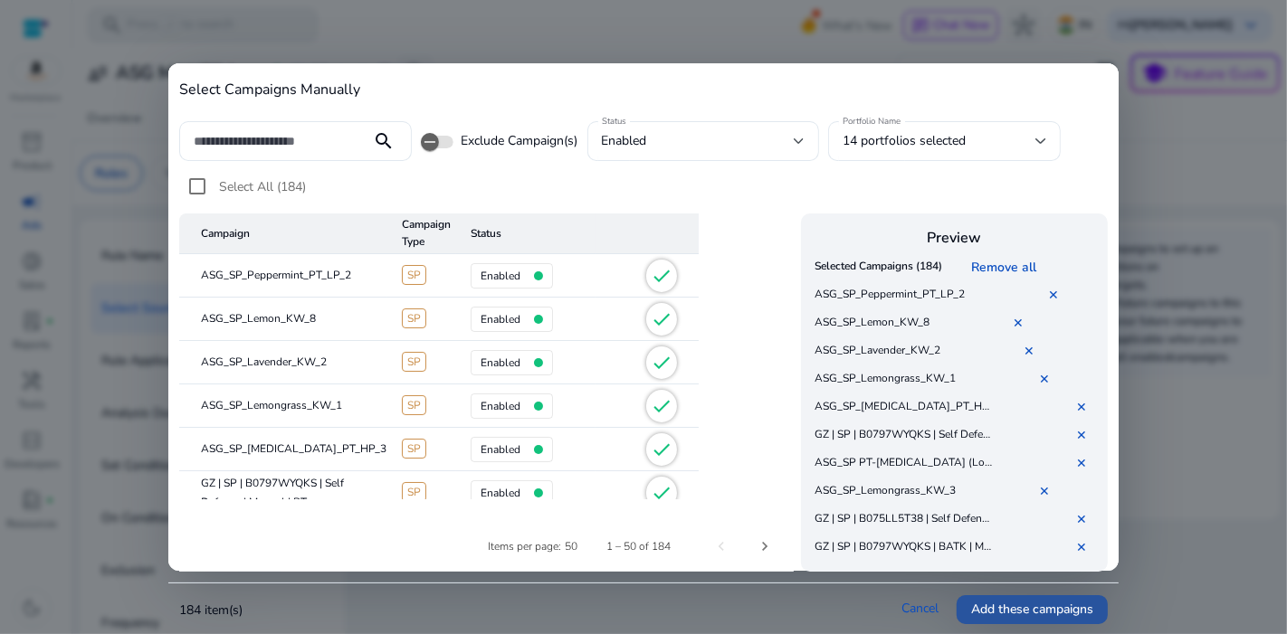
click at [1003, 606] on span "Add these campaigns" at bounding box center [1032, 609] width 122 height 19
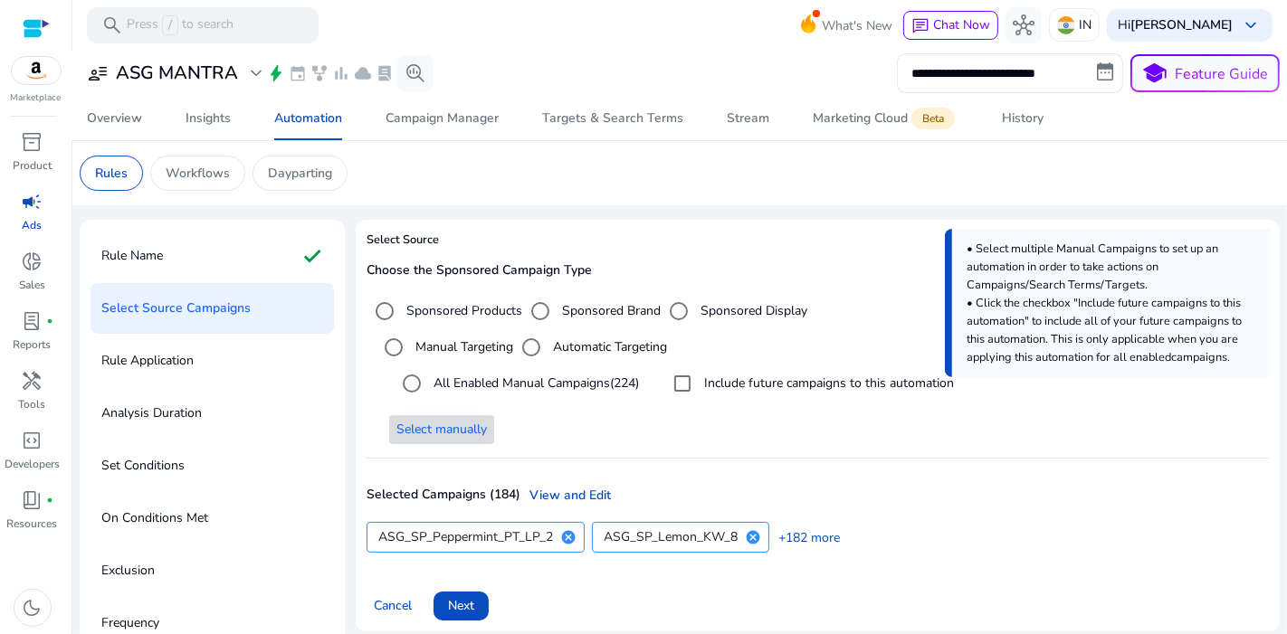
scroll to position [77, 0]
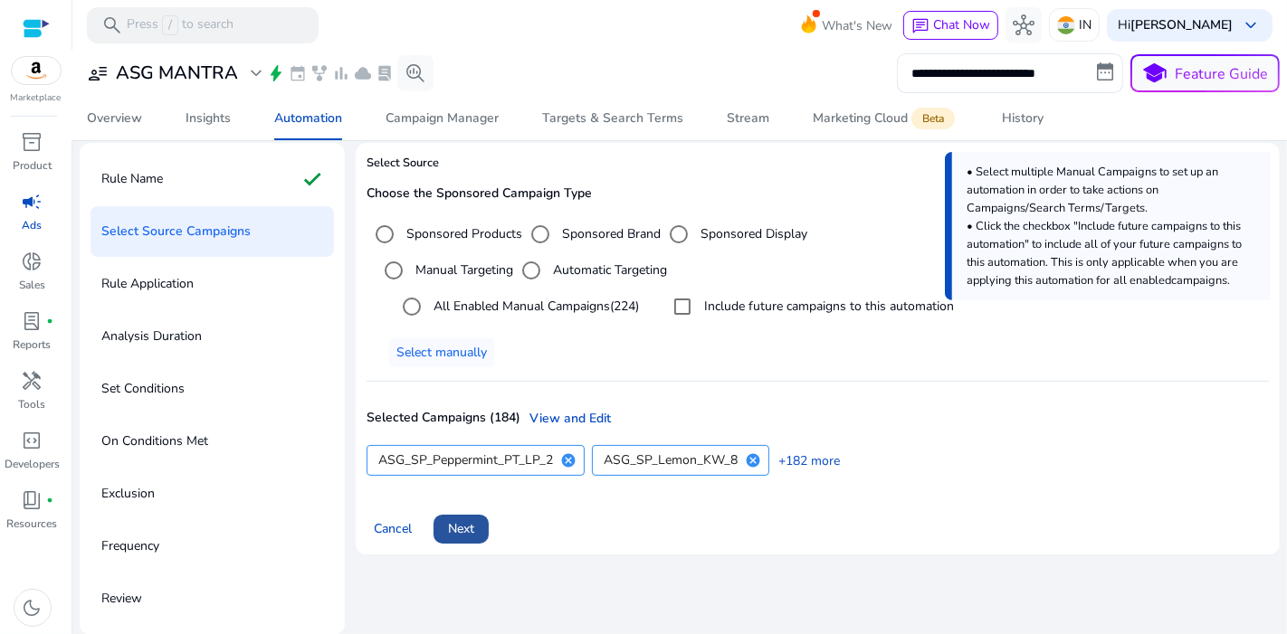
click at [450, 532] on span "Next" at bounding box center [461, 528] width 26 height 19
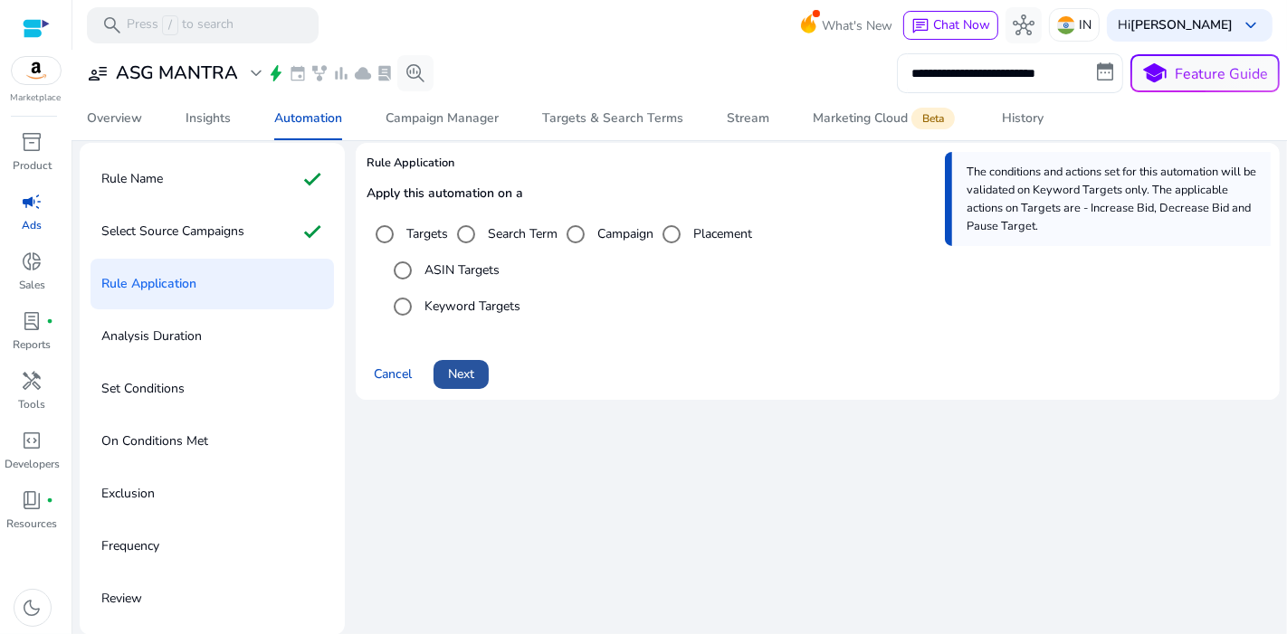
click at [465, 371] on span "Next" at bounding box center [461, 374] width 26 height 19
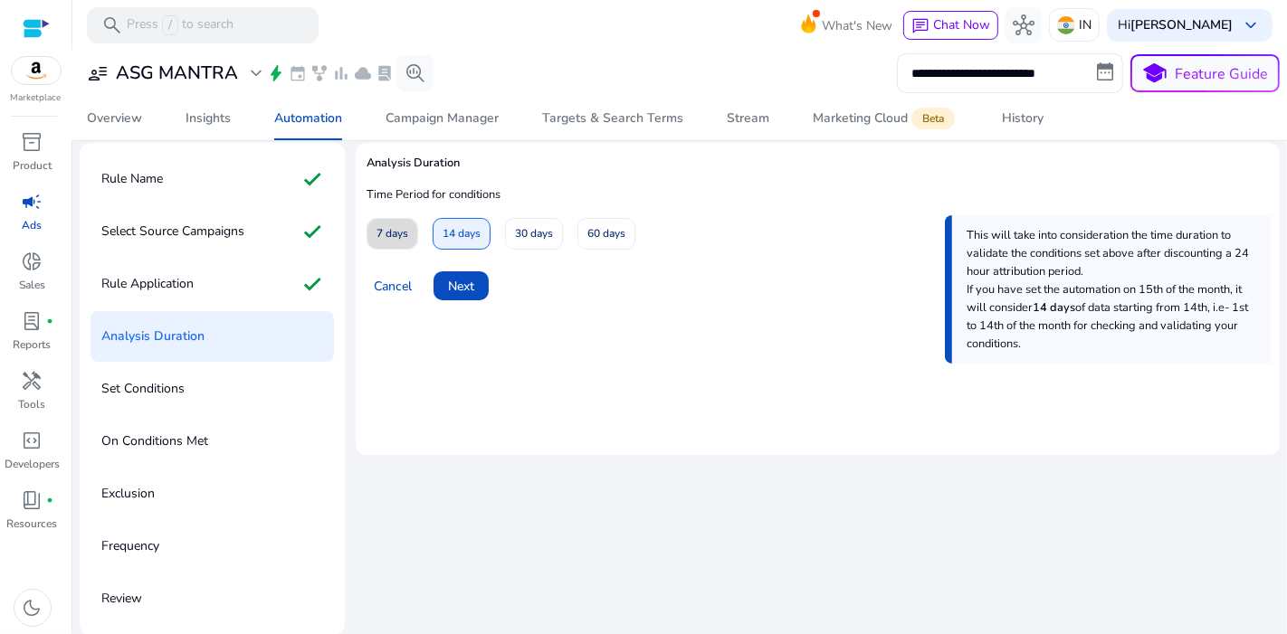
click at [415, 244] on span at bounding box center [392, 234] width 50 height 43
click at [462, 278] on span "Next" at bounding box center [461, 286] width 26 height 19
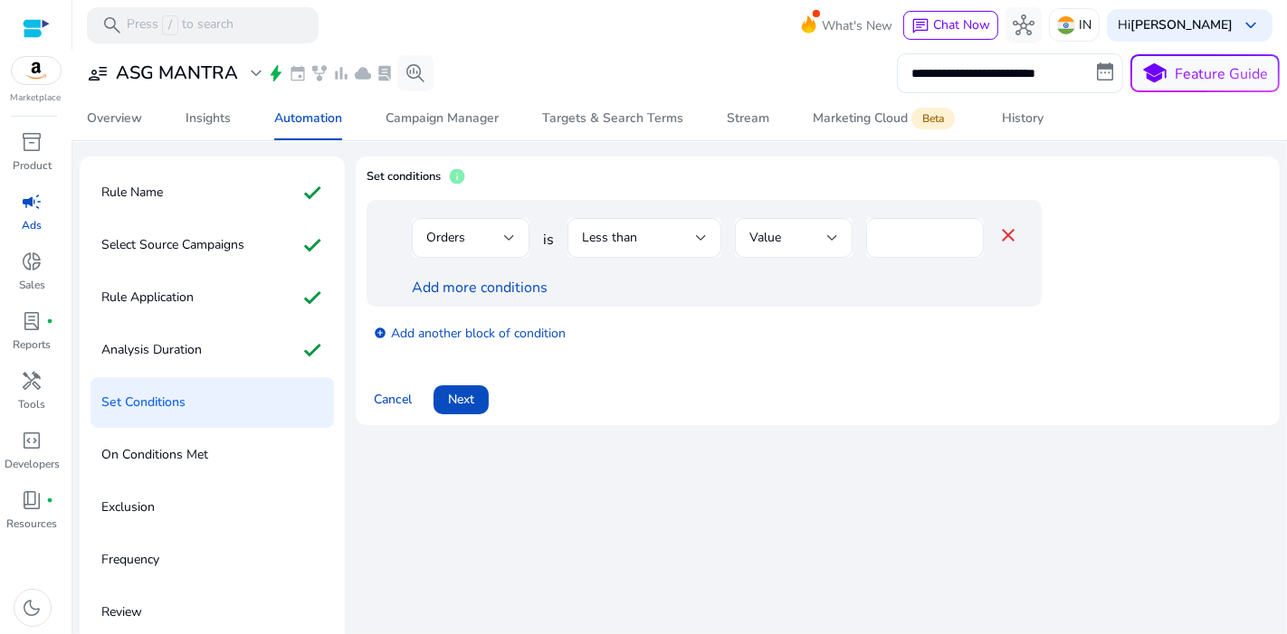
scroll to position [62, 0]
click at [483, 237] on div "Orders" at bounding box center [465, 240] width 78 height 20
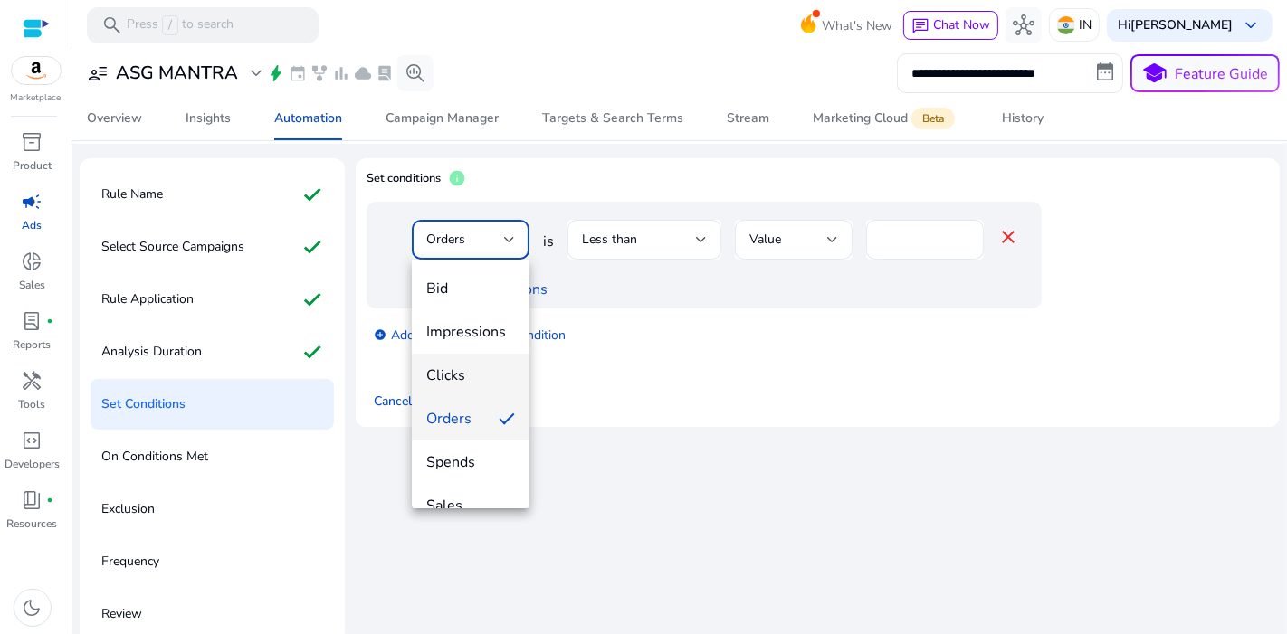
click at [479, 385] on span "Clicks" at bounding box center [470, 376] width 89 height 20
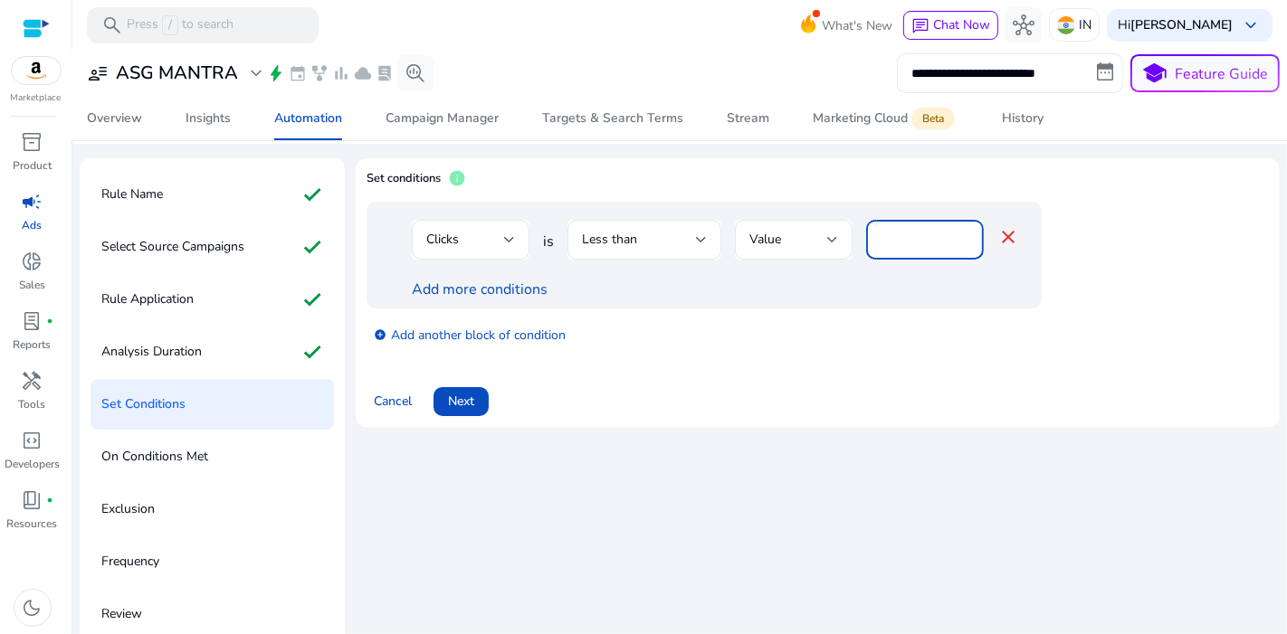
click at [915, 234] on input "*" at bounding box center [924, 240] width 89 height 20
type input "**"
click at [439, 338] on link "add_circle Add another block of condition" at bounding box center [470, 334] width 192 height 21
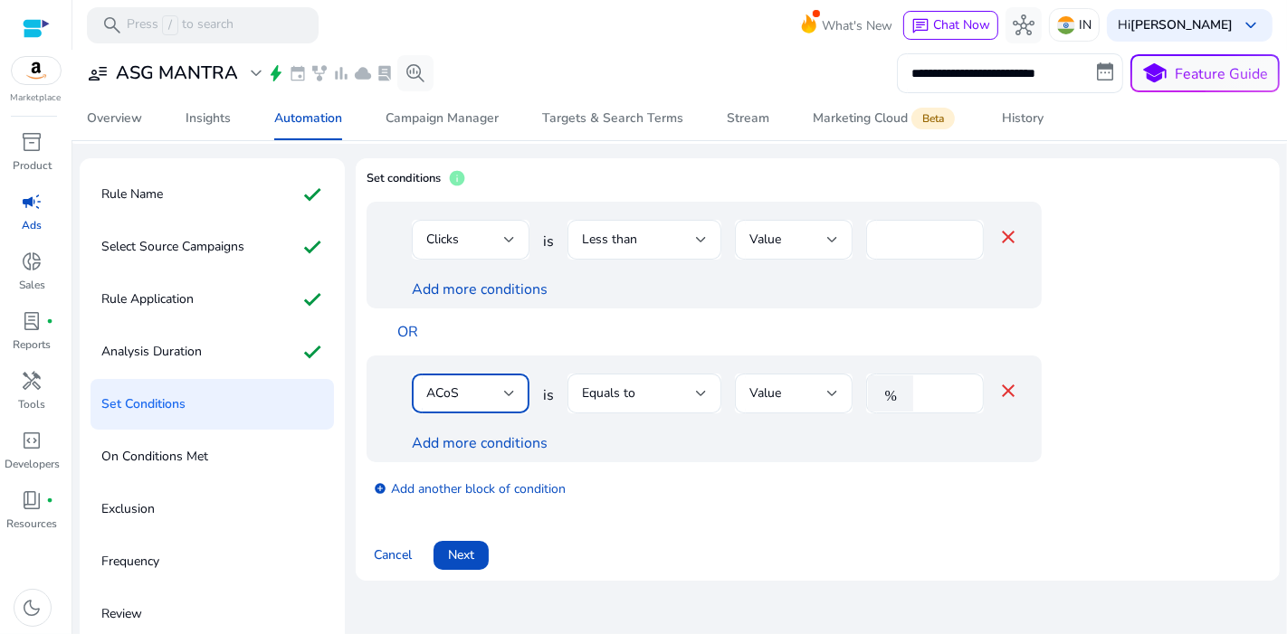
click at [474, 400] on div "ACoS" at bounding box center [465, 394] width 78 height 20
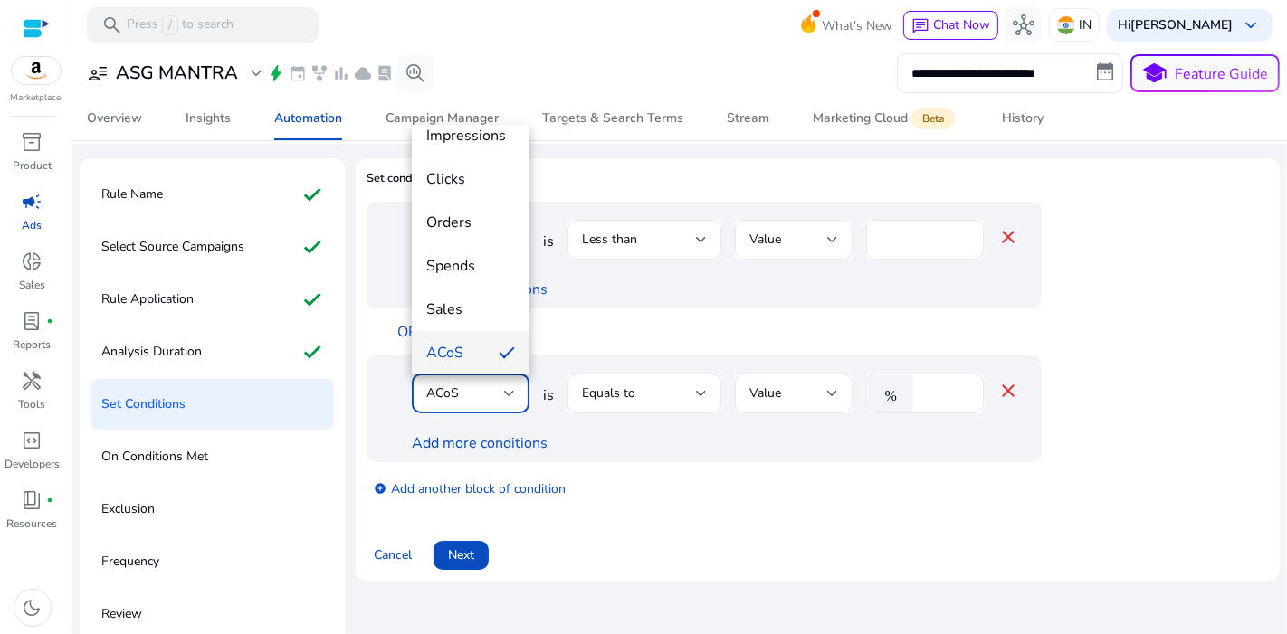
click at [660, 402] on div at bounding box center [643, 317] width 1287 height 634
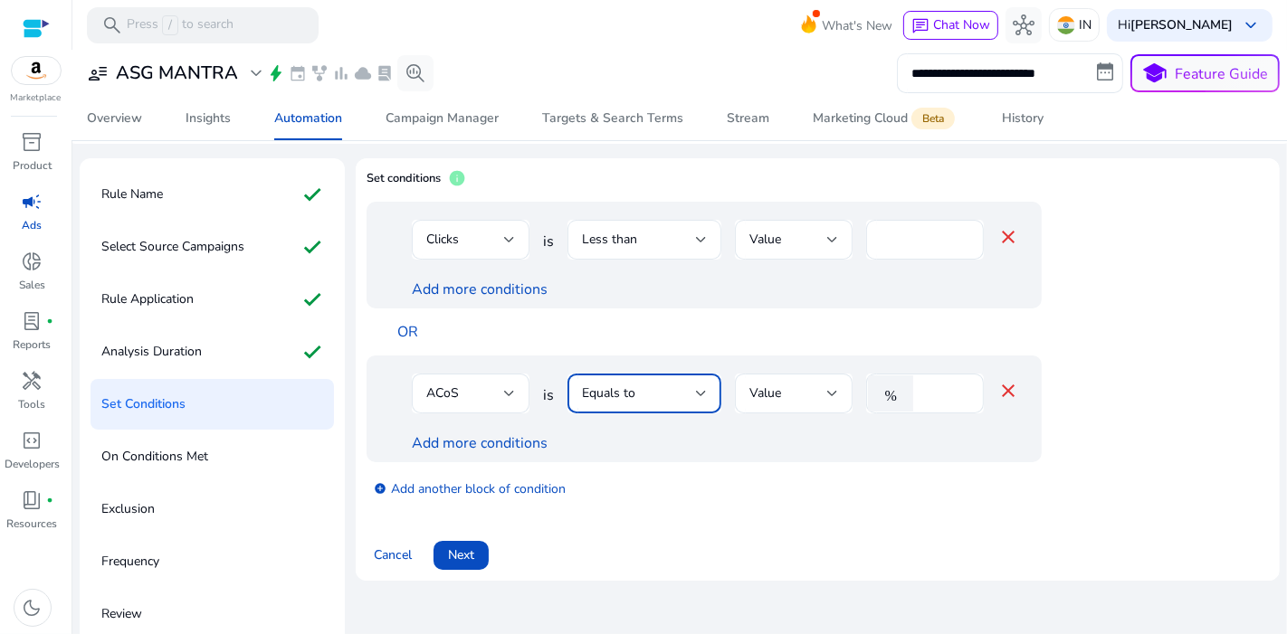
click at [660, 402] on div "Equals to" at bounding box center [639, 394] width 114 height 20
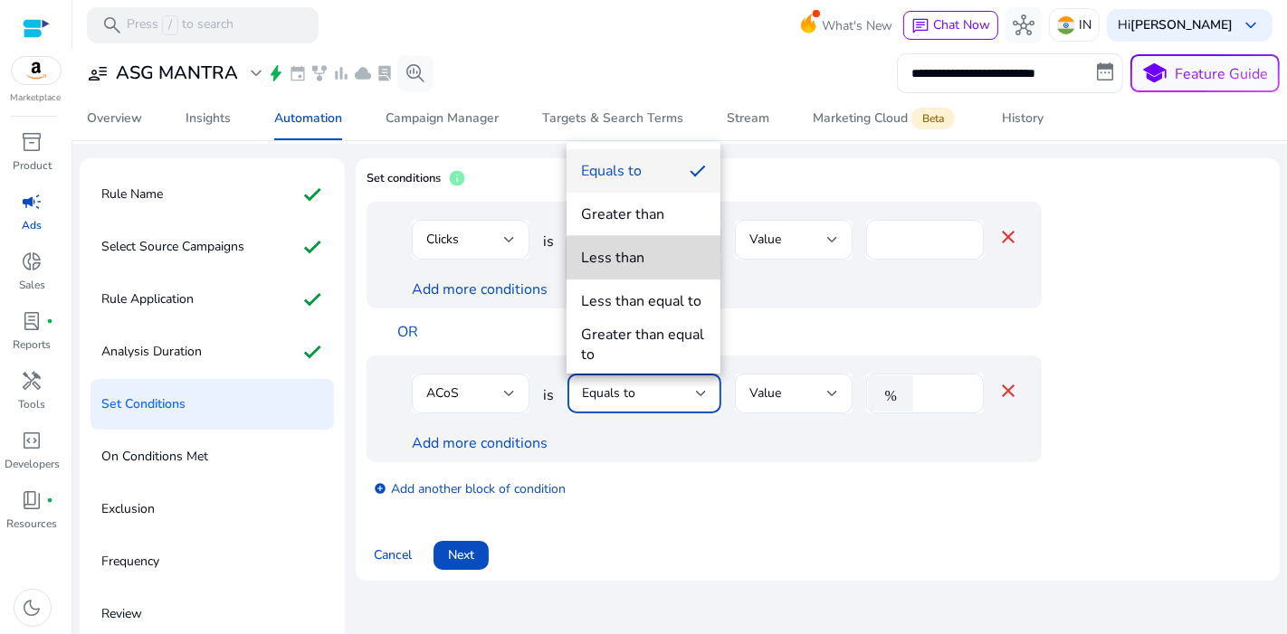
click at [658, 263] on span "Less than" at bounding box center [643, 258] width 125 height 20
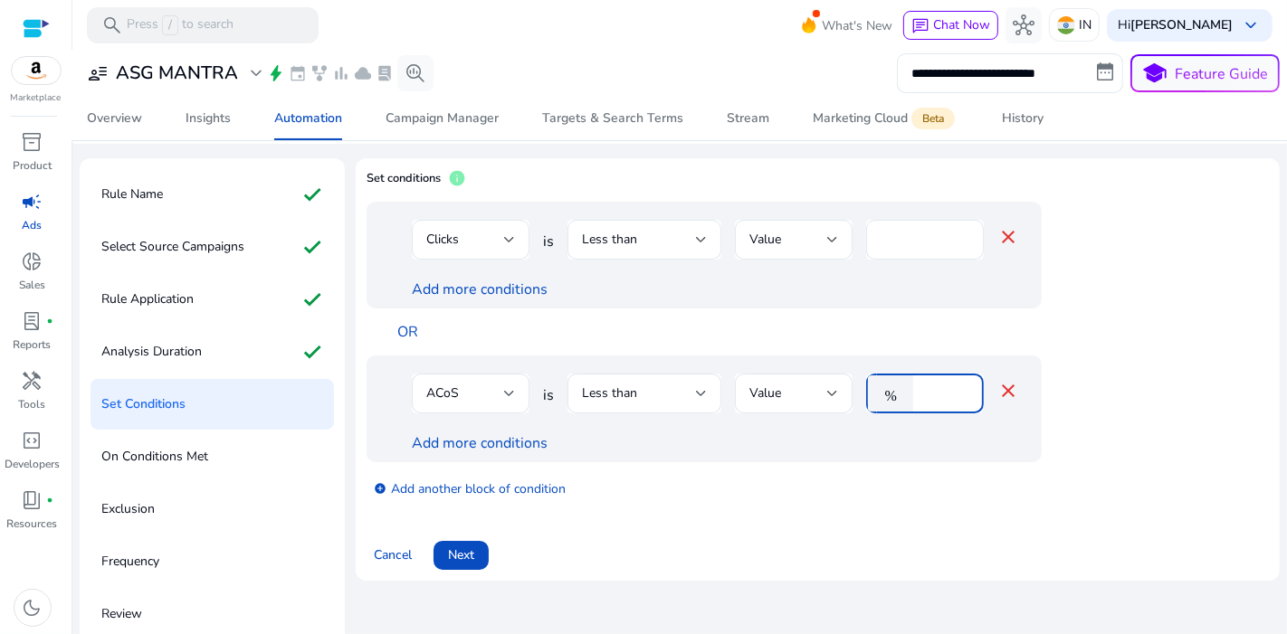
click at [951, 393] on input "****" at bounding box center [945, 394] width 47 height 20
type input "*"
type input "**"
click at [476, 556] on span at bounding box center [460, 555] width 55 height 43
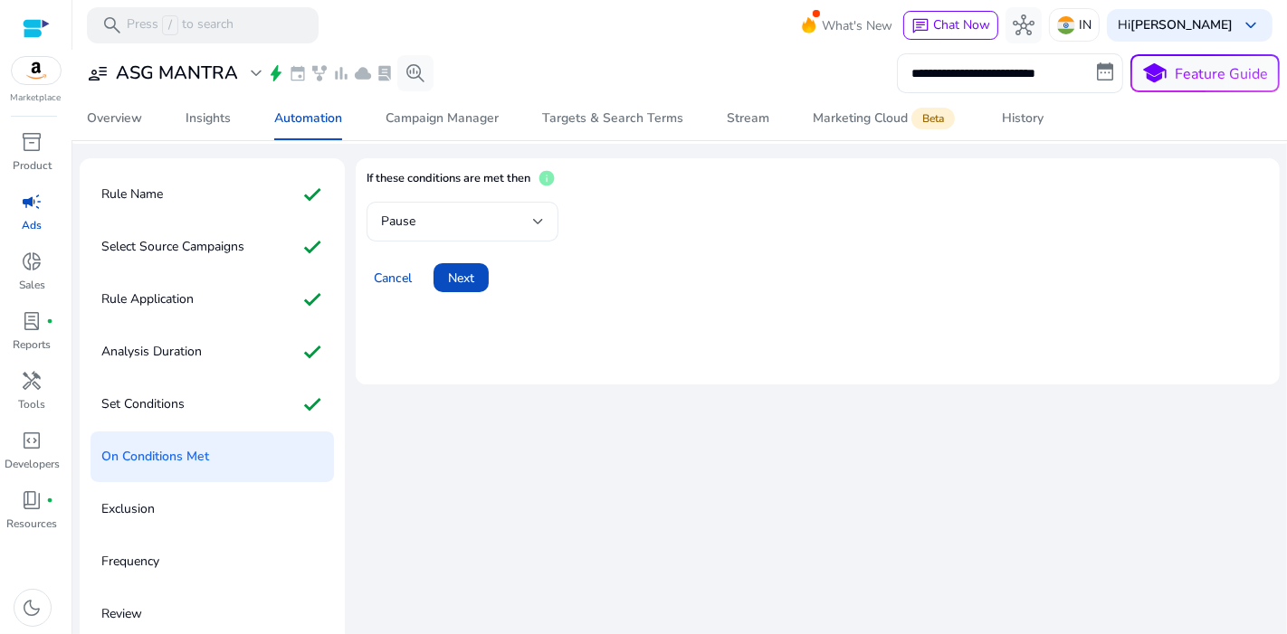
click at [493, 221] on div "Pause" at bounding box center [457, 222] width 152 height 20
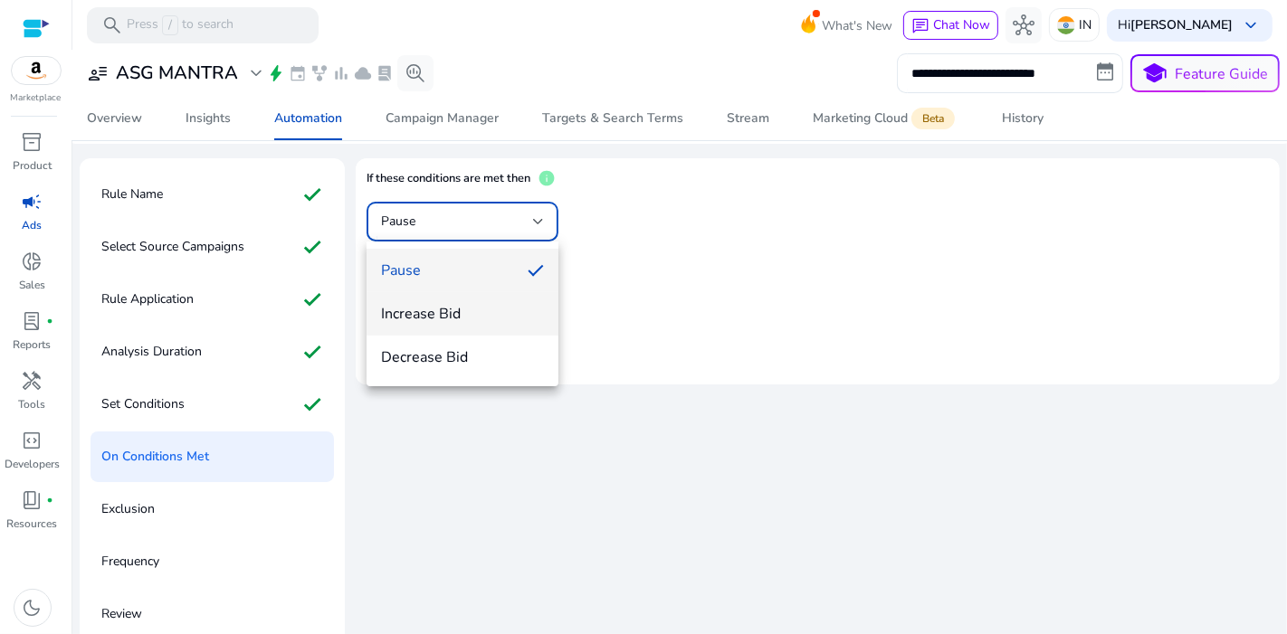
click at [470, 317] on span "Increase Bid" at bounding box center [462, 314] width 163 height 20
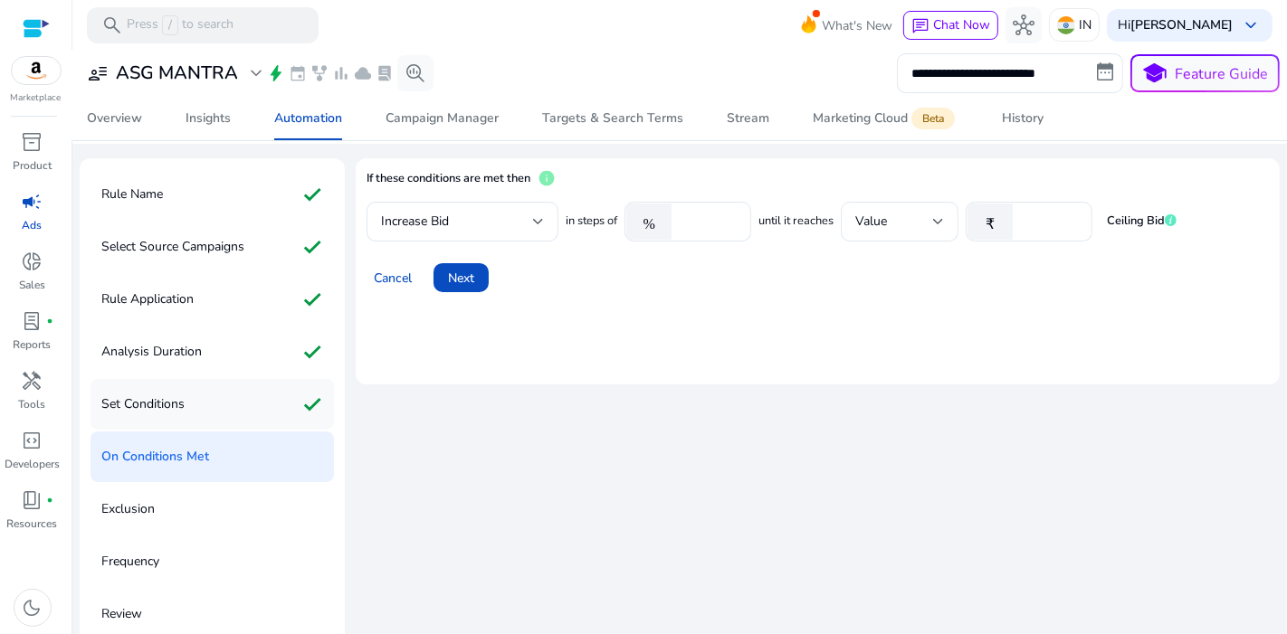
click at [253, 407] on div "Set Conditions check" at bounding box center [211, 404] width 243 height 51
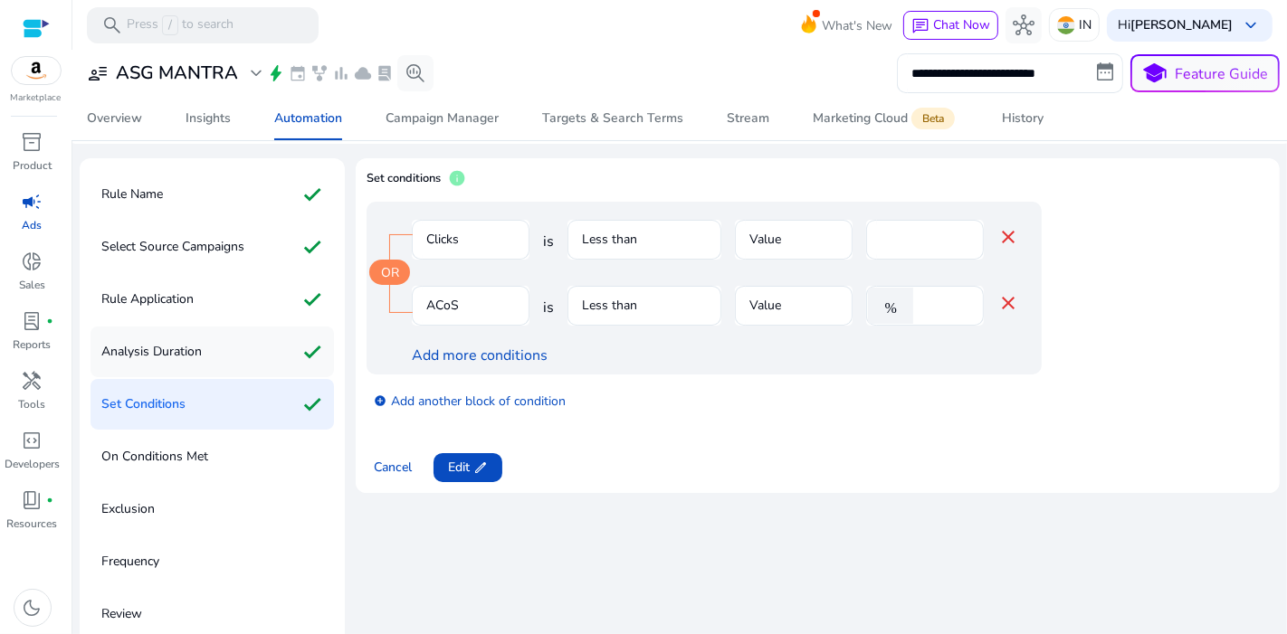
click at [233, 353] on div "Analysis Duration check" at bounding box center [211, 352] width 243 height 51
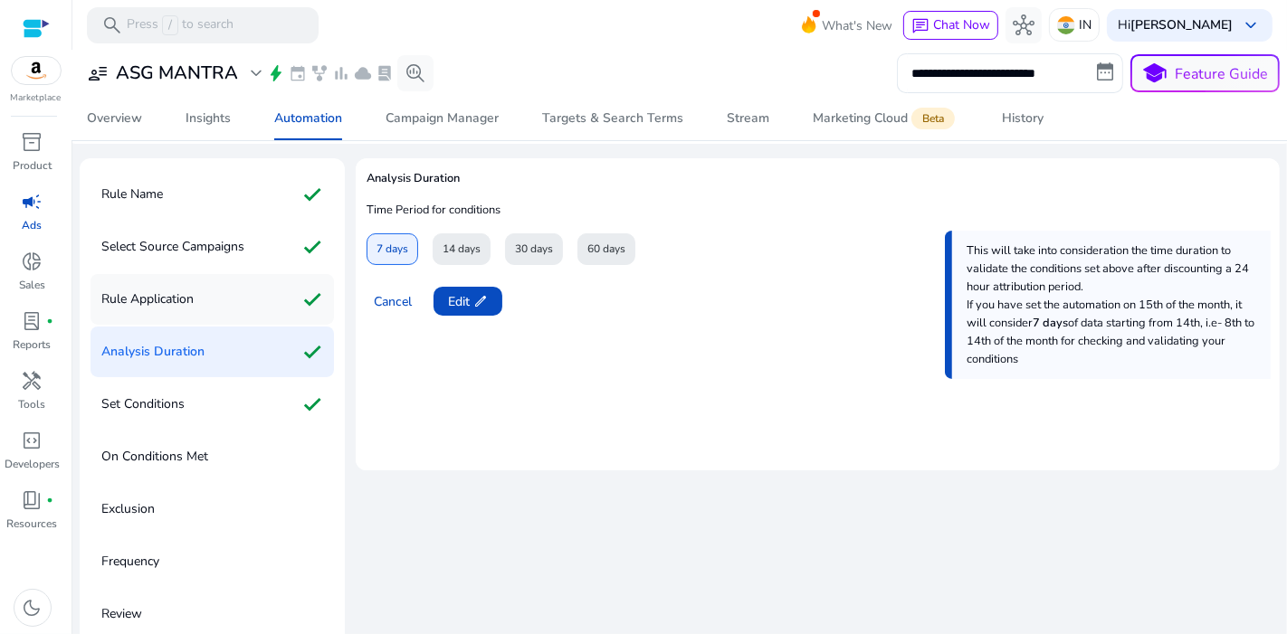
click at [245, 310] on div "Rule Application check" at bounding box center [211, 299] width 243 height 51
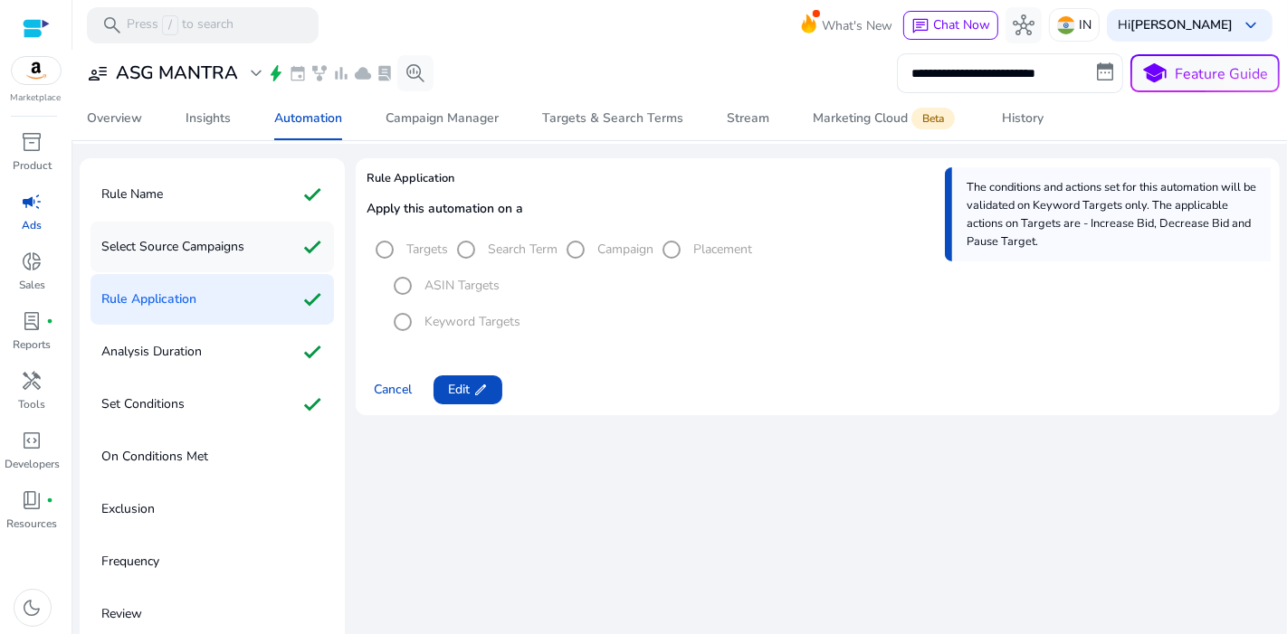
click at [238, 252] on p "Select Source Campaigns" at bounding box center [172, 247] width 143 height 29
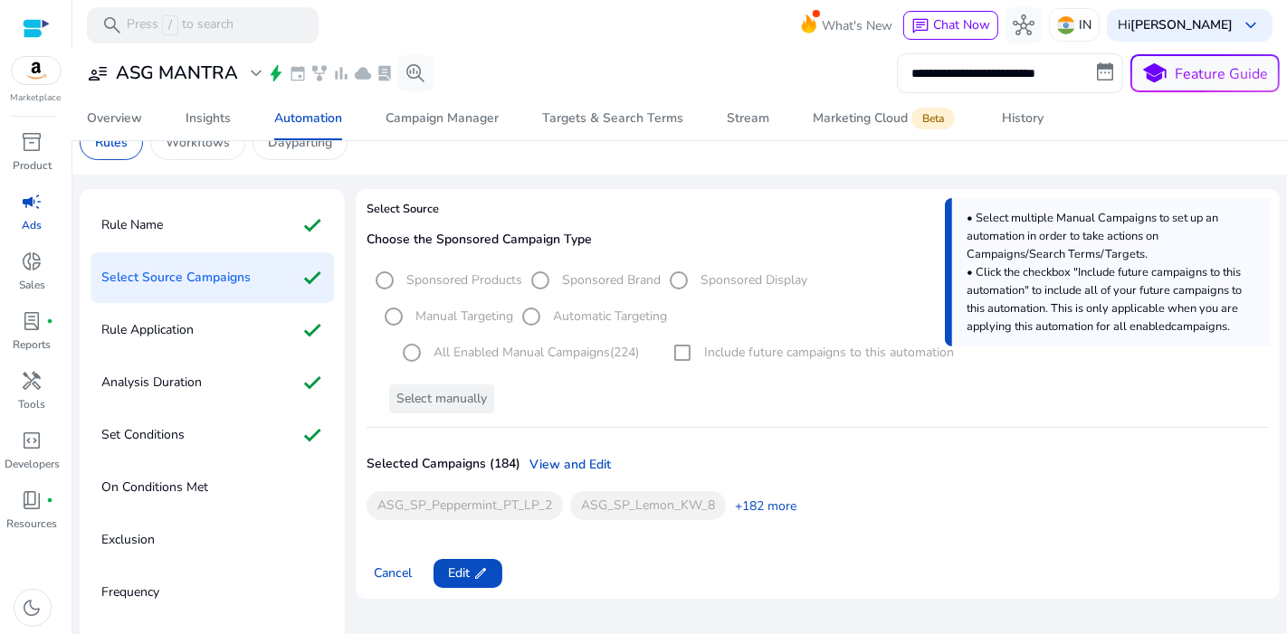
scroll to position [77, 0]
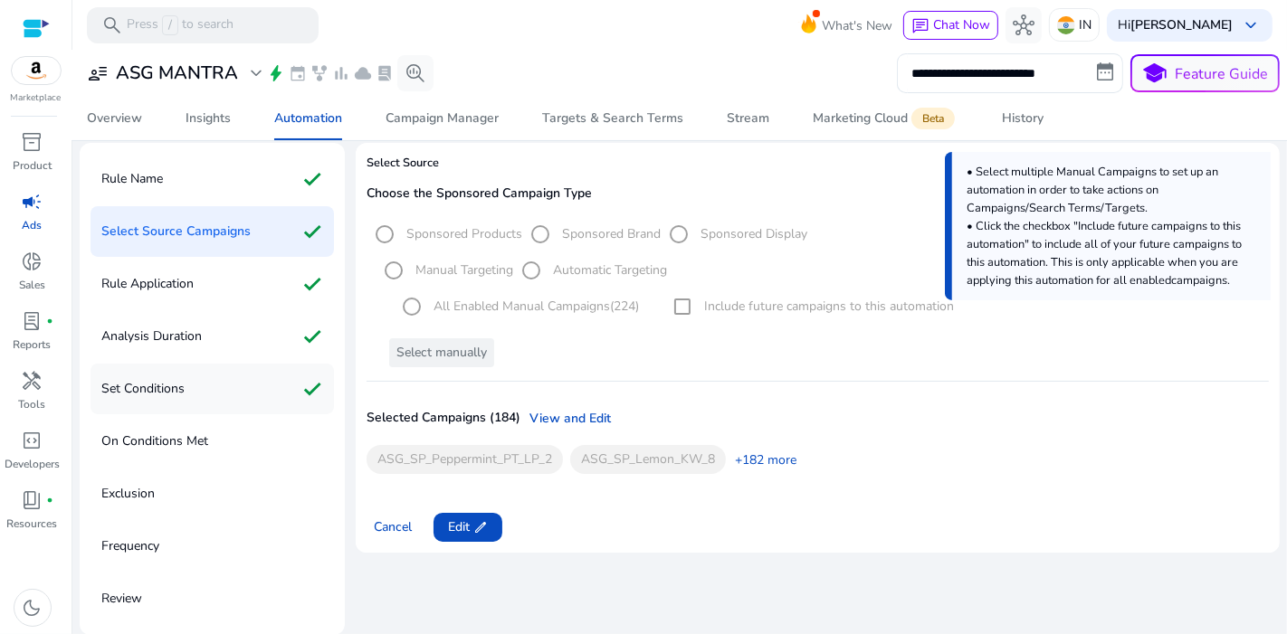
click at [211, 387] on div "Set Conditions check" at bounding box center [211, 389] width 243 height 51
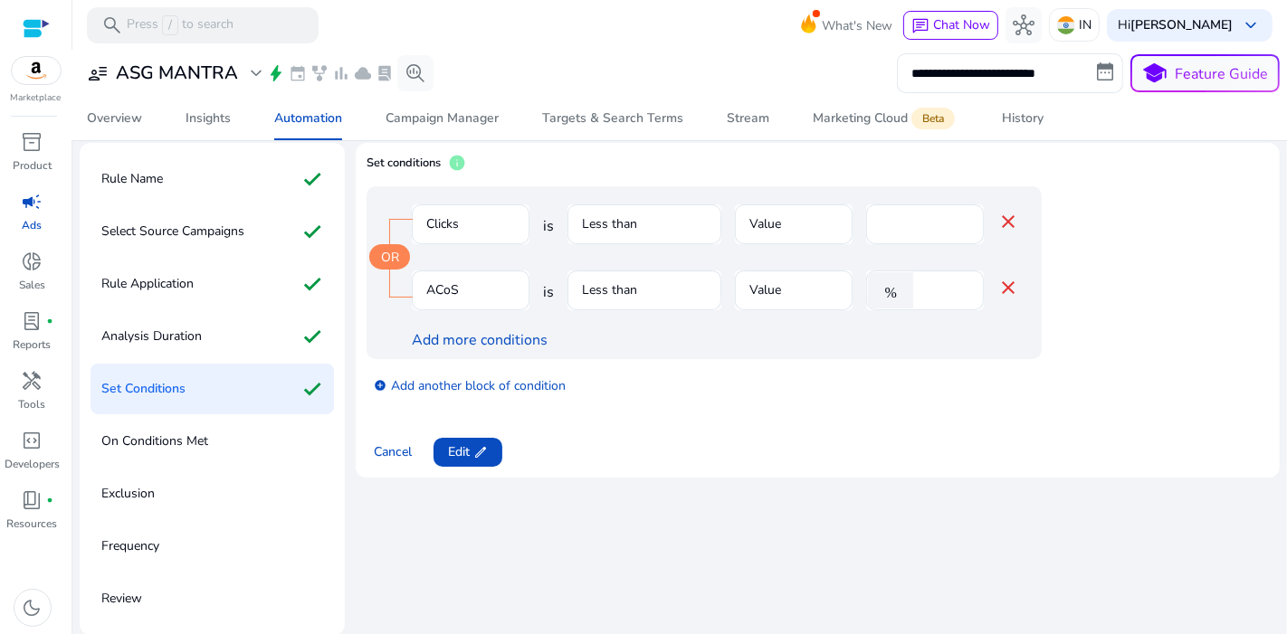
click at [293, 430] on div "On Conditions Met" at bounding box center [211, 441] width 243 height 51
click at [493, 443] on span at bounding box center [467, 452] width 69 height 43
click at [465, 457] on span "Next" at bounding box center [461, 451] width 26 height 19
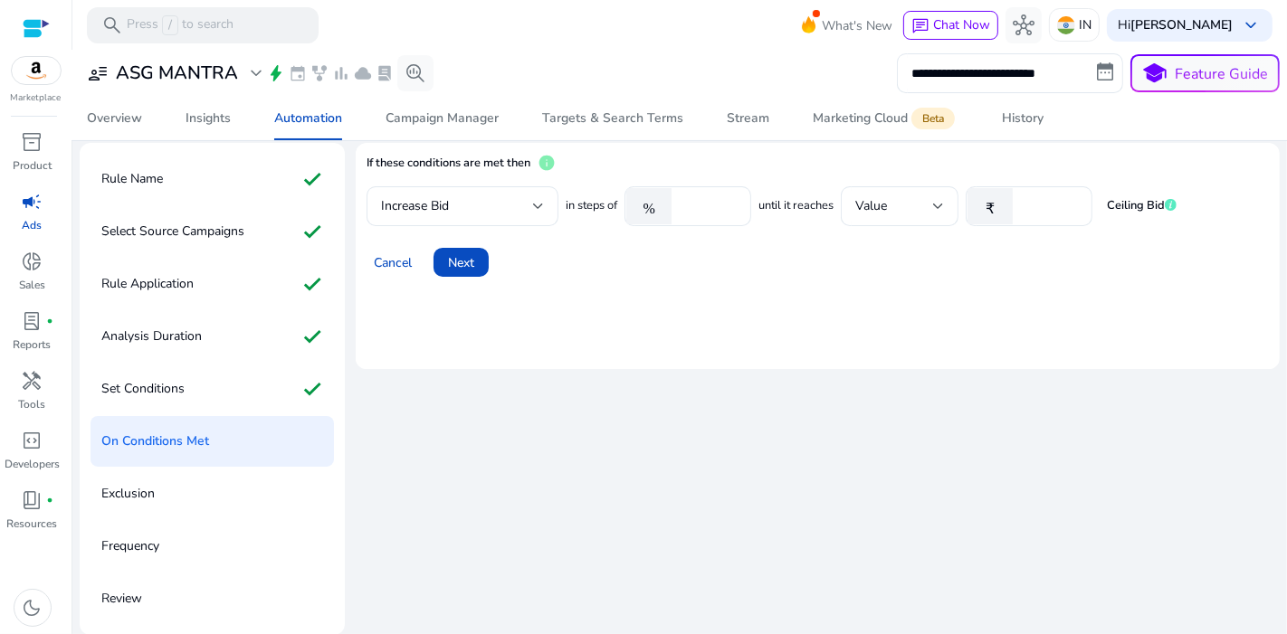
scroll to position [0, 0]
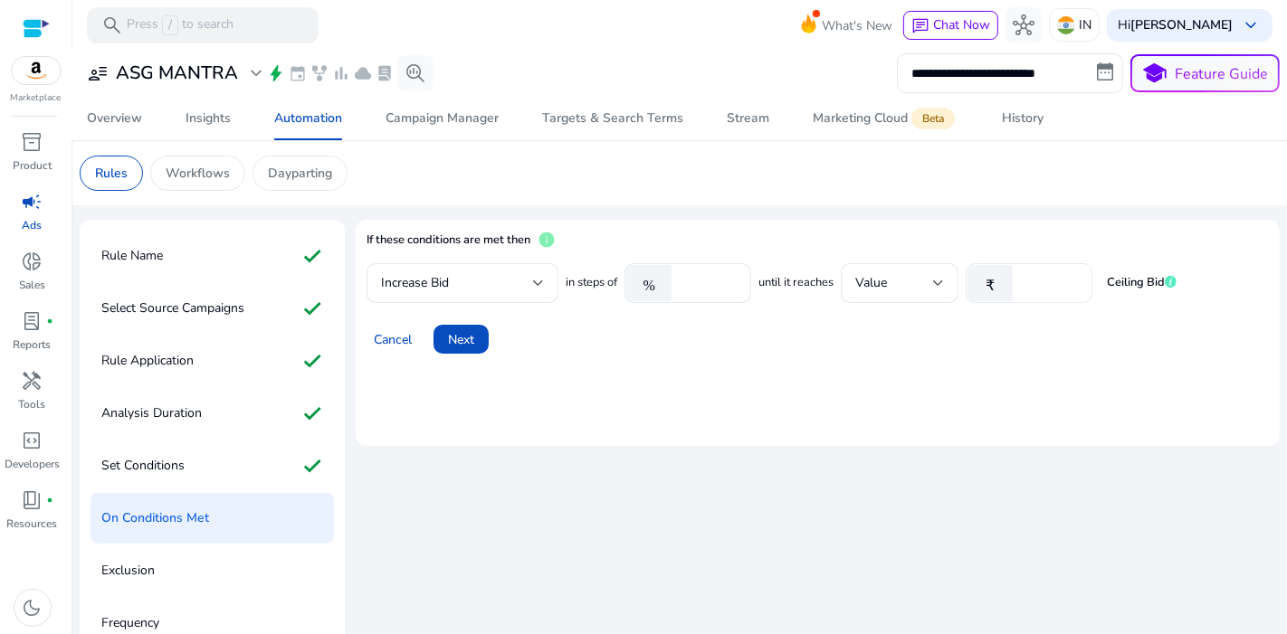
click at [1032, 281] on input "*" at bounding box center [1050, 283] width 56 height 20
click at [294, 113] on div "Automation" at bounding box center [308, 118] width 68 height 13
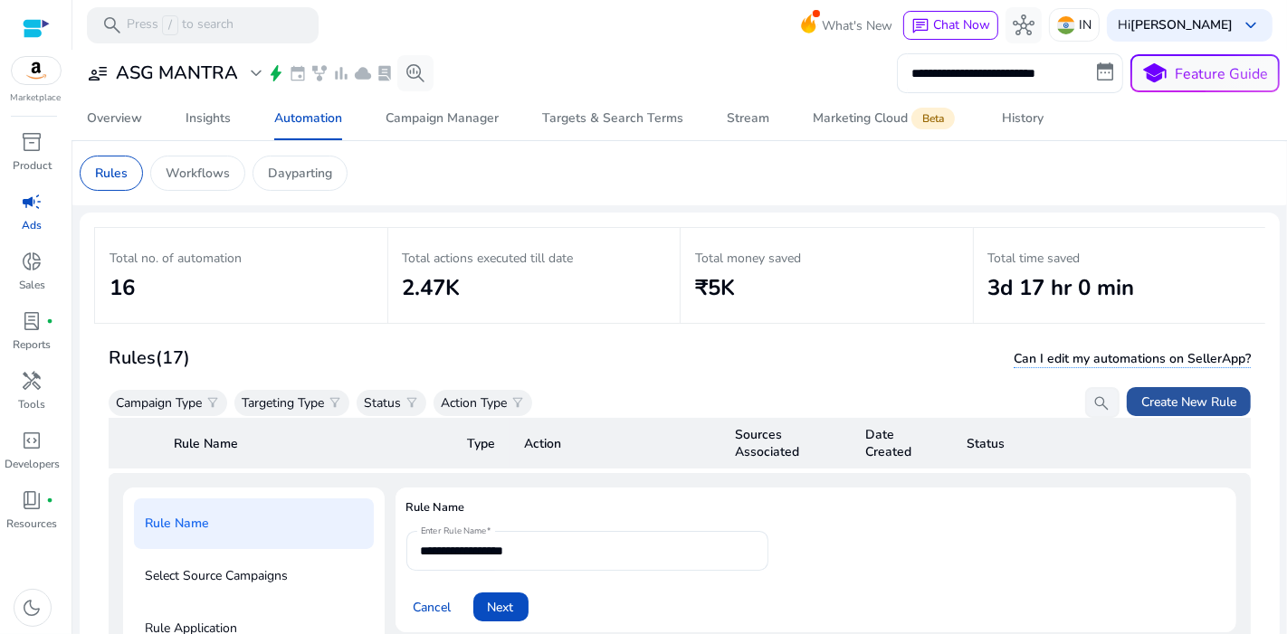
click at [1181, 391] on span at bounding box center [1188, 401] width 124 height 43
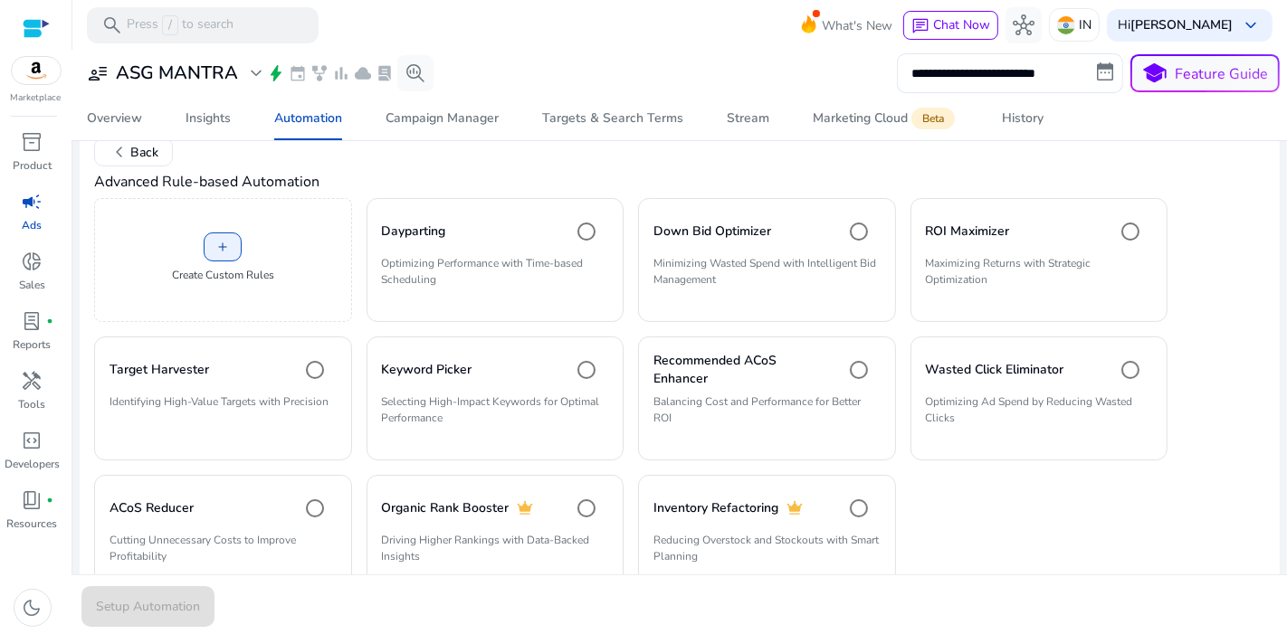
scroll to position [88, 0]
click at [233, 242] on span at bounding box center [222, 248] width 36 height 43
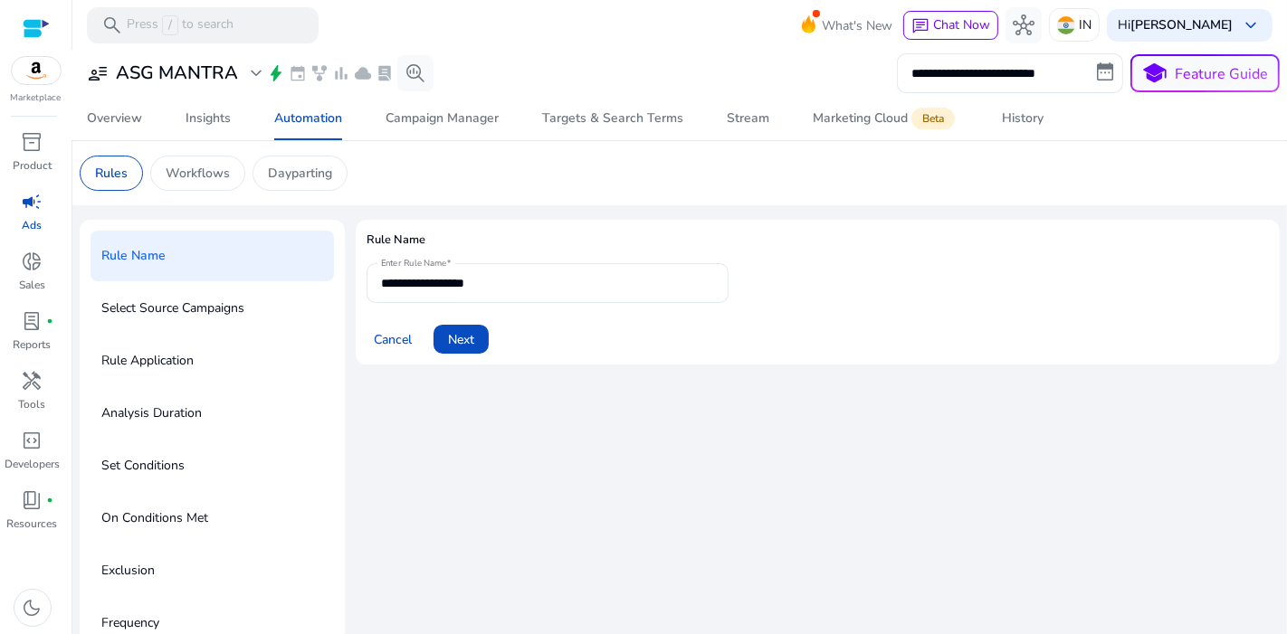
click at [230, 345] on div "Rule Application" at bounding box center [211, 361] width 243 height 51
click at [307, 128] on span "Automation" at bounding box center [308, 118] width 68 height 43
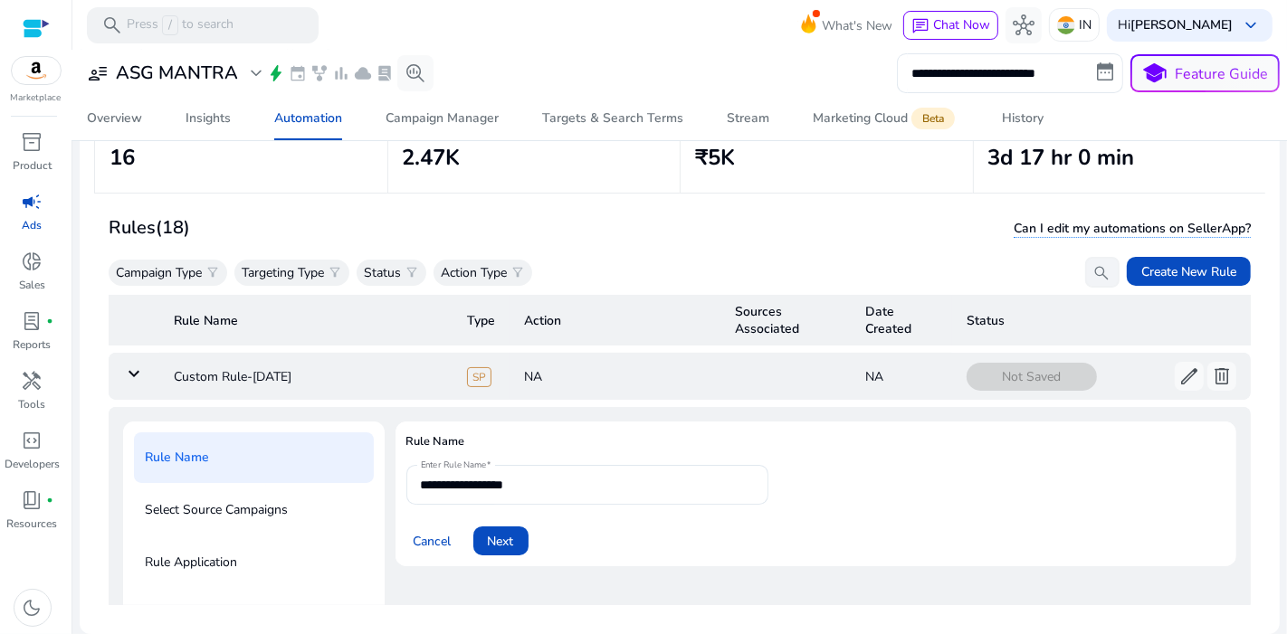
click at [134, 379] on mat-icon "keyboard_arrow_down" at bounding box center [134, 374] width 22 height 22
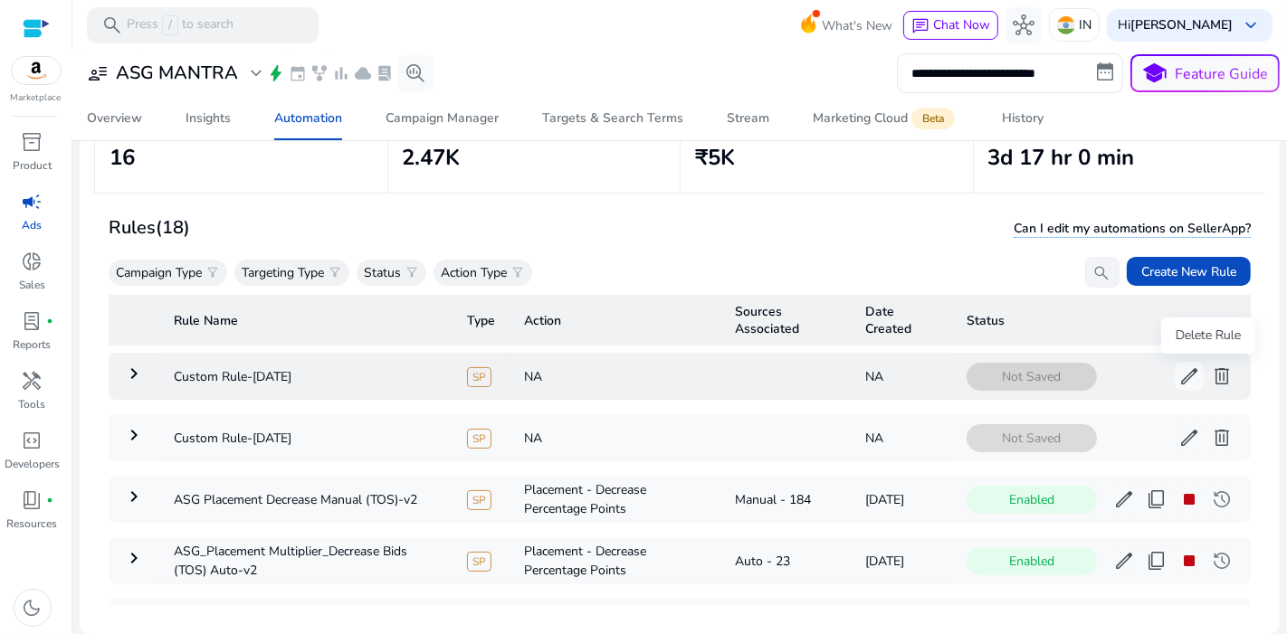
click at [1207, 374] on button "delete" at bounding box center [1221, 376] width 29 height 29
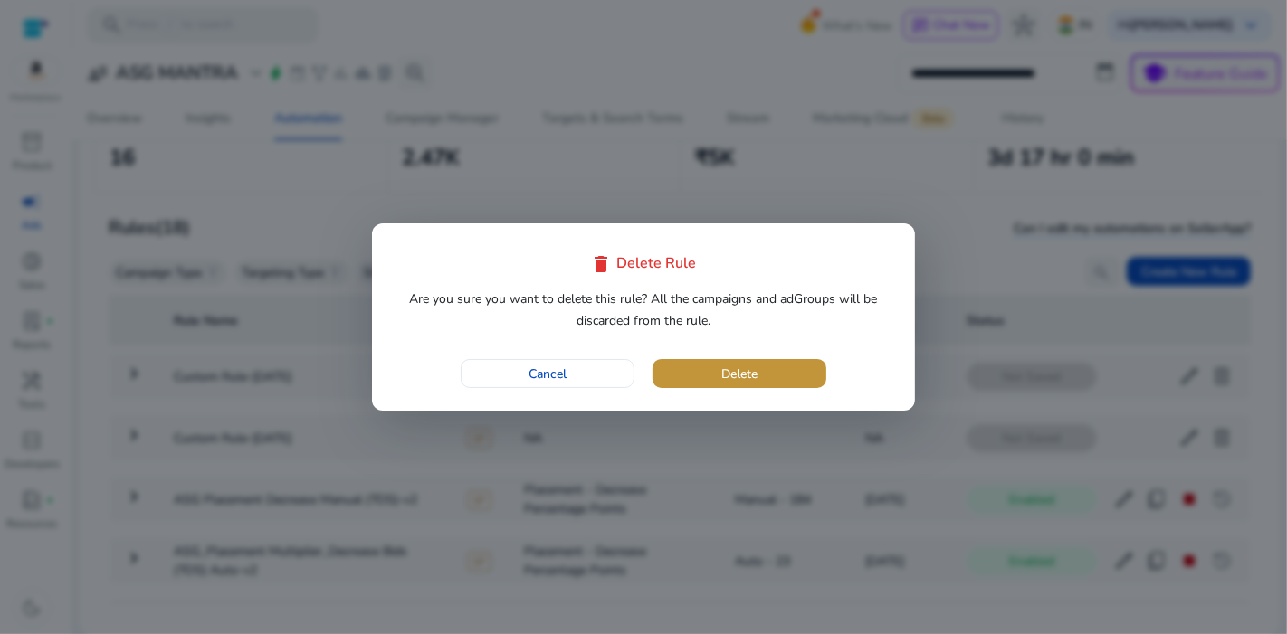
click at [820, 366] on span "button" at bounding box center [739, 373] width 174 height 43
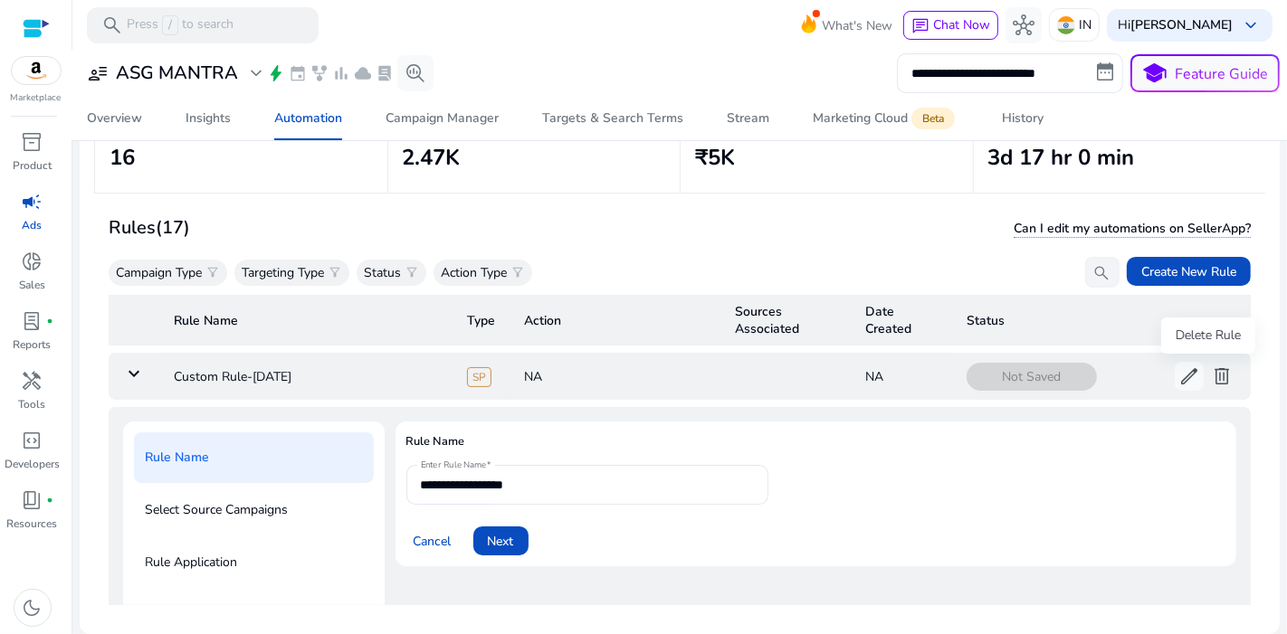
click at [1212, 377] on span "delete" at bounding box center [1222, 377] width 22 height 22
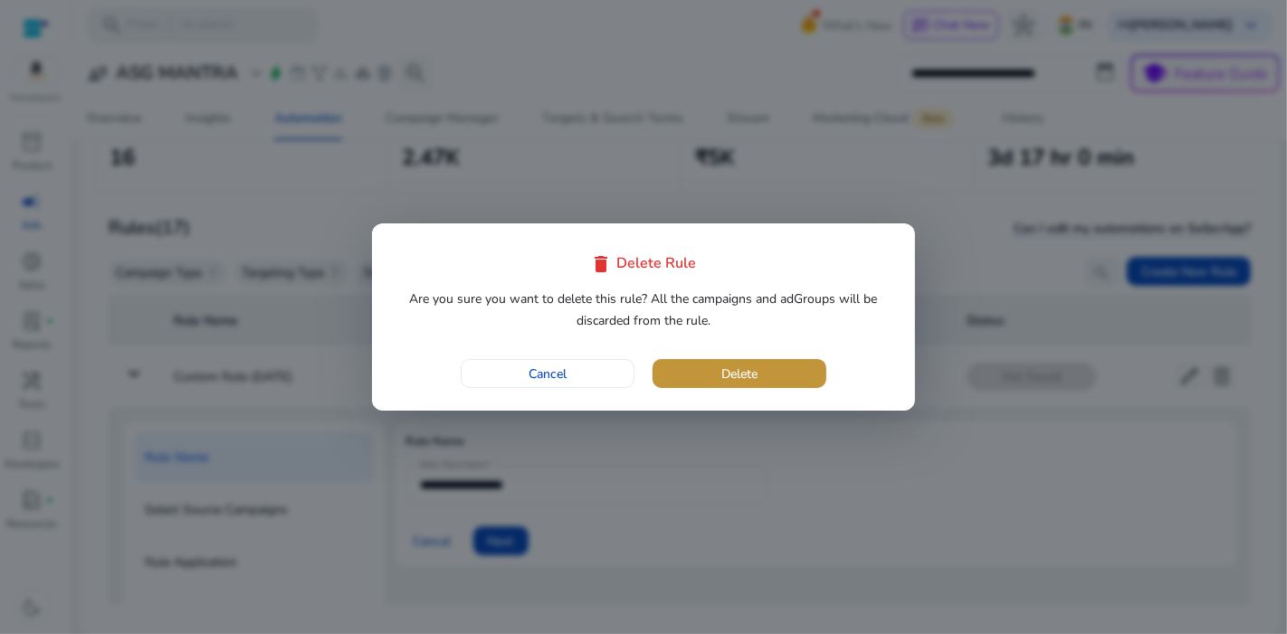
click at [783, 375] on span "button" at bounding box center [739, 373] width 174 height 43
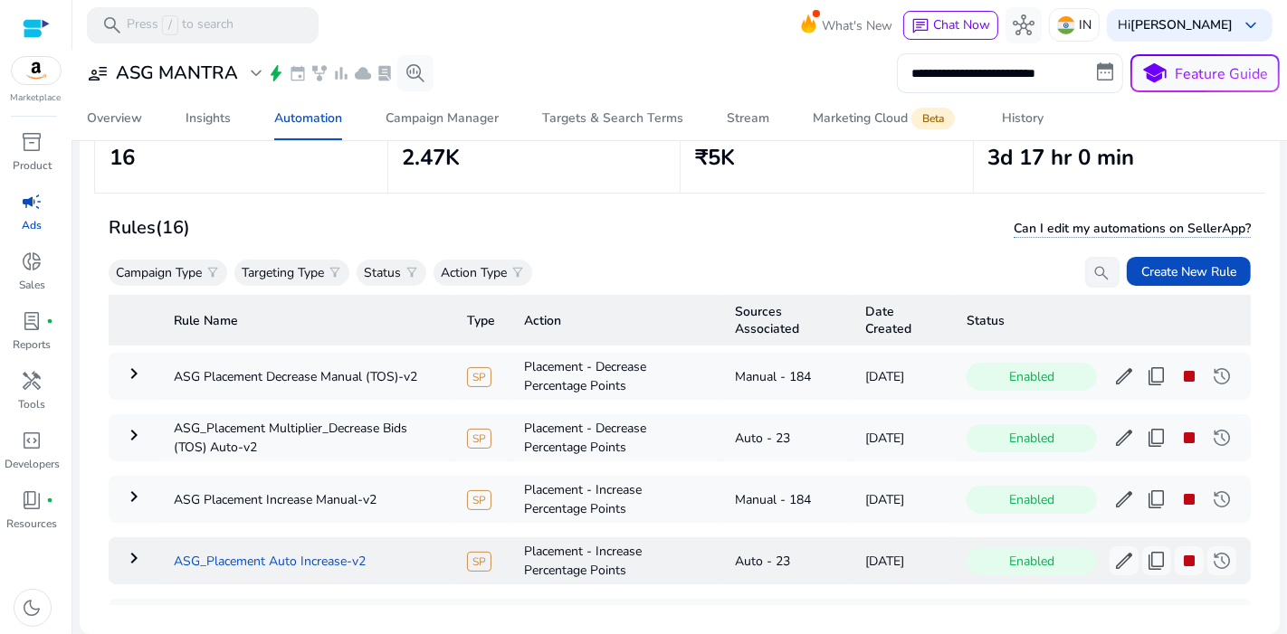
scroll to position [75, 0]
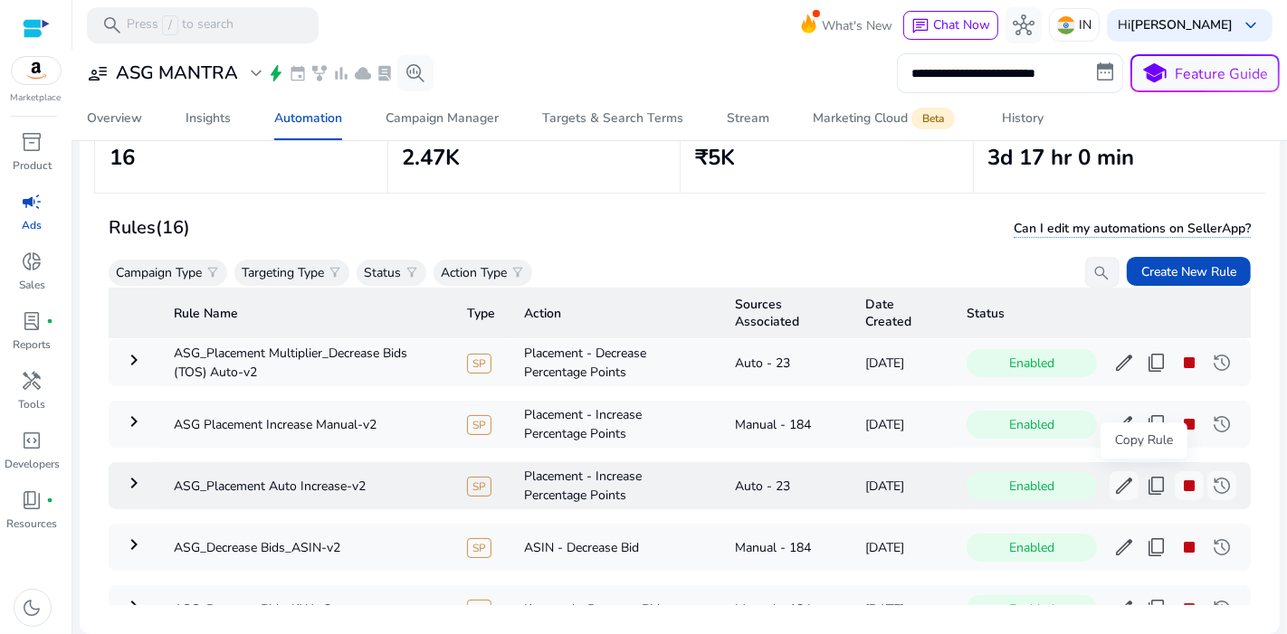
click at [1145, 487] on span "content_copy" at bounding box center [1156, 486] width 22 height 22
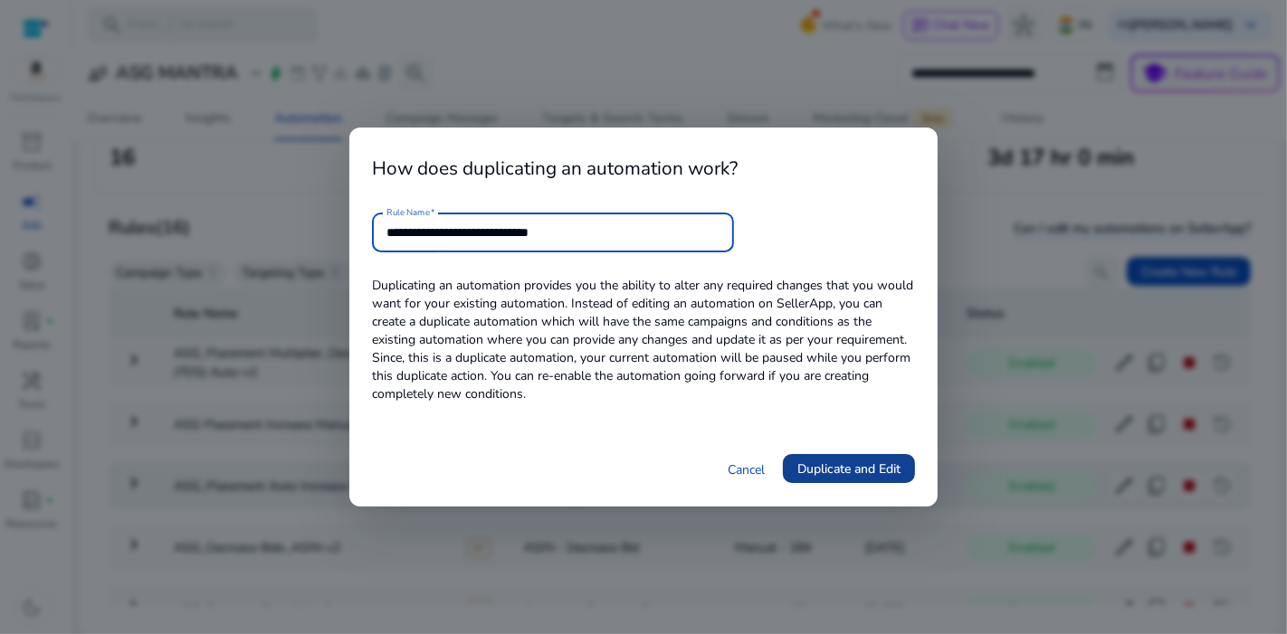
type input "**********"
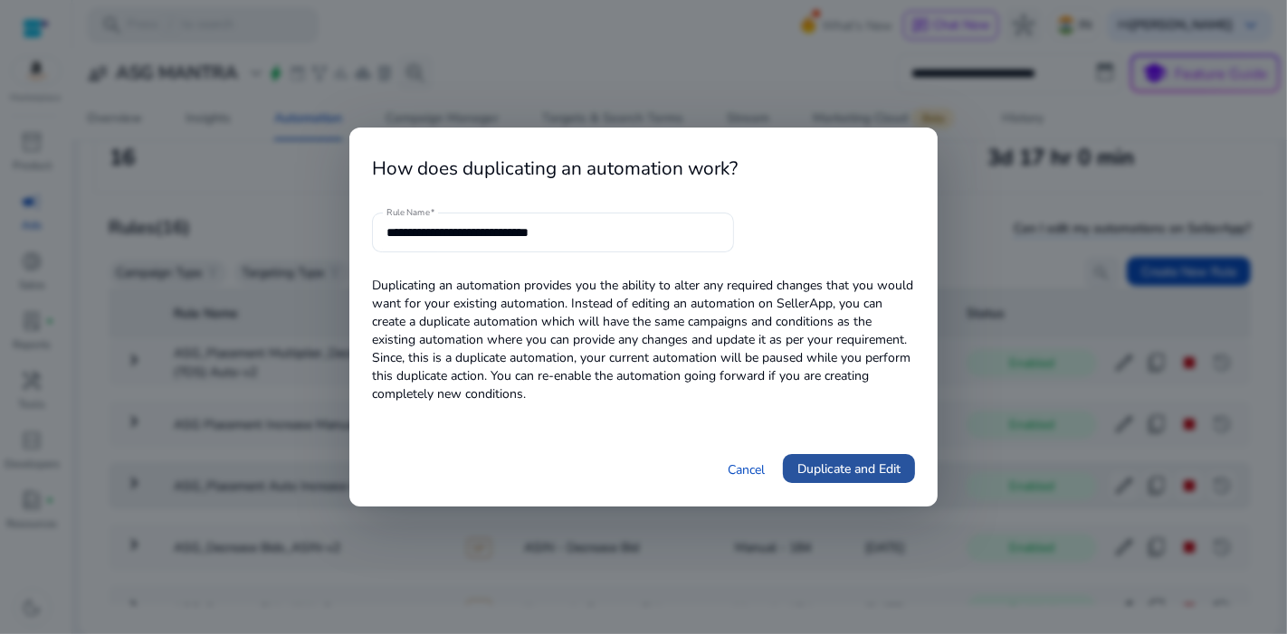
click at [869, 461] on span "Duplicate and Edit" at bounding box center [848, 469] width 103 height 19
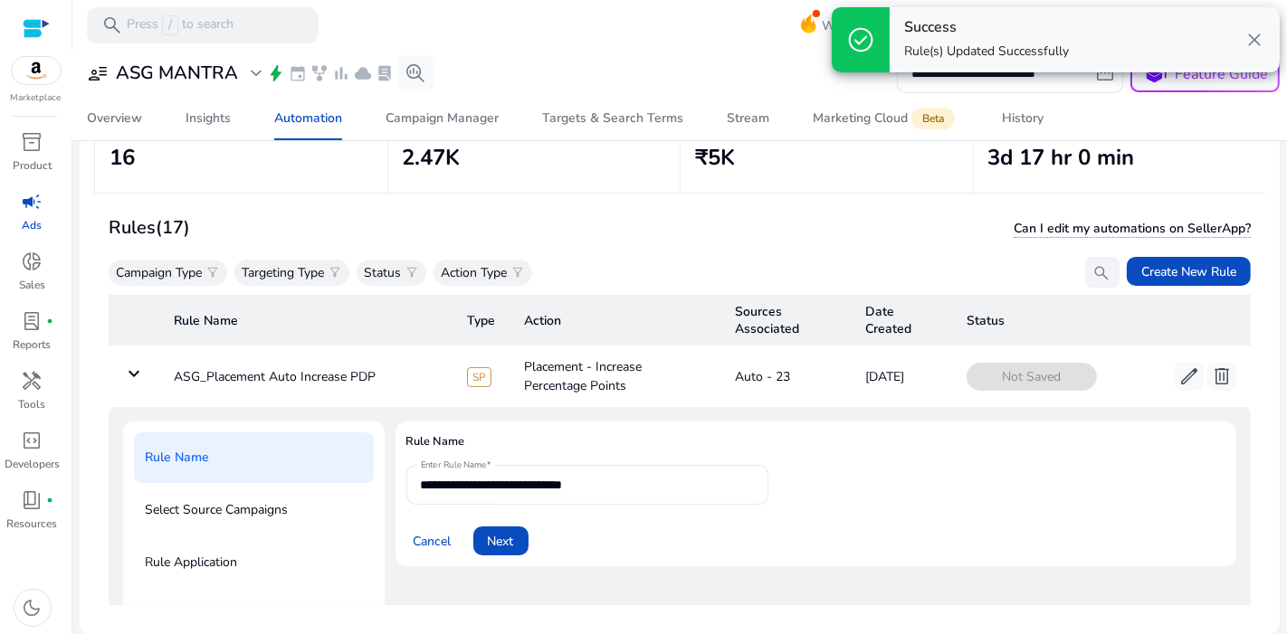
scroll to position [64, 0]
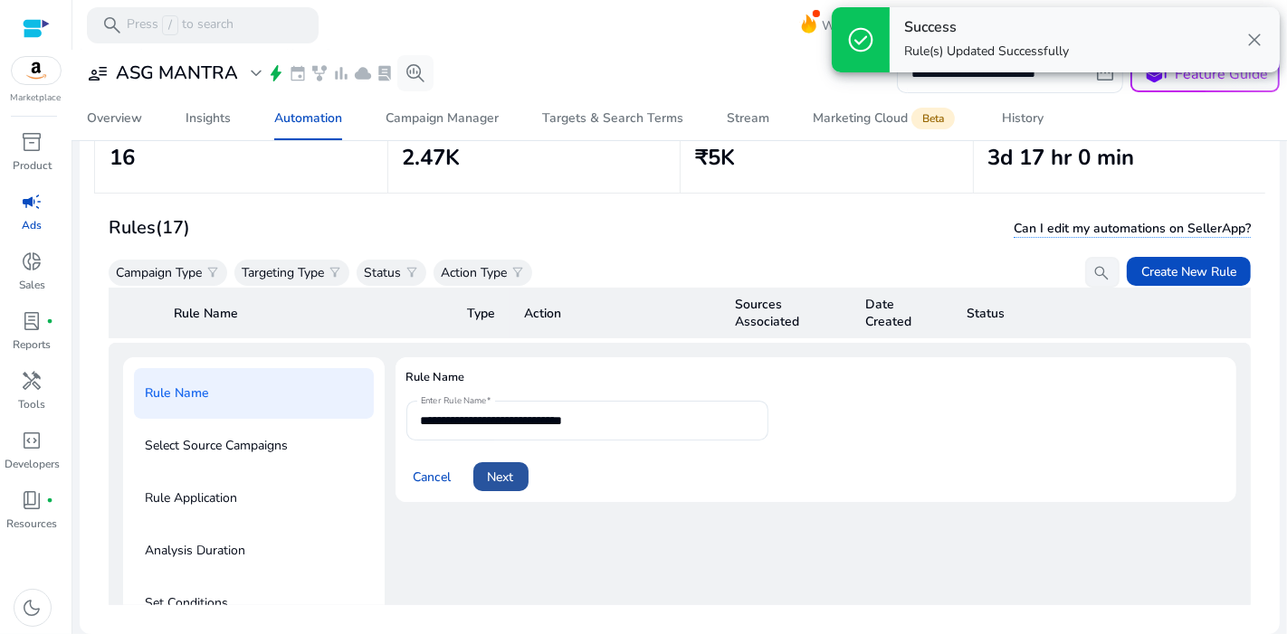
click at [508, 470] on span "Next" at bounding box center [501, 477] width 26 height 19
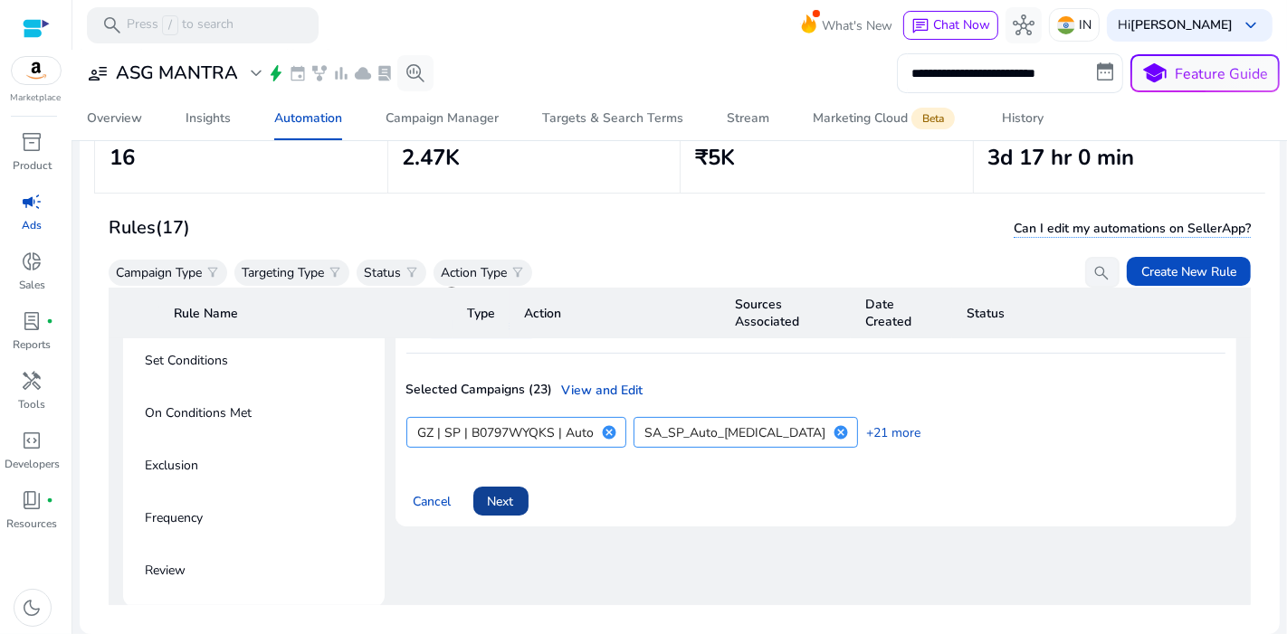
scroll to position [308, 0]
click at [490, 492] on span "Next" at bounding box center [501, 500] width 26 height 19
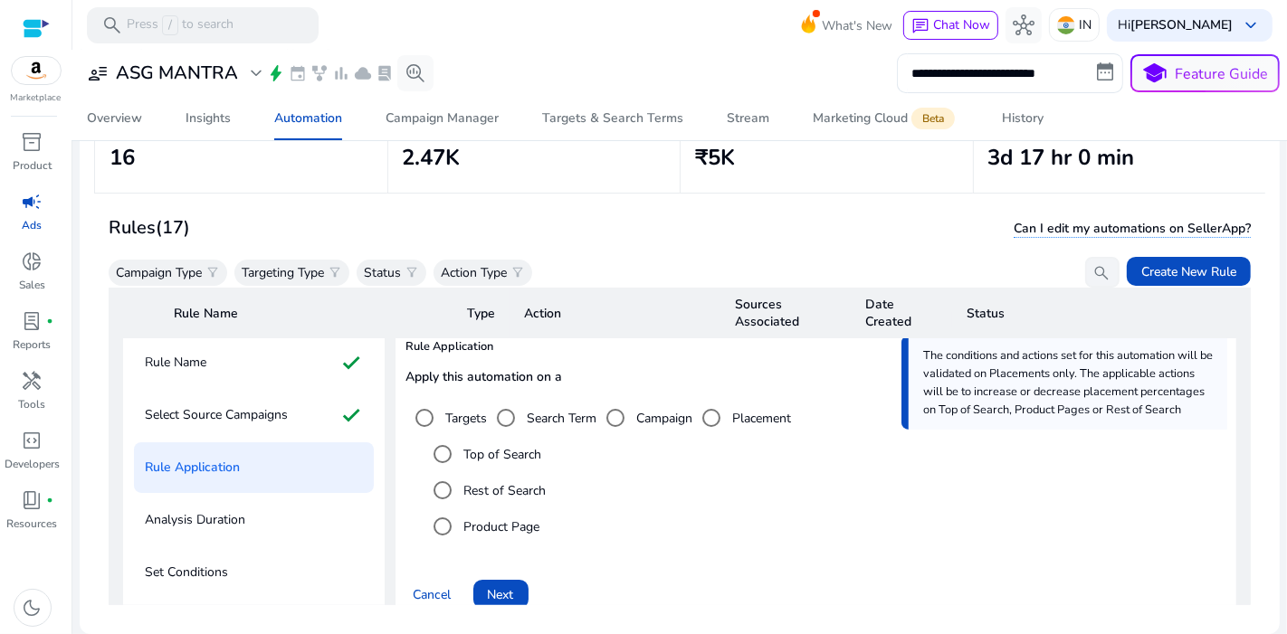
scroll to position [136, 0]
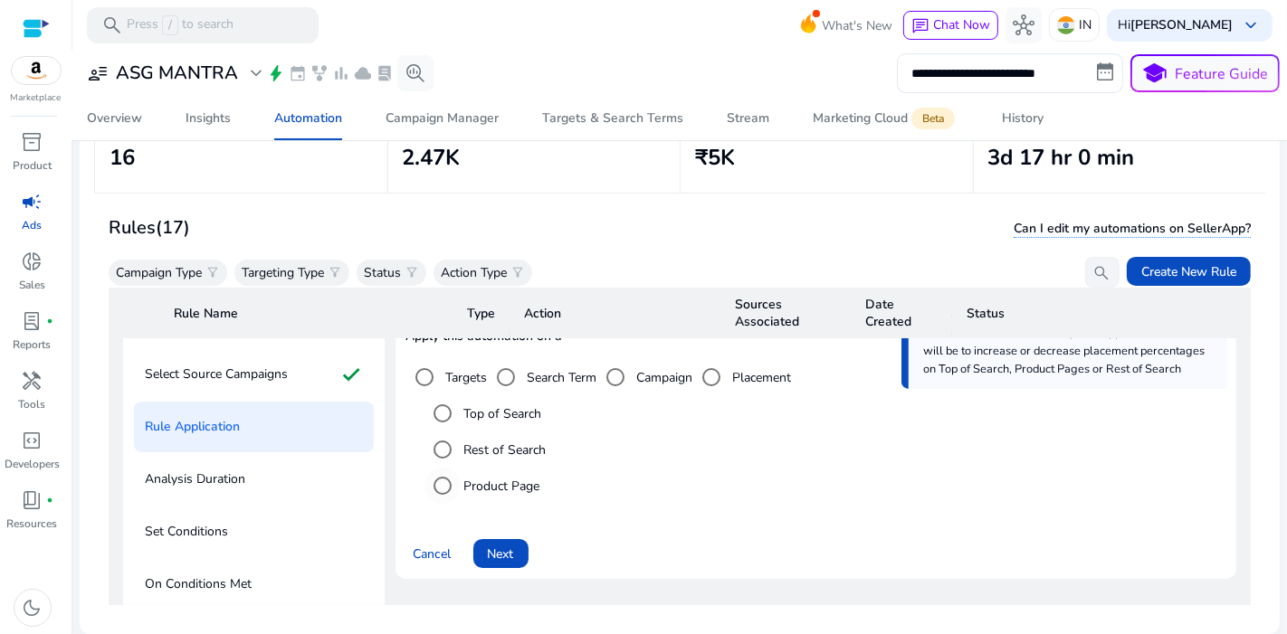
click at [527, 484] on label "Product Page" at bounding box center [501, 486] width 80 height 19
click at [524, 546] on span at bounding box center [500, 553] width 55 height 43
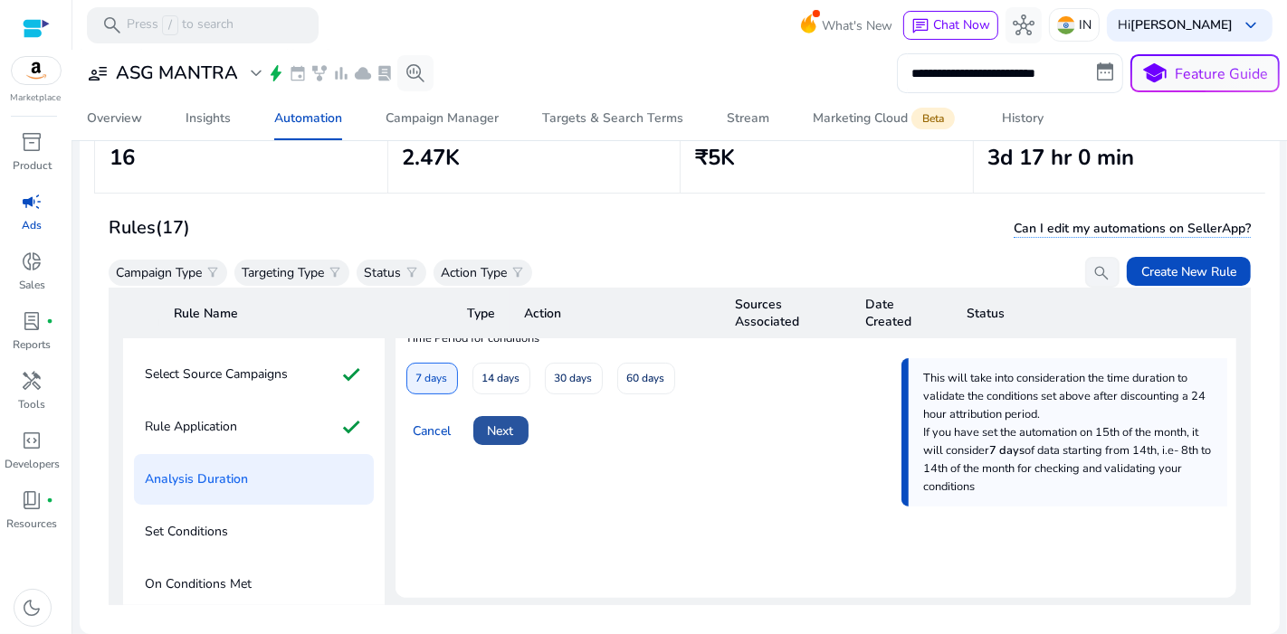
click at [510, 427] on span "Next" at bounding box center [501, 431] width 26 height 19
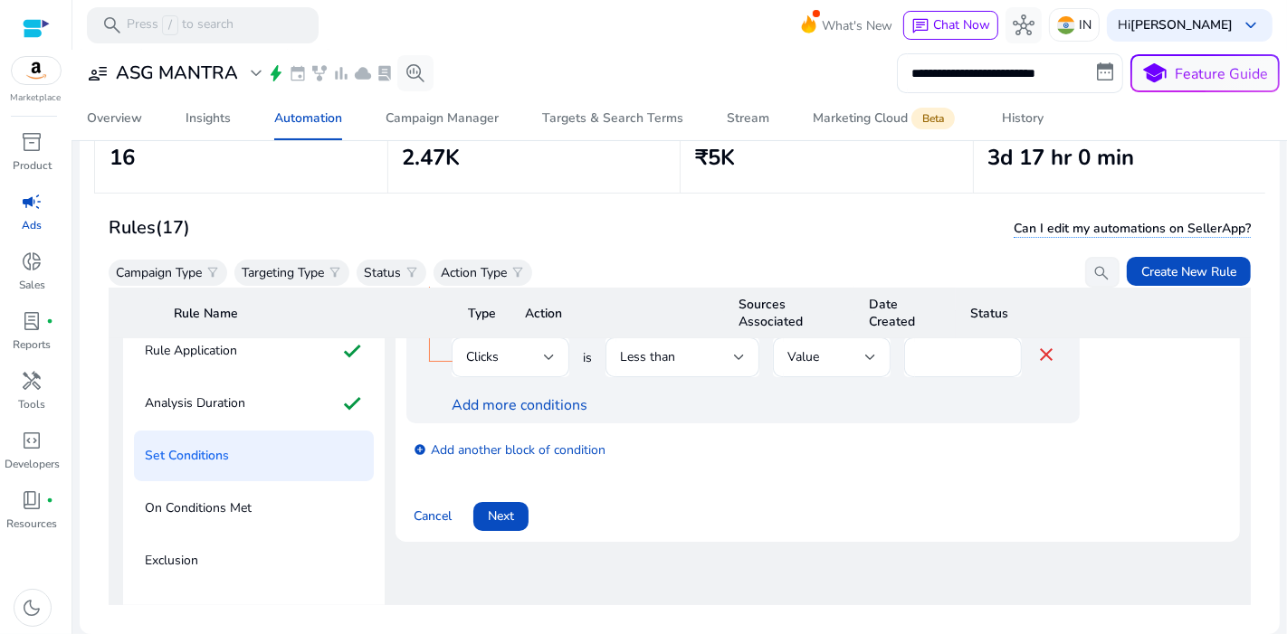
scroll to position [218, 0]
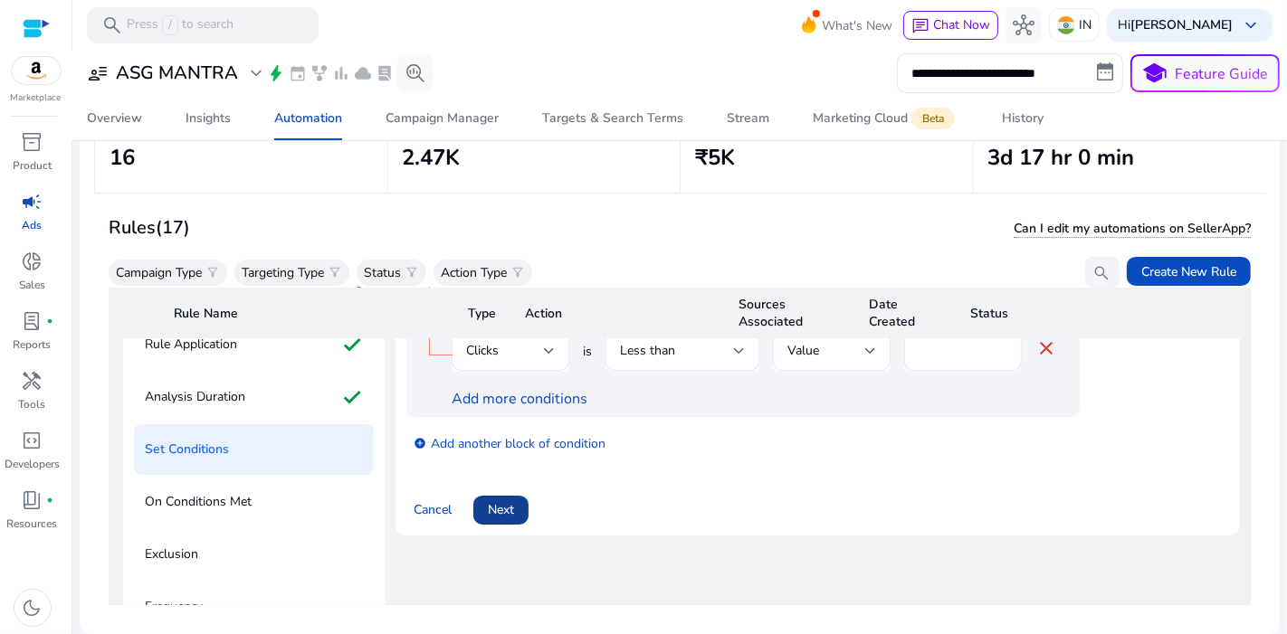
click at [483, 500] on span at bounding box center [500, 510] width 55 height 43
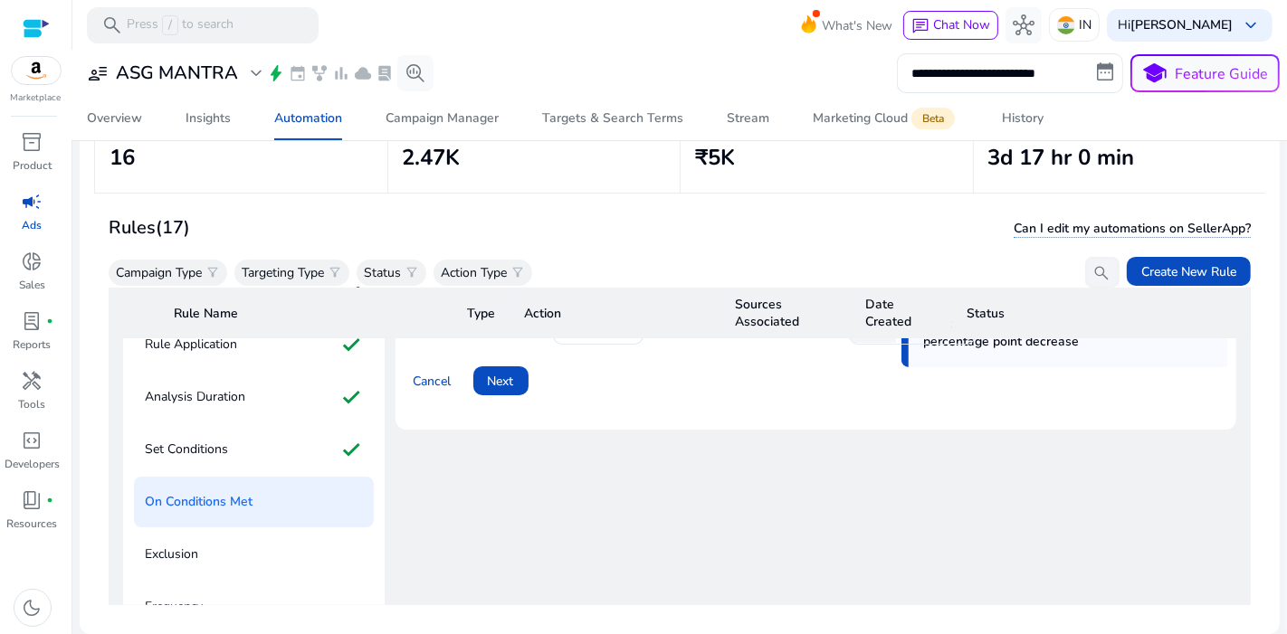
scroll to position [80, 0]
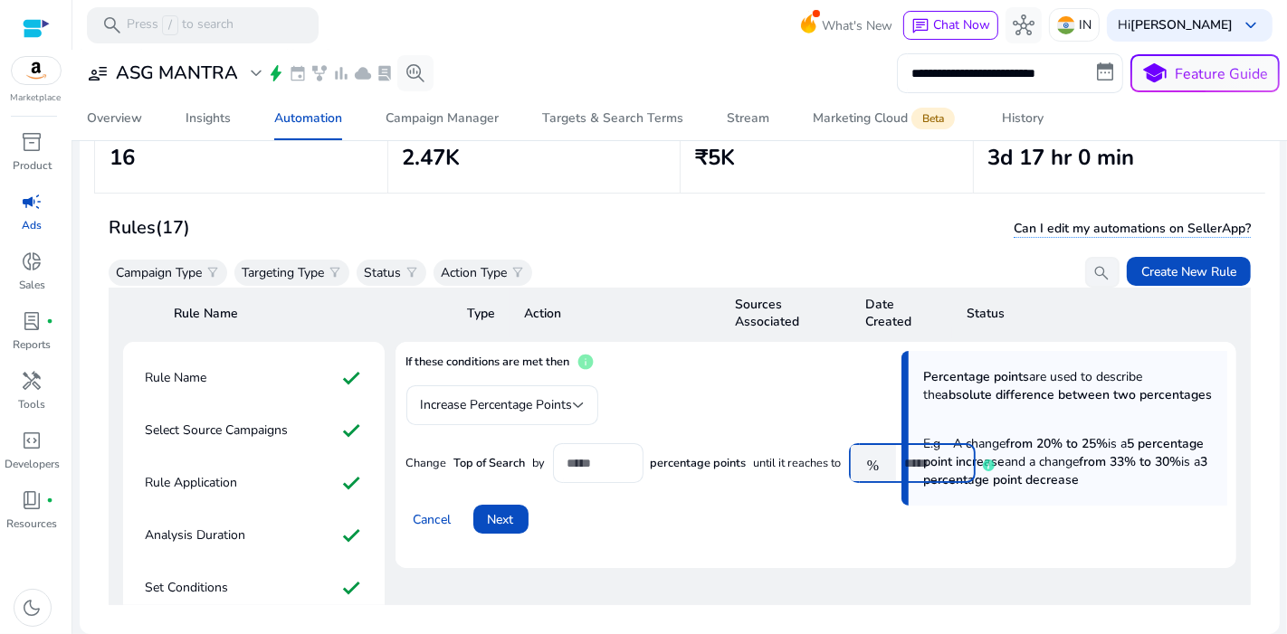
click at [923, 463] on input "*" at bounding box center [933, 463] width 56 height 20
click at [926, 460] on input "number" at bounding box center [933, 463] width 56 height 20
type input "***"
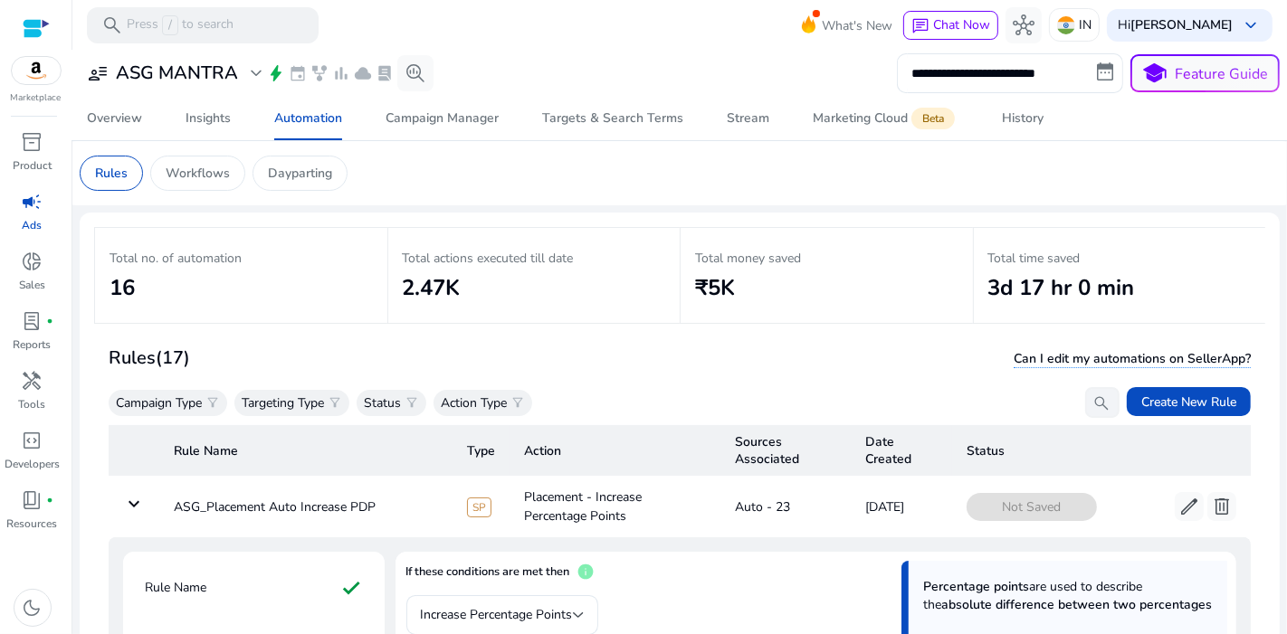
scroll to position [80, 0]
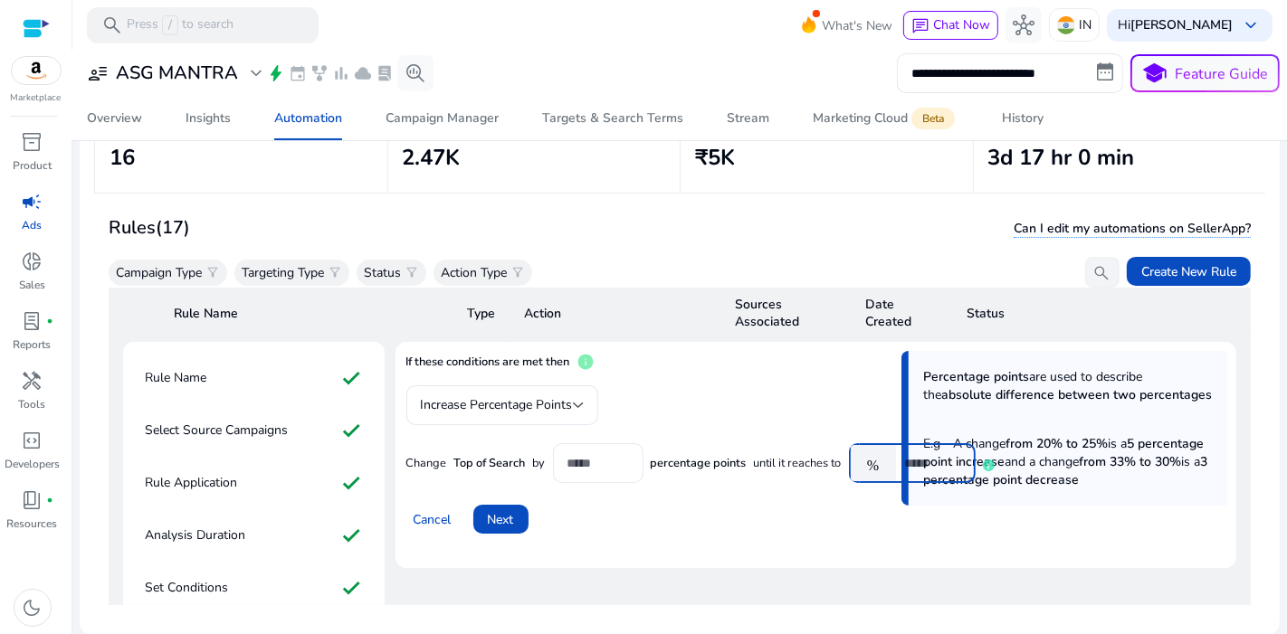
type input "***"
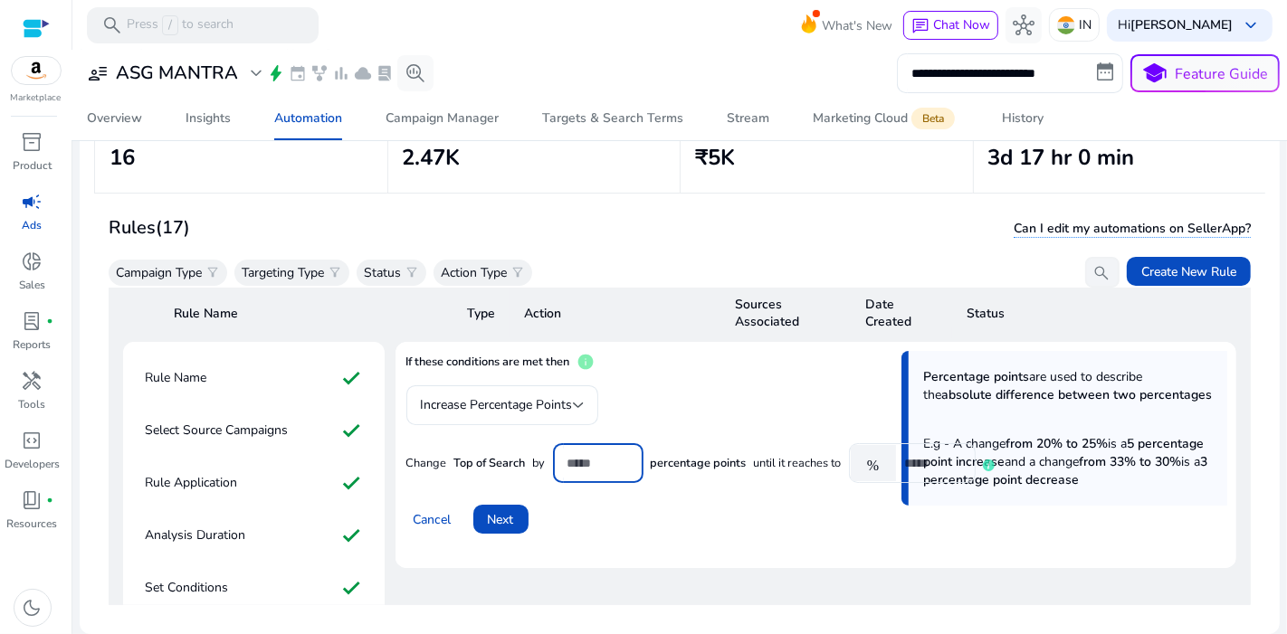
click at [574, 457] on input "*" at bounding box center [598, 463] width 62 height 20
type input "*"
click at [507, 506] on span at bounding box center [500, 519] width 55 height 43
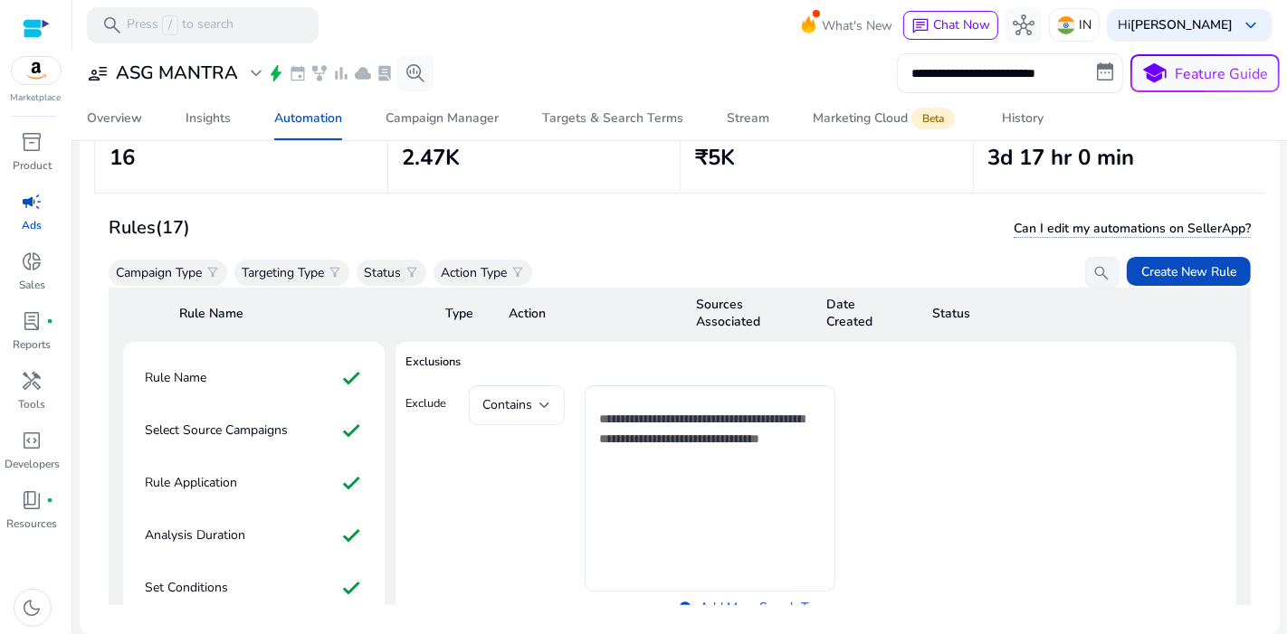
scroll to position [271, 0]
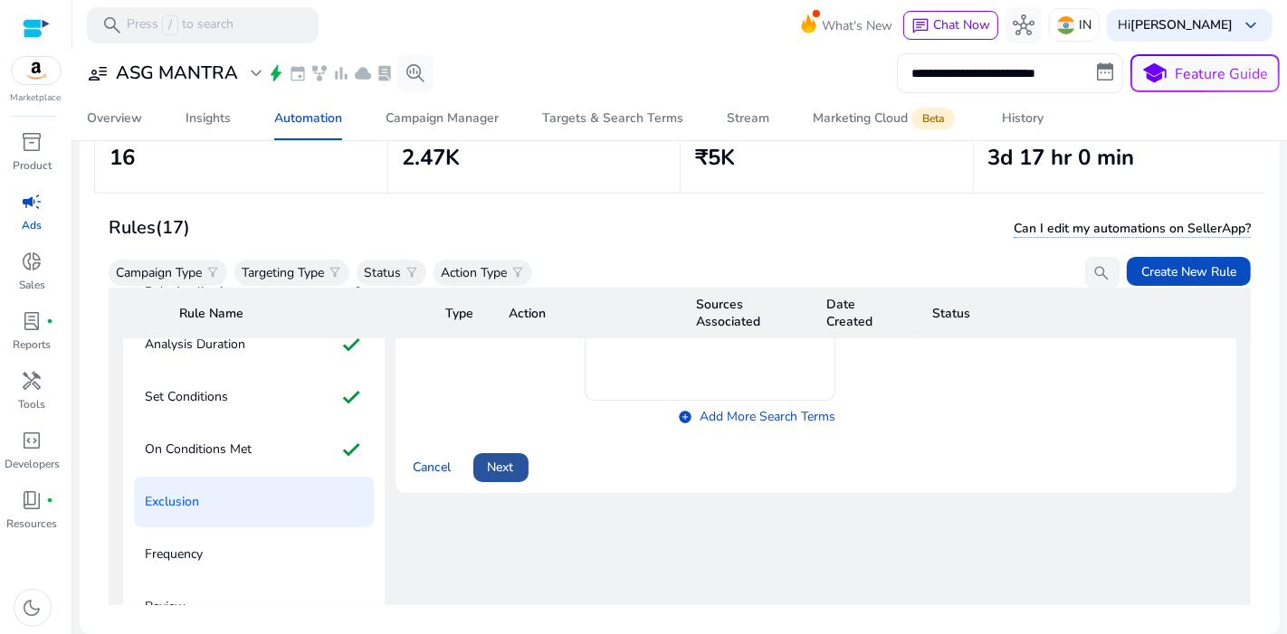
click at [505, 458] on span "Next" at bounding box center [501, 467] width 26 height 19
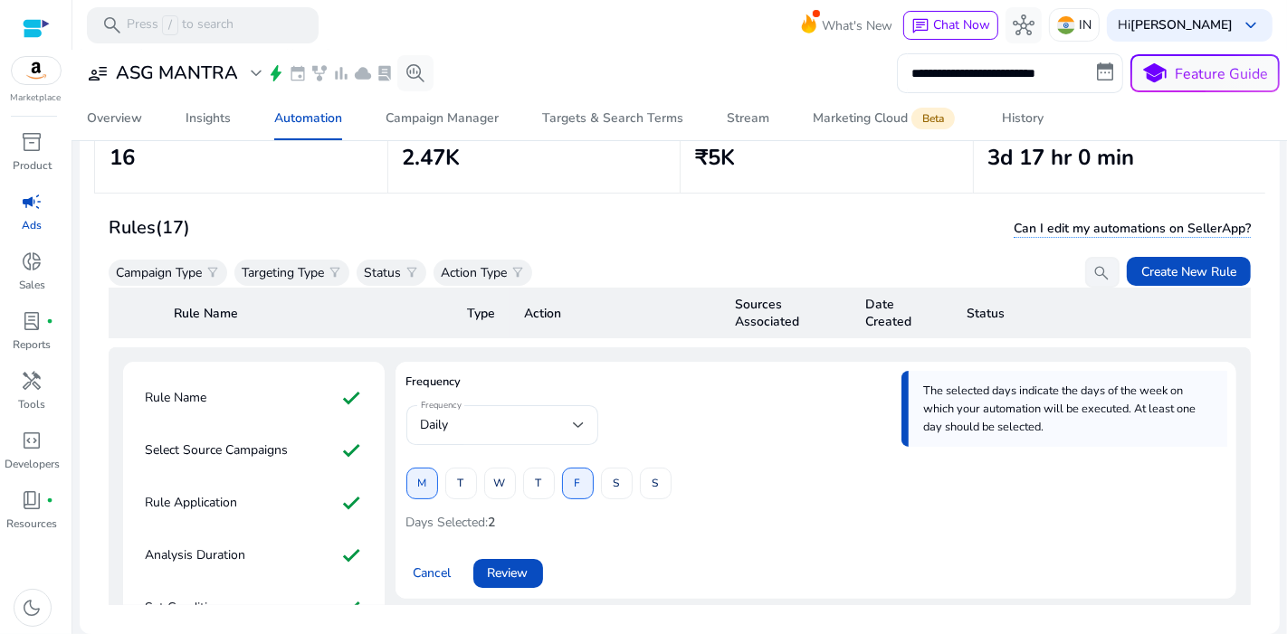
scroll to position [57, 0]
click at [514, 571] on span "Review" at bounding box center [508, 575] width 41 height 19
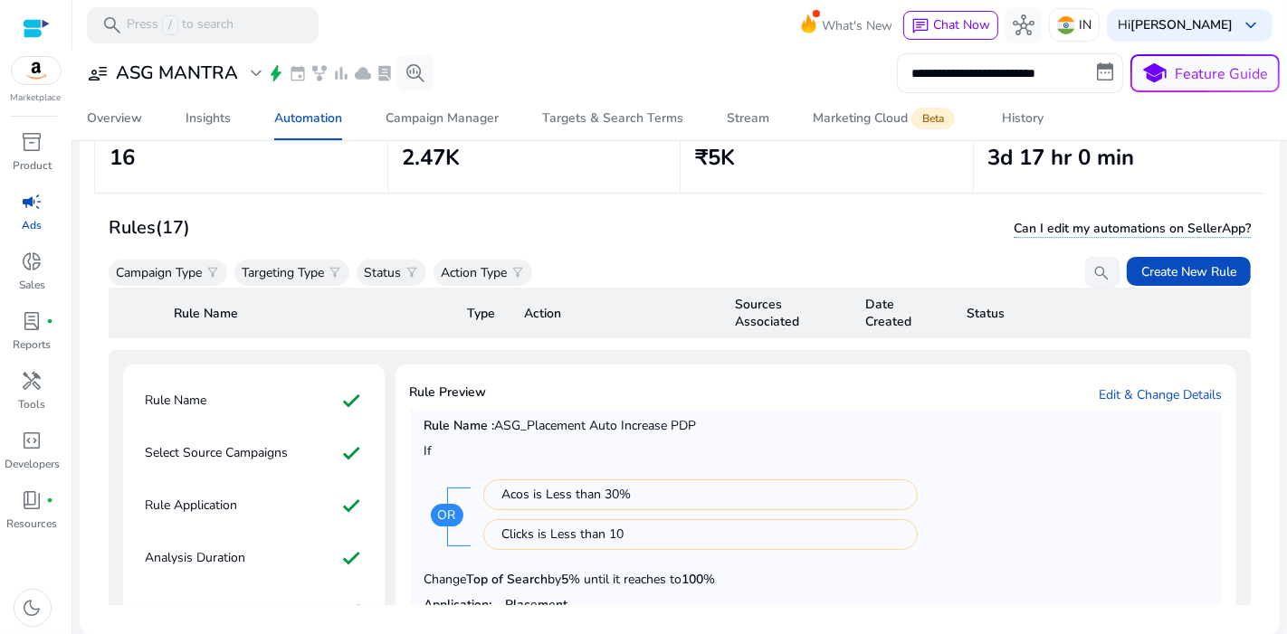
scroll to position [445, 0]
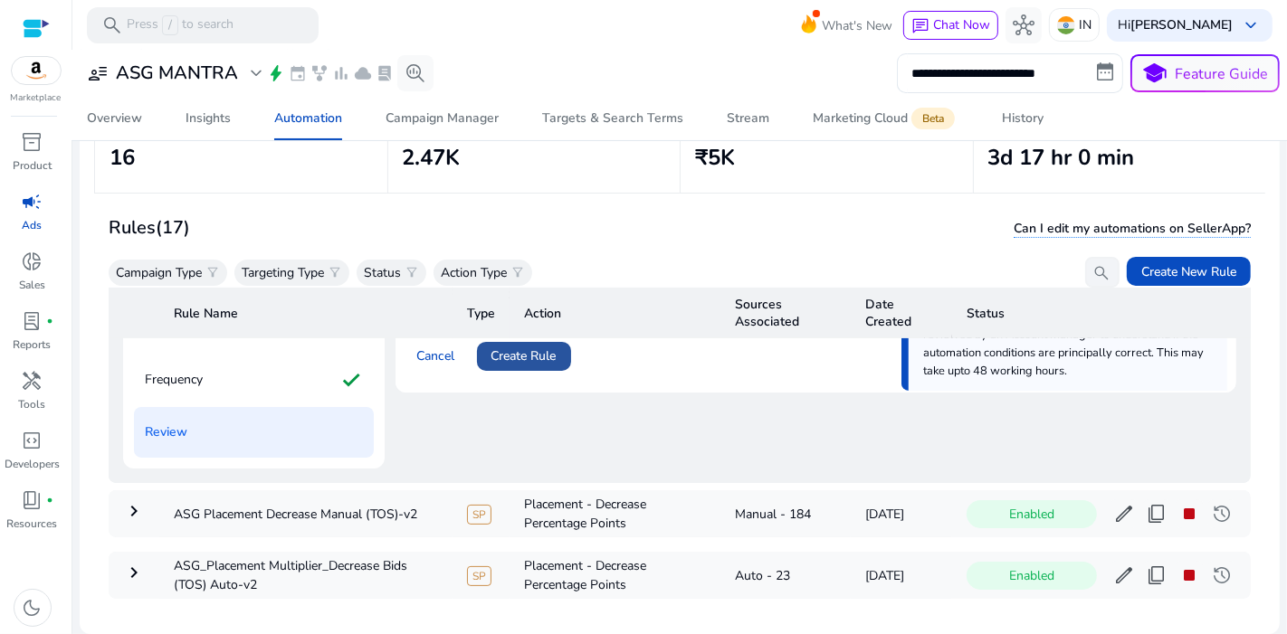
click at [519, 355] on span "Create Rule" at bounding box center [523, 356] width 65 height 19
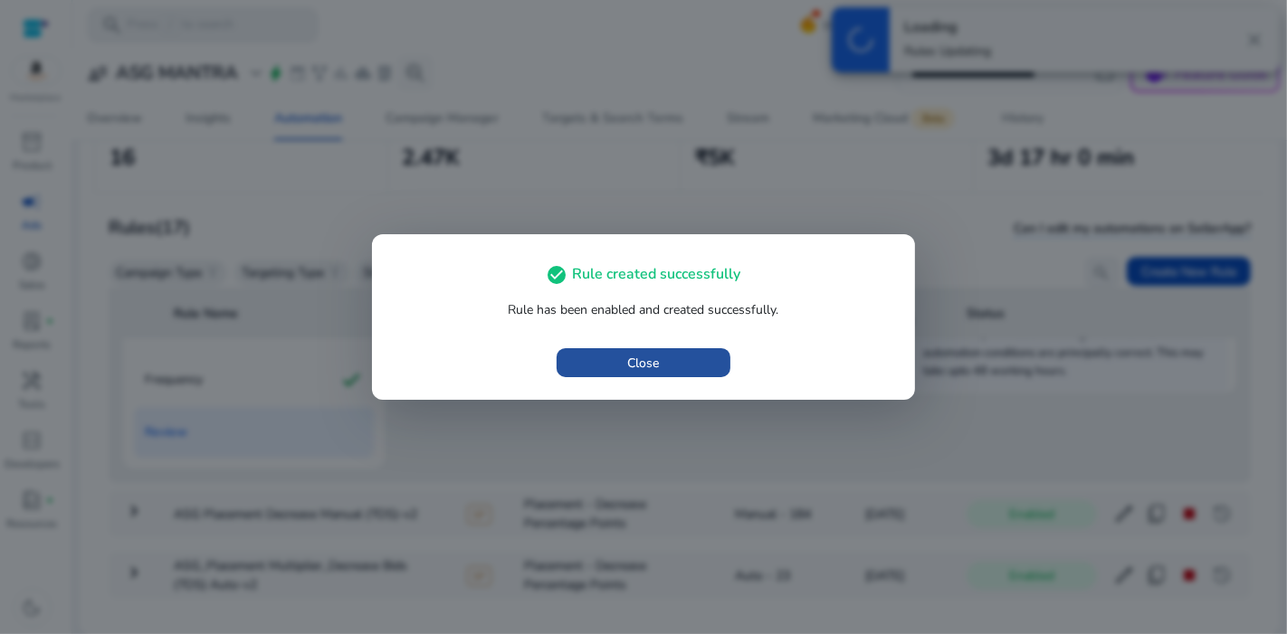
scroll to position [0, 0]
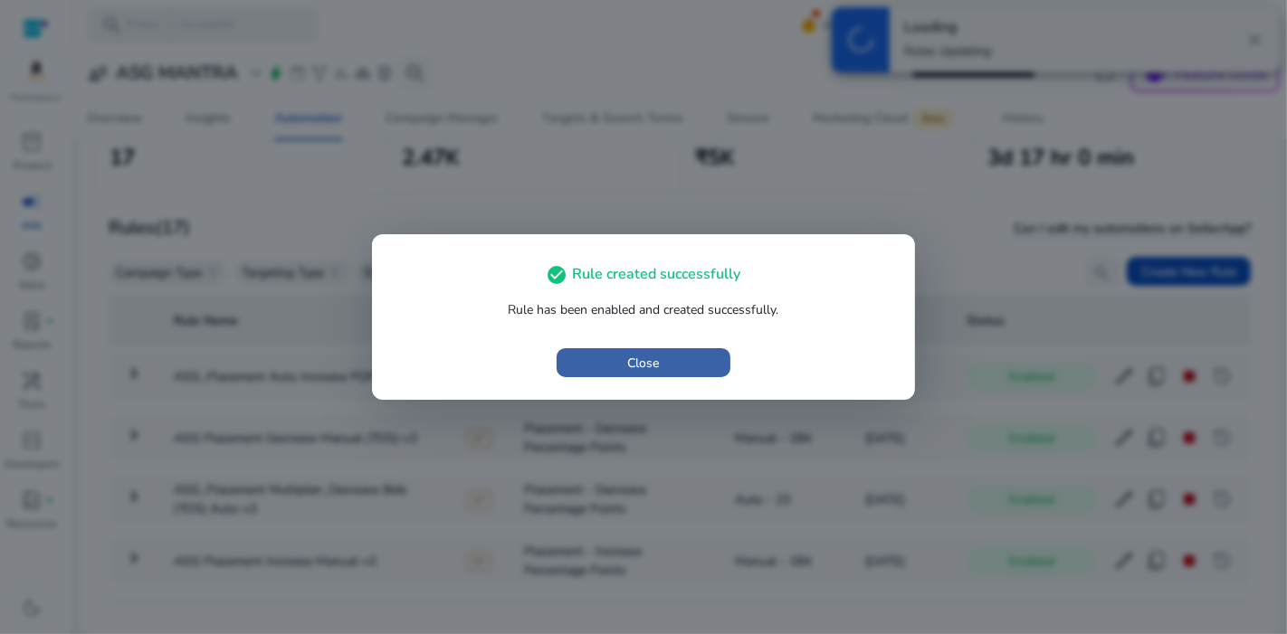
click at [657, 356] on span "Close" at bounding box center [644, 363] width 32 height 19
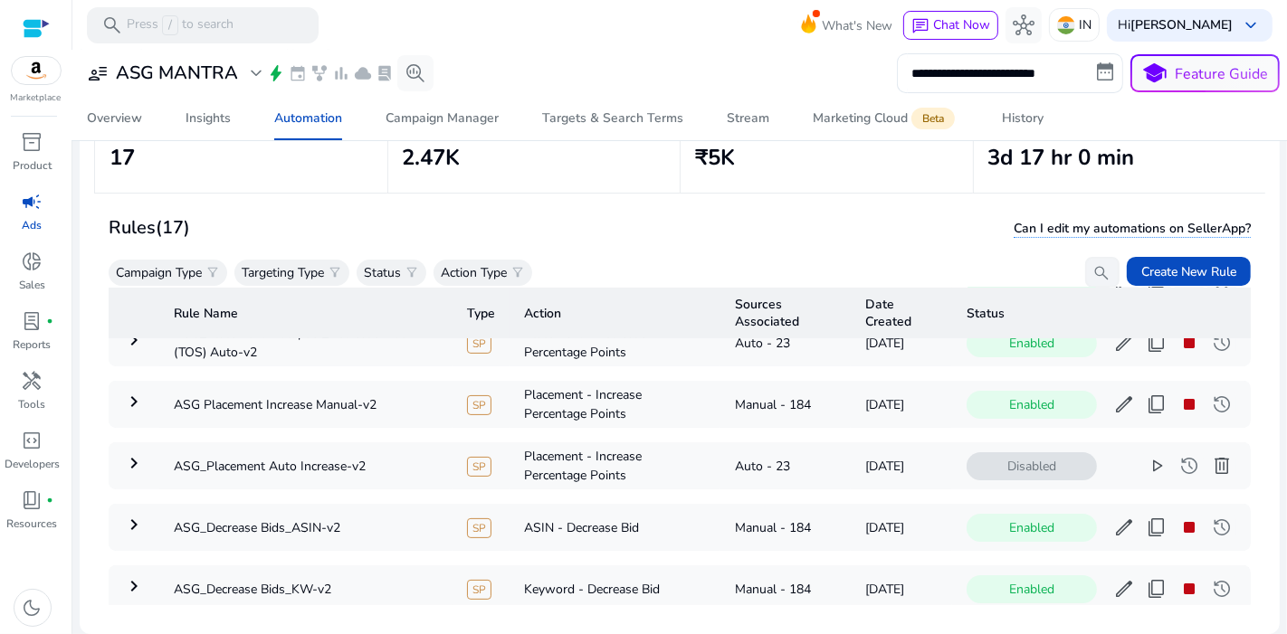
scroll to position [150, 0]
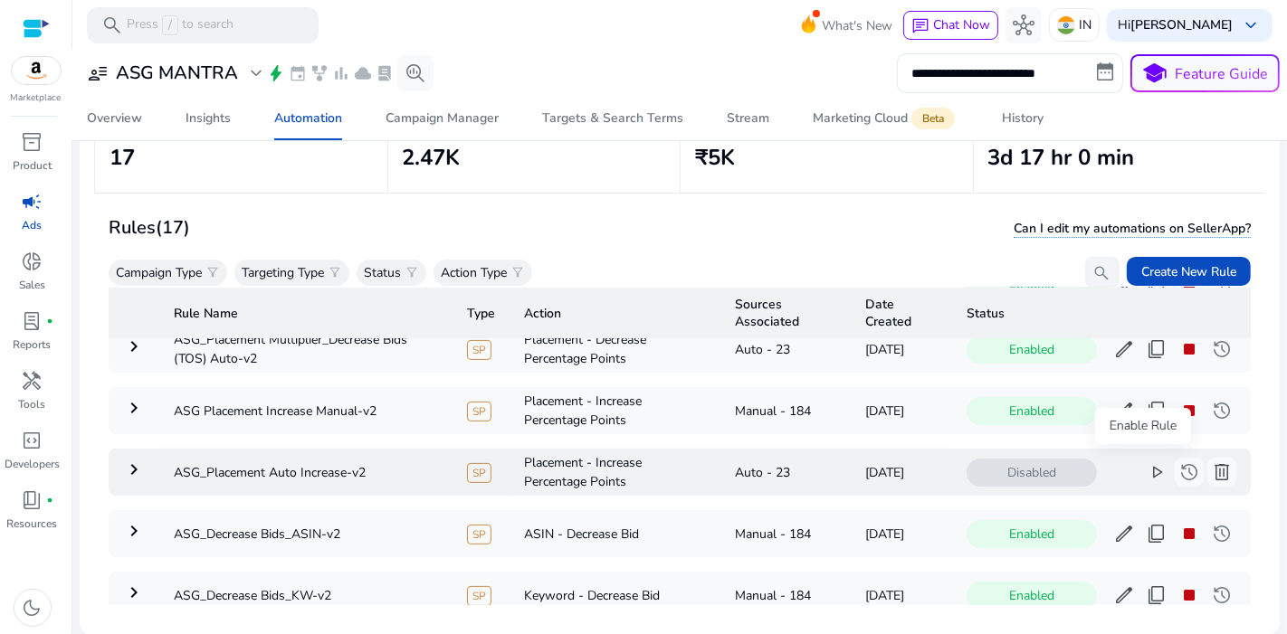
click at [1147, 470] on span "play_arrow" at bounding box center [1156, 472] width 22 height 22
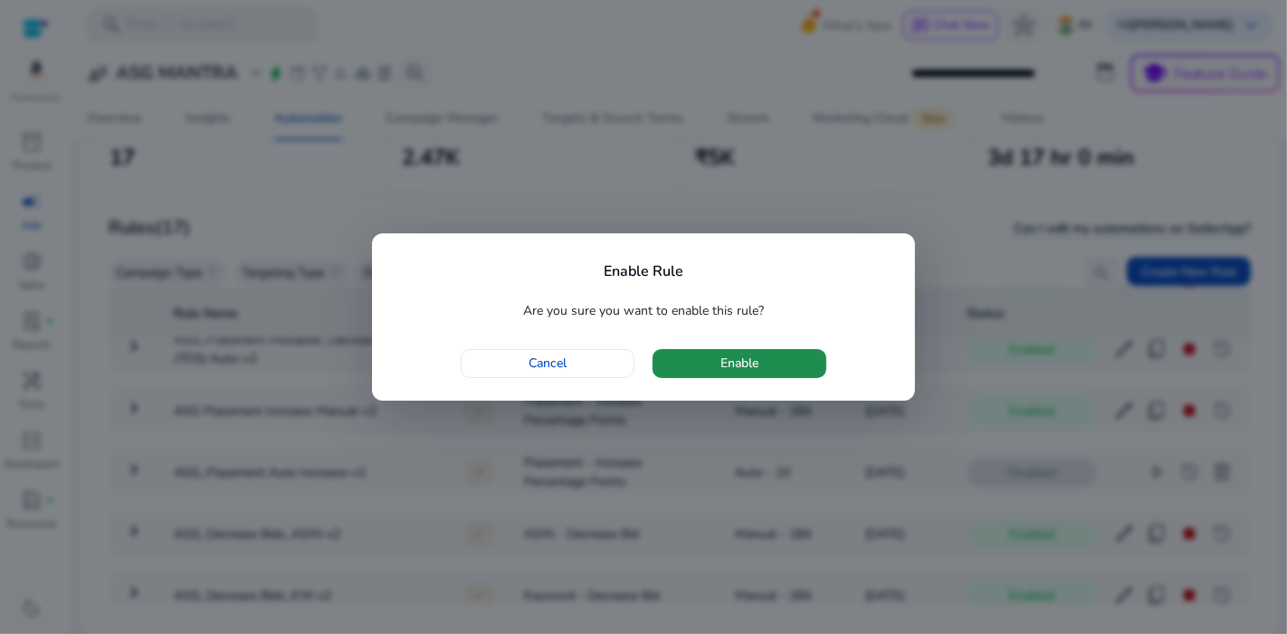
click at [742, 374] on span "button" at bounding box center [739, 363] width 174 height 43
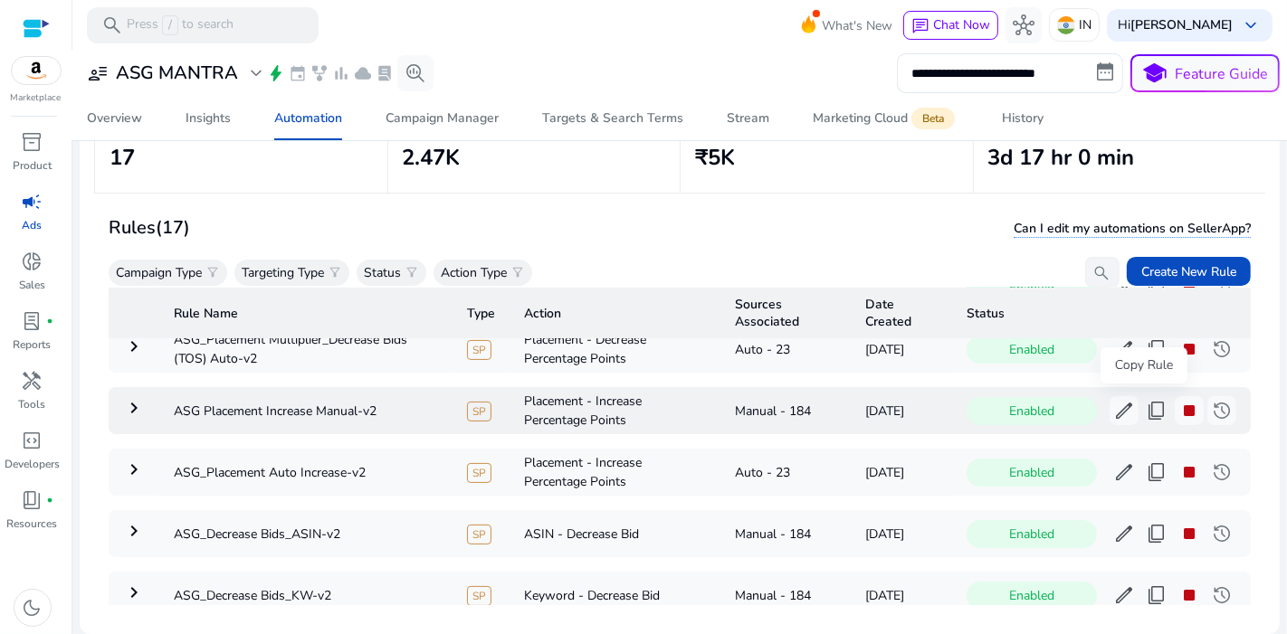
click at [1145, 404] on span "content_copy" at bounding box center [1156, 411] width 22 height 22
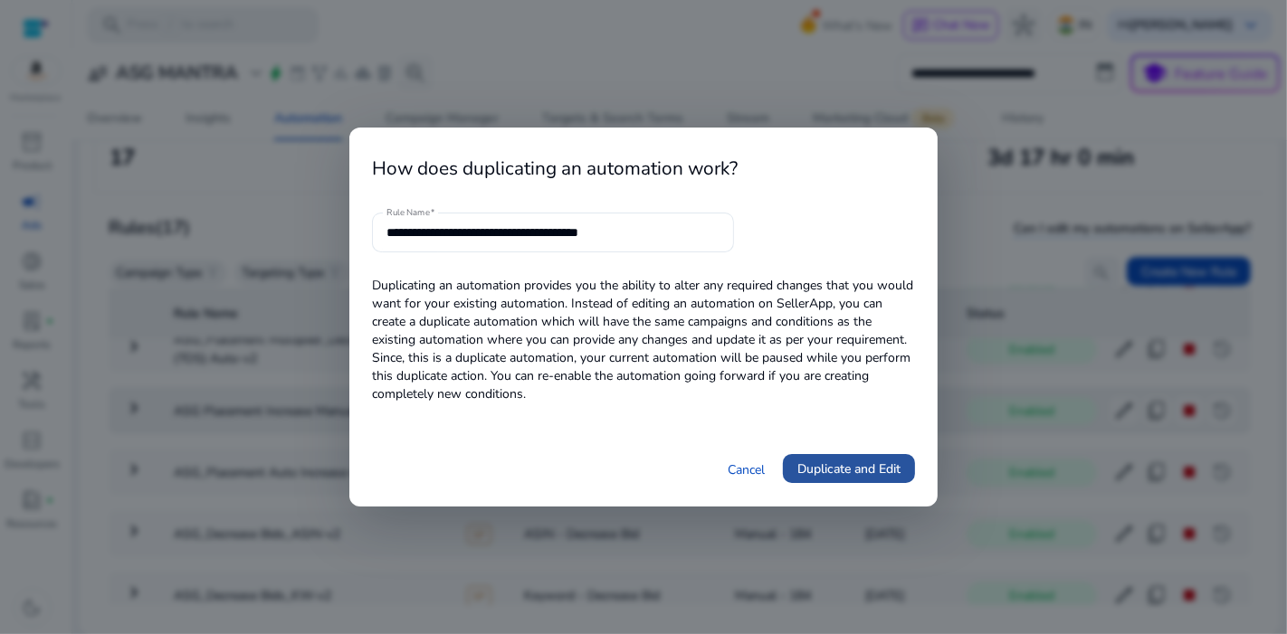
click at [814, 475] on span "Duplicate and Edit" at bounding box center [848, 469] width 103 height 19
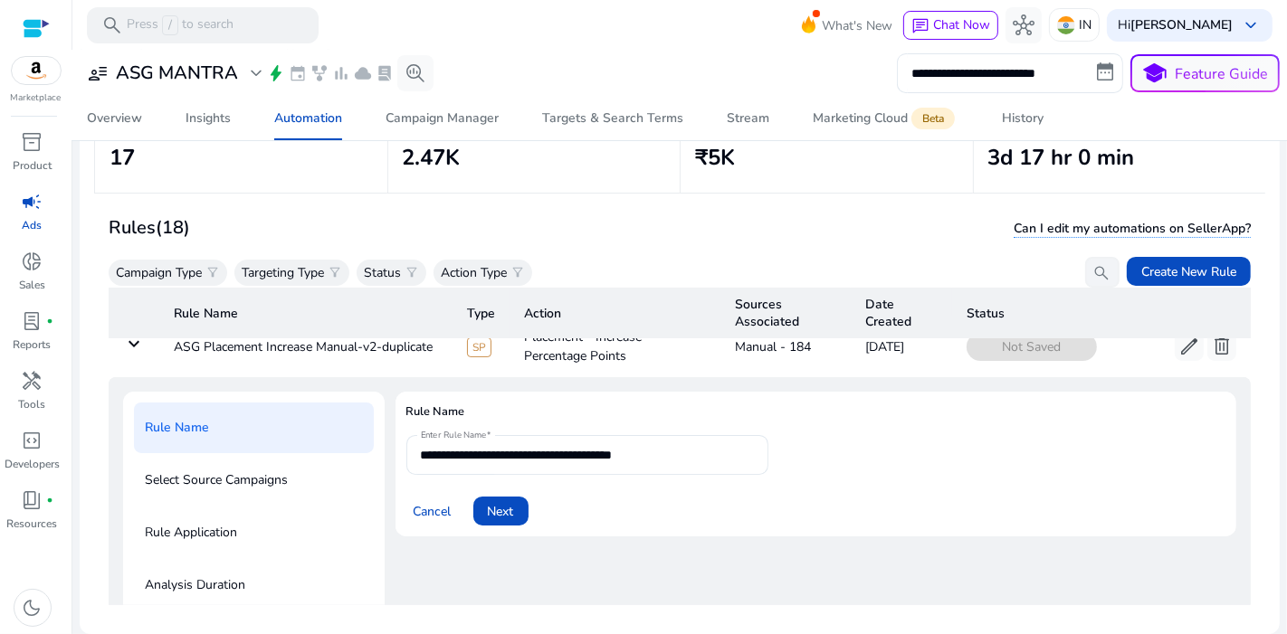
scroll to position [0, 0]
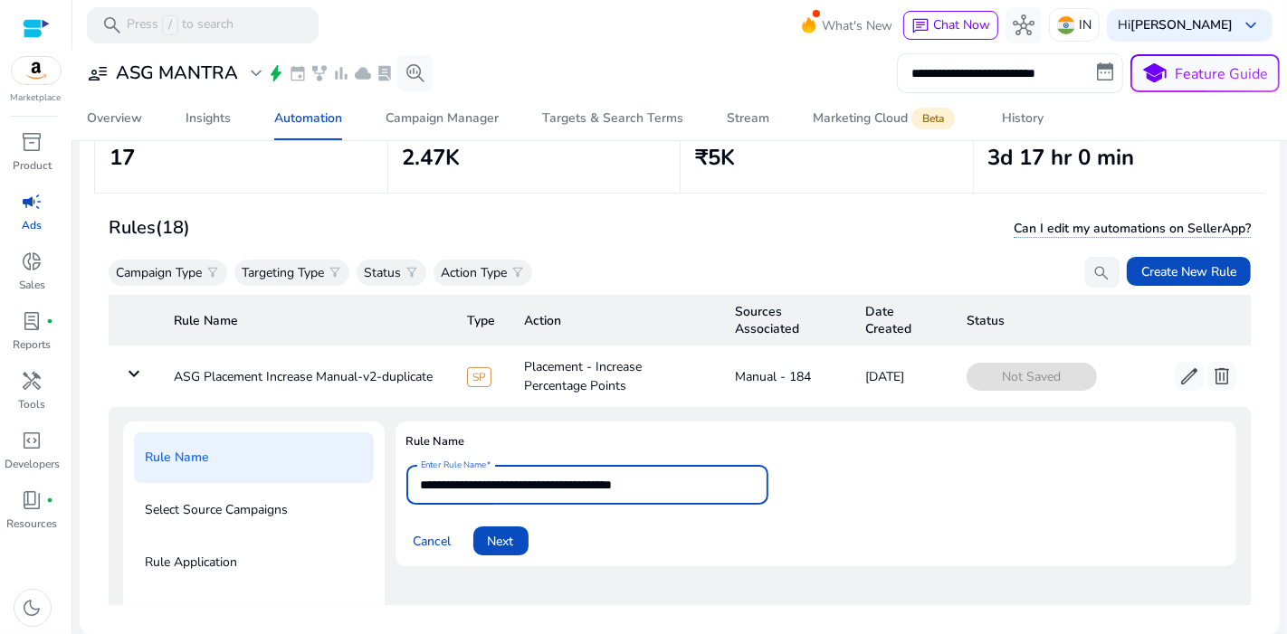
click at [698, 485] on input "**********" at bounding box center [587, 485] width 333 height 20
type input "**********"
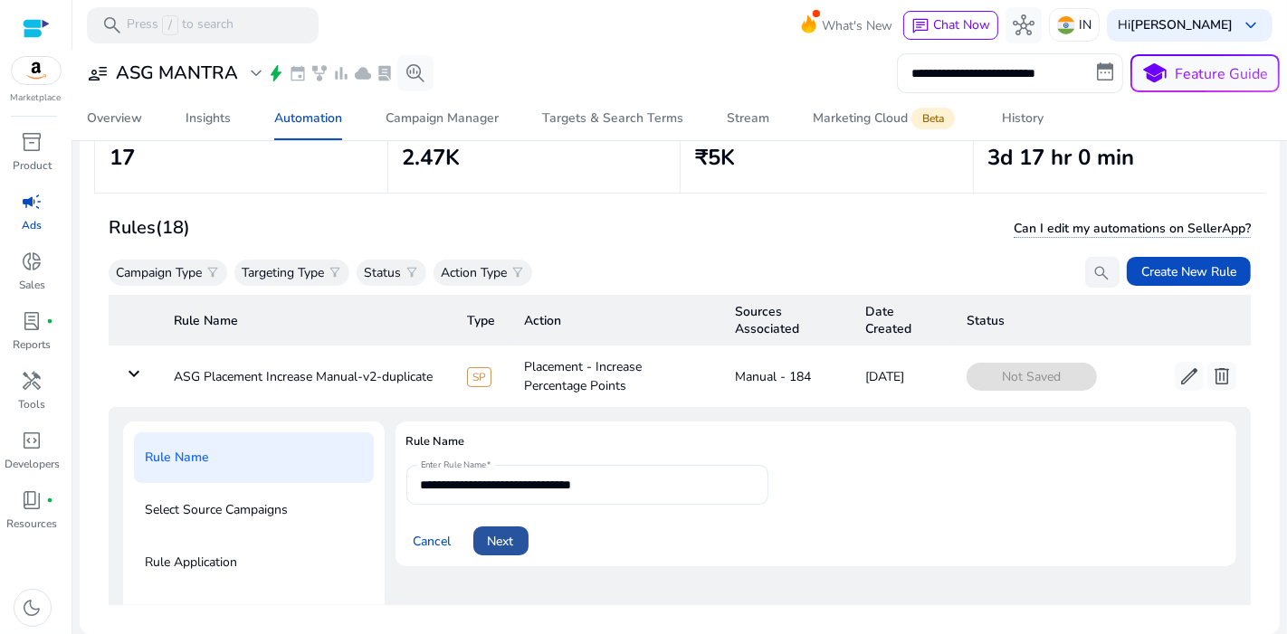
click at [508, 541] on span "Next" at bounding box center [501, 541] width 26 height 19
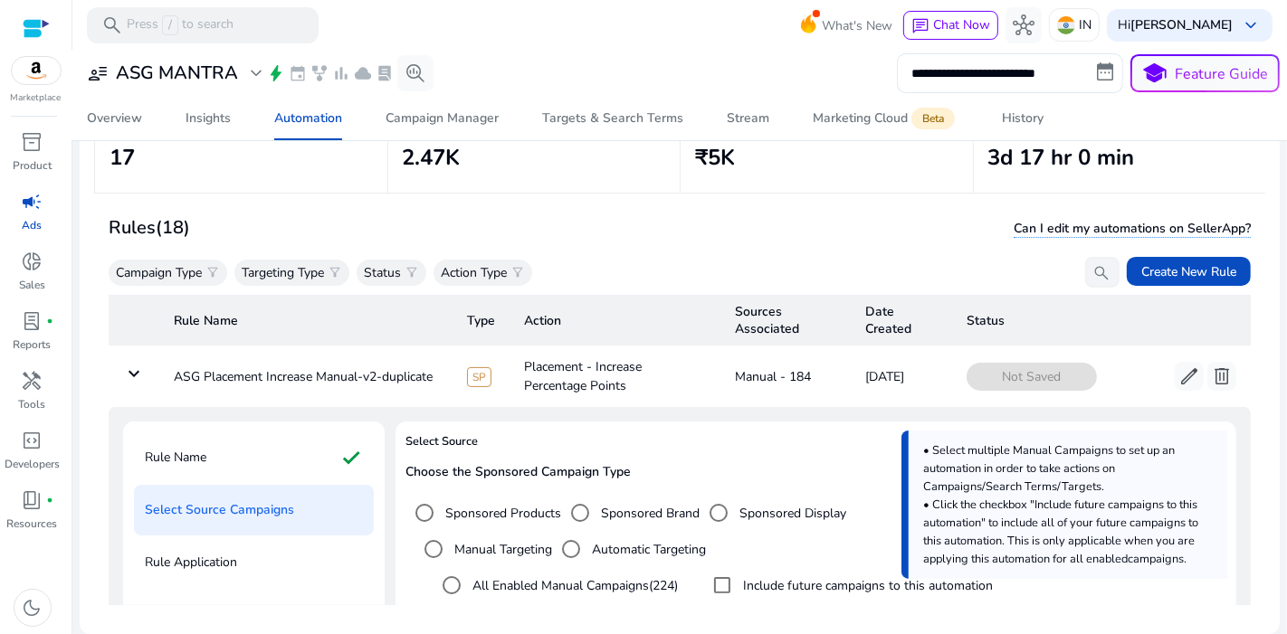
scroll to position [261, 0]
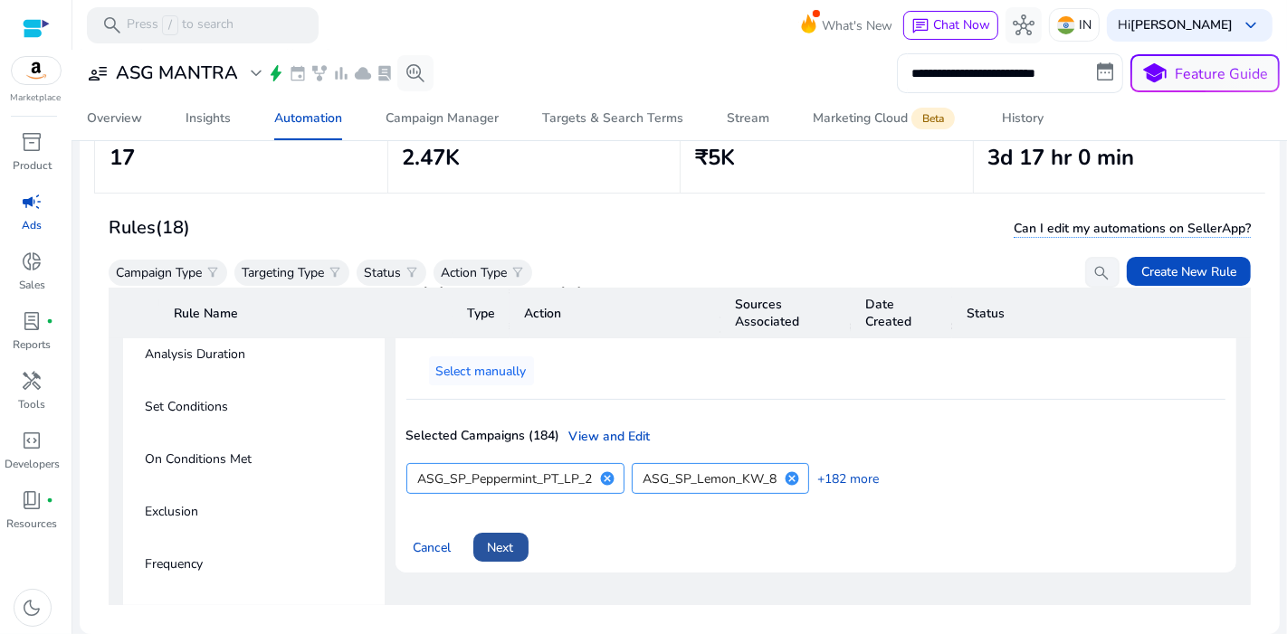
click at [511, 544] on span "Next" at bounding box center [501, 547] width 26 height 19
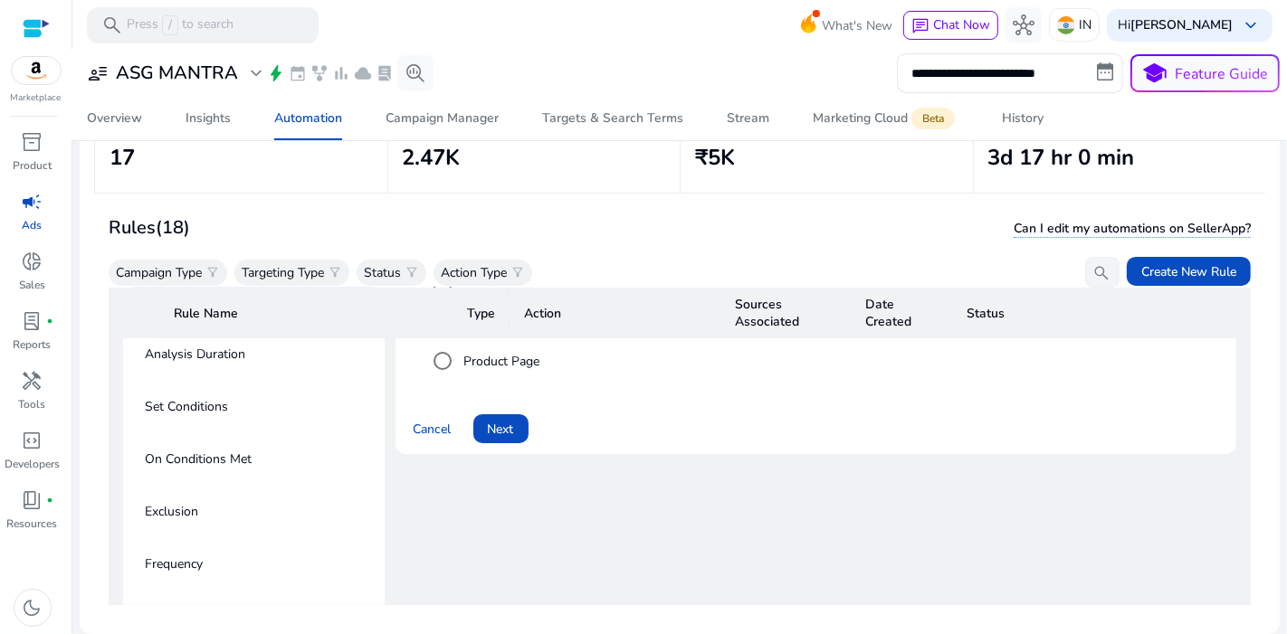
scroll to position [132, 0]
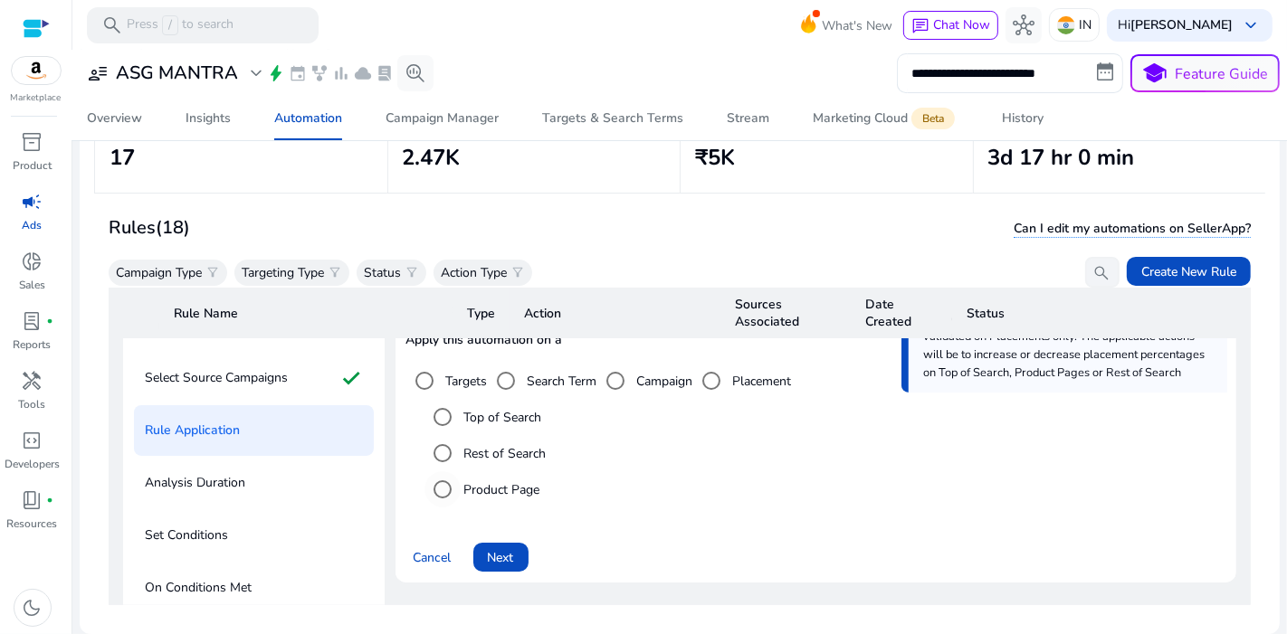
click at [514, 484] on label "Product Page" at bounding box center [501, 489] width 80 height 19
click at [508, 557] on span "Next" at bounding box center [501, 557] width 26 height 19
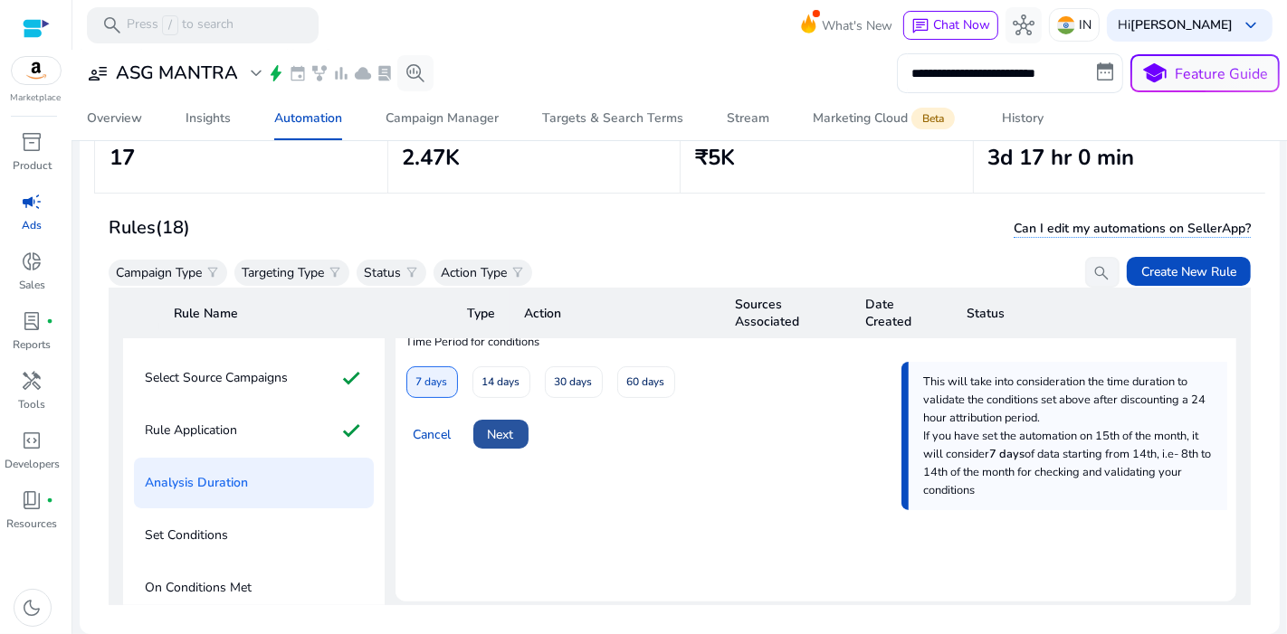
click at [522, 420] on span at bounding box center [500, 434] width 55 height 43
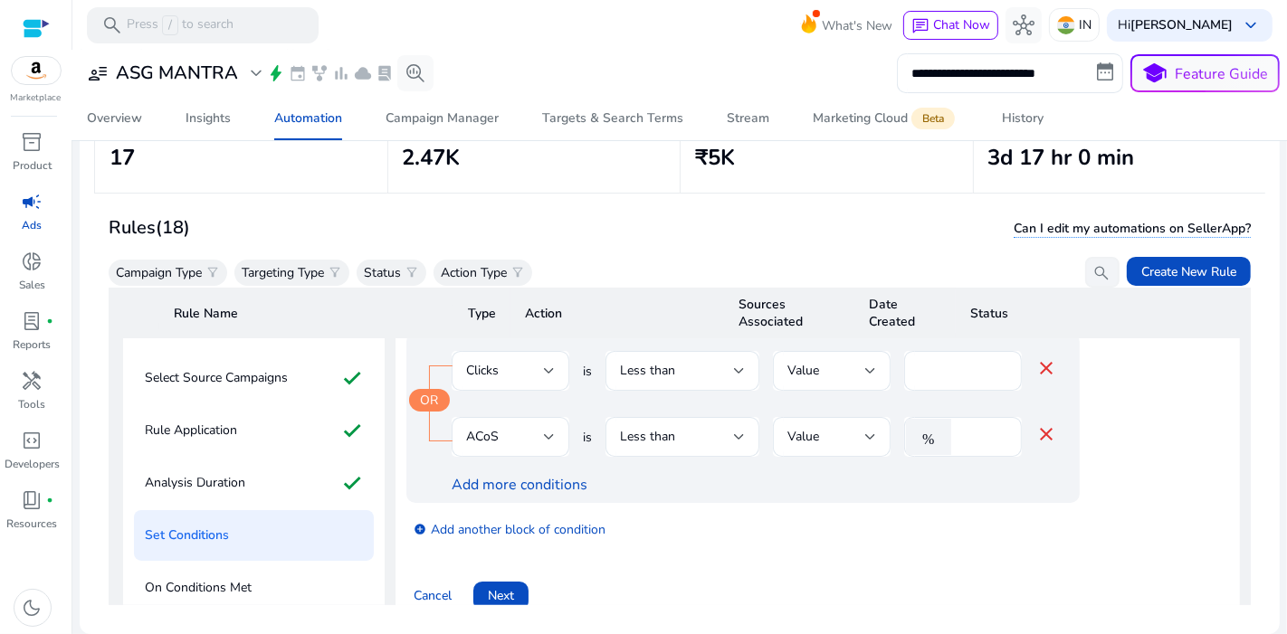
scroll to position [194, 0]
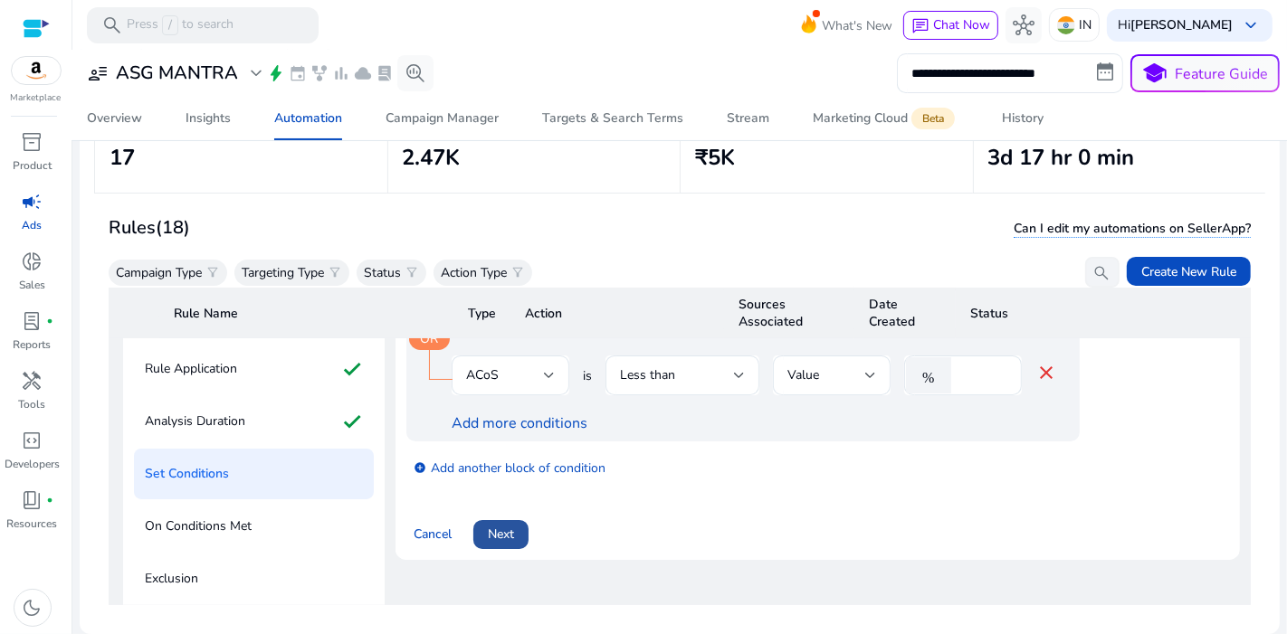
click at [495, 550] on span at bounding box center [500, 534] width 55 height 43
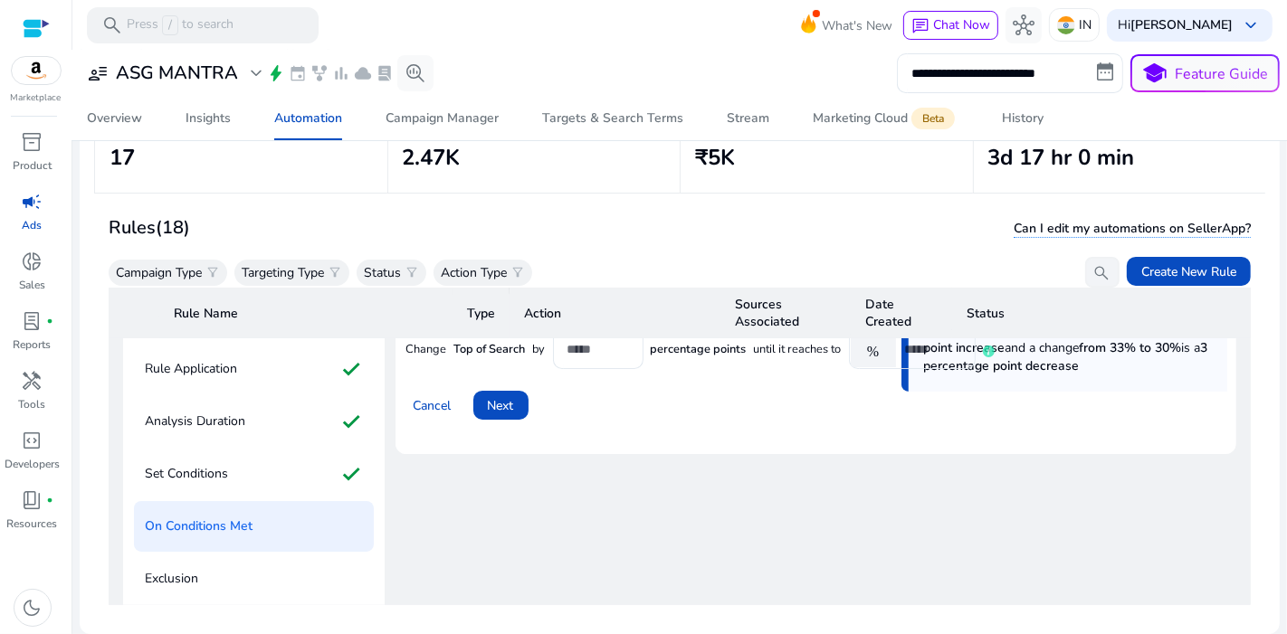
scroll to position [96, 0]
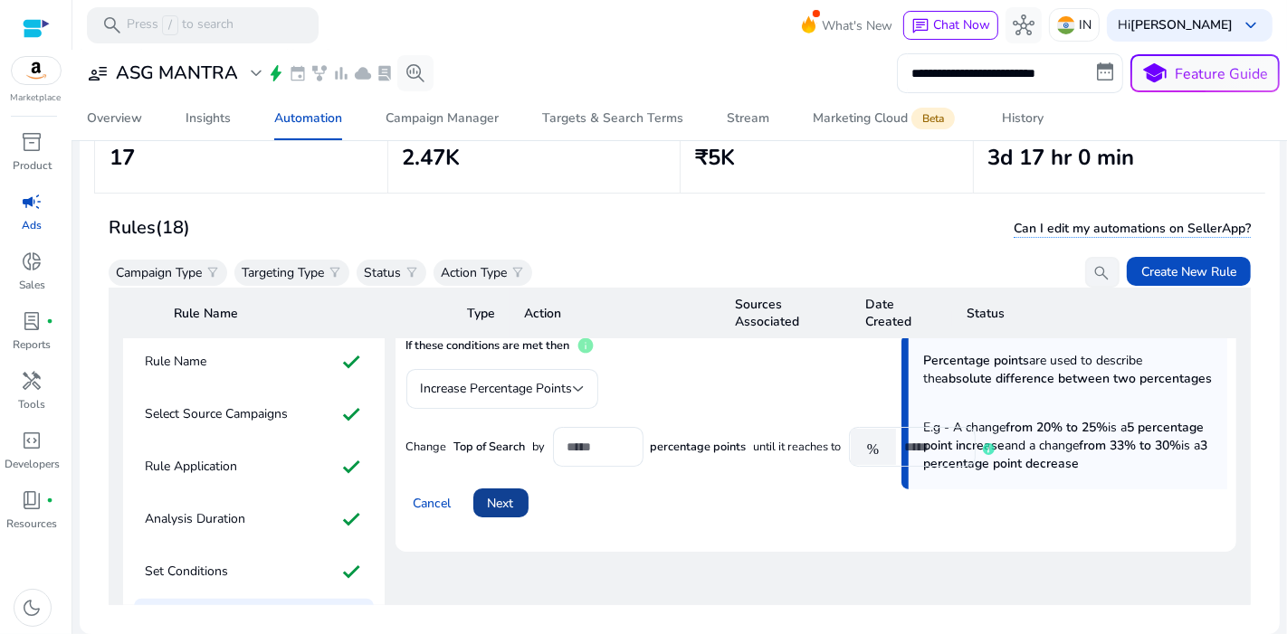
click at [503, 501] on span "Next" at bounding box center [501, 503] width 26 height 19
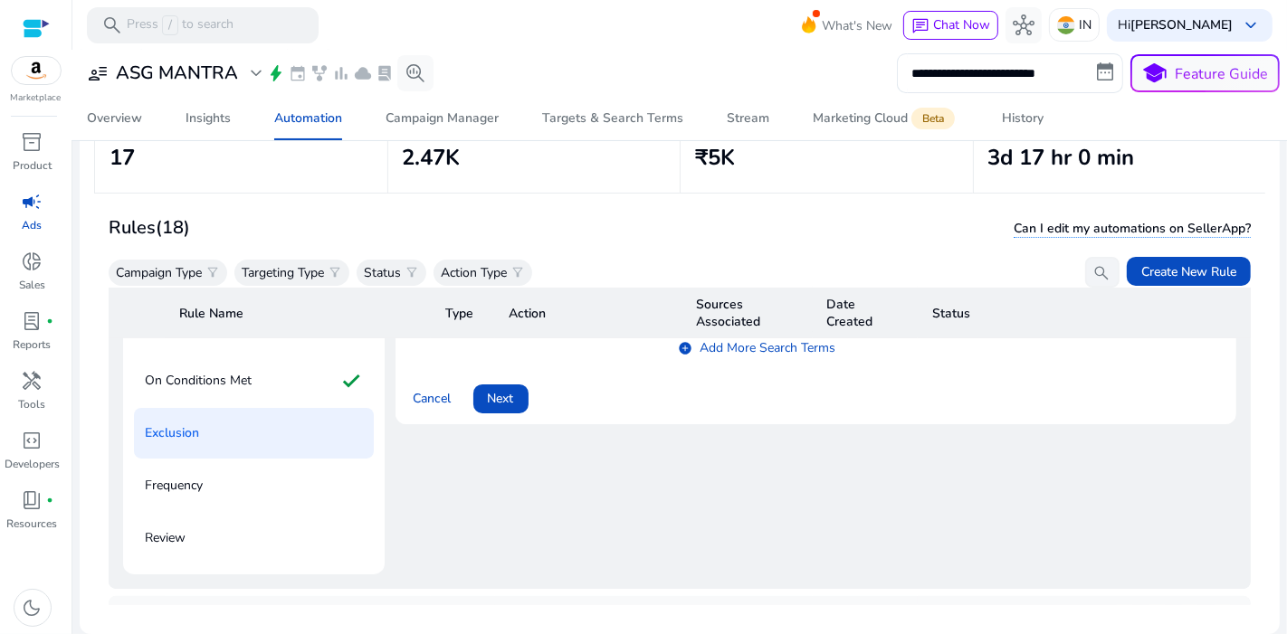
scroll to position [282, 0]
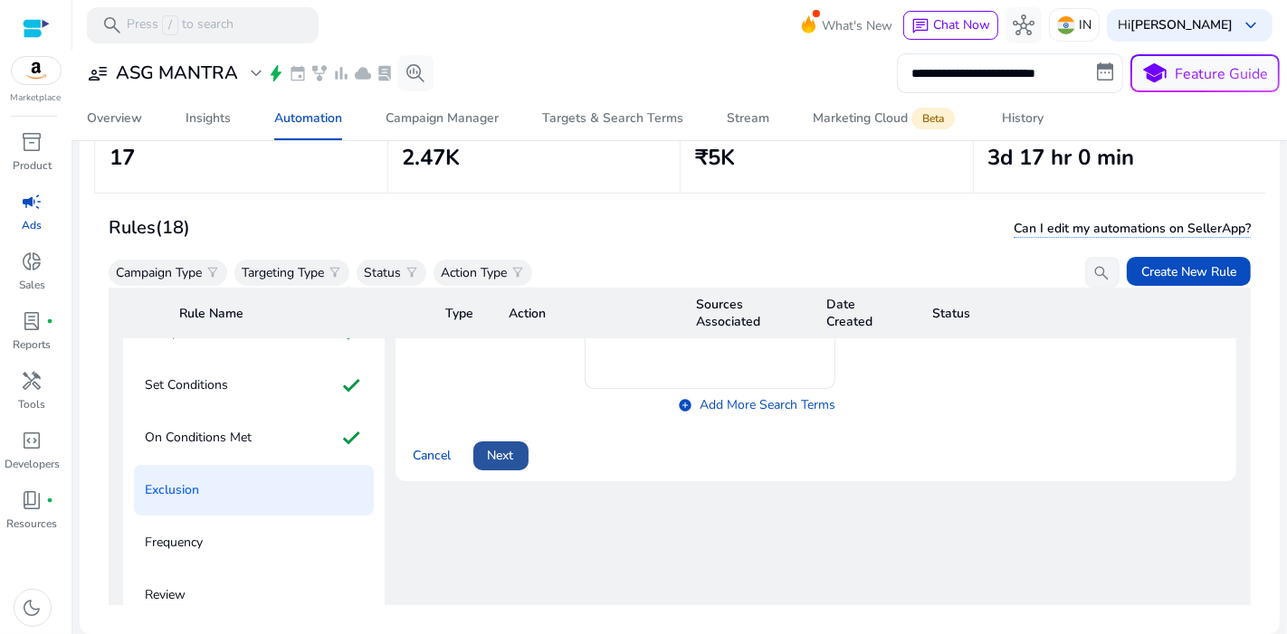
click at [504, 461] on span "Next" at bounding box center [501, 455] width 26 height 19
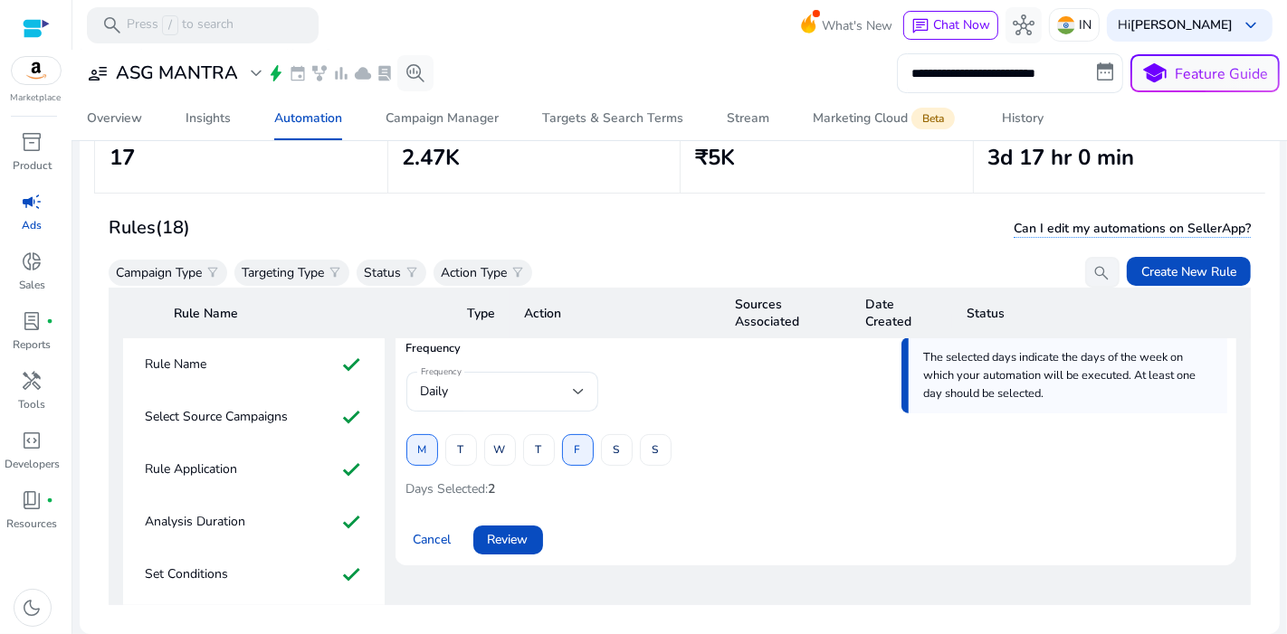
scroll to position [88, 0]
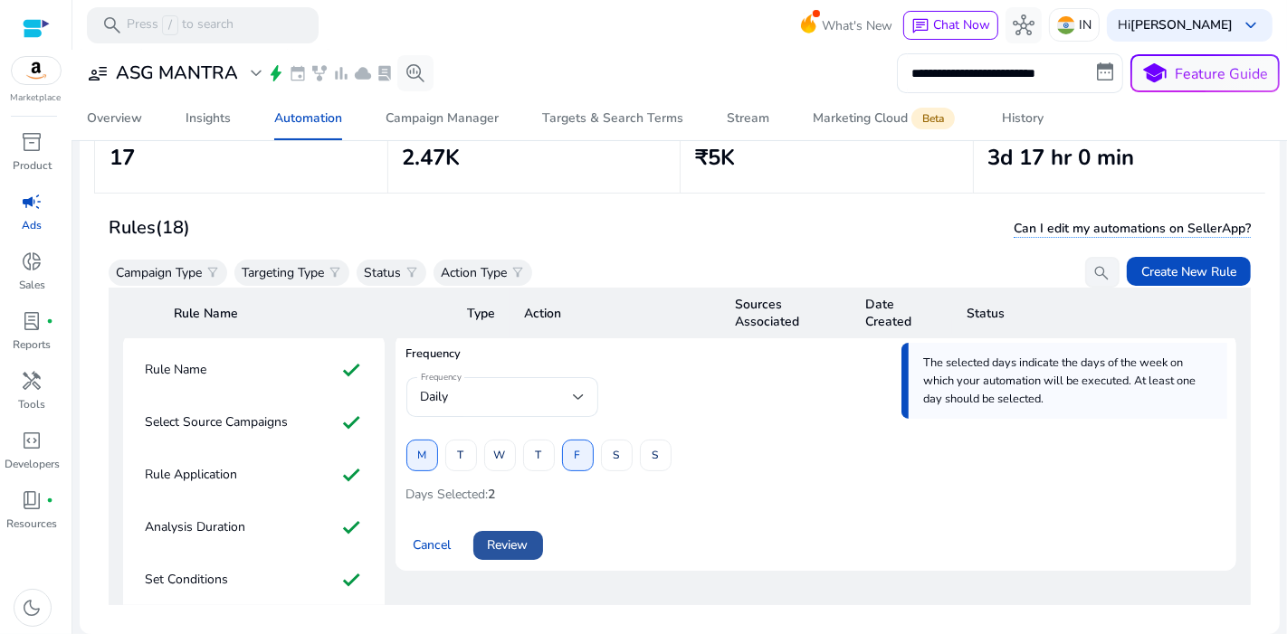
click at [514, 544] on span "Review" at bounding box center [508, 545] width 41 height 19
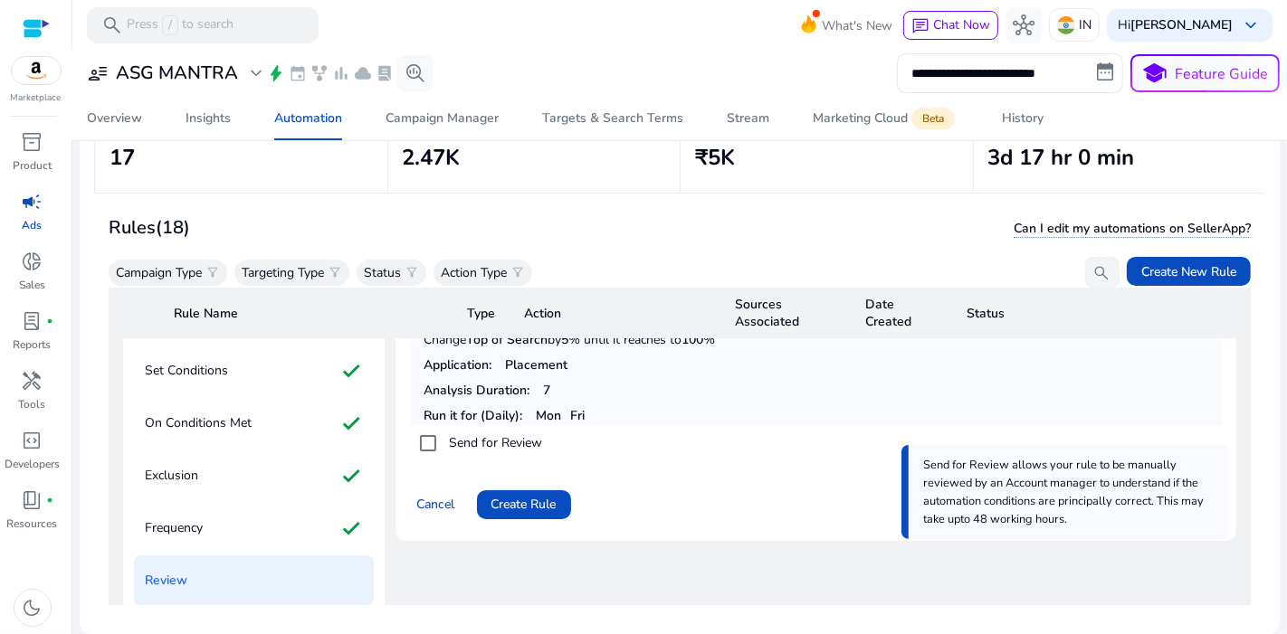
scroll to position [307, 0]
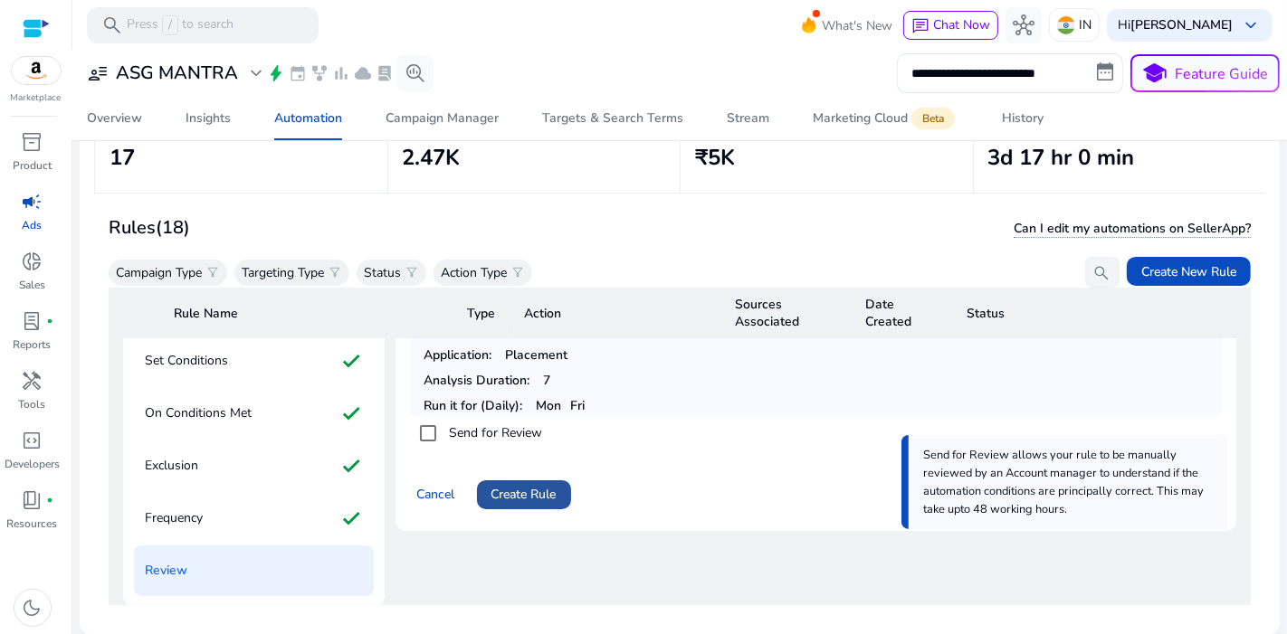
click at [537, 487] on span "Create Rule" at bounding box center [523, 494] width 65 height 19
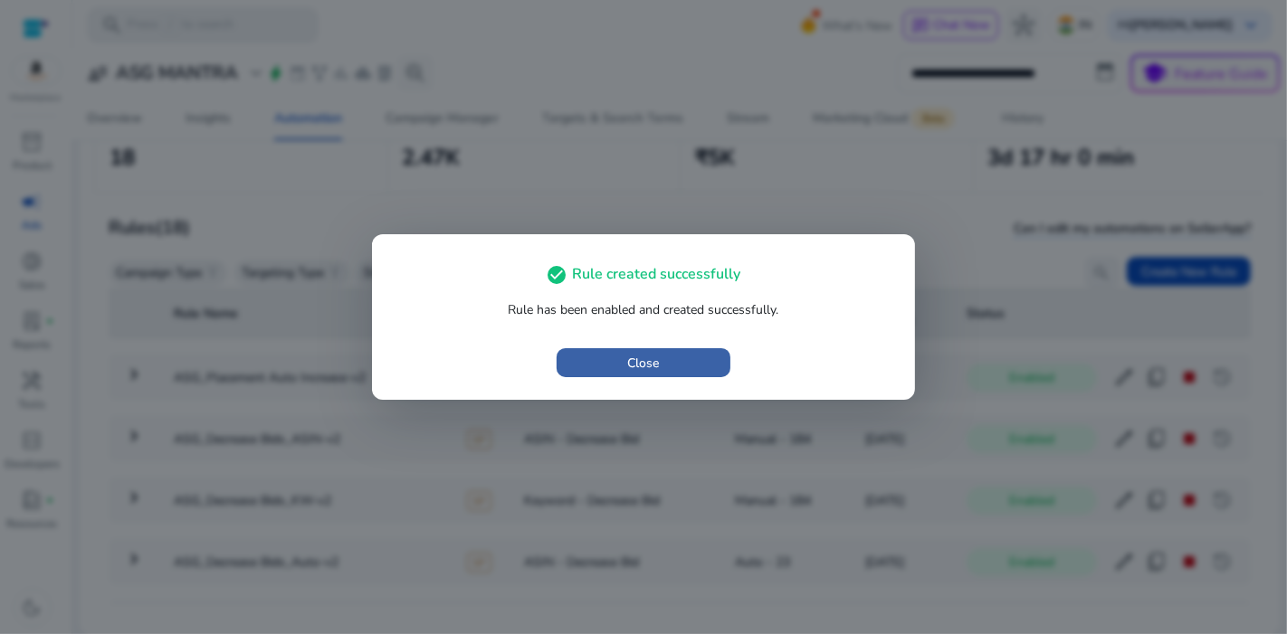
click at [628, 368] on span "Close" at bounding box center [644, 363] width 32 height 19
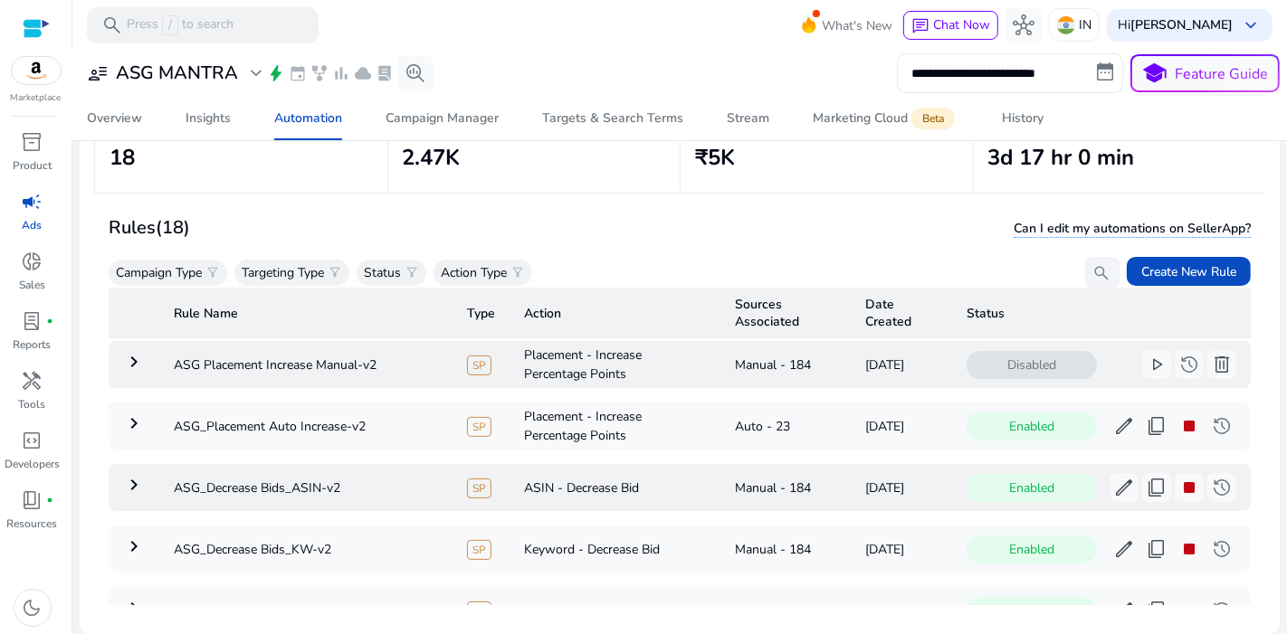
scroll to position [186, 0]
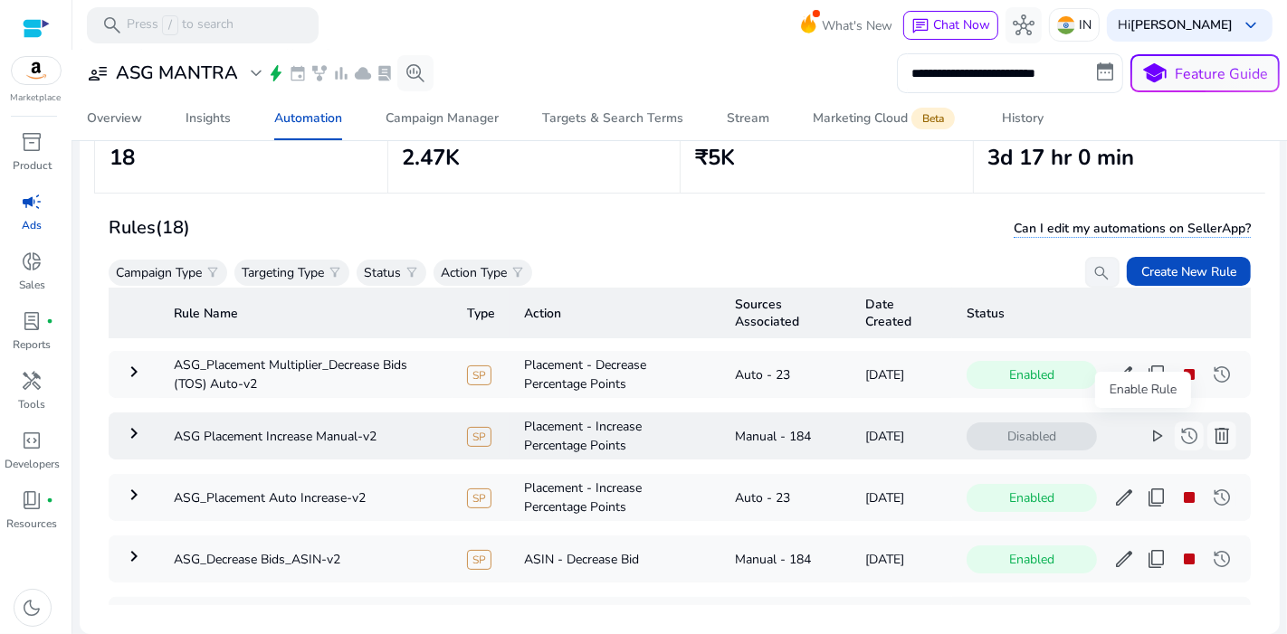
click at [1146, 426] on span "play_arrow" at bounding box center [1156, 436] width 22 height 22
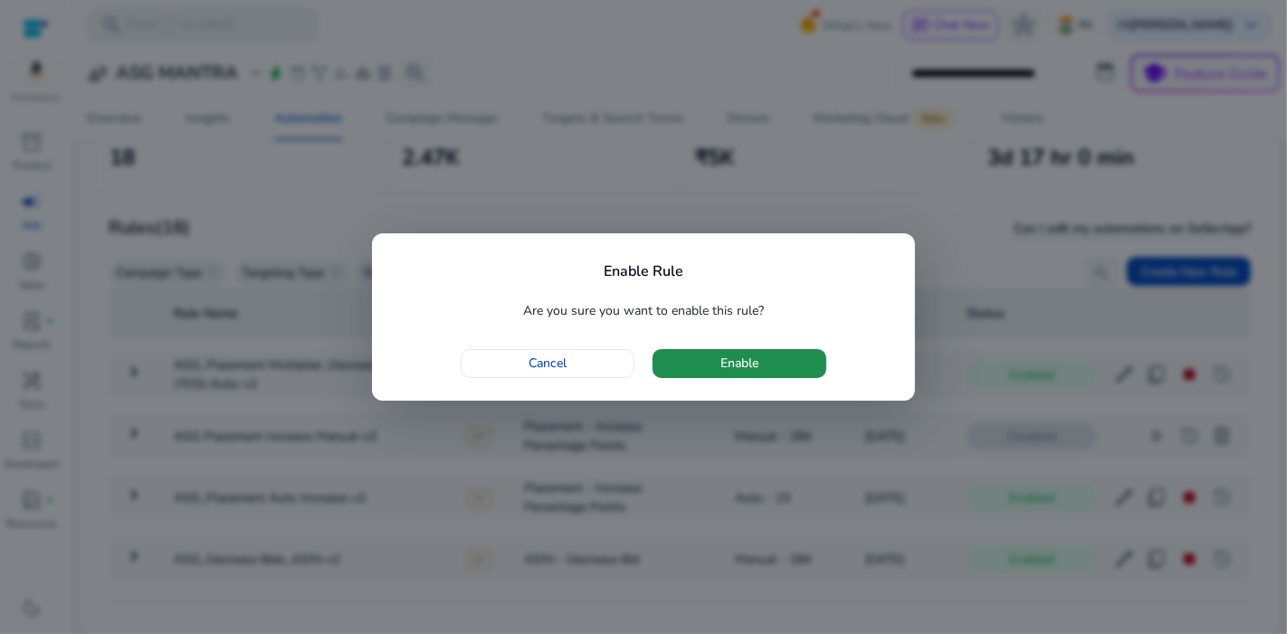
click at [774, 373] on span "button" at bounding box center [739, 363] width 174 height 43
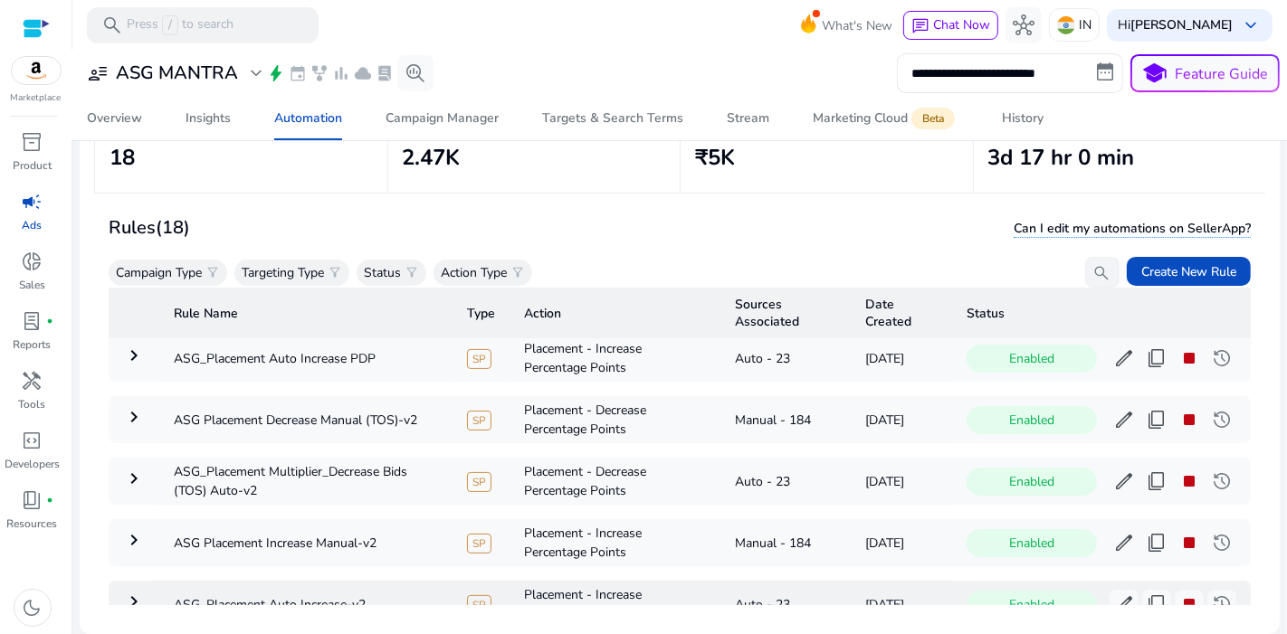
scroll to position [80, 0]
click at [1151, 481] on span "content_copy" at bounding box center [1156, 481] width 22 height 22
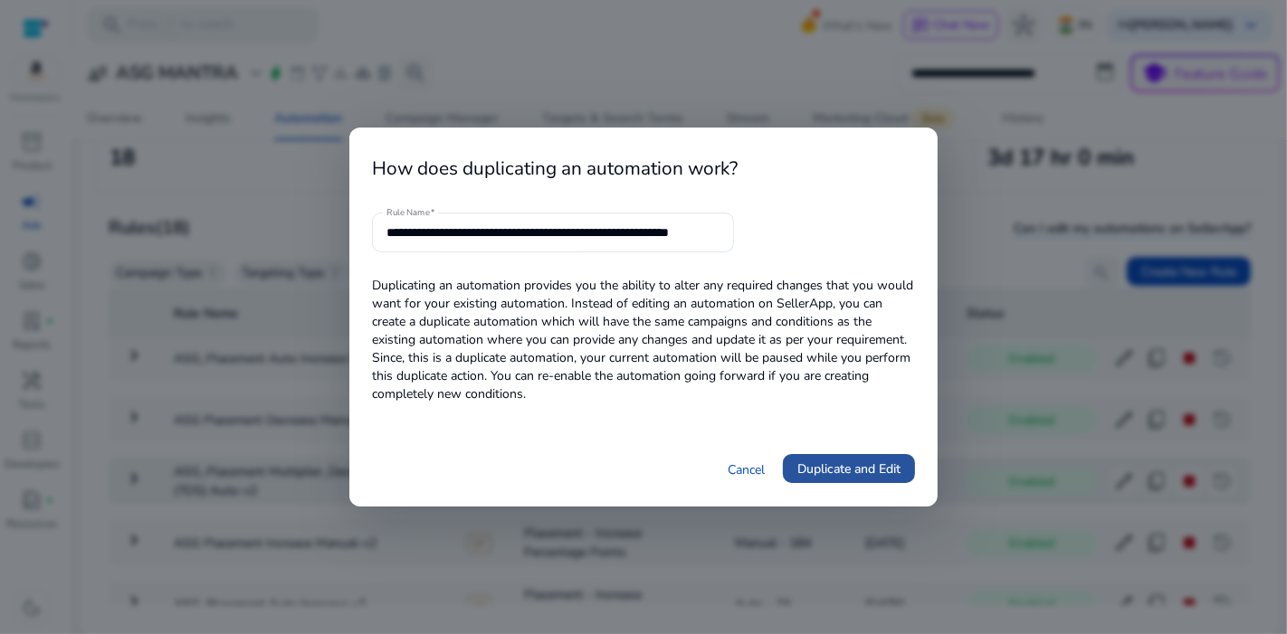
scroll to position [0, 0]
click at [829, 460] on span "Duplicate and Edit" at bounding box center [848, 469] width 103 height 19
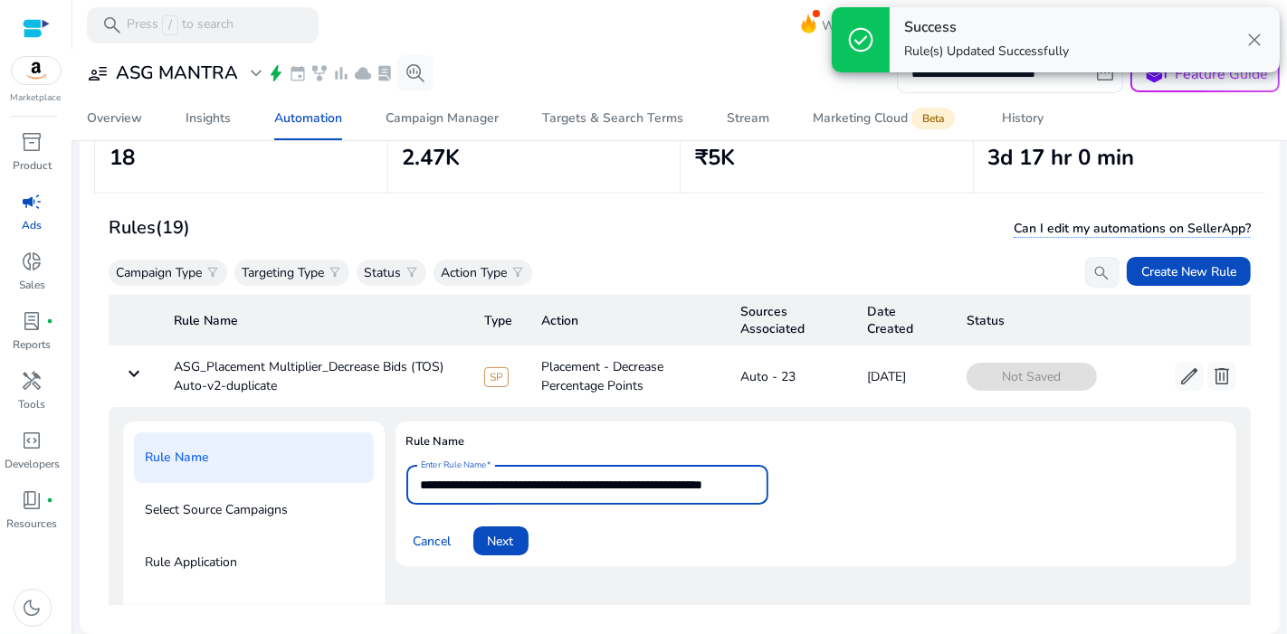
click at [713, 477] on input "**********" at bounding box center [587, 485] width 333 height 20
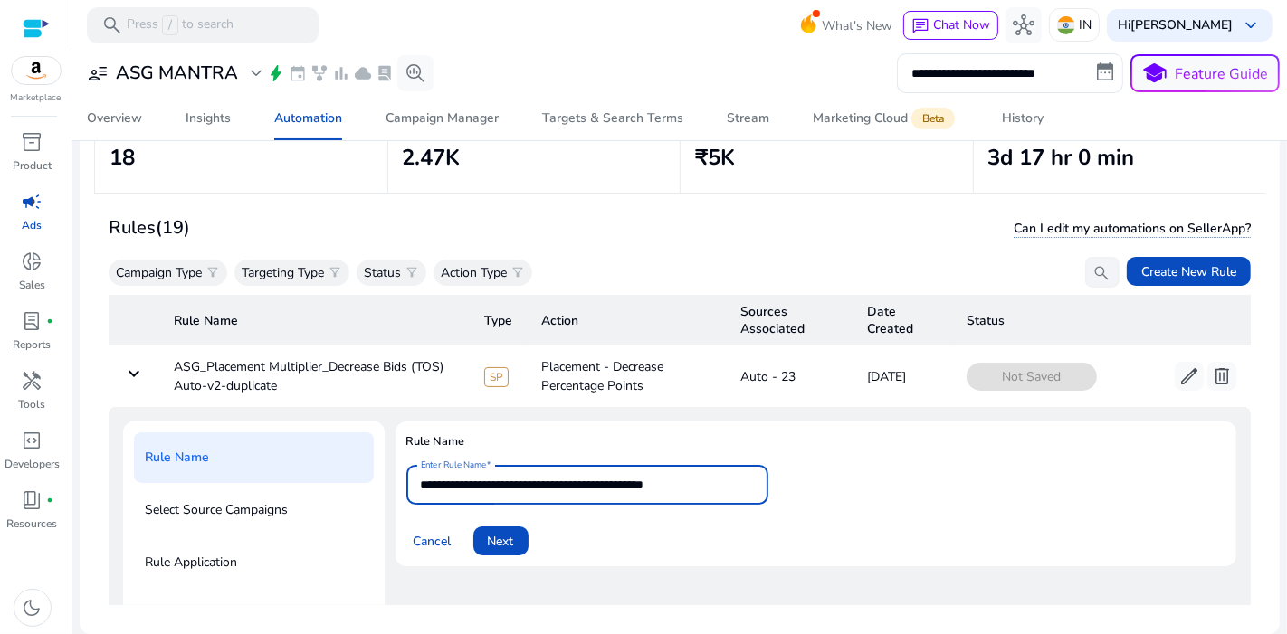
click at [688, 480] on input "**********" at bounding box center [587, 485] width 333 height 20
type input "**********"
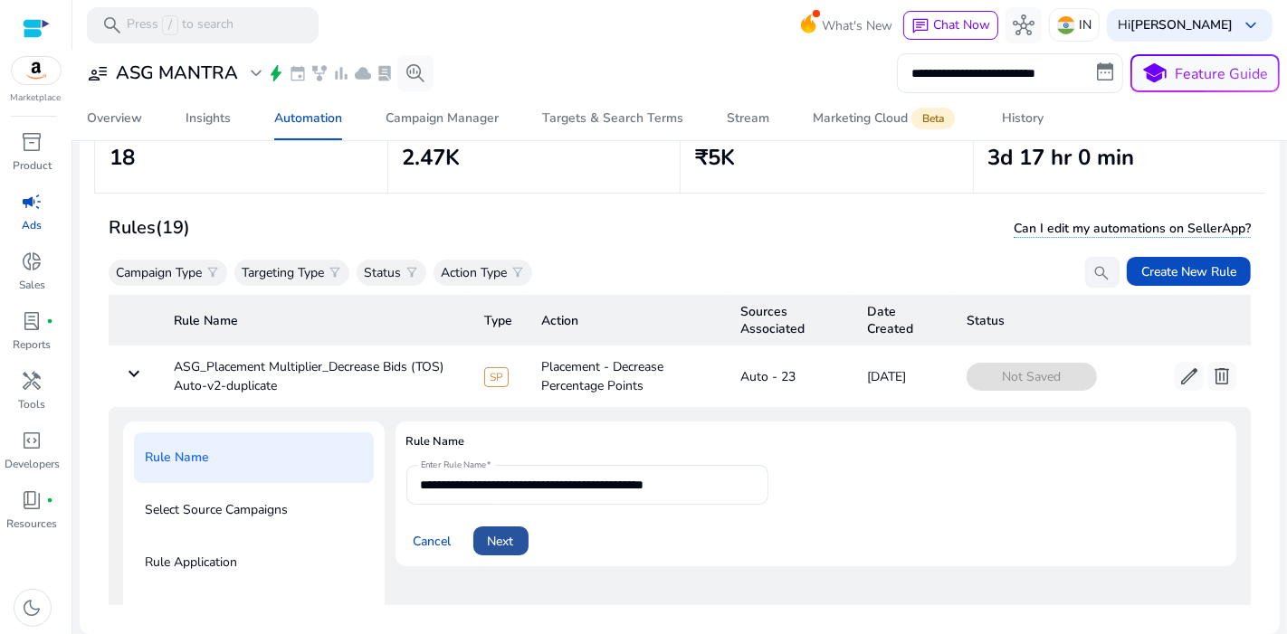
click at [511, 542] on span "Next" at bounding box center [501, 541] width 26 height 19
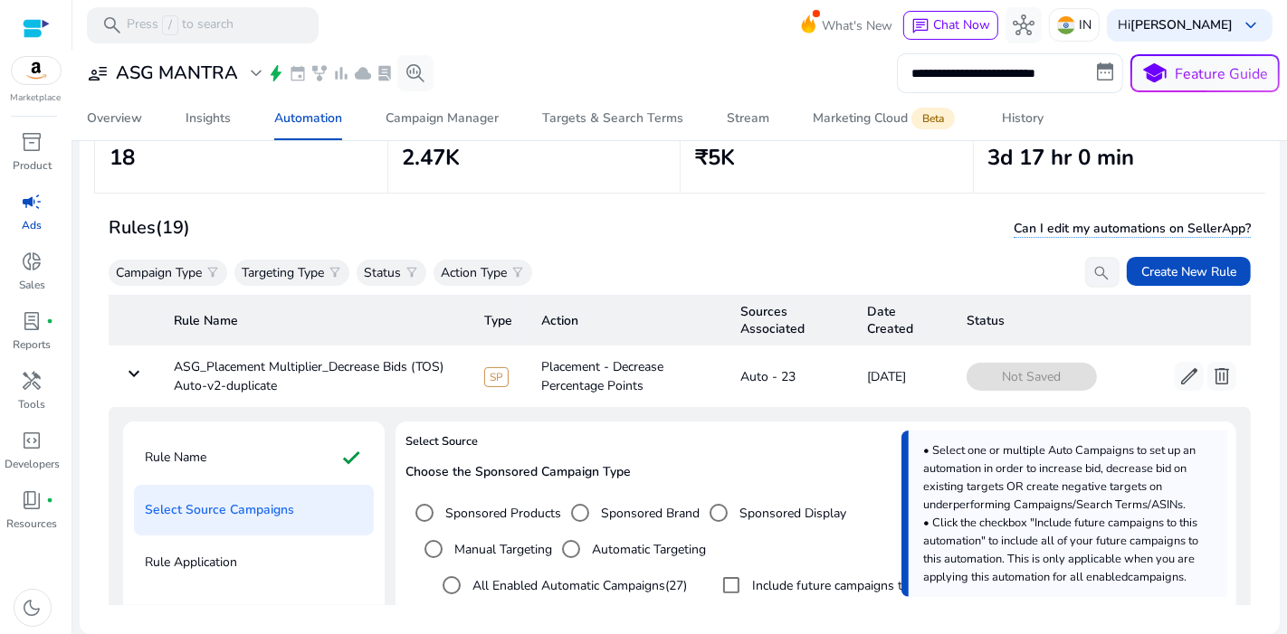
scroll to position [291, 0]
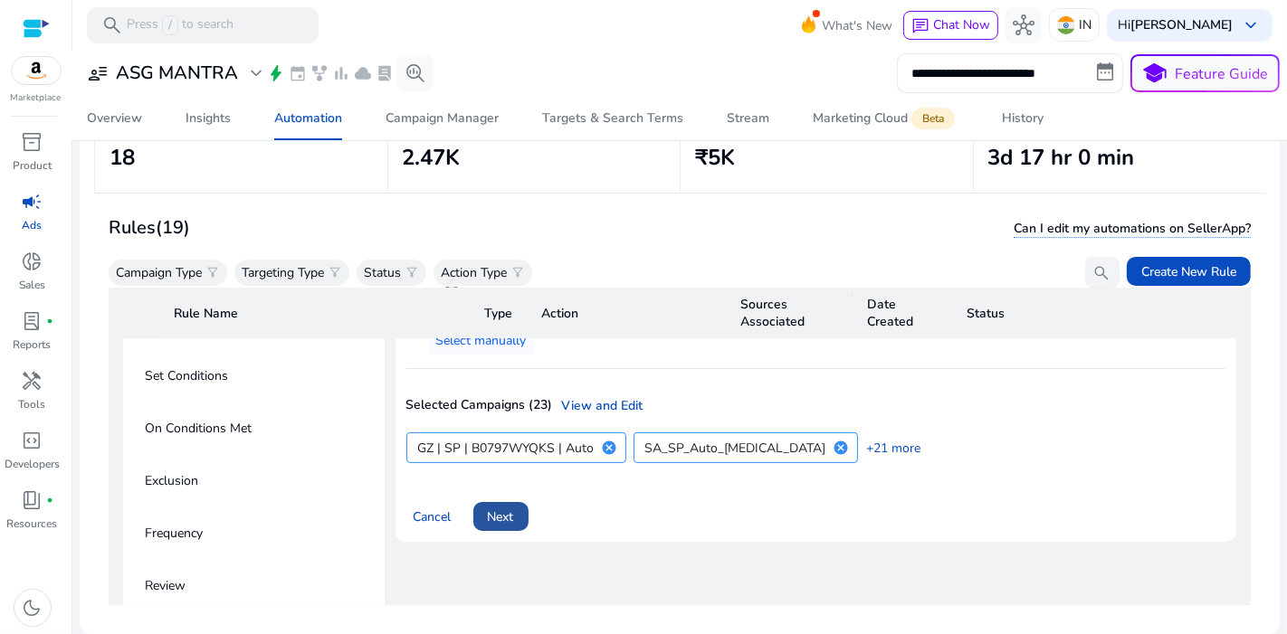
click at [499, 528] on span at bounding box center [500, 516] width 55 height 43
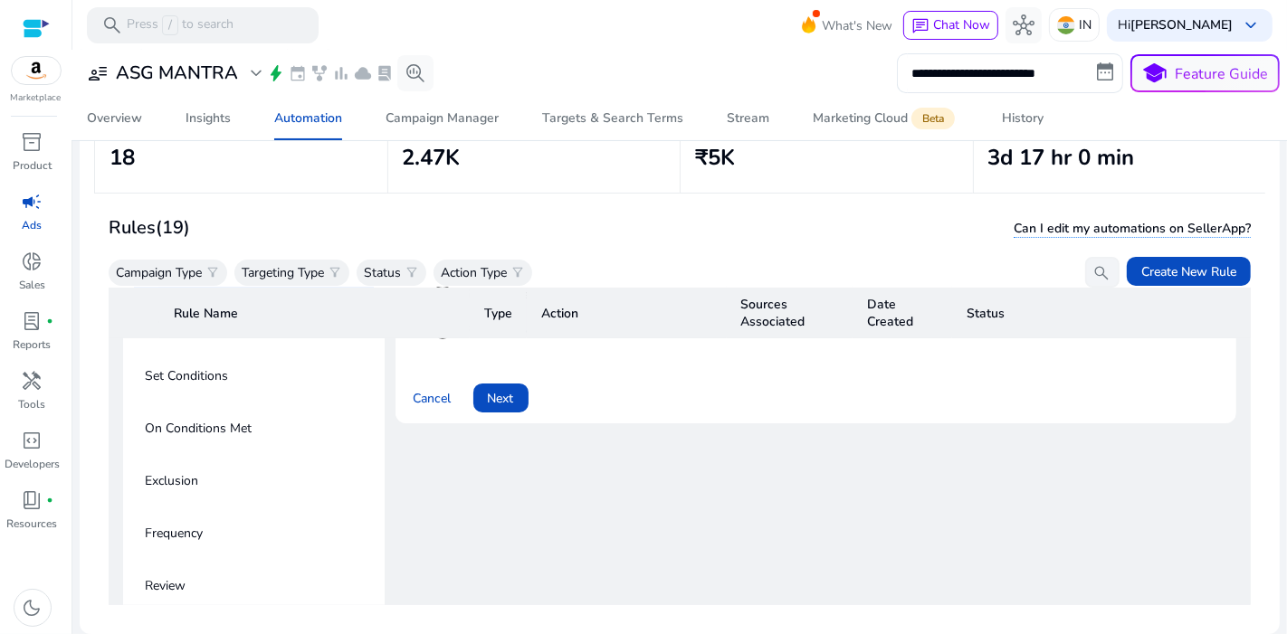
scroll to position [154, 0]
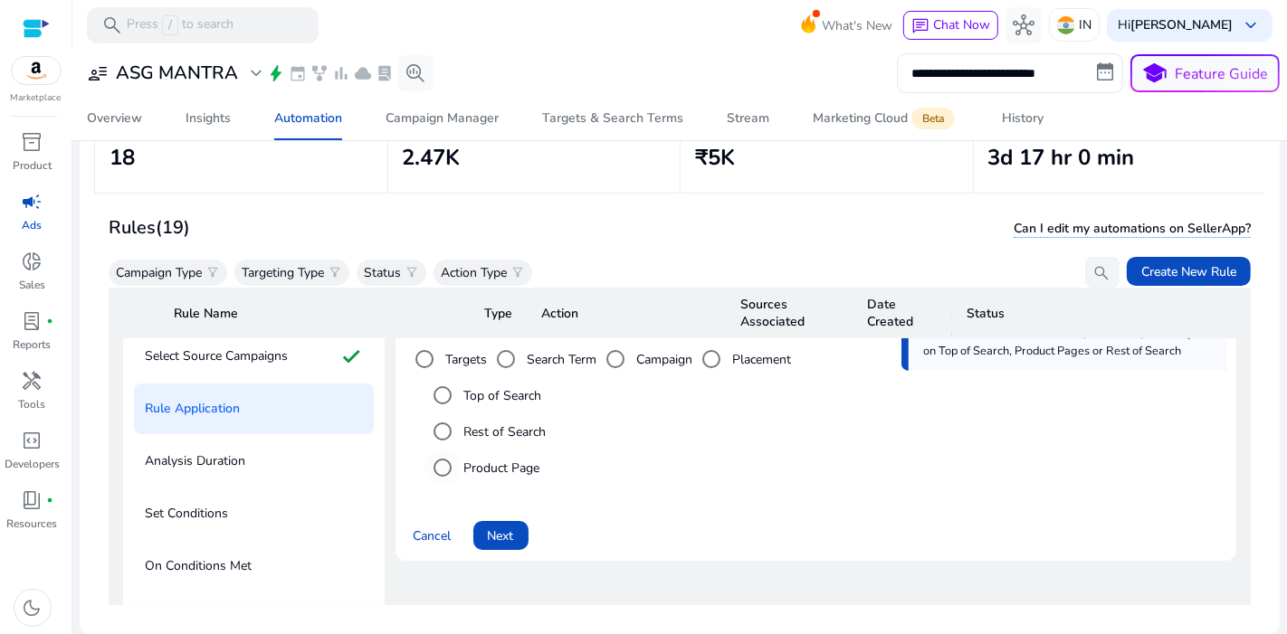
click at [517, 470] on label "Product Page" at bounding box center [501, 468] width 80 height 19
click at [498, 539] on span "Next" at bounding box center [501, 536] width 26 height 19
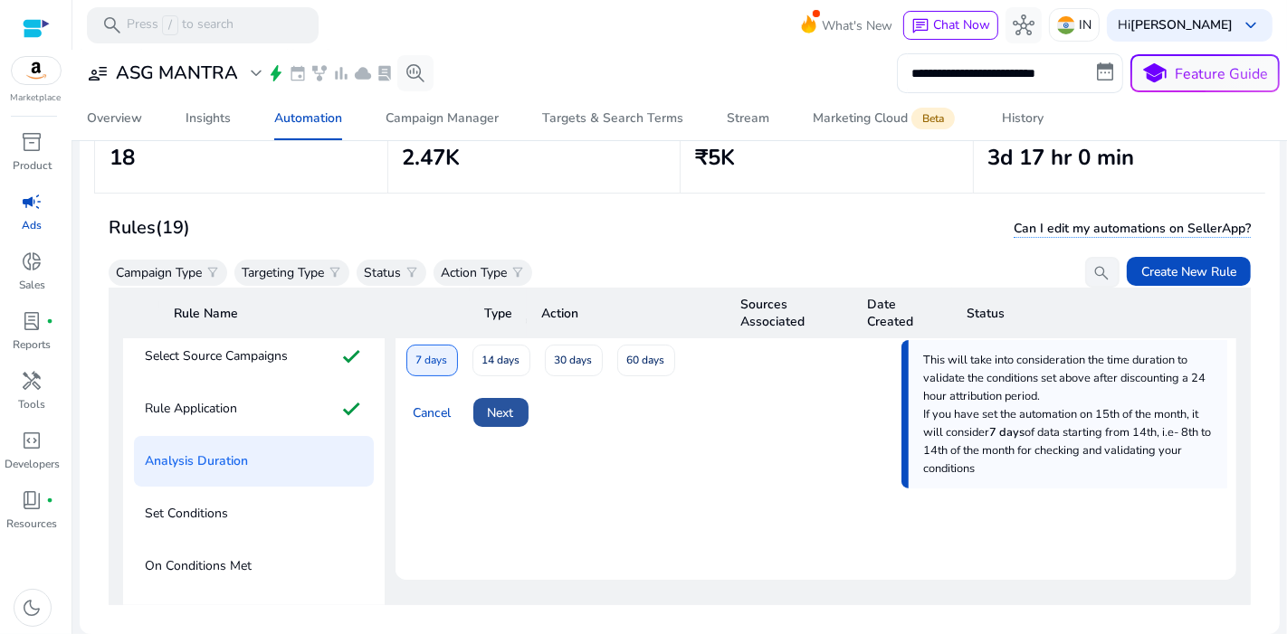
click at [514, 420] on span at bounding box center [500, 412] width 55 height 43
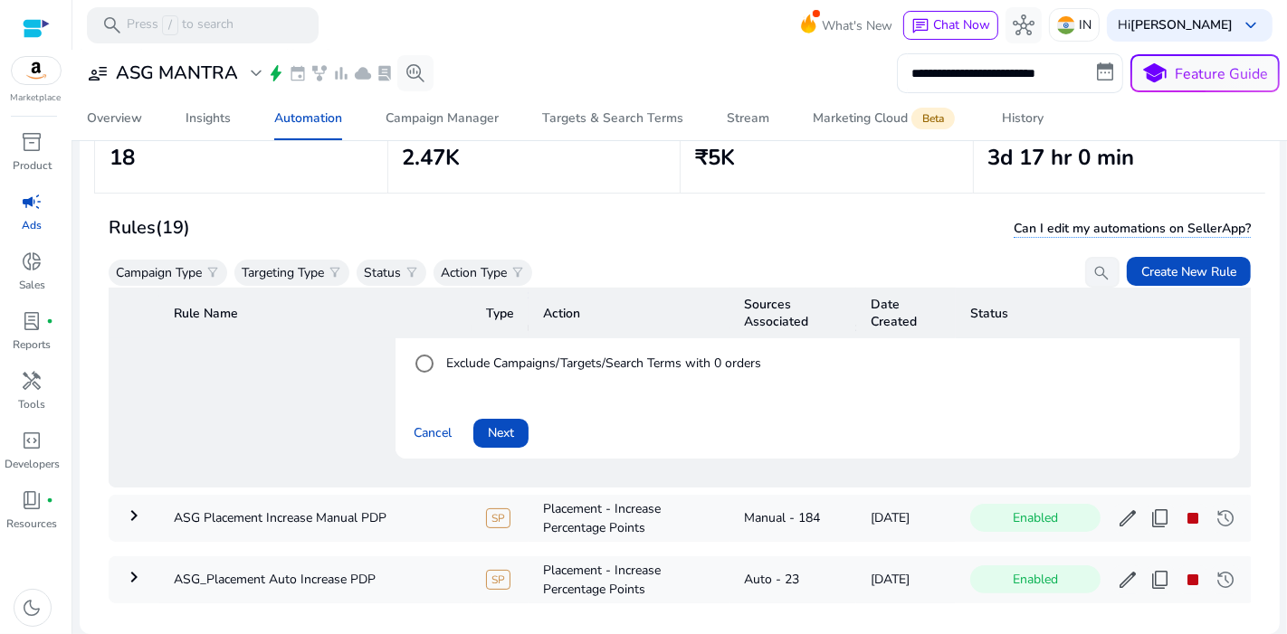
scroll to position [520, 0]
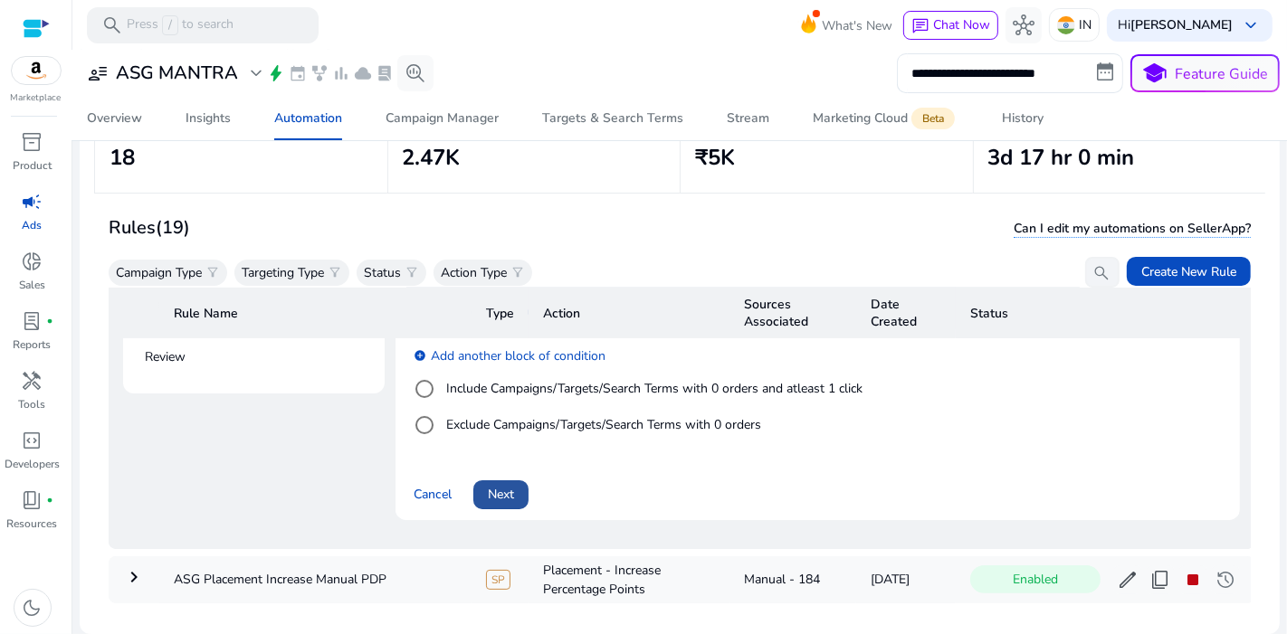
click at [498, 480] on span at bounding box center [500, 494] width 55 height 43
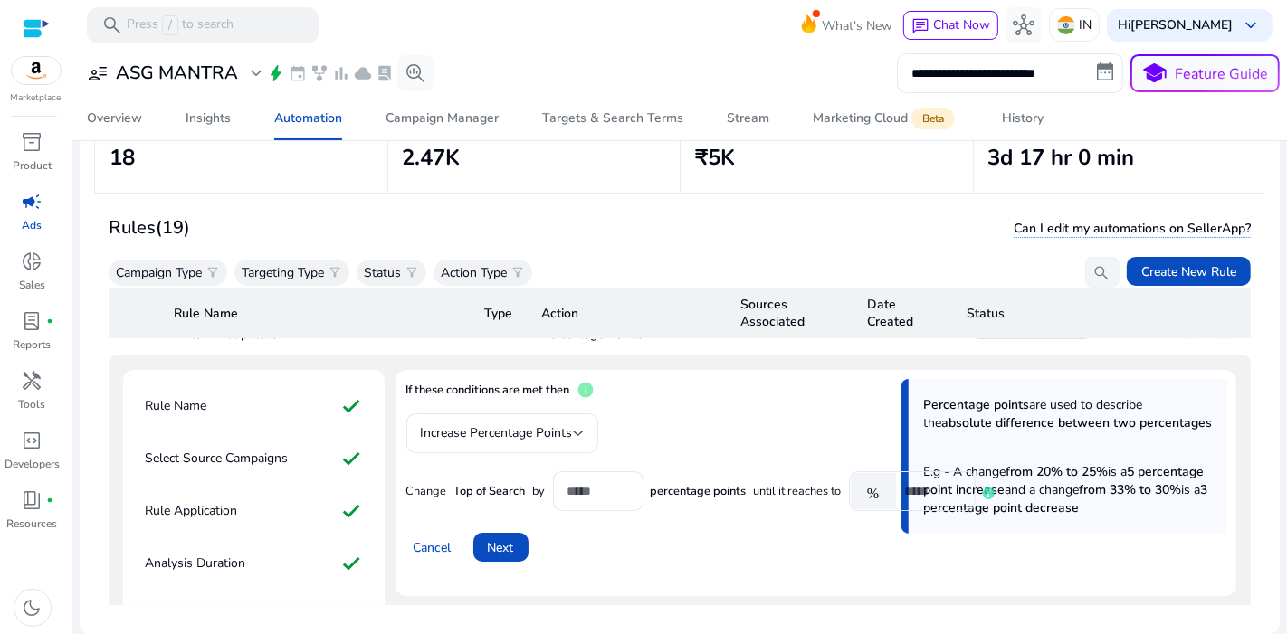
scroll to position [60, 0]
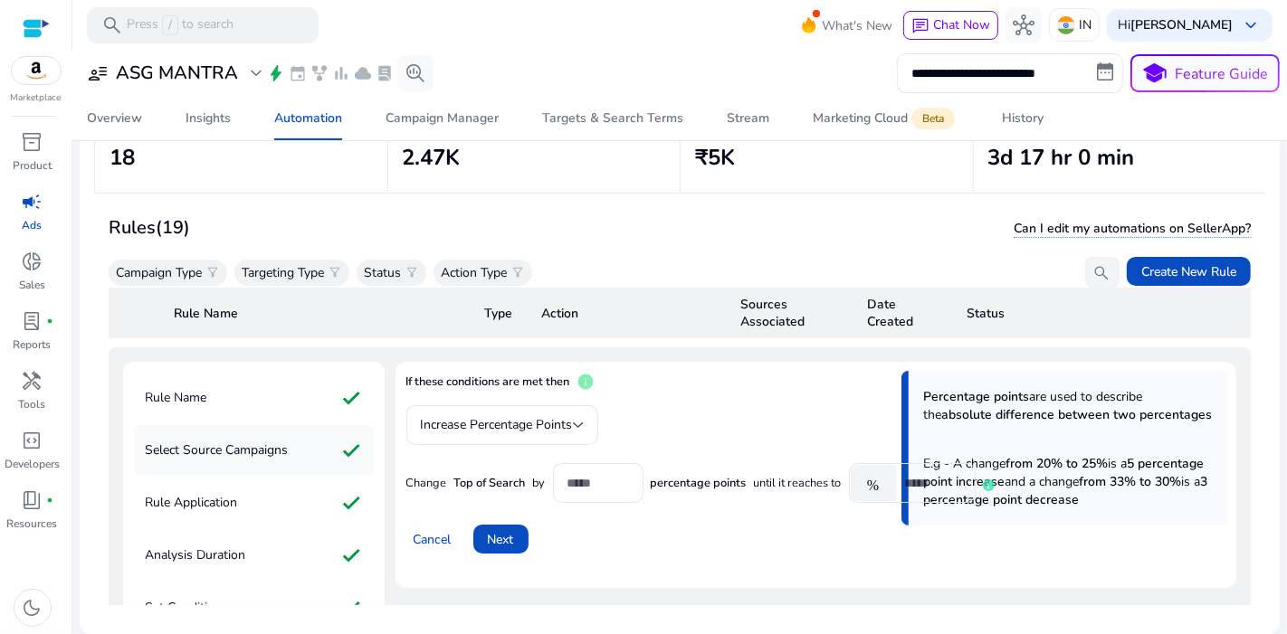
click at [261, 430] on div "Select Source Campaigns check" at bounding box center [254, 450] width 240 height 51
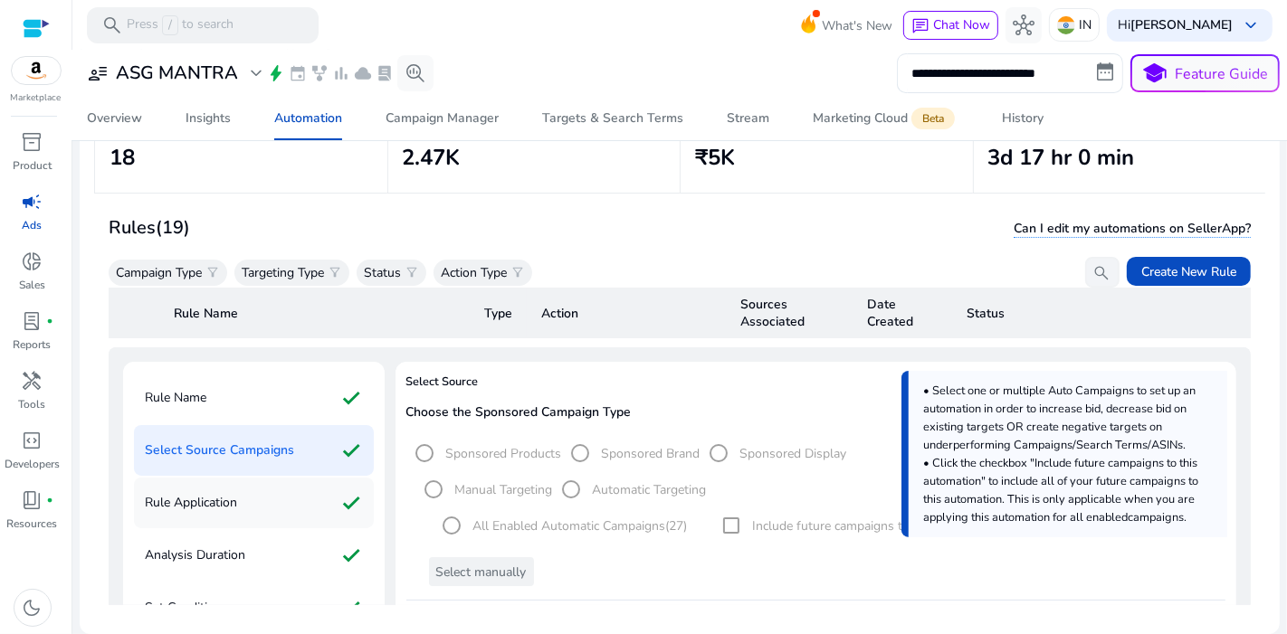
click at [268, 498] on div "Rule Application check" at bounding box center [254, 503] width 240 height 51
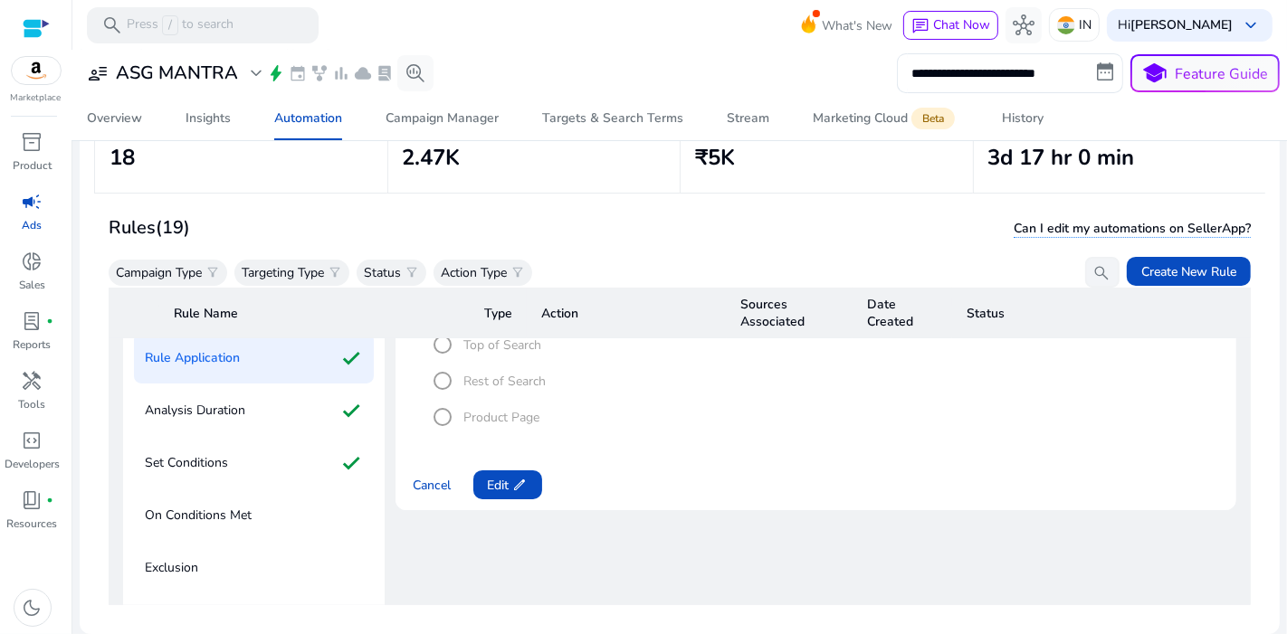
scroll to position [196, 0]
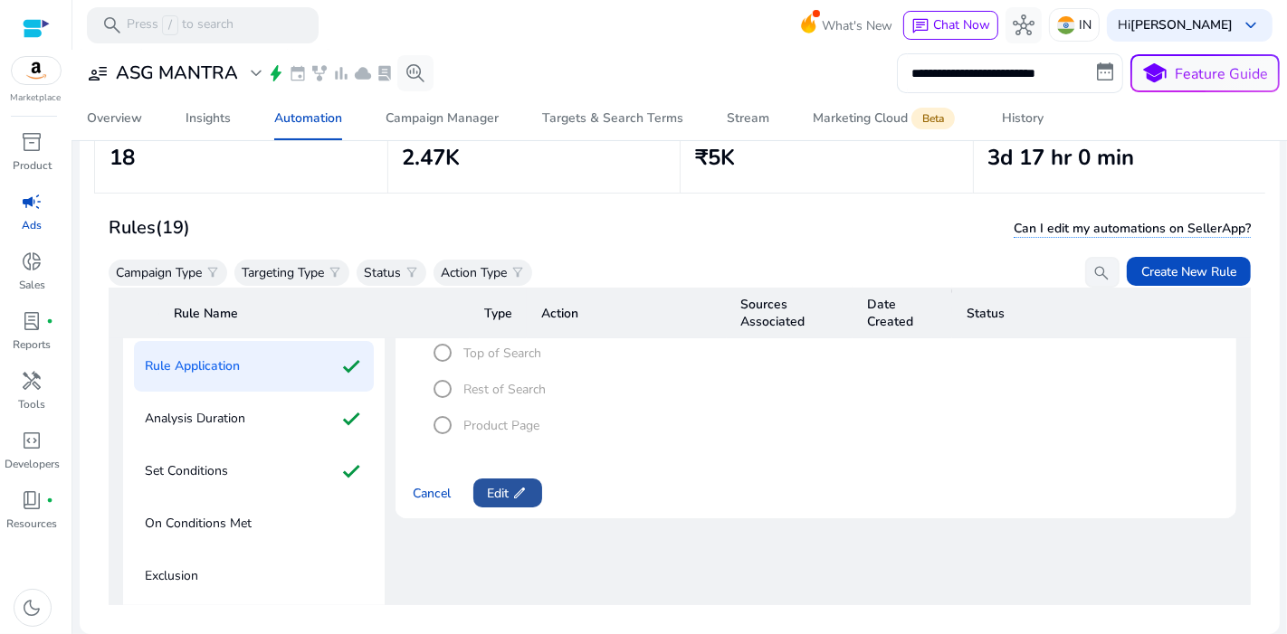
click at [490, 502] on span at bounding box center [507, 492] width 69 height 43
click at [519, 491] on span at bounding box center [500, 492] width 55 height 43
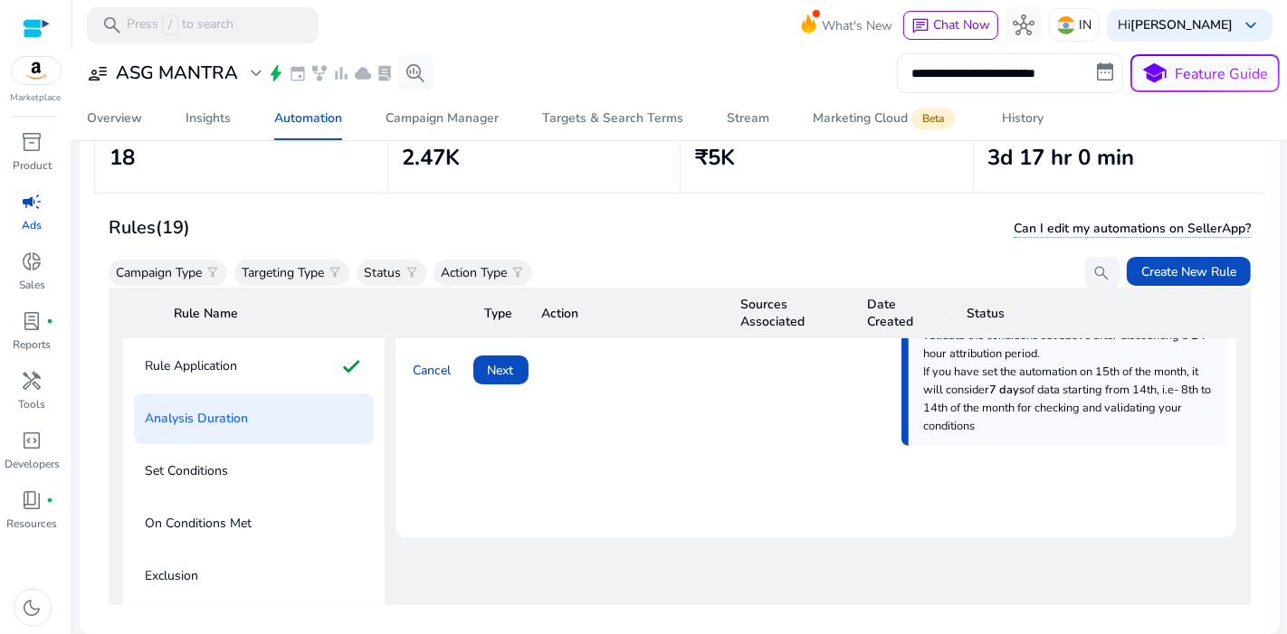
scroll to position [30, 0]
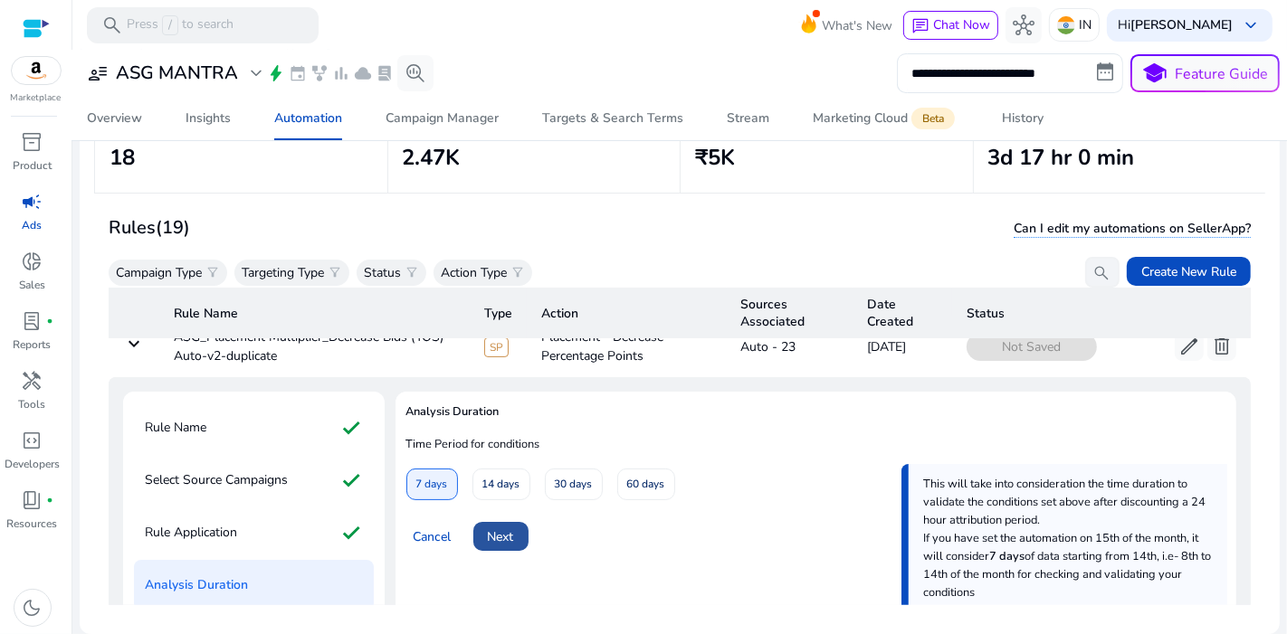
click at [507, 527] on span "Next" at bounding box center [501, 536] width 26 height 19
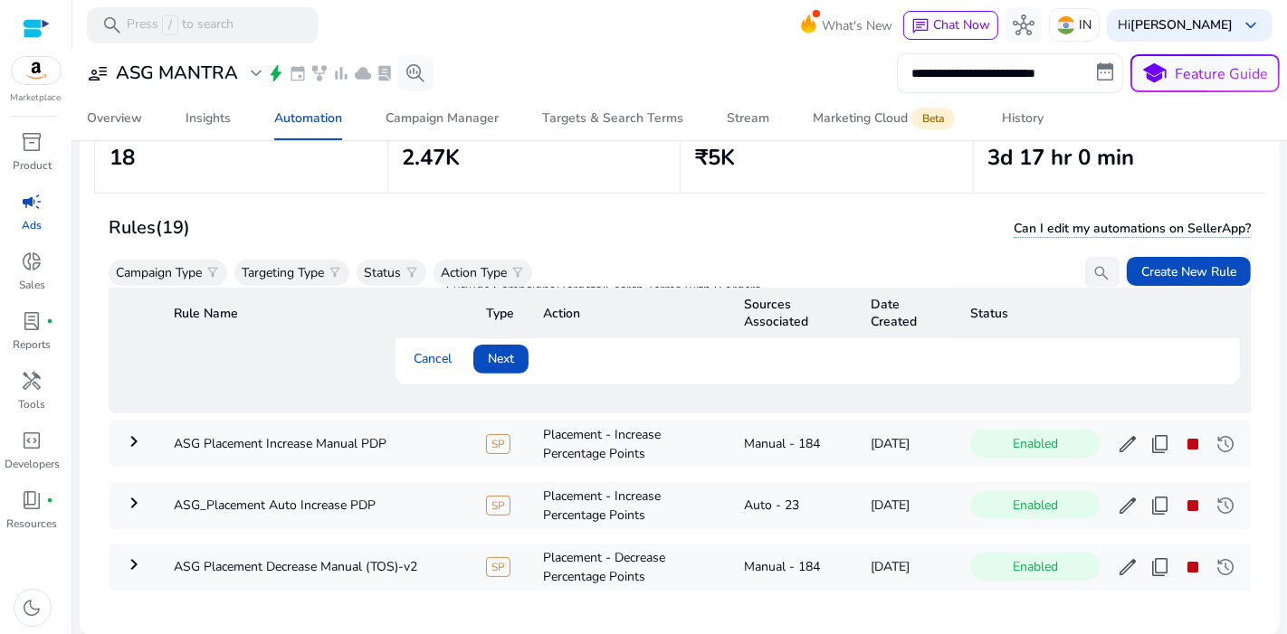
scroll to position [661, 0]
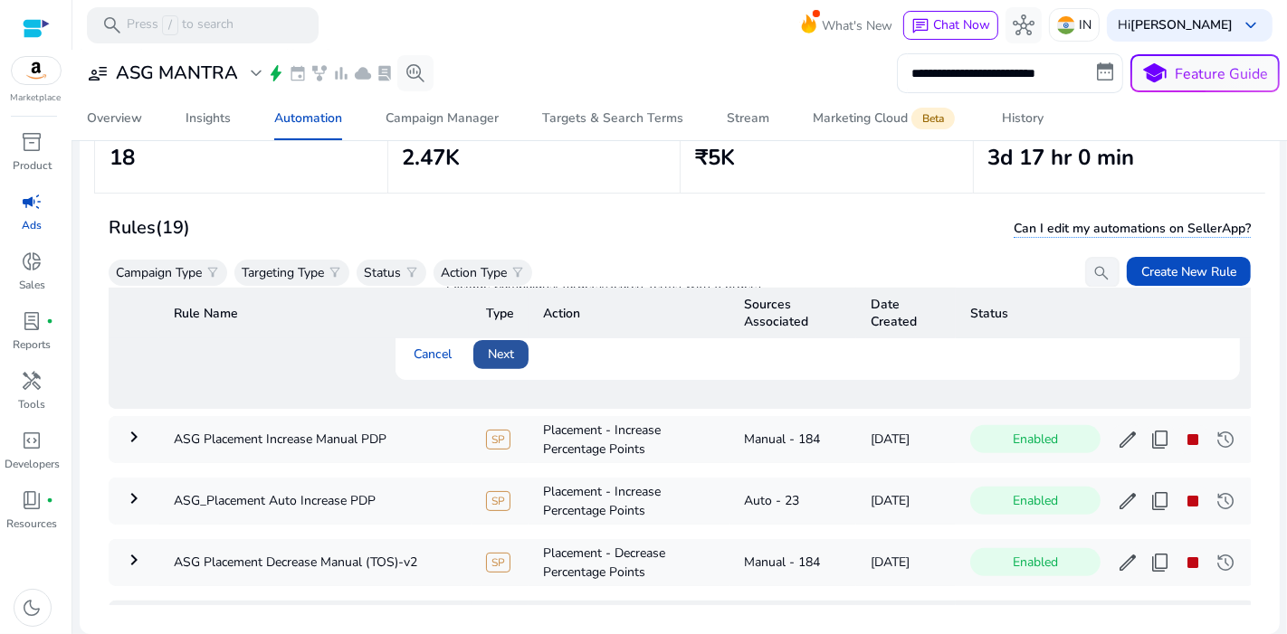
click at [512, 368] on span at bounding box center [500, 354] width 55 height 43
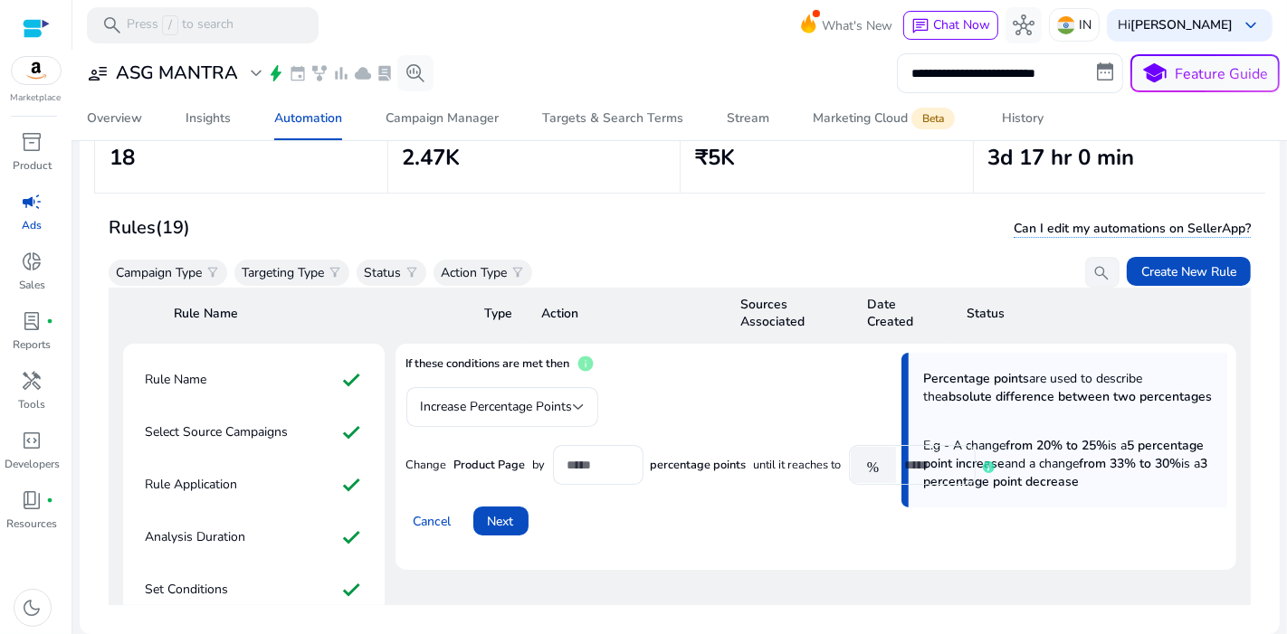
scroll to position [77, 0]
click at [513, 534] on span at bounding box center [500, 521] width 55 height 43
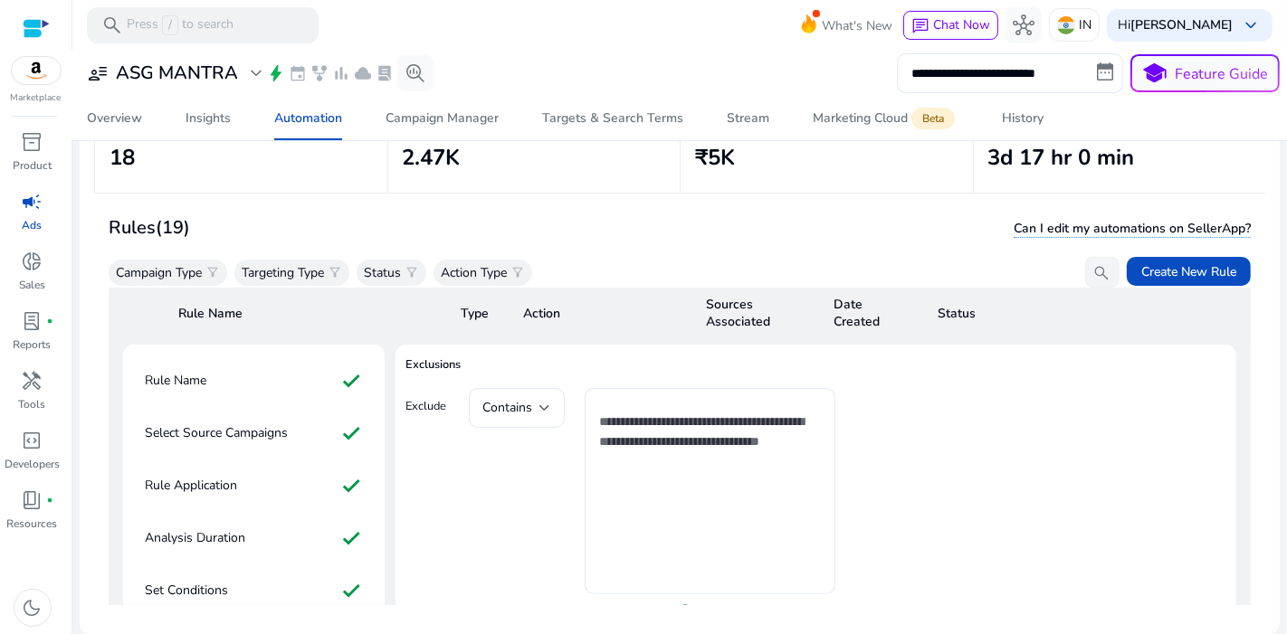
scroll to position [0, 0]
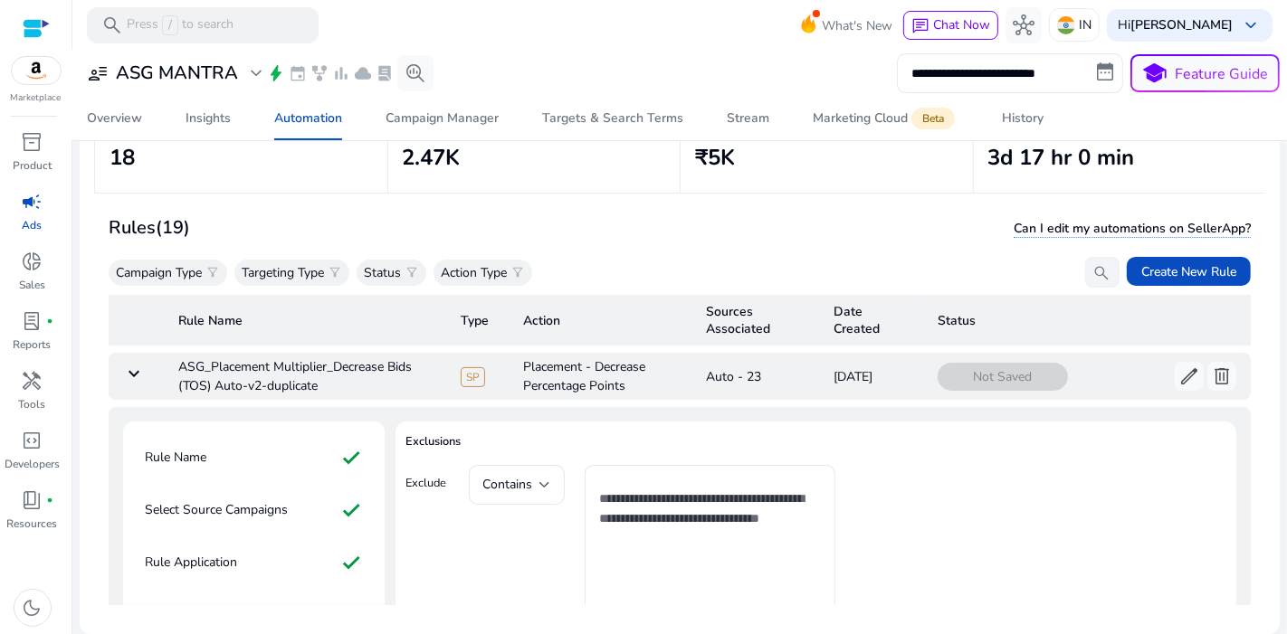
click at [125, 368] on mat-icon "keyboard_arrow_down" at bounding box center [134, 374] width 22 height 22
